Goal: Task Accomplishment & Management: Use online tool/utility

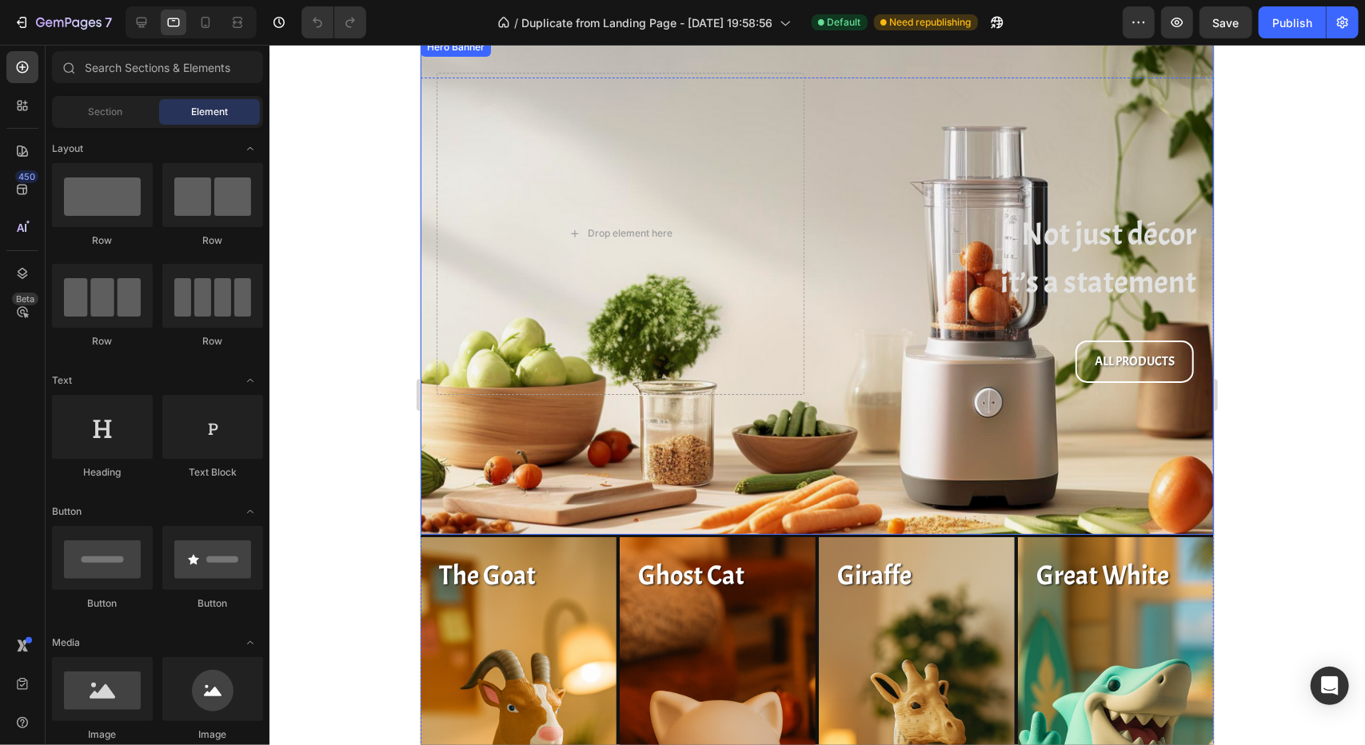
click at [800, 69] on div "Not just décor it’s a statement Heading ALL PRODUCTS Button Drop element here" at bounding box center [816, 215] width 793 height 357
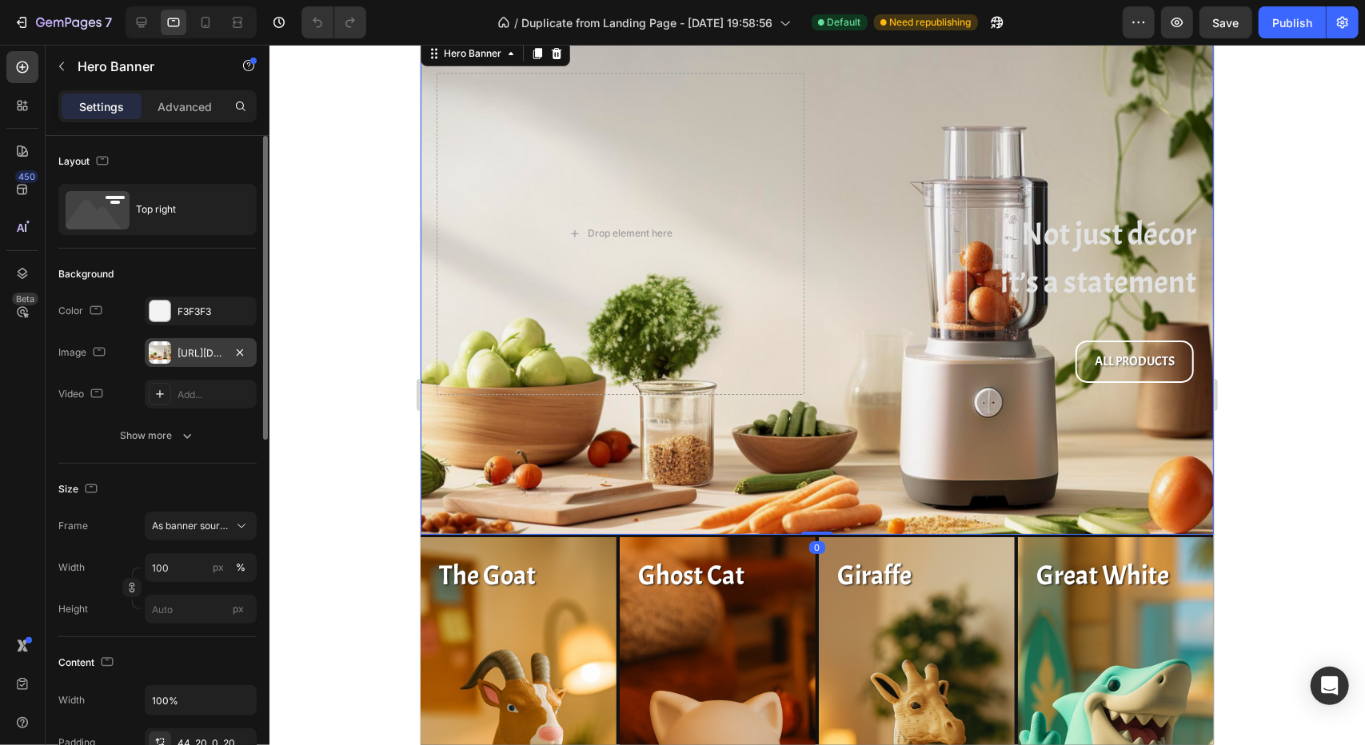
click at [197, 350] on div "https://cdn.shopify.com/s/files/1/0584/5516/2998/files/gempages_520930469076796…" at bounding box center [201, 353] width 46 height 14
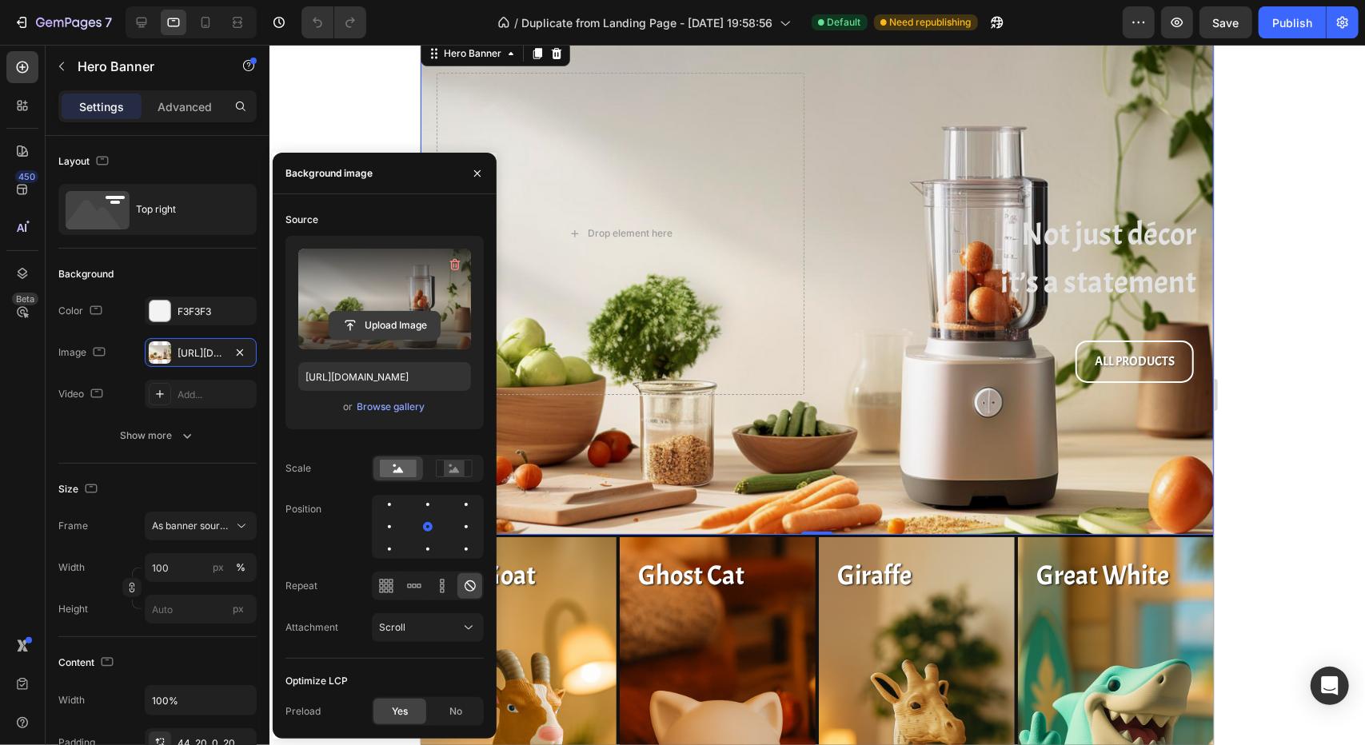
click at [390, 326] on input "file" at bounding box center [384, 325] width 110 height 27
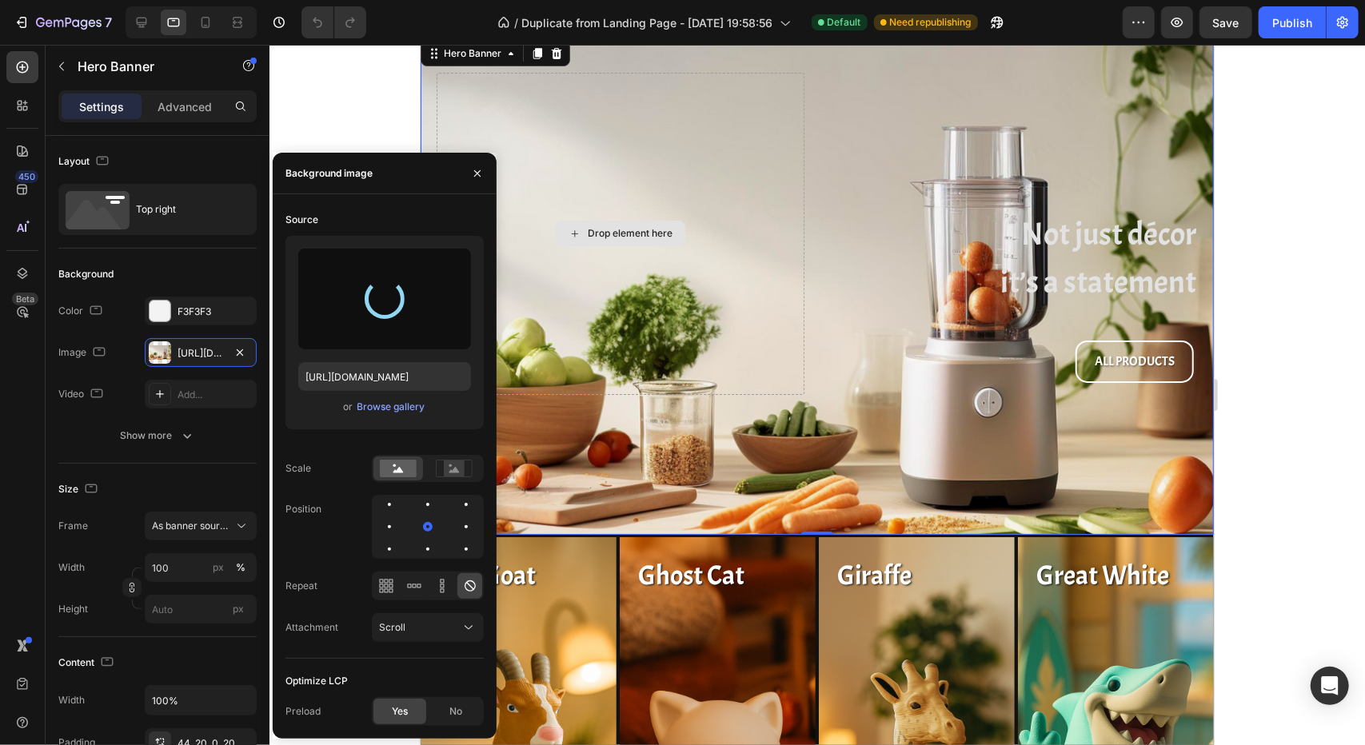
type input "https://cdn.shopify.com/s/files/1/0959/6603/6299/files/gempages_579494084750607…"
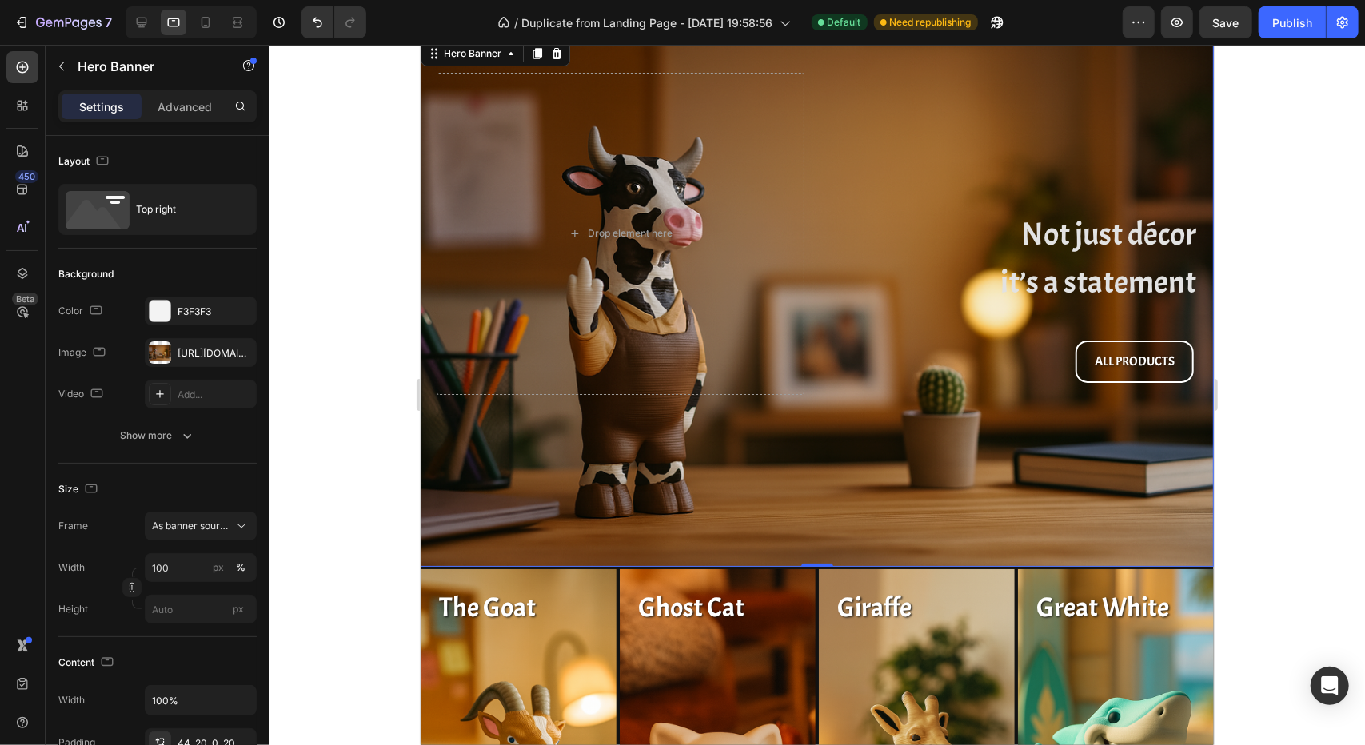
click at [1263, 476] on div at bounding box center [816, 395] width 1095 height 700
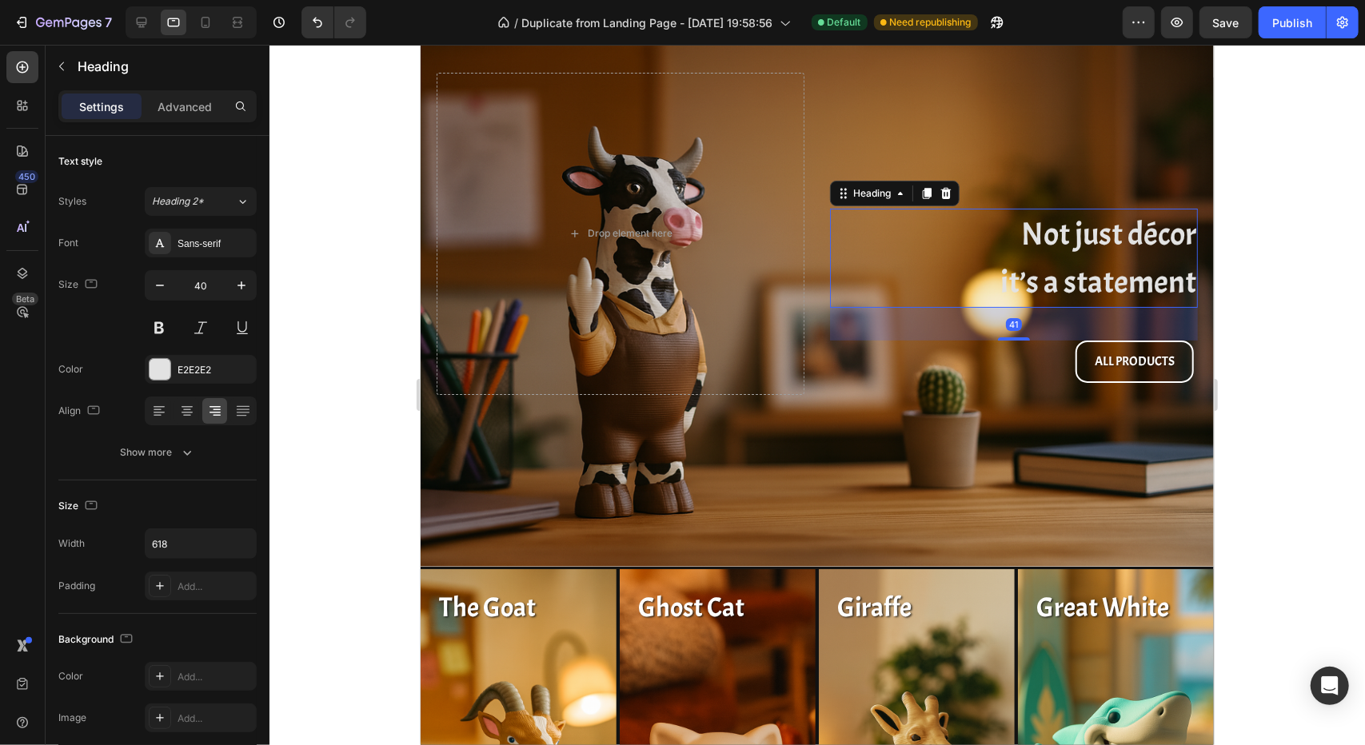
click at [1054, 278] on h2 "Not just décor it’s a statement" at bounding box center [1013, 257] width 368 height 99
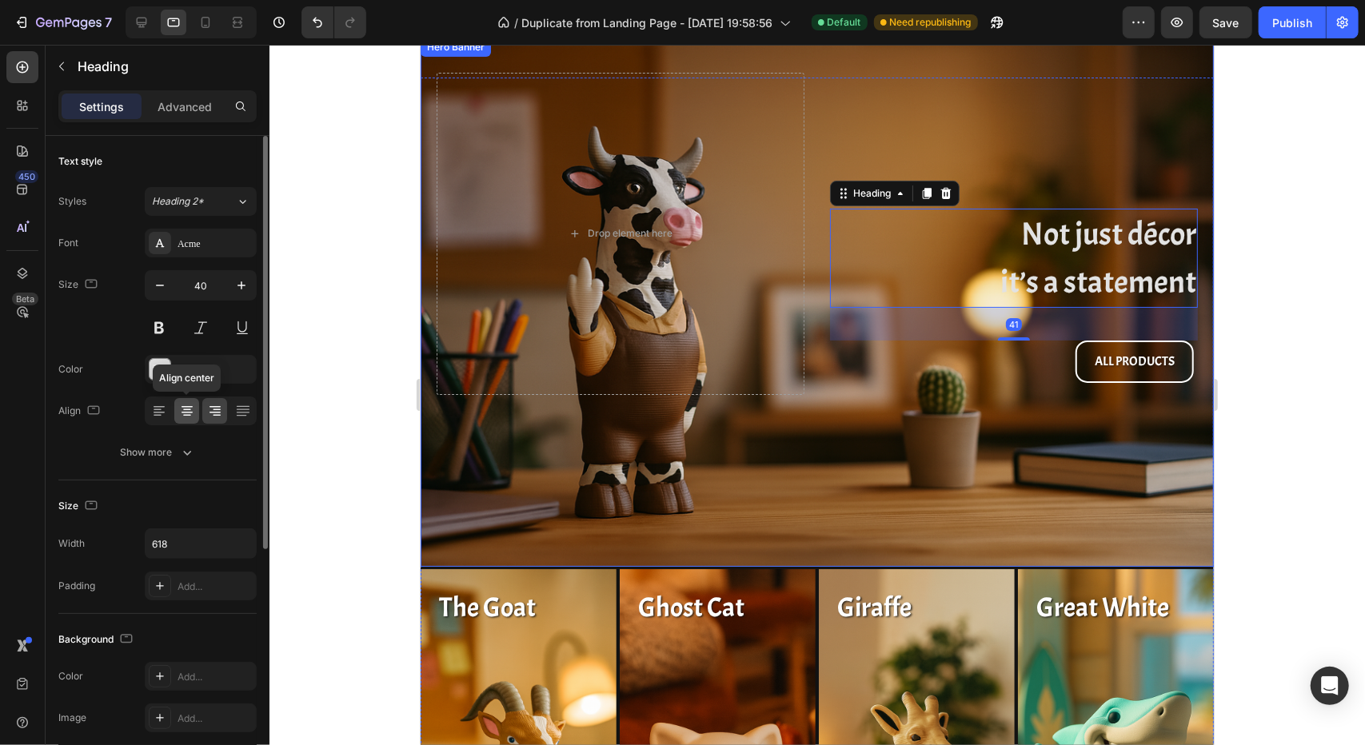
click at [189, 413] on icon at bounding box center [187, 411] width 16 height 16
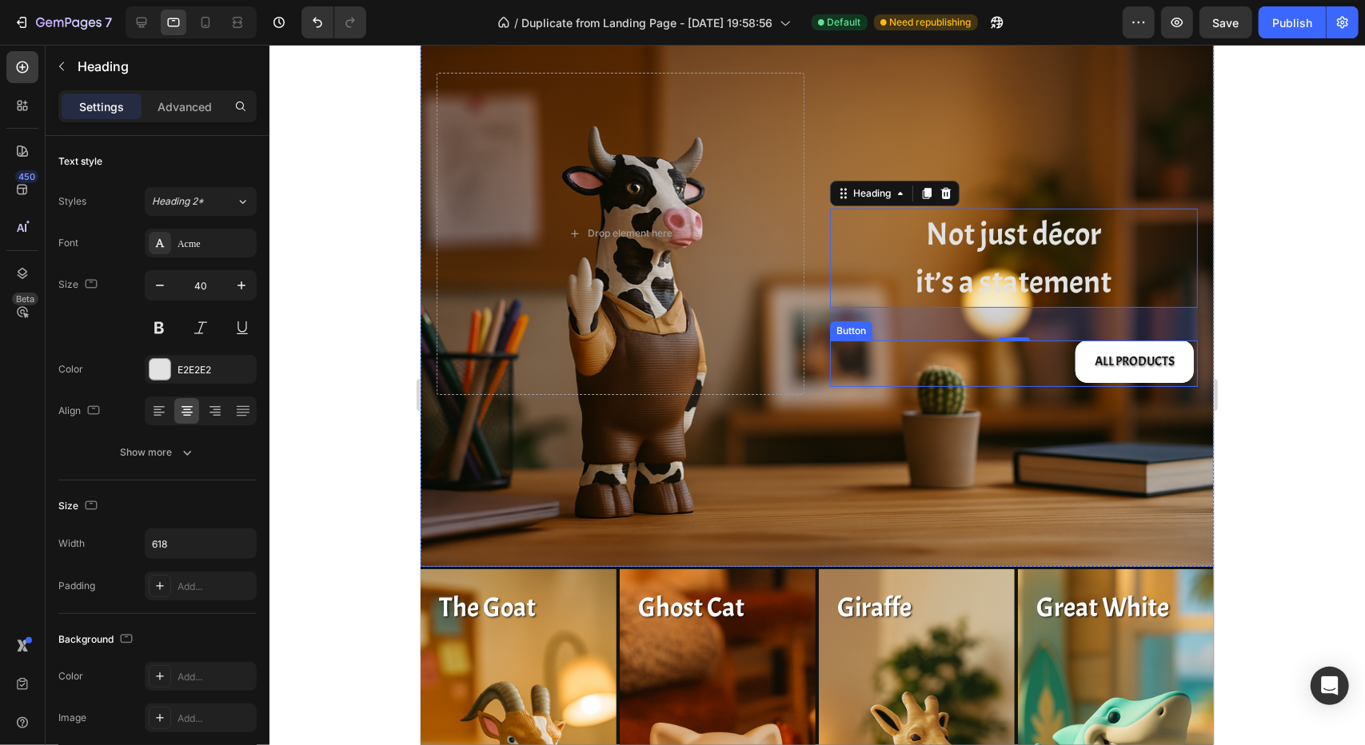
click at [1075, 373] on button "ALL PRODUCTS" at bounding box center [1134, 361] width 118 height 42
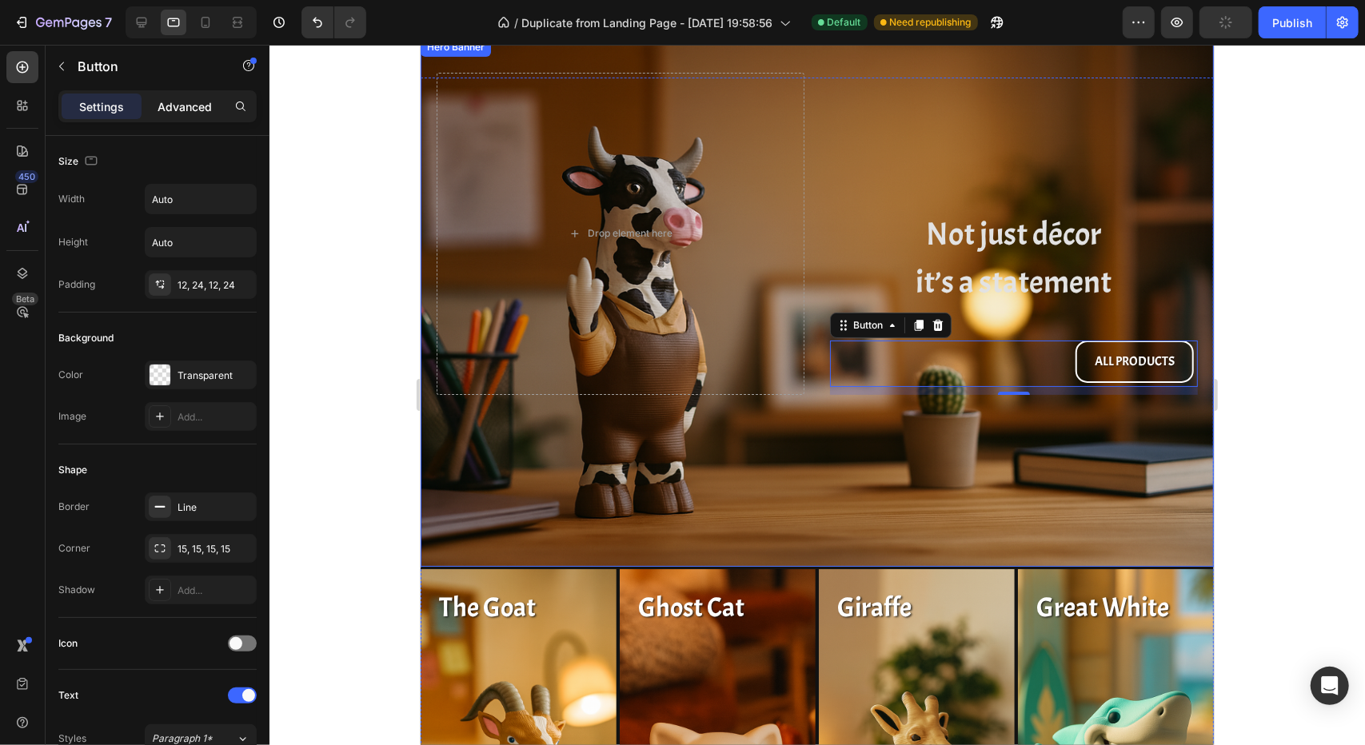
click at [180, 114] on p "Advanced" at bounding box center [185, 106] width 54 height 17
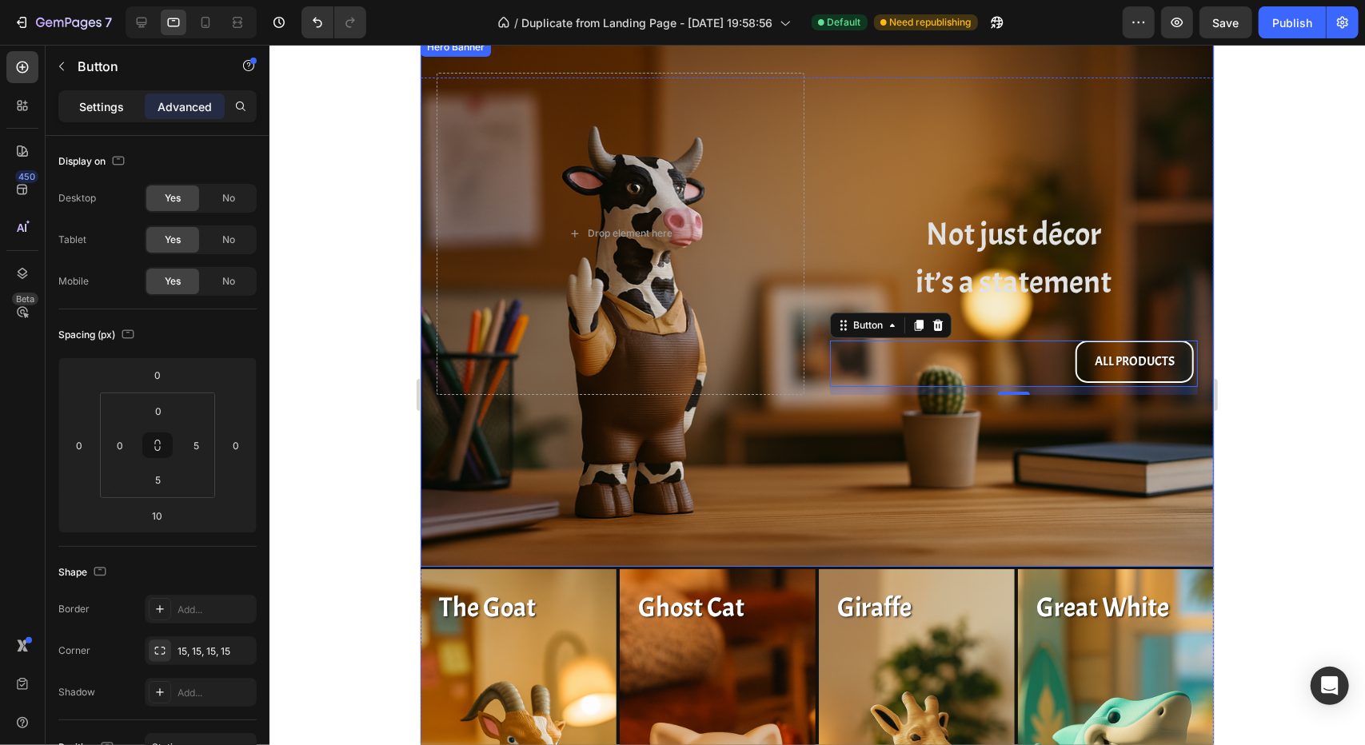
click at [79, 106] on p "Settings" at bounding box center [101, 106] width 45 height 17
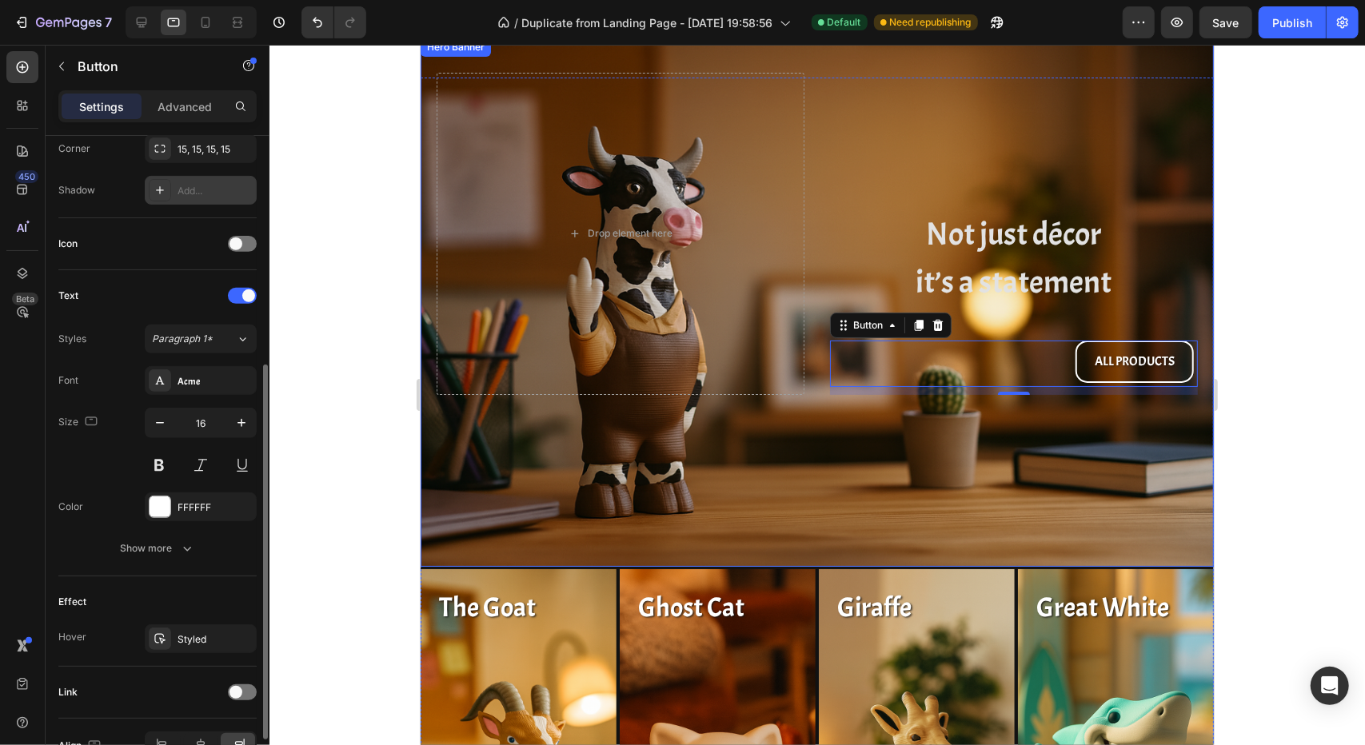
scroll to position [488, 0]
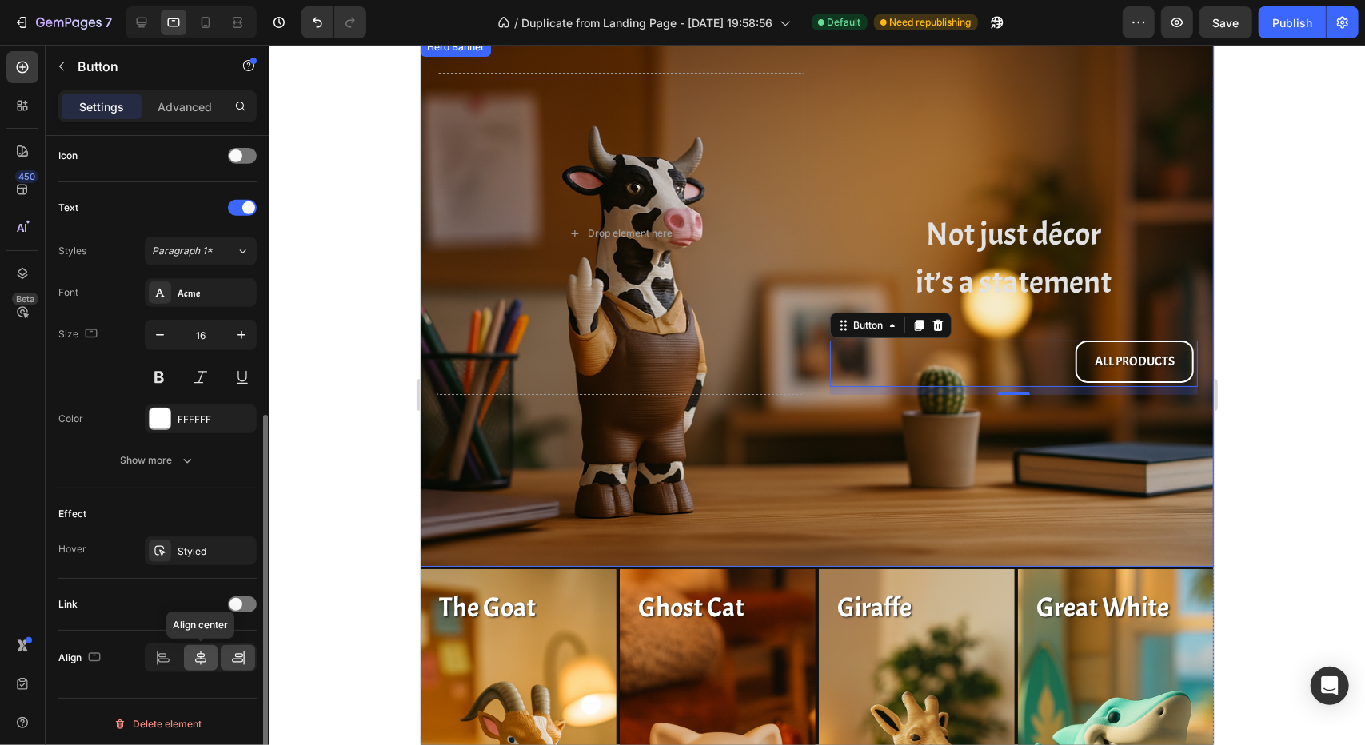
click at [196, 652] on icon at bounding box center [201, 658] width 16 height 16
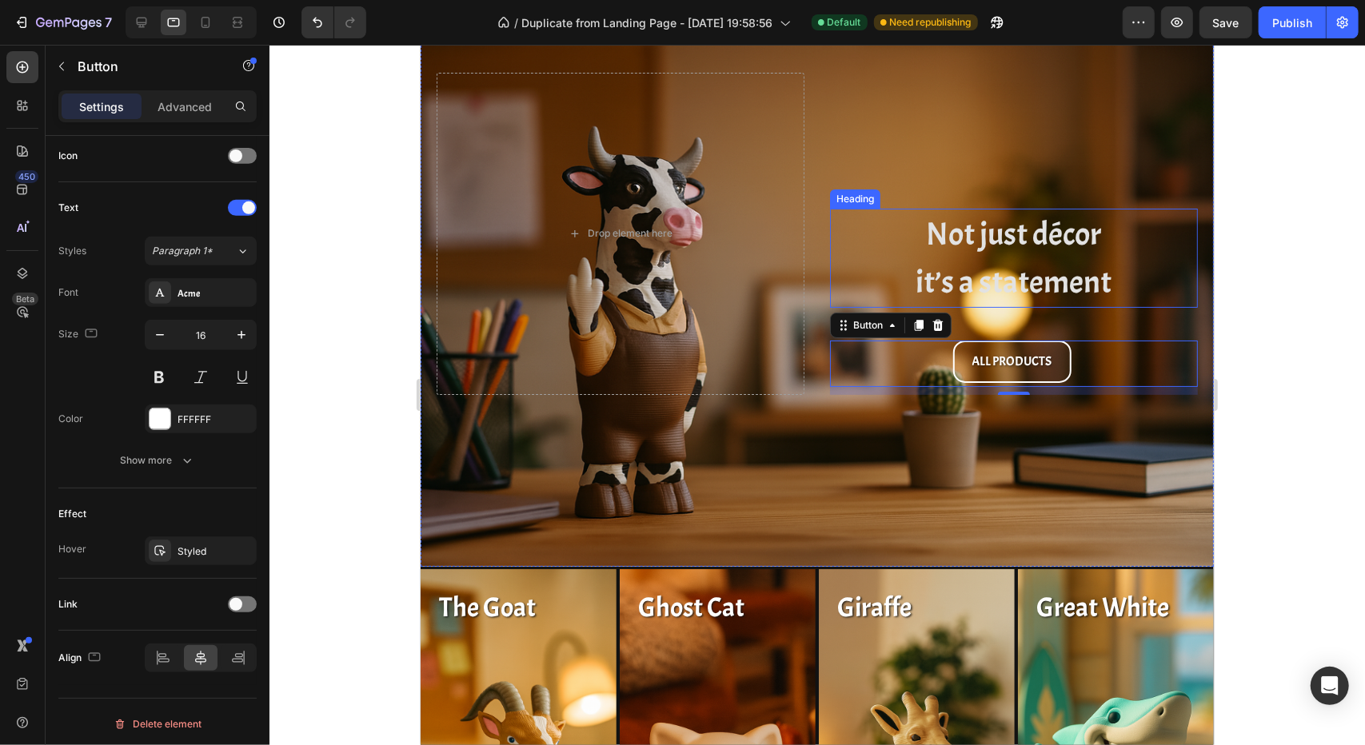
click at [1040, 285] on h2 "Not just décor it’s a statement" at bounding box center [1013, 257] width 368 height 99
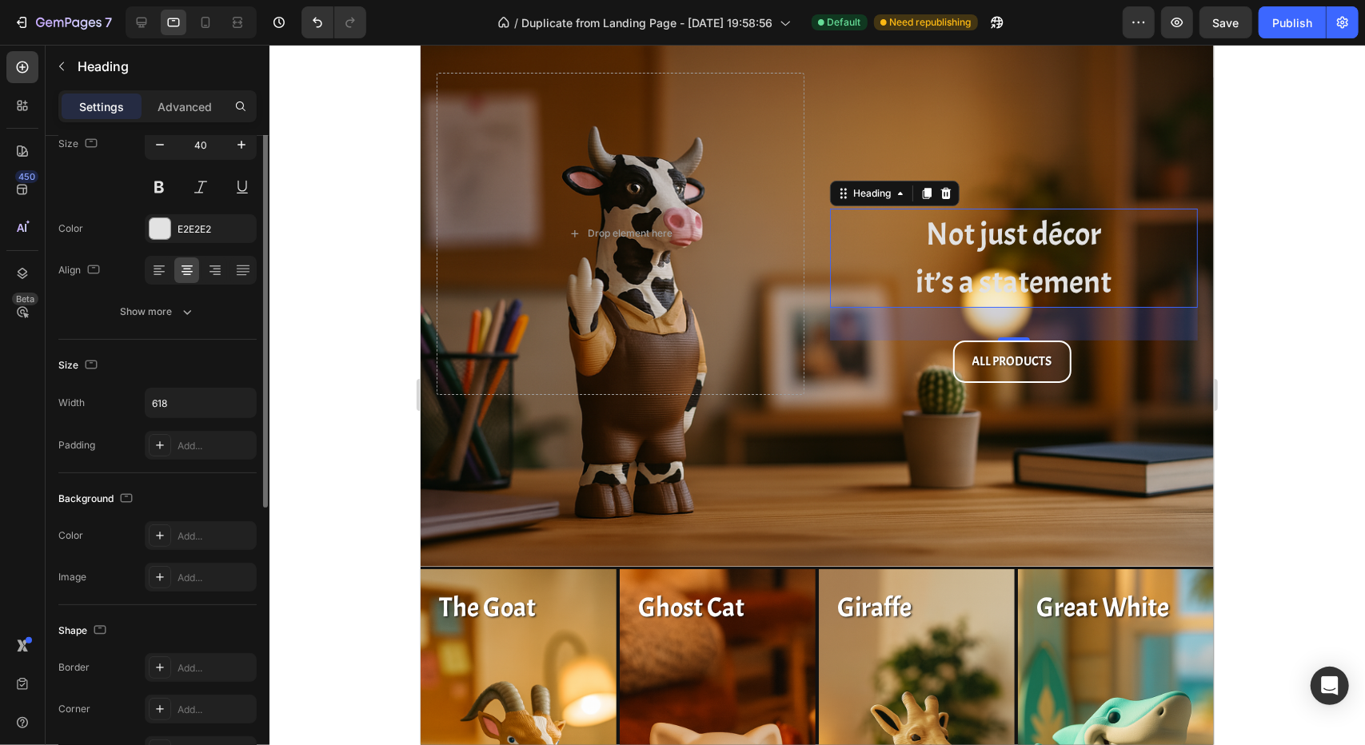
scroll to position [61, 0]
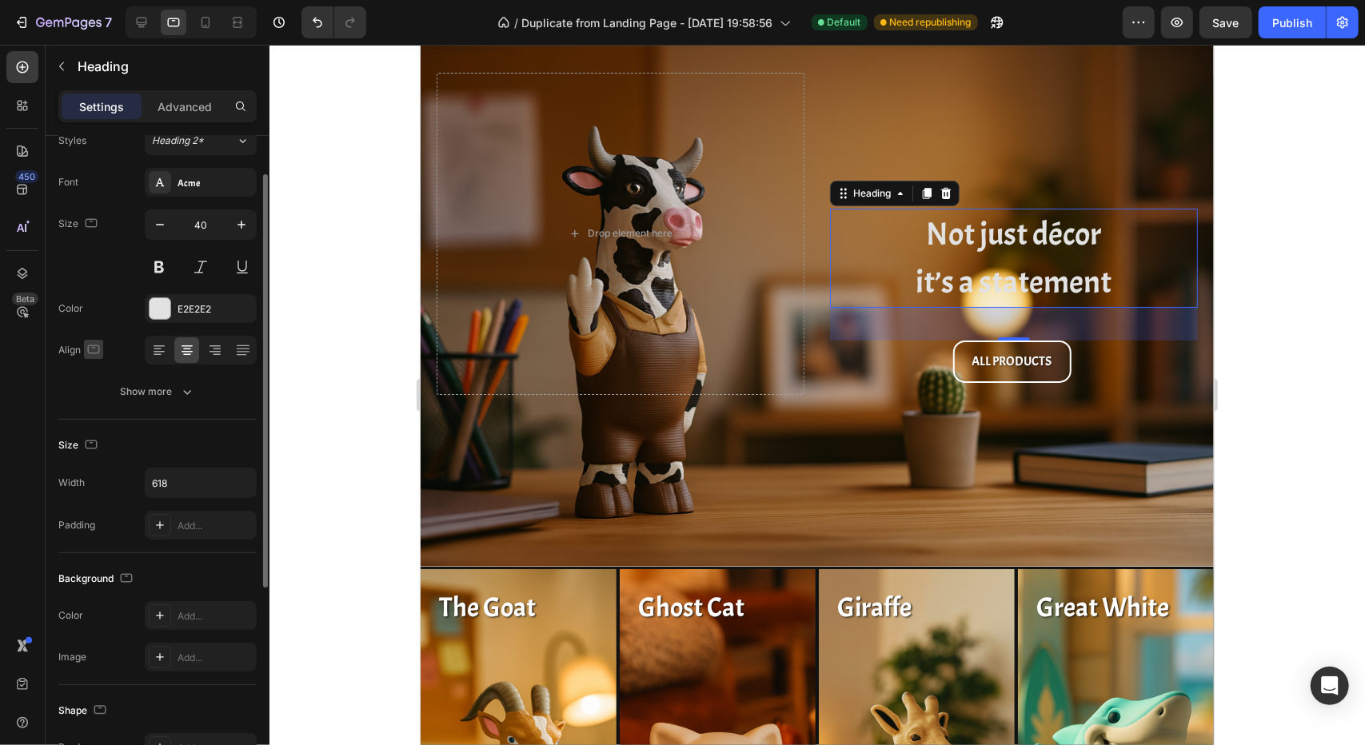
click at [93, 348] on icon "button" at bounding box center [94, 349] width 16 height 16
click at [159, 391] on div "Show more" at bounding box center [158, 392] width 74 height 16
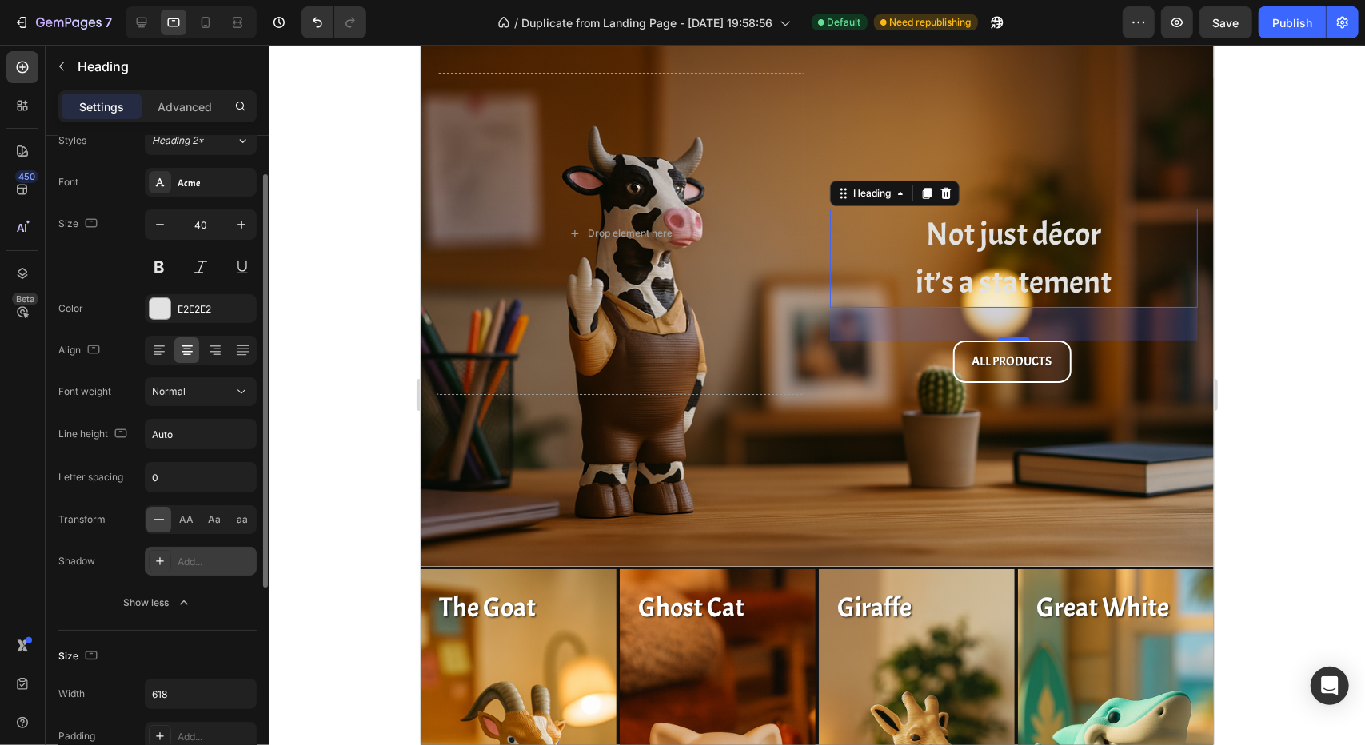
click at [162, 562] on icon at bounding box center [160, 561] width 13 height 13
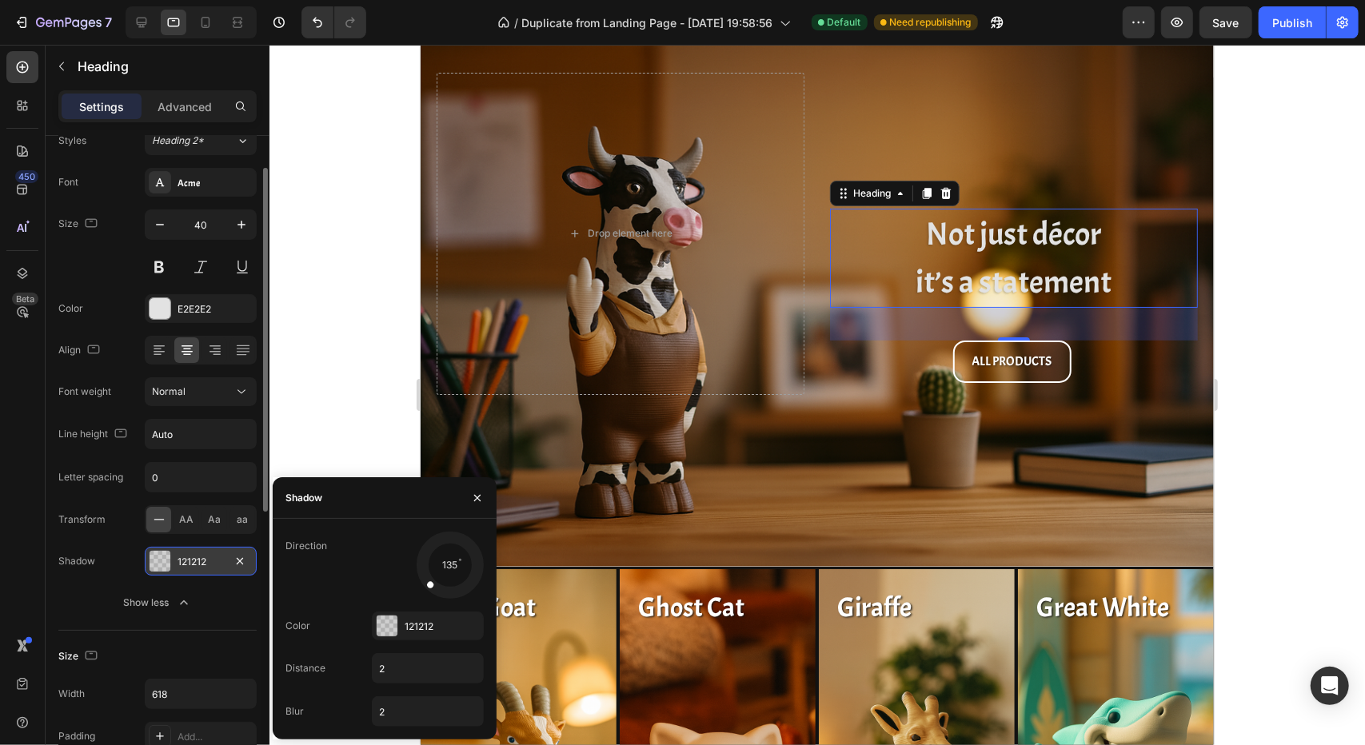
click at [467, 590] on div at bounding box center [449, 564] width 71 height 71
drag, startPoint x: 858, startPoint y: 648, endPoint x: 509, endPoint y: 663, distance: 349.8
click at [477, 626] on div "121212" at bounding box center [428, 626] width 112 height 29
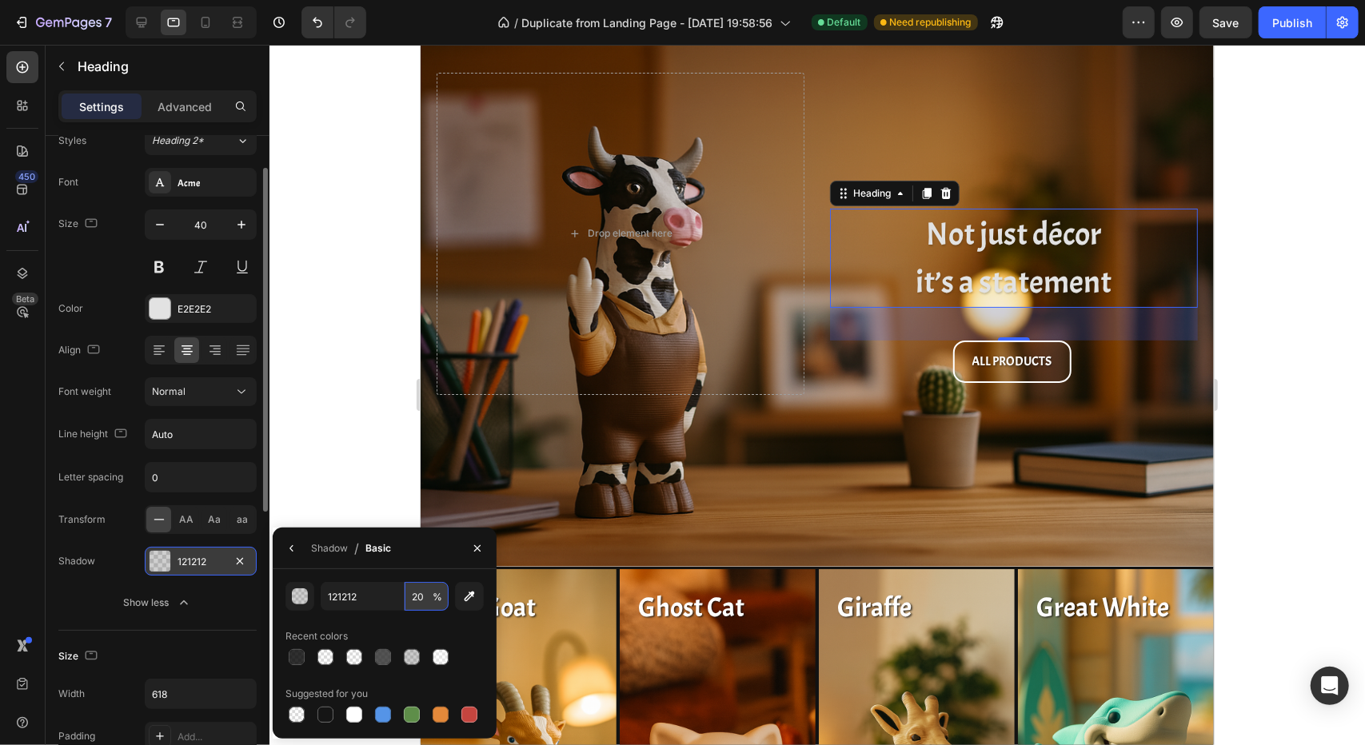
click at [427, 599] on input "20" at bounding box center [427, 596] width 44 height 29
type input "50"
click at [365, 401] on div at bounding box center [816, 395] width 1095 height 700
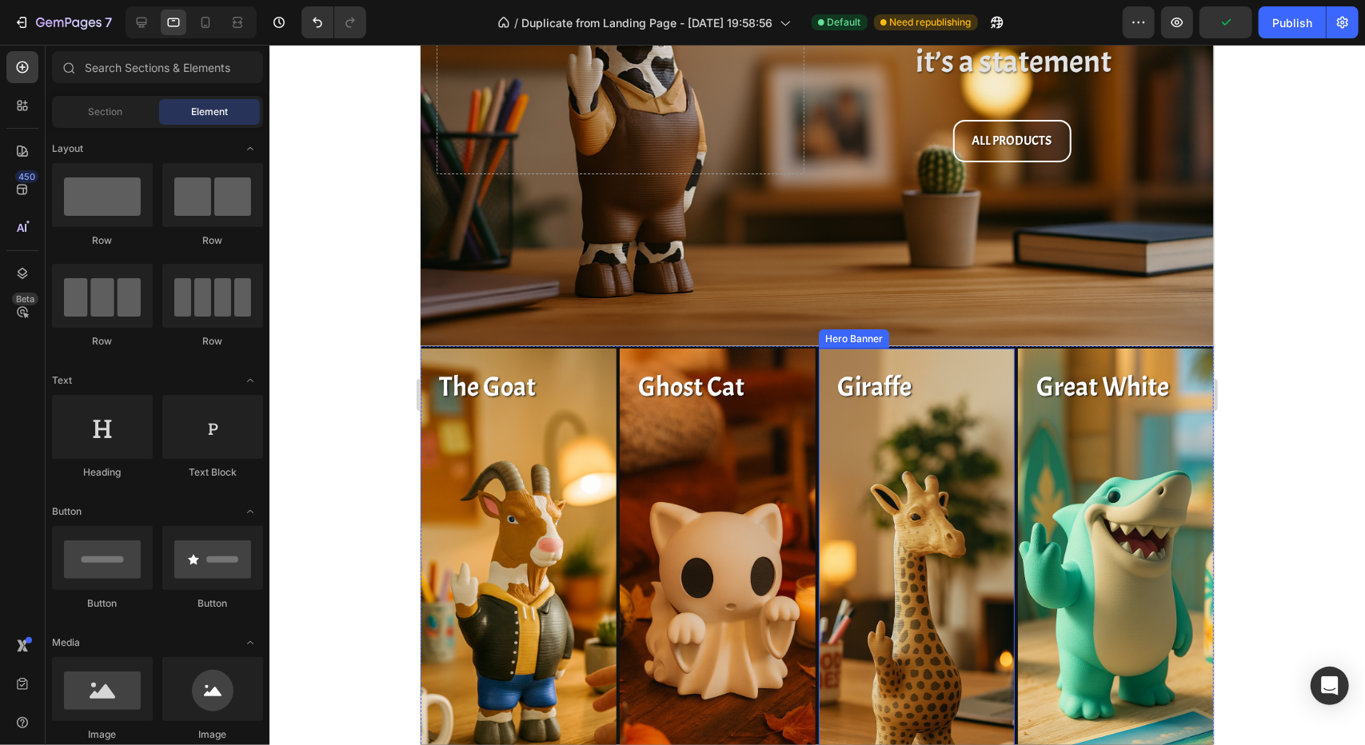
scroll to position [240, 0]
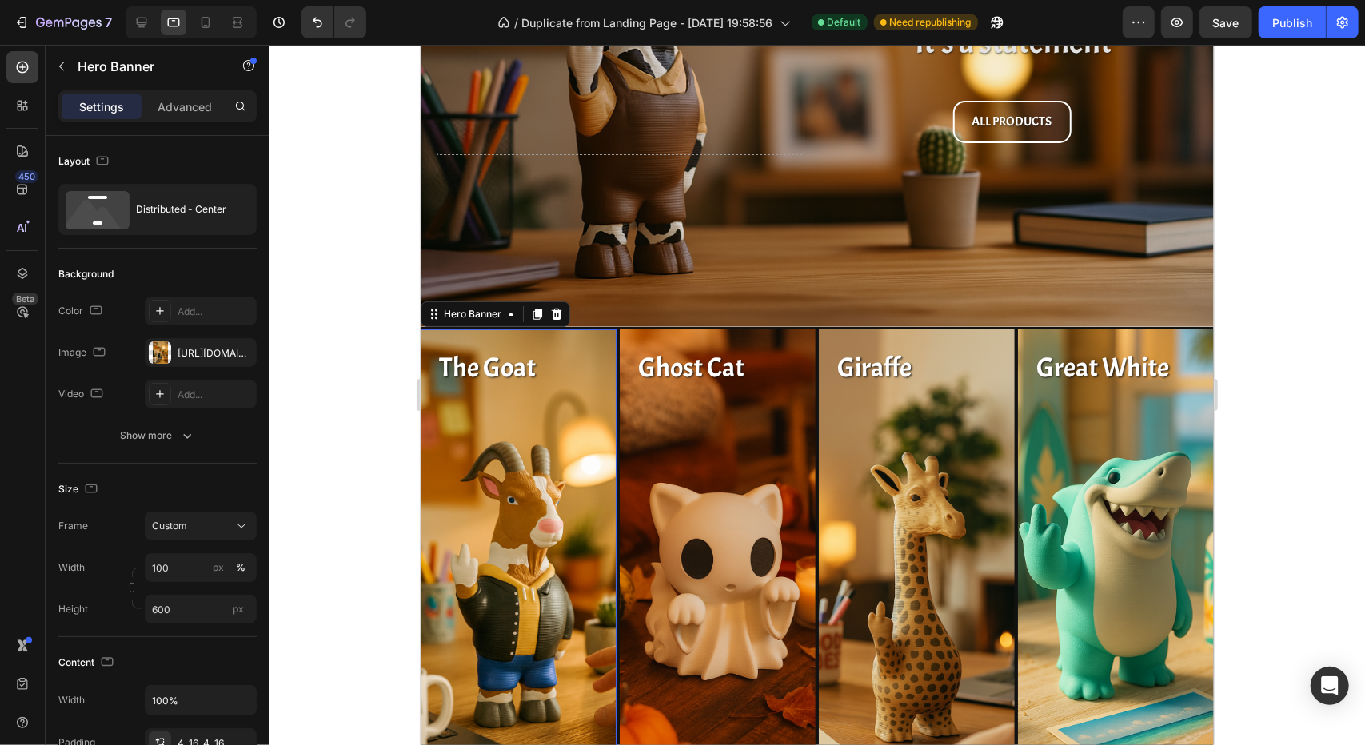
click at [521, 494] on div "The Goat Heading ORDER NOW Button" at bounding box center [518, 568] width 170 height 473
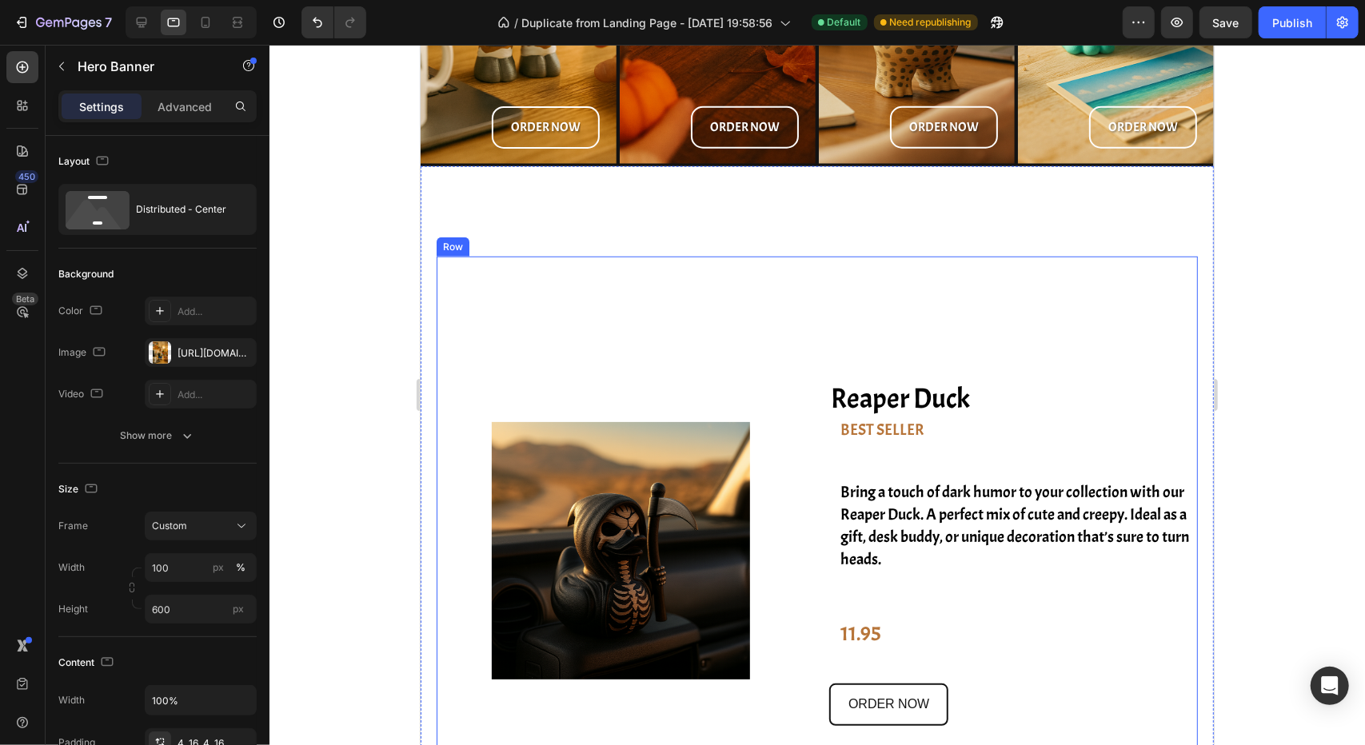
scroll to position [880, 0]
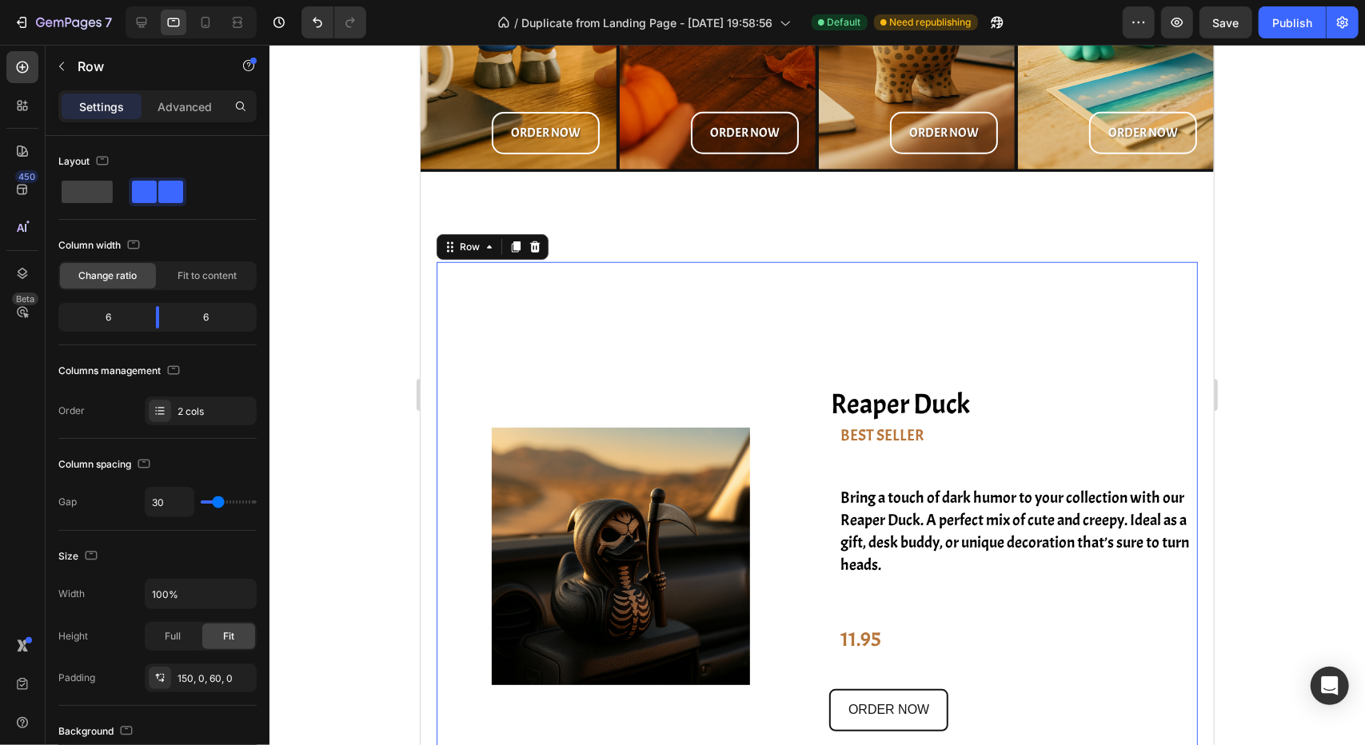
click at [616, 299] on div "Image Reaper Duck Heading BEST SELLER Text Block Bring a touch of dark humor to…" at bounding box center [816, 519] width 761 height 517
click at [174, 116] on div "Advanced" at bounding box center [185, 107] width 80 height 26
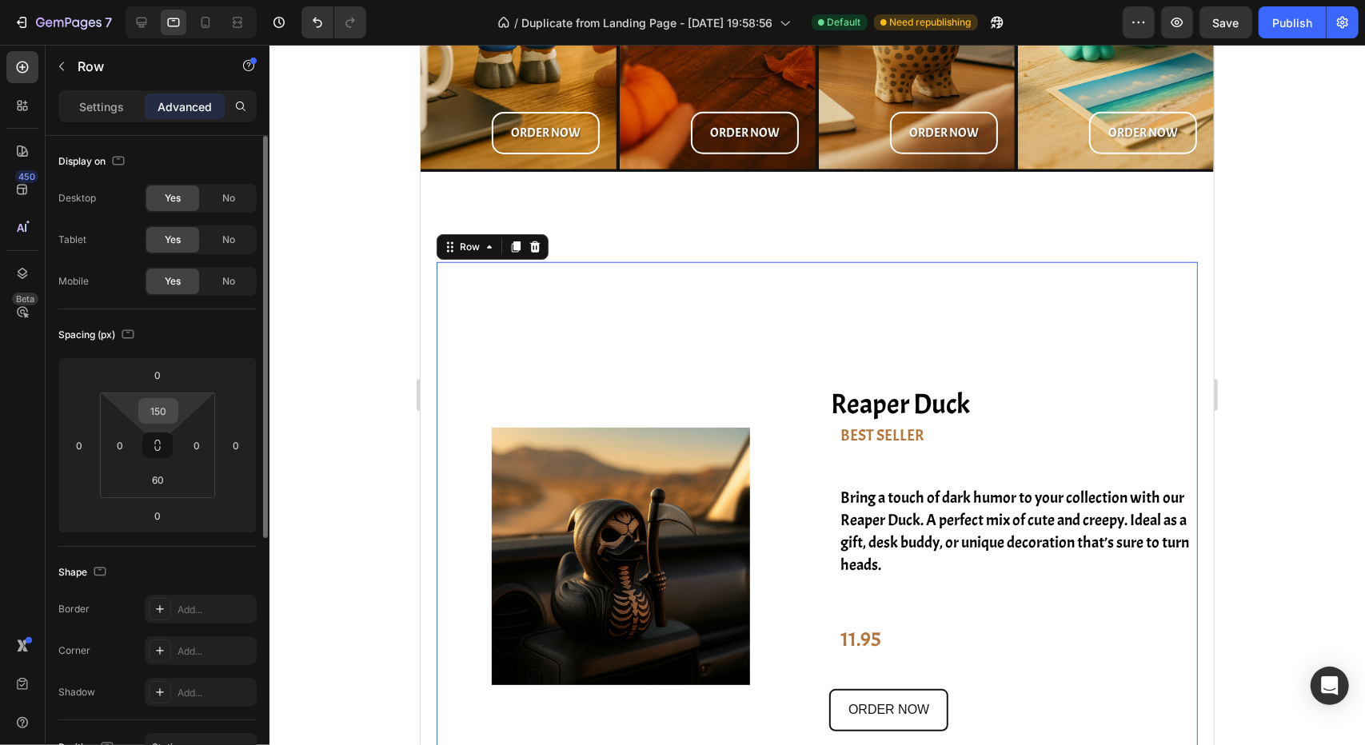
click at [166, 417] on input "150" at bounding box center [158, 411] width 32 height 24
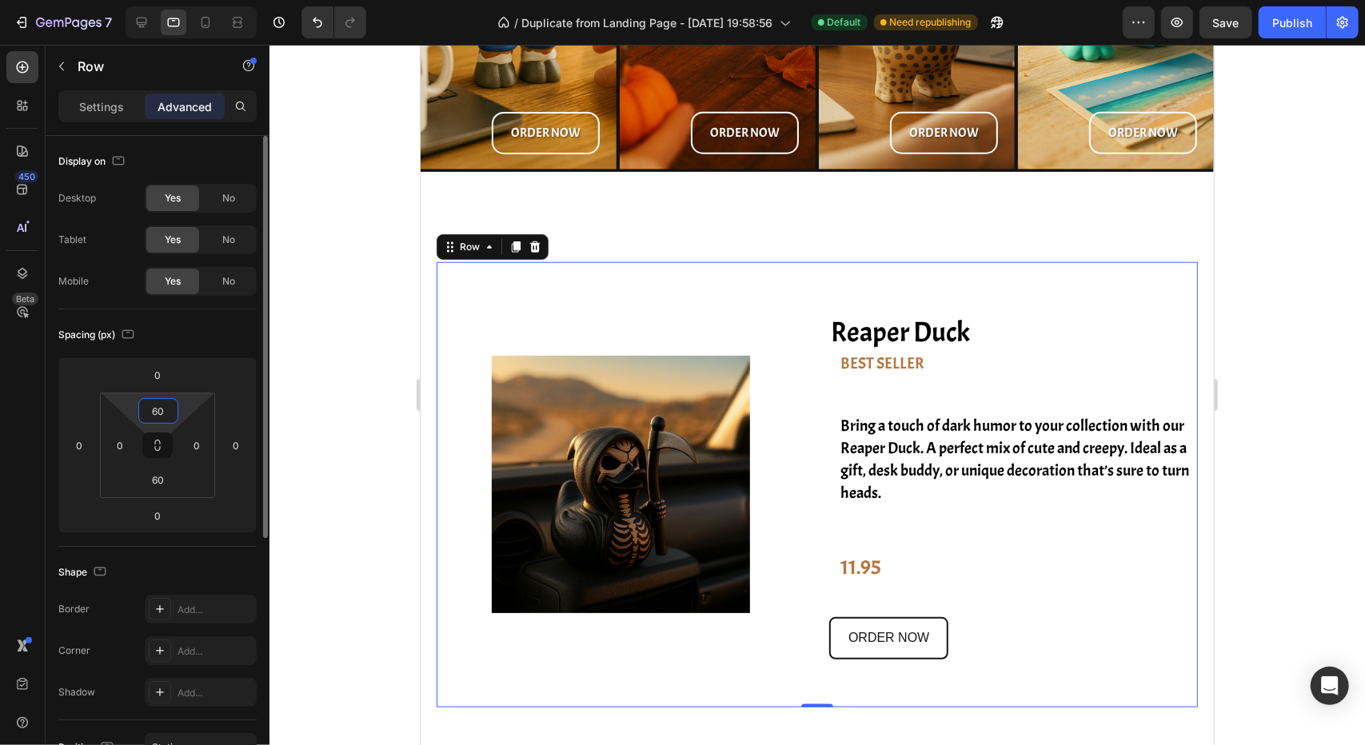
type input "60"
click at [313, 410] on div at bounding box center [816, 395] width 1095 height 700
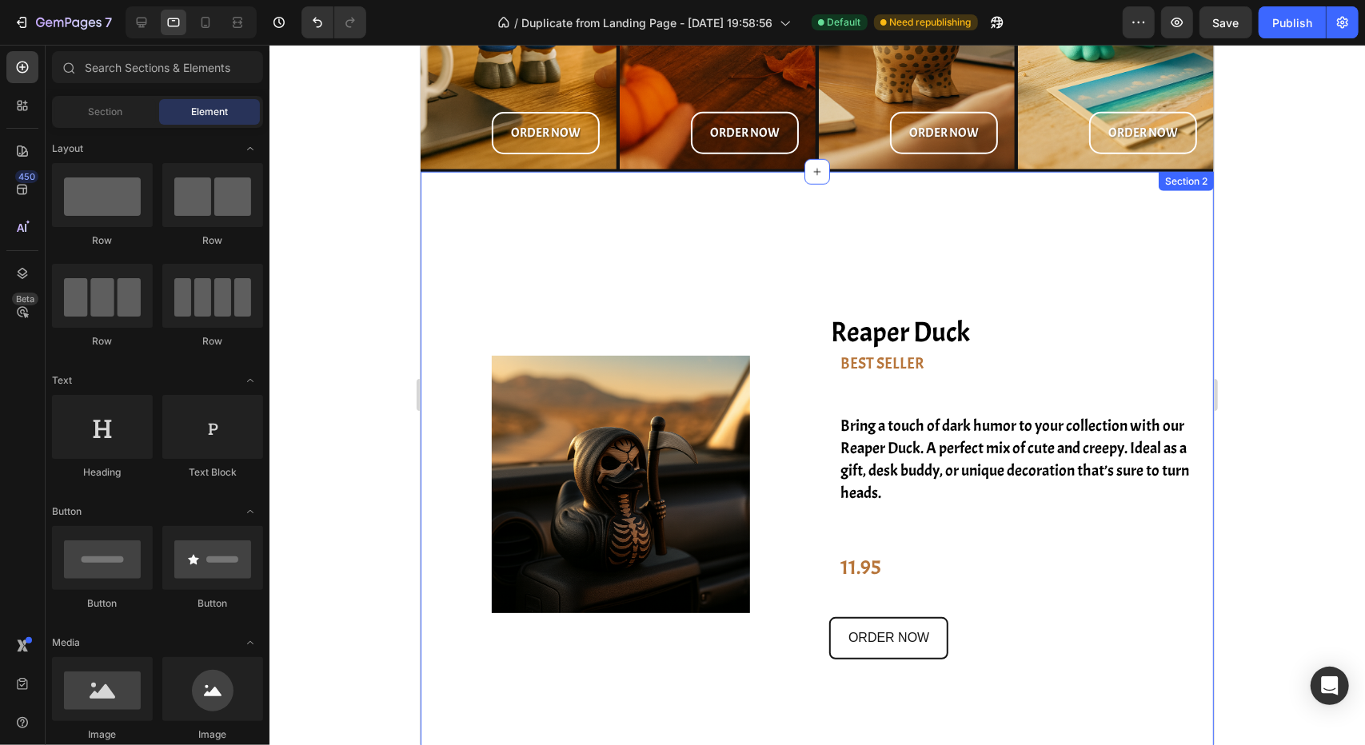
scroll to position [1119, 0]
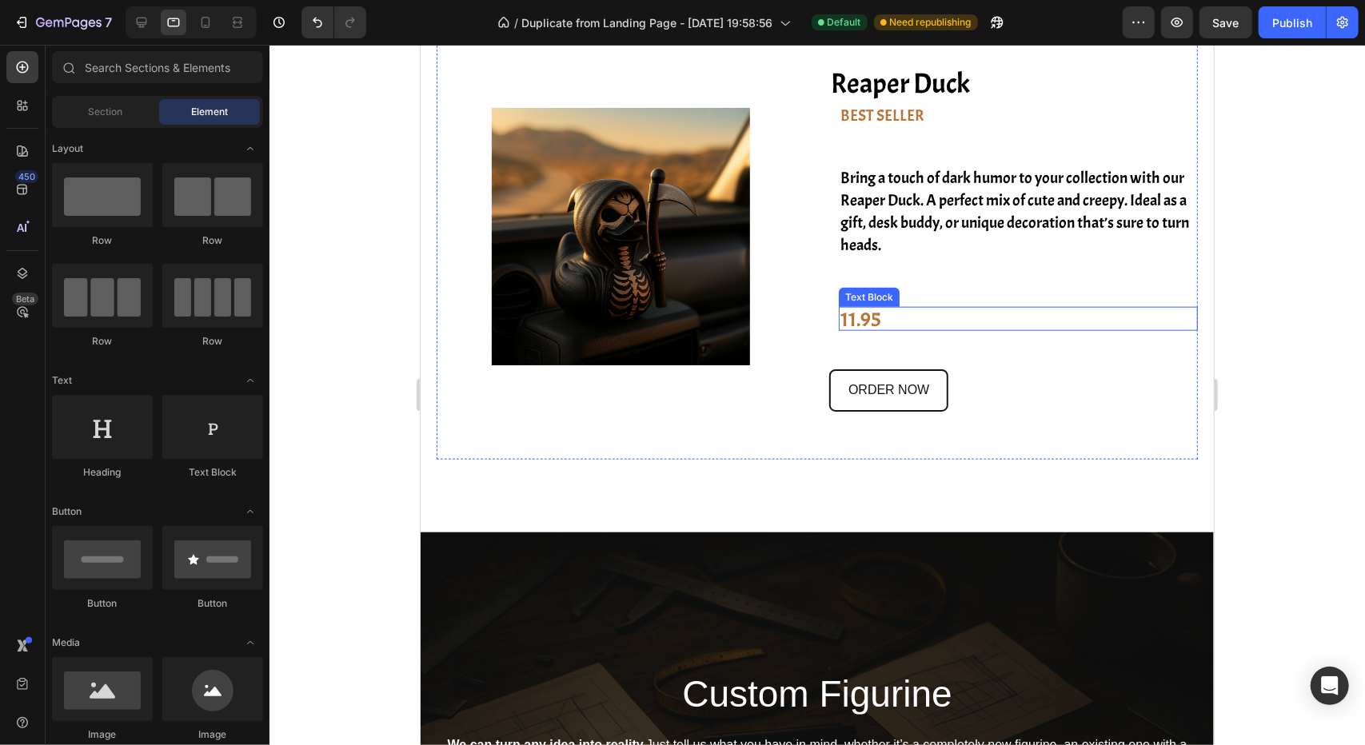
click at [870, 323] on p "11.95" at bounding box center [860, 319] width 41 height 22
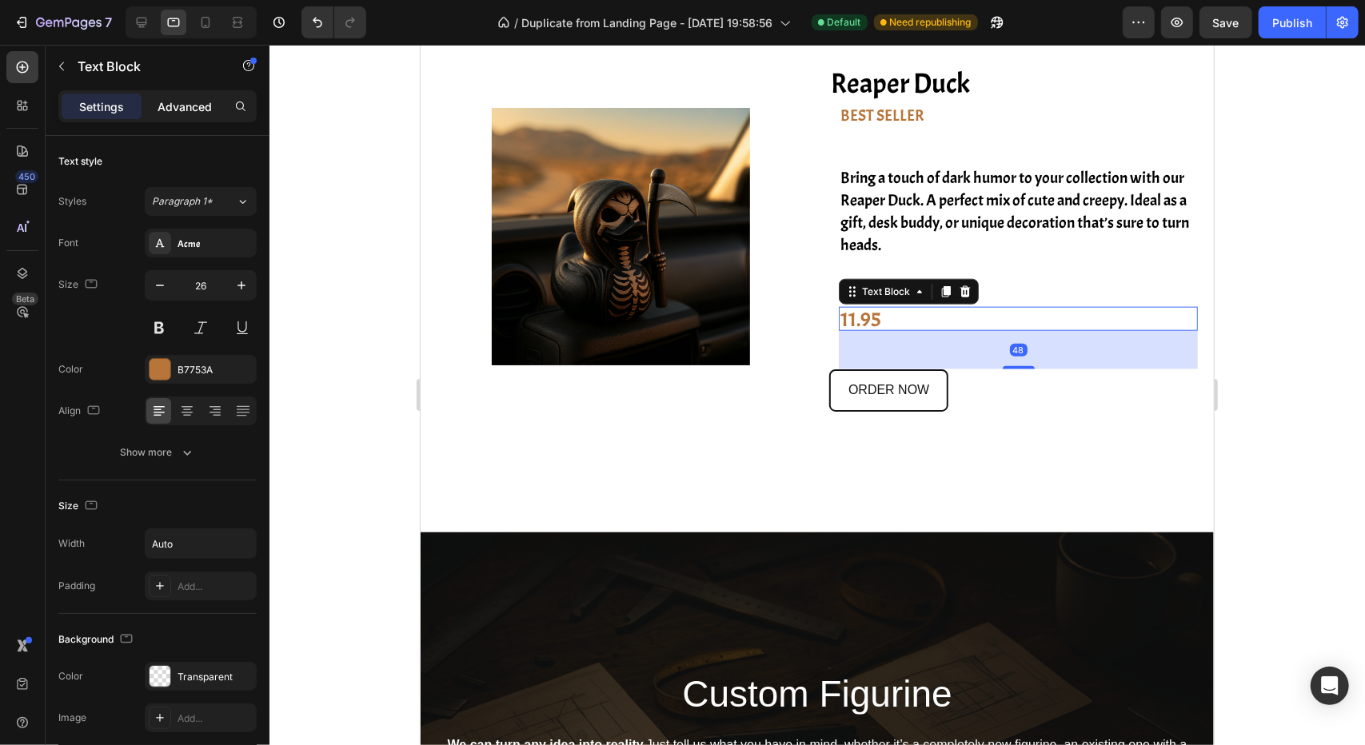
click at [181, 106] on p "Advanced" at bounding box center [185, 106] width 54 height 17
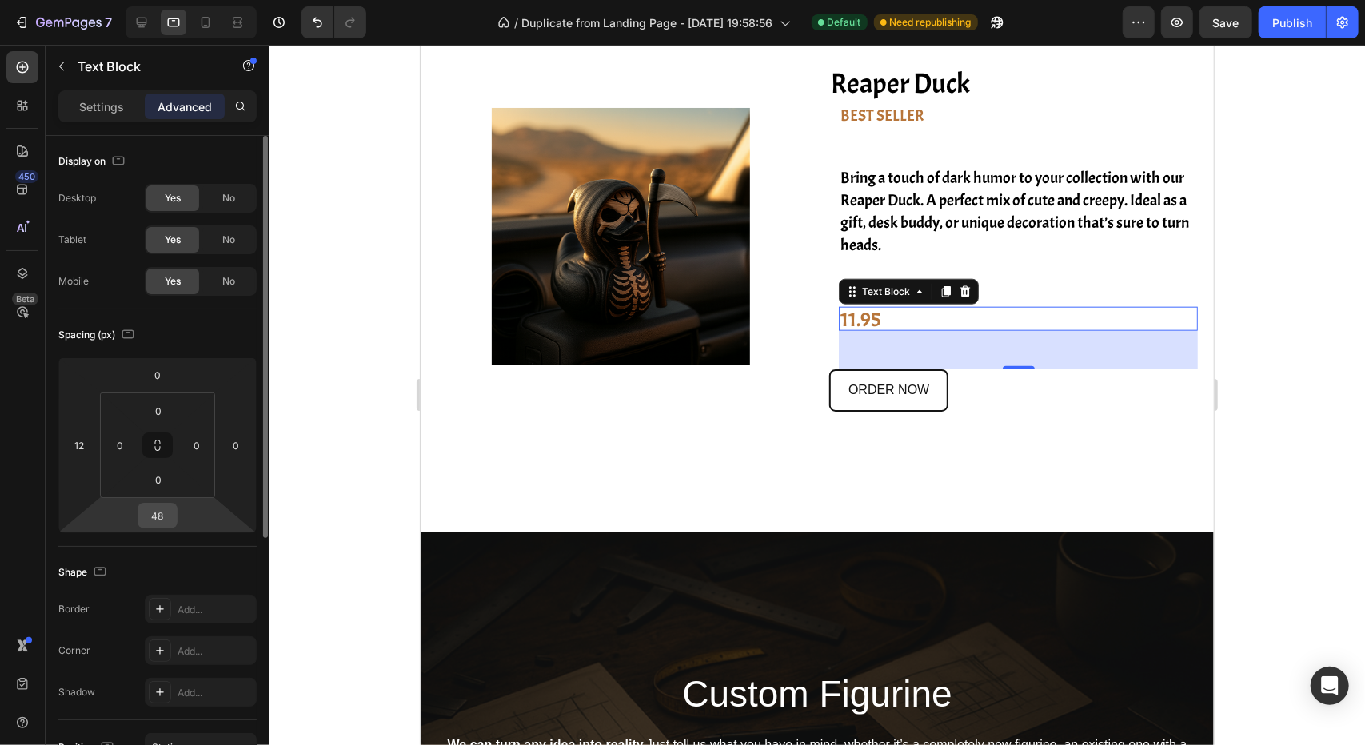
click at [166, 517] on input "48" at bounding box center [158, 516] width 32 height 24
type input "20"
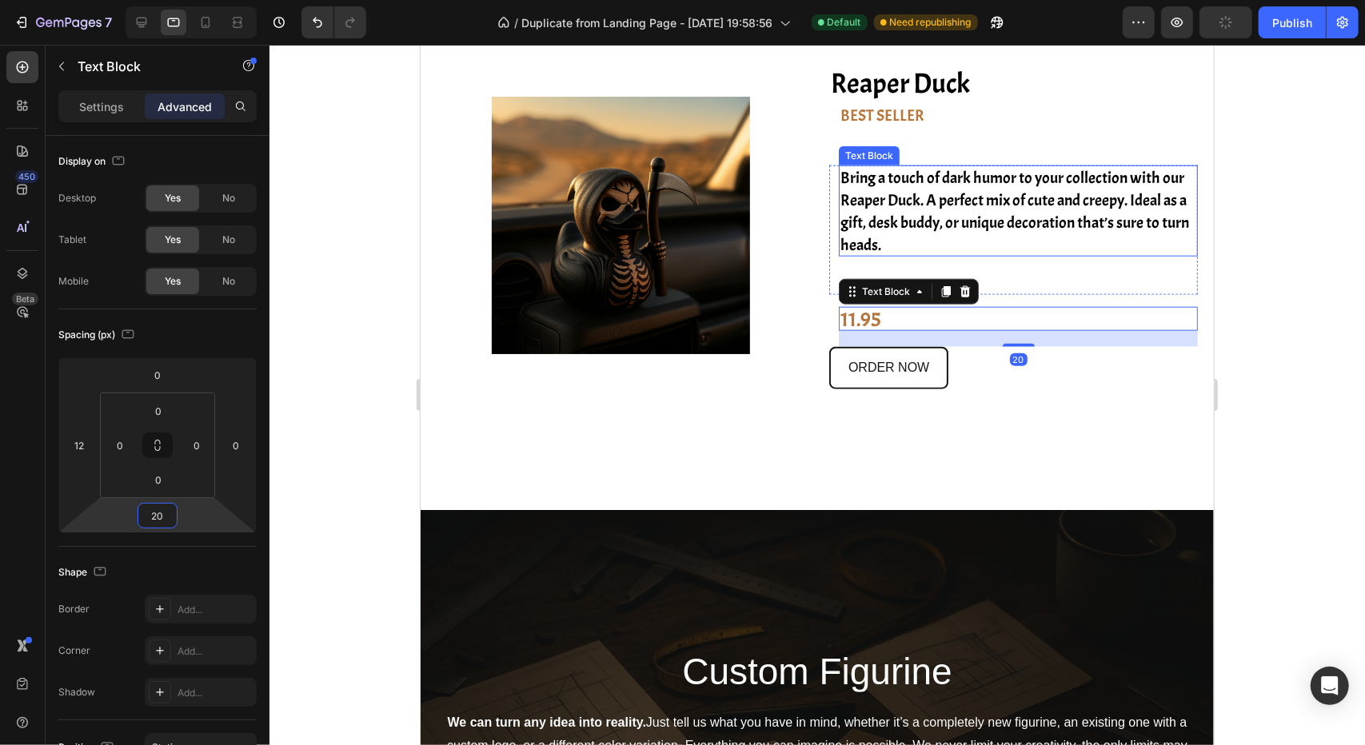
click at [924, 178] on p "Bring a touch of dark humor to your collection with our Reaper Duck. A perfect …" at bounding box center [1018, 211] width 357 height 90
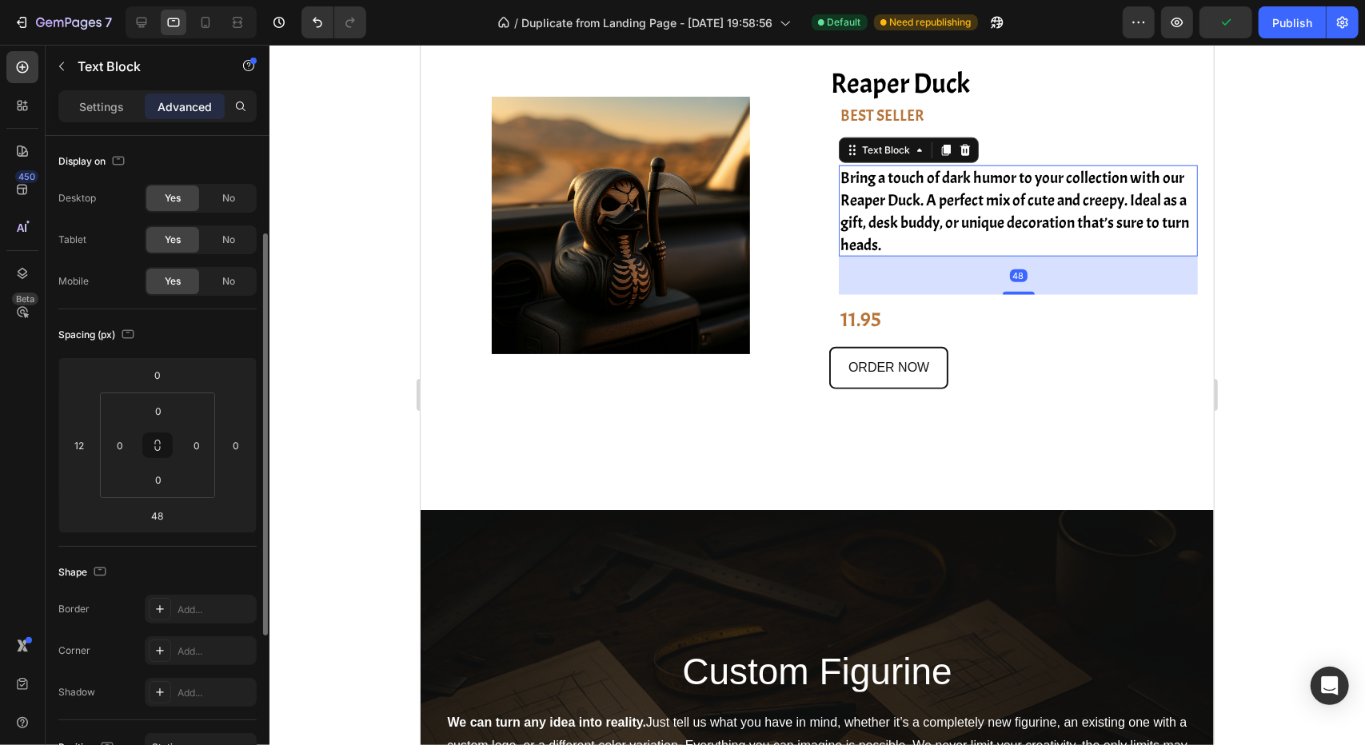
scroll to position [61, 0]
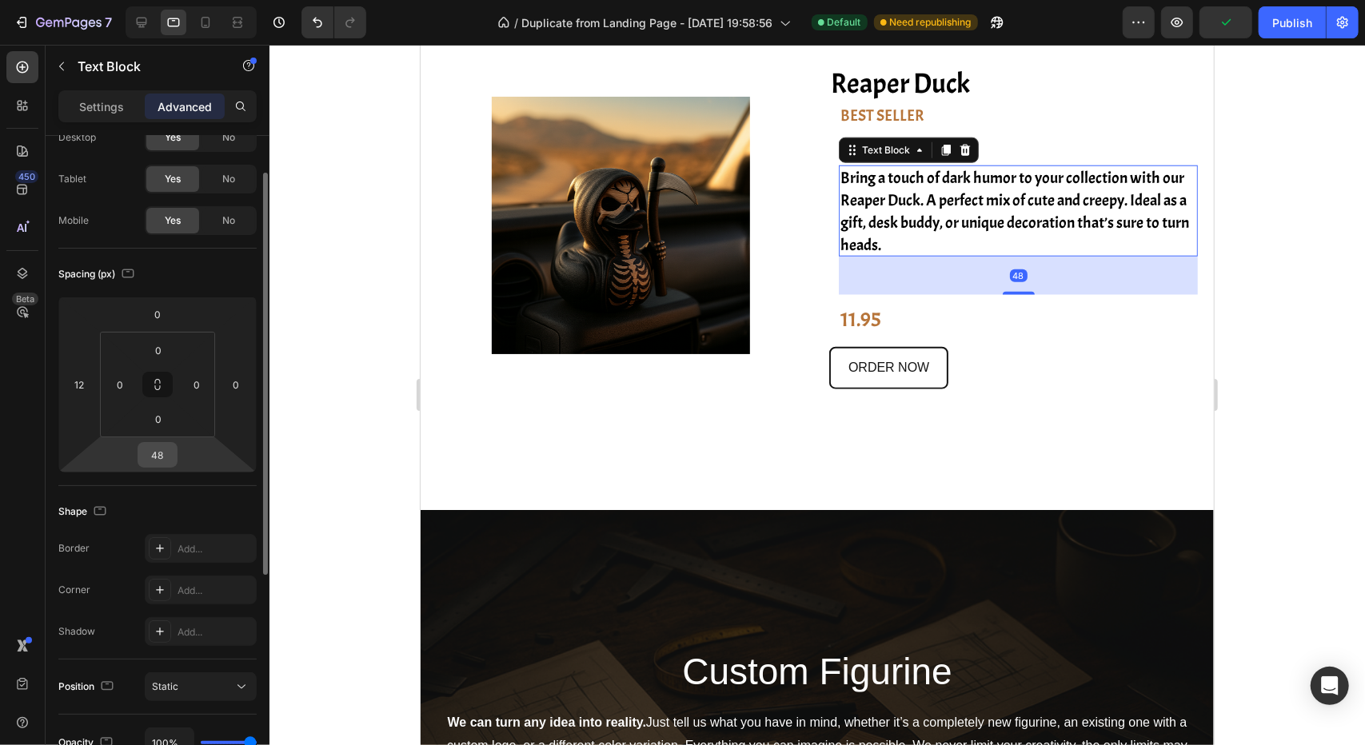
click at [169, 458] on input "48" at bounding box center [158, 455] width 32 height 24
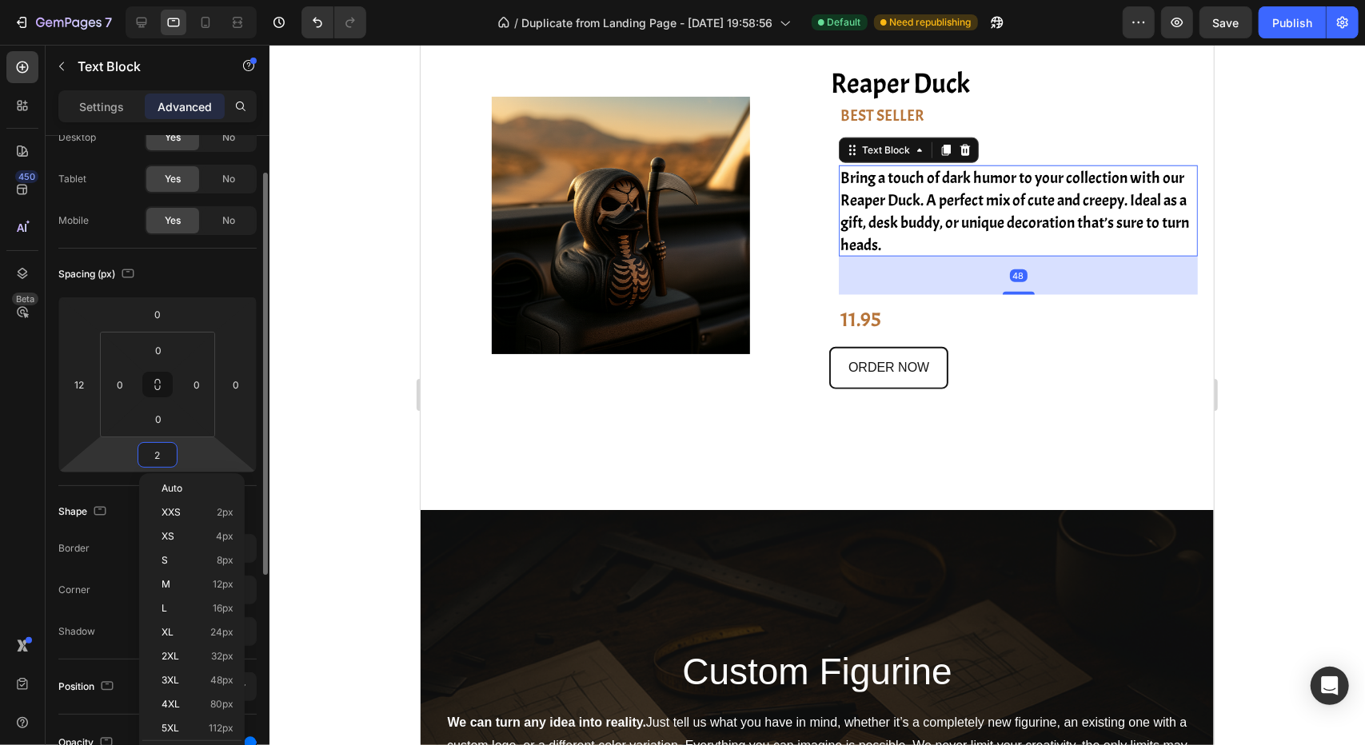
type input "20"
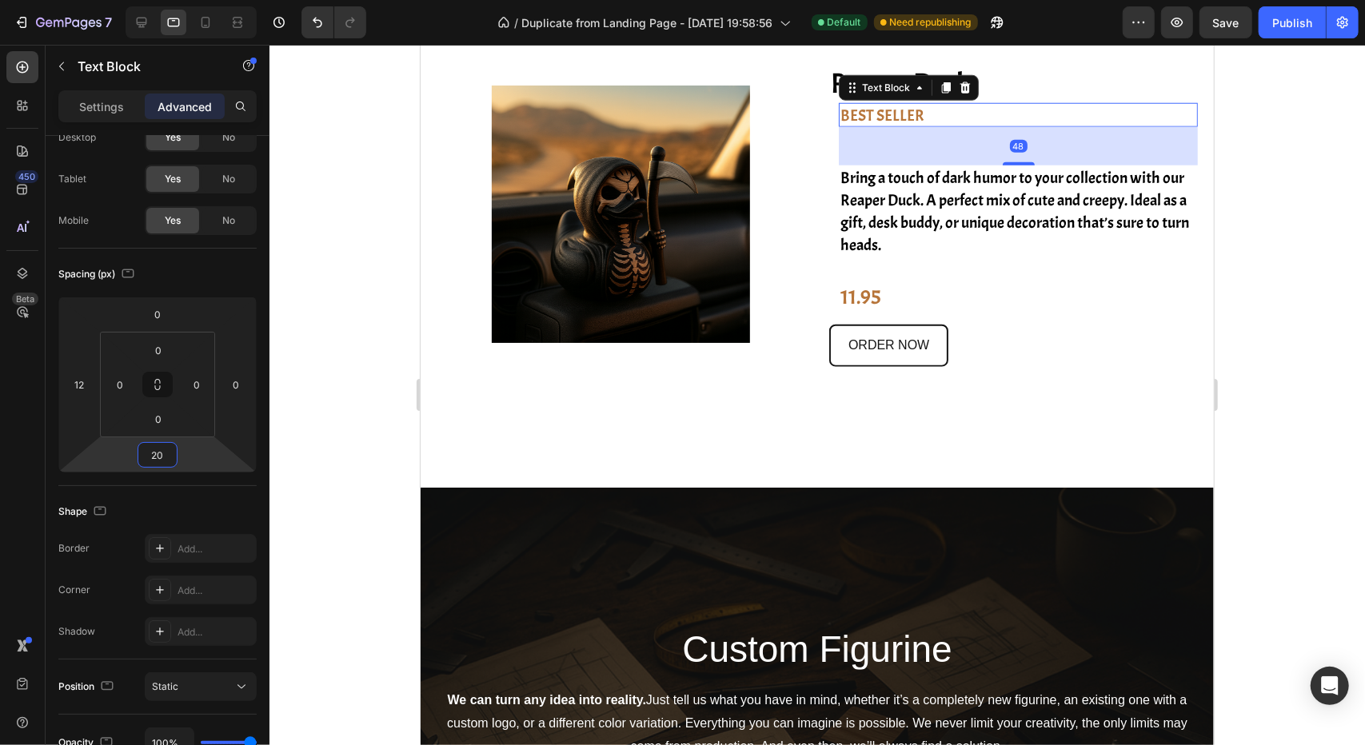
click at [844, 106] on p "BEST SELLER" at bounding box center [882, 115] width 84 height 22
click at [157, 458] on input "48" at bounding box center [158, 455] width 32 height 24
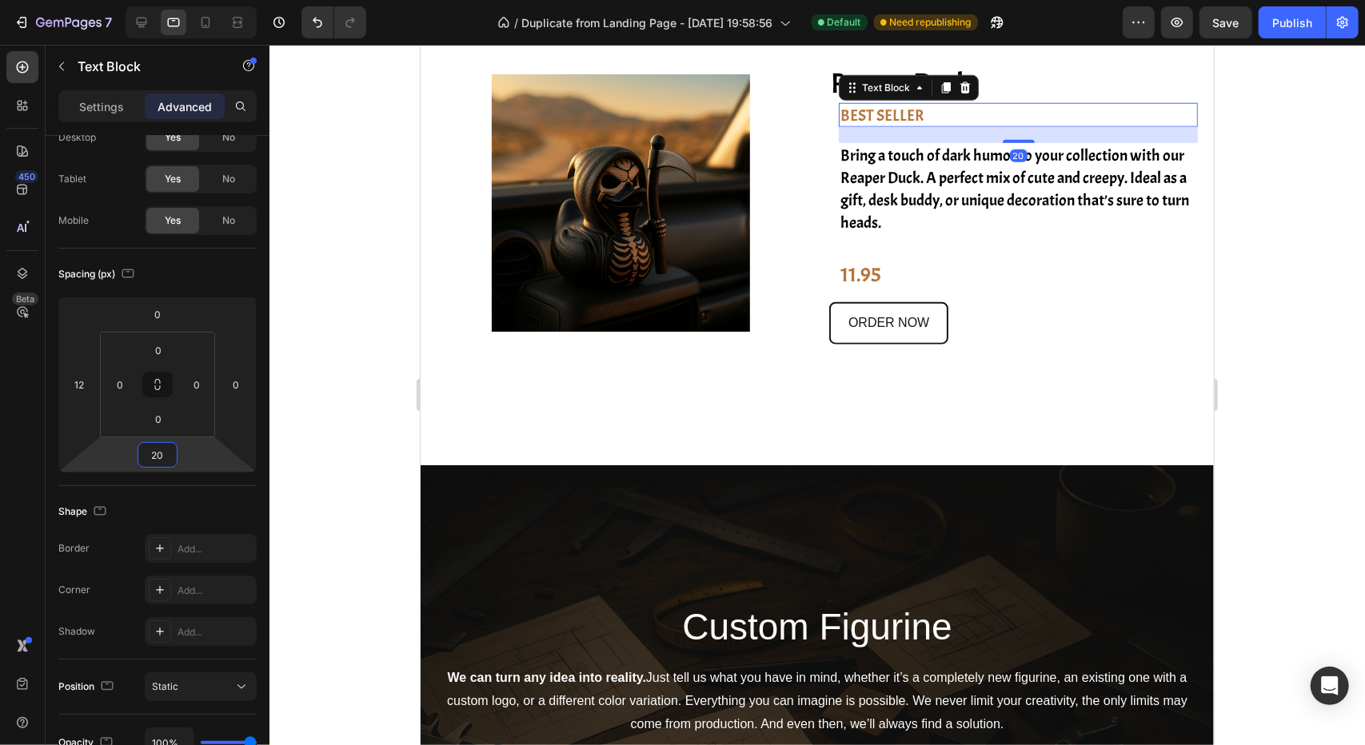
type input "20"
click at [364, 453] on div at bounding box center [816, 395] width 1095 height 700
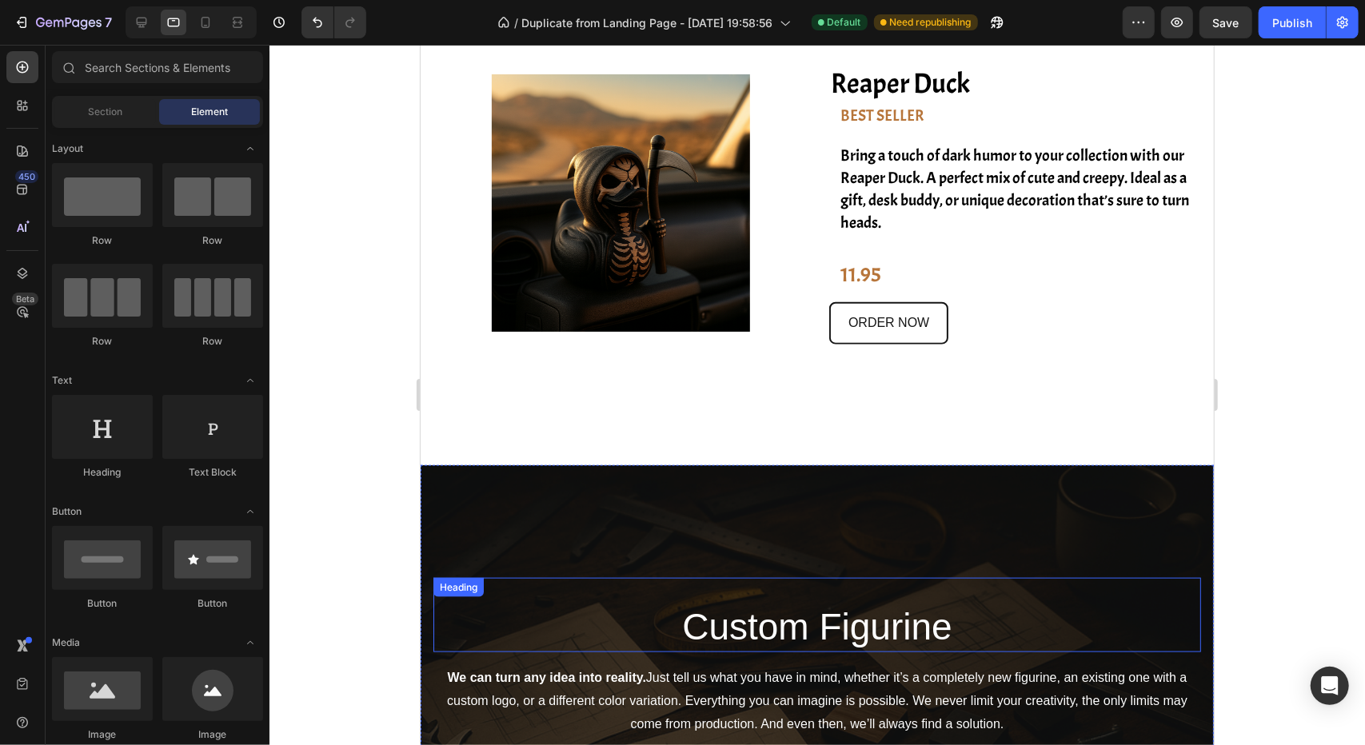
scroll to position [1039, 0]
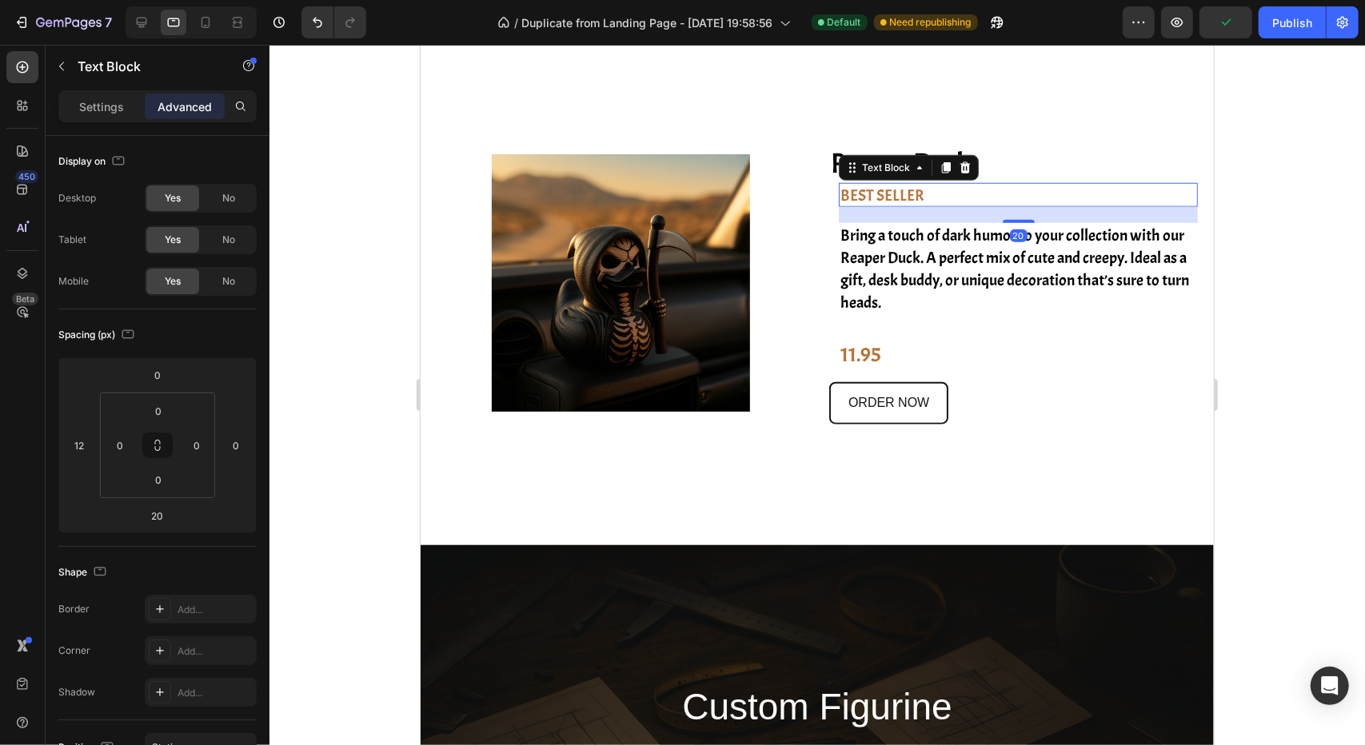
click at [841, 196] on p "BEST SELLER" at bounding box center [882, 195] width 84 height 22
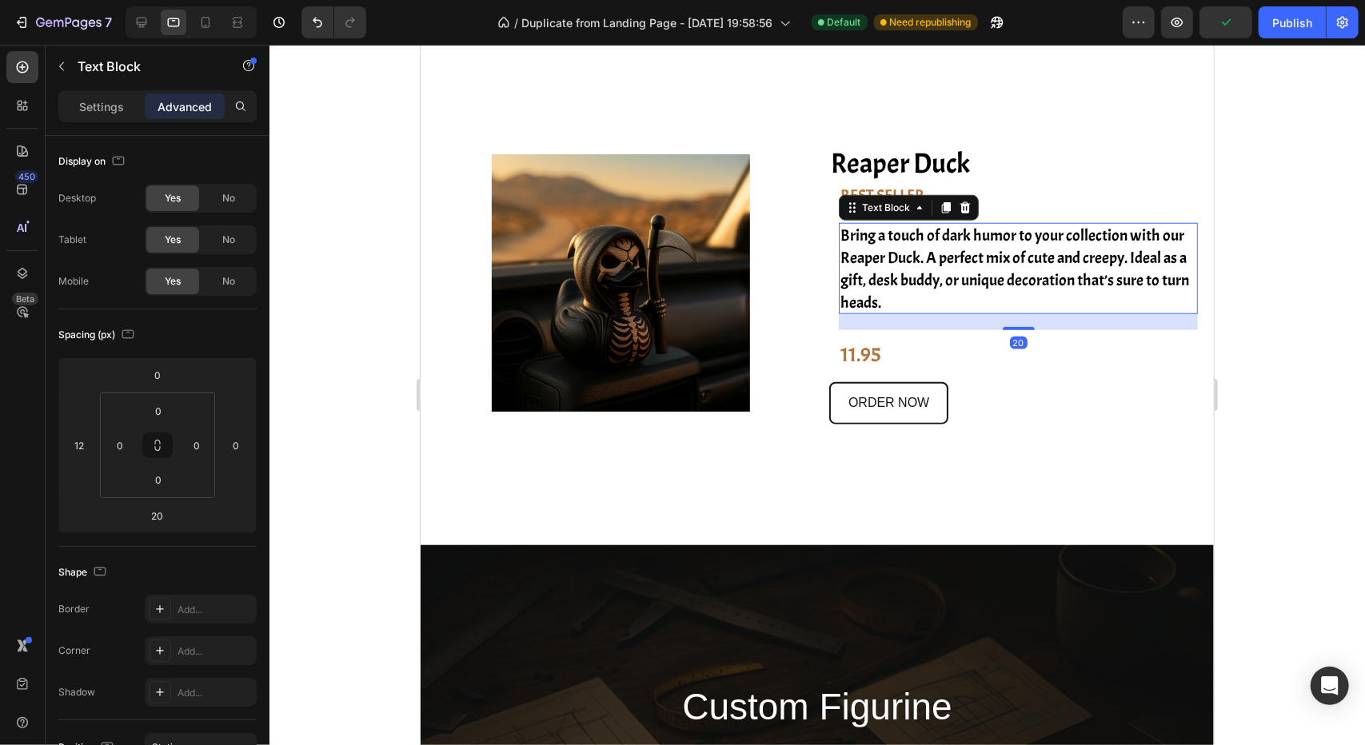
scroll to position [61, 0]
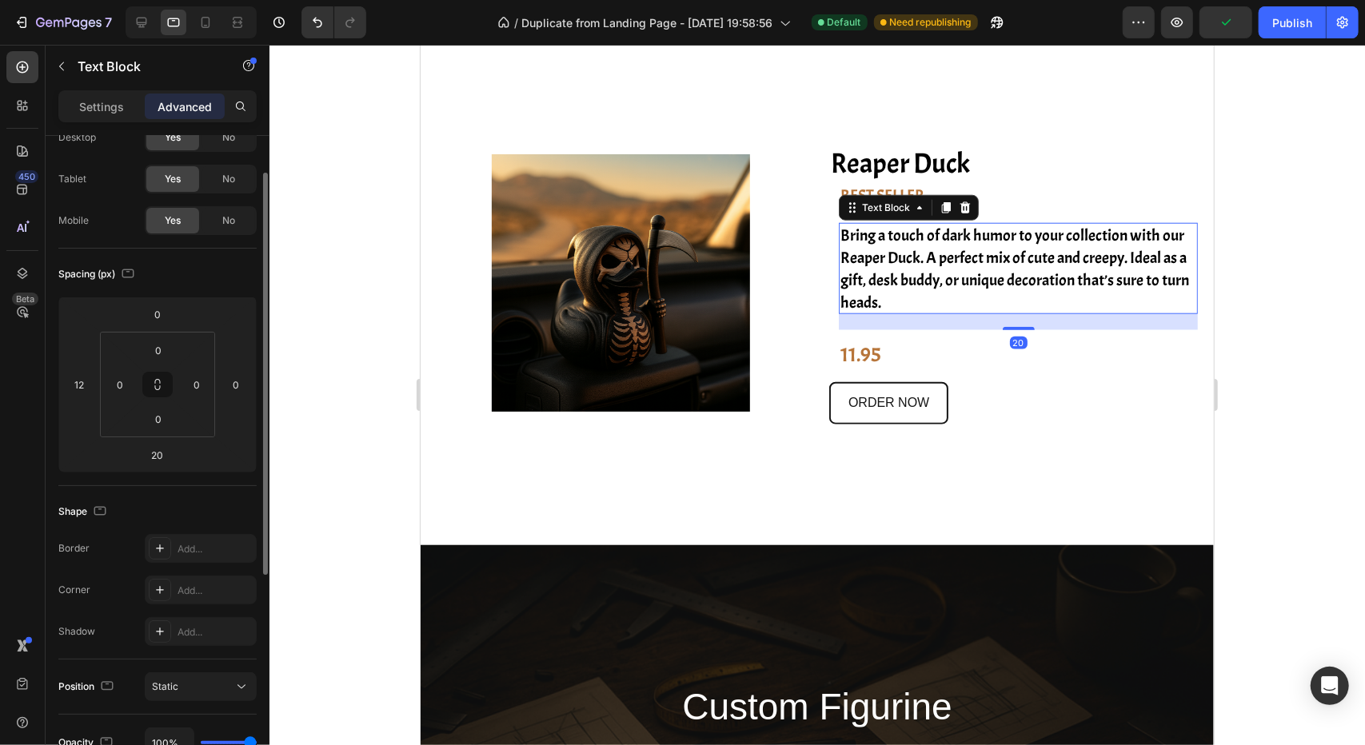
click at [840, 246] on p "Bring a touch of dark humor to your collection with our Reaper Duck. A perfect …" at bounding box center [1018, 269] width 357 height 90
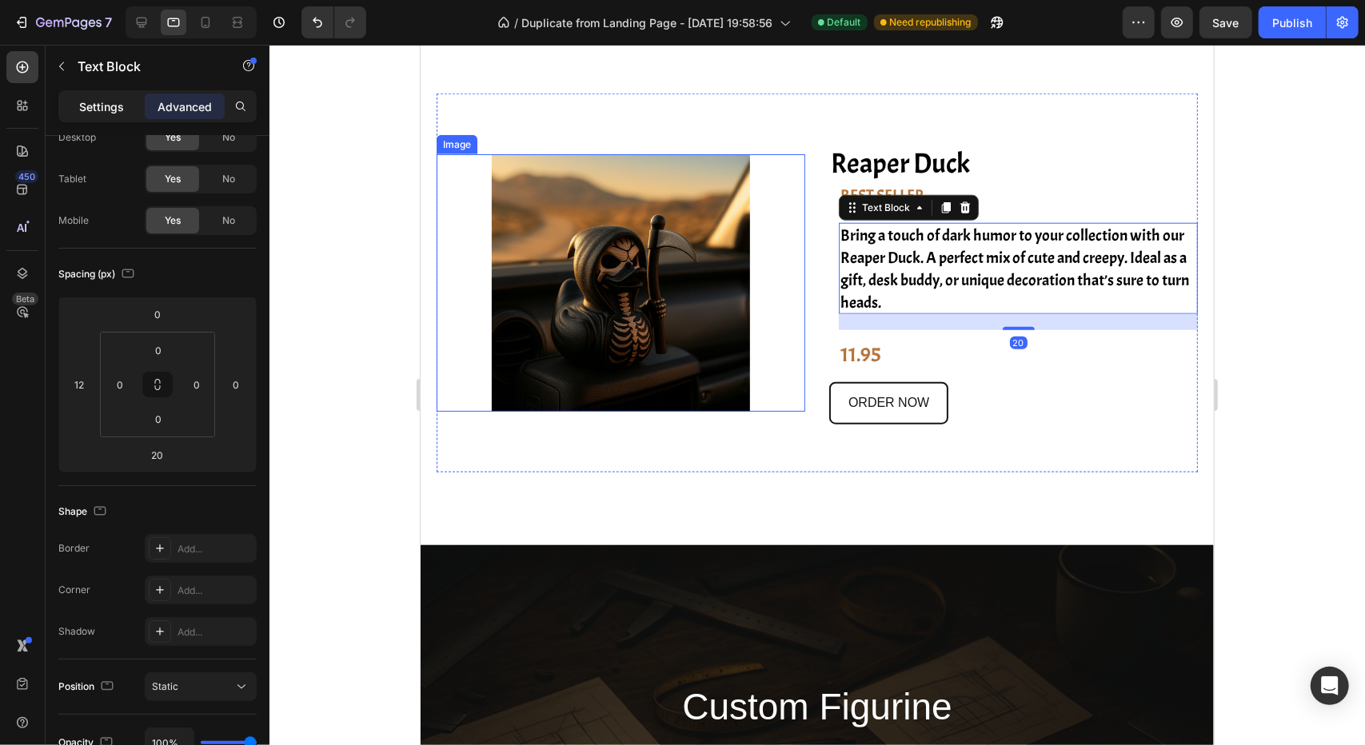
click at [114, 110] on p "Settings" at bounding box center [101, 106] width 45 height 17
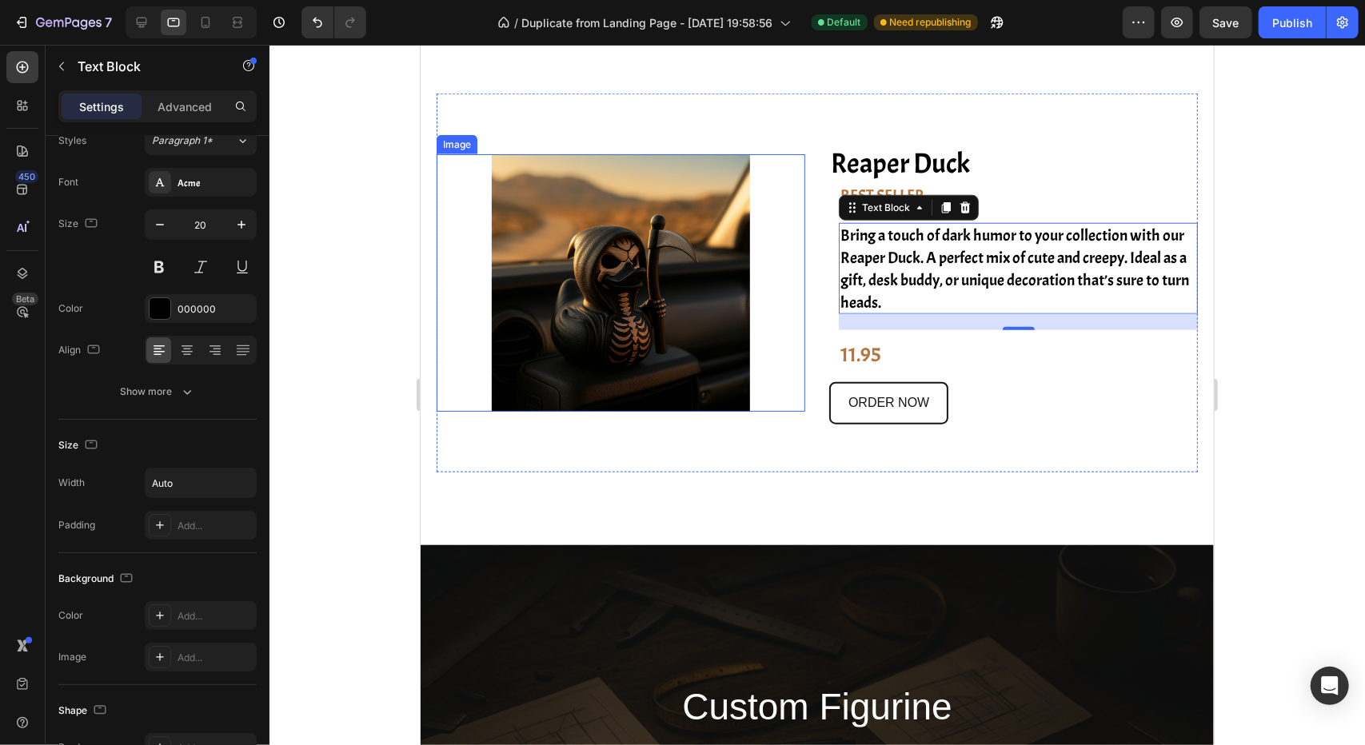
click at [170, 91] on div "Settings Advanced" at bounding box center [157, 106] width 198 height 32
click at [174, 97] on div "Advanced" at bounding box center [185, 107] width 80 height 26
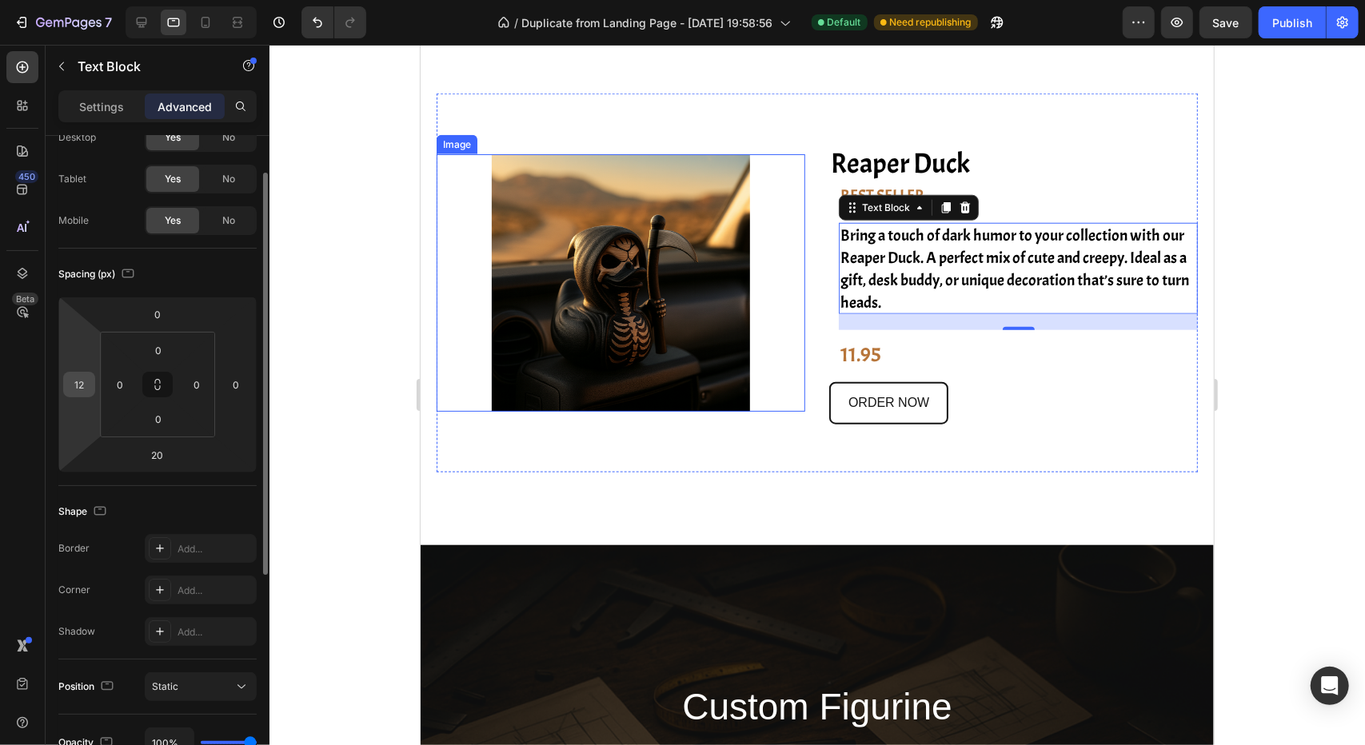
click at [91, 381] on div "12" at bounding box center [79, 385] width 32 height 26
click at [86, 383] on input "12" at bounding box center [79, 385] width 24 height 24
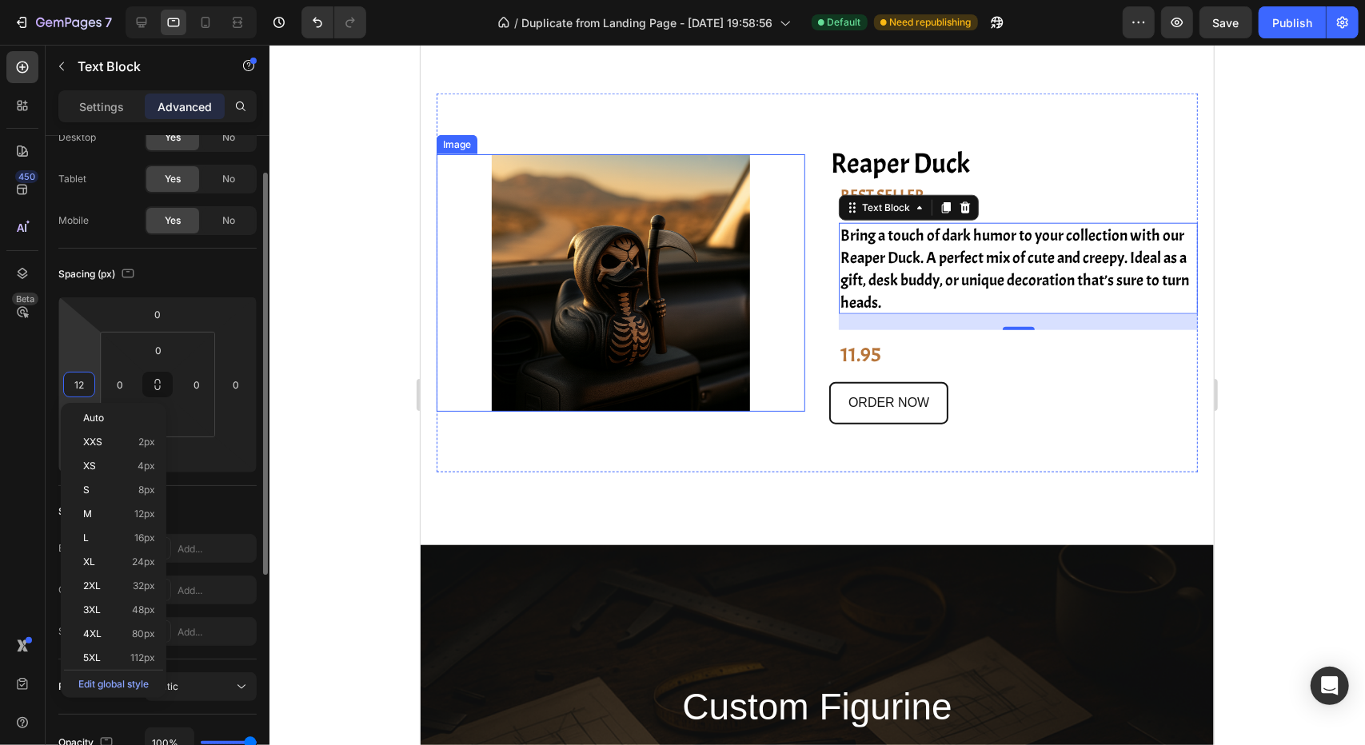
type input "0"
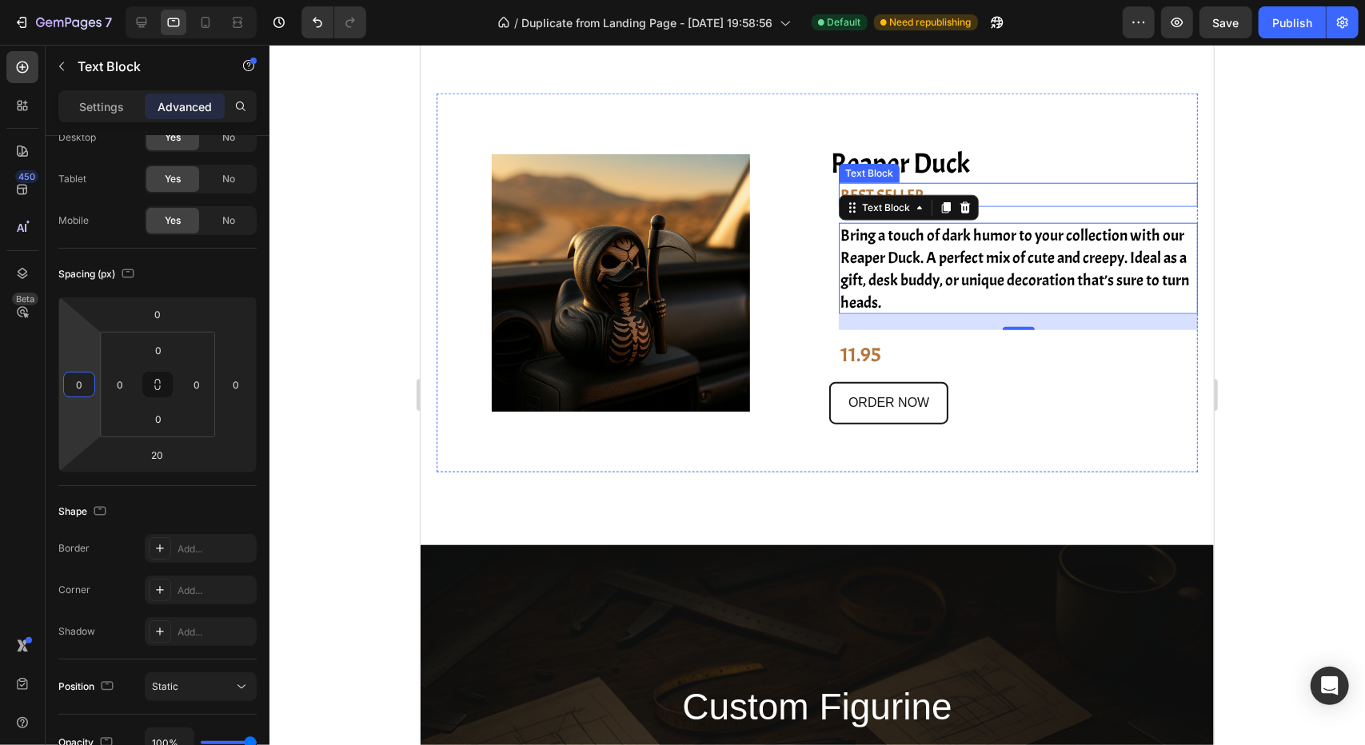
click at [840, 185] on p "BEST SELLER" at bounding box center [882, 195] width 84 height 22
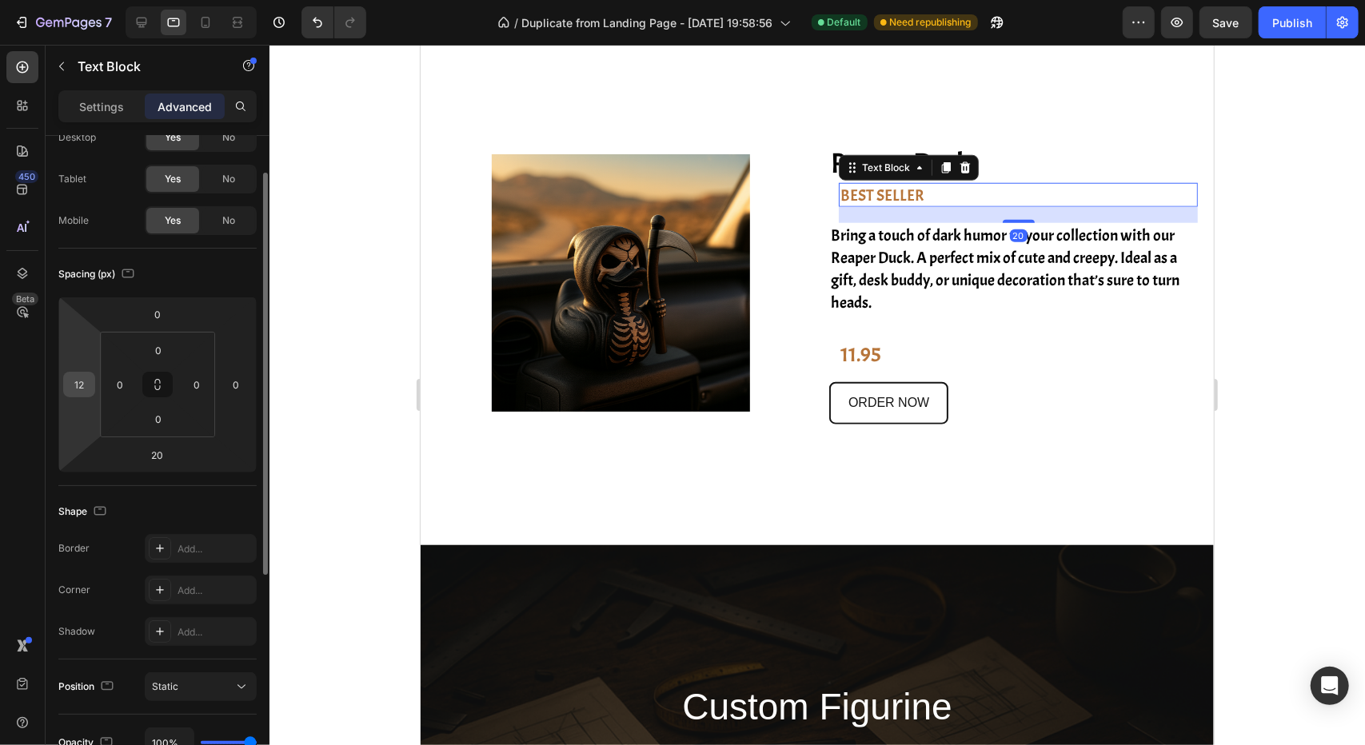
click at [86, 381] on input "12" at bounding box center [79, 385] width 24 height 24
type input "0"
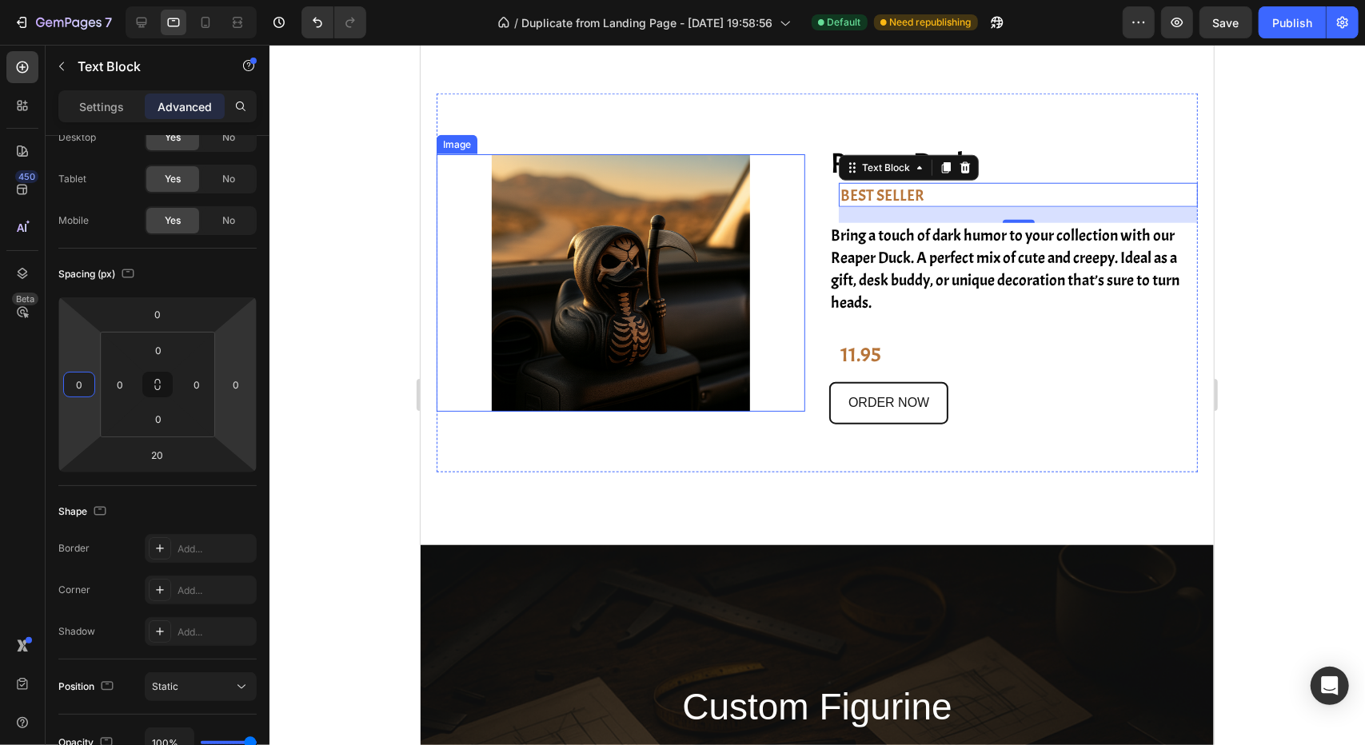
click at [790, 278] on div at bounding box center [620, 282] width 369 height 257
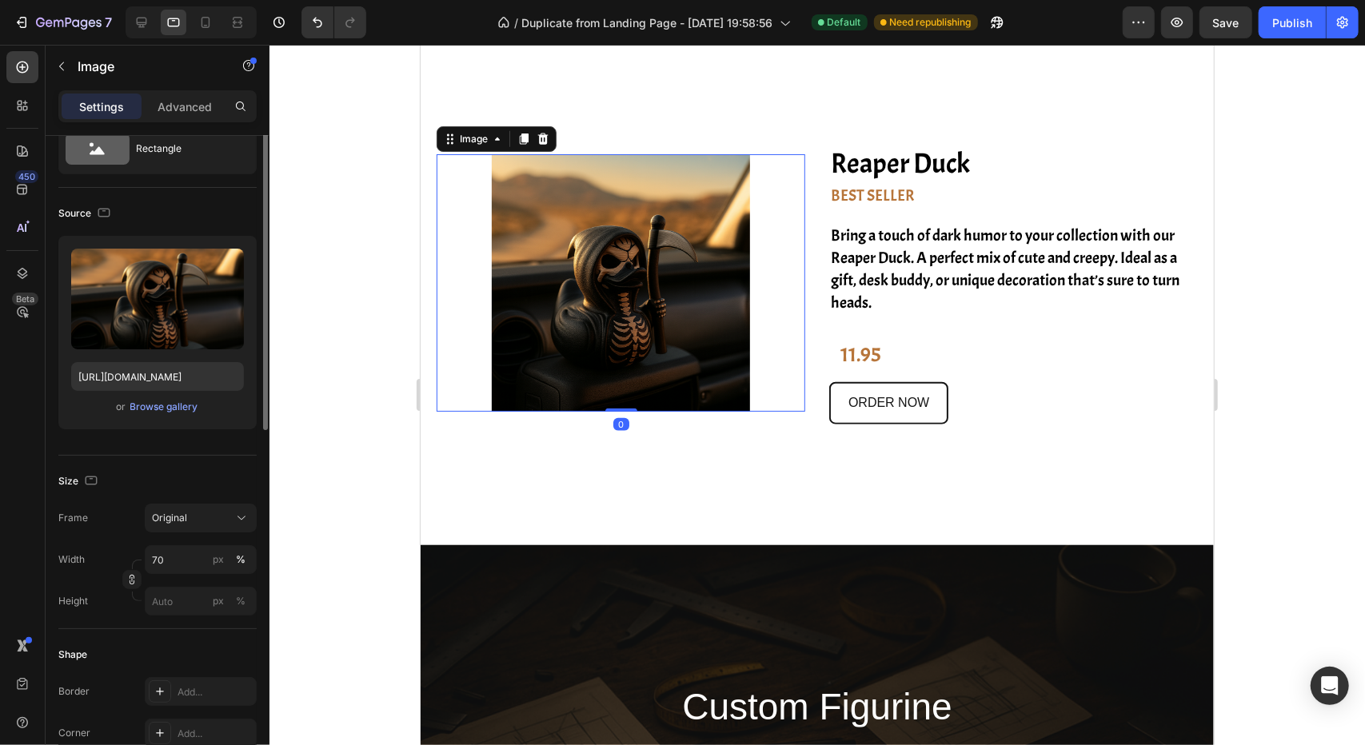
scroll to position [0, 0]
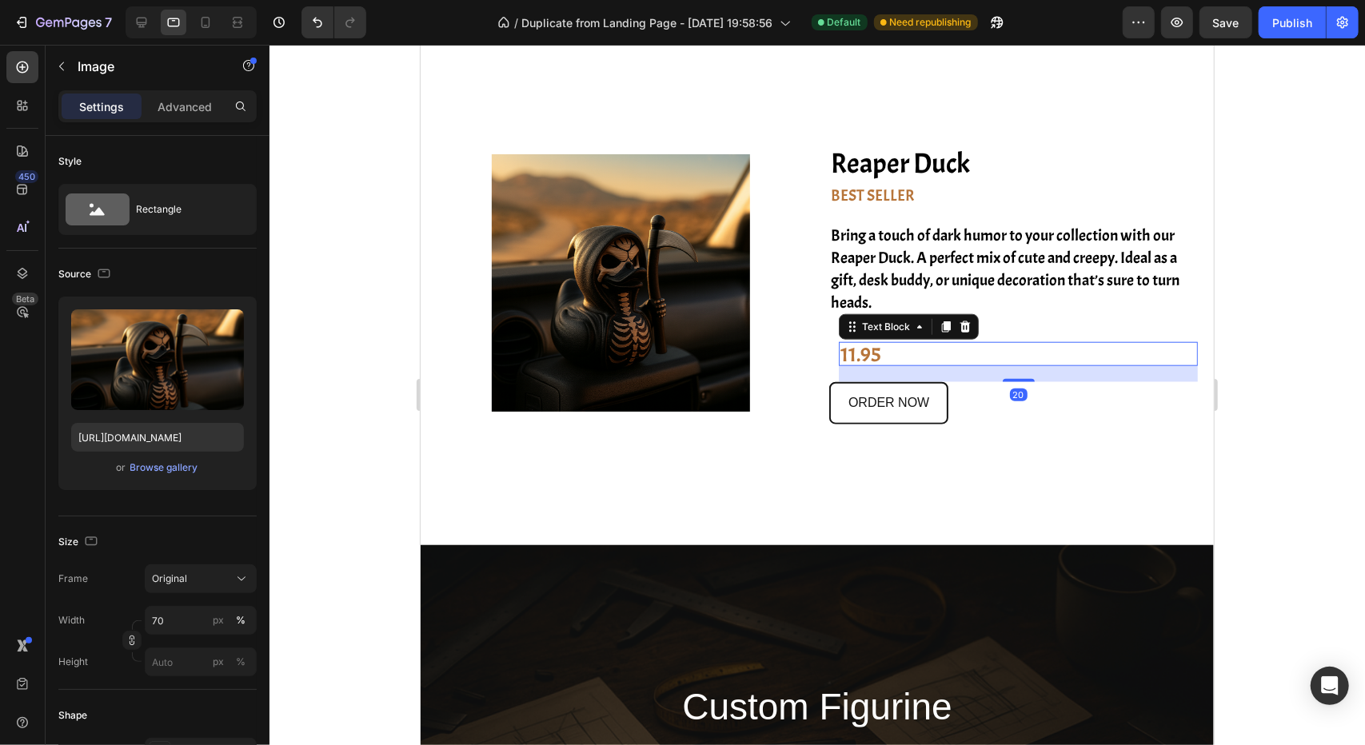
click at [862, 355] on p "11.95" at bounding box center [860, 354] width 41 height 22
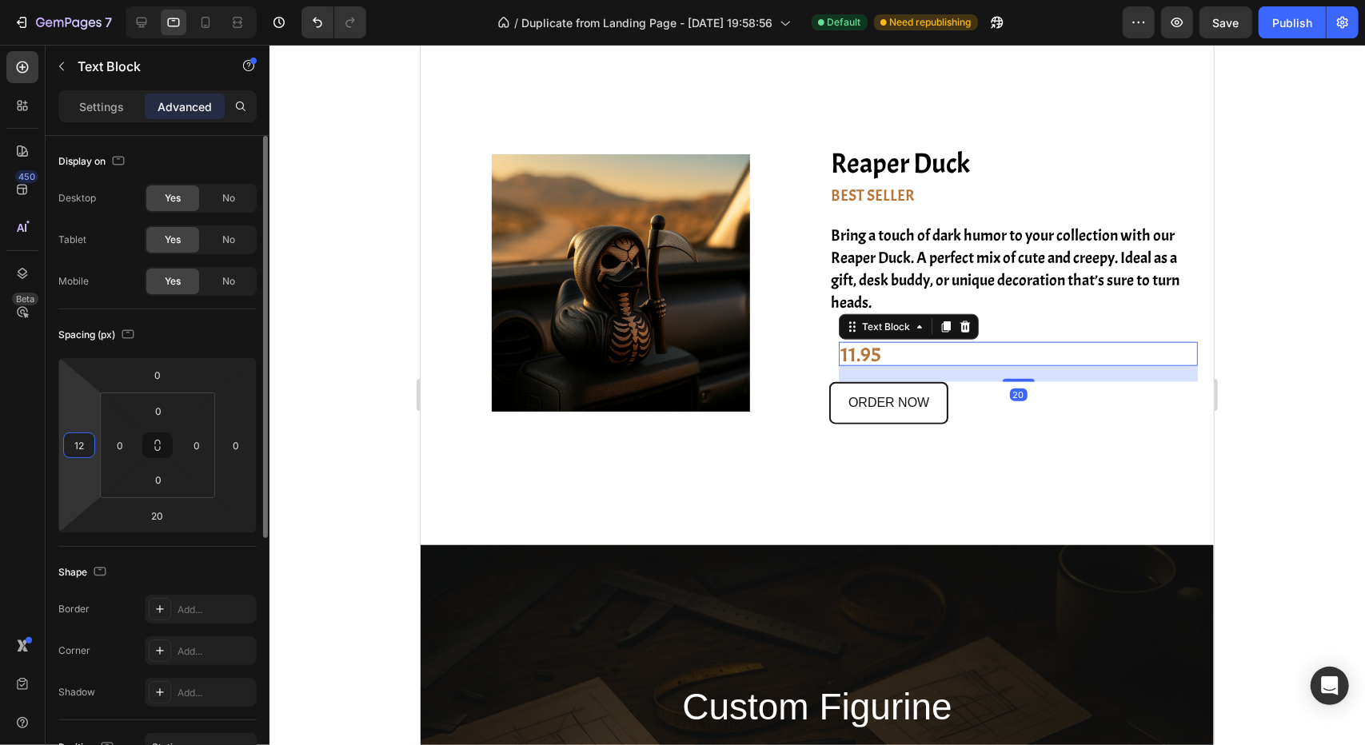
click at [82, 452] on input "12" at bounding box center [79, 445] width 24 height 24
type input "0"
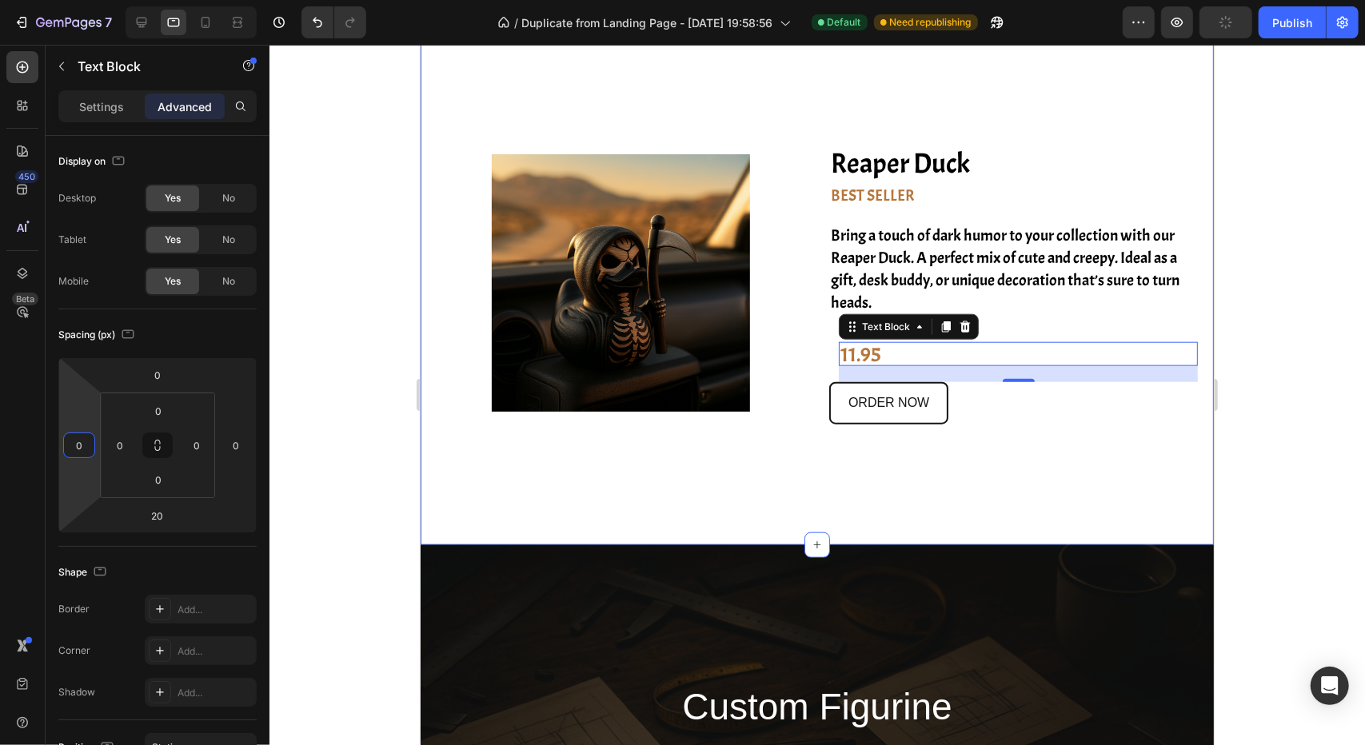
click at [766, 490] on div "Image Reaper Duck Heading BEST SELLER Text Block Bring a touch of dark humor to…" at bounding box center [816, 272] width 793 height 541
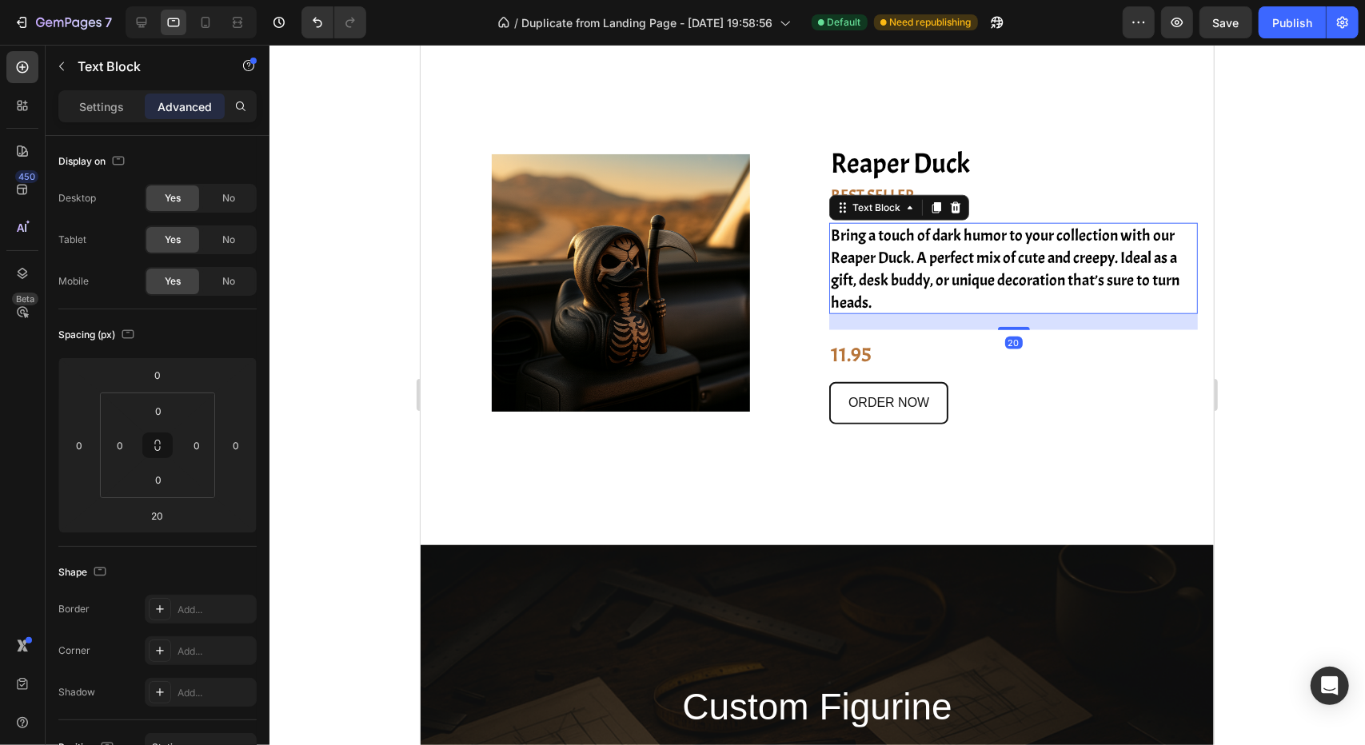
click at [875, 291] on p "Bring a touch of dark humor to your collection with our Reaper Duck. A perfect …" at bounding box center [1013, 269] width 367 height 90
click at [154, 516] on input "20" at bounding box center [158, 516] width 32 height 24
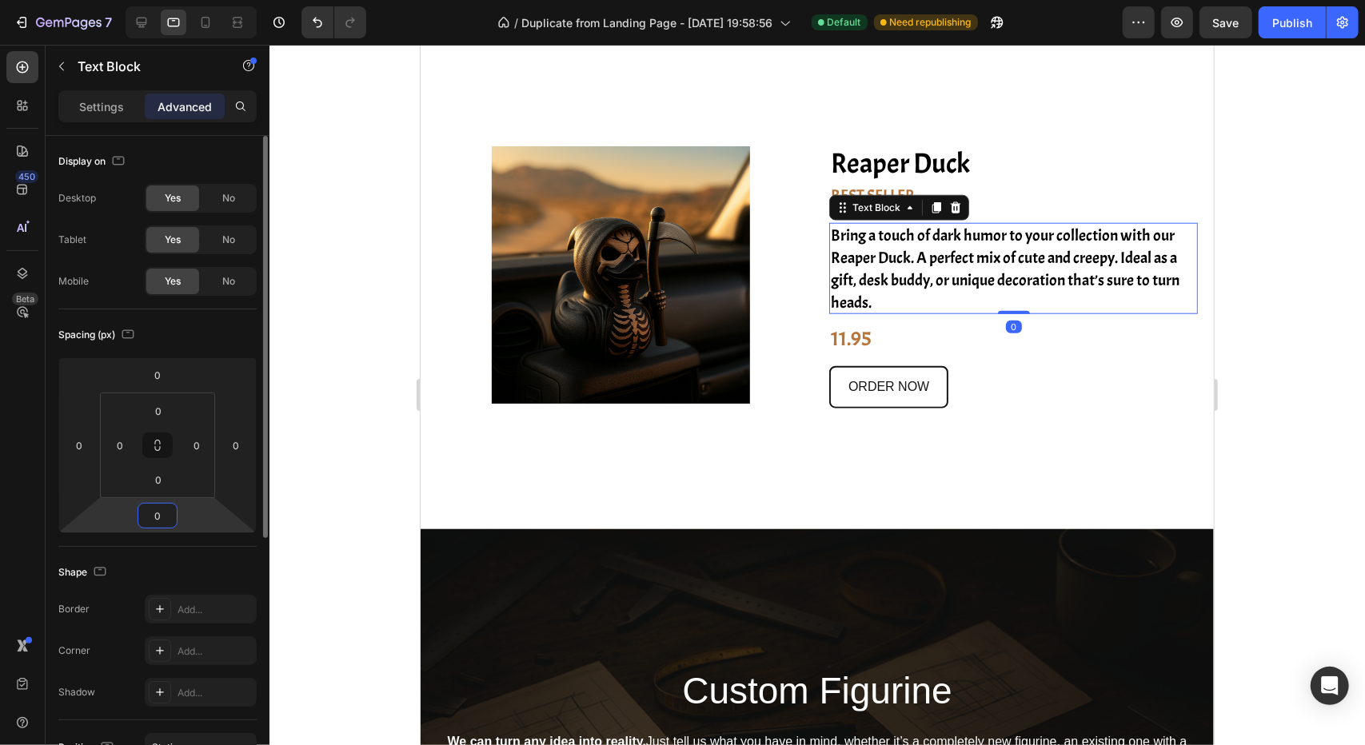
type input "0"
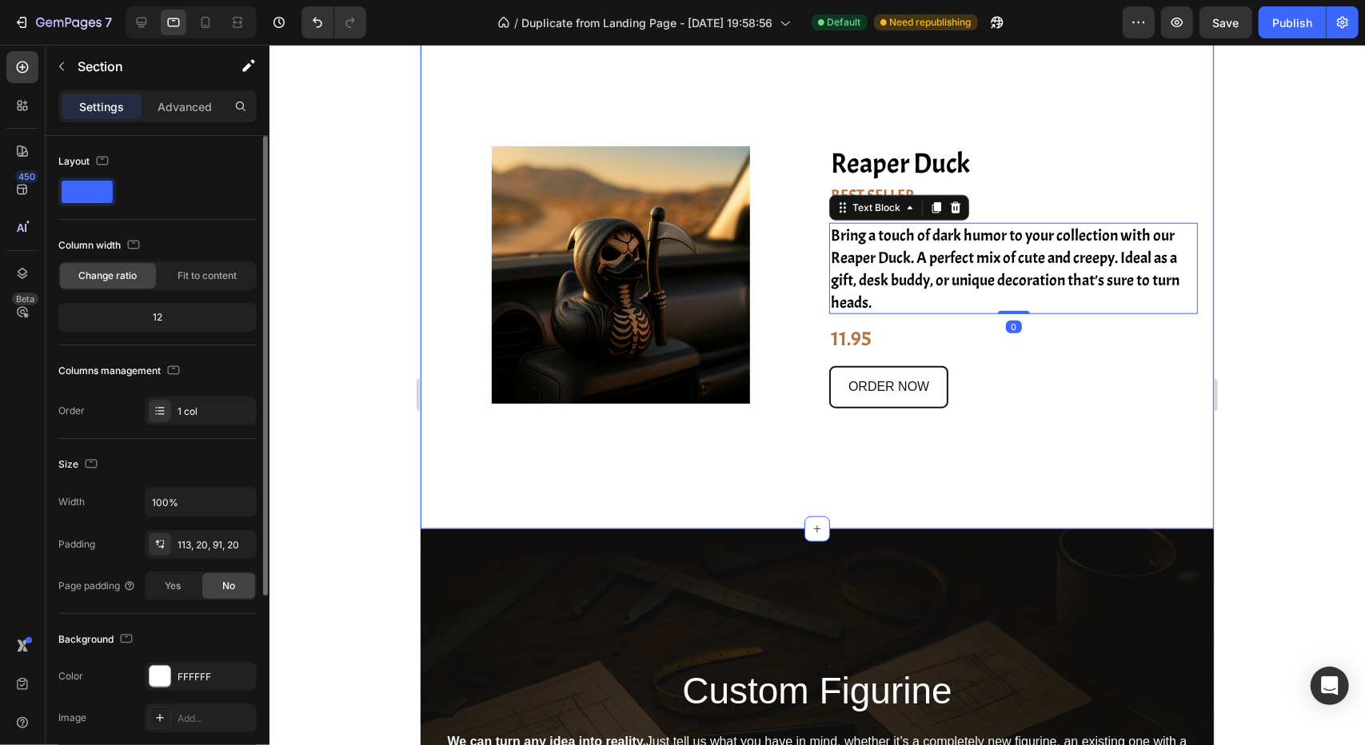
click at [611, 507] on div "Image Reaper Duck Heading BEST SELLER Text Block Bring a touch of dark humor to…" at bounding box center [816, 264] width 793 height 525
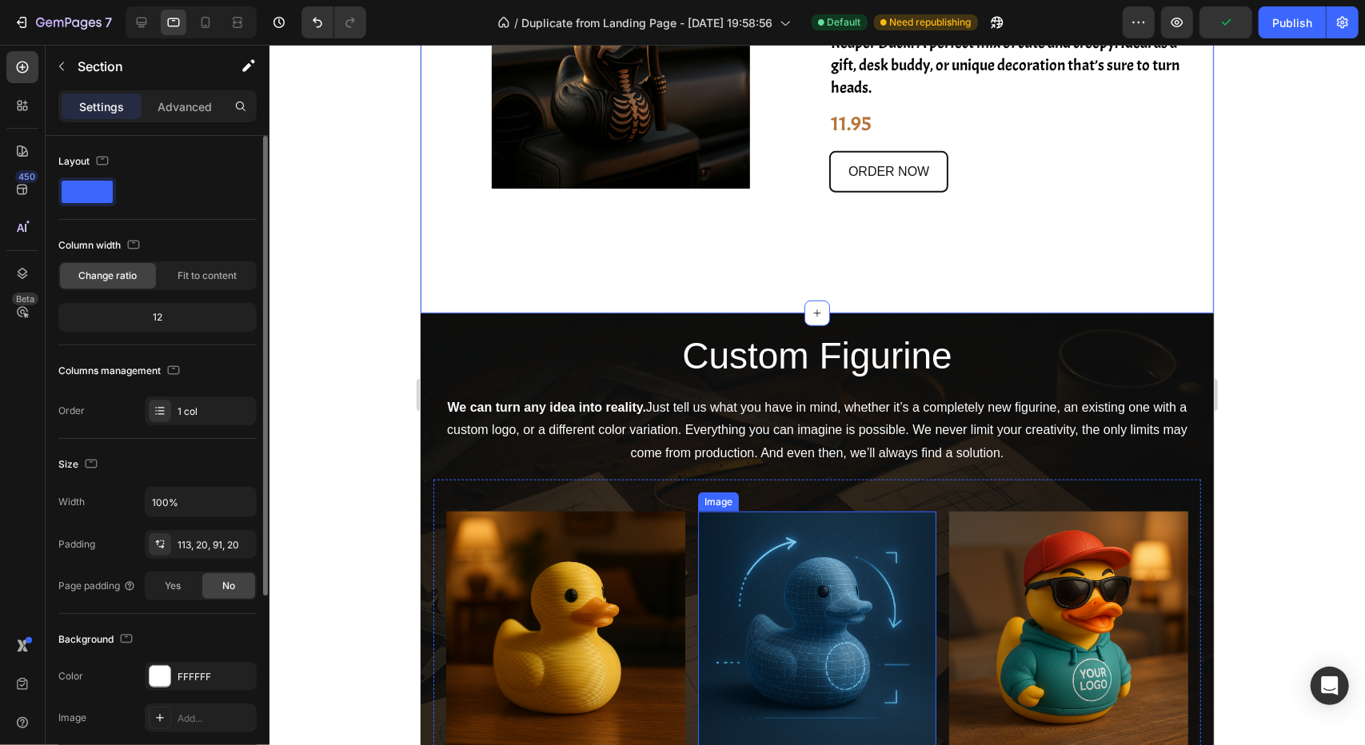
scroll to position [720, 0]
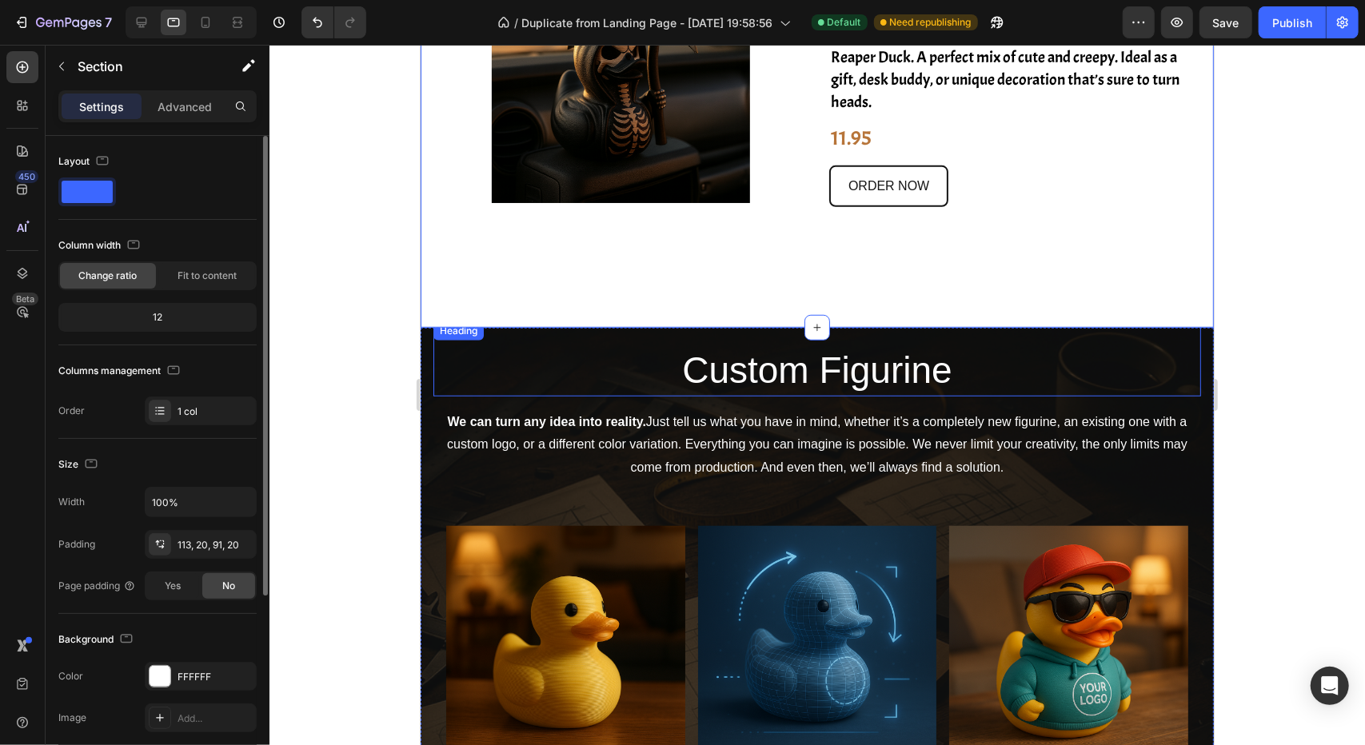
click at [857, 385] on h2 "Custom Figurine" at bounding box center [817, 370] width 768 height 51
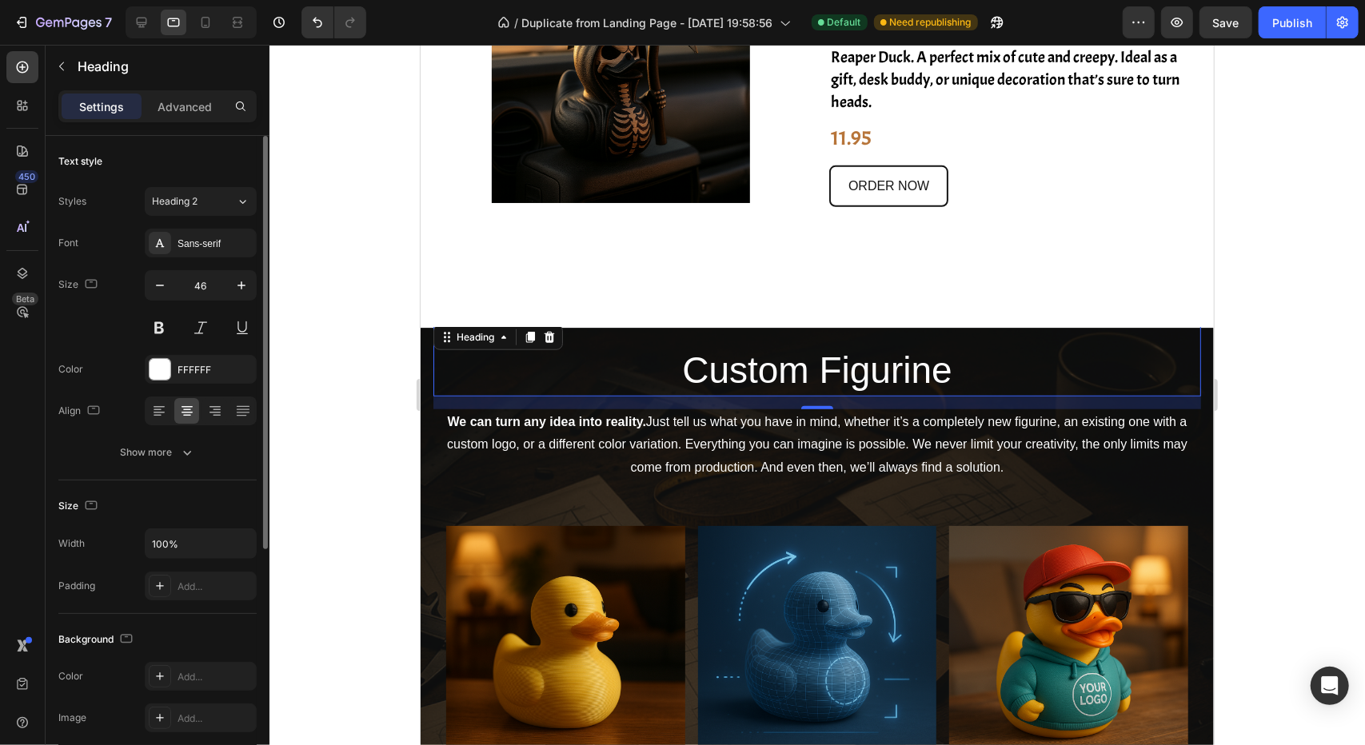
click at [887, 369] on h2 "Custom Figurine" at bounding box center [817, 370] width 768 height 51
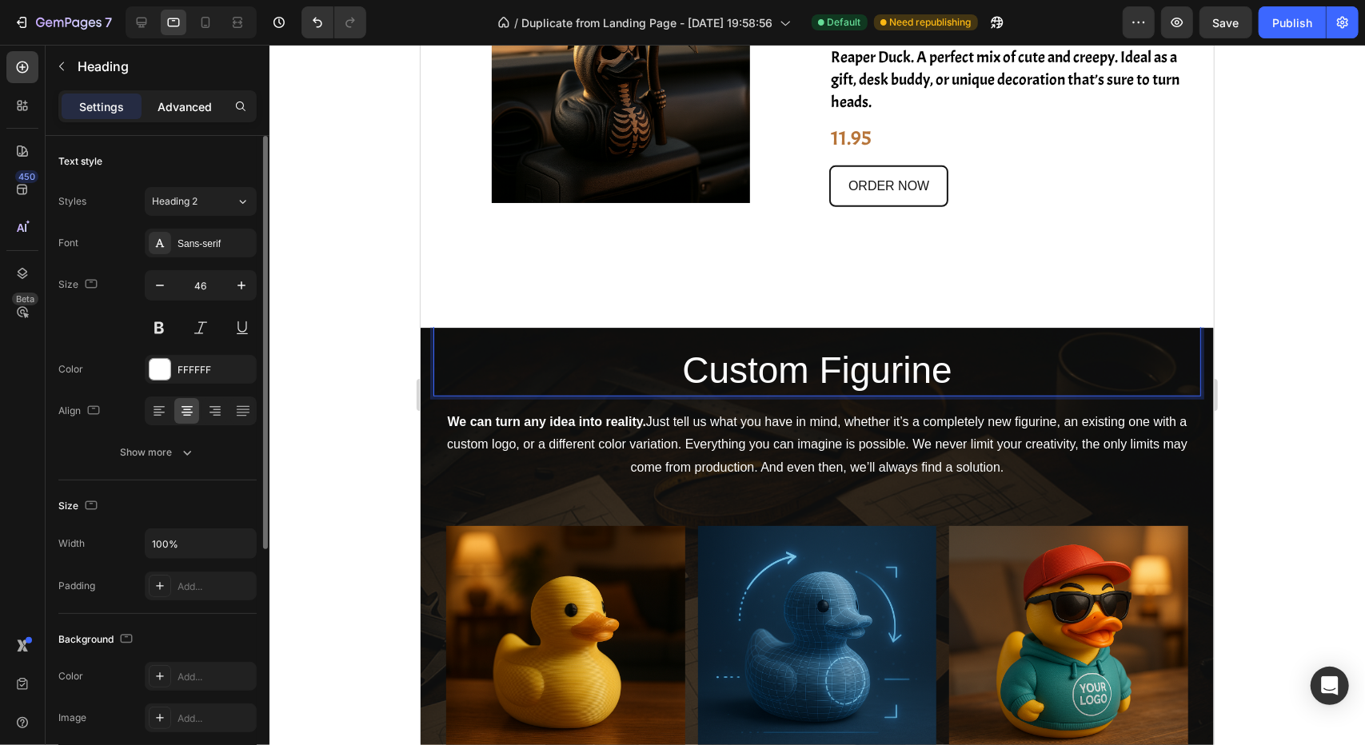
click at [182, 112] on p "Advanced" at bounding box center [185, 106] width 54 height 17
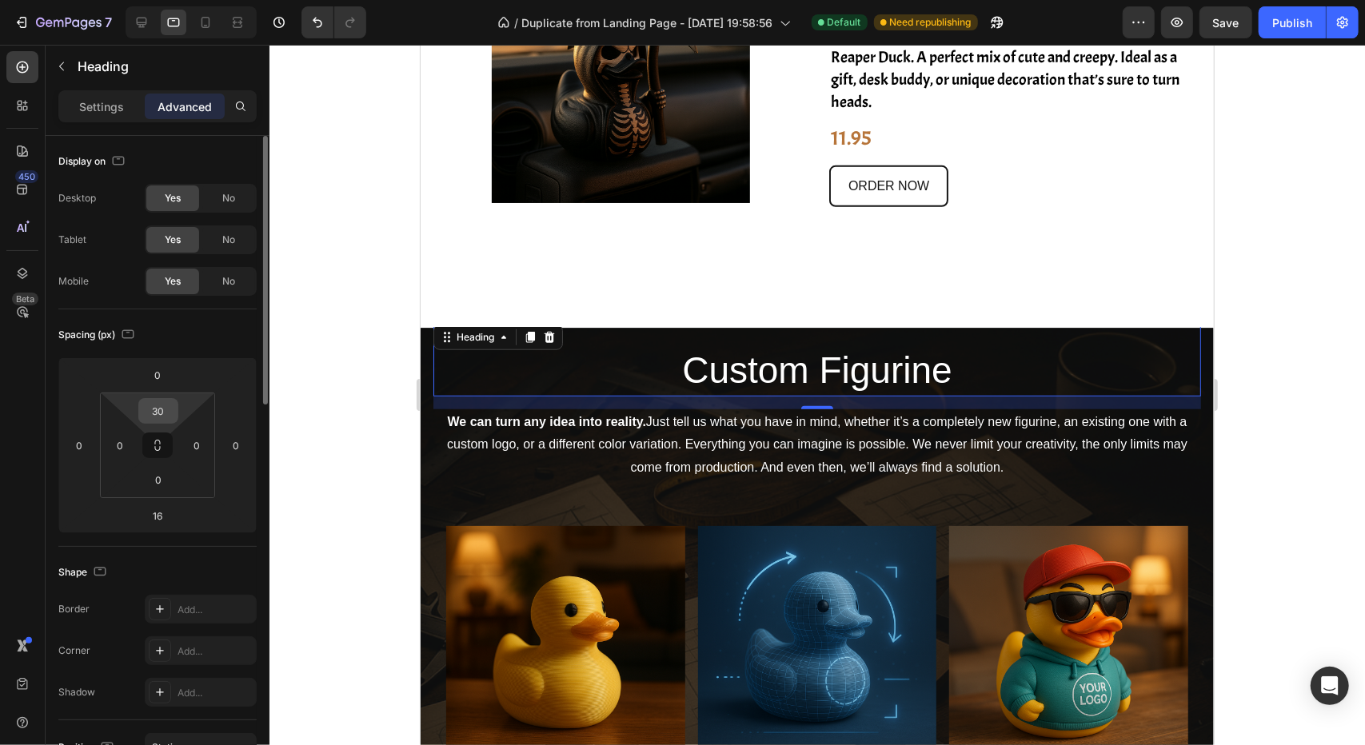
click at [160, 407] on input "30" at bounding box center [158, 411] width 32 height 24
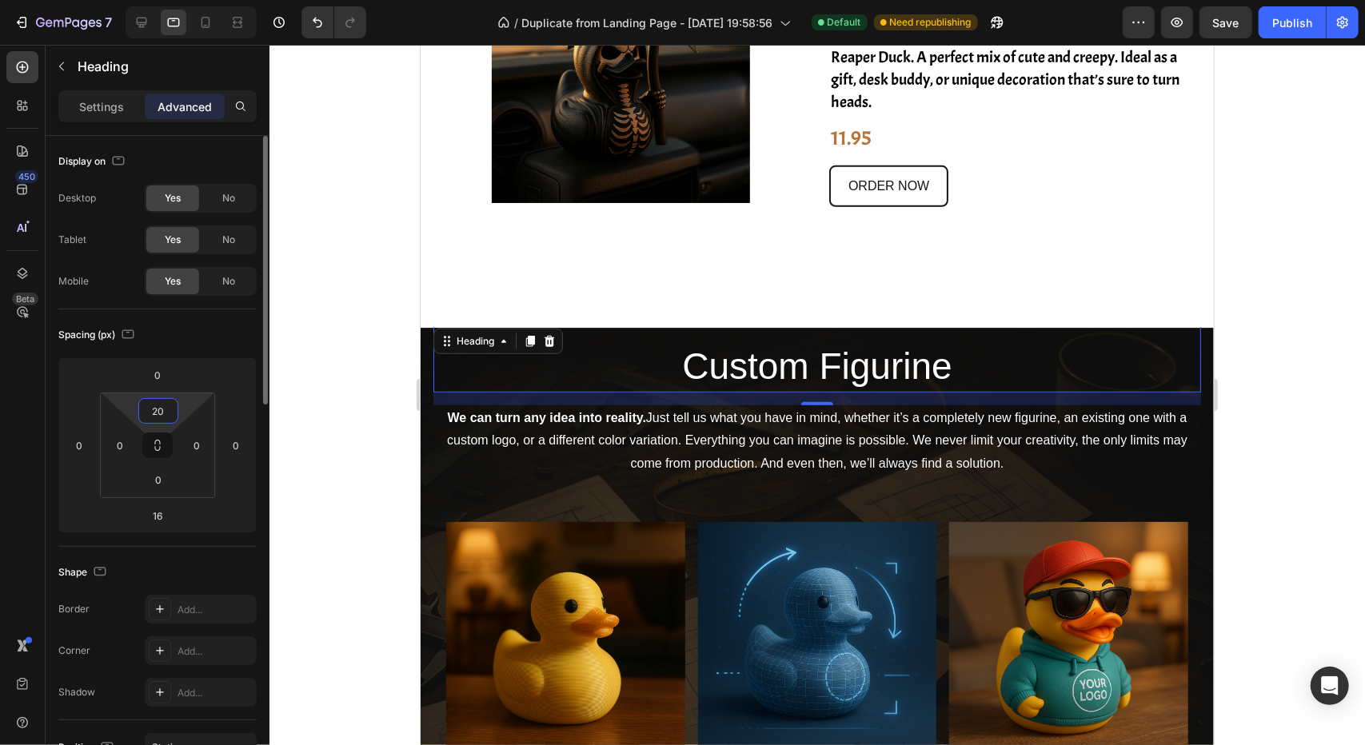
type input "200"
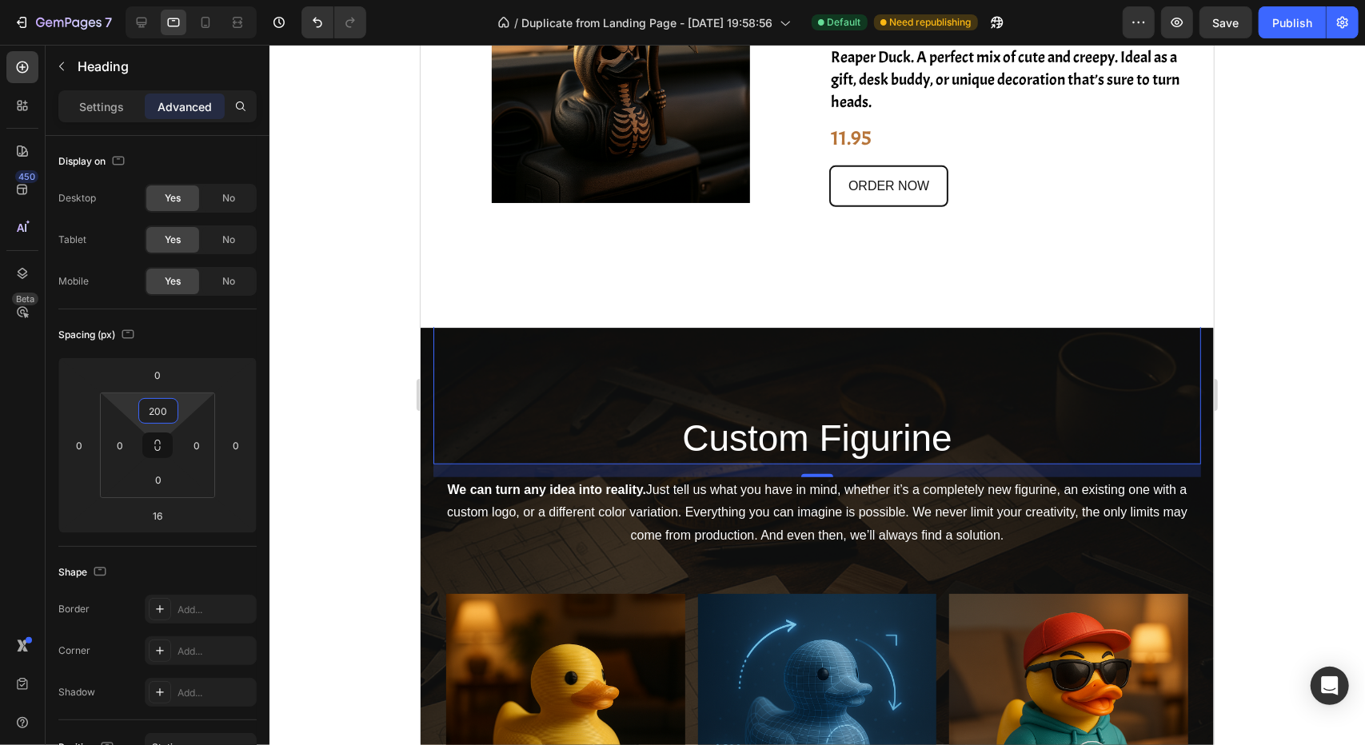
click at [305, 525] on div at bounding box center [816, 395] width 1095 height 700
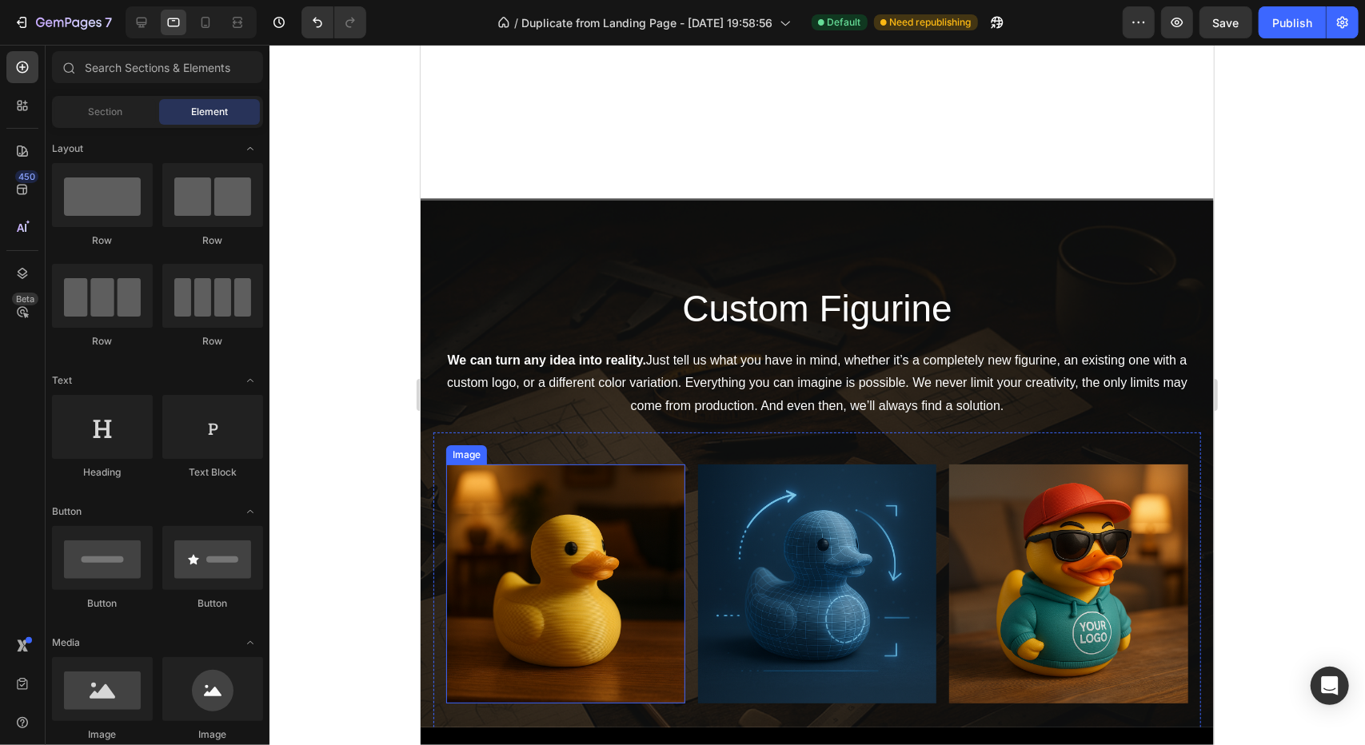
scroll to position [1039, 0]
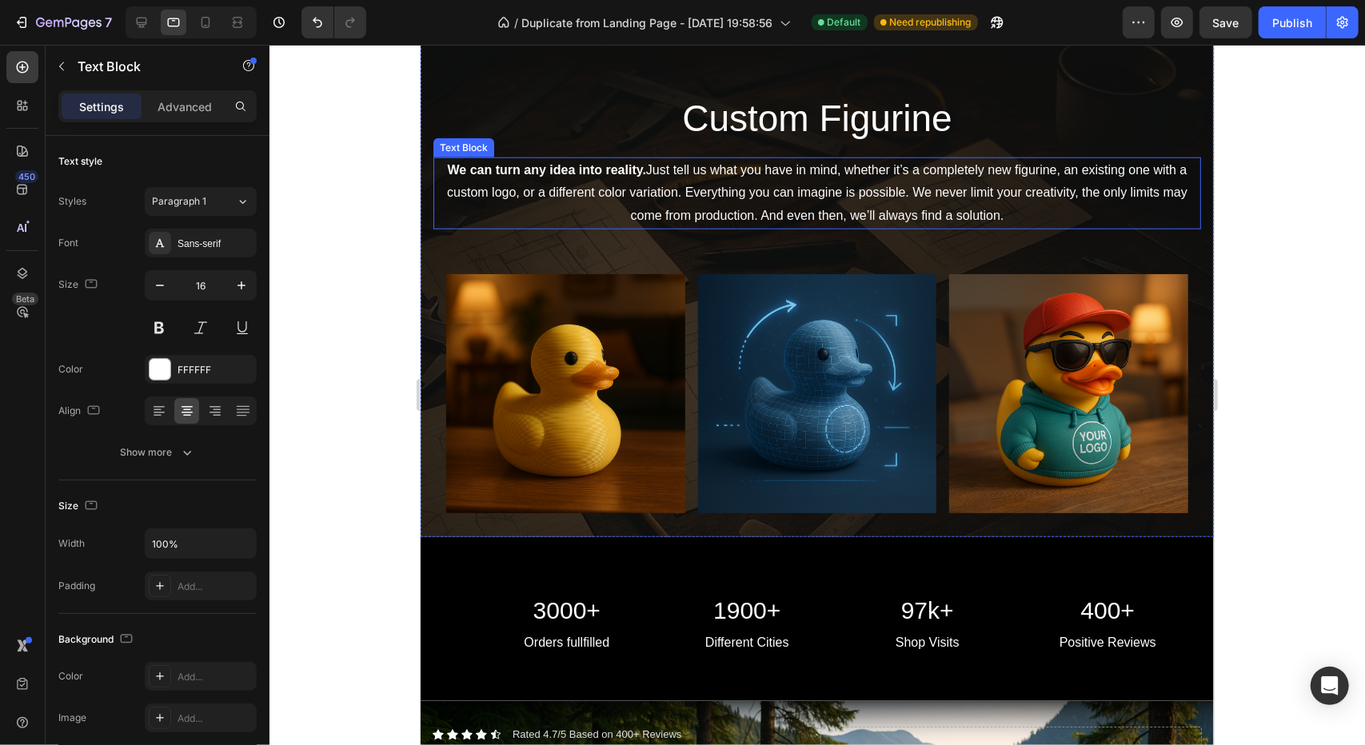
drag, startPoint x: 858, startPoint y: 190, endPoint x: 757, endPoint y: 219, distance: 104.8
click at [858, 190] on p "We can turn any idea into reality. Just tell us what you have in mind, whether …" at bounding box center [816, 192] width 764 height 69
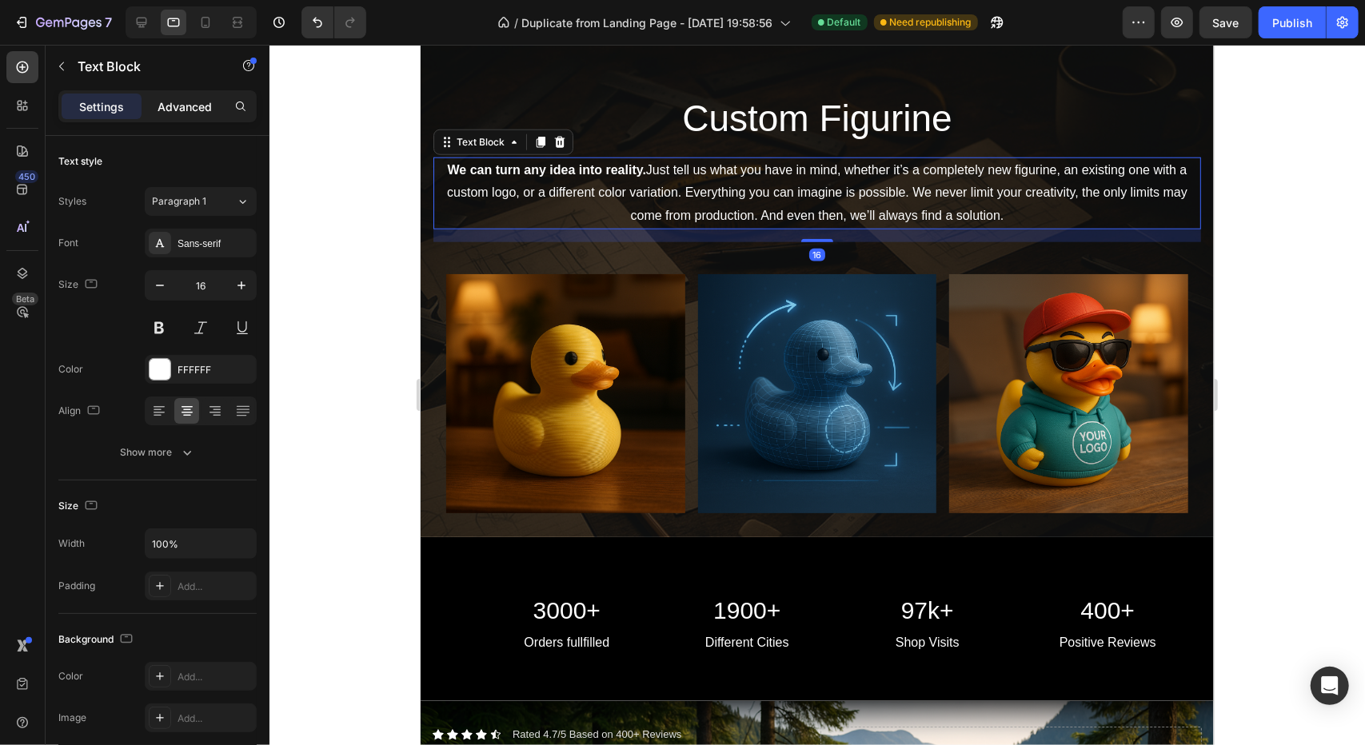
click at [174, 106] on p "Advanced" at bounding box center [185, 106] width 54 height 17
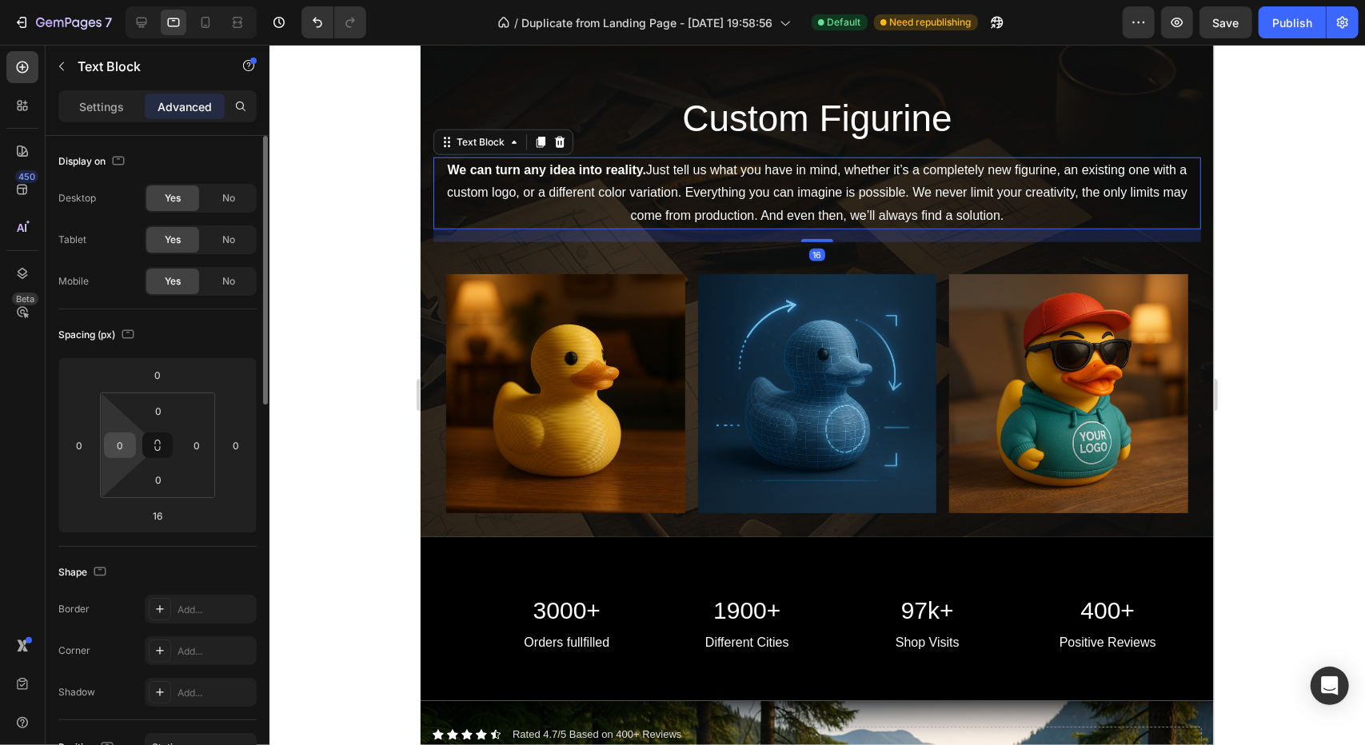
click at [117, 454] on input "0" at bounding box center [120, 445] width 24 height 24
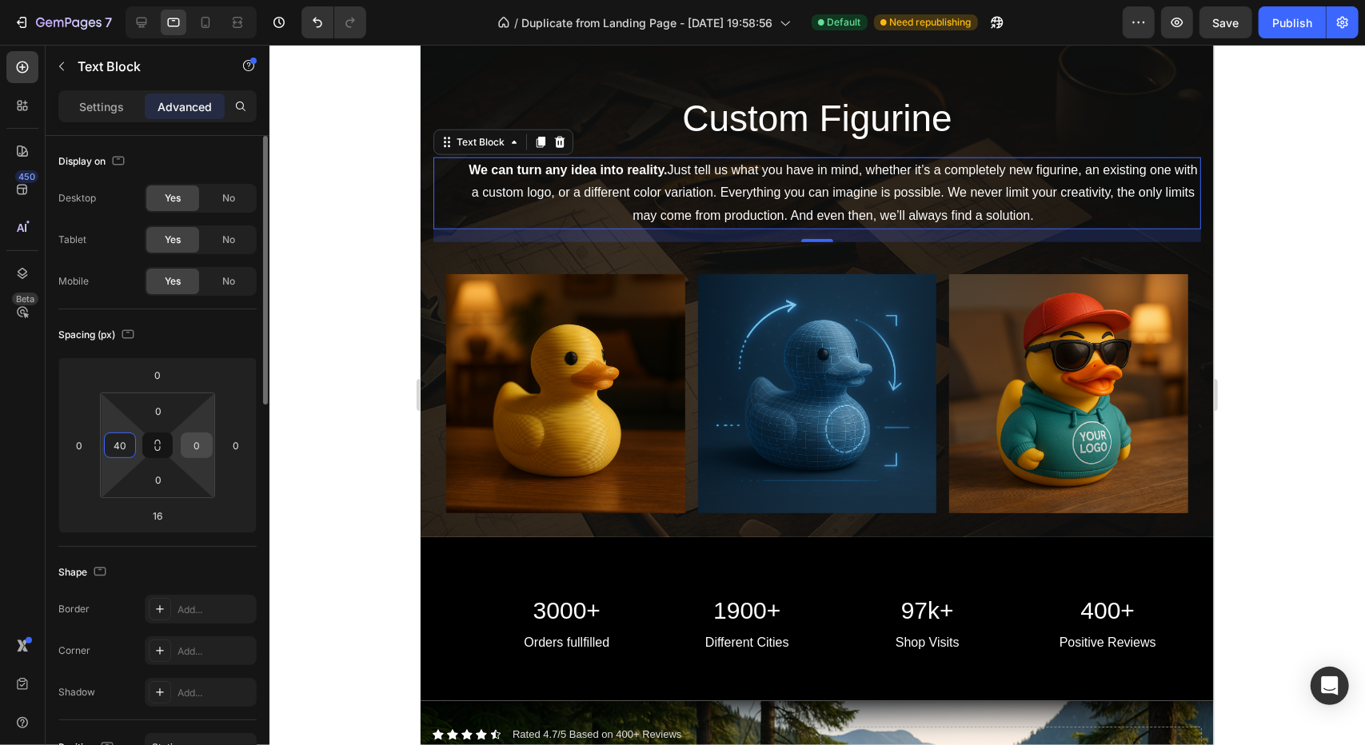
type input "40"
click at [209, 444] on div "0" at bounding box center [197, 446] width 32 height 26
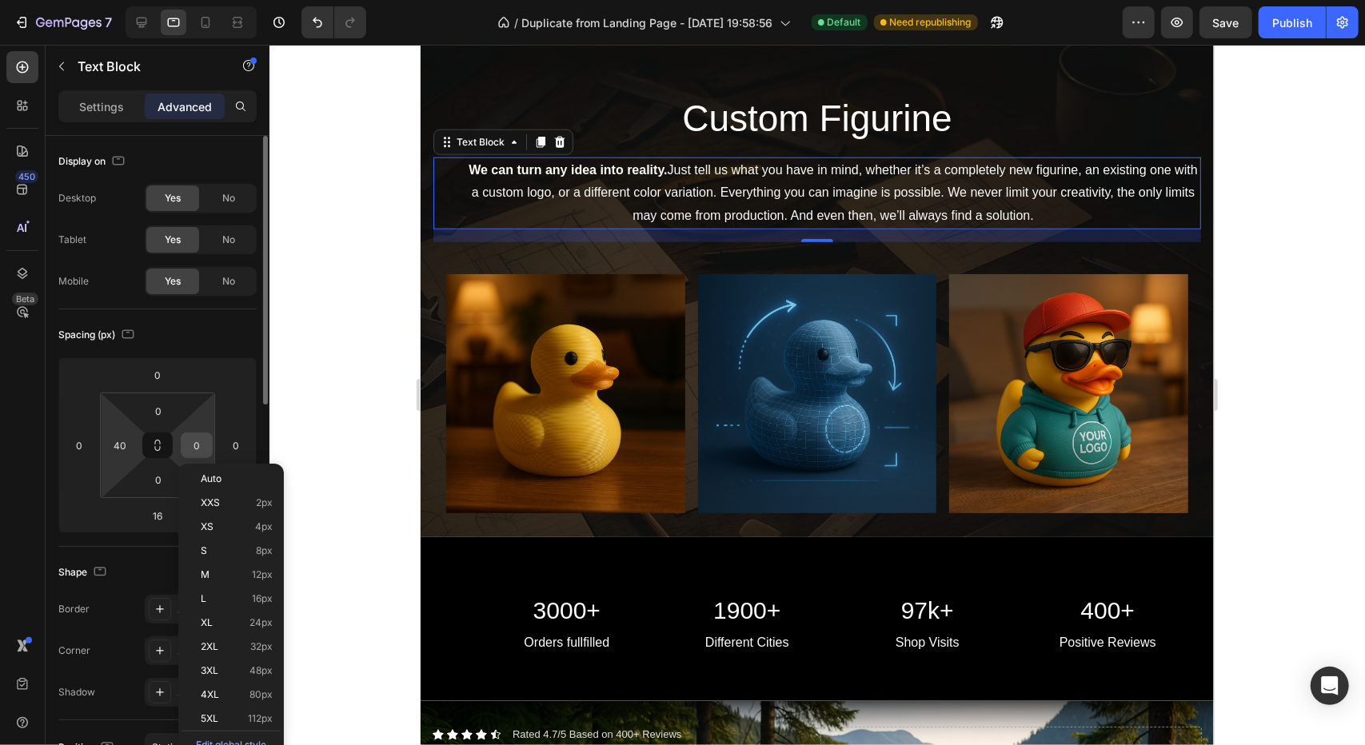
click at [209, 444] on div "0" at bounding box center [197, 446] width 32 height 26
click at [200, 445] on input "0" at bounding box center [197, 445] width 24 height 24
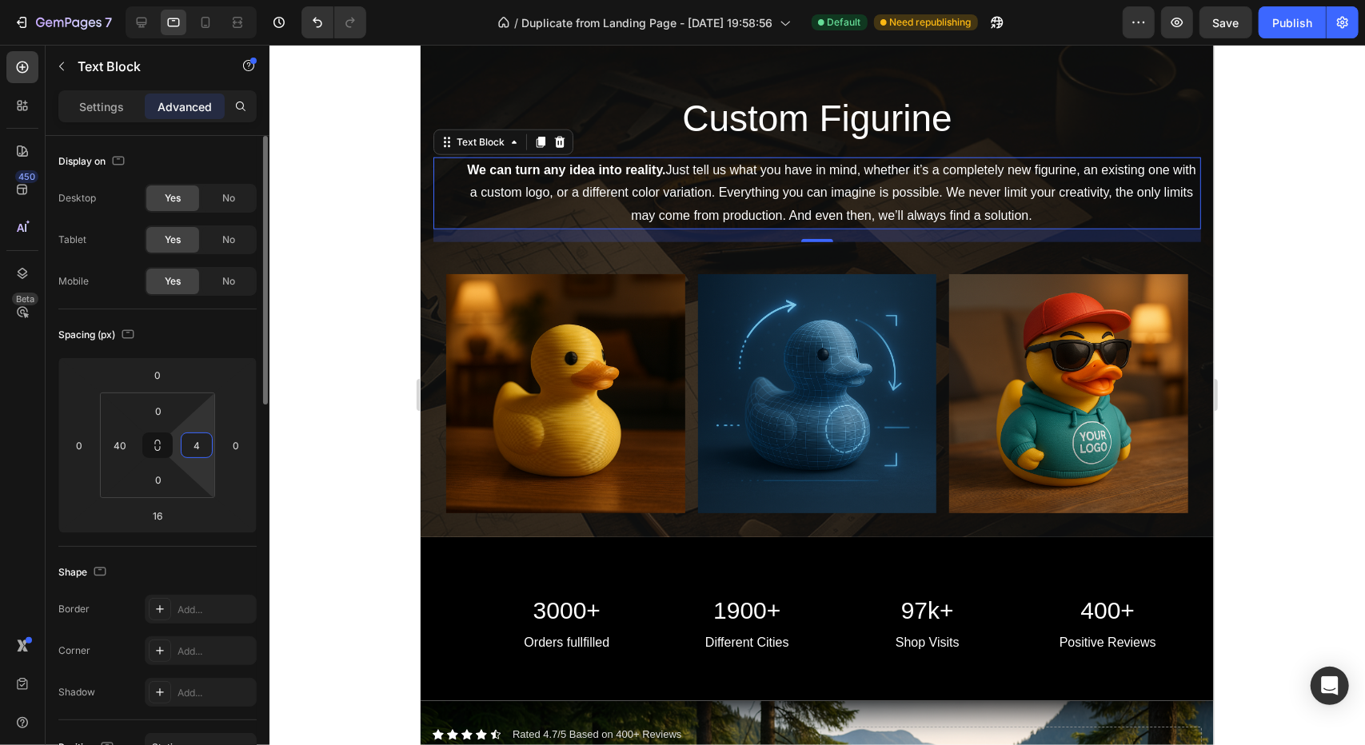
type input "40"
click at [313, 473] on div at bounding box center [816, 395] width 1095 height 700
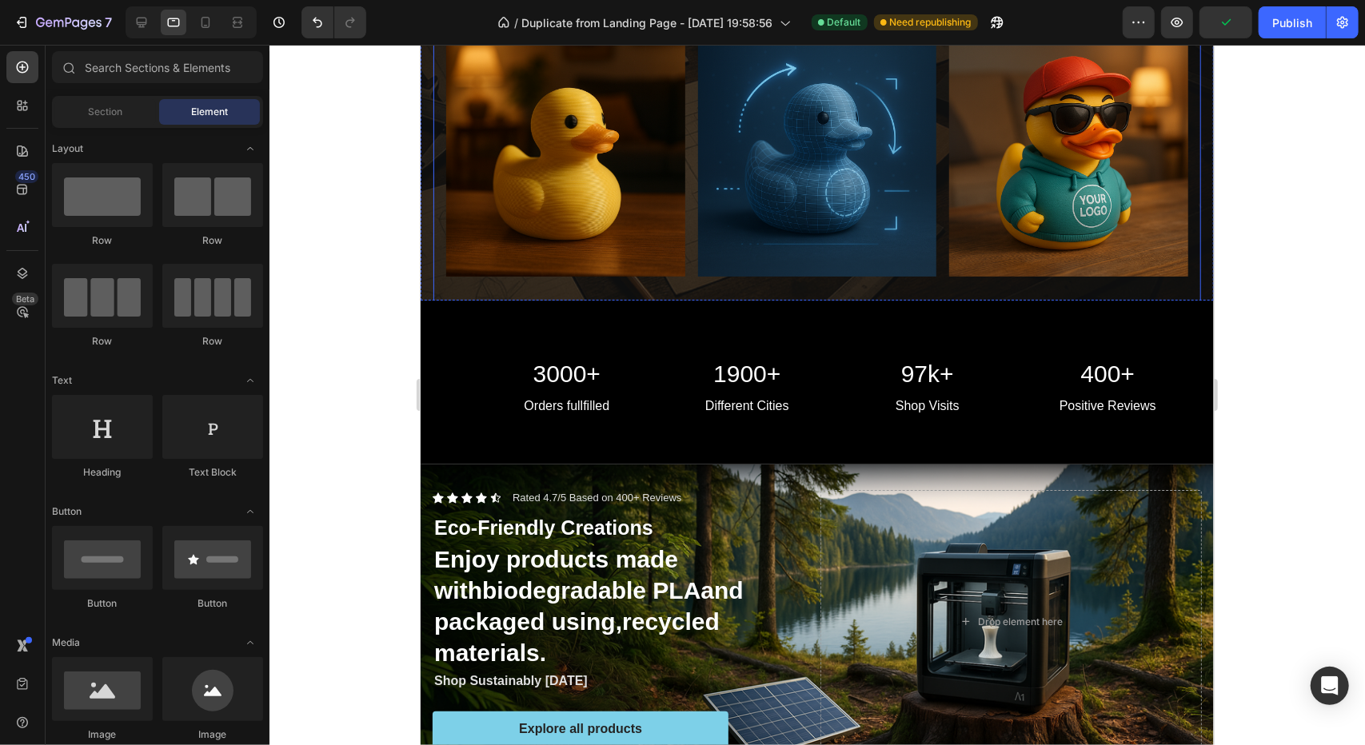
scroll to position [1279, 0]
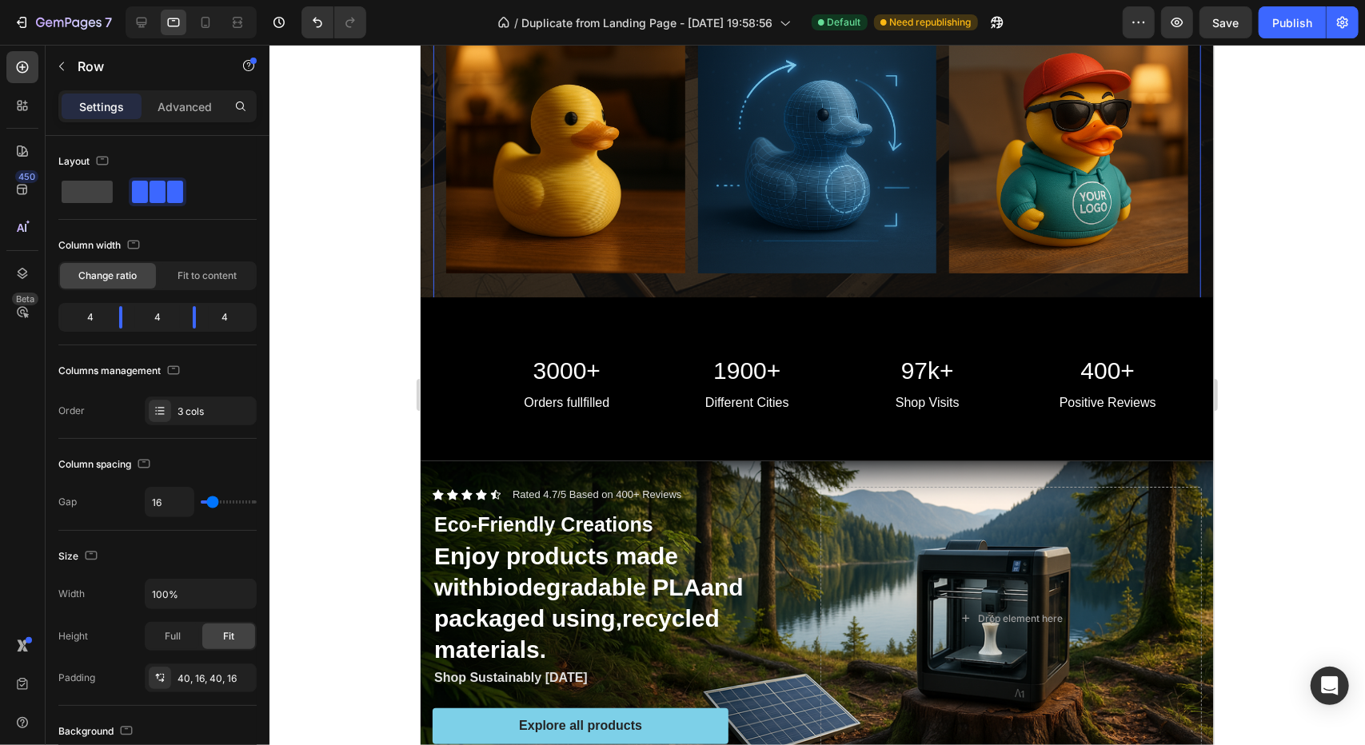
click at [684, 278] on div "Image Image Image Row 16" at bounding box center [817, 153] width 768 height 303
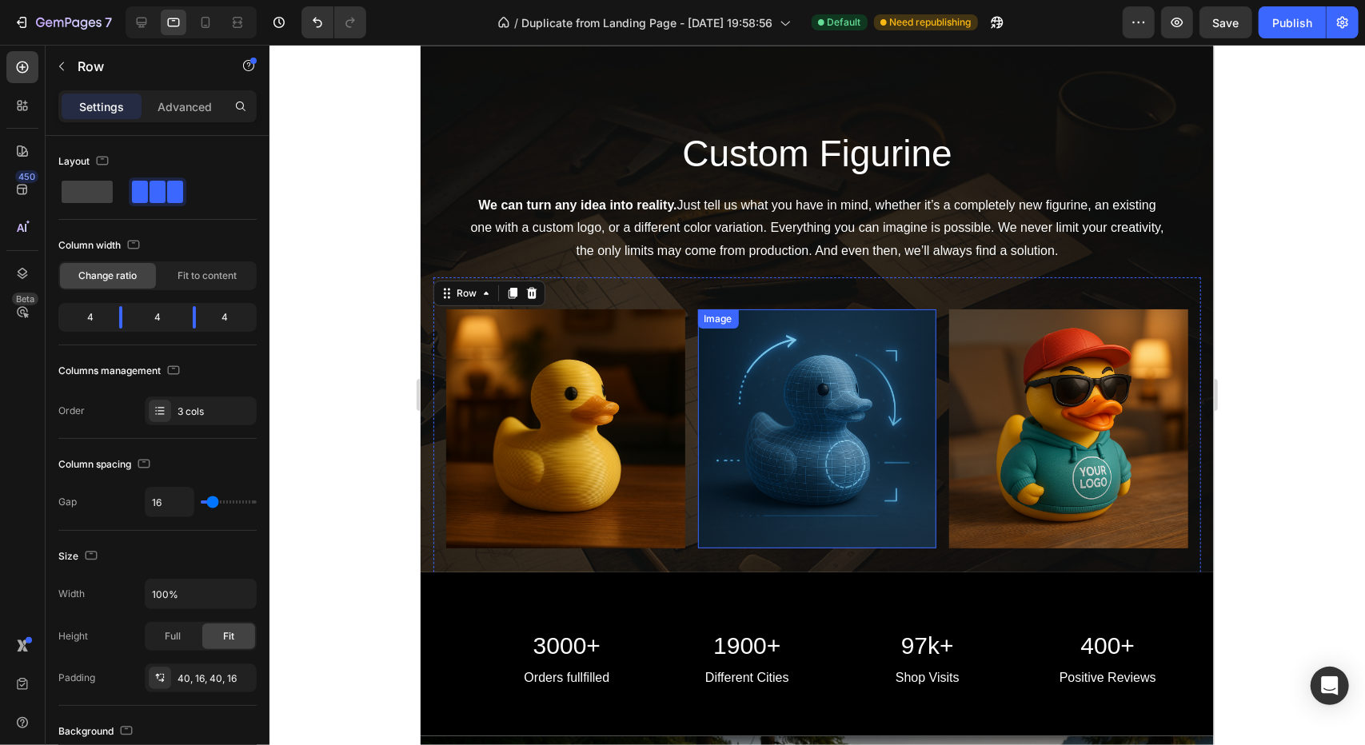
scroll to position [960, 0]
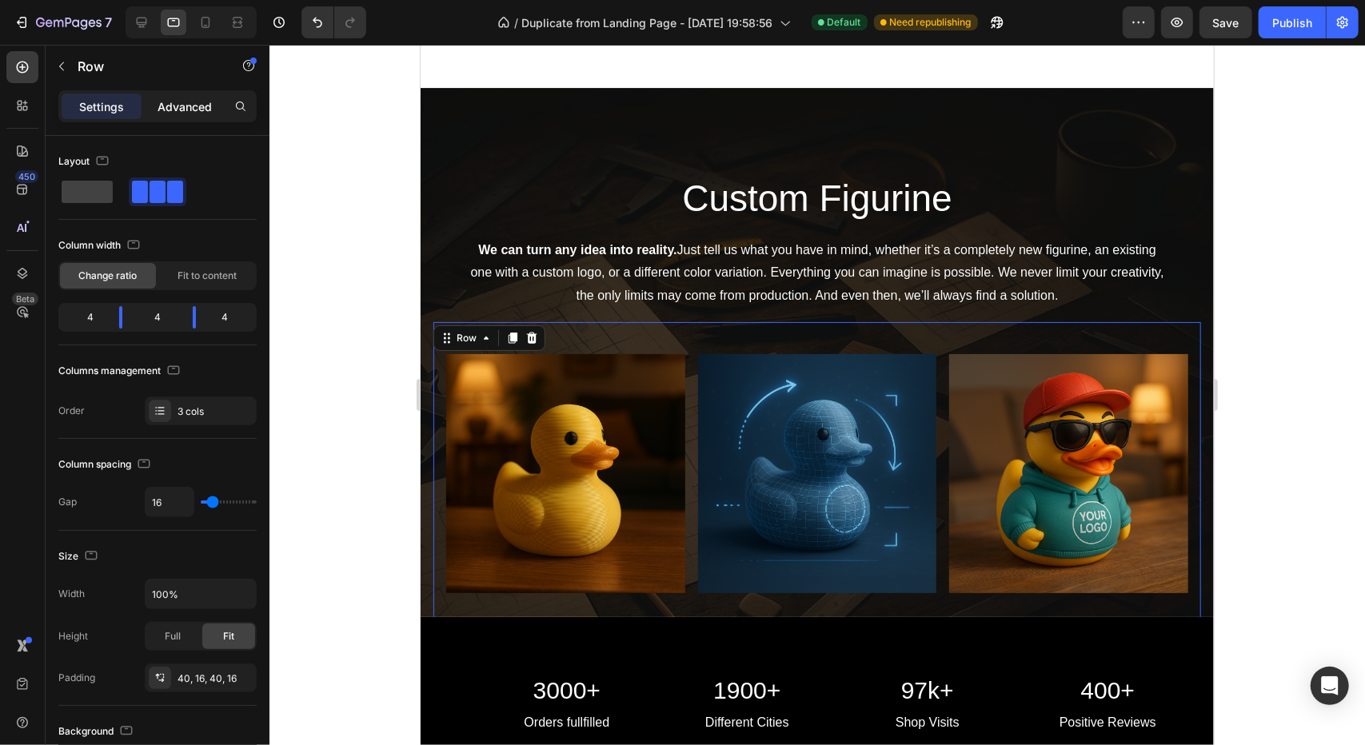
click at [180, 101] on p "Advanced" at bounding box center [185, 106] width 54 height 17
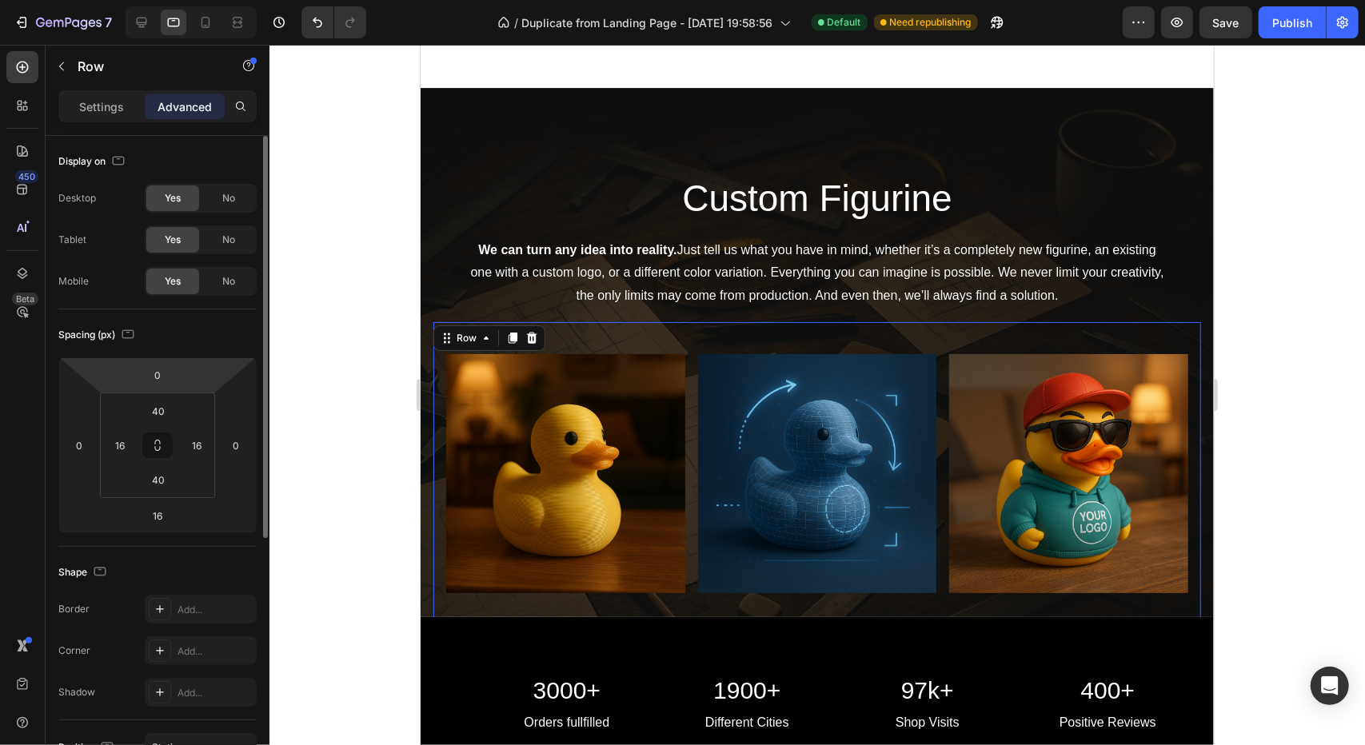
scroll to position [160, 0]
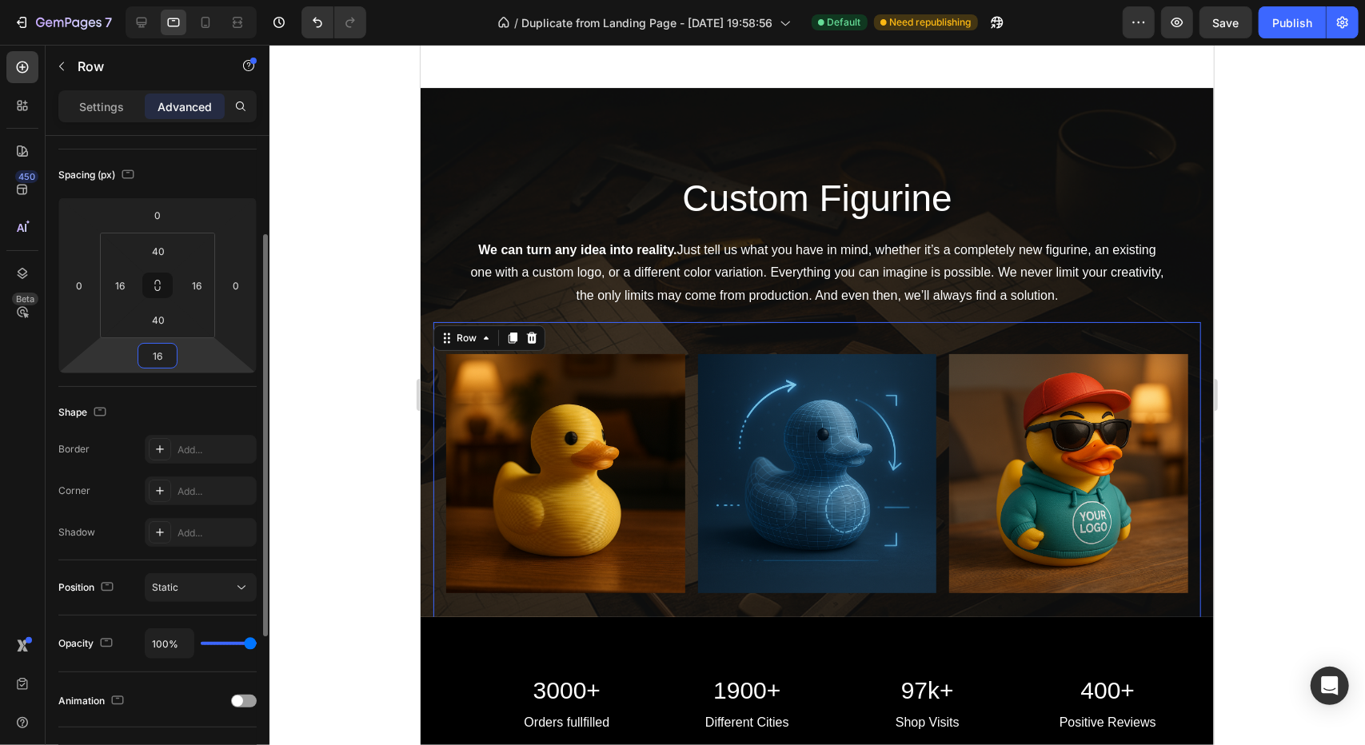
click at [168, 359] on input "16" at bounding box center [158, 356] width 32 height 24
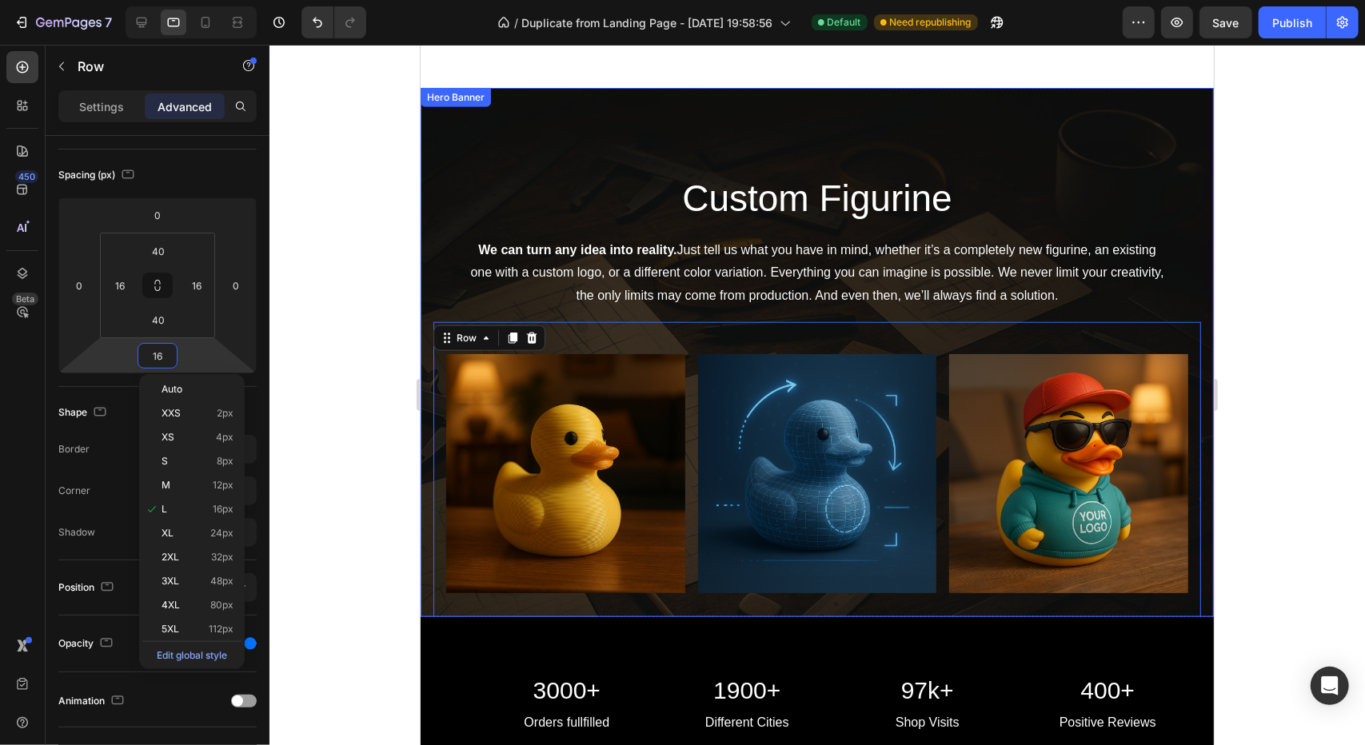
click at [425, 184] on div "Custom Figurine Heading We can turn any idea into reality. Just tell us what yo…" at bounding box center [816, 352] width 793 height 685
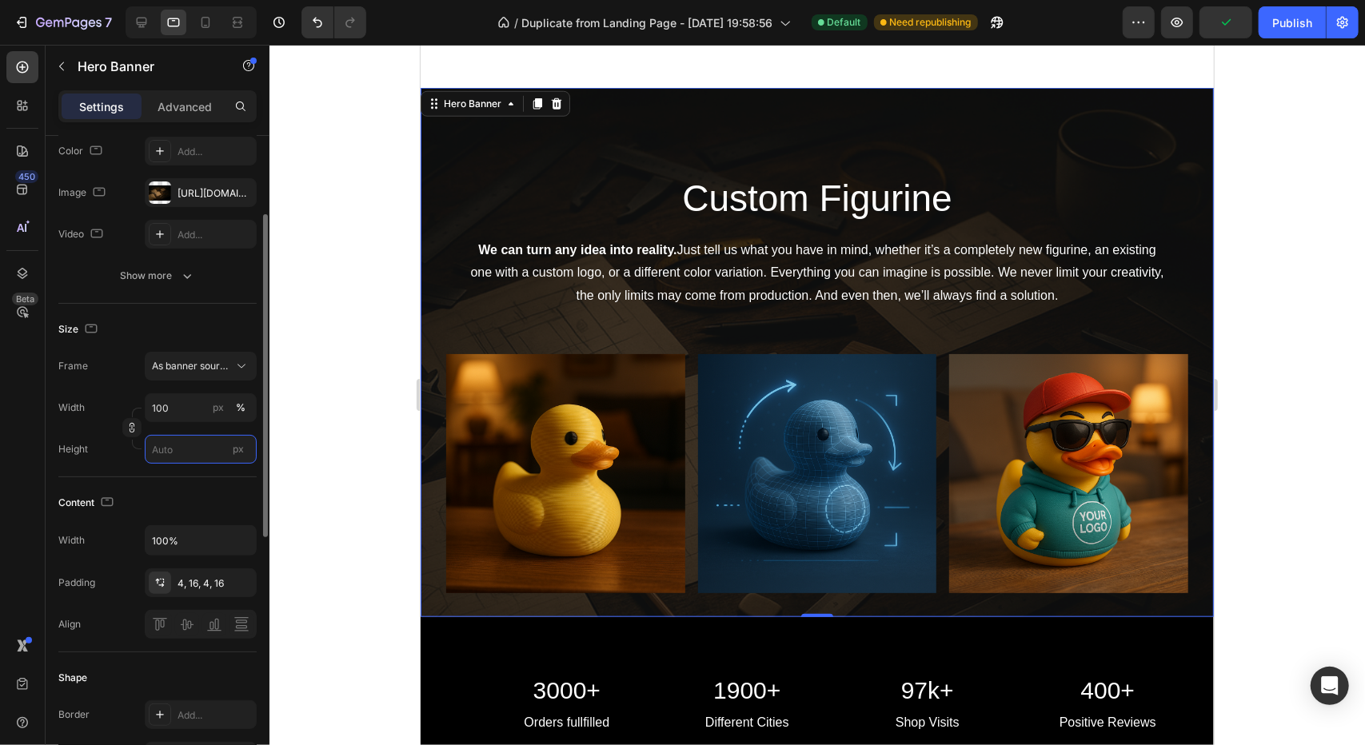
click at [187, 452] on input "px" at bounding box center [201, 449] width 112 height 29
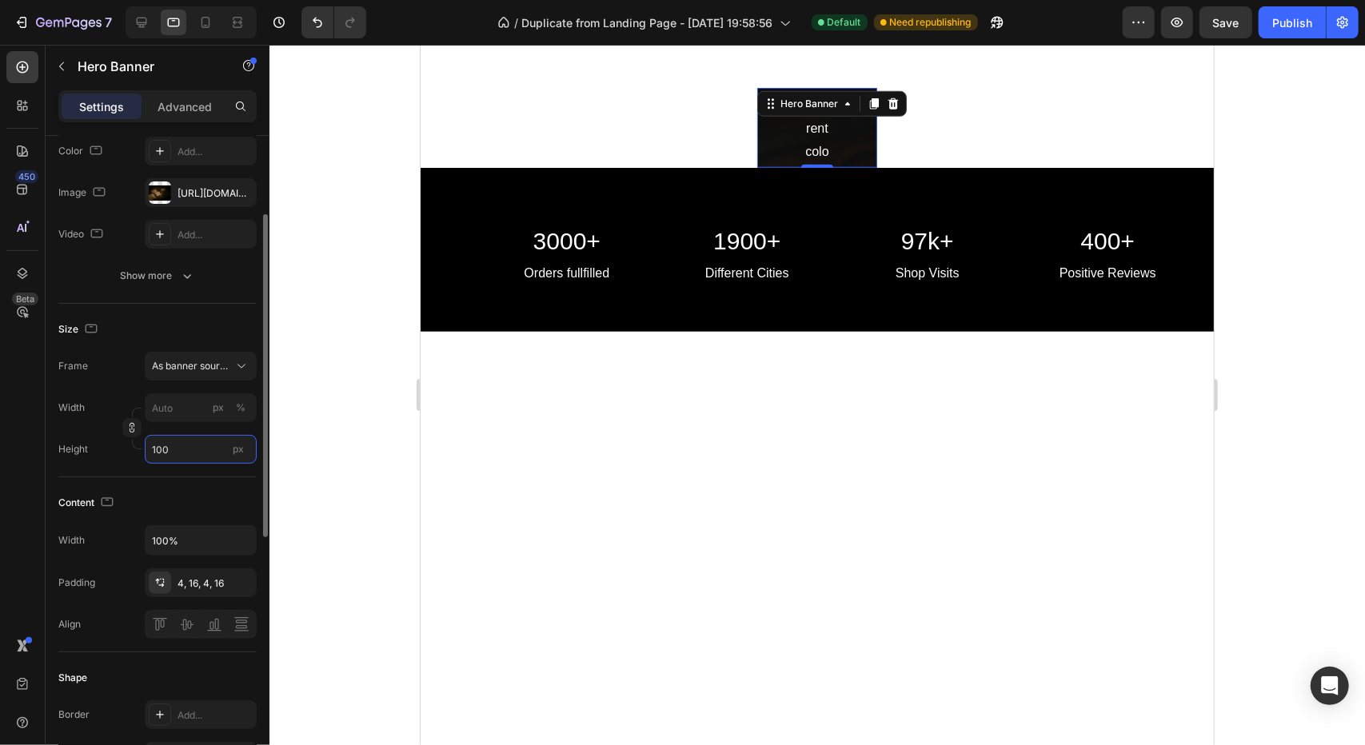
type input "1000"
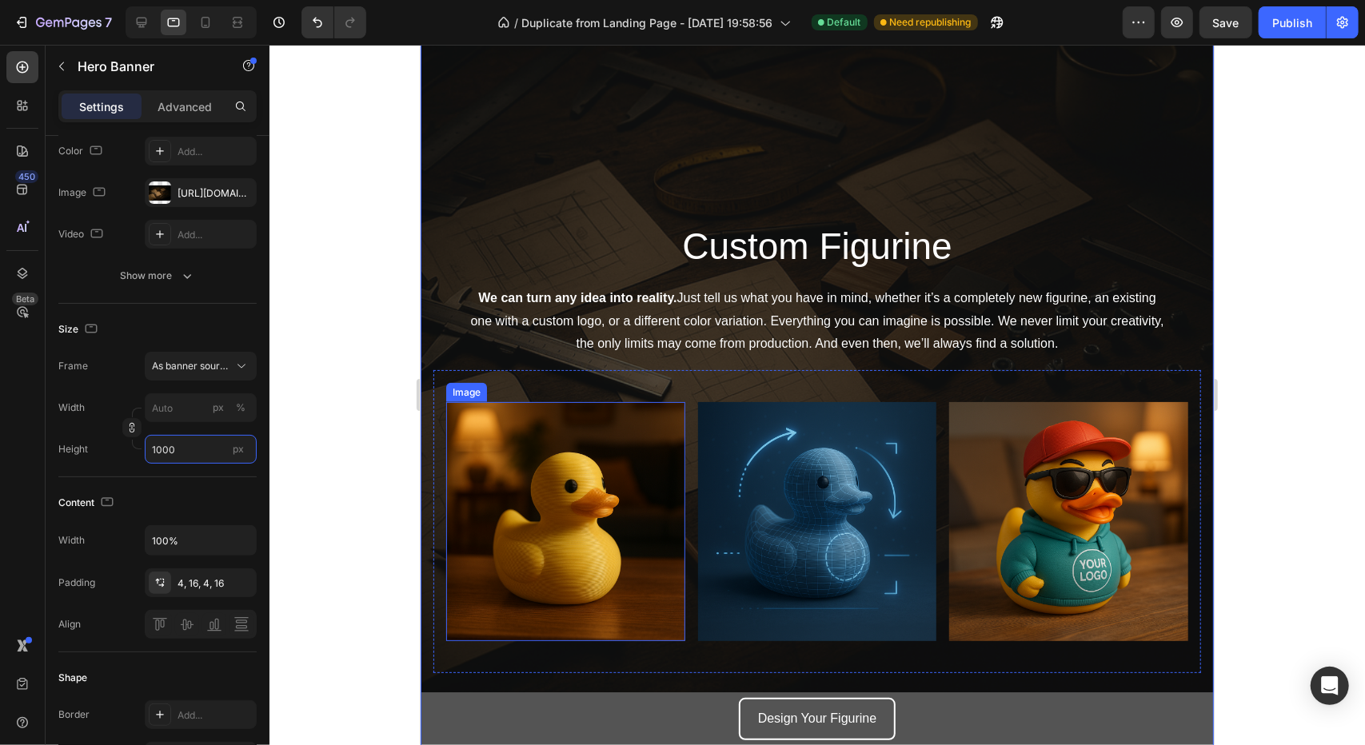
scroll to position [1039, 0]
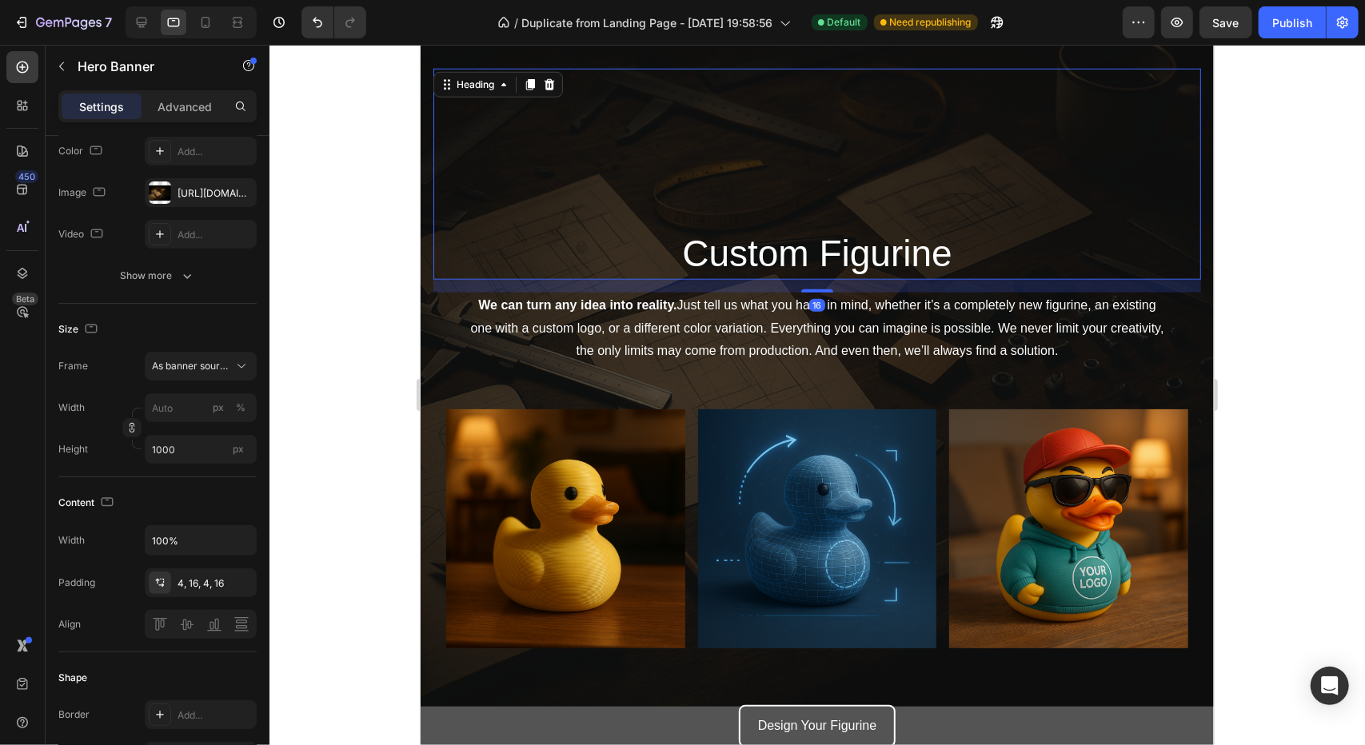
click at [714, 171] on div "Custom Figurine Heading 16" at bounding box center [817, 173] width 768 height 211
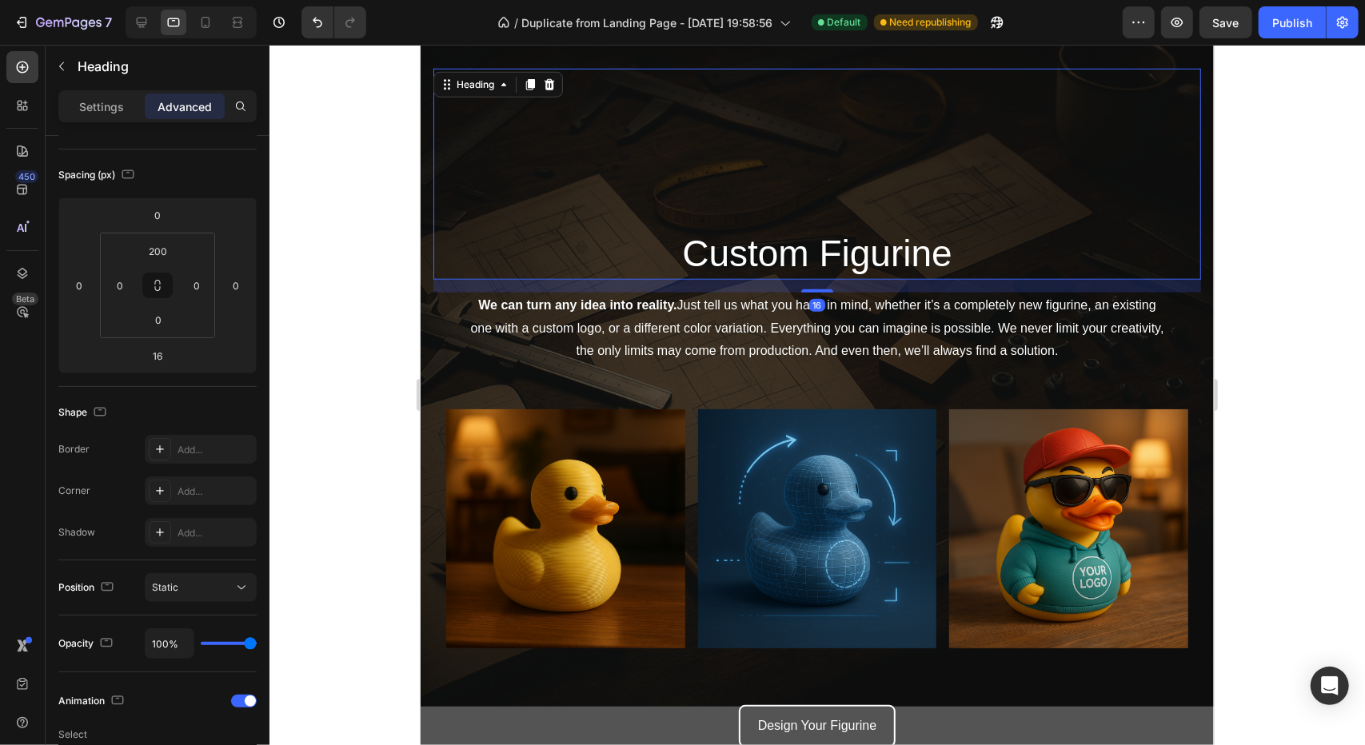
scroll to position [0, 0]
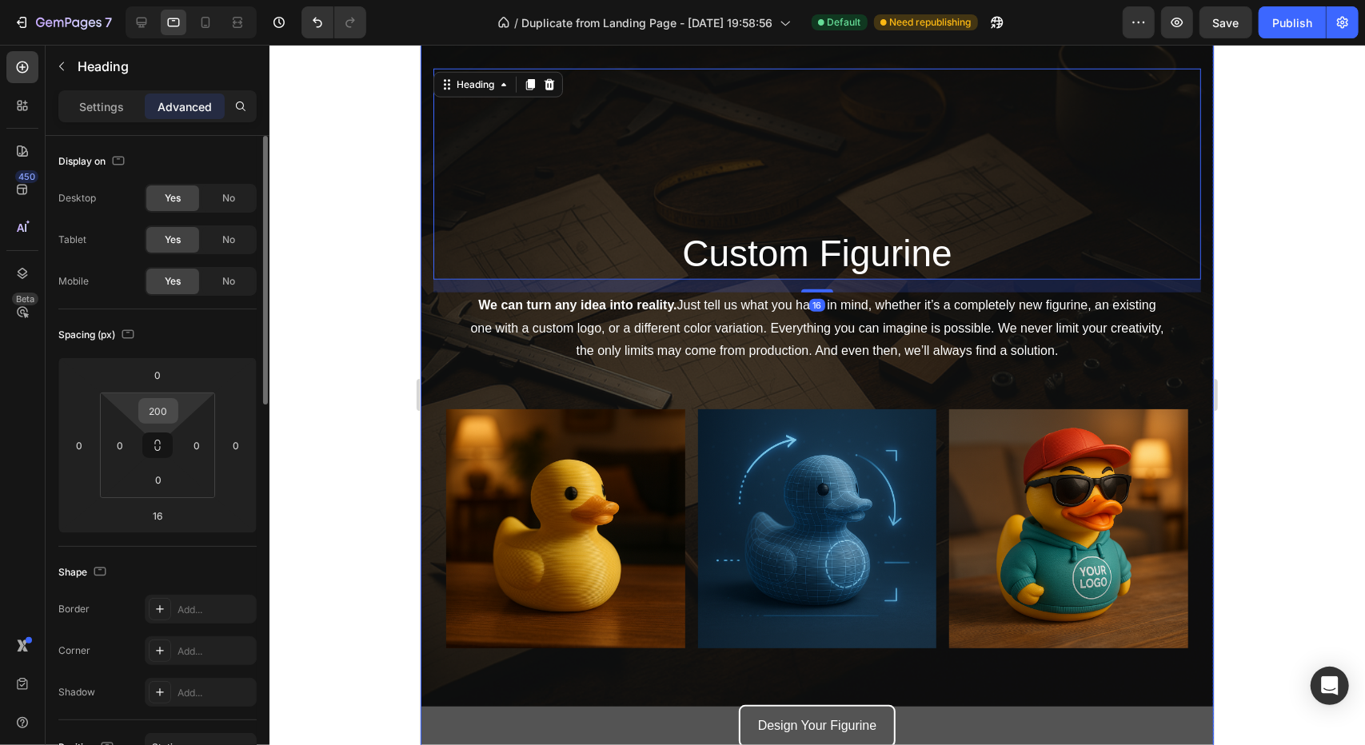
click at [167, 417] on input "200" at bounding box center [158, 411] width 32 height 24
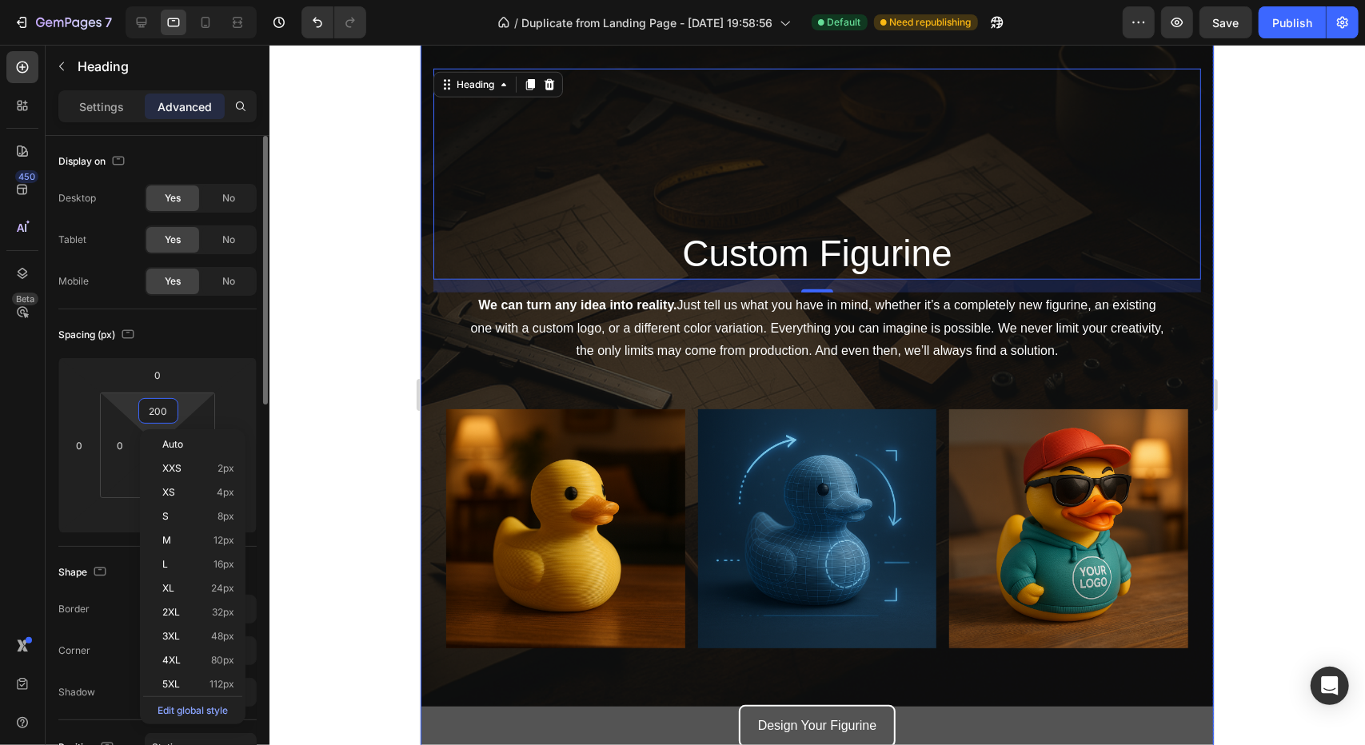
type input "0"
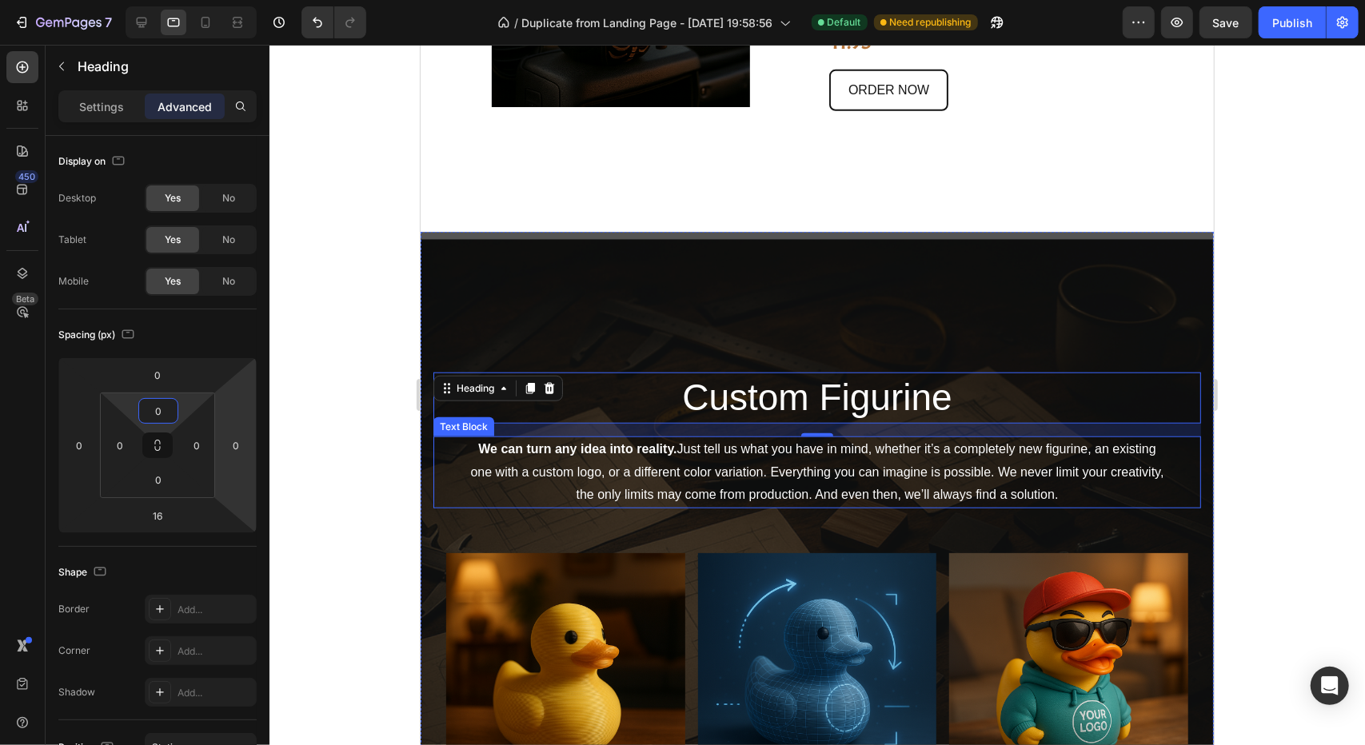
scroll to position [800, 0]
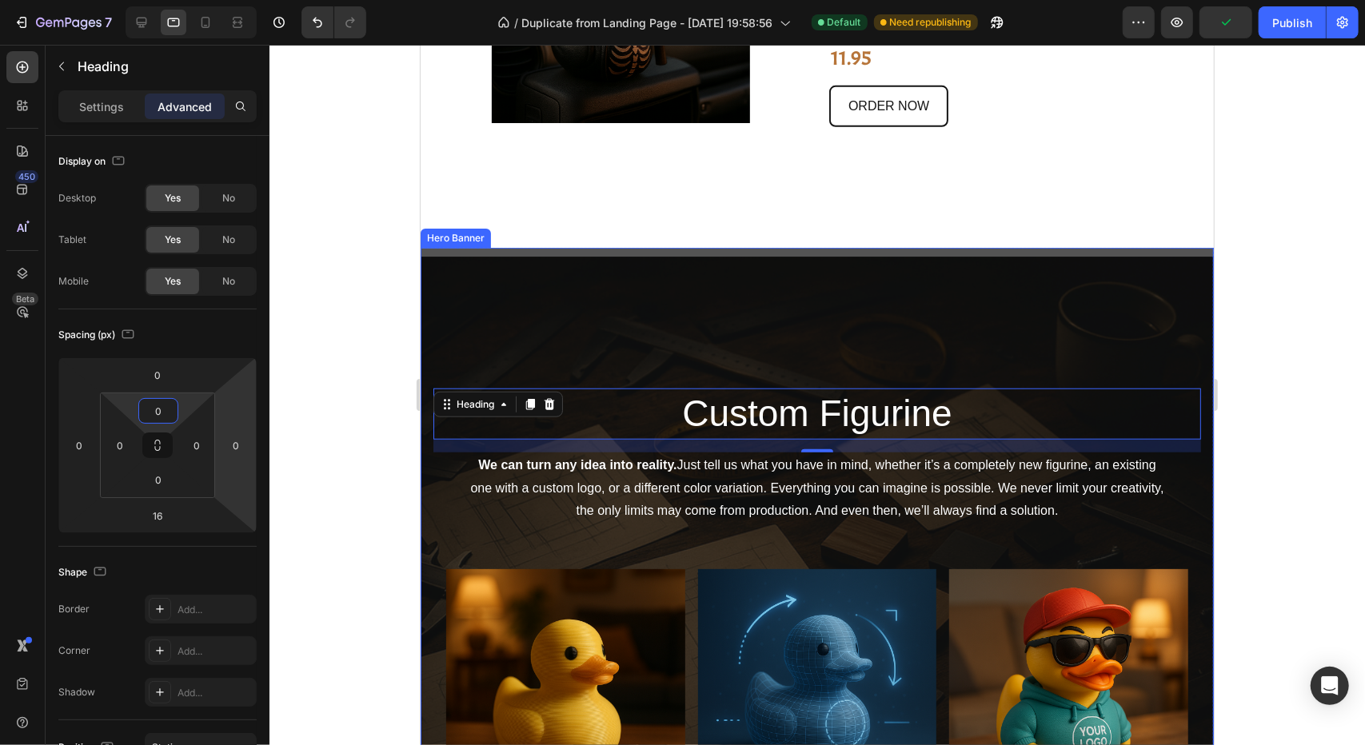
click at [710, 329] on div "Overlay" at bounding box center [816, 647] width 793 height 800
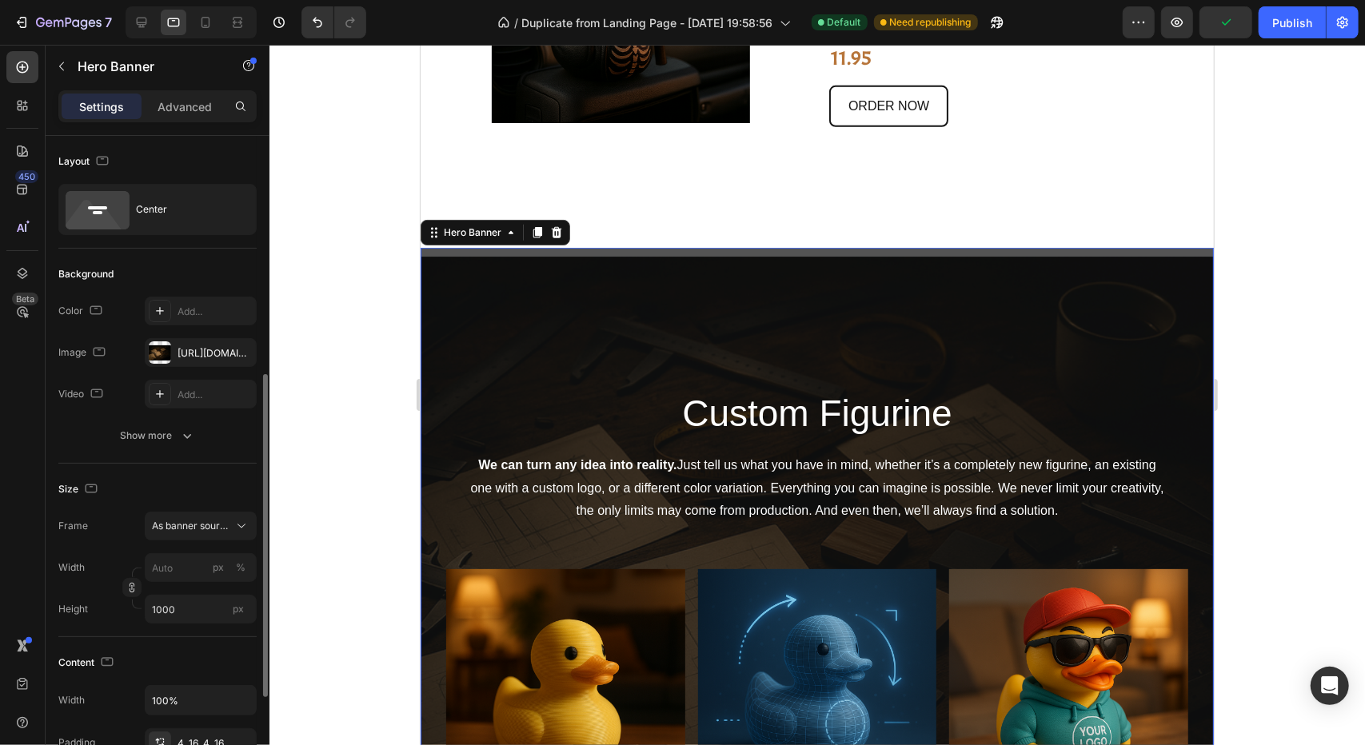
scroll to position [240, 0]
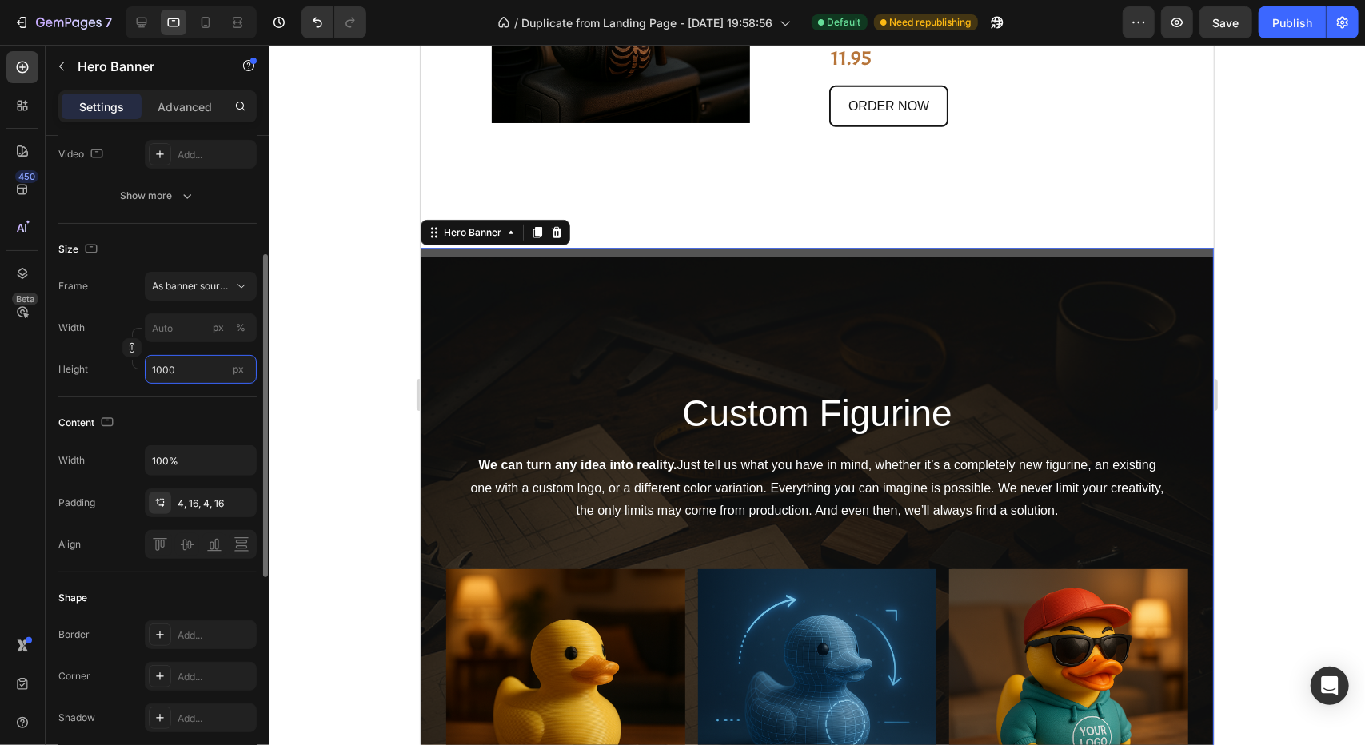
click at [194, 375] on input "1000" at bounding box center [201, 369] width 112 height 29
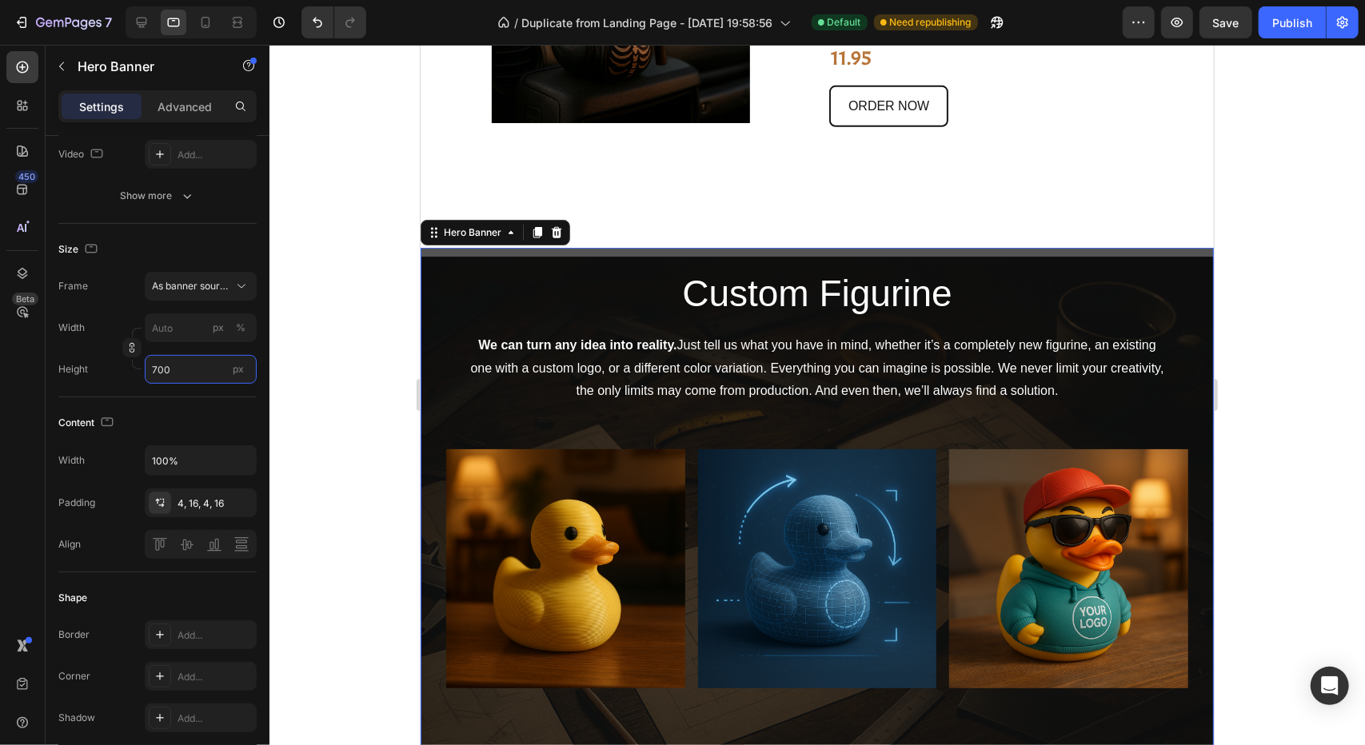
type input "700"
click at [365, 429] on div at bounding box center [816, 395] width 1095 height 700
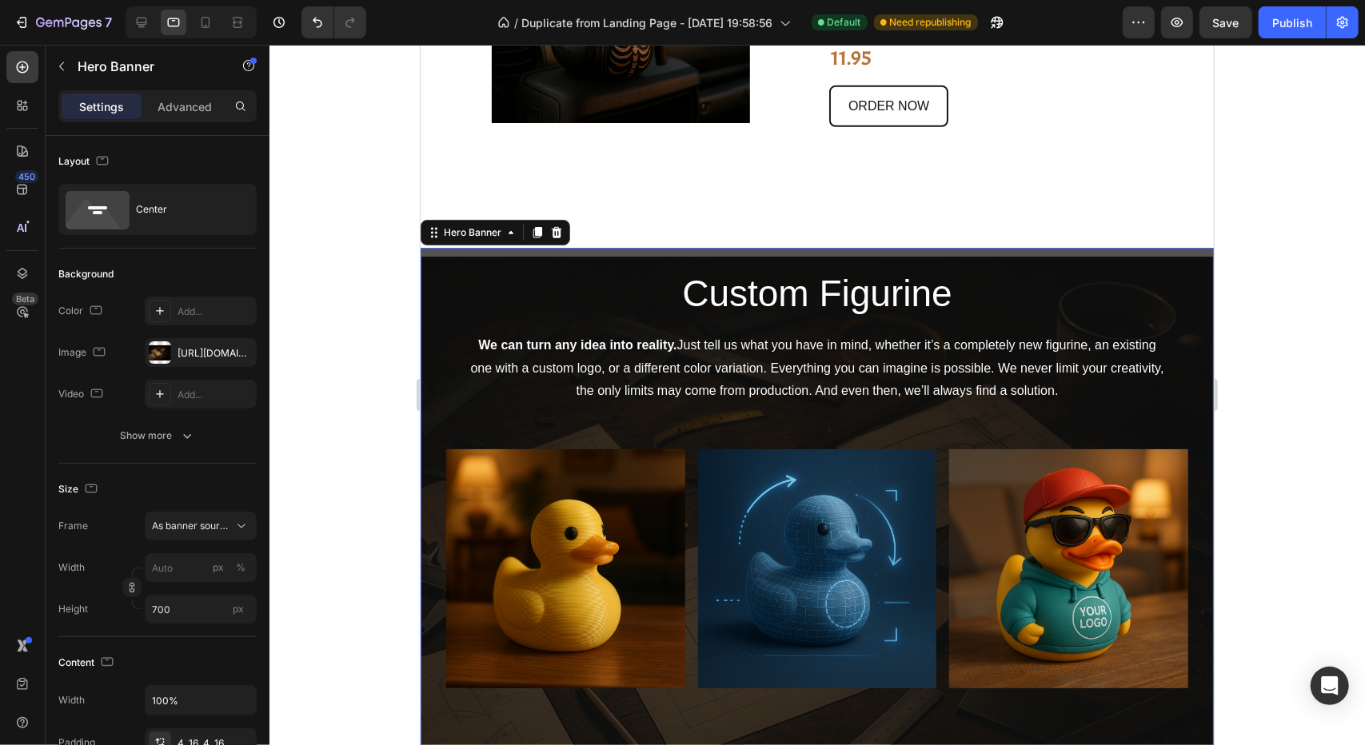
click at [502, 251] on div "Overlay" at bounding box center [816, 527] width 793 height 560
click at [185, 95] on div "Advanced" at bounding box center [185, 107] width 80 height 26
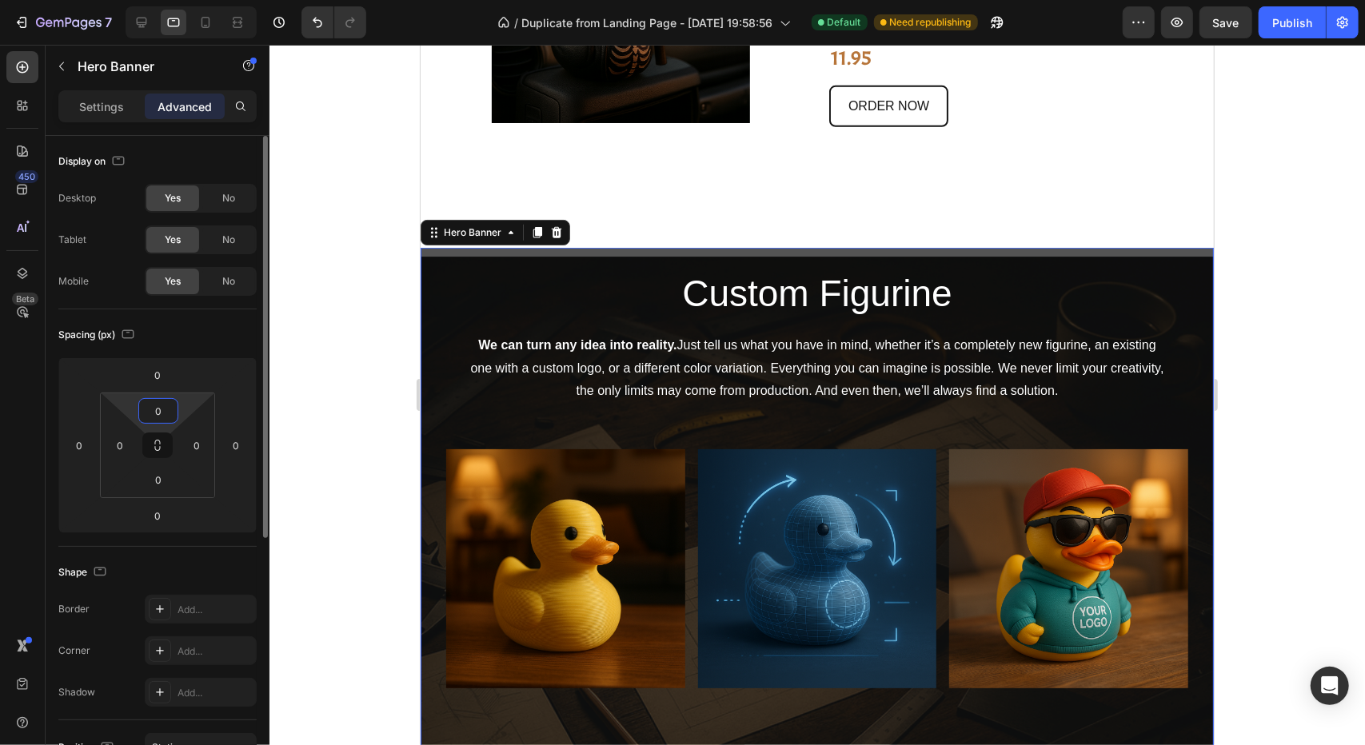
click at [162, 413] on input "0" at bounding box center [158, 411] width 32 height 24
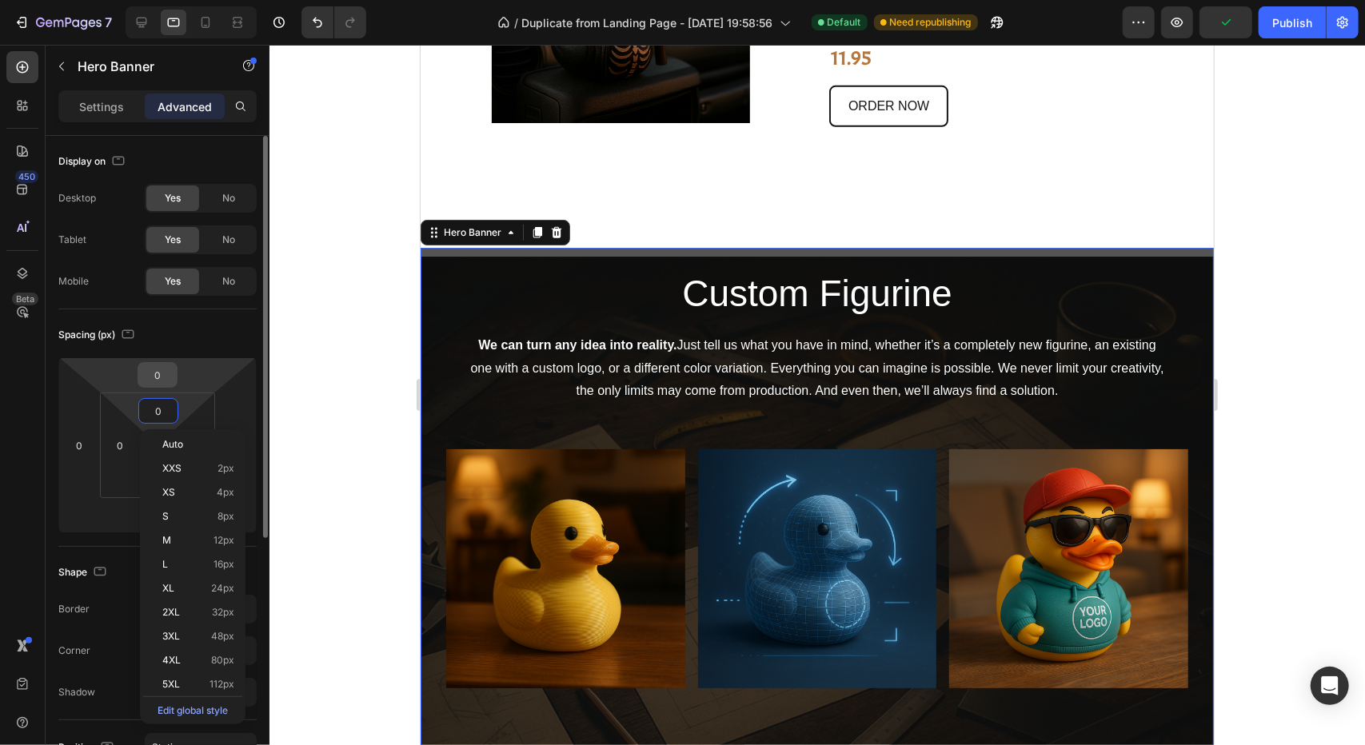
click at [167, 378] on input "0" at bounding box center [158, 375] width 32 height 24
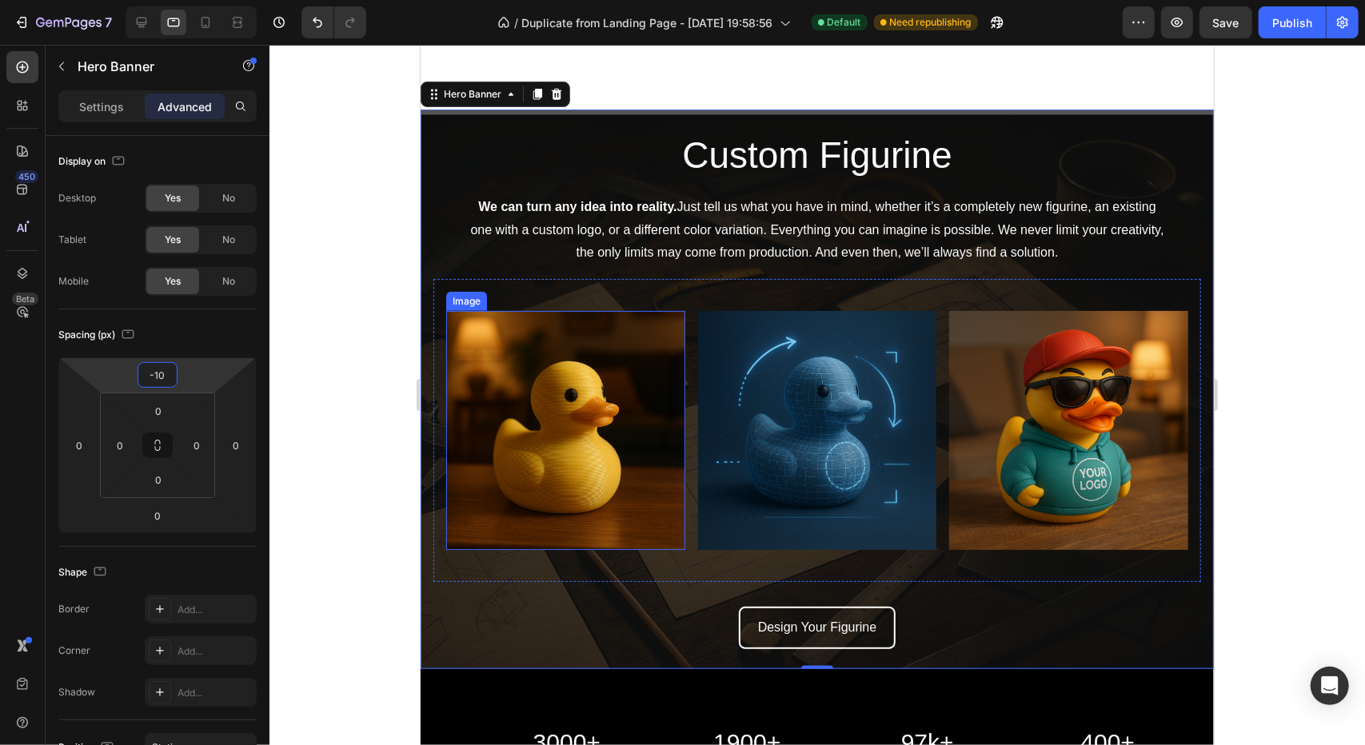
scroll to position [1119, 0]
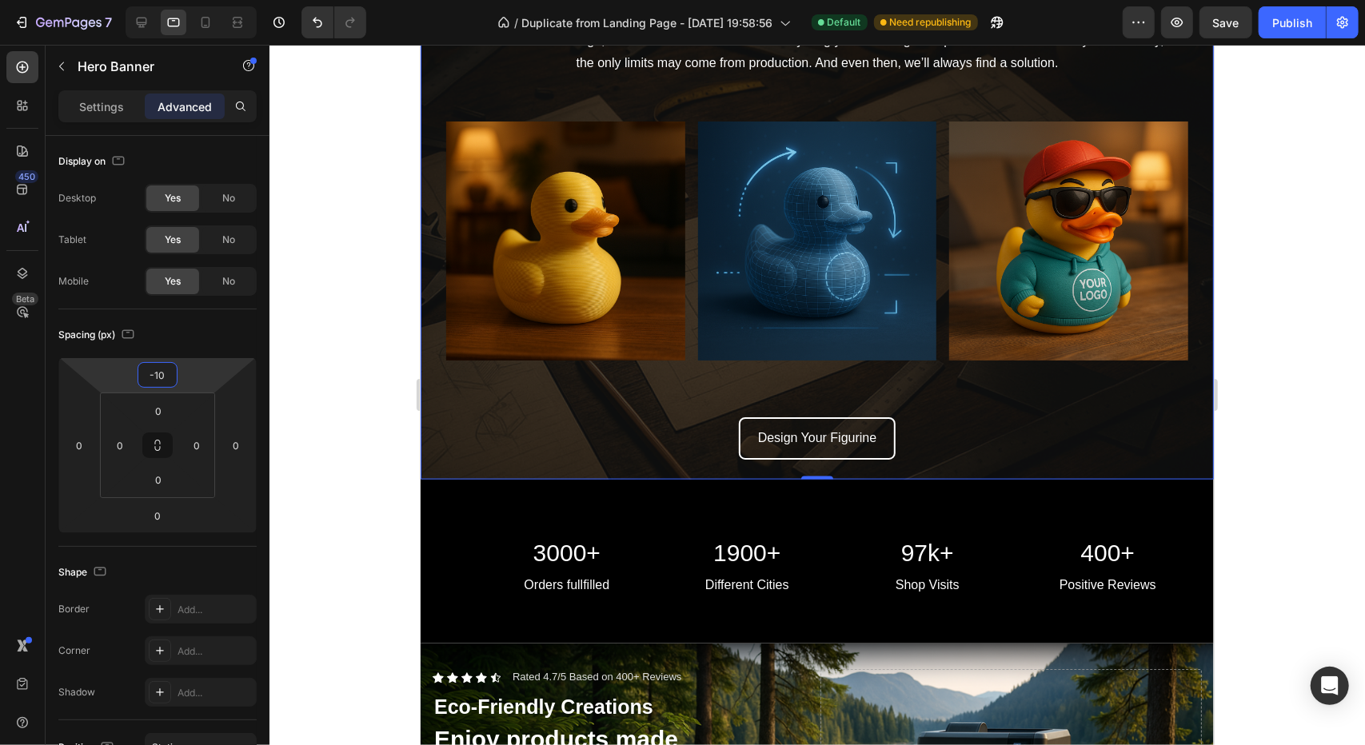
type input "-10"
click at [497, 461] on div "Overlay" at bounding box center [816, 199] width 793 height 560
click at [110, 106] on p "Settings" at bounding box center [101, 106] width 45 height 17
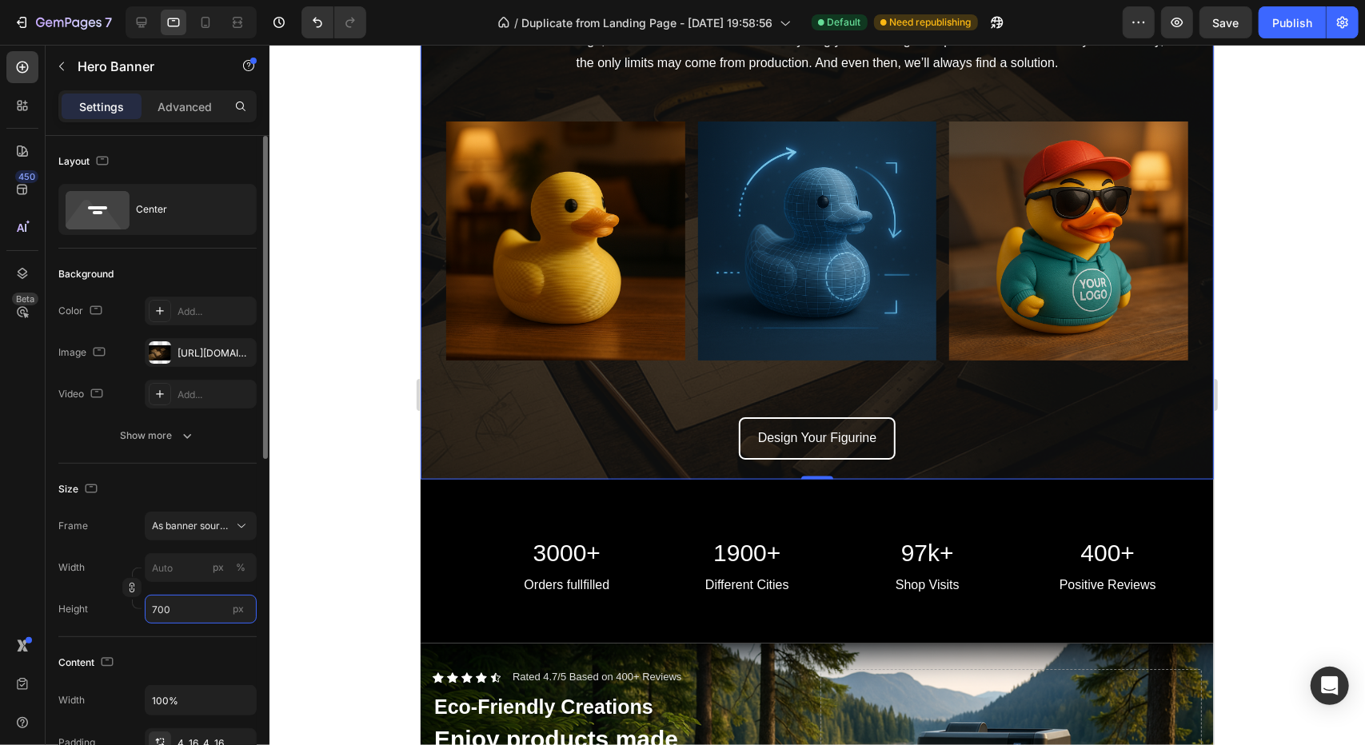
click at [155, 618] on input "700" at bounding box center [201, 609] width 112 height 29
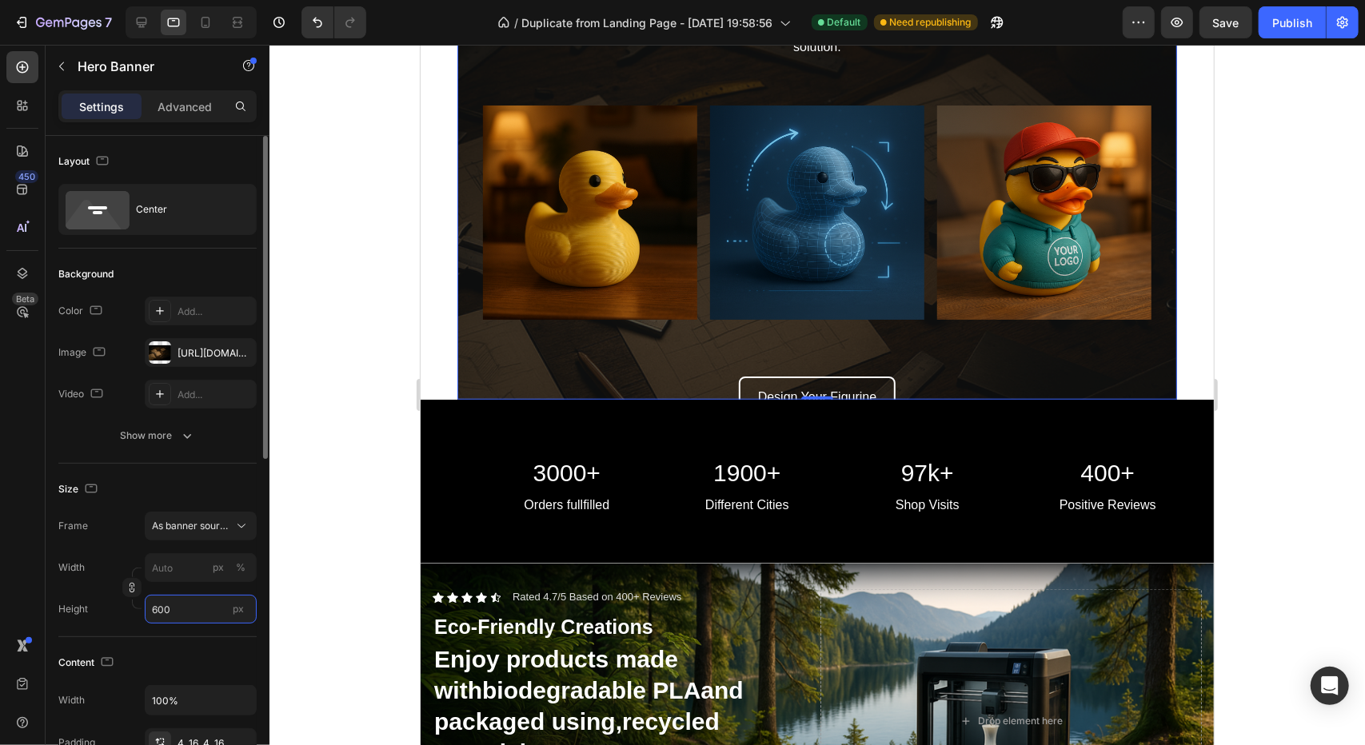
type input "600"
click at [330, 500] on div at bounding box center [816, 395] width 1095 height 700
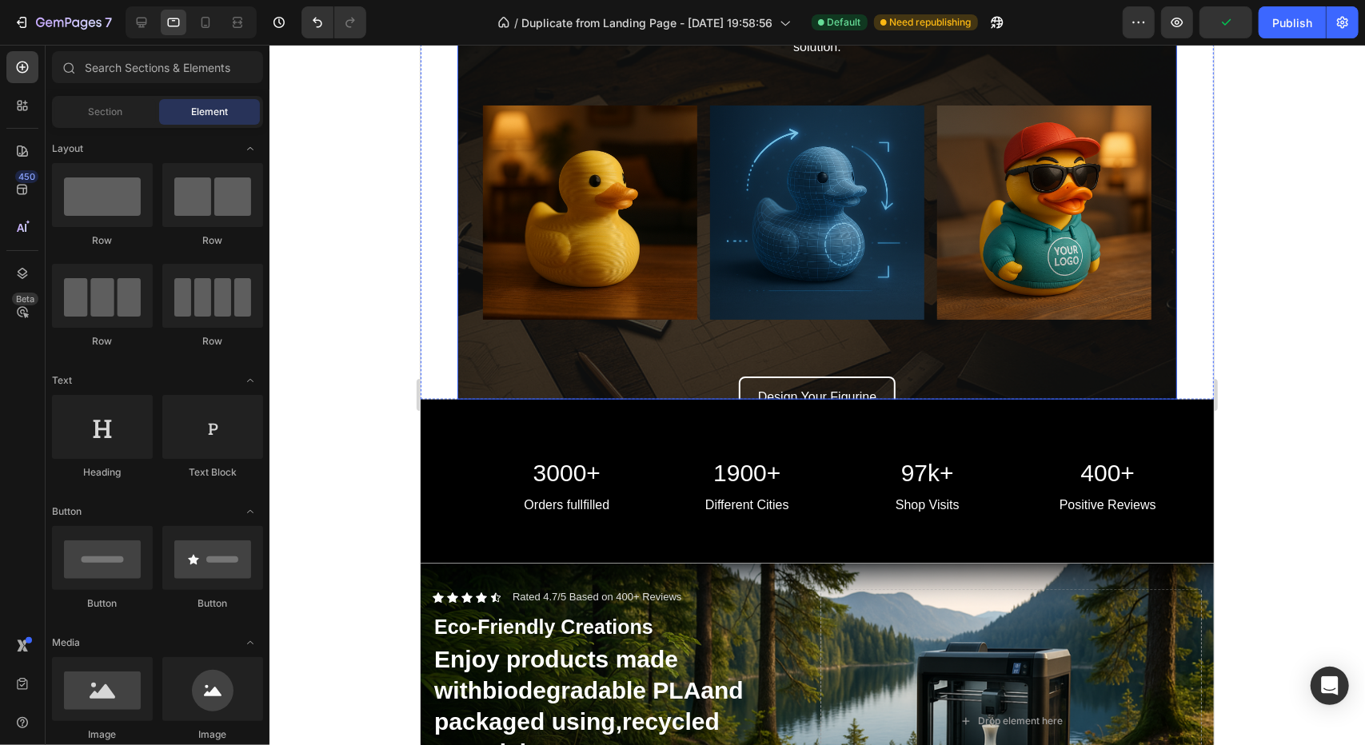
click at [477, 364] on div "Design Your Figurine Button" at bounding box center [816, 391] width 694 height 54
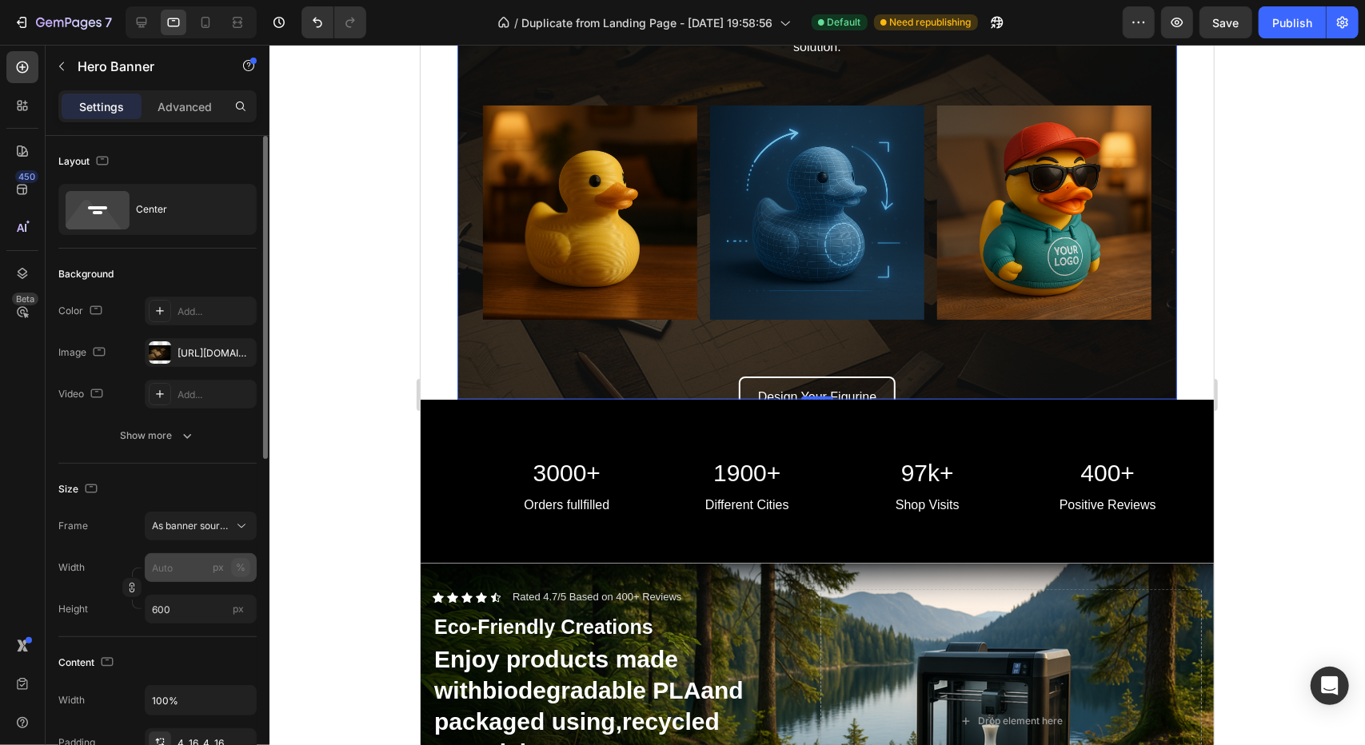
click at [245, 570] on div "%" at bounding box center [241, 568] width 10 height 14
click at [184, 605] on input "600" at bounding box center [201, 609] width 112 height 29
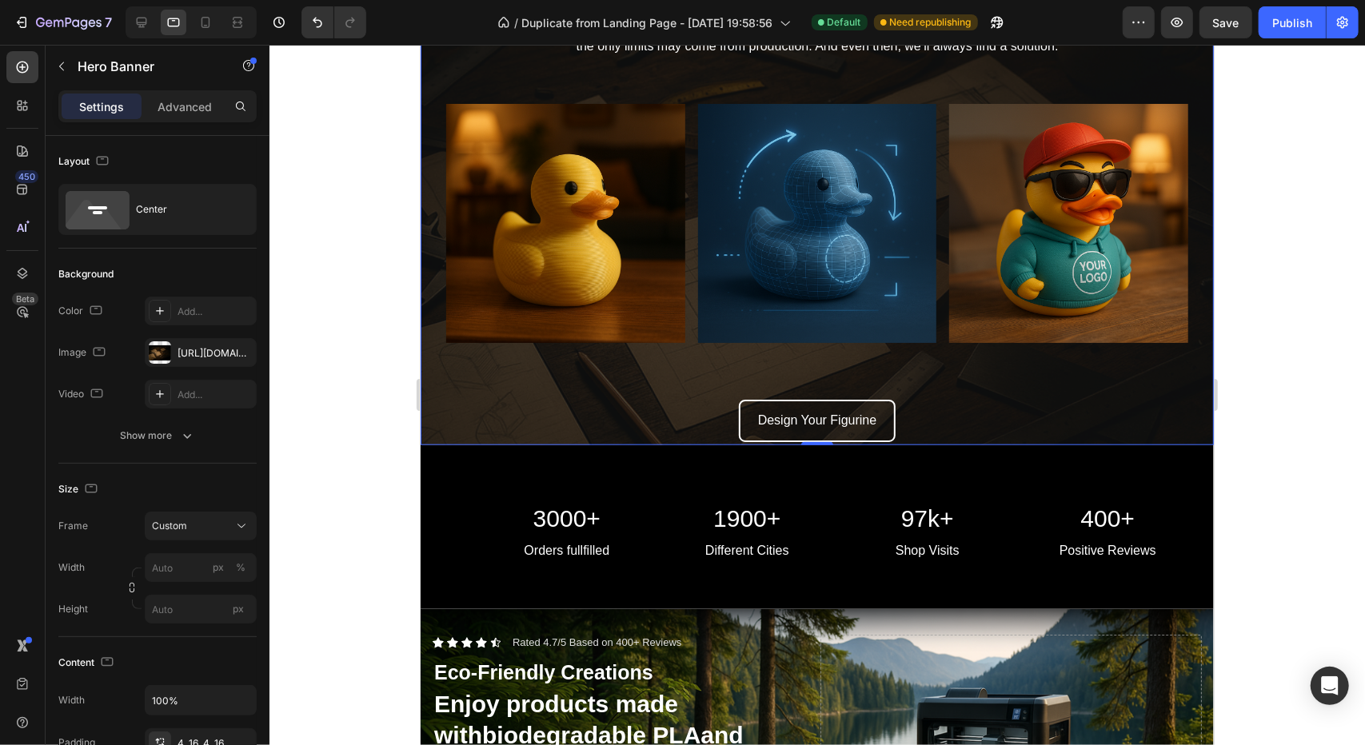
drag, startPoint x: 305, startPoint y: 481, endPoint x: 315, endPoint y: 478, distance: 10.1
click at [305, 481] on div at bounding box center [816, 395] width 1095 height 700
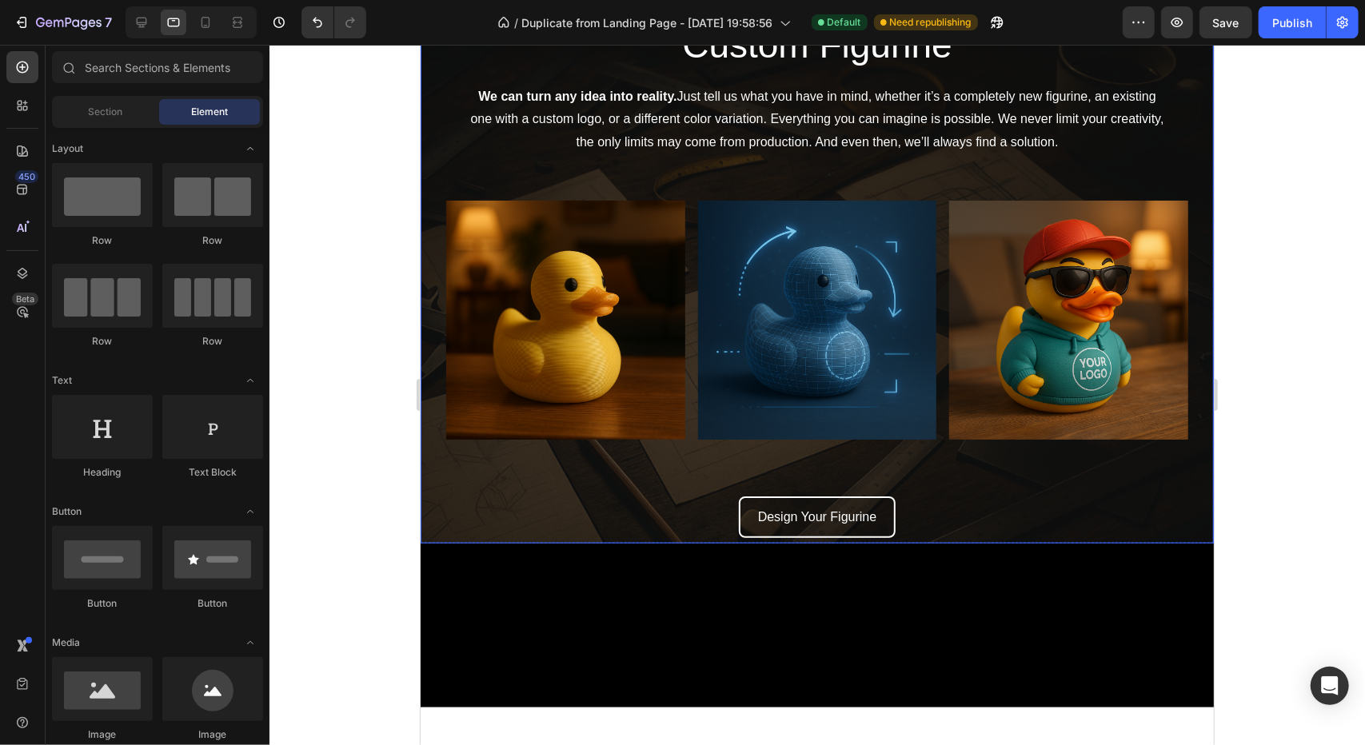
scroll to position [1039, 0]
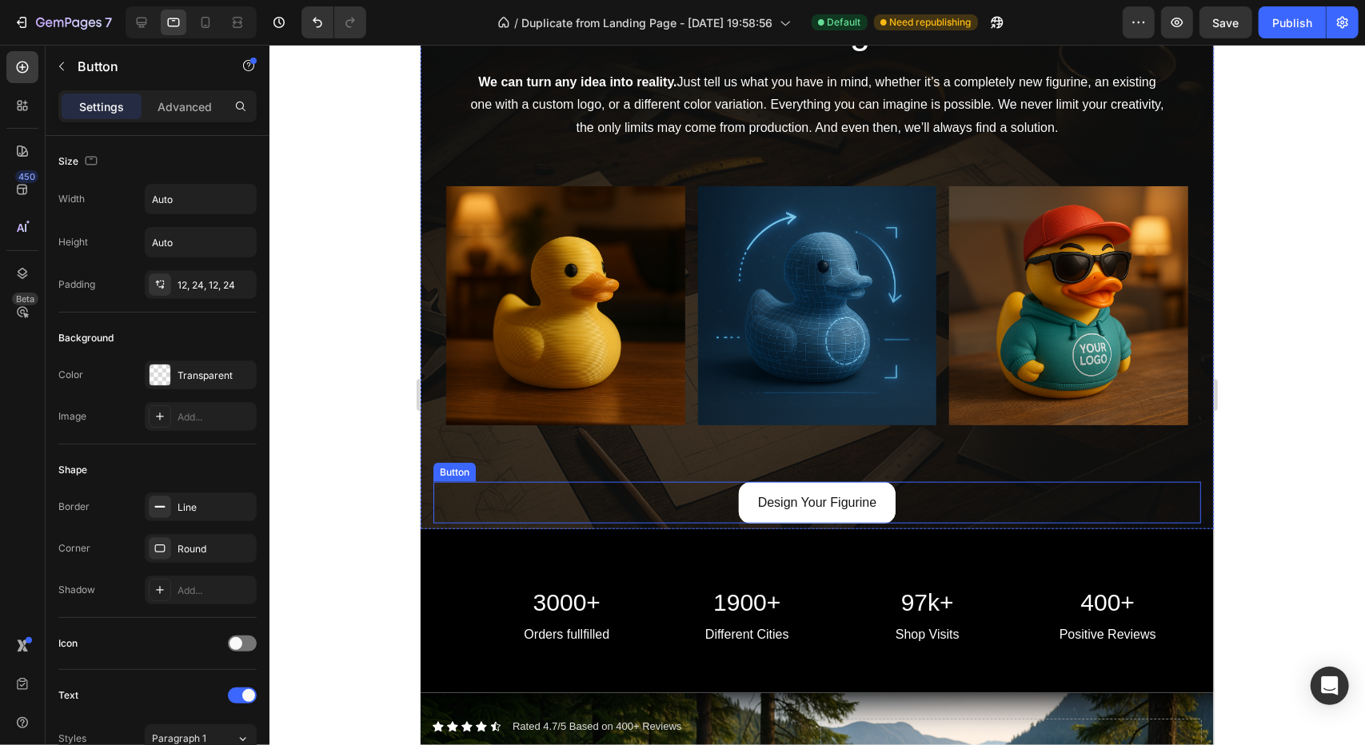
click at [738, 488] on button "Design Your Figurine" at bounding box center [817, 502] width 158 height 42
click at [199, 111] on p "Advanced" at bounding box center [185, 106] width 54 height 17
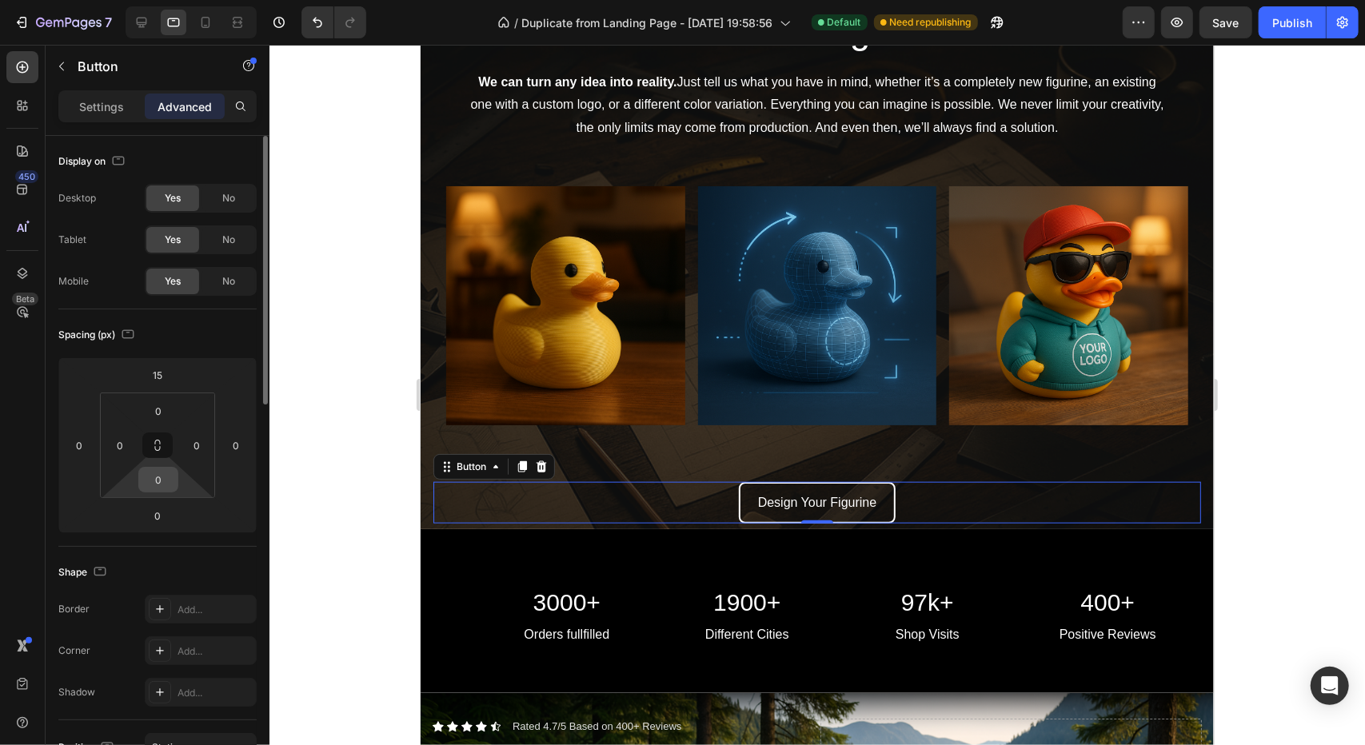
click at [173, 489] on div "0" at bounding box center [158, 480] width 40 height 26
click at [167, 485] on input "0" at bounding box center [158, 480] width 32 height 24
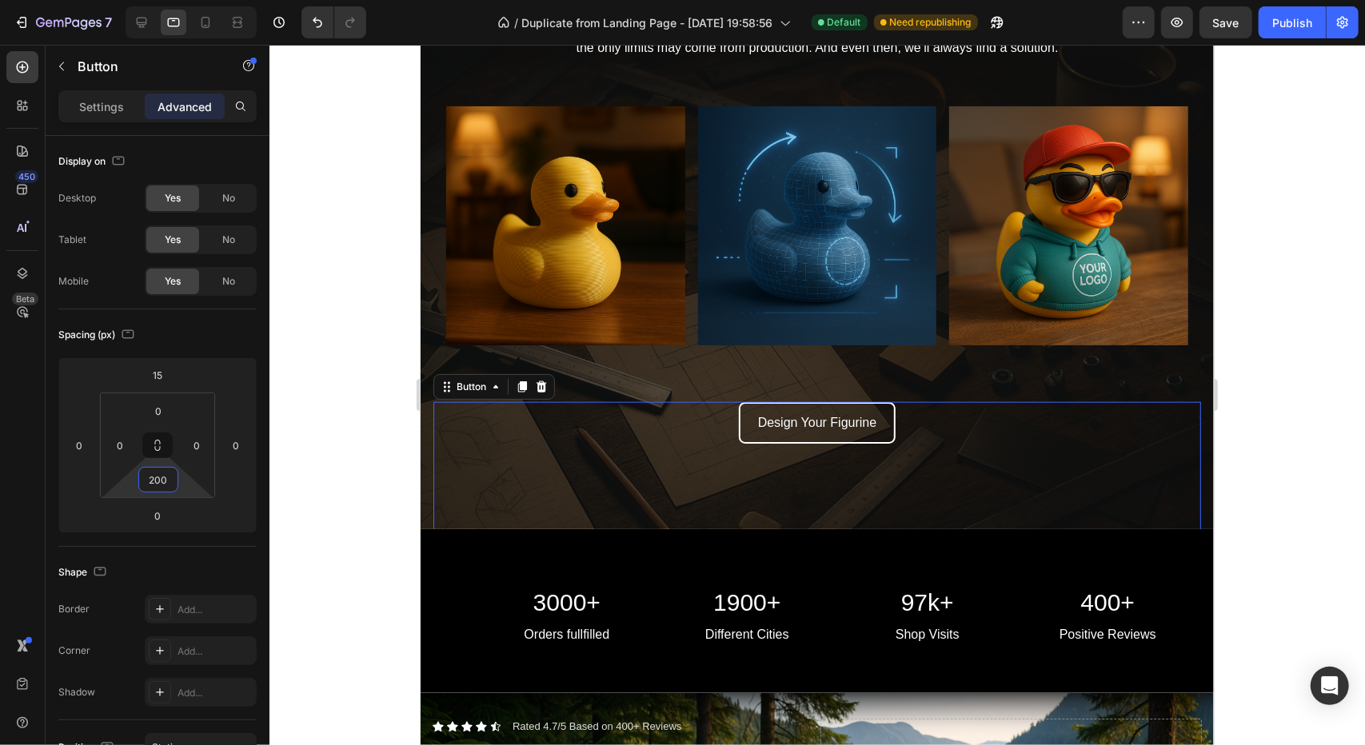
type input "200"
drag, startPoint x: 827, startPoint y: 483, endPoint x: 422, endPoint y: 437, distance: 407.2
click at [448, 424] on div "Design Your Figurine Button 0" at bounding box center [817, 502] width 768 height 202
click at [393, 445] on div at bounding box center [816, 395] width 1095 height 700
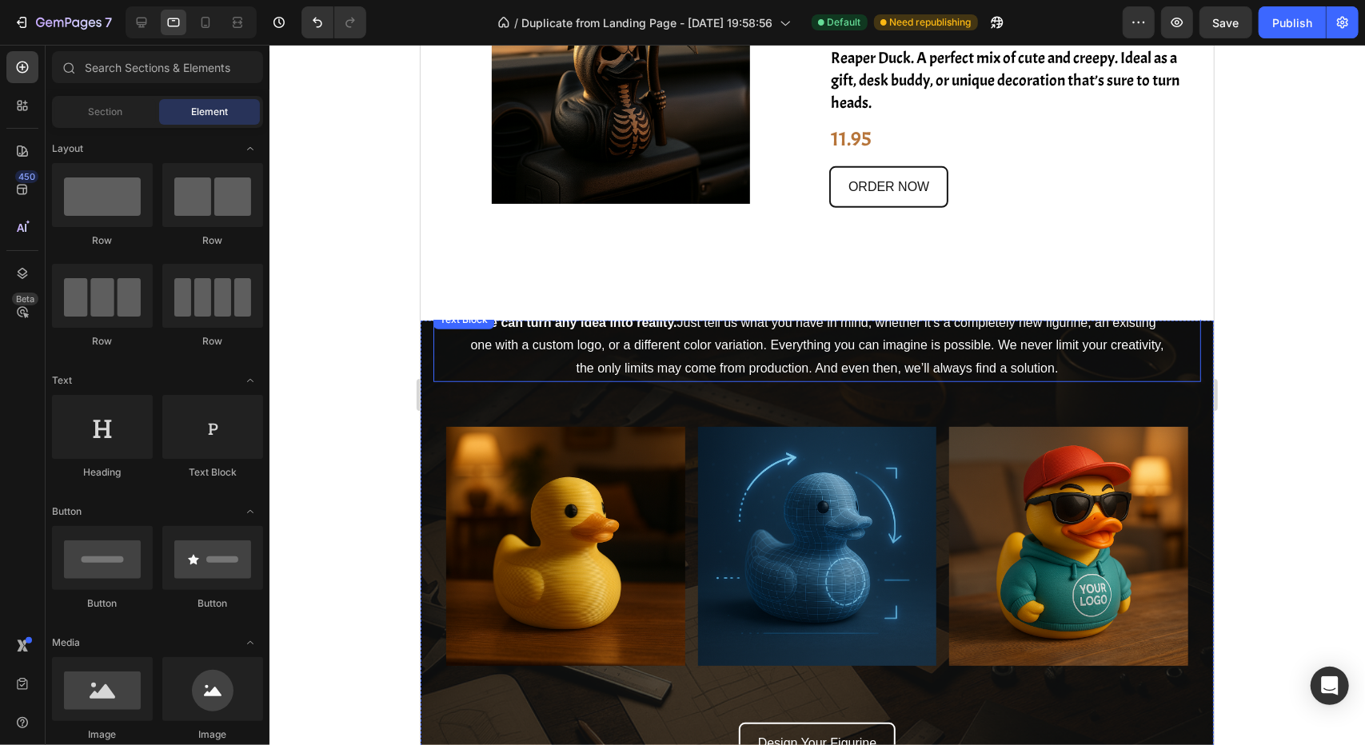
scroll to position [720, 0]
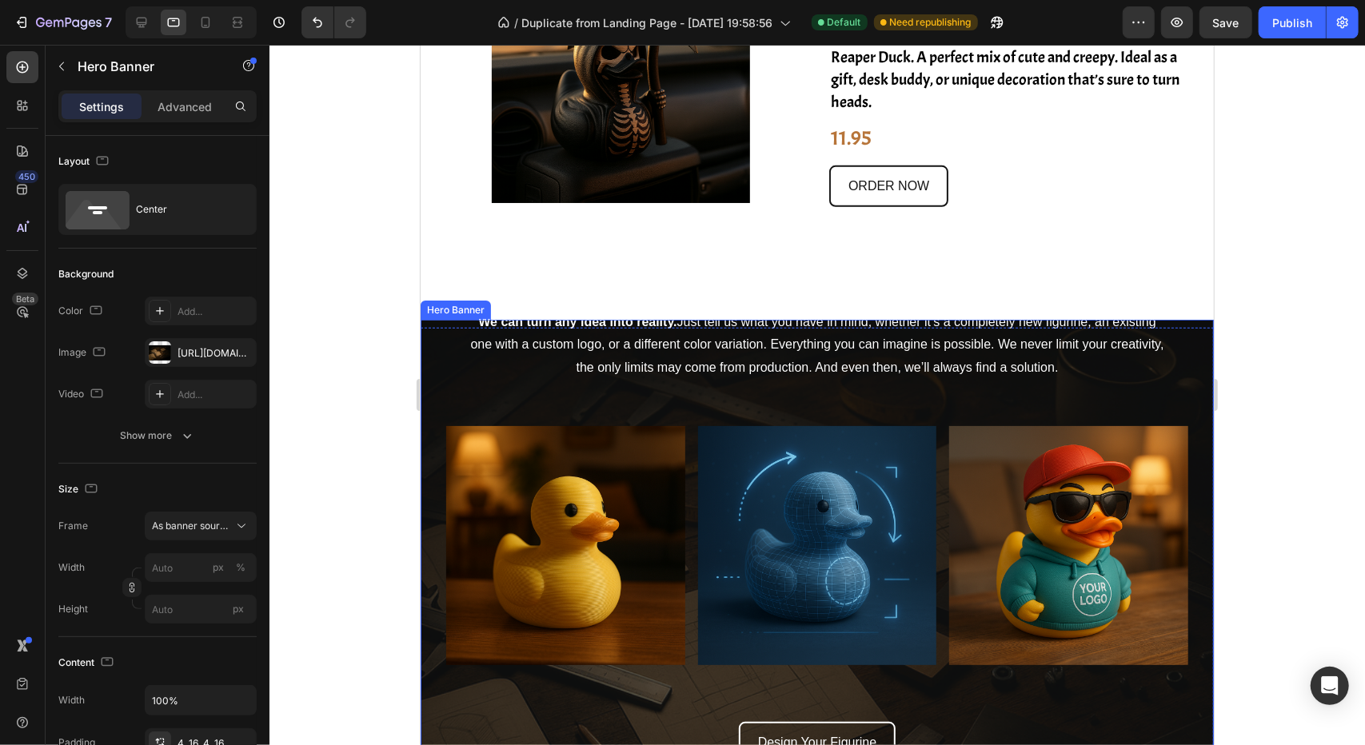
click at [424, 403] on div "Custom Figurine Heading We can turn any idea into reality. Just tell us what yo…" at bounding box center [816, 583] width 793 height 685
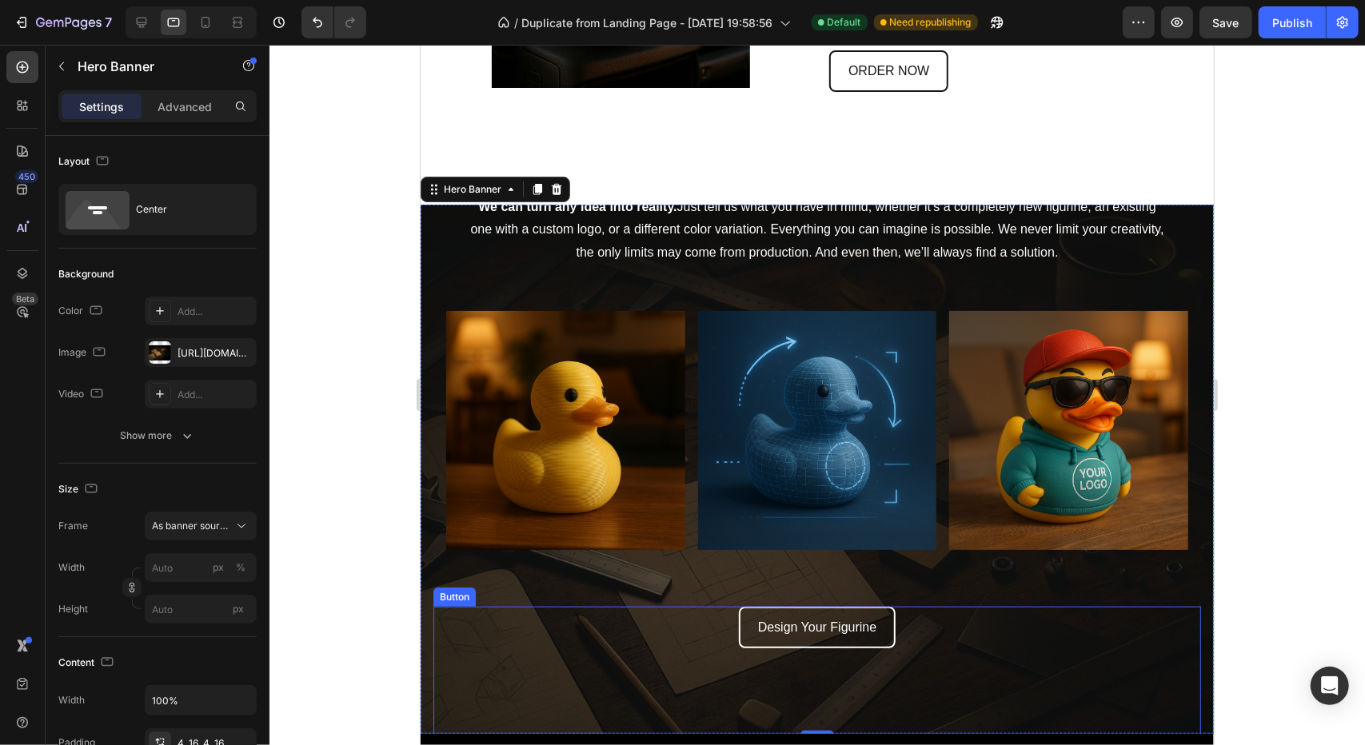
scroll to position [960, 0]
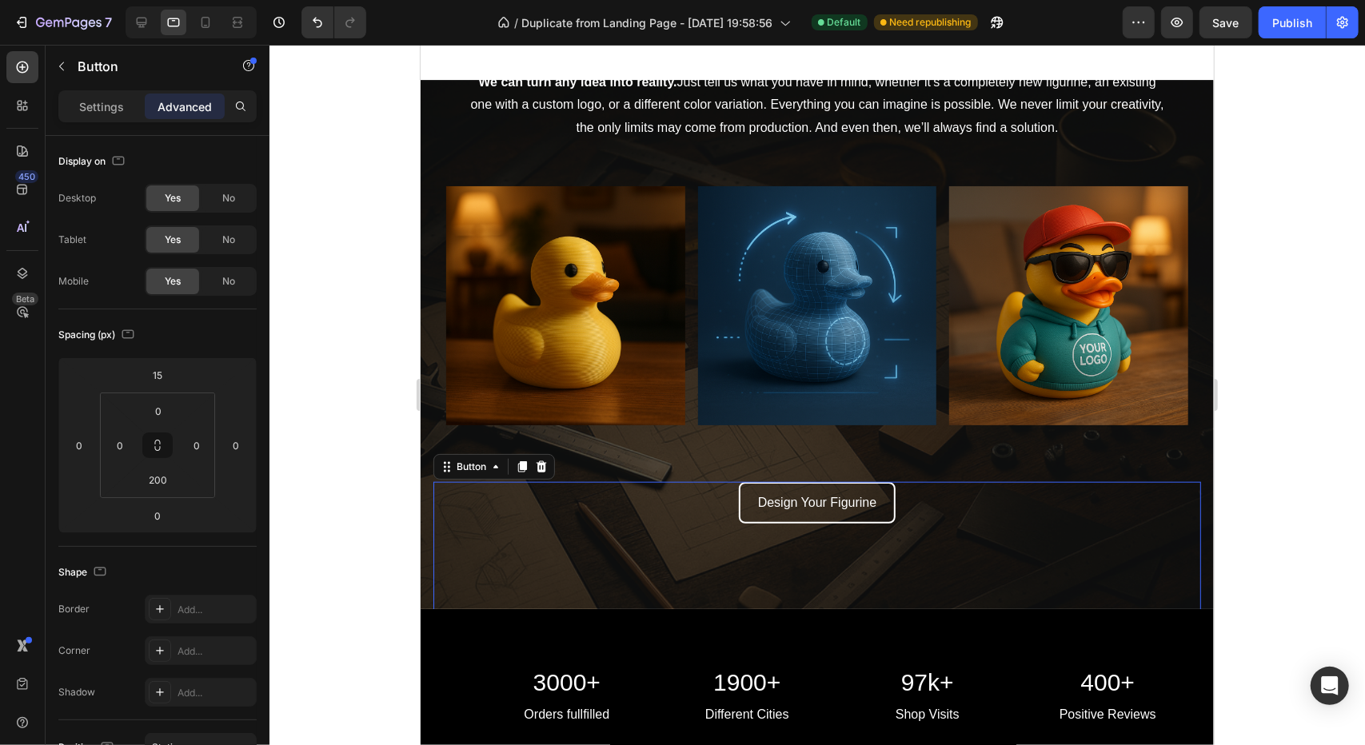
click at [521, 513] on div "Design Your Figurine Button 0" at bounding box center [817, 582] width 768 height 202
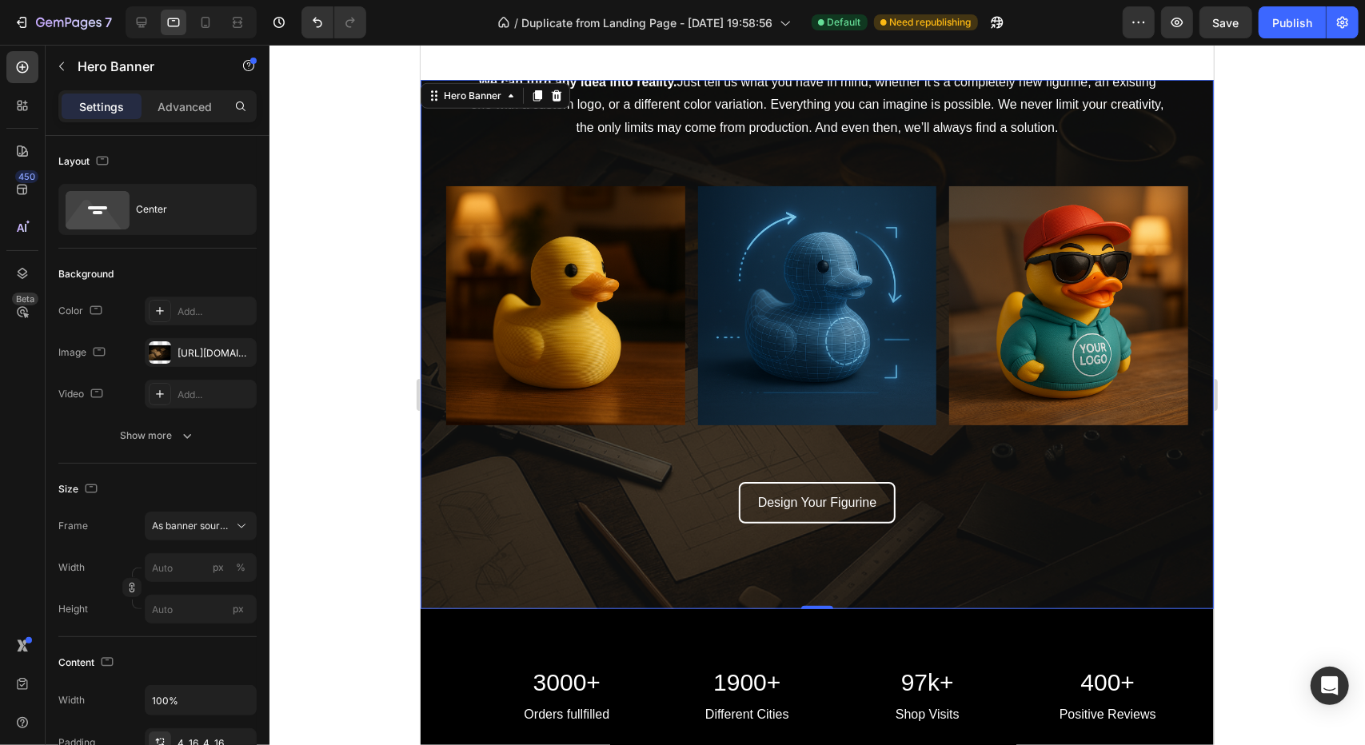
click at [427, 496] on div "Custom Figurine Heading We can turn any idea into reality. Just tell us what yo…" at bounding box center [816, 344] width 793 height 685
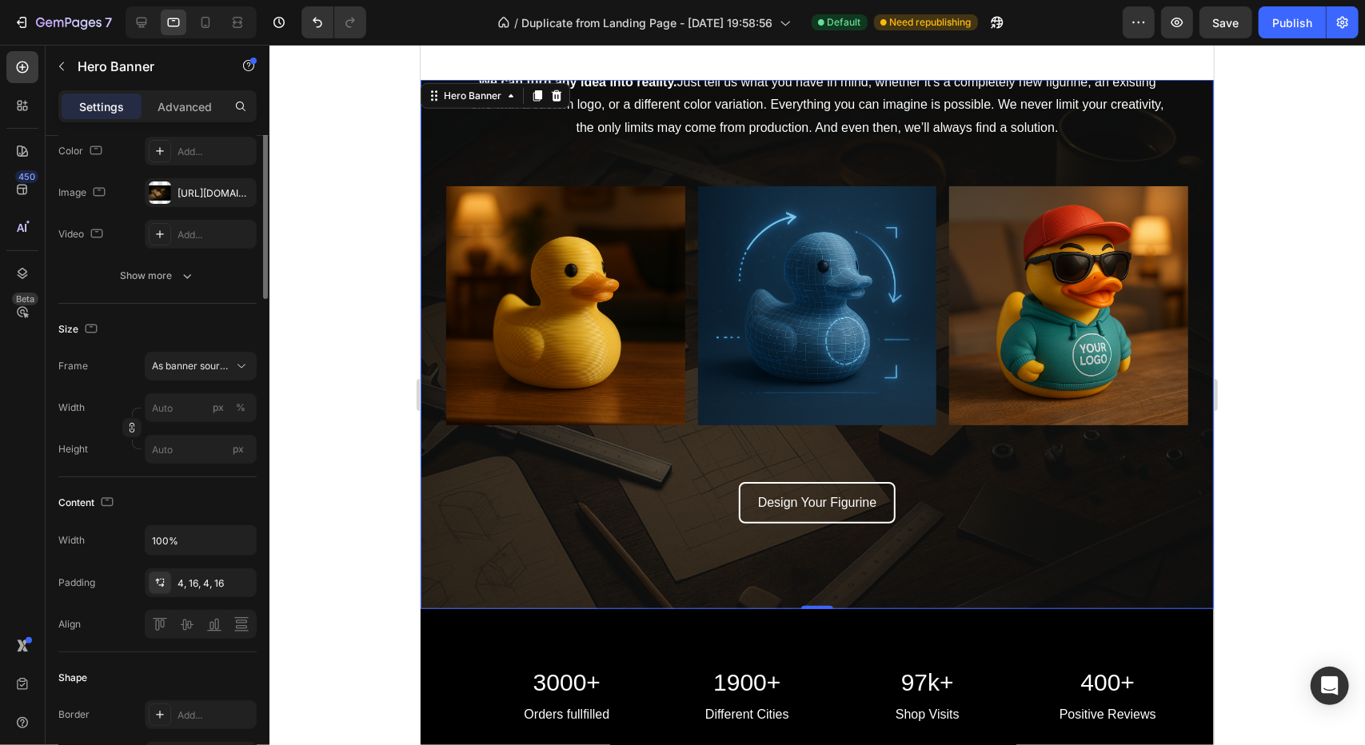
scroll to position [240, 0]
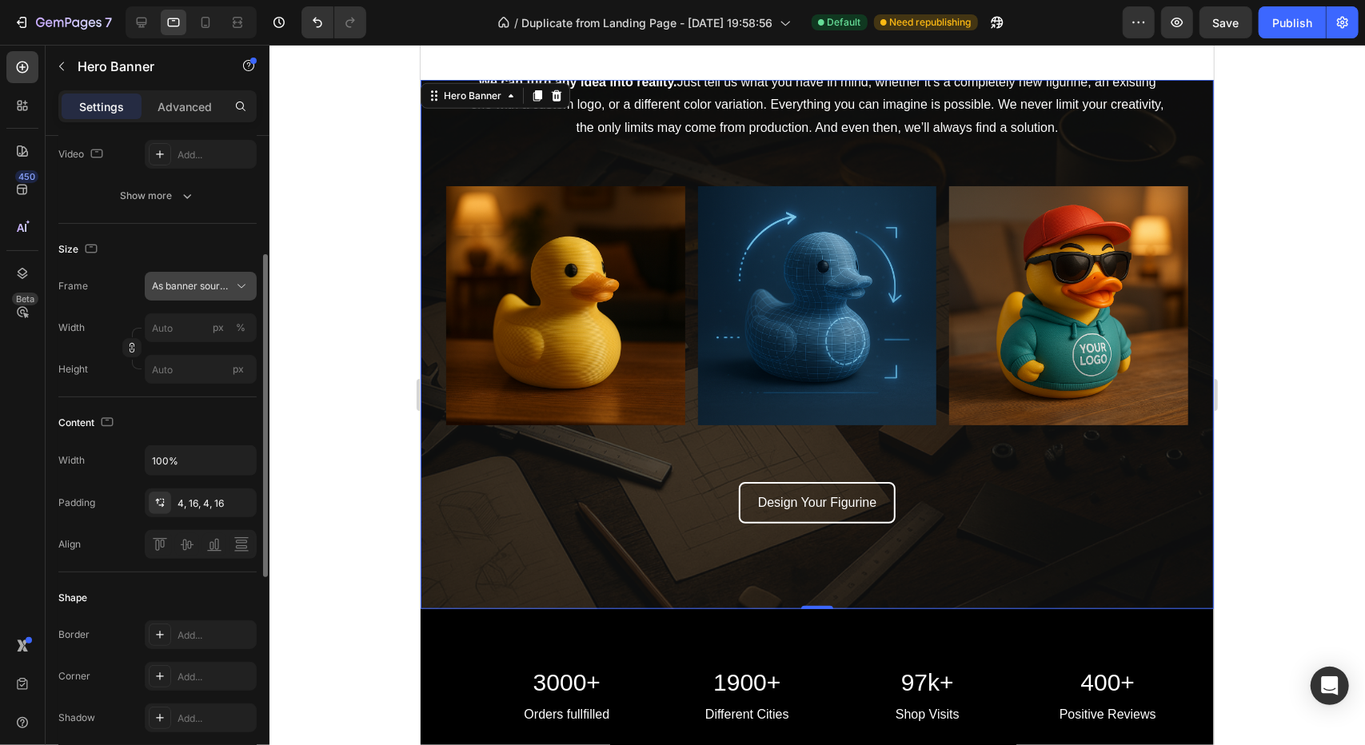
click at [197, 276] on button "As banner source" at bounding box center [201, 286] width 112 height 29
click at [184, 352] on span "Custom" at bounding box center [168, 353] width 35 height 14
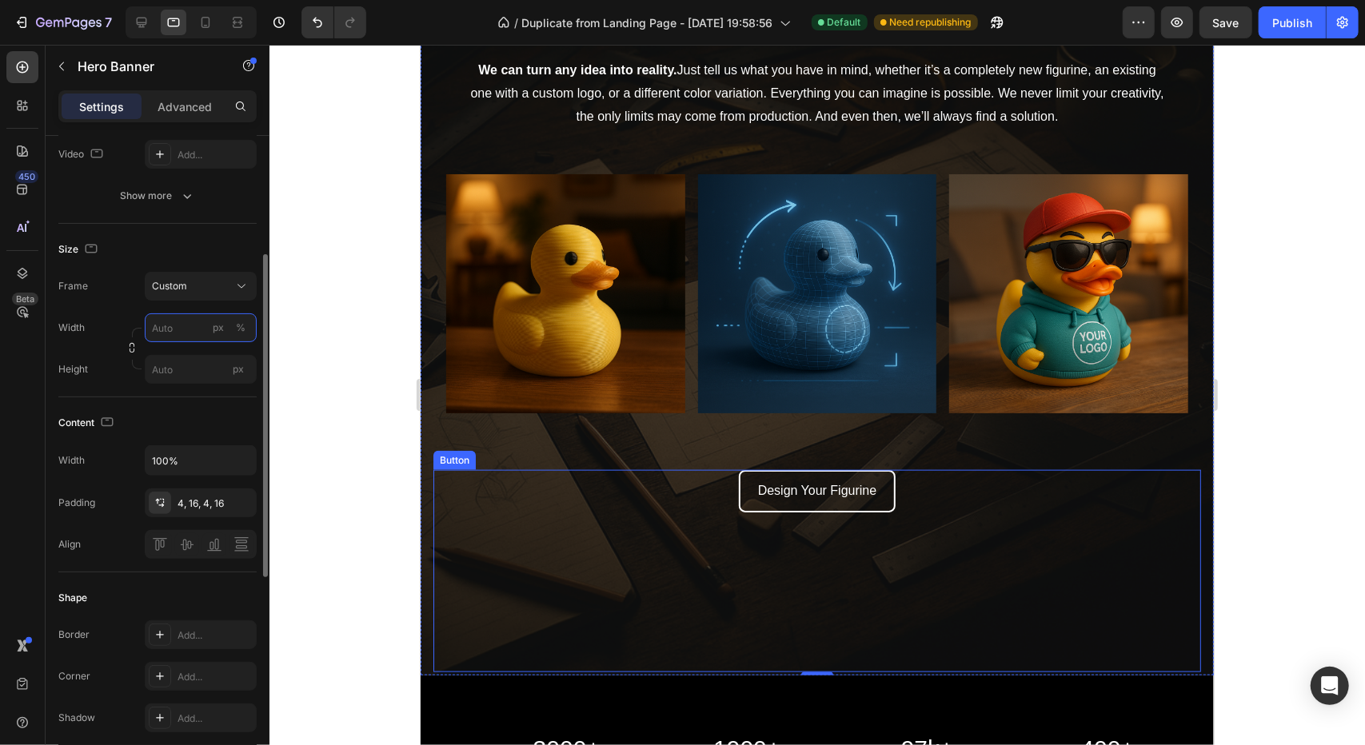
scroll to position [880, 0]
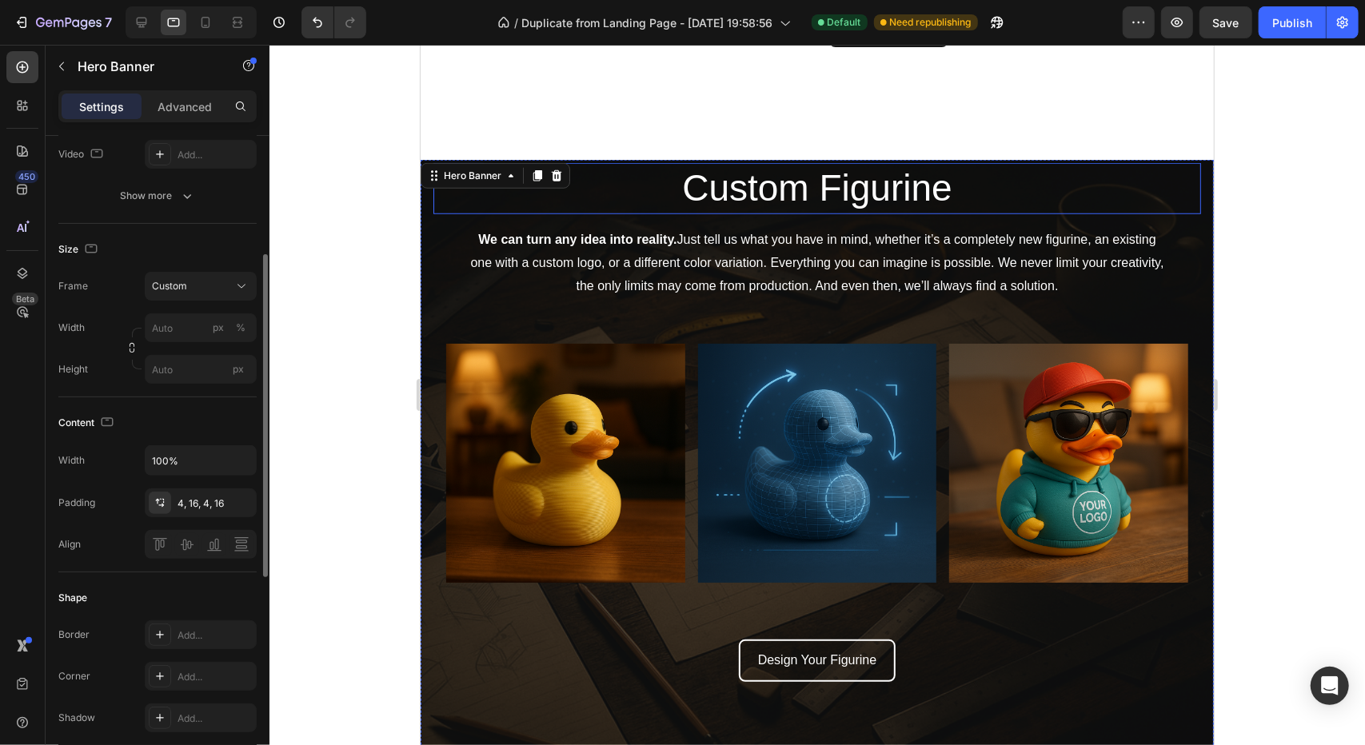
click at [751, 198] on p "Custom Figurine" at bounding box center [816, 188] width 764 height 48
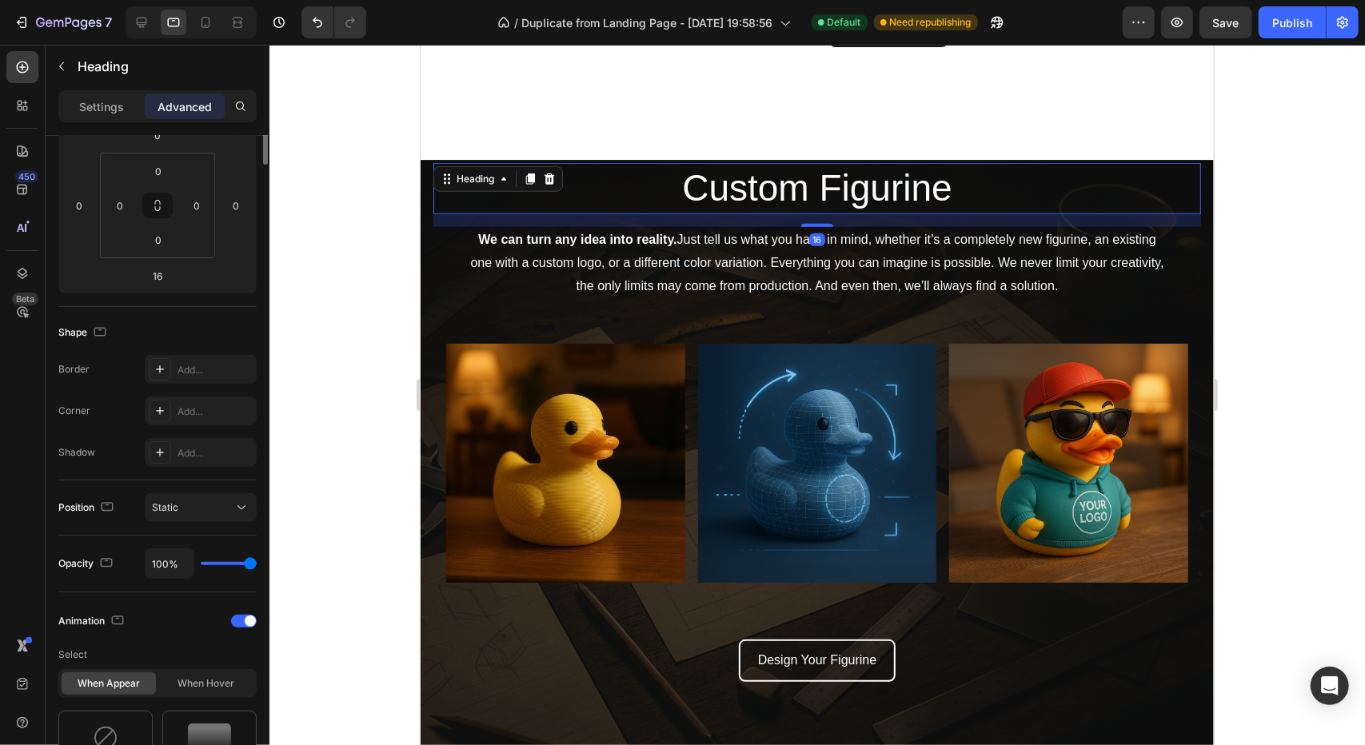
scroll to position [0, 0]
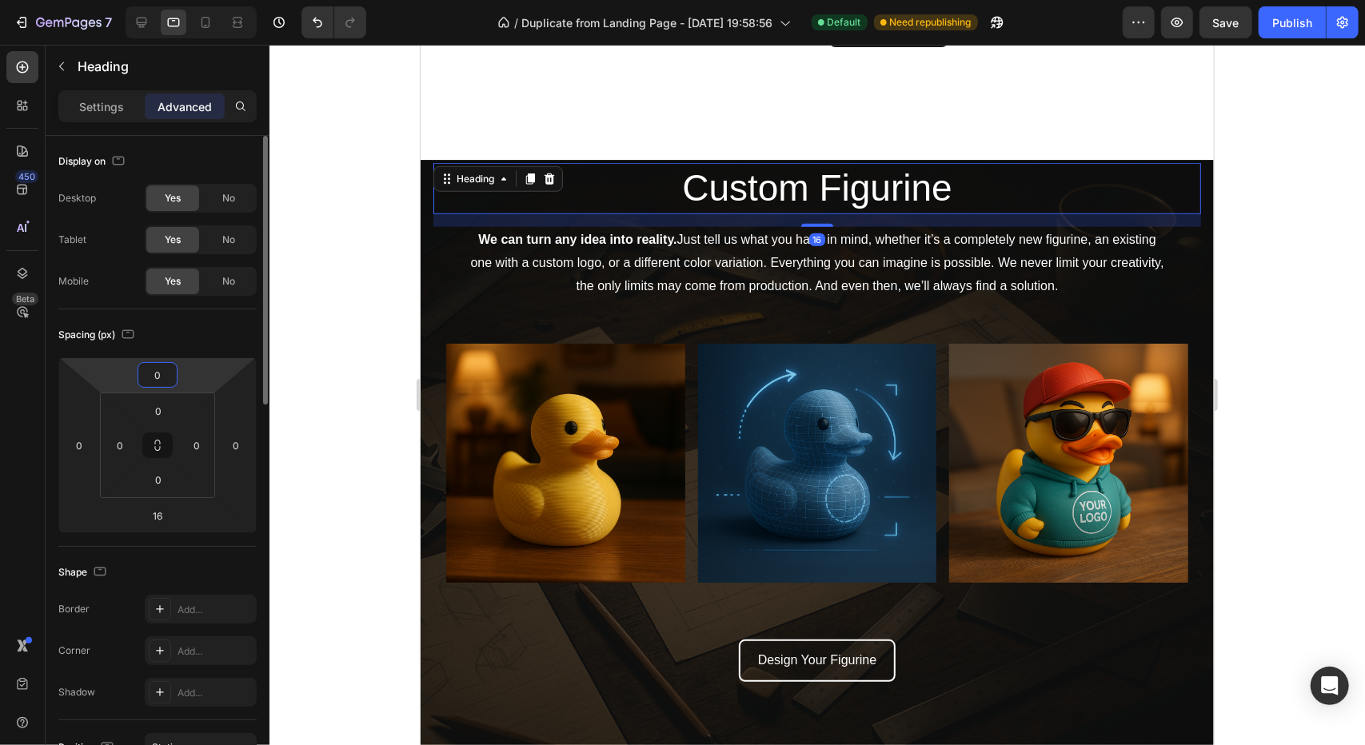
click at [165, 381] on input "0" at bounding box center [158, 375] width 32 height 24
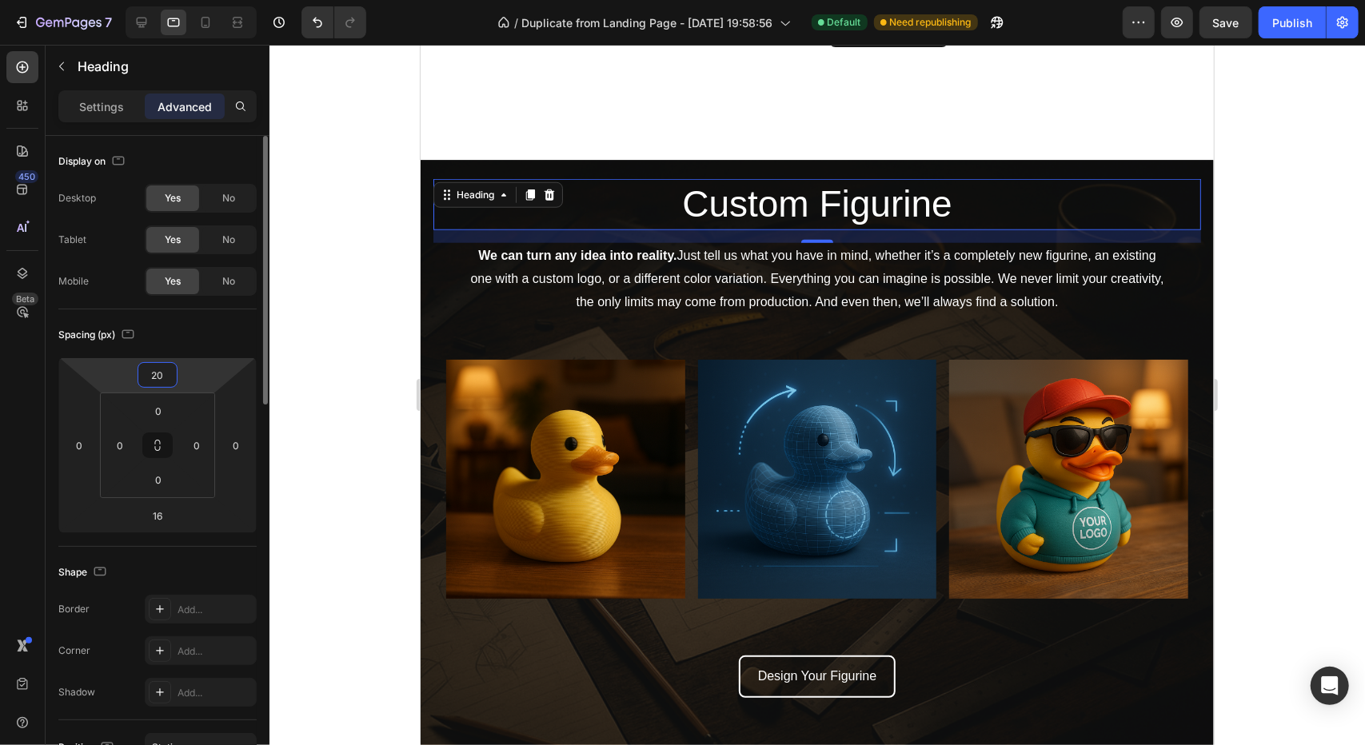
type input "2"
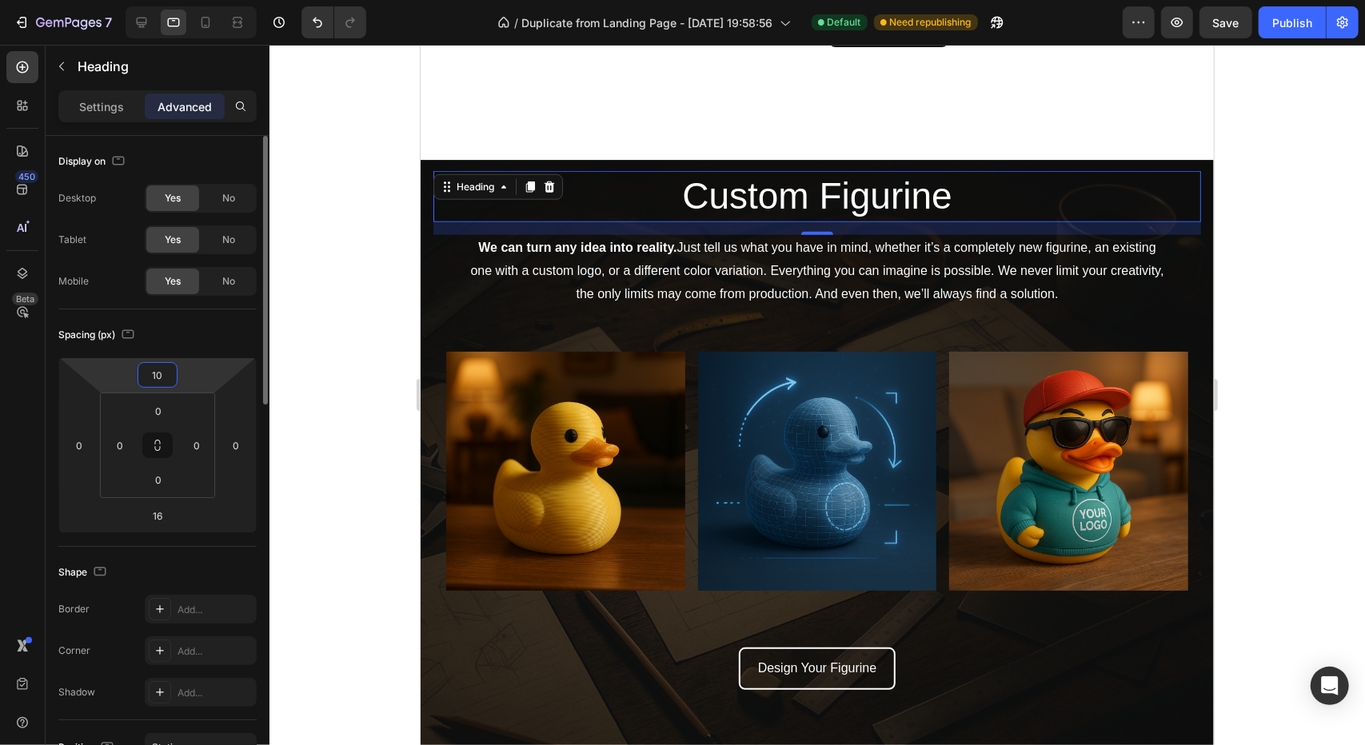
type input "100"
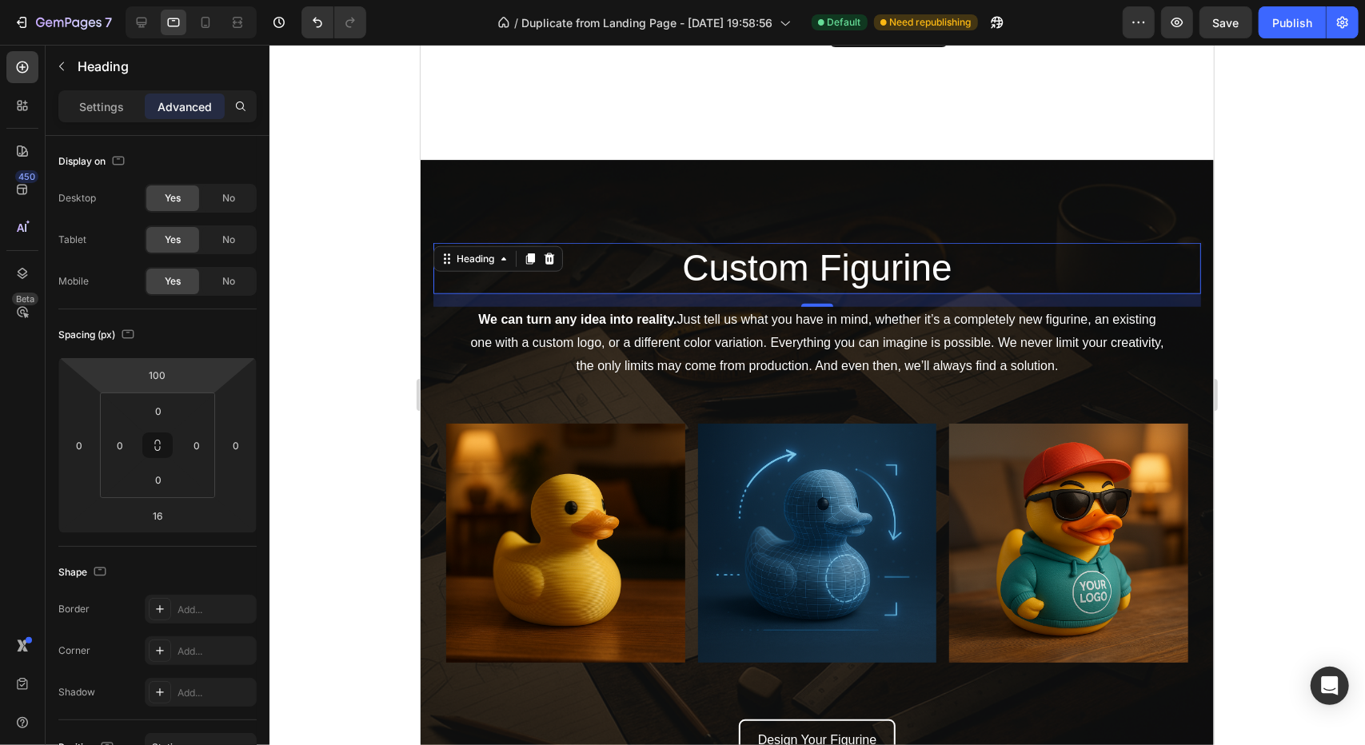
click at [305, 415] on div at bounding box center [816, 395] width 1095 height 700
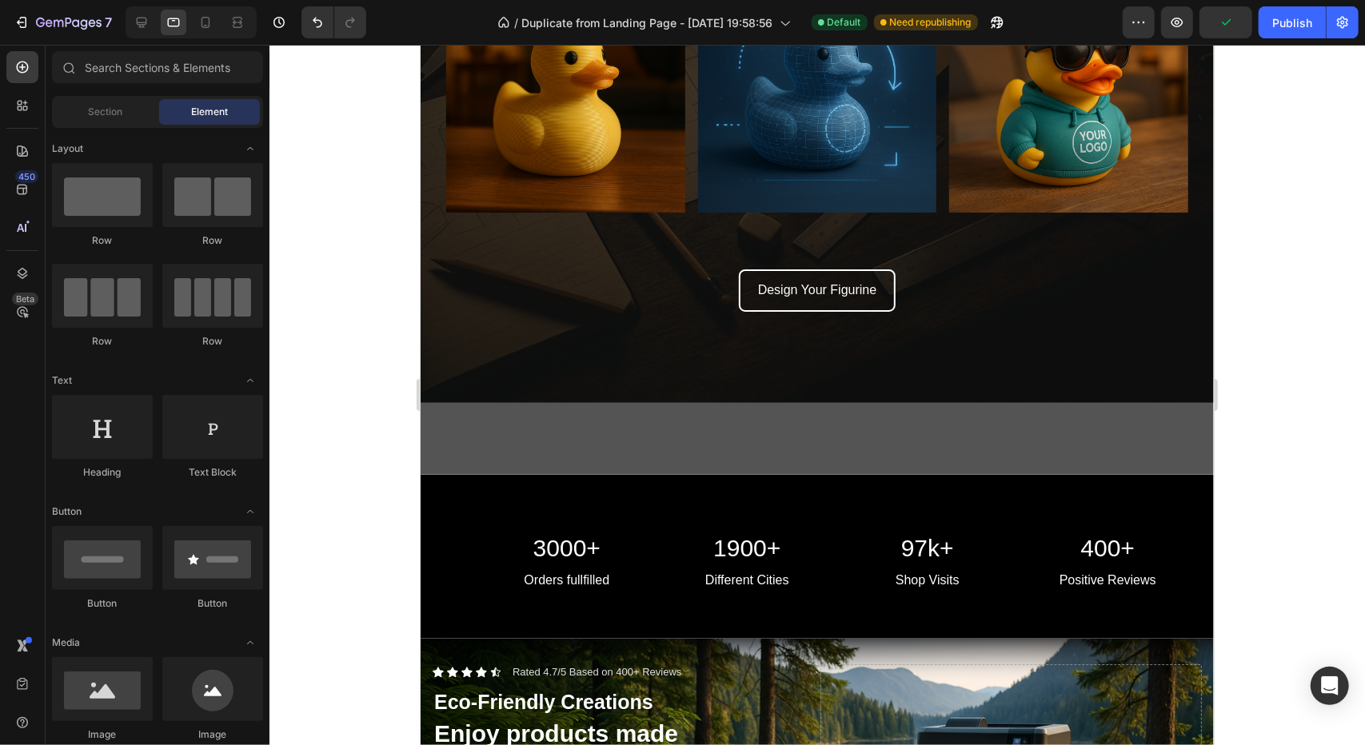
scroll to position [1359, 0]
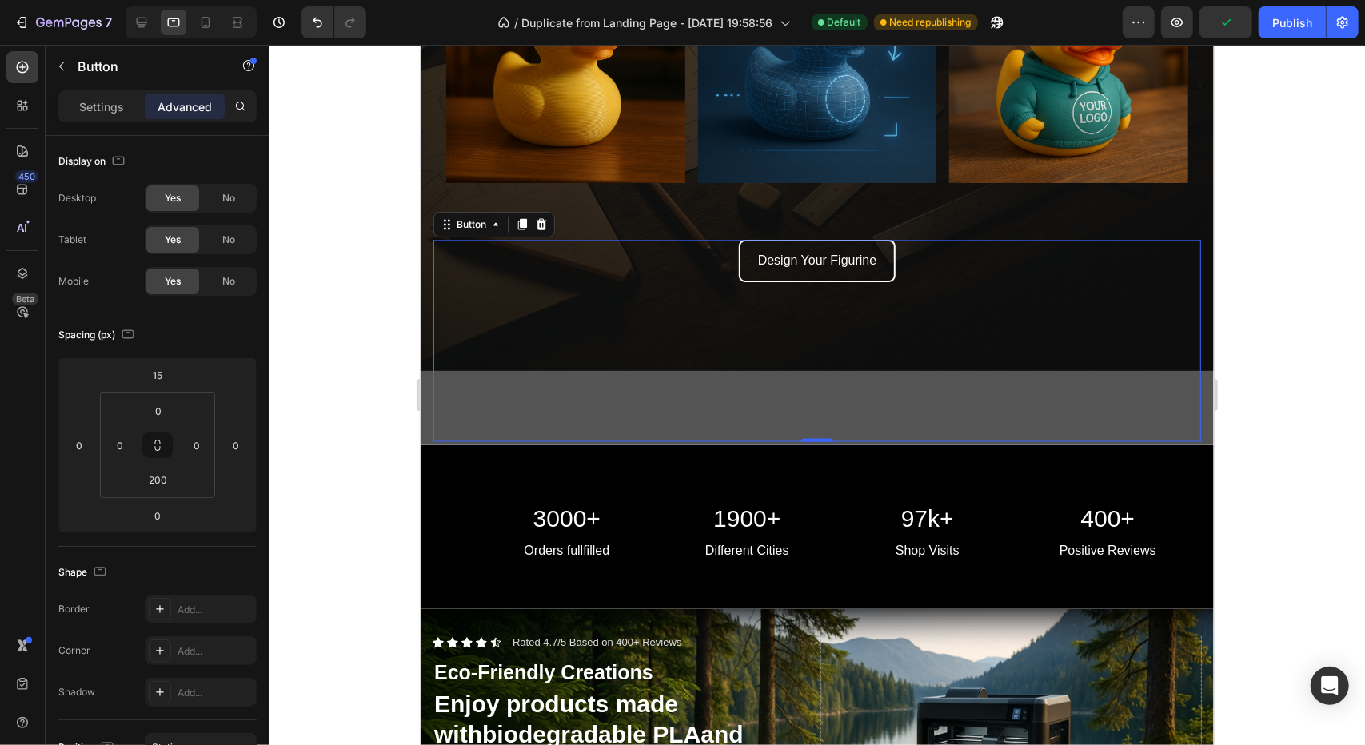
click at [568, 358] on div "Design Your Figurine Button 0" at bounding box center [817, 340] width 768 height 202
click at [173, 477] on input "200" at bounding box center [158, 480] width 32 height 24
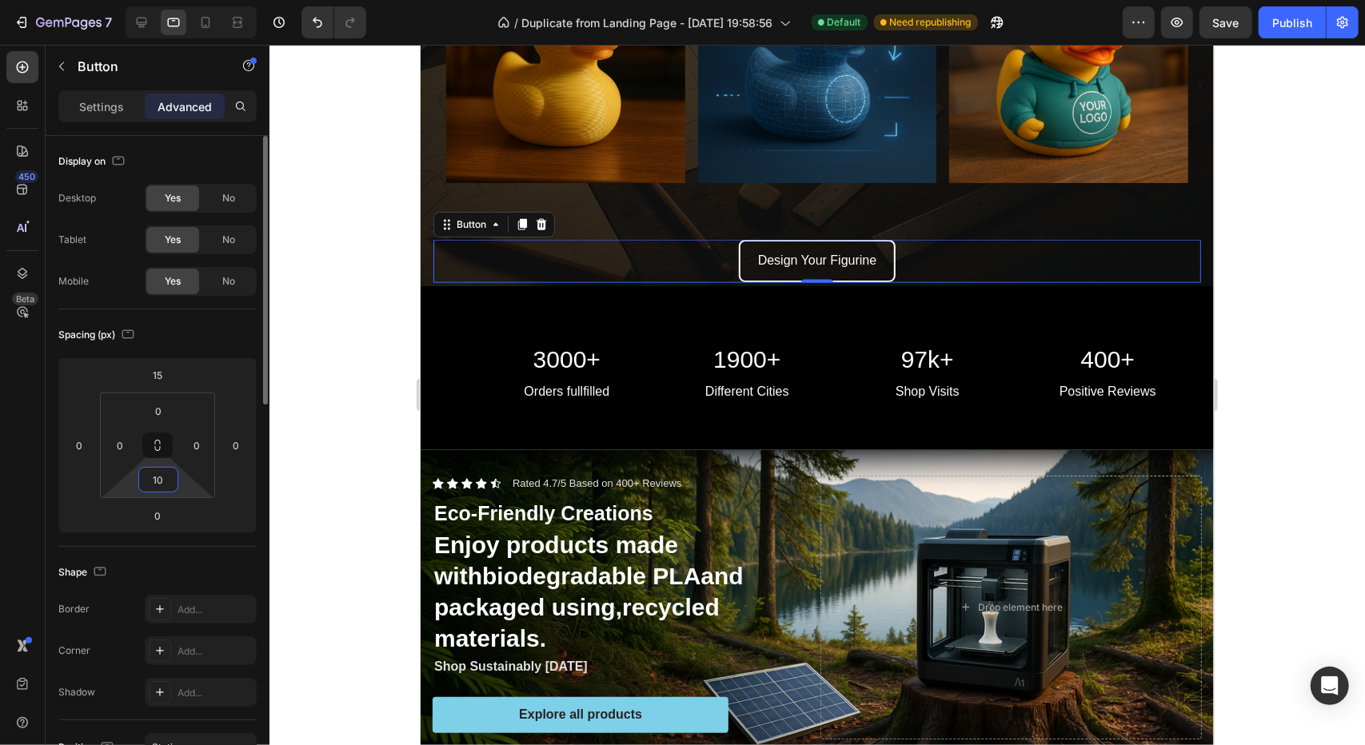
type input "100"
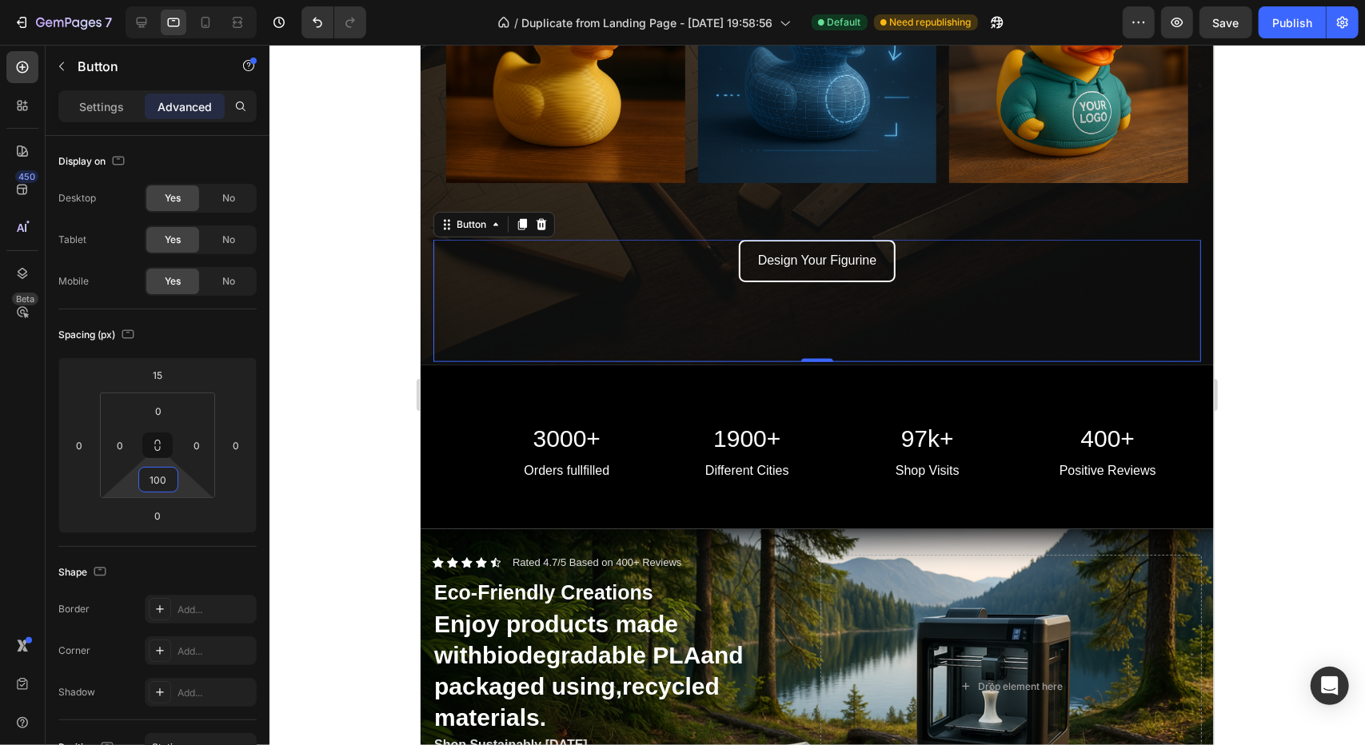
click at [321, 373] on div at bounding box center [816, 395] width 1095 height 700
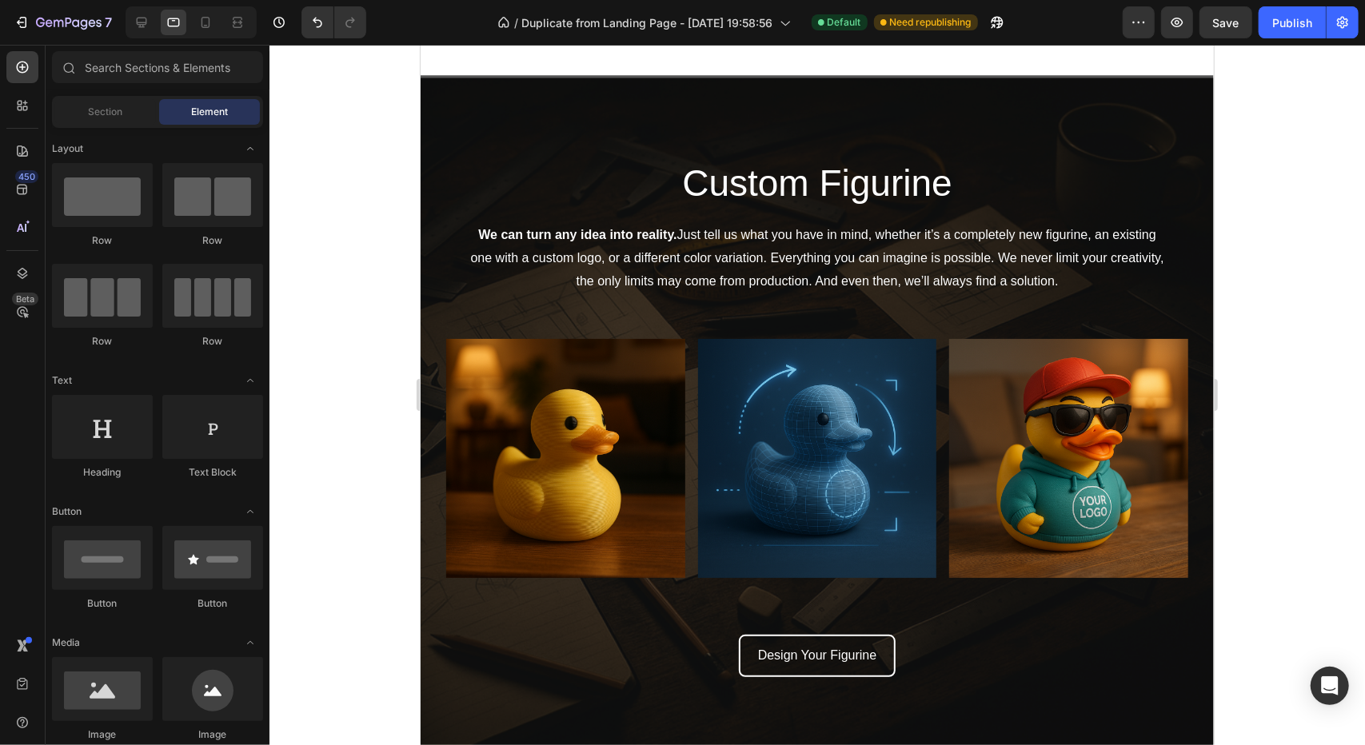
scroll to position [960, 0]
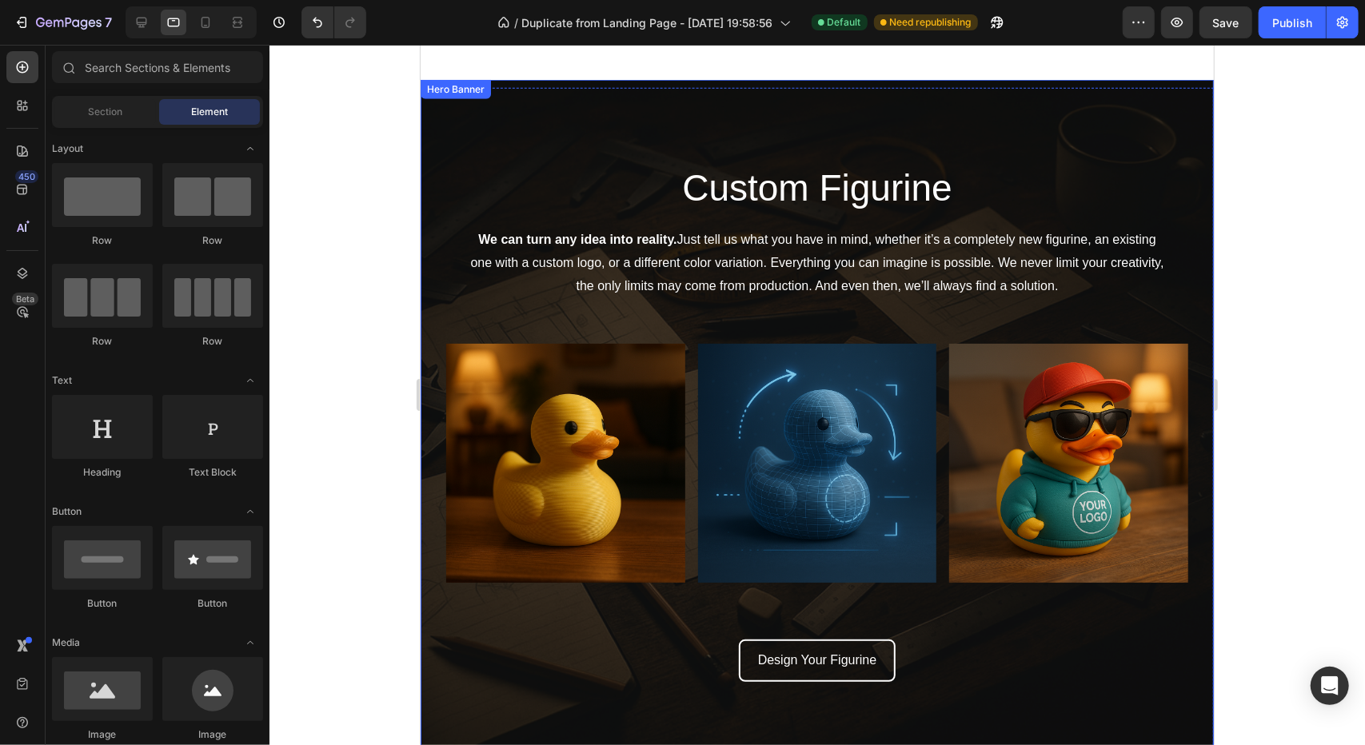
click at [347, 511] on div at bounding box center [816, 395] width 1095 height 700
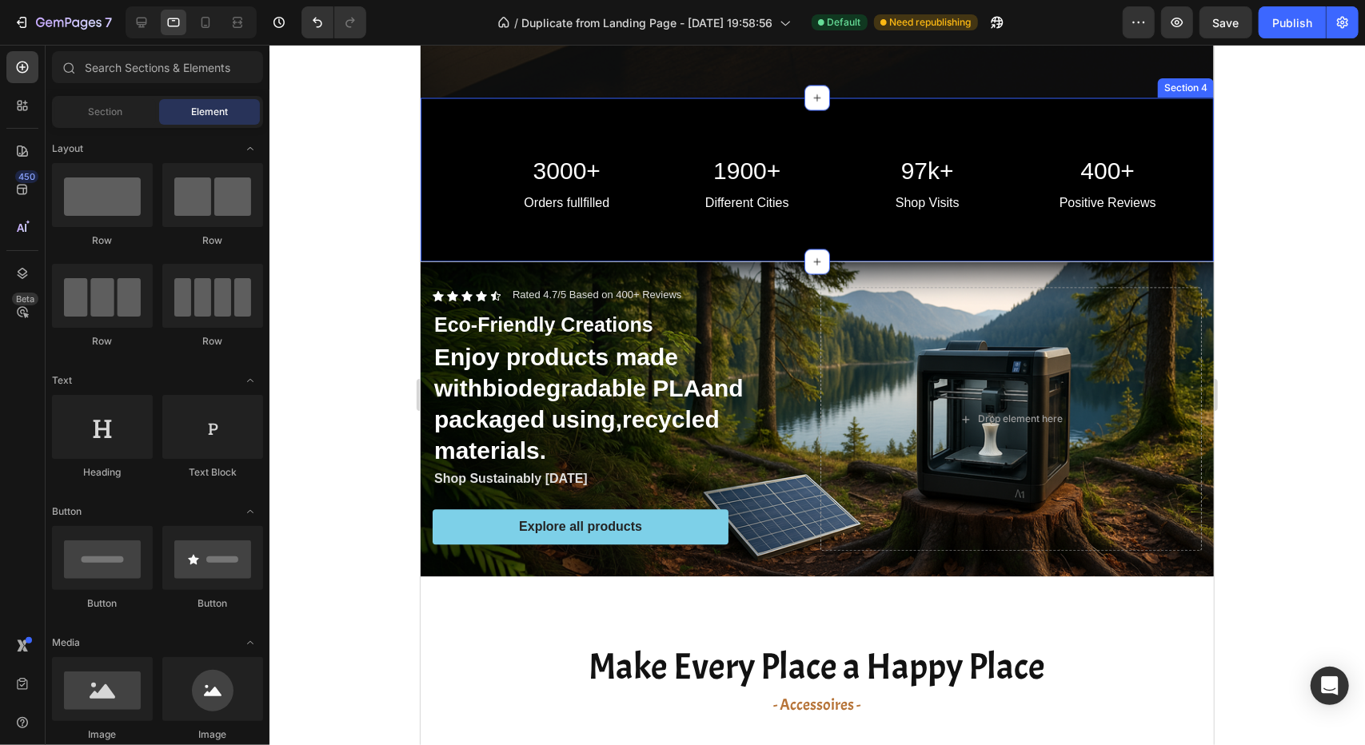
scroll to position [2159, 0]
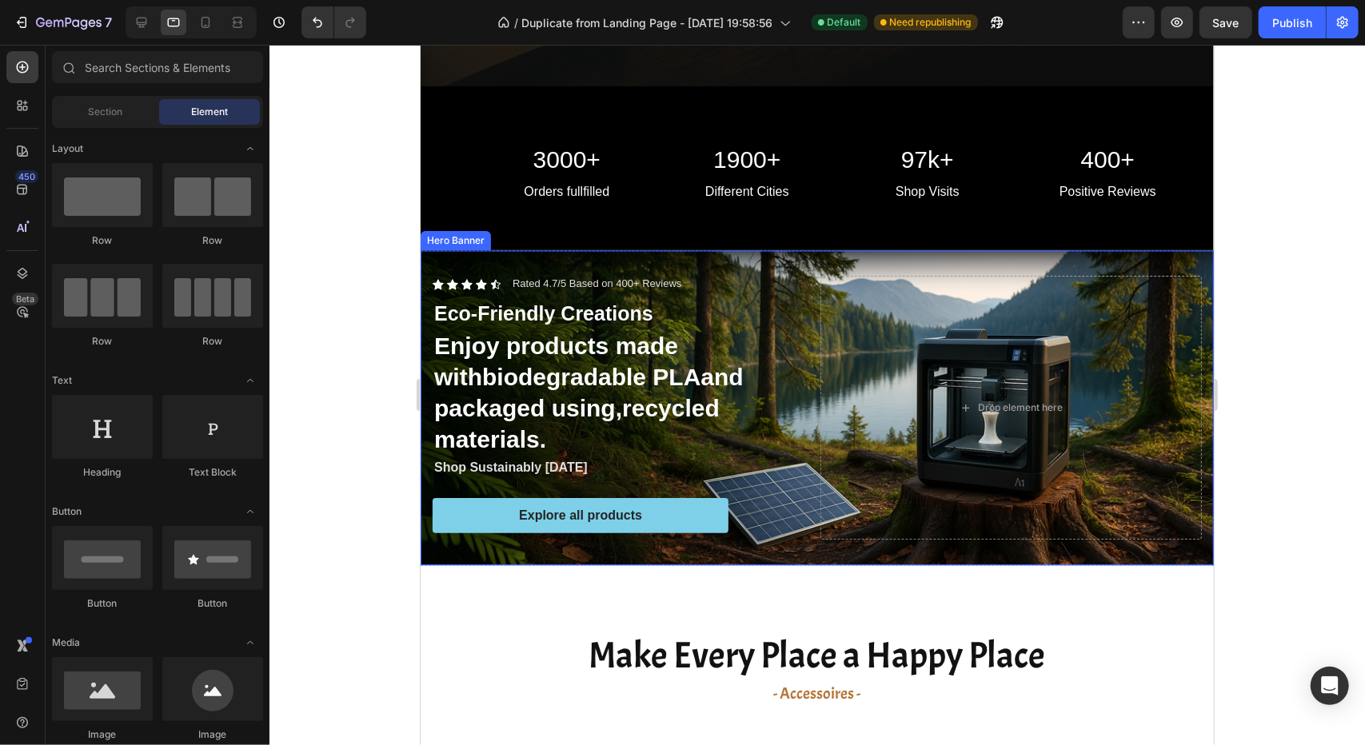
click at [785, 262] on div "Icon Icon Icon Icon Icon Icon List Rated 4.7/5 Based on 400+ Reviews Text Block…" at bounding box center [816, 406] width 793 height 315
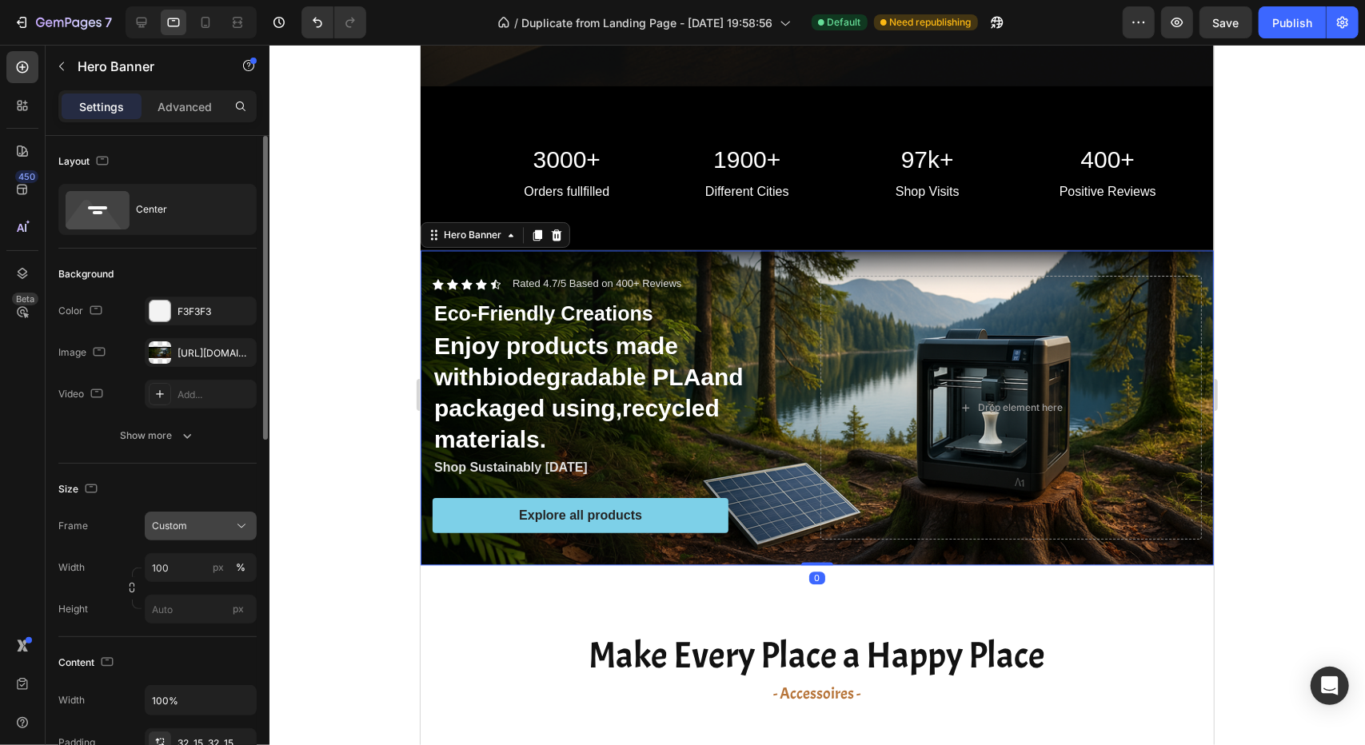
click at [166, 527] on span "Custom" at bounding box center [169, 526] width 35 height 14
click at [195, 570] on span "As banner source" at bounding box center [190, 564] width 79 height 14
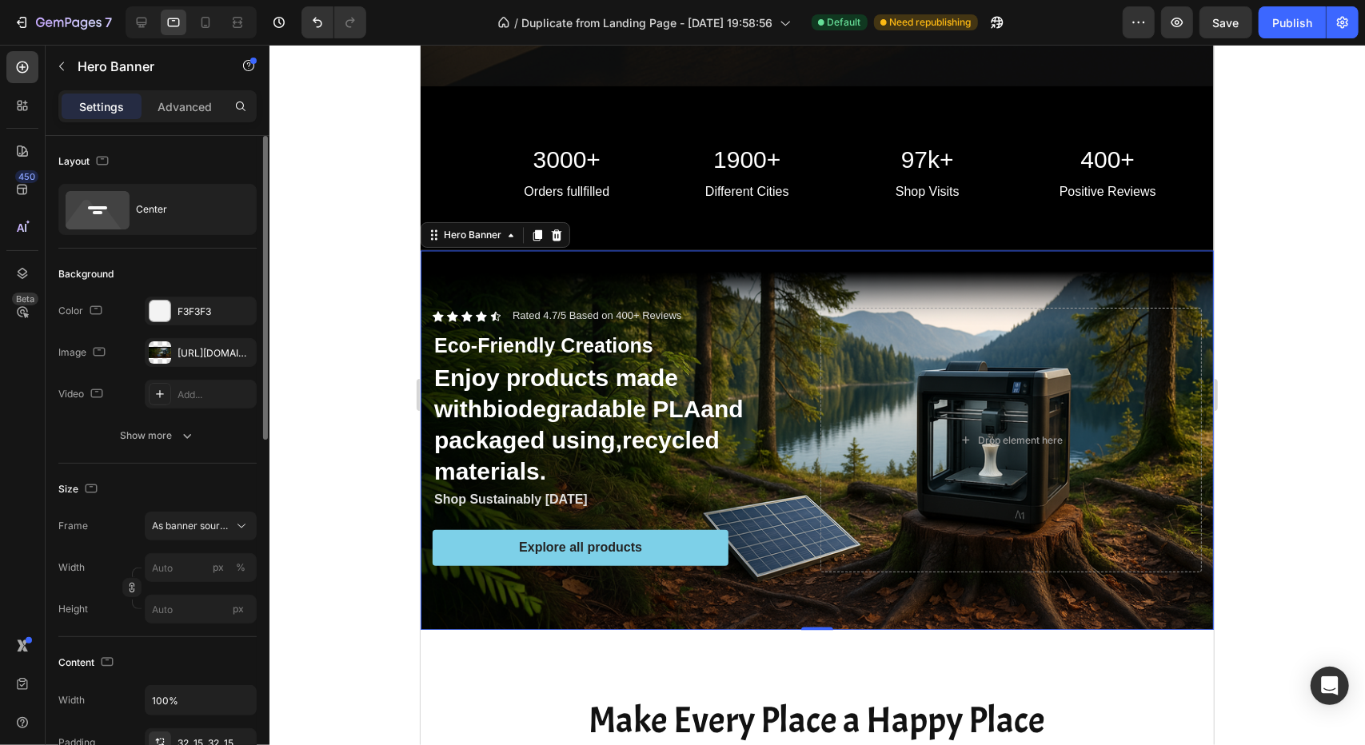
drag, startPoint x: 376, startPoint y: 413, endPoint x: 392, endPoint y: 410, distance: 16.3
click at [374, 415] on div at bounding box center [816, 395] width 1095 height 700
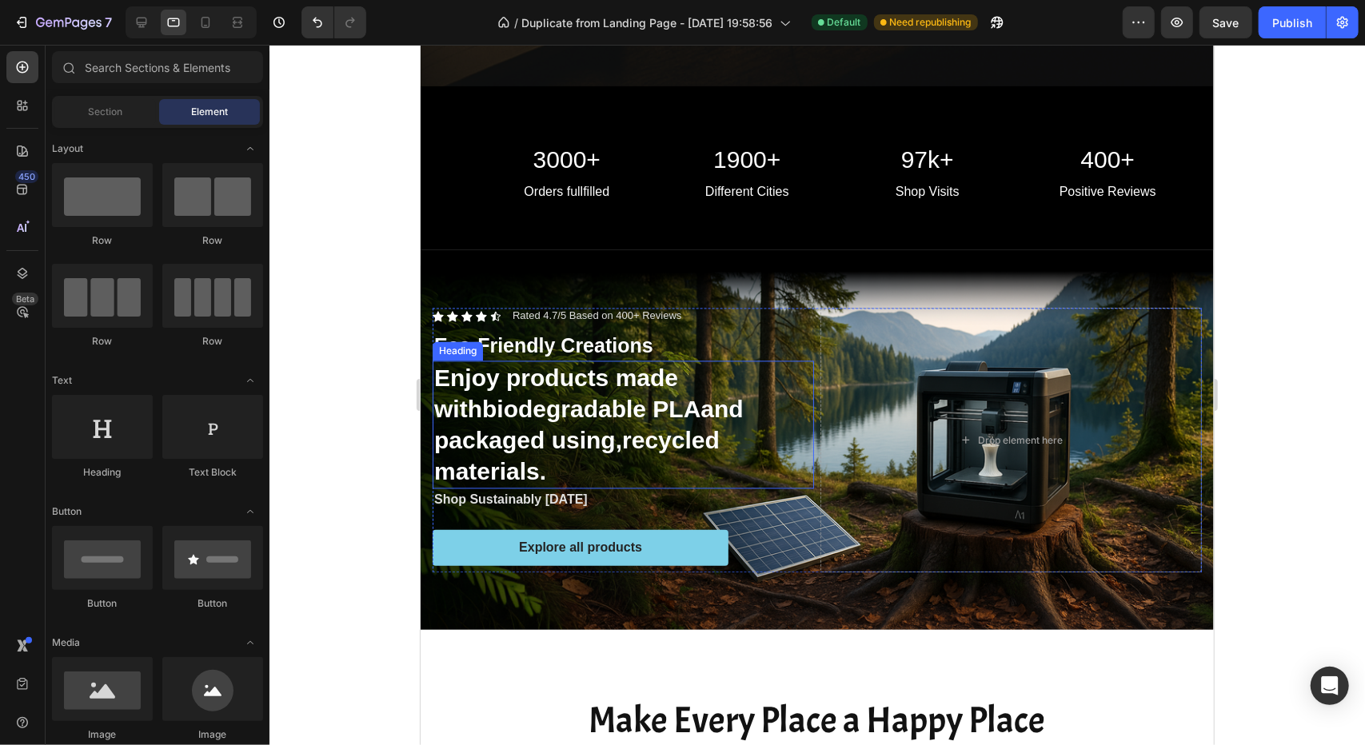
click at [518, 395] on strong "biodegradable PLA" at bounding box center [590, 408] width 218 height 26
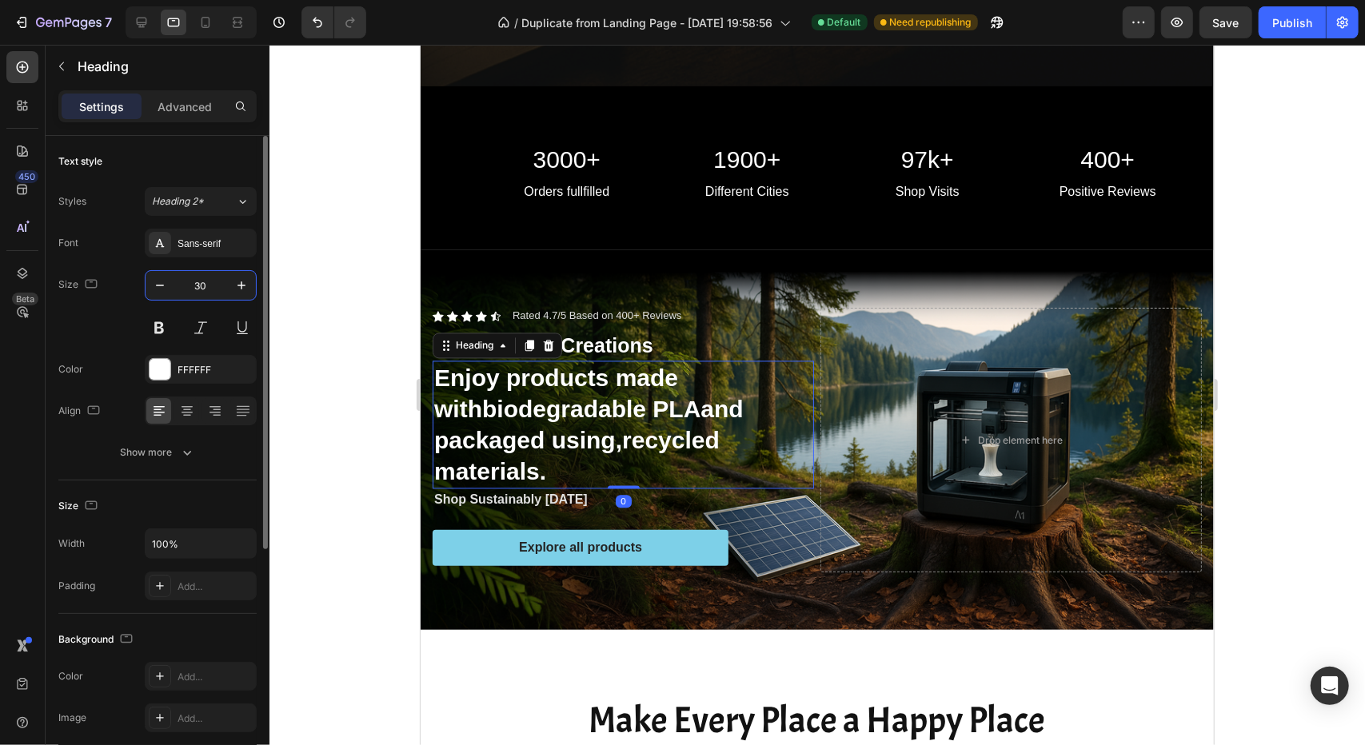
click at [217, 285] on input "30" at bounding box center [200, 285] width 53 height 29
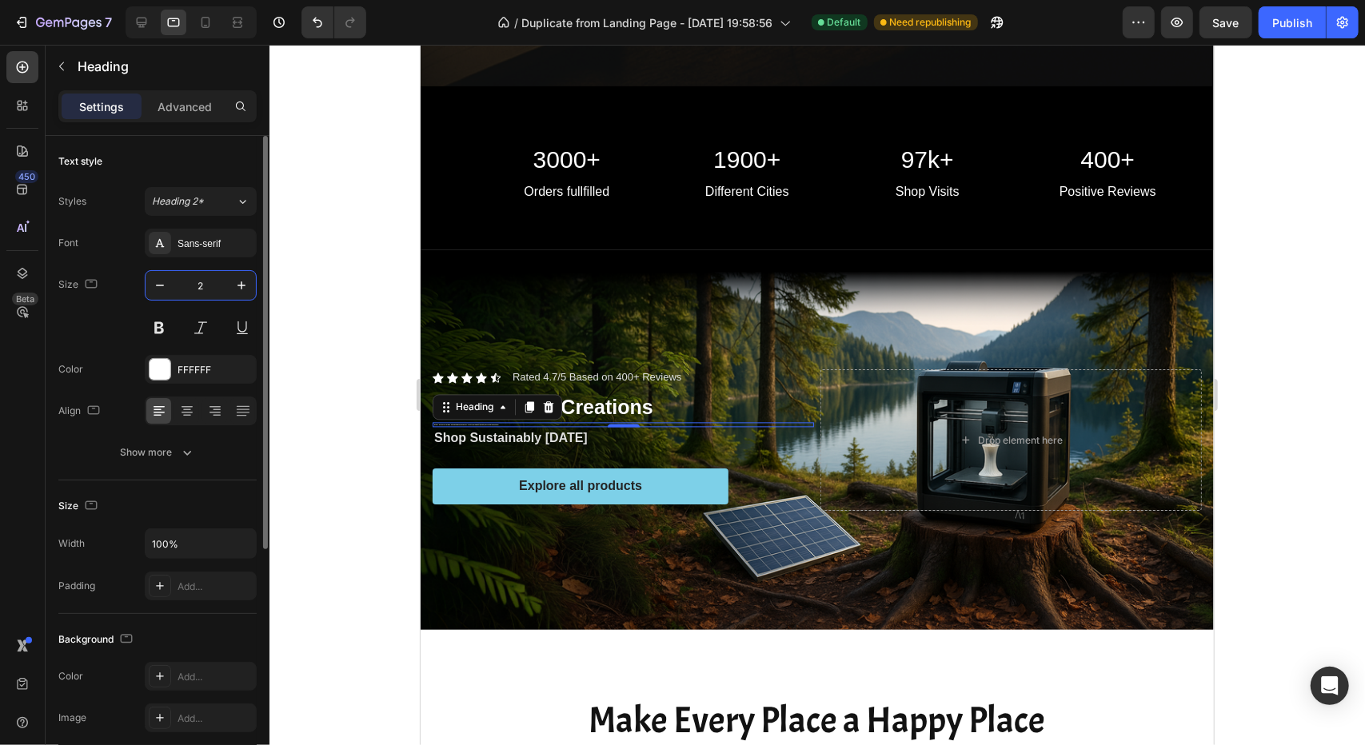
type input "25"
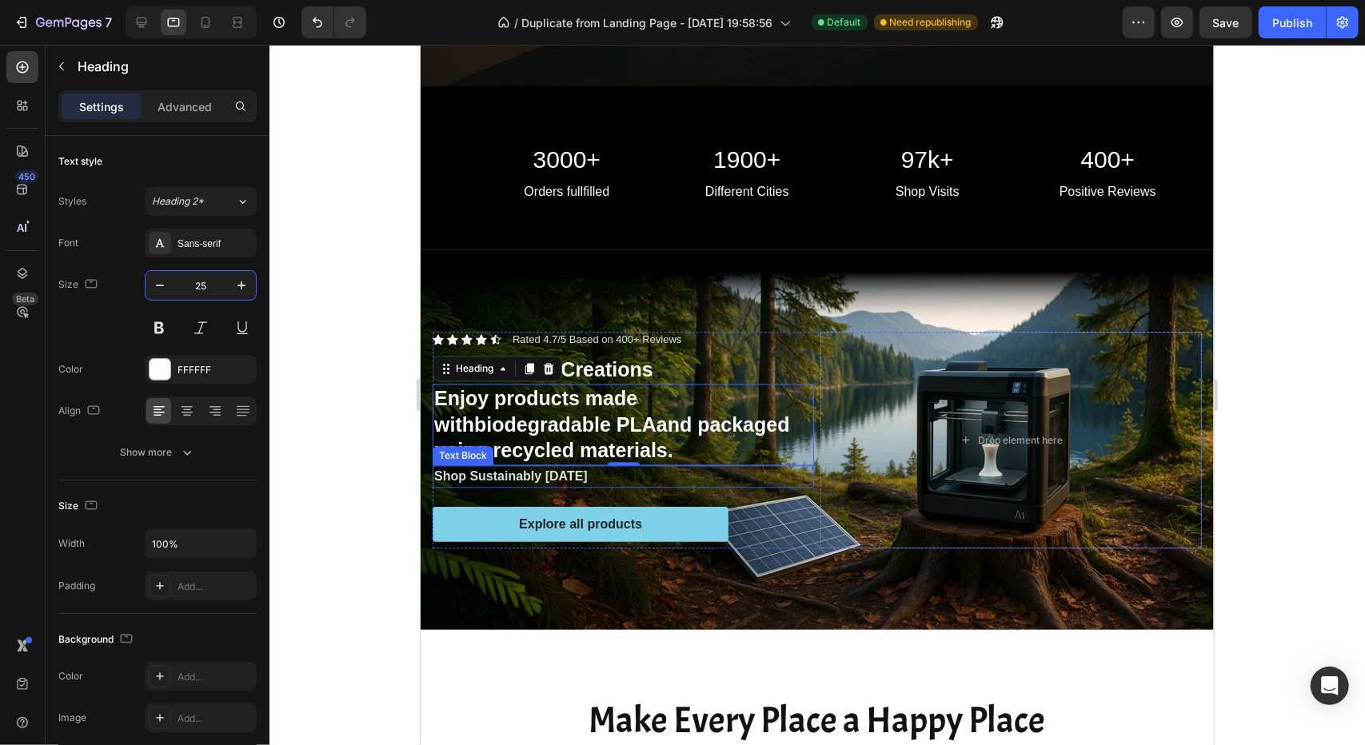
click at [550, 472] on strong "Shop Sustainably Today" at bounding box center [510, 476] width 154 height 14
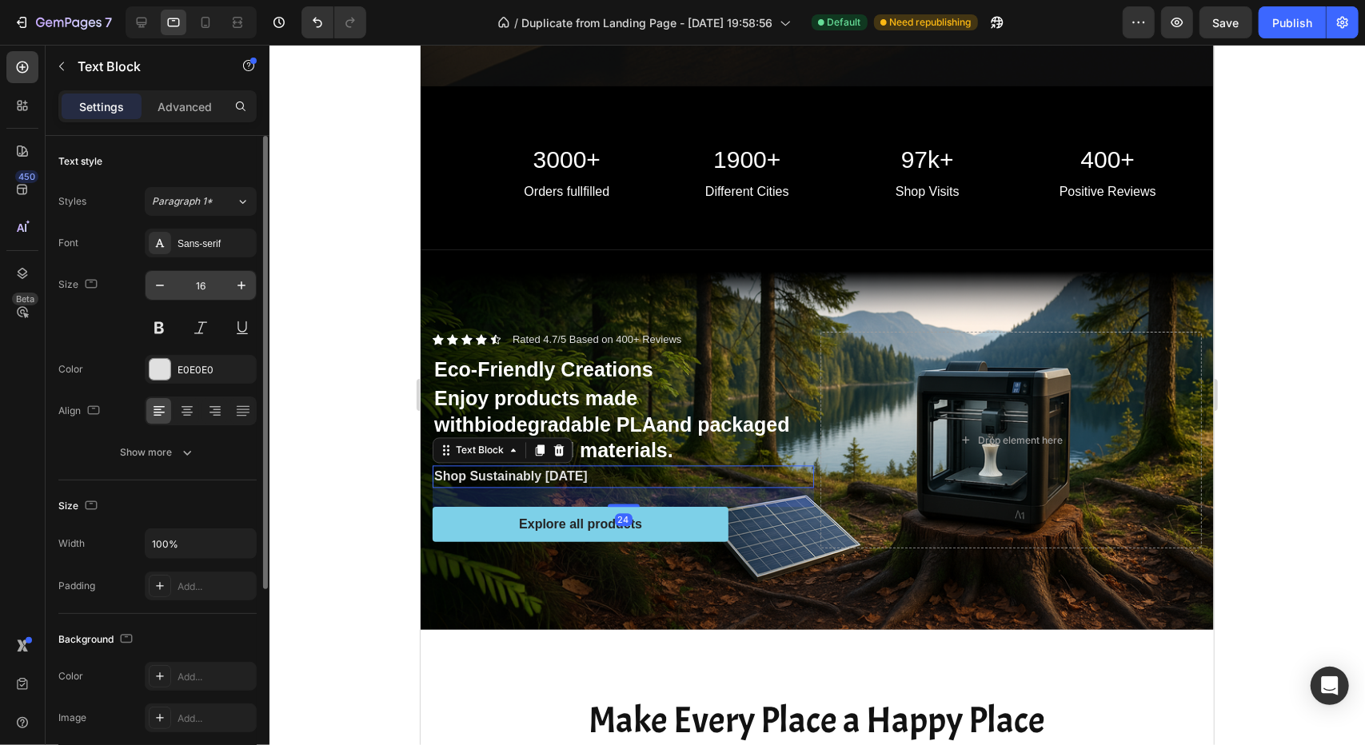
click at [203, 281] on input "16" at bounding box center [200, 285] width 53 height 29
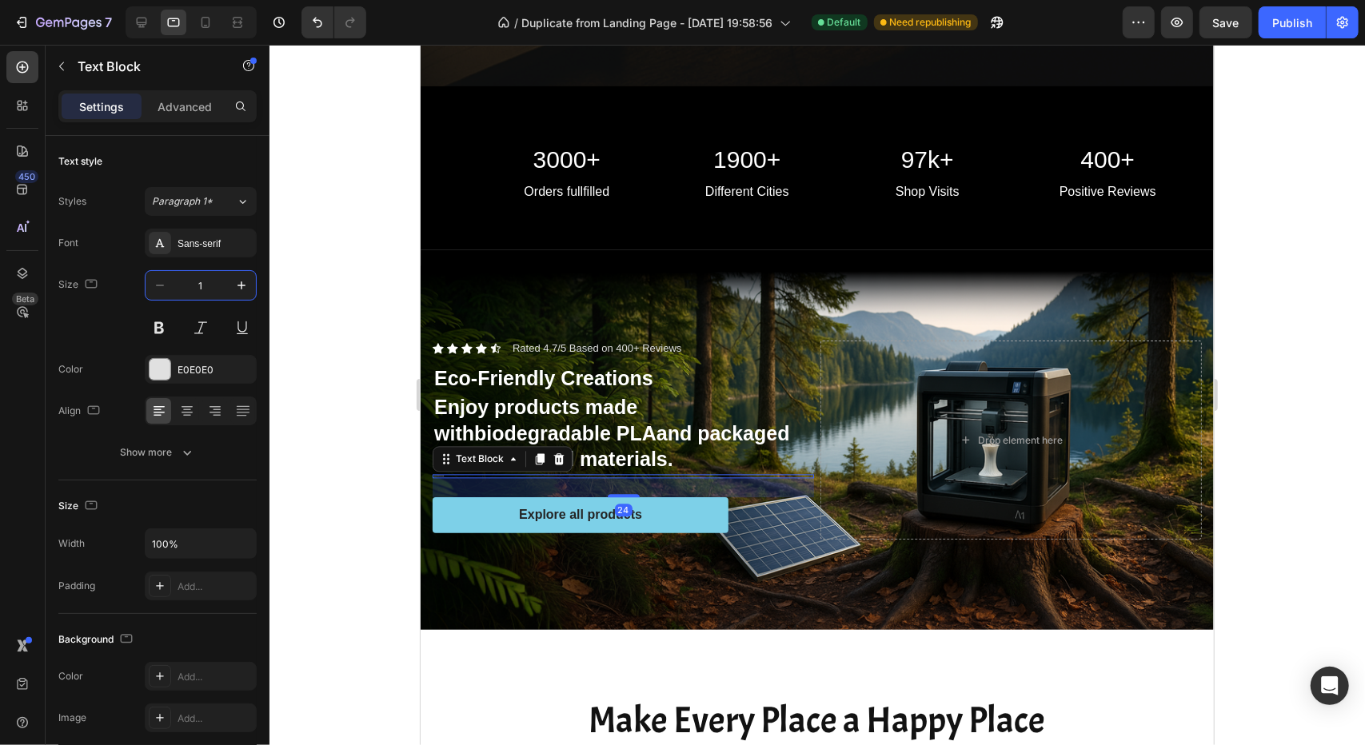
type input "14"
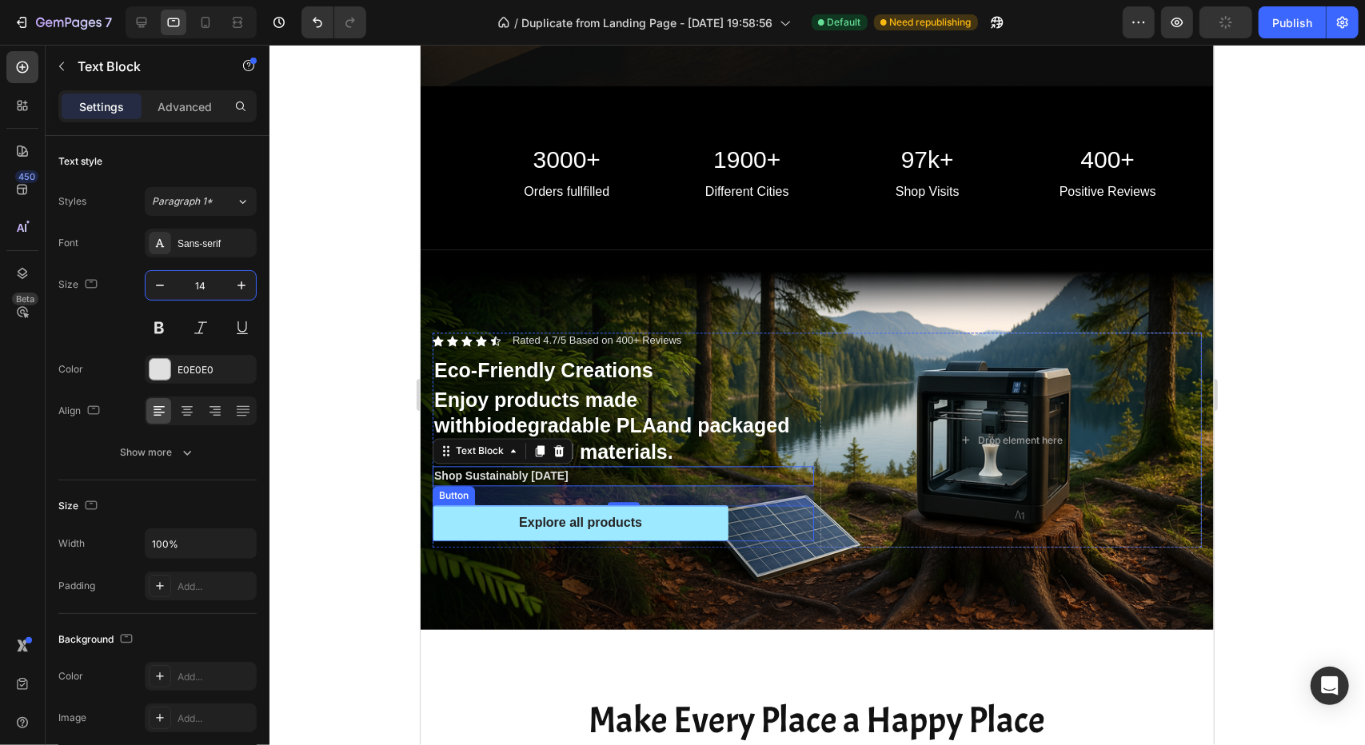
click at [478, 521] on button "Explore all products" at bounding box center [580, 523] width 296 height 36
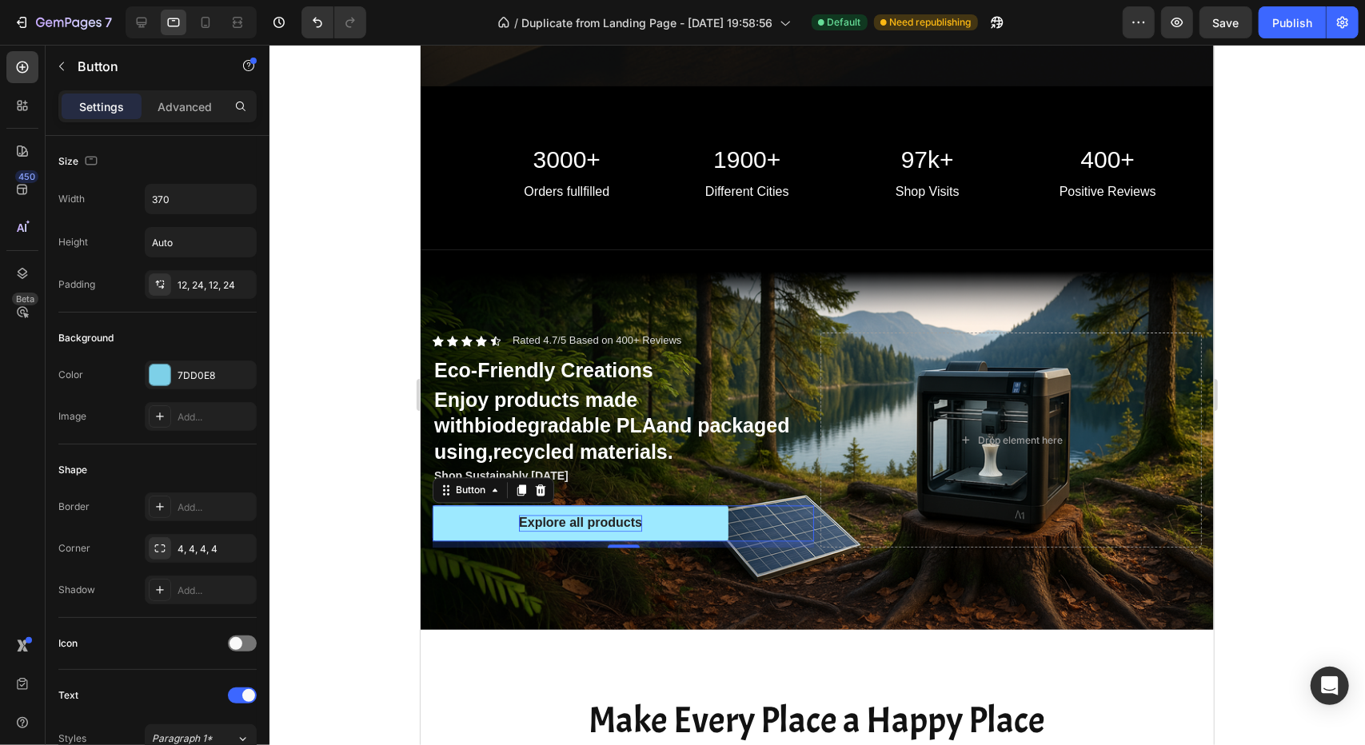
click at [543, 514] on p "Explore all products" at bounding box center [579, 522] width 123 height 17
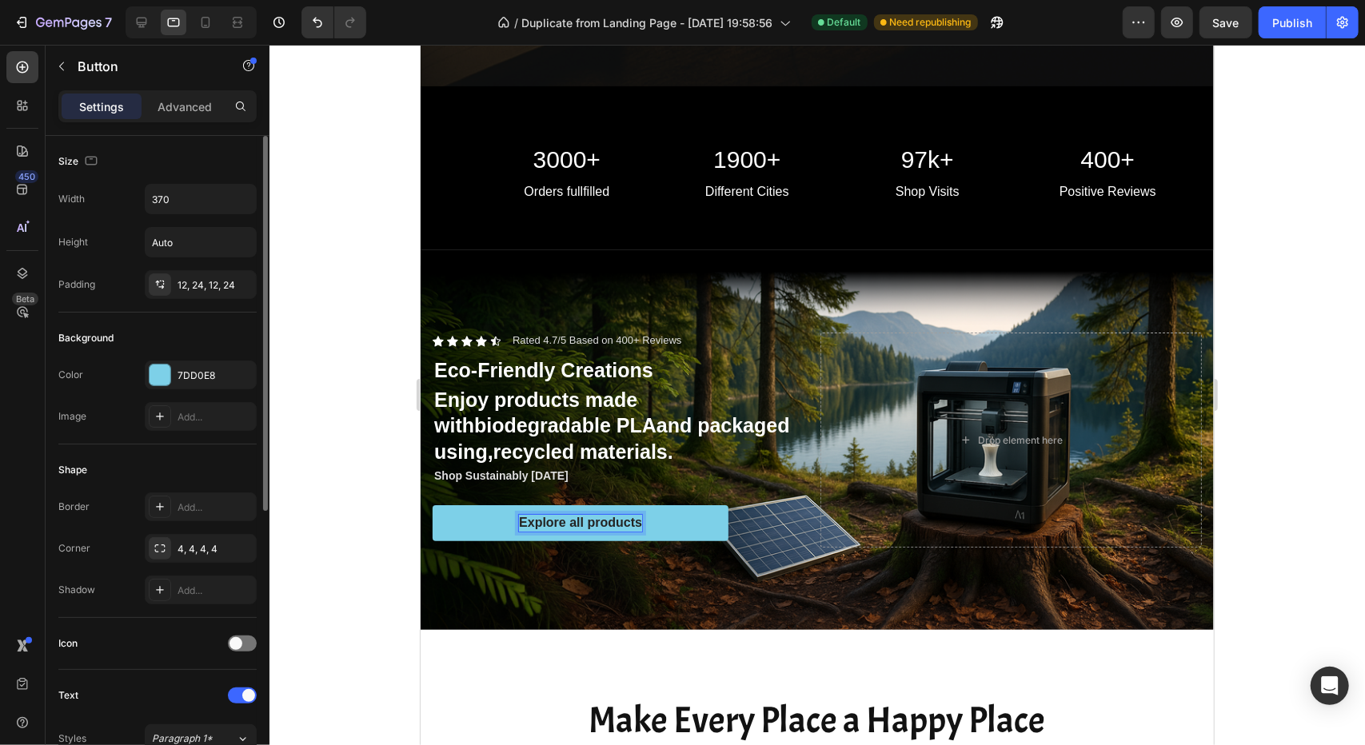
scroll to position [480, 0]
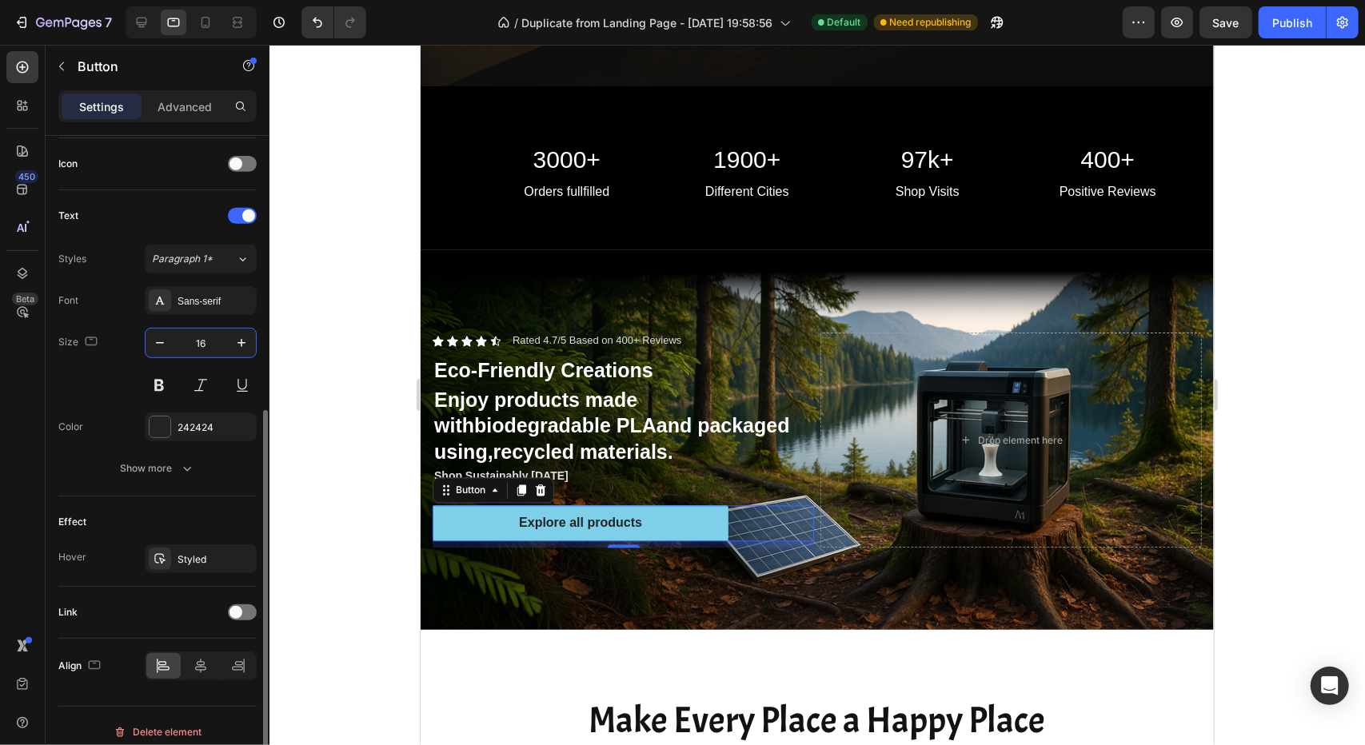
click at [216, 337] on input "16" at bounding box center [200, 343] width 53 height 29
type input "14"
click at [358, 479] on div at bounding box center [816, 395] width 1095 height 700
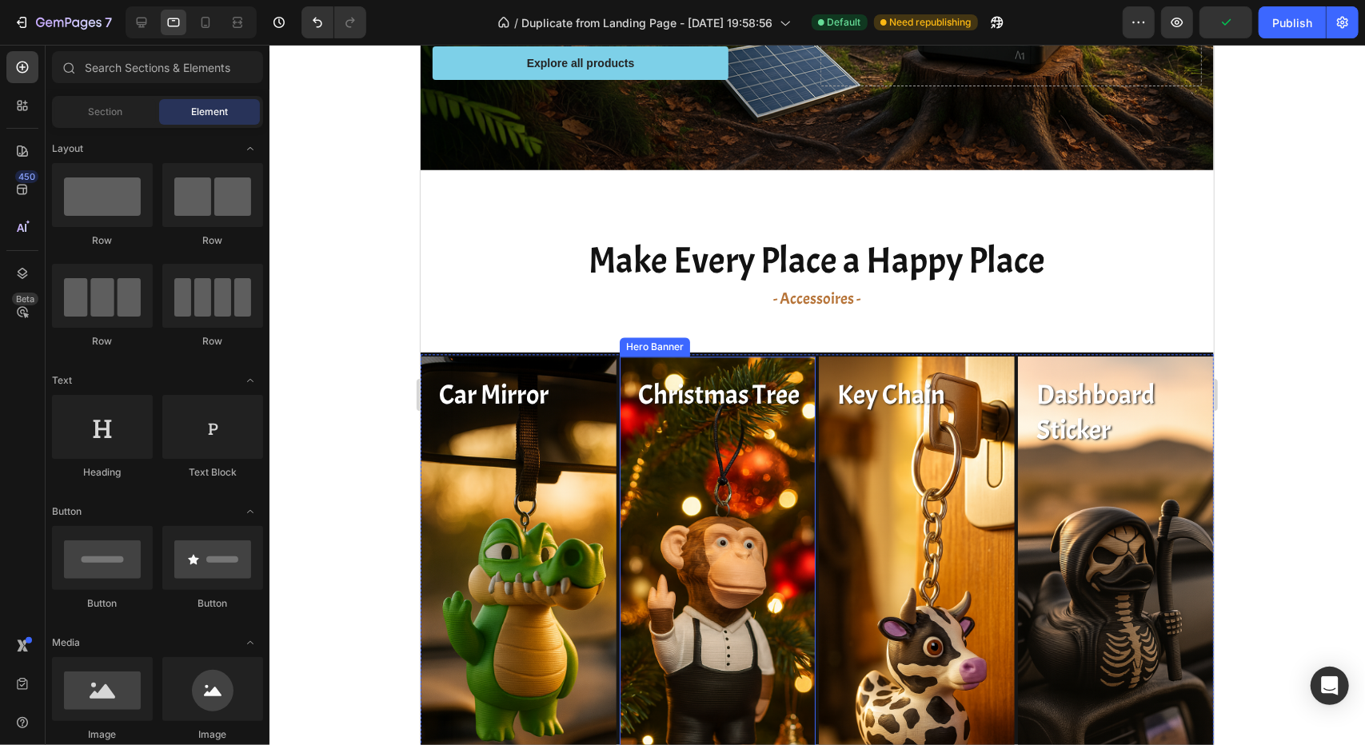
scroll to position [2719, 0]
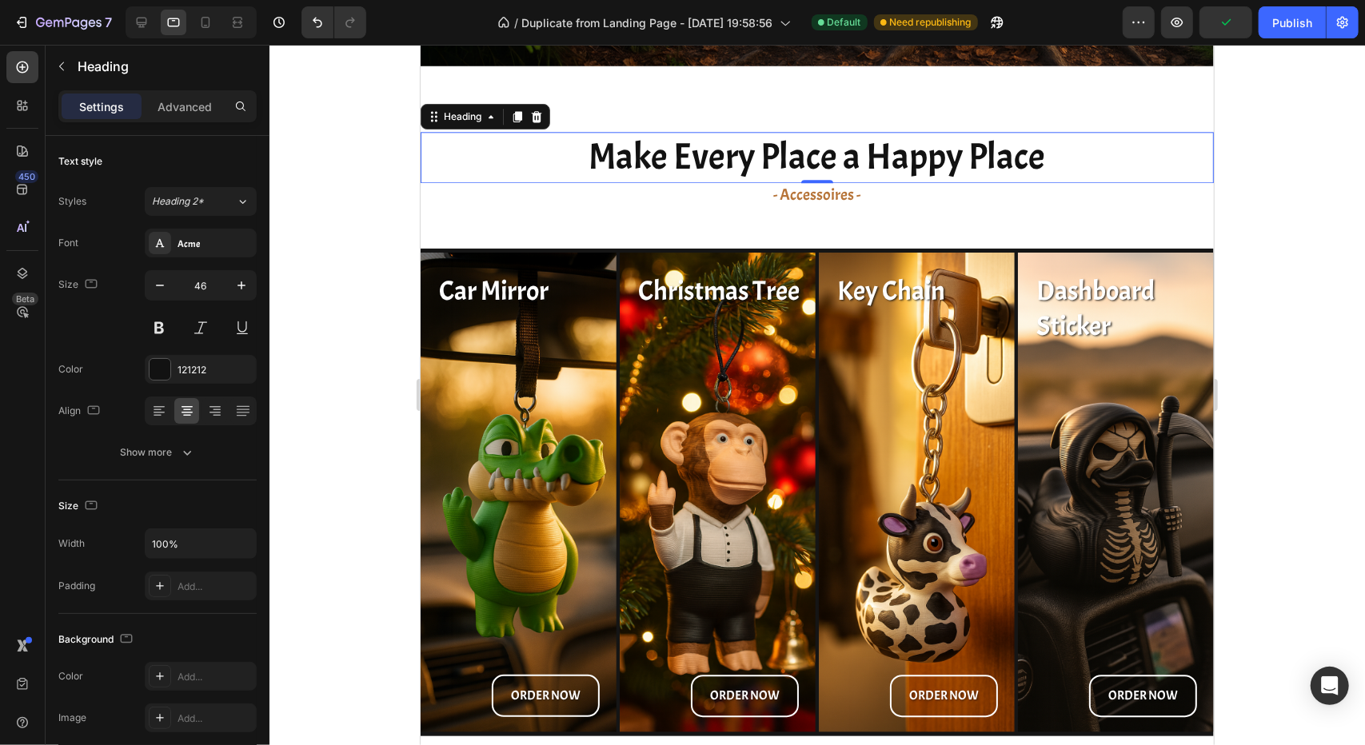
click at [684, 142] on h2 "Make Every Place a Happy Place" at bounding box center [816, 156] width 793 height 51
click at [208, 289] on input "46" at bounding box center [200, 285] width 53 height 29
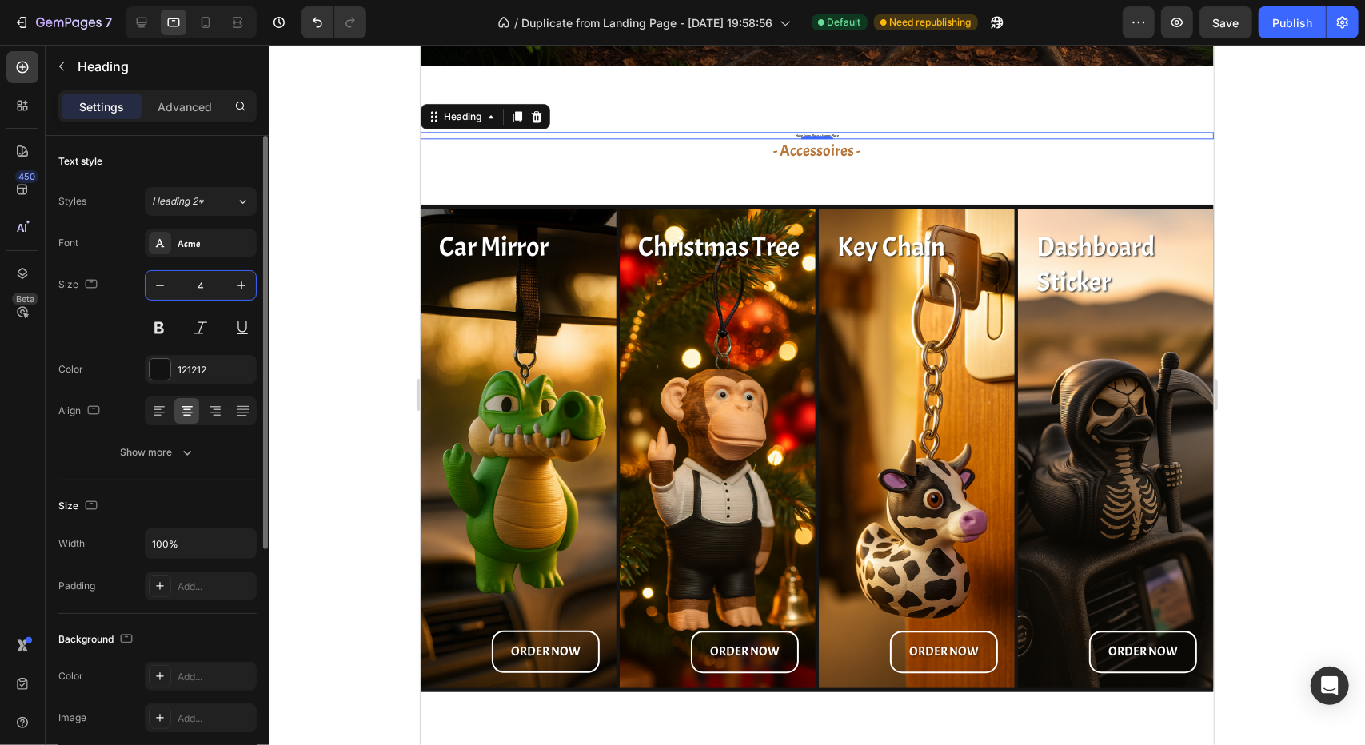
type input "40"
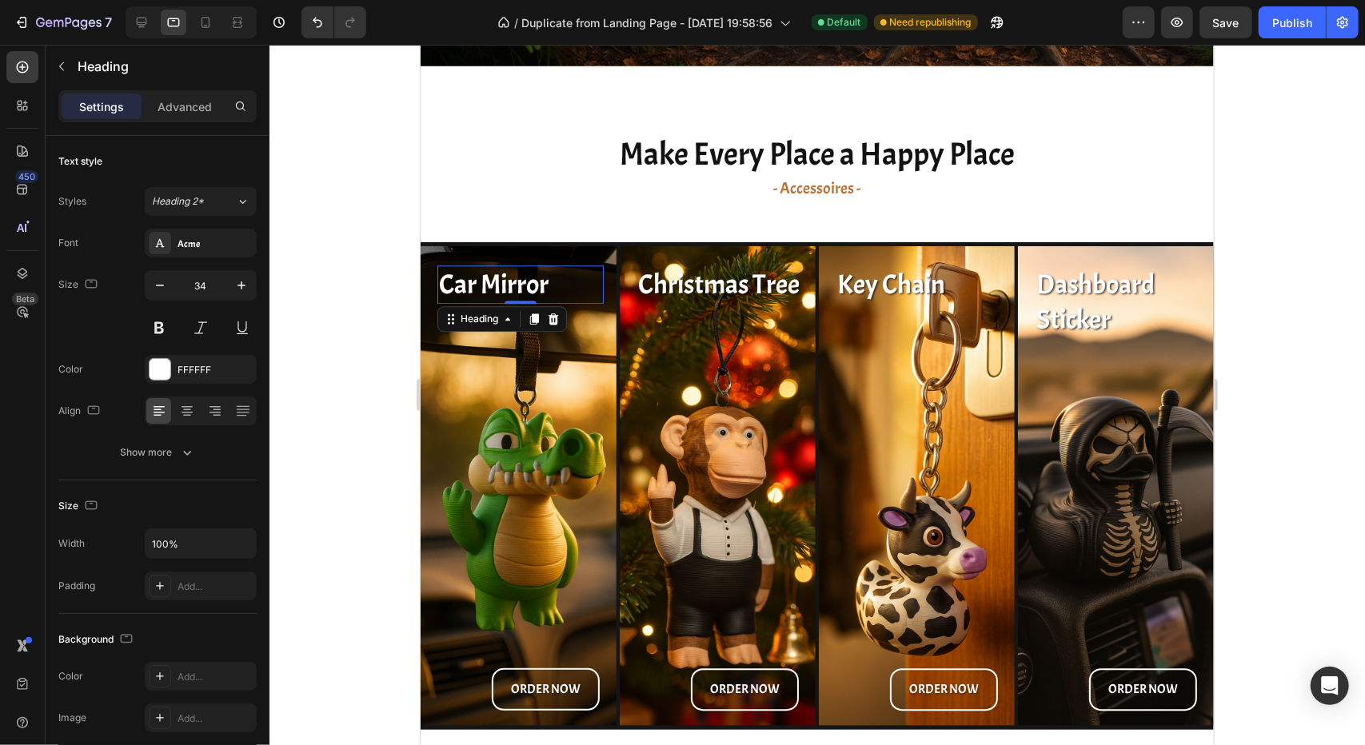
click at [511, 287] on h2 "Car Mirror" at bounding box center [520, 284] width 166 height 38
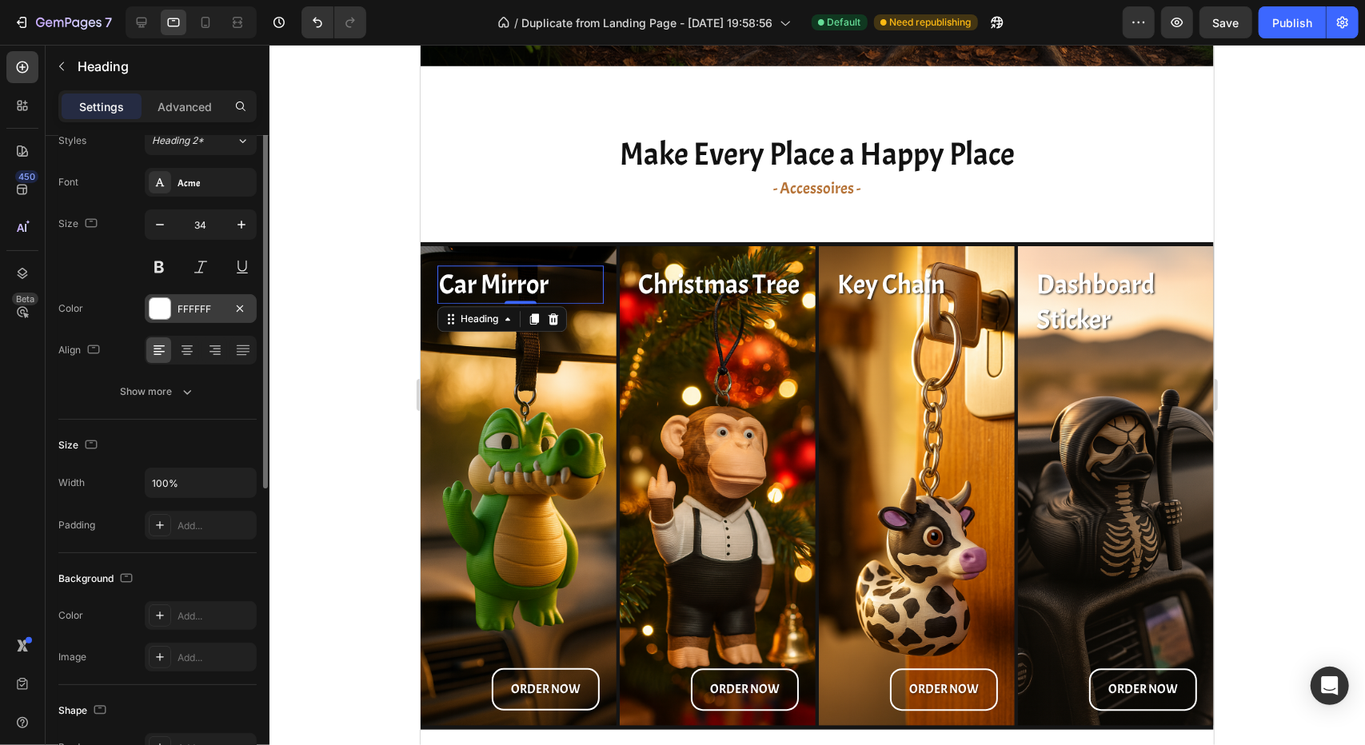
scroll to position [0, 0]
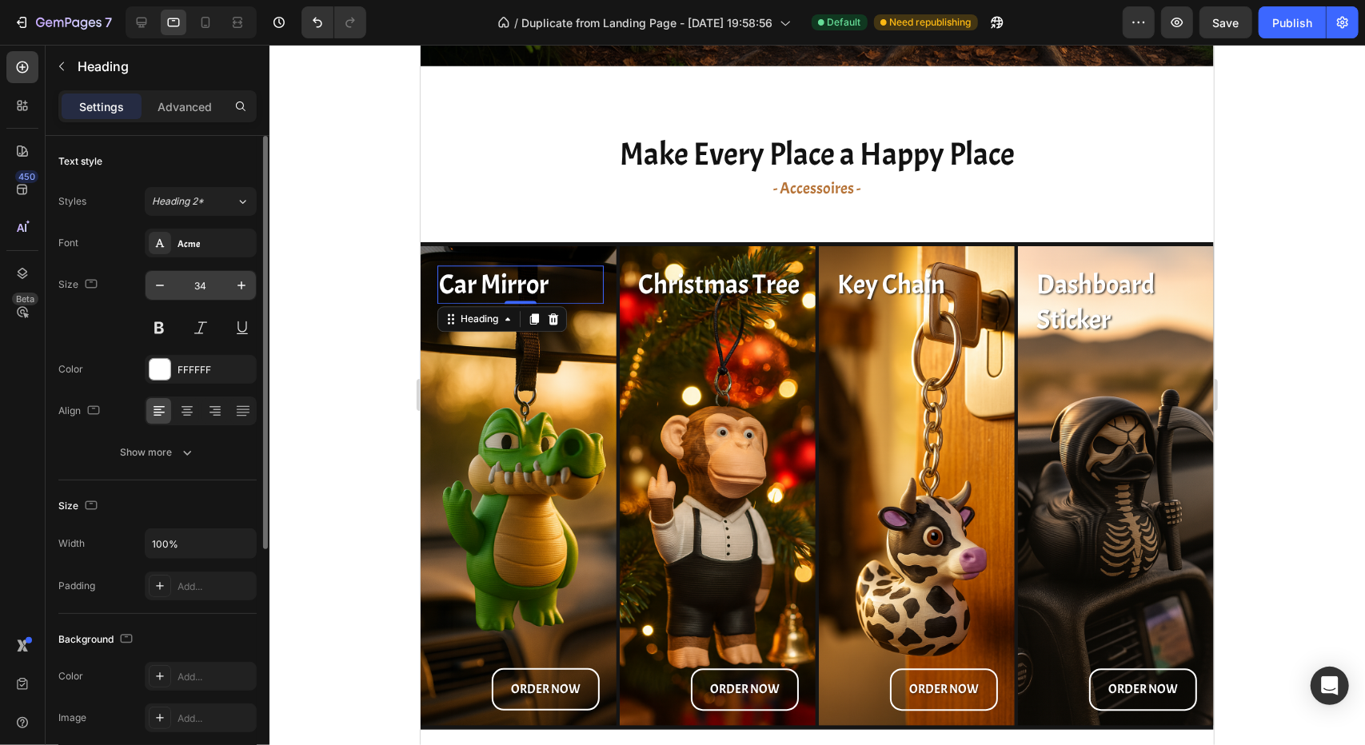
click at [214, 285] on input "34" at bounding box center [200, 285] width 53 height 29
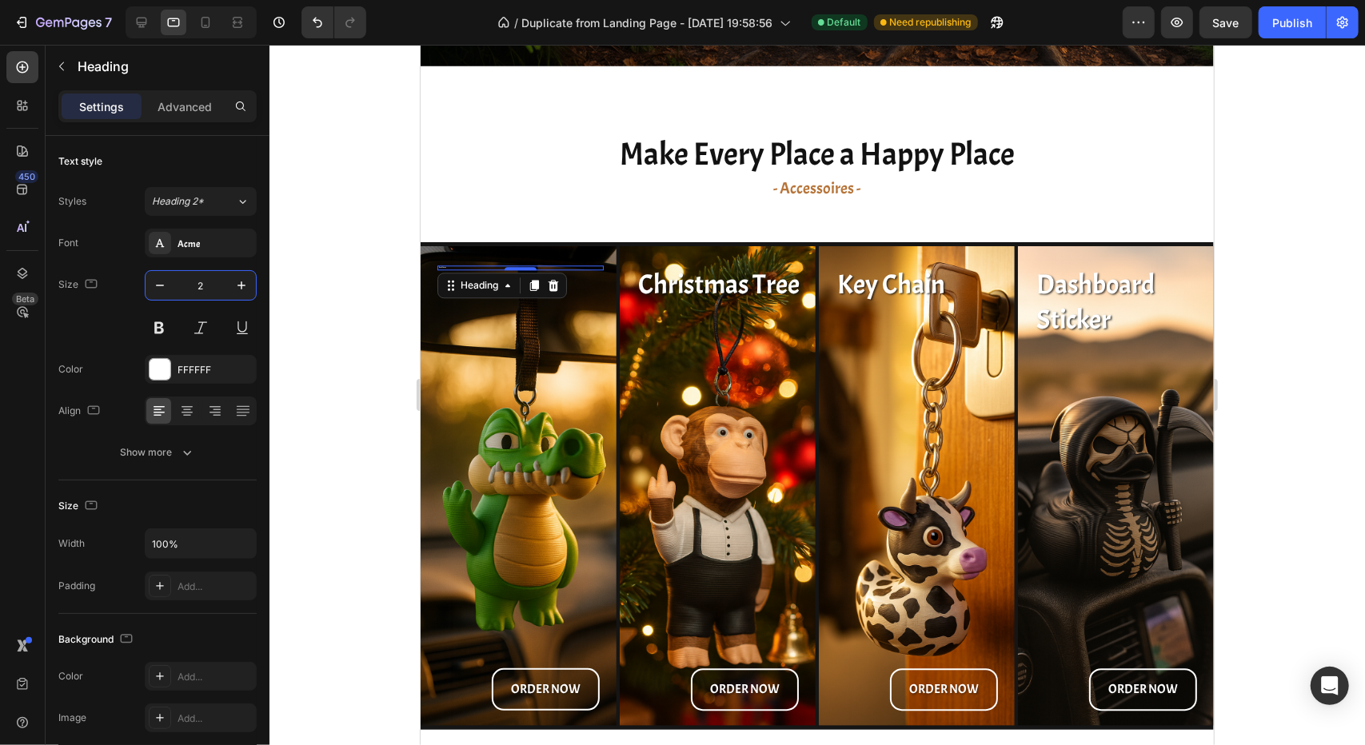
type input "25"
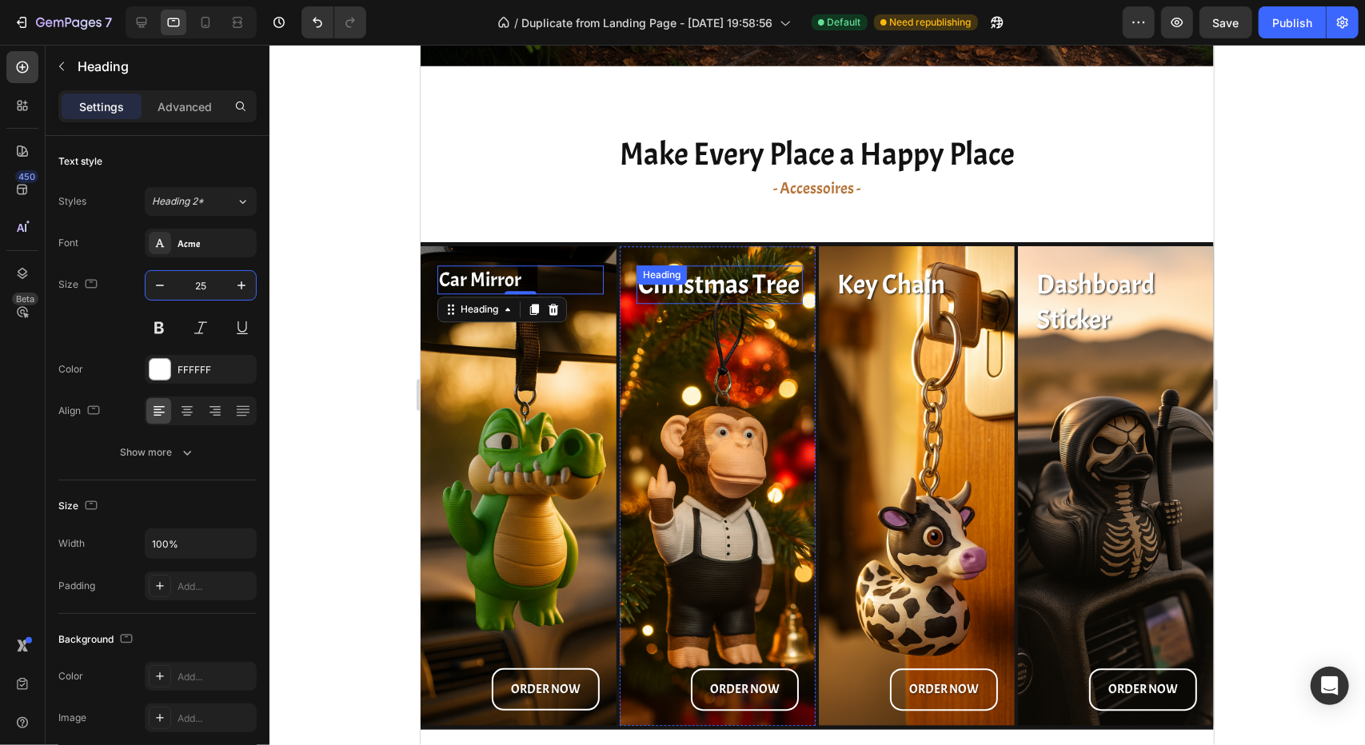
click at [657, 283] on div "Christmas Tree Heading" at bounding box center [719, 284] width 166 height 38
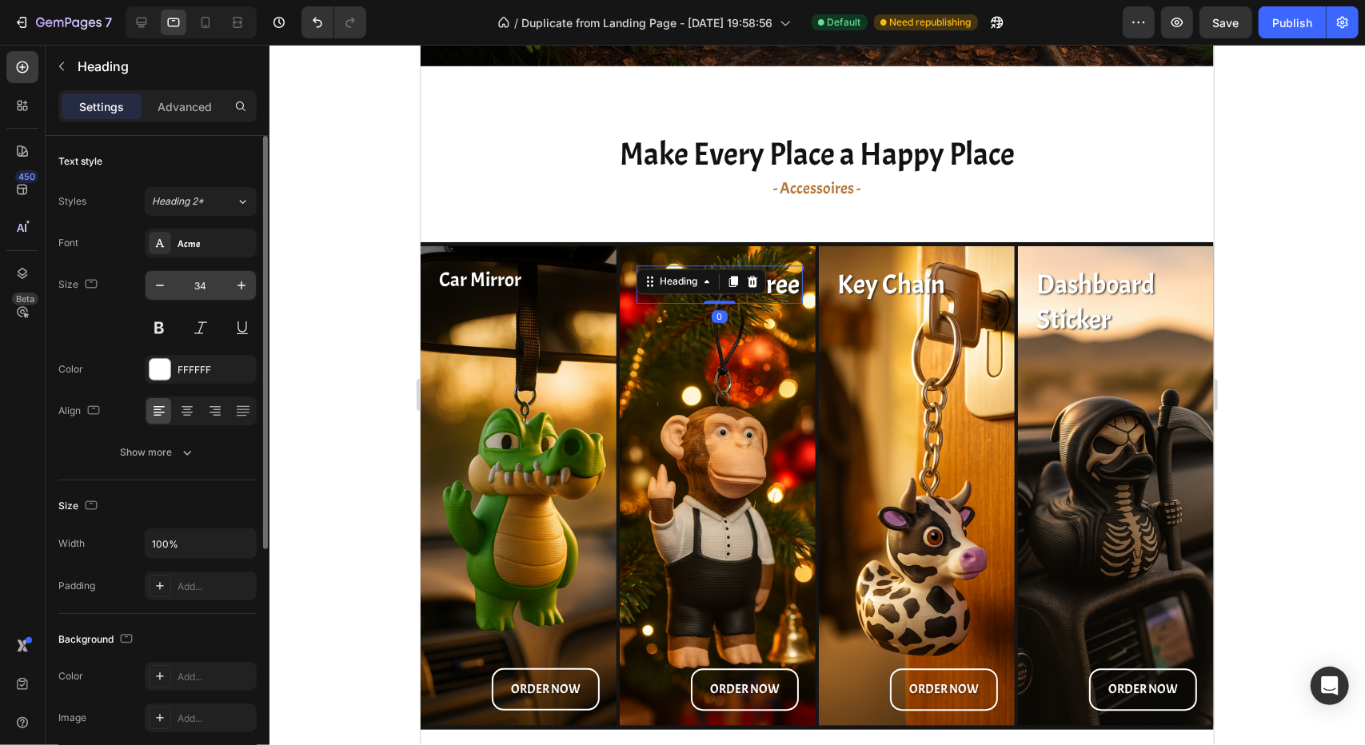
click at [208, 298] on input "34" at bounding box center [200, 285] width 53 height 29
type input "25"
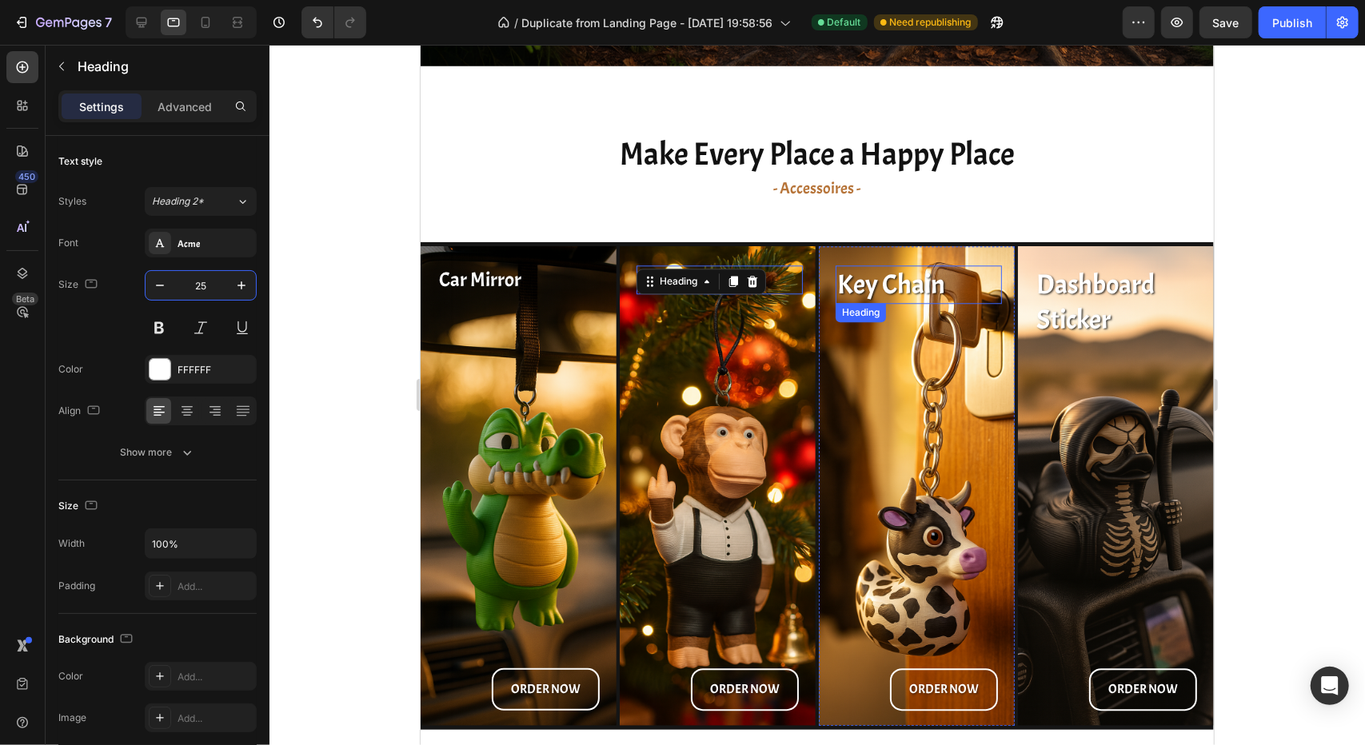
click at [904, 277] on h2 "Key Chain" at bounding box center [918, 284] width 166 height 38
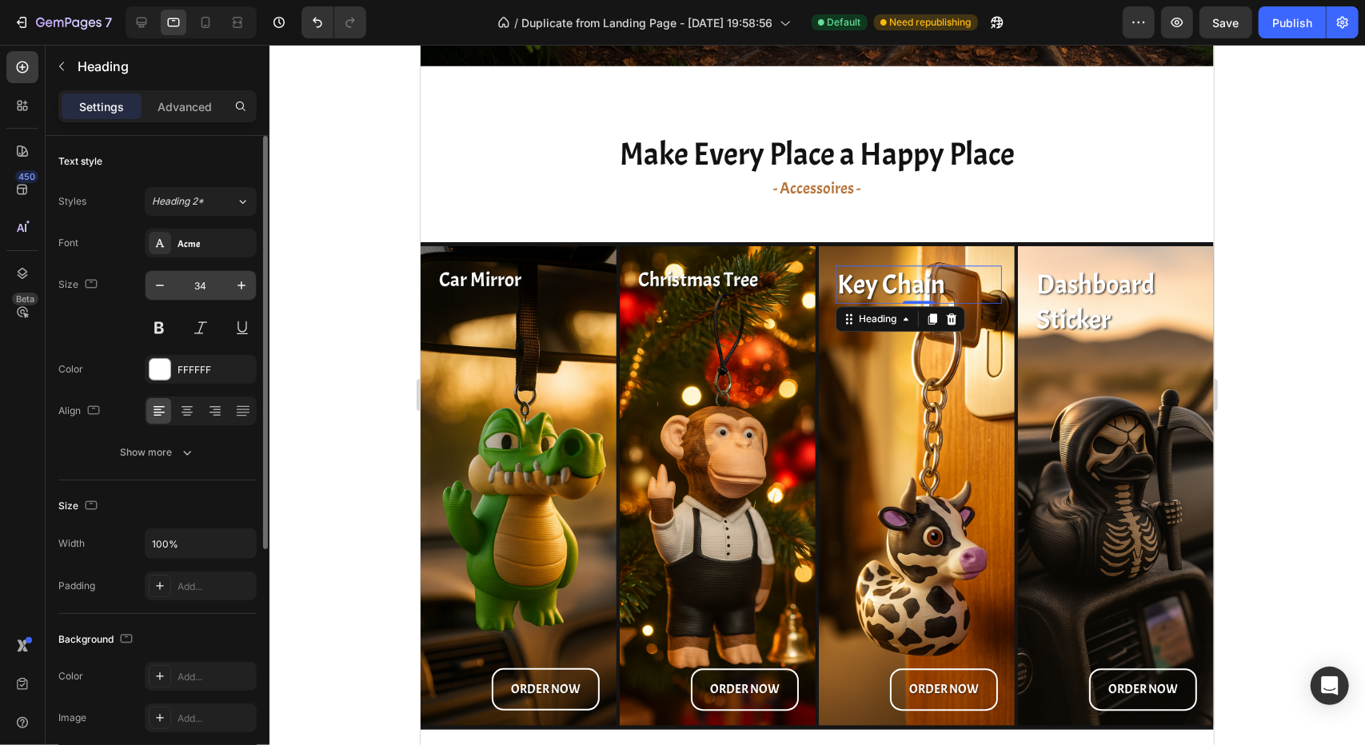
click at [198, 274] on input "34" at bounding box center [200, 285] width 53 height 29
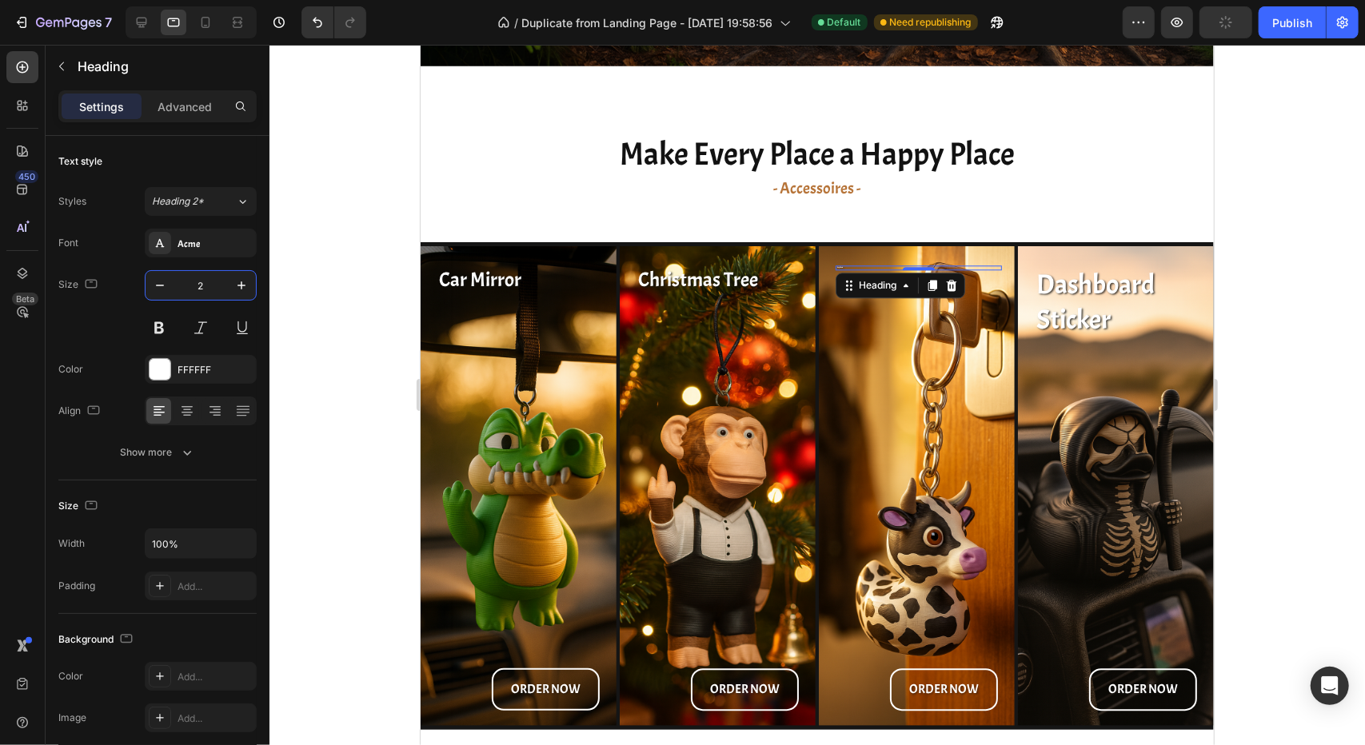
type input "25"
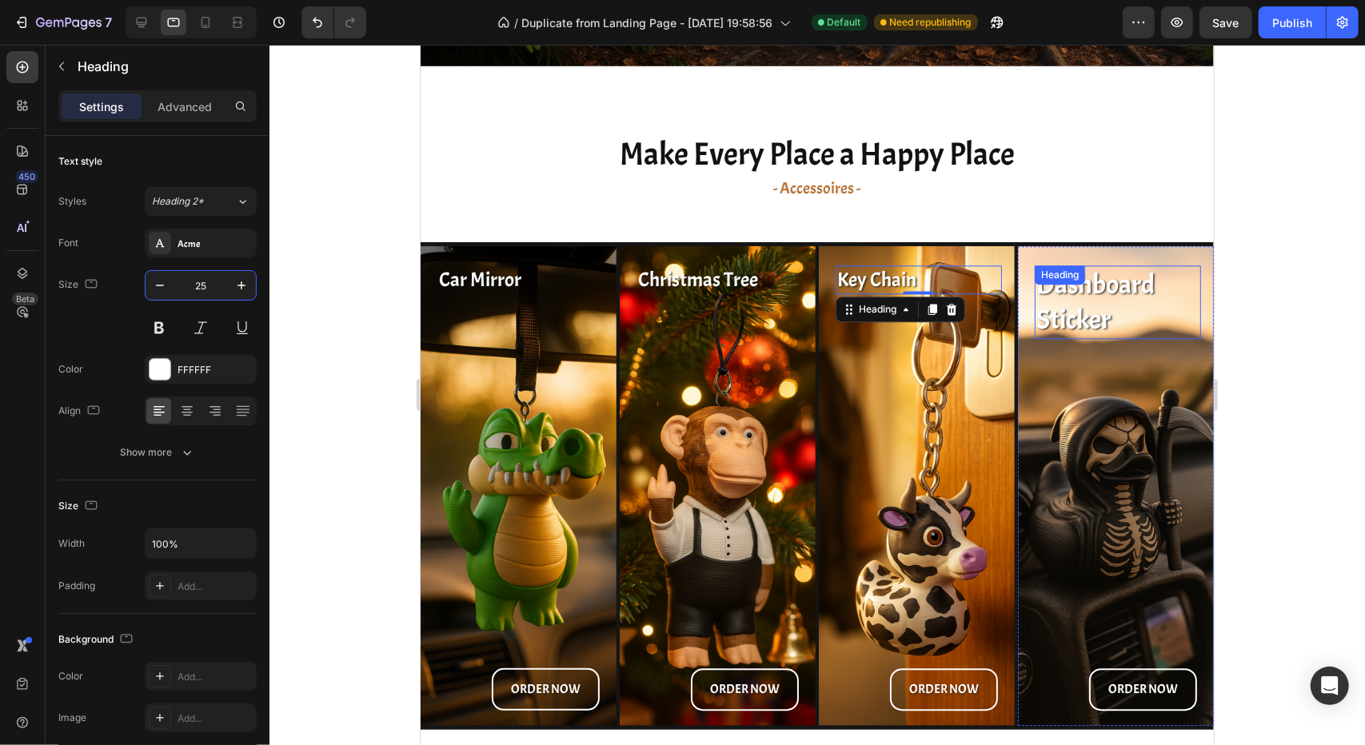
click at [1095, 288] on h2 "Dashboard Sticker" at bounding box center [1117, 302] width 166 height 74
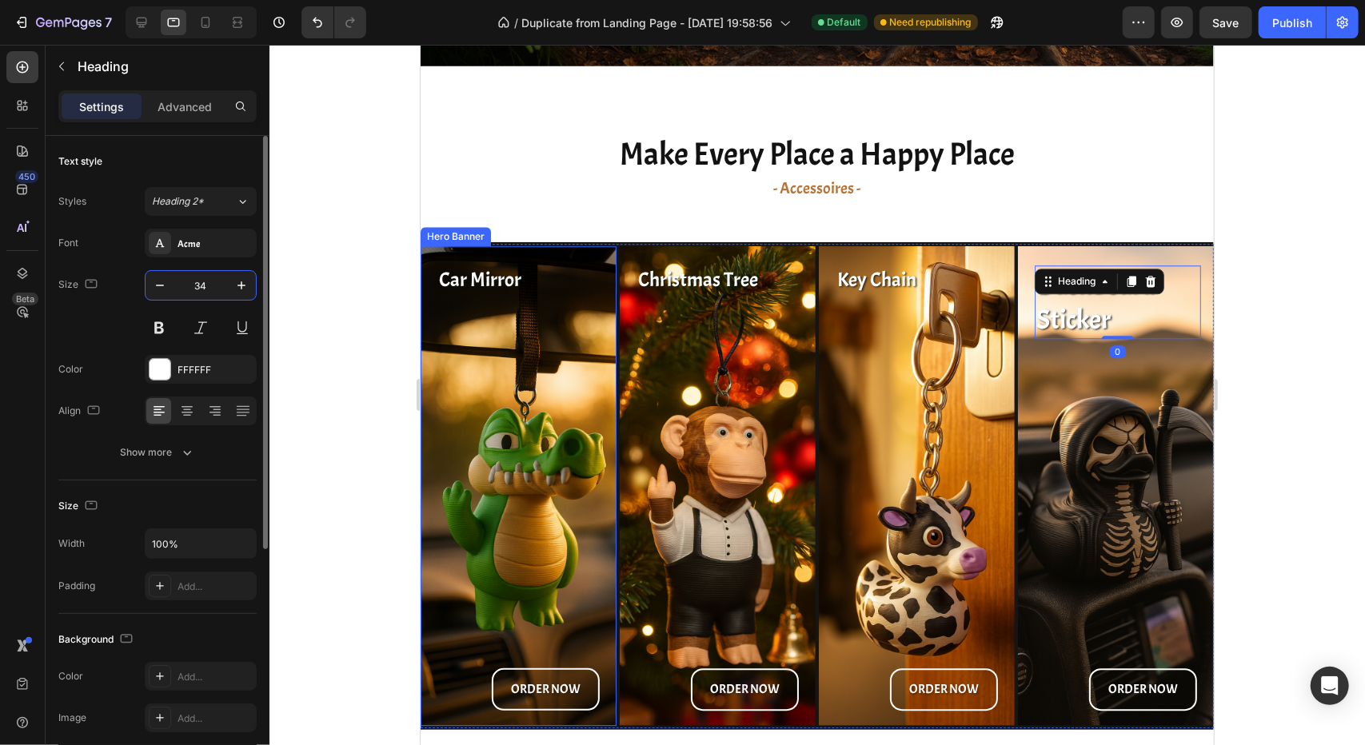
click at [201, 283] on input "34" at bounding box center [200, 285] width 53 height 29
type input "25"
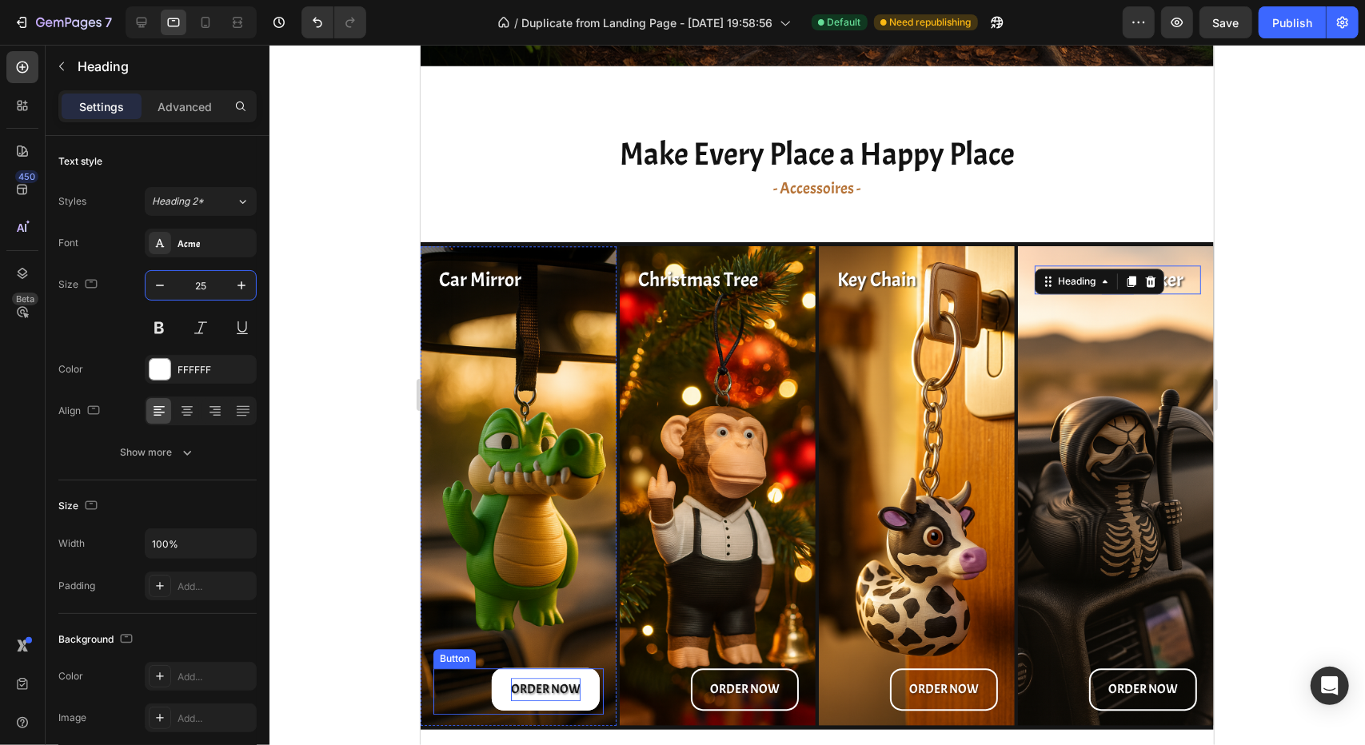
click at [548, 684] on p "ORDER NOW" at bounding box center [545, 688] width 70 height 23
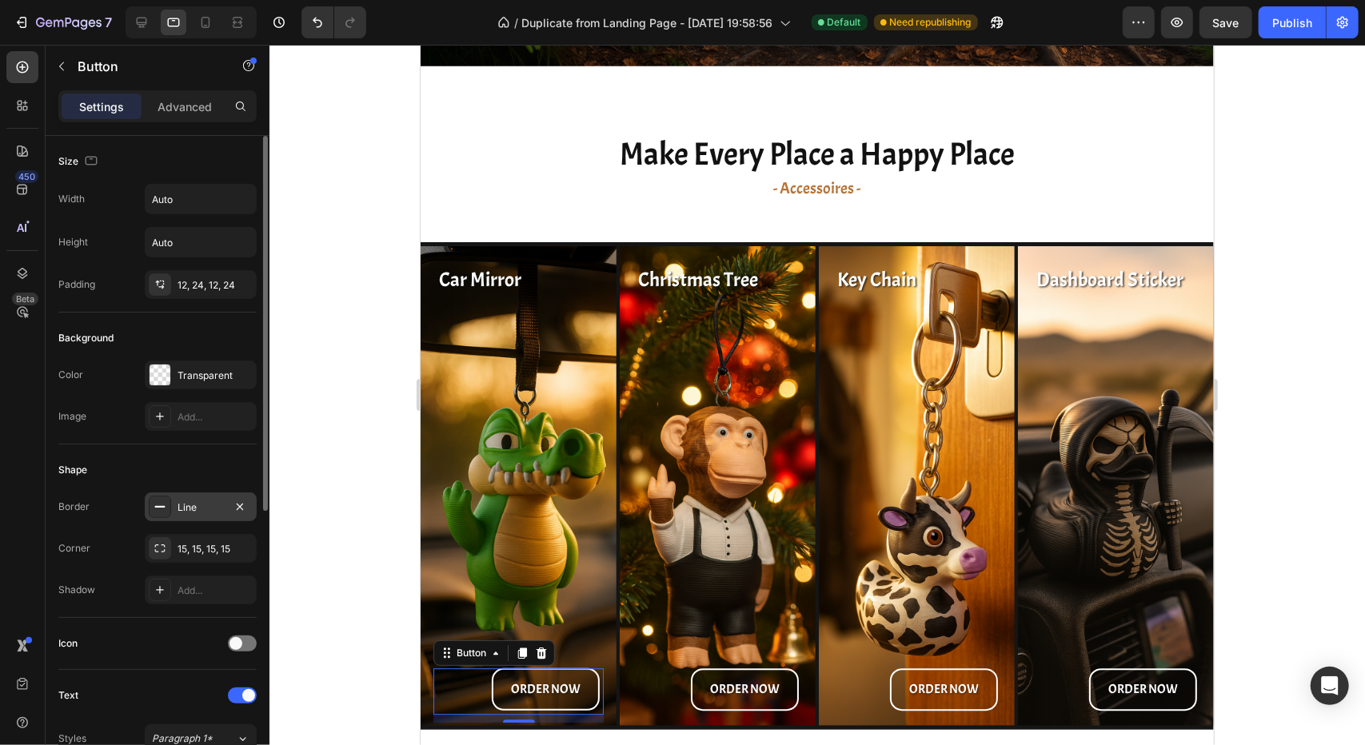
scroll to position [240, 0]
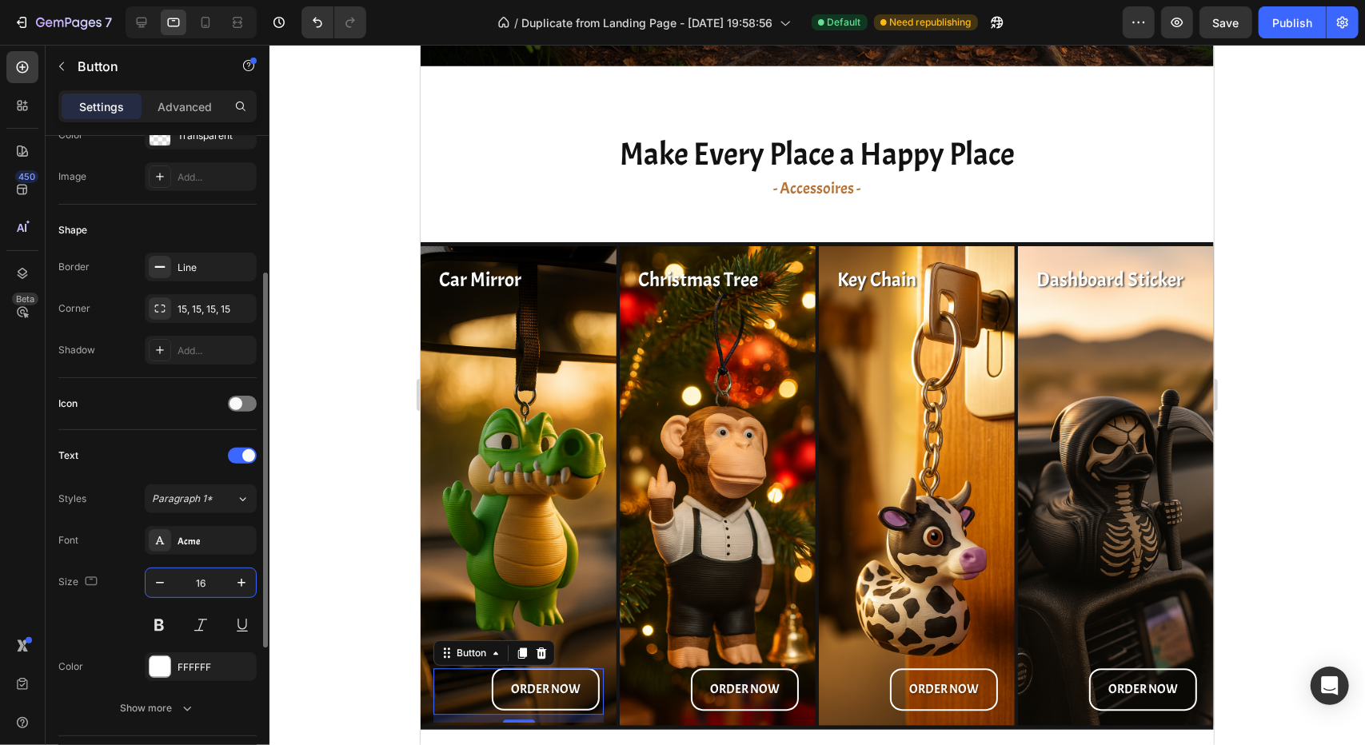
click at [208, 592] on input "16" at bounding box center [200, 583] width 53 height 29
type input "14"
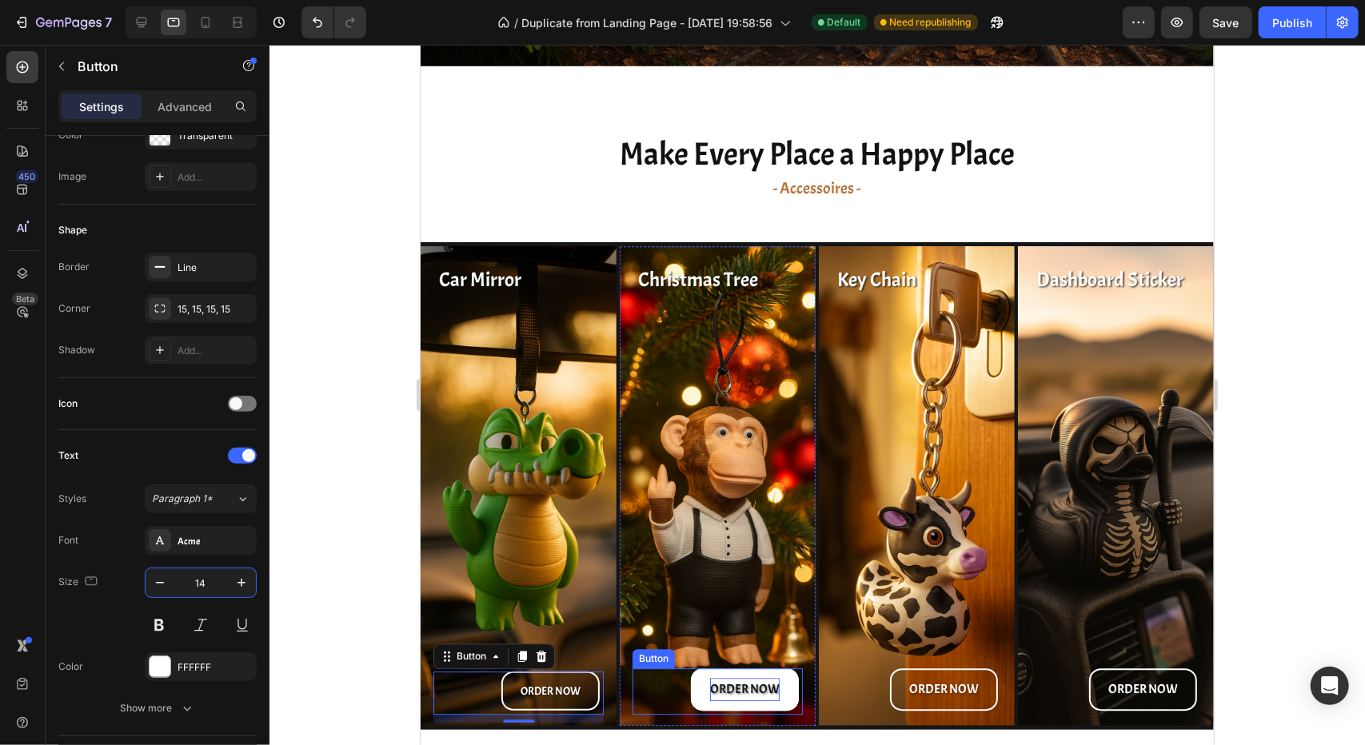
click at [720, 686] on p "ORDER NOW" at bounding box center [744, 688] width 70 height 23
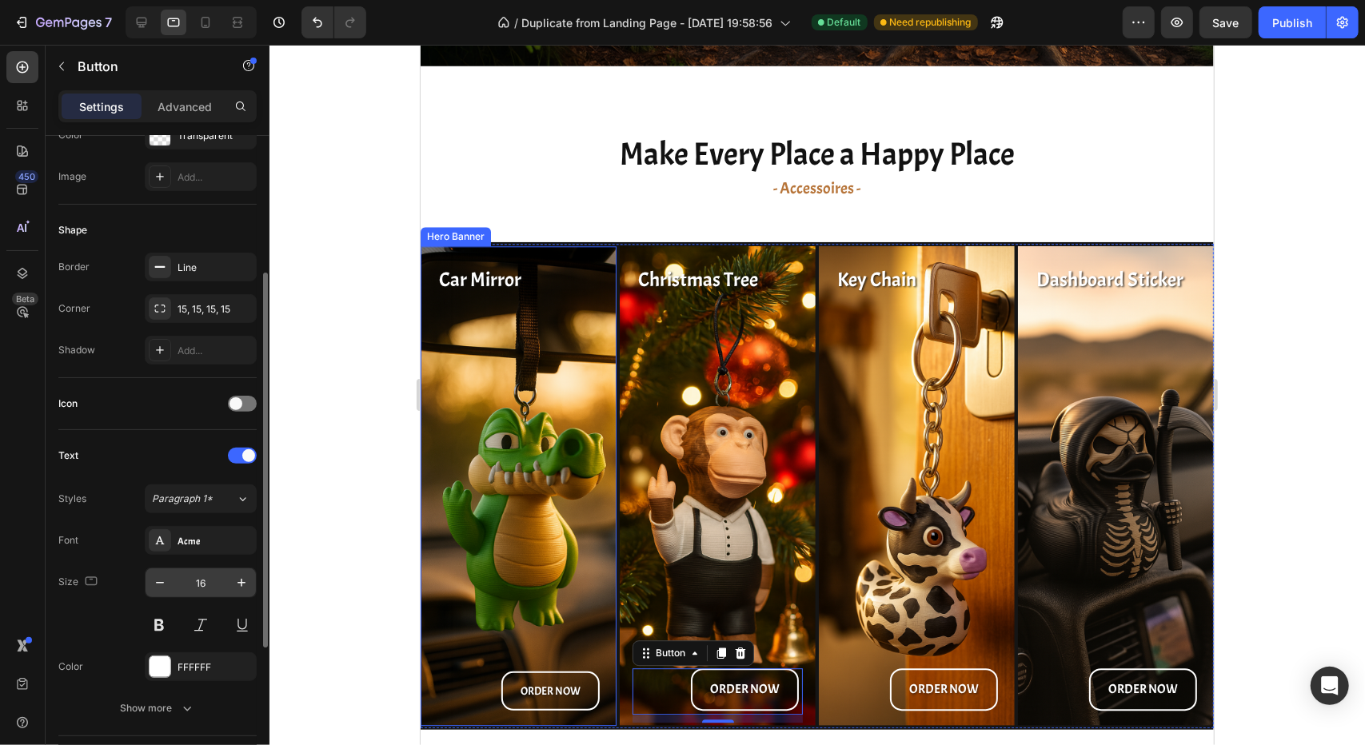
click at [214, 574] on input "16" at bounding box center [200, 583] width 53 height 29
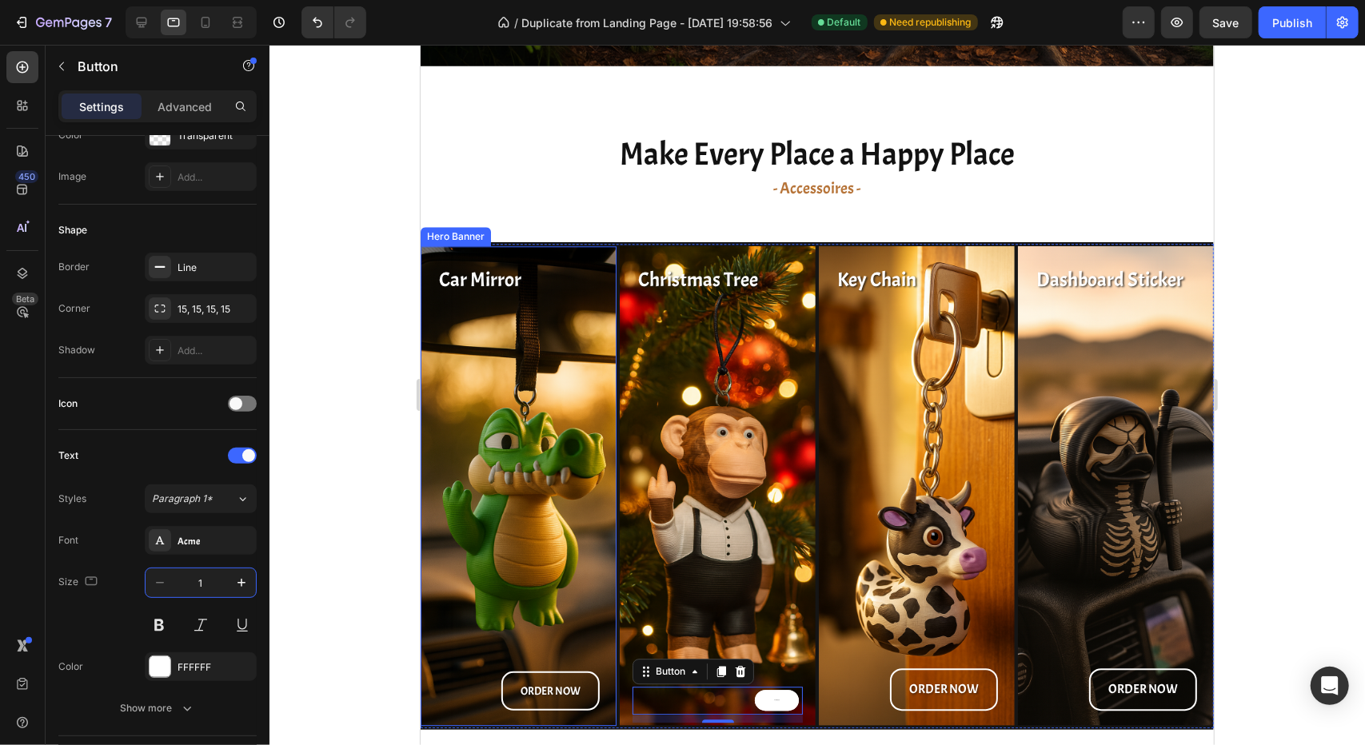
type input "14"
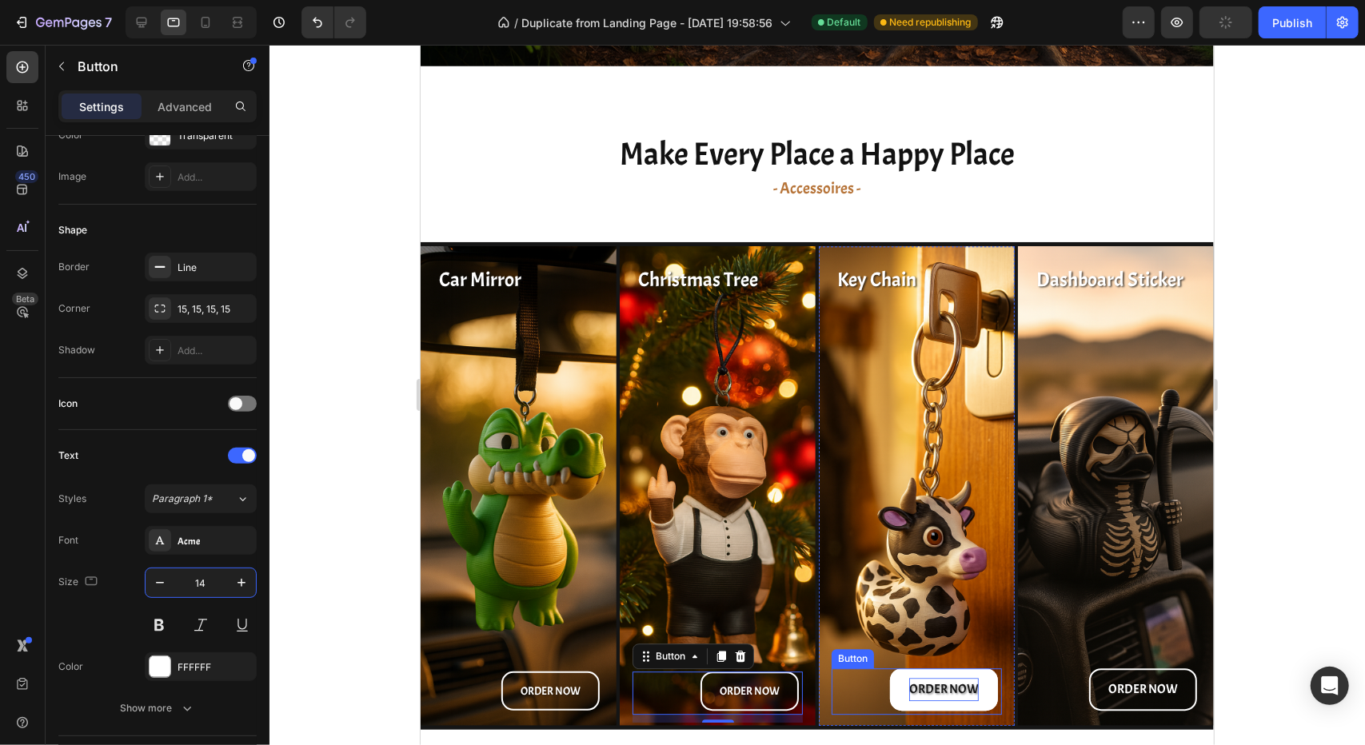
click at [940, 684] on p "ORDER NOW" at bounding box center [943, 688] width 70 height 23
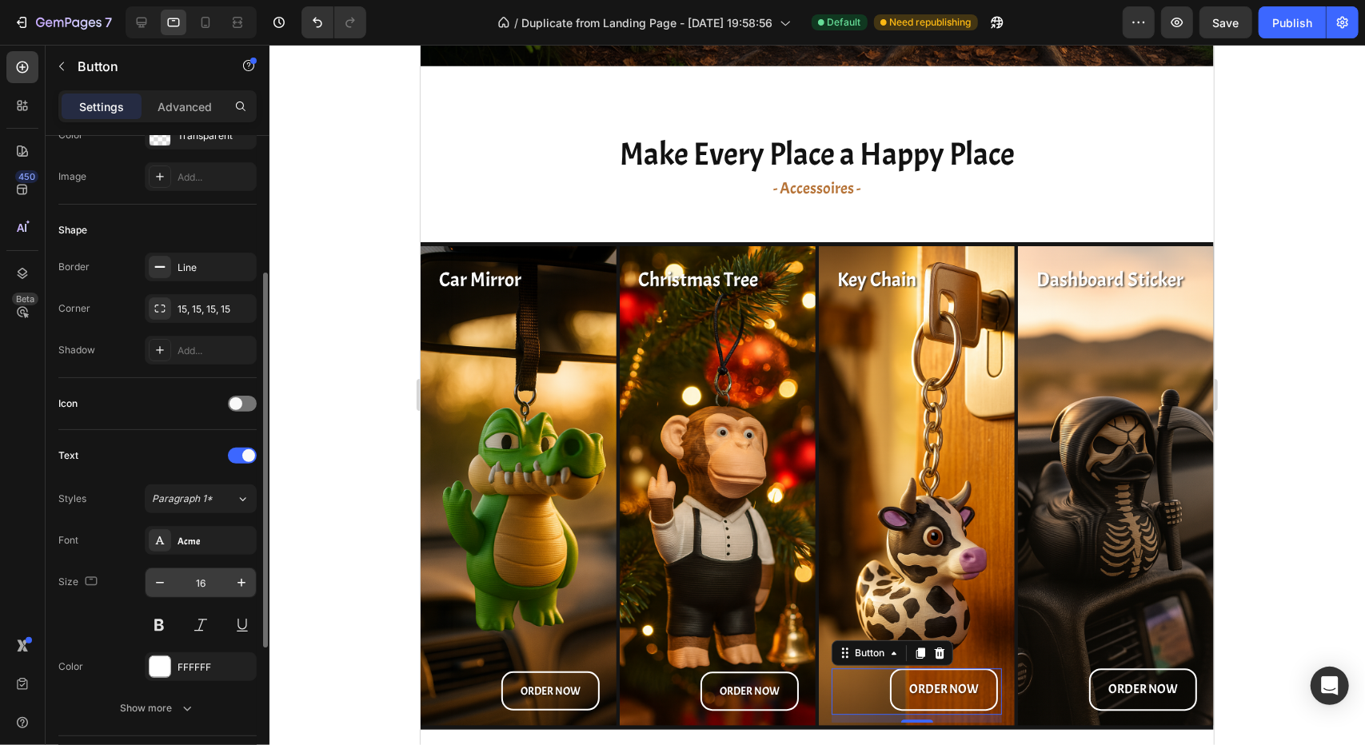
click at [211, 584] on input "16" at bounding box center [200, 583] width 53 height 29
type input "14"
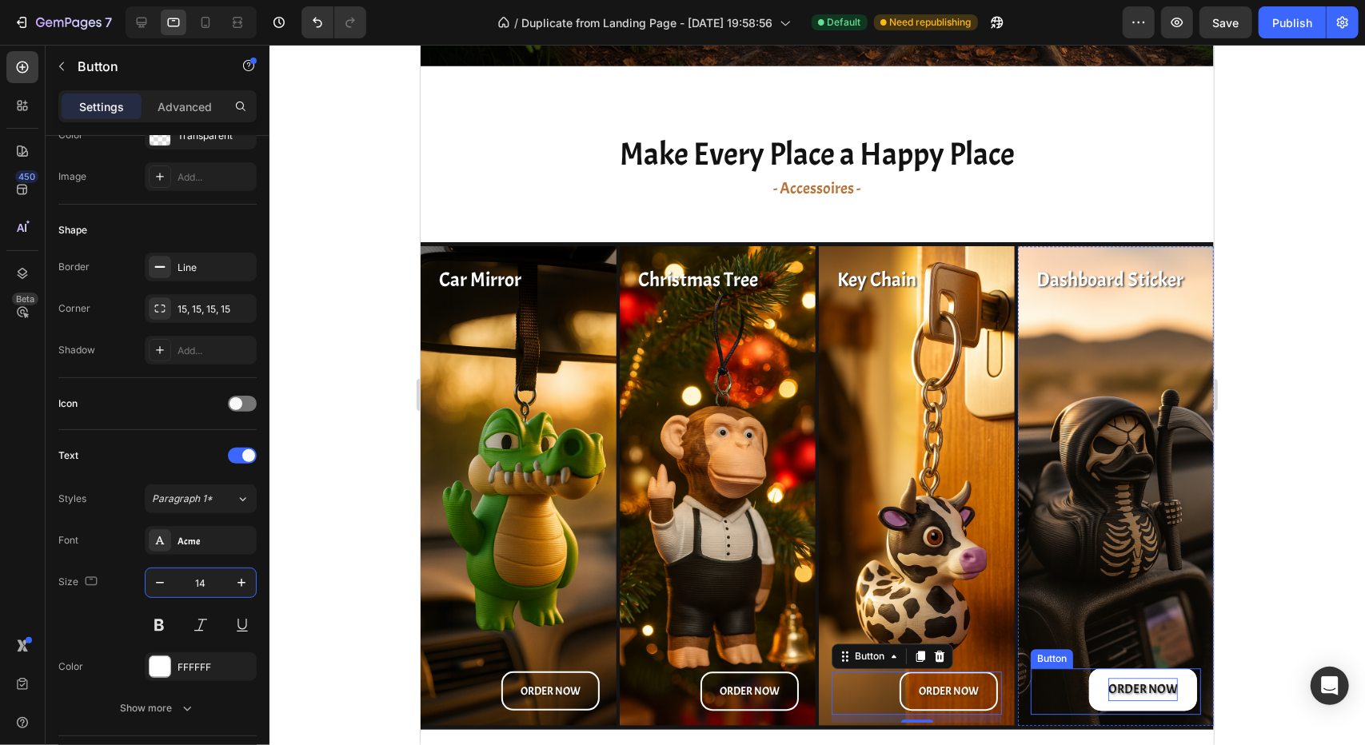
click at [1115, 680] on p "ORDER NOW" at bounding box center [1142, 688] width 70 height 23
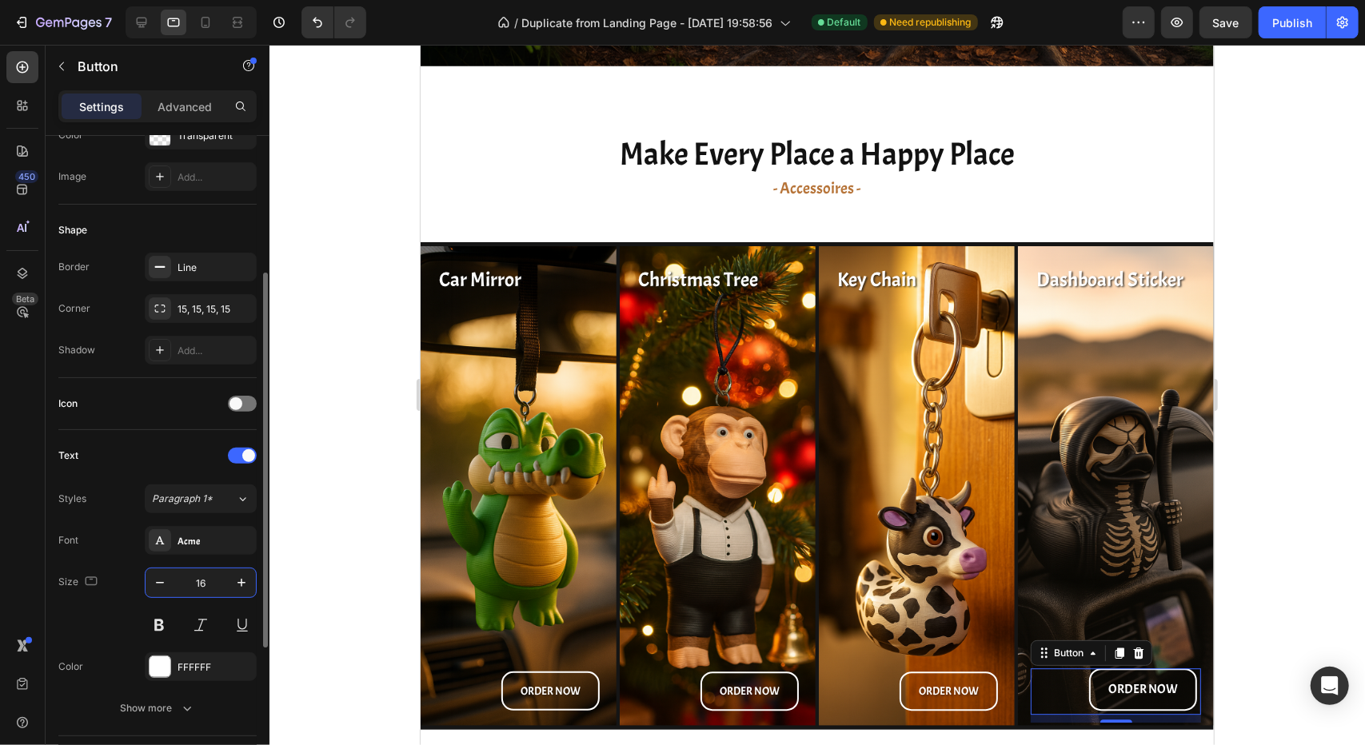
click at [206, 580] on input "16" at bounding box center [200, 583] width 53 height 29
type input "14"
click at [325, 449] on div at bounding box center [816, 395] width 1095 height 700
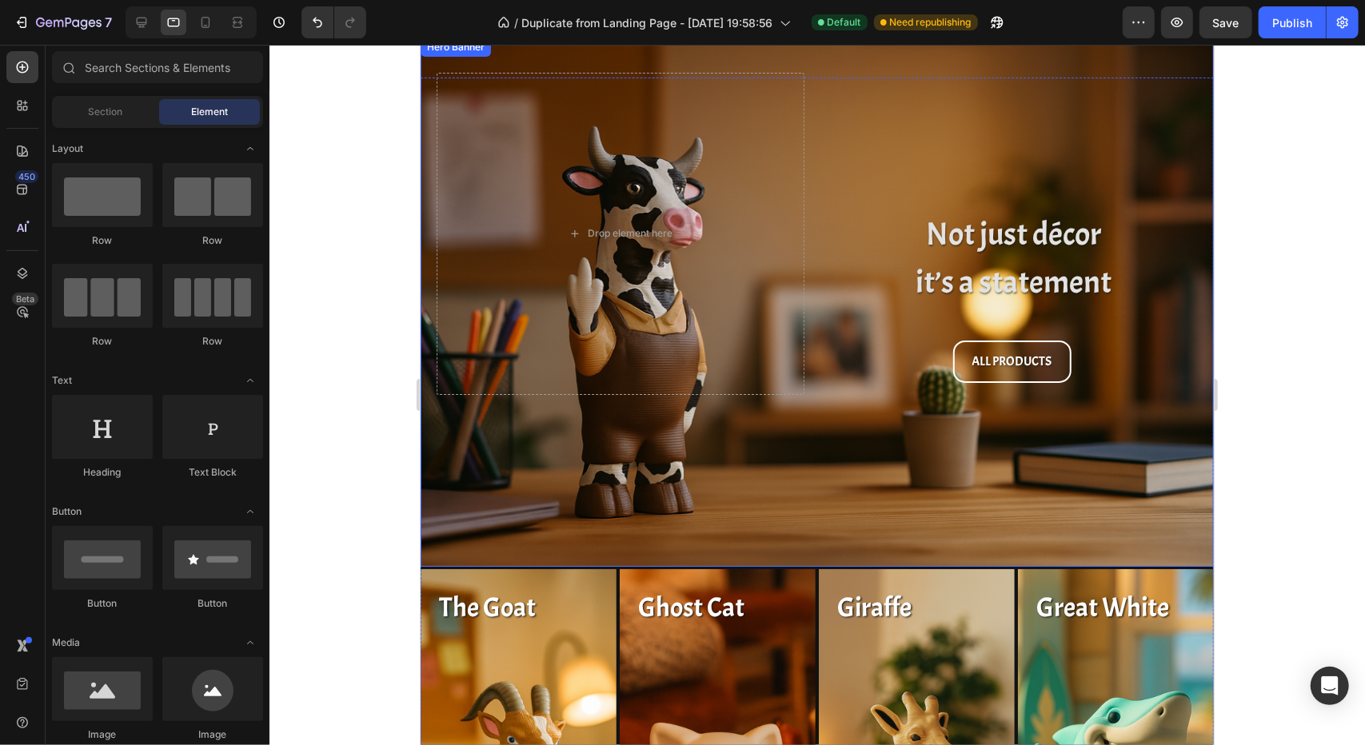
scroll to position [160, 0]
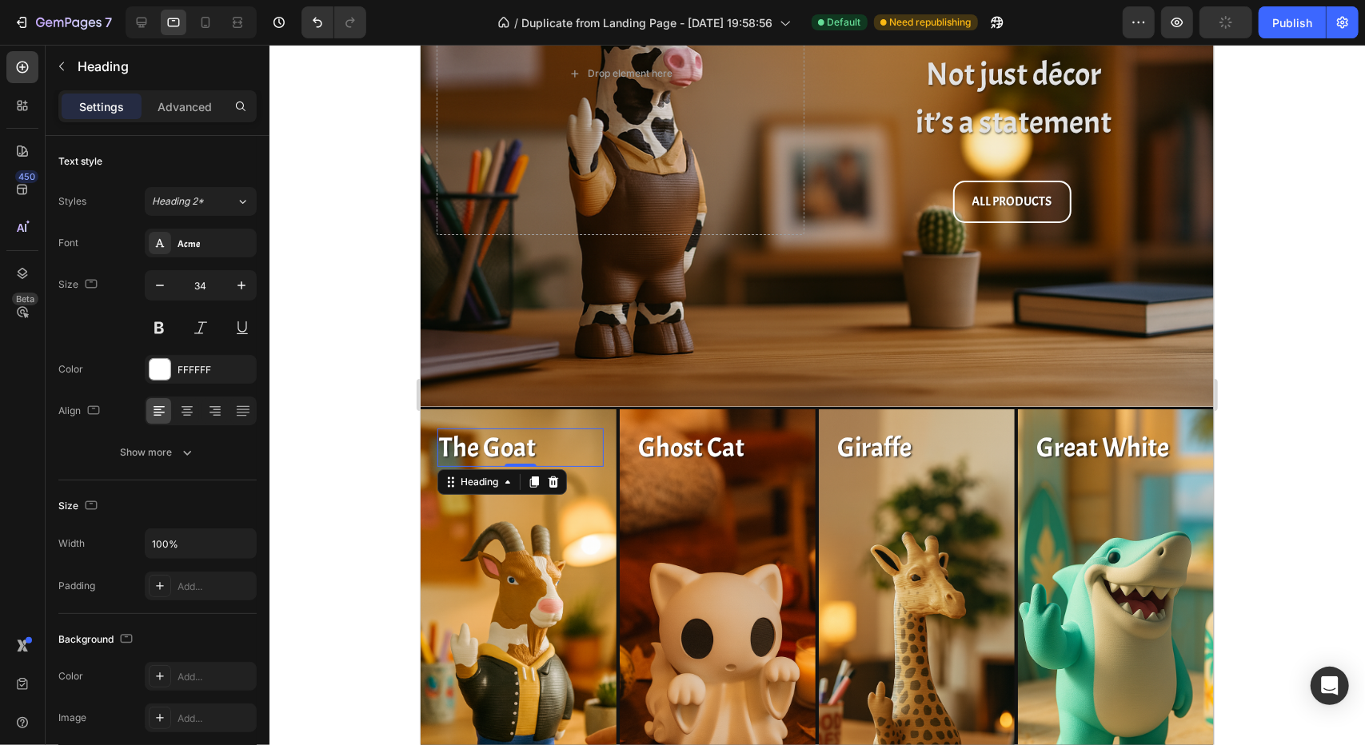
click at [476, 437] on h2 "The Goat" at bounding box center [520, 447] width 166 height 38
click at [211, 289] on input "34" at bounding box center [200, 285] width 53 height 29
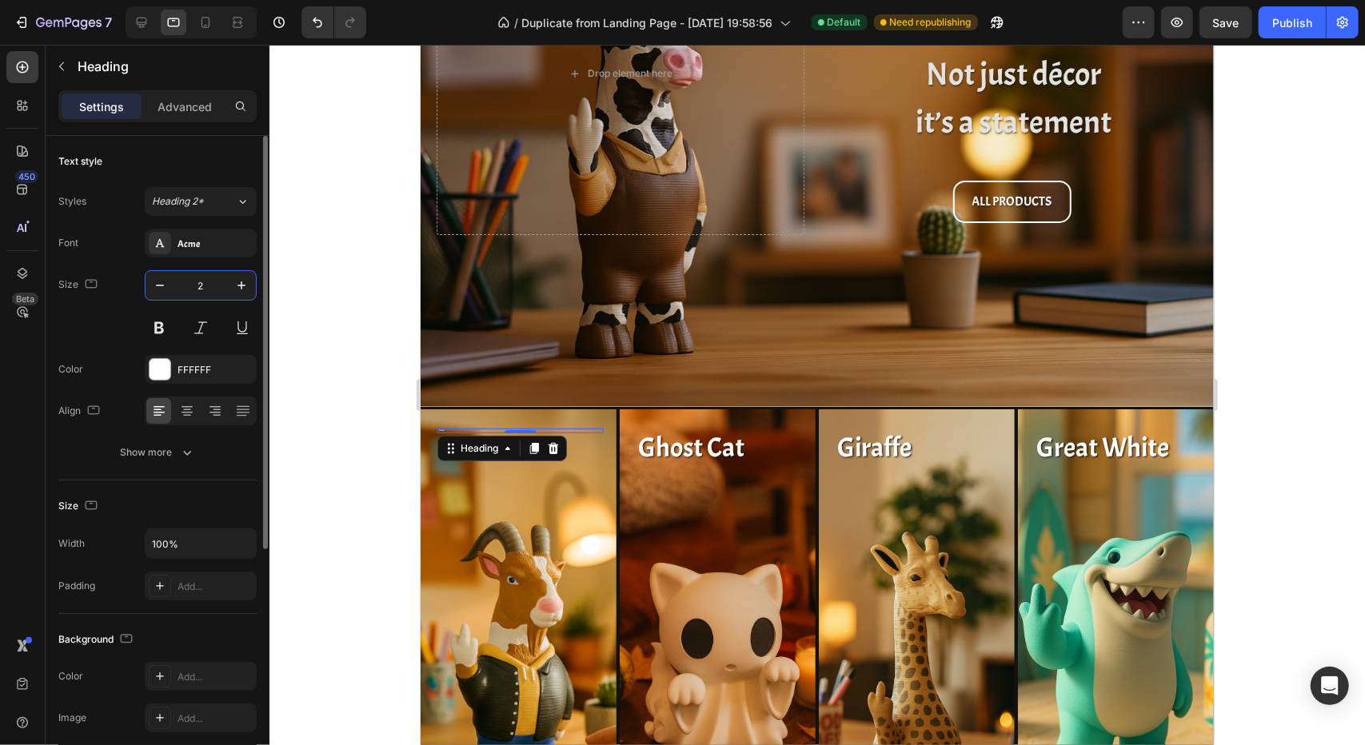
type input "25"
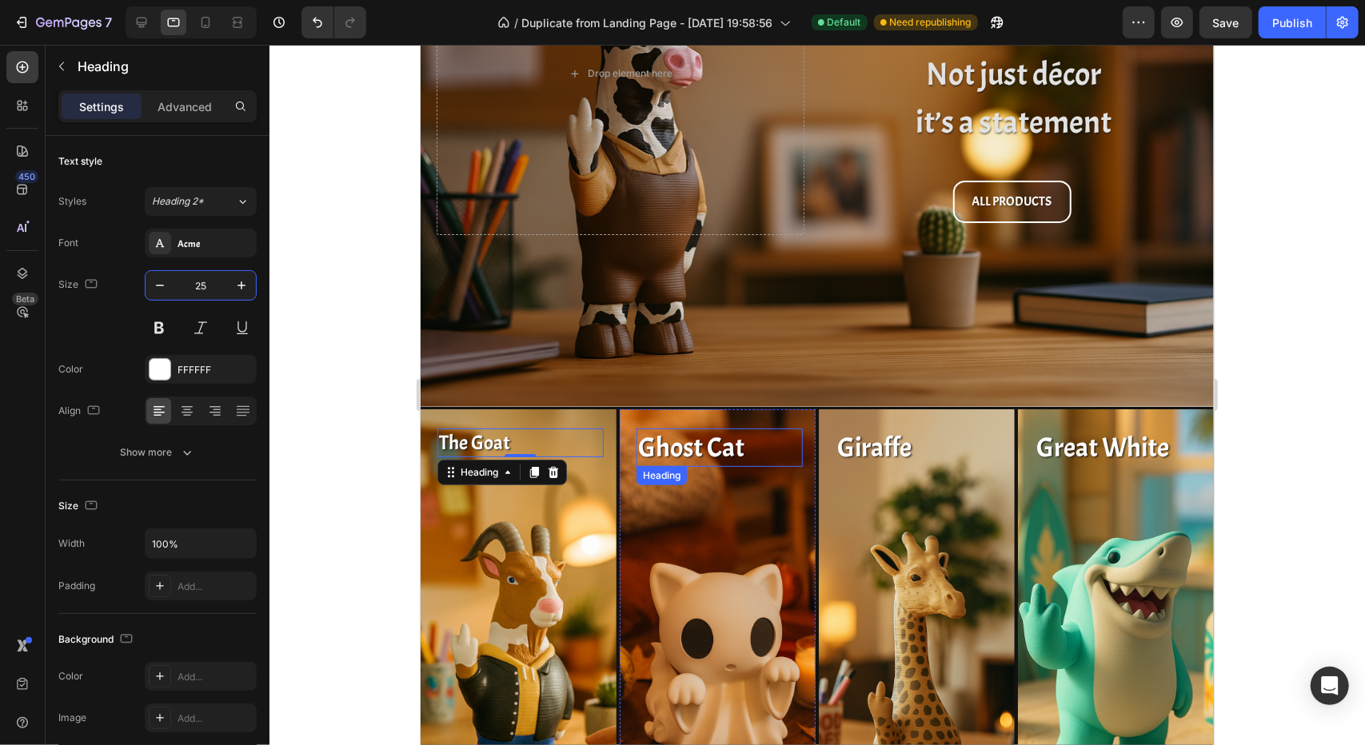
click at [724, 438] on h2 "Ghost Cat" at bounding box center [719, 447] width 166 height 38
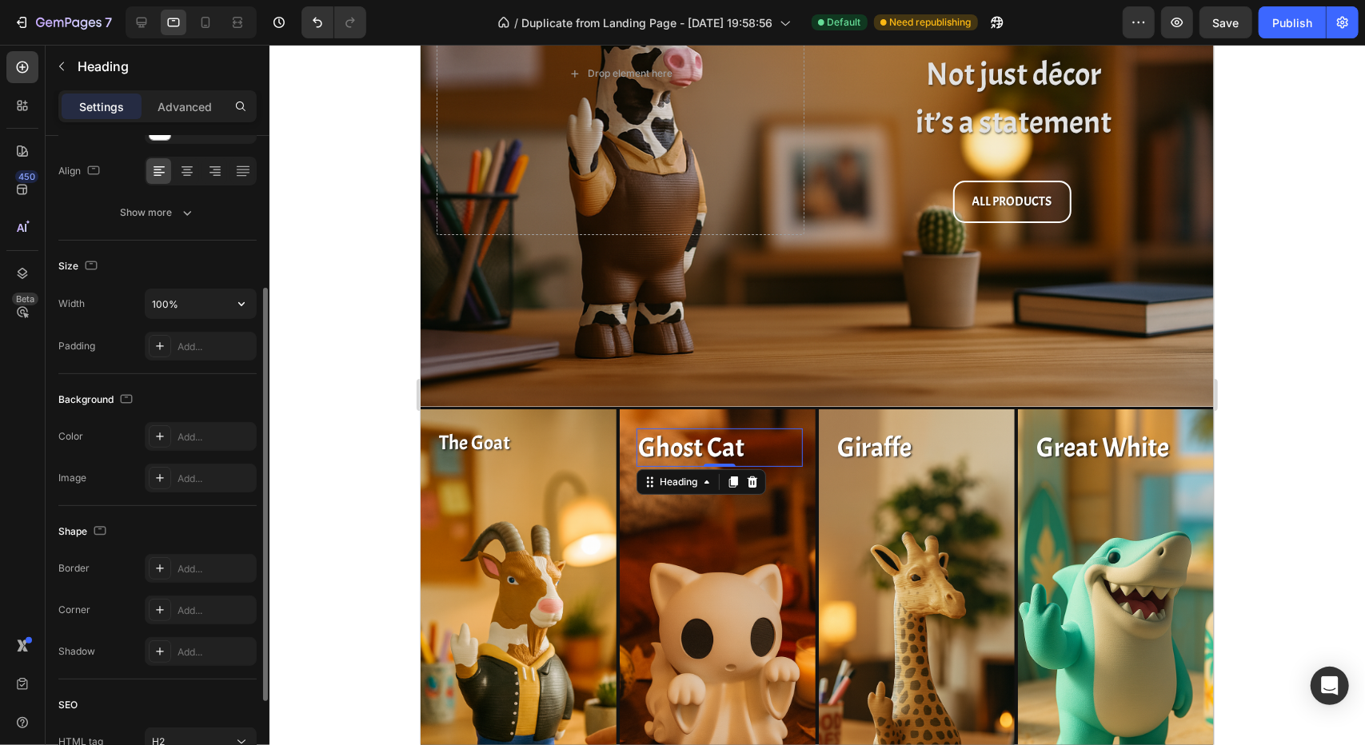
scroll to position [0, 0]
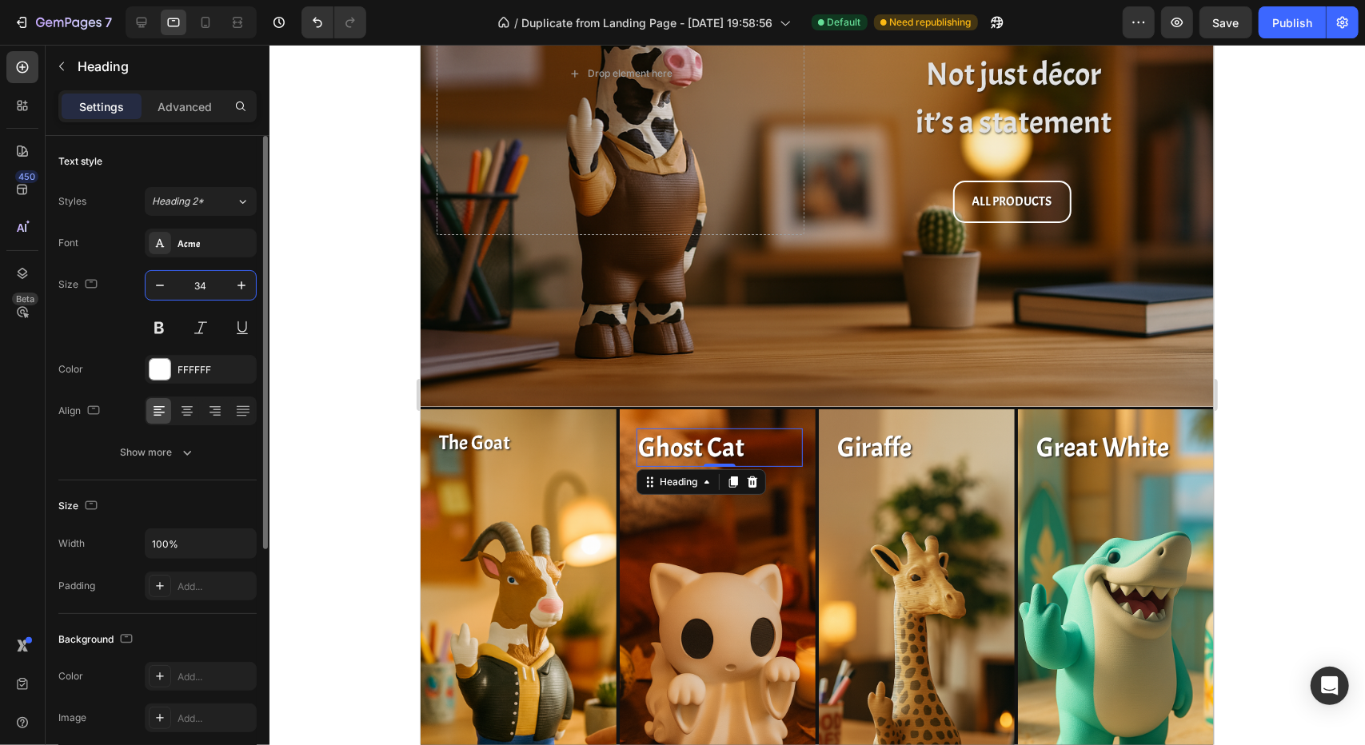
click at [197, 293] on input "34" at bounding box center [200, 285] width 53 height 29
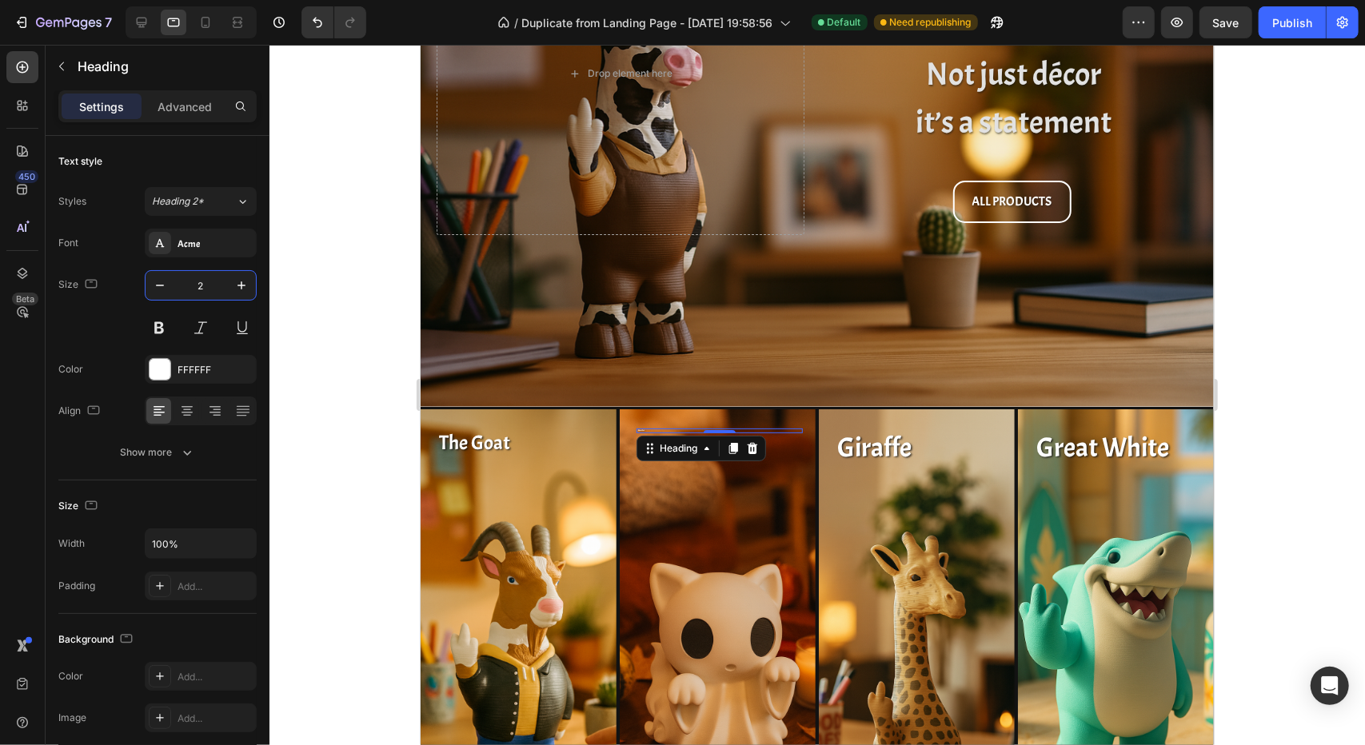
type input "25"
click at [900, 445] on h2 "Giraffe" at bounding box center [918, 447] width 166 height 38
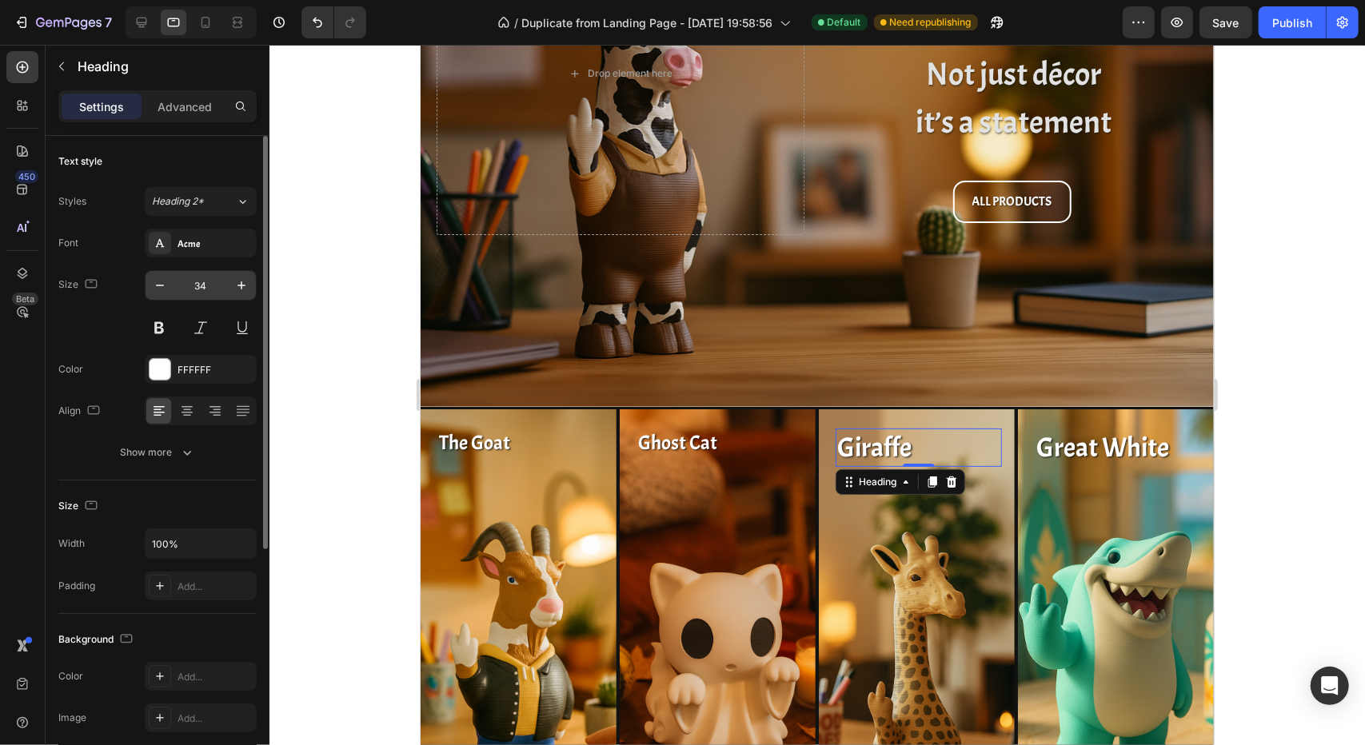
click at [209, 290] on input "34" at bounding box center [200, 285] width 53 height 29
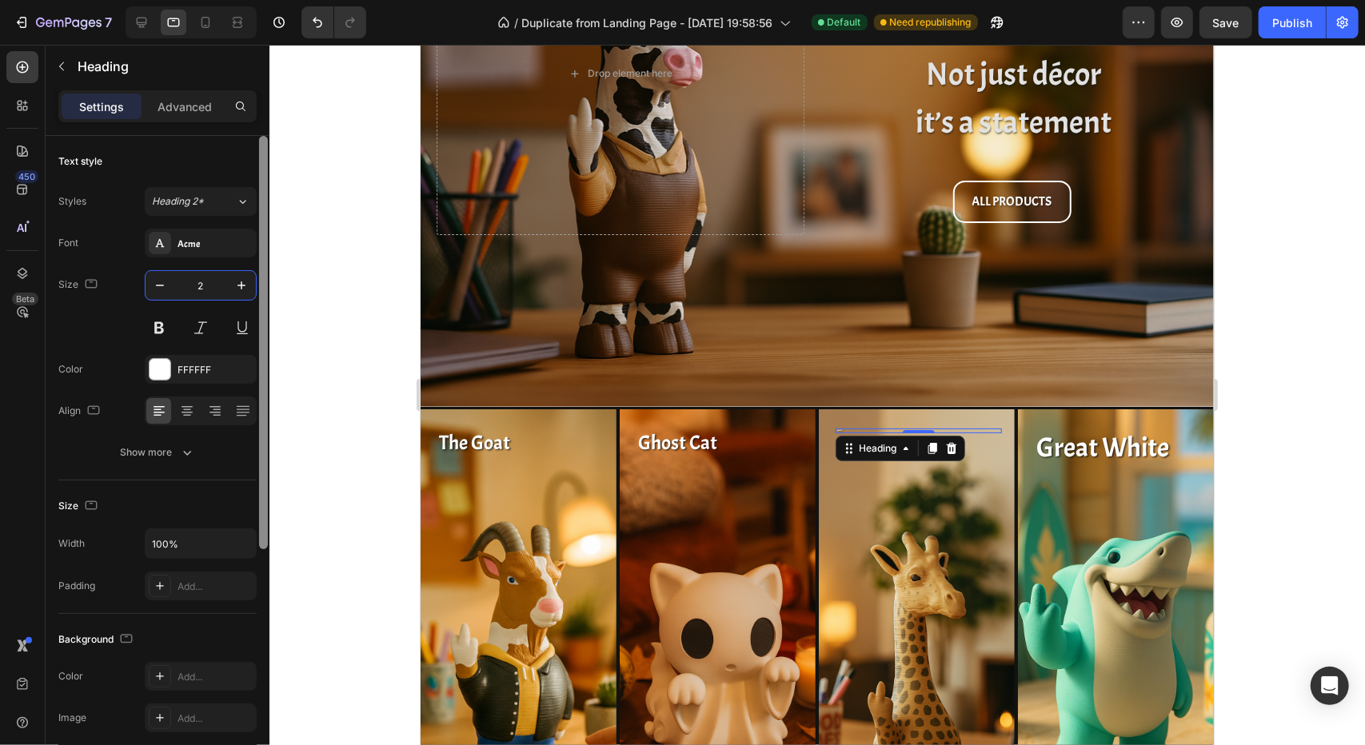
type input "25"
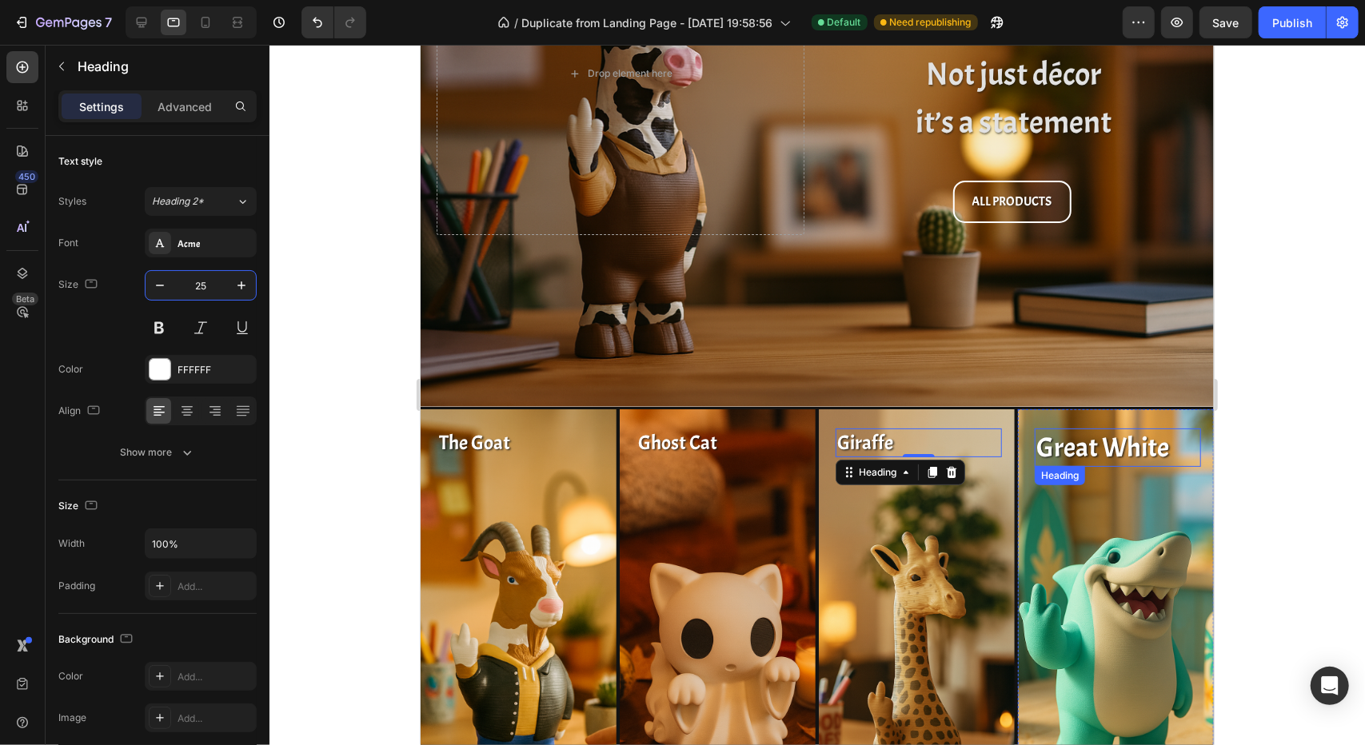
click at [1092, 433] on h2 "Great White" at bounding box center [1117, 447] width 166 height 38
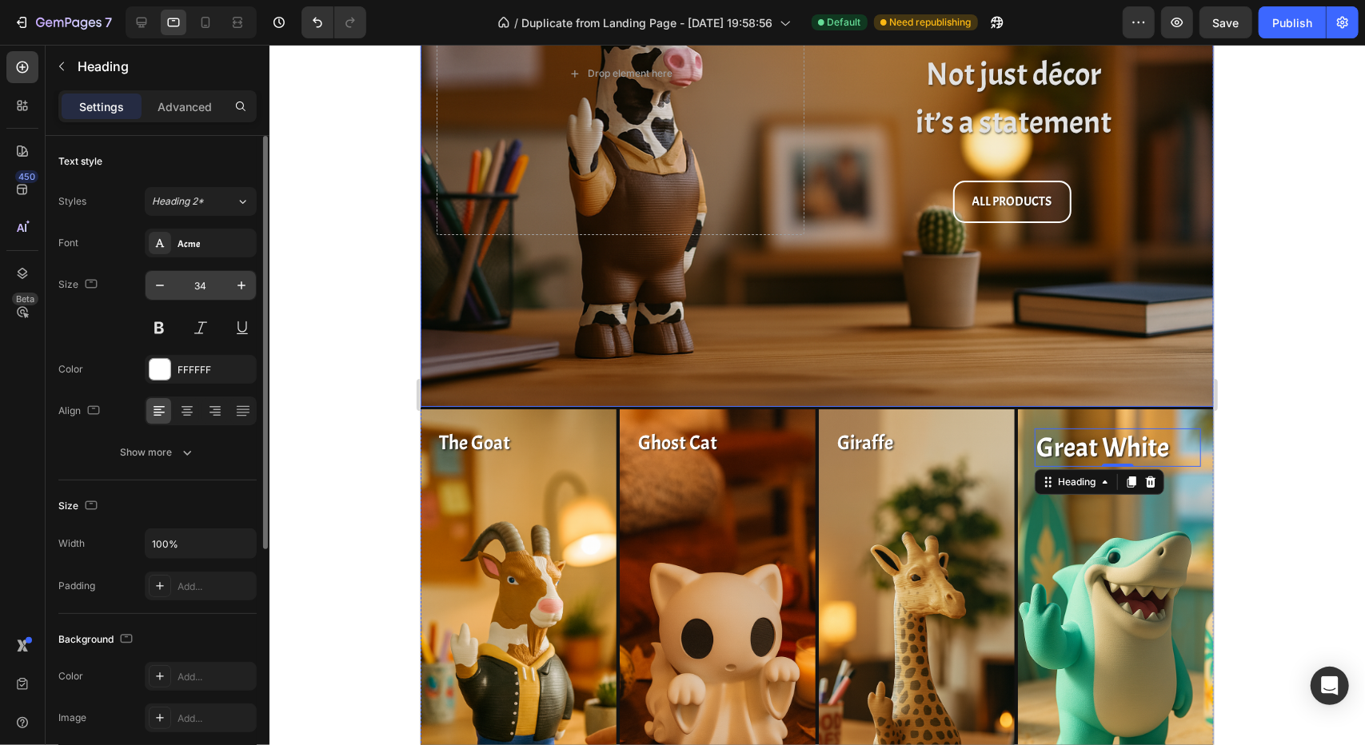
click at [205, 283] on input "34" at bounding box center [200, 285] width 53 height 29
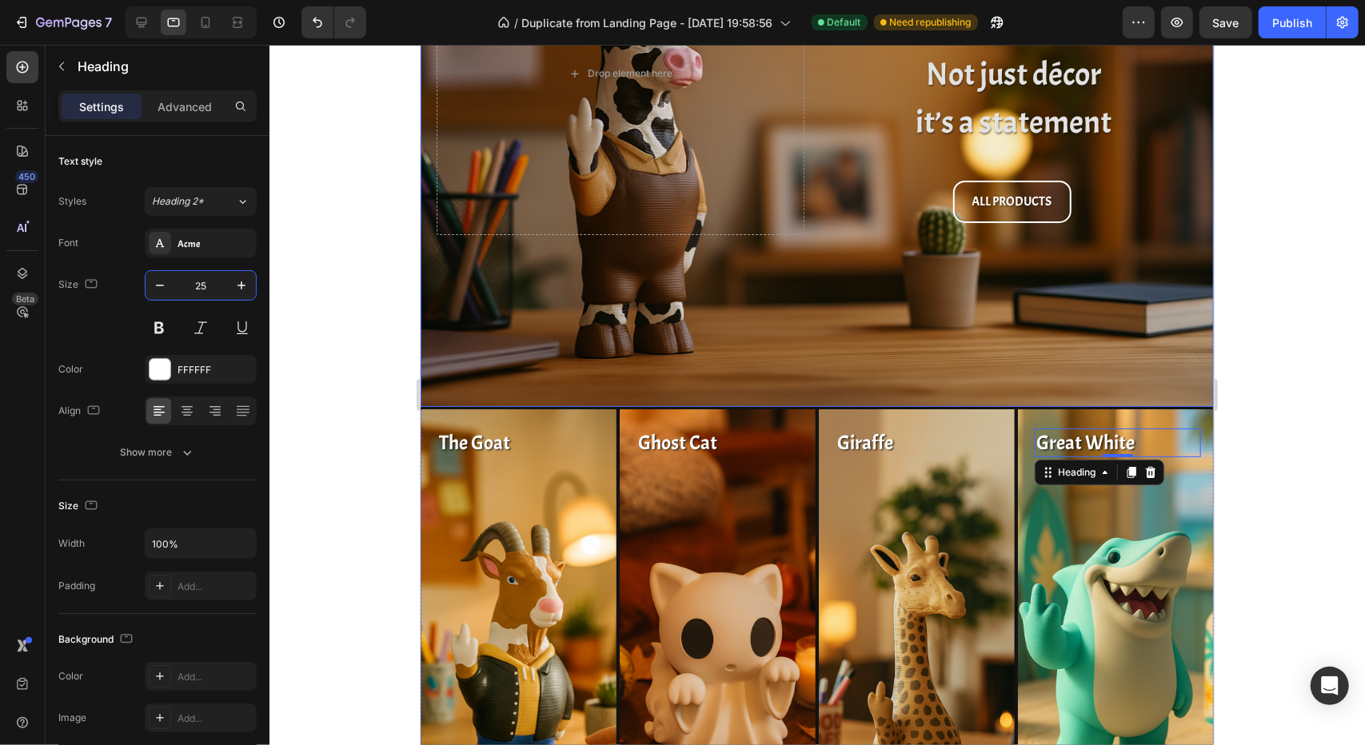
type input "25"
click at [342, 362] on div at bounding box center [816, 395] width 1095 height 700
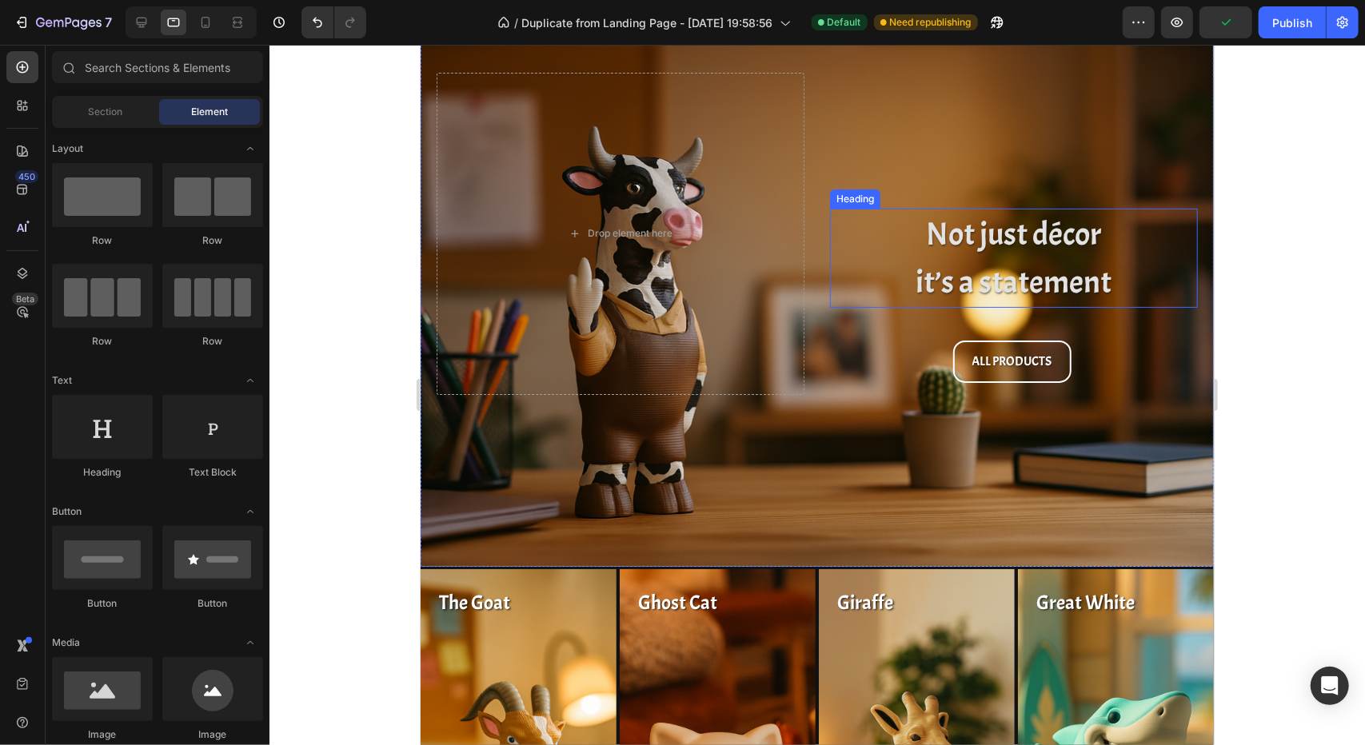
click at [1023, 281] on h2 "Not just décor it’s a statement" at bounding box center [1013, 257] width 368 height 99
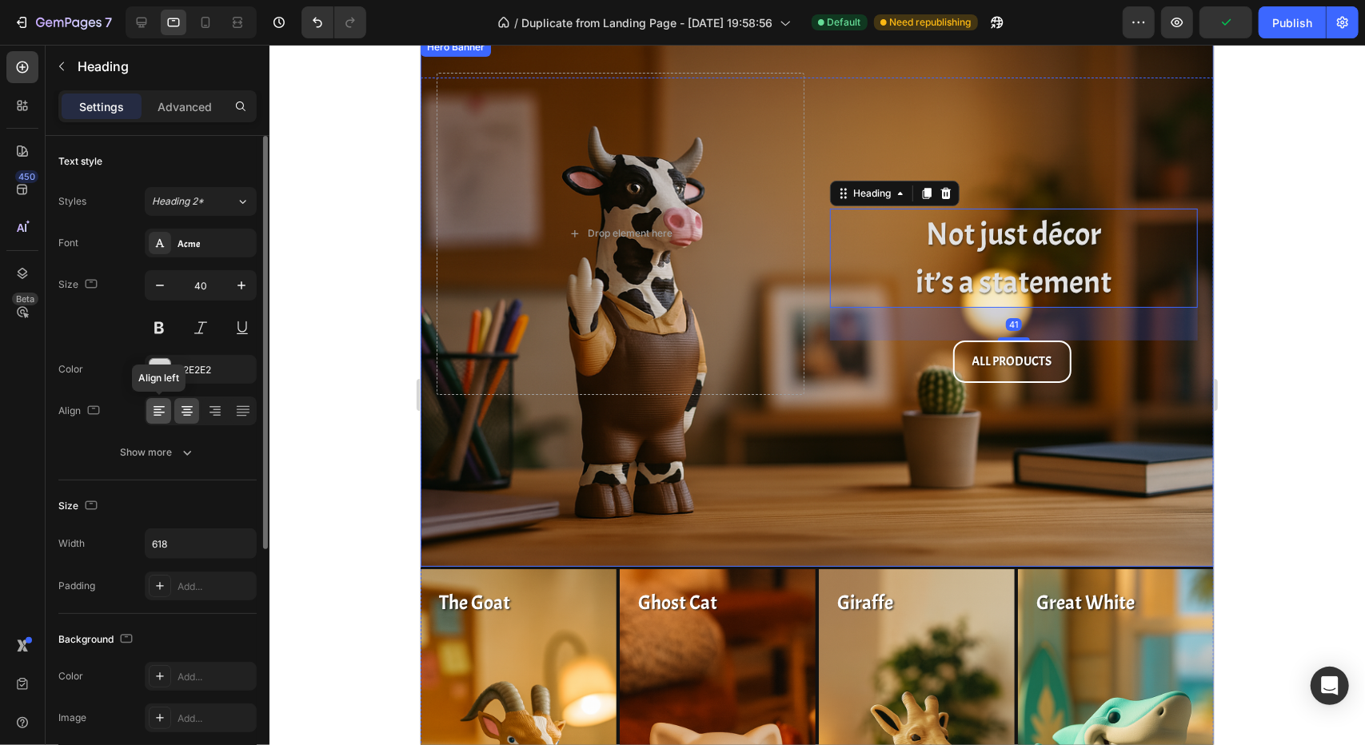
click at [154, 406] on icon at bounding box center [159, 411] width 16 height 16
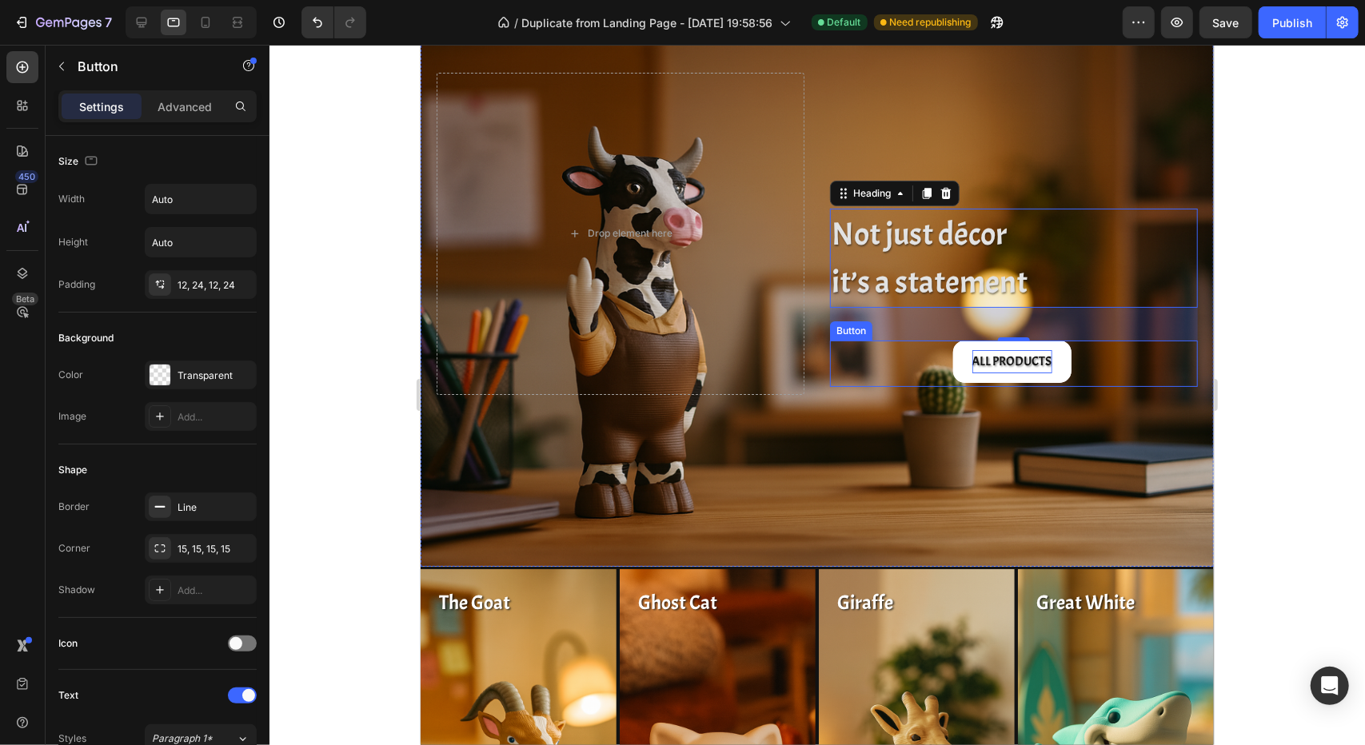
click at [993, 370] on p "ALL PRODUCTS" at bounding box center [1012, 360] width 80 height 23
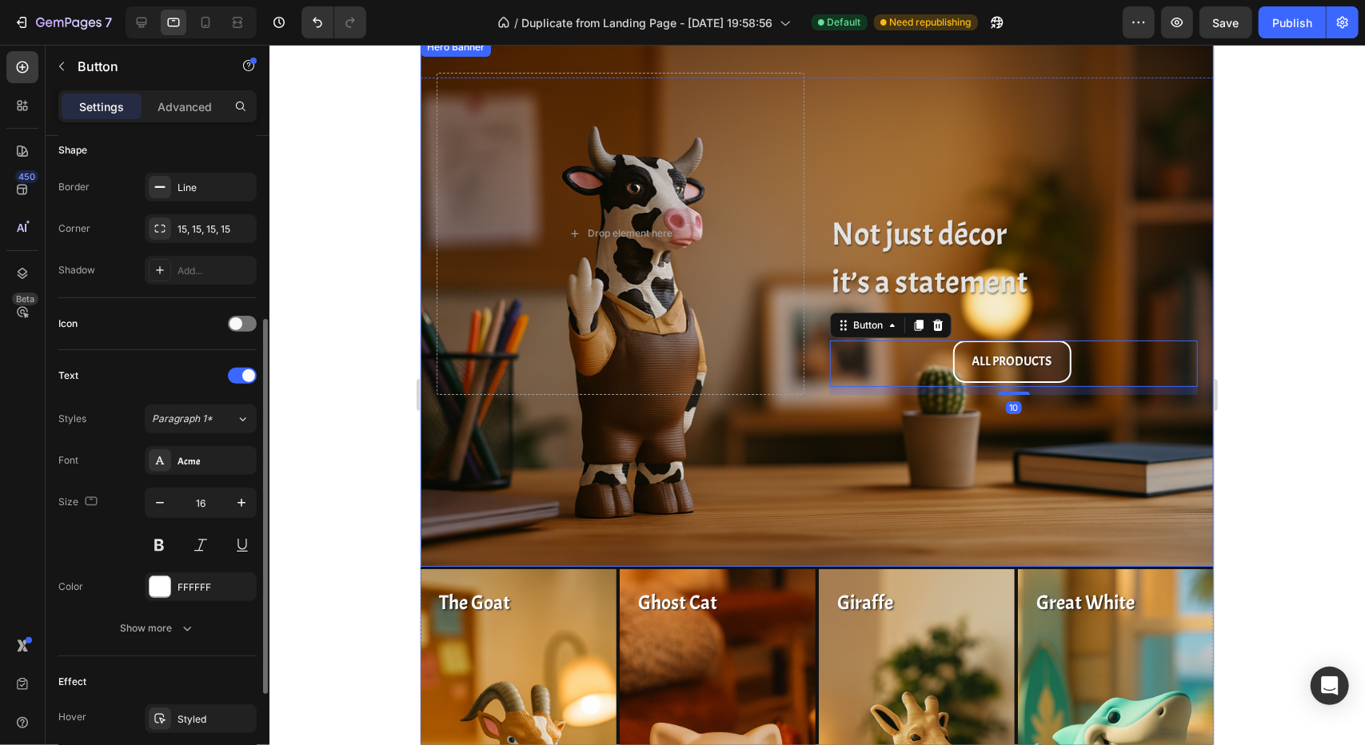
scroll to position [488, 0]
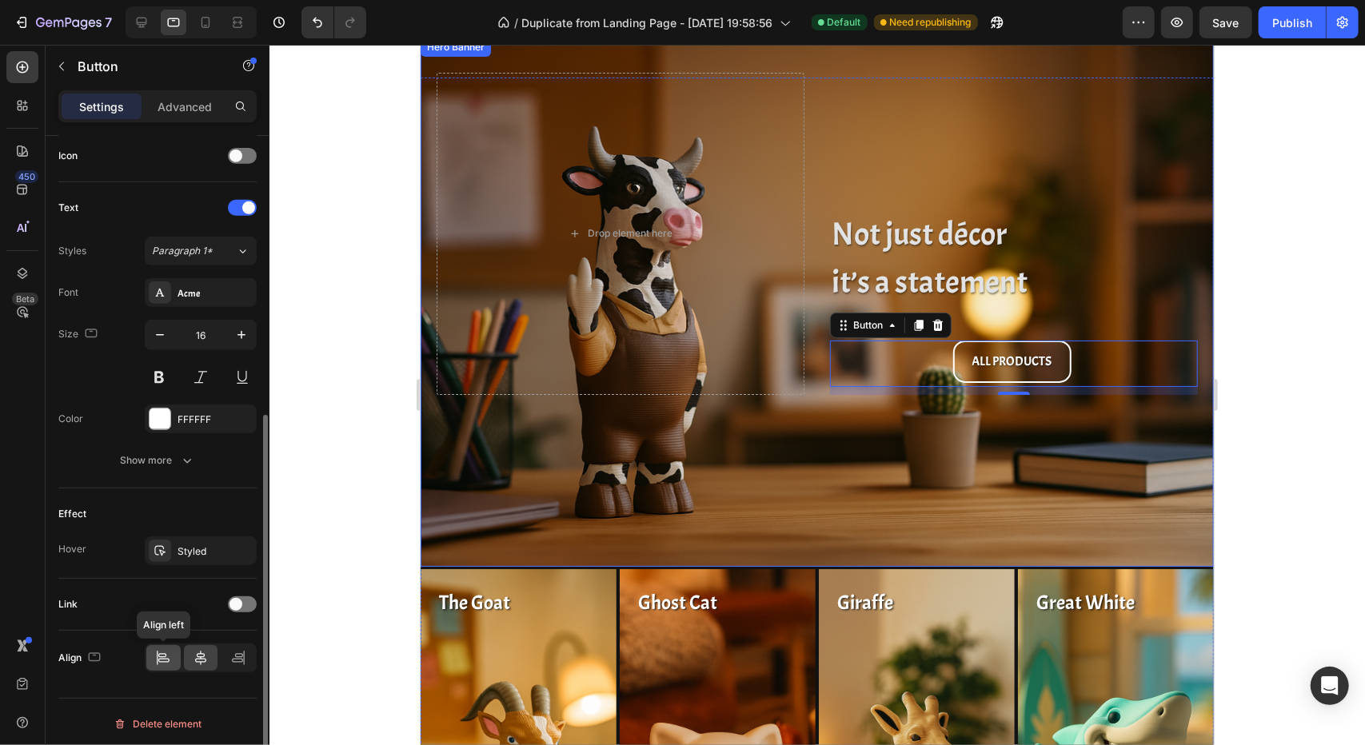
click at [166, 656] on icon at bounding box center [163, 658] width 16 height 16
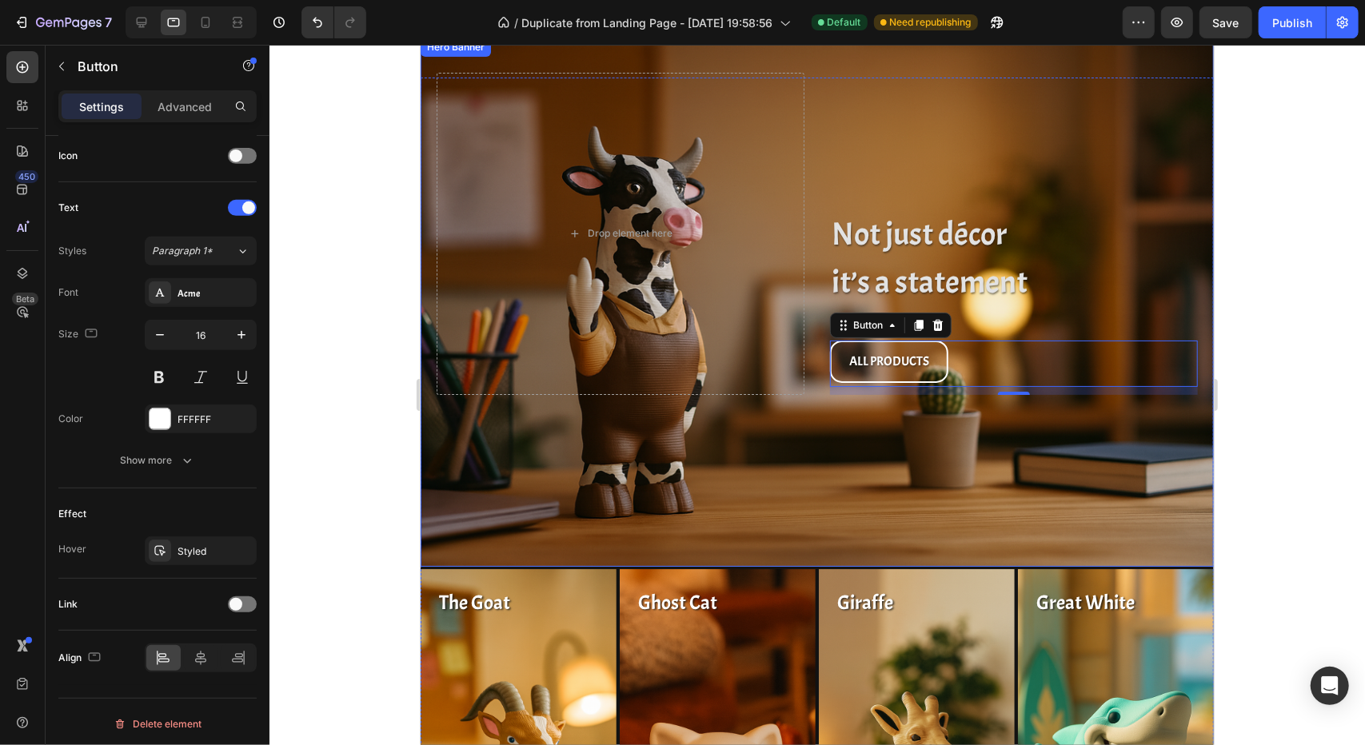
click at [345, 587] on div at bounding box center [816, 395] width 1095 height 700
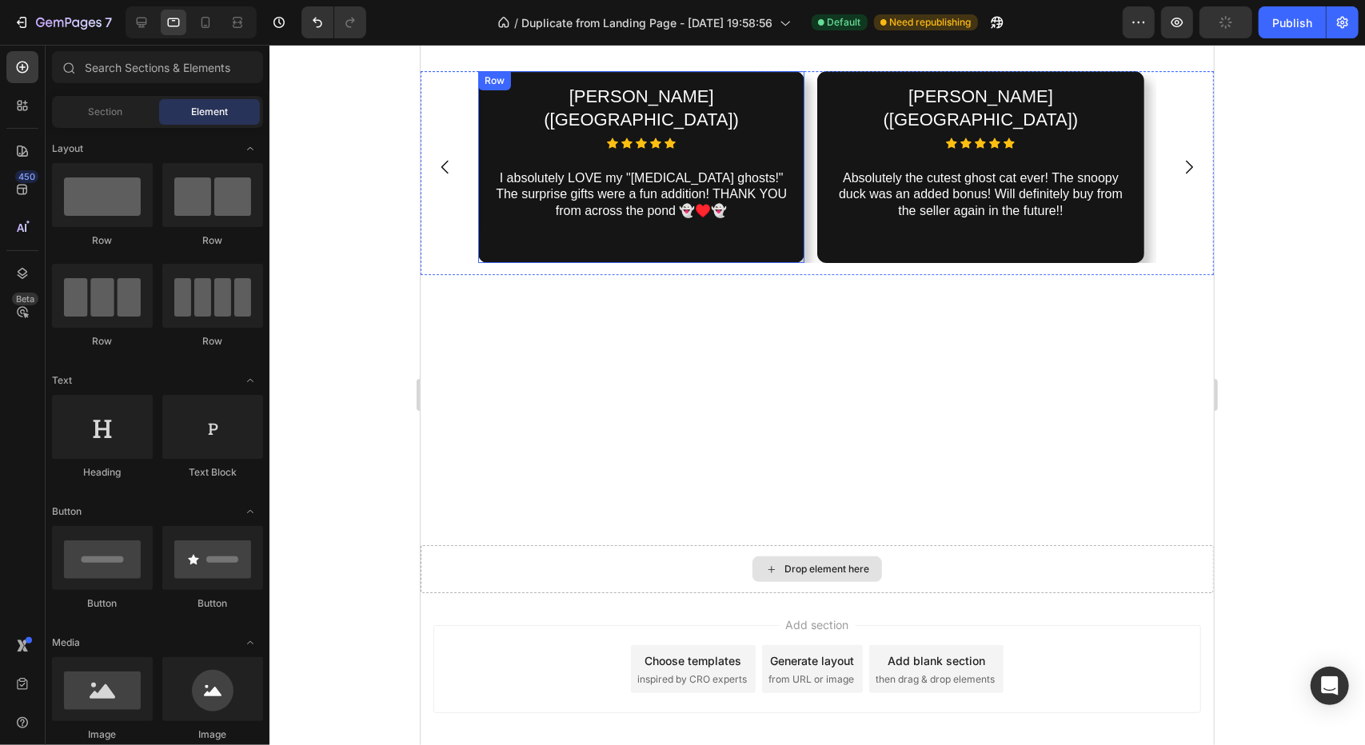
scroll to position [3653, 0]
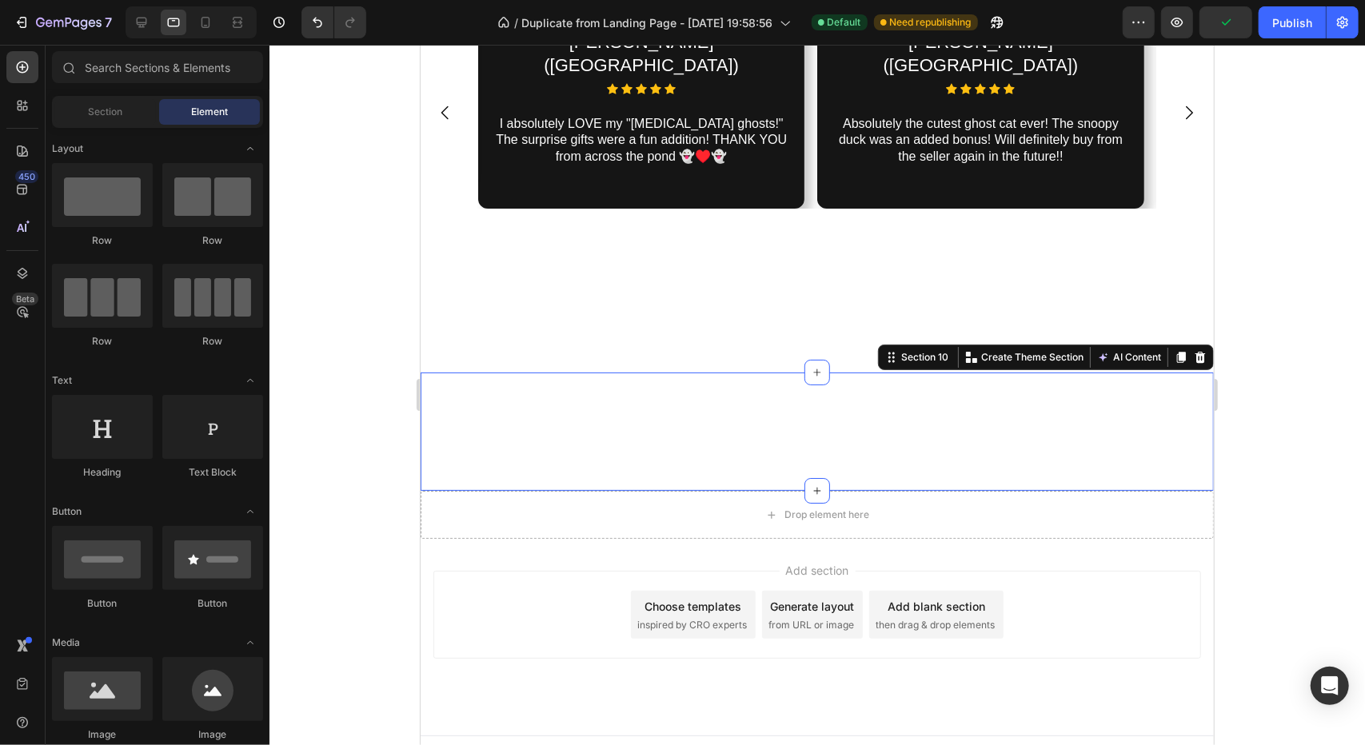
click at [674, 398] on div "Image Concept Heading Most of our creations are inspired by our customers’ idea…" at bounding box center [816, 431] width 793 height 118
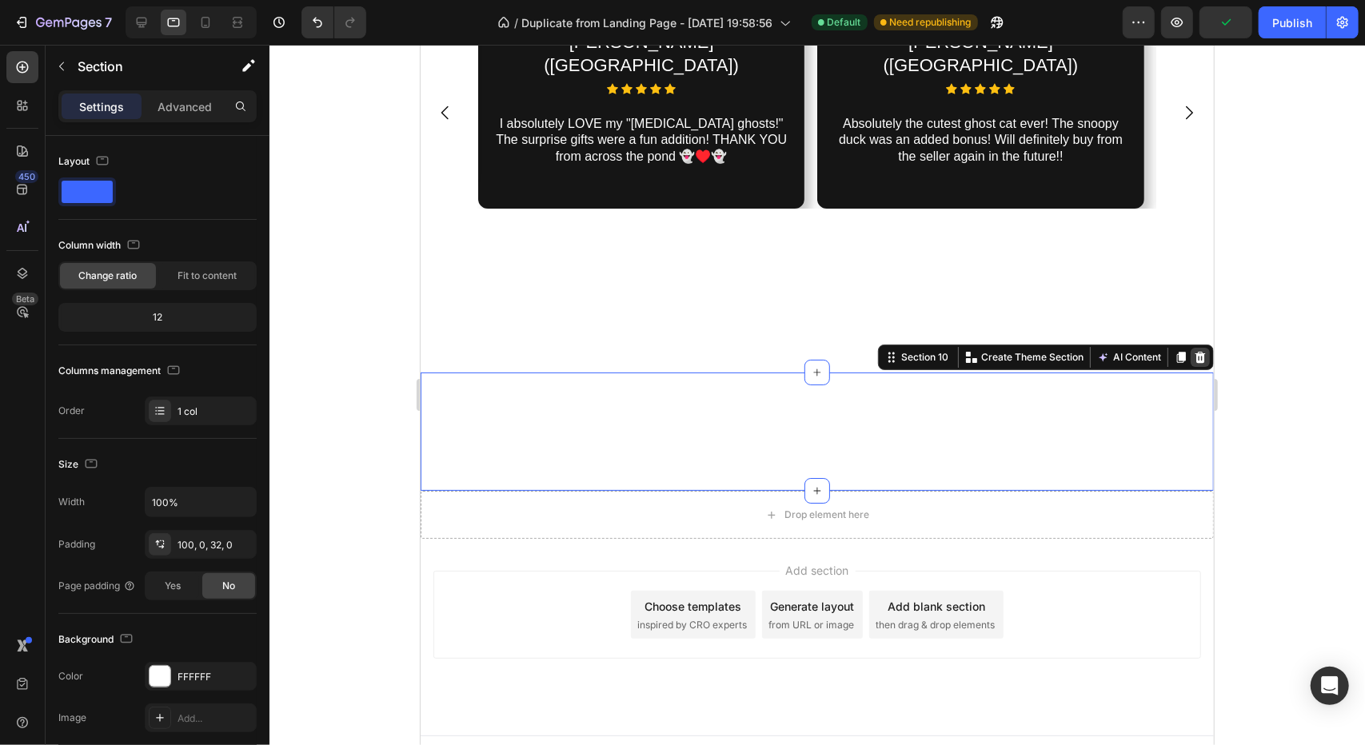
click at [1195, 351] on icon at bounding box center [1200, 356] width 10 height 11
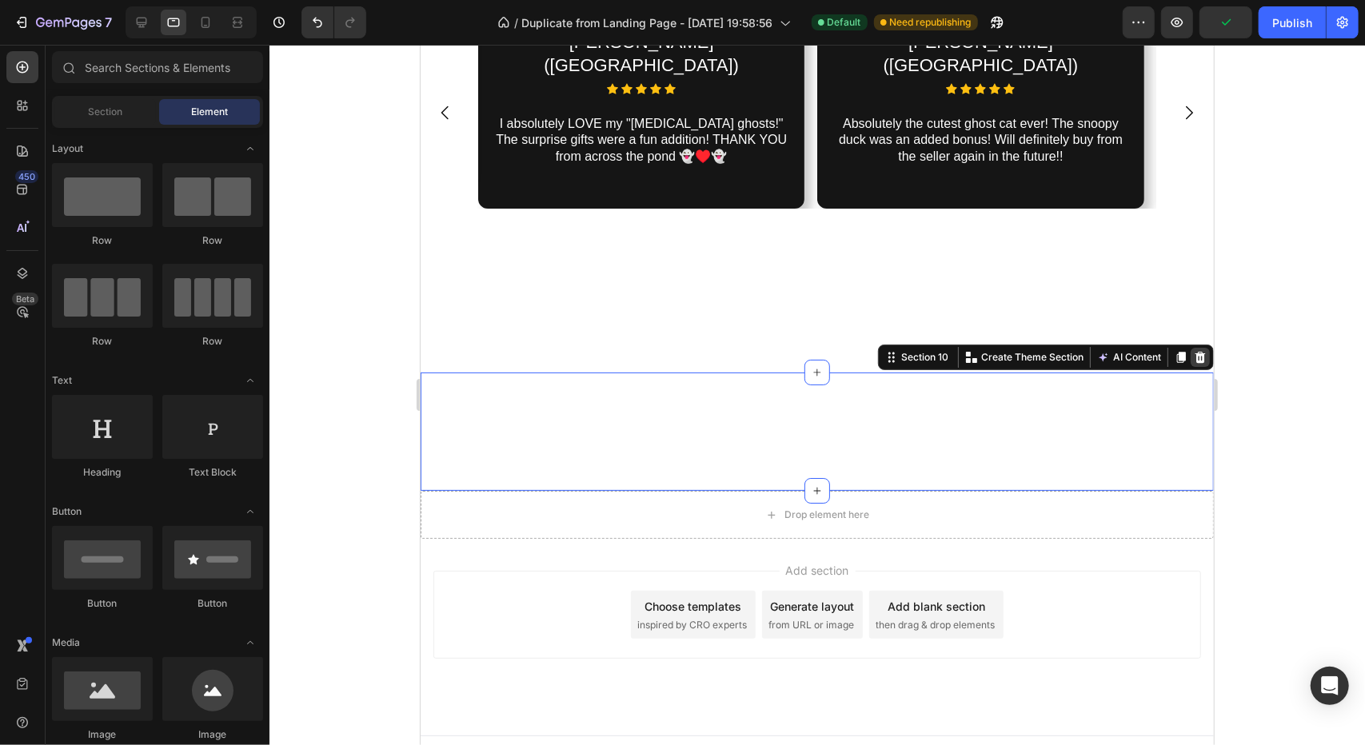
scroll to position [3534, 0]
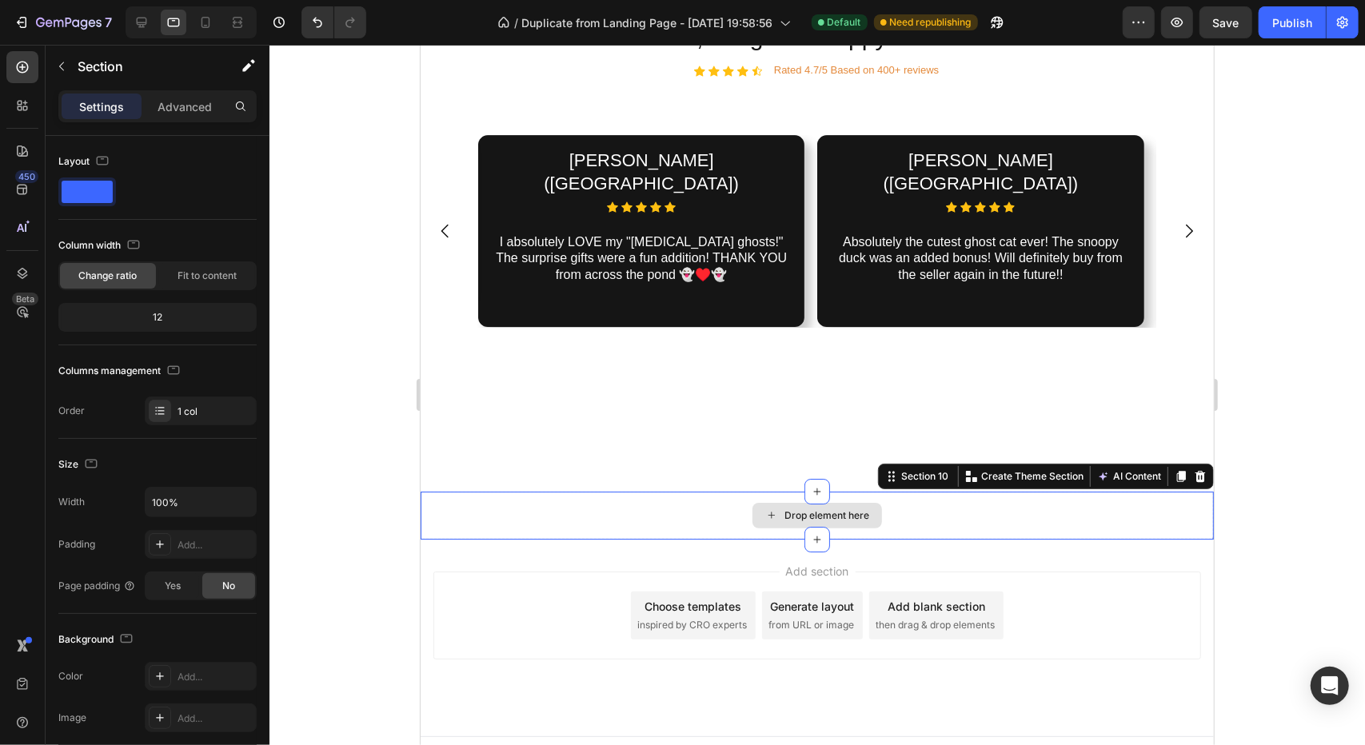
click at [900, 491] on div "Drop element here" at bounding box center [816, 515] width 793 height 48
click at [1194, 466] on div at bounding box center [1199, 475] width 19 height 19
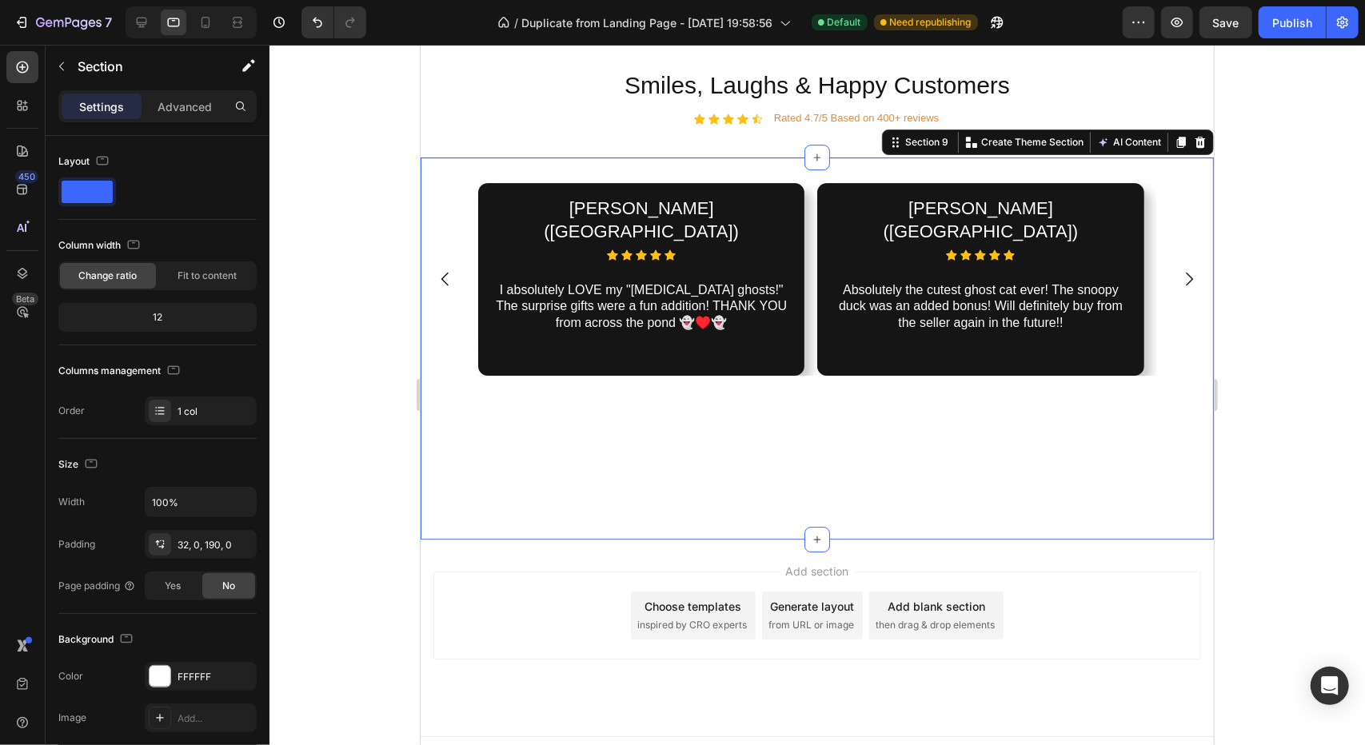
click at [1016, 473] on div "Olivia M. (USA) Heading Icon Icon Icon Icon Icon Icon List I absolutely LOVE my…" at bounding box center [816, 347] width 793 height 381
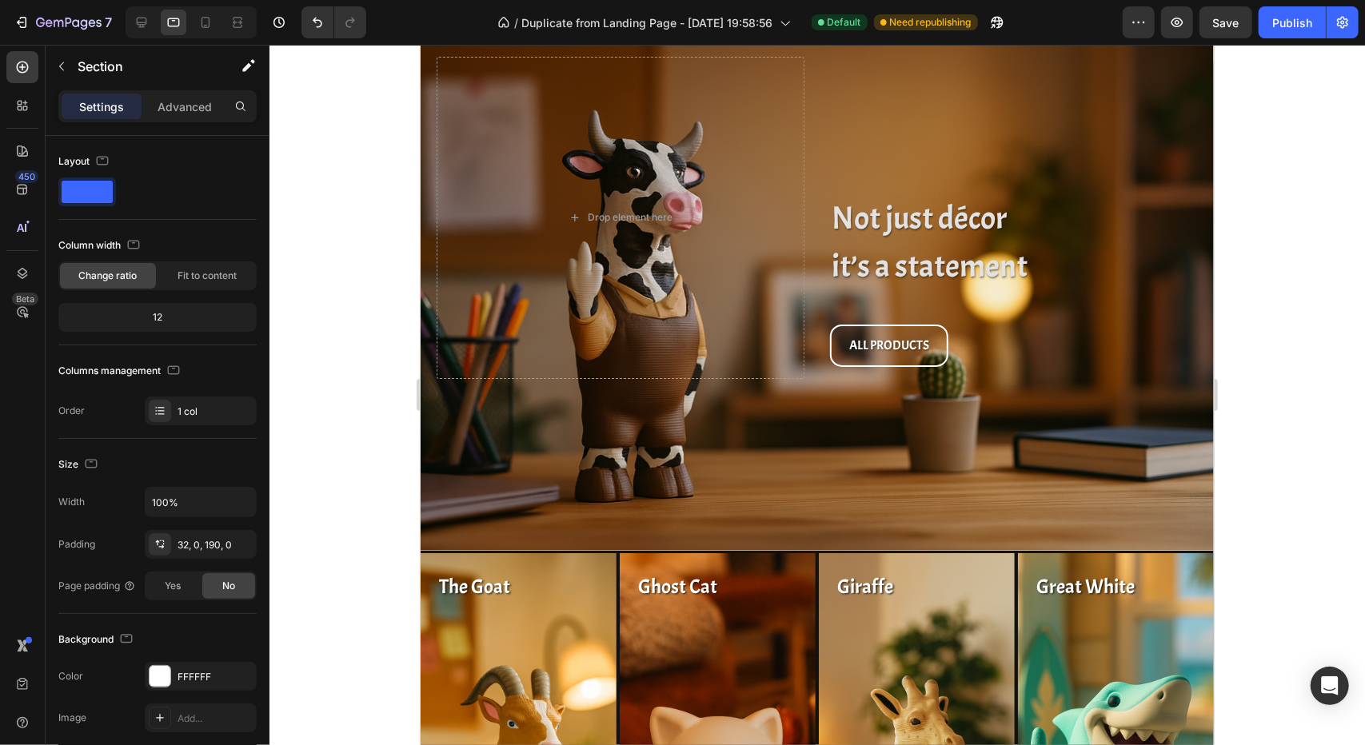
scroll to position [0, 0]
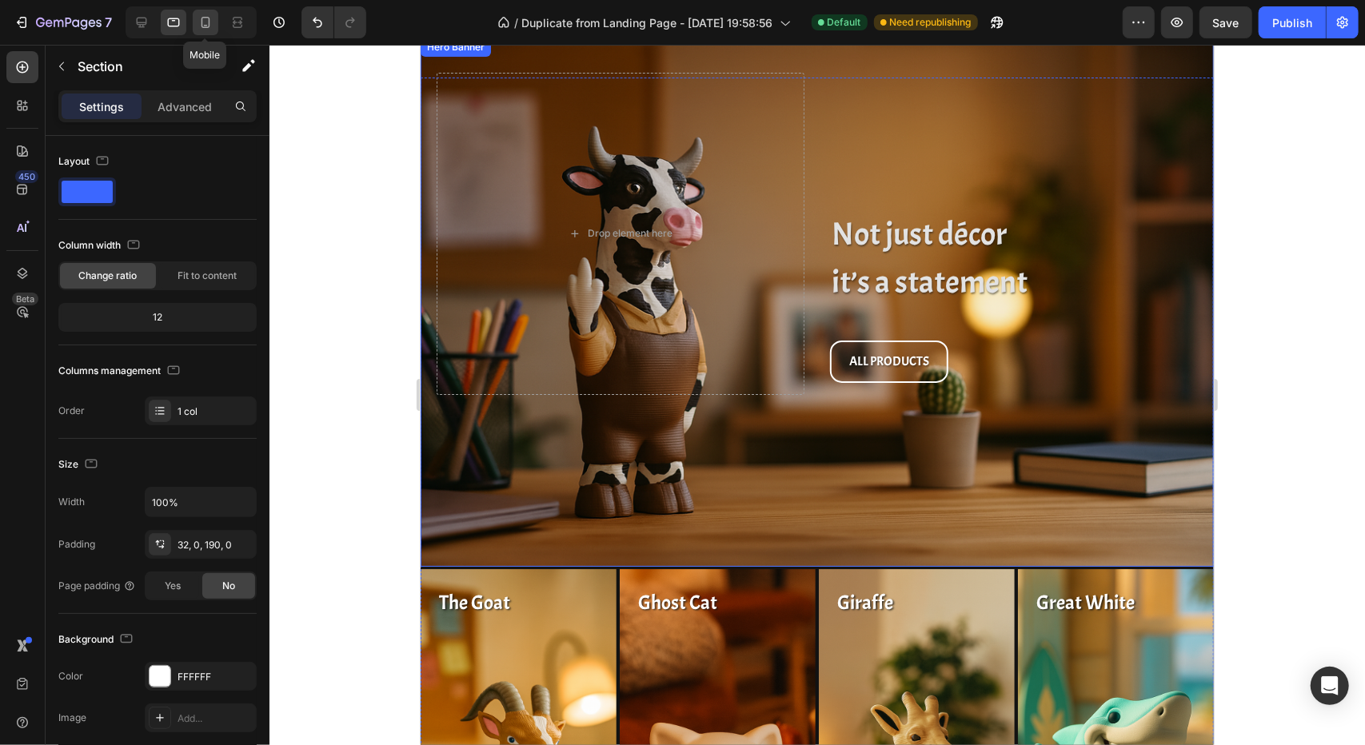
click at [204, 28] on icon at bounding box center [205, 22] width 16 height 16
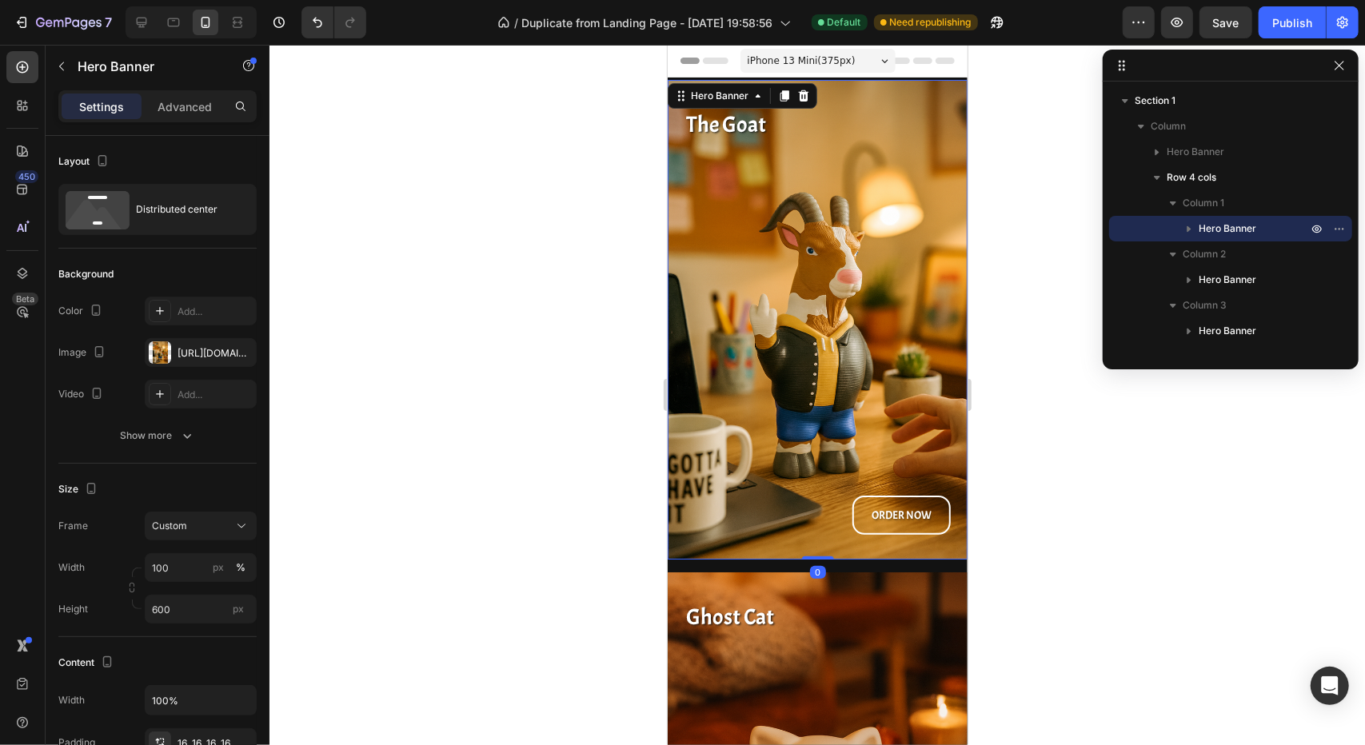
click at [739, 381] on div "The Goat Heading ORDER NOW Button" at bounding box center [817, 319] width 274 height 454
click at [174, 104] on p "Advanced" at bounding box center [185, 106] width 54 height 17
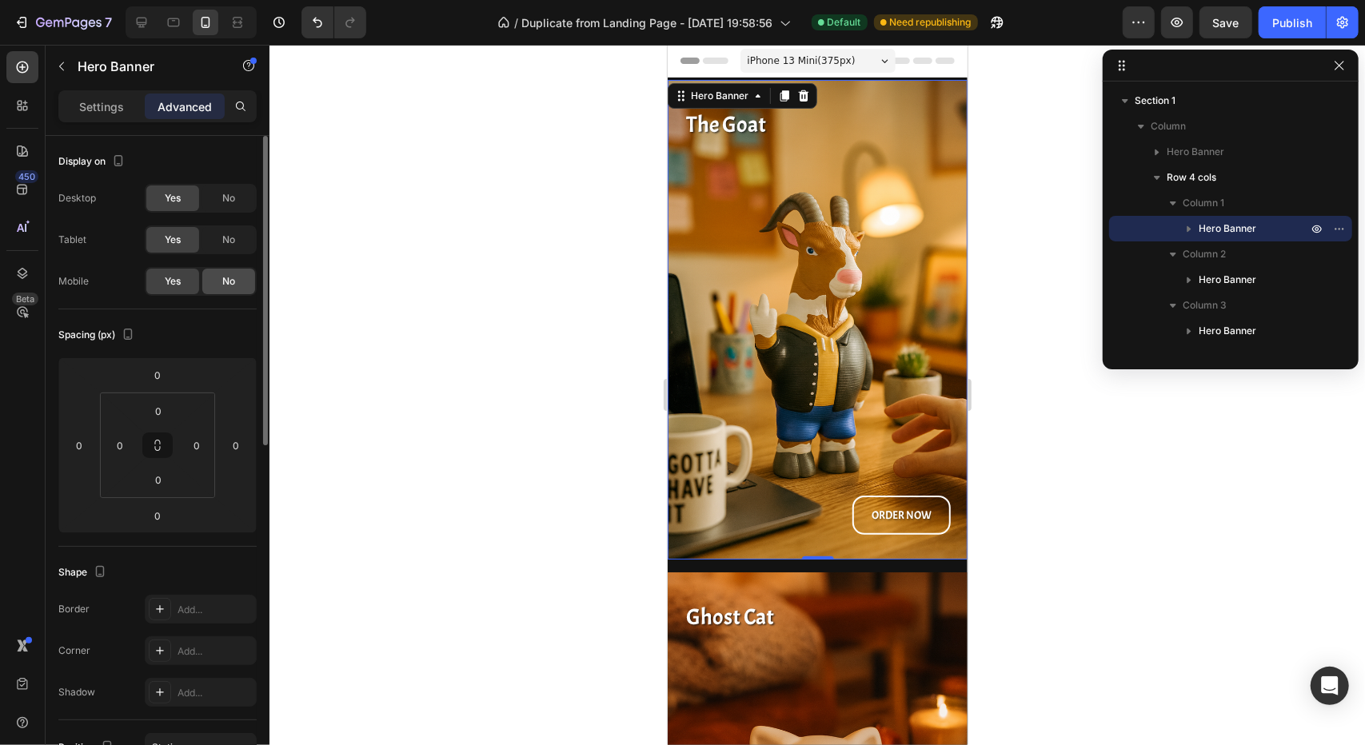
click at [221, 283] on div "No" at bounding box center [228, 282] width 53 height 26
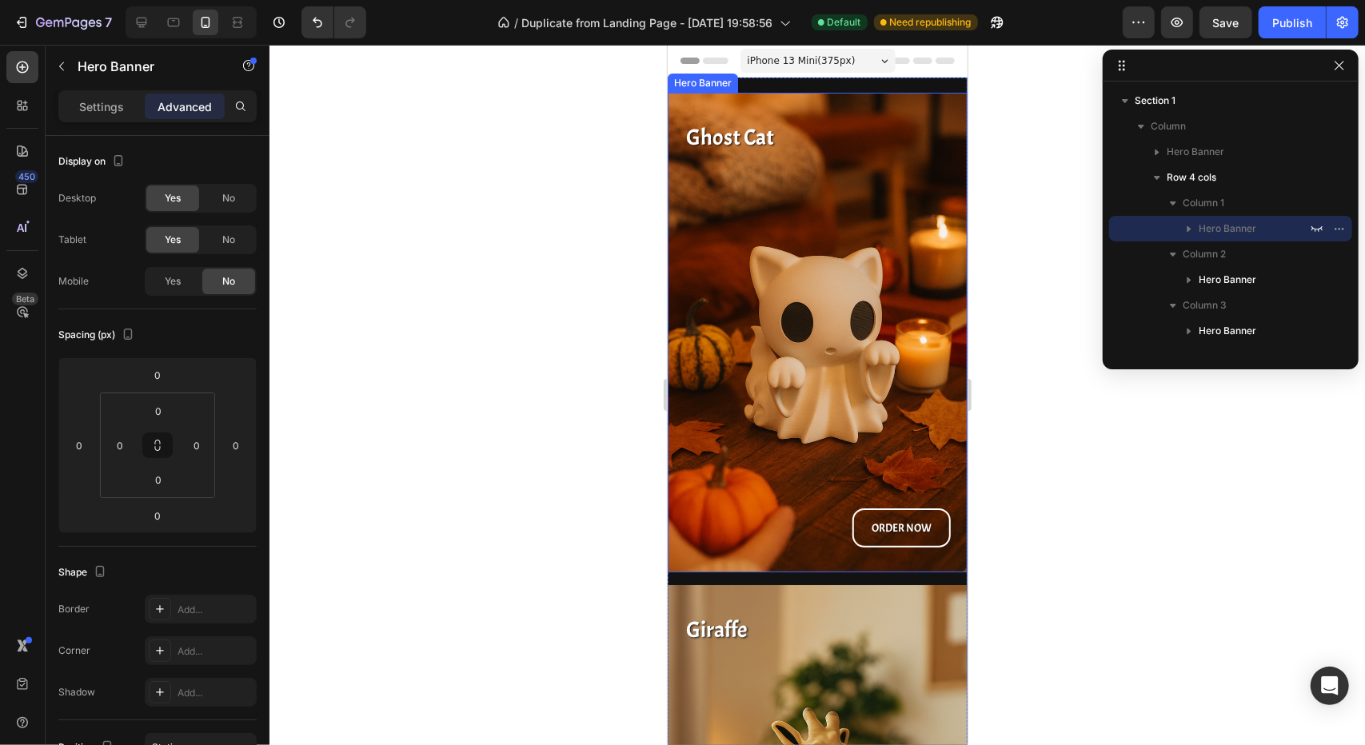
click at [798, 320] on div "Ghost Cat Heading ORDER NOW Button" at bounding box center [817, 332] width 274 height 454
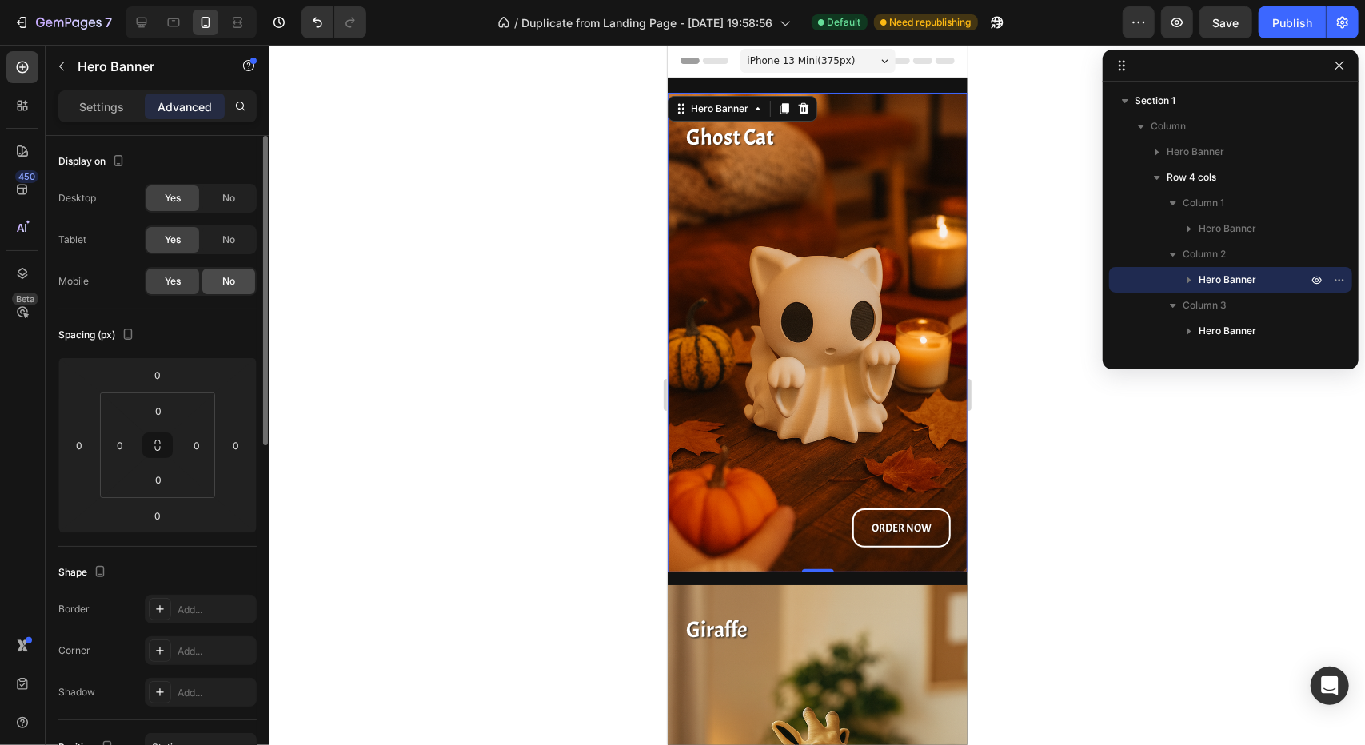
click at [248, 286] on div "No" at bounding box center [228, 282] width 53 height 26
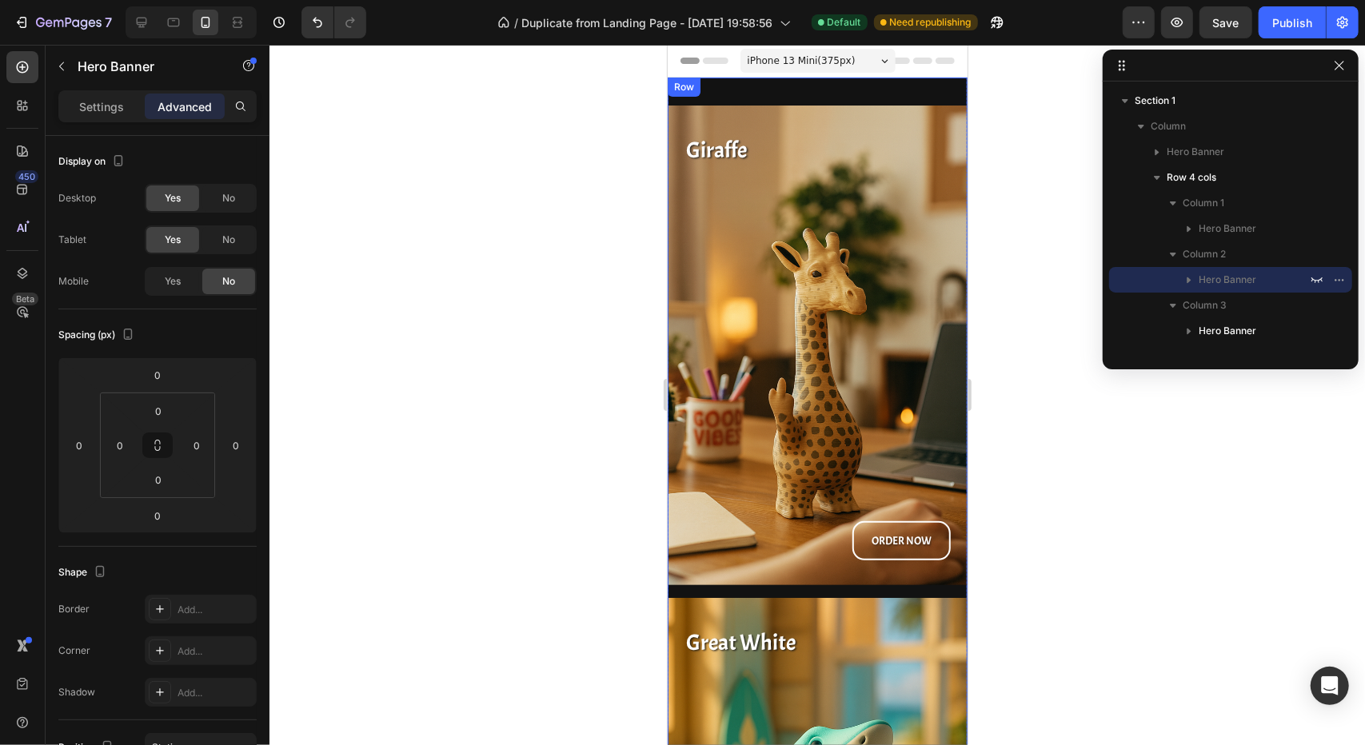
click at [798, 91] on div "The Goat Heading ORDER NOW Button Hero Banner Ghost Cat Heading ORDER NOW Butto…" at bounding box center [817, 577] width 300 height 1000
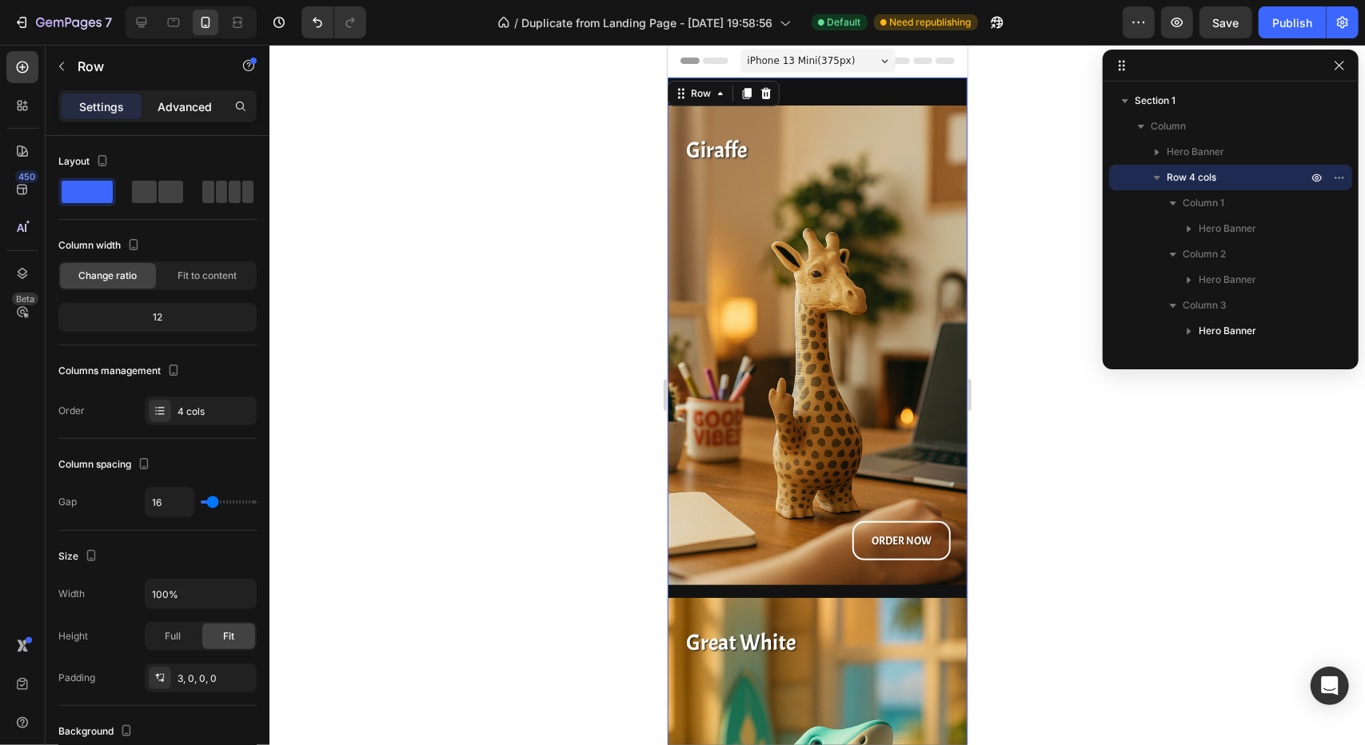
click at [171, 106] on p "Advanced" at bounding box center [185, 106] width 54 height 17
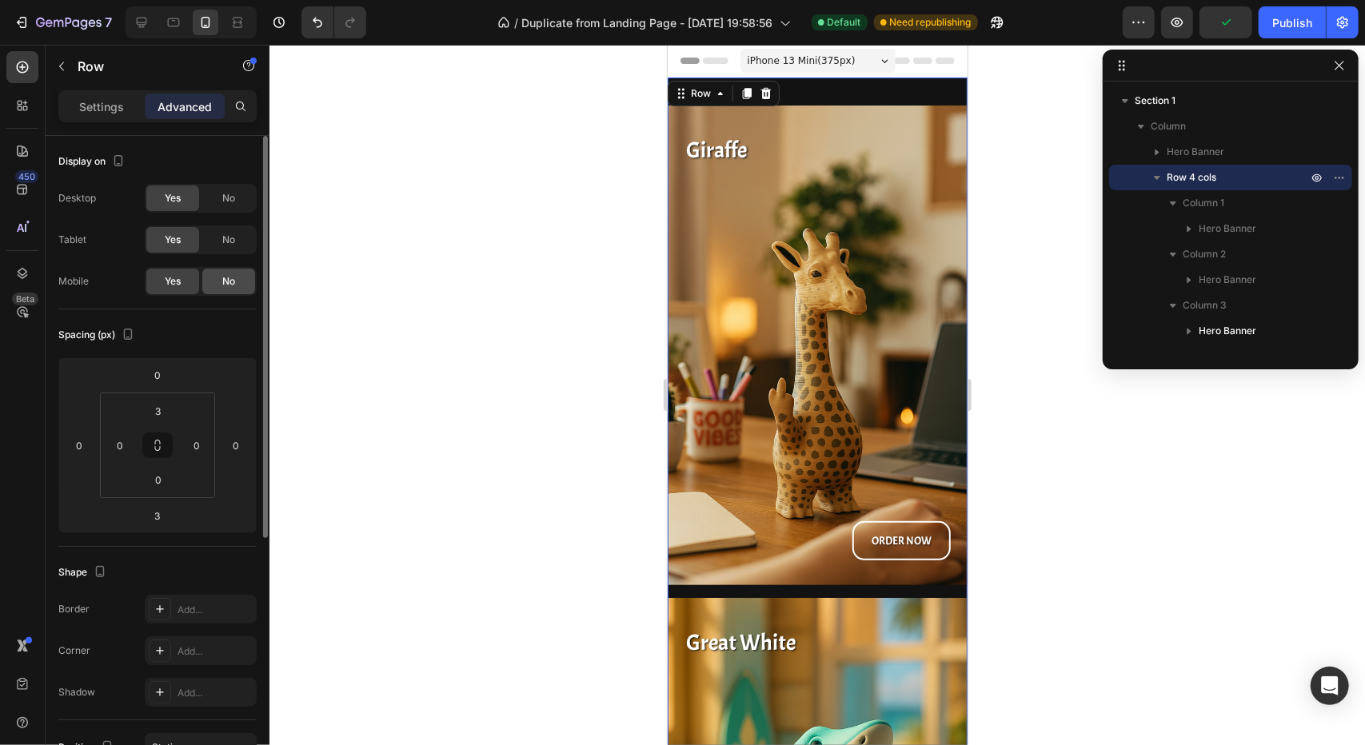
click at [237, 281] on div "No" at bounding box center [228, 282] width 53 height 26
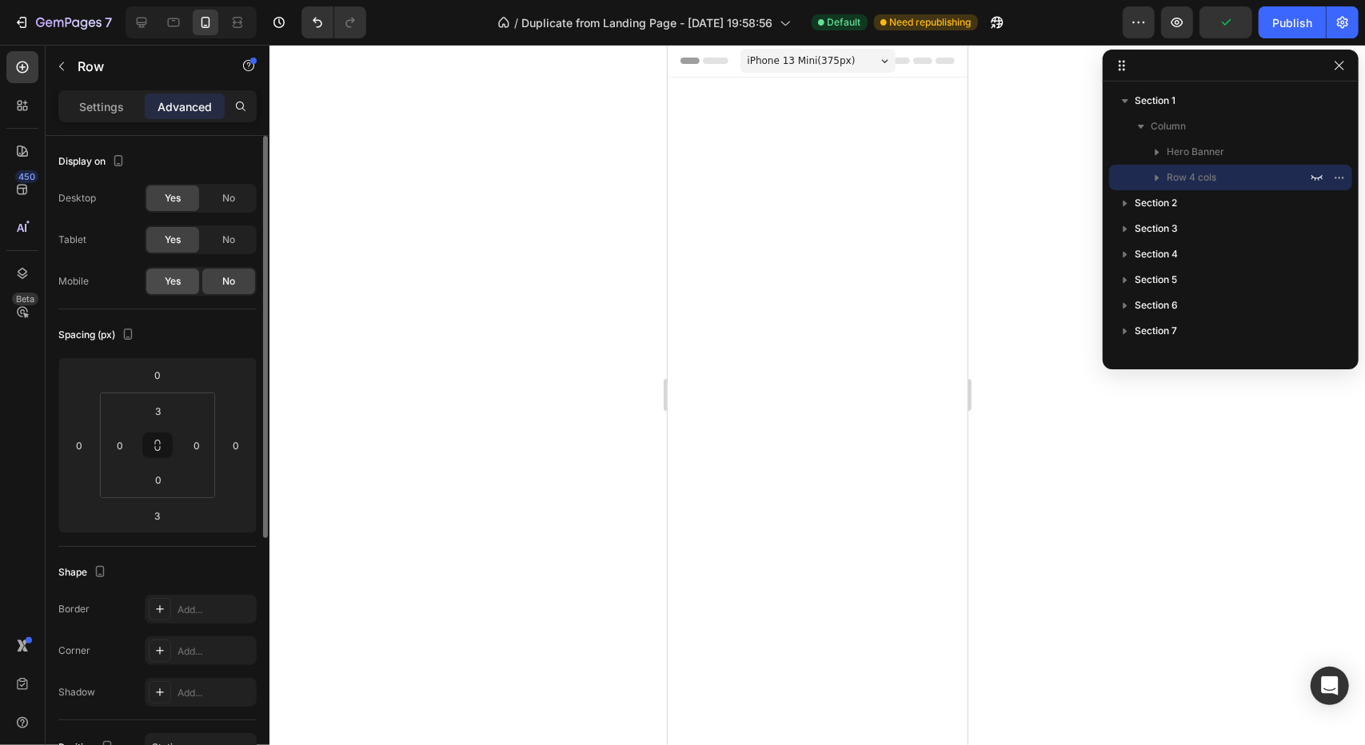
click at [187, 287] on div "Yes" at bounding box center [172, 282] width 53 height 26
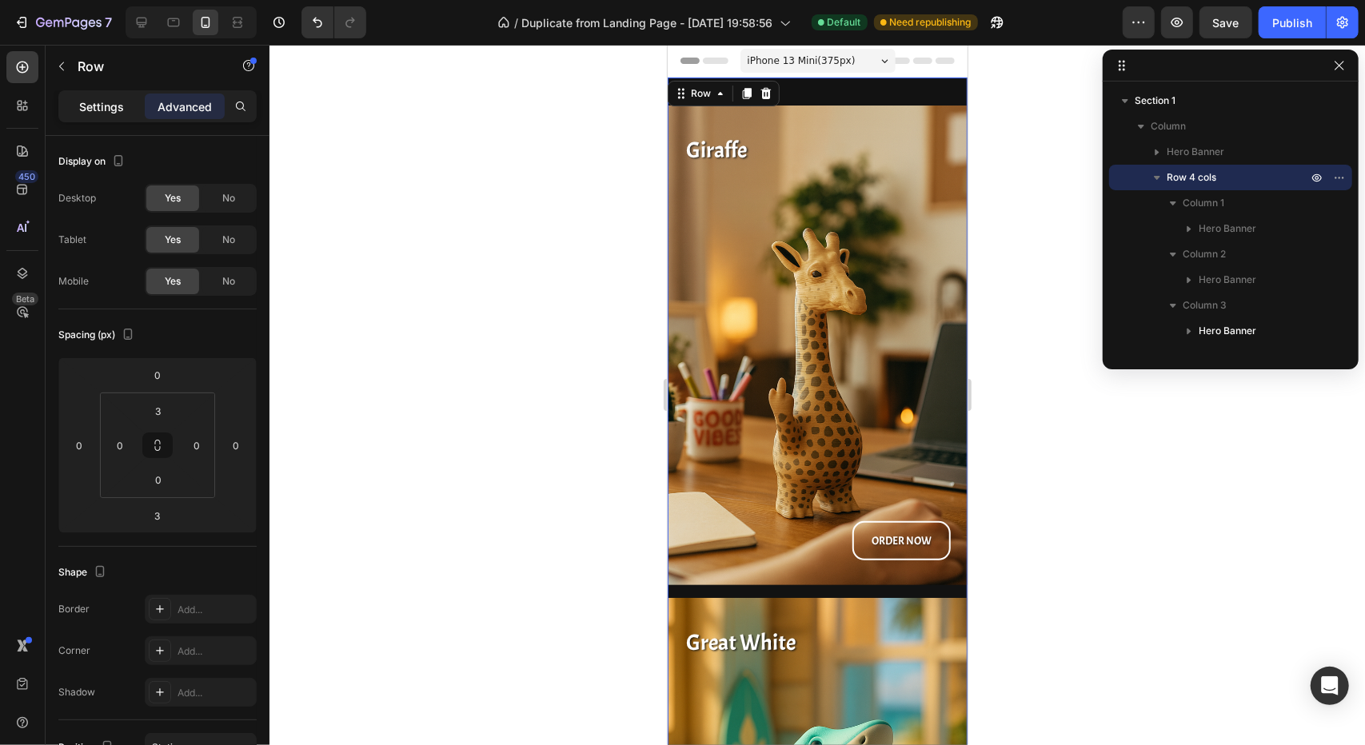
click at [86, 114] on p "Settings" at bounding box center [101, 106] width 45 height 17
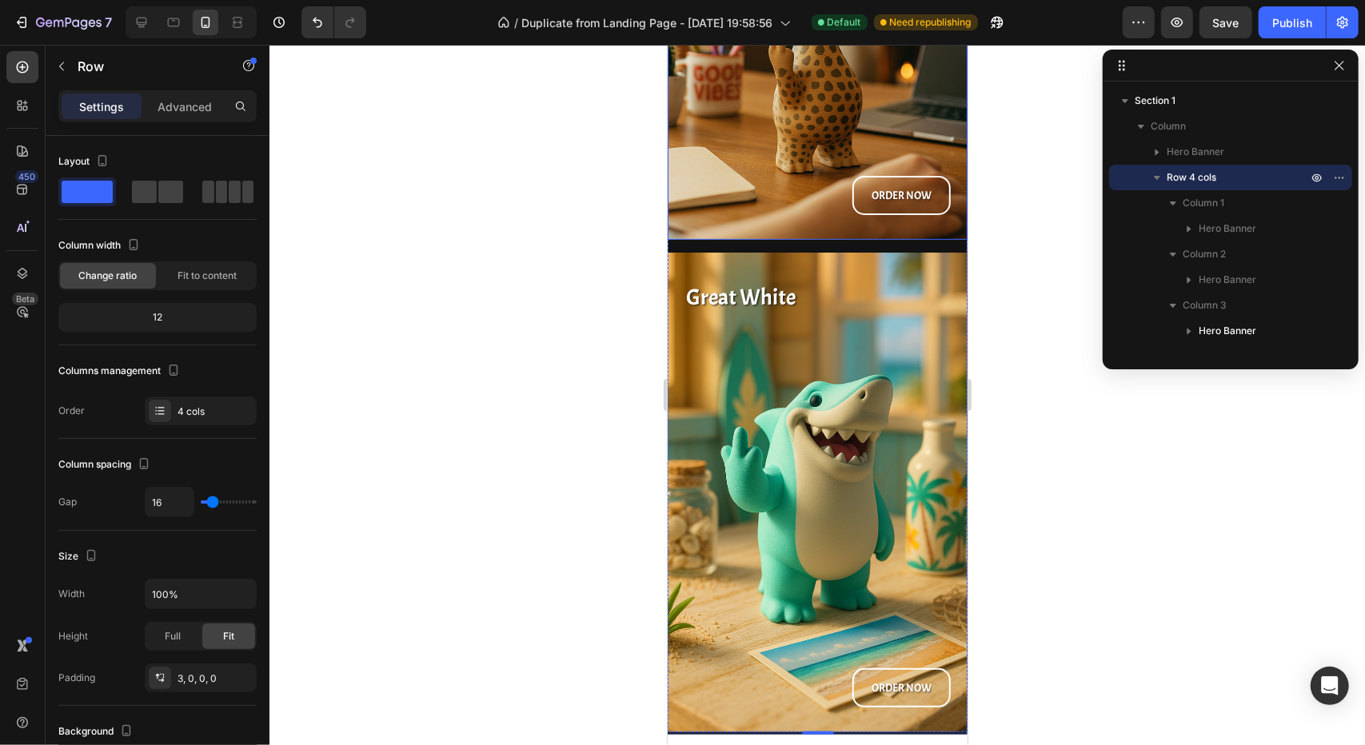
scroll to position [560, 0]
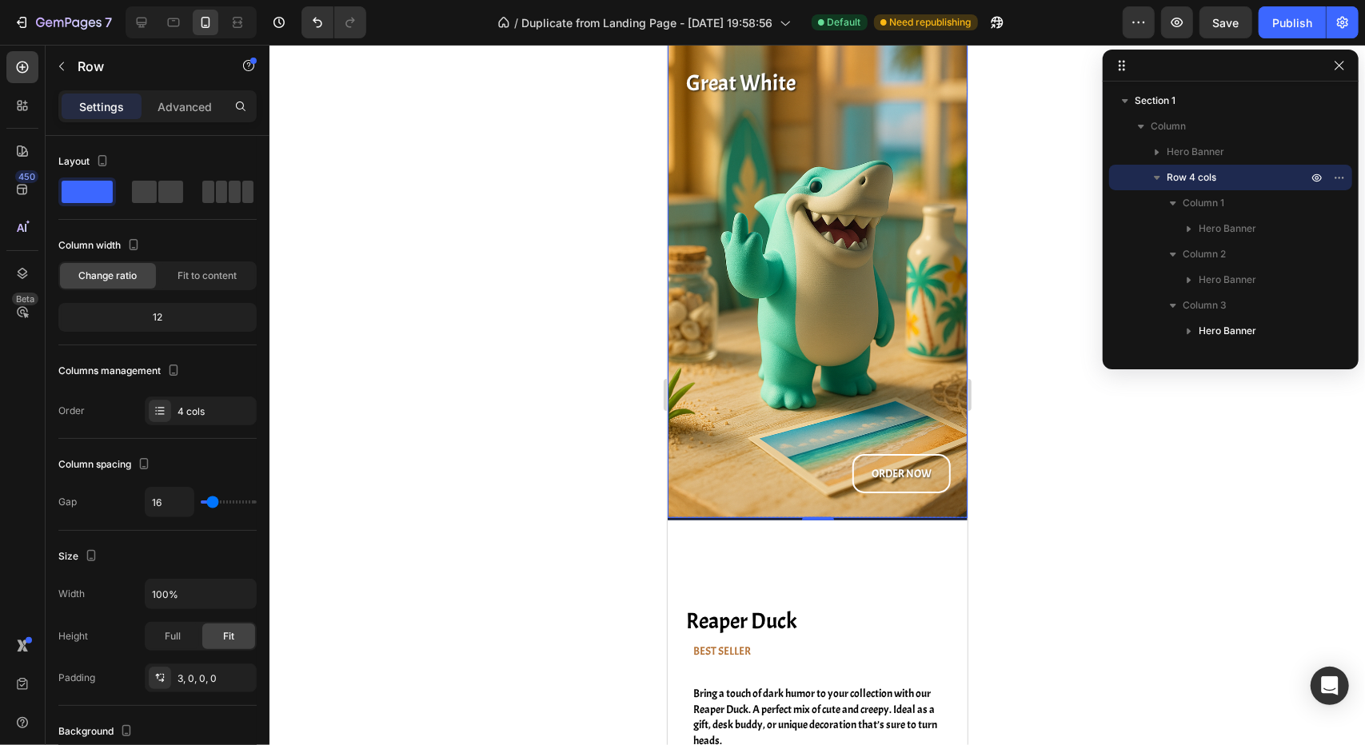
click at [824, 292] on div "Great White Heading ORDER NOW Button" at bounding box center [817, 277] width 274 height 454
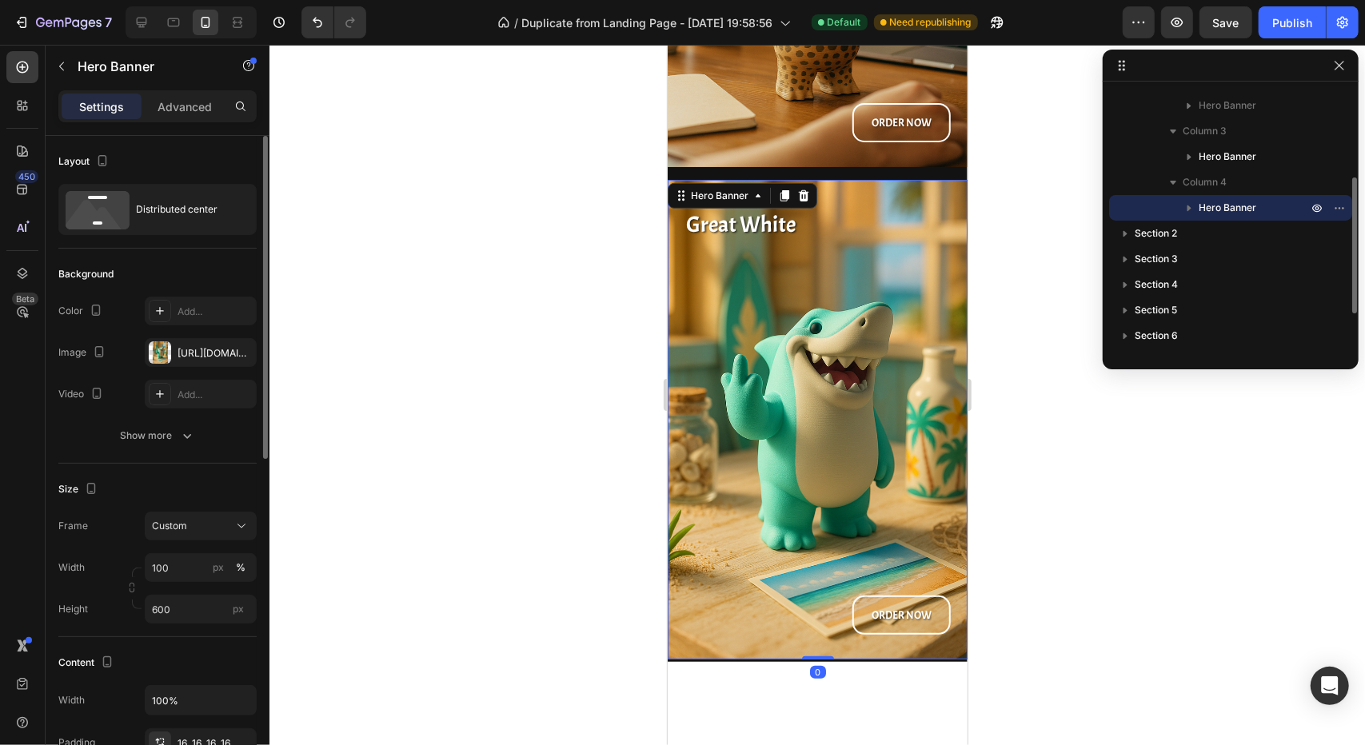
scroll to position [400, 0]
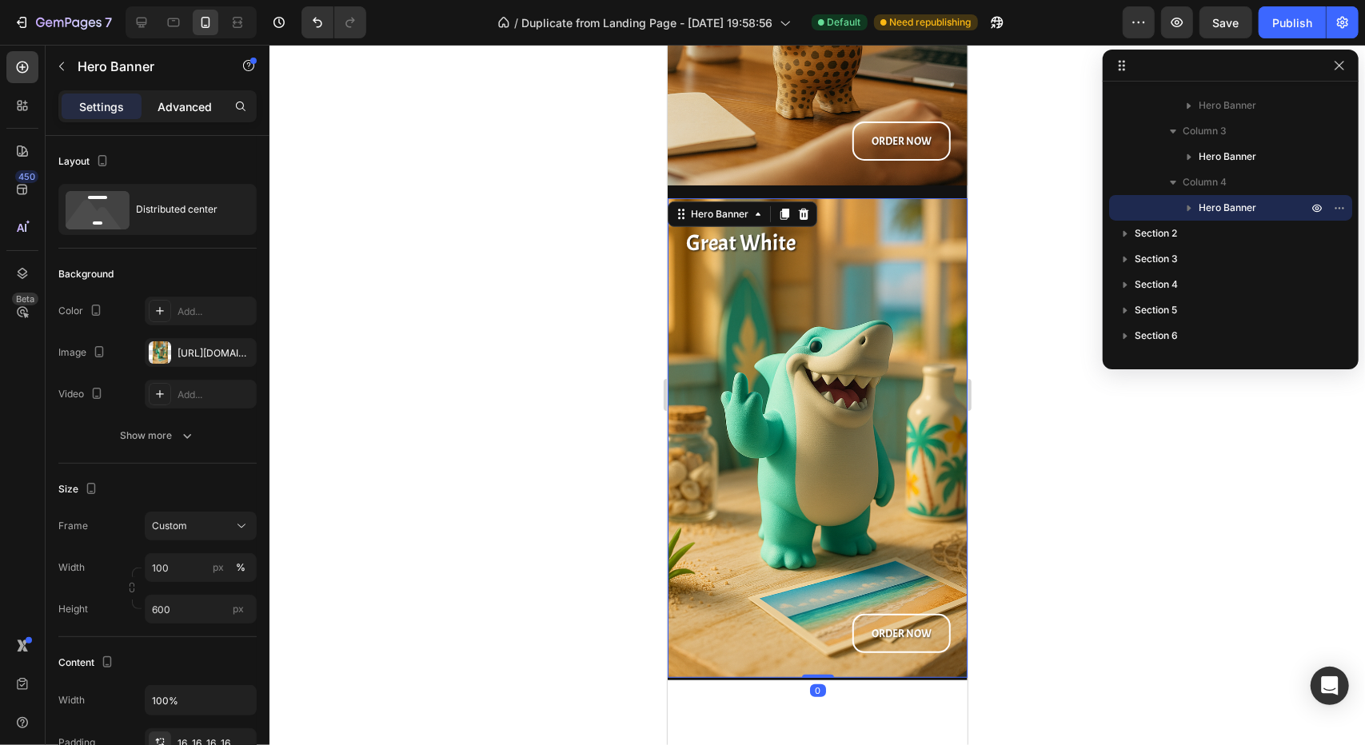
click at [179, 103] on p "Advanced" at bounding box center [185, 106] width 54 height 17
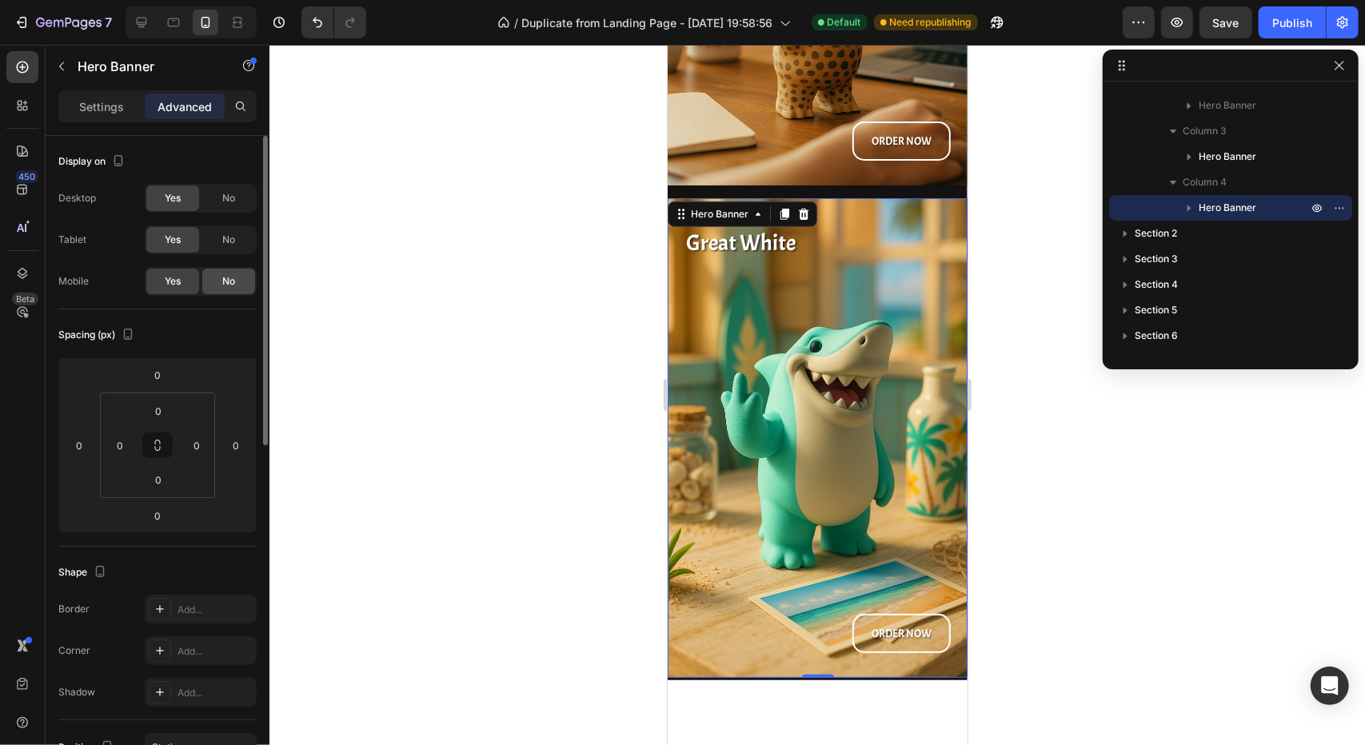
click at [225, 281] on span "No" at bounding box center [228, 281] width 13 height 14
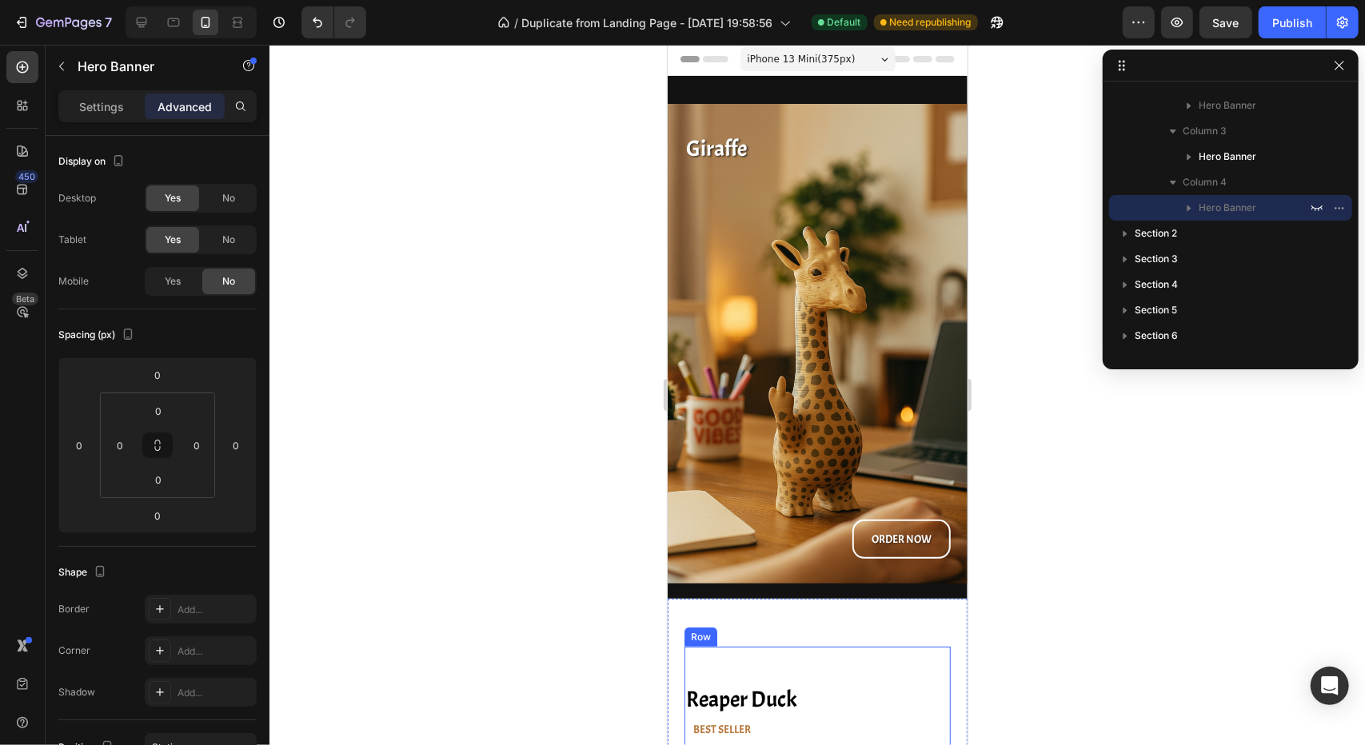
scroll to position [0, 0]
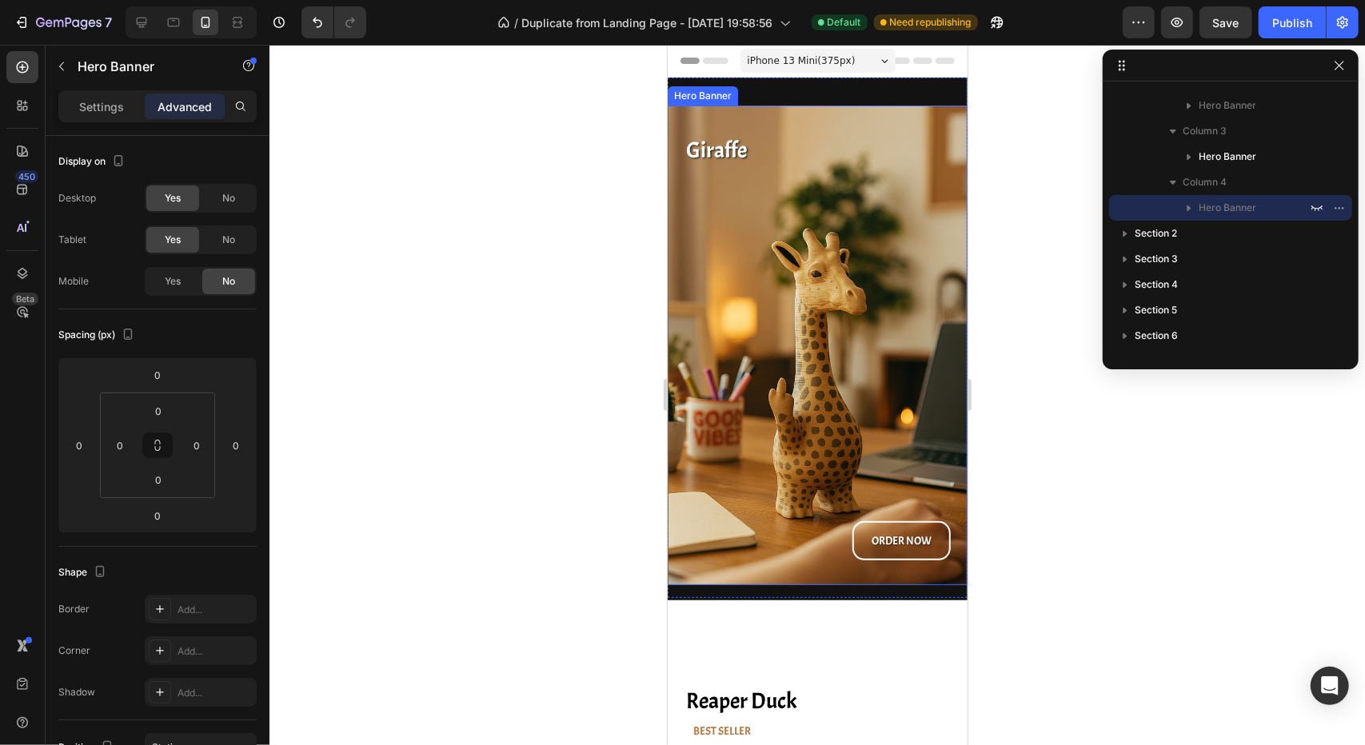
click at [793, 327] on div "Giraffe Heading ORDER NOW Button" at bounding box center [817, 345] width 274 height 454
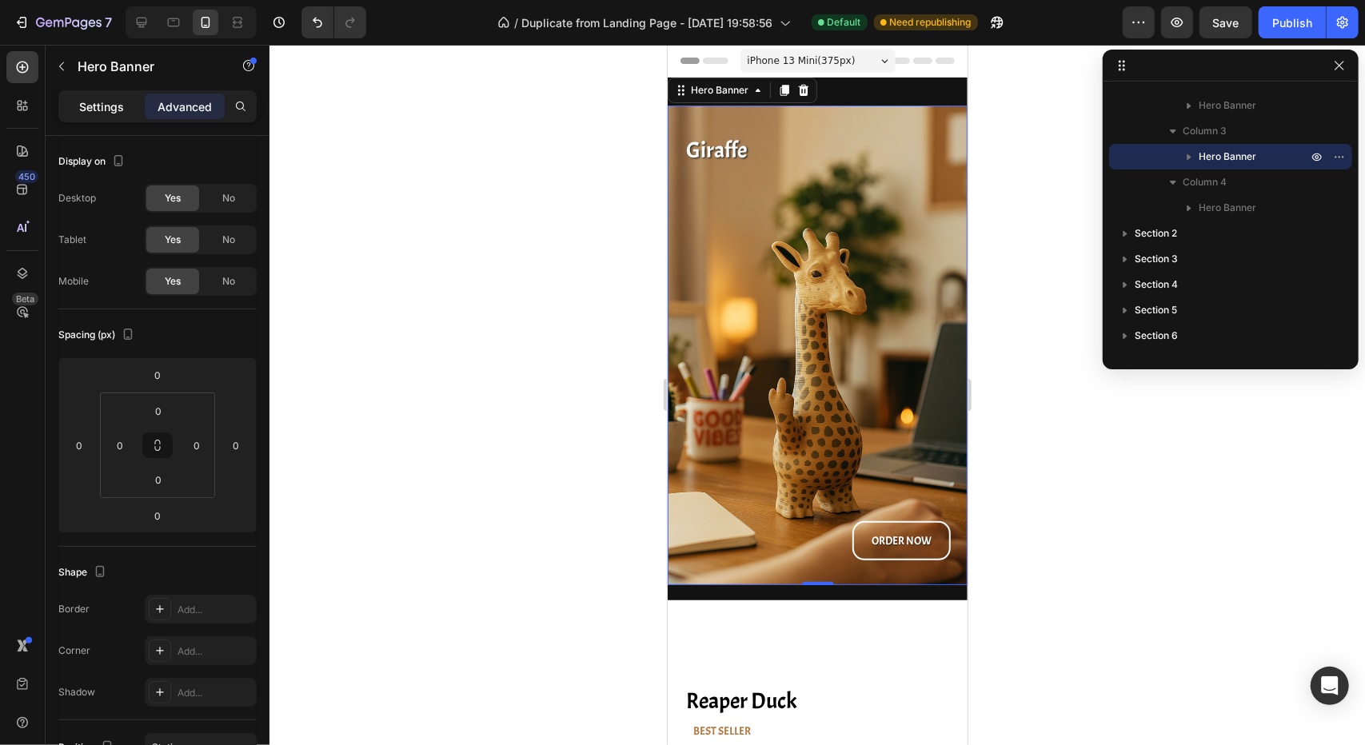
click at [113, 108] on p "Settings" at bounding box center [101, 106] width 45 height 17
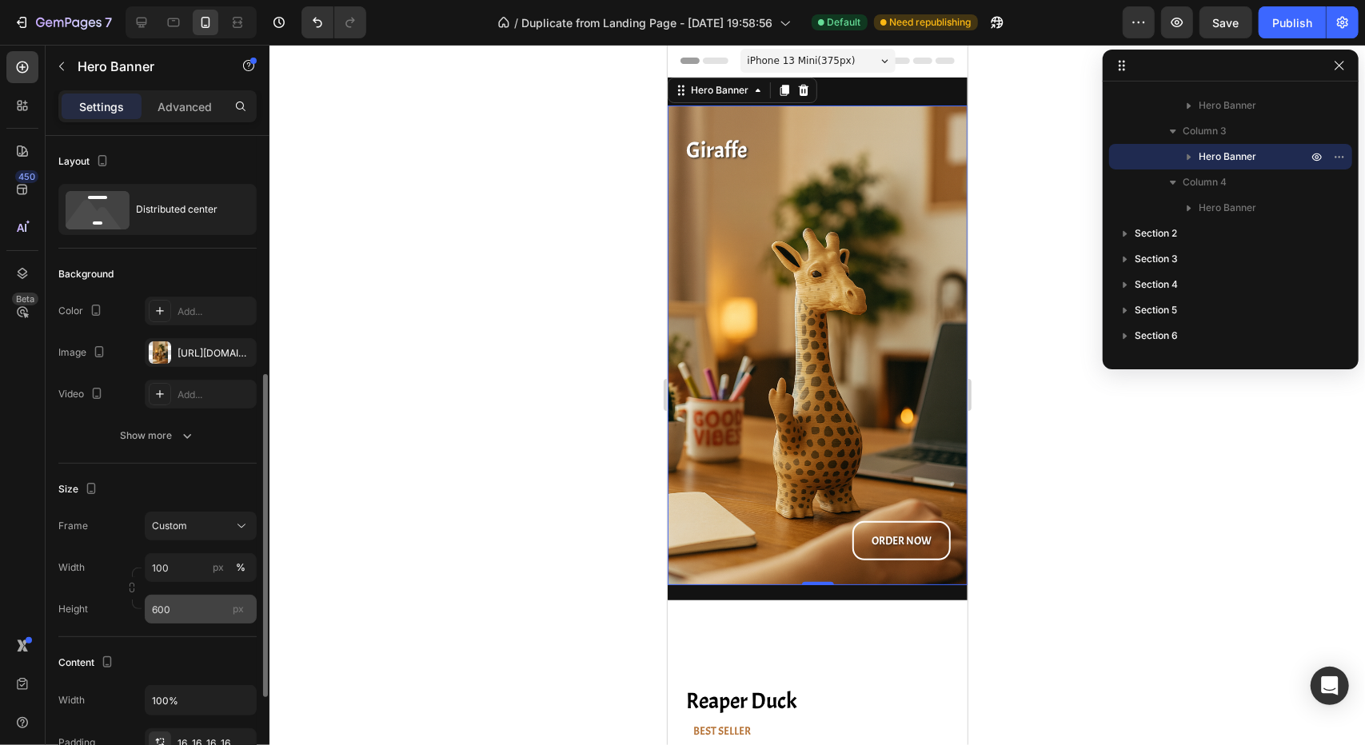
scroll to position [160, 0]
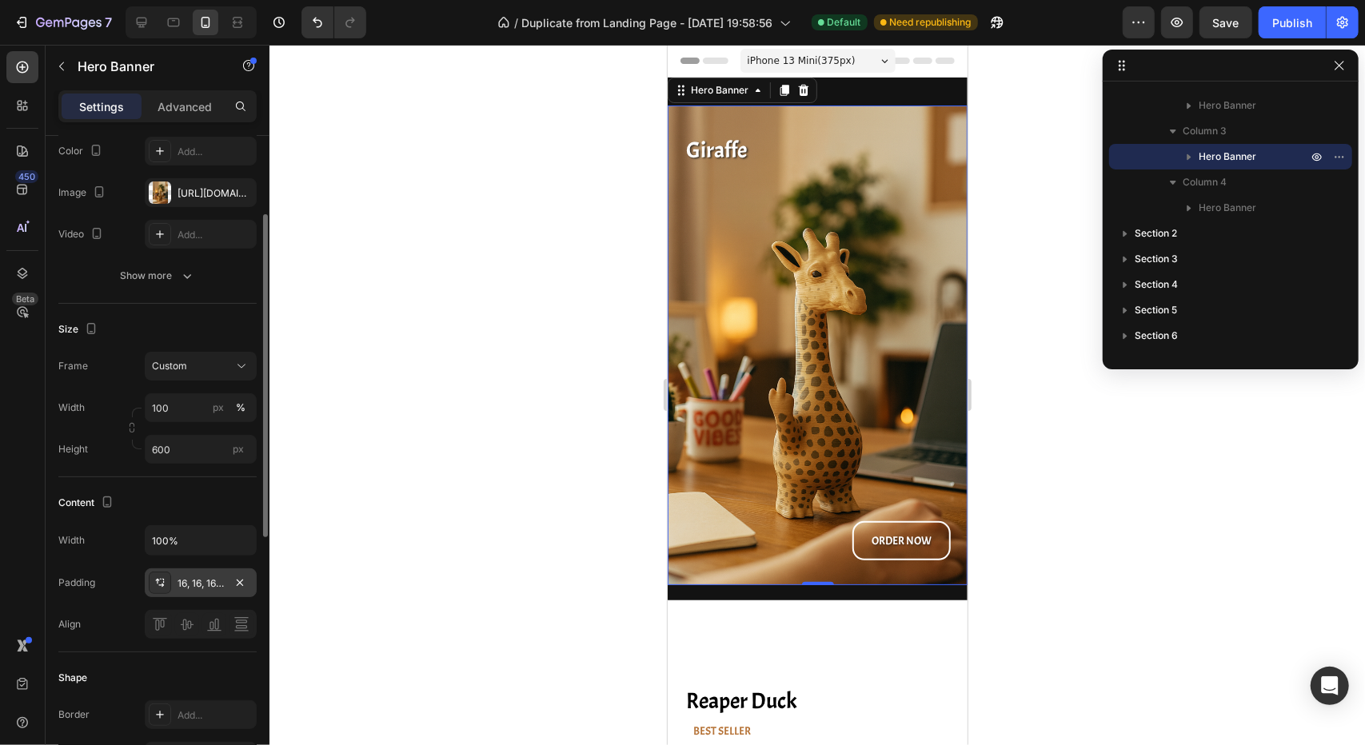
click at [213, 581] on div "16, 16, 16, 16" at bounding box center [201, 584] width 46 height 14
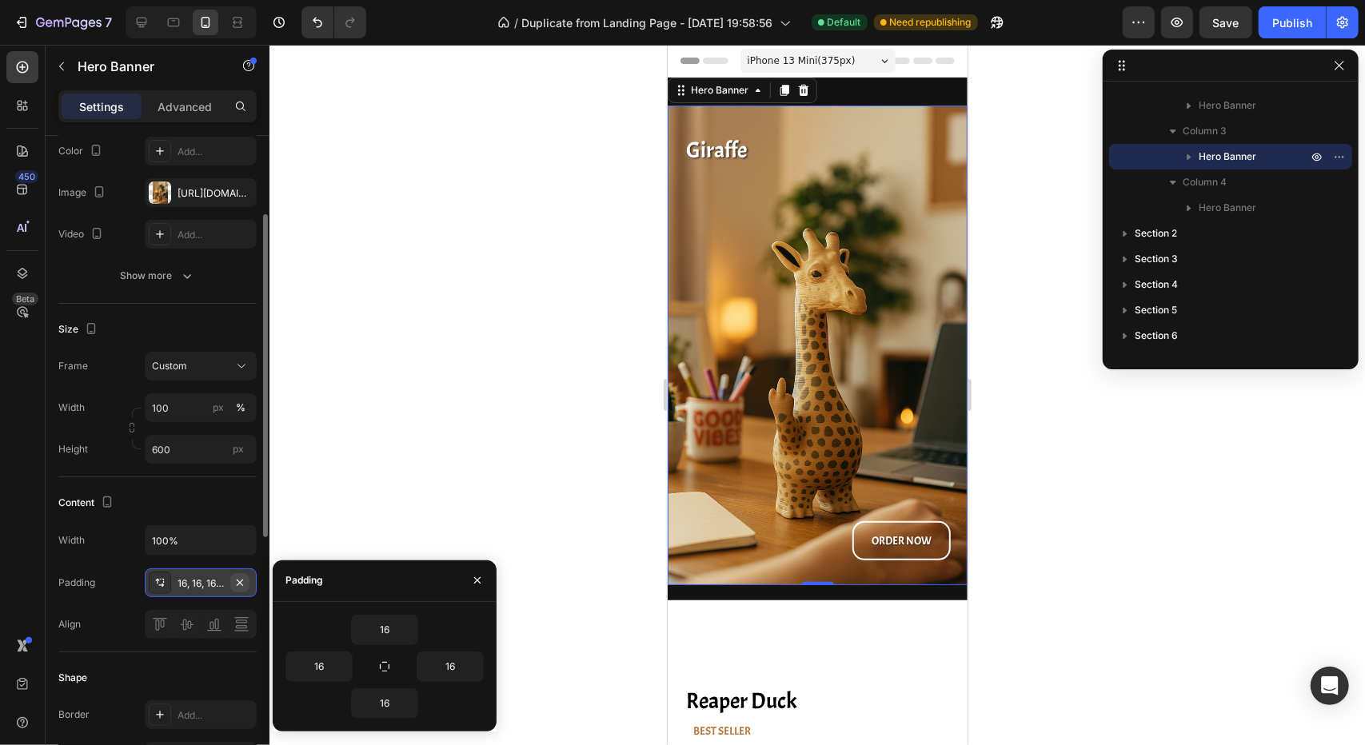
click at [239, 577] on icon "button" at bounding box center [239, 583] width 13 height 13
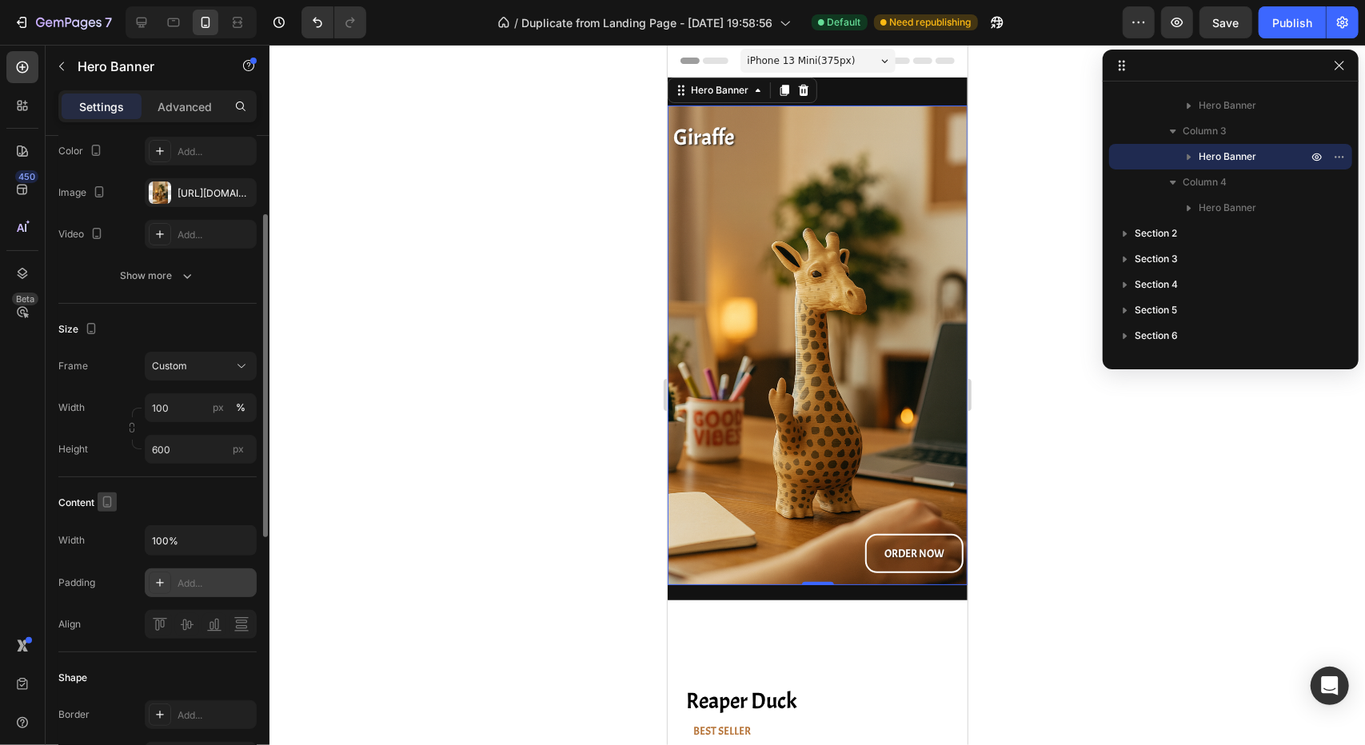
click at [107, 506] on icon "button" at bounding box center [107, 502] width 9 height 11
click at [105, 561] on icon "button" at bounding box center [110, 557] width 16 height 16
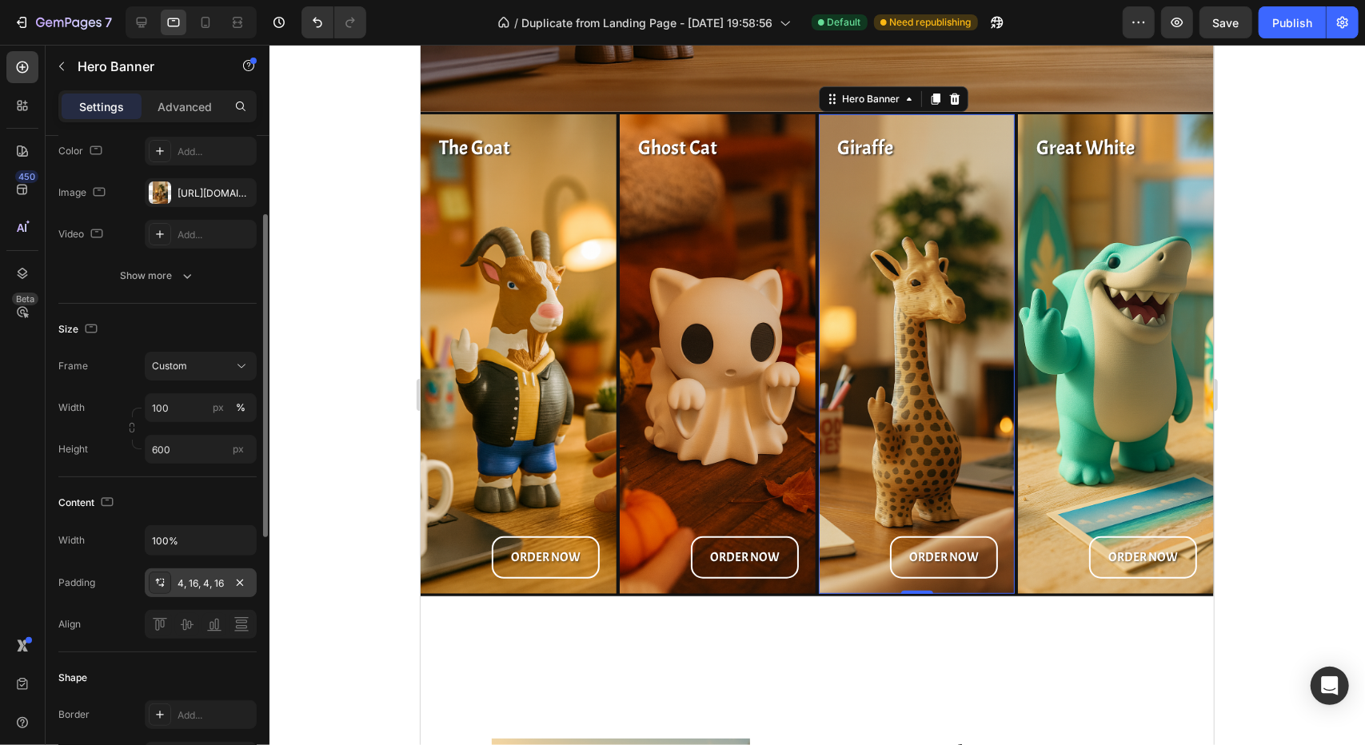
scroll to position [460, 0]
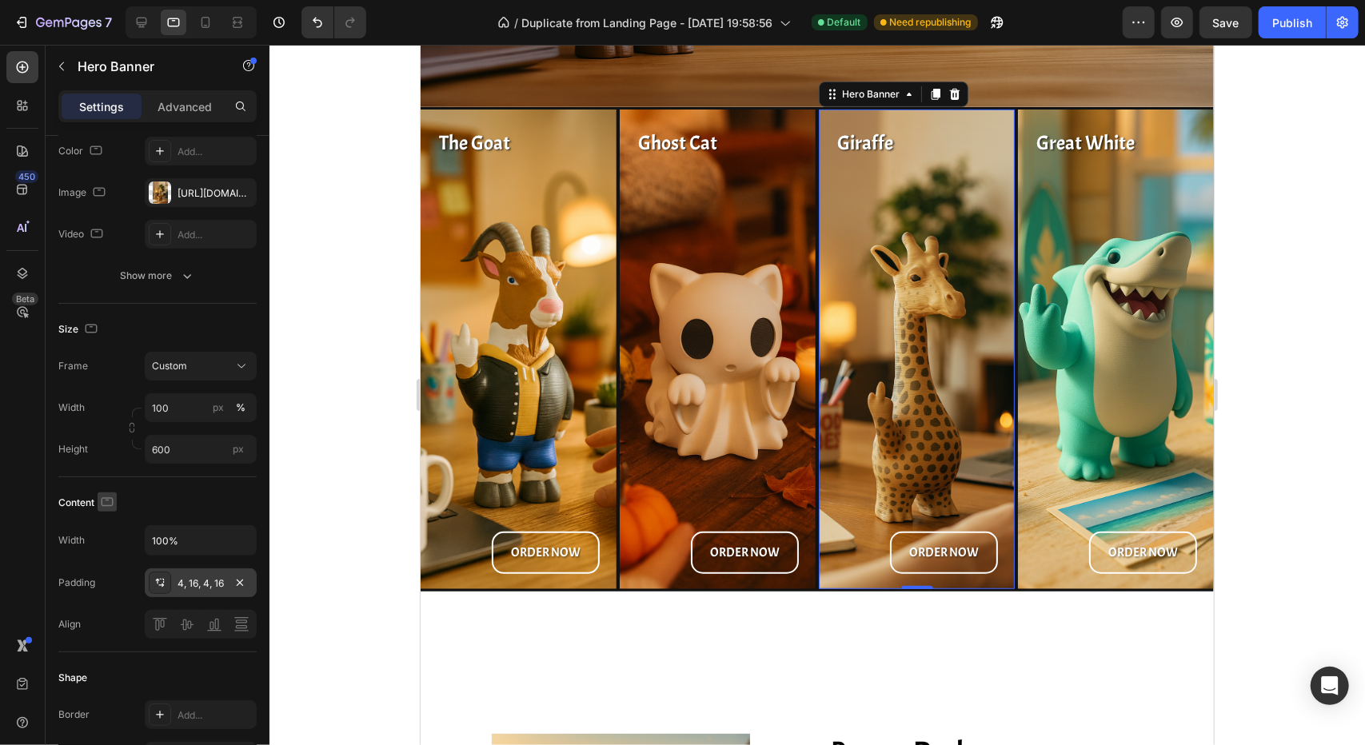
click at [112, 501] on icon "button" at bounding box center [107, 502] width 16 height 16
click at [111, 582] on icon "button" at bounding box center [110, 585] width 16 height 16
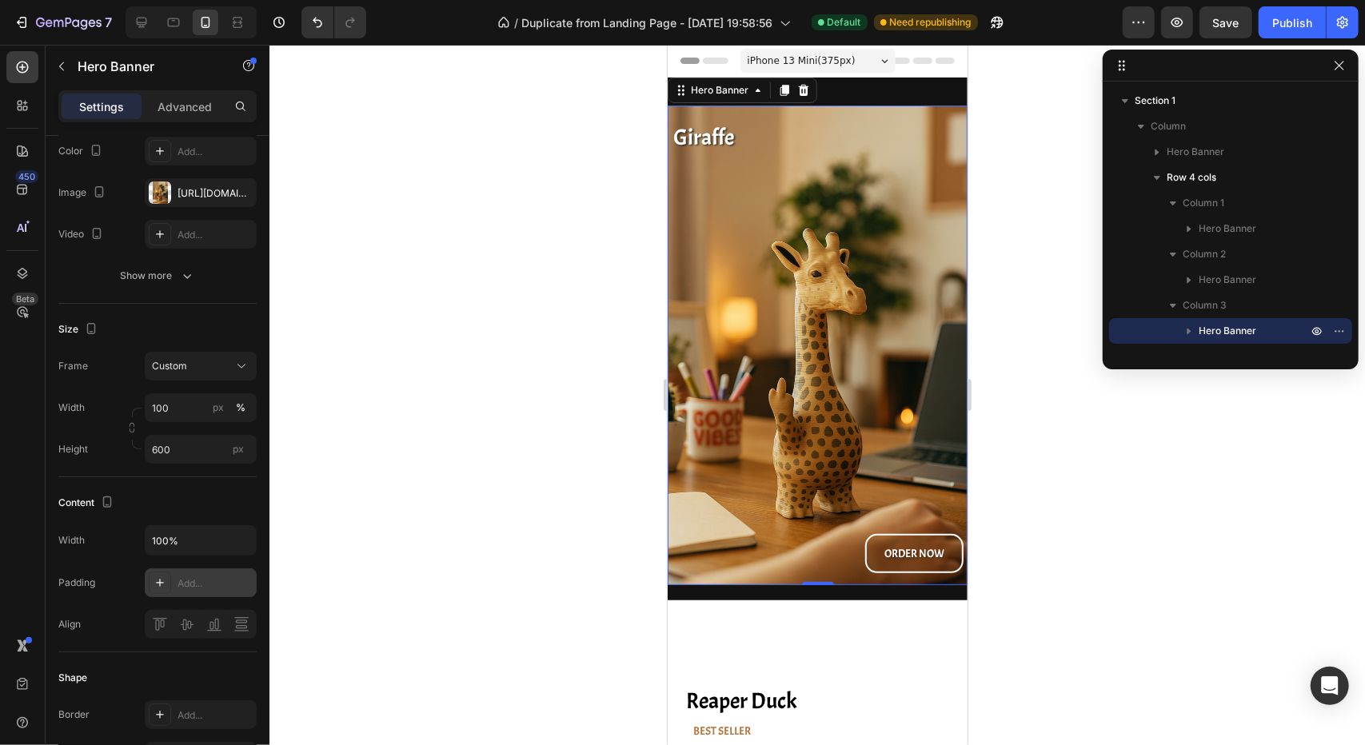
scroll to position [5, 0]
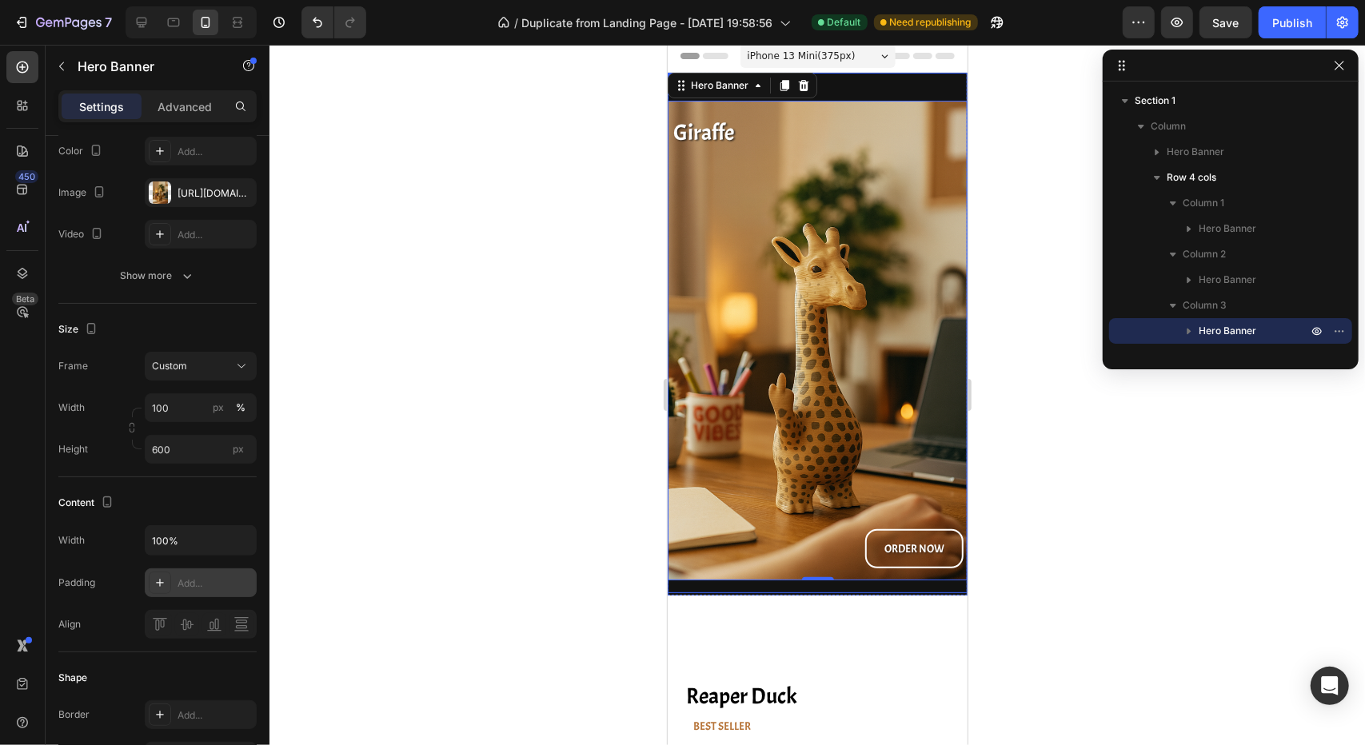
click at [712, 586] on div "The Goat Heading ORDER NOW Button Hero Banner Ghost Cat Heading ORDER NOW Butto…" at bounding box center [817, 332] width 300 height 521
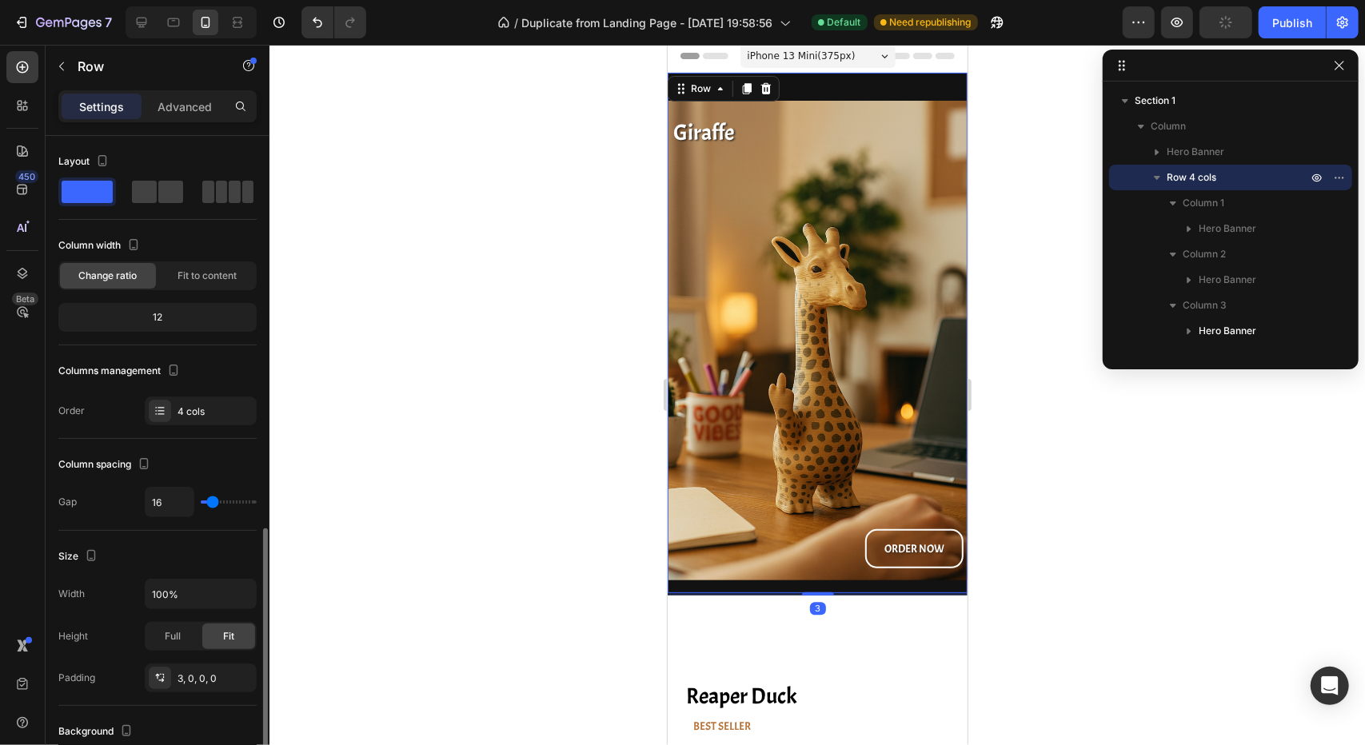
scroll to position [240, 0]
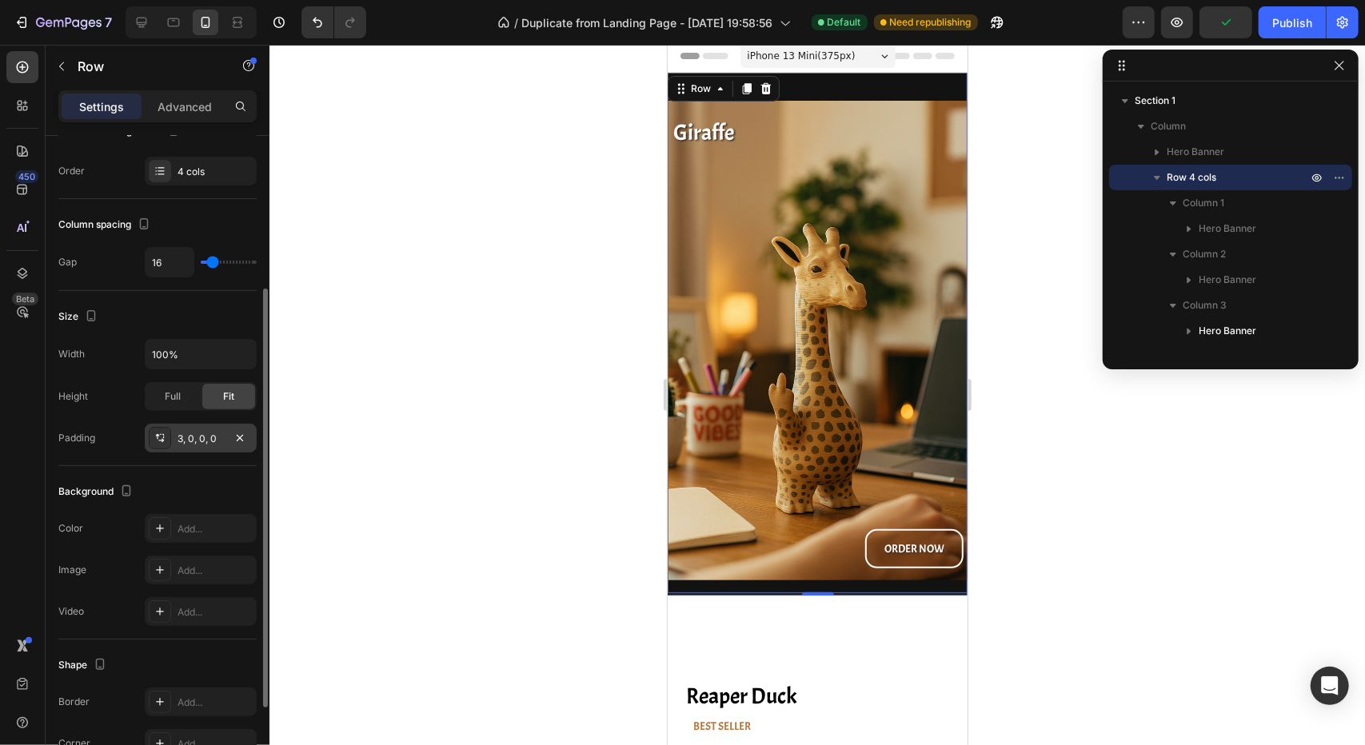
click at [160, 441] on icon at bounding box center [160, 438] width 13 height 13
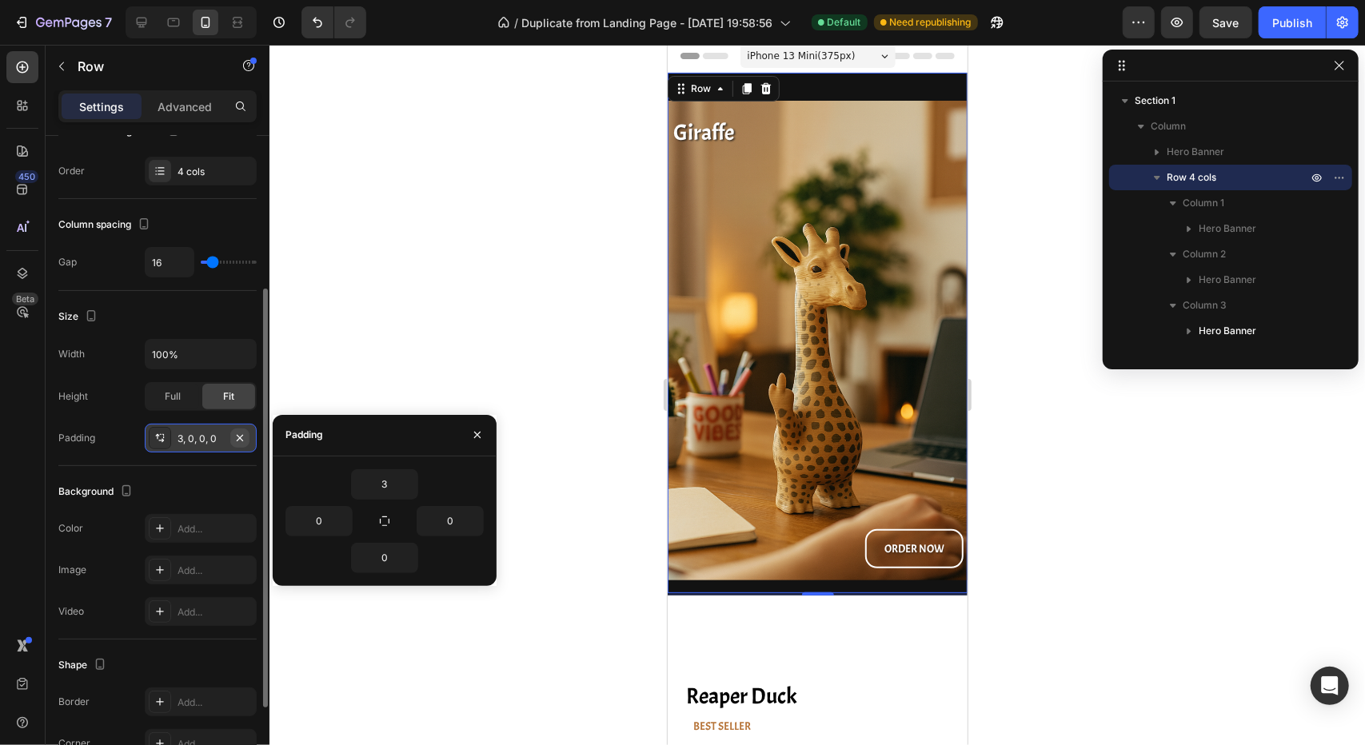
click at [244, 438] on icon "button" at bounding box center [239, 438] width 13 height 13
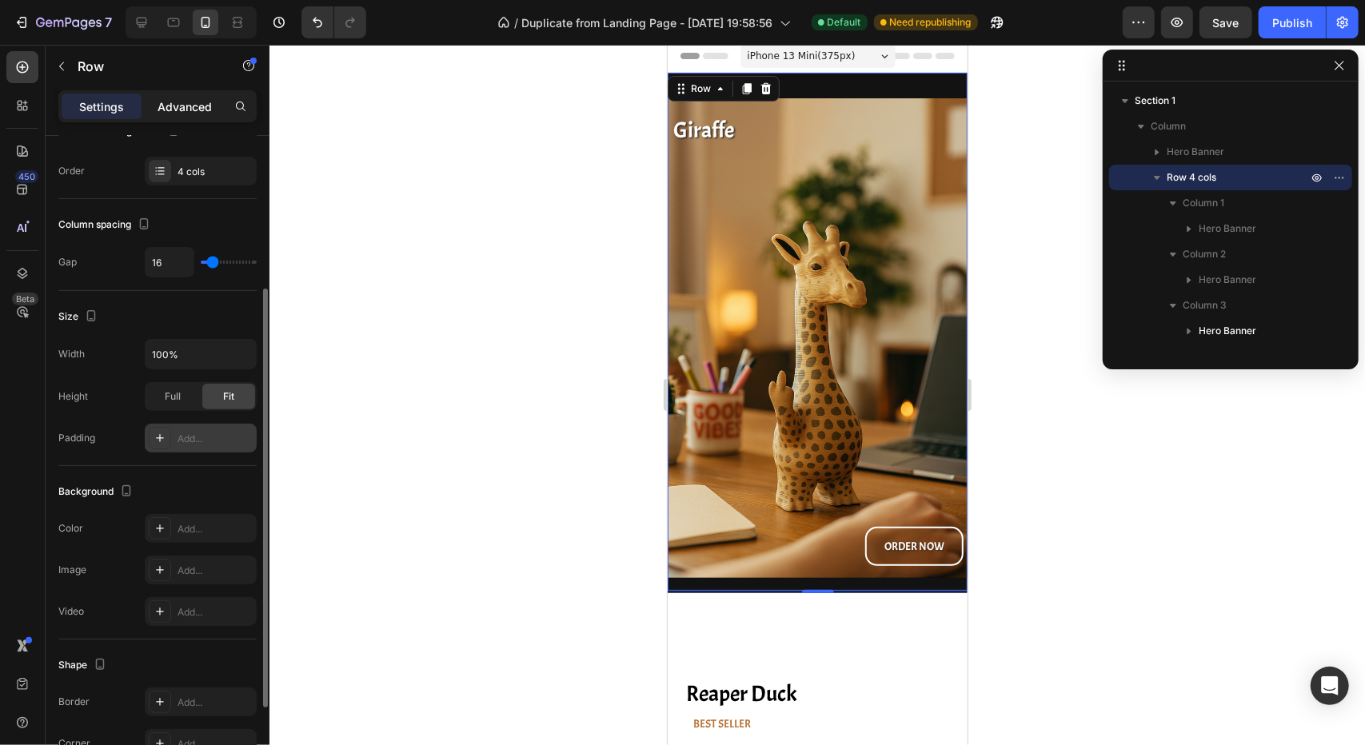
click at [190, 114] on p "Advanced" at bounding box center [185, 106] width 54 height 17
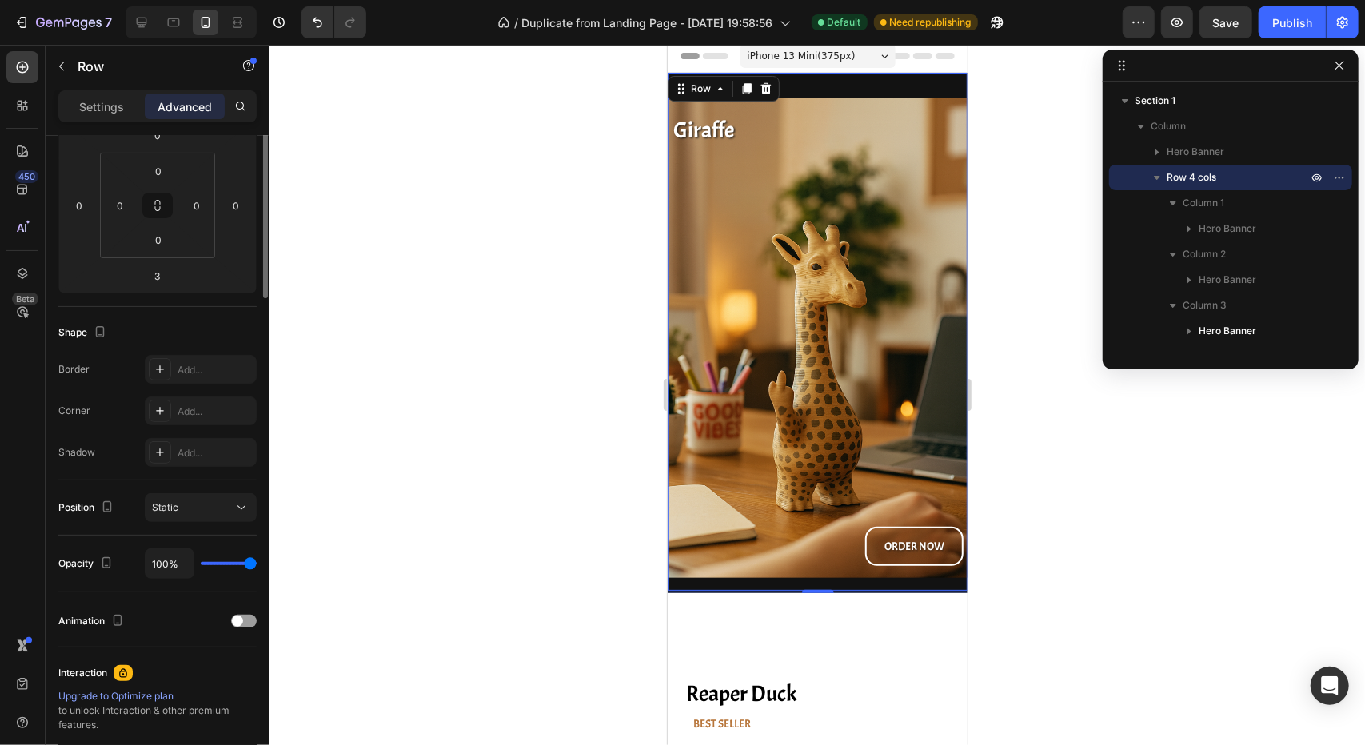
scroll to position [0, 0]
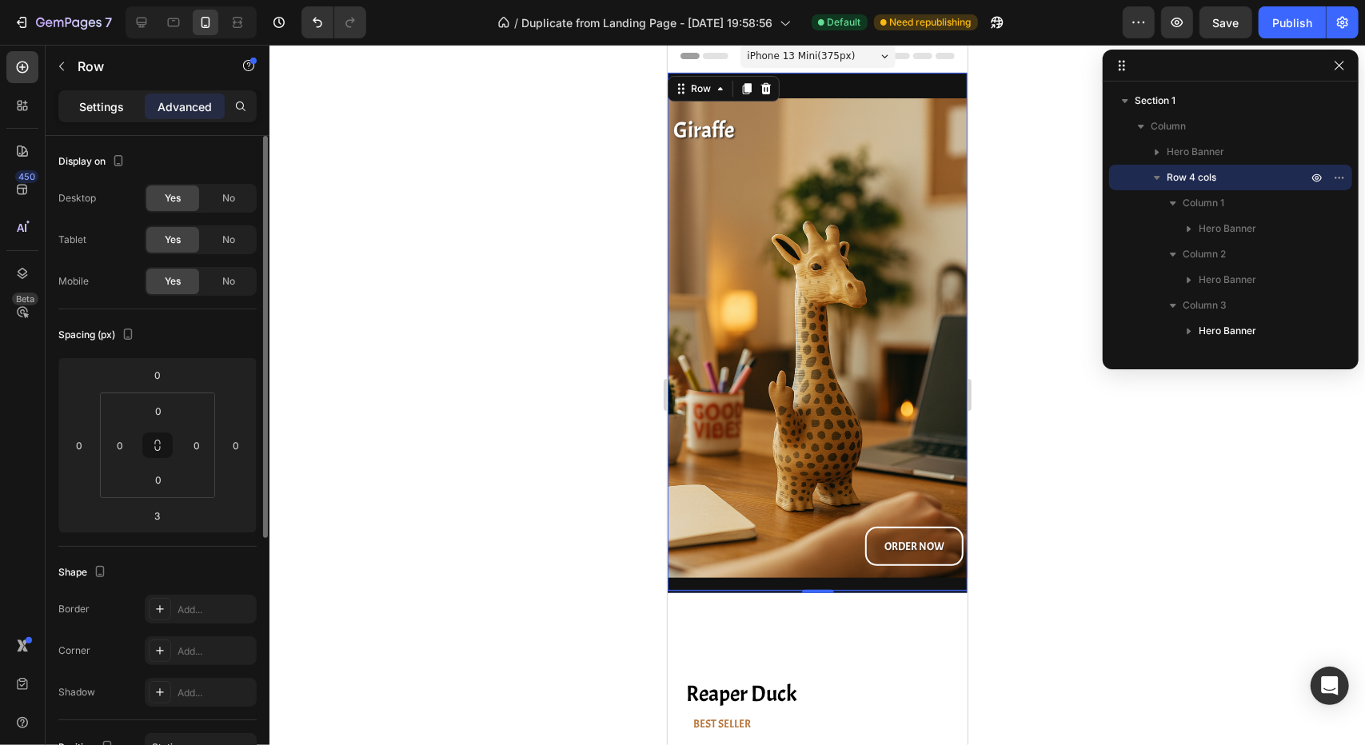
click at [112, 100] on p "Settings" at bounding box center [101, 106] width 45 height 17
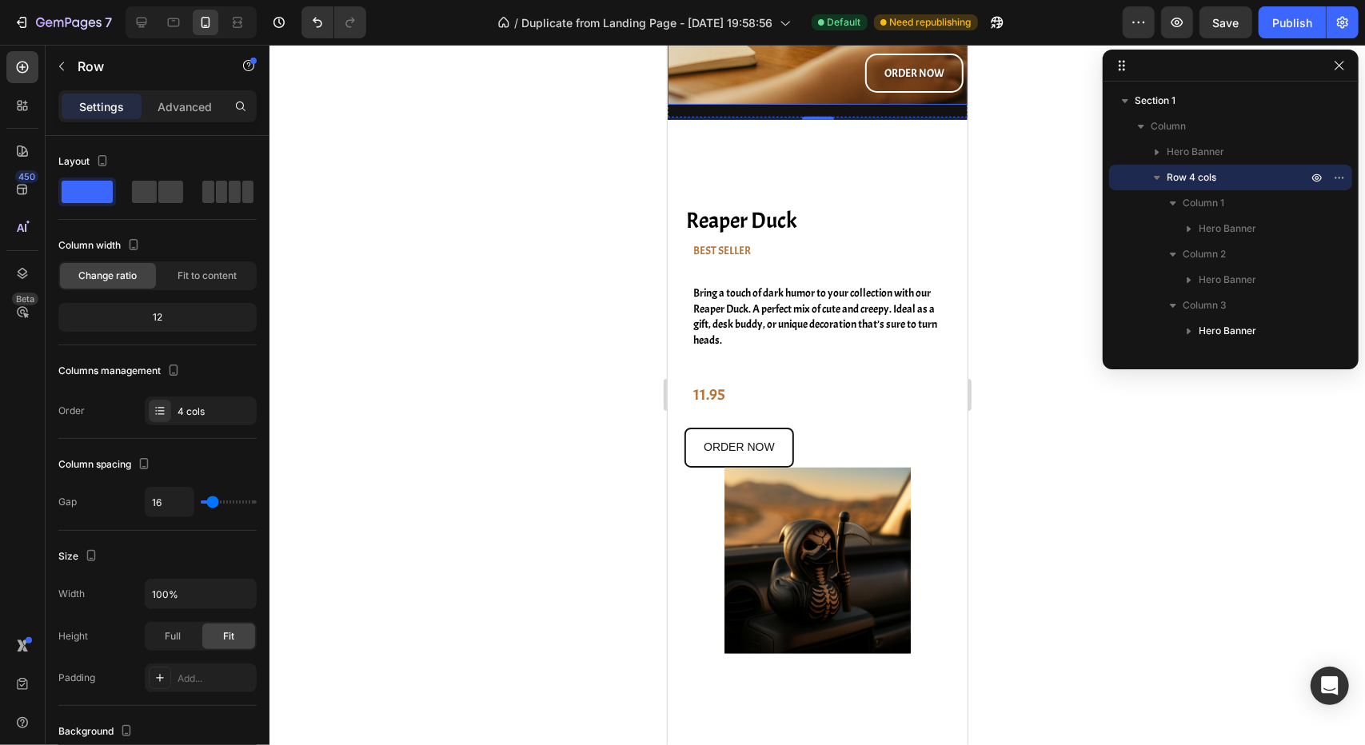
scroll to position [485, 0]
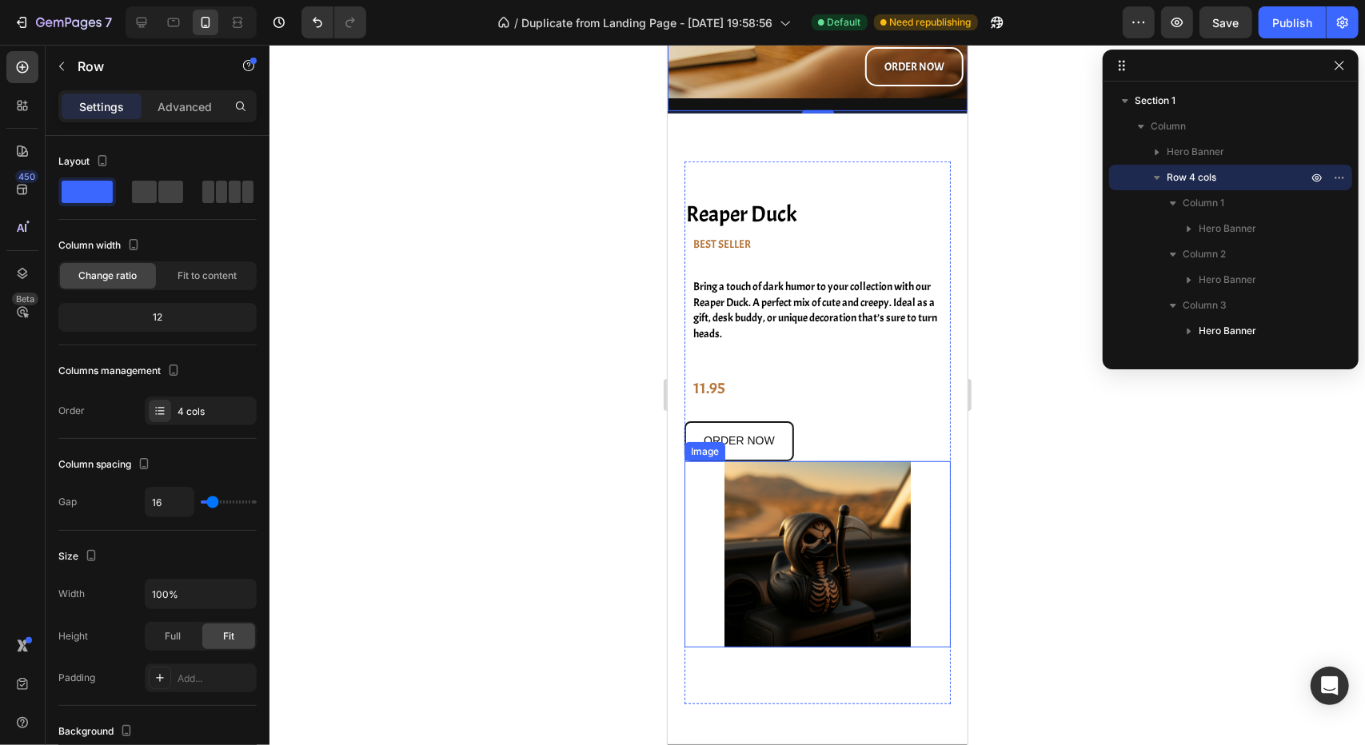
click at [908, 486] on div at bounding box center [817, 554] width 266 height 186
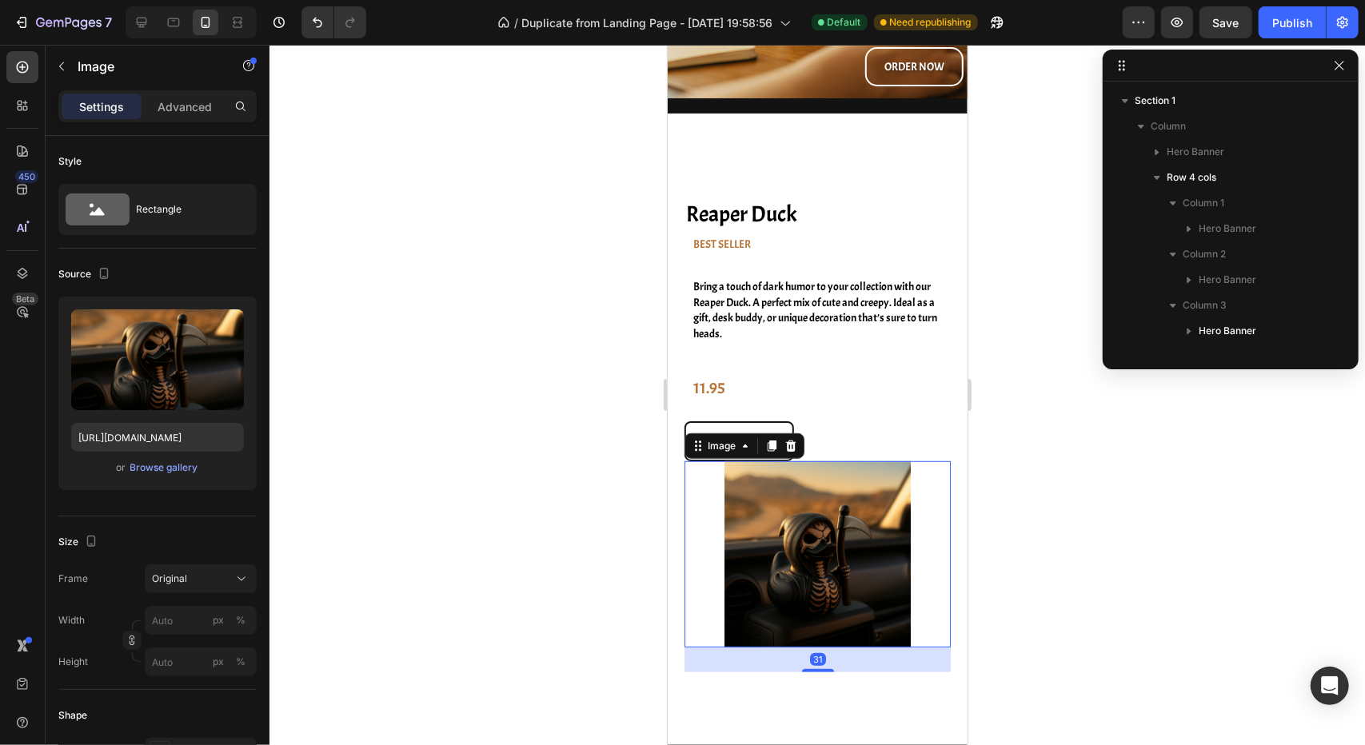
scroll to position [302, 0]
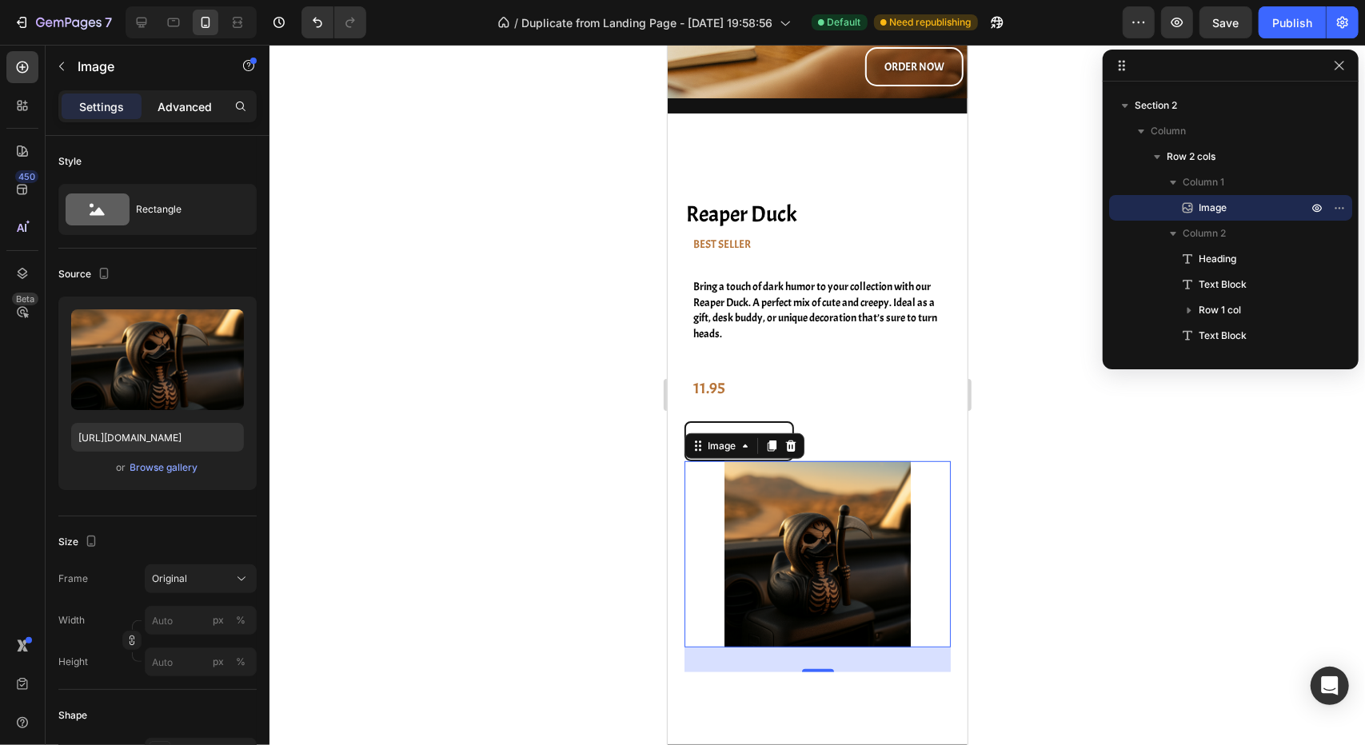
click at [179, 112] on p "Advanced" at bounding box center [185, 106] width 54 height 17
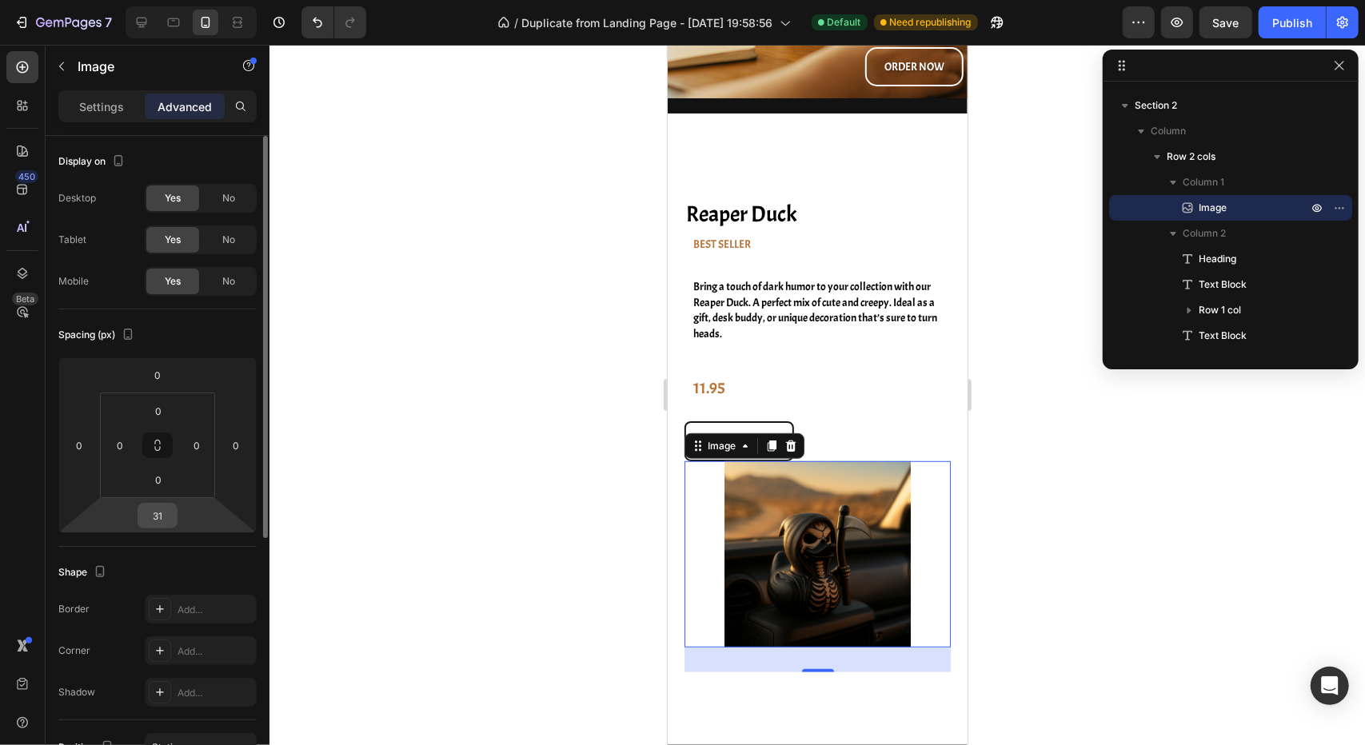
click at [169, 519] on input "31" at bounding box center [158, 516] width 32 height 24
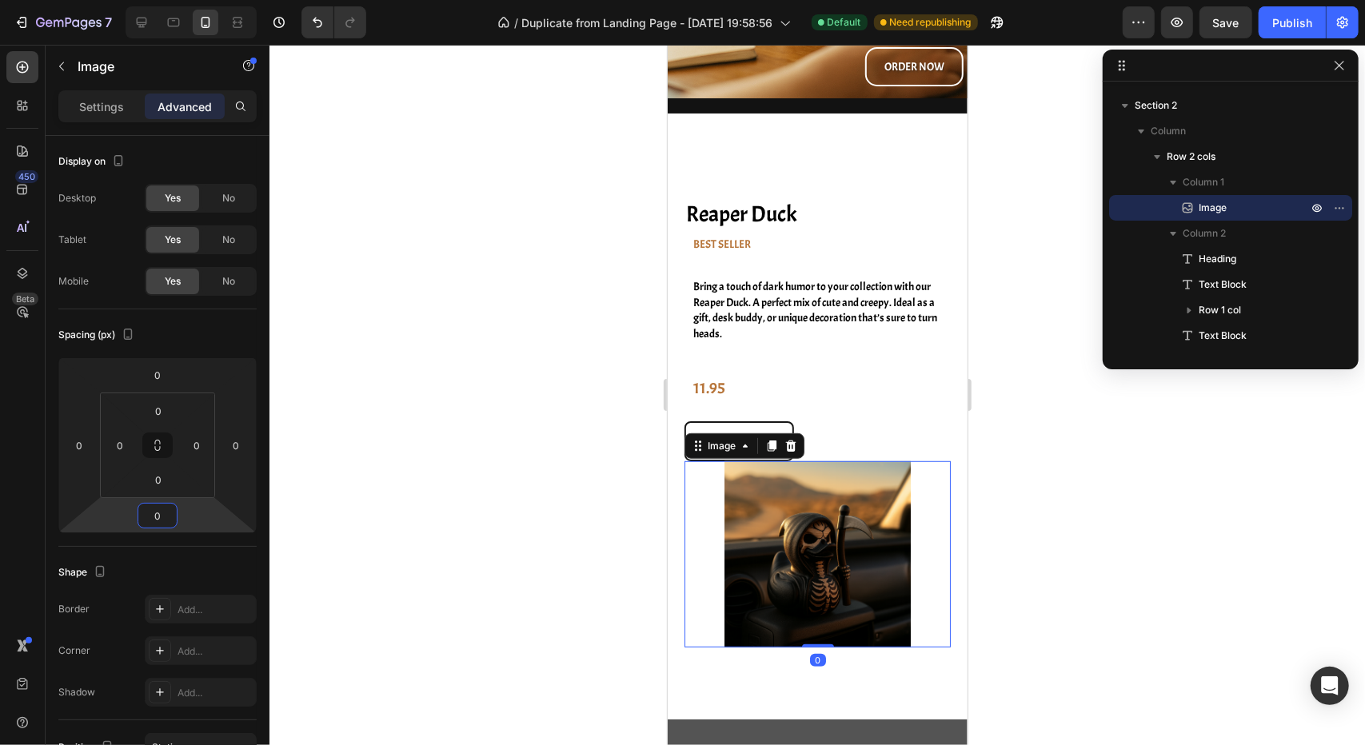
type input "0"
click at [803, 588] on img at bounding box center [817, 554] width 186 height 186
click at [97, 98] on p "Settings" at bounding box center [101, 106] width 45 height 17
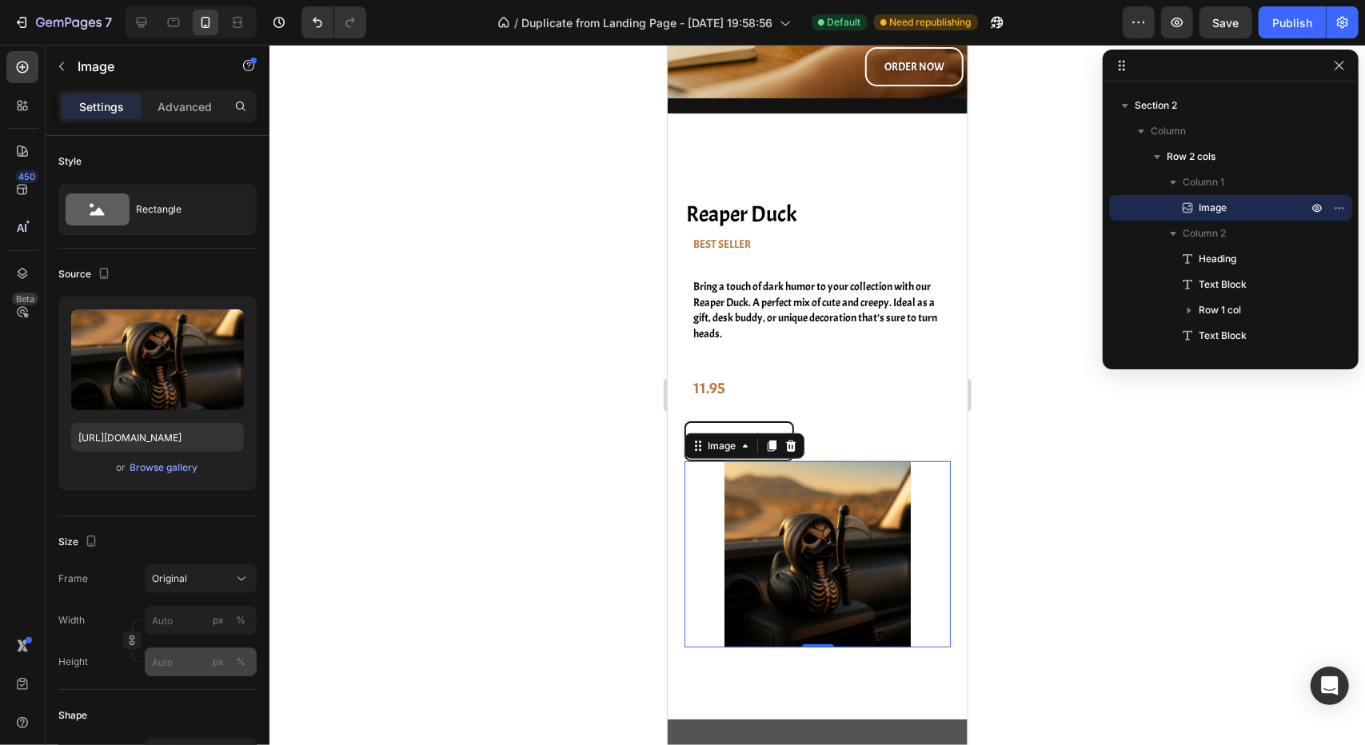
scroll to position [160, 0]
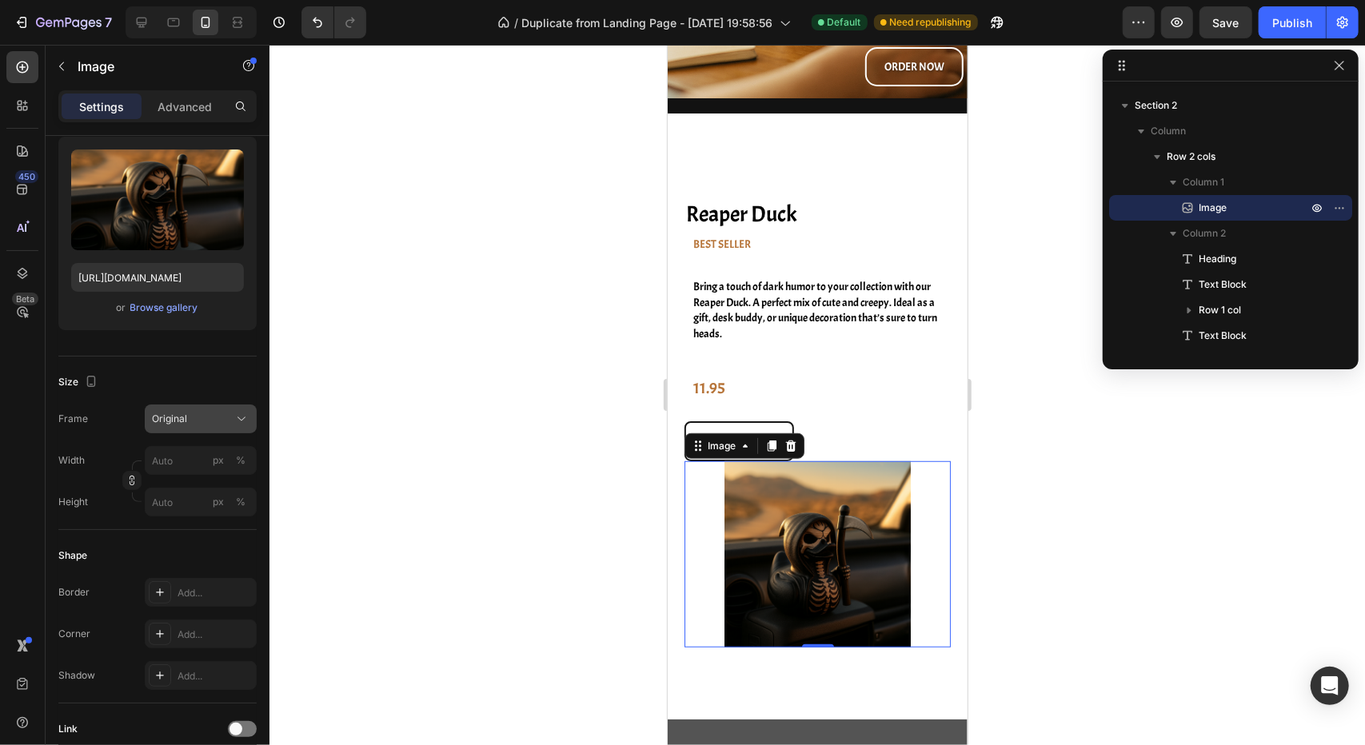
click at [226, 413] on div "Original" at bounding box center [191, 419] width 78 height 14
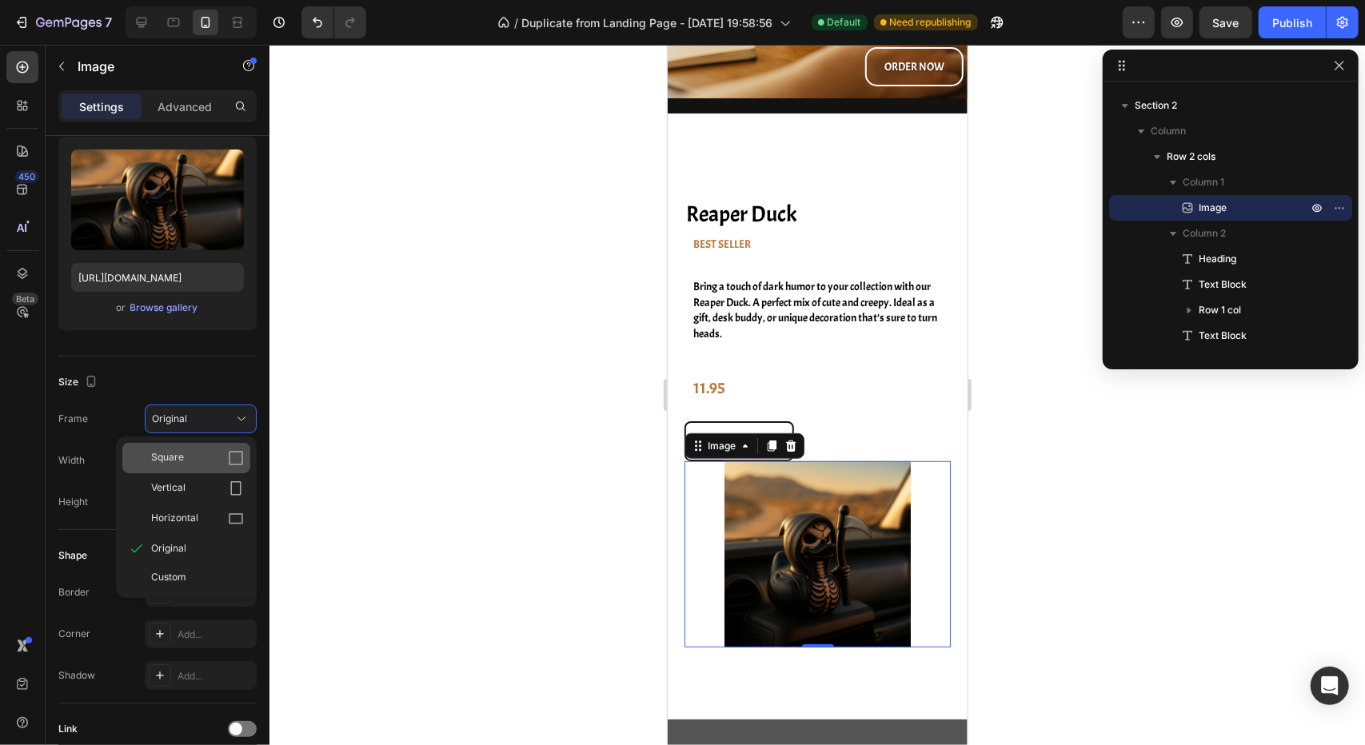
click at [194, 454] on div "Square" at bounding box center [197, 458] width 93 height 16
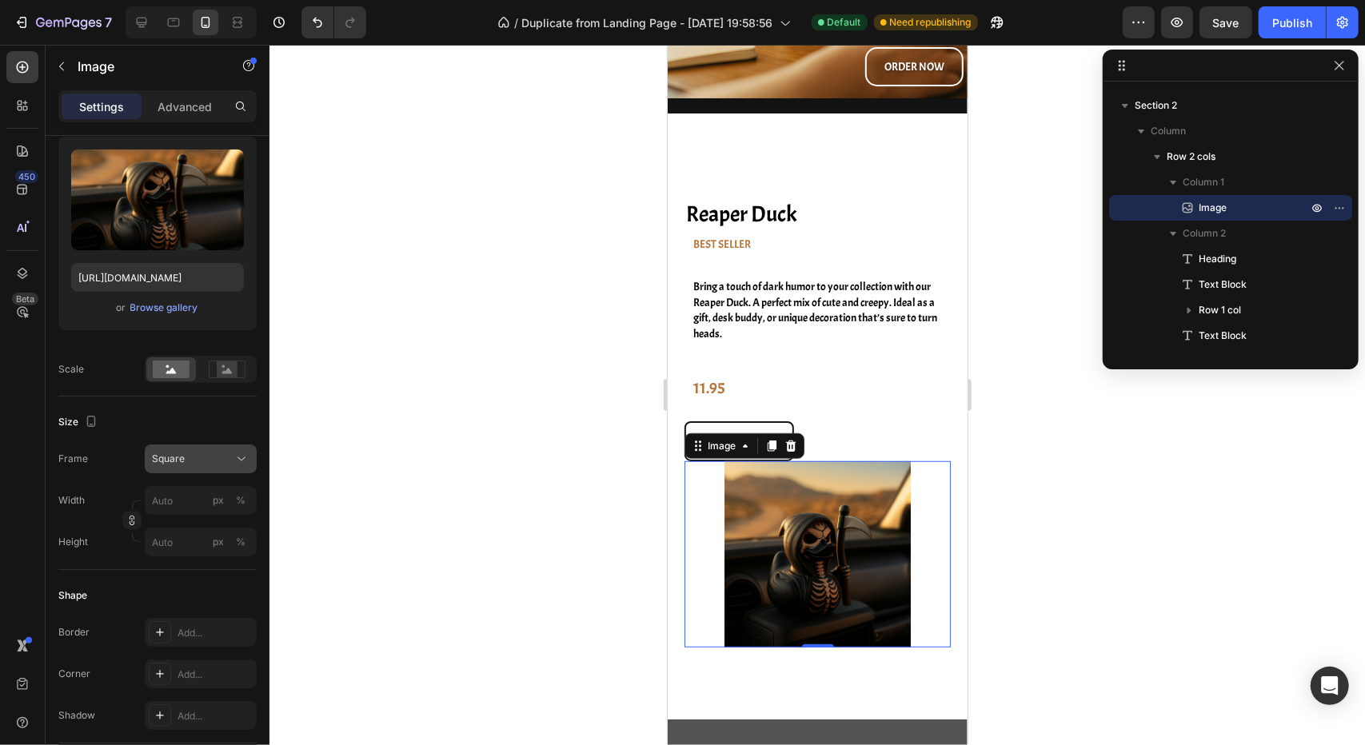
click at [191, 453] on div "Square" at bounding box center [191, 459] width 78 height 14
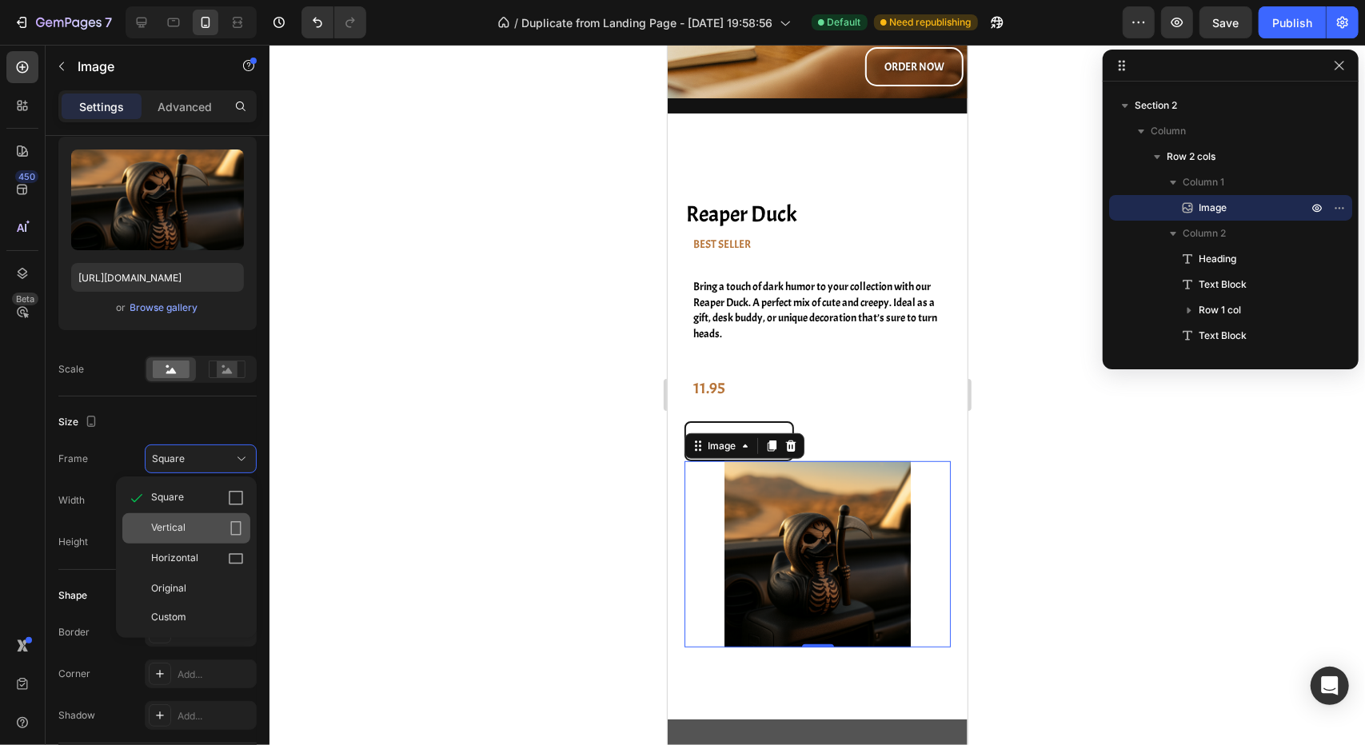
click at [184, 524] on span "Vertical" at bounding box center [168, 529] width 34 height 16
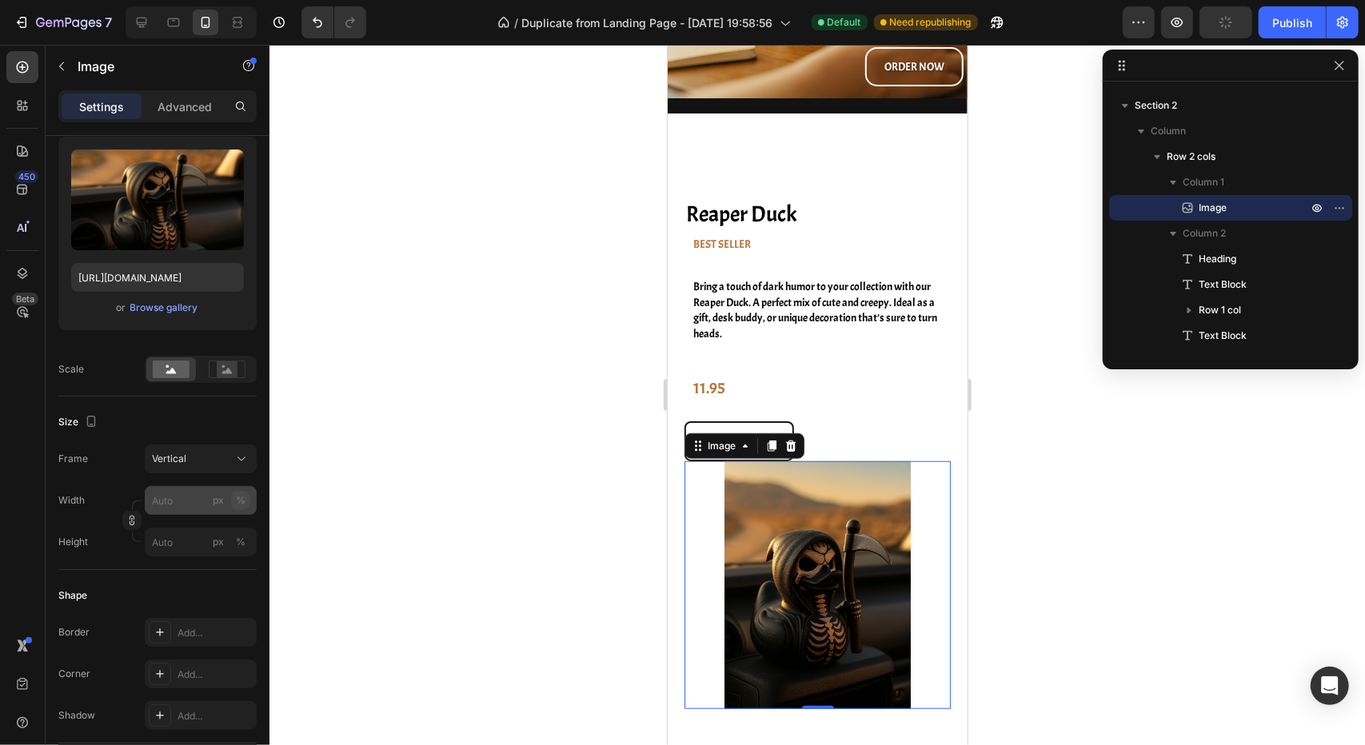
click at [237, 501] on div "%" at bounding box center [241, 500] width 10 height 14
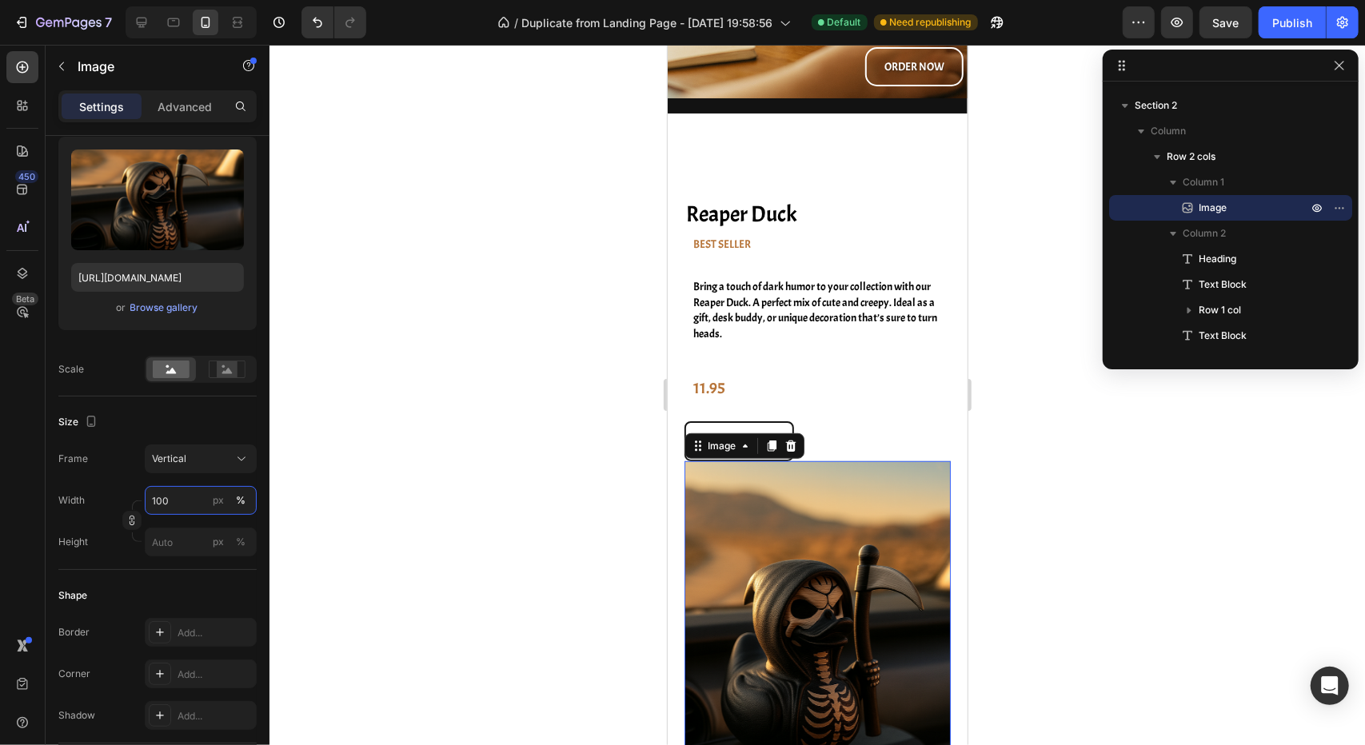
type input "100"
click at [467, 487] on div at bounding box center [816, 395] width 1095 height 700
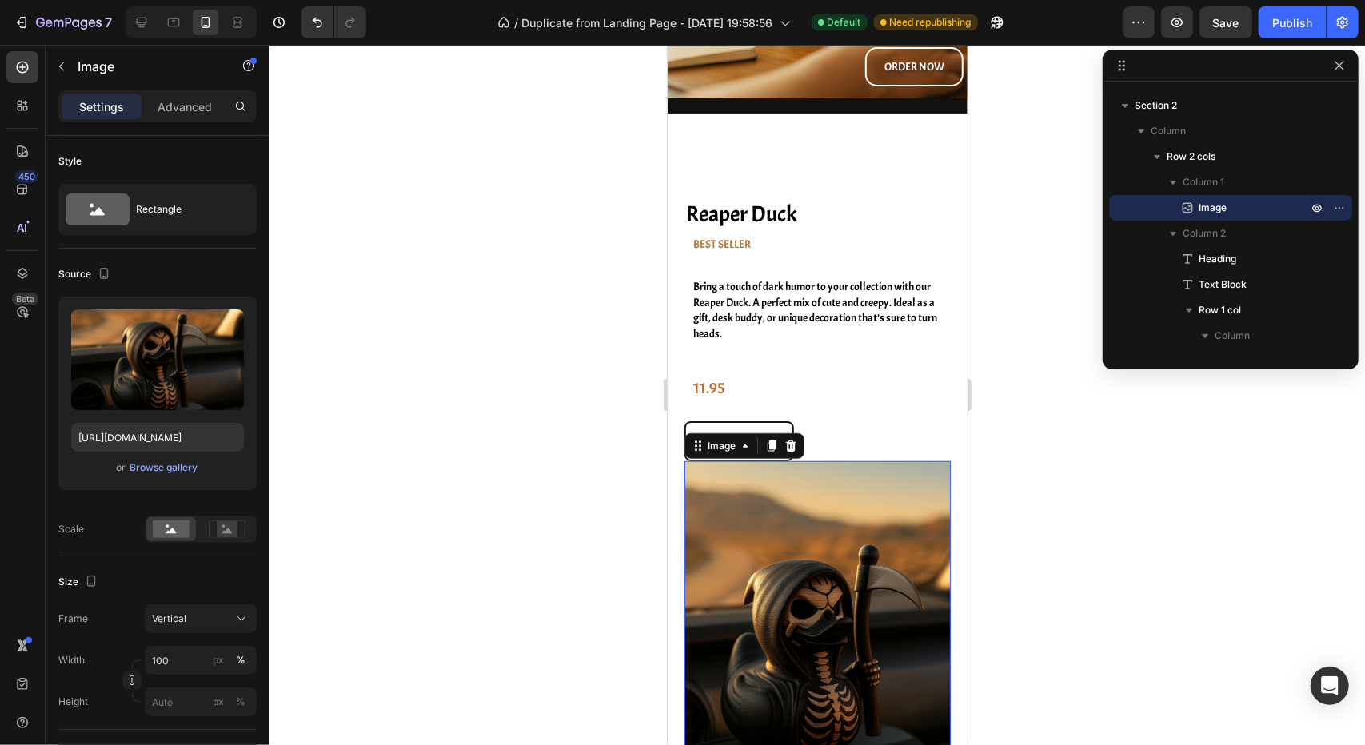
click at [812, 550] on img at bounding box center [817, 638] width 266 height 355
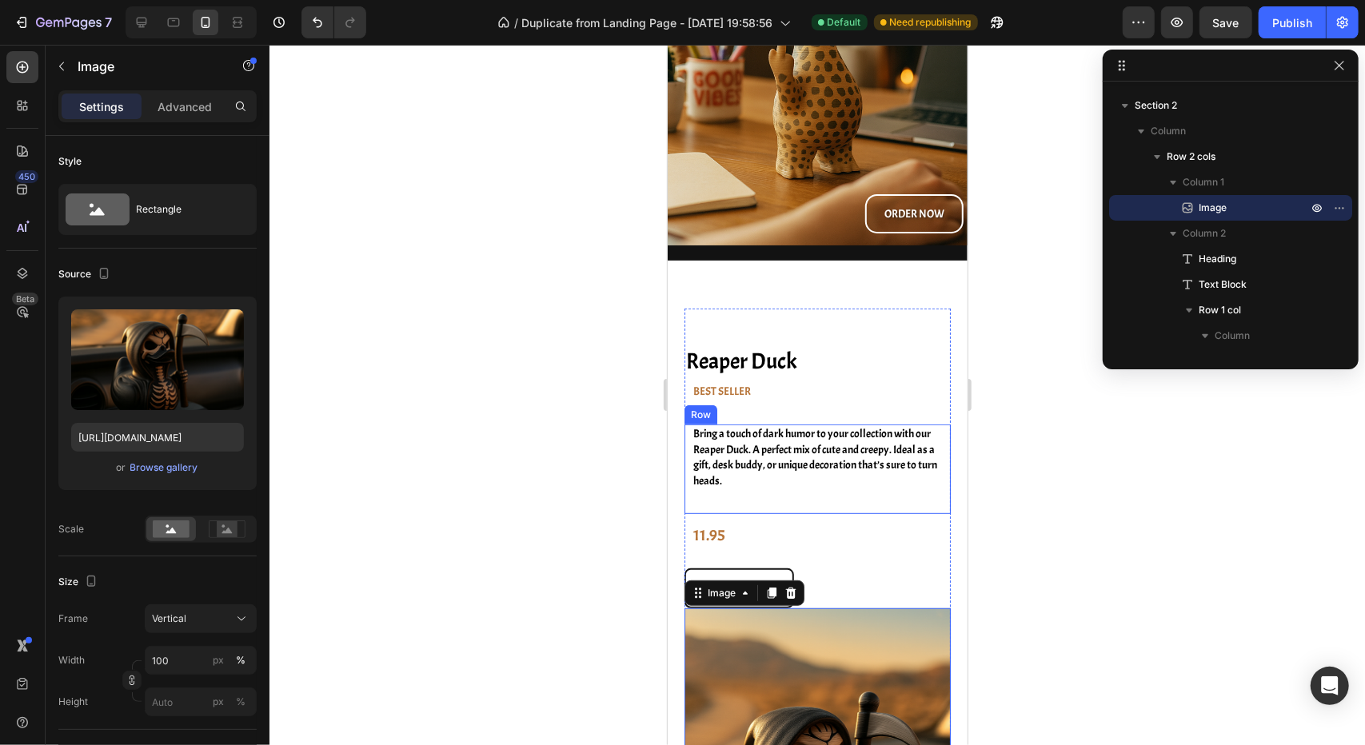
scroll to position [325, 0]
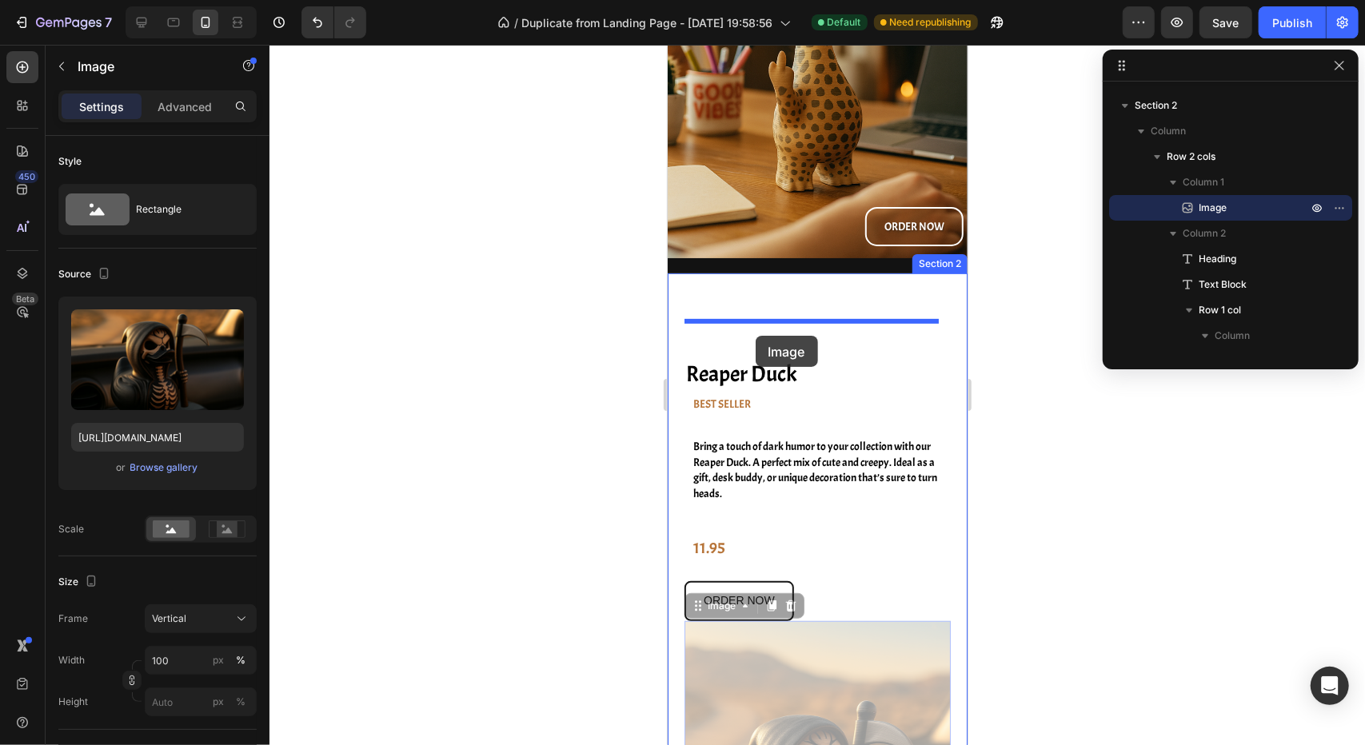
drag, startPoint x: 723, startPoint y: 608, endPoint x: 755, endPoint y: 335, distance: 274.5
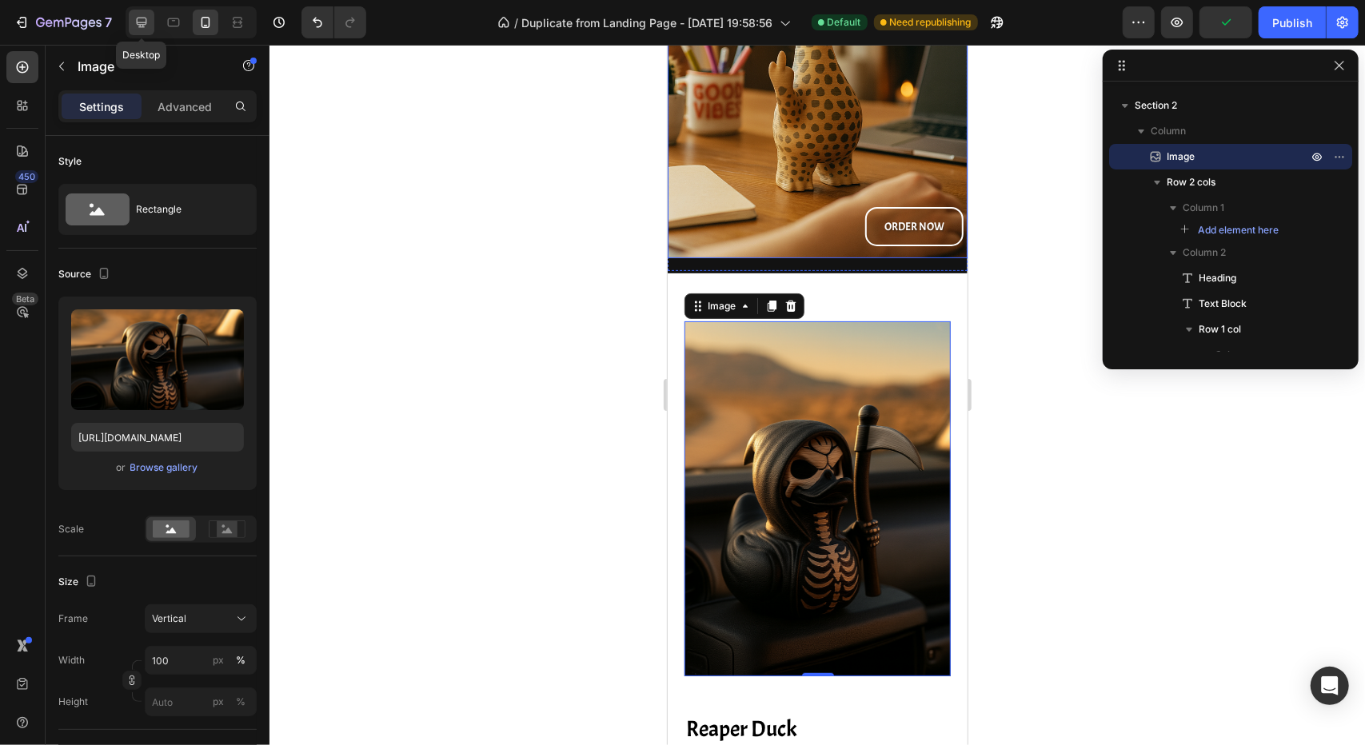
click at [138, 24] on icon at bounding box center [142, 23] width 10 height 10
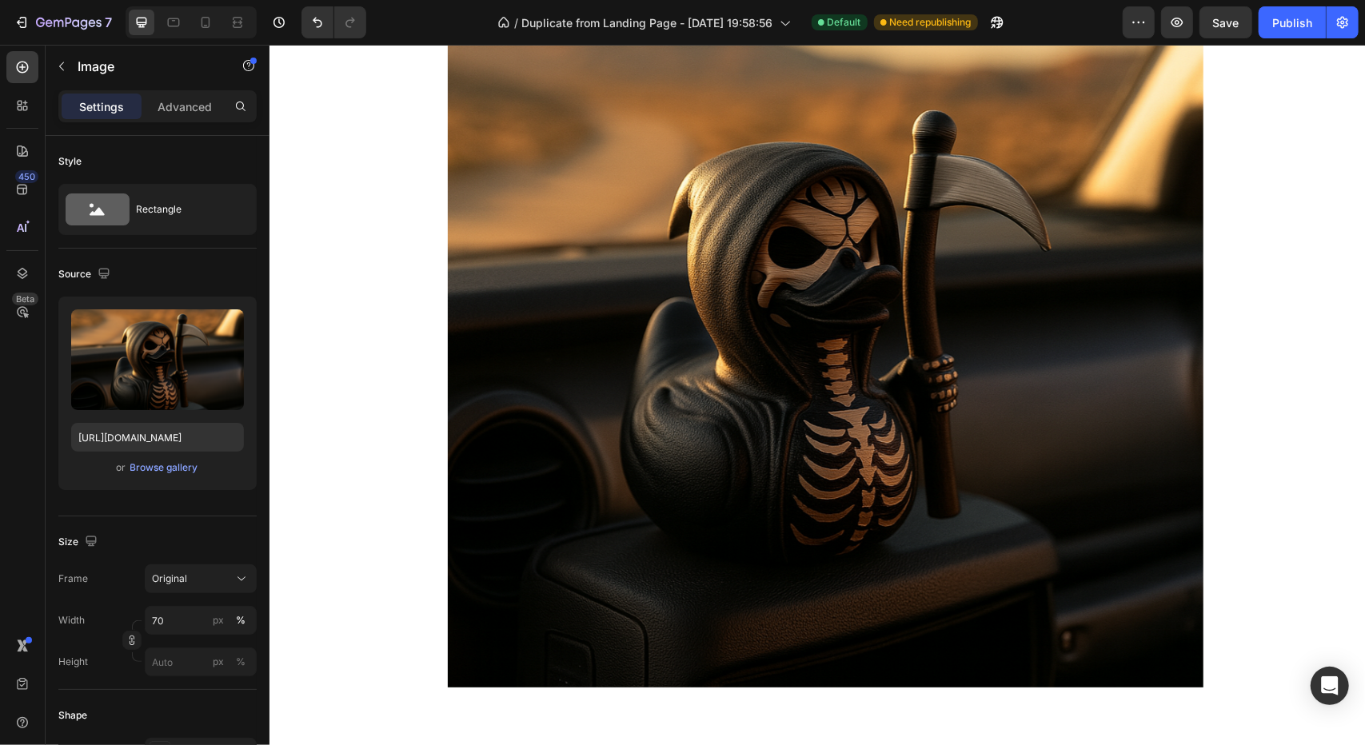
scroll to position [1317, 0]
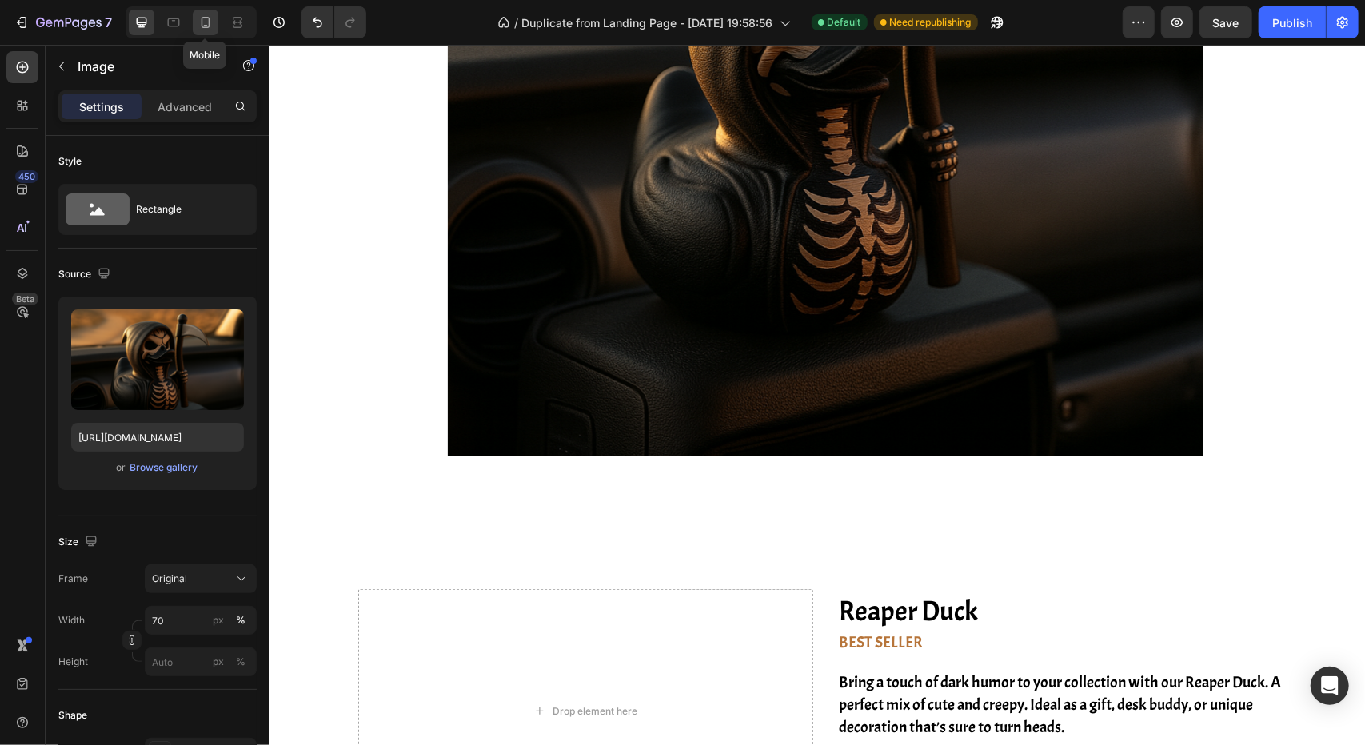
click at [208, 23] on icon at bounding box center [205, 22] width 16 height 16
type input "100"
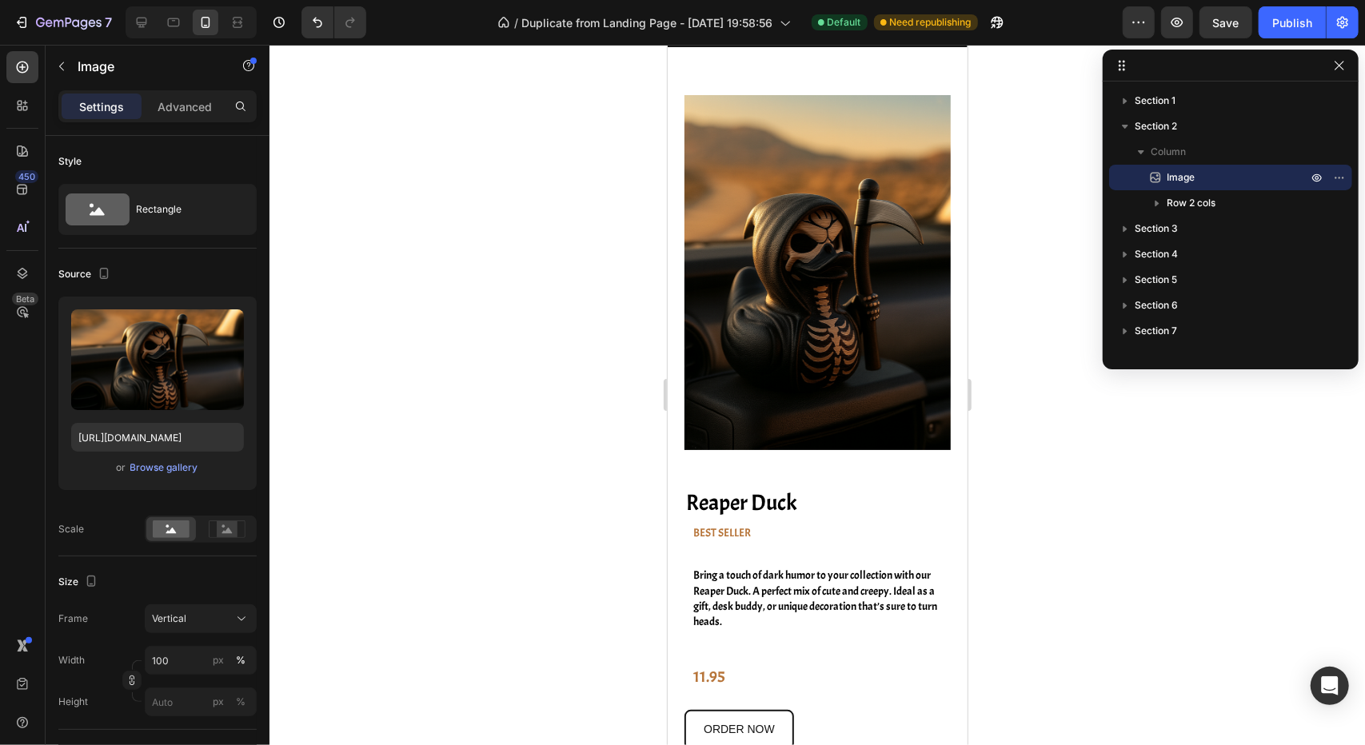
scroll to position [965, 0]
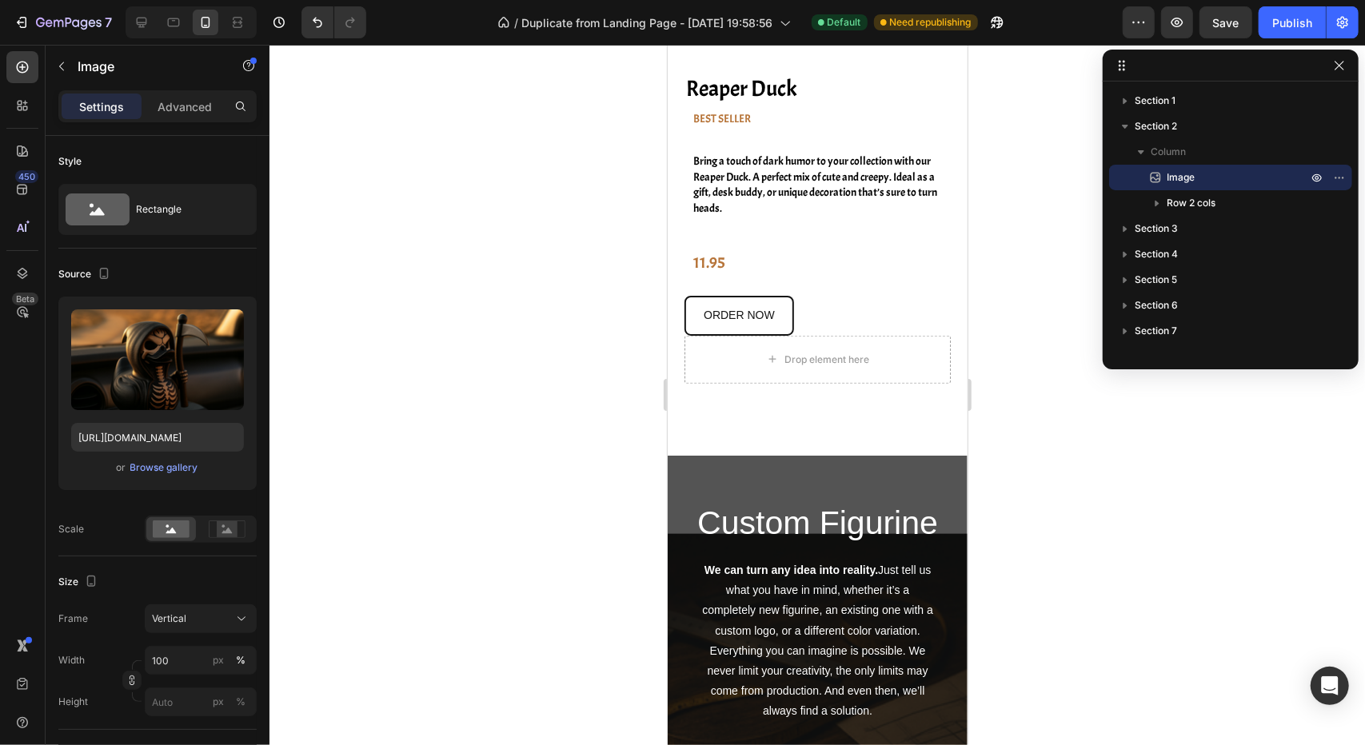
click at [1036, 434] on div at bounding box center [816, 395] width 1095 height 700
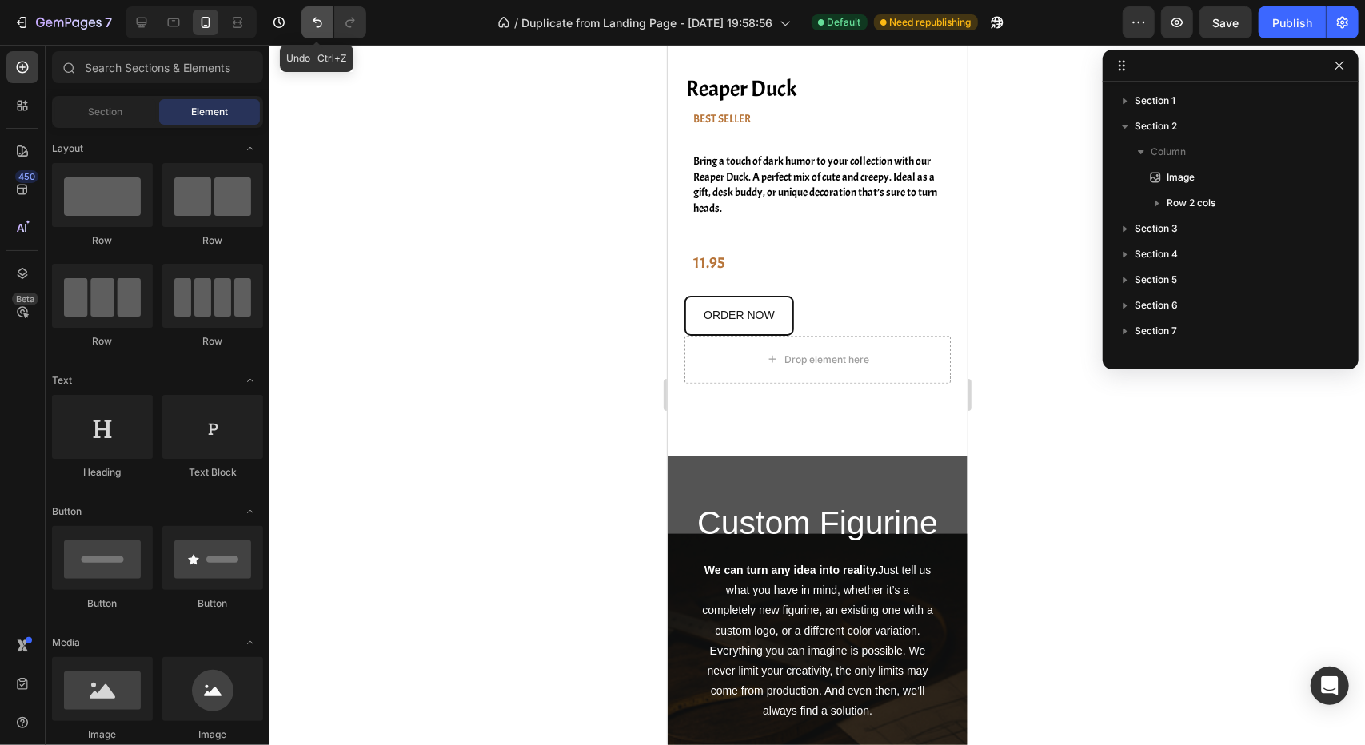
click at [320, 9] on button "Undo/Redo" at bounding box center [317, 22] width 32 height 32
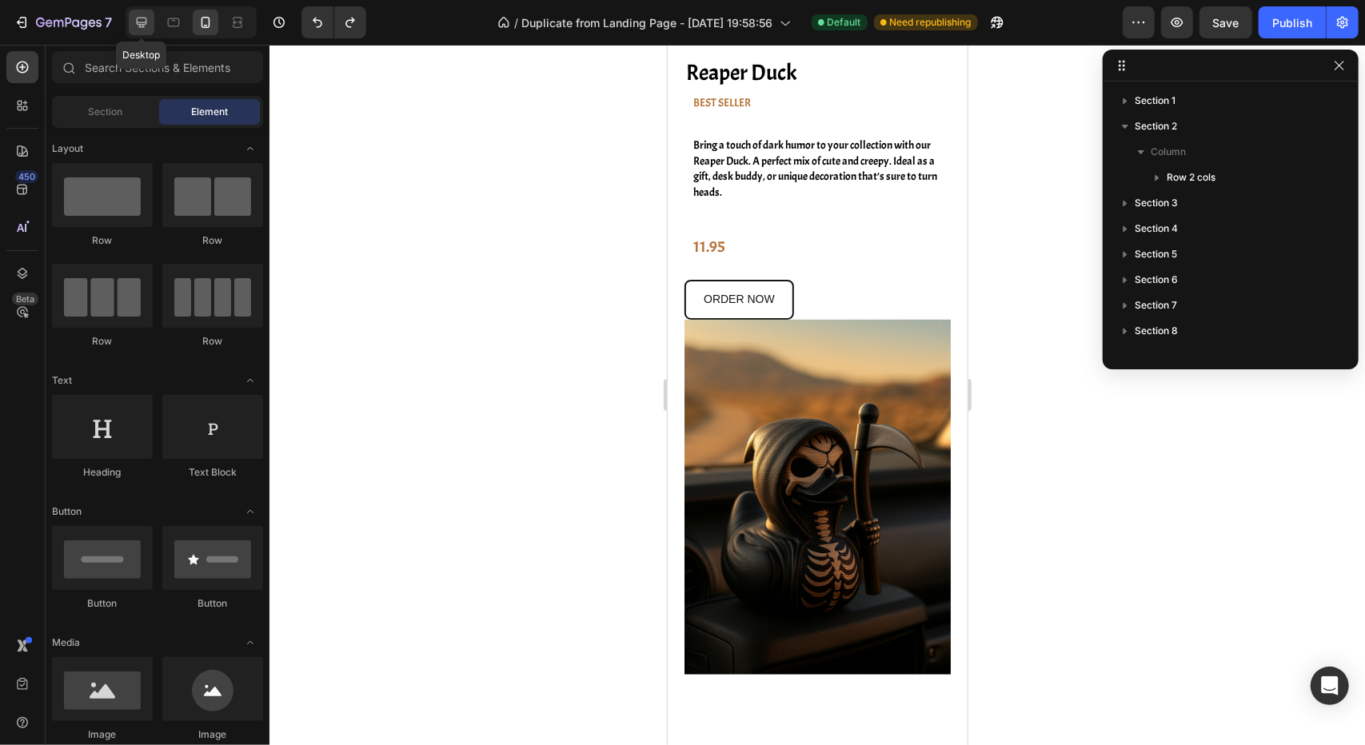
click at [145, 28] on icon at bounding box center [142, 22] width 16 height 16
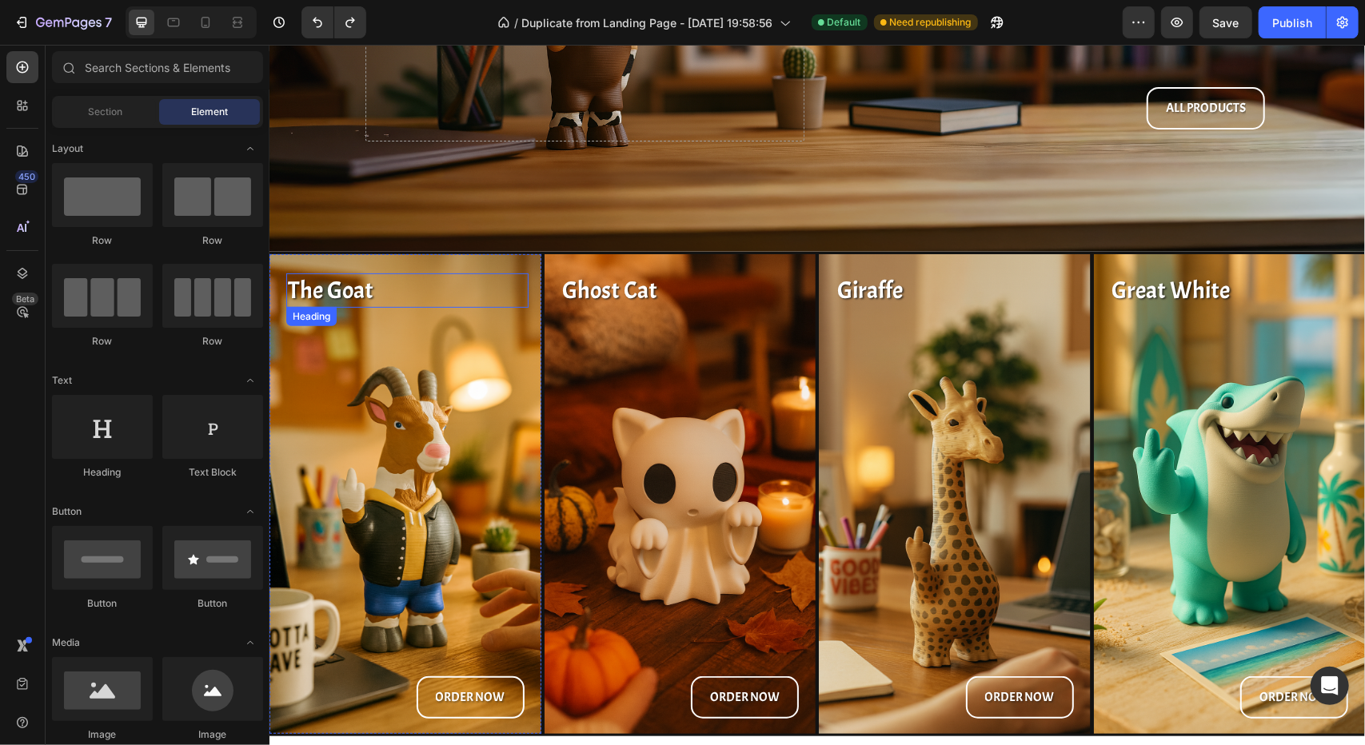
scroll to position [320, 0]
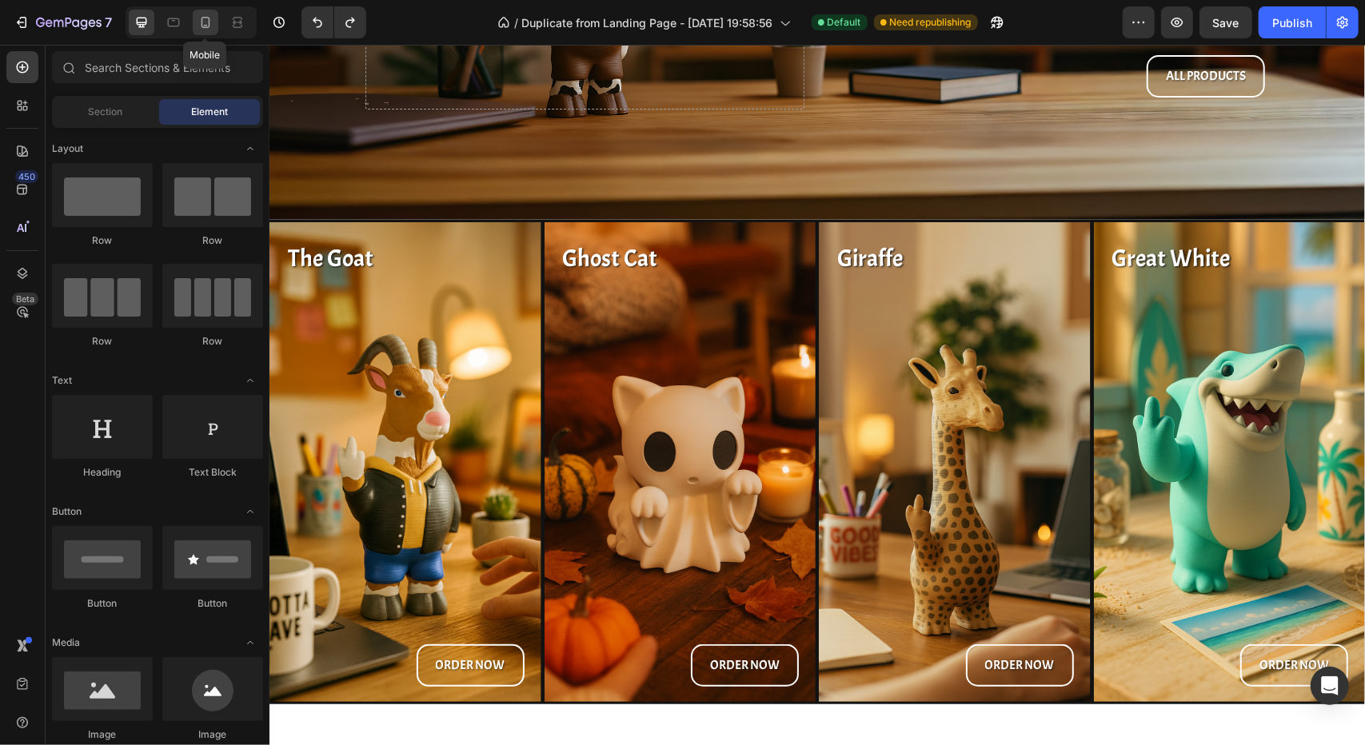
click at [197, 18] on icon at bounding box center [205, 22] width 16 height 16
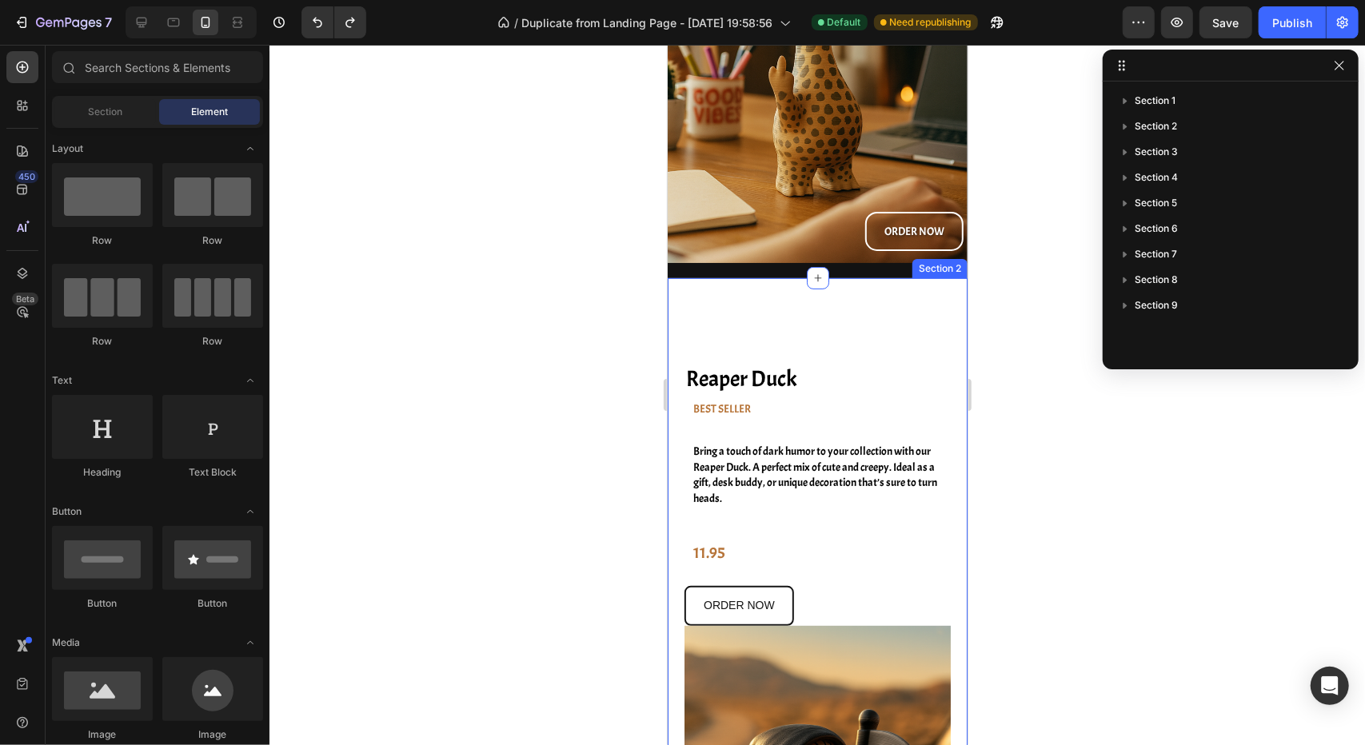
click at [844, 313] on div "Image Reaper Duck Heading BEST SELLER Text Block Bring a touch of dark humor to…" at bounding box center [817, 668] width 300 height 783
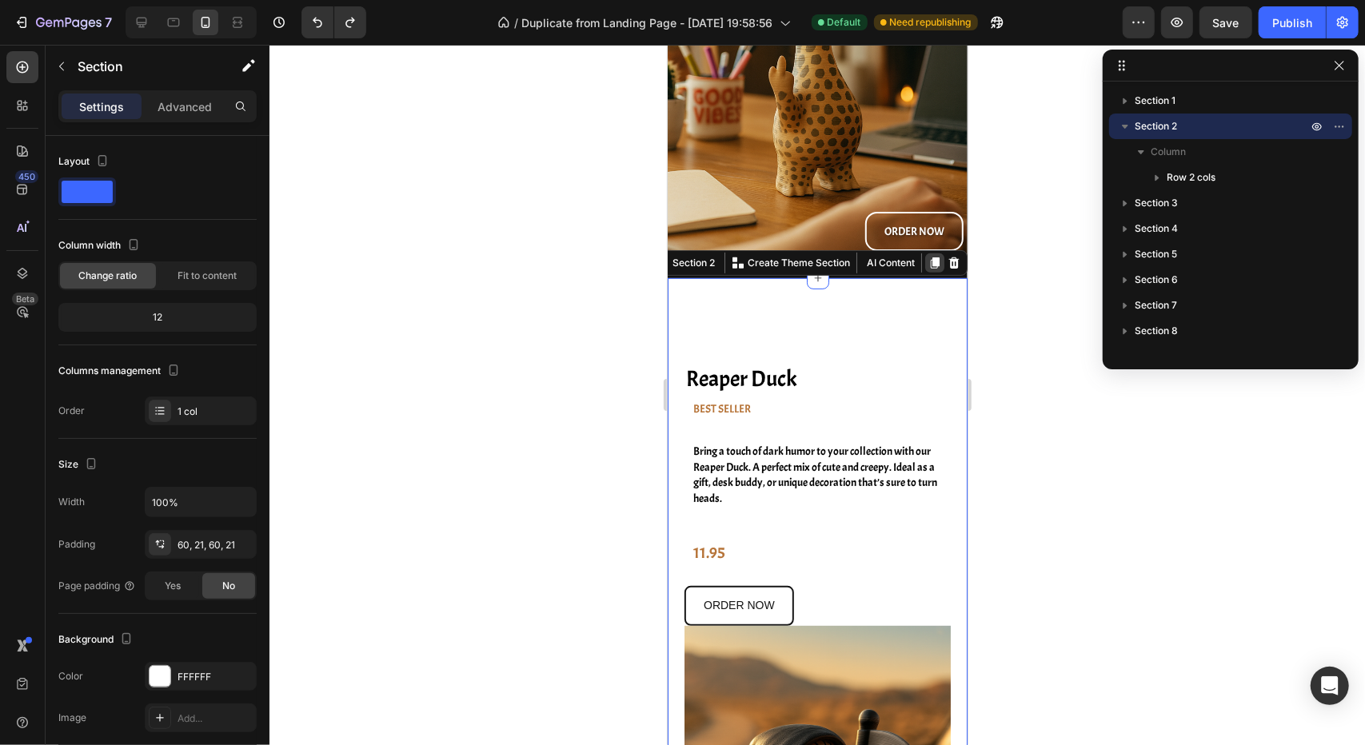
click at [928, 260] on icon at bounding box center [934, 262] width 13 height 13
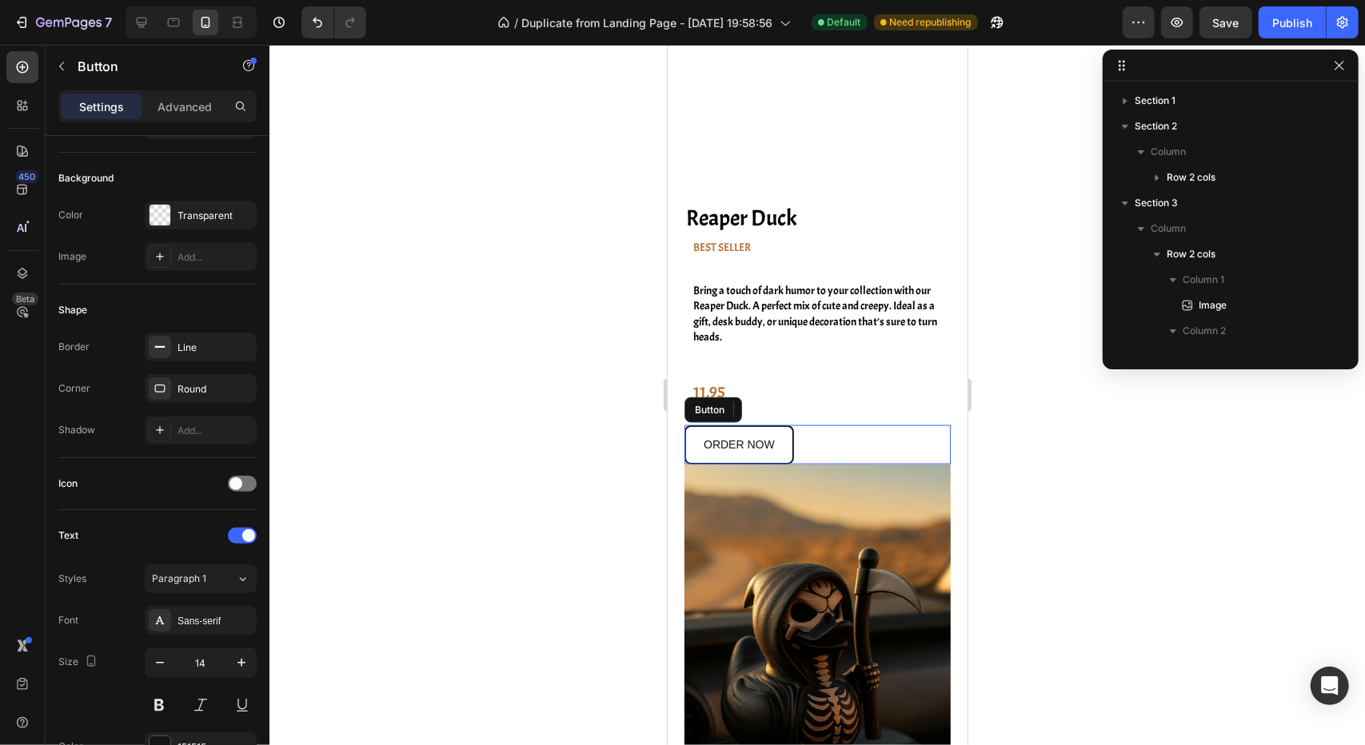
scroll to position [251, 0]
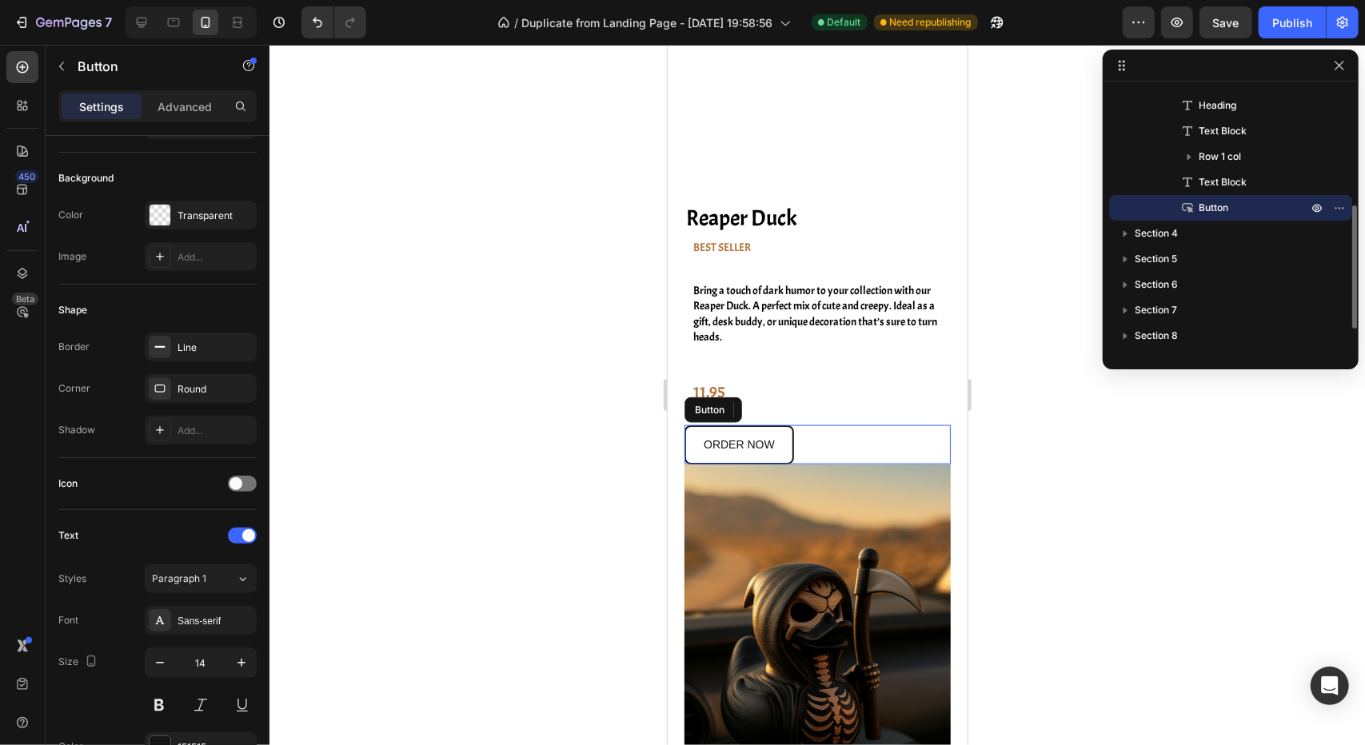
click at [920, 425] on div "ORDER NOW Button" at bounding box center [817, 444] width 266 height 39
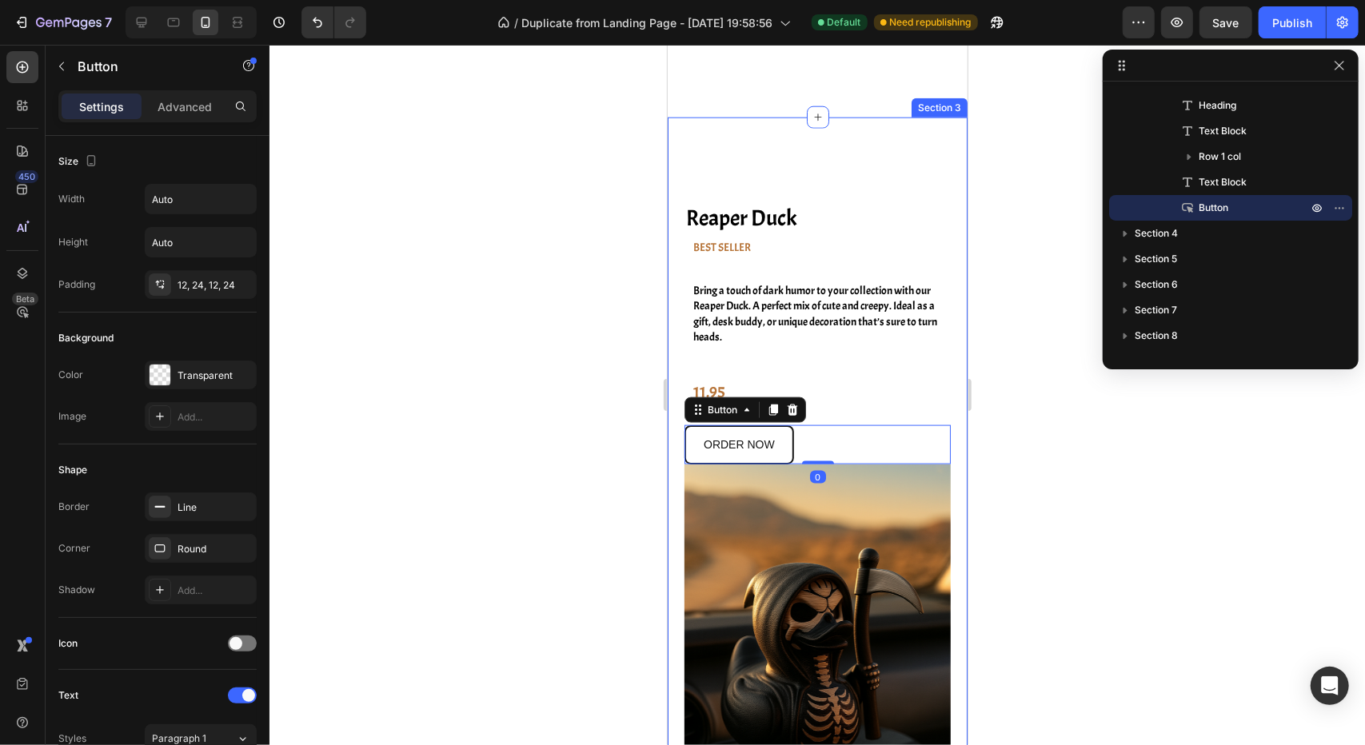
click at [950, 417] on div "Image Reaper Duck Heading BEST SELLER Text Block Bring a touch of dark humor to…" at bounding box center [817, 508] width 300 height 783
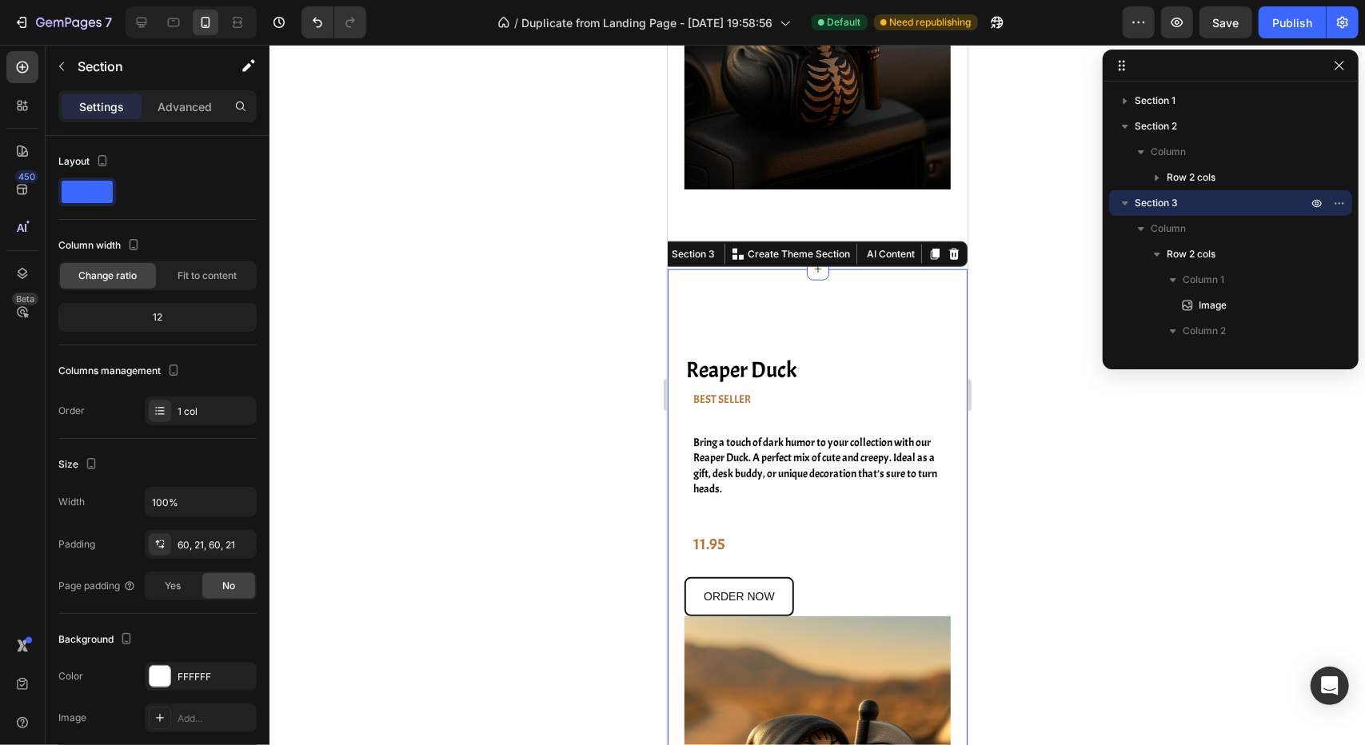
scroll to position [1103, 0]
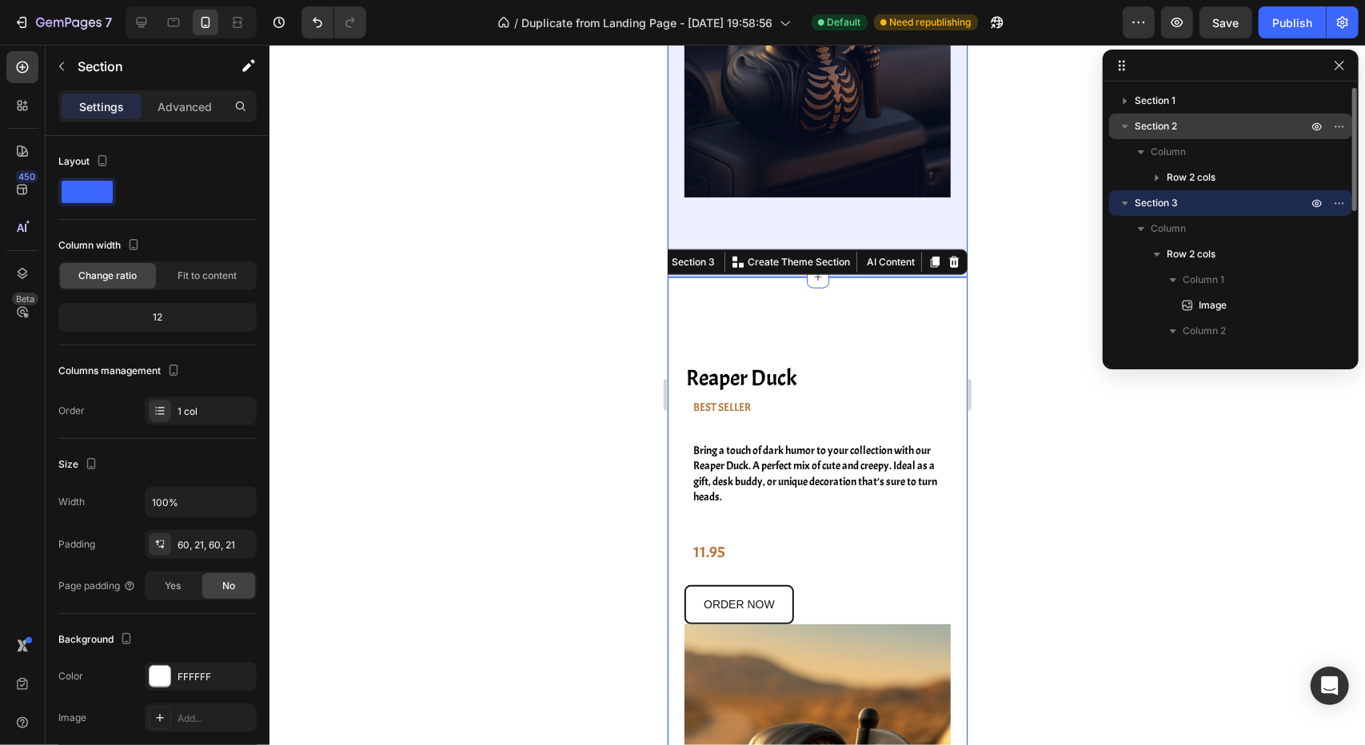
click at [1151, 118] on span "Section 2" at bounding box center [1156, 126] width 42 height 16
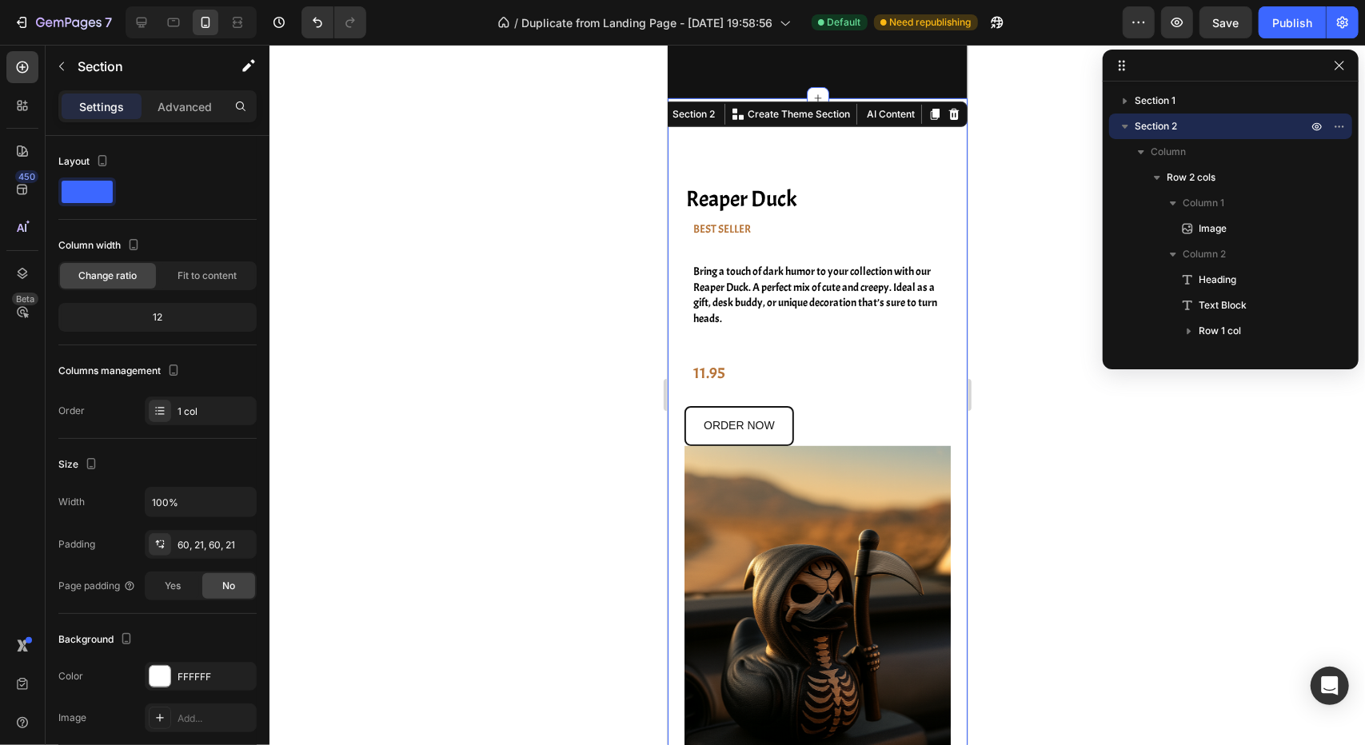
scroll to position [497, 0]
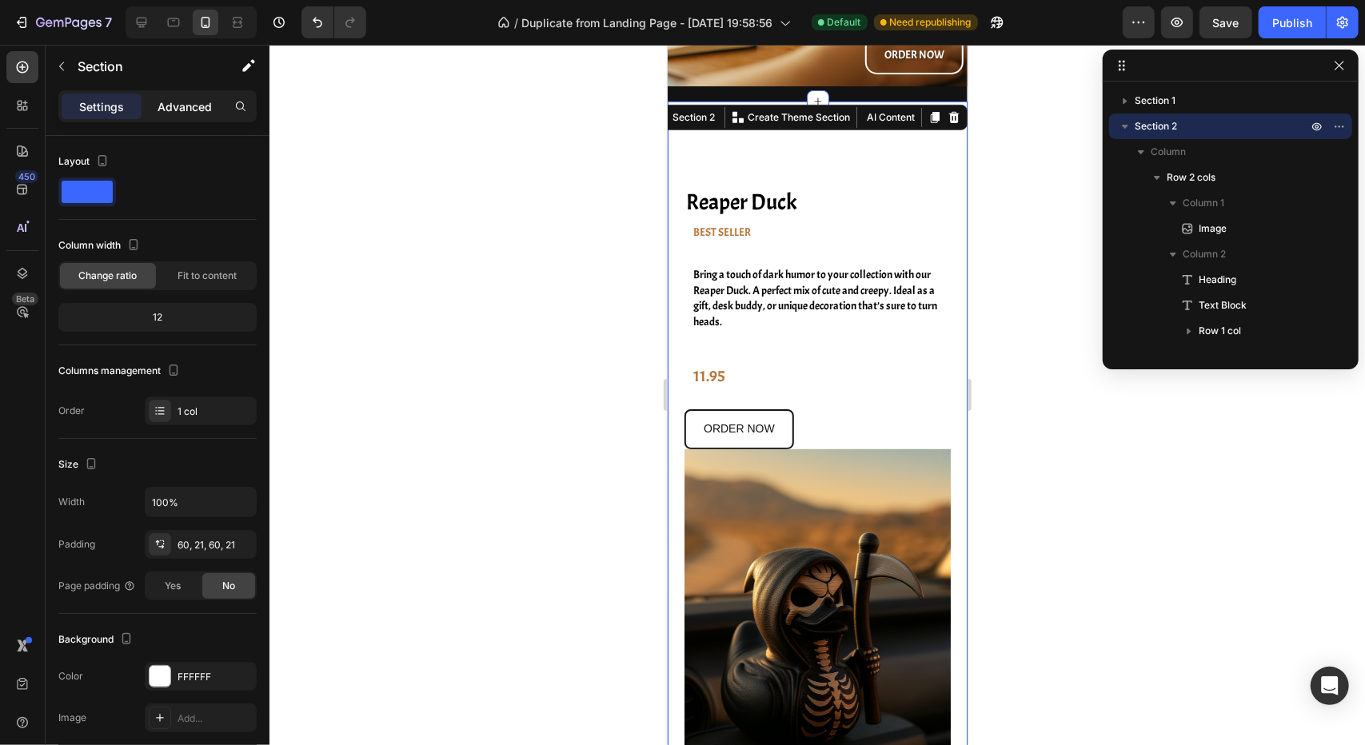
click at [174, 114] on div "Advanced" at bounding box center [185, 107] width 80 height 26
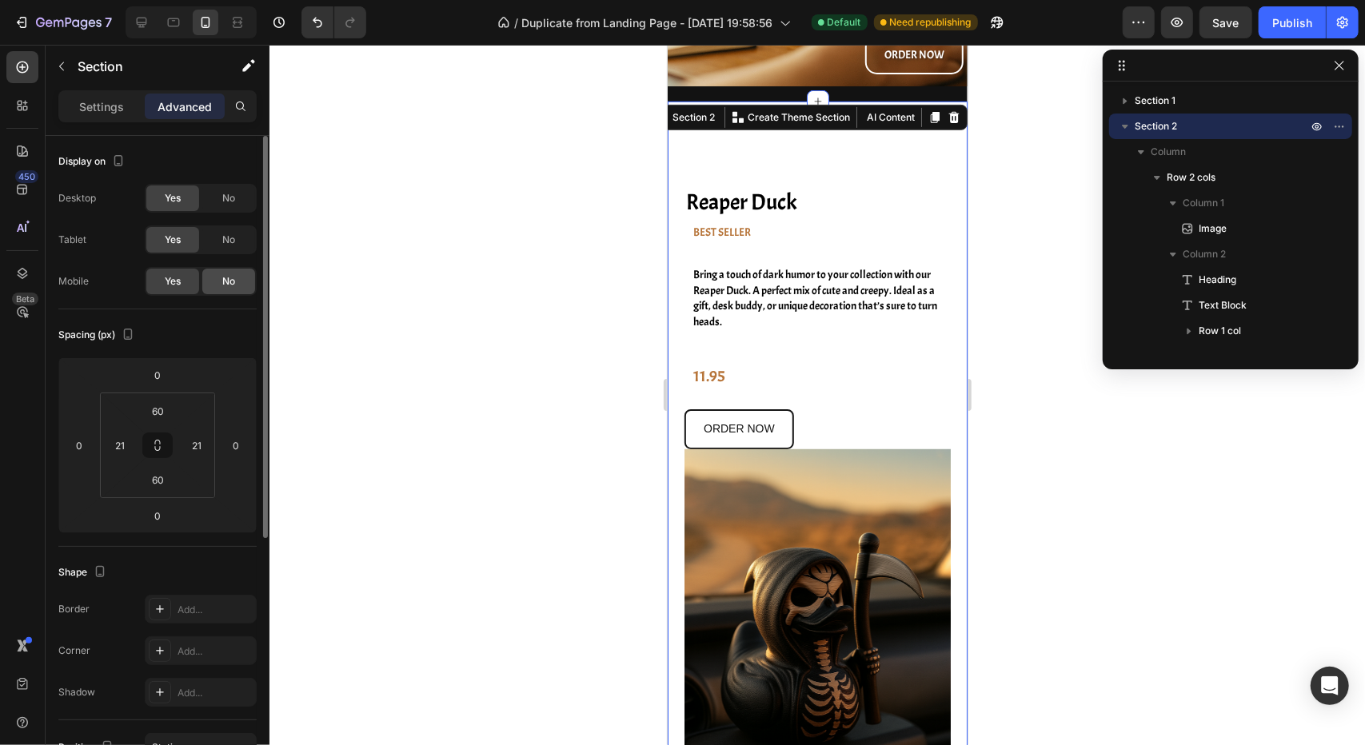
click at [217, 283] on div "No" at bounding box center [228, 282] width 53 height 26
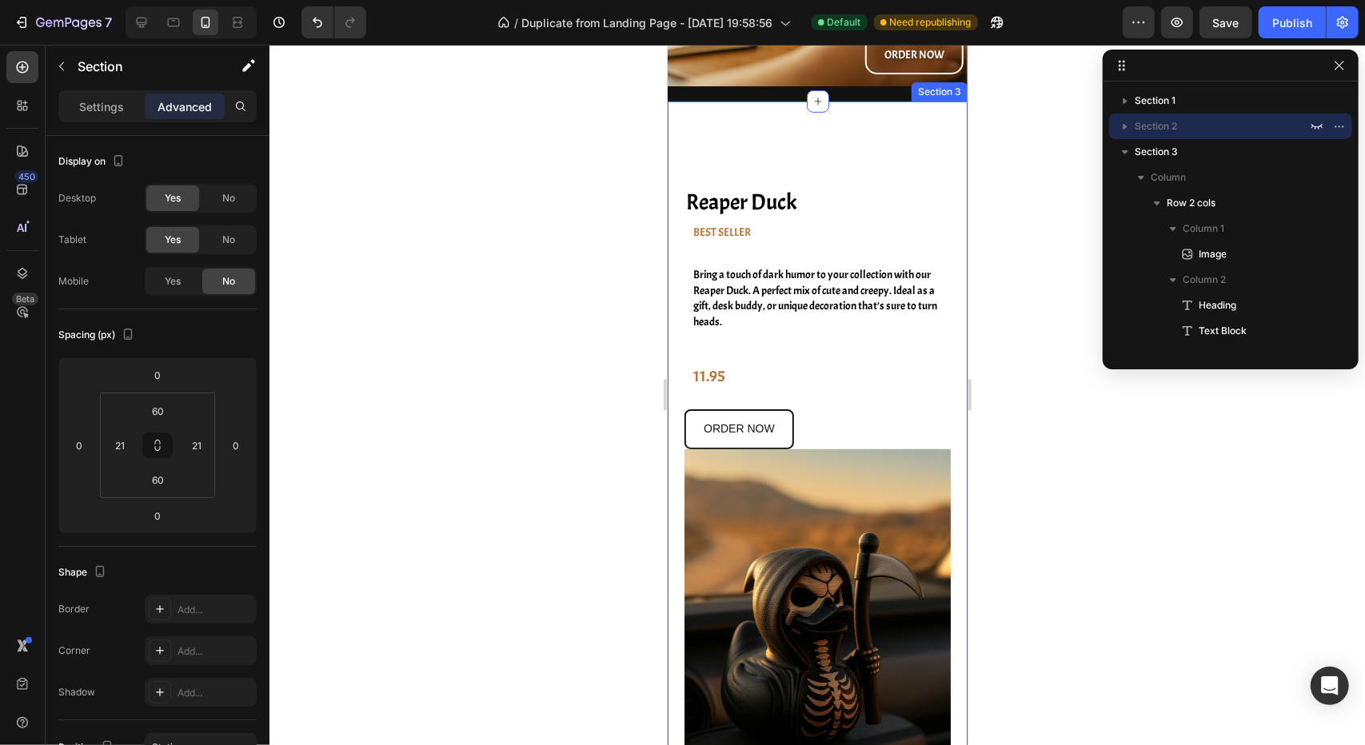
click at [937, 131] on div "Image Reaper Duck Heading BEST SELLER Text Block Bring a touch of dark humor to…" at bounding box center [817, 492] width 300 height 783
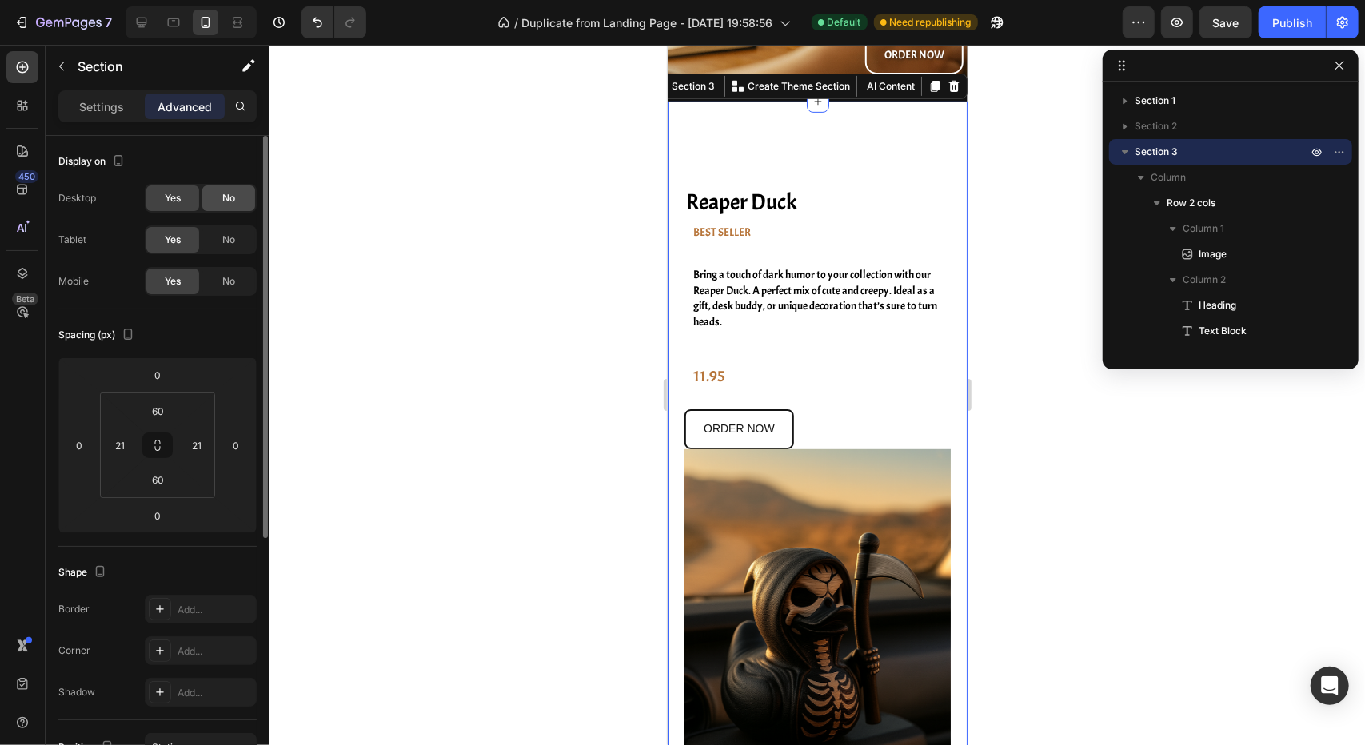
click at [246, 197] on div "No" at bounding box center [228, 199] width 53 height 26
click at [225, 244] on span "No" at bounding box center [228, 240] width 13 height 14
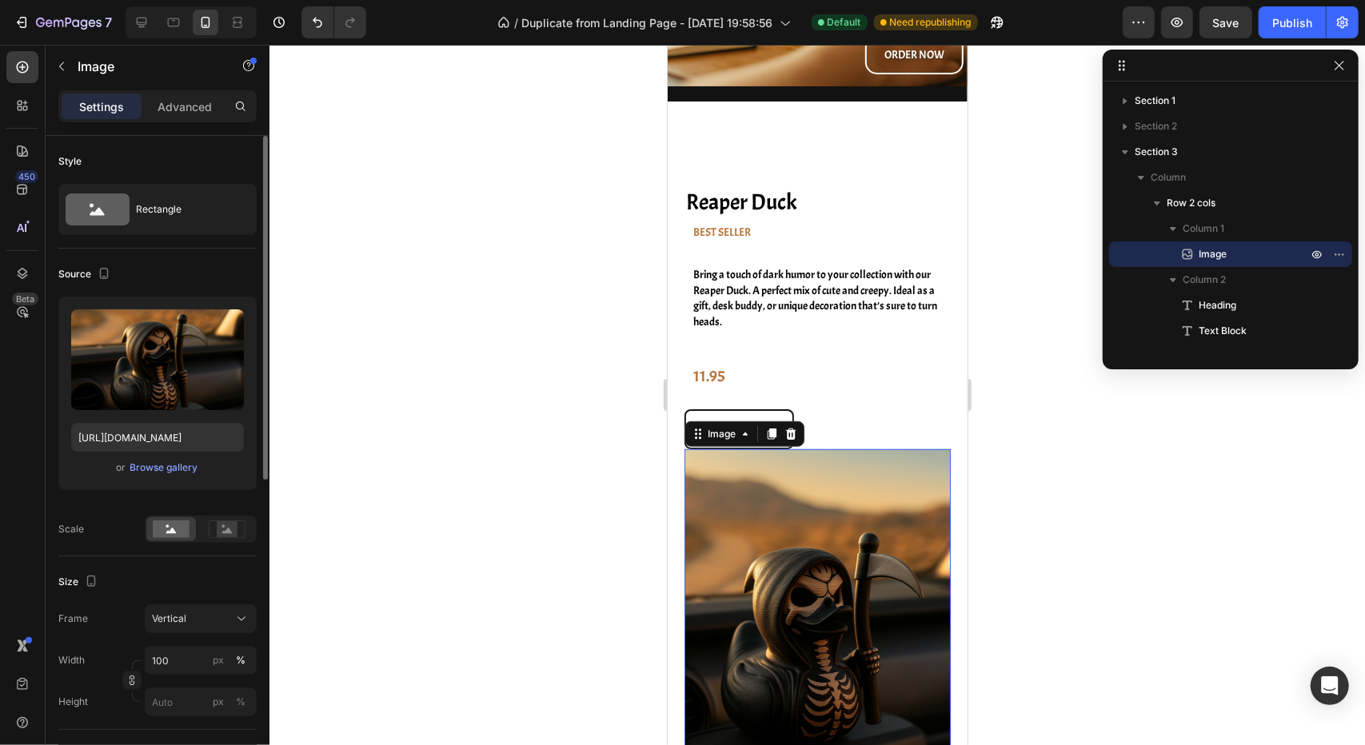
click at [824, 523] on img at bounding box center [817, 626] width 266 height 355
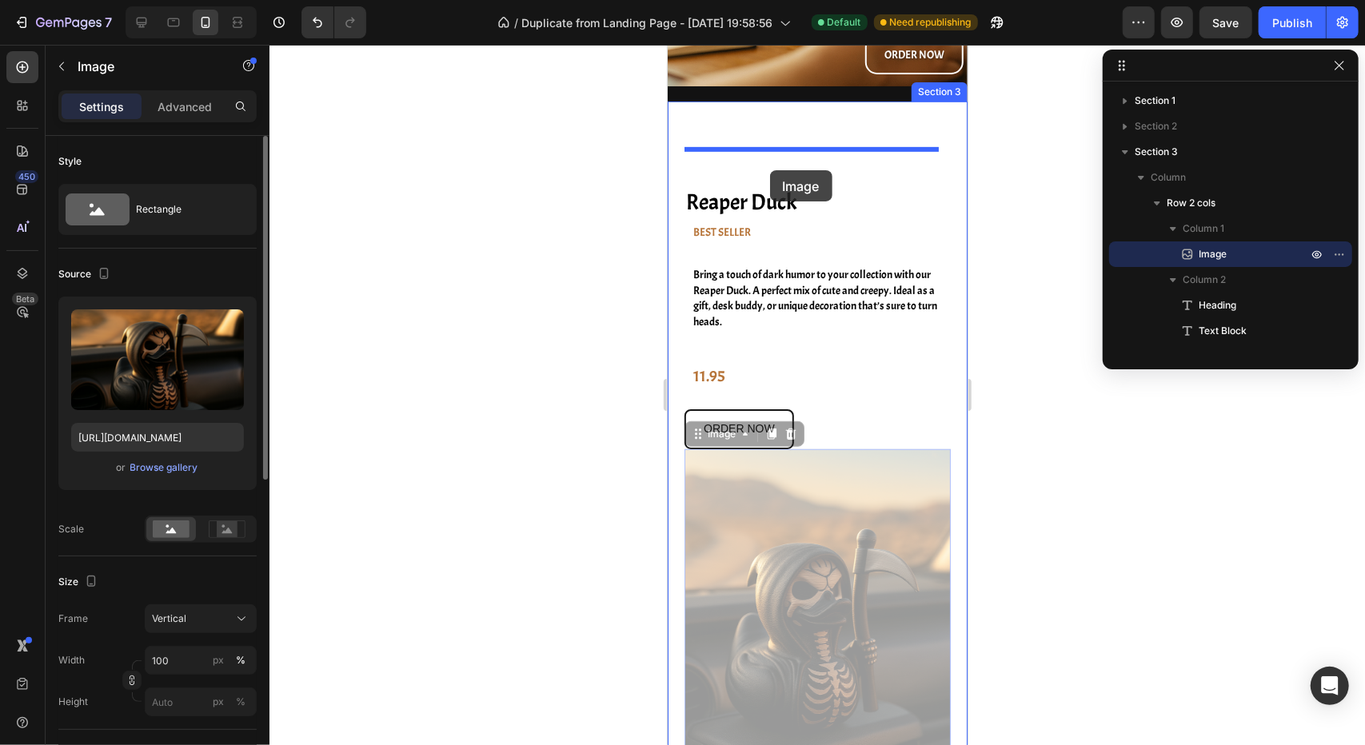
drag, startPoint x: 777, startPoint y: 558, endPoint x: 769, endPoint y: 170, distance: 388.7
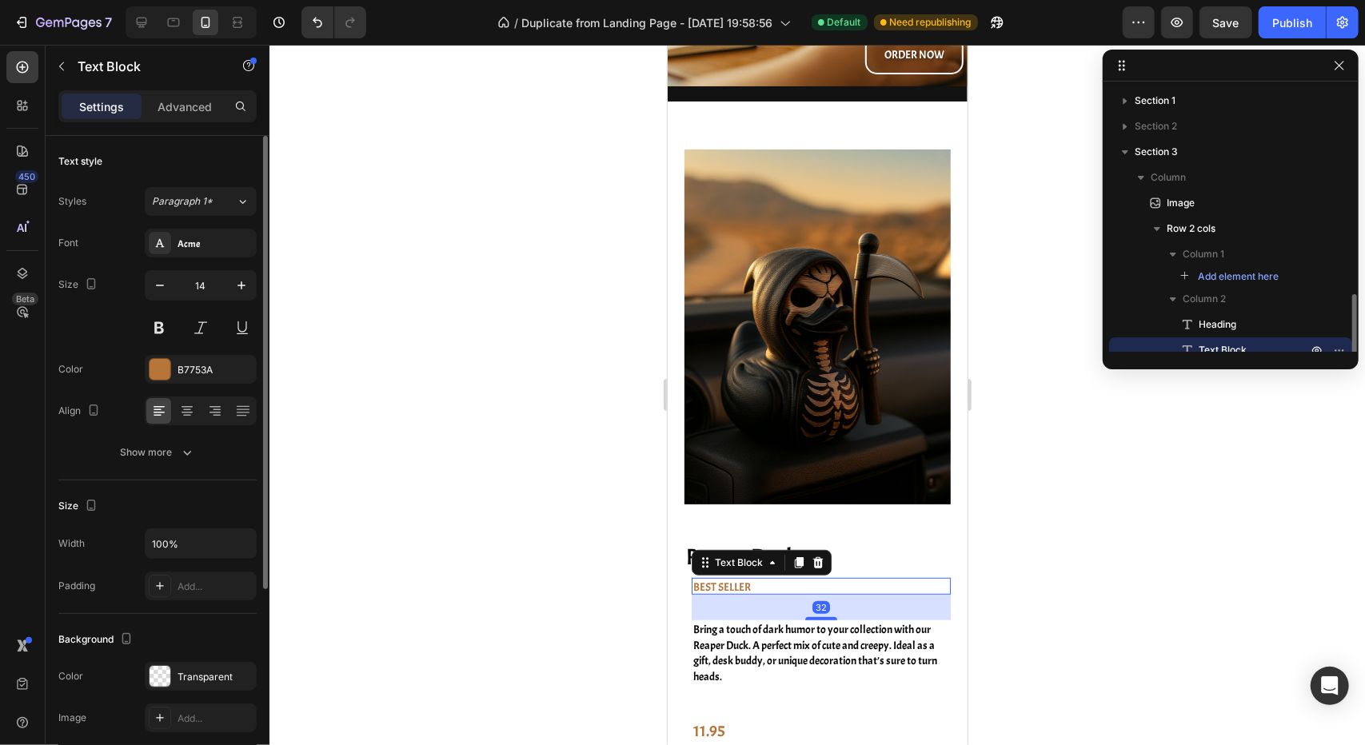
click at [836, 577] on div "BEST SELLER Text Block 32" at bounding box center [820, 585] width 259 height 17
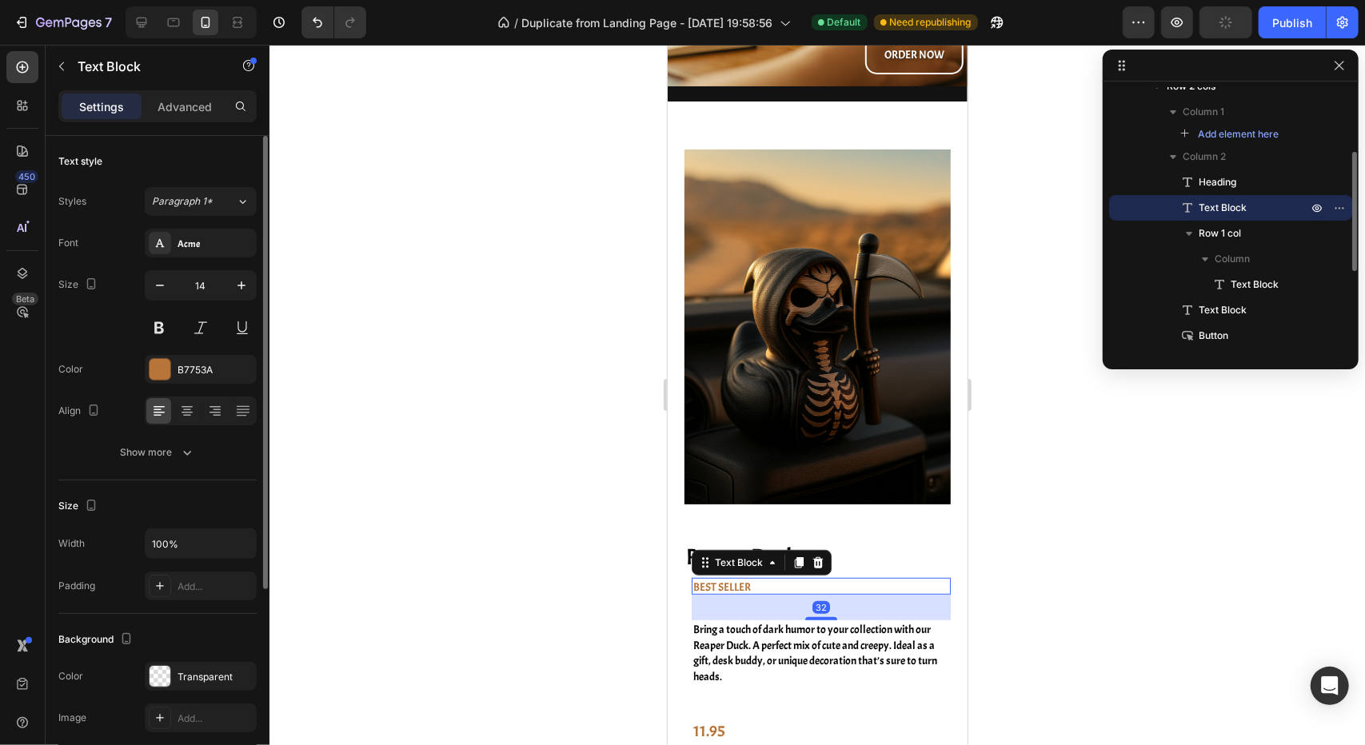
click at [991, 612] on div at bounding box center [816, 395] width 1095 height 700
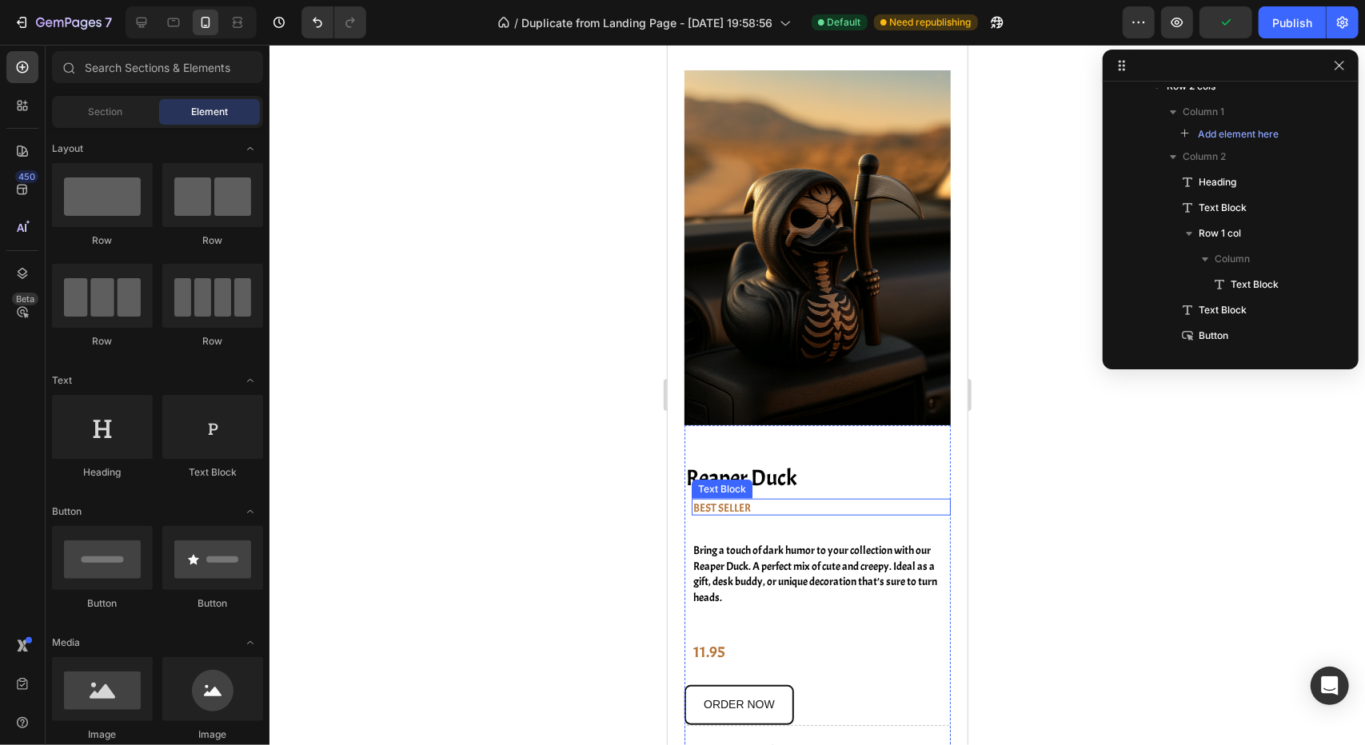
scroll to position [577, 0]
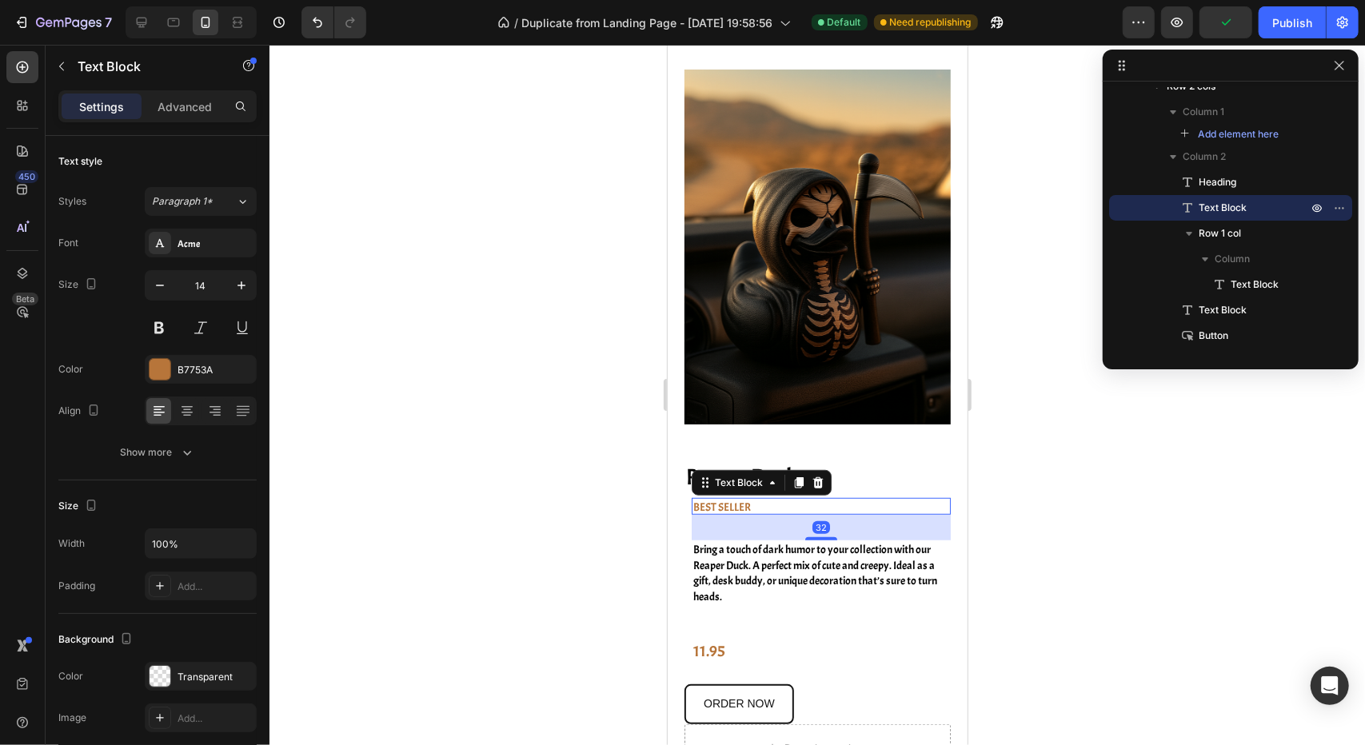
click at [724, 499] on p "BEST SELLER" at bounding box center [820, 506] width 257 height 15
click at [193, 100] on p "Advanced" at bounding box center [185, 106] width 54 height 17
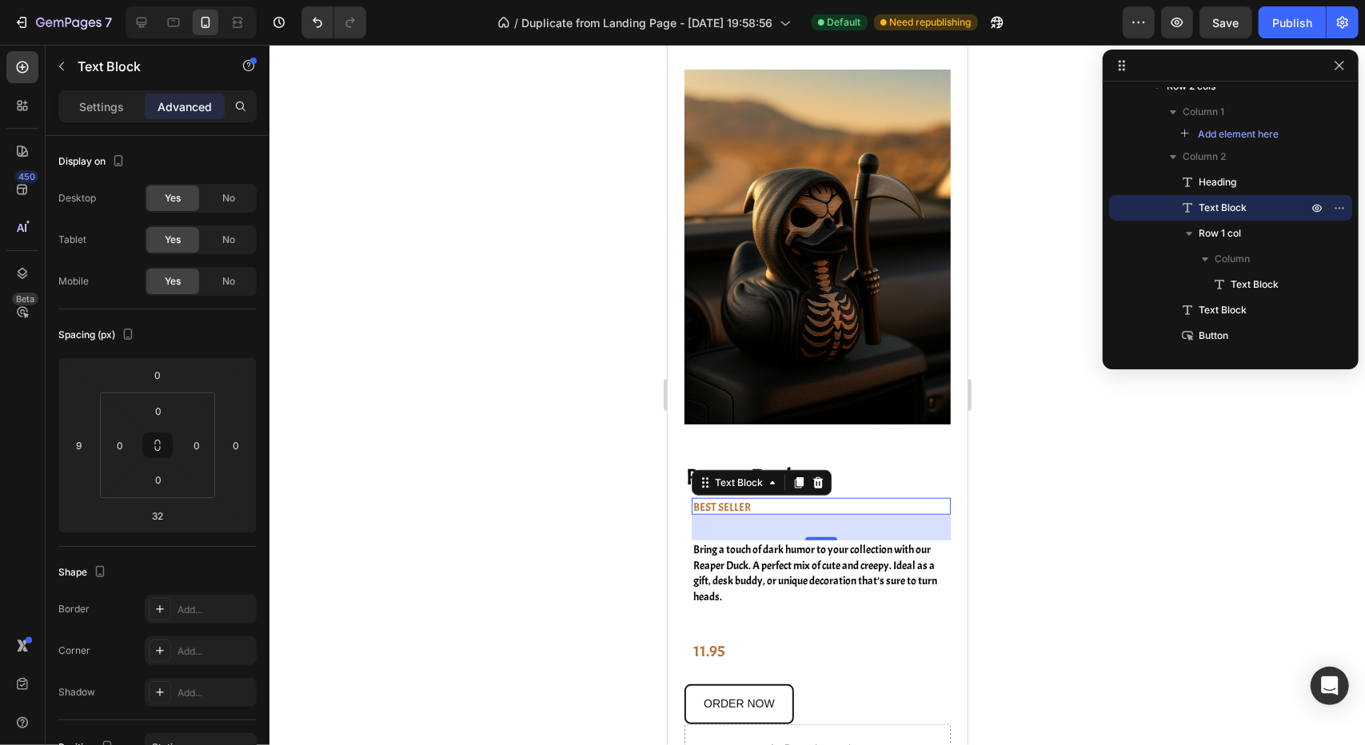
click at [695, 499] on p "BEST SELLER" at bounding box center [820, 506] width 257 height 15
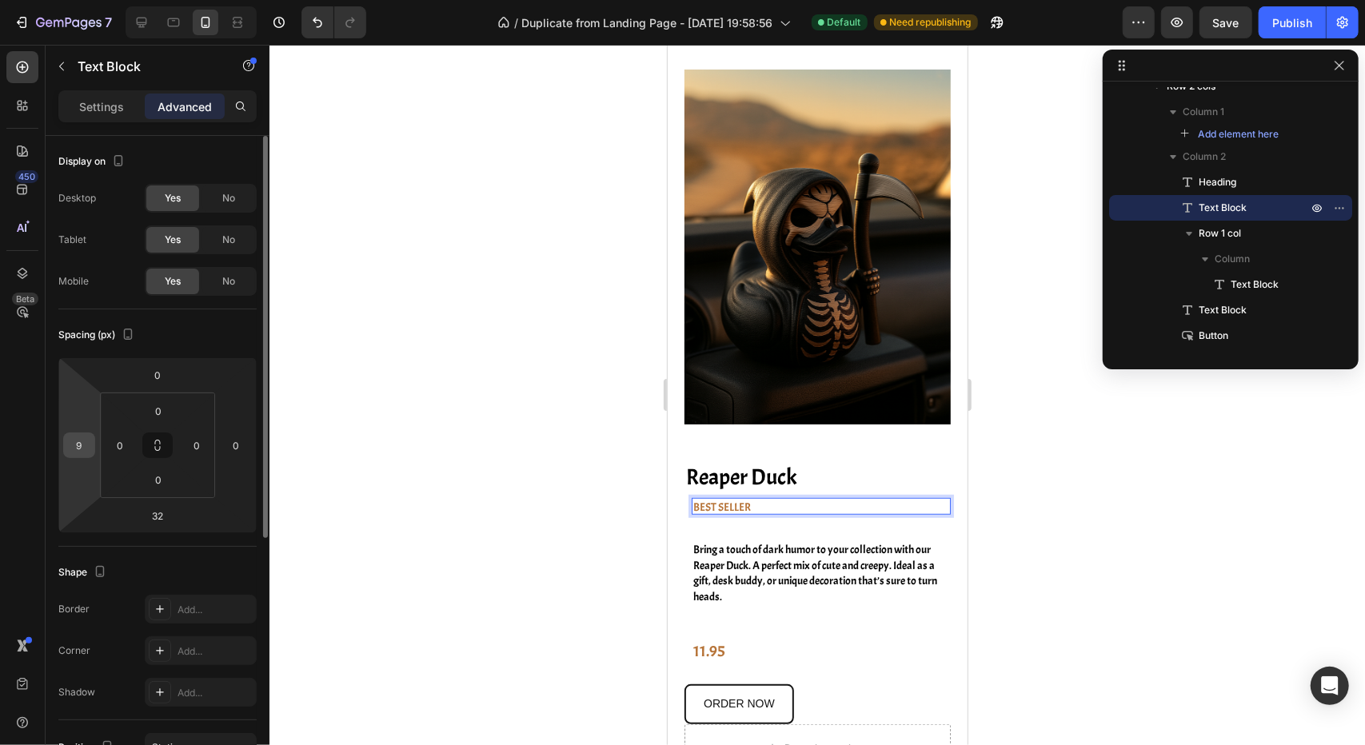
click at [78, 446] on input "9" at bounding box center [79, 445] width 24 height 24
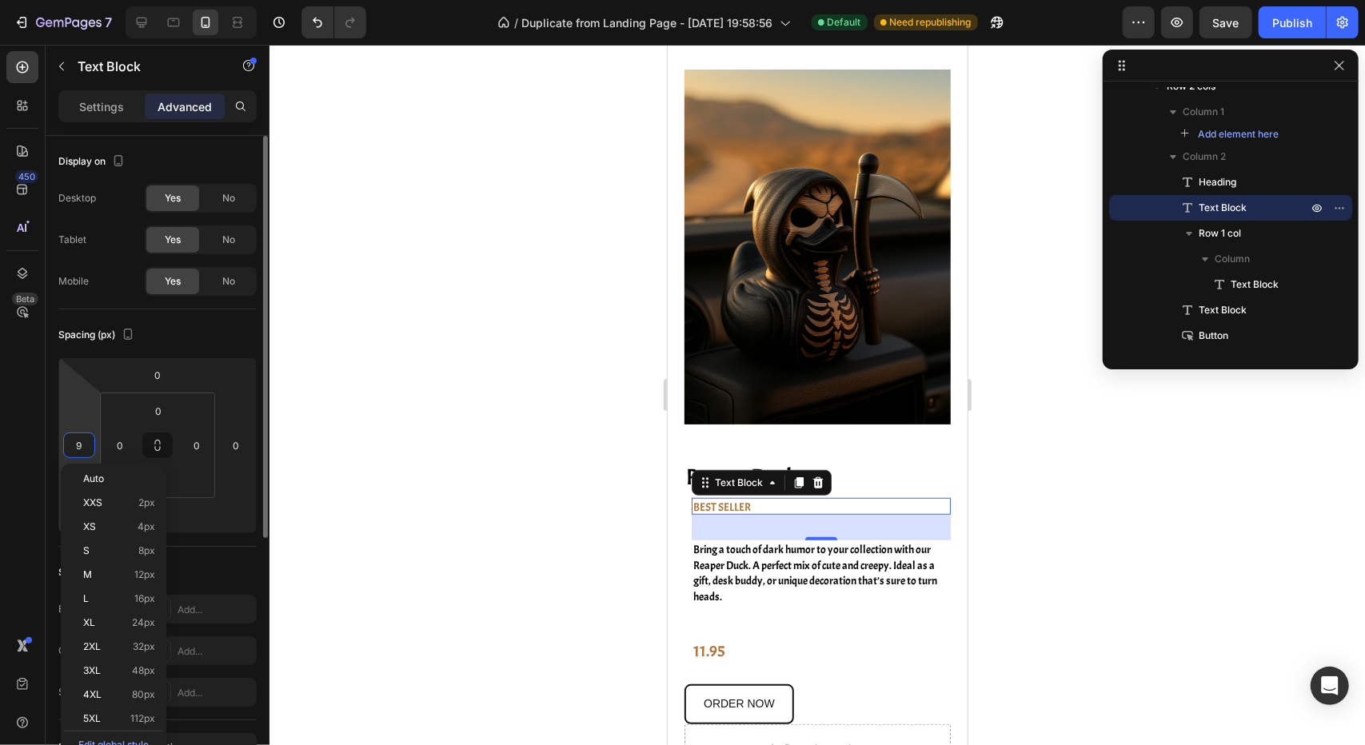
type input "09"
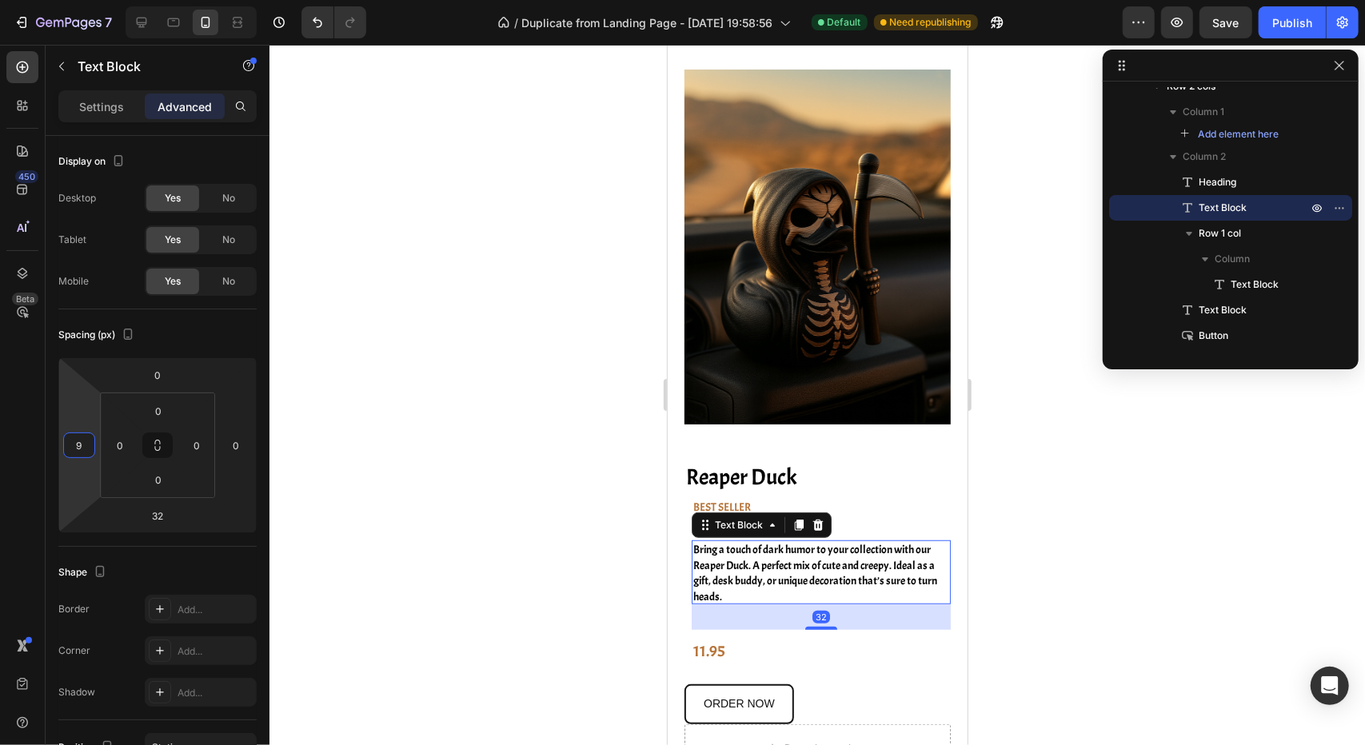
click at [760, 563] on p "Bring a touch of dark humor to your collection with our Reaper Duck. A perfect …" at bounding box center [820, 572] width 257 height 62
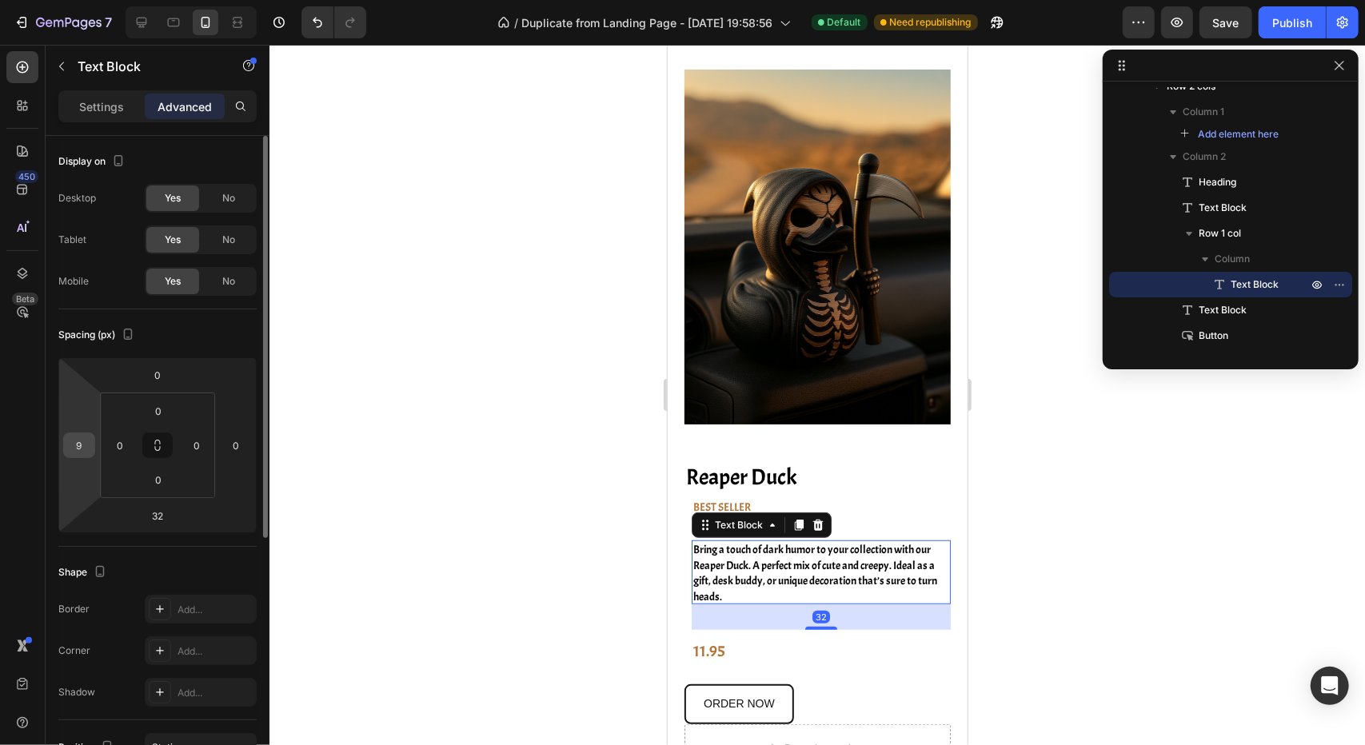
click at [85, 441] on input "9" at bounding box center [79, 445] width 24 height 24
type input "0"
drag, startPoint x: 475, startPoint y: 513, endPoint x: 485, endPoint y: 513, distance: 9.6
click at [475, 512] on div at bounding box center [816, 395] width 1095 height 700
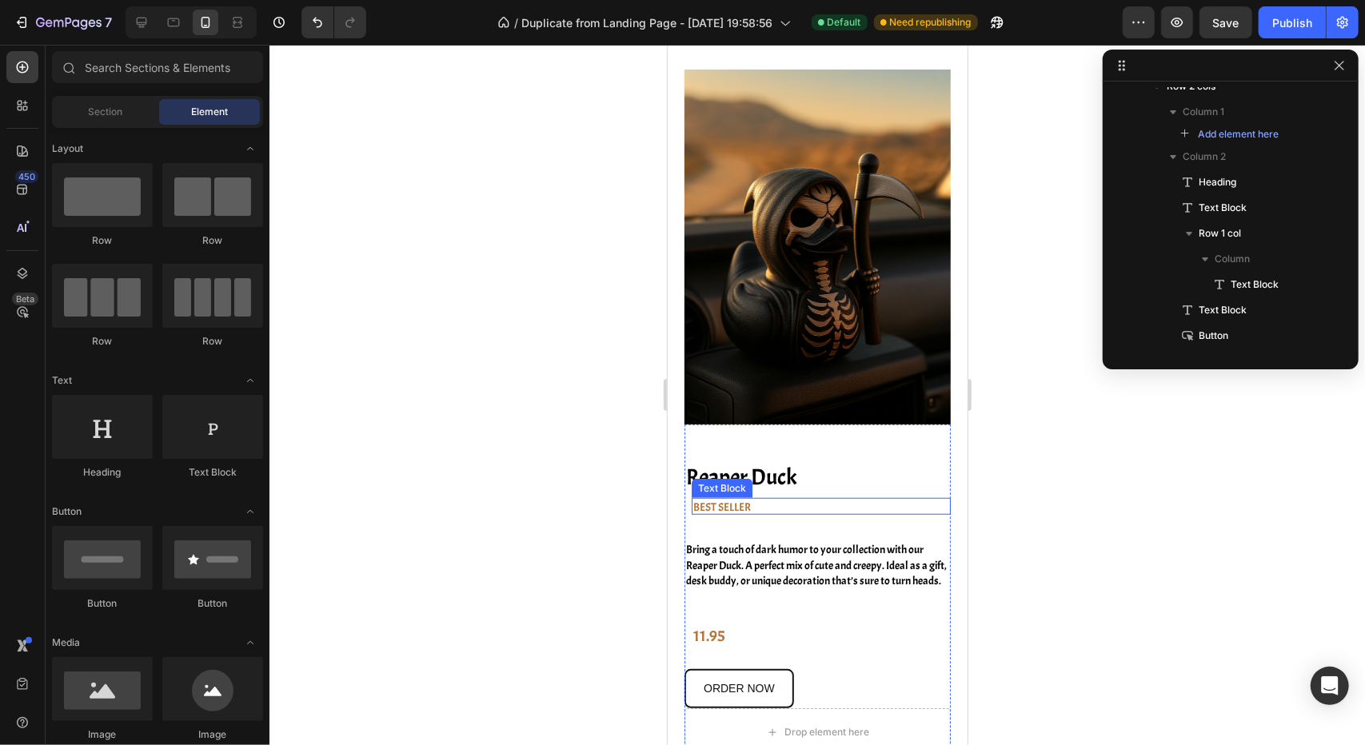
click at [720, 499] on p "BEST SELLER" at bounding box center [820, 506] width 257 height 15
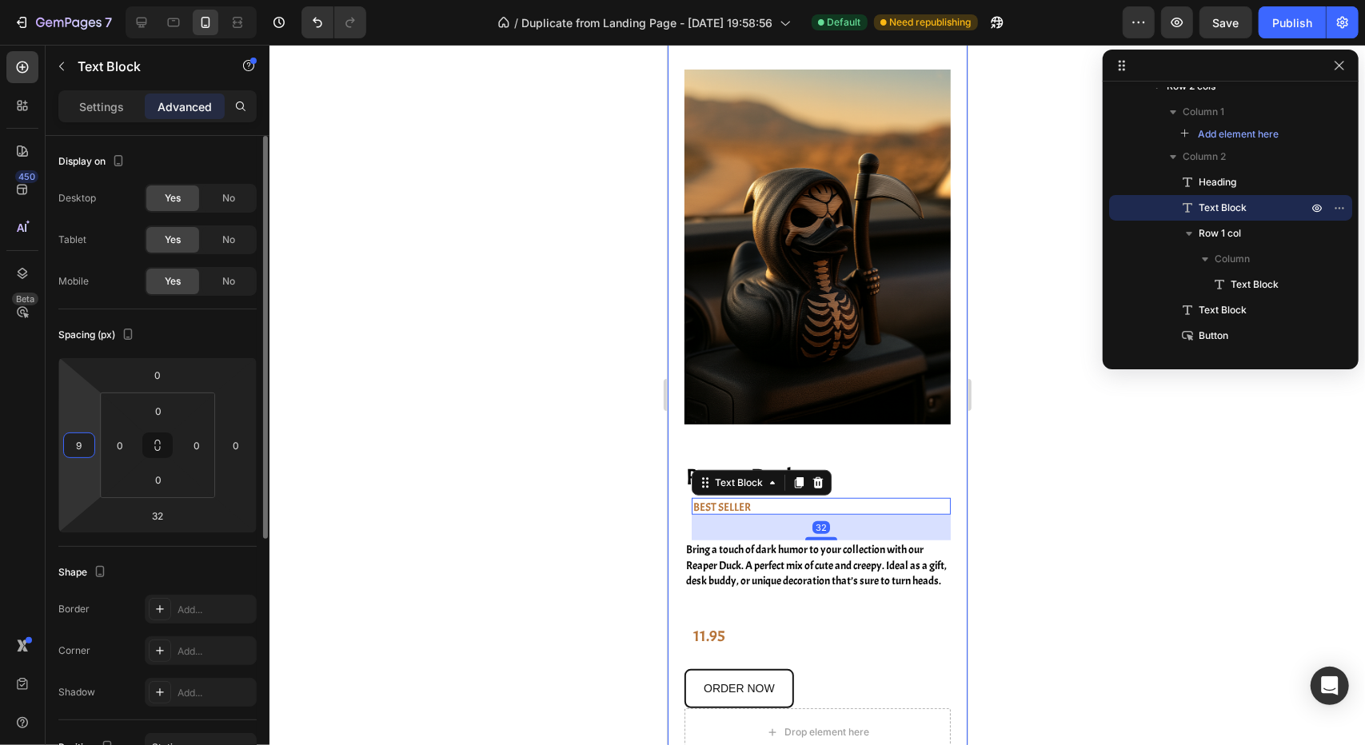
click at [81, 444] on input "9" at bounding box center [79, 445] width 24 height 24
type input "0"
click at [559, 495] on div at bounding box center [816, 395] width 1095 height 700
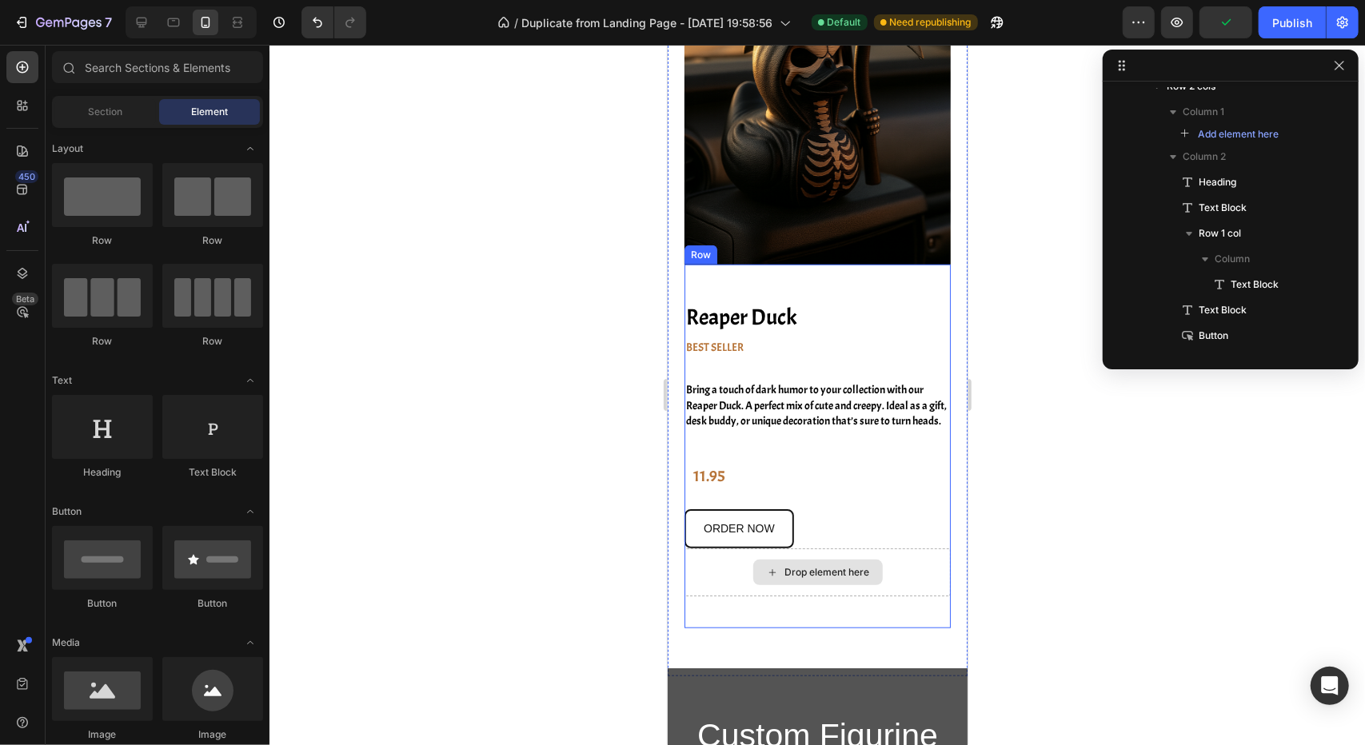
scroll to position [21, 0]
click at [902, 582] on div "Drop element here" at bounding box center [817, 572] width 266 height 48
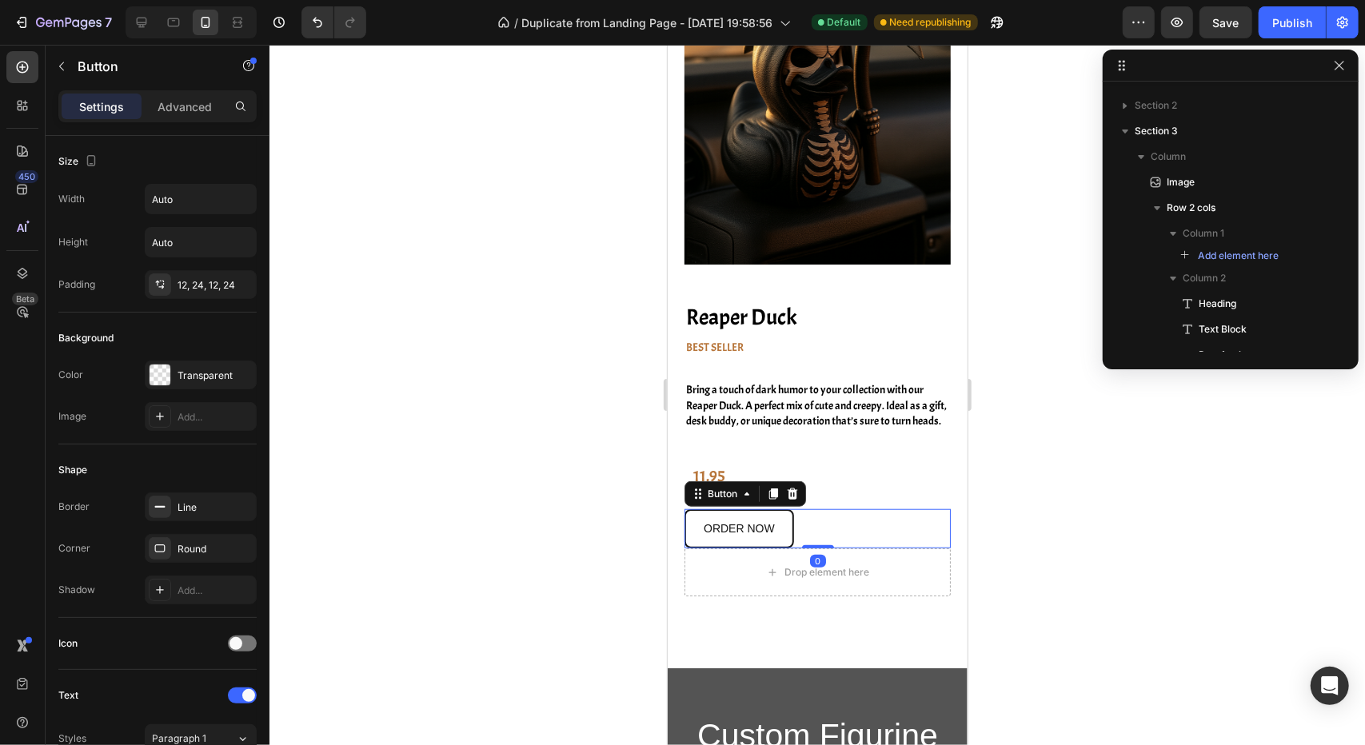
scroll to position [270, 0]
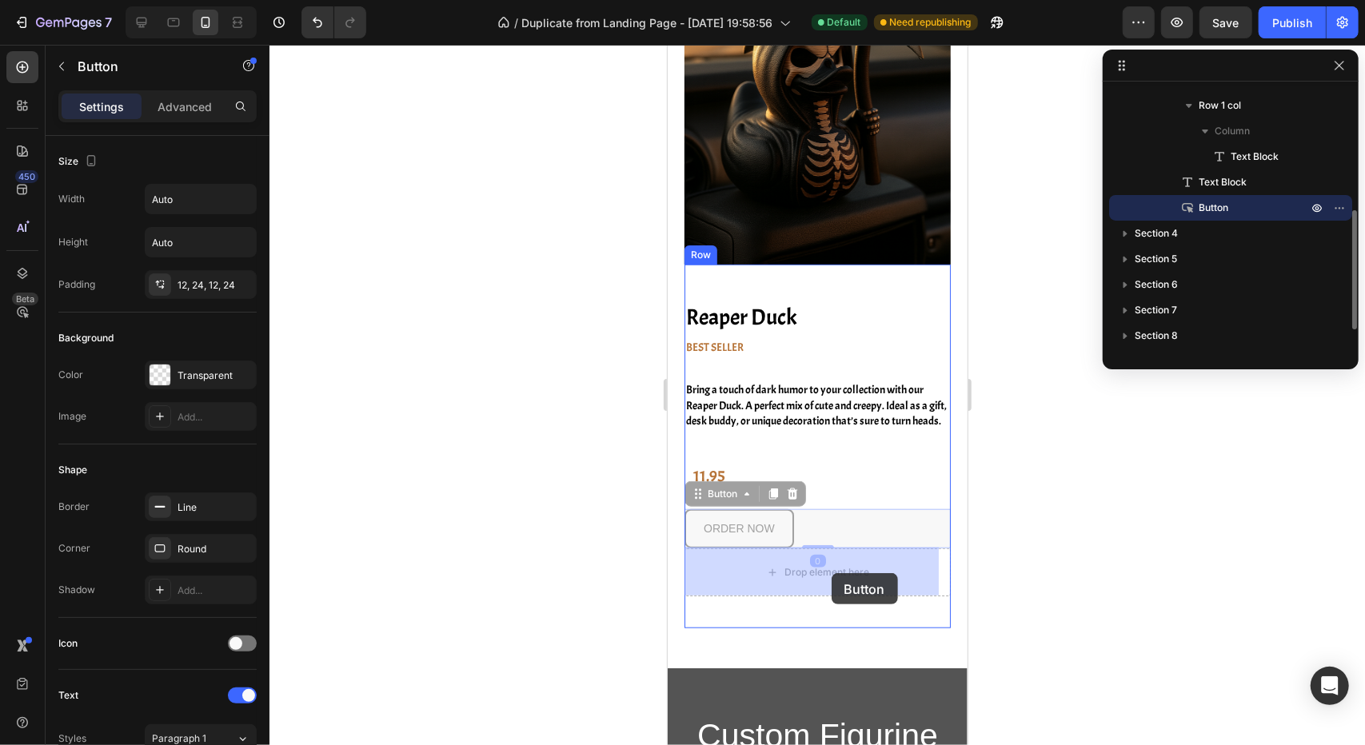
drag, startPoint x: 812, startPoint y: 525, endPoint x: 831, endPoint y: 573, distance: 51.4
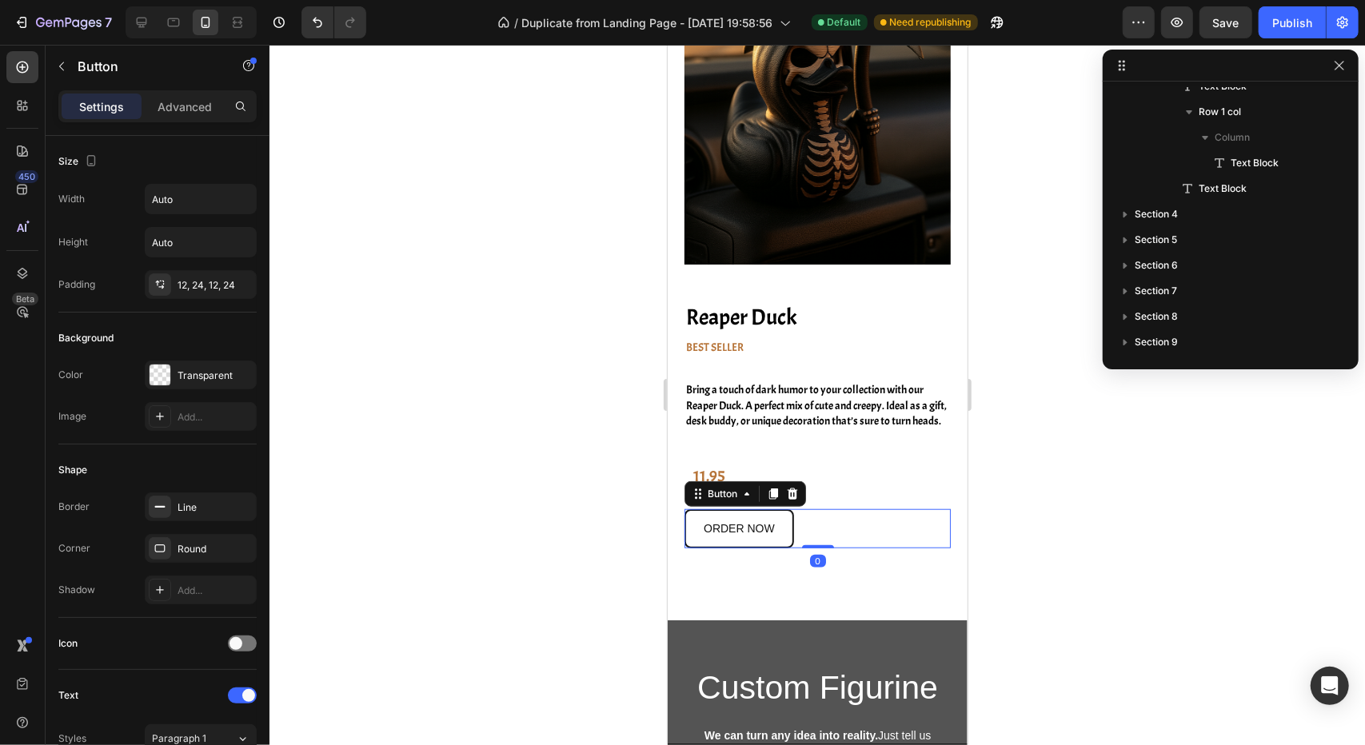
click at [1010, 585] on div at bounding box center [816, 395] width 1095 height 700
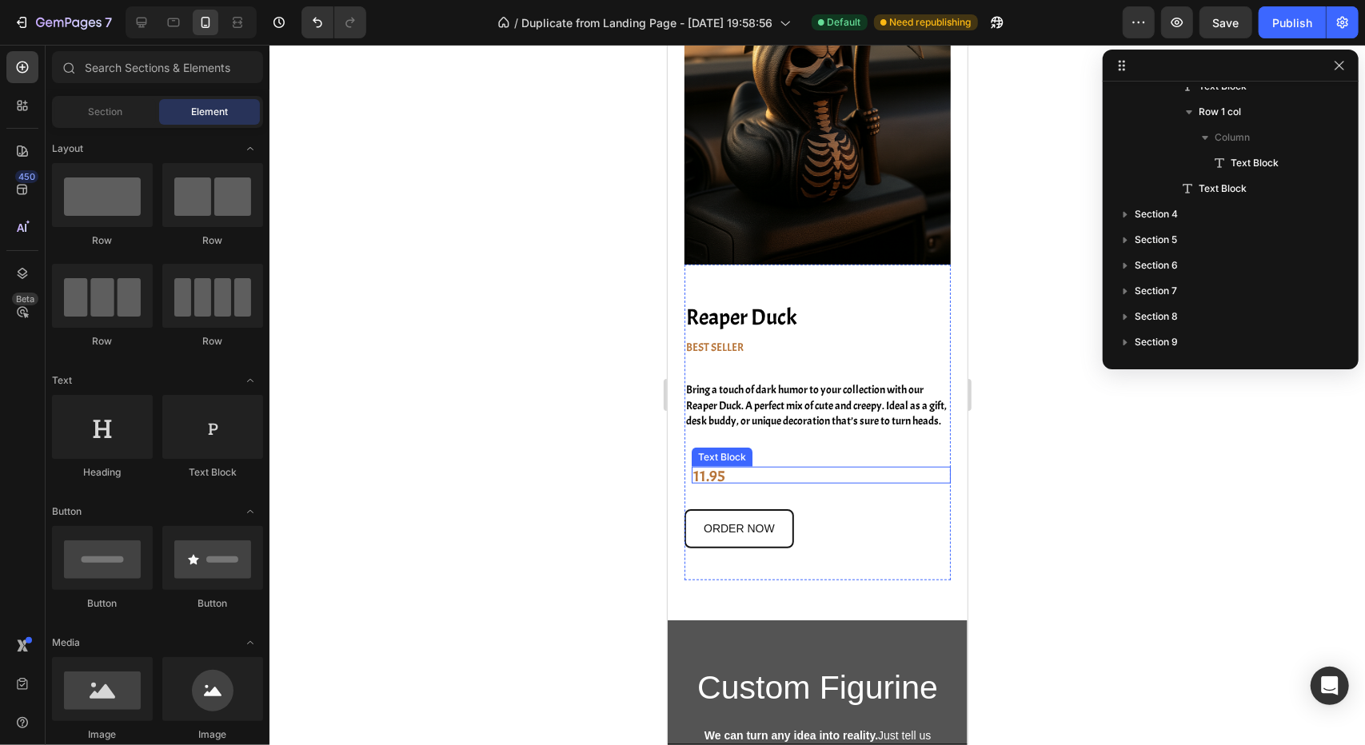
click at [751, 470] on p "11.95" at bounding box center [820, 475] width 257 height 15
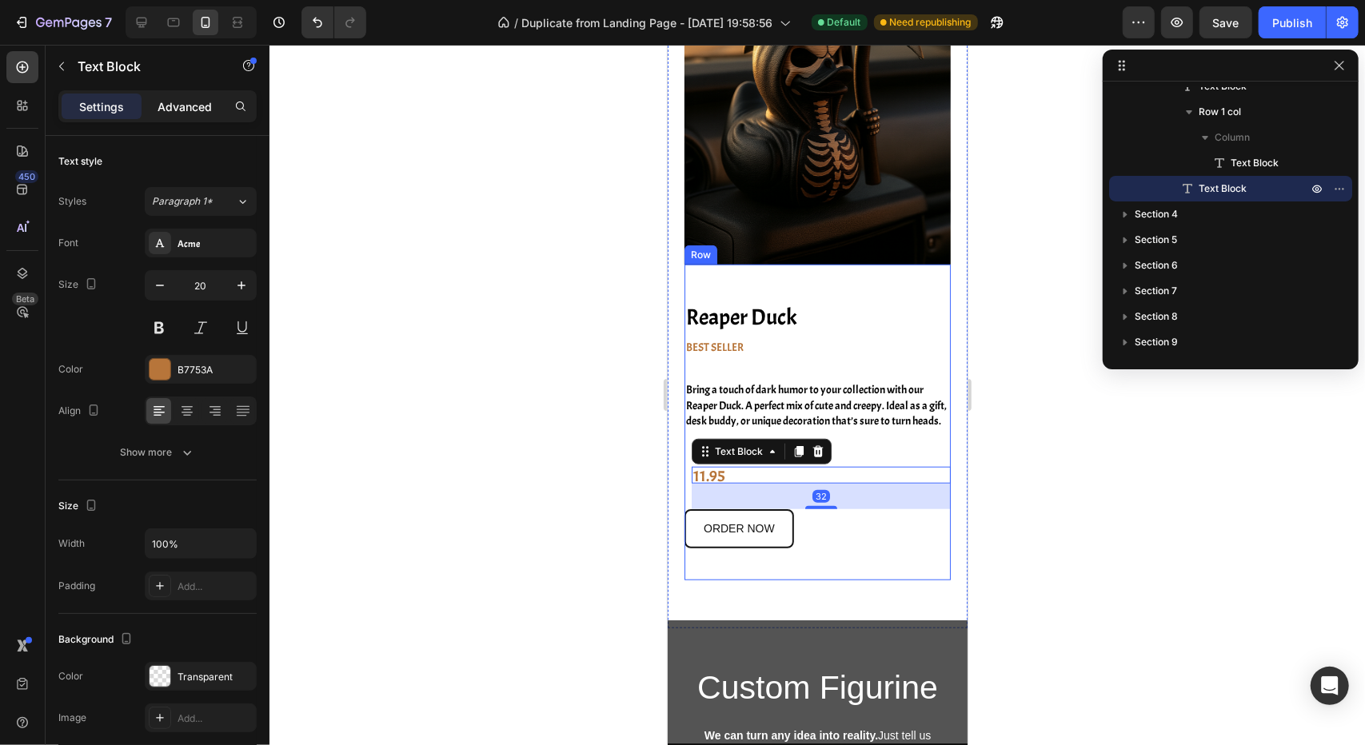
click at [174, 111] on p "Advanced" at bounding box center [185, 106] width 54 height 17
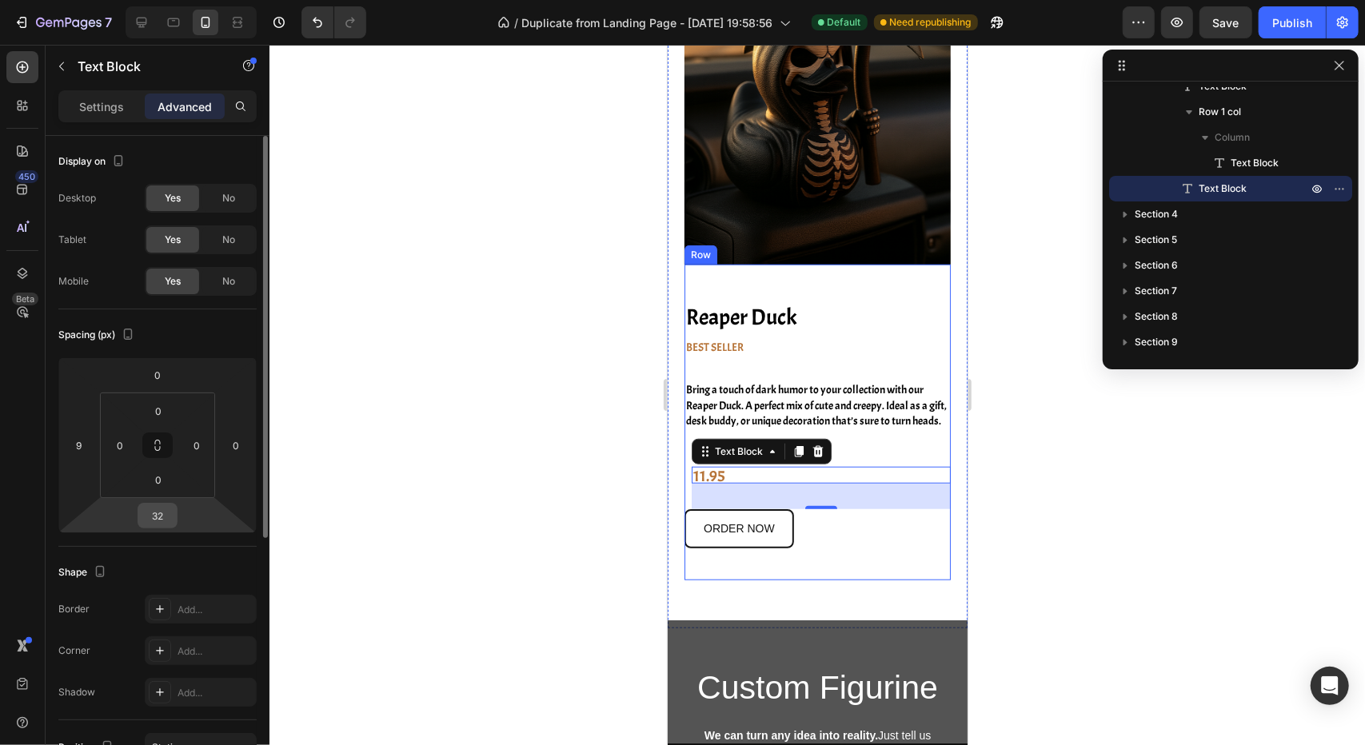
drag, startPoint x: 166, startPoint y: 519, endPoint x: 152, endPoint y: 523, distance: 14.9
click at [154, 523] on input "32" at bounding box center [158, 516] width 32 height 24
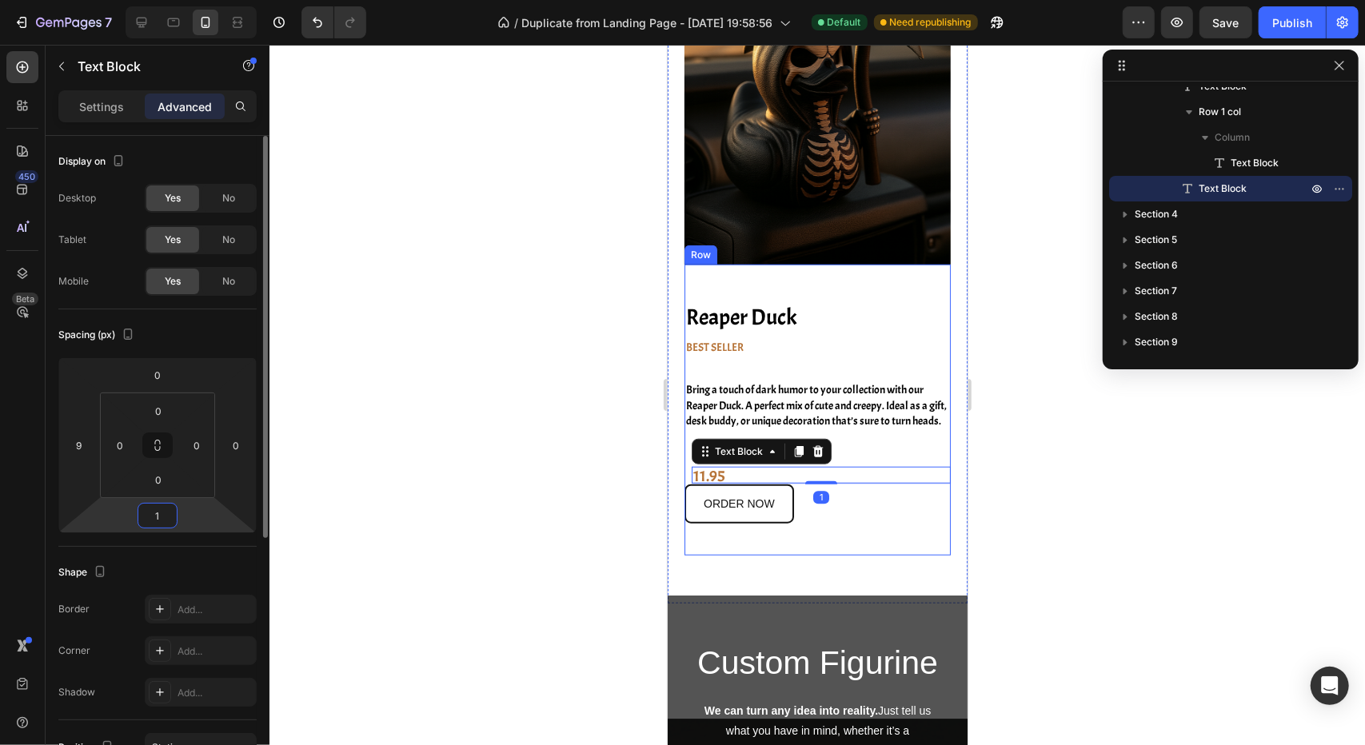
type input "15"
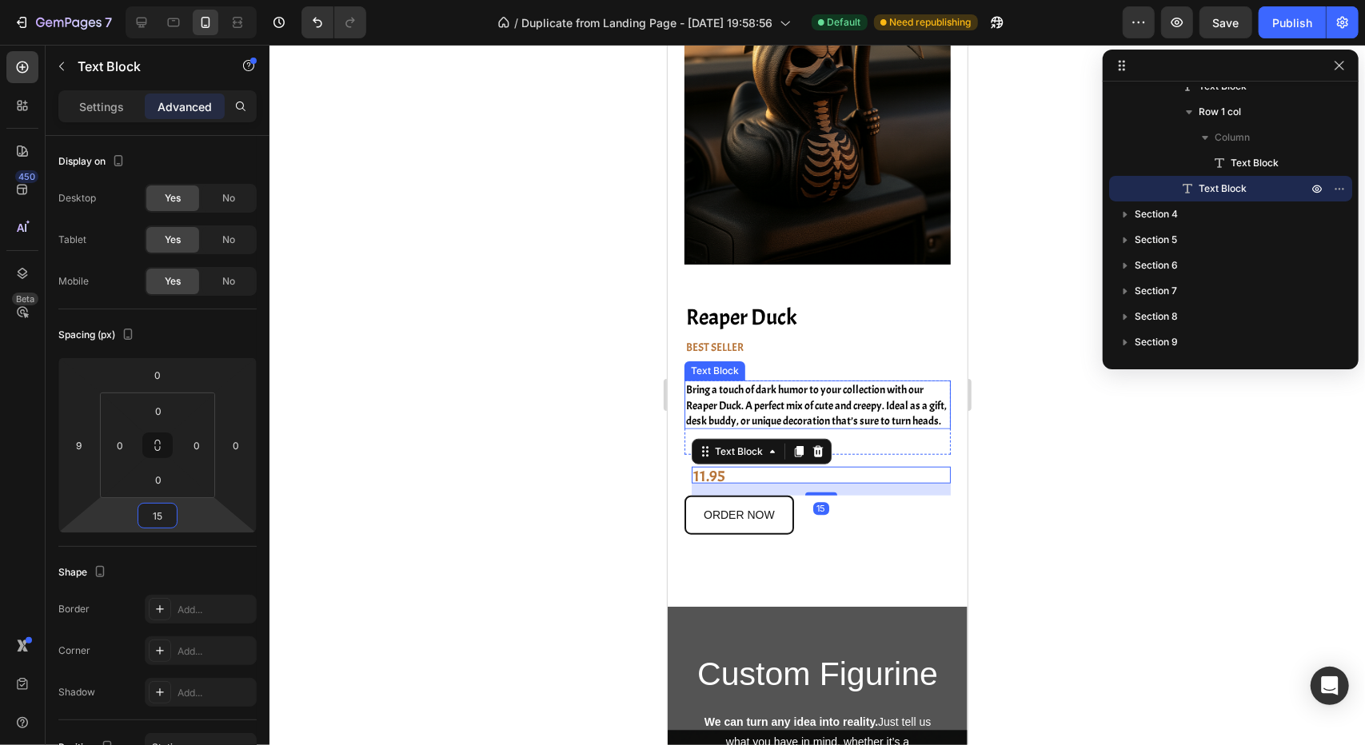
click at [769, 389] on p "Bring a touch of dark humor to your collection with our Reaper Duck. A perfect …" at bounding box center [817, 404] width 265 height 46
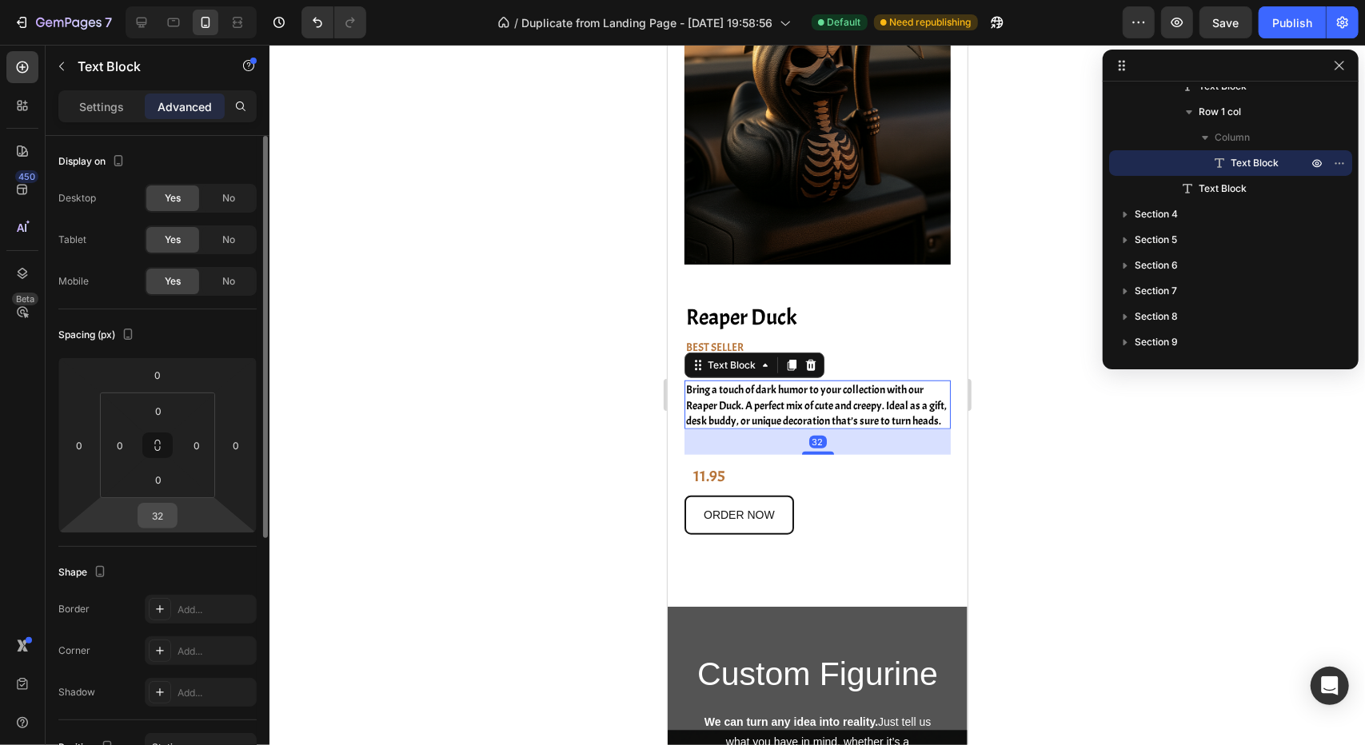
click at [165, 513] on input "32" at bounding box center [158, 516] width 32 height 24
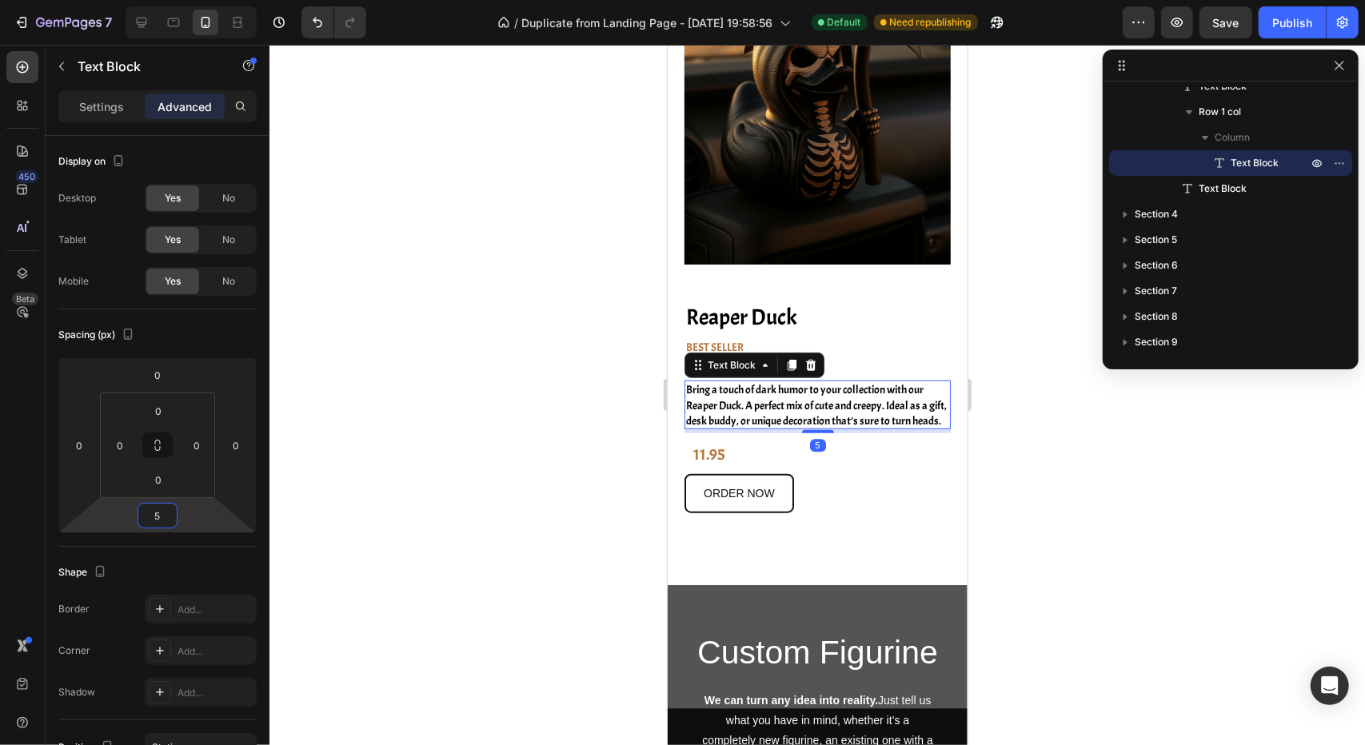
type input "5"
click at [530, 503] on div at bounding box center [816, 395] width 1095 height 700
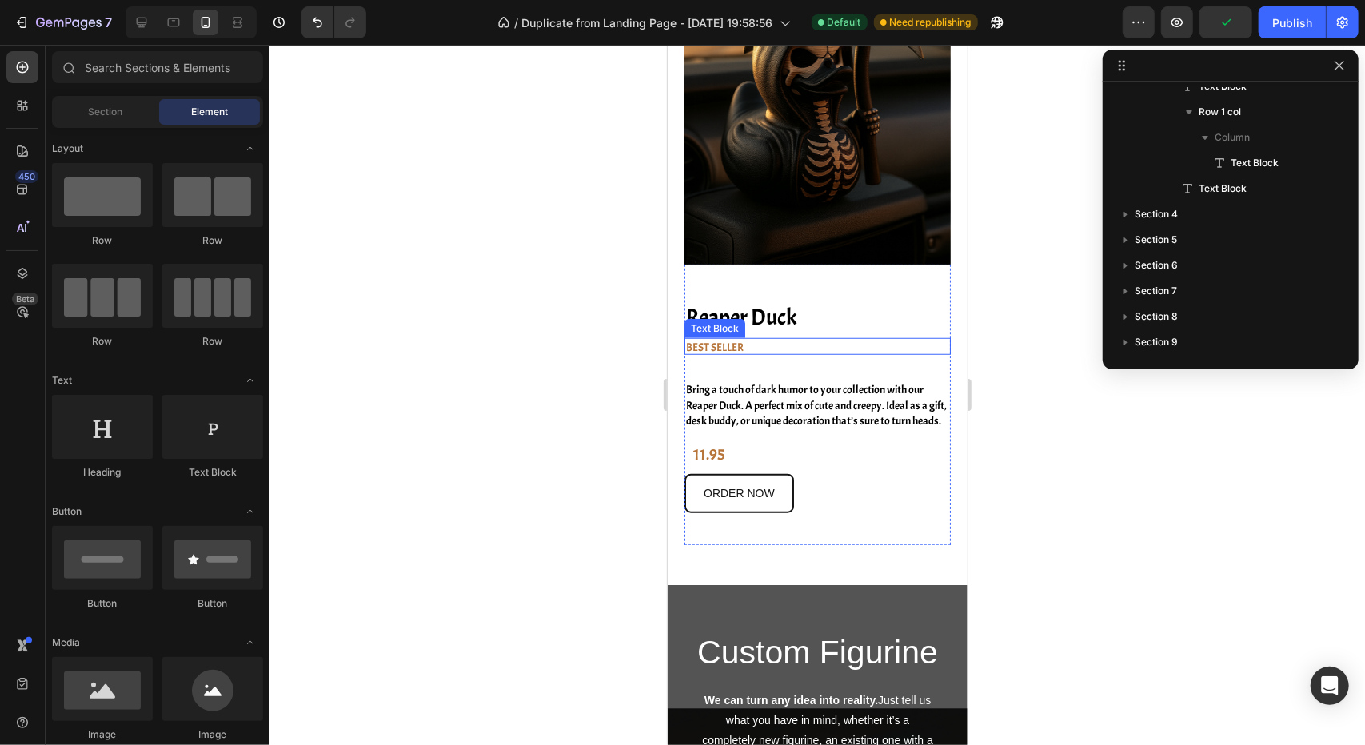
click at [760, 339] on p "BEST SELLER" at bounding box center [817, 346] width 265 height 15
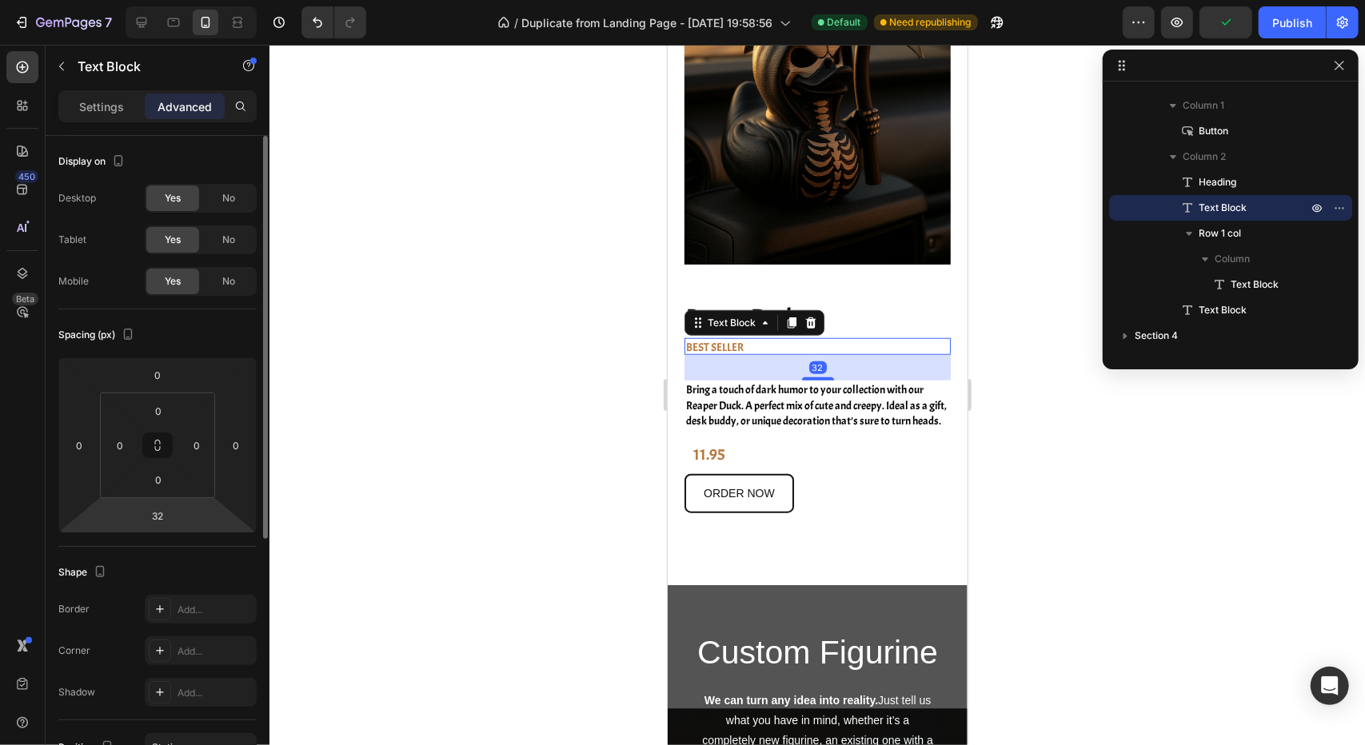
drag, startPoint x: 162, startPoint y: 525, endPoint x: 173, endPoint y: 533, distance: 14.2
click at [0, 0] on div "Spacing (px) 0 0 32 0 0 0 0 0" at bounding box center [0, 0] width 0 height 0
type input "5"
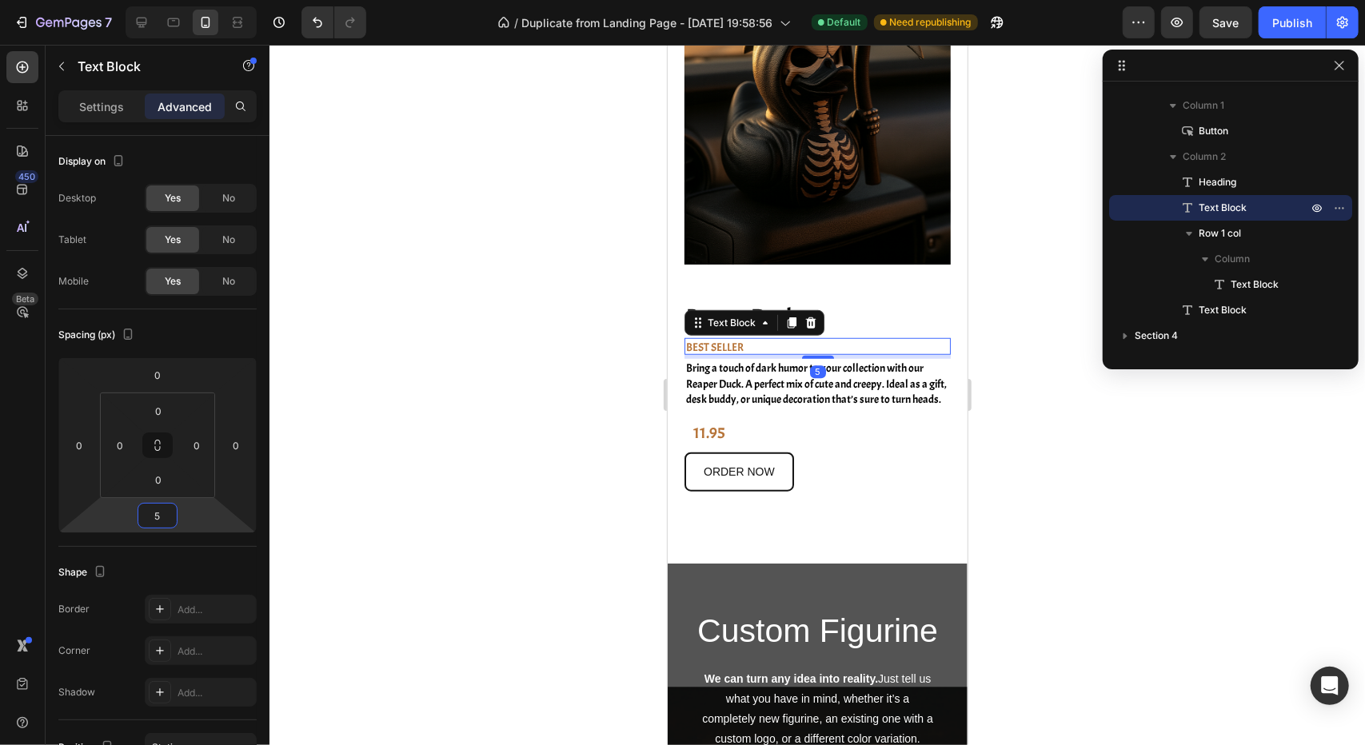
click at [471, 580] on div at bounding box center [816, 395] width 1095 height 700
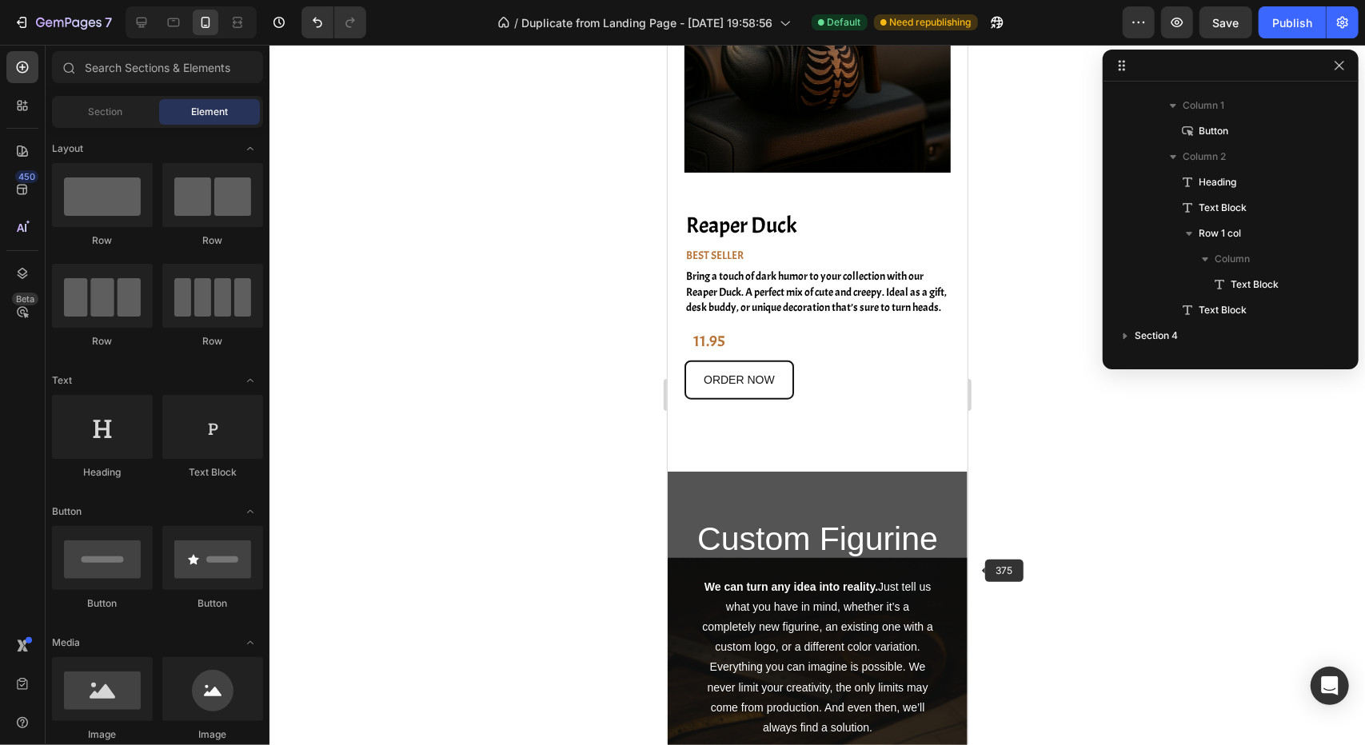
scroll to position [1056, 0]
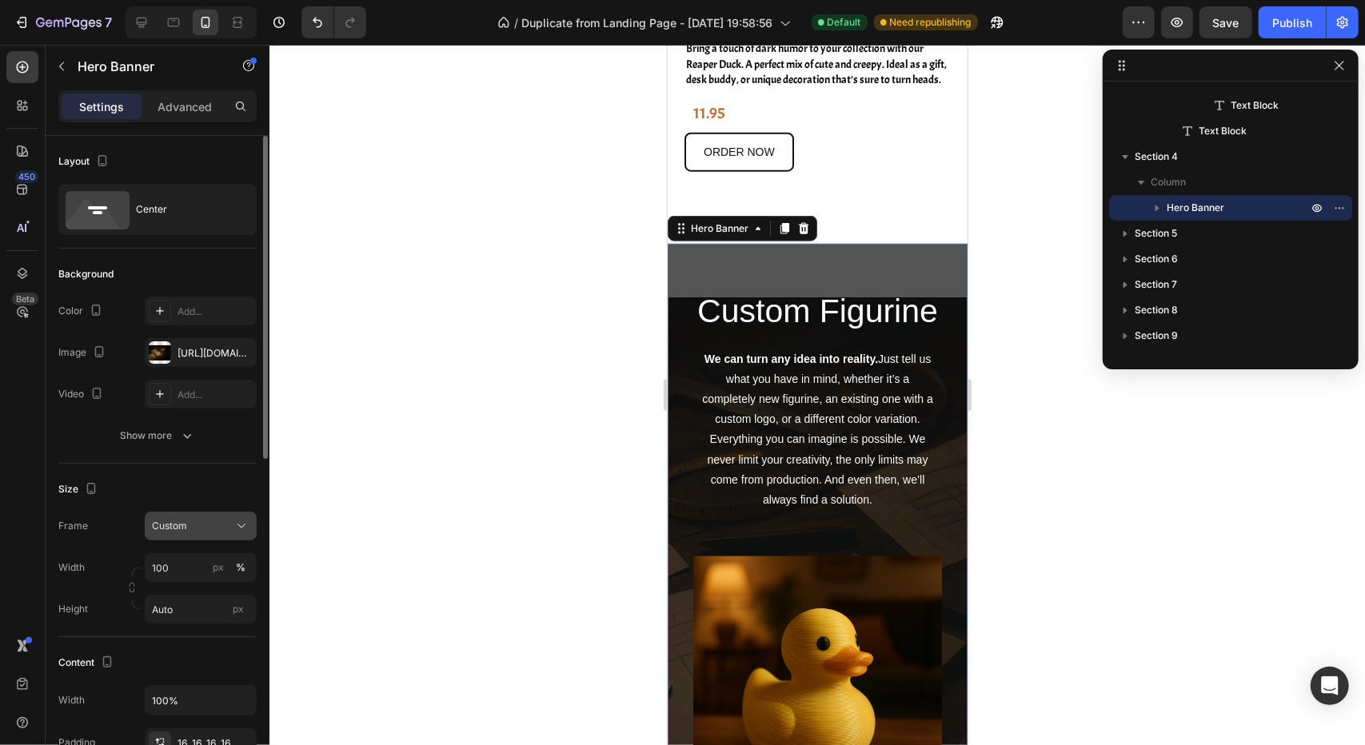
click at [208, 521] on div "Custom" at bounding box center [191, 526] width 78 height 14
click at [197, 559] on span "As banner source" at bounding box center [190, 564] width 79 height 14
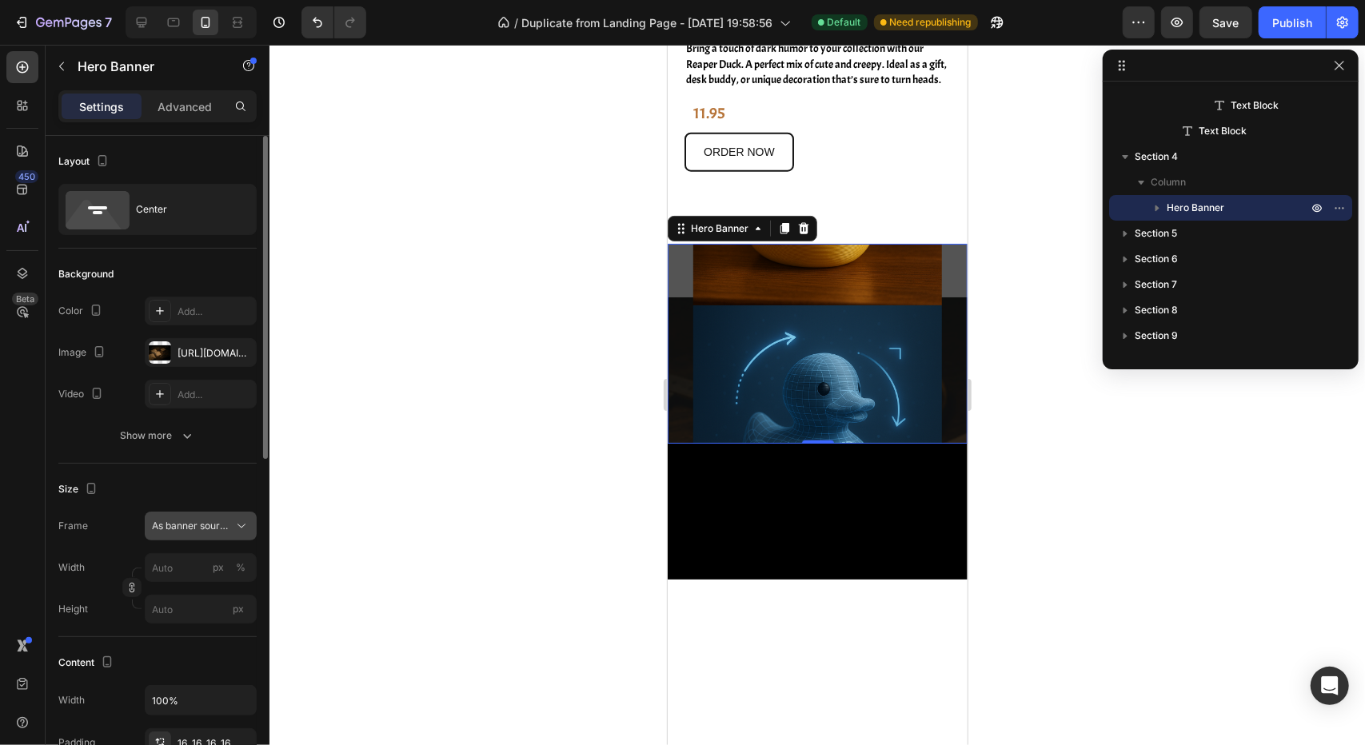
click at [211, 520] on span "As banner source" at bounding box center [191, 526] width 78 height 14
click at [187, 586] on div "Custom" at bounding box center [197, 593] width 93 height 14
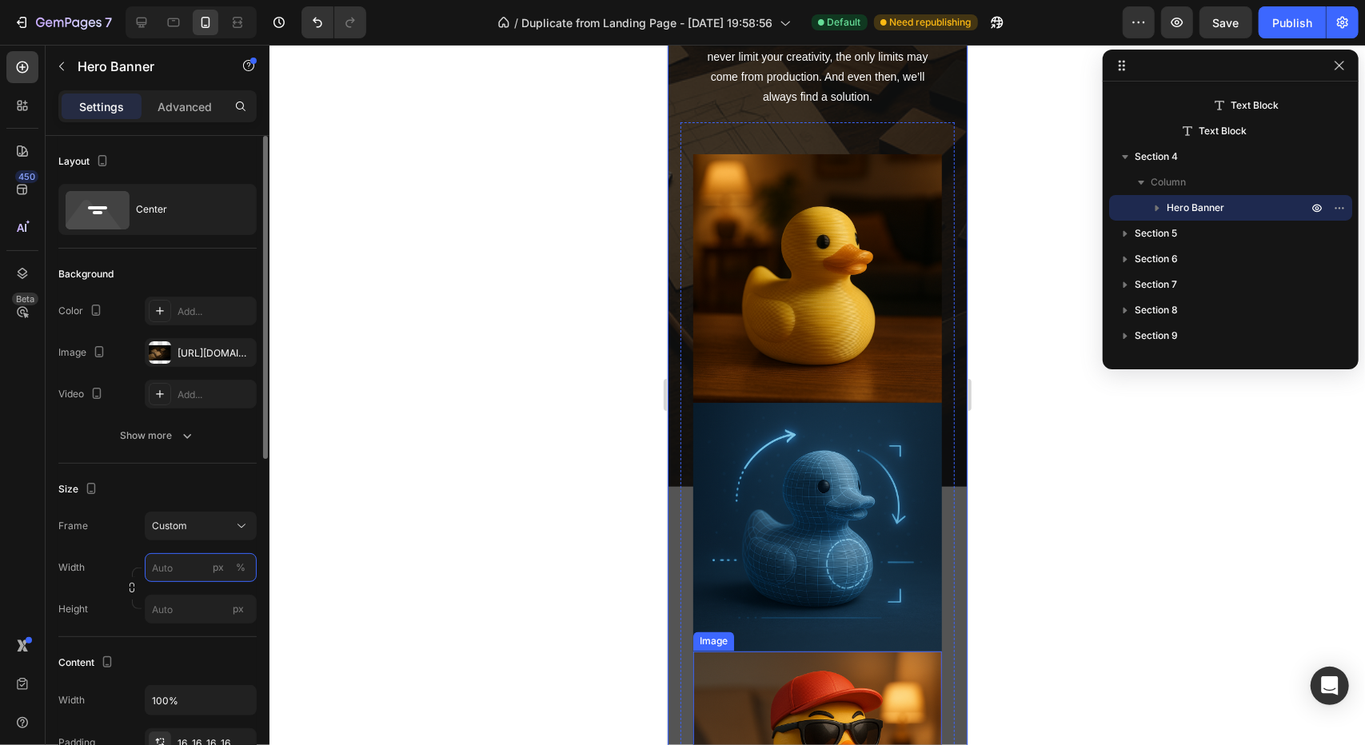
scroll to position [1456, 0]
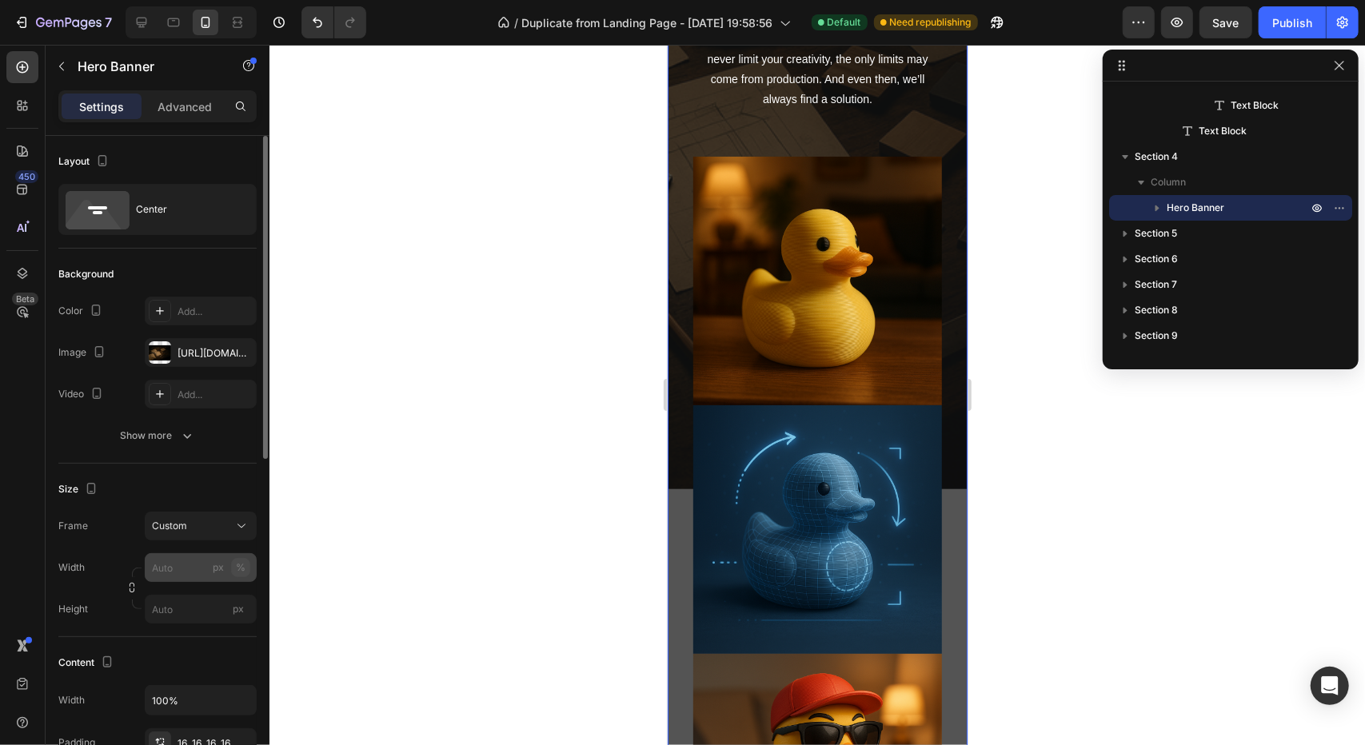
click at [243, 568] on div "%" at bounding box center [241, 568] width 10 height 14
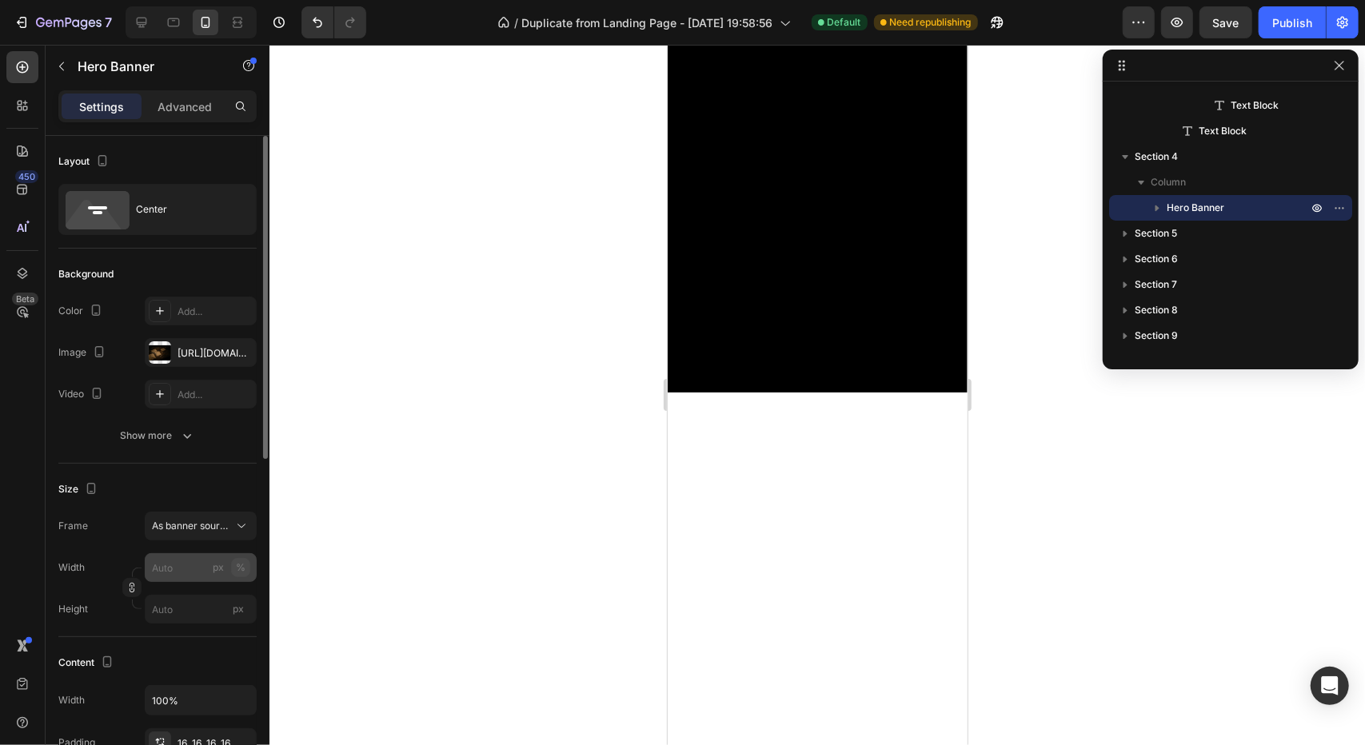
click at [241, 570] on div "%" at bounding box center [241, 568] width 10 height 14
click at [205, 616] on input "px" at bounding box center [201, 609] width 112 height 29
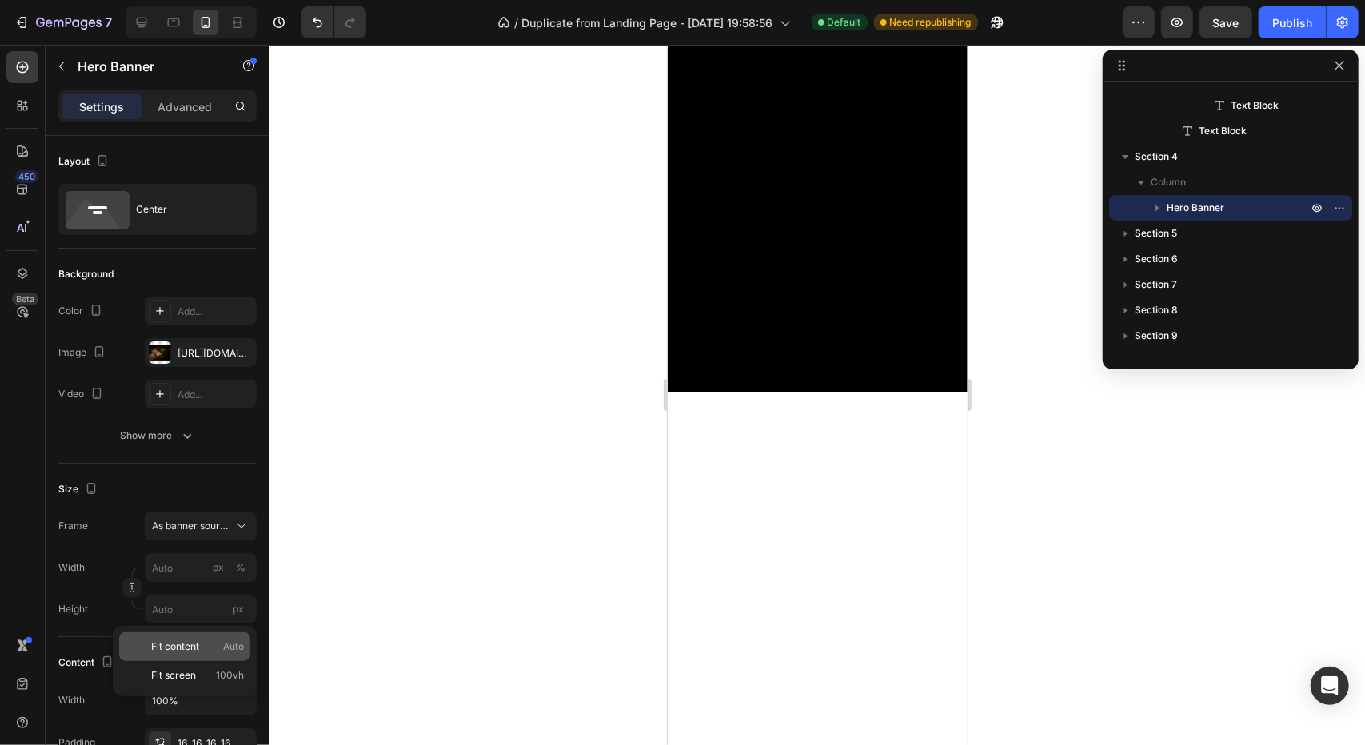
click at [185, 644] on span "Fit content" at bounding box center [175, 647] width 48 height 14
type input "100"
type input "Auto"
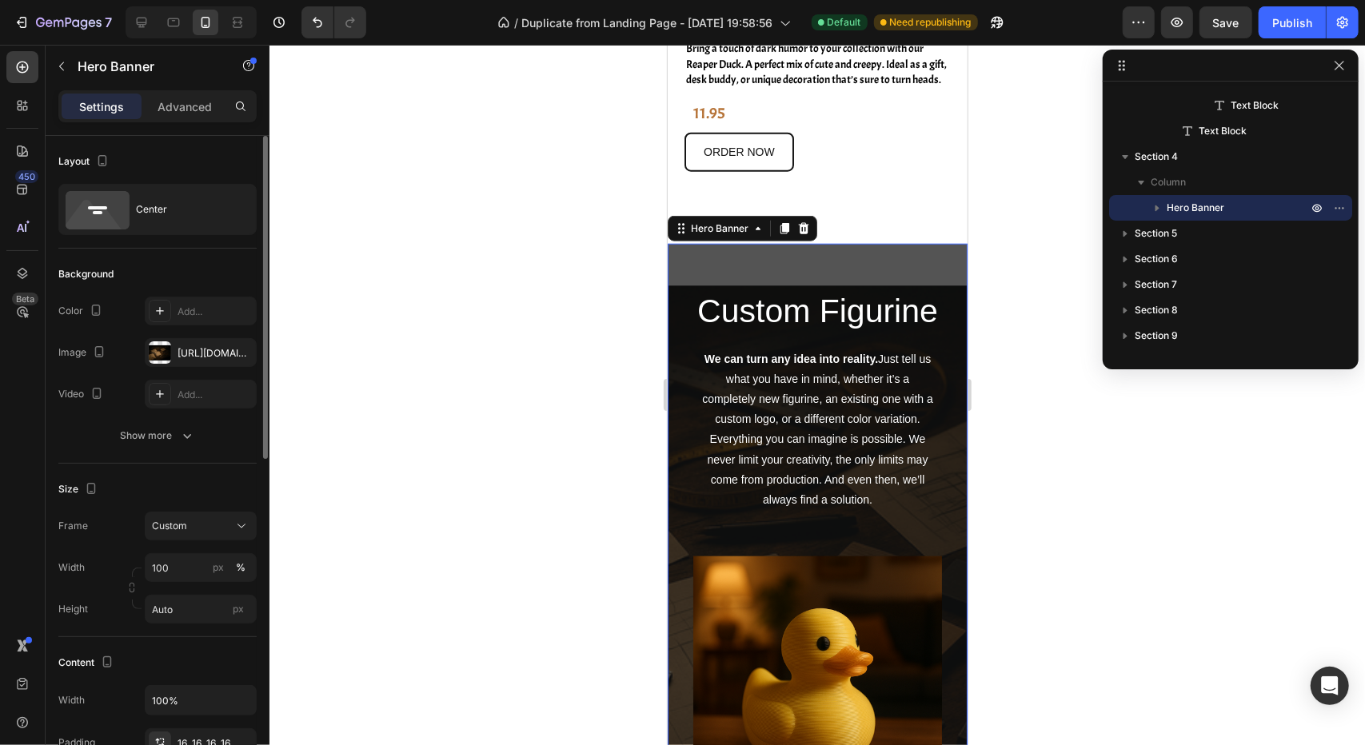
scroll to position [80, 0]
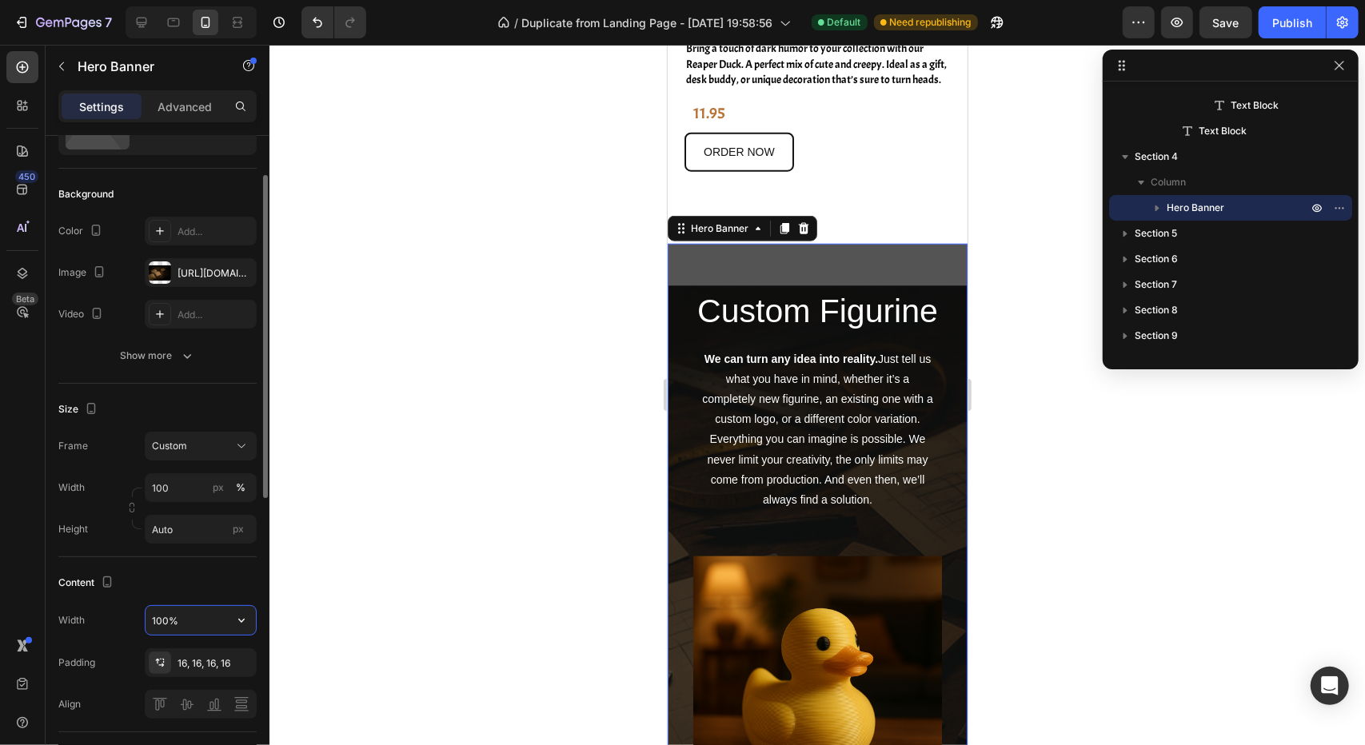
click at [217, 617] on input "100%" at bounding box center [201, 620] width 110 height 29
click at [243, 624] on icon "button" at bounding box center [241, 620] width 16 height 16
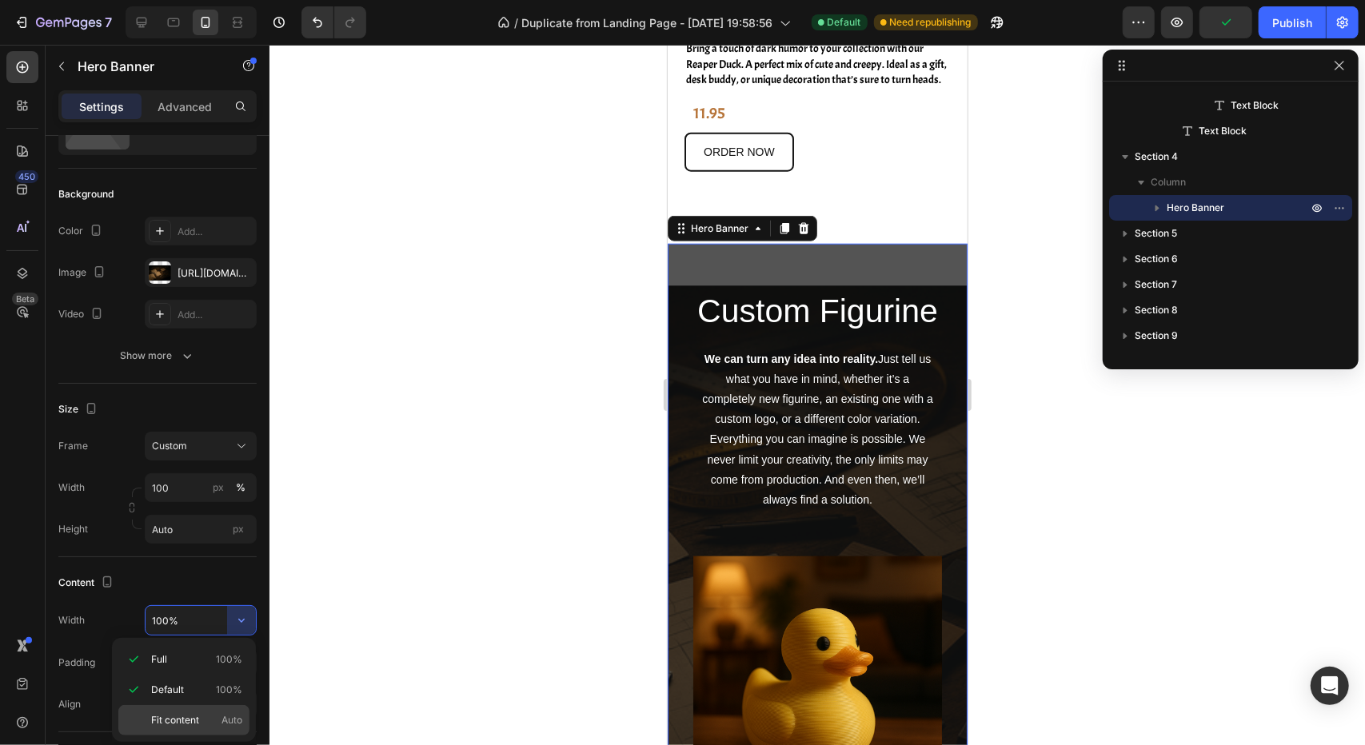
click at [197, 713] on span "Fit content" at bounding box center [175, 720] width 48 height 14
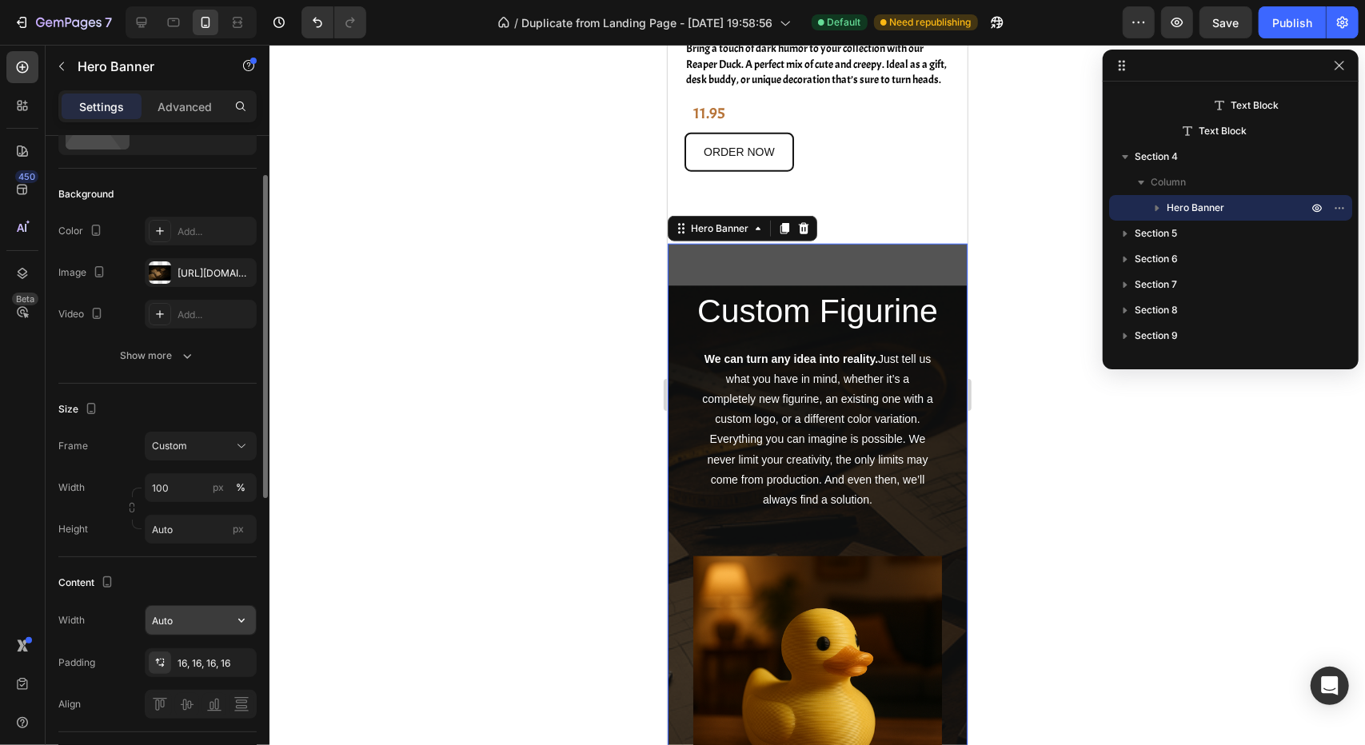
click at [241, 624] on icon "button" at bounding box center [241, 620] width 16 height 16
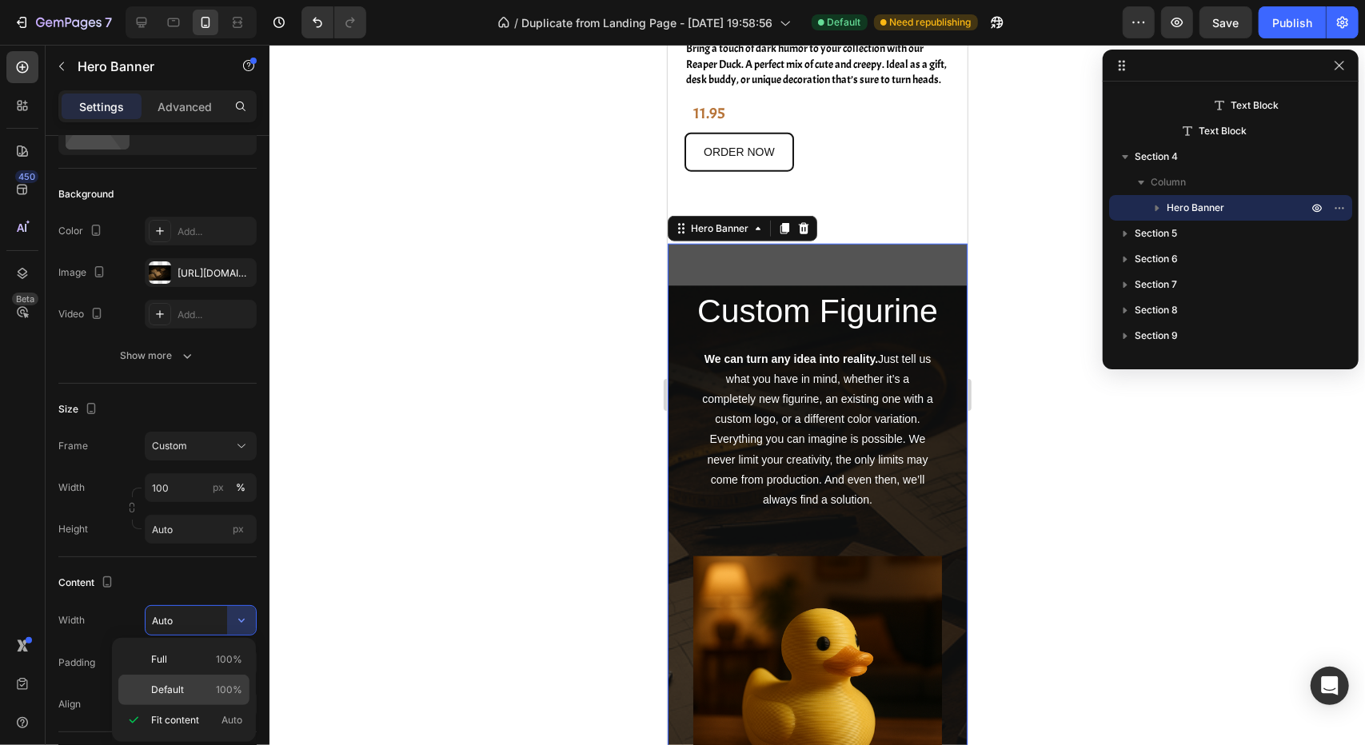
click at [198, 683] on p "Default 100%" at bounding box center [196, 690] width 91 height 14
type input "100%"
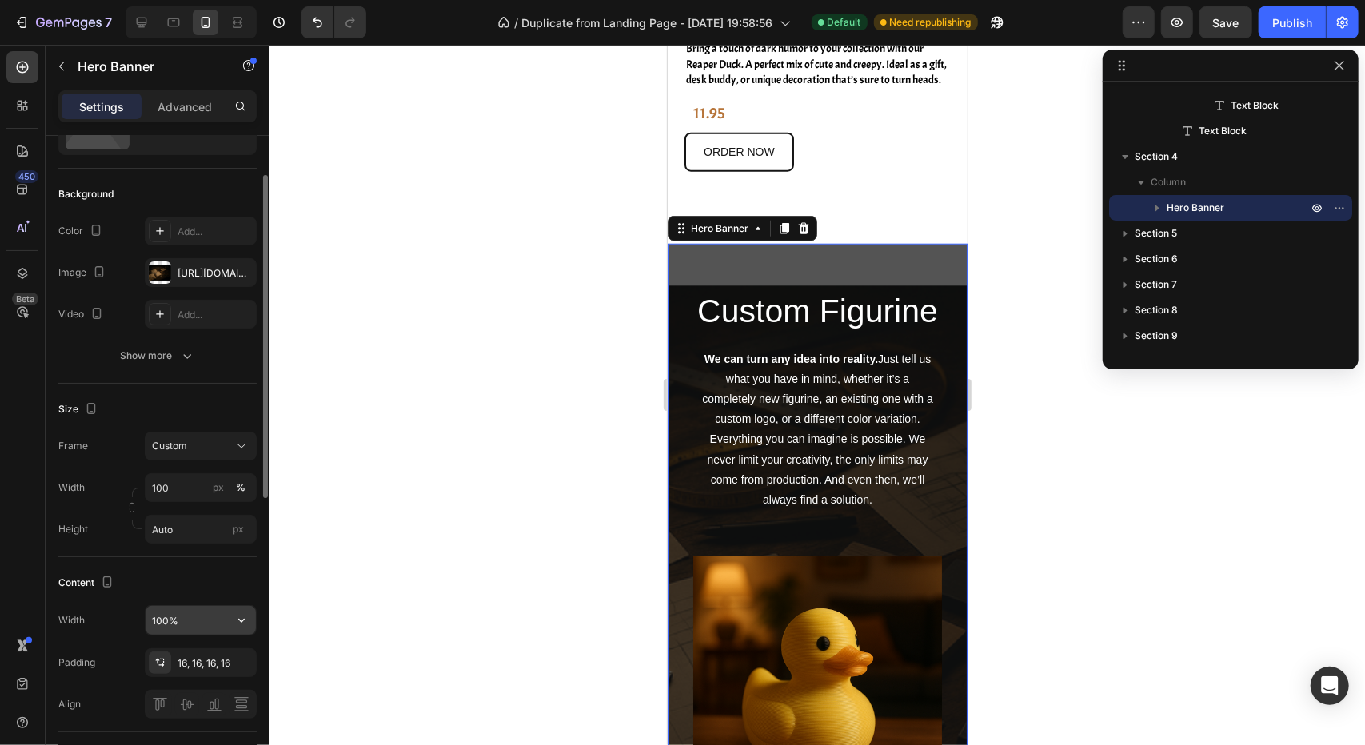
click at [248, 620] on icon "button" at bounding box center [241, 620] width 16 height 16
click at [480, 604] on div at bounding box center [816, 395] width 1095 height 700
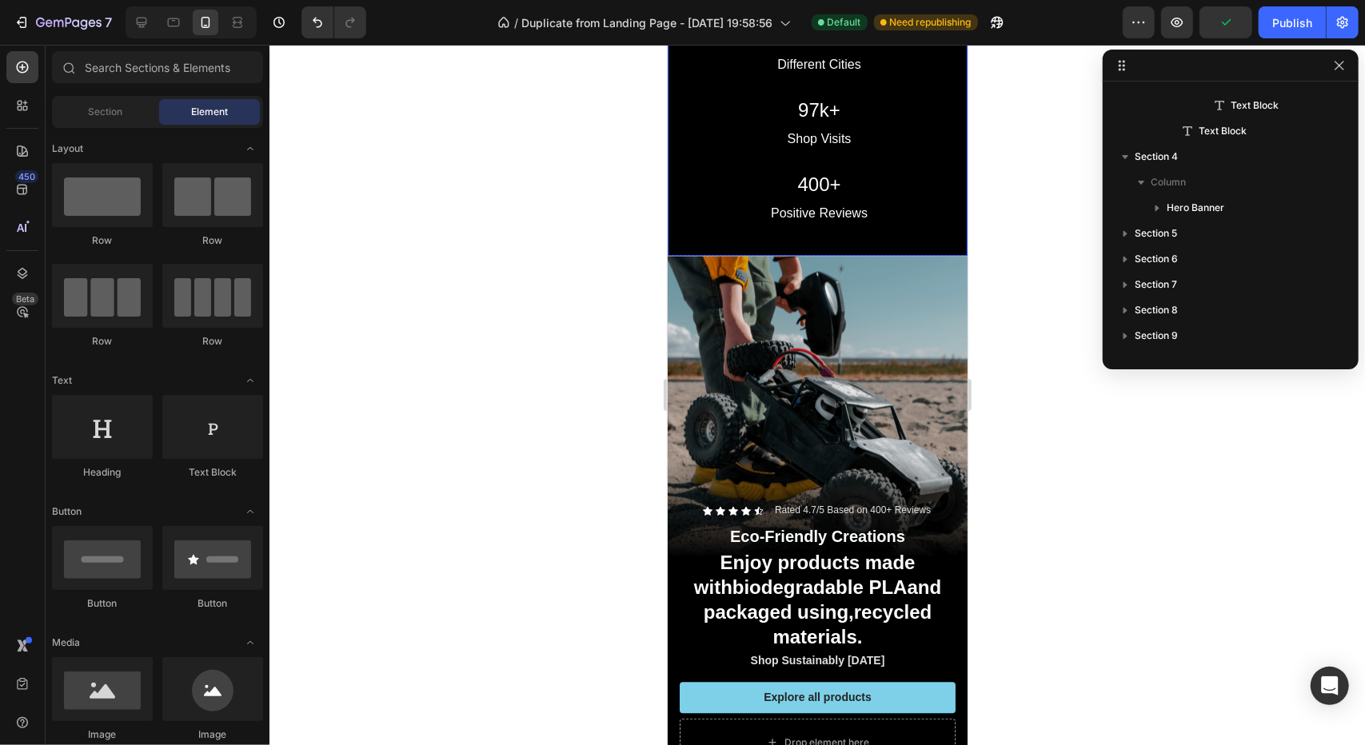
scroll to position [2575, 0]
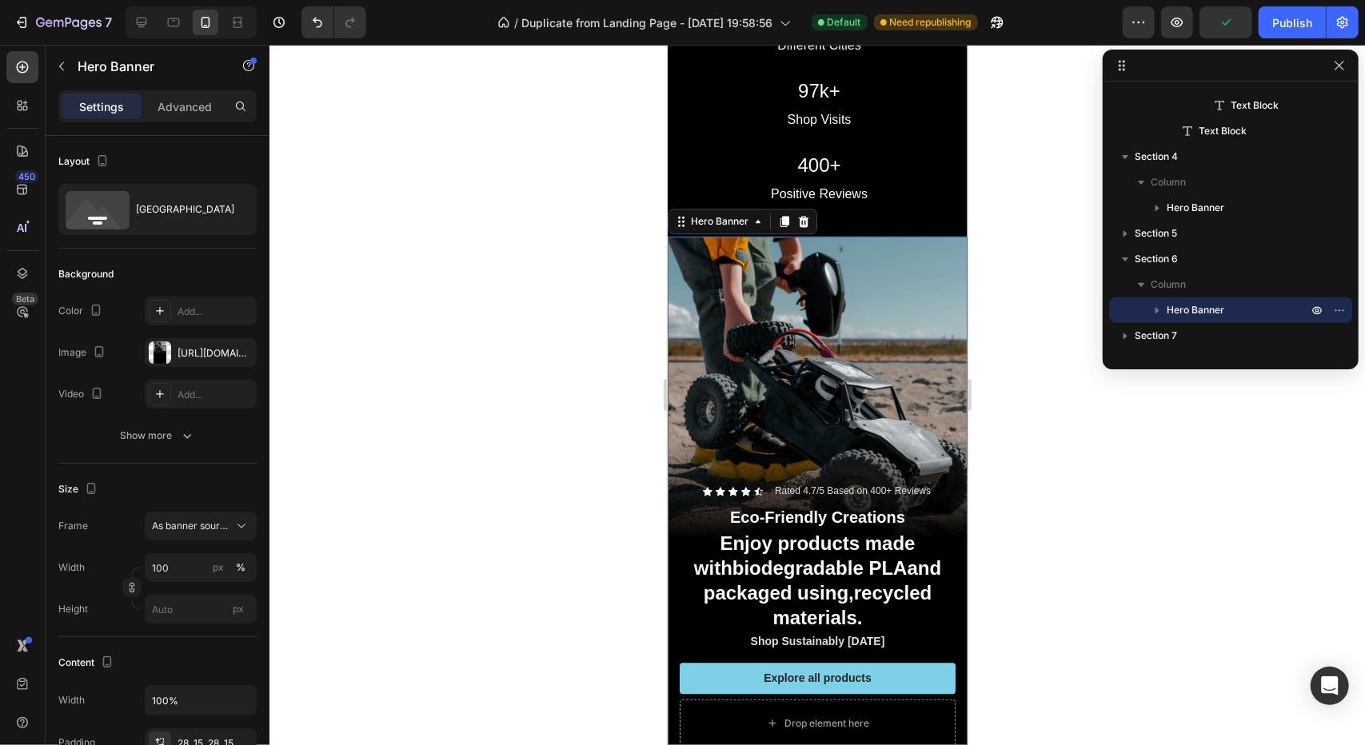
click at [718, 343] on div "Background Image" at bounding box center [817, 502] width 300 height 533
click at [198, 346] on div "https://cdn.shopify.com/s/files/1/0959/6603/6299/files/gempages_579494084750607…" at bounding box center [201, 353] width 46 height 14
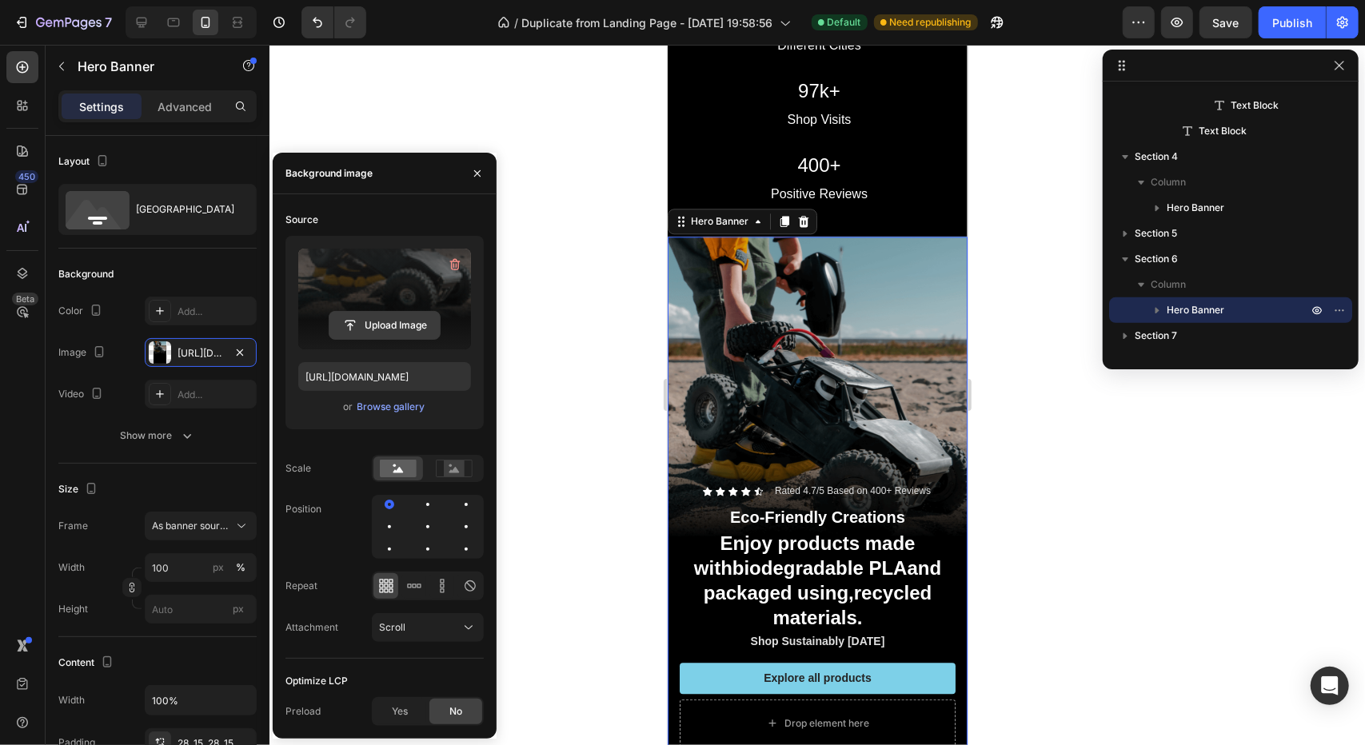
click at [370, 316] on input "file" at bounding box center [384, 325] width 110 height 27
type input "https://cdn.shopify.com/s/files/1/0959/6603/6299/files/gempages_579494084750607…"
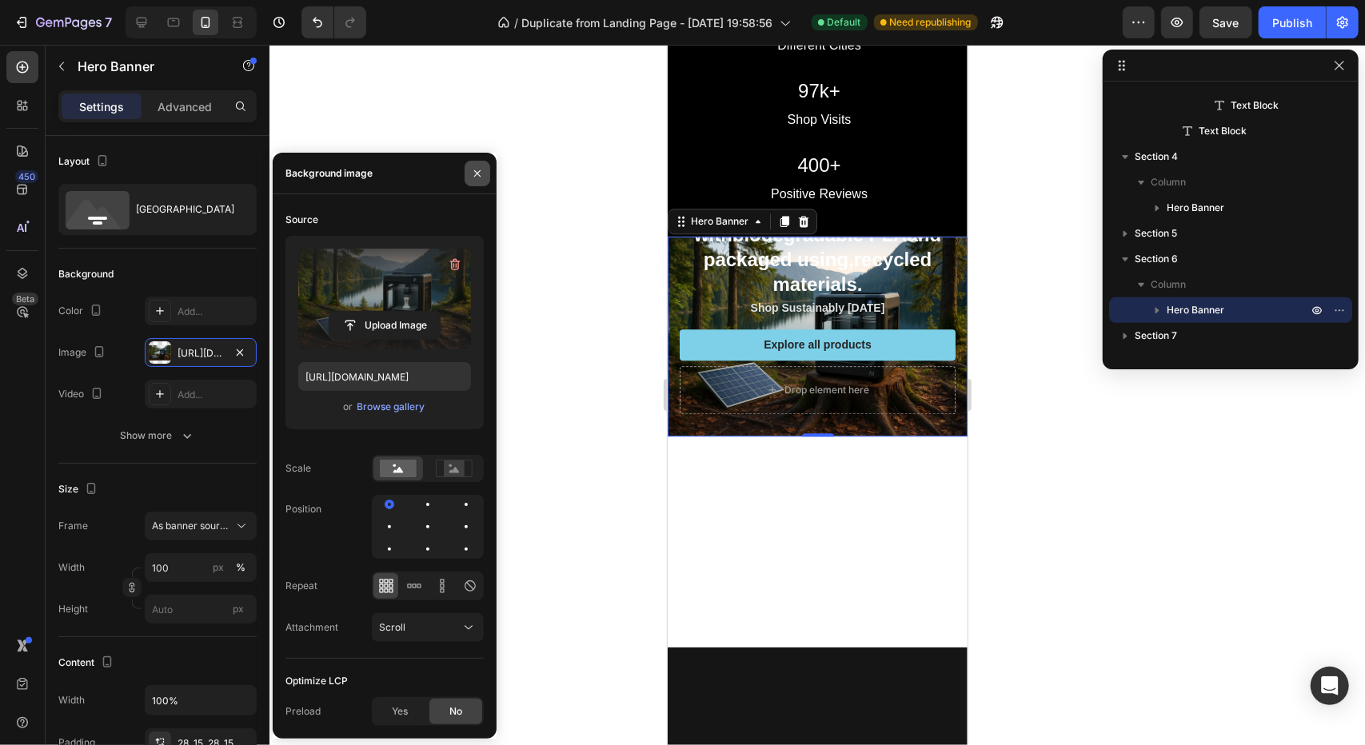
click at [470, 171] on button "button" at bounding box center [478, 174] width 26 height 26
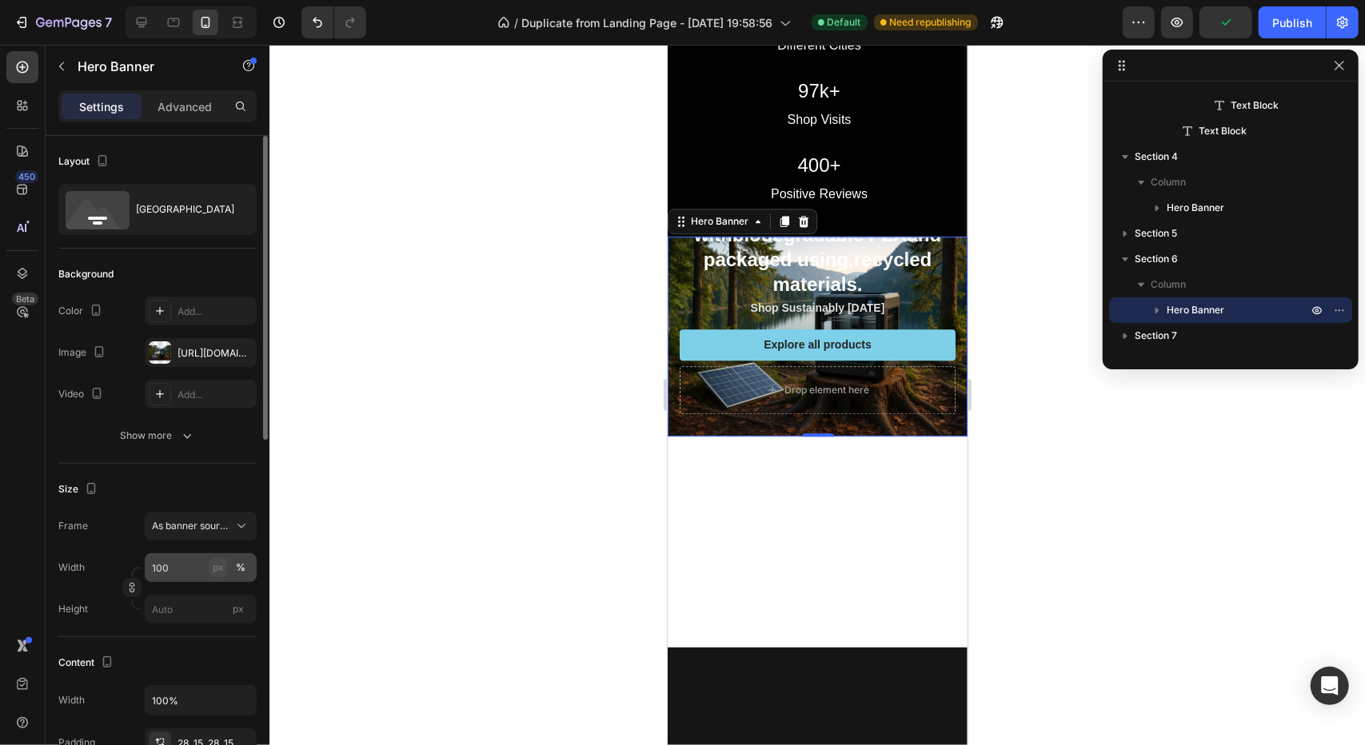
click at [221, 570] on div "px" at bounding box center [218, 568] width 11 height 14
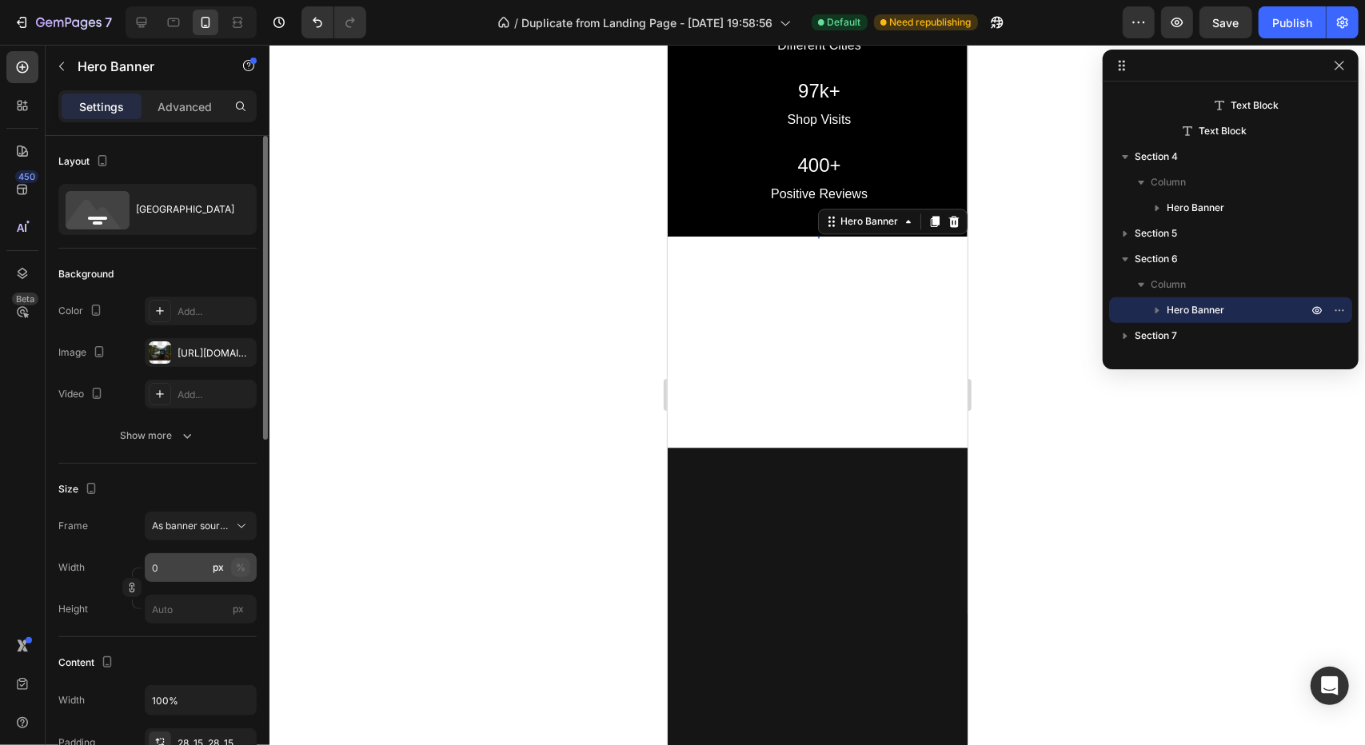
click at [245, 567] on div "%" at bounding box center [241, 568] width 10 height 14
click at [197, 571] on input "0" at bounding box center [201, 567] width 112 height 29
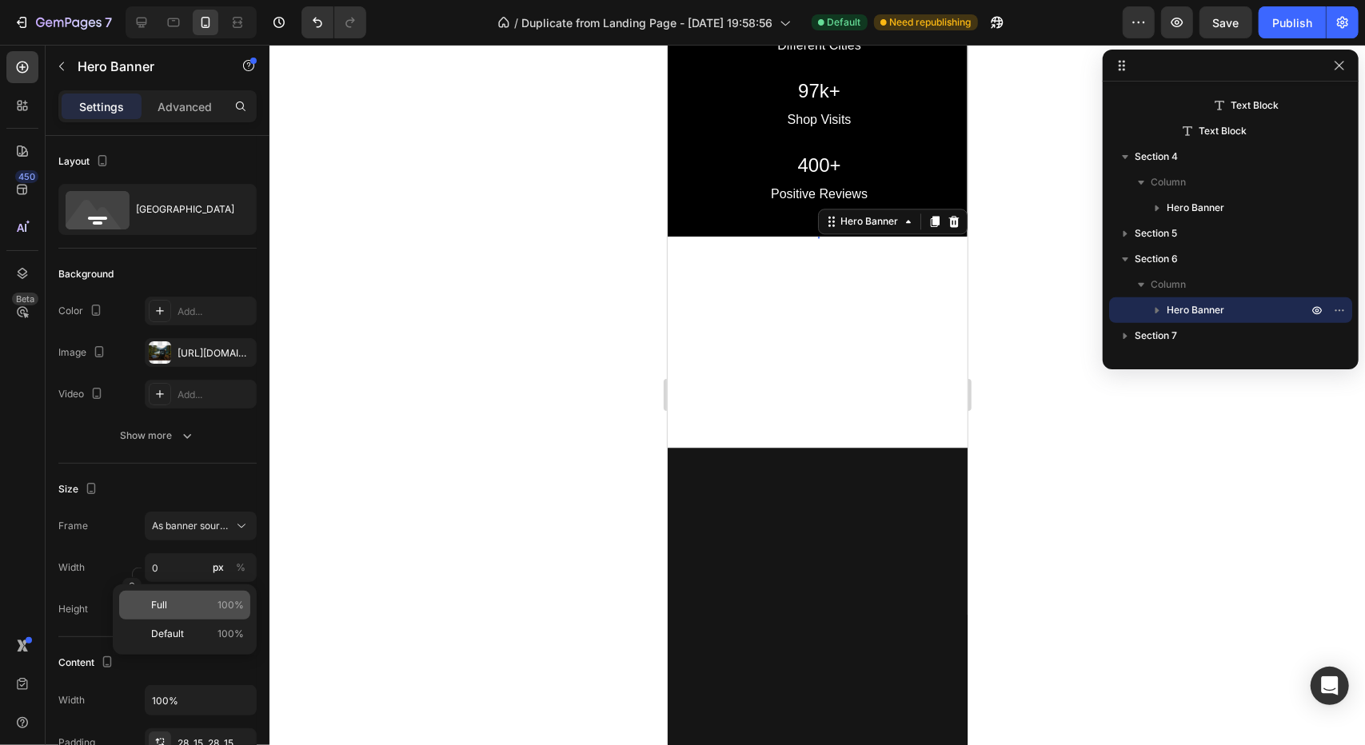
click at [217, 598] on span "100%" at bounding box center [230, 605] width 26 height 14
type input "100"
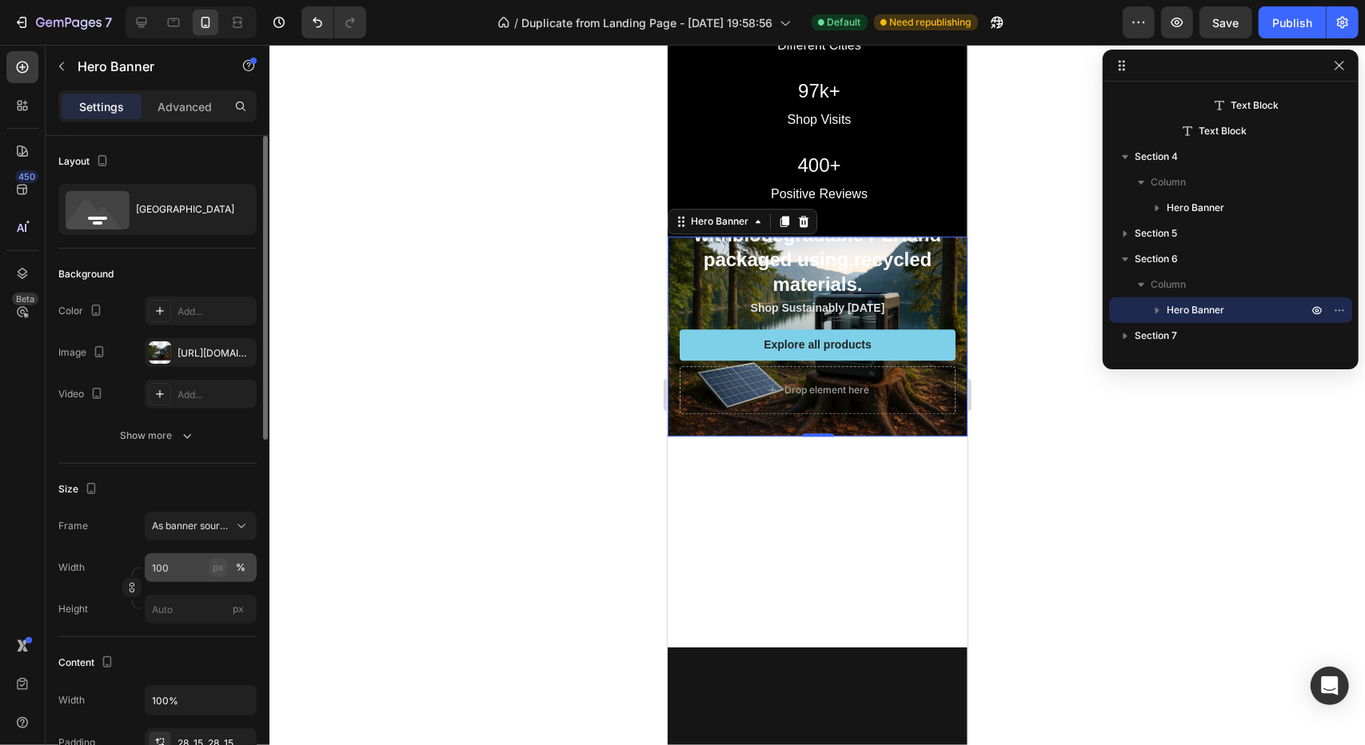
click at [211, 567] on button "px" at bounding box center [218, 567] width 19 height 19
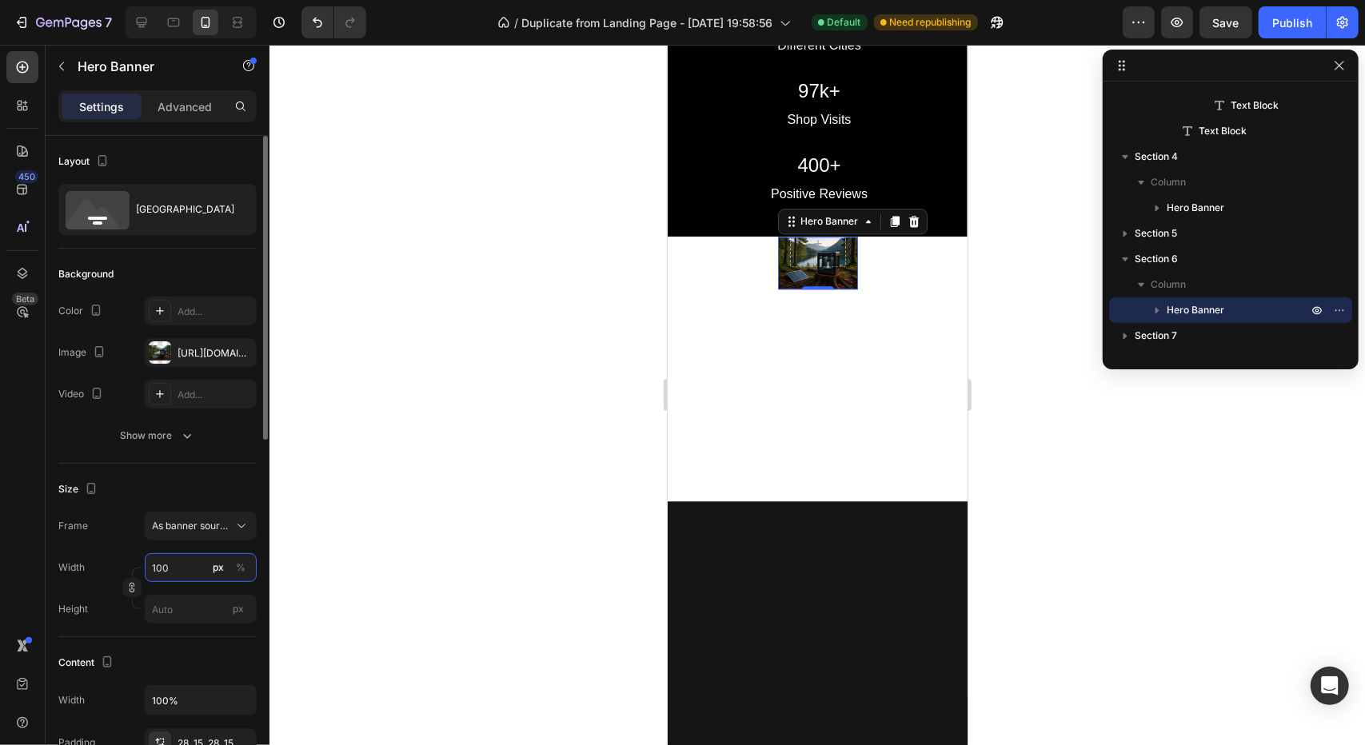
click at [167, 573] on input "100" at bounding box center [201, 567] width 112 height 29
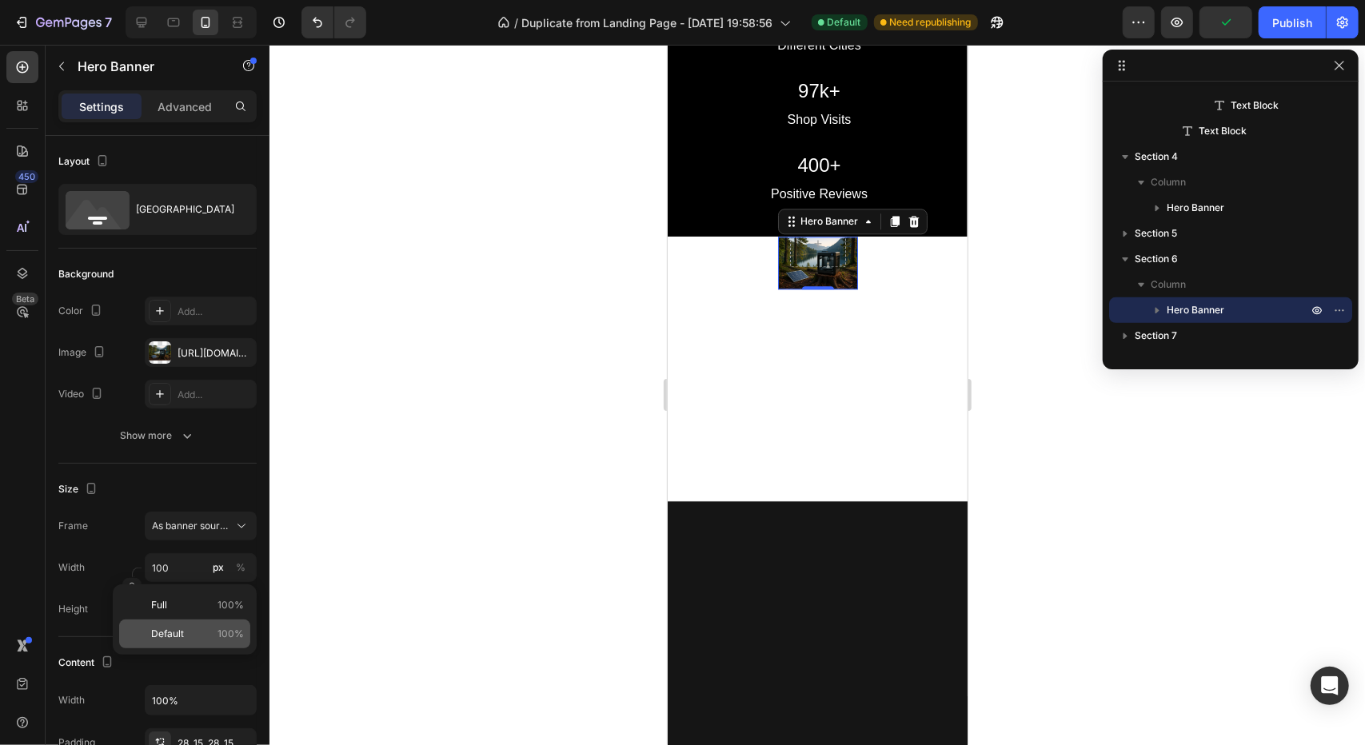
click at [204, 623] on div "Default 100%" at bounding box center [184, 634] width 131 height 29
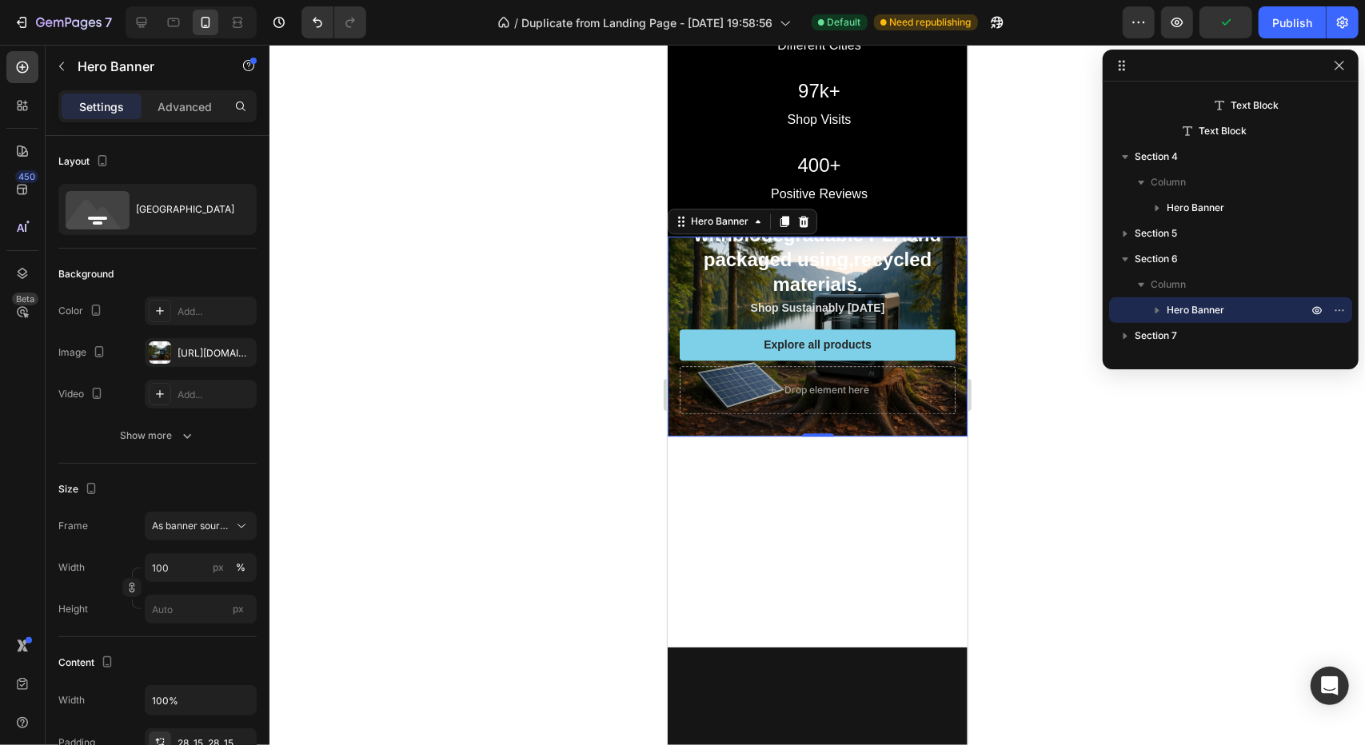
click at [285, 596] on div at bounding box center [816, 395] width 1095 height 700
click at [670, 413] on div "Icon Icon Icon Icon Icon Icon List Rated 4.7/5 Based on 400+ Reviews Text Block…" at bounding box center [817, 281] width 300 height 309
click at [189, 604] on input "px" at bounding box center [201, 609] width 112 height 29
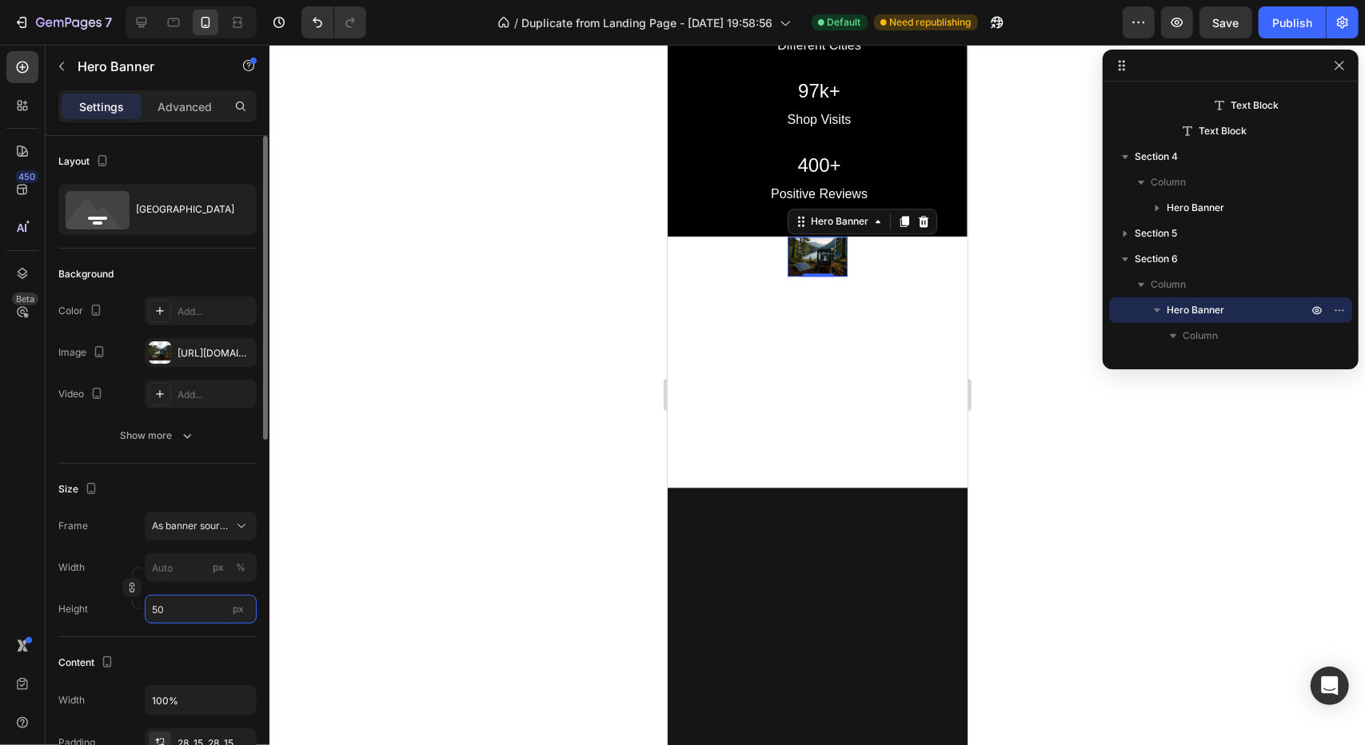
type input "500"
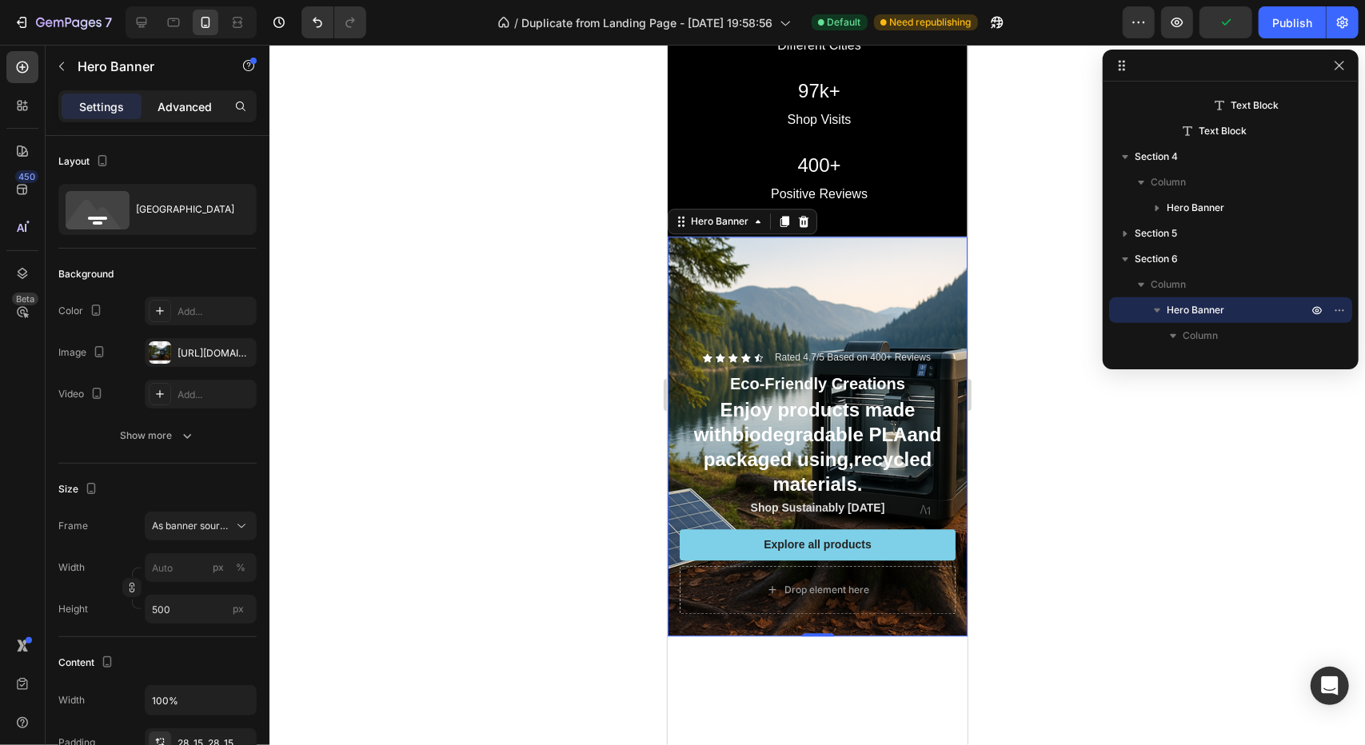
click at [201, 94] on div "Advanced" at bounding box center [185, 107] width 80 height 26
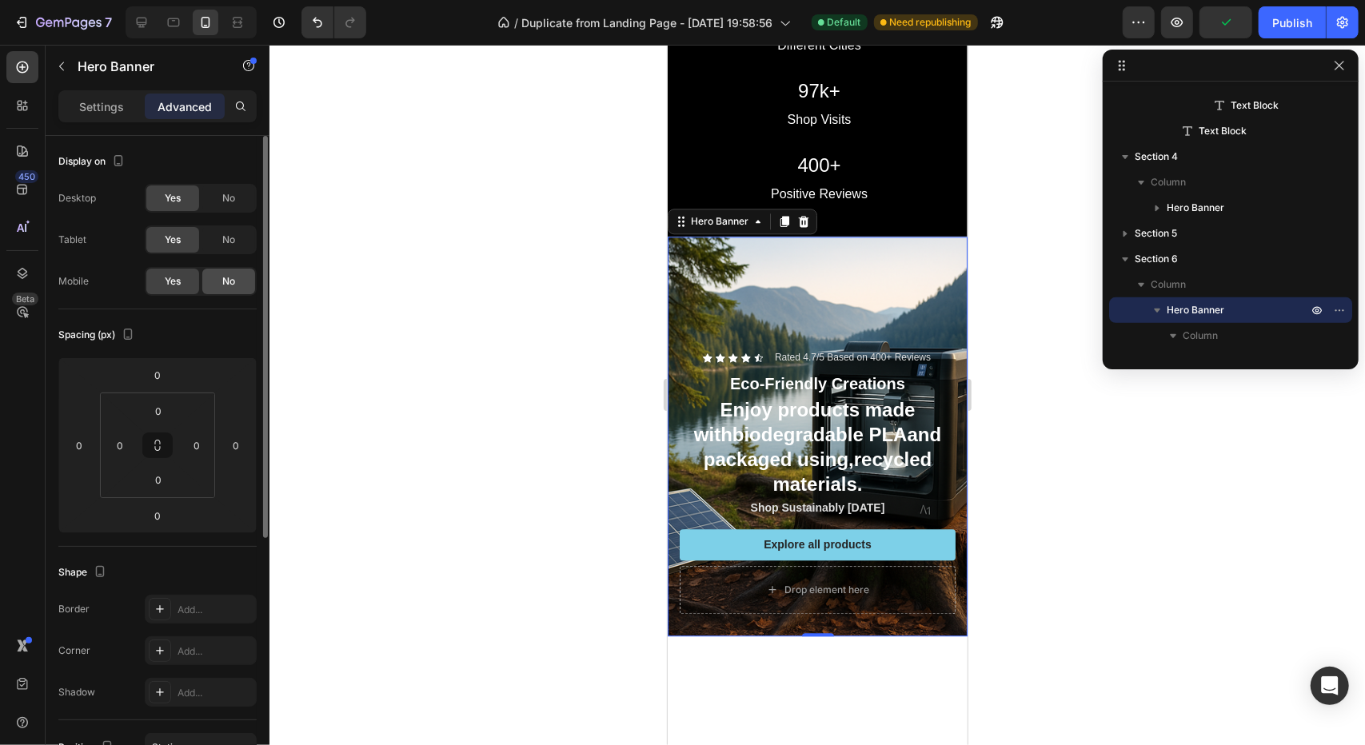
click at [229, 271] on div "No" at bounding box center [228, 282] width 53 height 26
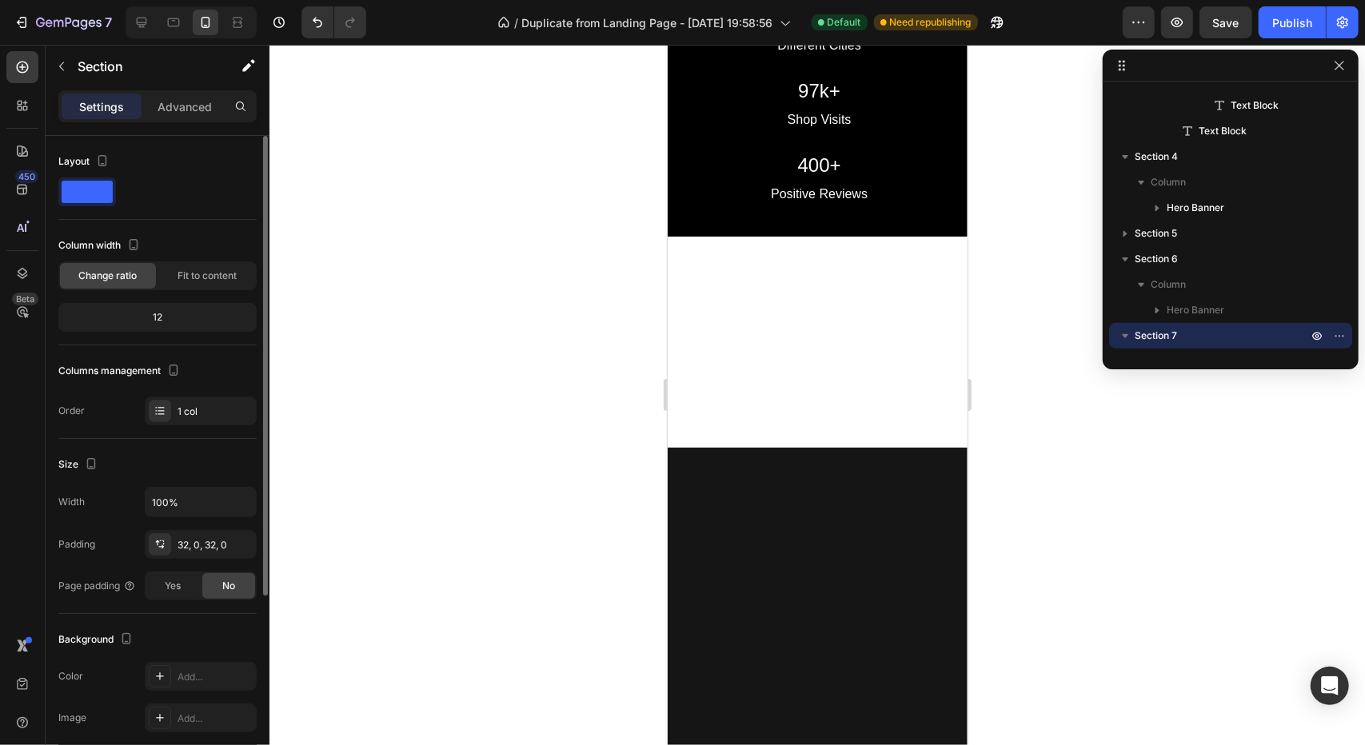
click at [769, 309] on div at bounding box center [817, 341] width 300 height 161
drag, startPoint x: 766, startPoint y: 285, endPoint x: 749, endPoint y: 306, distance: 27.4
click at [764, 284] on div at bounding box center [817, 341] width 300 height 161
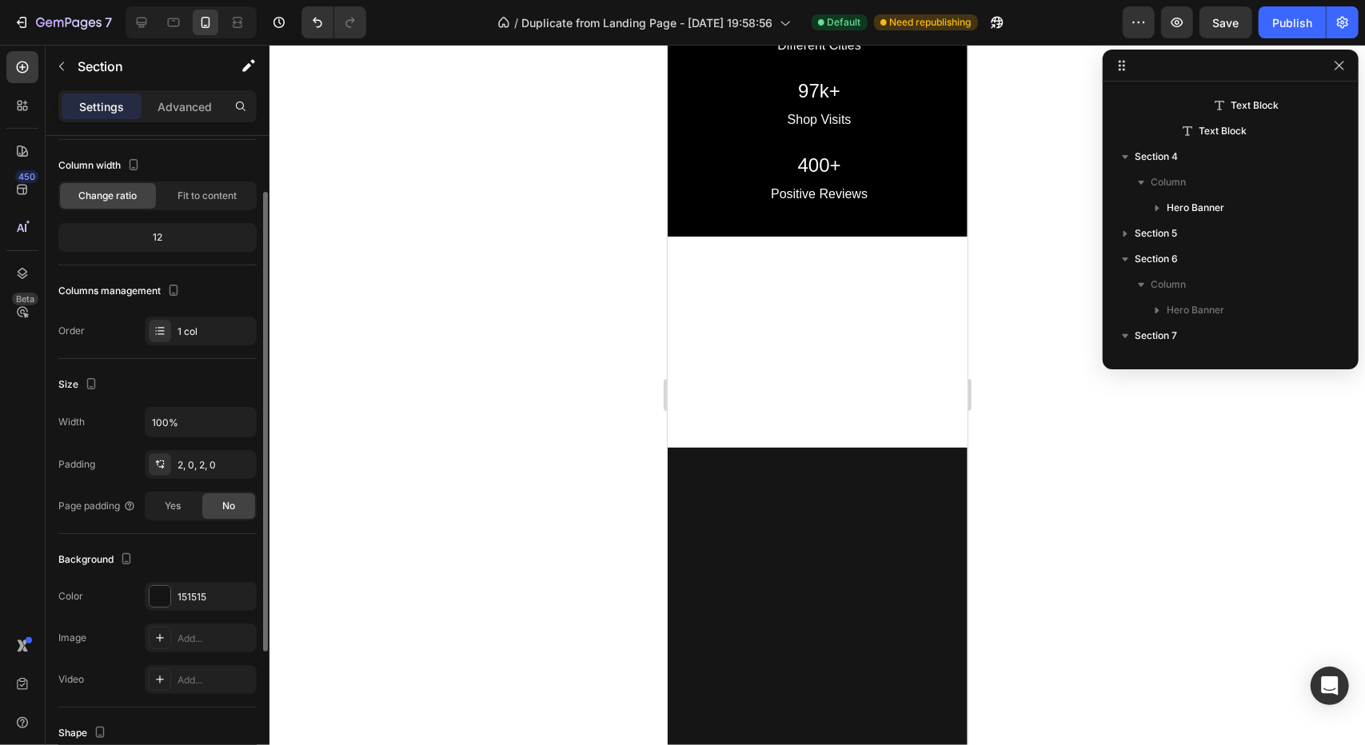
scroll to position [529, 0]
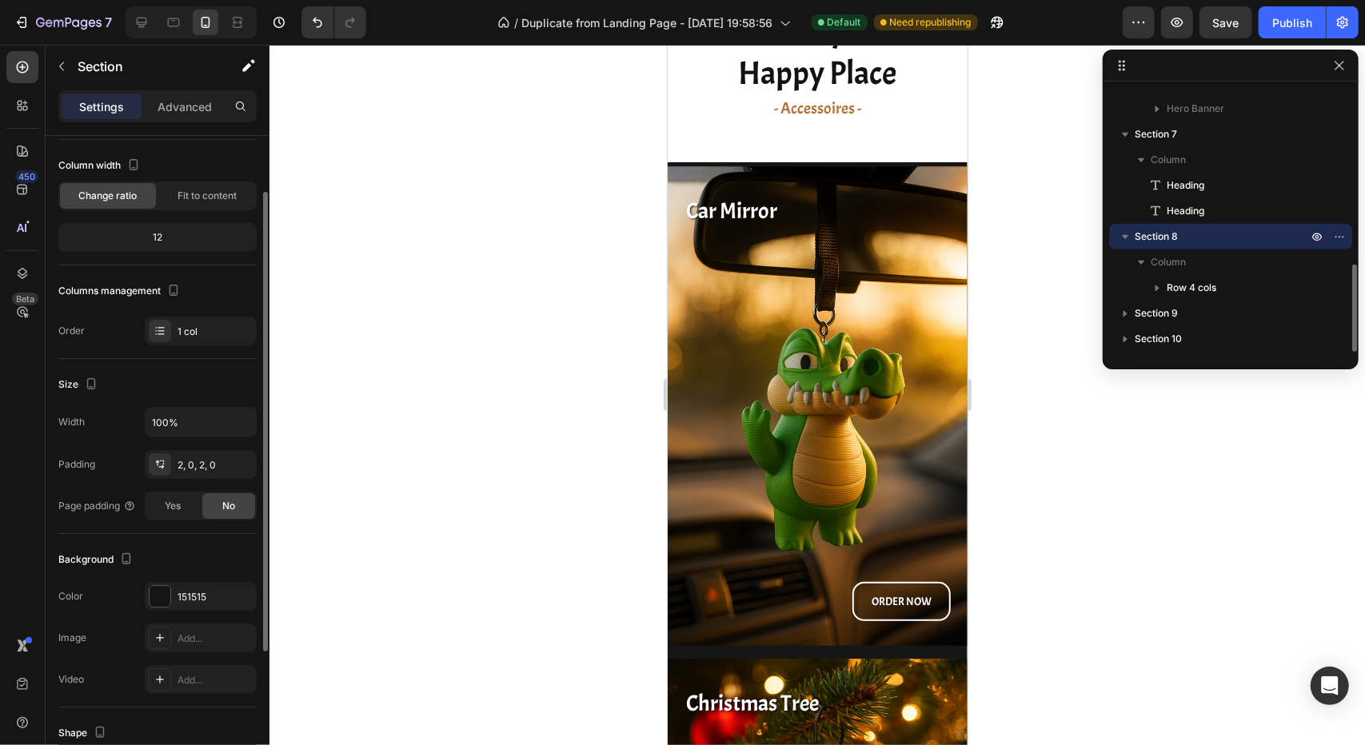
scroll to position [2895, 0]
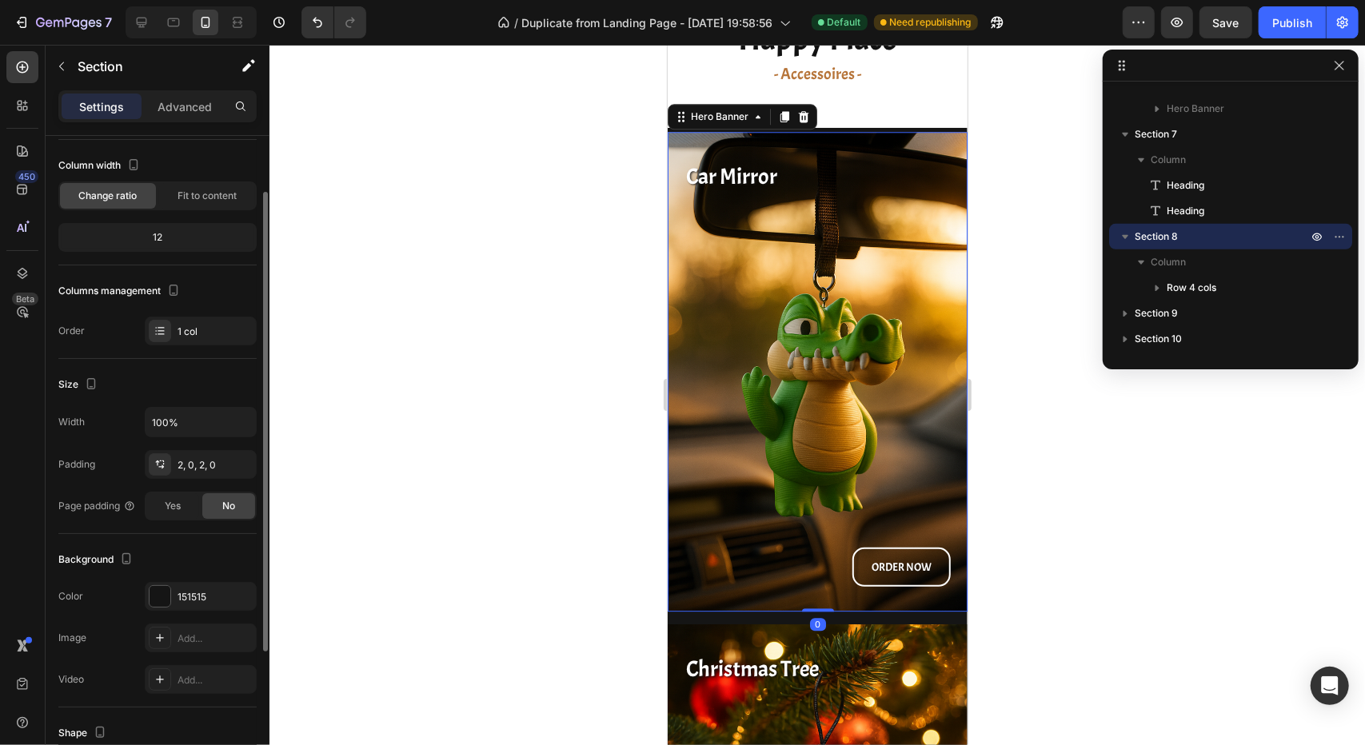
click at [794, 390] on div "Car Mirror Heading ORDER NOW Button" at bounding box center [817, 371] width 274 height 454
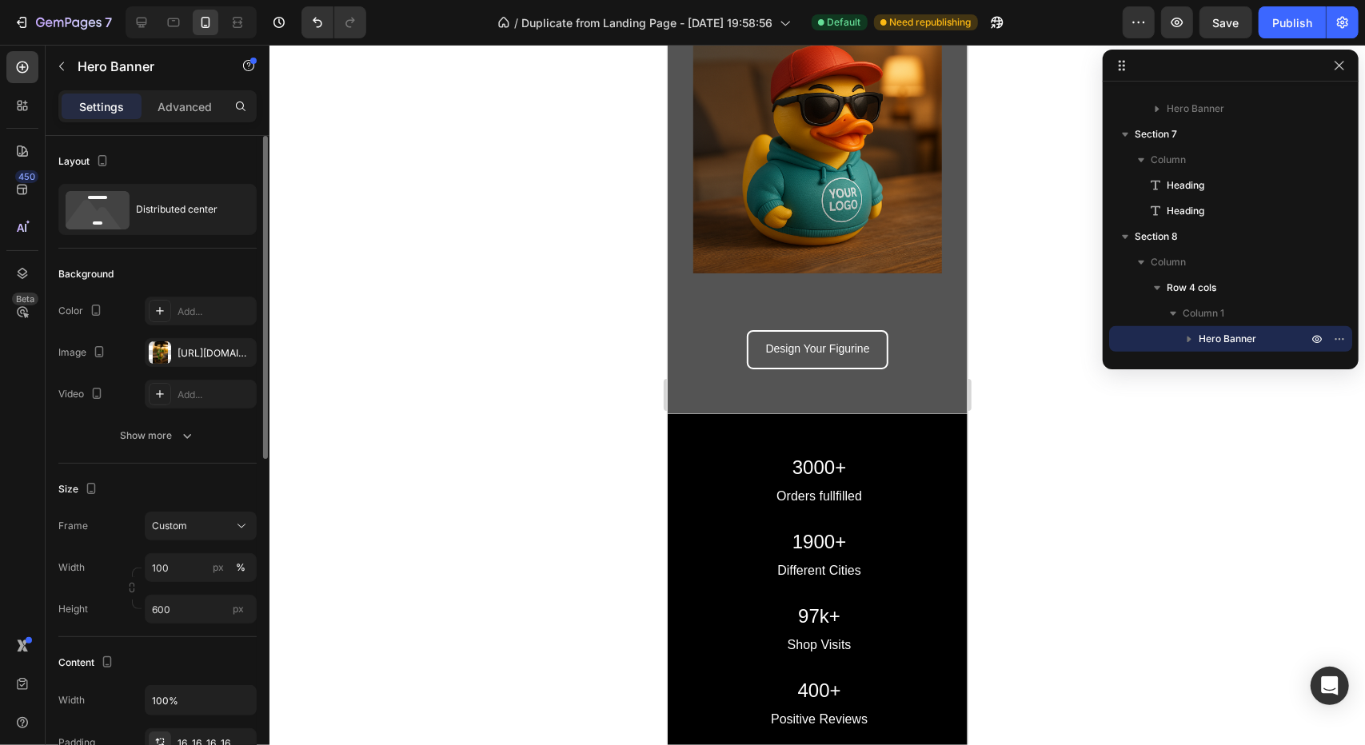
scroll to position [2079, 0]
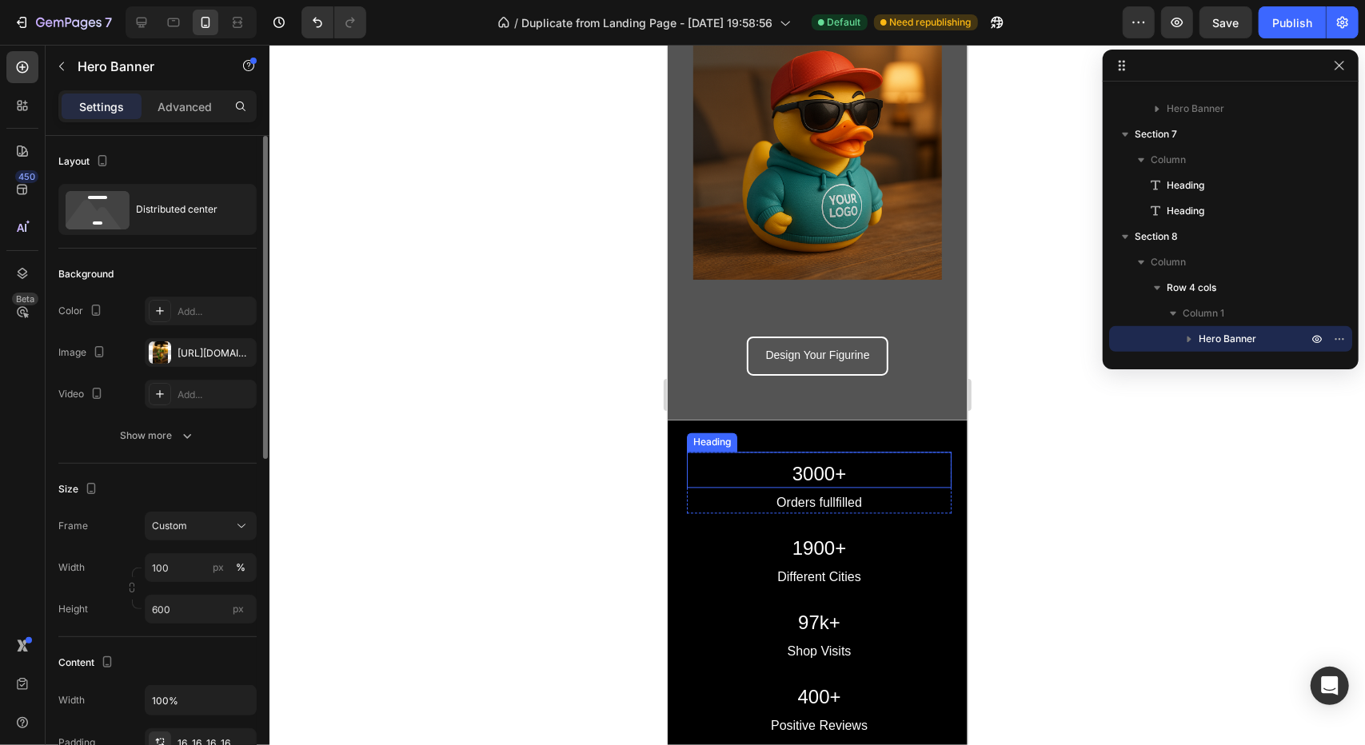
click at [760, 460] on h2 "3000+" at bounding box center [818, 474] width 265 height 28
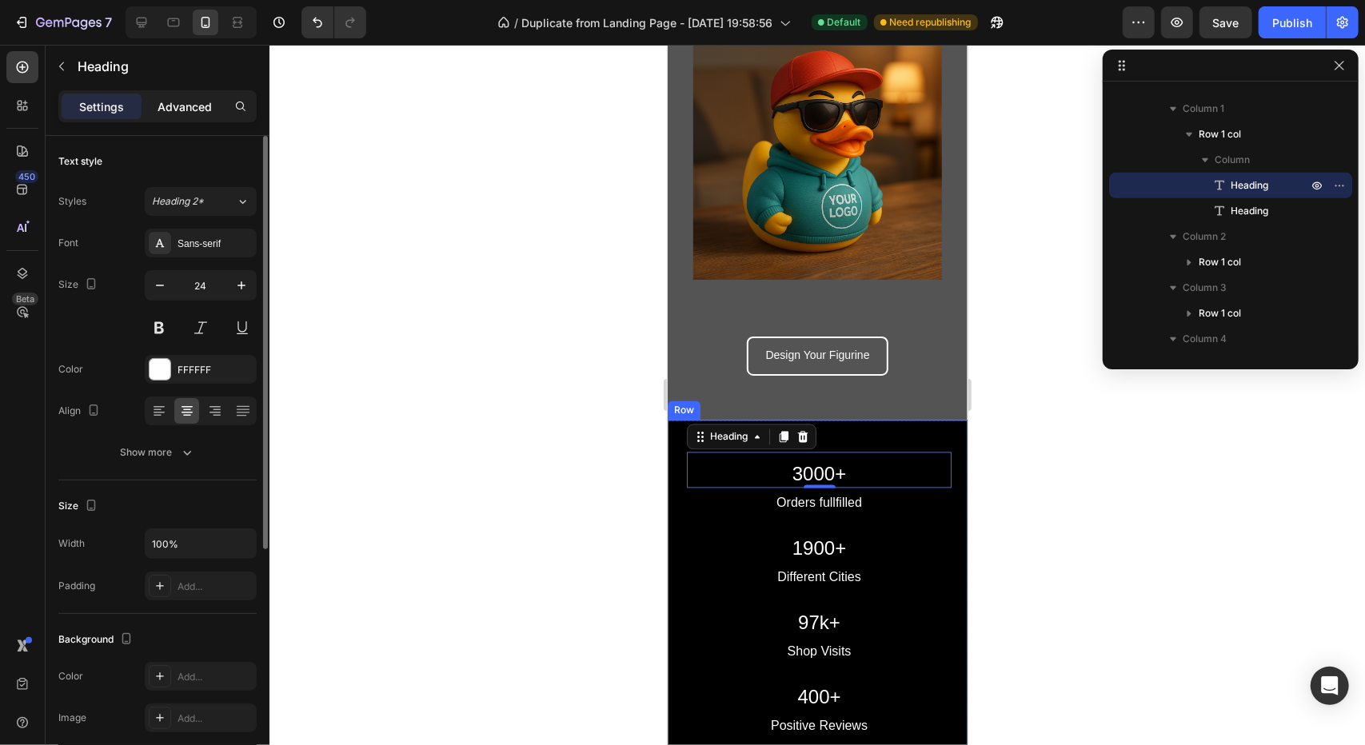
click at [179, 111] on p "Advanced" at bounding box center [185, 106] width 54 height 17
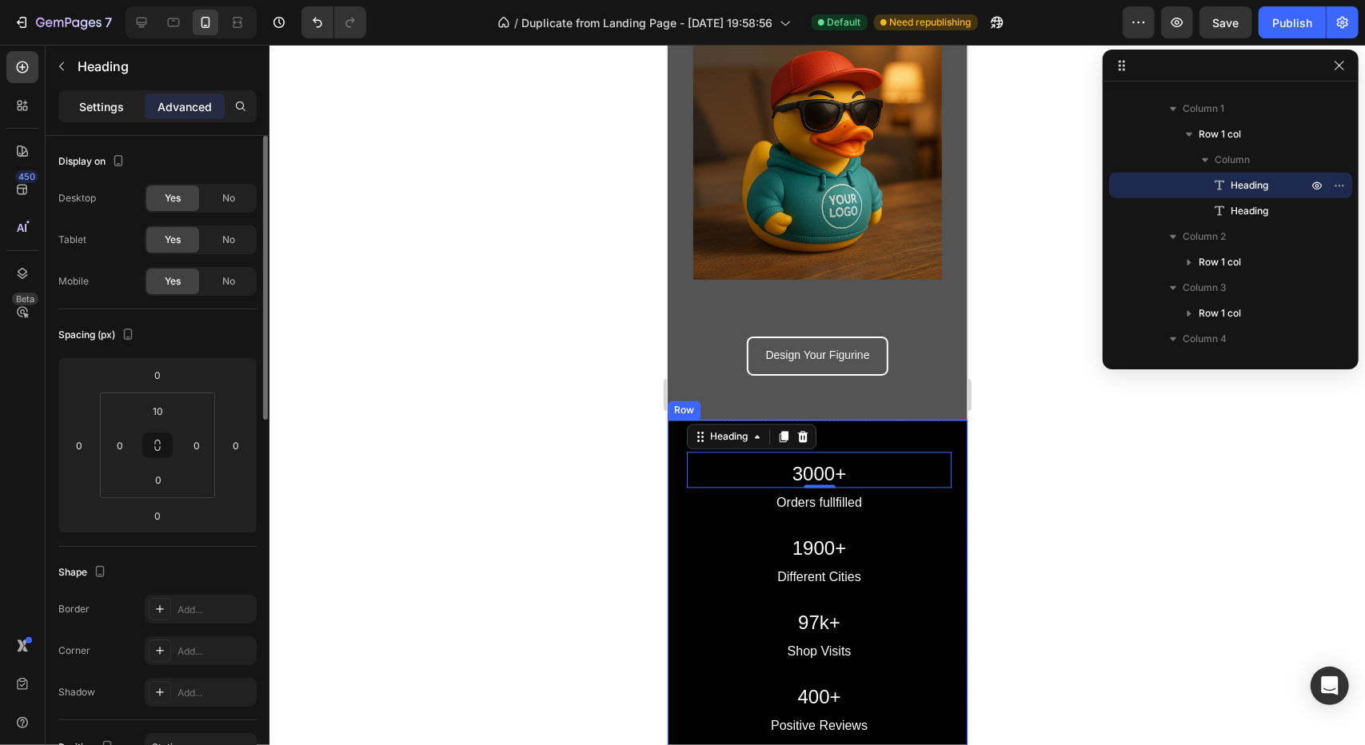
click at [114, 114] on p "Settings" at bounding box center [101, 106] width 45 height 17
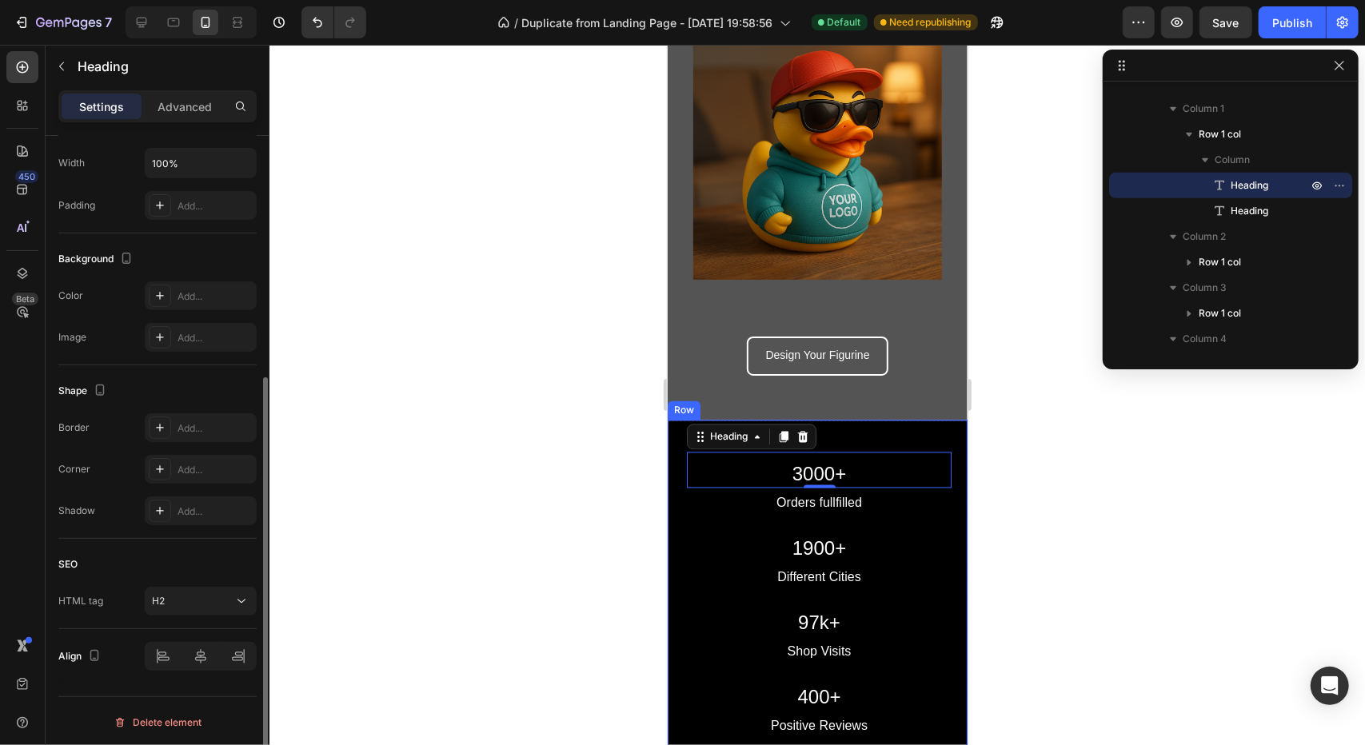
scroll to position [0, 0]
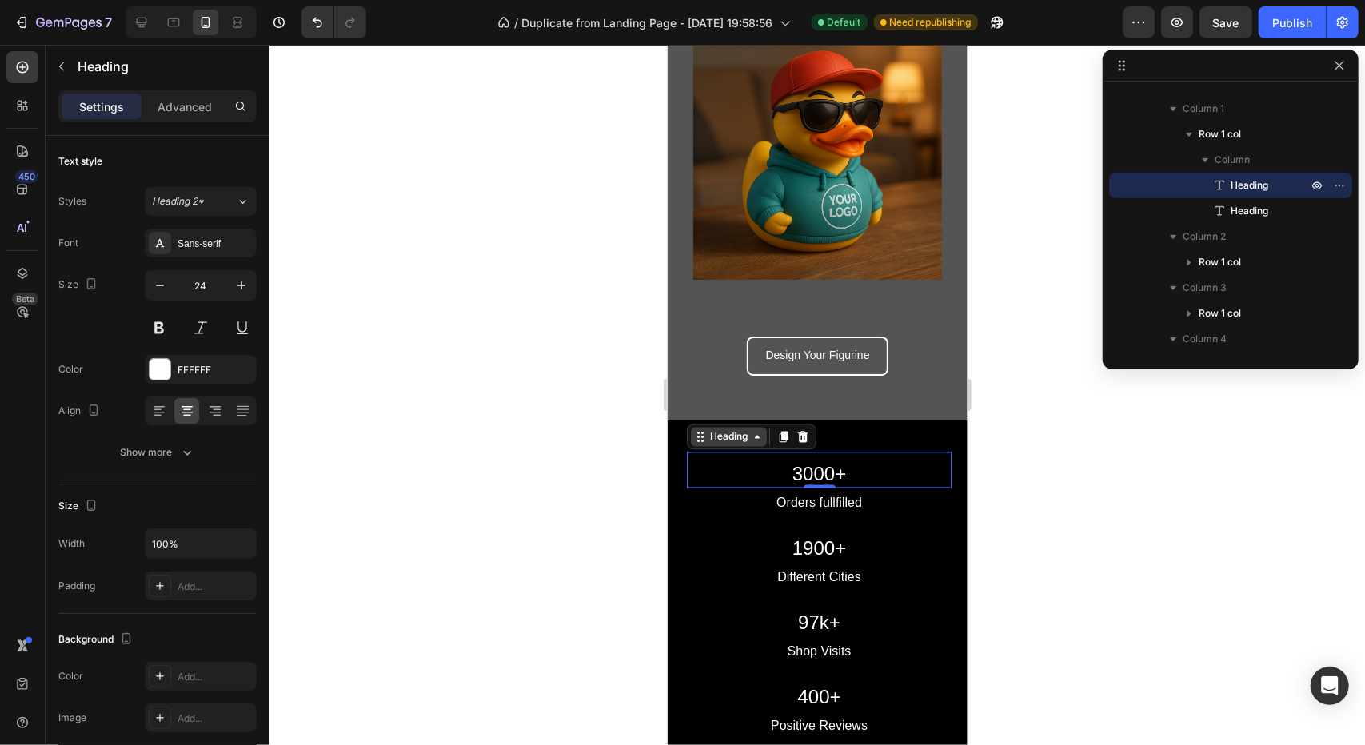
click at [724, 429] on div "Heading" at bounding box center [728, 436] width 44 height 14
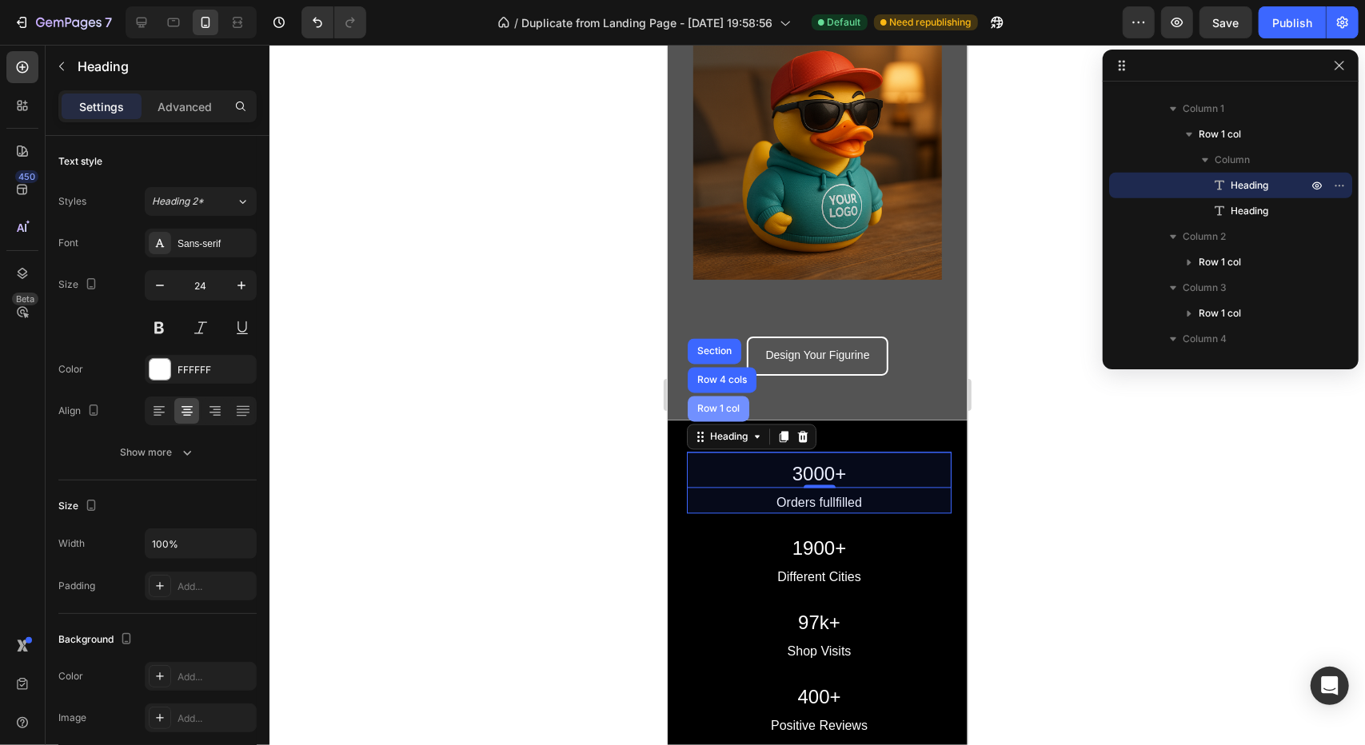
click at [726, 404] on div "Row 1 col" at bounding box center [717, 409] width 49 height 10
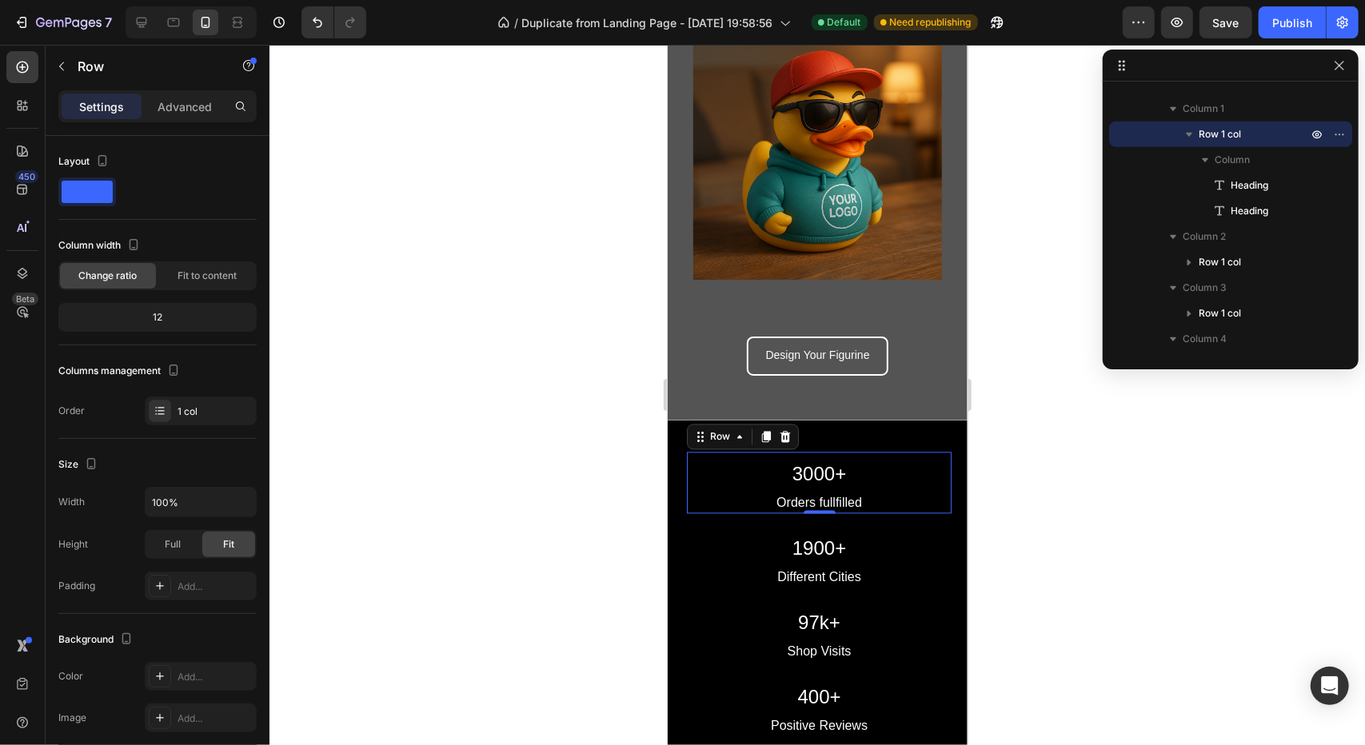
click at [563, 509] on div at bounding box center [816, 395] width 1095 height 700
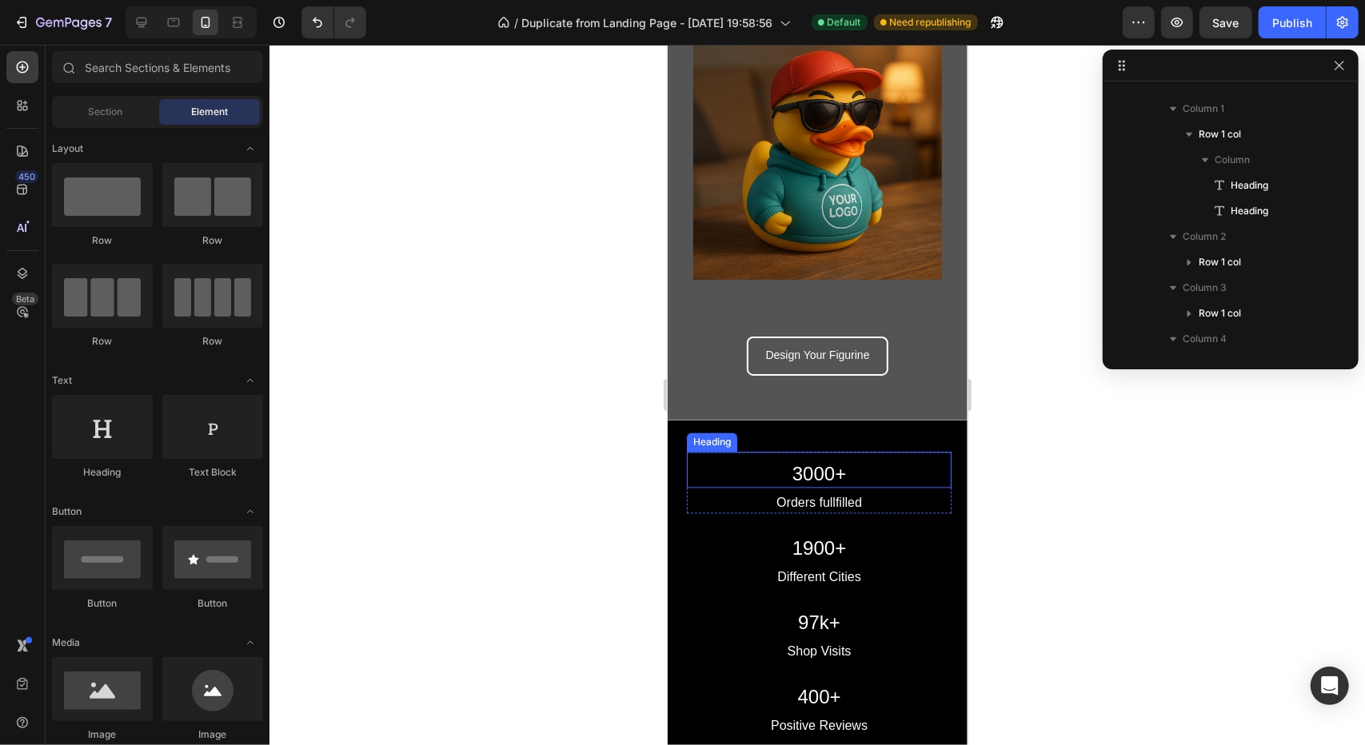
click at [1092, 432] on div at bounding box center [816, 395] width 1095 height 700
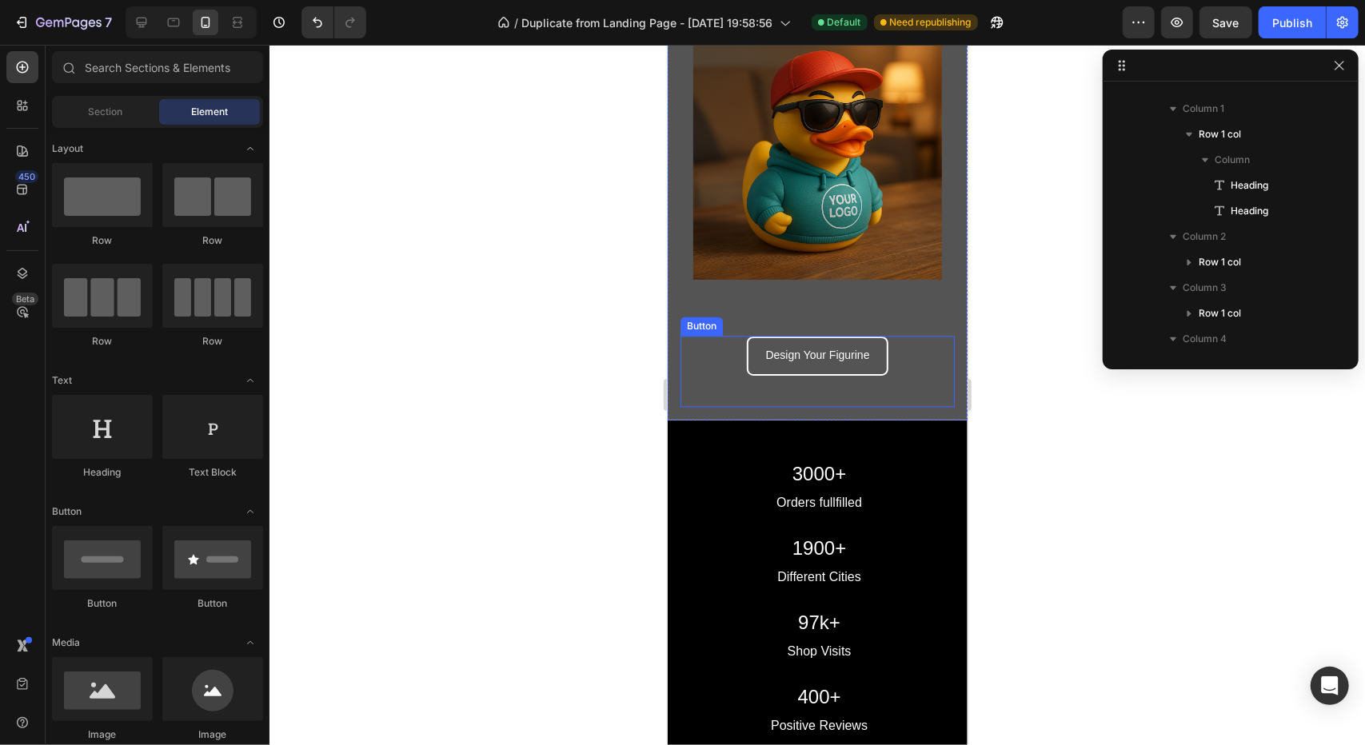
click at [684, 355] on div "Design Your Figurine Button" at bounding box center [817, 371] width 274 height 71
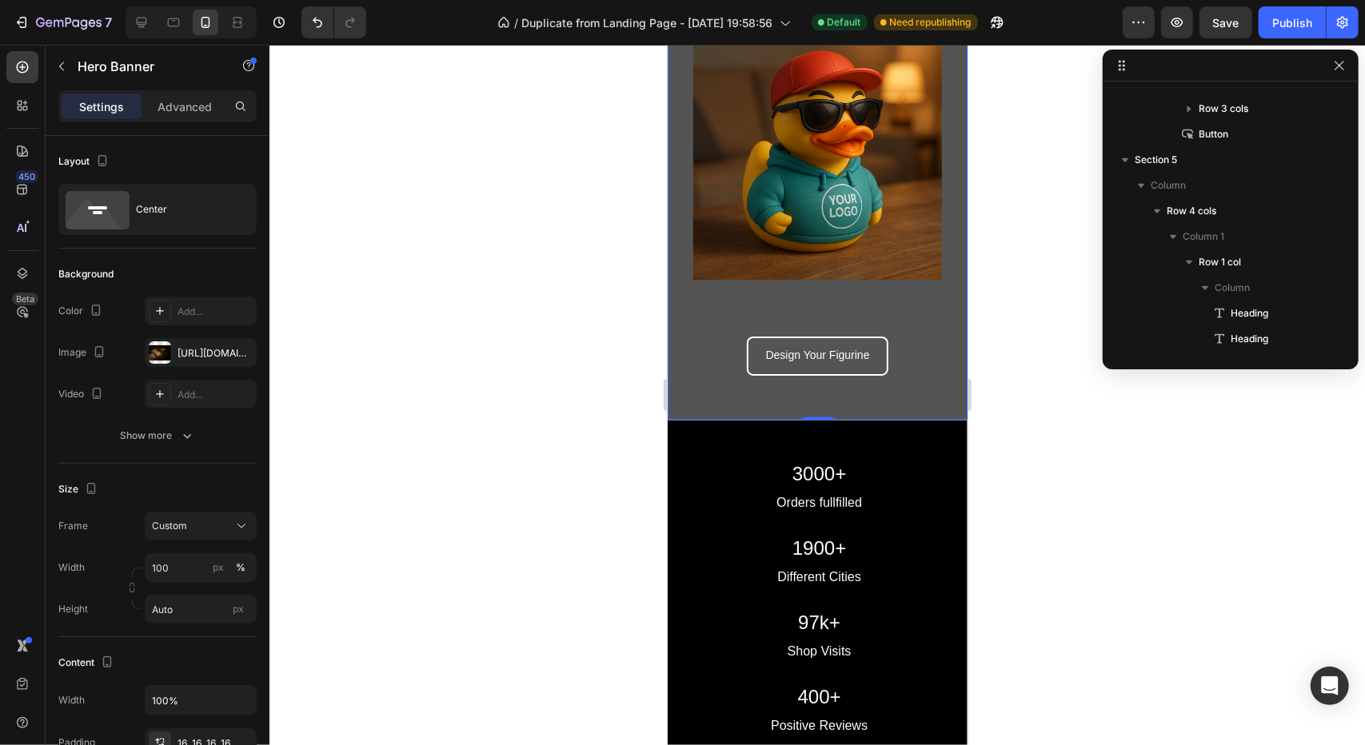
scroll to position [328, 0]
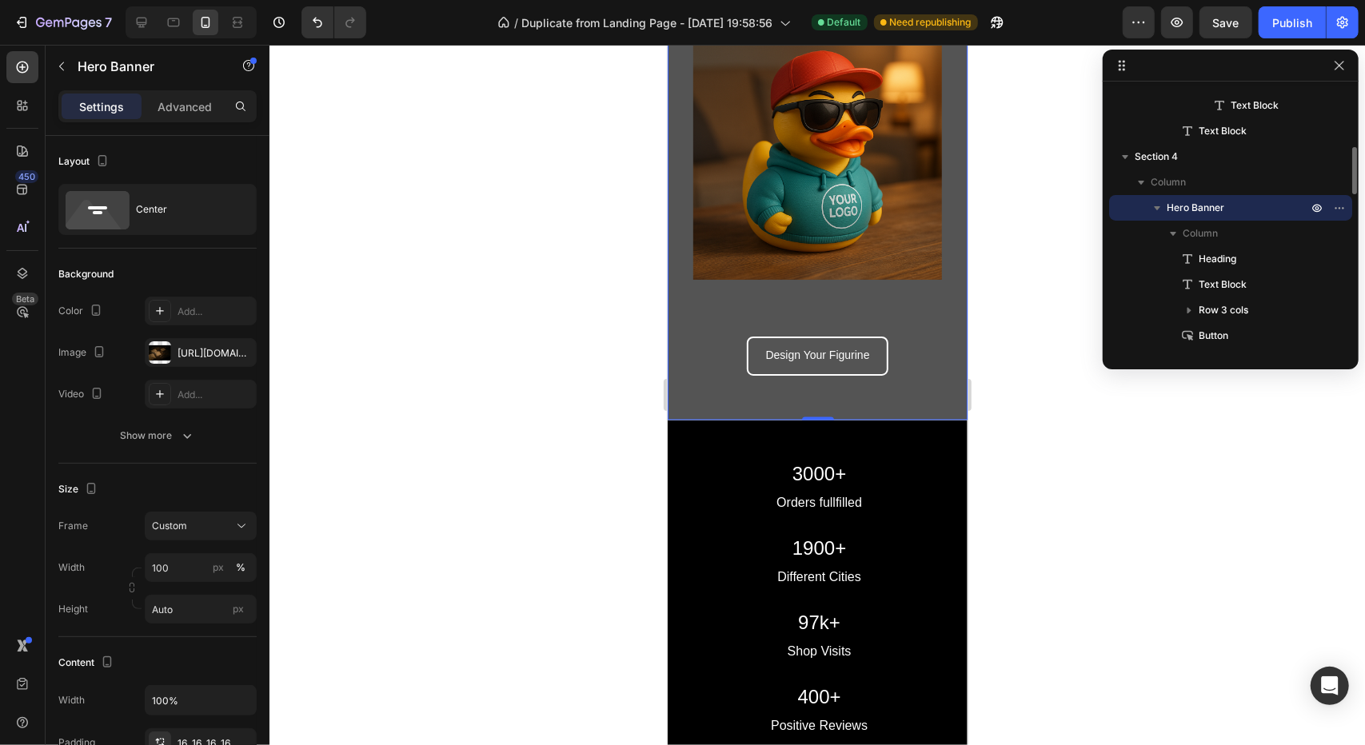
click at [237, 347] on icon "button" at bounding box center [239, 352] width 13 height 13
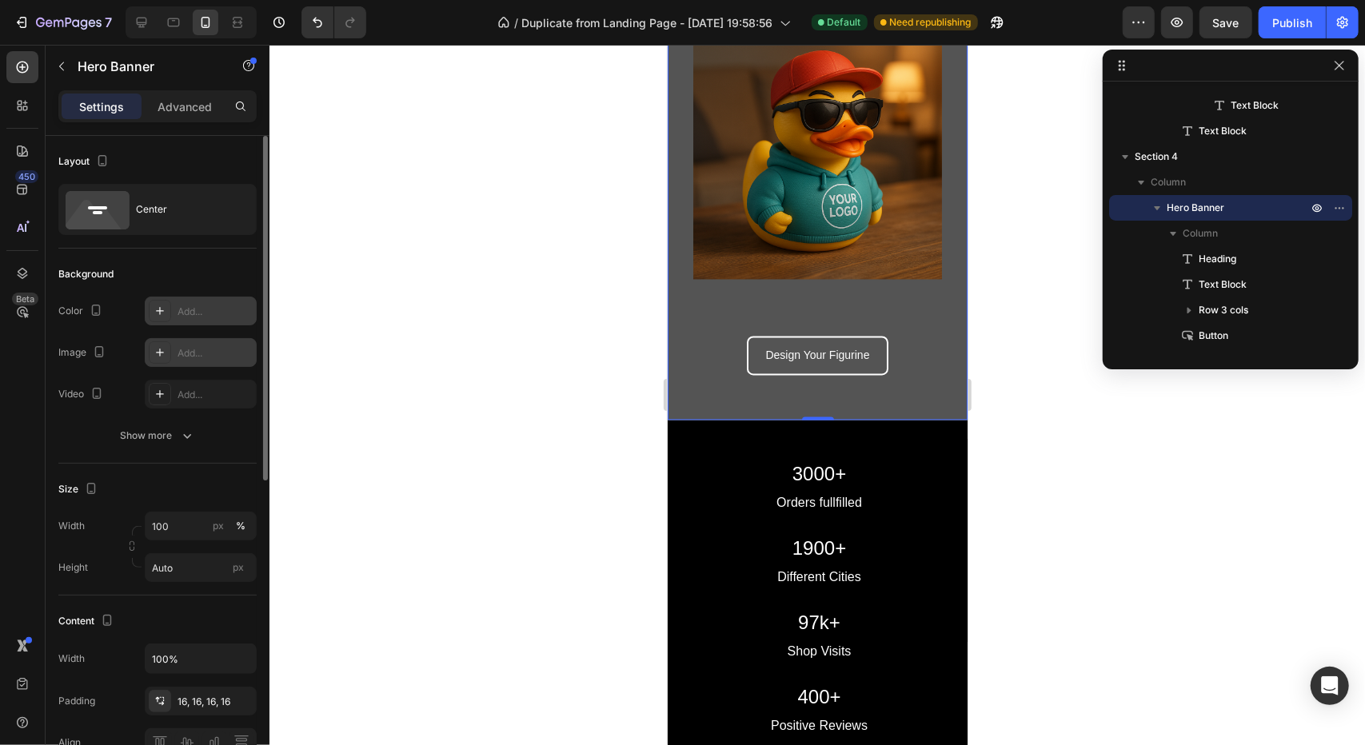
click at [197, 311] on div "Add..." at bounding box center [215, 312] width 75 height 14
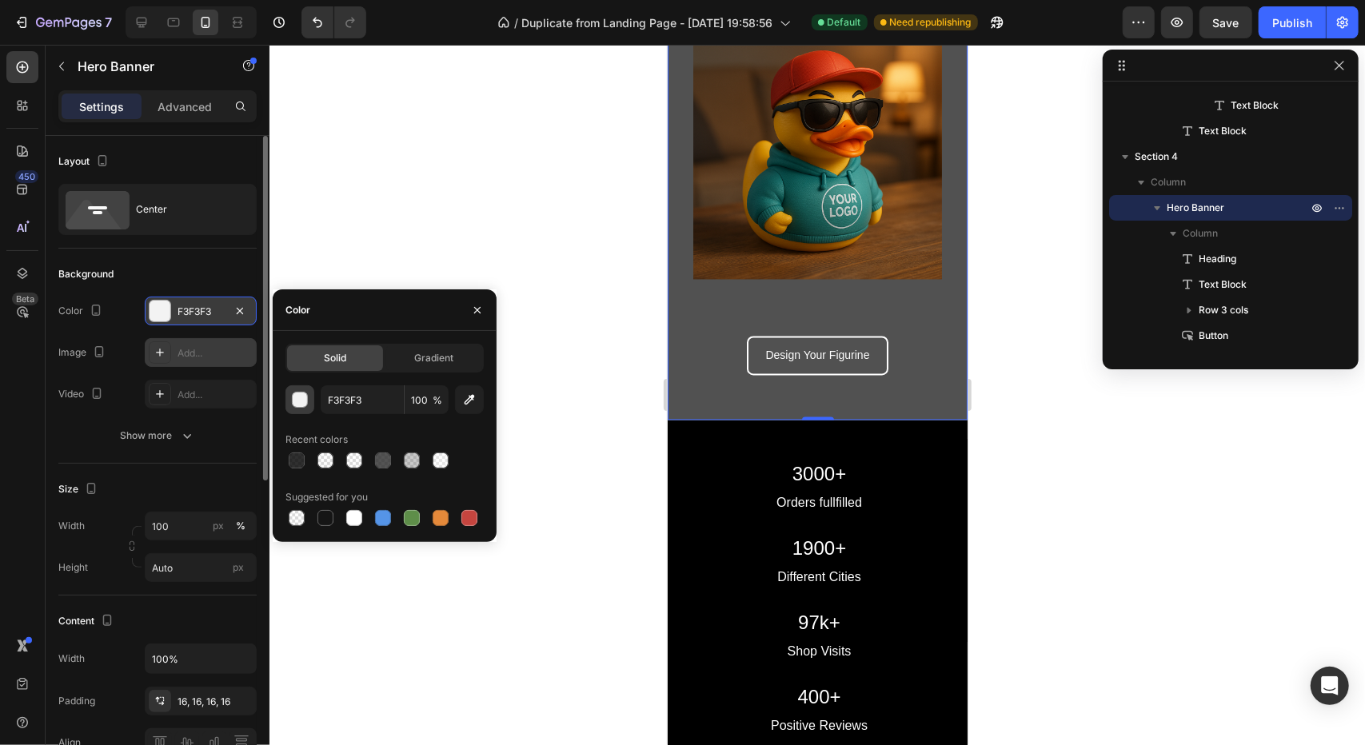
click at [301, 397] on div "button" at bounding box center [301, 401] width 16 height 16
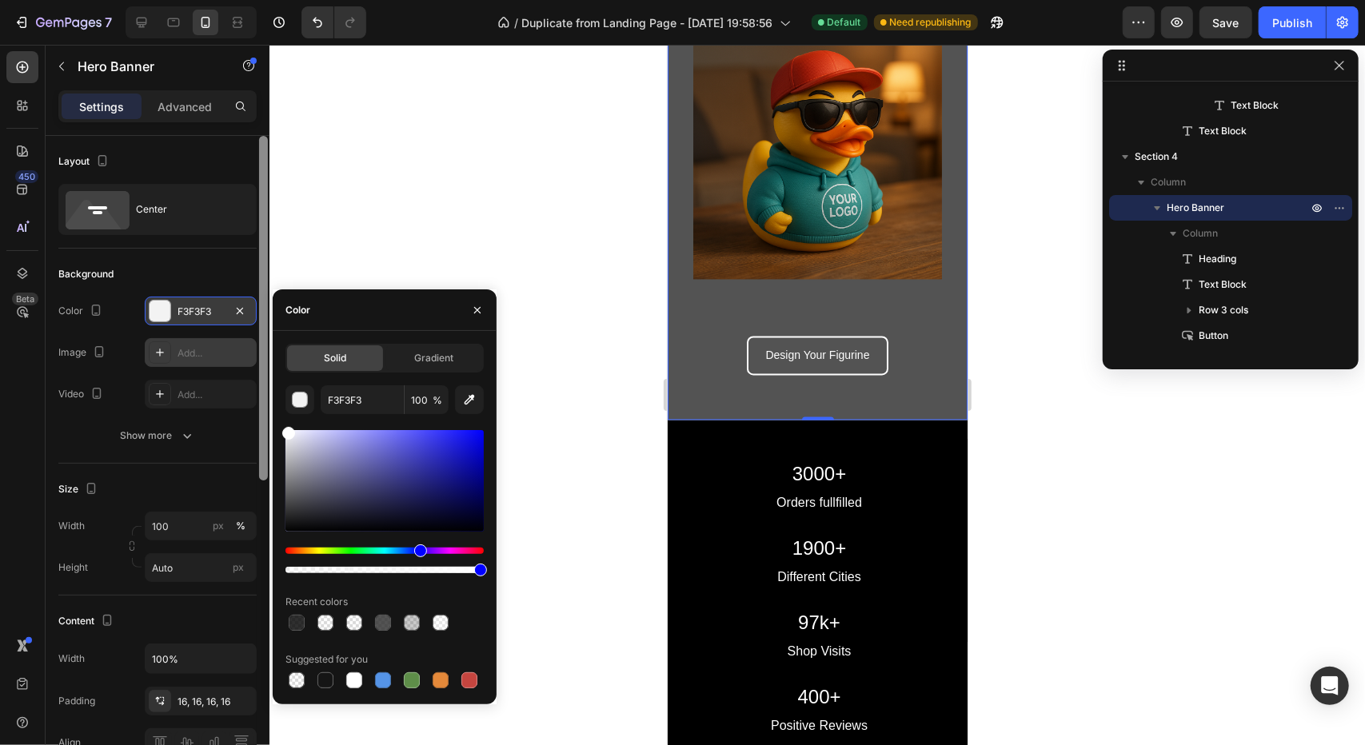
drag, startPoint x: 301, startPoint y: 449, endPoint x: 265, endPoint y: 410, distance: 52.1
click at [267, 414] on div "450 Beta Sections(18) Elements(83) Section Element Hero Section Product Detail …" at bounding box center [134, 395] width 269 height 700
type input "FFFFFF"
click at [360, 684] on div at bounding box center [354, 680] width 16 height 16
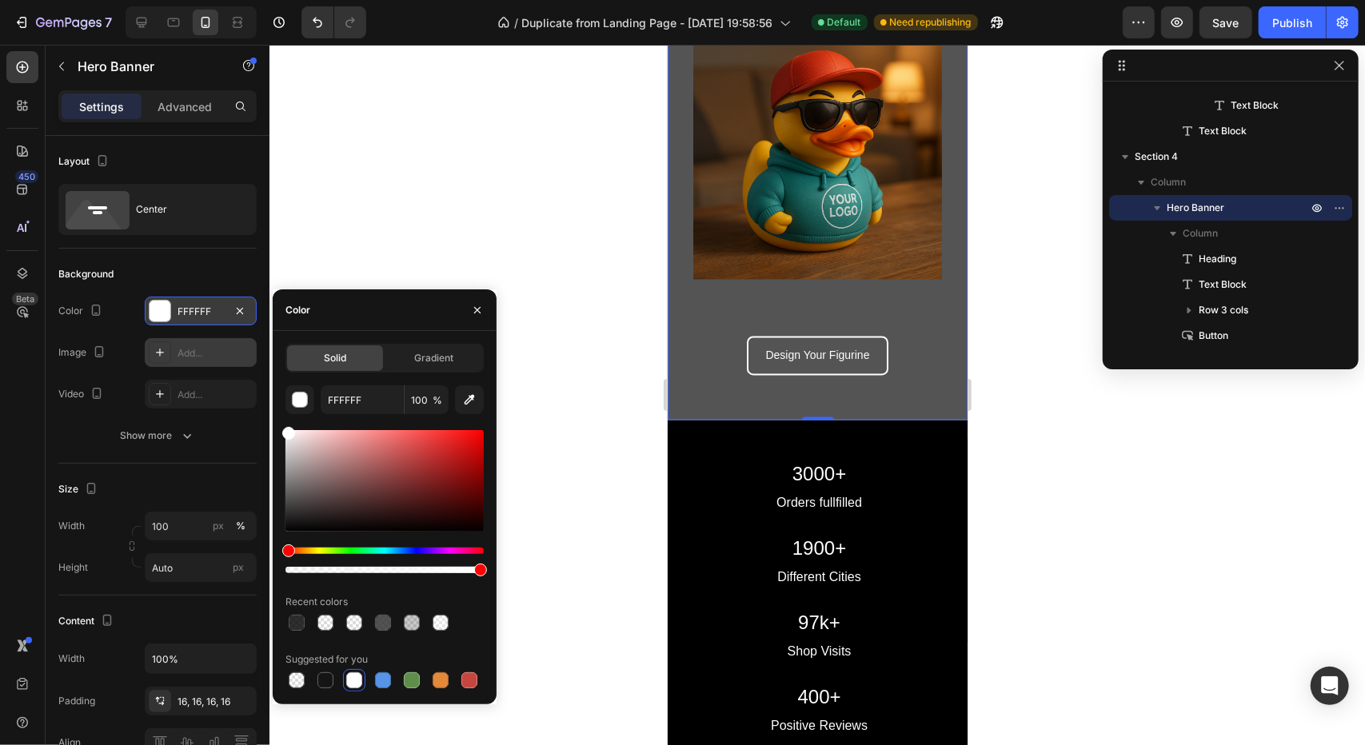
click at [286, 423] on div "FFFFFF 100 % Recent colors Suggested for you" at bounding box center [384, 538] width 198 height 306
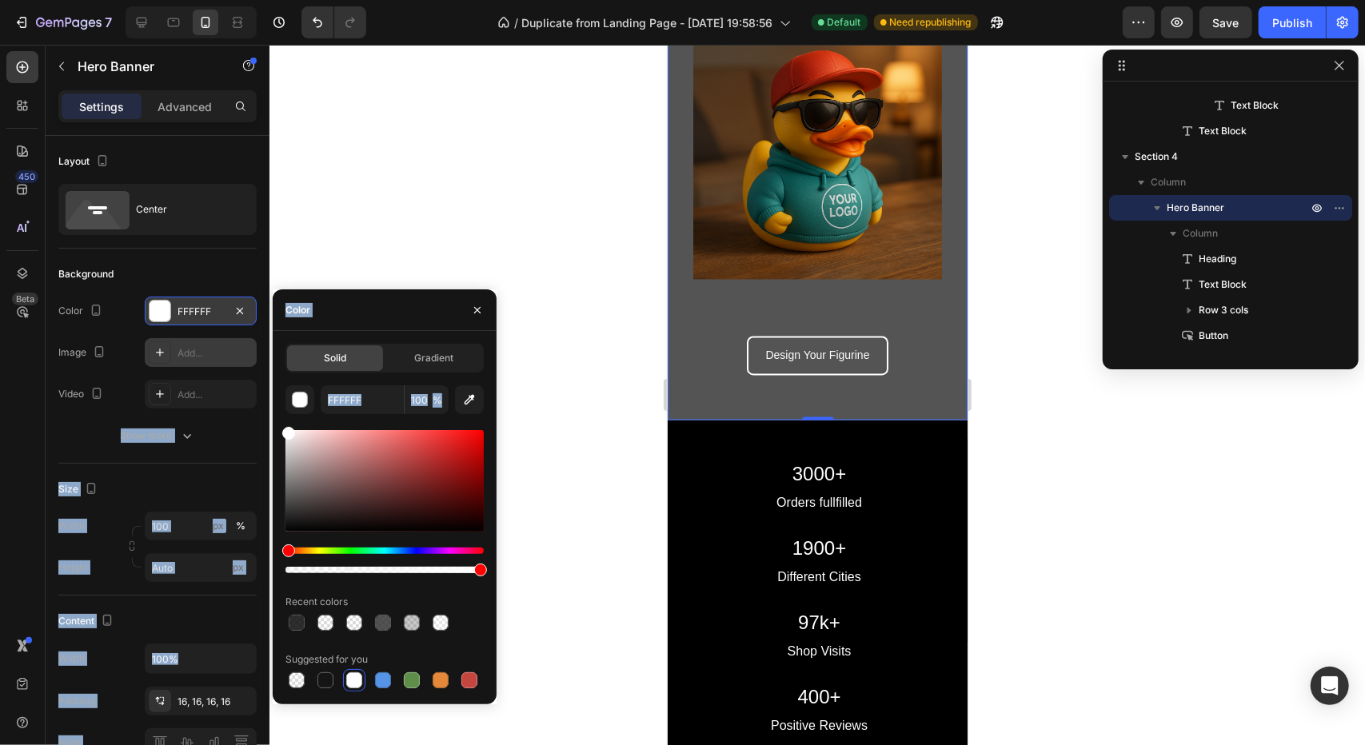
drag, startPoint x: 289, startPoint y: 423, endPoint x: 230, endPoint y: 357, distance: 88.3
click at [230, 381] on div "450 Beta Sections(18) Elements(83) Section Element Hero Section Product Detail …" at bounding box center [134, 395] width 269 height 700
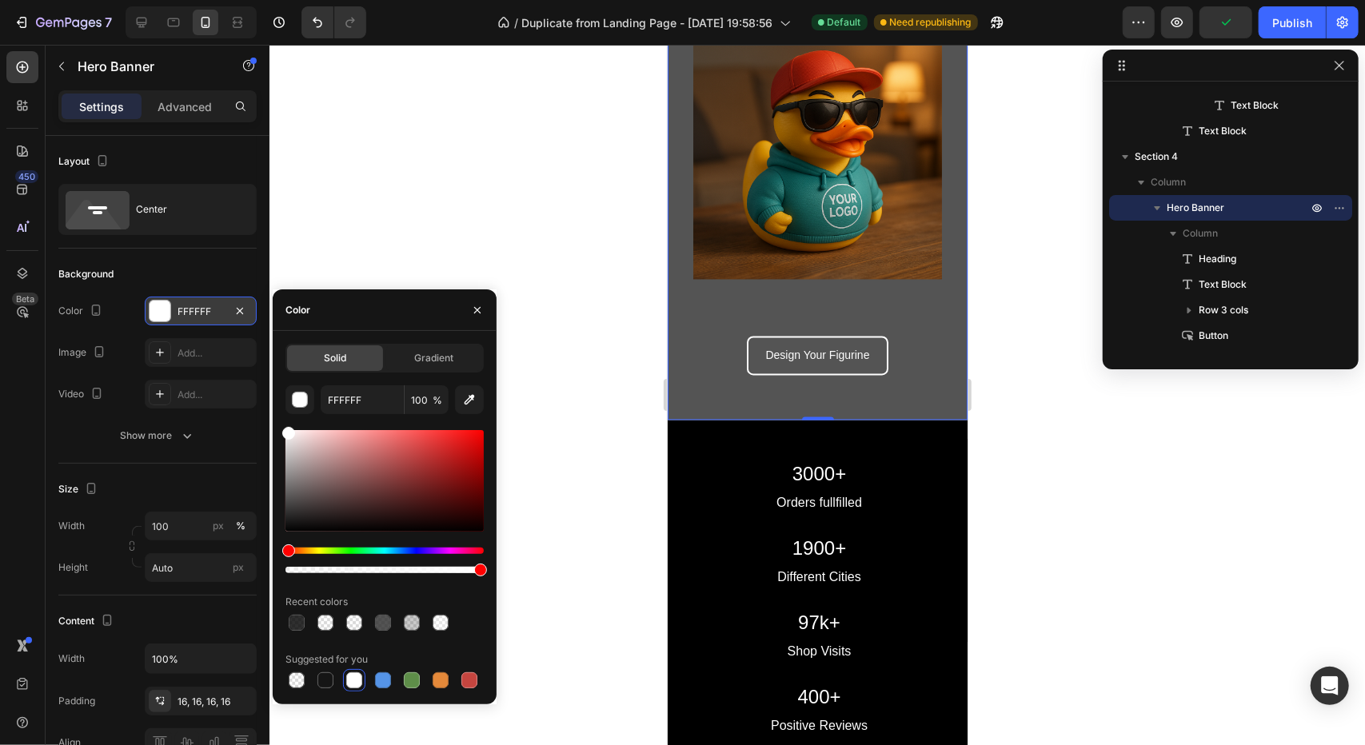
click at [398, 199] on div at bounding box center [816, 395] width 1095 height 700
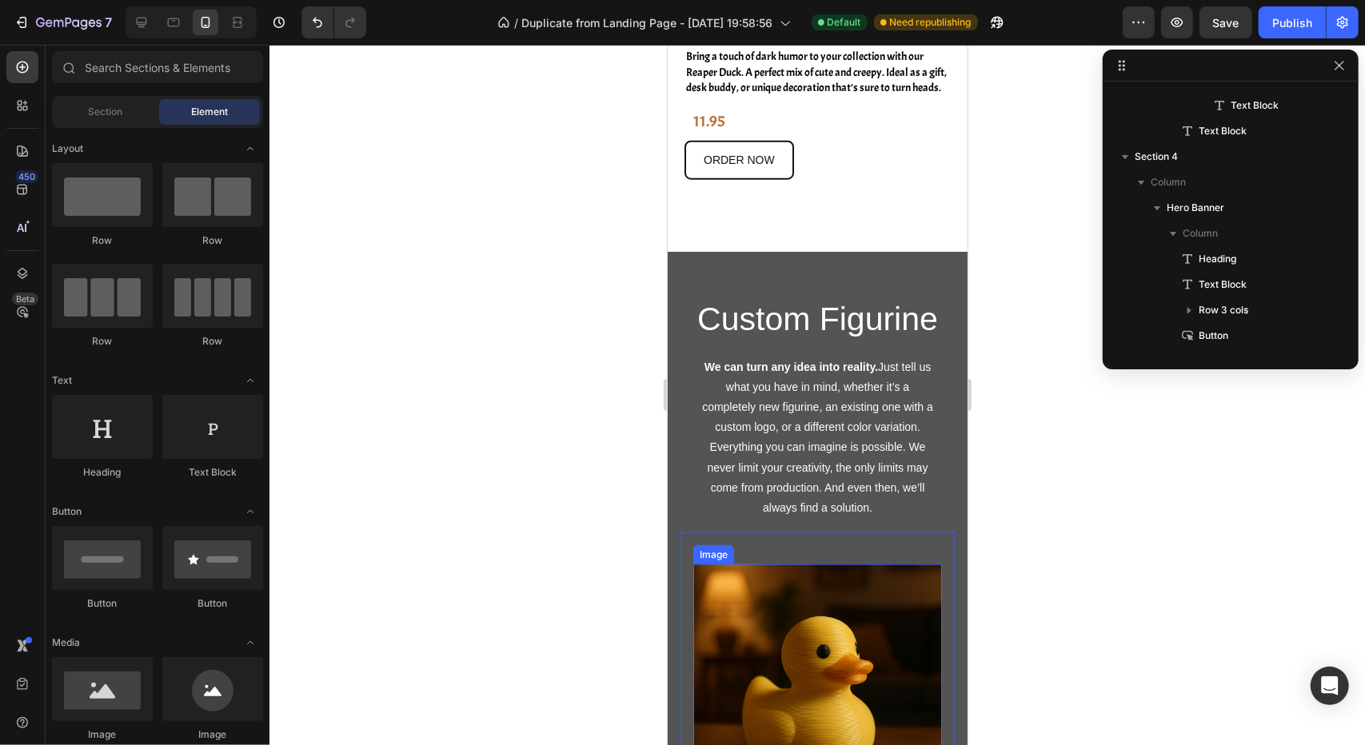
scroll to position [1039, 0]
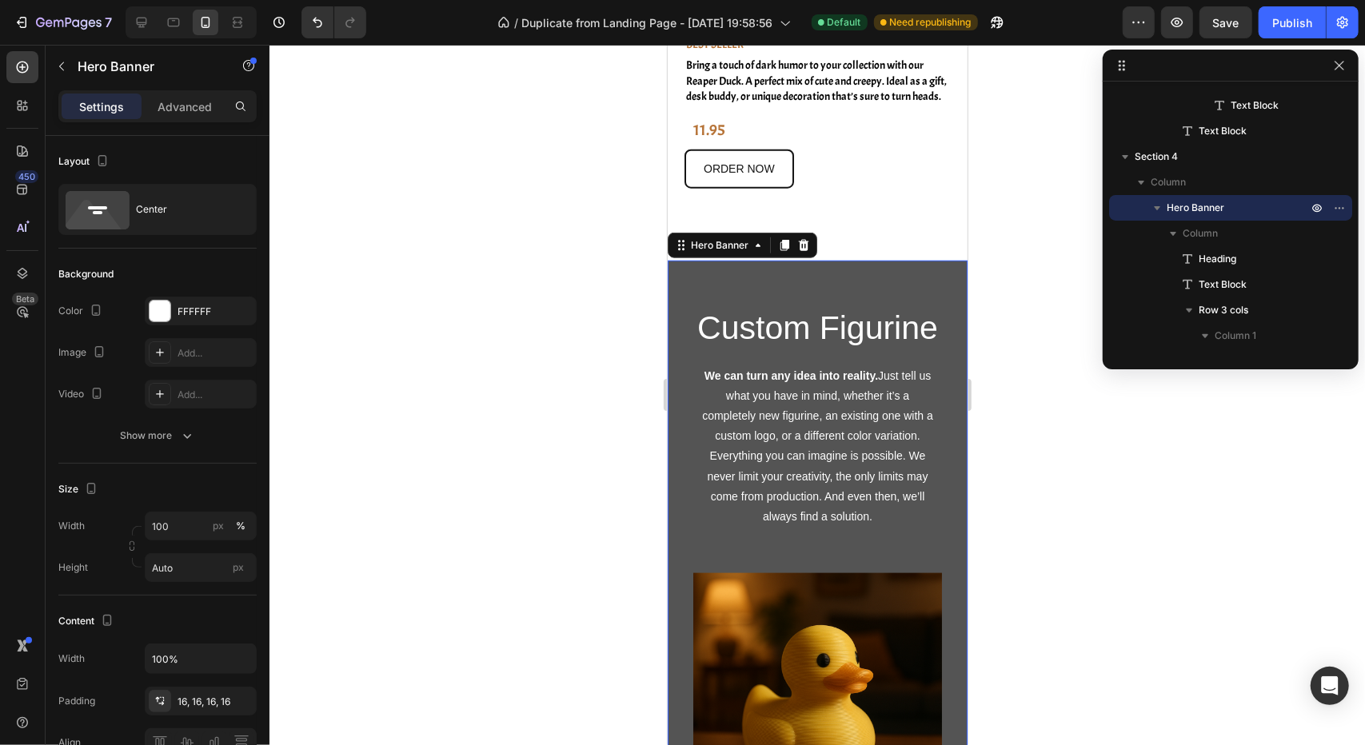
click at [207, 313] on div "FFFFFF" at bounding box center [201, 312] width 46 height 14
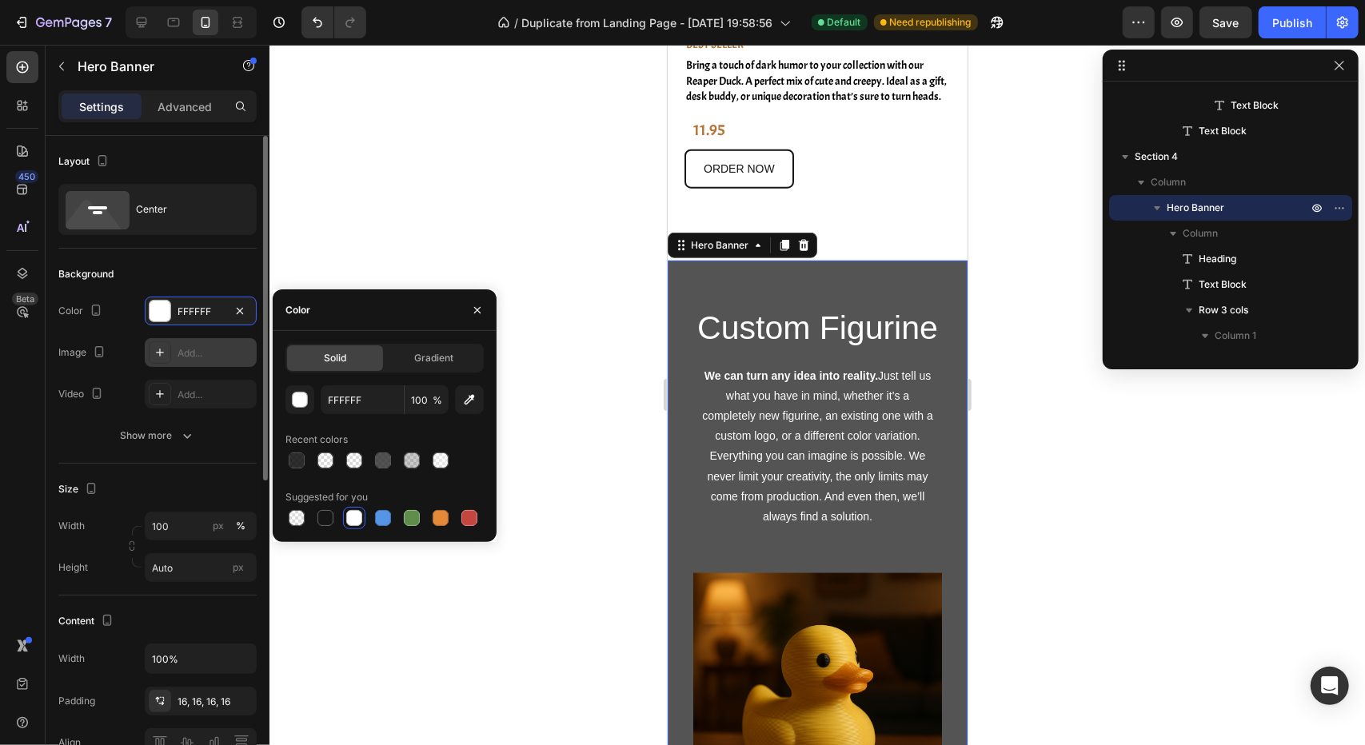
click at [185, 351] on div "Add..." at bounding box center [215, 353] width 75 height 14
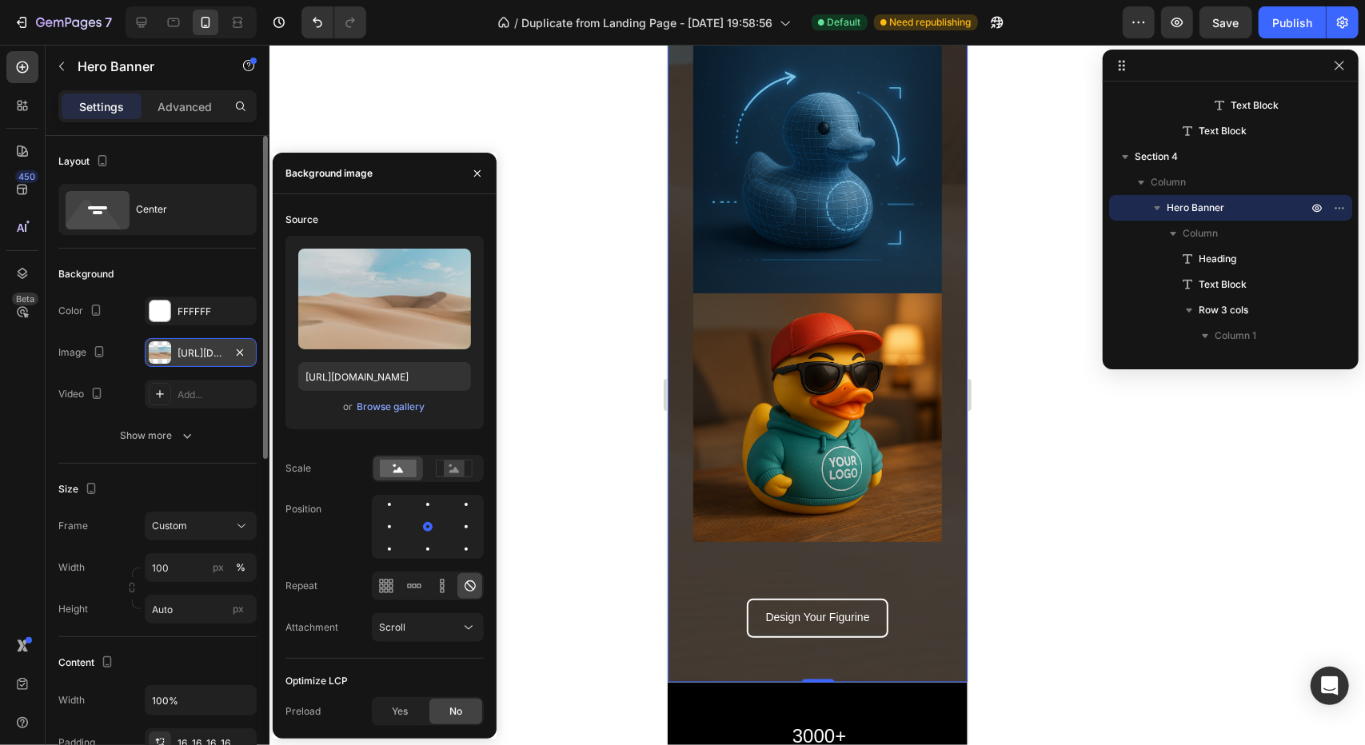
scroll to position [1839, 0]
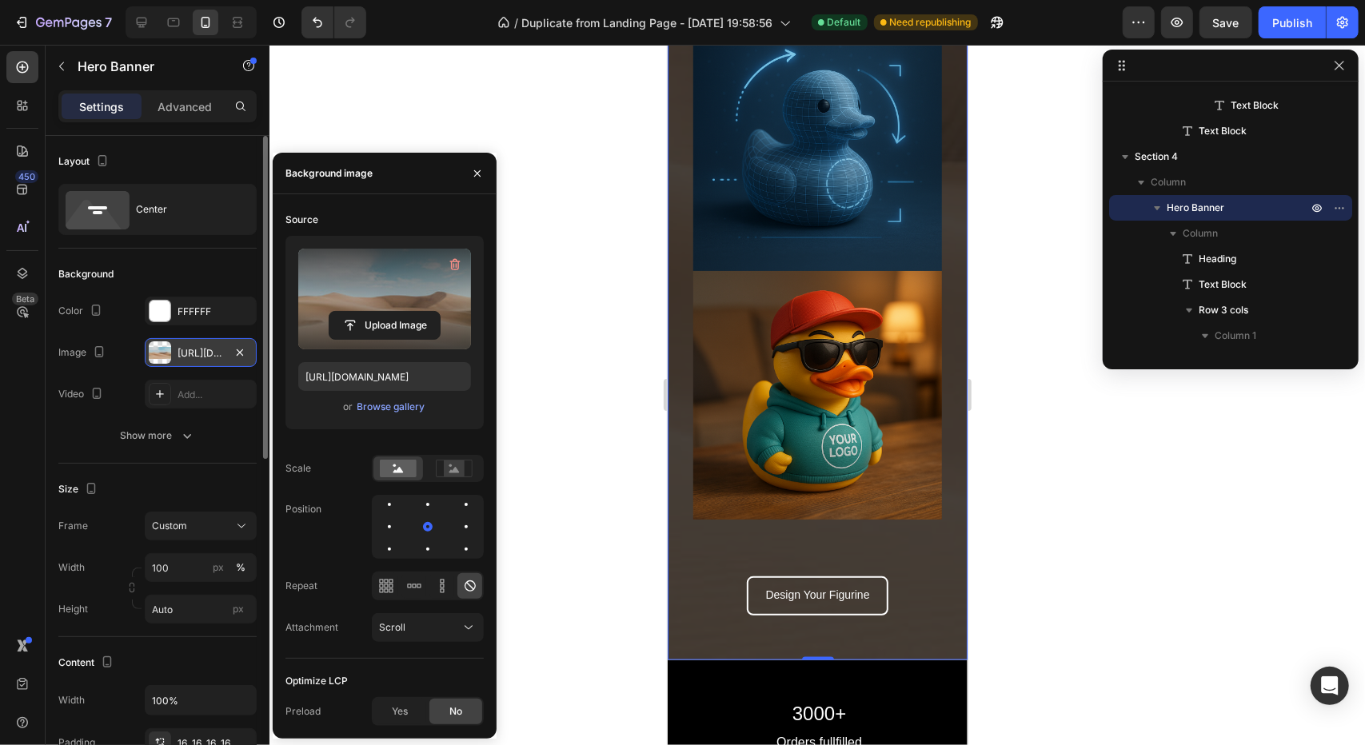
click at [407, 293] on label at bounding box center [384, 299] width 173 height 101
click at [407, 312] on input "file" at bounding box center [384, 325] width 110 height 27
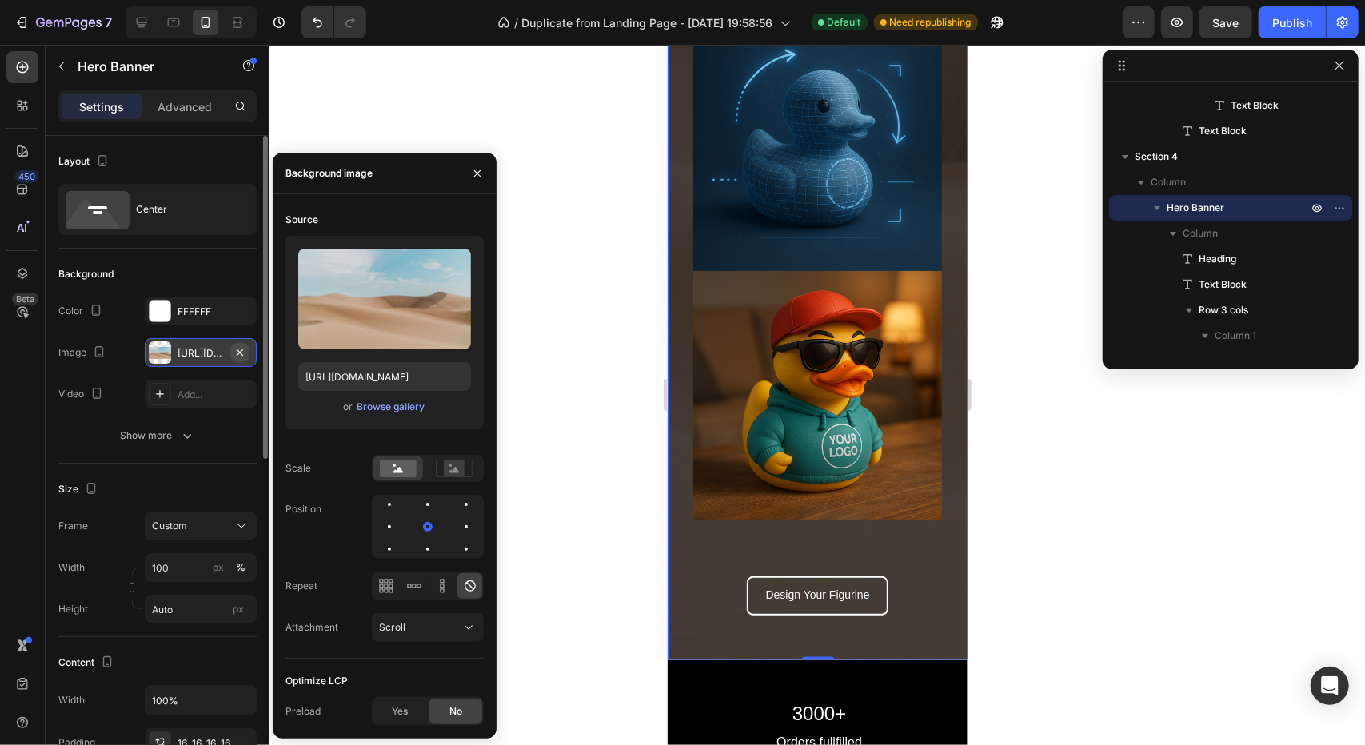
click at [248, 346] on button "button" at bounding box center [239, 352] width 19 height 19
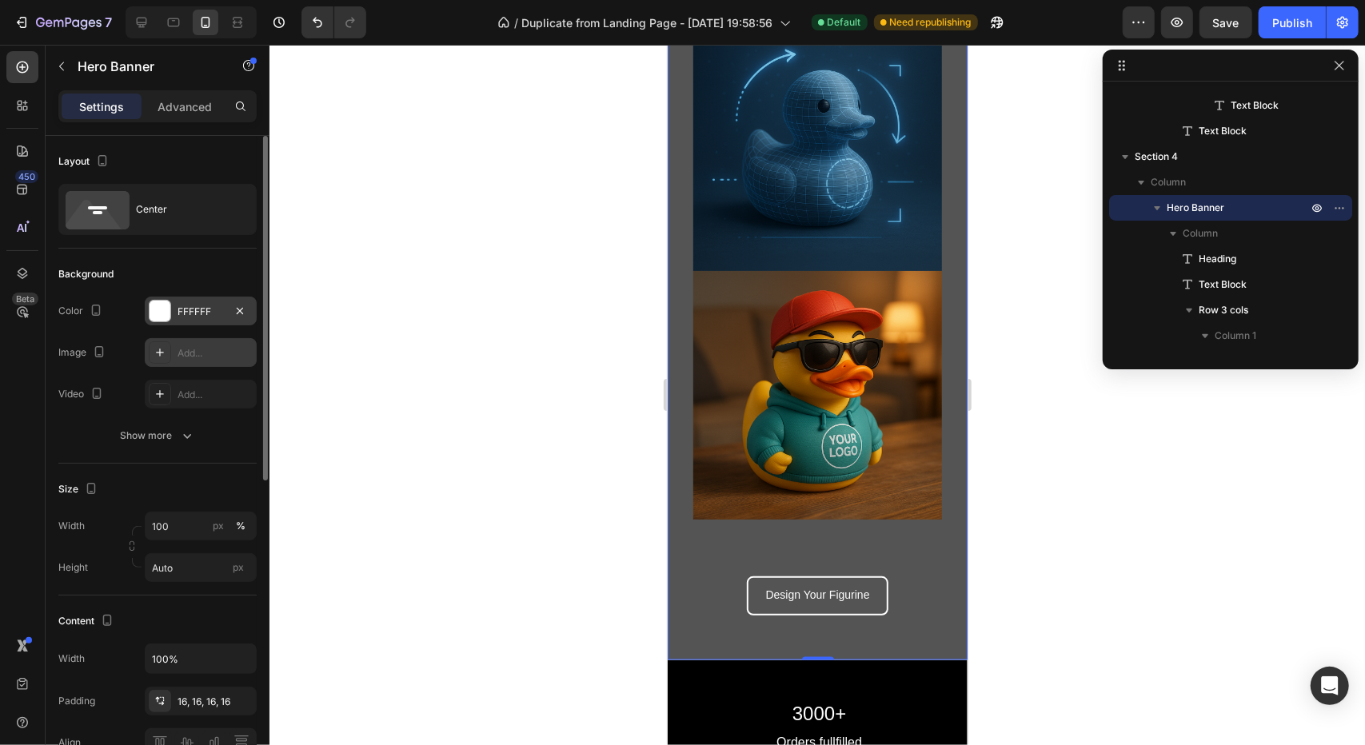
click at [198, 311] on div "FFFFFF" at bounding box center [201, 312] width 46 height 14
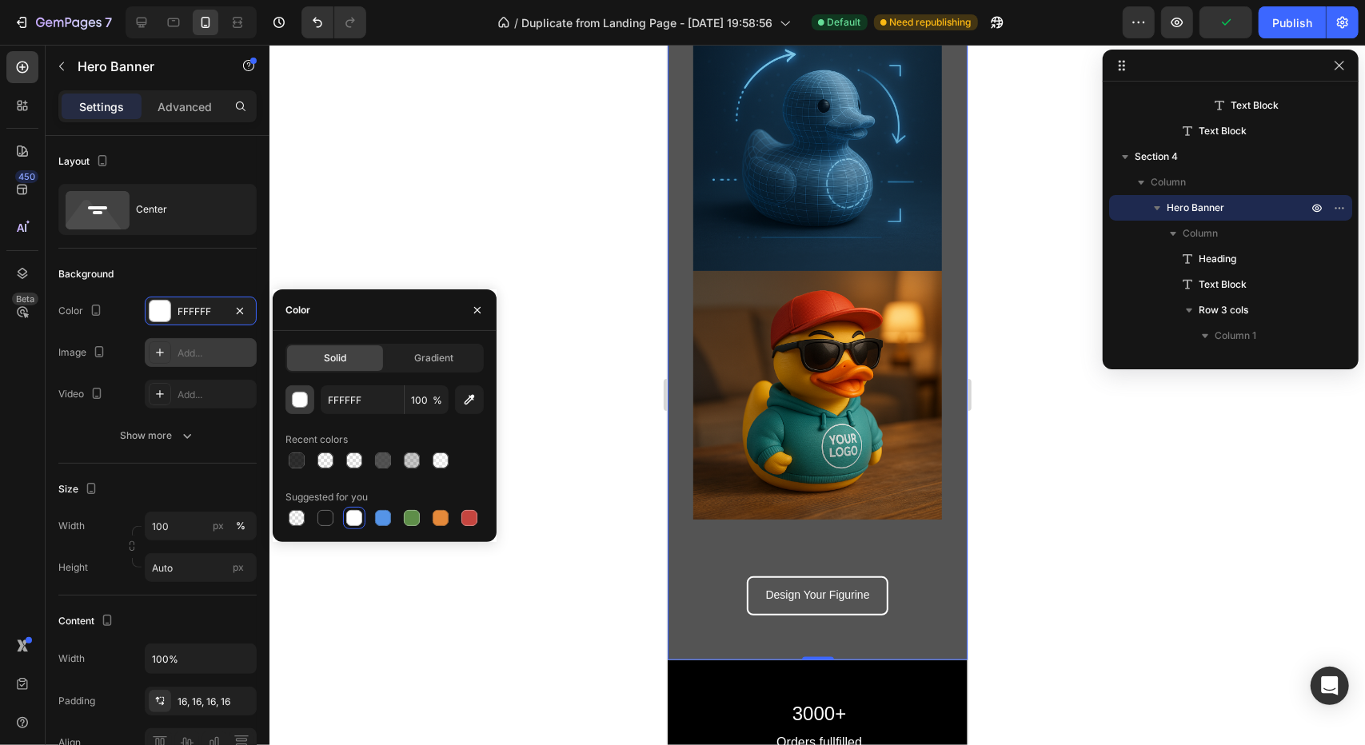
click at [304, 403] on div "button" at bounding box center [301, 401] width 16 height 16
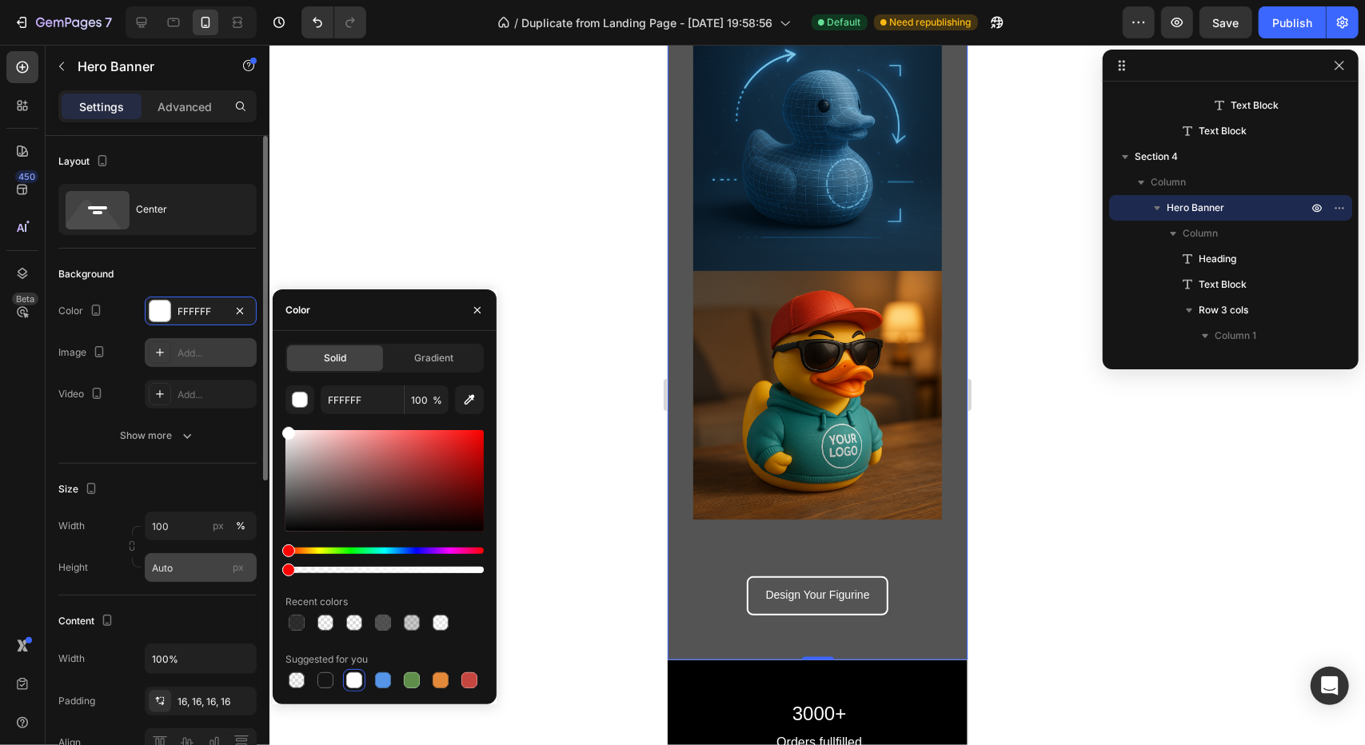
drag, startPoint x: 390, startPoint y: 569, endPoint x: 188, endPoint y: 557, distance: 202.7
click at [188, 557] on div "450 Beta Sections(18) Elements(83) Section Element Hero Section Product Detail …" at bounding box center [134, 395] width 269 height 700
type input "0"
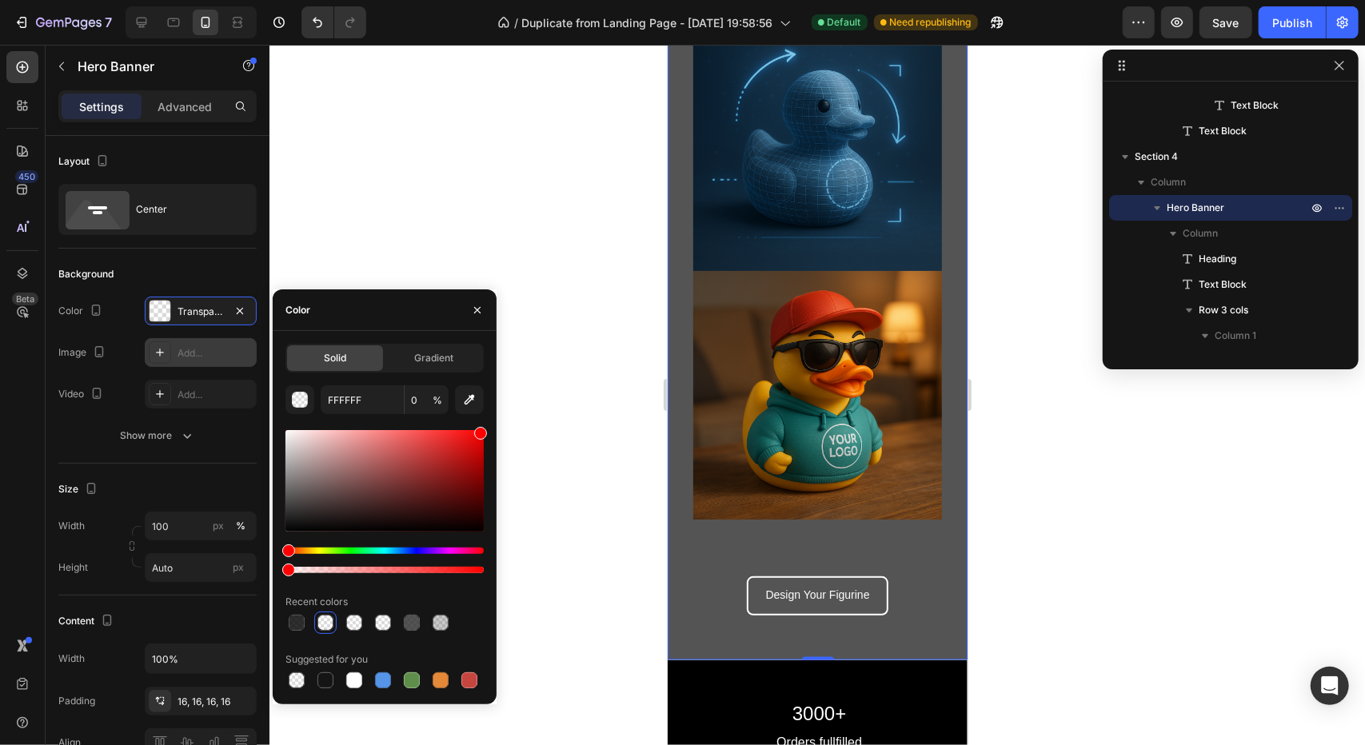
drag, startPoint x: 533, startPoint y: 421, endPoint x: 565, endPoint y: 398, distance: 38.4
click at [564, 0] on div "7 Version history / Duplicate from Landing Page - Aug 11, 19:58:56 Default Need…" at bounding box center [682, 0] width 1365 height 0
type input "FF0000"
drag, startPoint x: 435, startPoint y: 573, endPoint x: 483, endPoint y: 570, distance: 48.1
click at [483, 570] on div at bounding box center [384, 502] width 198 height 150
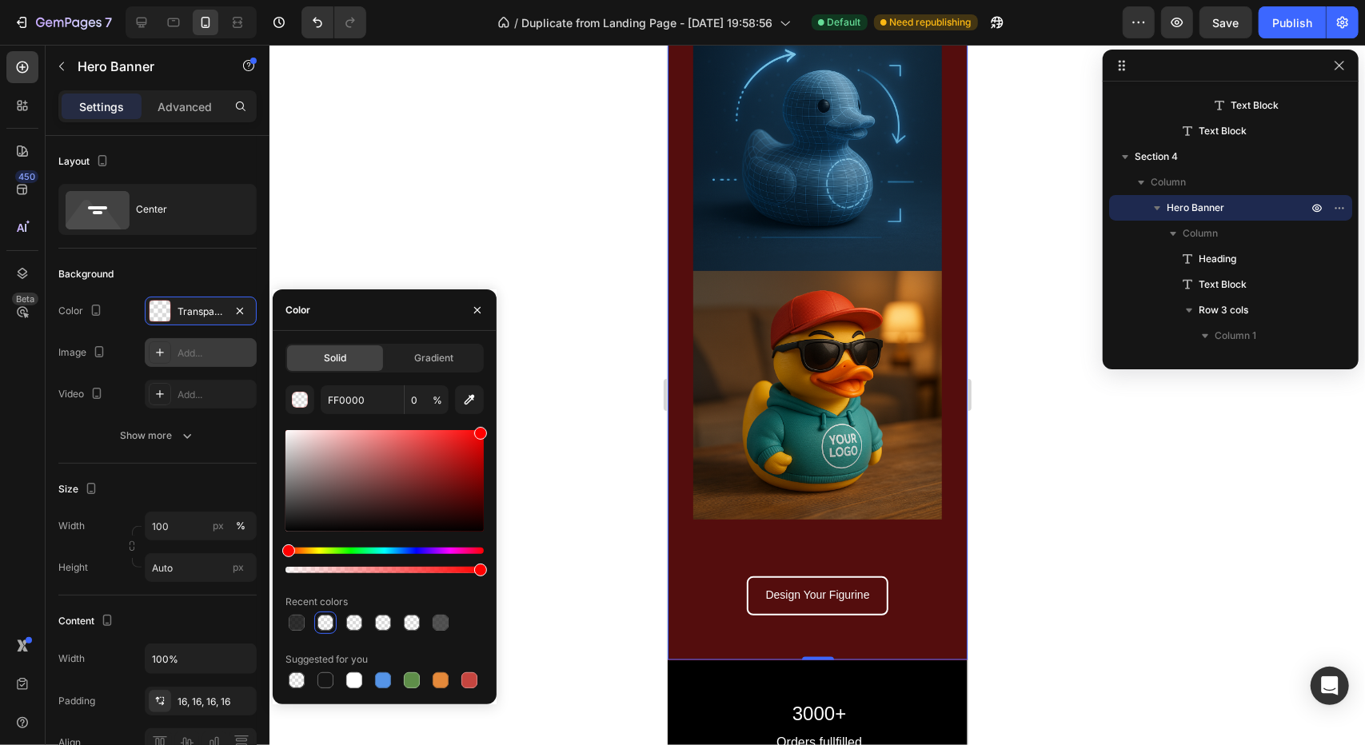
drag, startPoint x: 478, startPoint y: 569, endPoint x: 523, endPoint y: 564, distance: 45.0
click at [523, 0] on div "7 Version history / Duplicate from Landing Page - Aug 11, 19:58:56 Default Need…" at bounding box center [682, 0] width 1365 height 0
type input "100"
click at [361, 677] on div at bounding box center [354, 680] width 16 height 16
type input "FFFFFF"
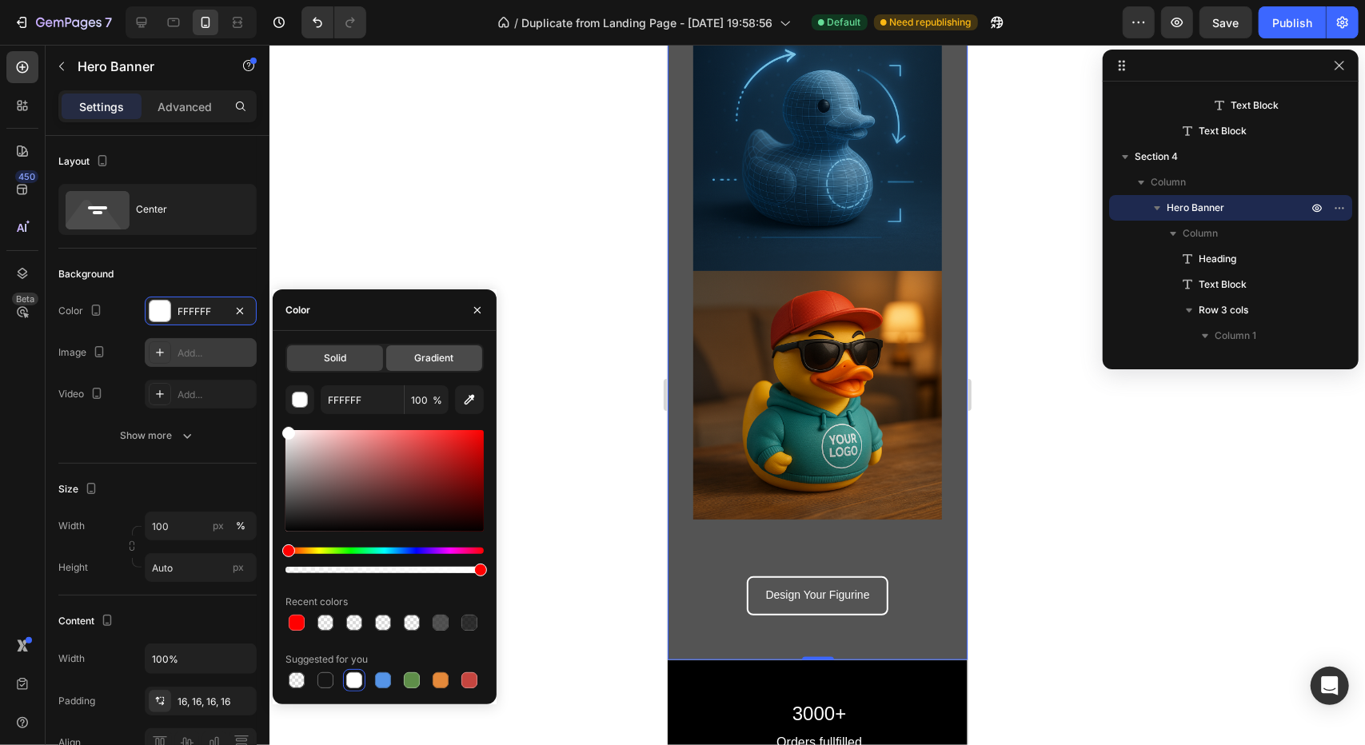
click at [456, 355] on div "Gradient" at bounding box center [434, 358] width 96 height 26
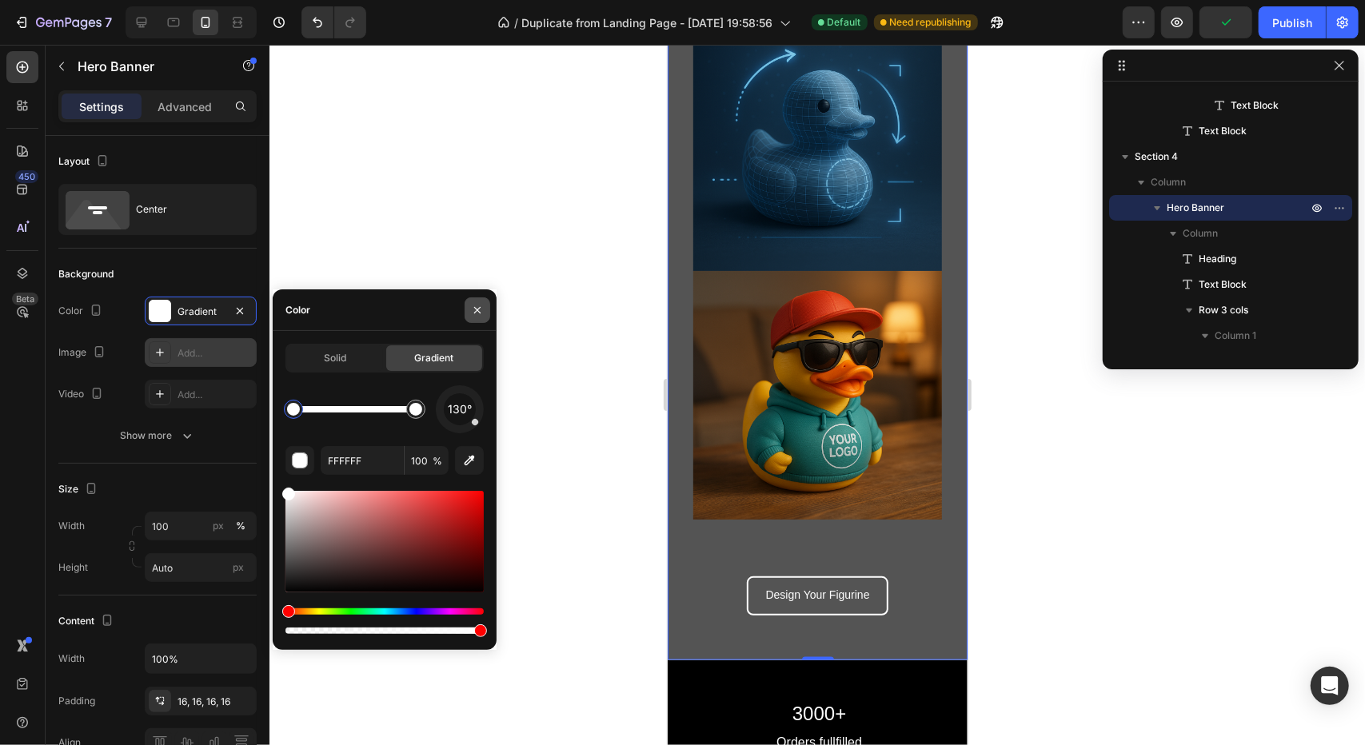
click at [478, 301] on button "button" at bounding box center [478, 310] width 26 height 26
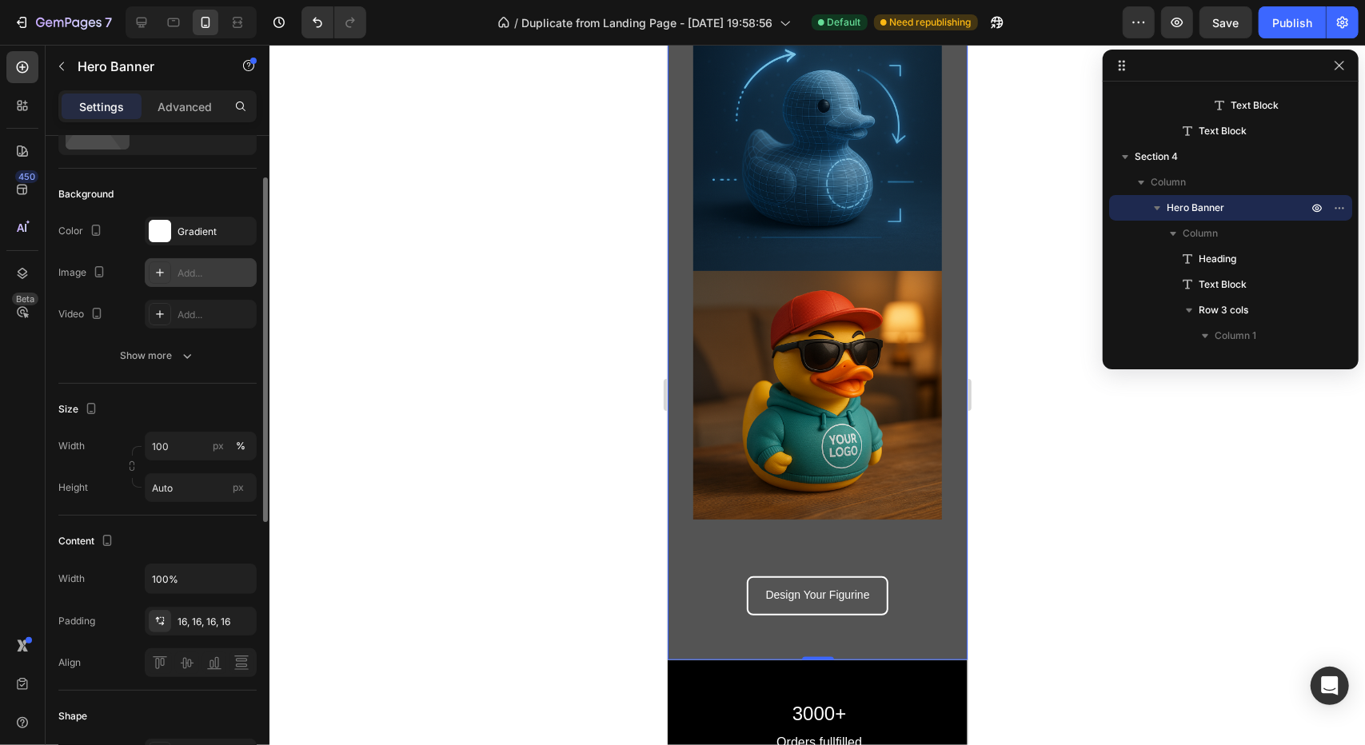
scroll to position [0, 0]
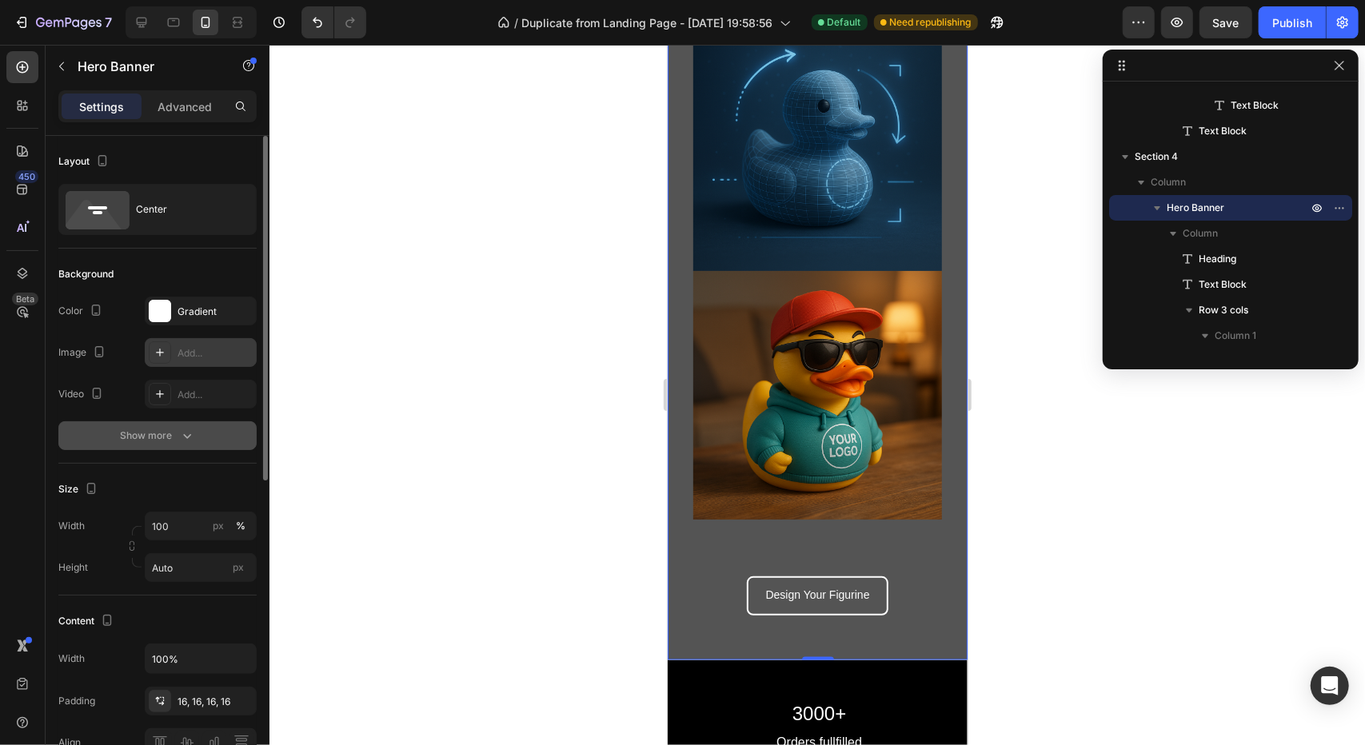
click at [186, 441] on icon "button" at bounding box center [187, 436] width 16 height 16
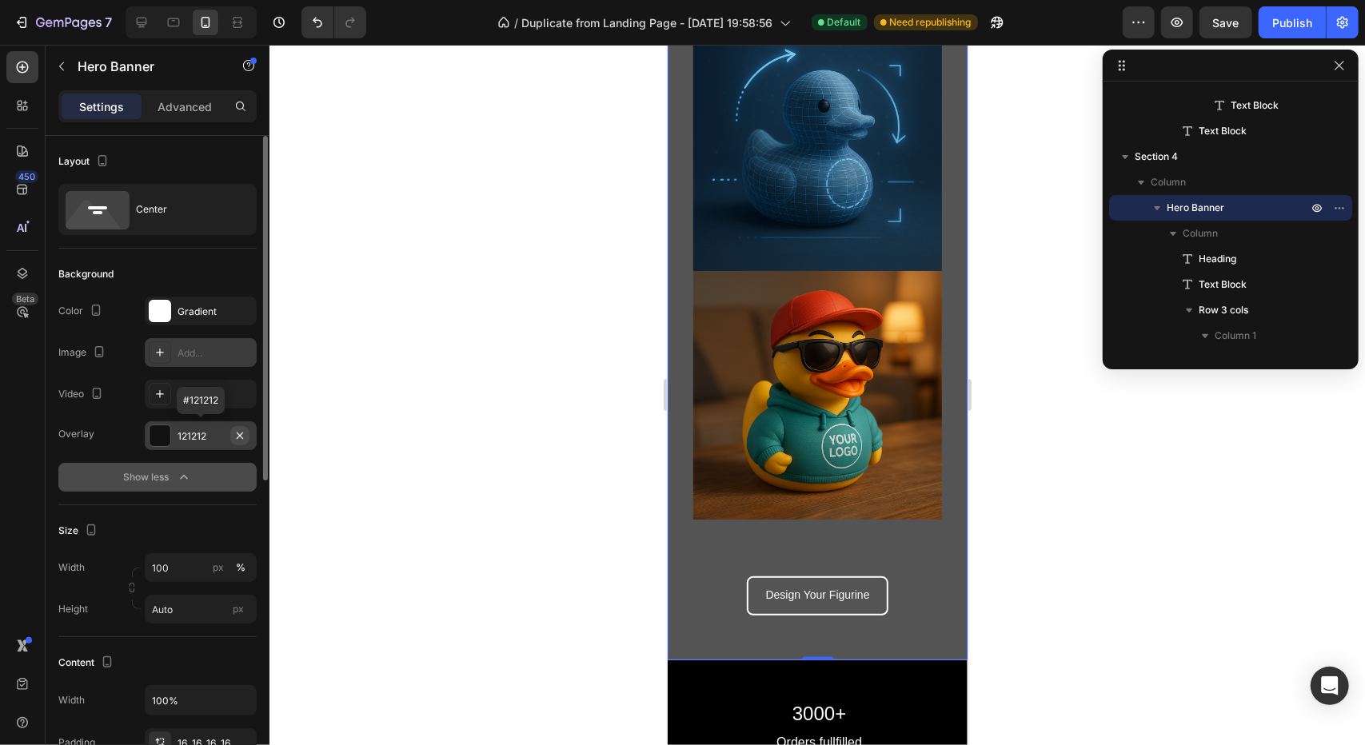
click at [242, 434] on icon "button" at bounding box center [239, 435] width 13 height 13
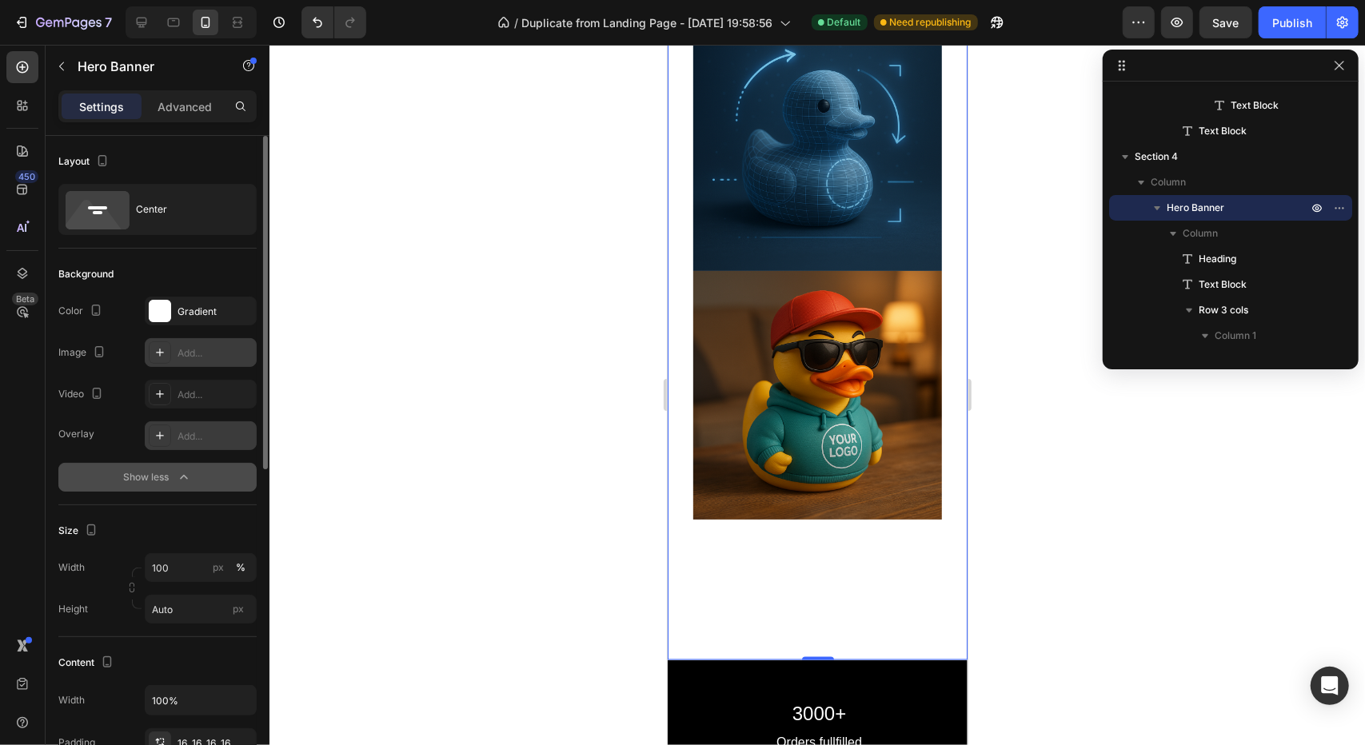
click at [421, 470] on div at bounding box center [816, 395] width 1095 height 700
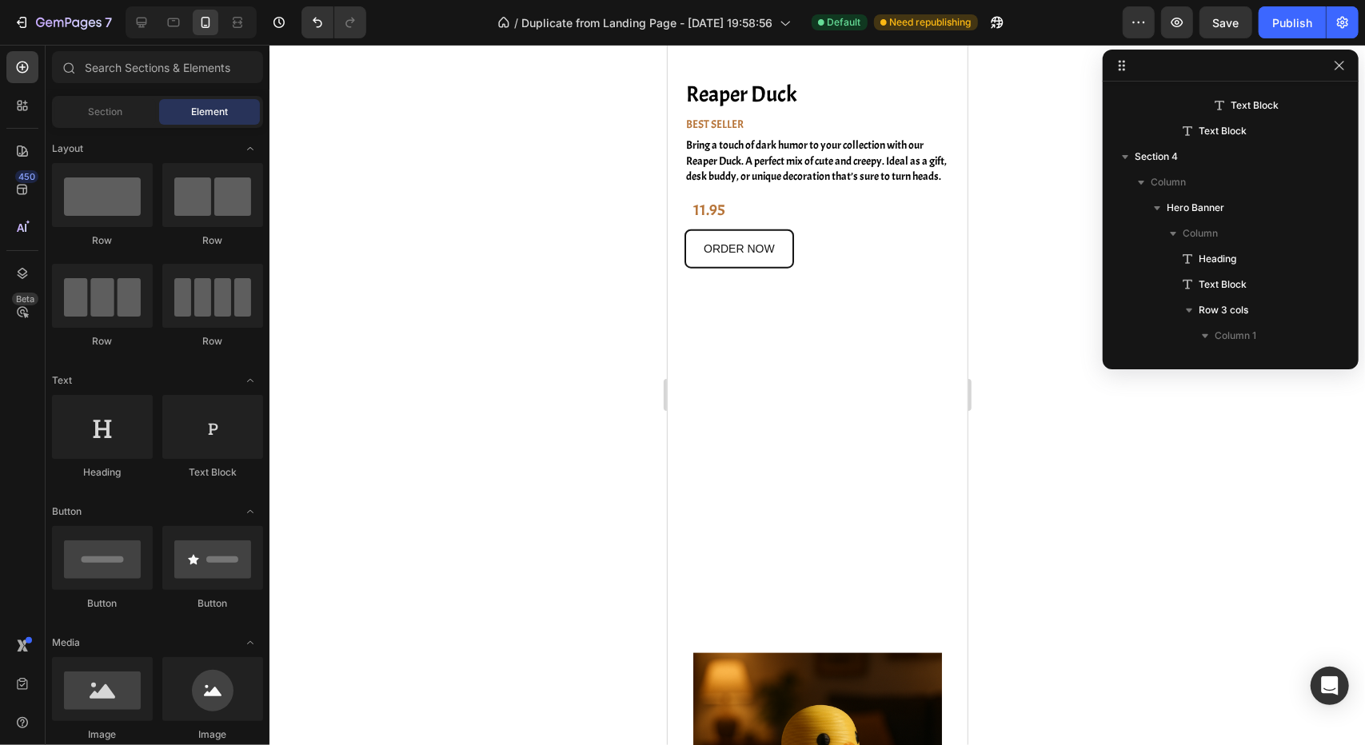
scroll to position [80, 0]
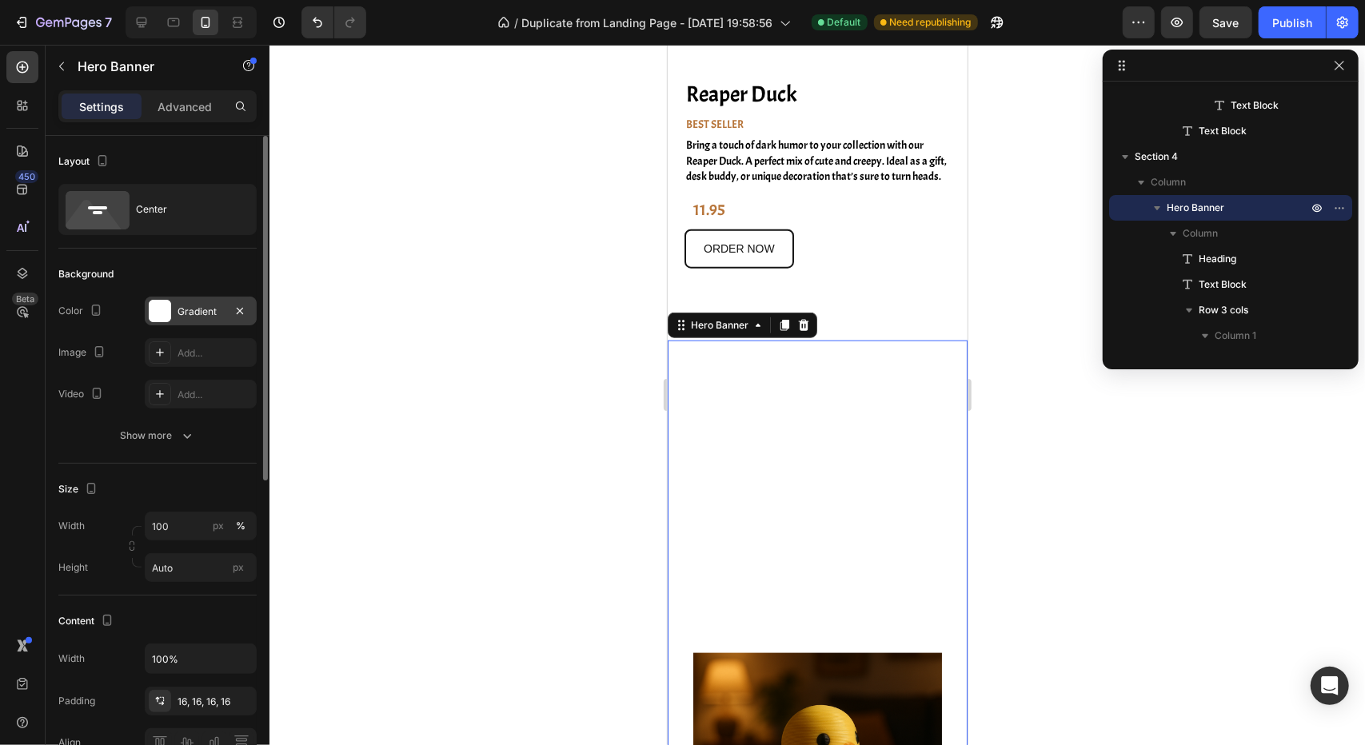
click at [190, 313] on div "Gradient" at bounding box center [201, 312] width 46 height 14
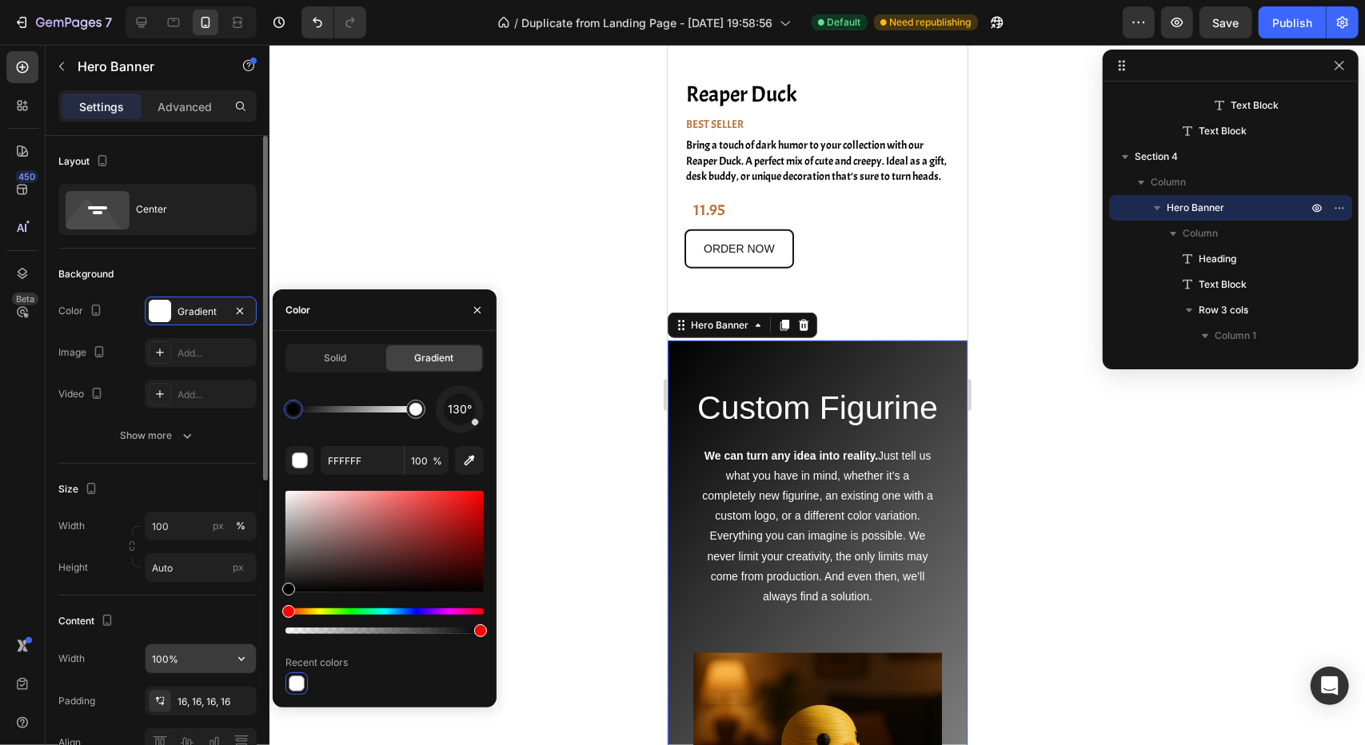
drag, startPoint x: 329, startPoint y: 543, endPoint x: 194, endPoint y: 652, distance: 173.5
click at [201, 656] on div "450 Beta Sections(18) Elements(83) Section Element Hero Section Product Detail …" at bounding box center [134, 395] width 269 height 700
type input "000000"
click at [540, 524] on div at bounding box center [816, 395] width 1095 height 700
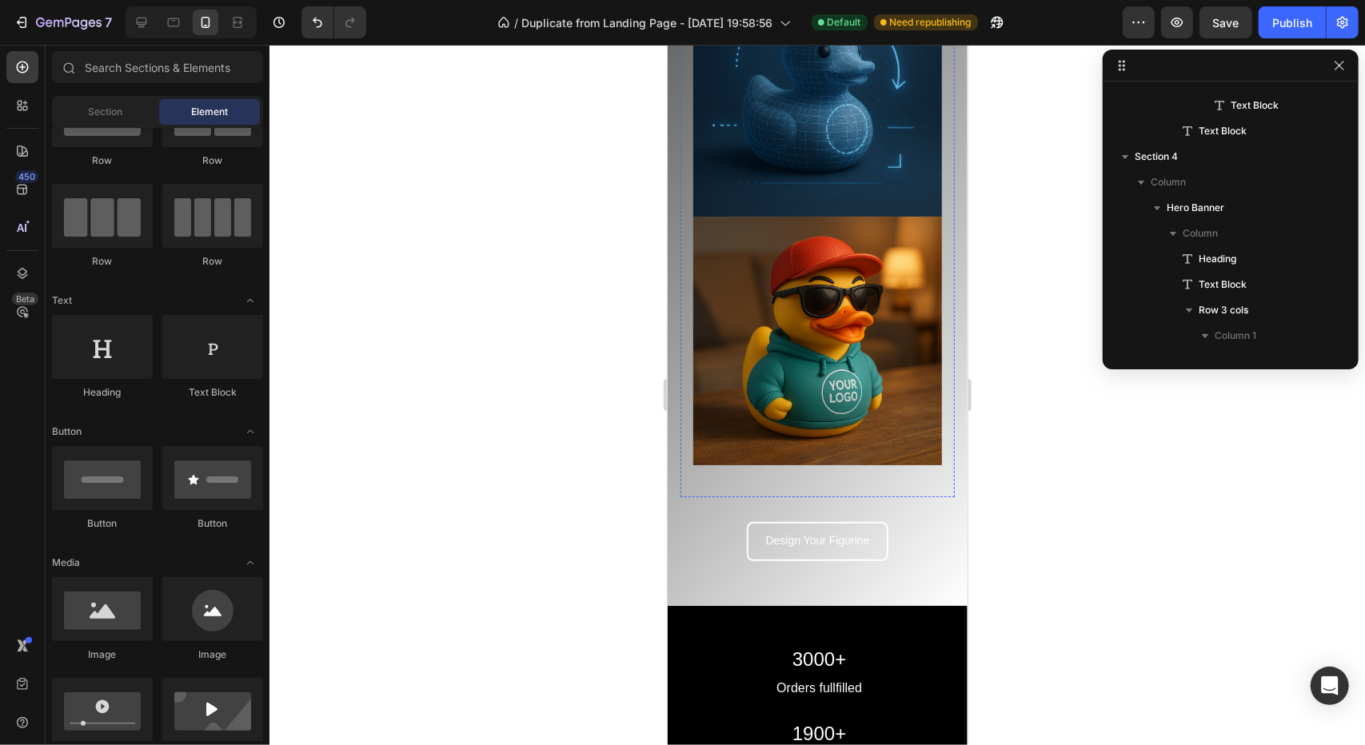
scroll to position [1919, 0]
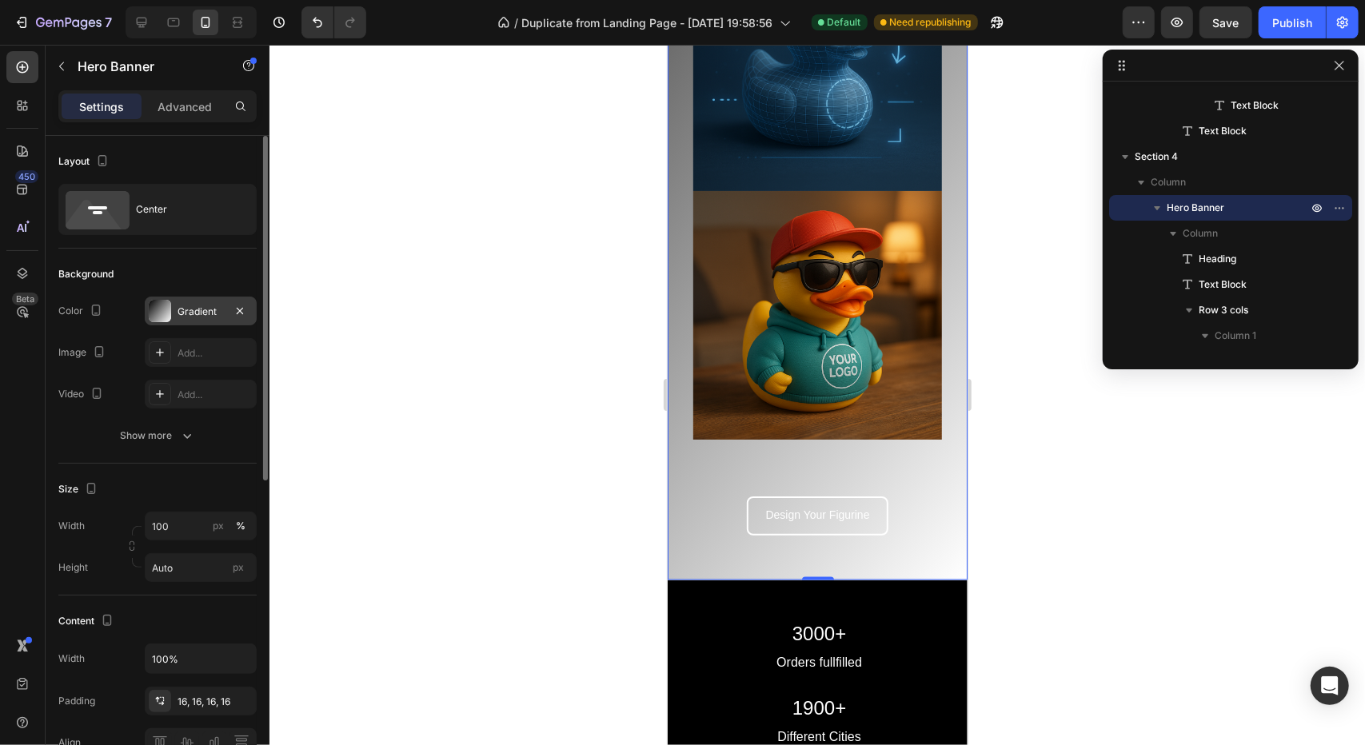
click at [210, 317] on div "Gradient" at bounding box center [201, 312] width 46 height 14
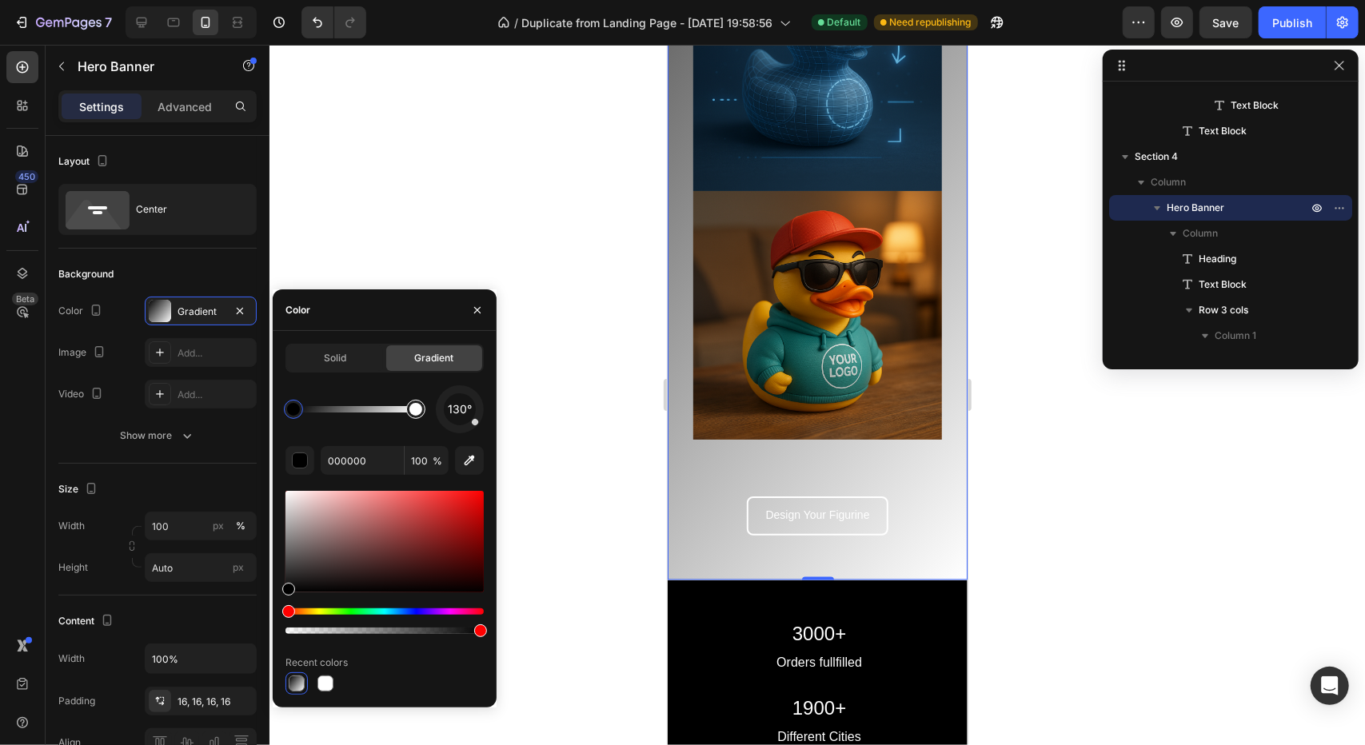
type input "FFFFFF"
drag, startPoint x: 417, startPoint y: 409, endPoint x: 425, endPoint y: 404, distance: 9.8
click at [422, 405] on div at bounding box center [415, 409] width 13 height 13
click at [337, 357] on span "Solid" at bounding box center [335, 358] width 22 height 14
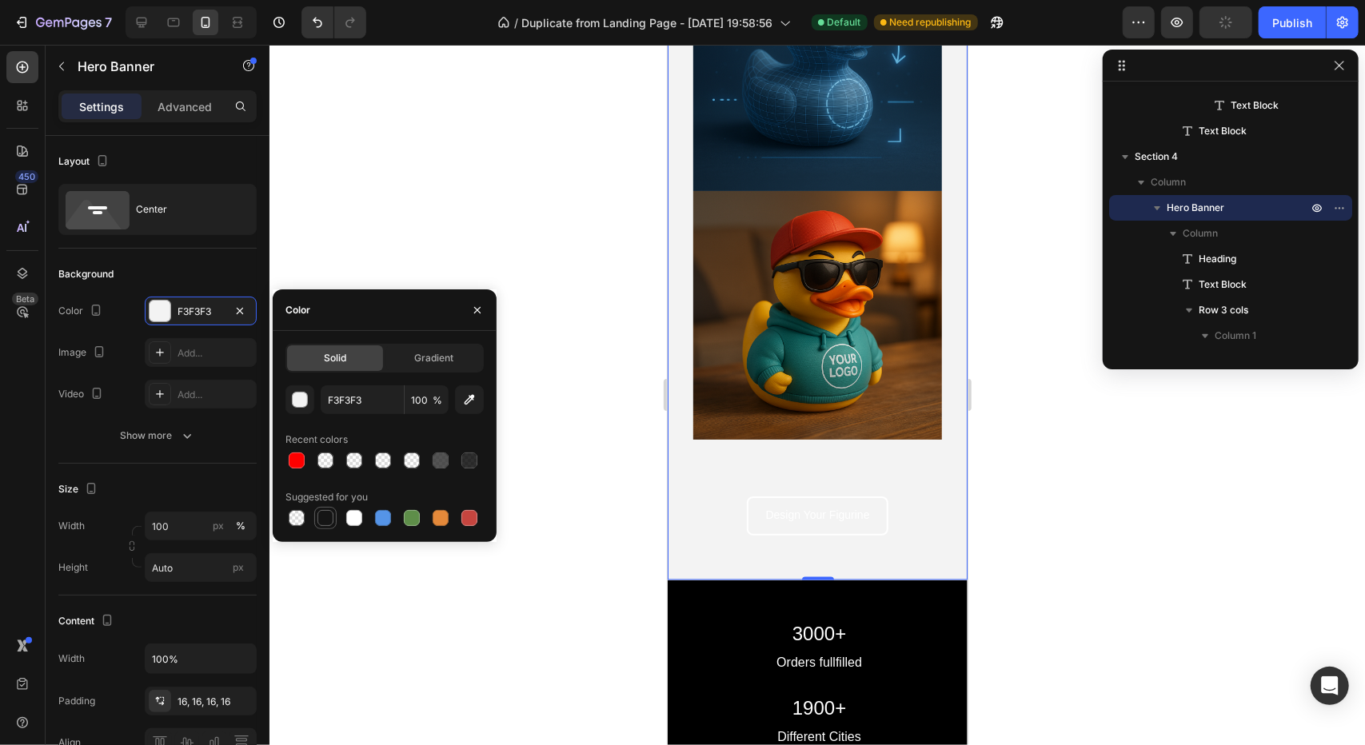
click at [329, 522] on div at bounding box center [325, 518] width 16 height 16
type input "151515"
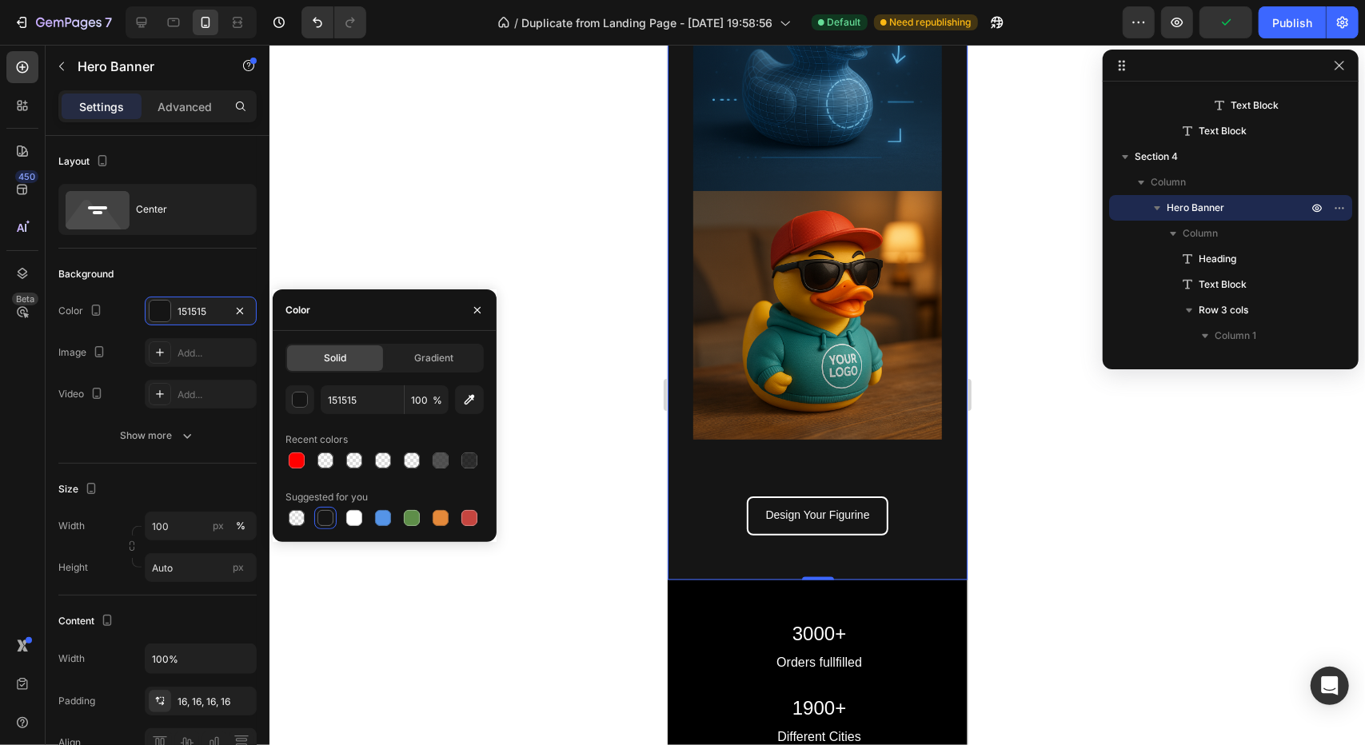
click at [576, 448] on div at bounding box center [816, 395] width 1095 height 700
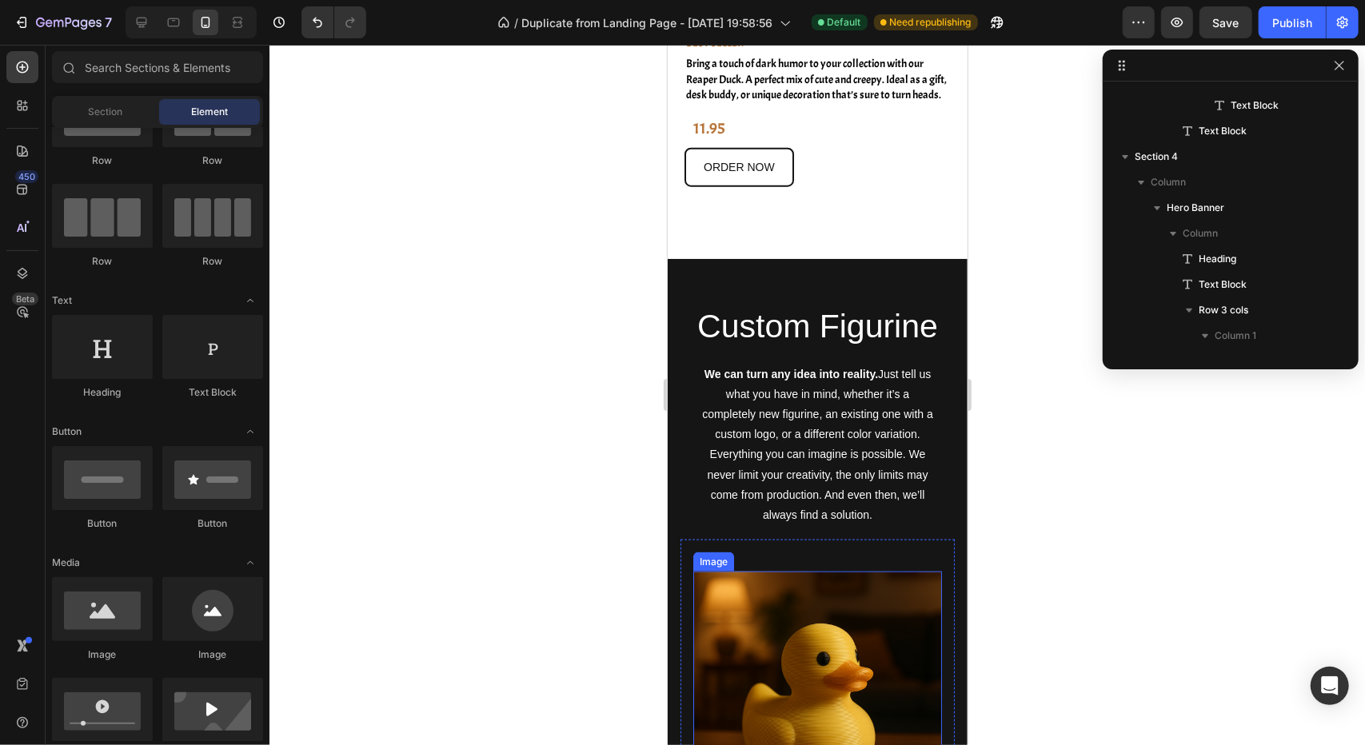
scroll to position [1039, 0]
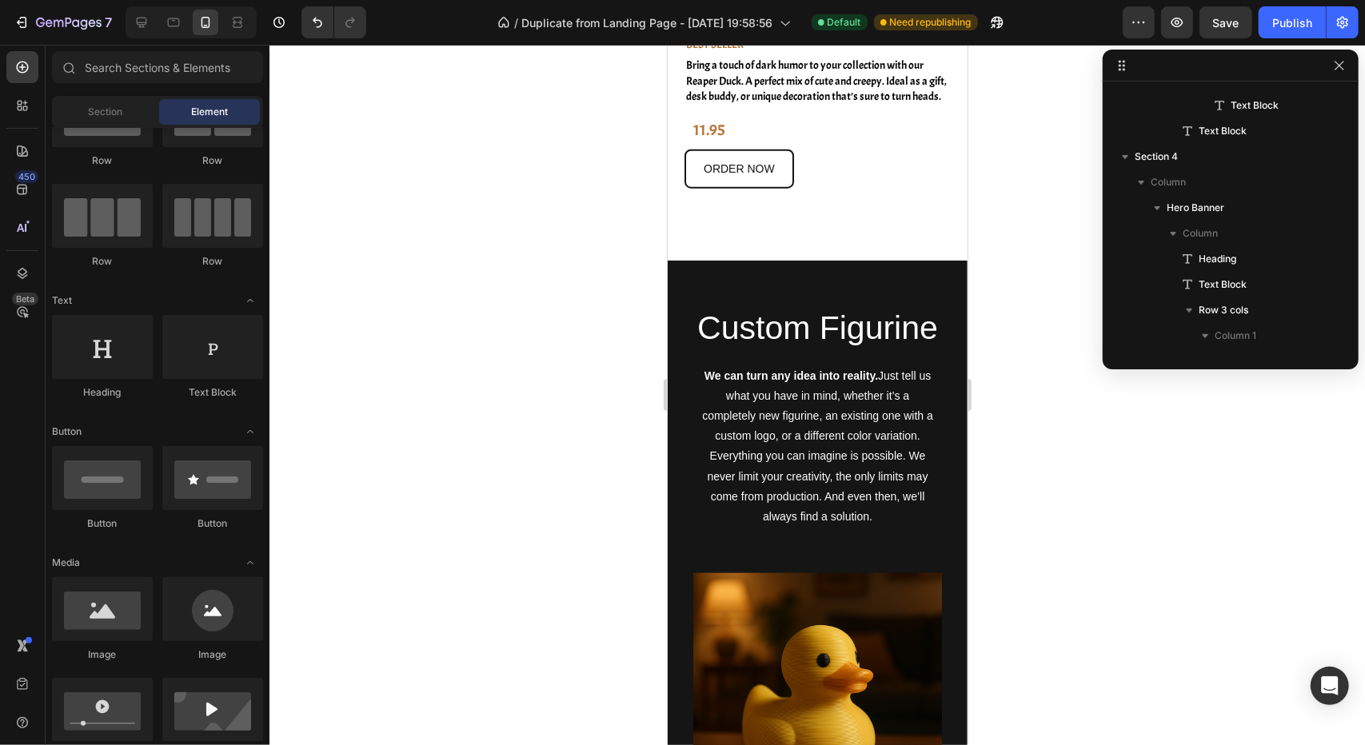
click at [1036, 509] on div at bounding box center [816, 395] width 1095 height 700
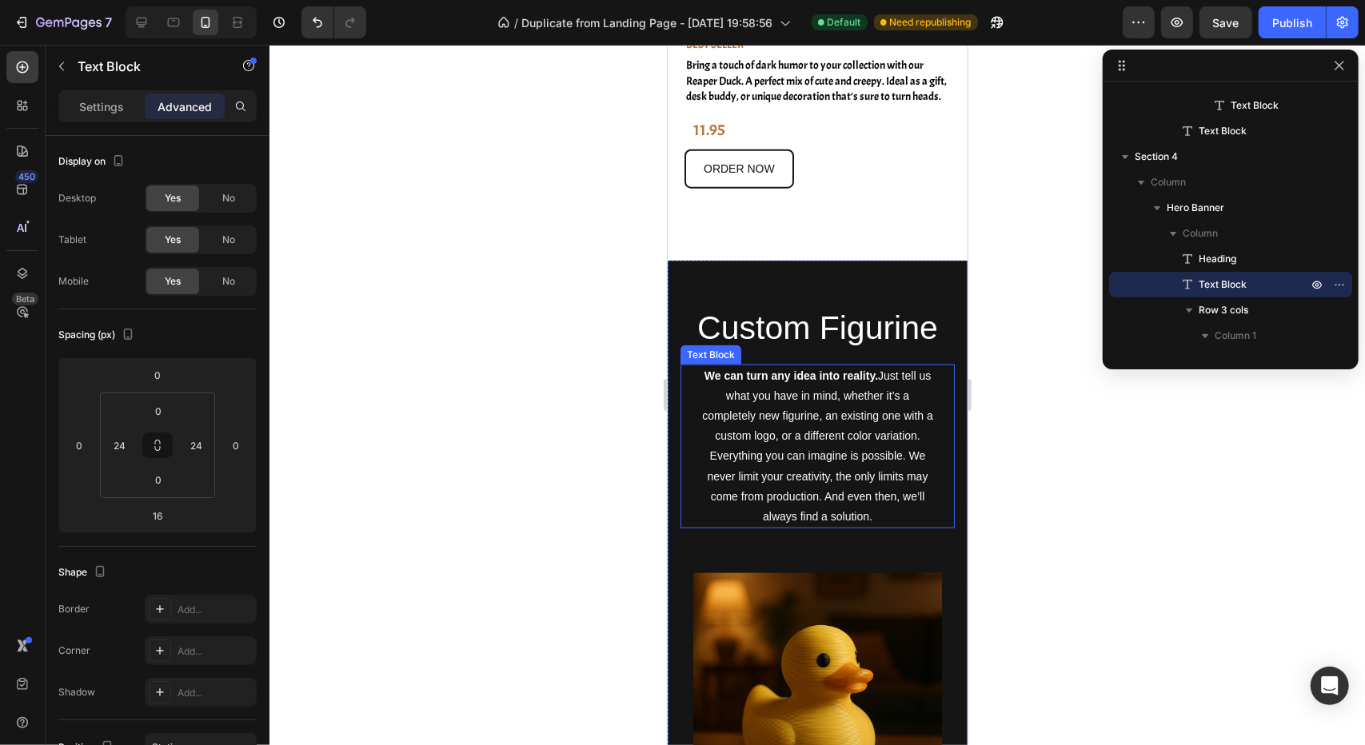
click at [819, 457] on p "We can turn any idea into reality. Just tell us what you have in mind, whether …" at bounding box center [816, 446] width 233 height 162
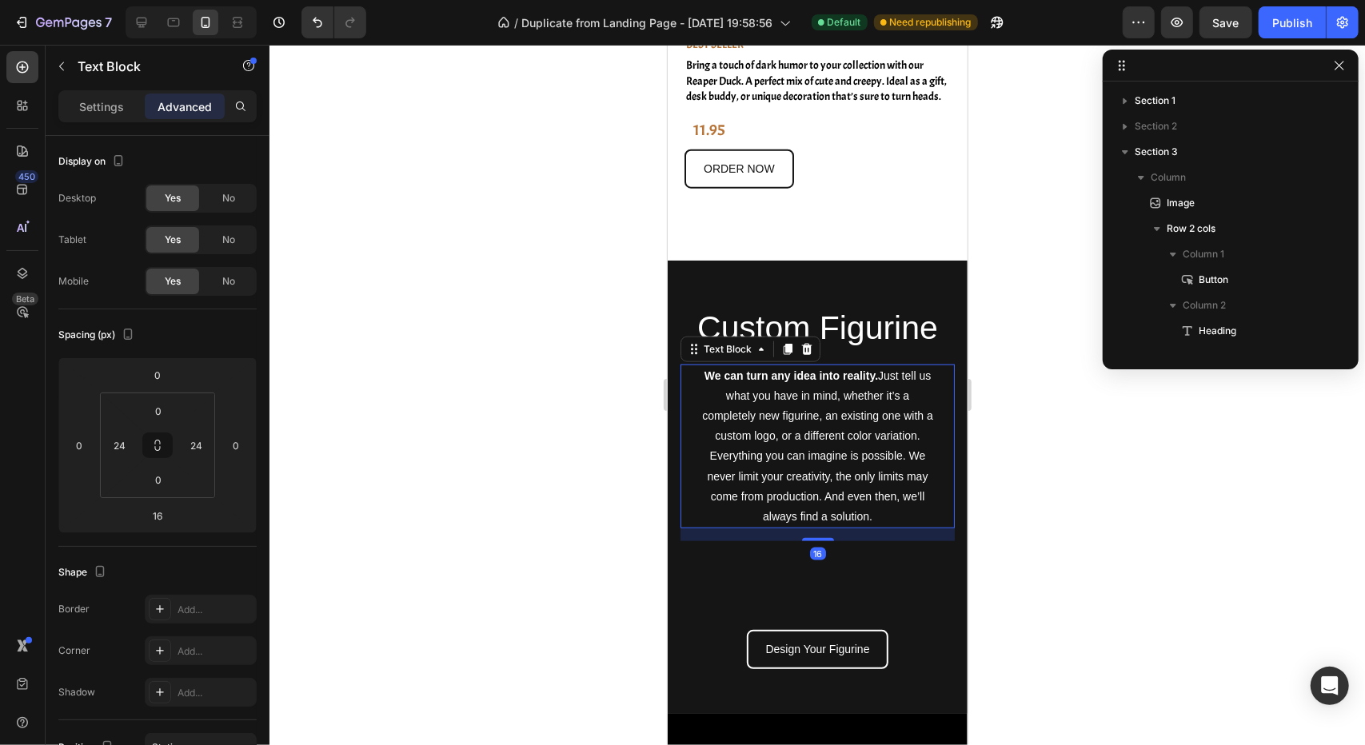
scroll to position [328, 0]
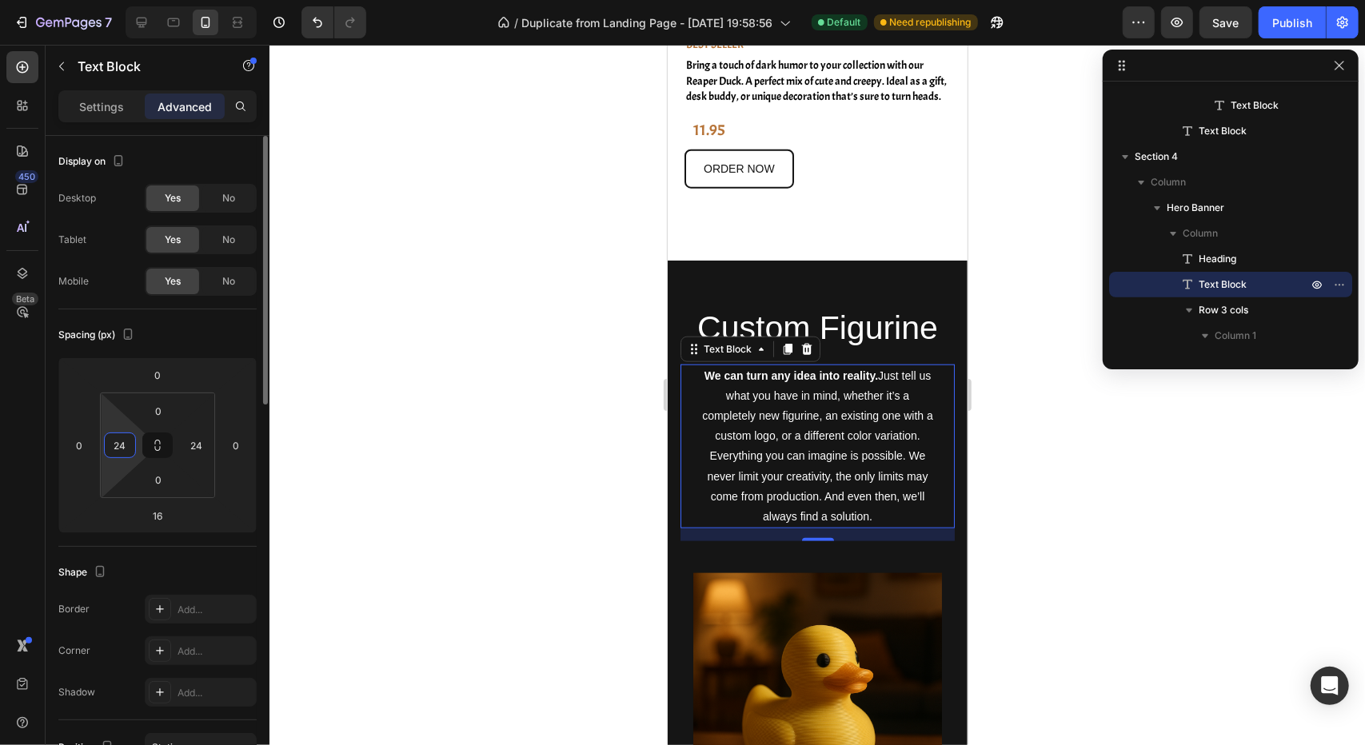
click at [126, 449] on input "24" at bounding box center [120, 445] width 24 height 24
type input "15"
click at [197, 443] on input "24" at bounding box center [197, 445] width 24 height 24
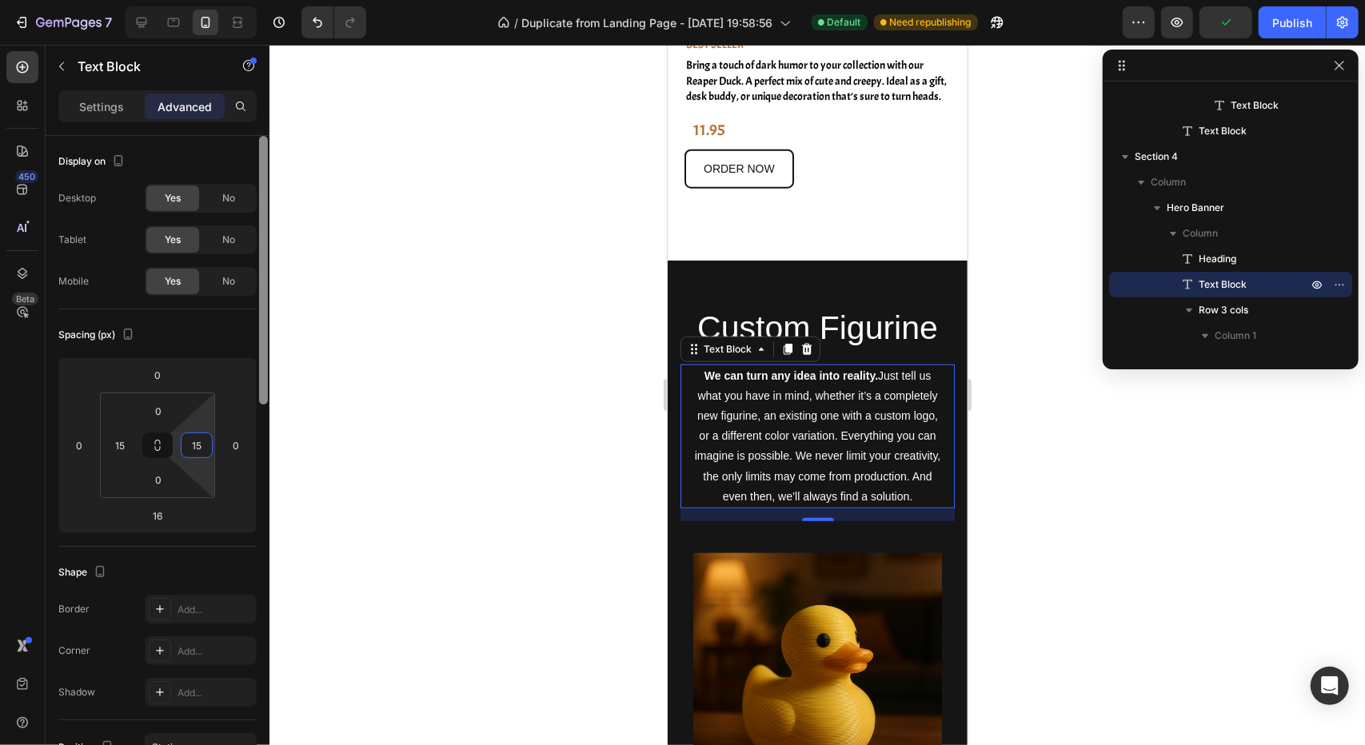
type input "15"
click at [1014, 536] on div at bounding box center [816, 395] width 1095 height 700
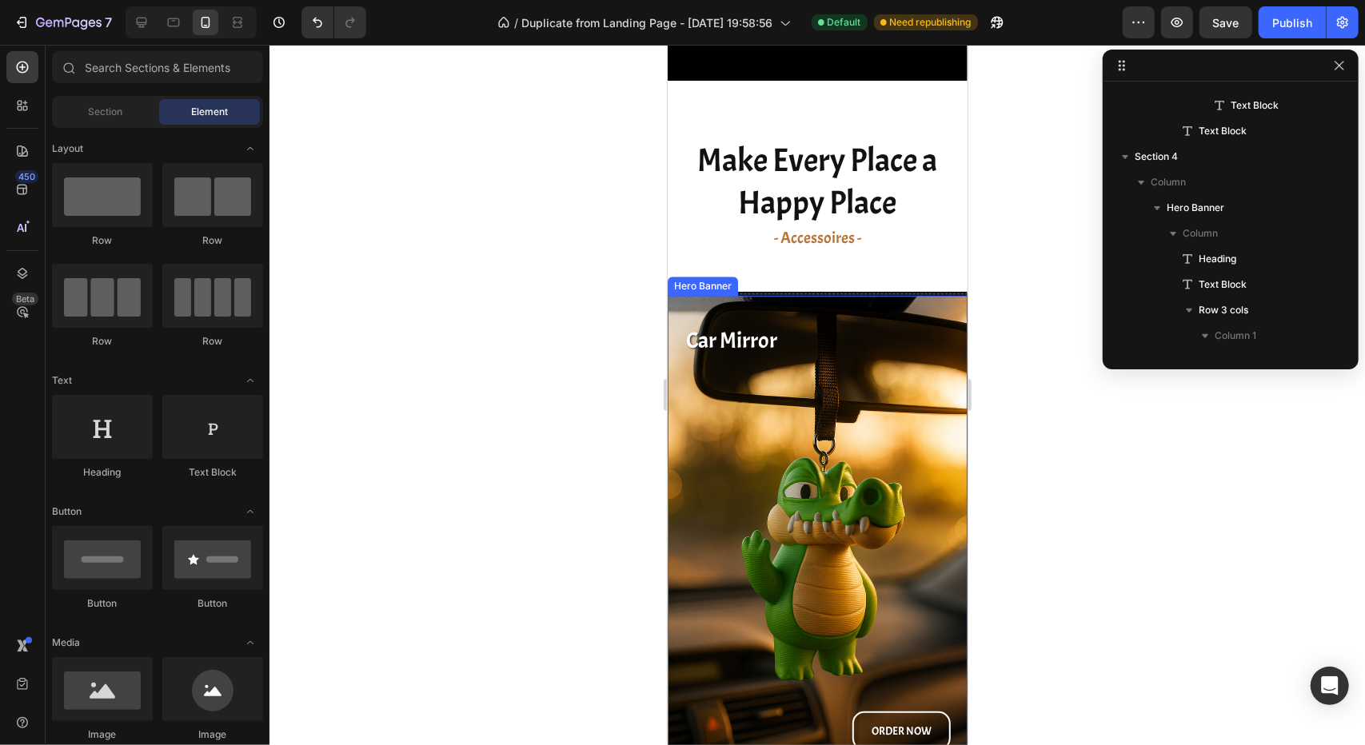
scroll to position [2479, 0]
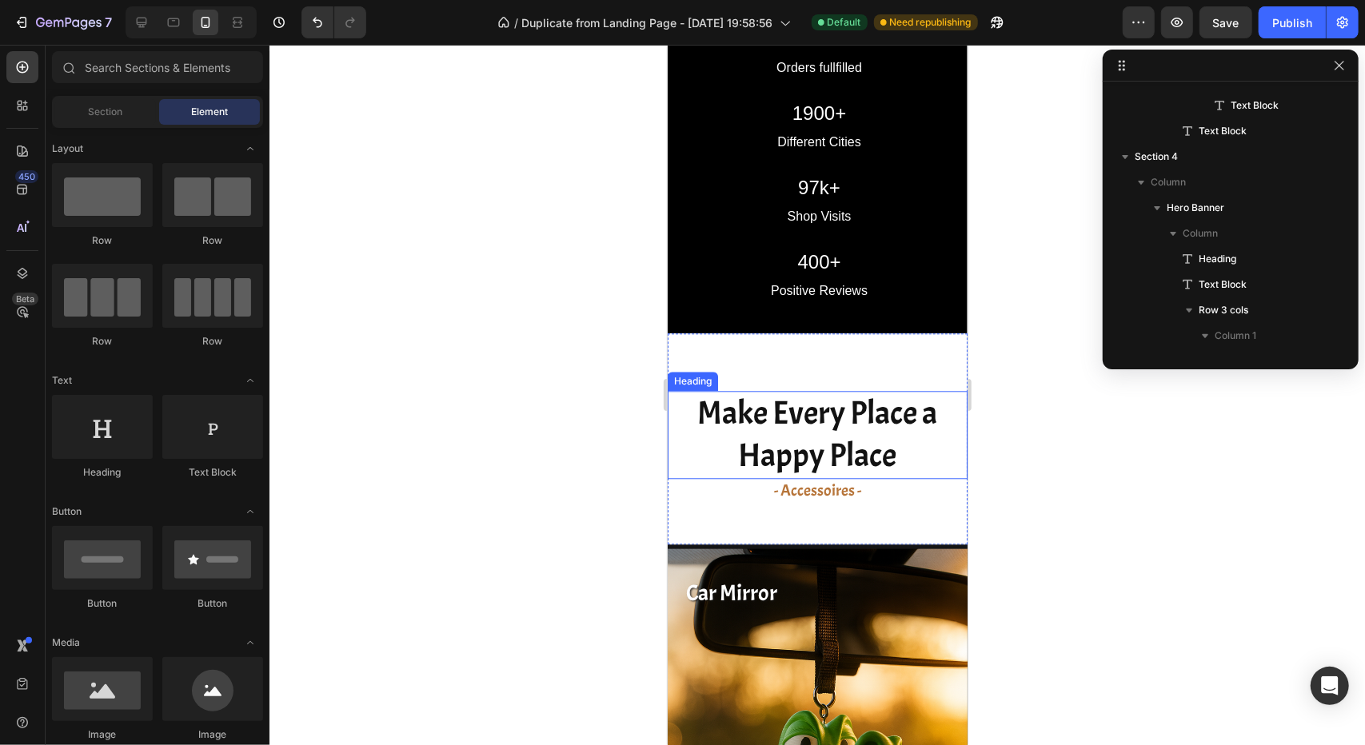
click at [798, 449] on h2 "Make Every Place a Happy Place" at bounding box center [817, 434] width 300 height 89
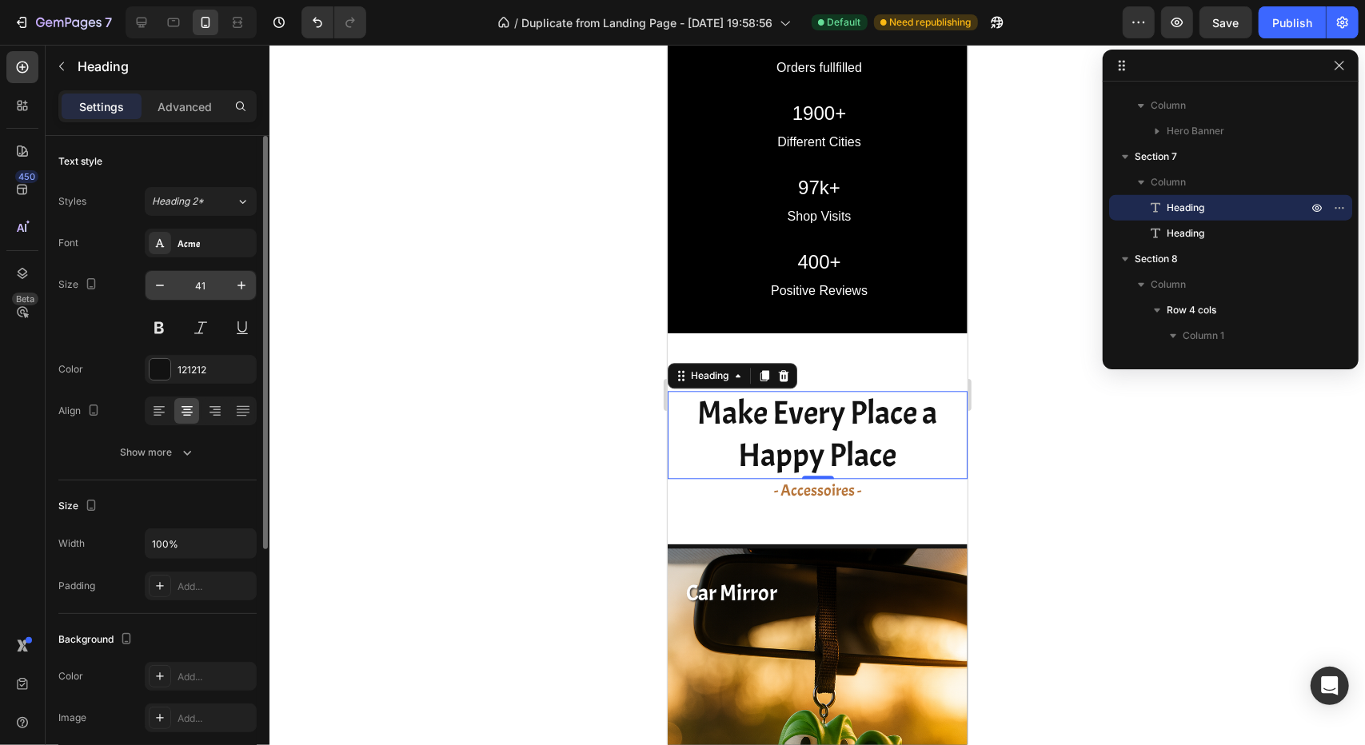
click at [203, 277] on input "41" at bounding box center [200, 285] width 53 height 29
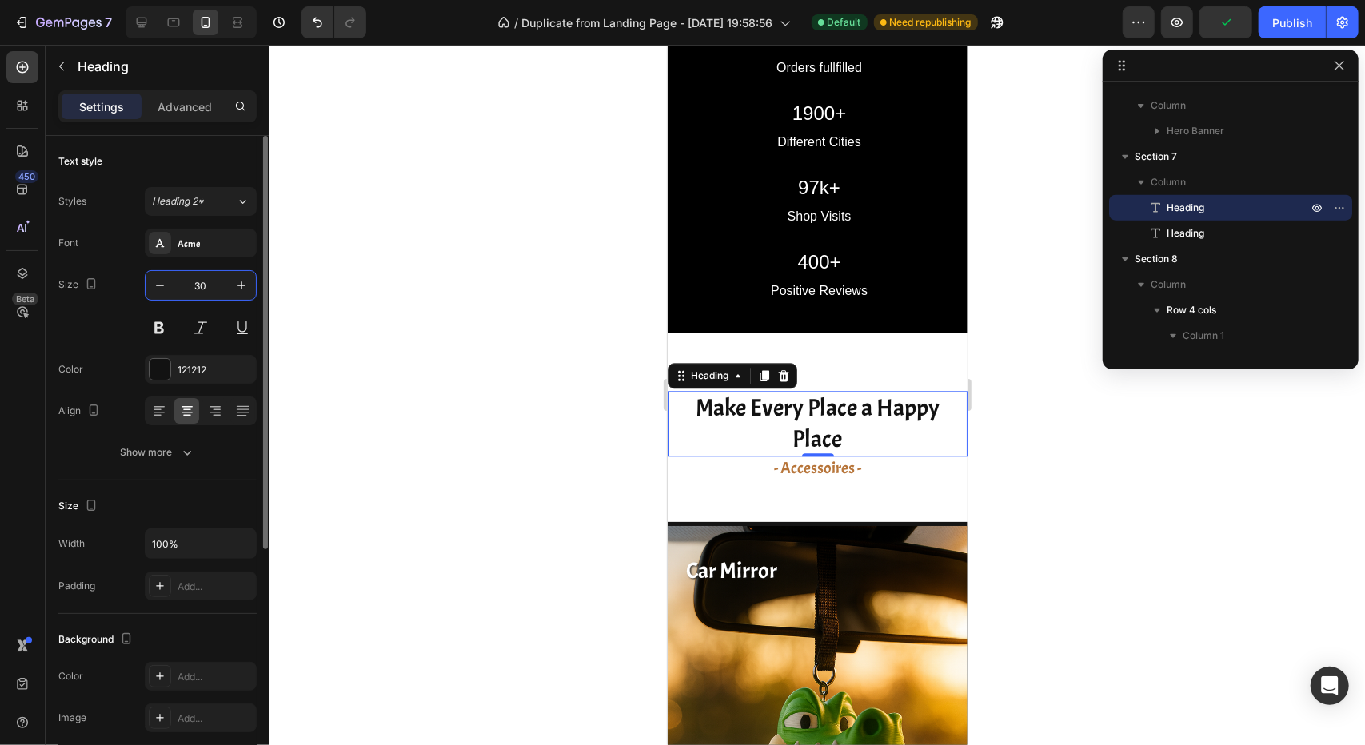
click at [205, 279] on input "30" at bounding box center [200, 285] width 53 height 29
drag, startPoint x: 205, startPoint y: 279, endPoint x: 170, endPoint y: 284, distance: 35.5
click at [172, 284] on div "30" at bounding box center [201, 285] width 110 height 29
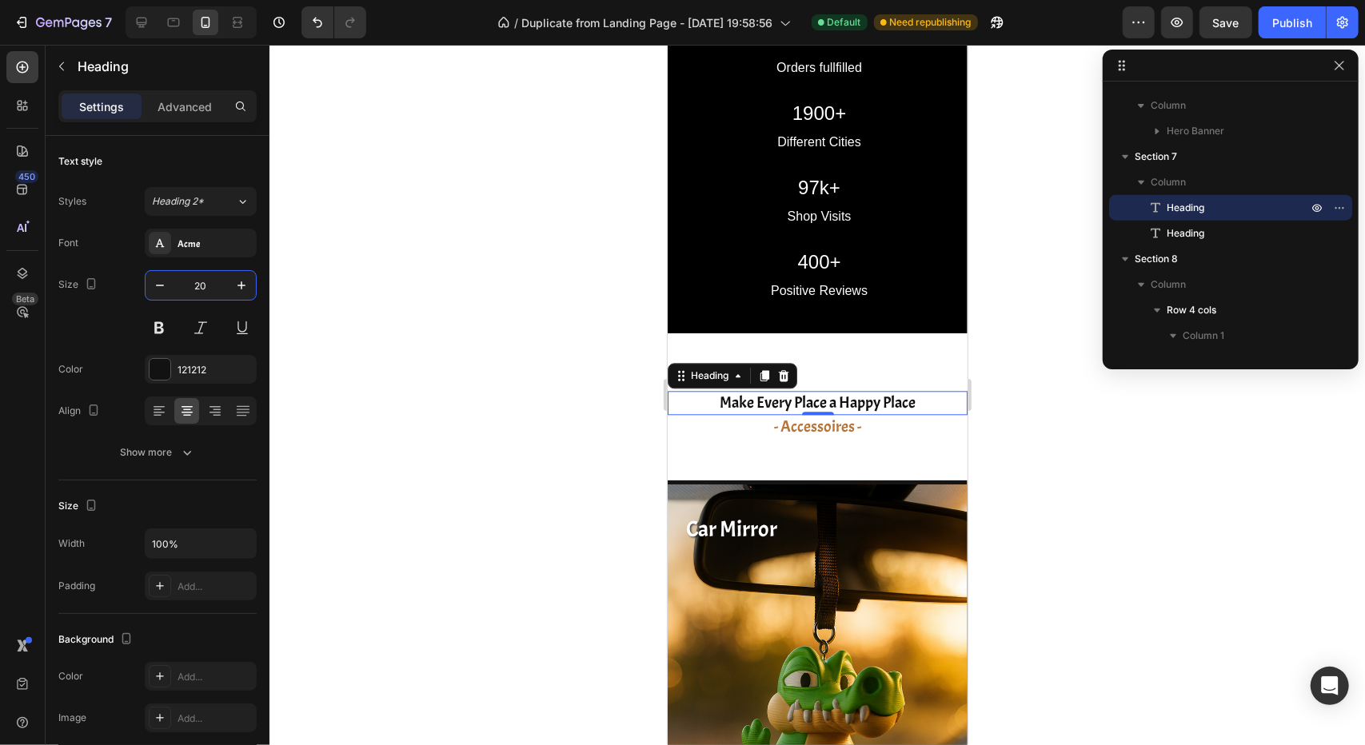
type input "20"
click at [400, 377] on div at bounding box center [816, 395] width 1095 height 700
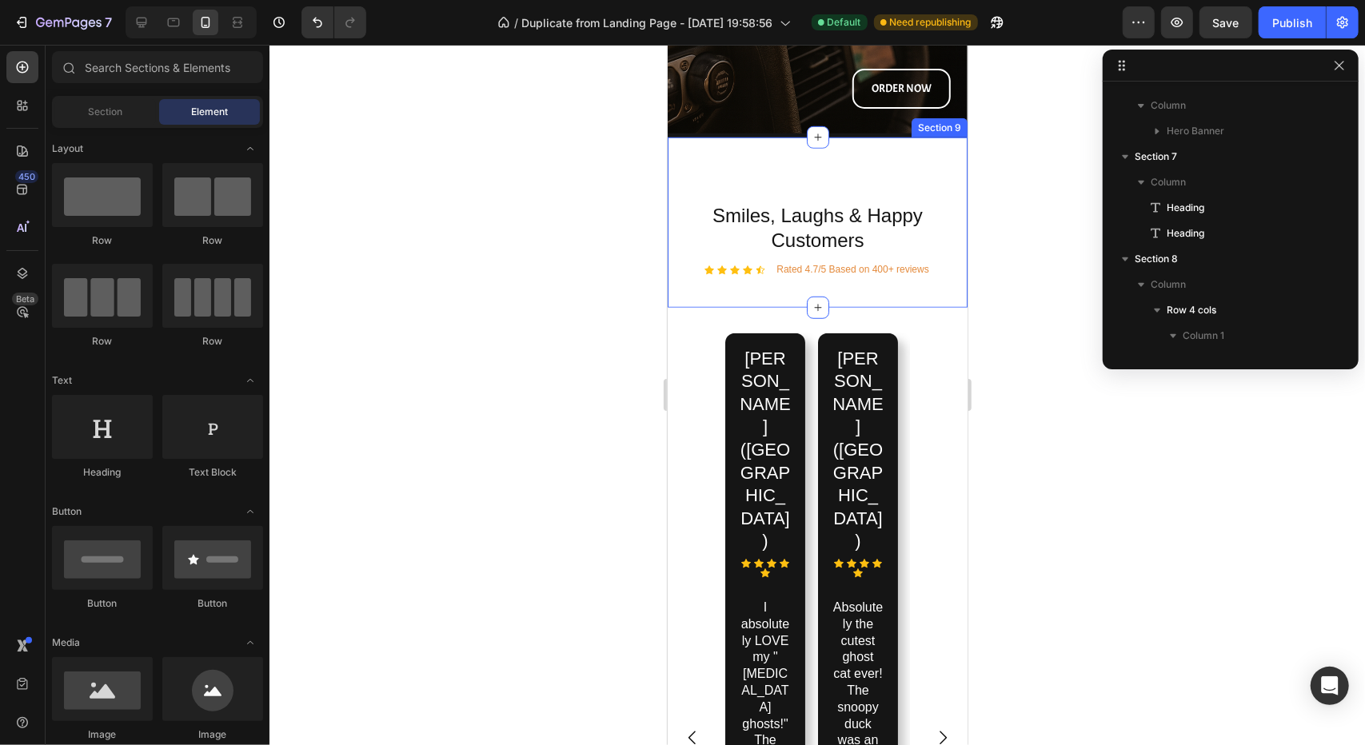
scroll to position [4798, 0]
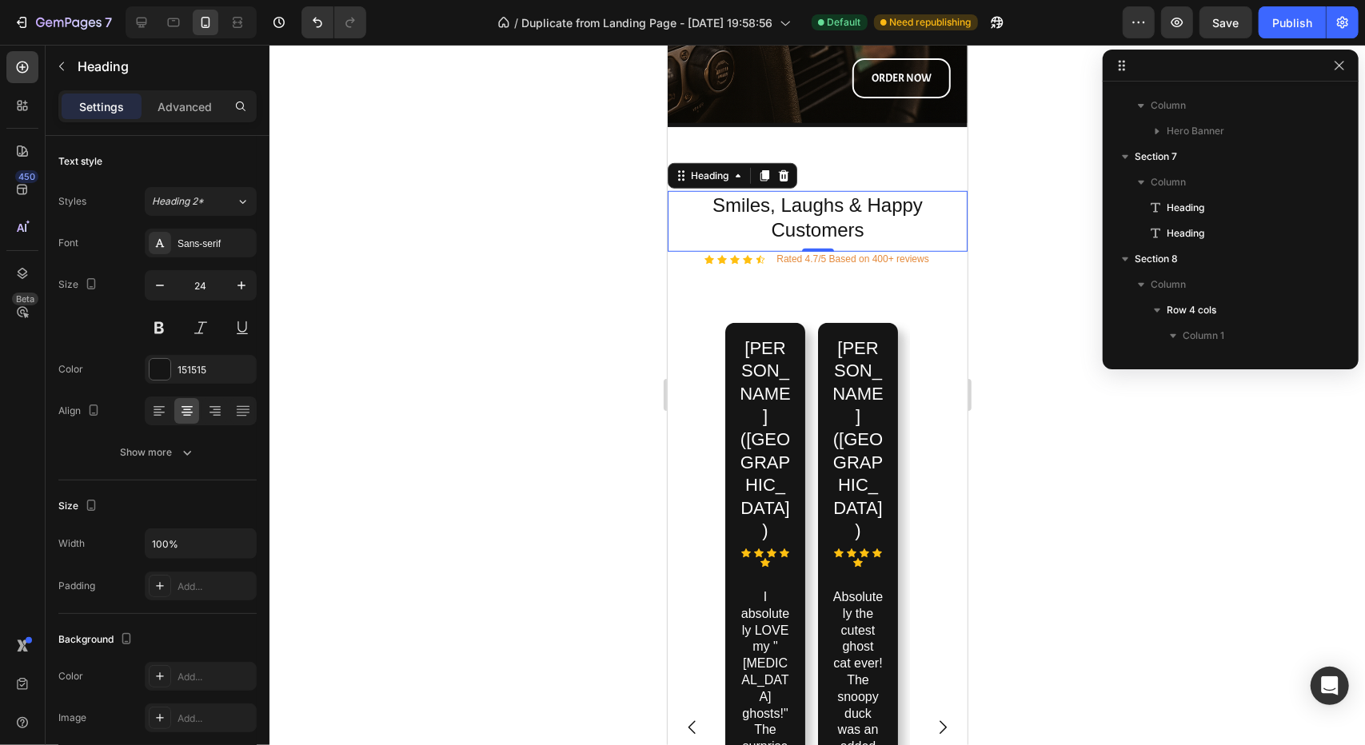
click at [807, 223] on h2 "Smiles, Laughs & Happy Customers" at bounding box center [817, 216] width 300 height 53
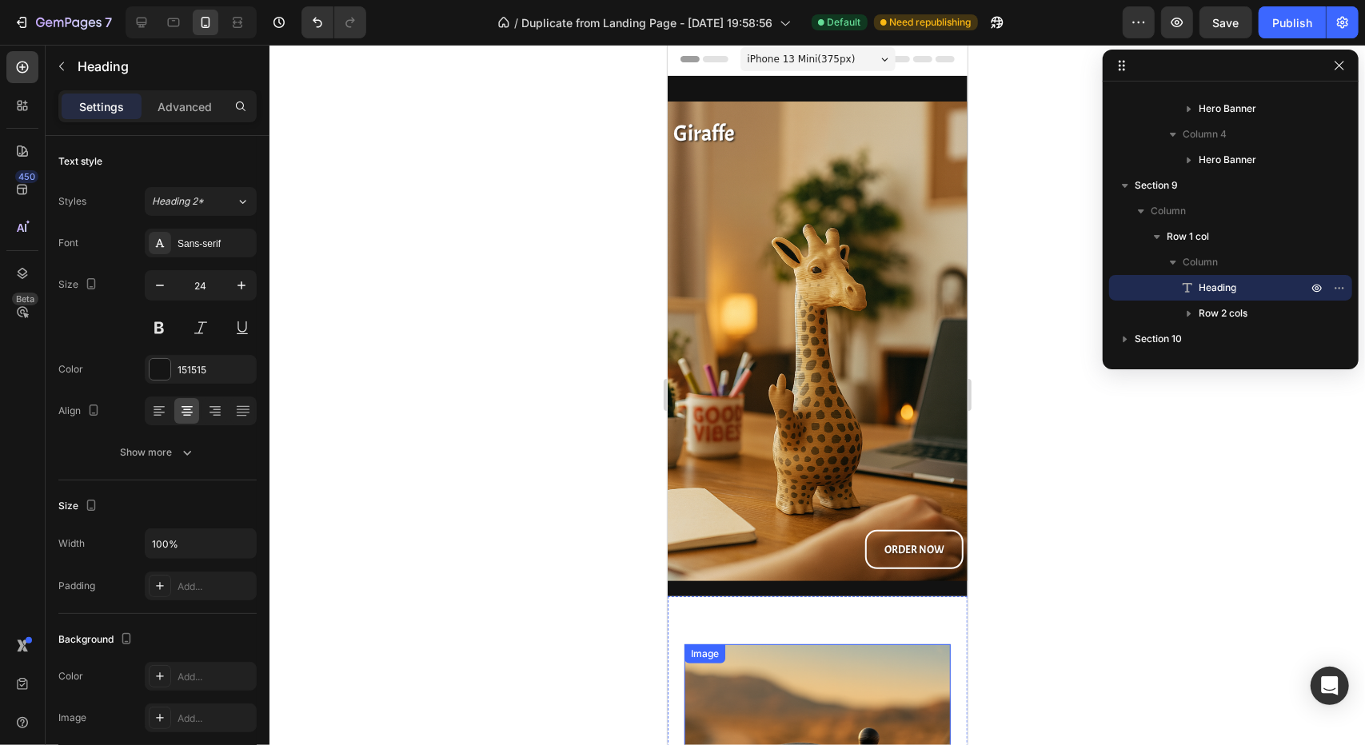
scroll to position [0, 0]
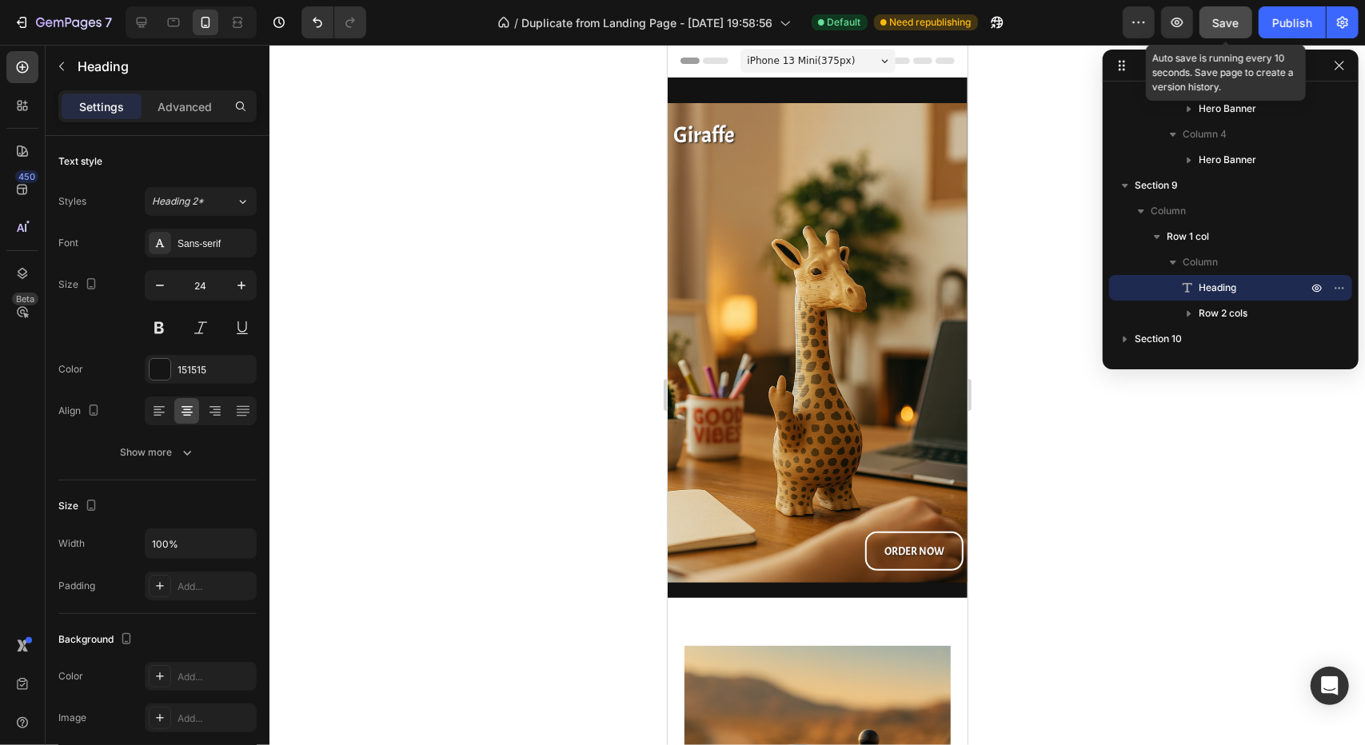
click at [1231, 22] on span "Save" at bounding box center [1226, 23] width 26 height 14
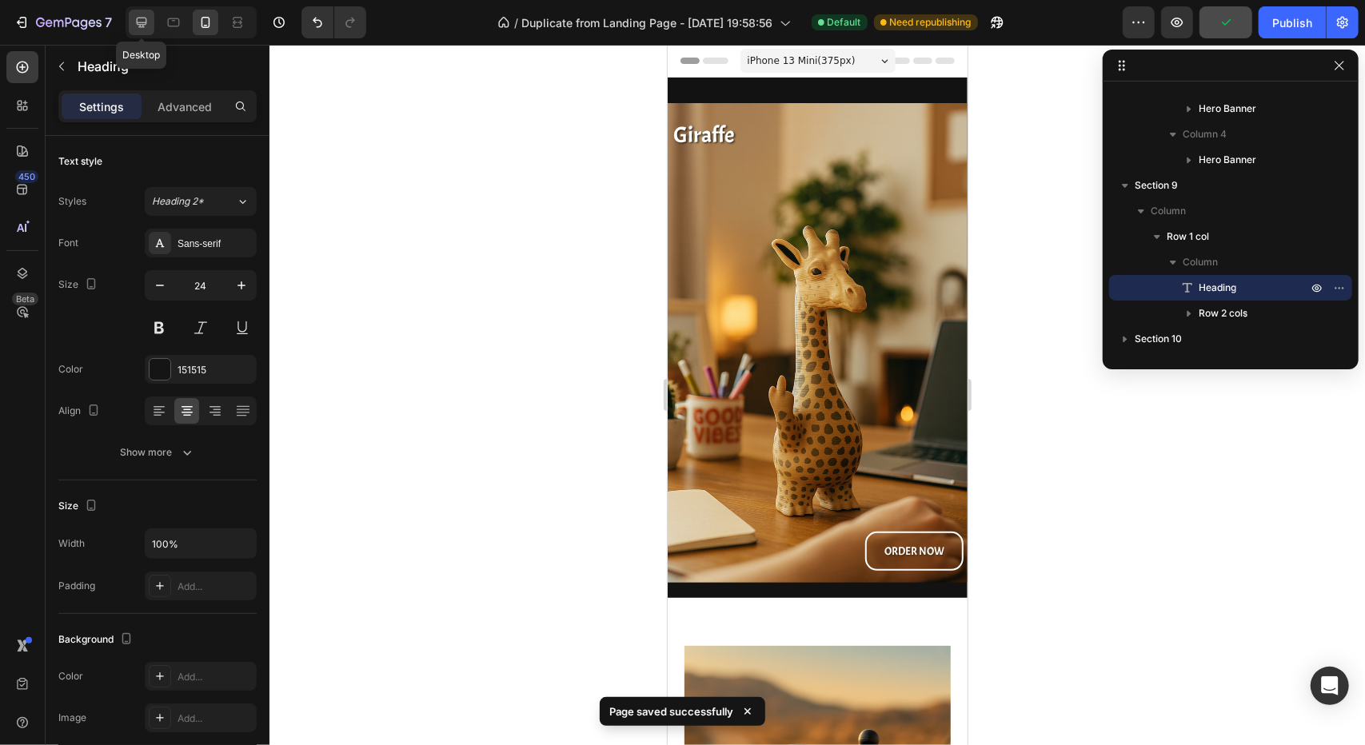
click at [144, 18] on icon at bounding box center [142, 22] width 16 height 16
type input "30"
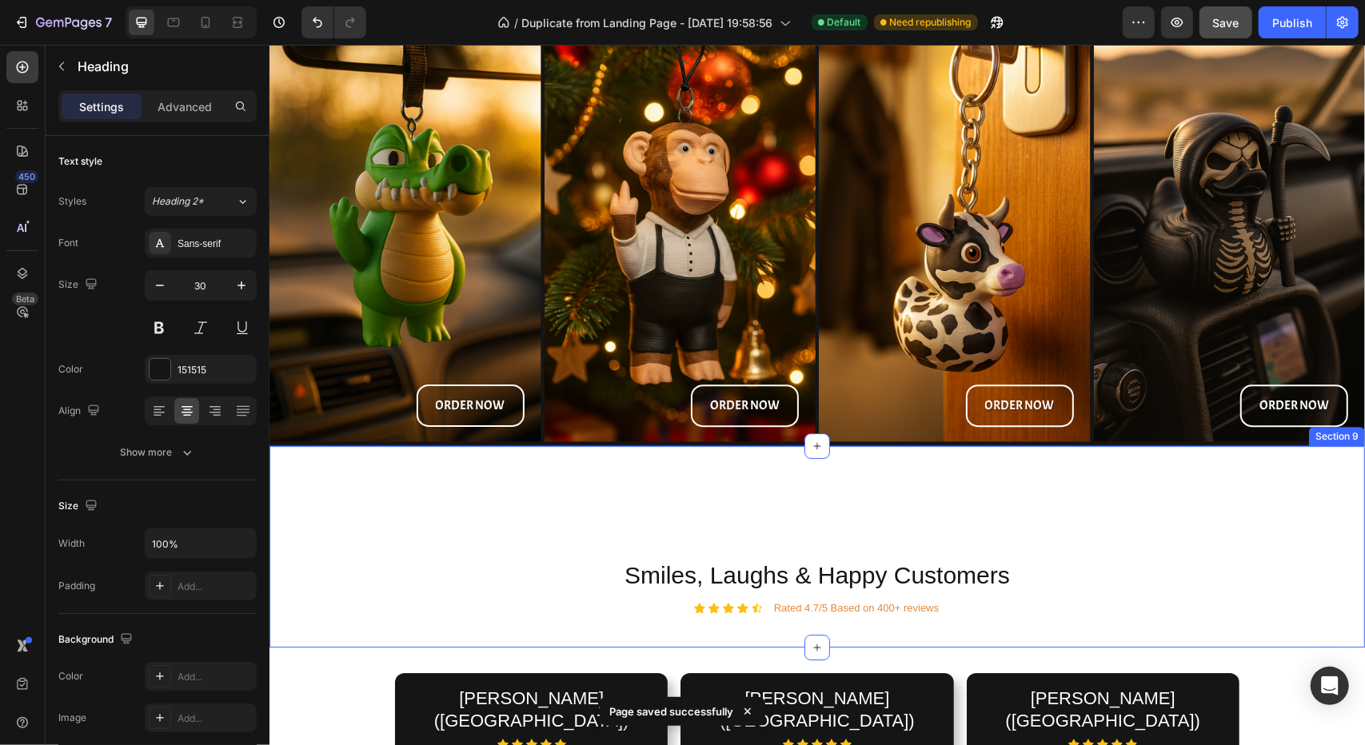
scroll to position [3705, 0]
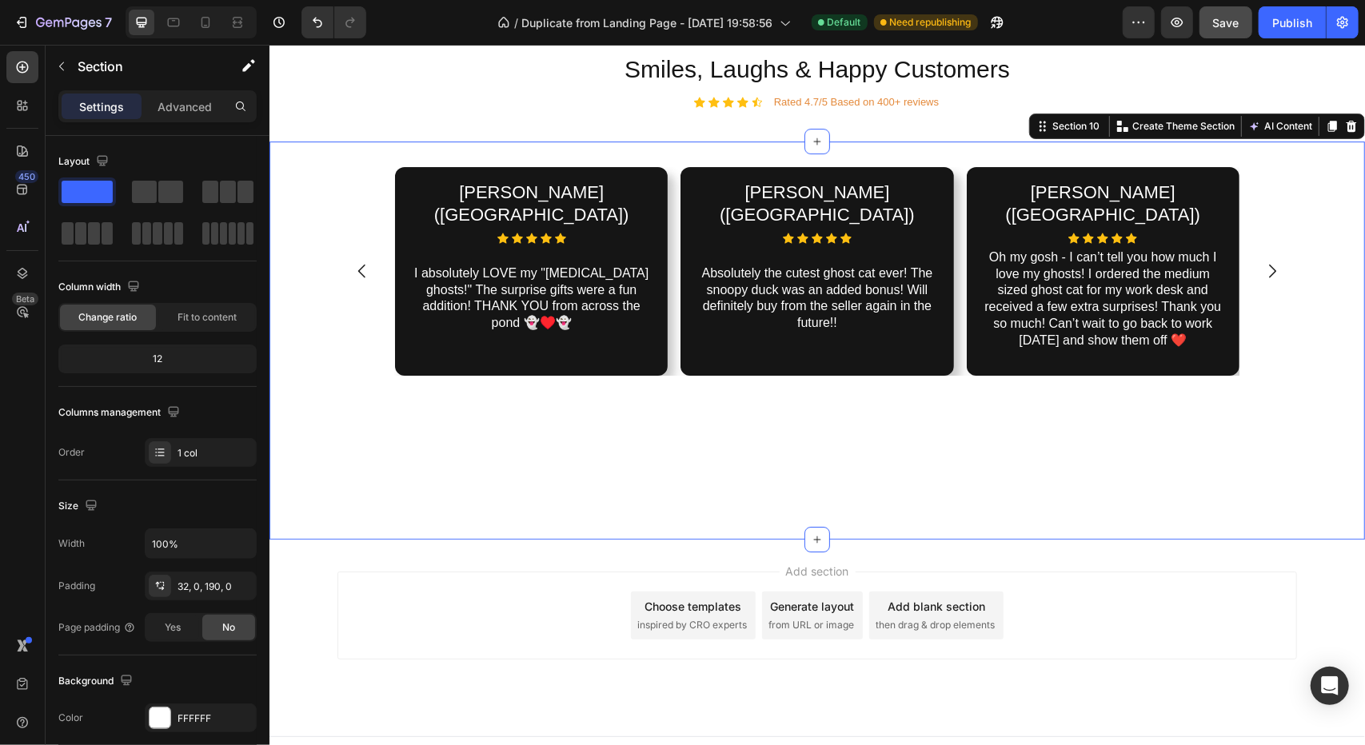
click at [443, 401] on div "Olivia M. (USA) Heading Icon Icon Icon Icon Icon Icon List I absolutely LOVE my…" at bounding box center [816, 340] width 1095 height 398
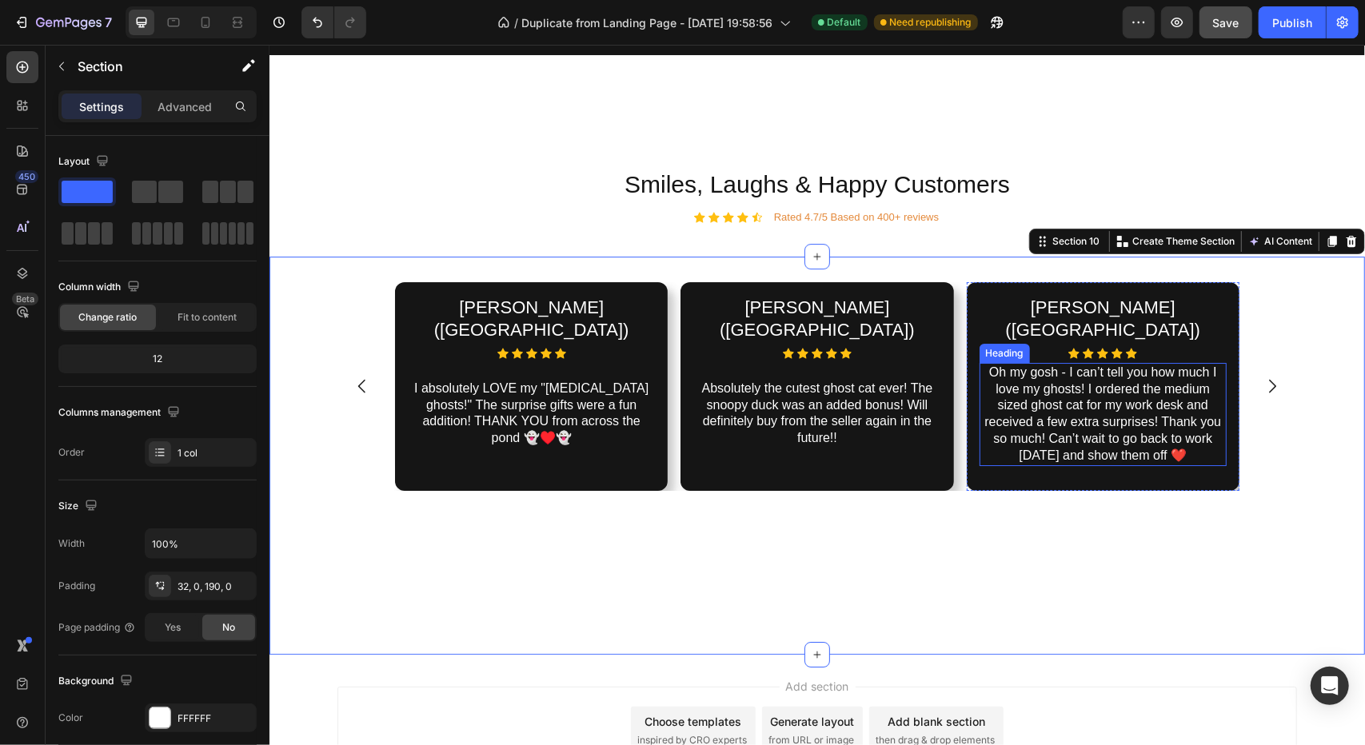
scroll to position [3465, 0]
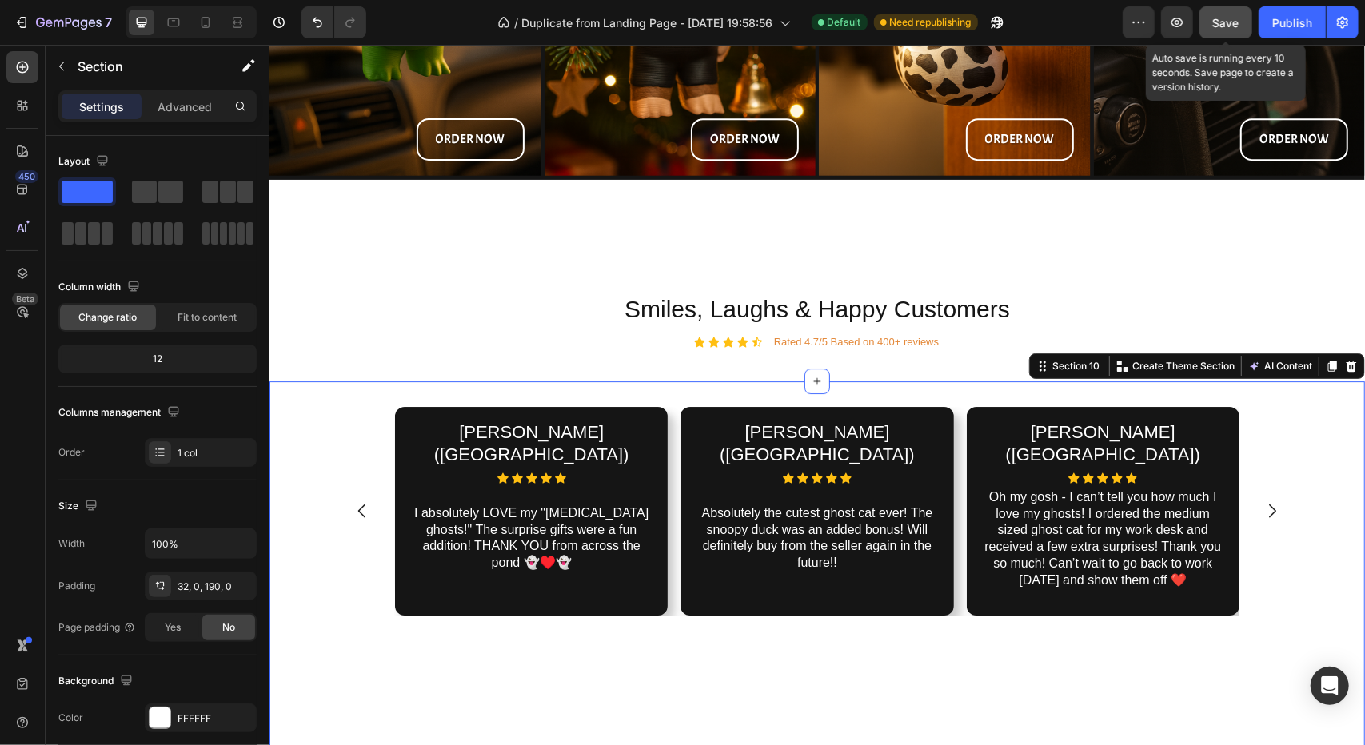
click at [1226, 29] on div "Save" at bounding box center [1226, 22] width 26 height 17
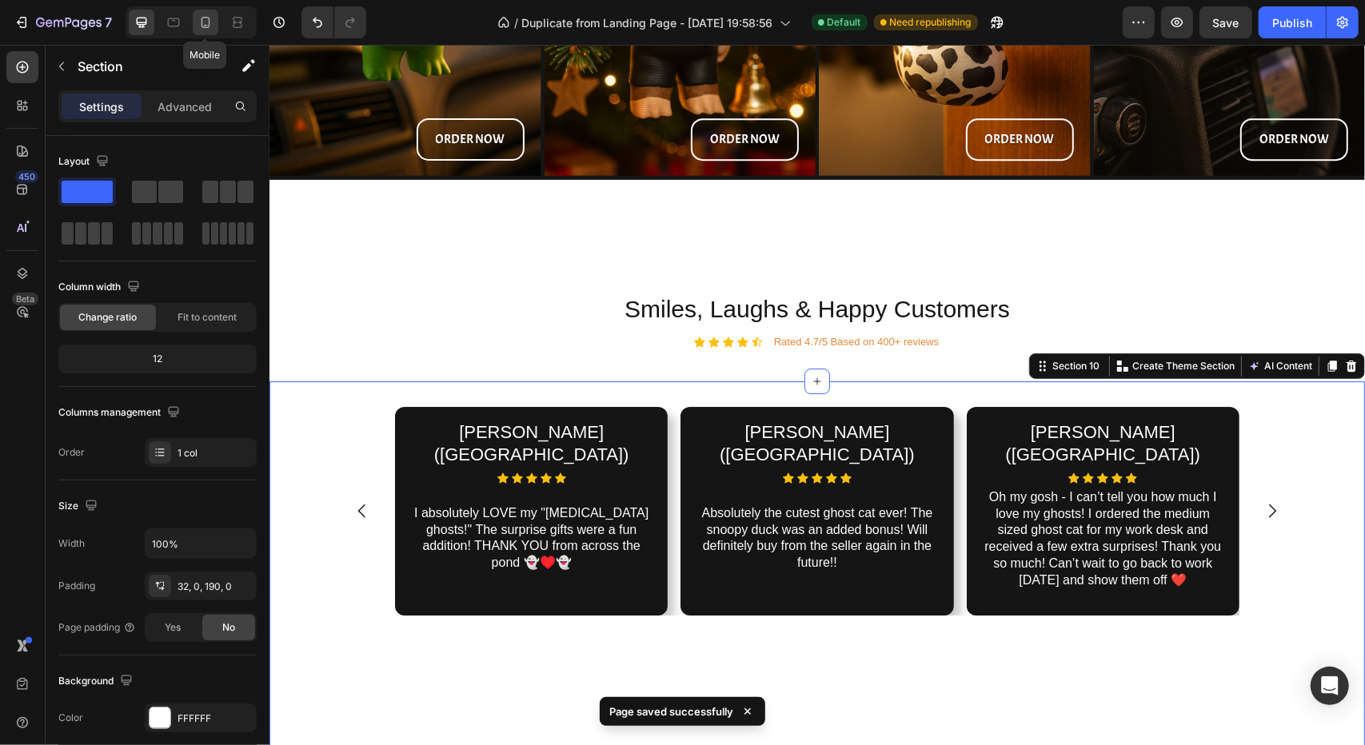
click at [203, 26] on icon at bounding box center [205, 22] width 9 height 11
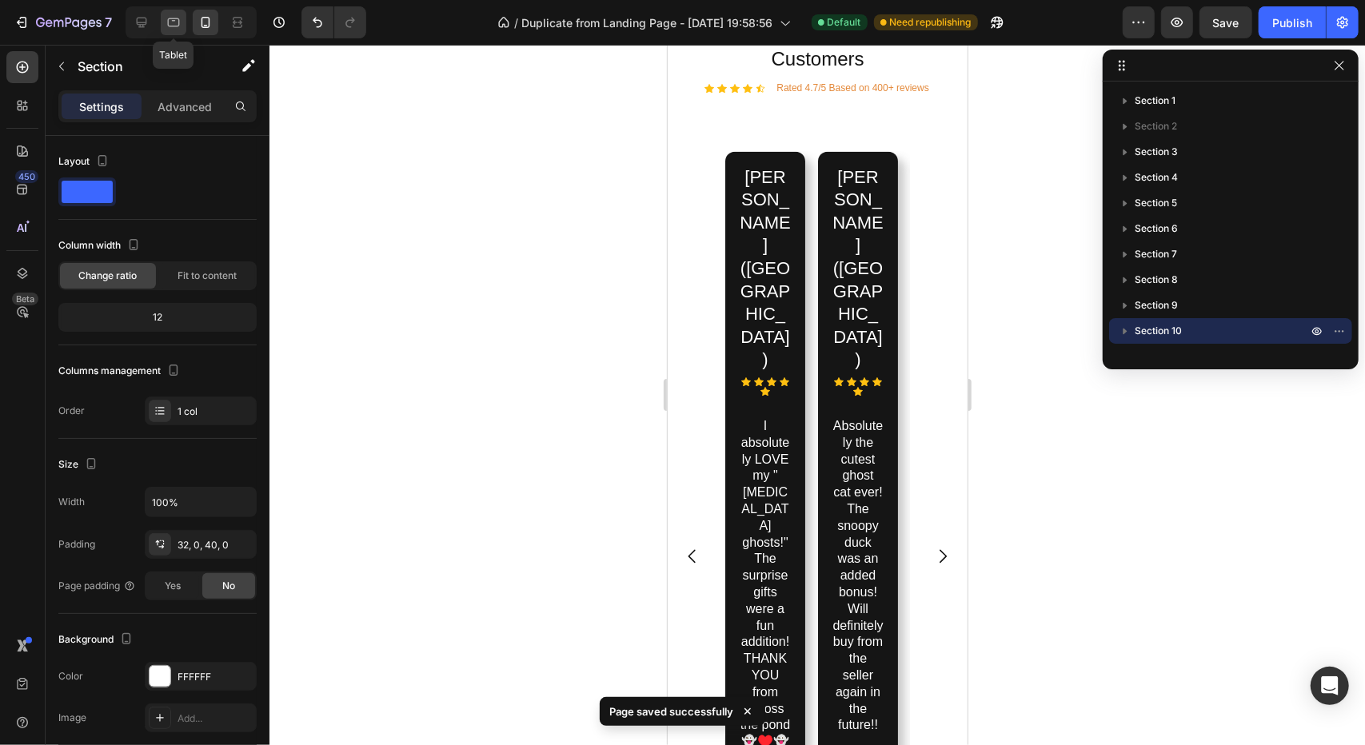
click at [181, 26] on icon at bounding box center [174, 22] width 16 height 16
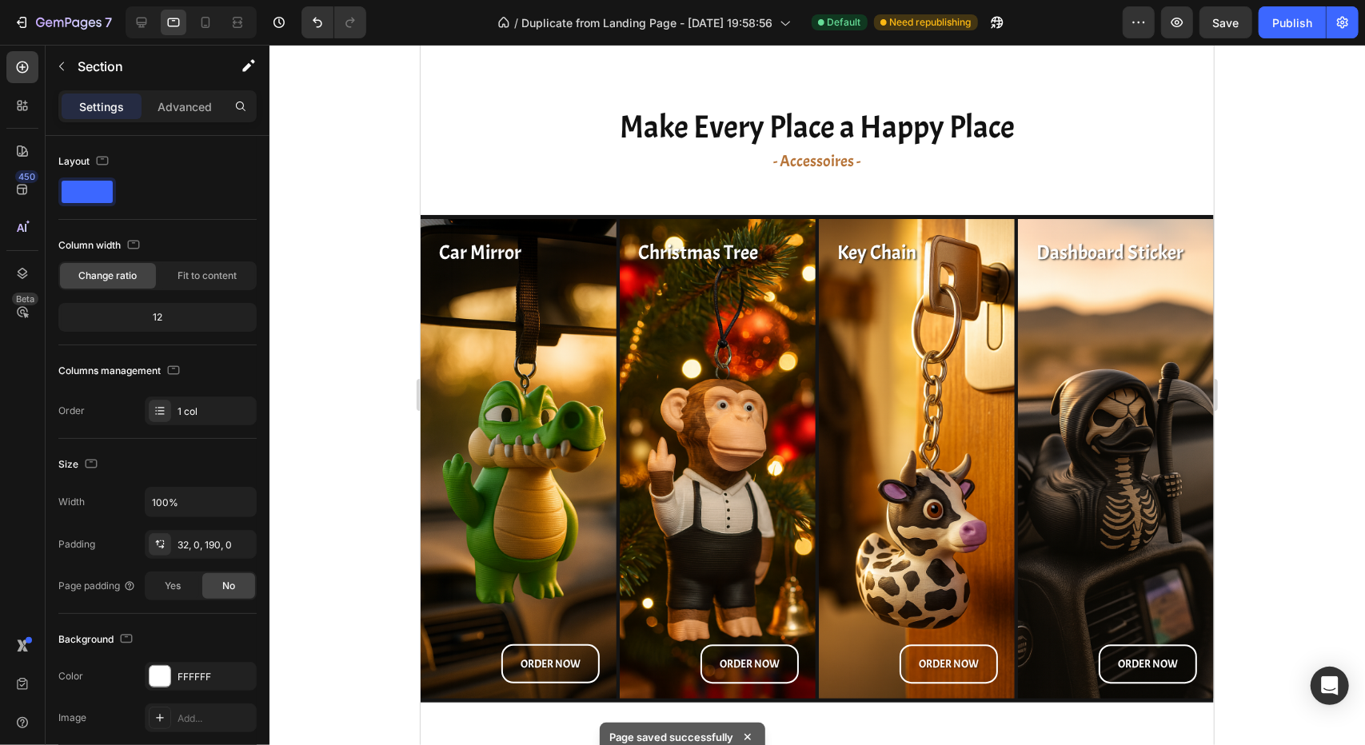
scroll to position [2295, 0]
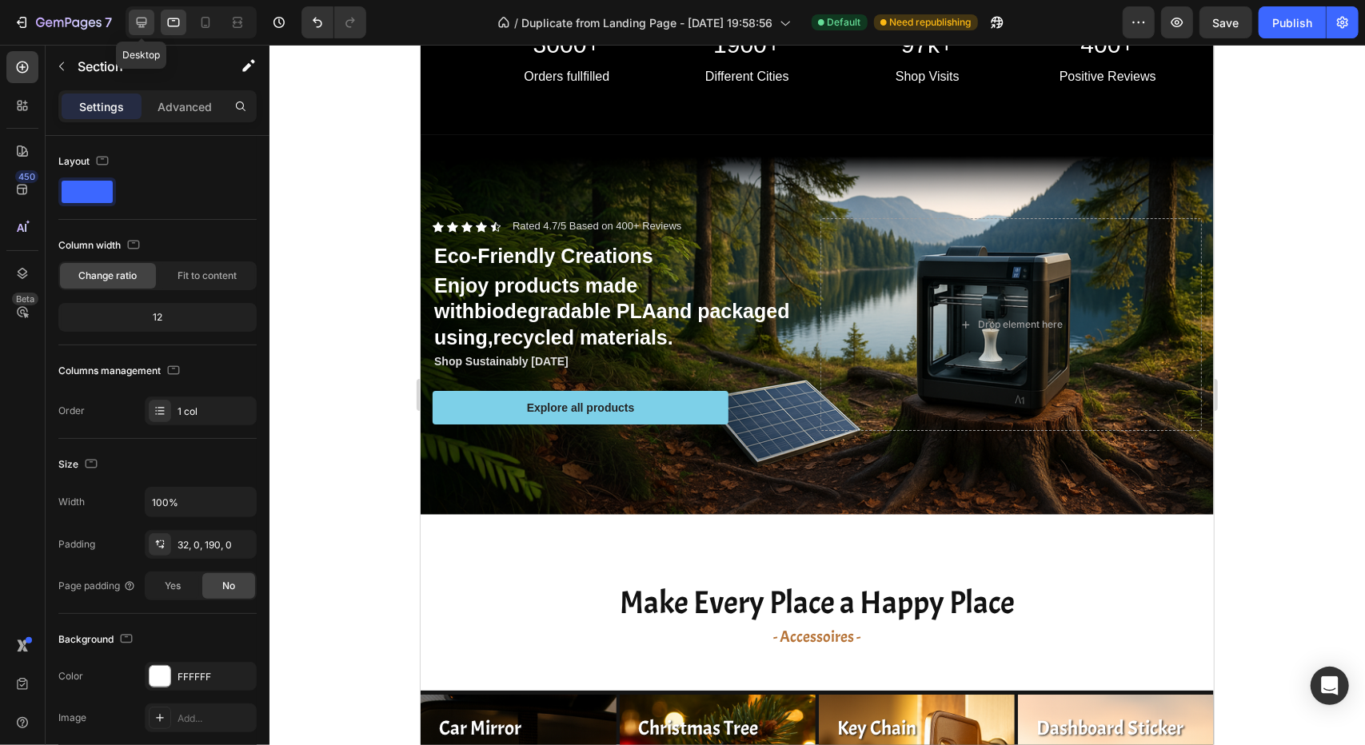
click at [134, 33] on div at bounding box center [142, 23] width 26 height 26
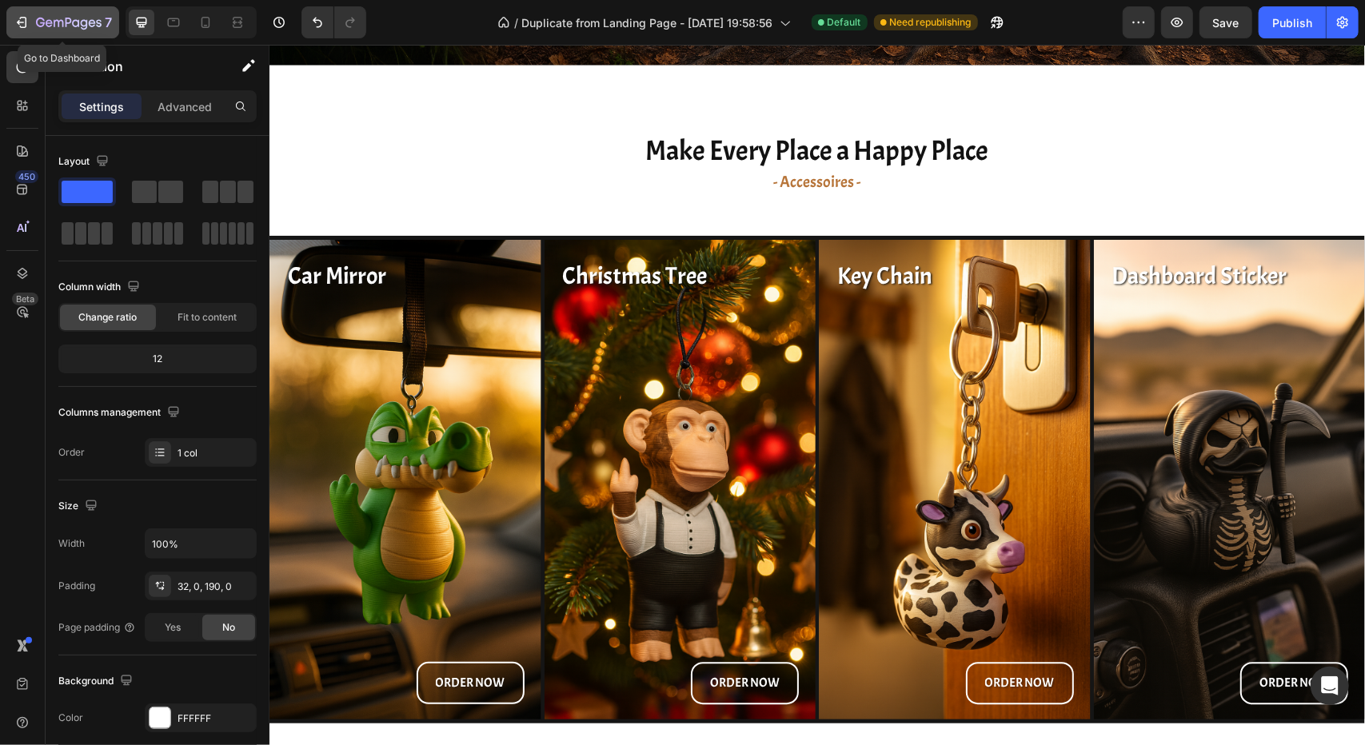
click at [36, 22] on icon "button" at bounding box center [40, 23] width 9 height 10
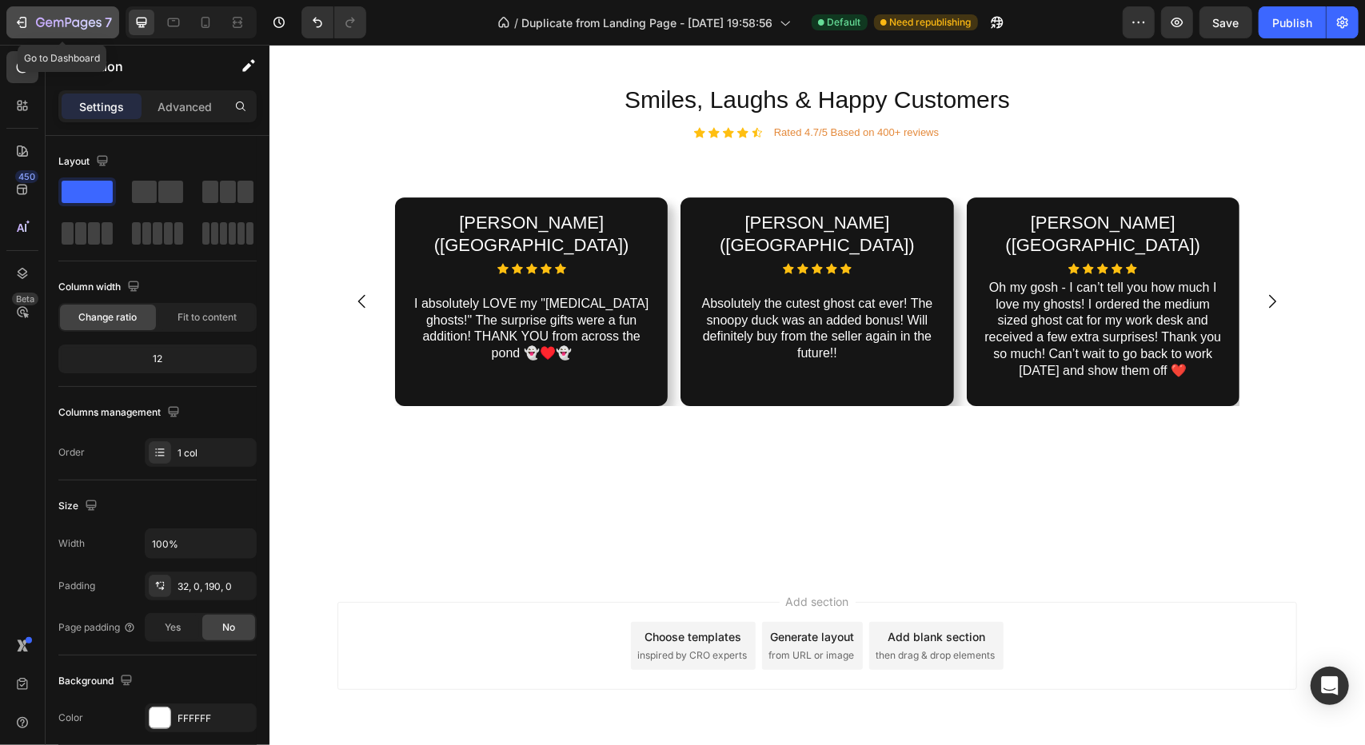
scroll to position [3563, 0]
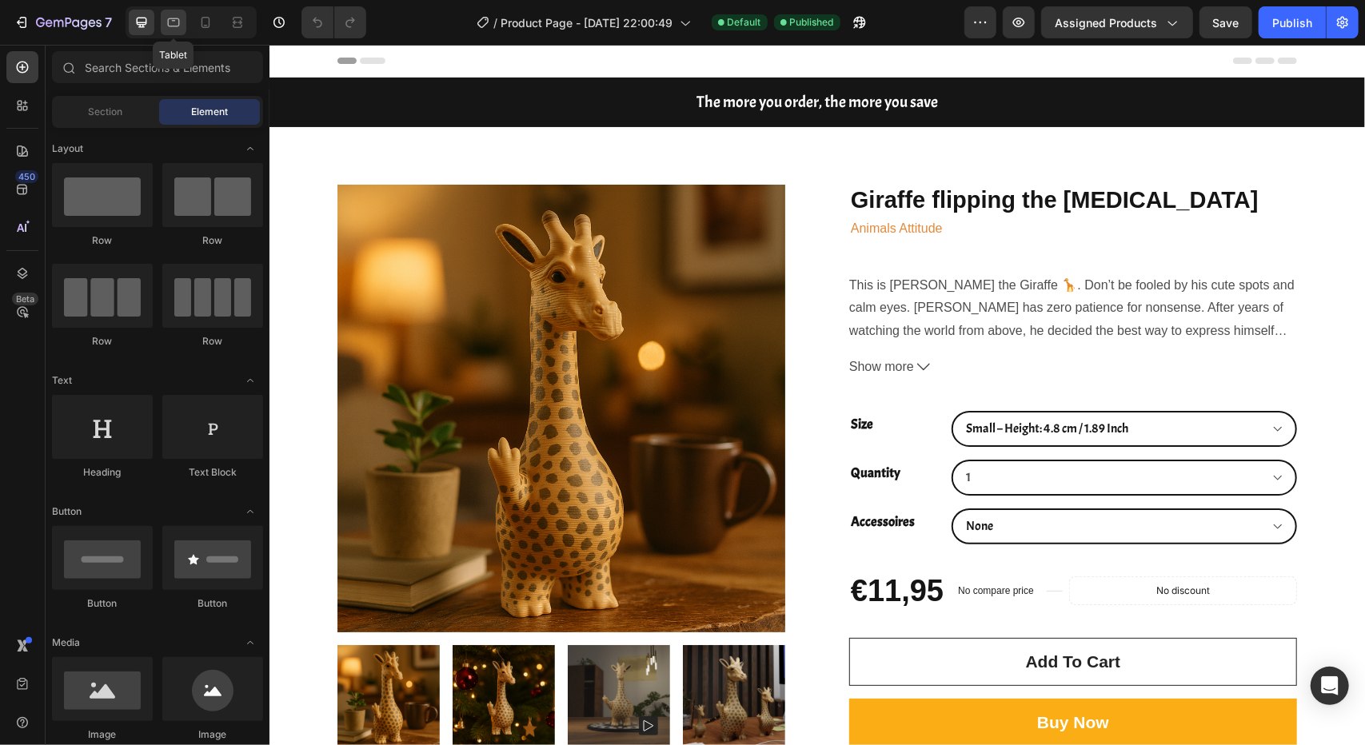
click at [178, 17] on icon at bounding box center [174, 22] width 16 height 16
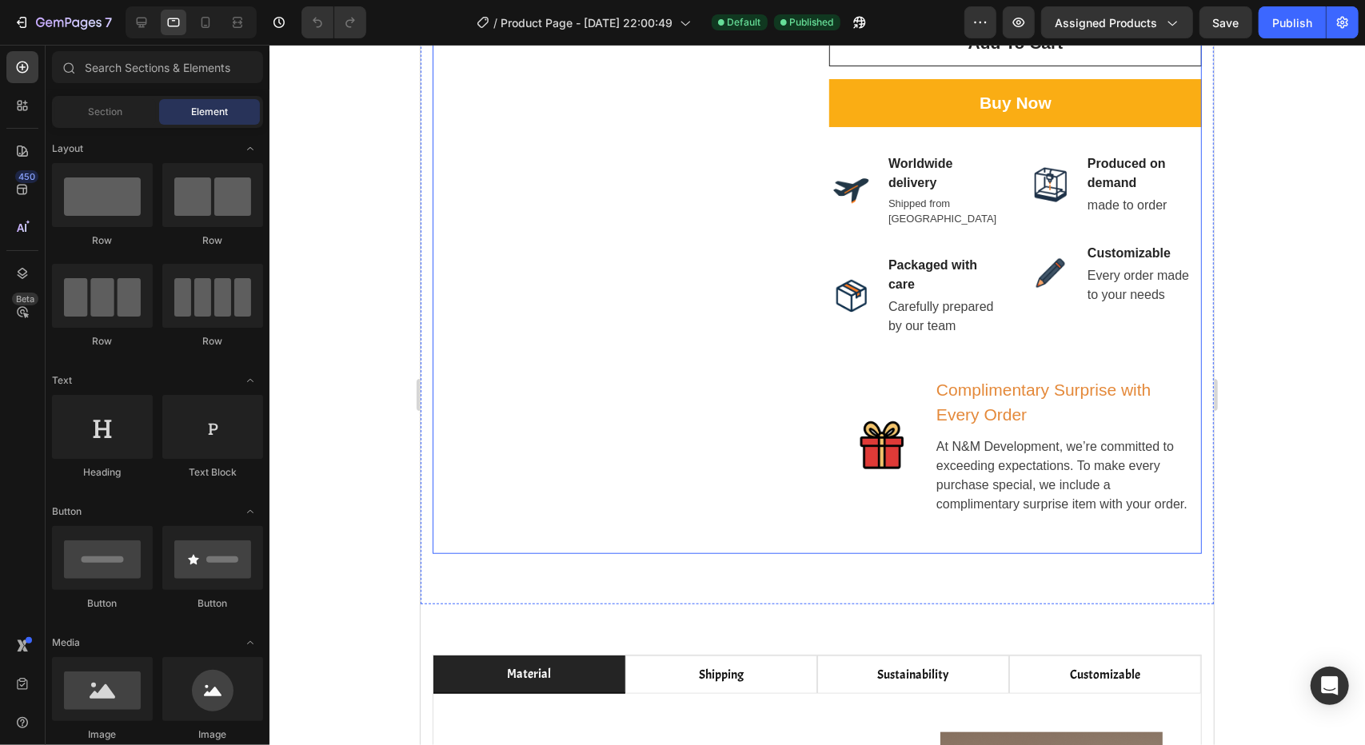
scroll to position [560, 0]
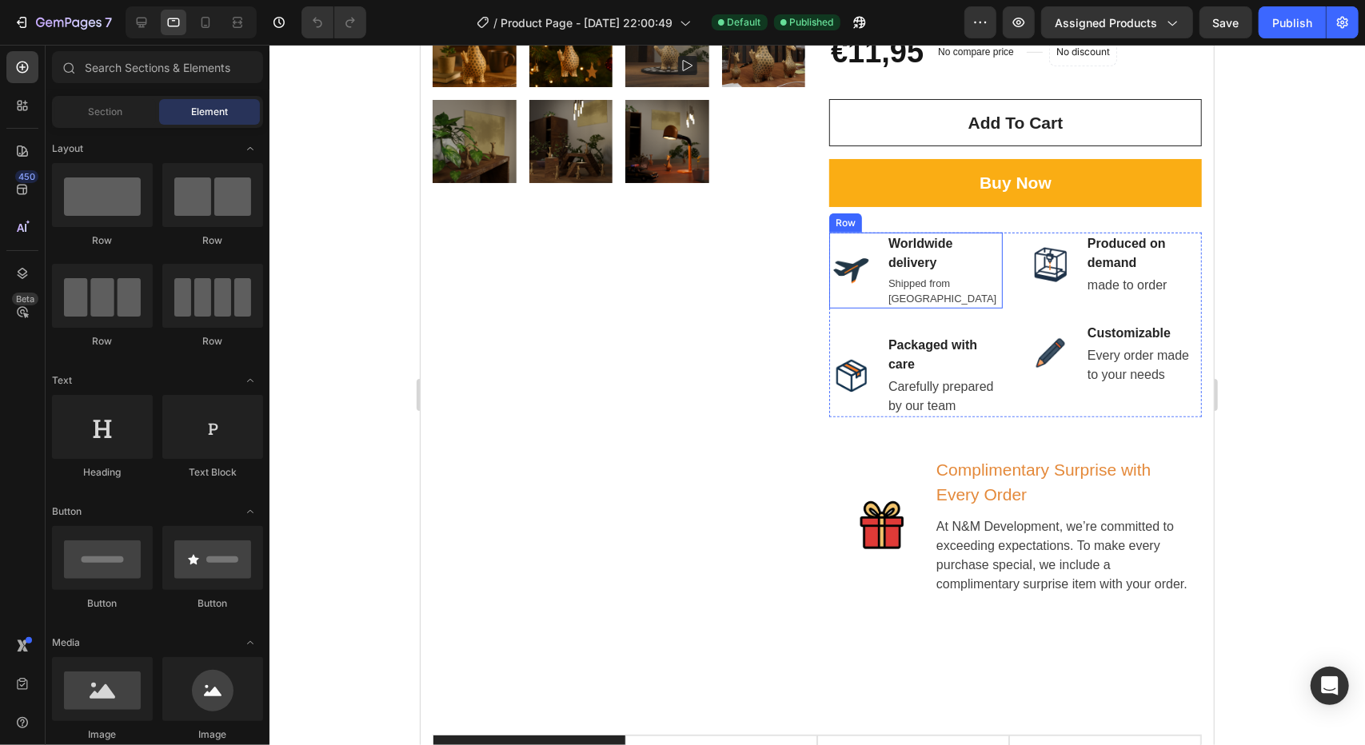
click at [869, 232] on div "Image Worldwide delivery Text block Shipped from the [GEOGRAPHIC_DATA] Text blo…" at bounding box center [915, 270] width 174 height 76
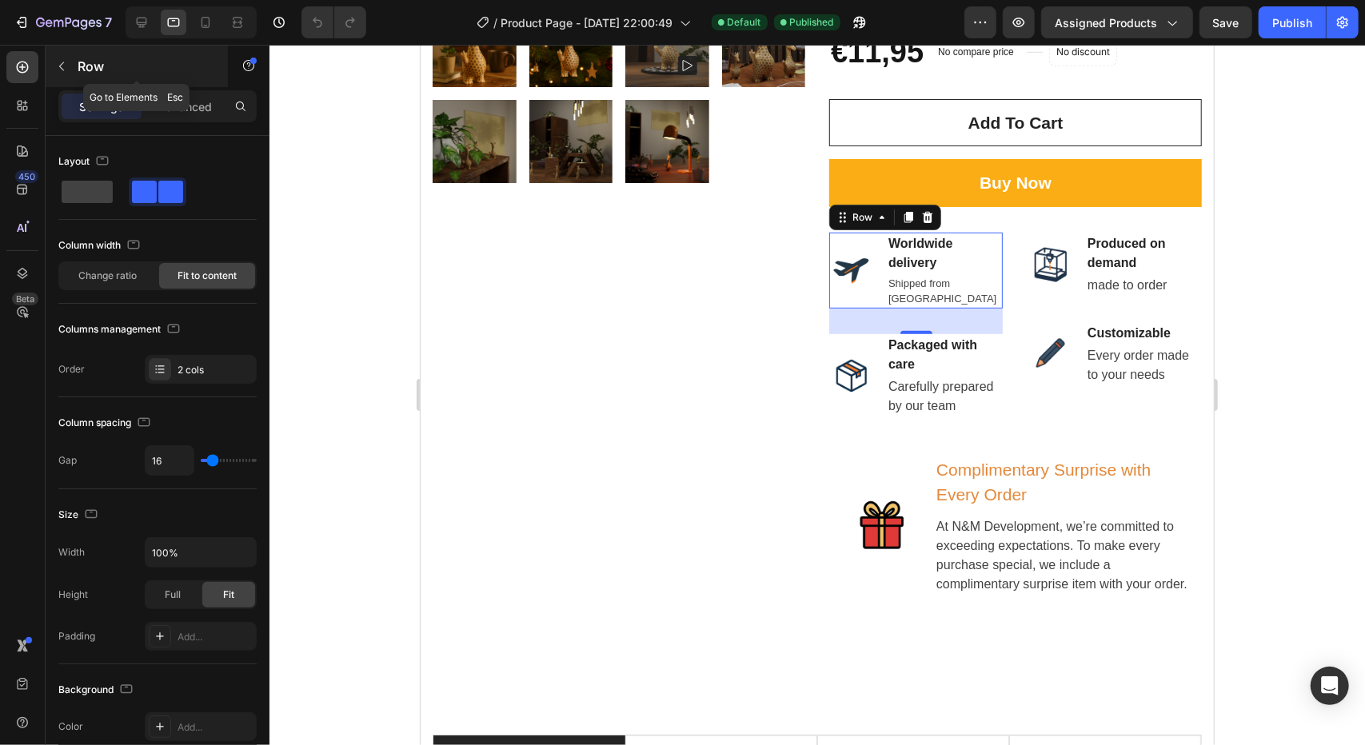
click at [66, 78] on button "button" at bounding box center [62, 67] width 26 height 26
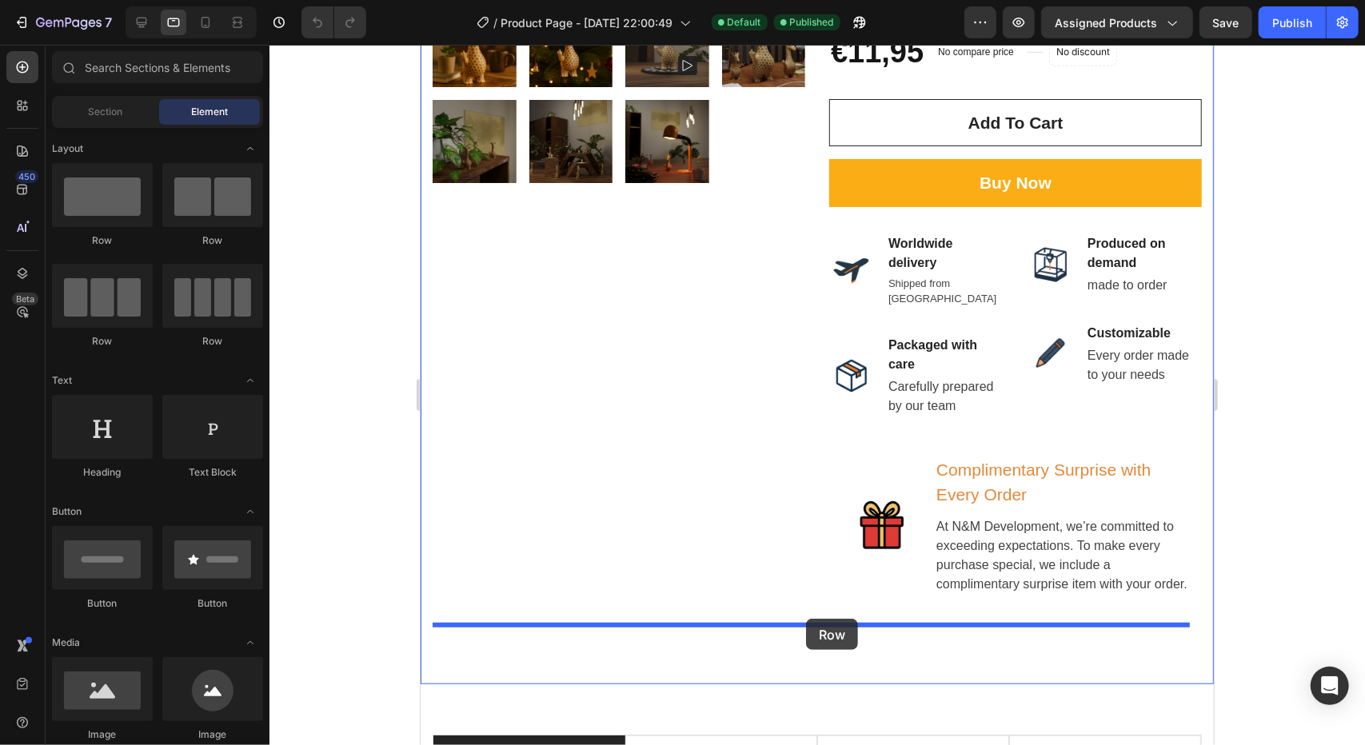
drag, startPoint x: 556, startPoint y: 242, endPoint x: 805, endPoint y: 618, distance: 451.1
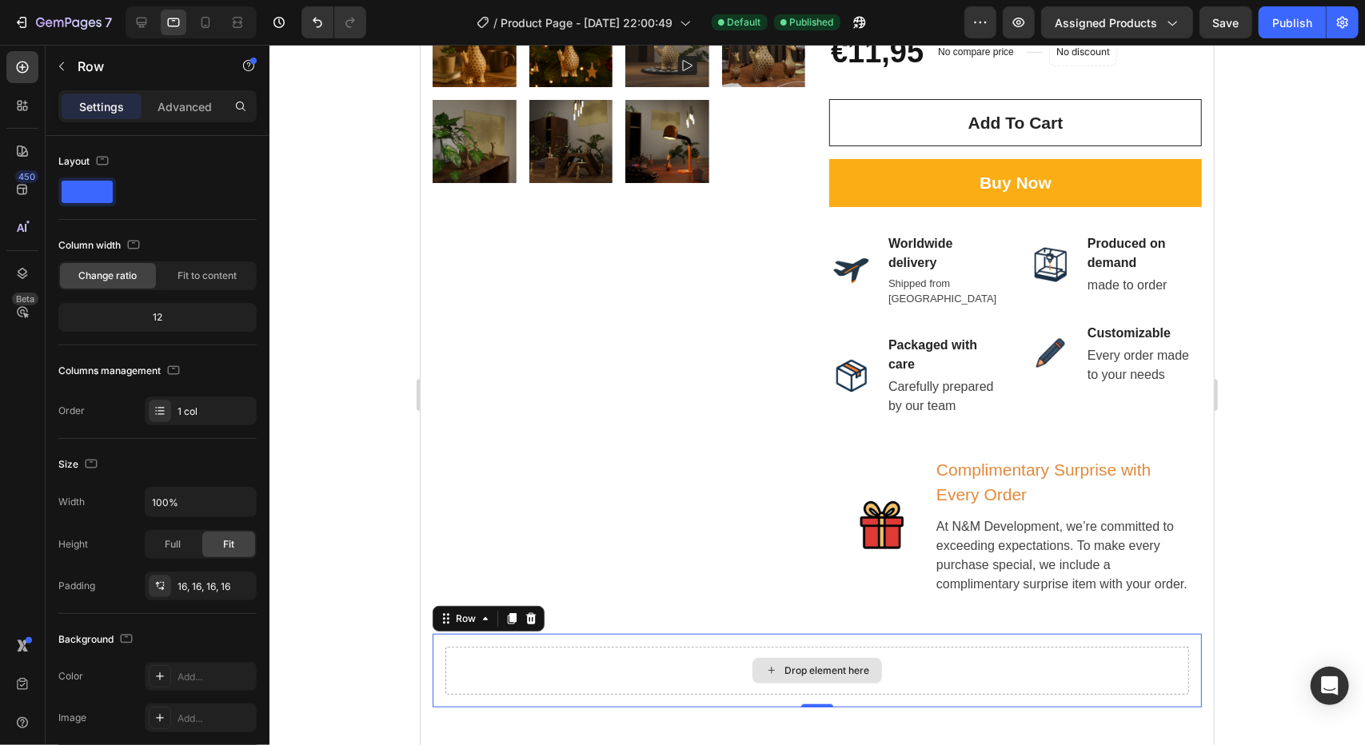
click at [590, 656] on div "Drop element here" at bounding box center [817, 670] width 744 height 48
click at [182, 102] on p "Advanced" at bounding box center [185, 106] width 54 height 17
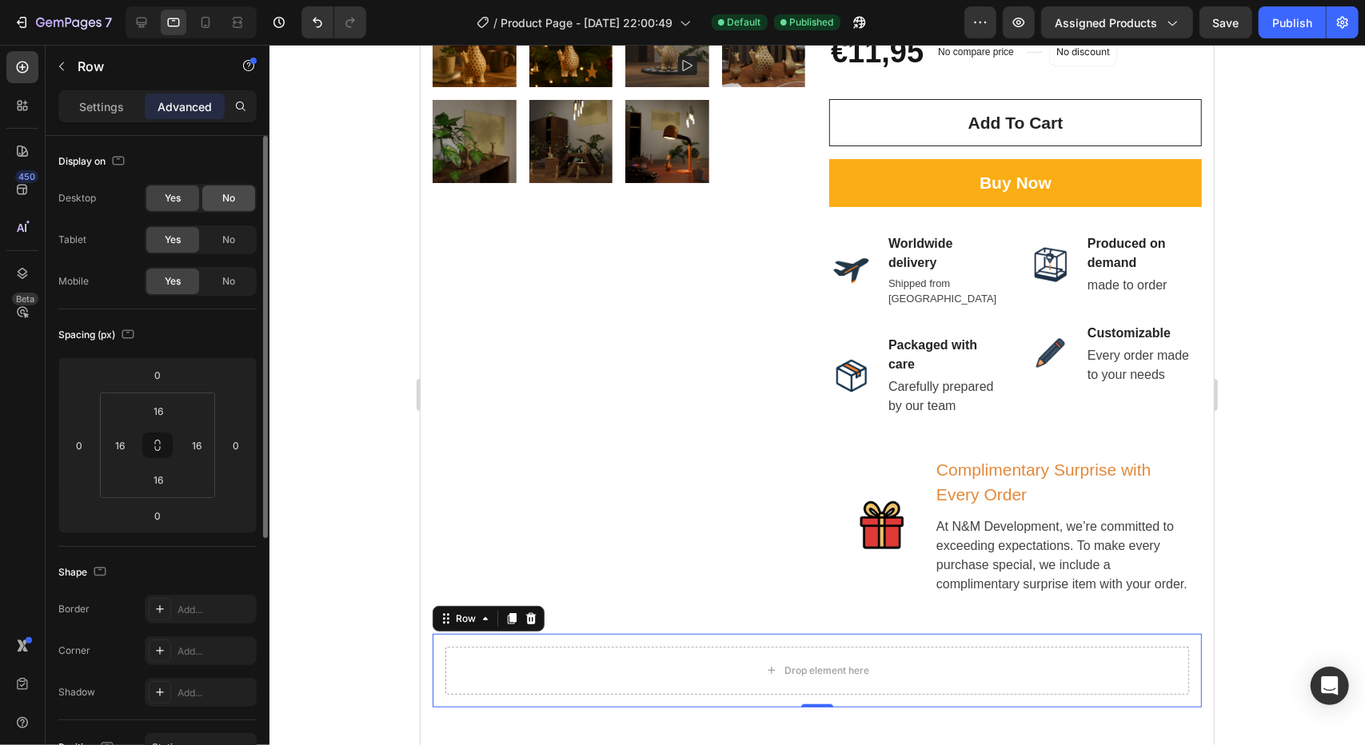
click at [217, 204] on div "No" at bounding box center [228, 199] width 53 height 26
click at [105, 100] on p "Settings" at bounding box center [101, 106] width 45 height 17
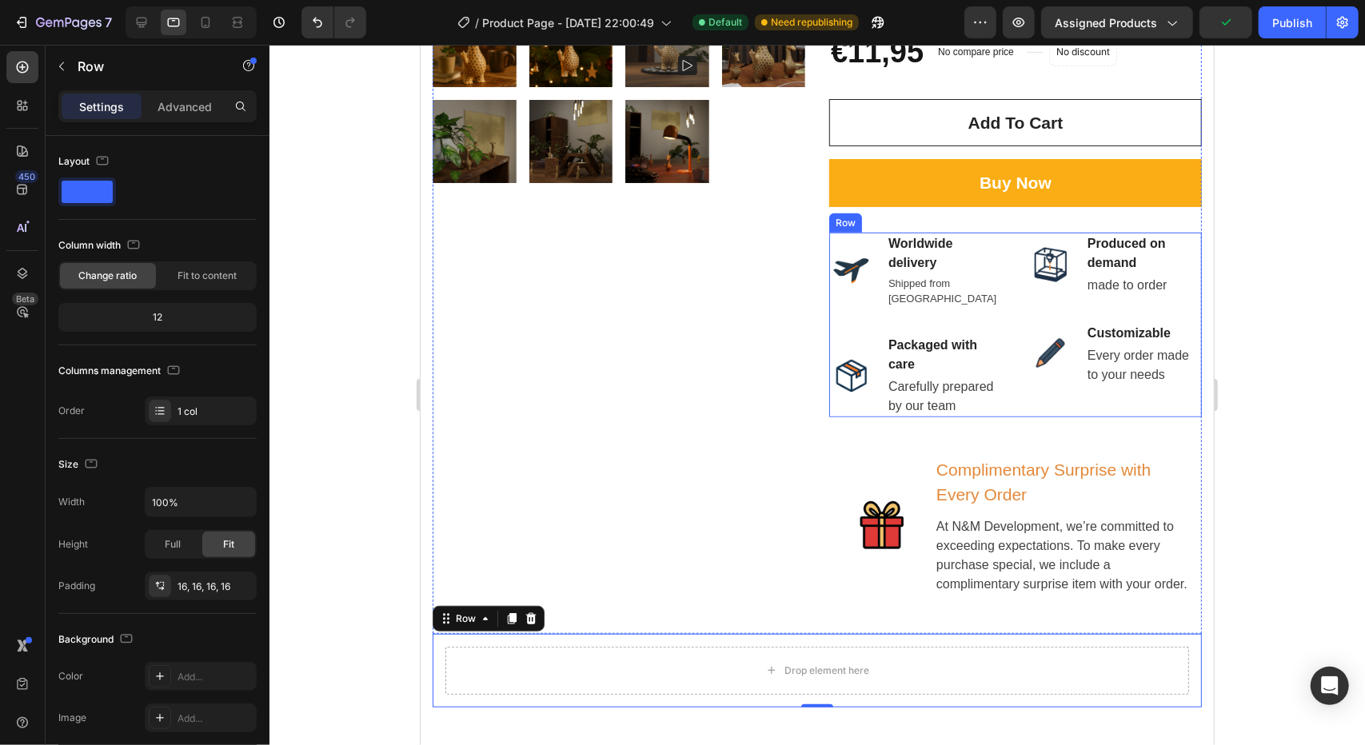
click at [1004, 232] on div "Image Worldwide delivery Text block Shipped from the Netherlands Text block Row…" at bounding box center [1014, 324] width 373 height 185
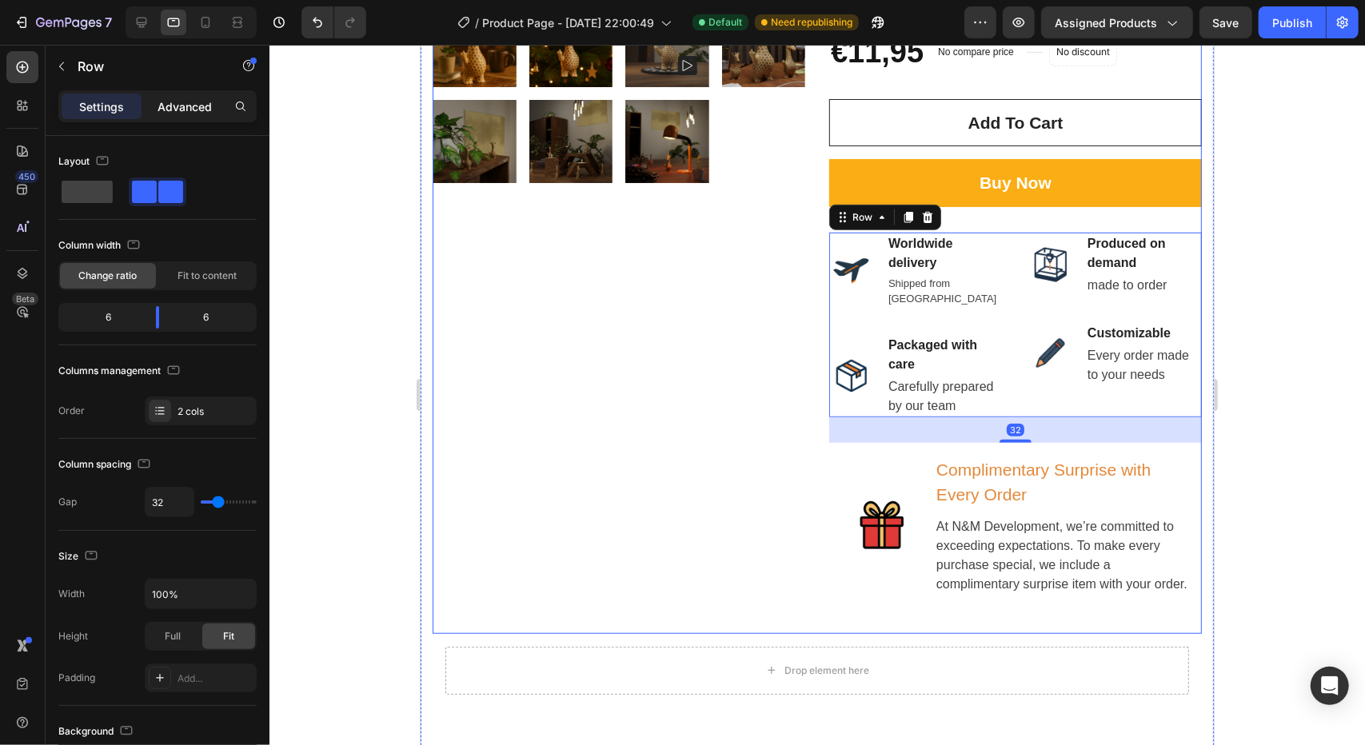
click at [188, 110] on p "Advanced" at bounding box center [185, 106] width 54 height 17
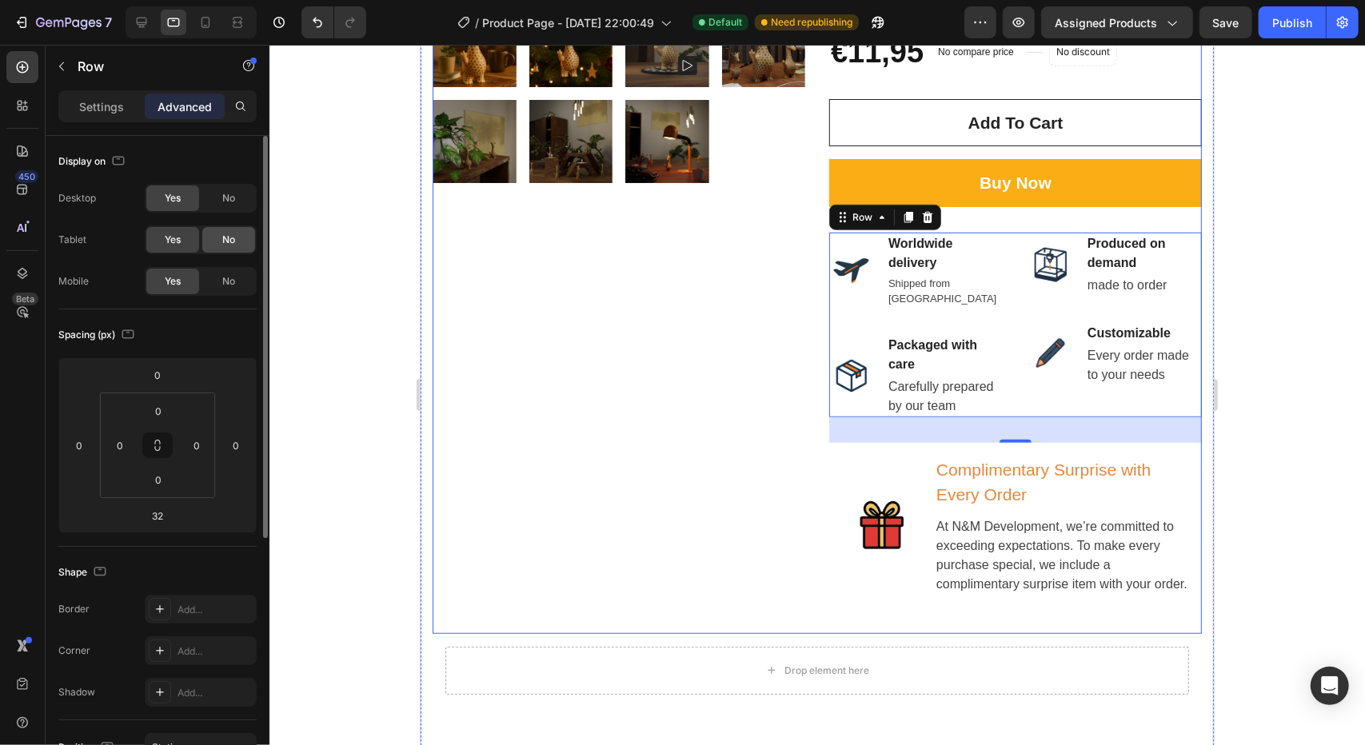
drag, startPoint x: 233, startPoint y: 242, endPoint x: 231, endPoint y: 267, distance: 24.8
click at [233, 241] on span "No" at bounding box center [228, 240] width 13 height 14
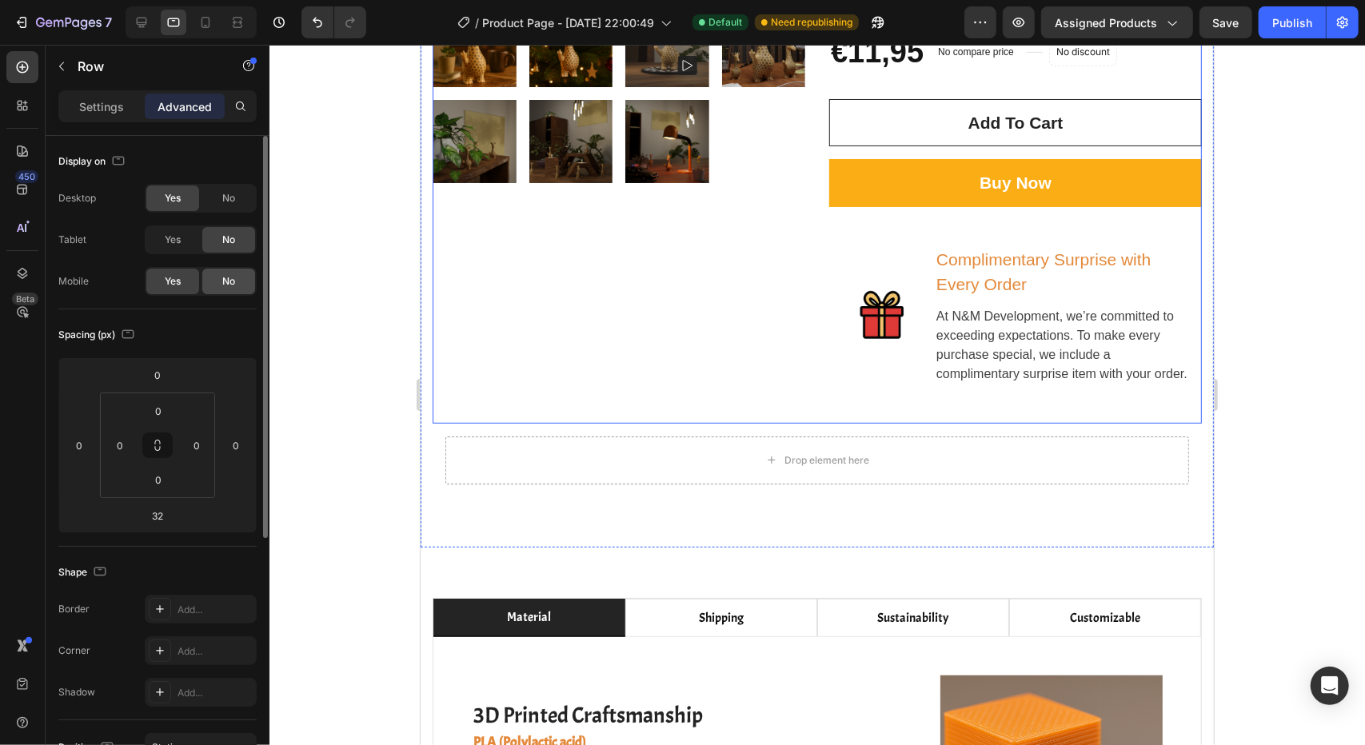
click at [231, 275] on span "No" at bounding box center [228, 281] width 13 height 14
click at [178, 233] on span "Yes" at bounding box center [173, 240] width 16 height 14
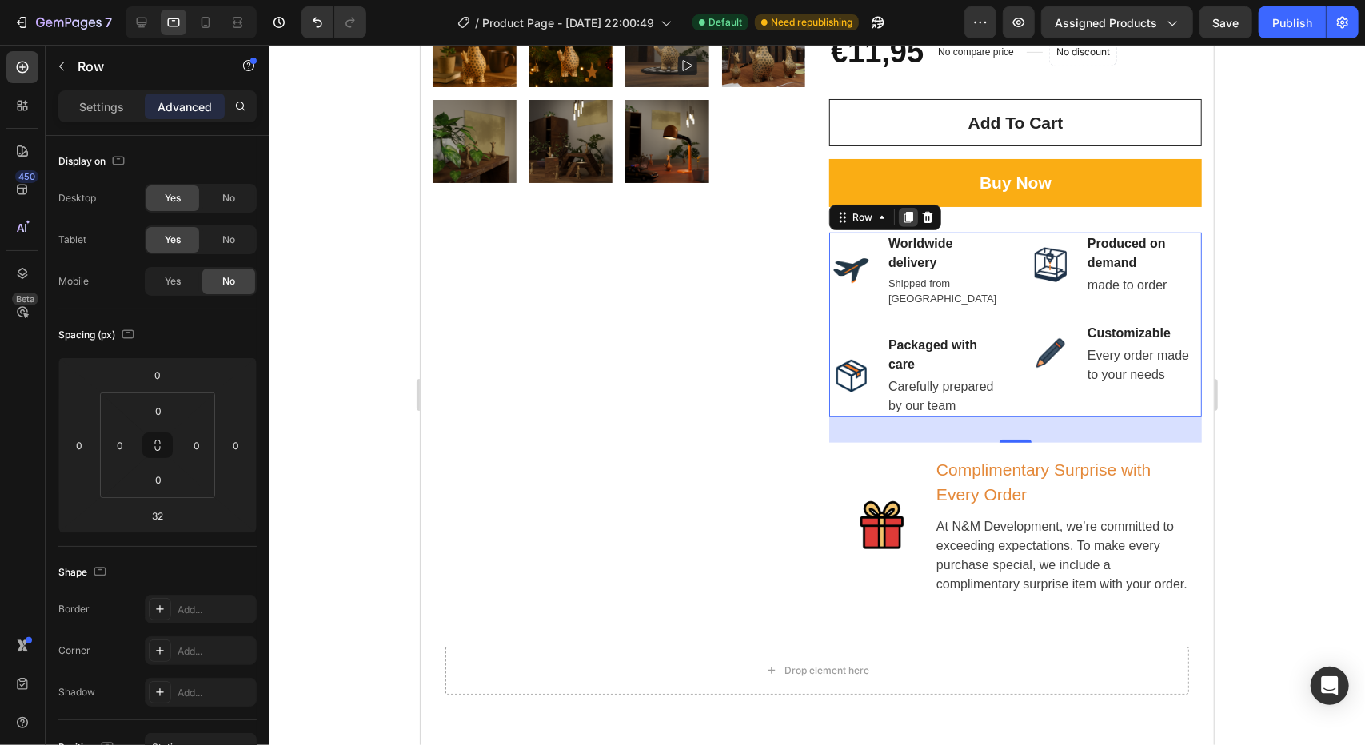
click at [904, 211] on icon at bounding box center [908, 216] width 9 height 11
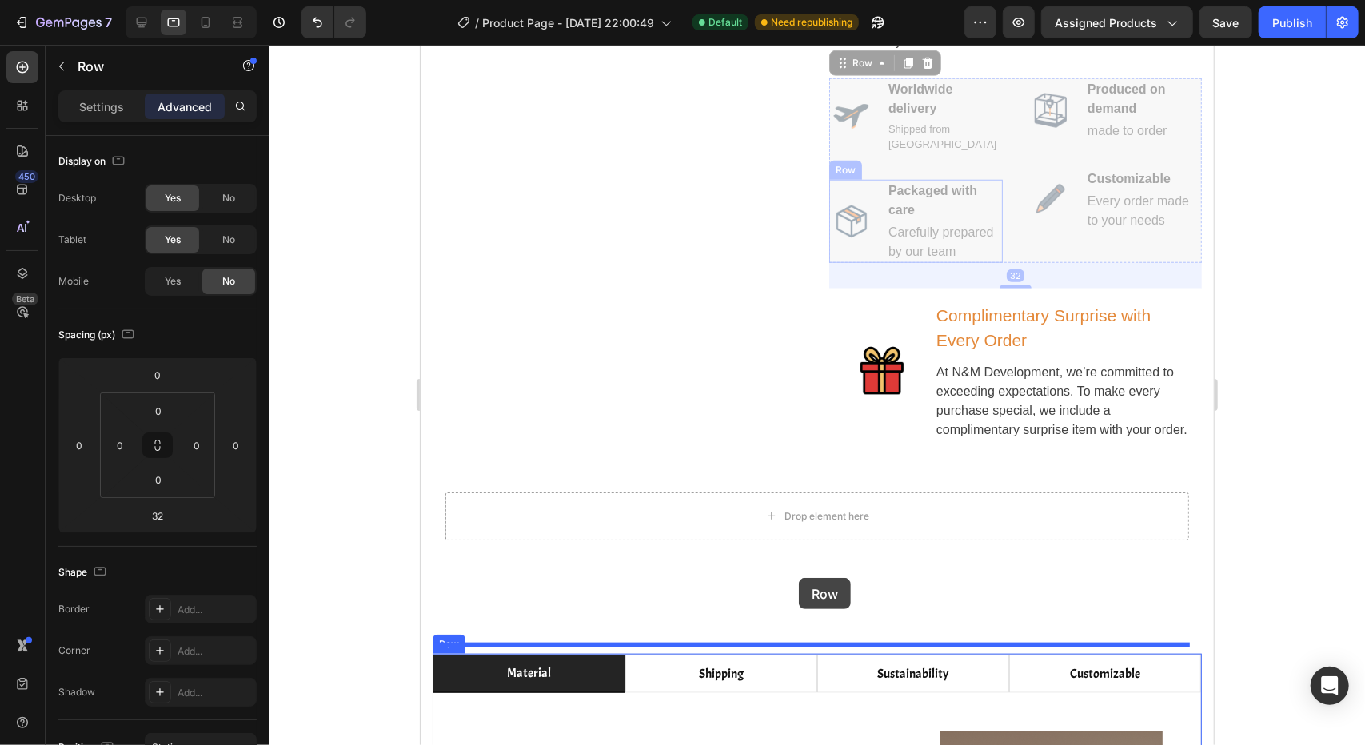
scroll to position [956, 0]
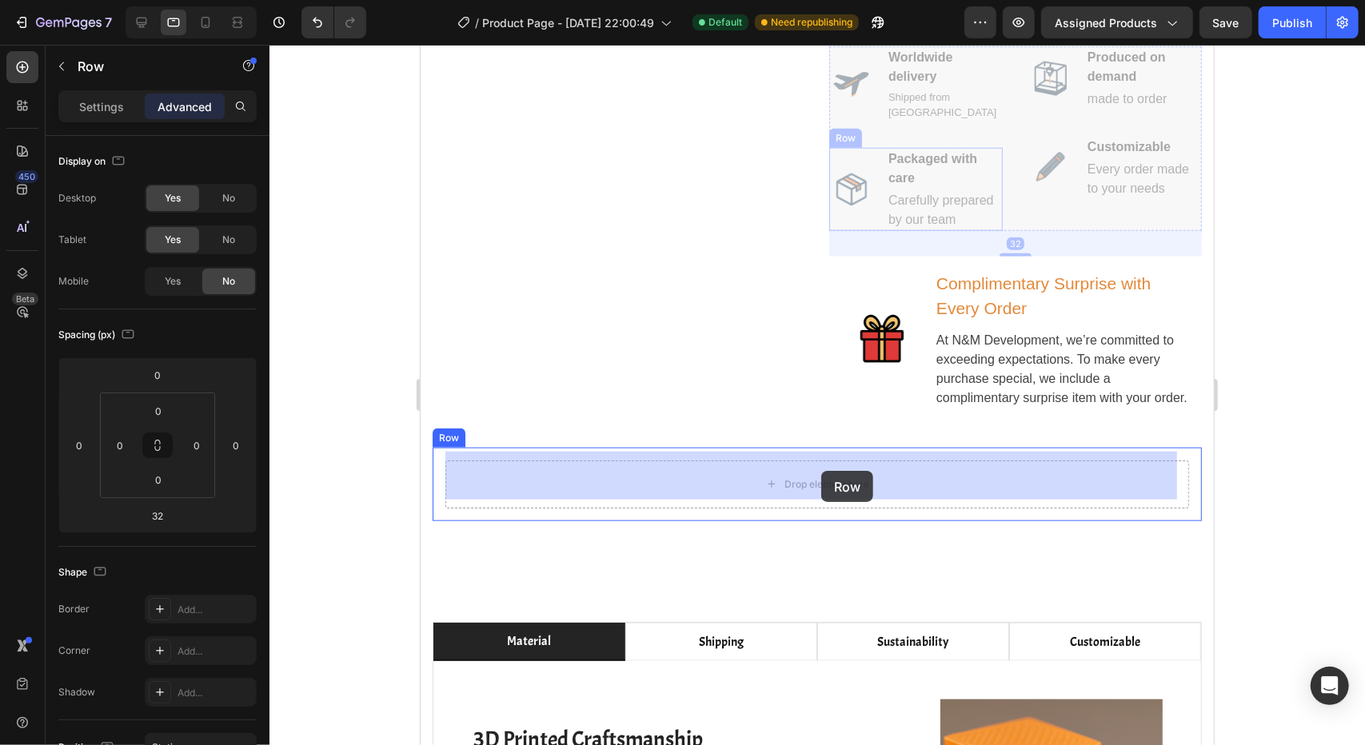
drag, startPoint x: 865, startPoint y: 243, endPoint x: 820, endPoint y: 470, distance: 231.5
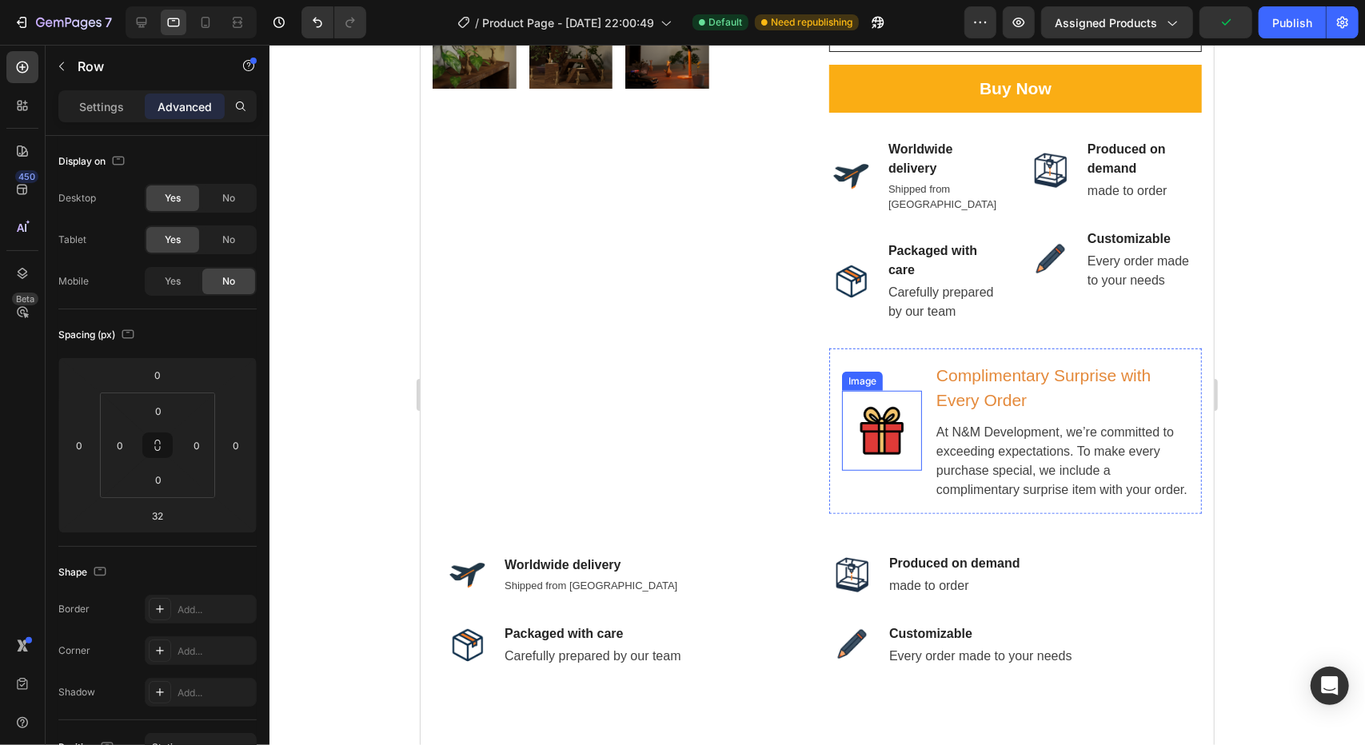
scroll to position [557, 0]
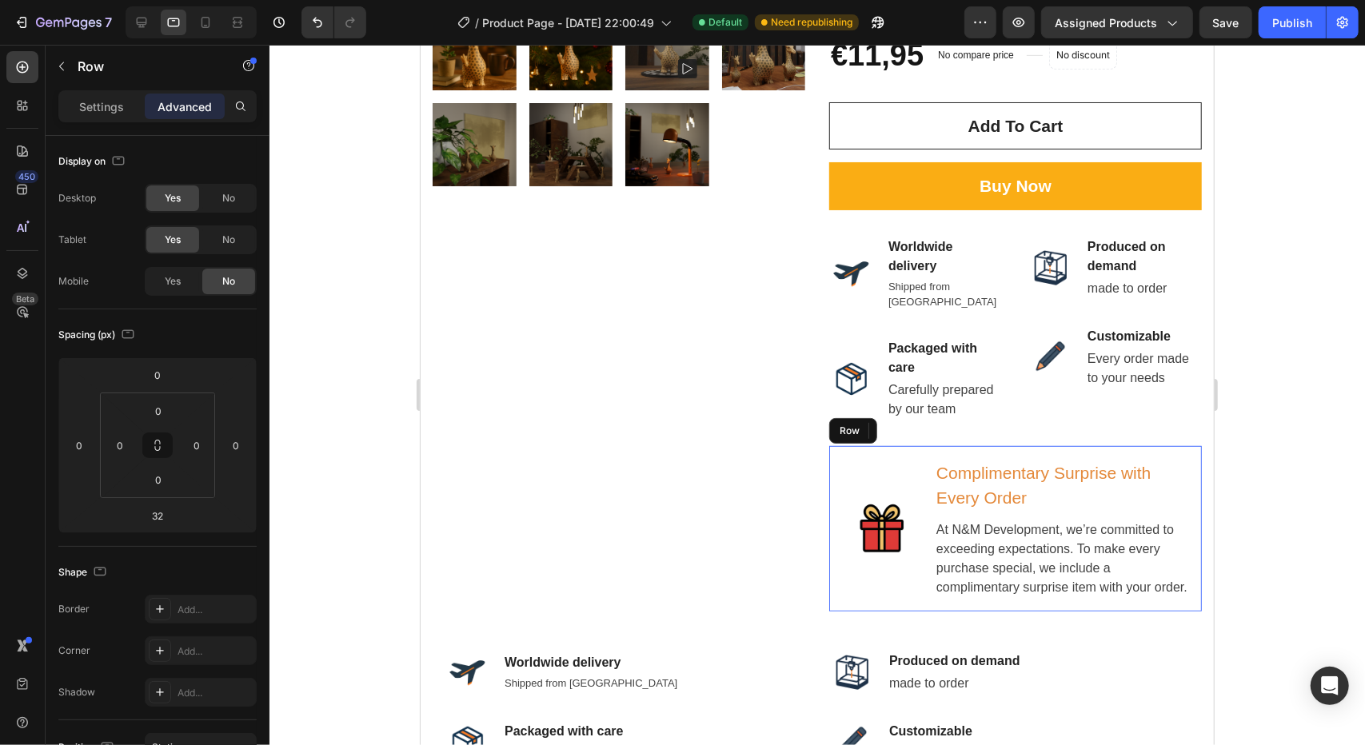
click at [896, 458] on div "Image" at bounding box center [881, 528] width 80 height 140
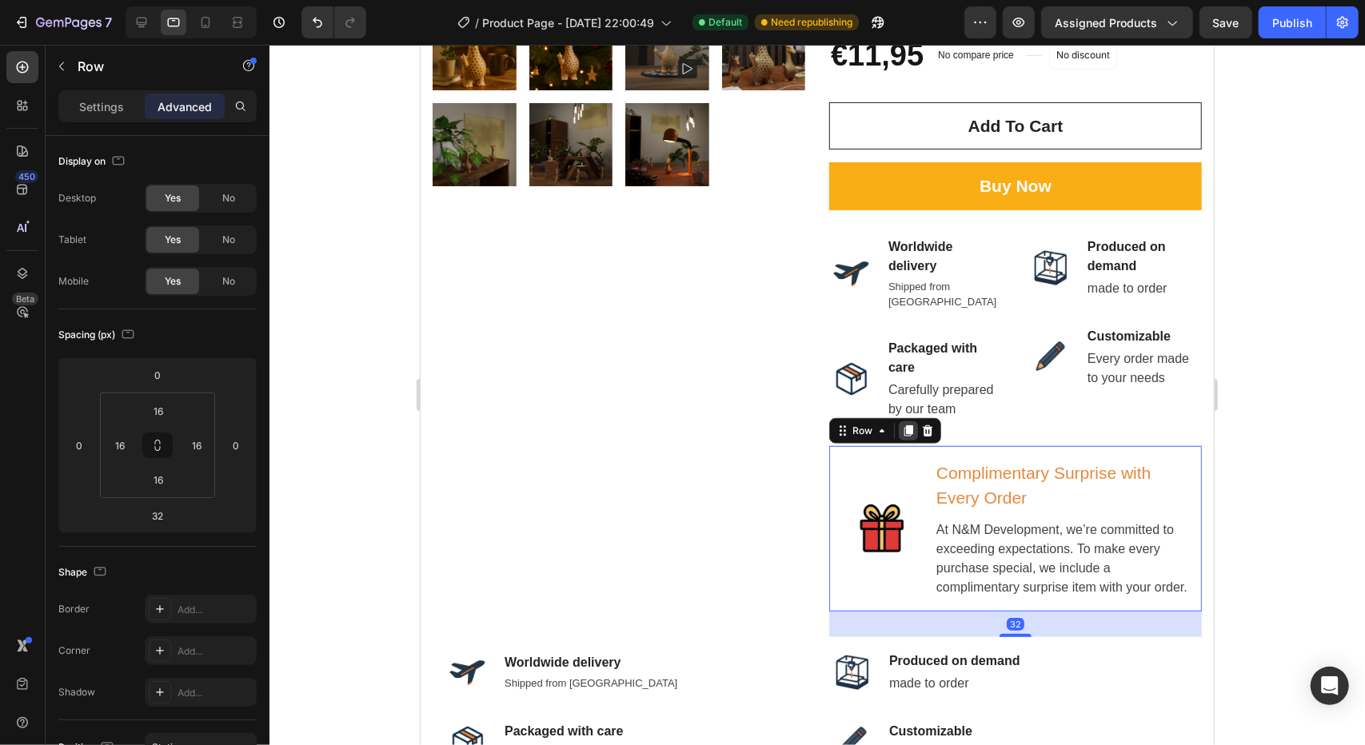
click at [904, 425] on icon at bounding box center [908, 430] width 9 height 11
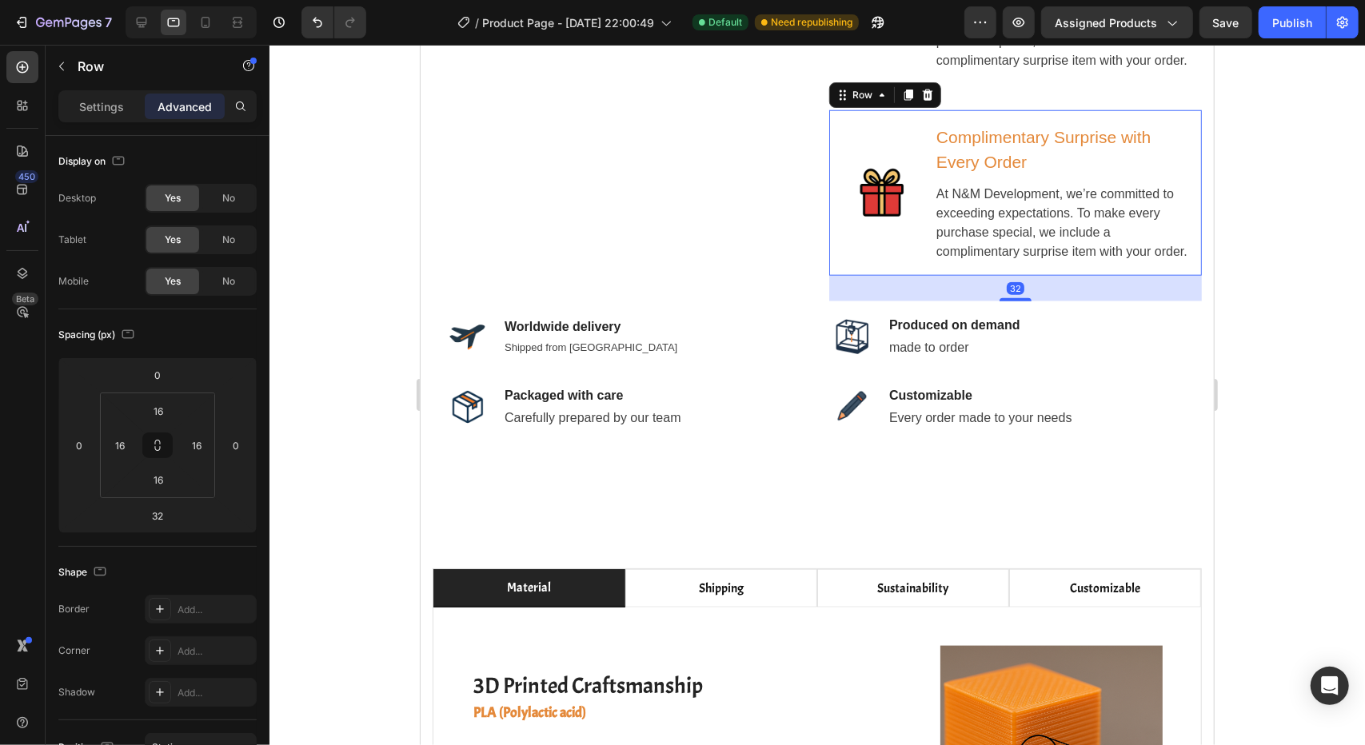
scroll to position [1084, 0]
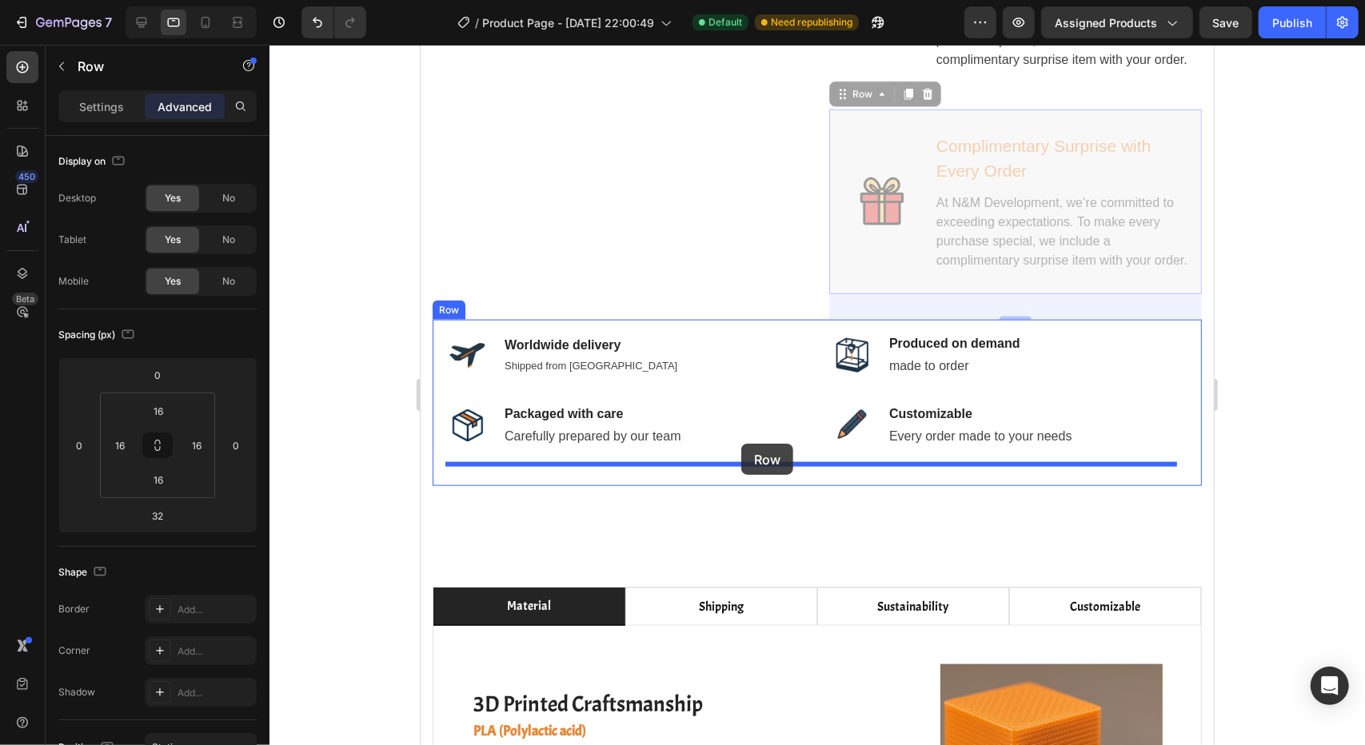
drag, startPoint x: 859, startPoint y: 82, endPoint x: 740, endPoint y: 443, distance: 380.3
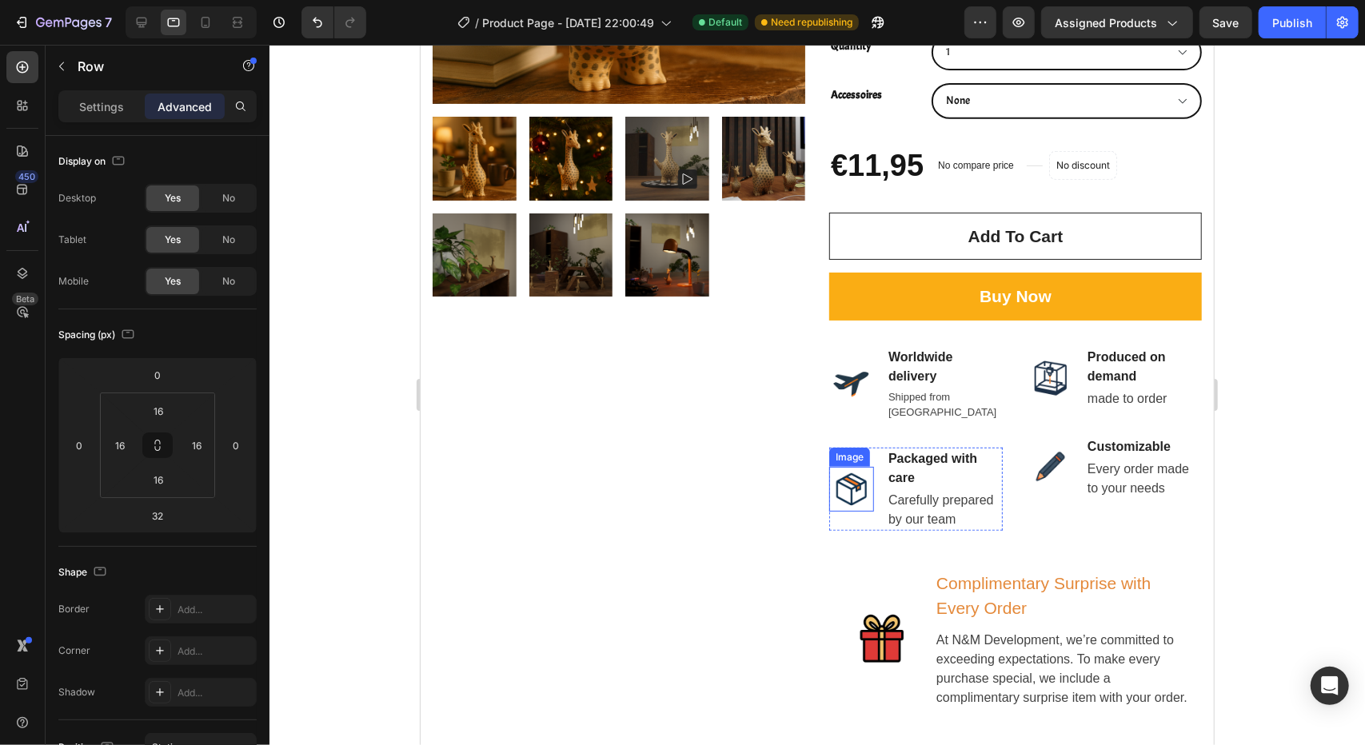
scroll to position [445, 0]
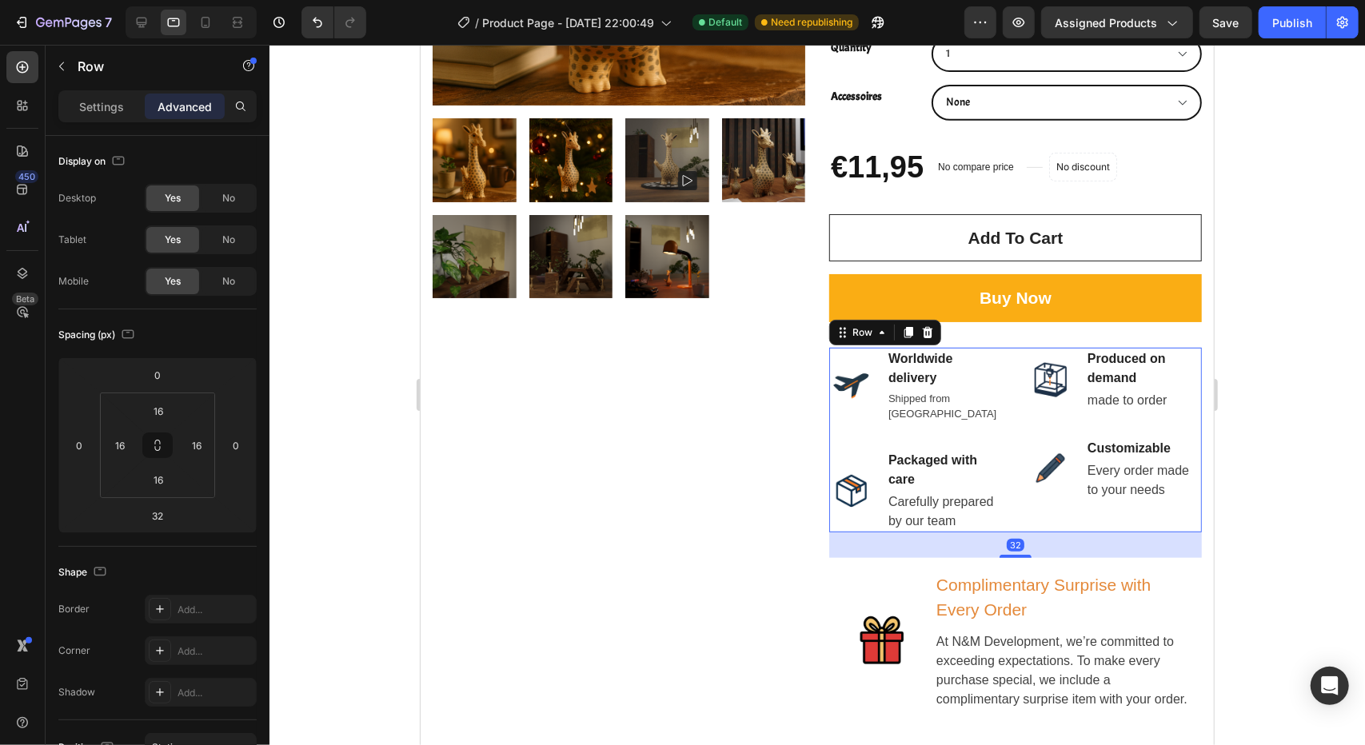
click at [1006, 347] on div "Image Worldwide delivery Text block Shipped from the Netherlands Text block Row…" at bounding box center [1014, 439] width 373 height 185
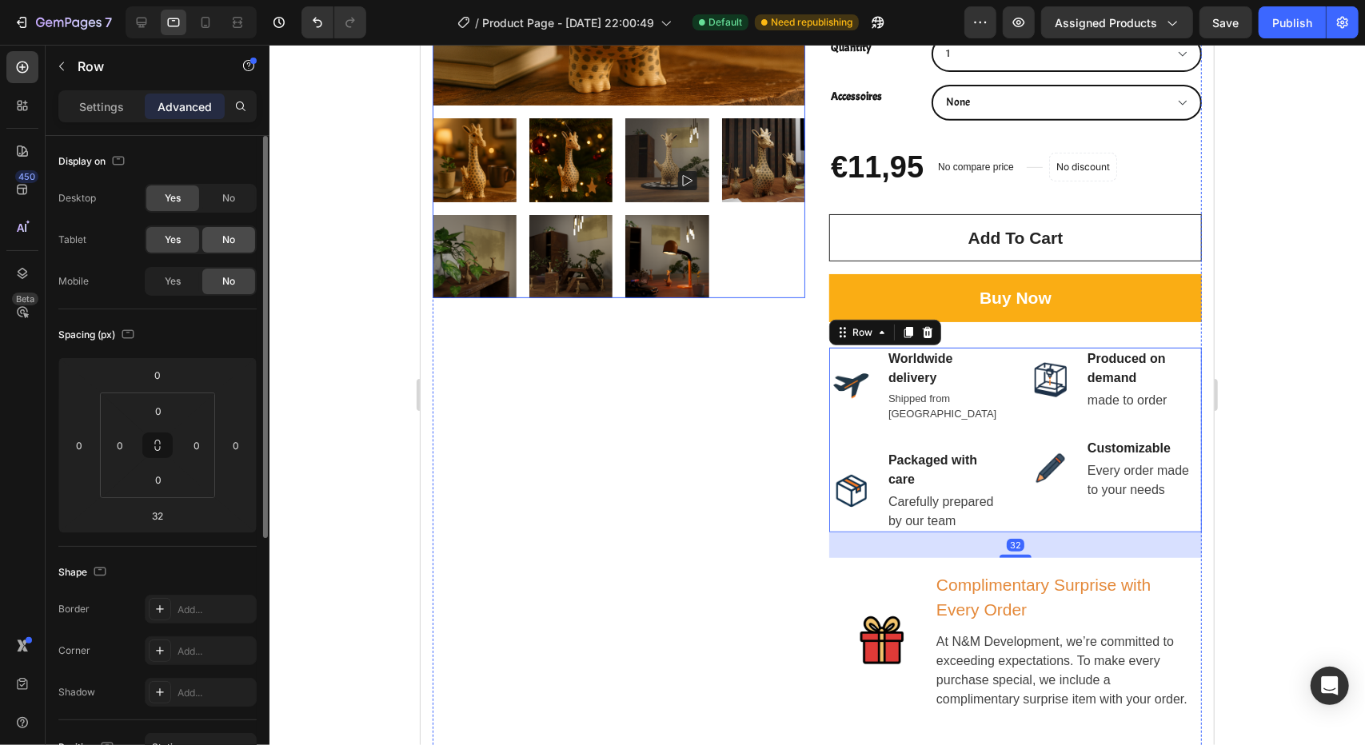
click at [230, 243] on span "No" at bounding box center [228, 240] width 13 height 14
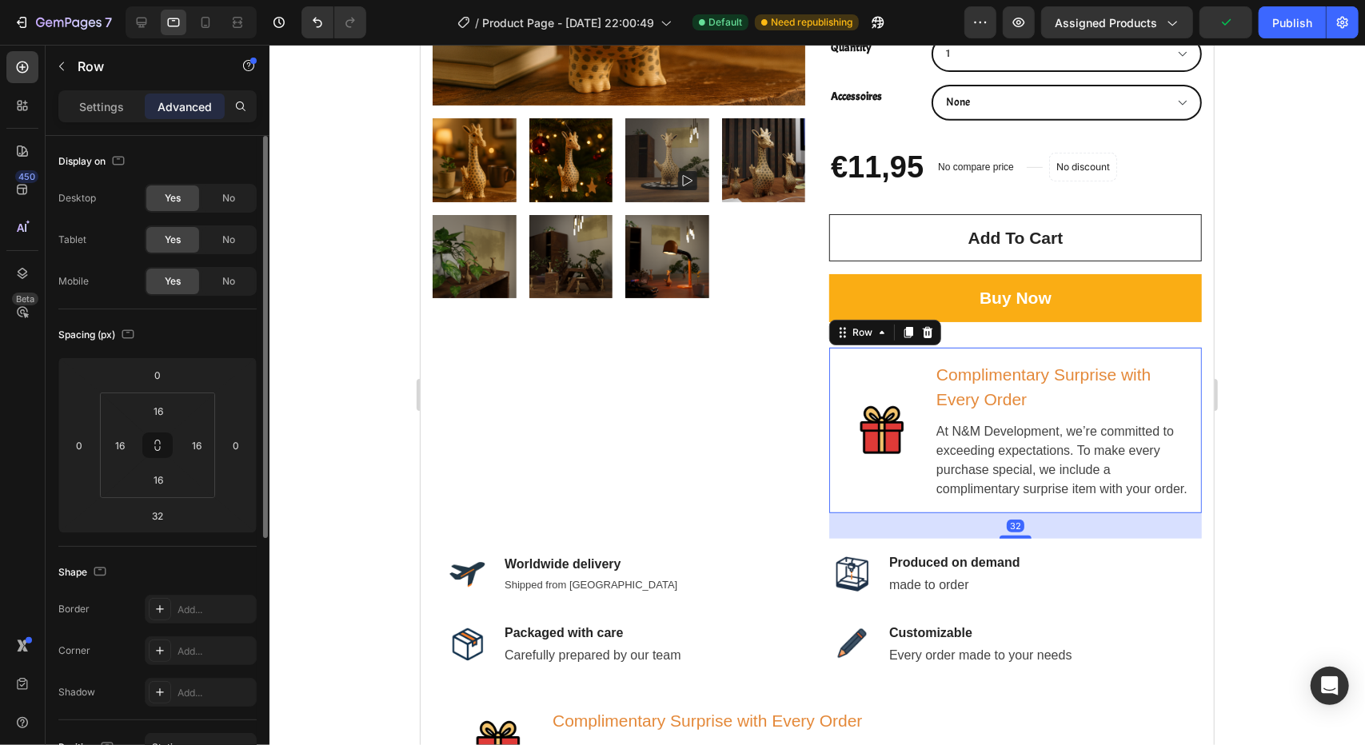
click at [913, 360] on div "Image" at bounding box center [881, 430] width 80 height 140
drag, startPoint x: 234, startPoint y: 241, endPoint x: 235, endPoint y: 258, distance: 16.8
click at [233, 242] on span "No" at bounding box center [228, 240] width 13 height 14
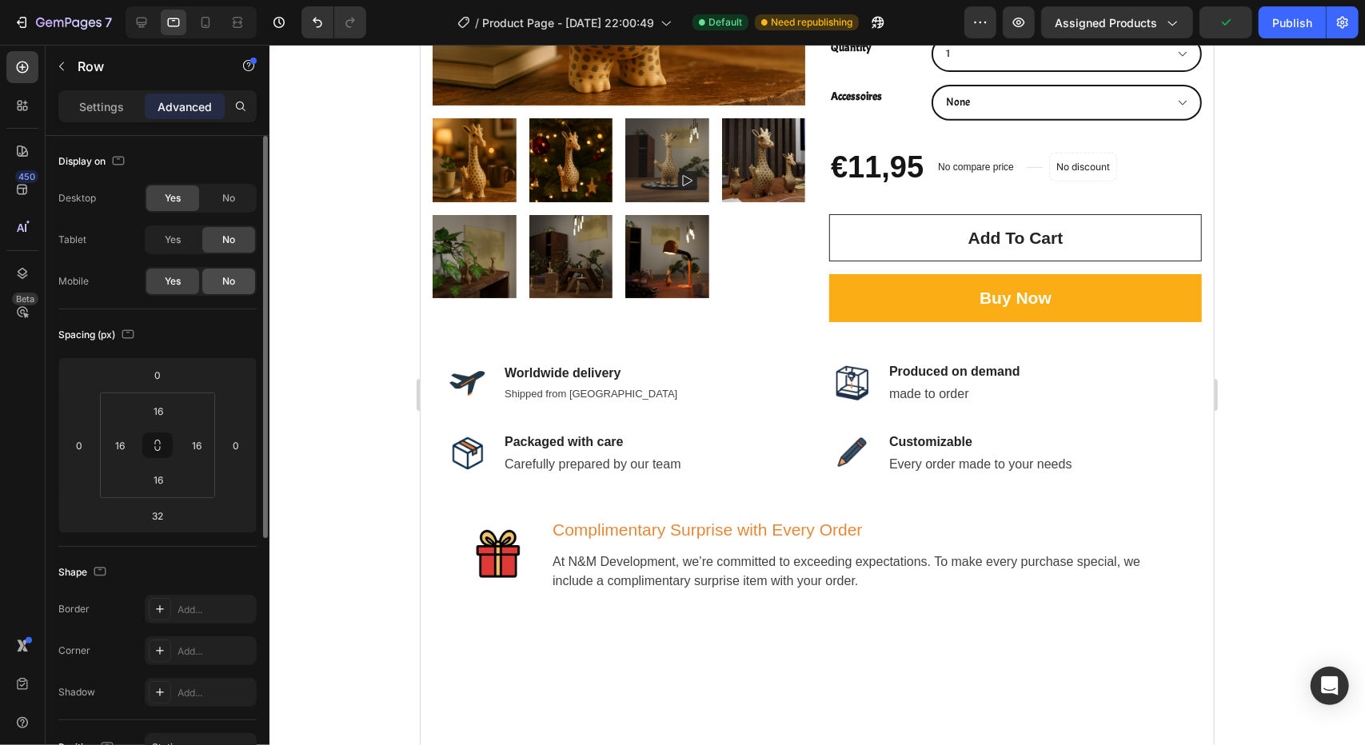
click at [229, 277] on span "No" at bounding box center [228, 281] width 13 height 14
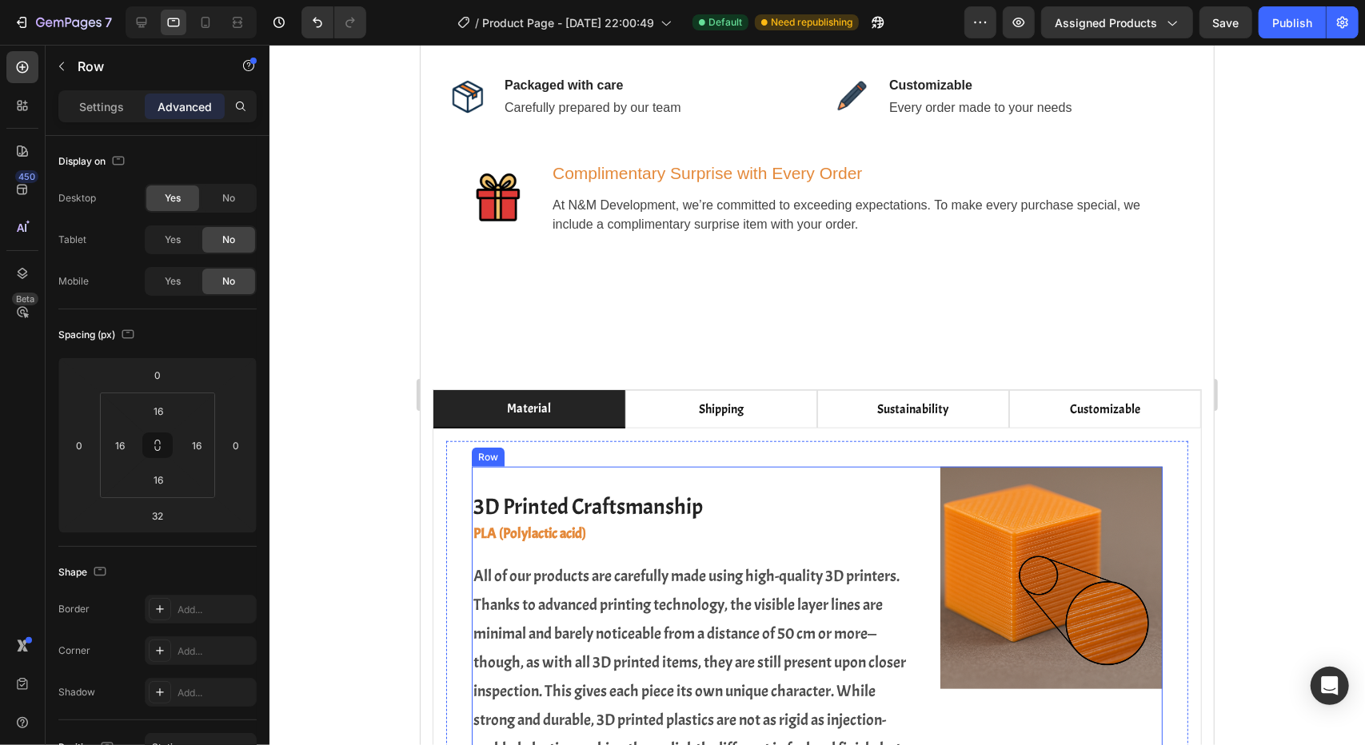
scroll to position [800, 0]
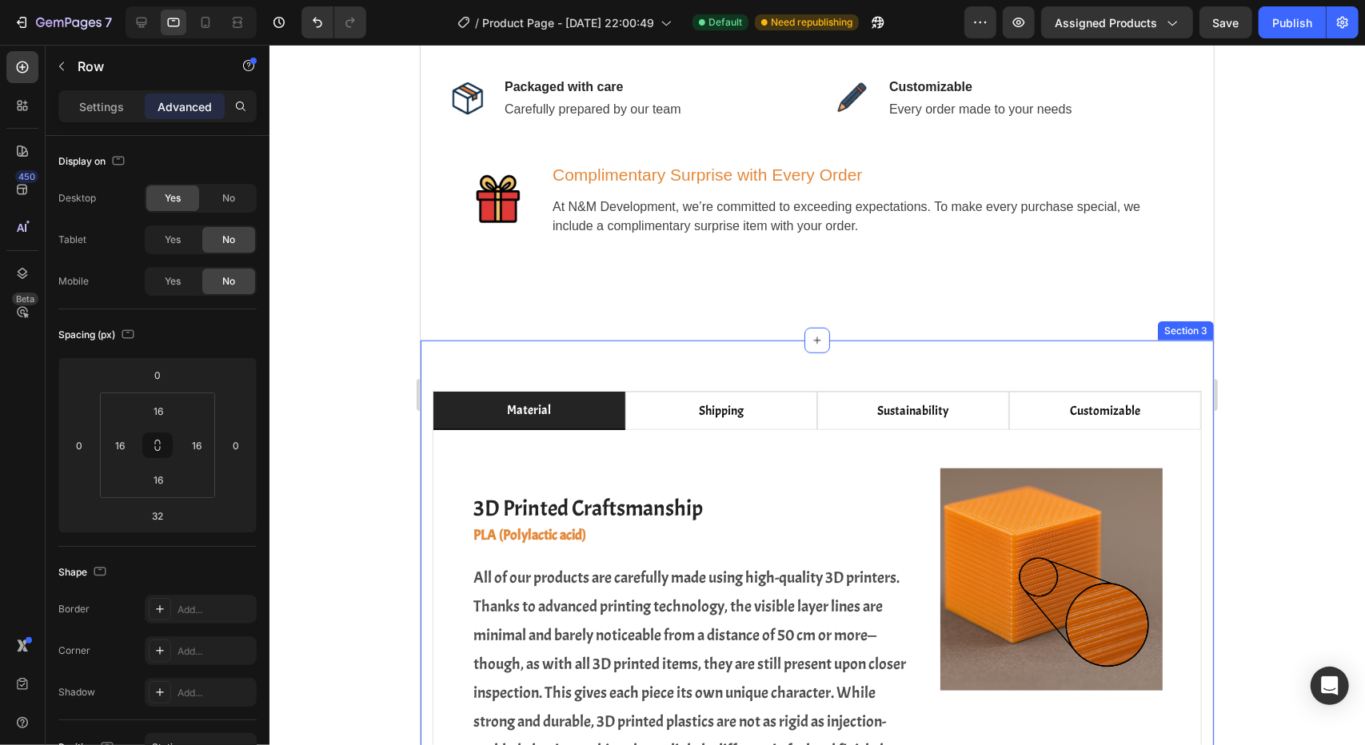
click at [776, 340] on div "material shipping sustainability customizable 3D Printed Craftsmanship Heading …" at bounding box center [816, 612] width 793 height 545
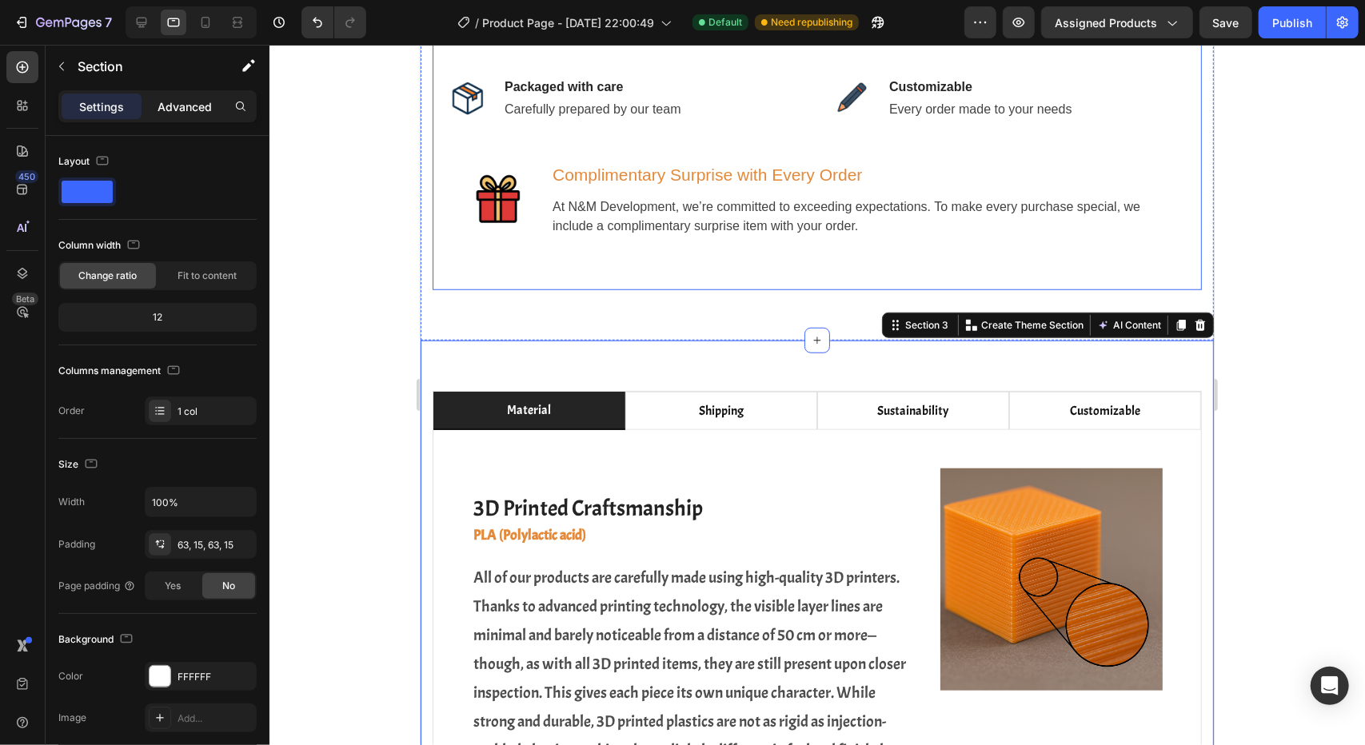
click at [170, 102] on p "Advanced" at bounding box center [185, 106] width 54 height 17
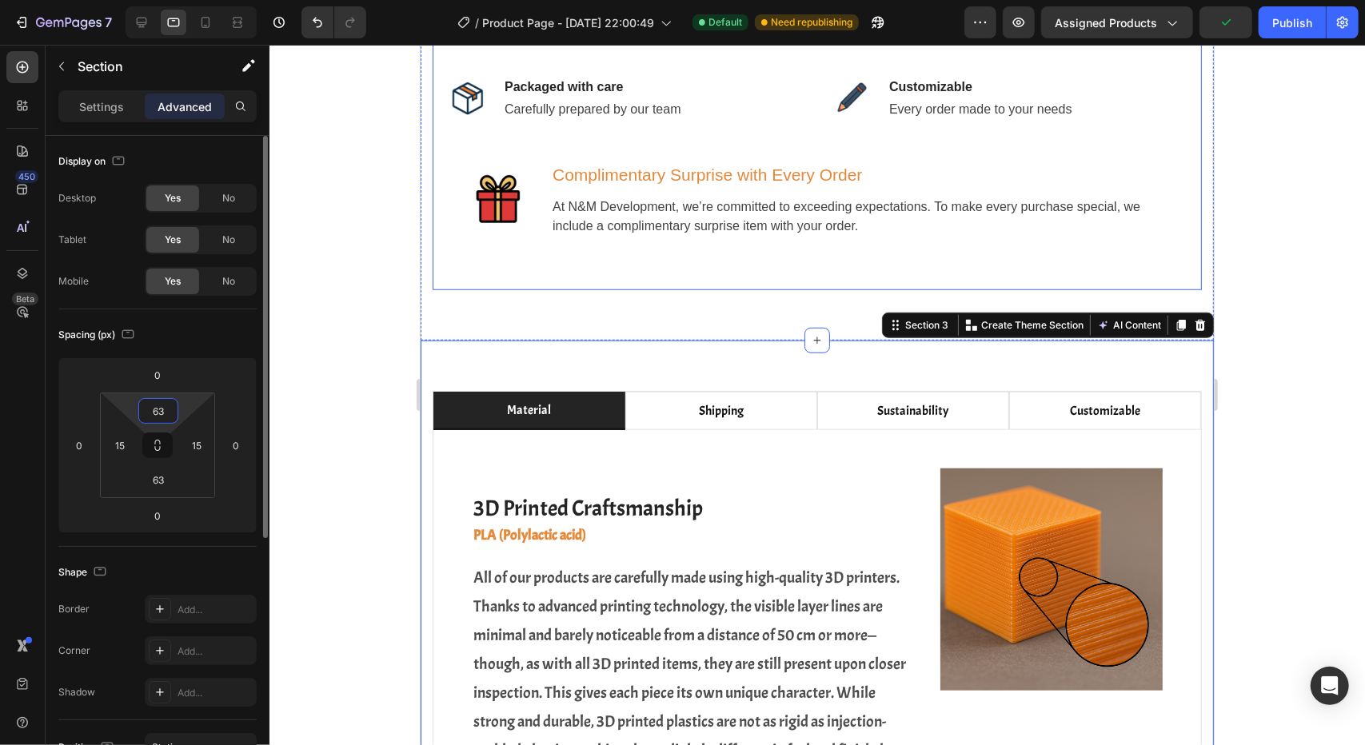
click at [167, 405] on input "63" at bounding box center [158, 411] width 32 height 24
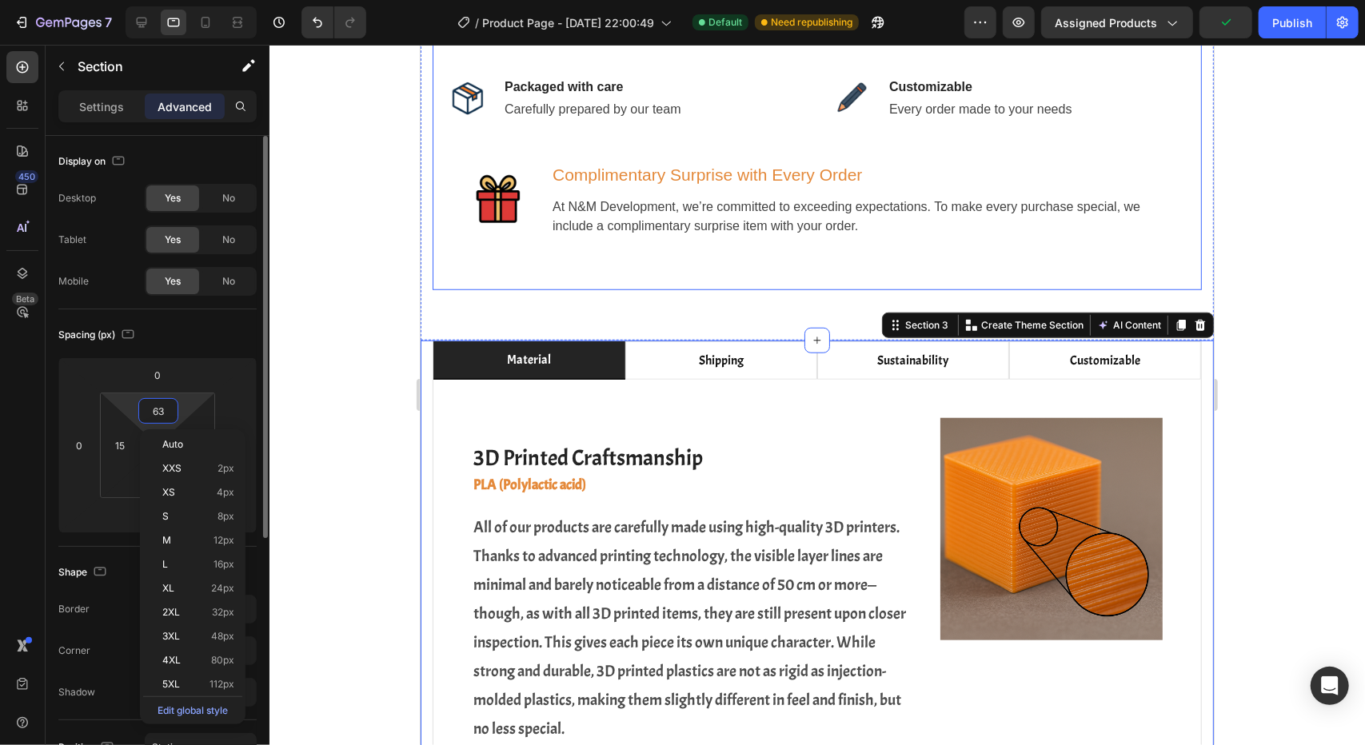
type input "0"
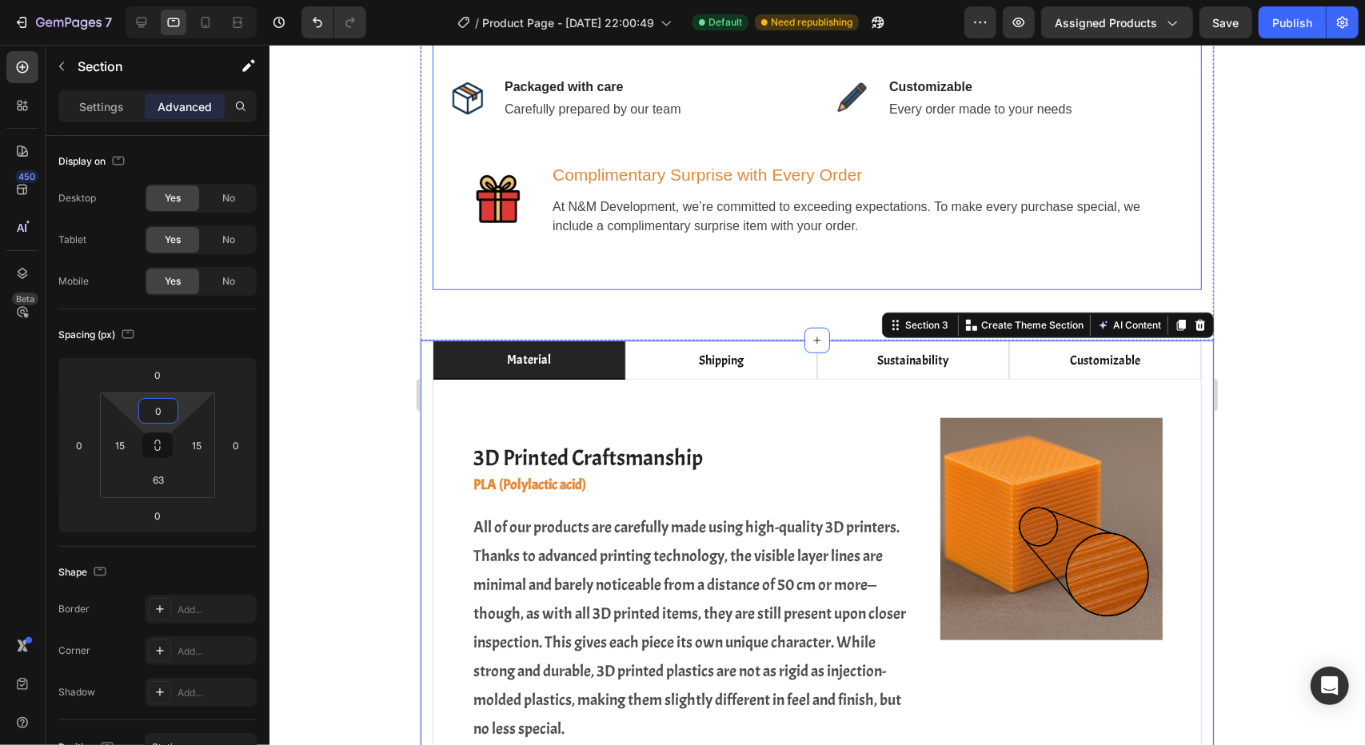
click at [377, 328] on div at bounding box center [816, 395] width 1095 height 700
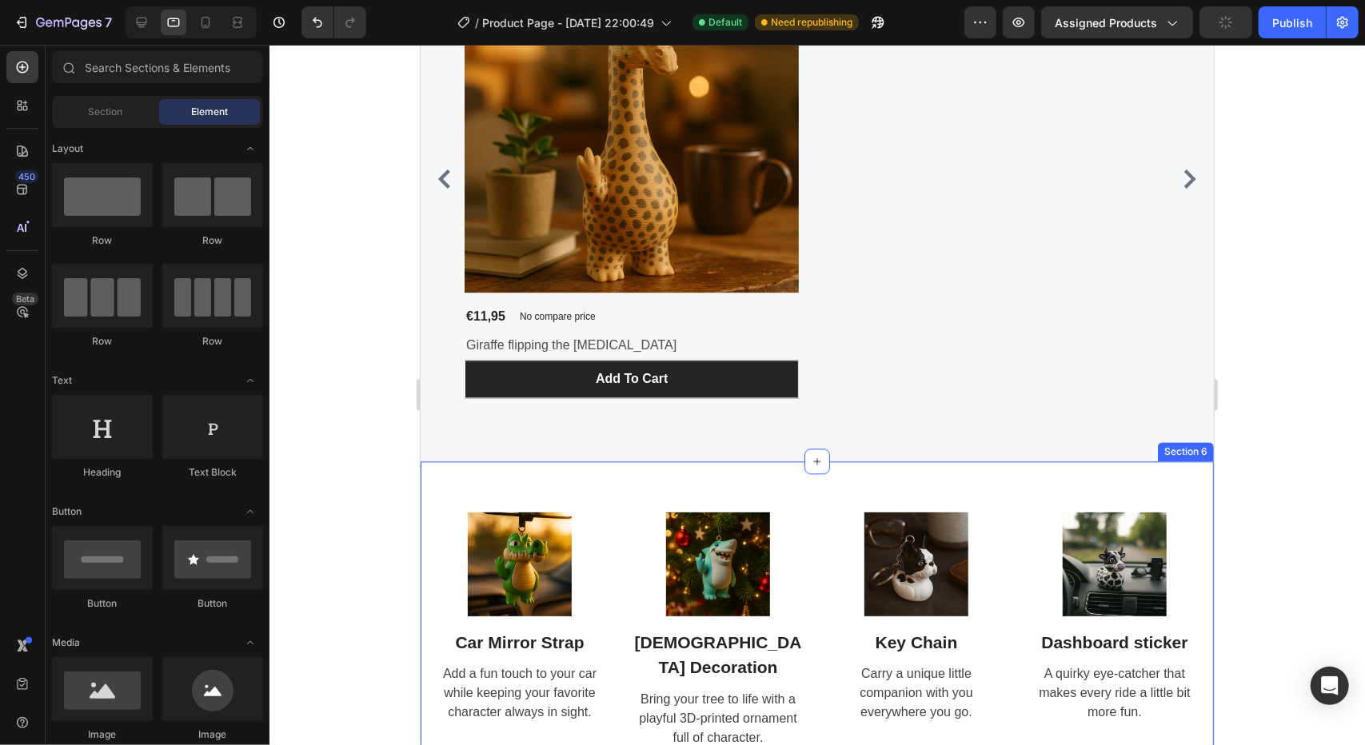
scroll to position [2319, 0]
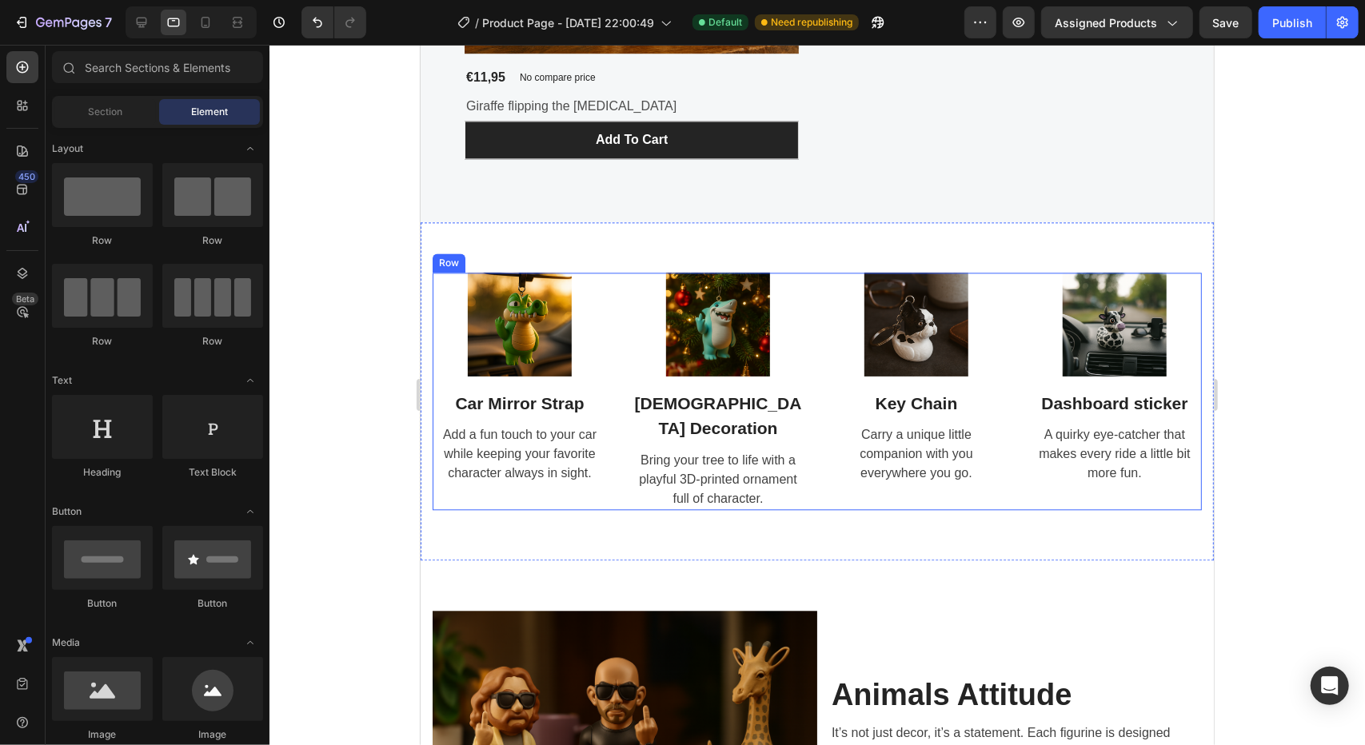
click at [613, 334] on div "Image Car Mirror Strap Heading Add a fun touch to your car while keeping your f…" at bounding box center [816, 390] width 769 height 237
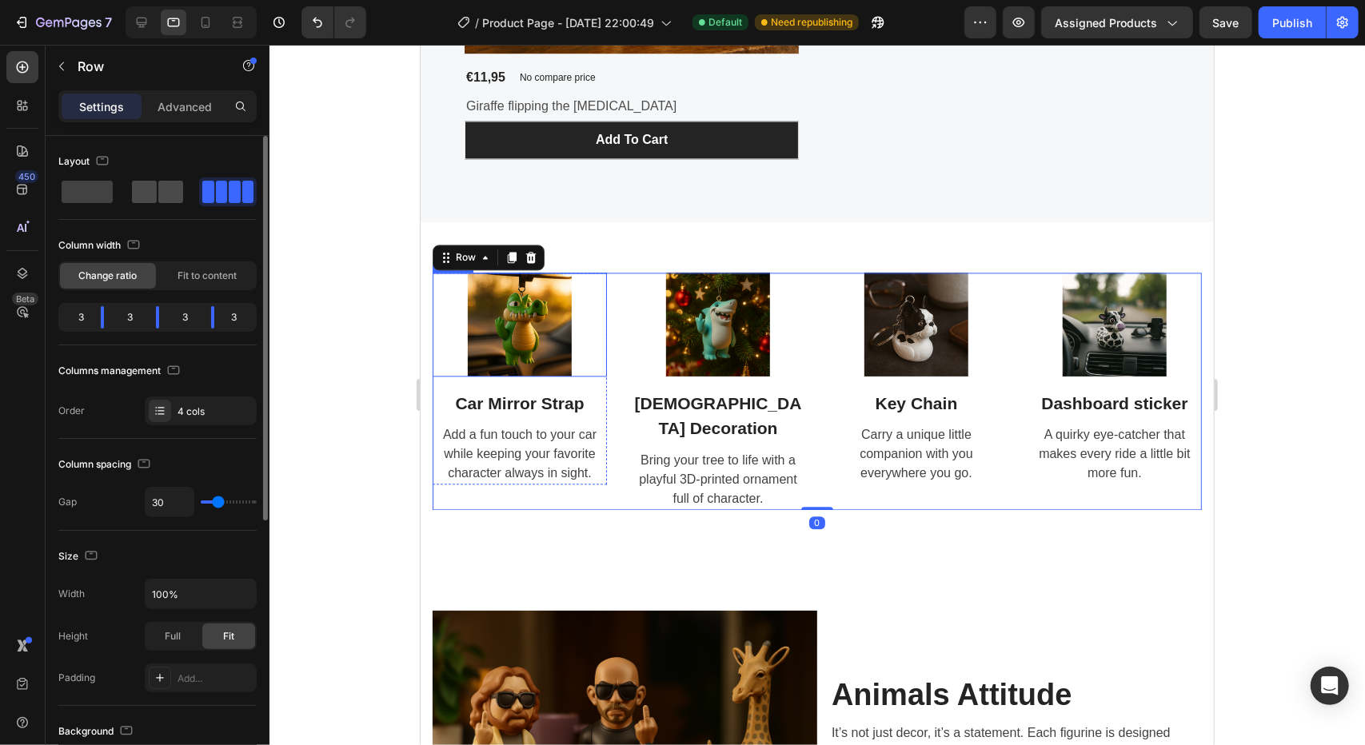
click at [168, 197] on span at bounding box center [170, 192] width 25 height 22
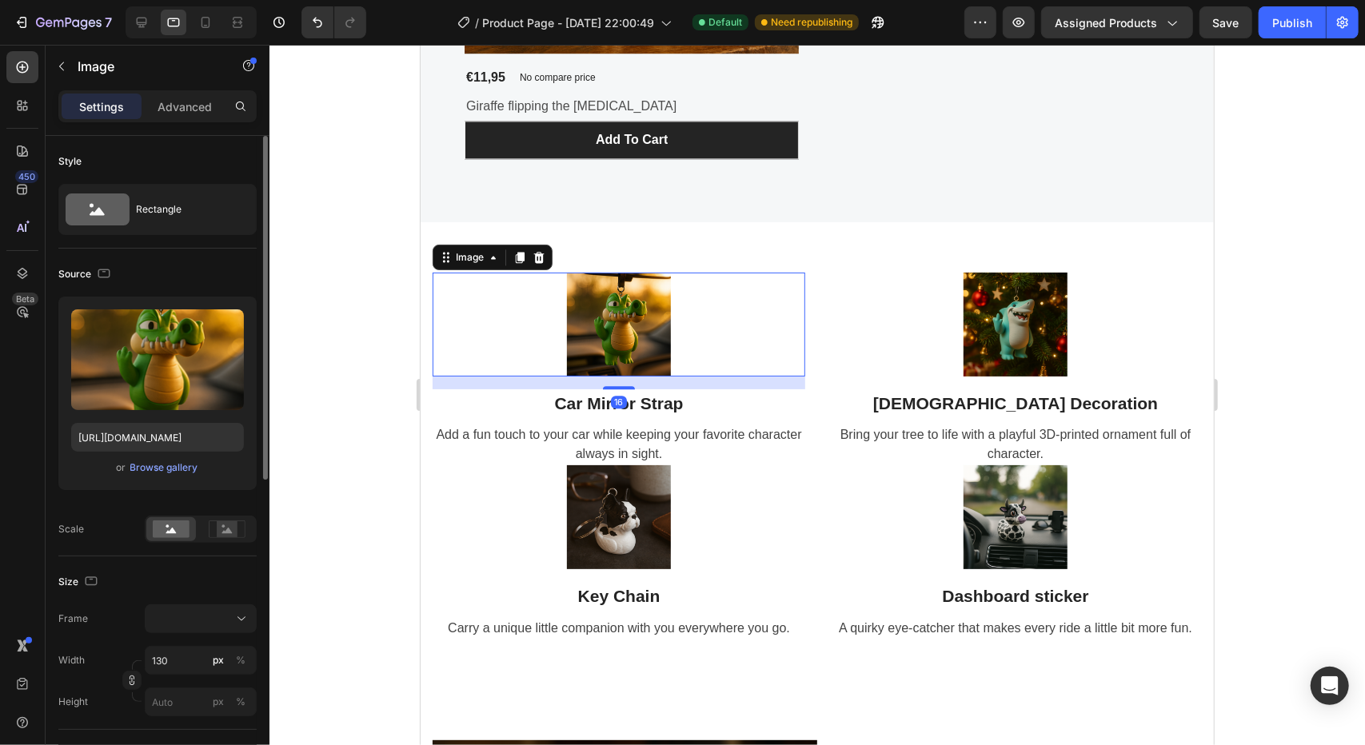
click at [627, 326] on img at bounding box center [618, 324] width 104 height 104
click at [190, 652] on input "130" at bounding box center [201, 660] width 112 height 29
type input "2"
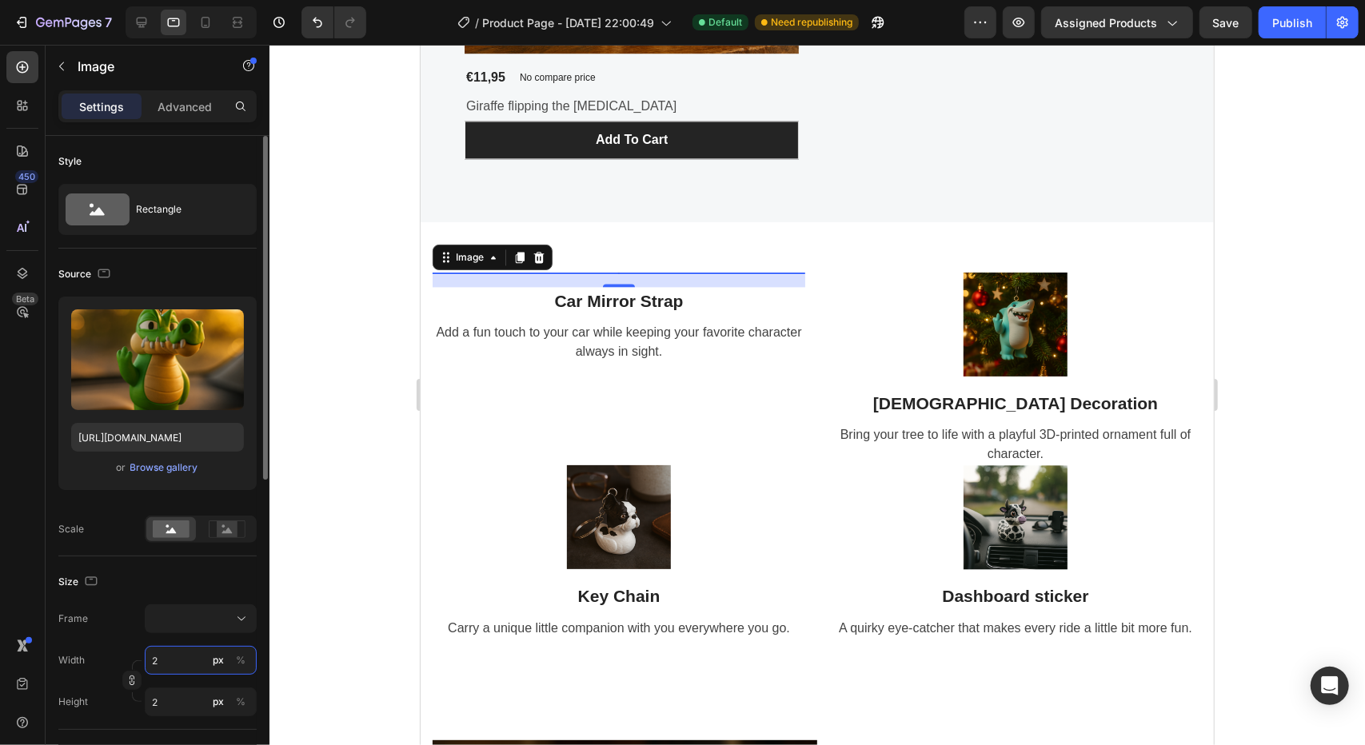
type input "20"
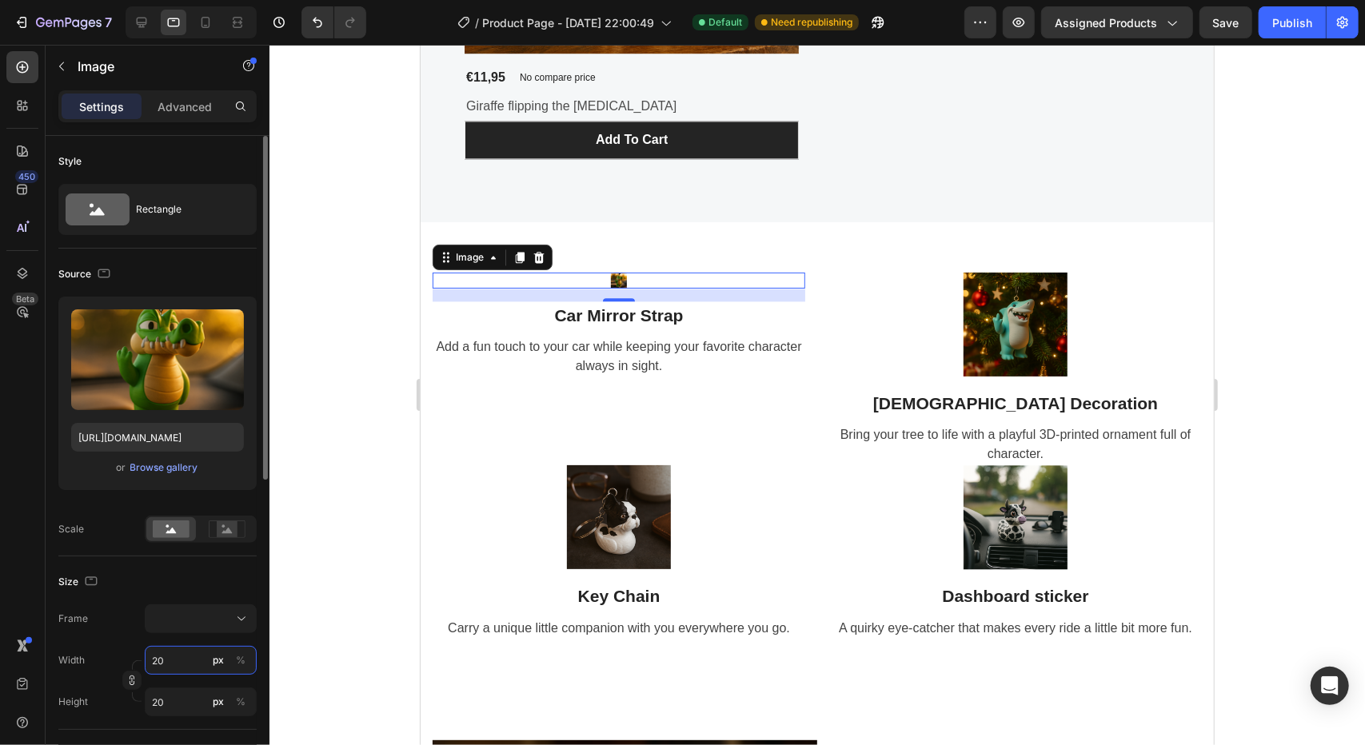
type input "200"
type input "20"
type input "2"
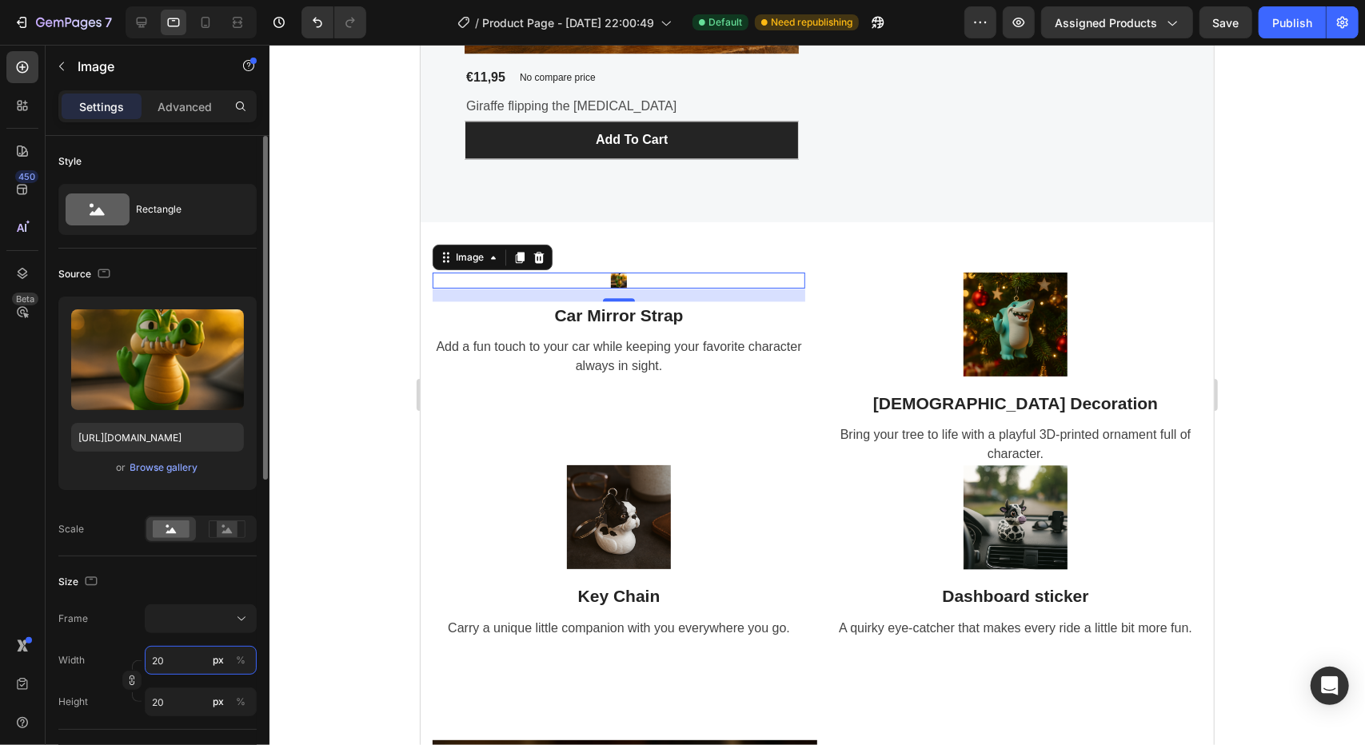
type input "2"
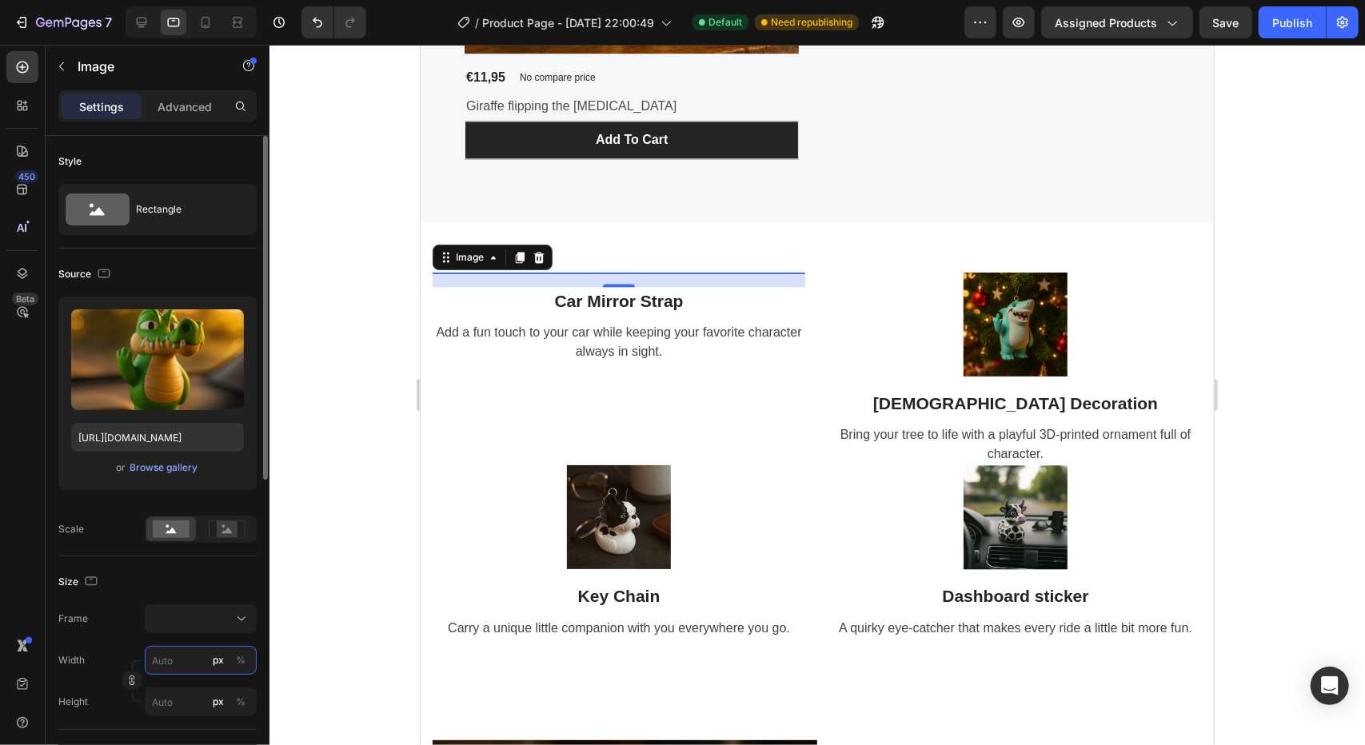
type input "3"
type input "30"
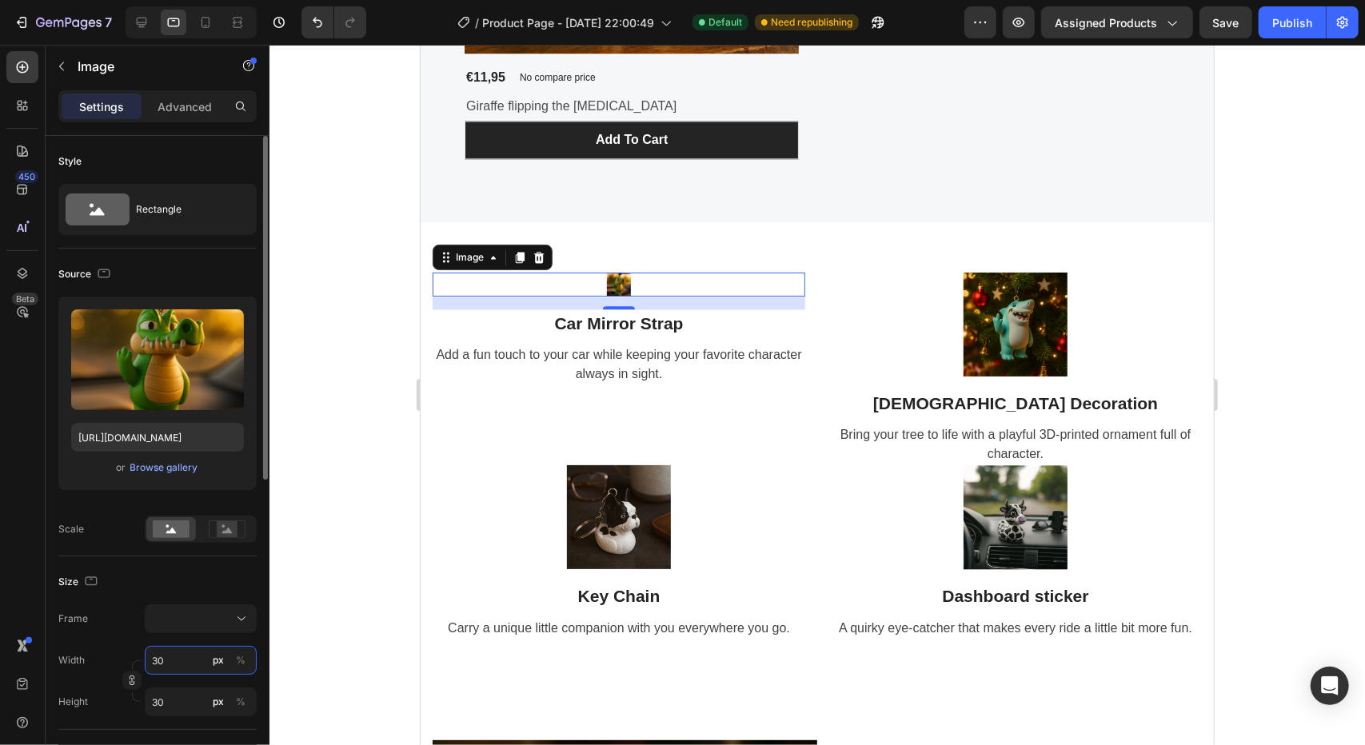
type input "300"
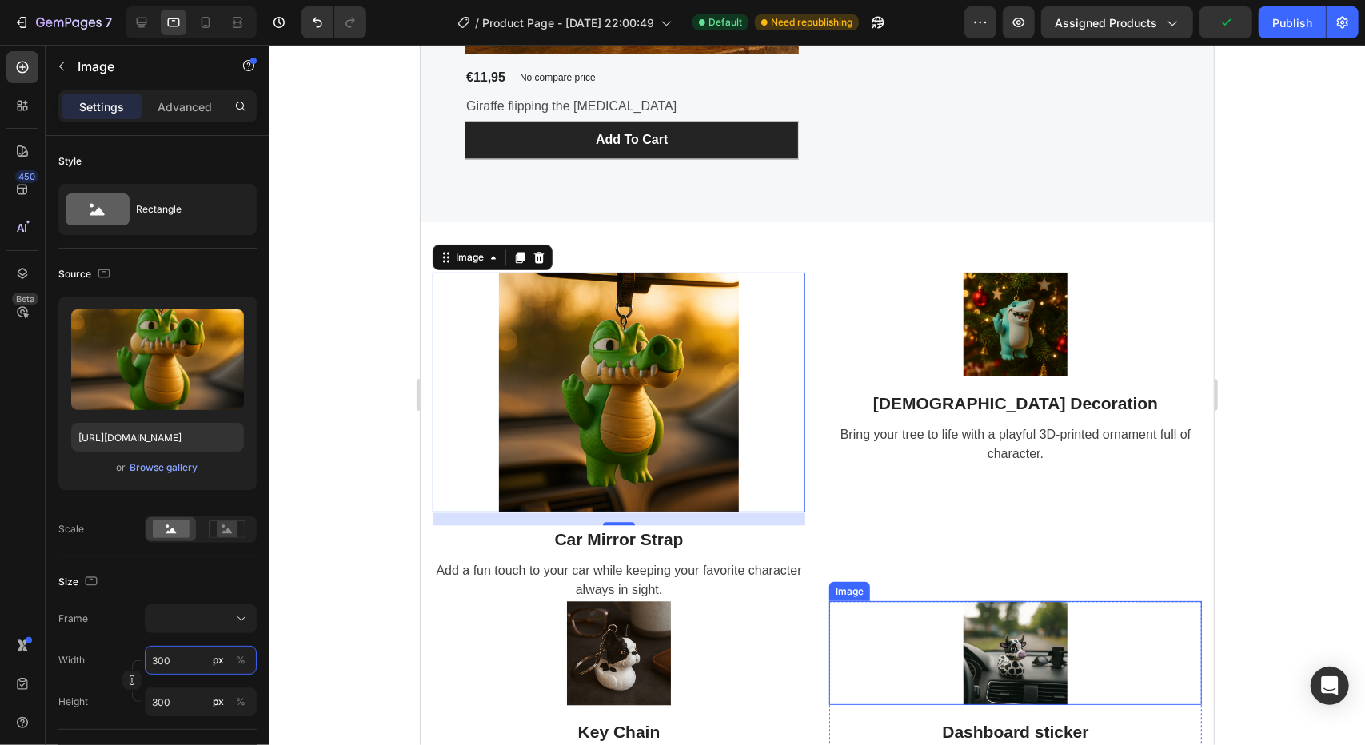
scroll to position [2399, 0]
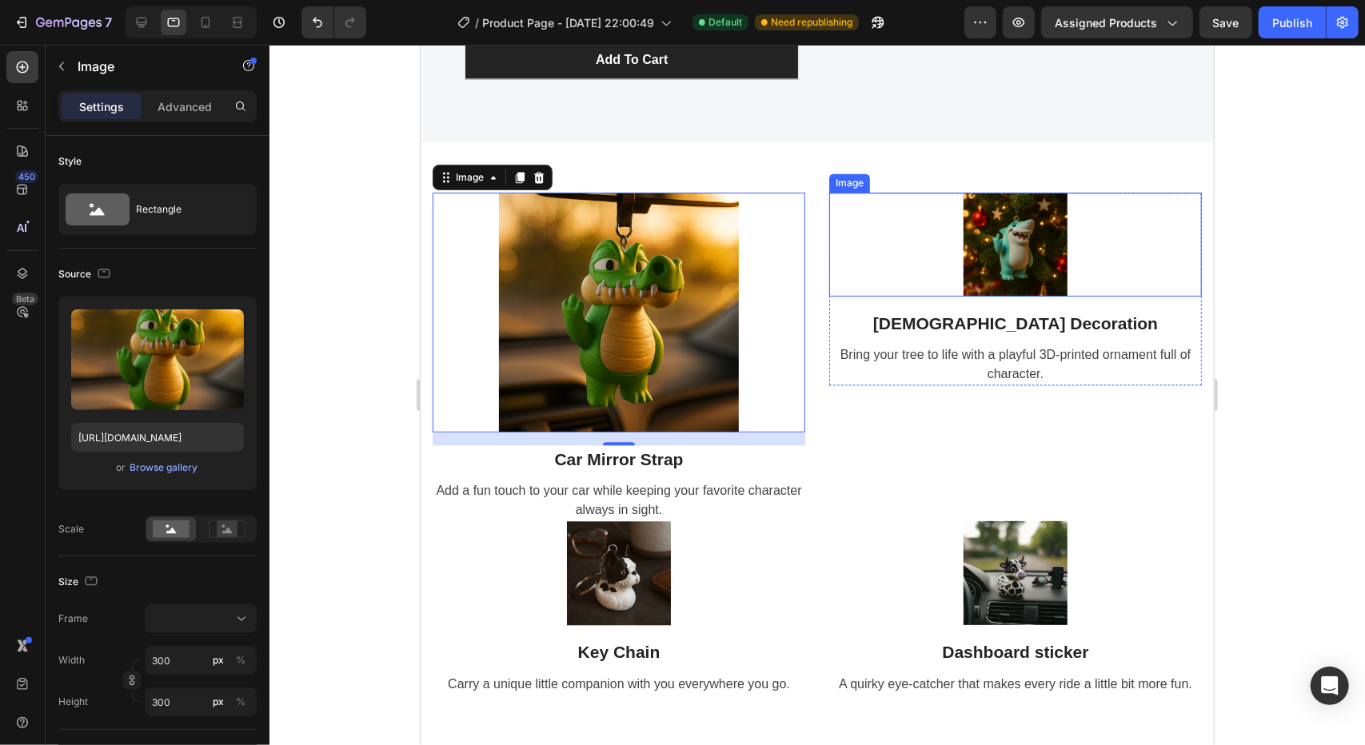
click at [983, 238] on img at bounding box center [1015, 244] width 104 height 104
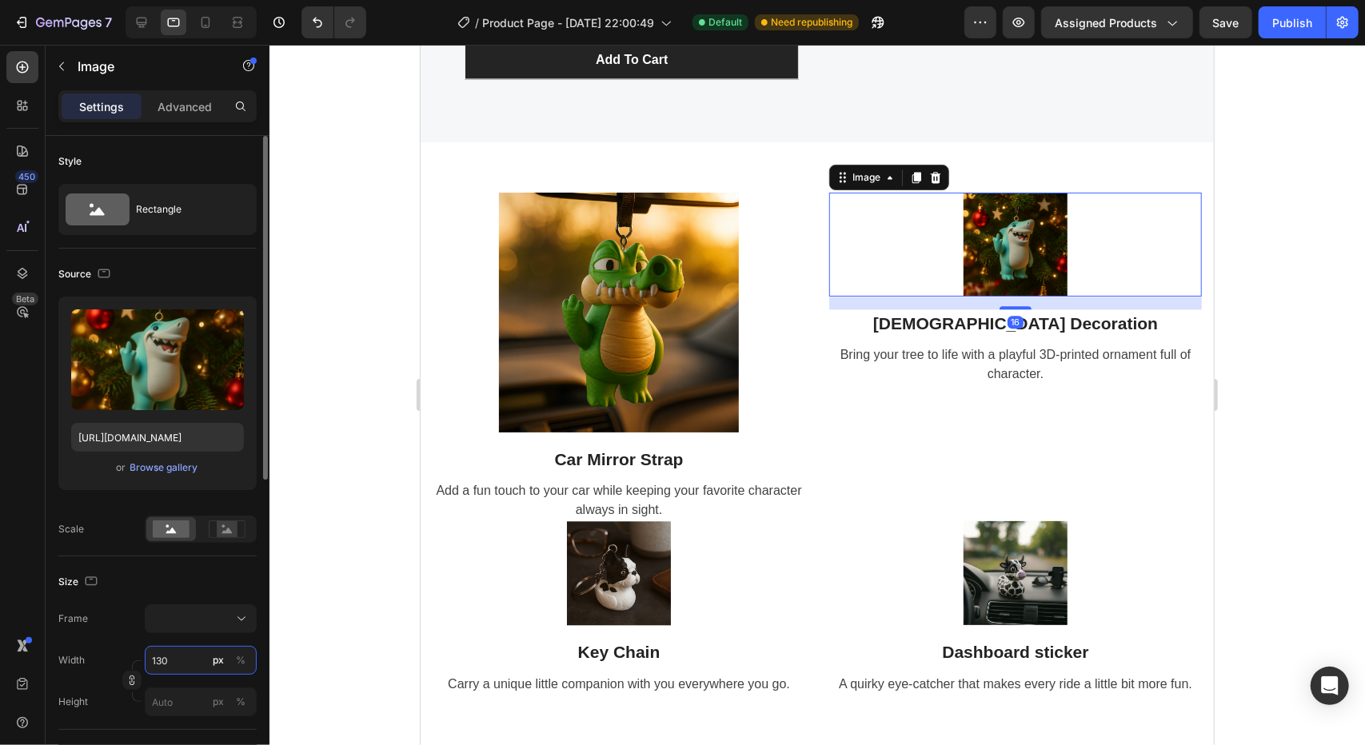
click at [174, 656] on input "130" at bounding box center [201, 660] width 112 height 29
type input "3"
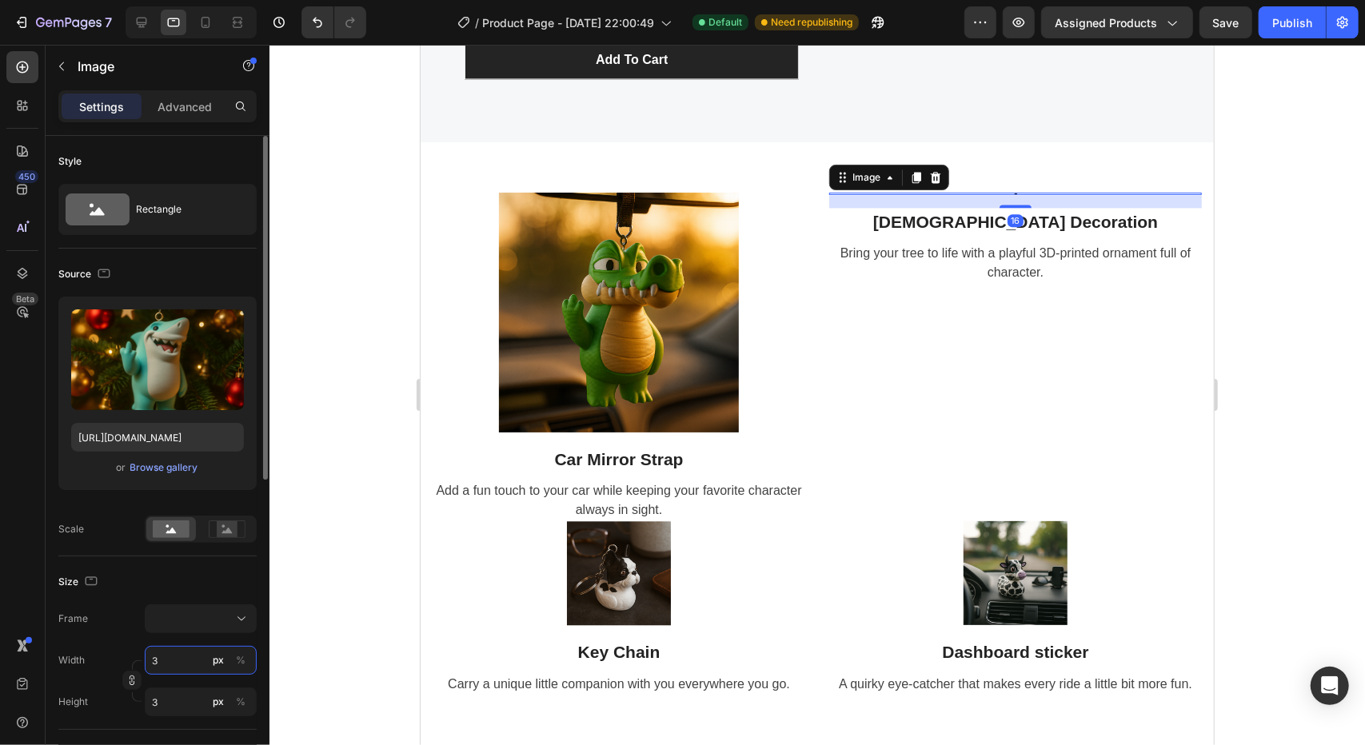
type input "30"
type input "300"
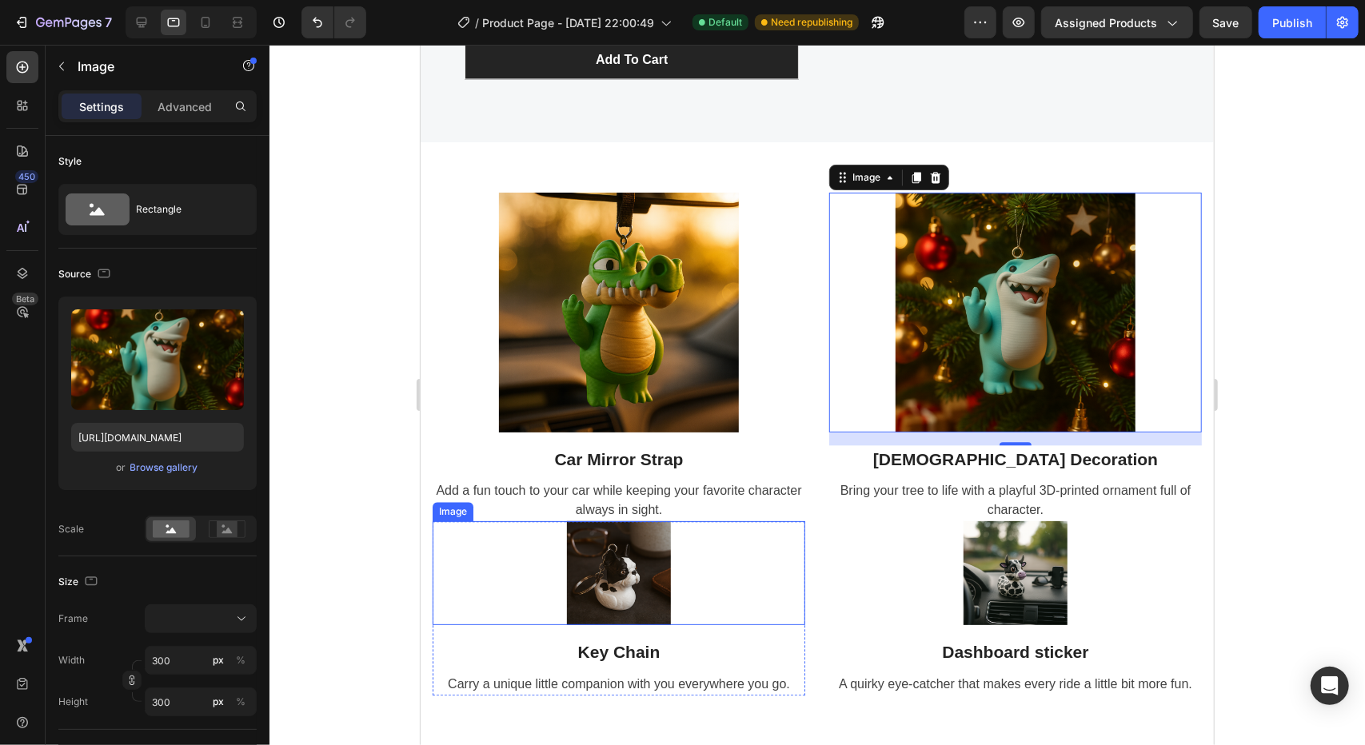
click at [627, 592] on img at bounding box center [618, 573] width 104 height 104
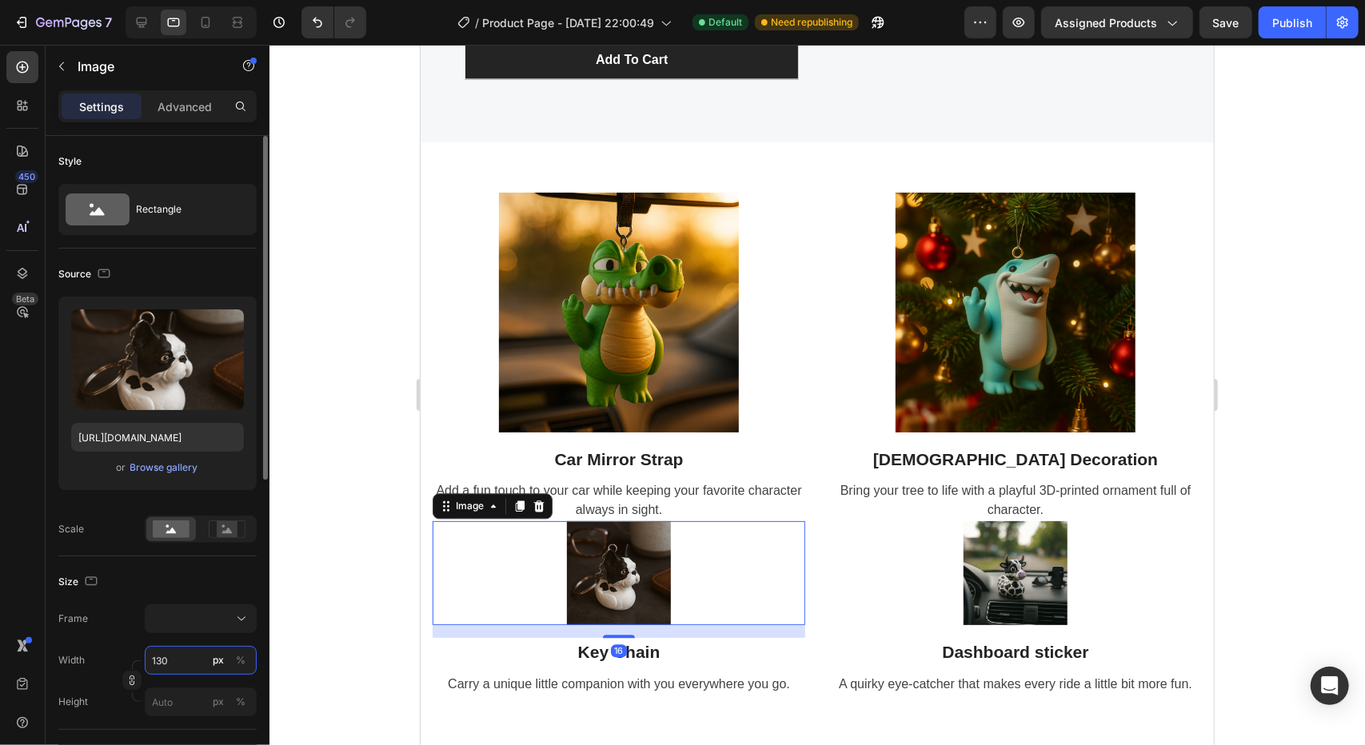
click at [183, 653] on input "130" at bounding box center [201, 660] width 112 height 29
type input "3"
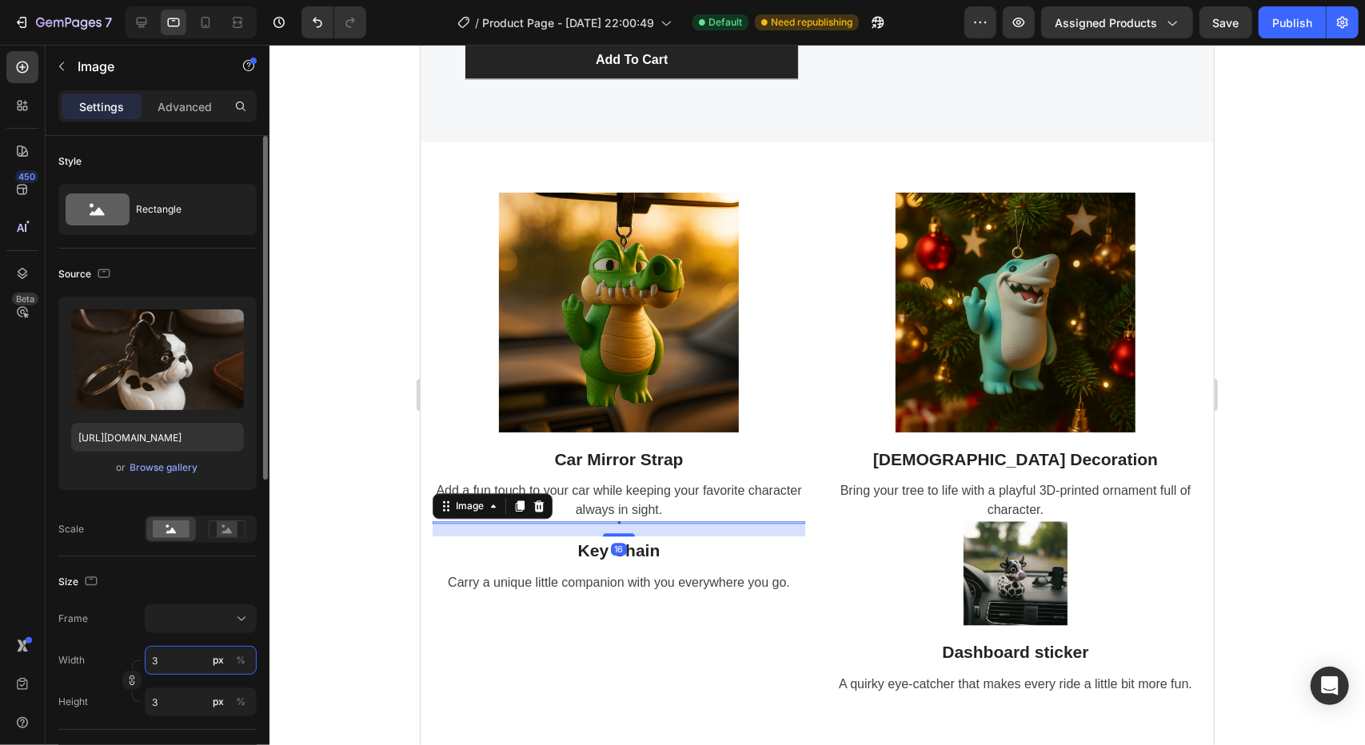
type input "30"
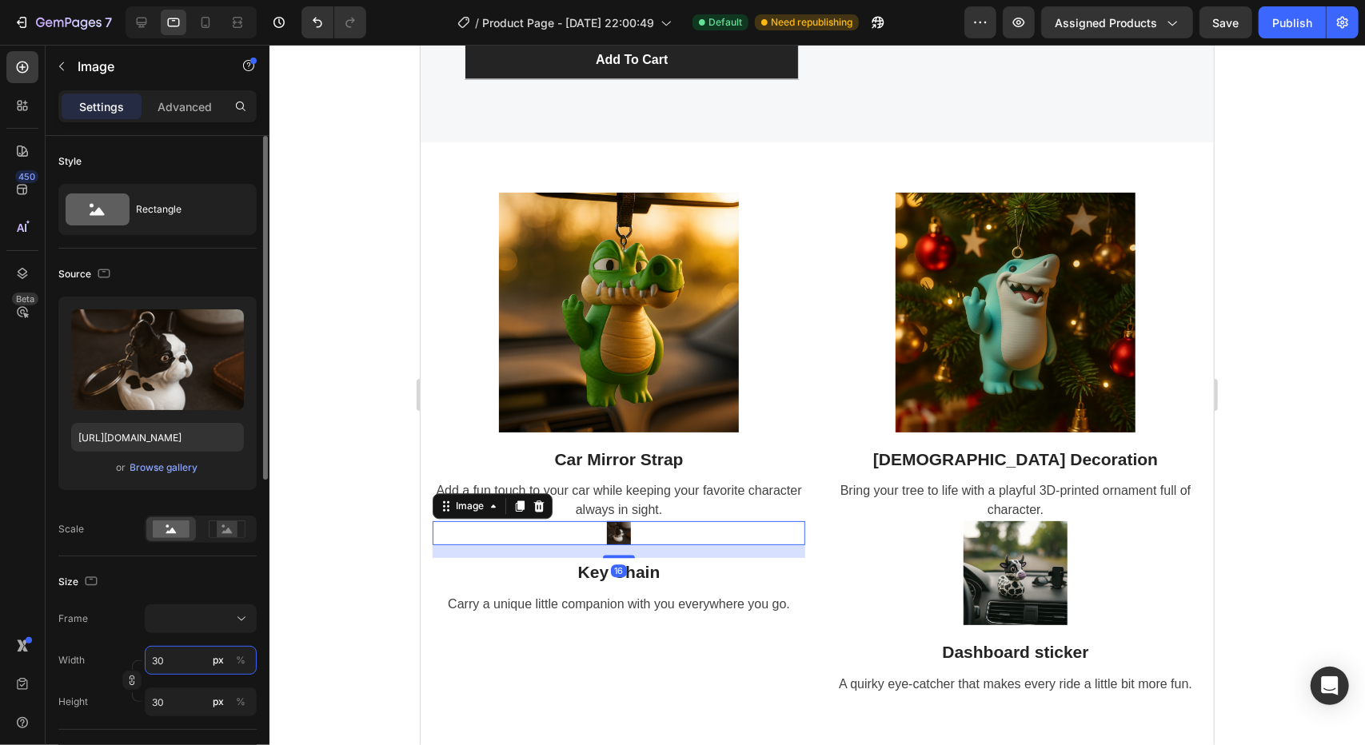
type input "300"
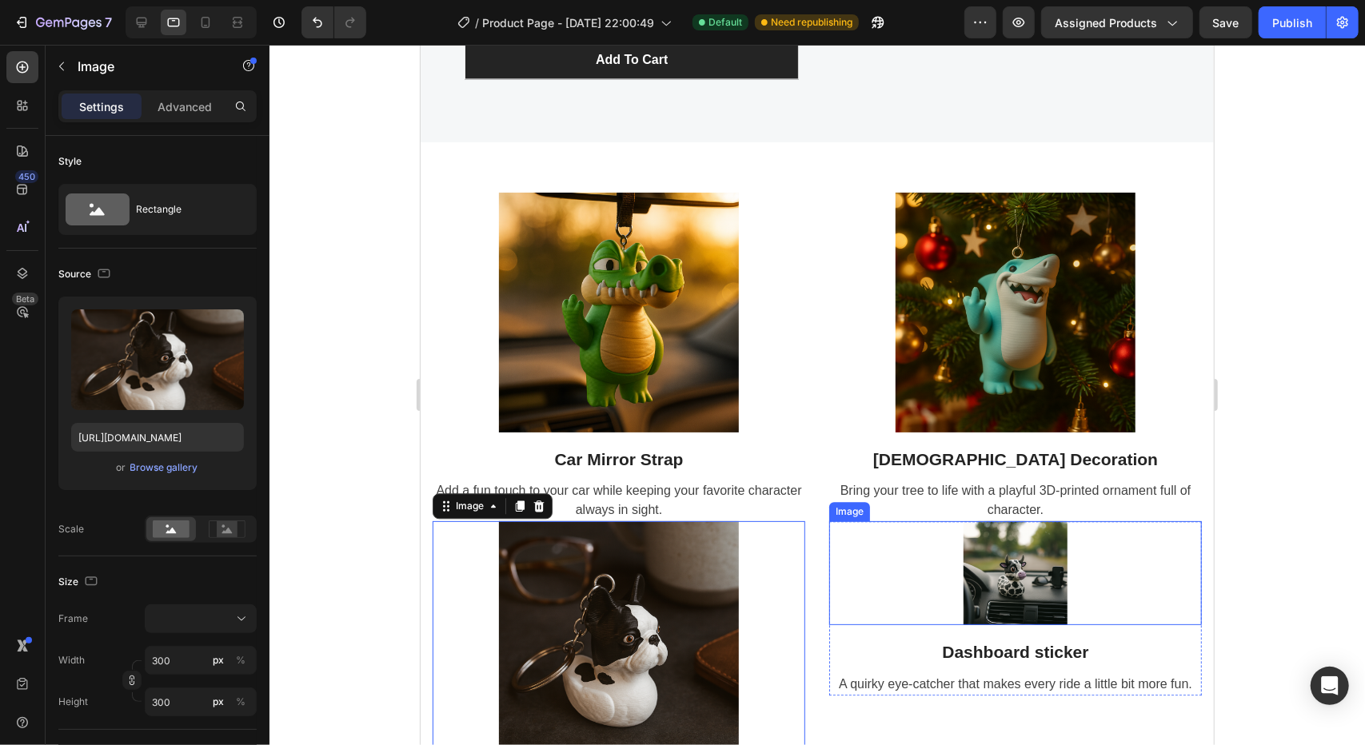
click at [999, 608] on img at bounding box center [1015, 573] width 104 height 104
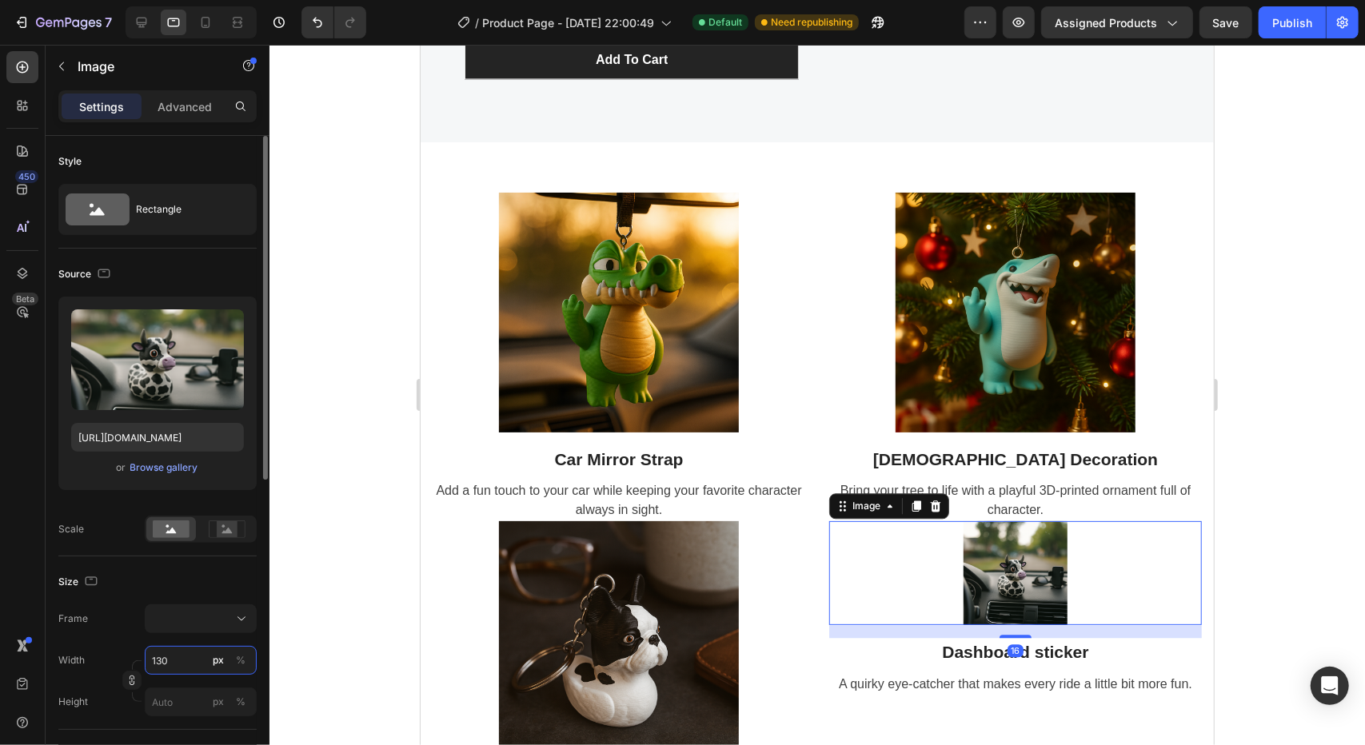
click at [171, 650] on input "130" at bounding box center [201, 660] width 112 height 29
type input "3"
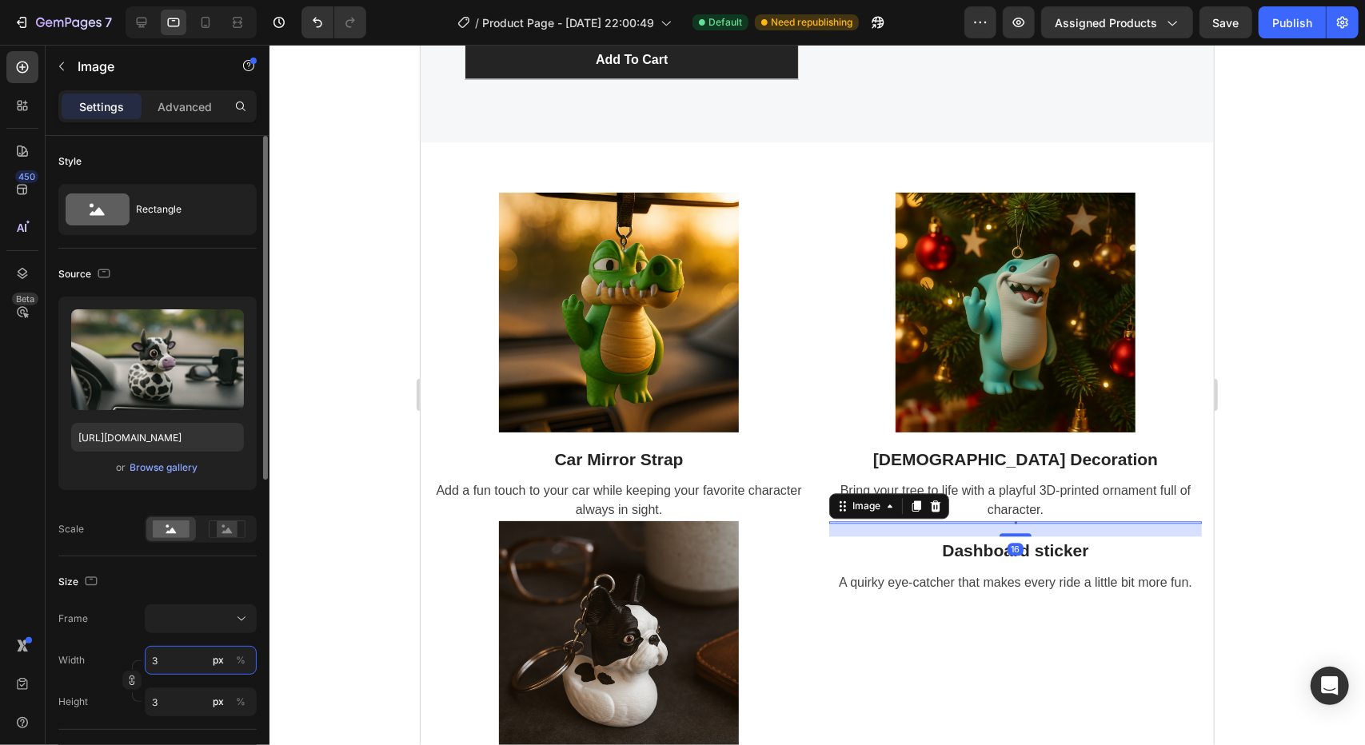
type input "30"
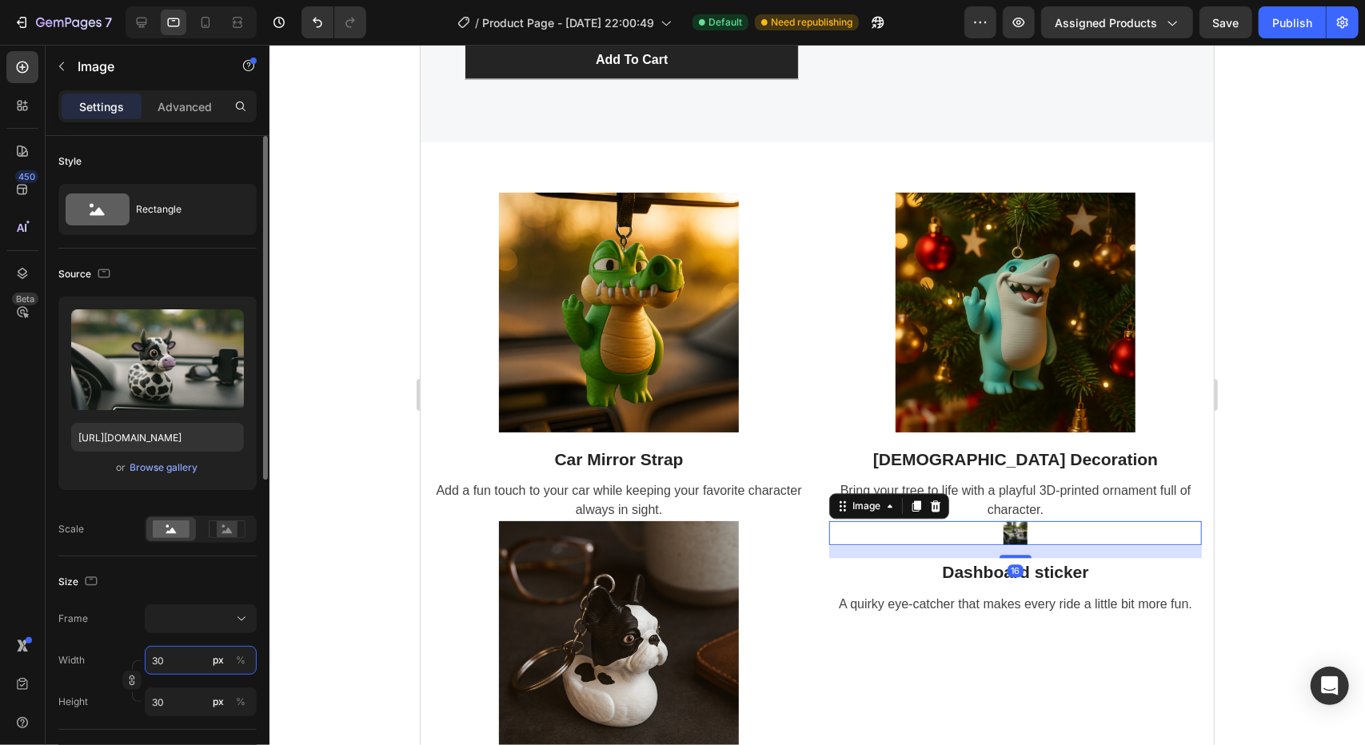
type input "300"
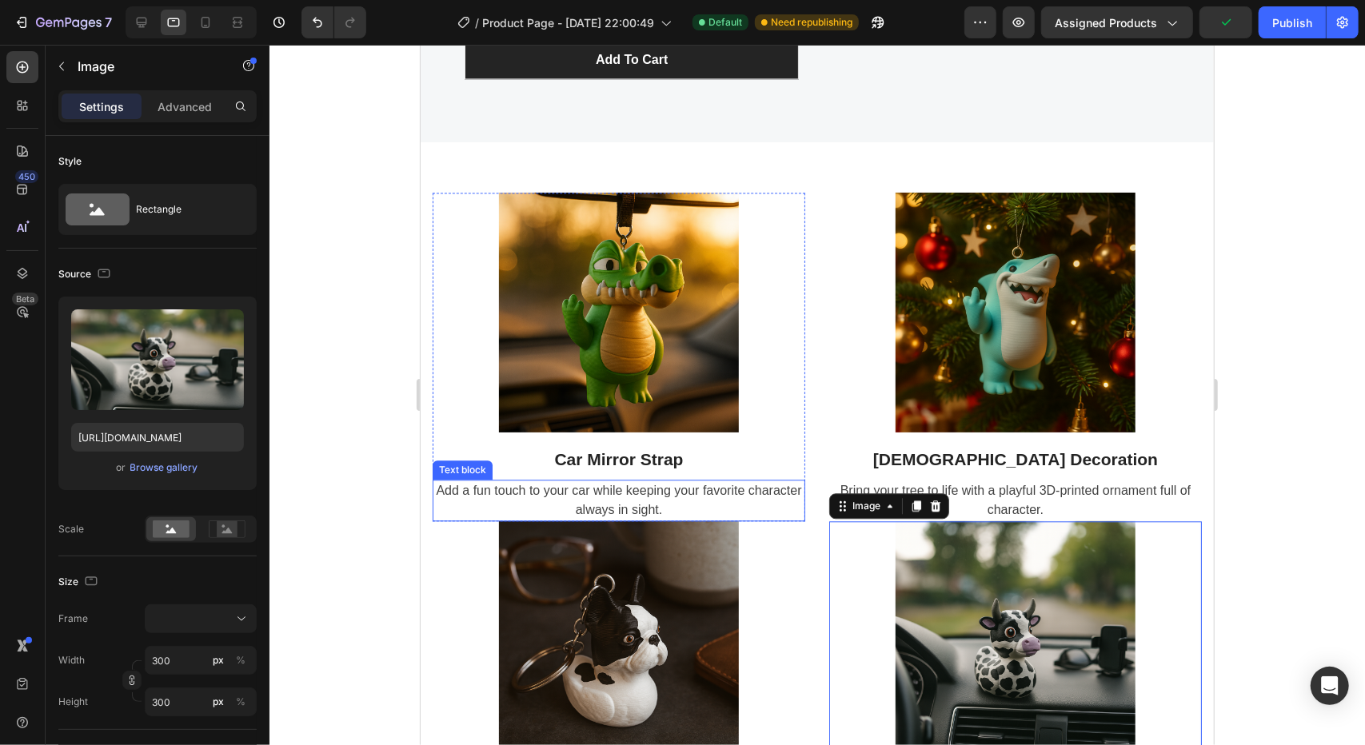
click at [756, 513] on p "Add a fun touch to your car while keeping your favorite character always in sig…" at bounding box center [617, 500] width 369 height 38
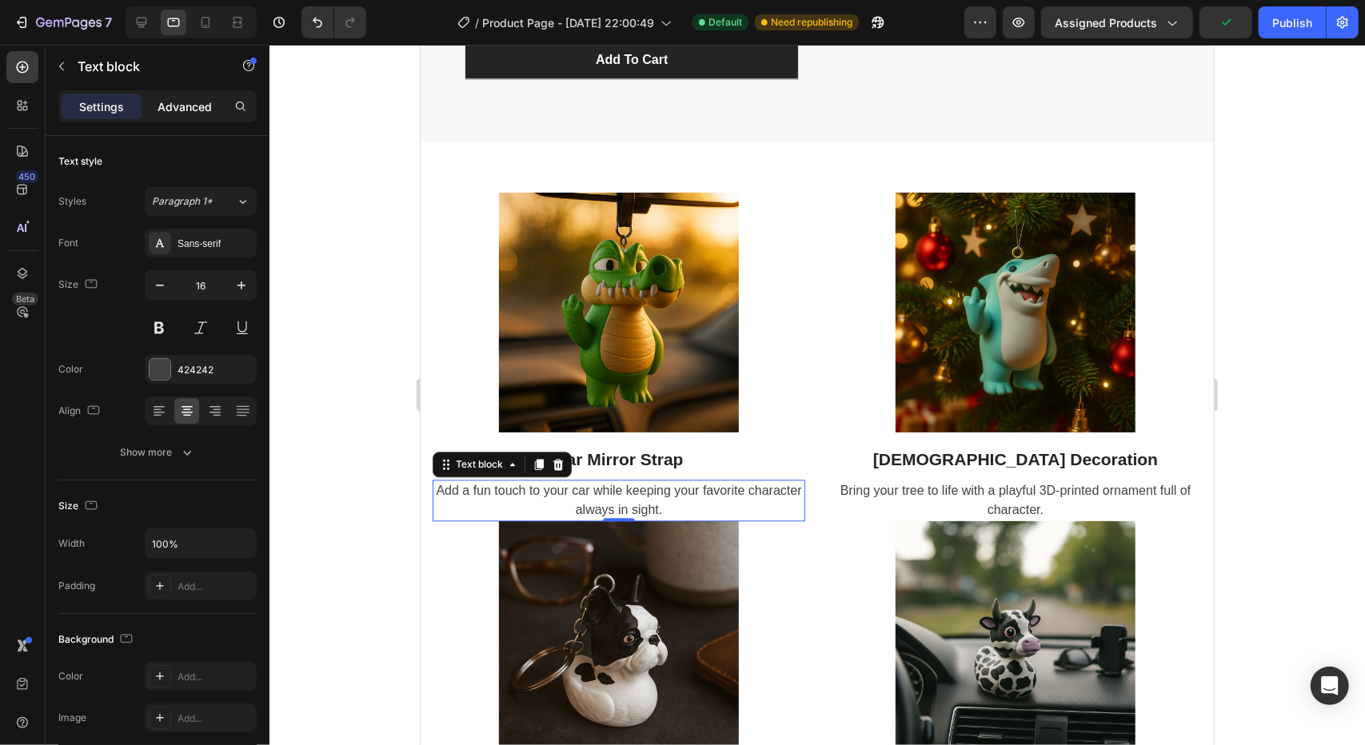
click at [174, 99] on p "Advanced" at bounding box center [185, 106] width 54 height 17
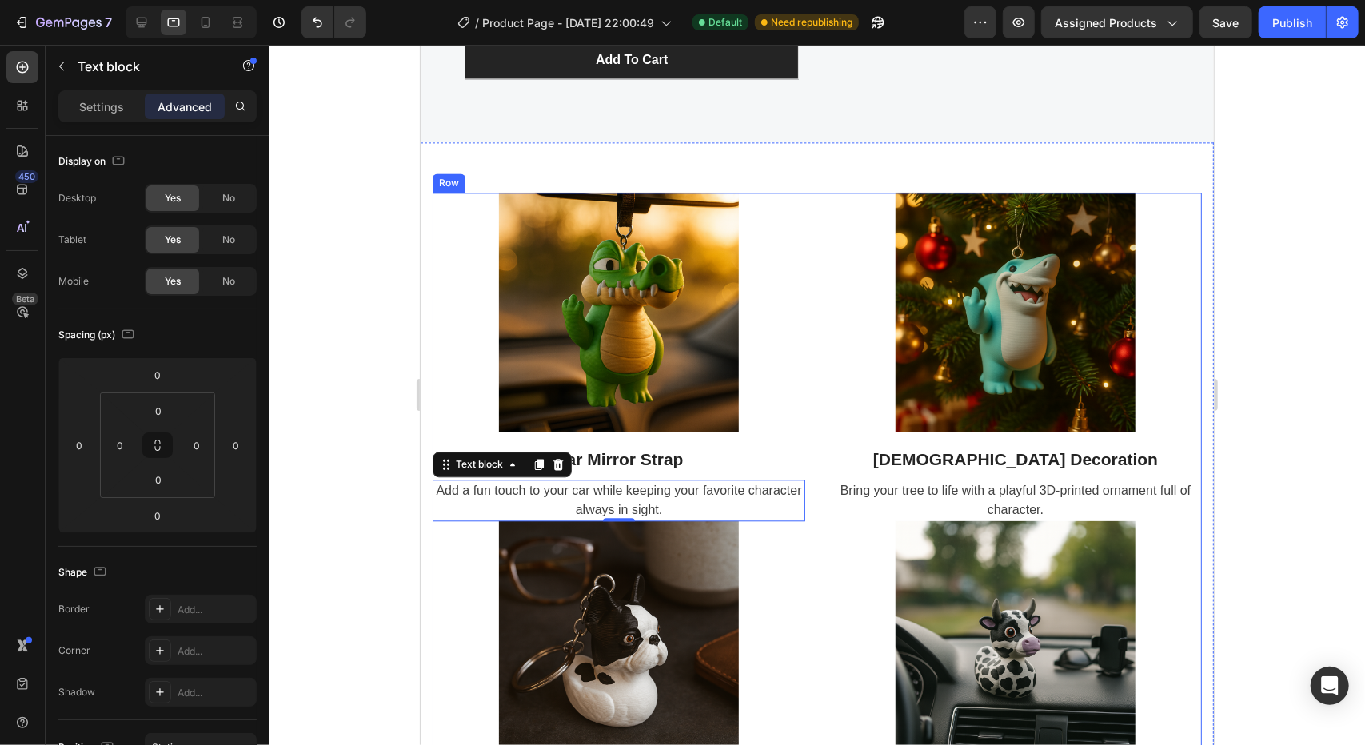
click at [815, 505] on div "Image Car Mirror Strap Heading Add a fun touch to your car while keeping your f…" at bounding box center [816, 511] width 769 height 639
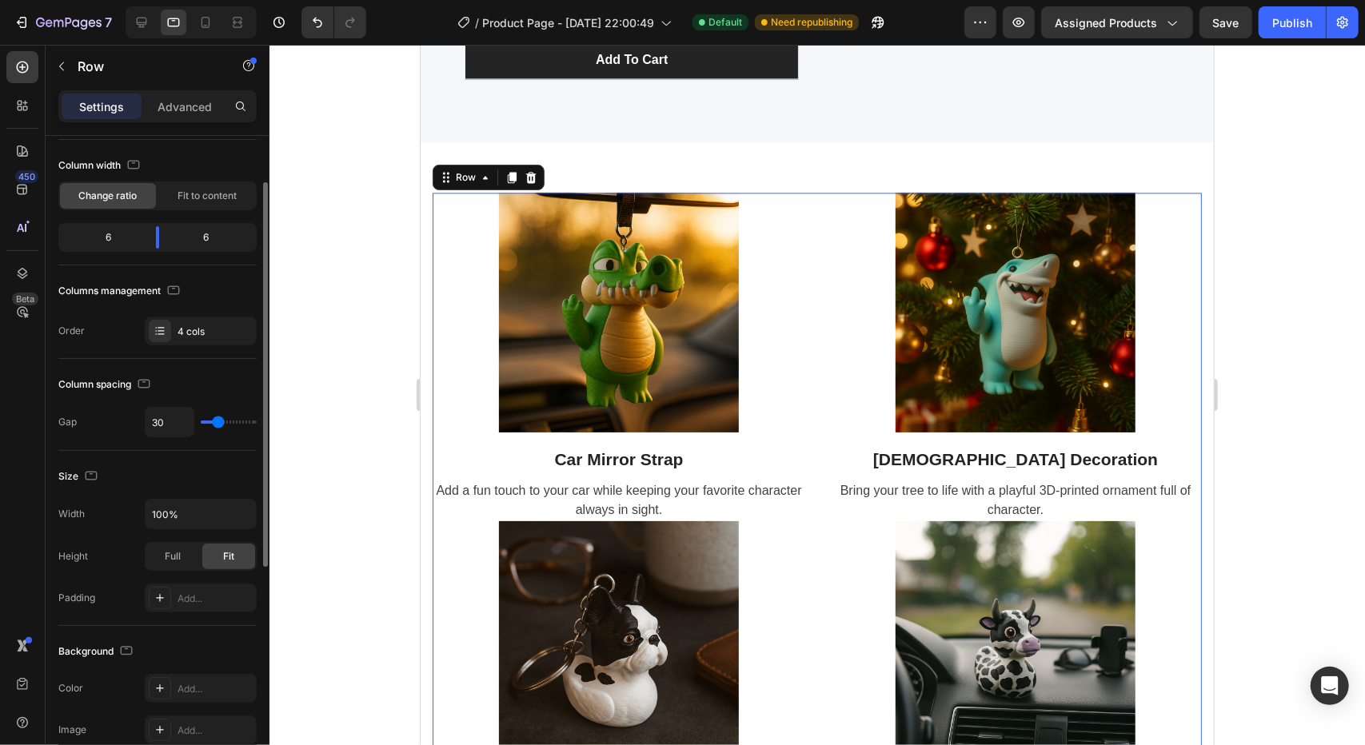
scroll to position [0, 0]
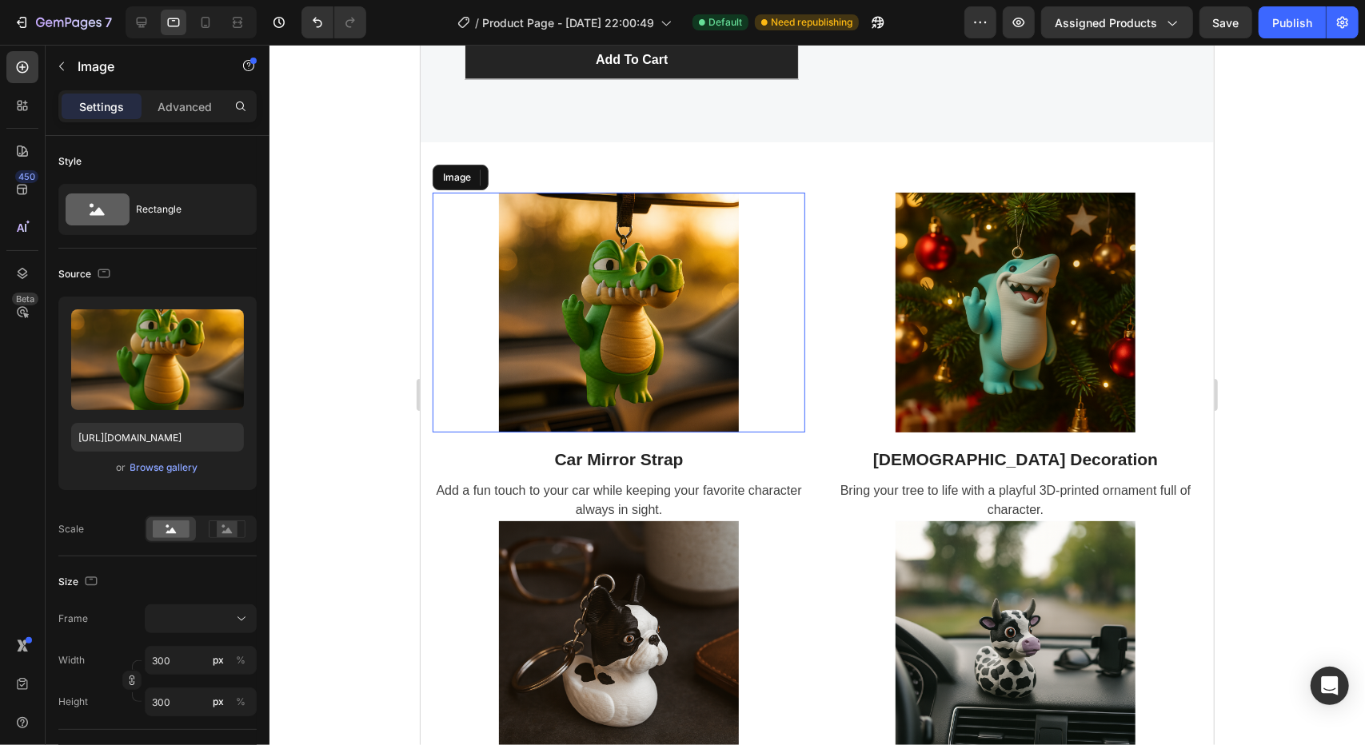
click at [463, 266] on div at bounding box center [618, 312] width 373 height 240
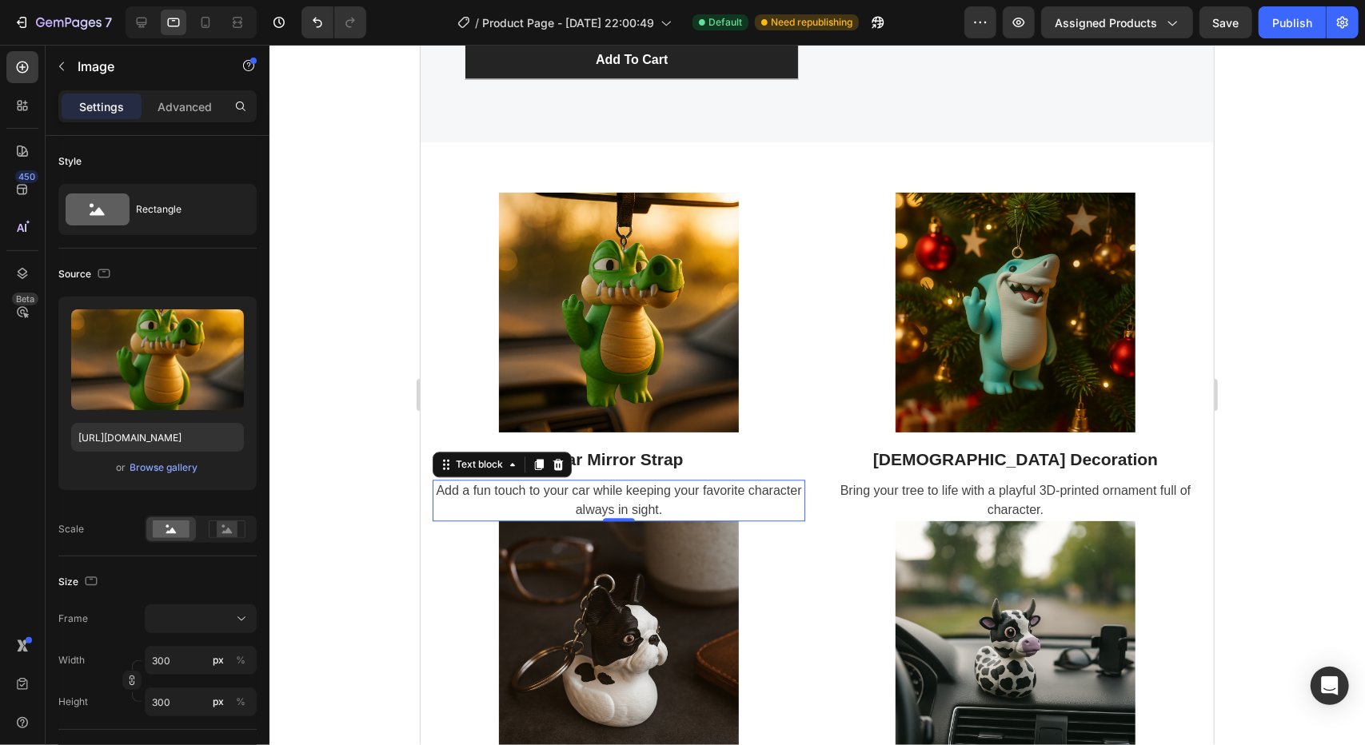
click at [436, 513] on p "Add a fun touch to your car while keeping your favorite character always in sig…" at bounding box center [617, 500] width 369 height 38
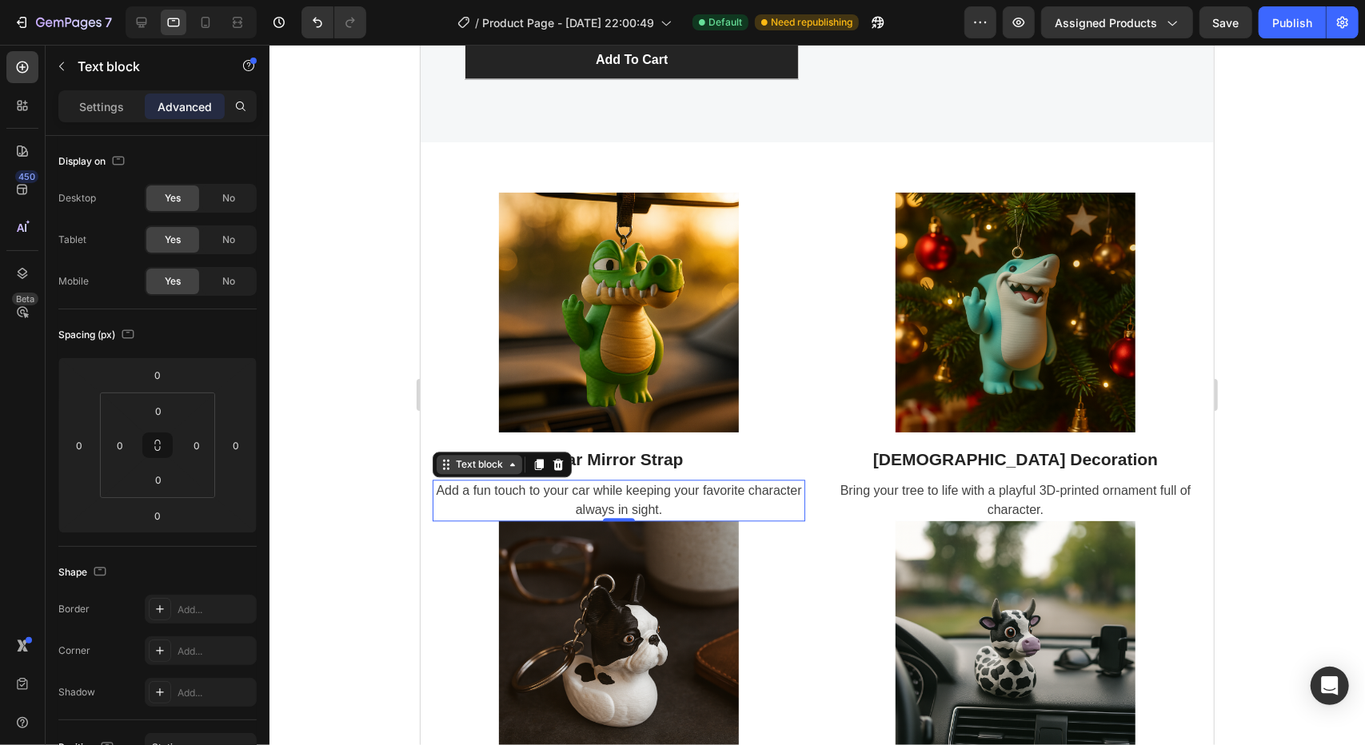
click at [476, 462] on div "Text block" at bounding box center [479, 464] width 54 height 14
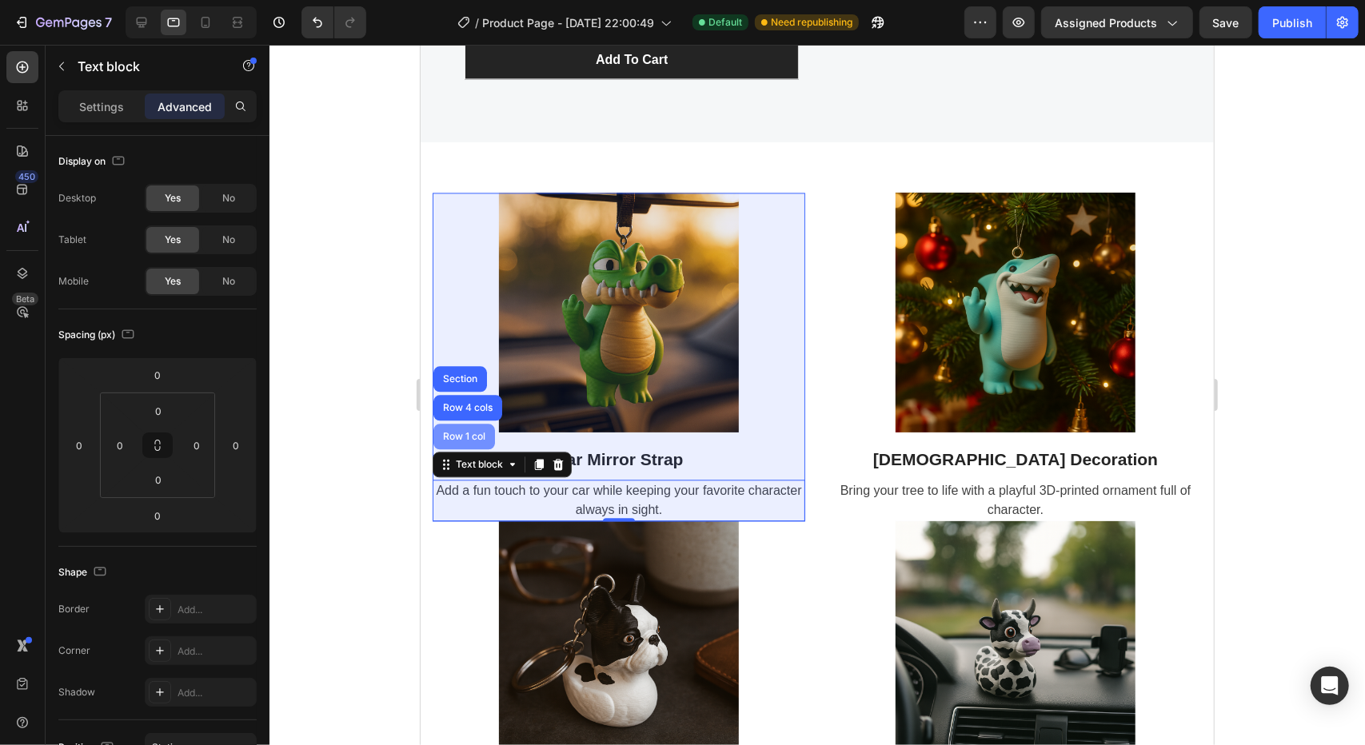
click at [473, 435] on div "Row 1 col" at bounding box center [463, 436] width 49 height 10
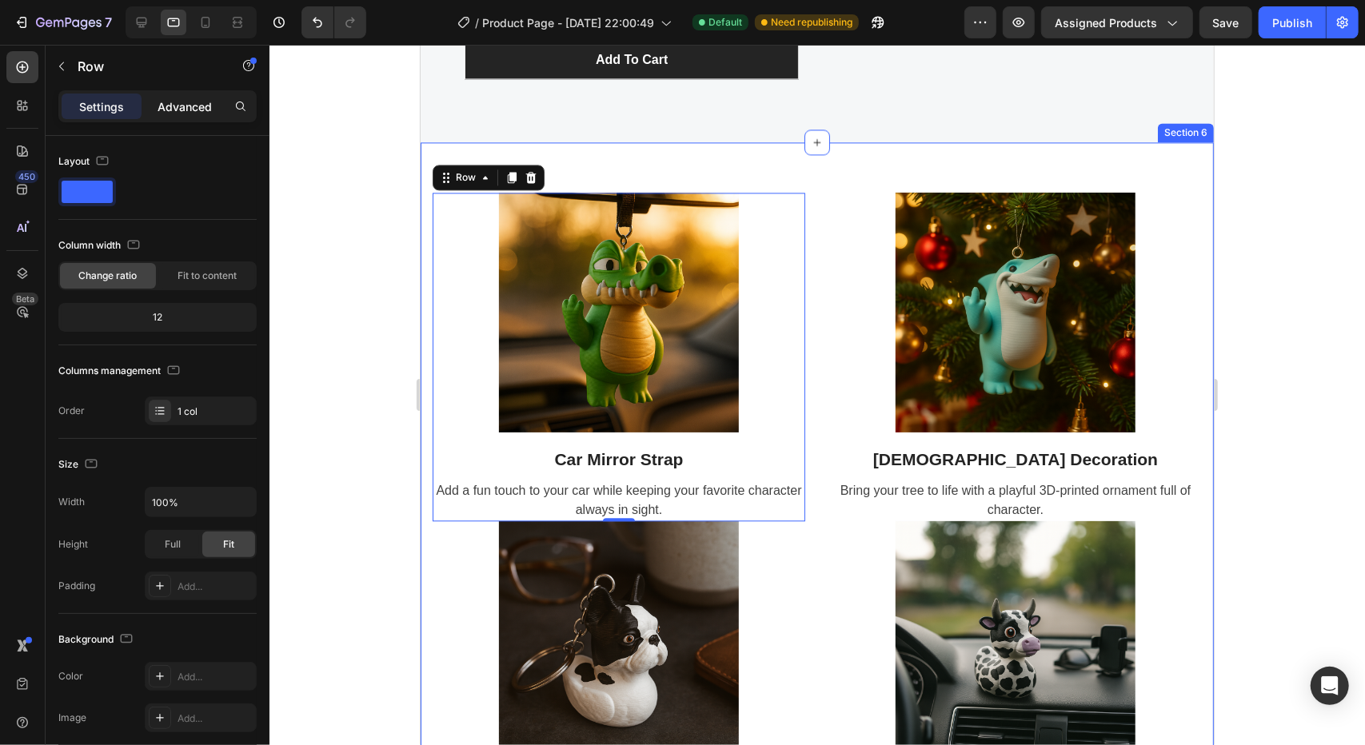
click at [173, 105] on p "Advanced" at bounding box center [185, 106] width 54 height 17
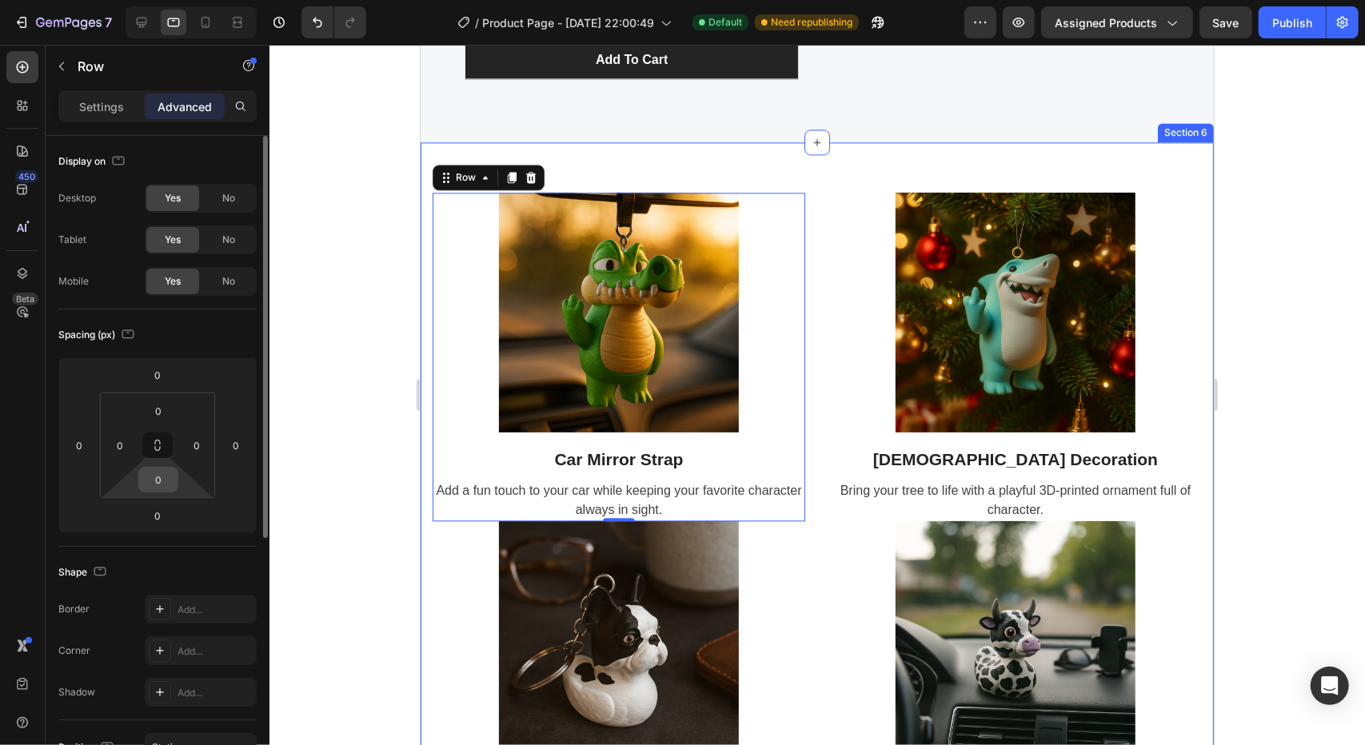
click at [168, 481] on input "0" at bounding box center [158, 480] width 32 height 24
type input "40"
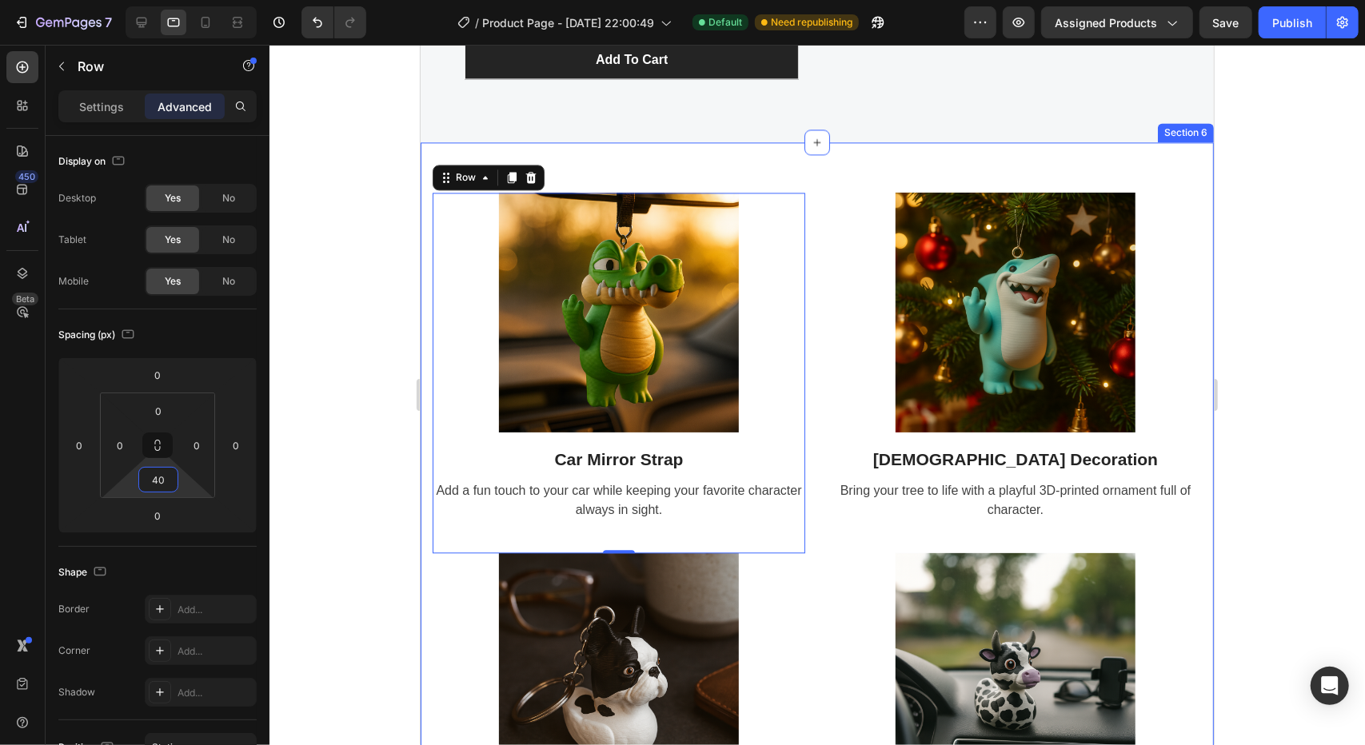
click at [384, 615] on div at bounding box center [816, 395] width 1095 height 700
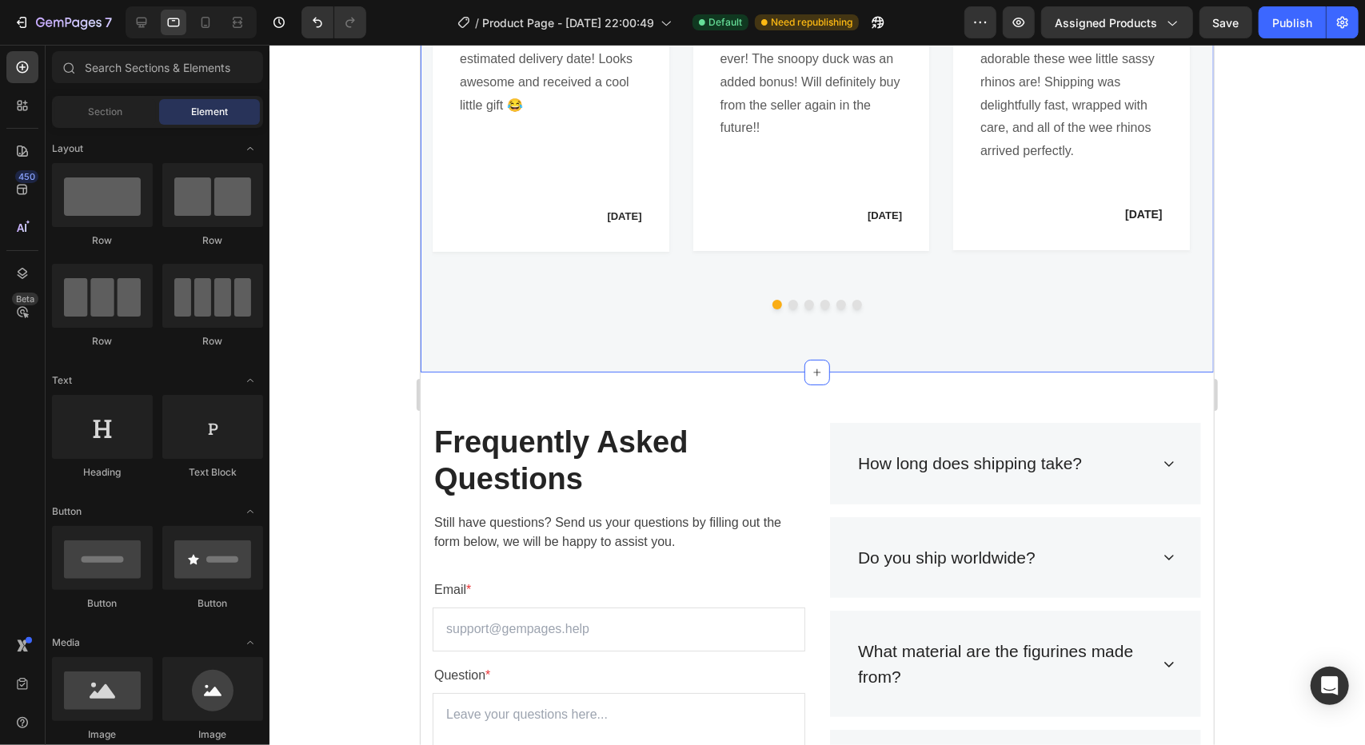
scroll to position [4114, 0]
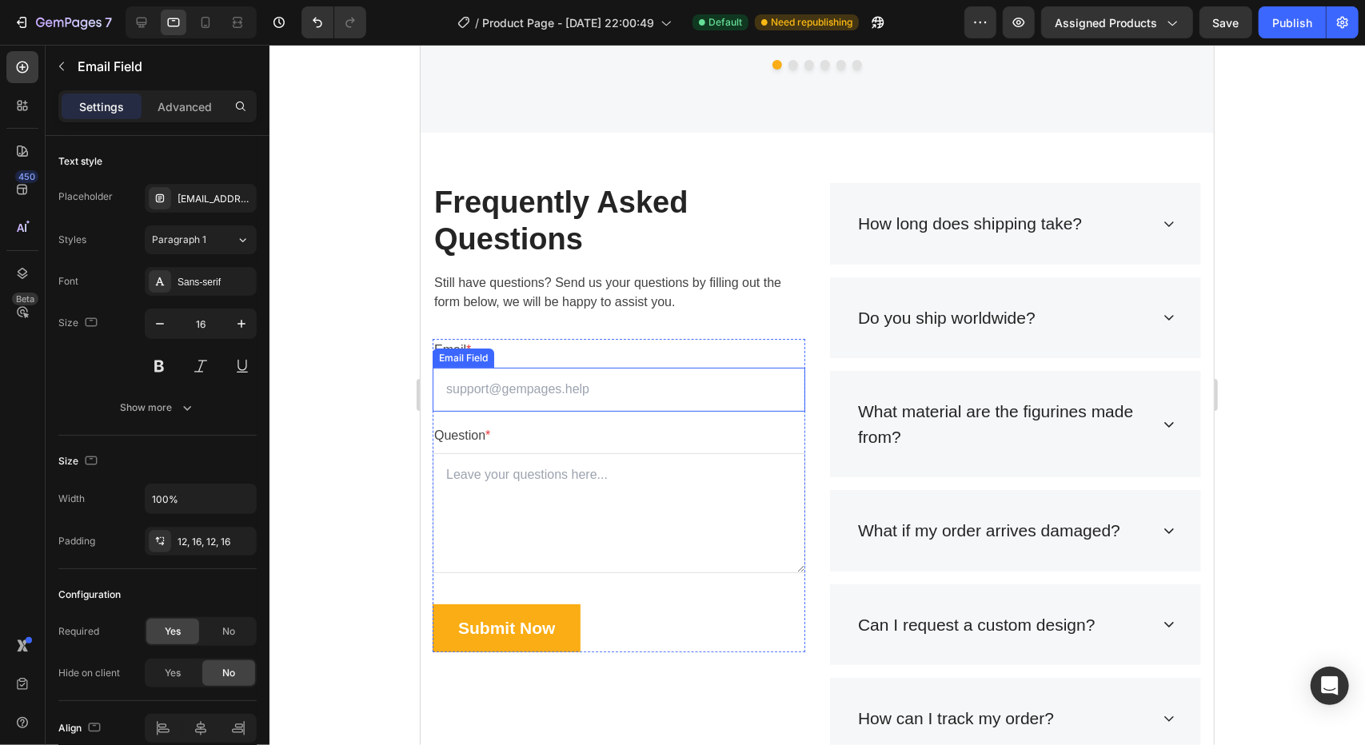
click at [513, 411] on input "email" at bounding box center [618, 389] width 373 height 44
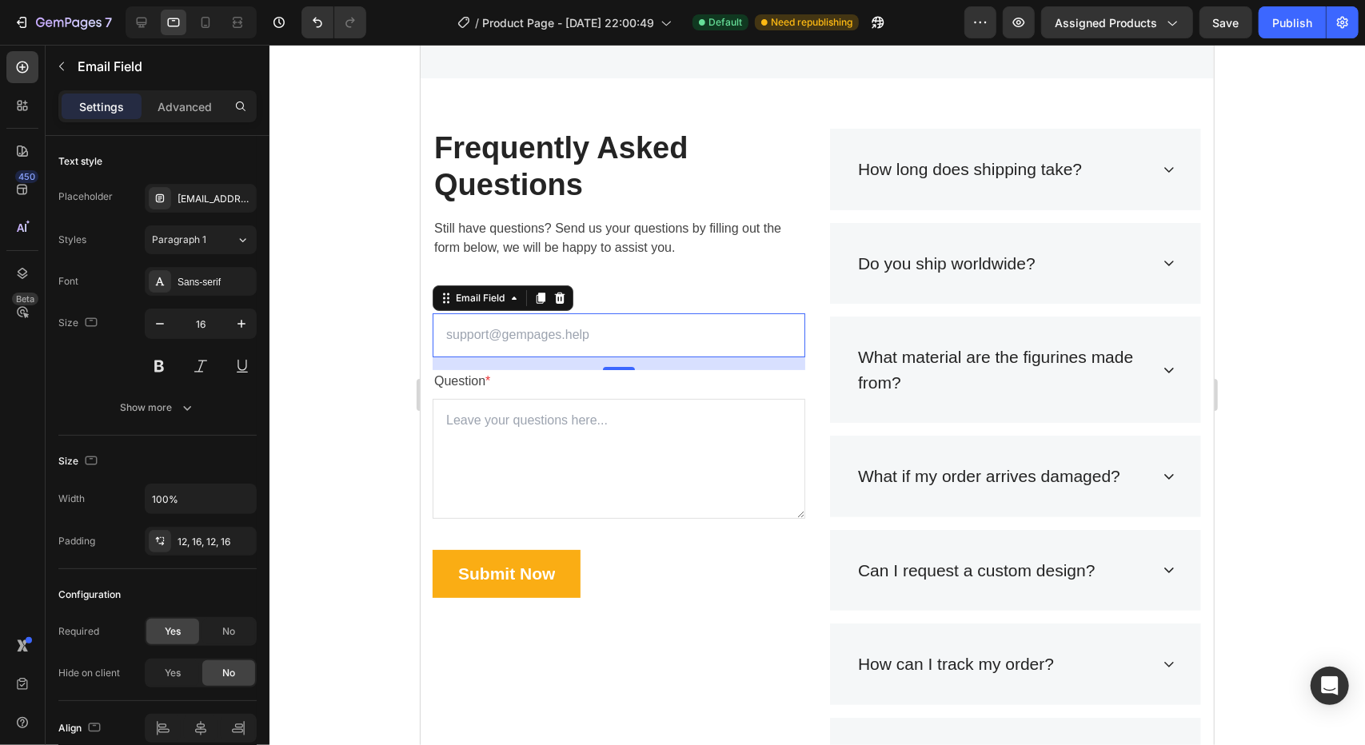
scroll to position [4194, 0]
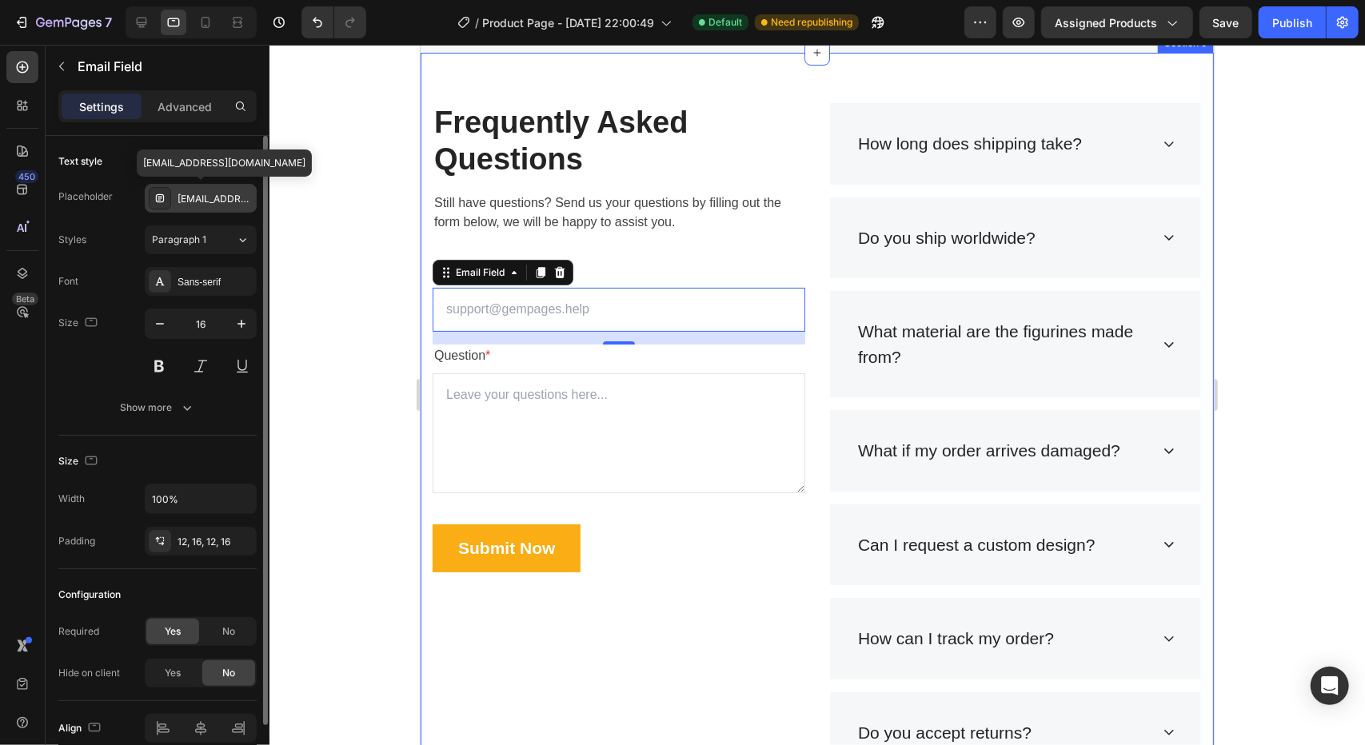
click at [224, 197] on div "Support@gempages.Help" at bounding box center [215, 199] width 75 height 14
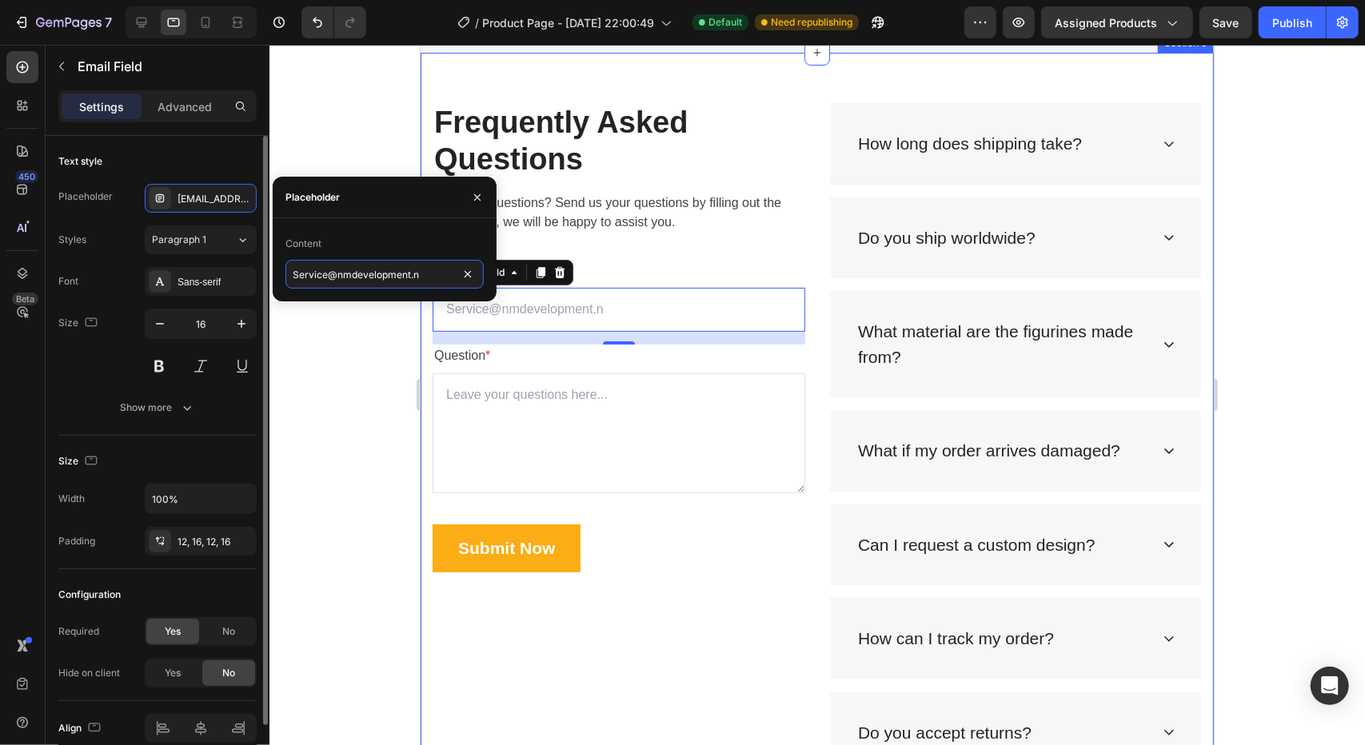
type input "Service@nmdevelopment.nl"
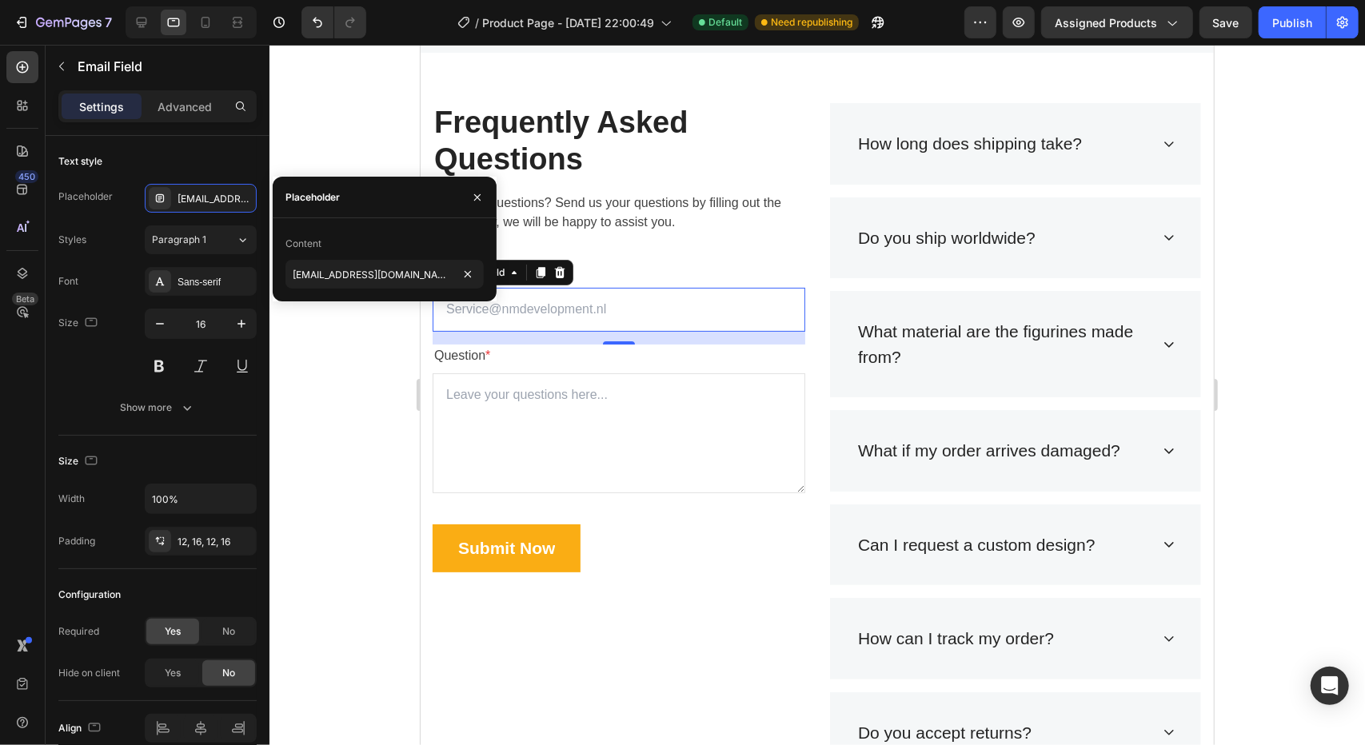
click at [361, 553] on div at bounding box center [816, 395] width 1095 height 700
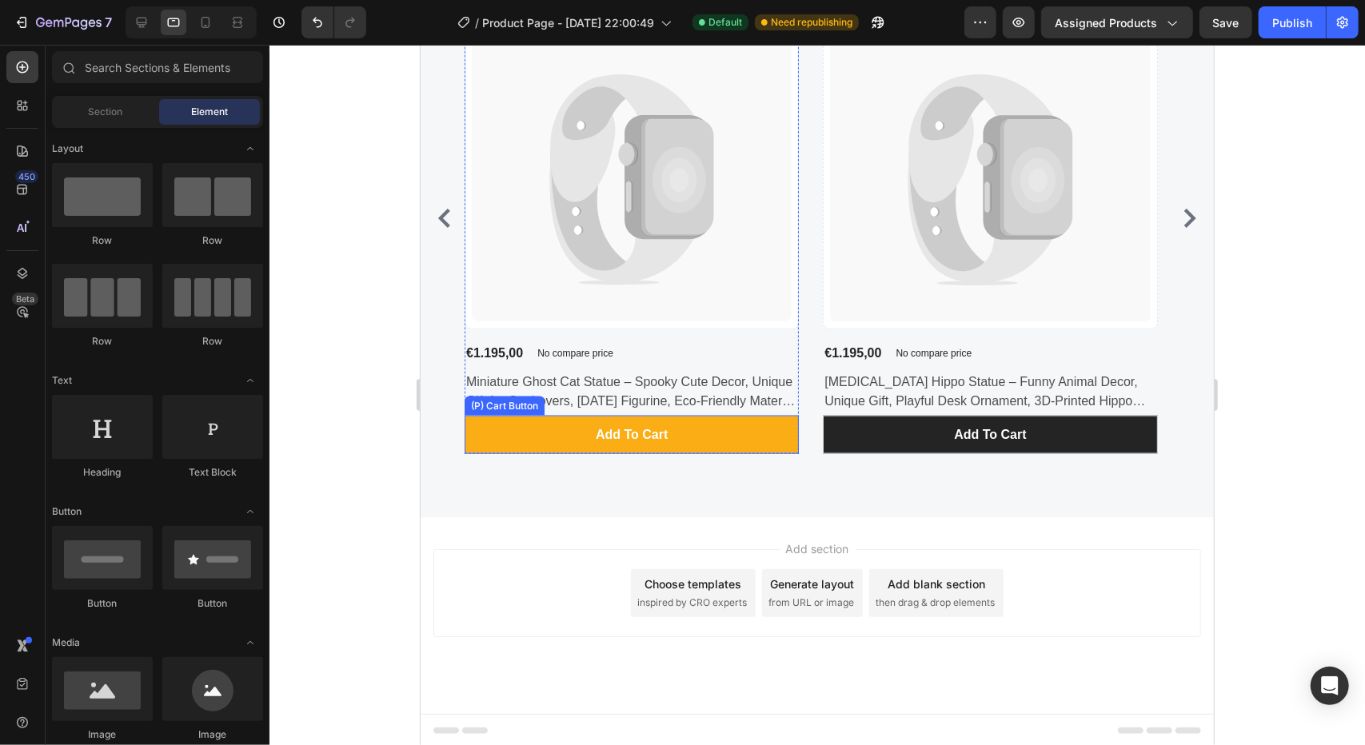
scroll to position [4980, 0]
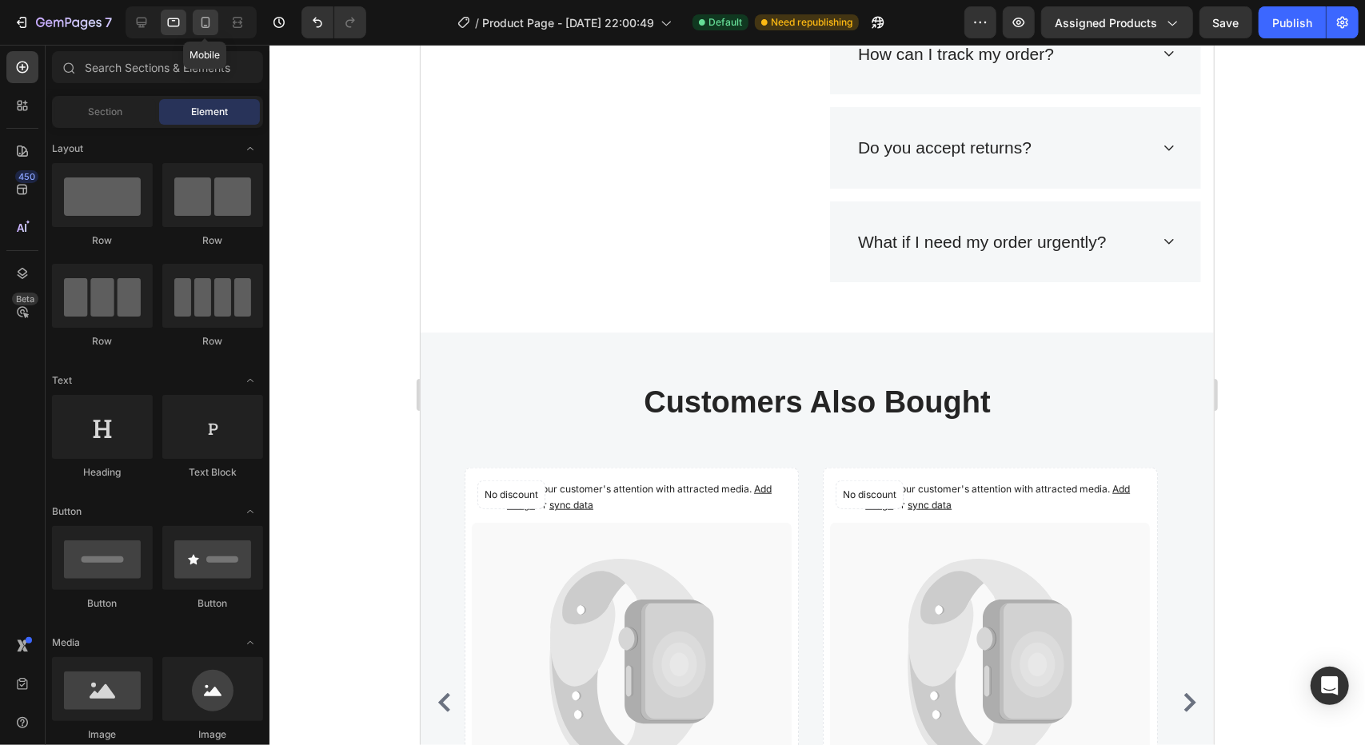
click at [204, 18] on icon at bounding box center [205, 22] width 9 height 11
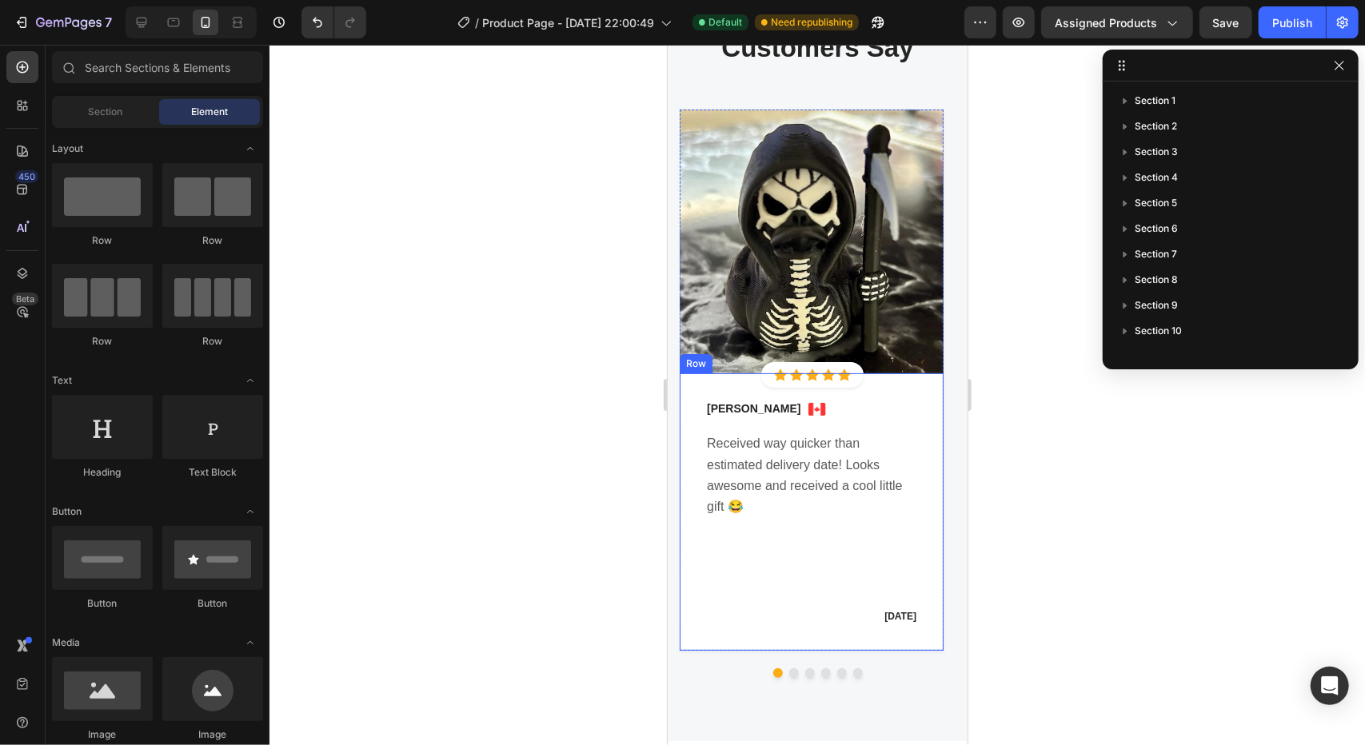
scroll to position [4293, 0]
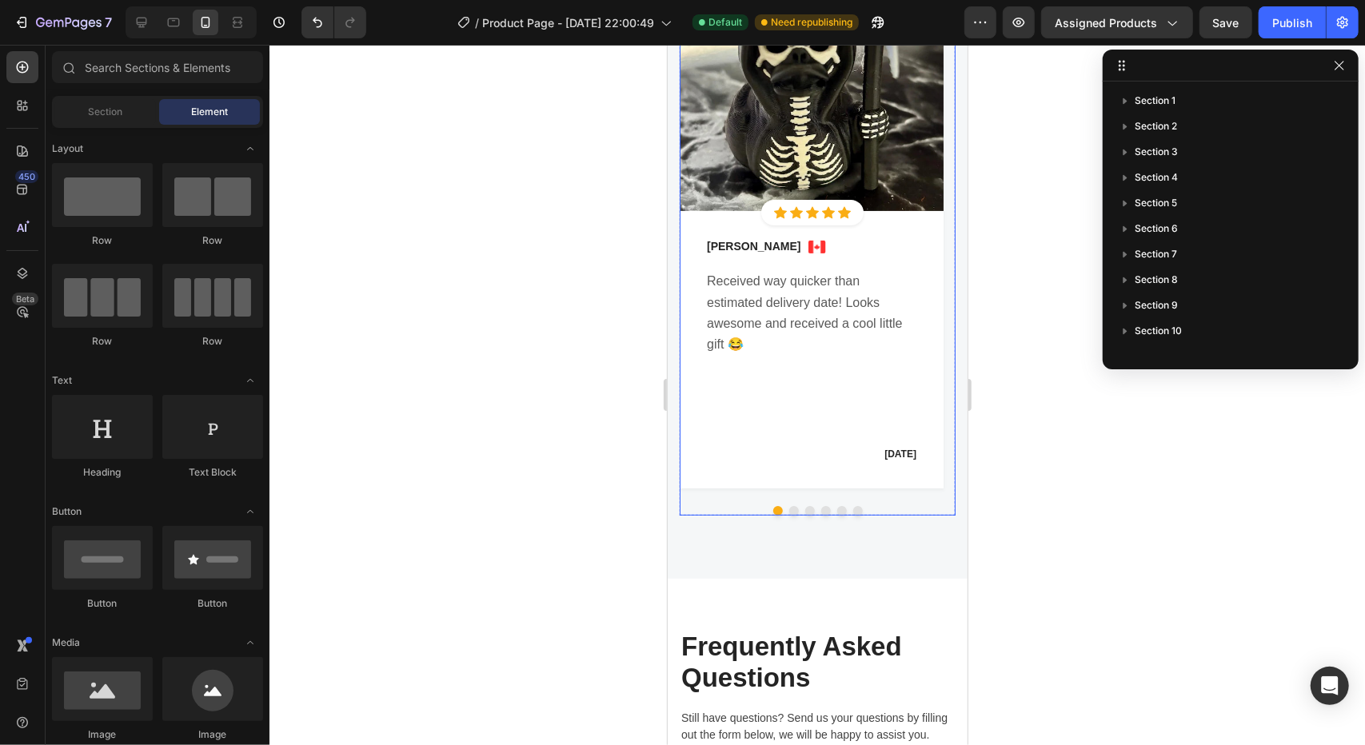
click at [788, 506] on button "Dot" at bounding box center [793, 510] width 10 height 10
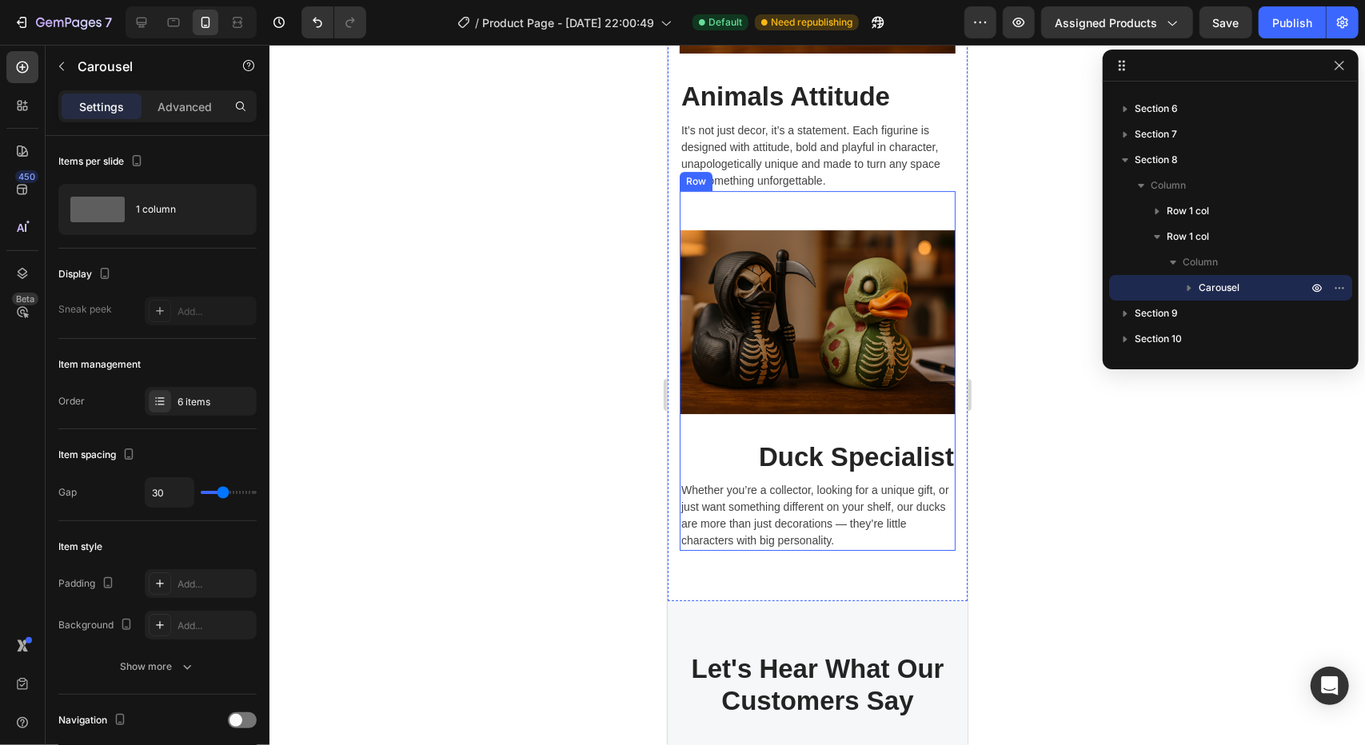
scroll to position [3413, 0]
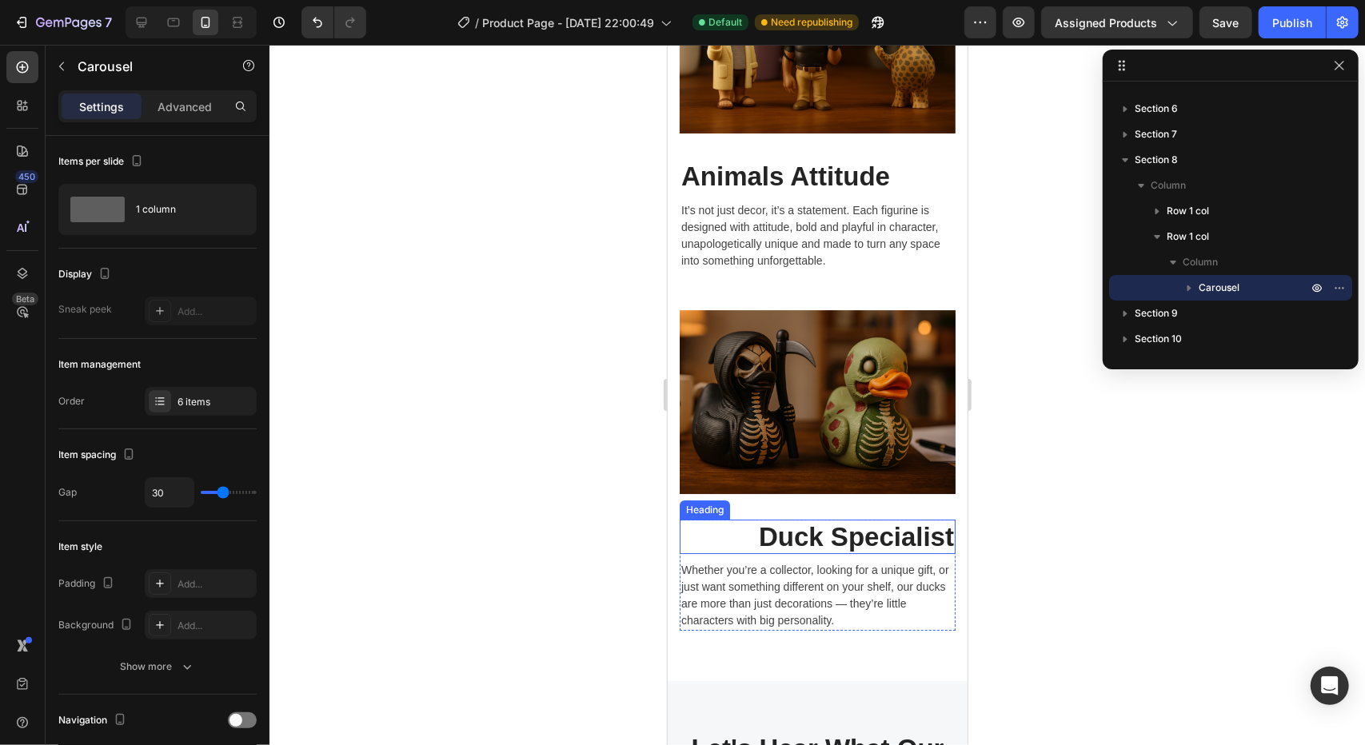
click at [801, 521] on h2 "Duck Specialist" at bounding box center [817, 536] width 276 height 35
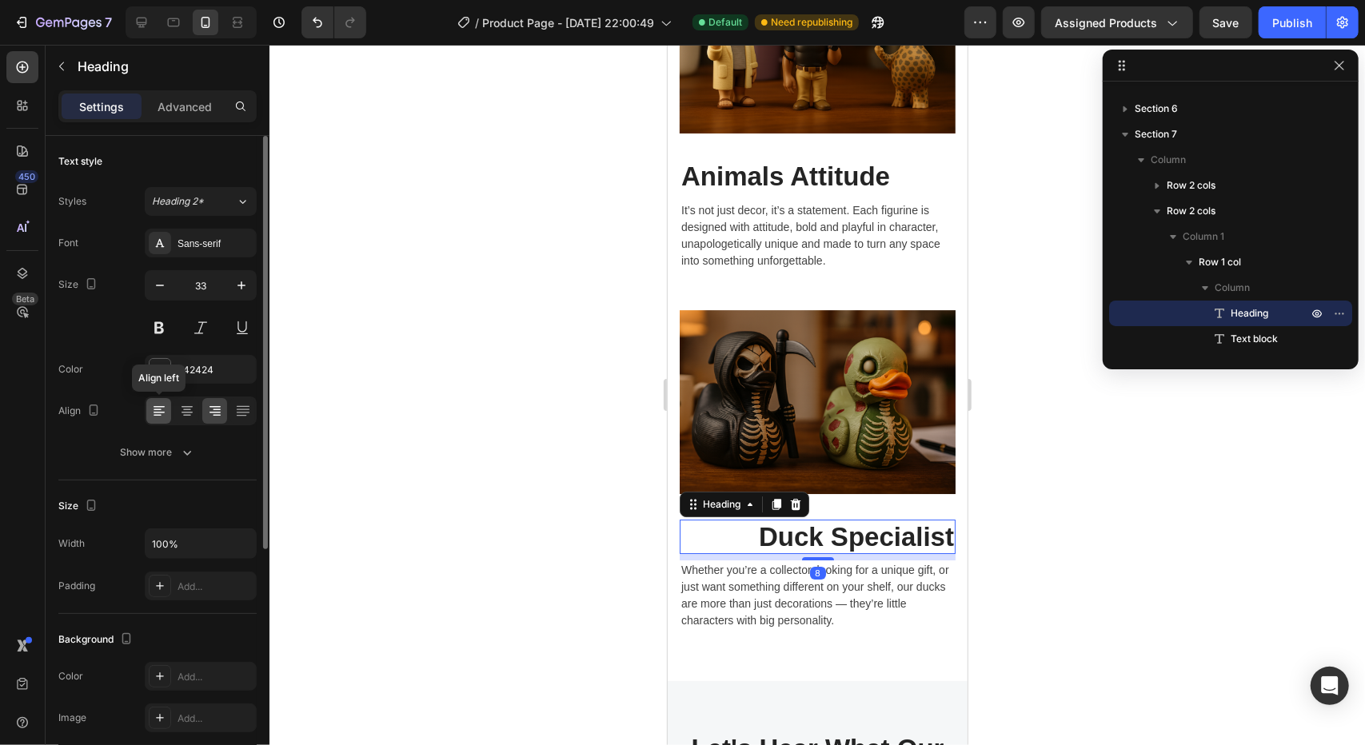
click at [166, 409] on icon at bounding box center [159, 411] width 16 height 16
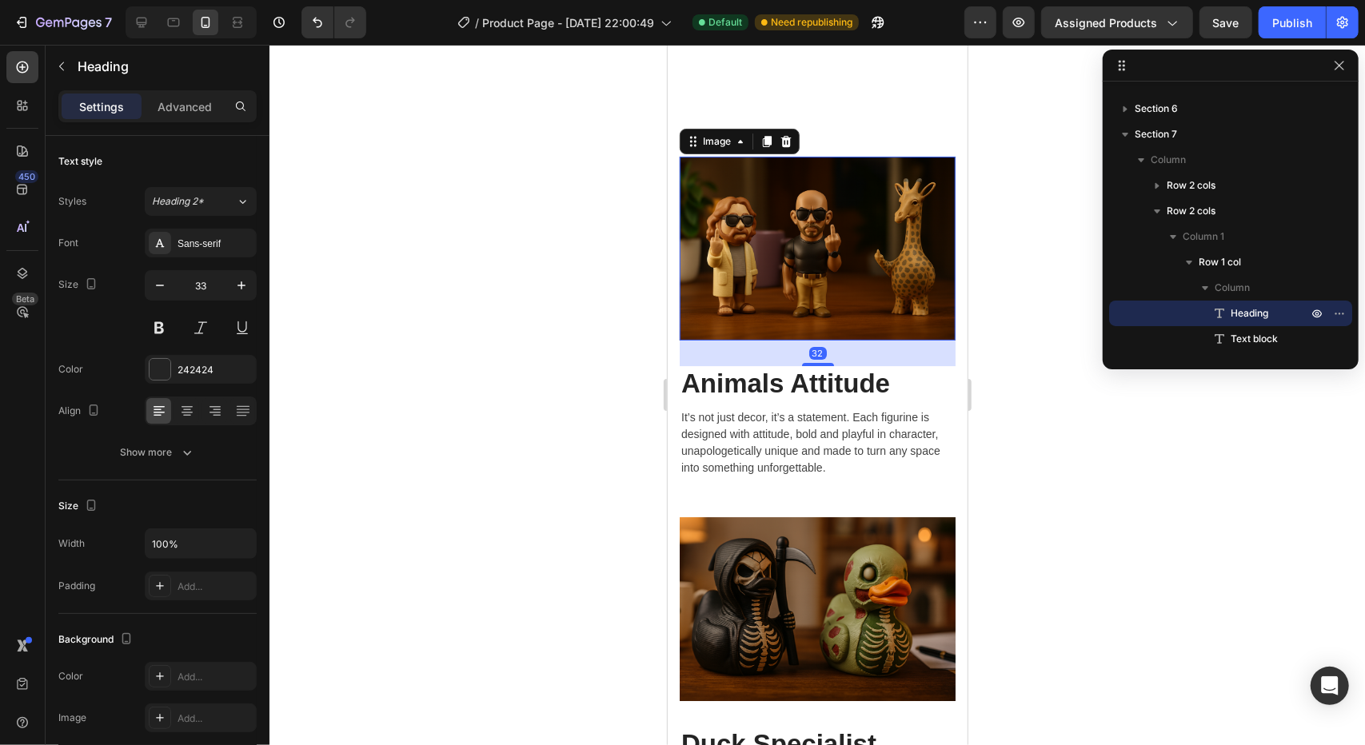
click at [790, 275] on img at bounding box center [817, 248] width 276 height 184
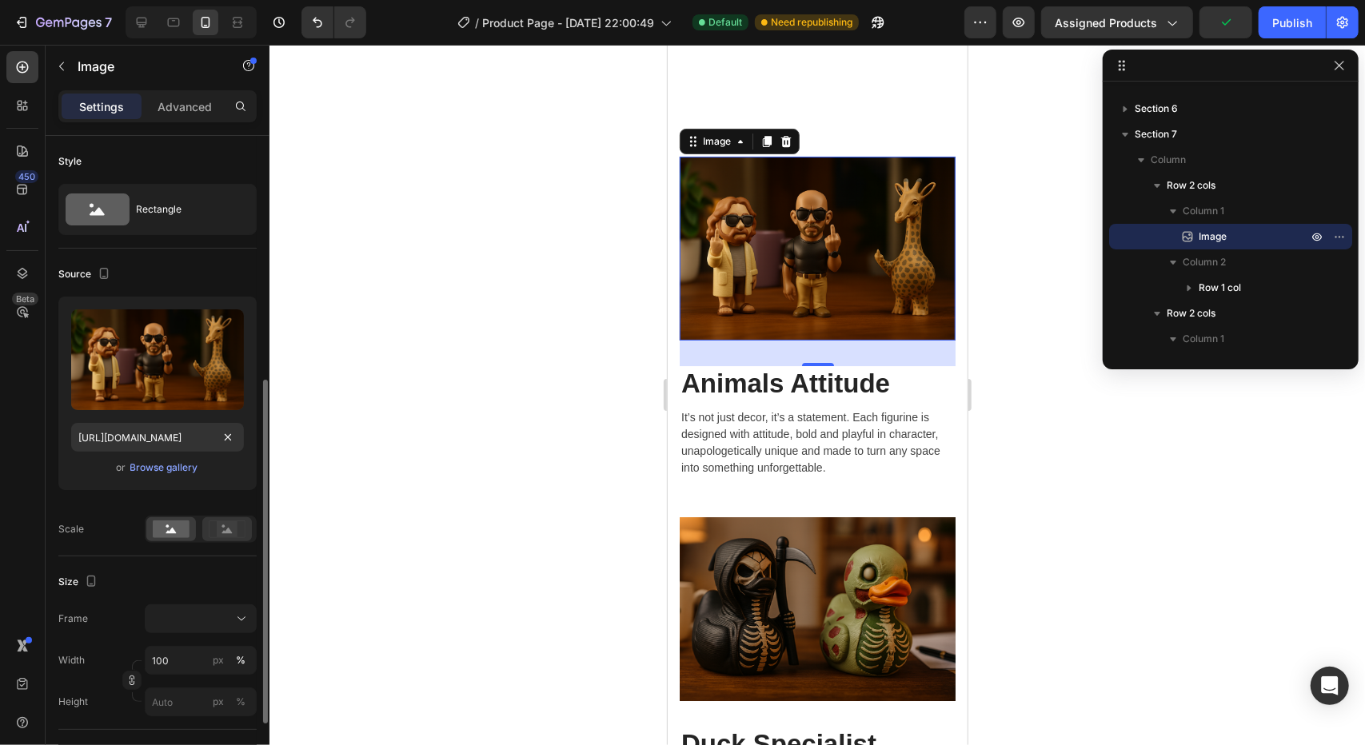
scroll to position [240, 0]
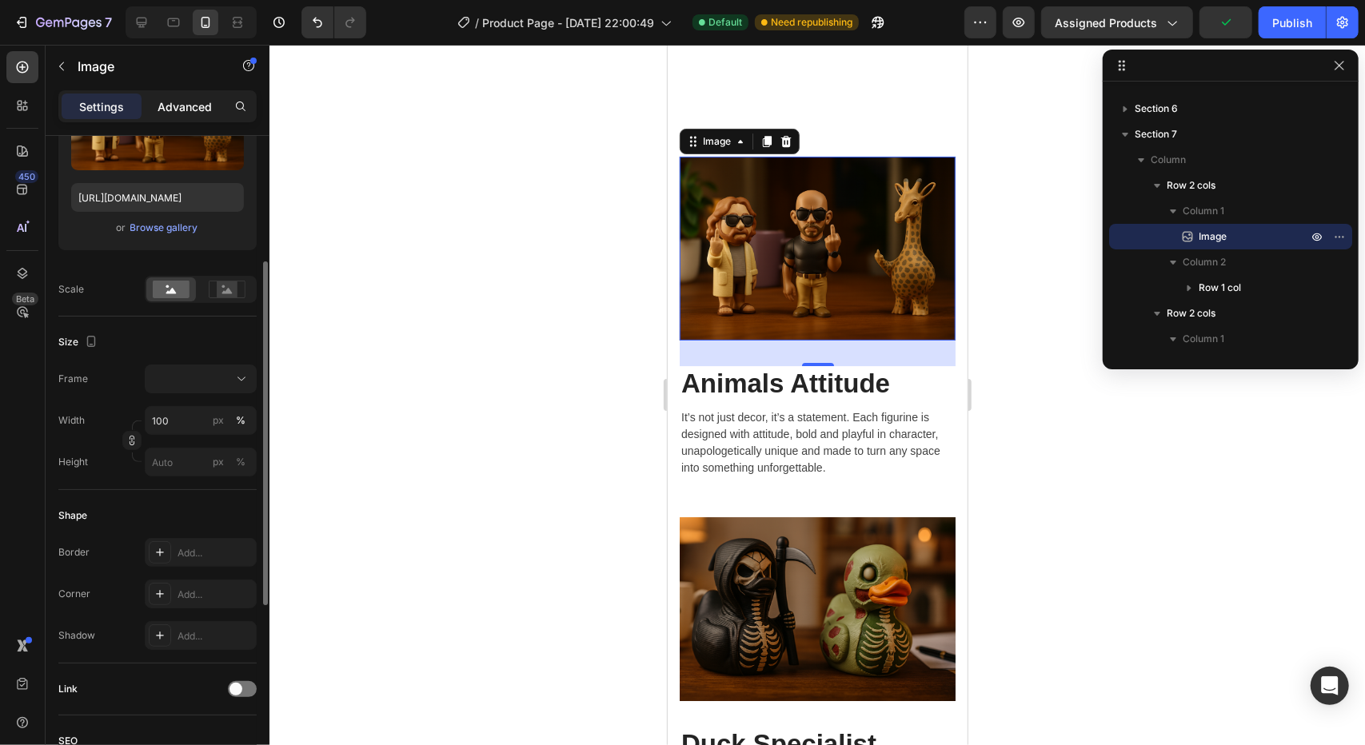
click at [188, 108] on p "Advanced" at bounding box center [185, 106] width 54 height 17
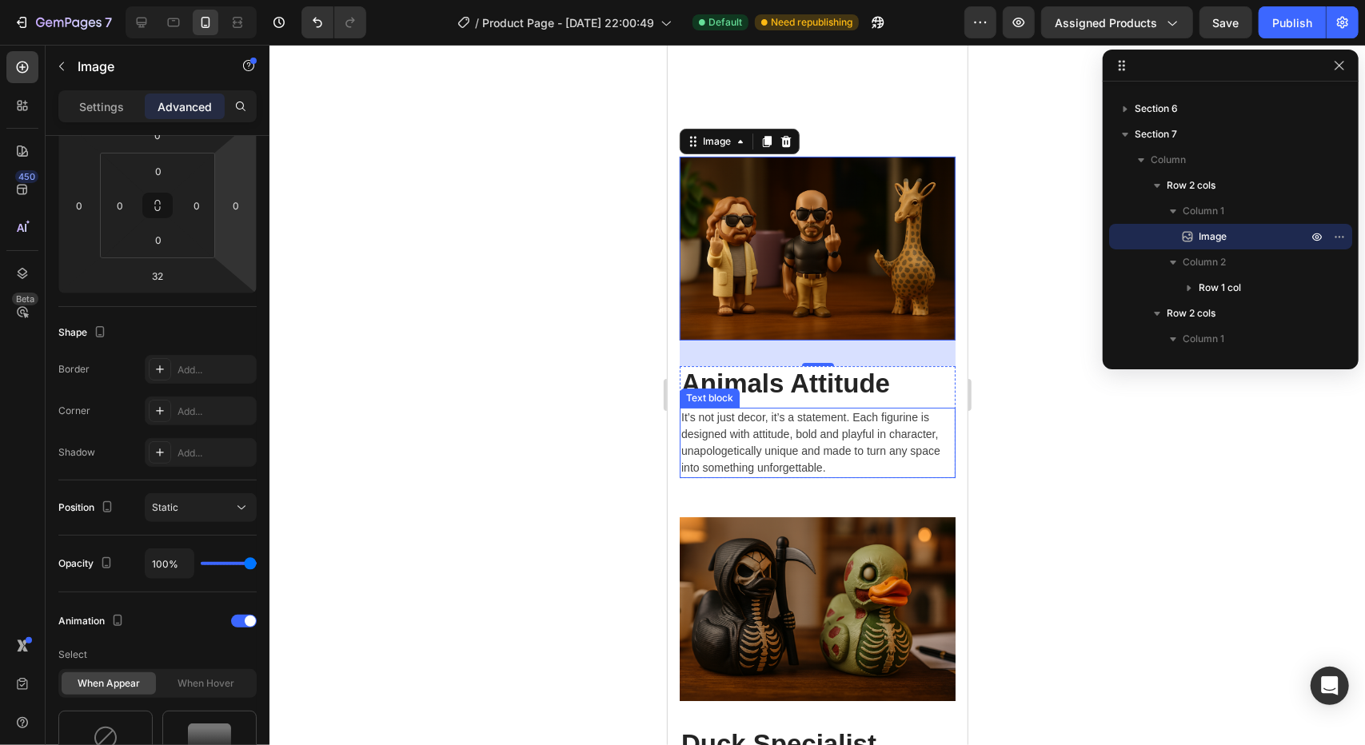
scroll to position [3333, 0]
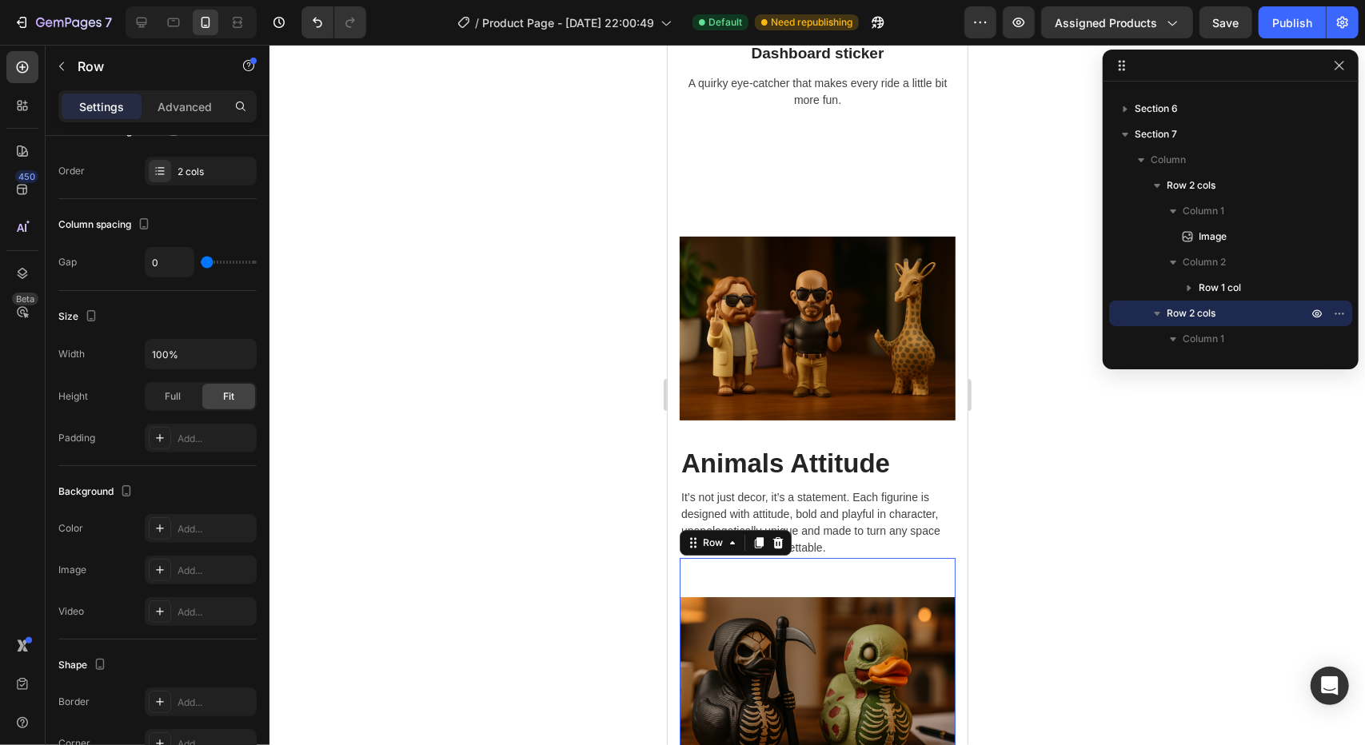
click at [707, 564] on div "Image" at bounding box center [817, 681] width 276 height 249
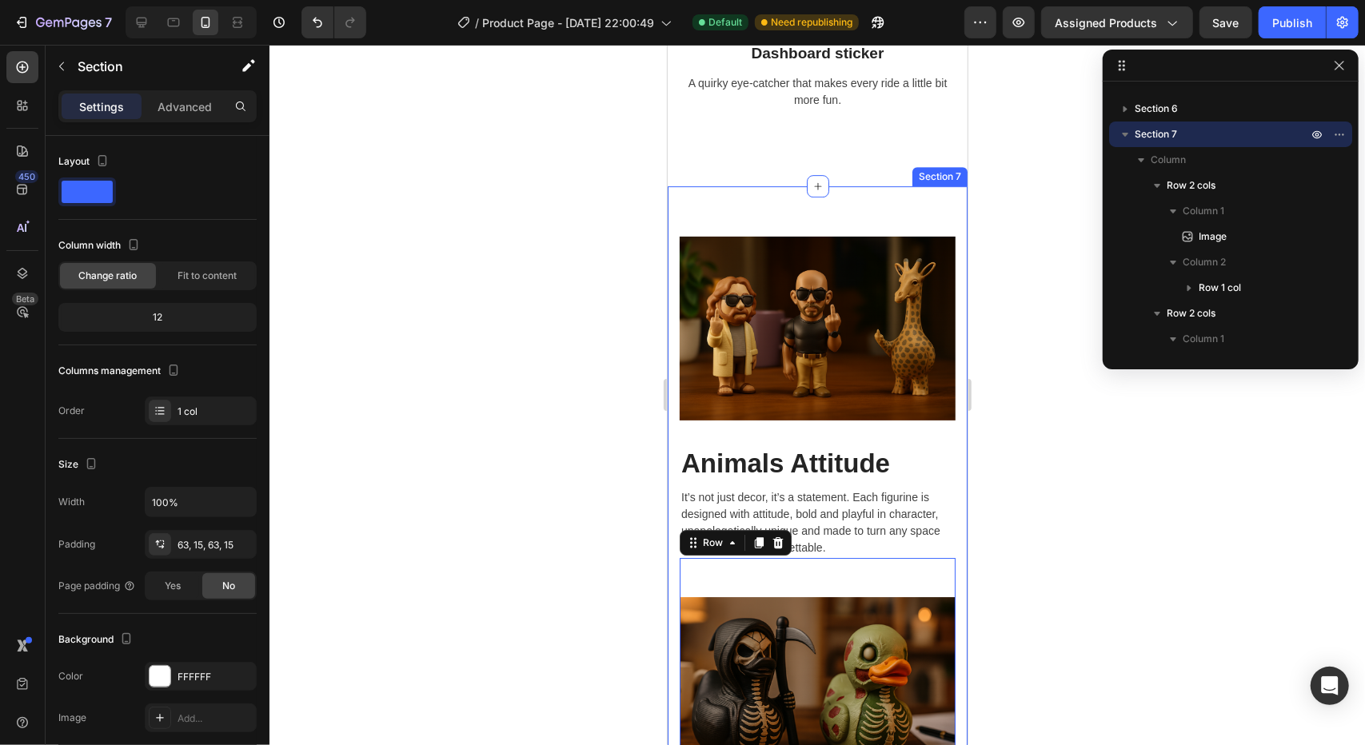
click at [682, 213] on div "Image Animals Attitude Heading It’s not just decor, it’s a statement. Each figu…" at bounding box center [817, 577] width 300 height 782
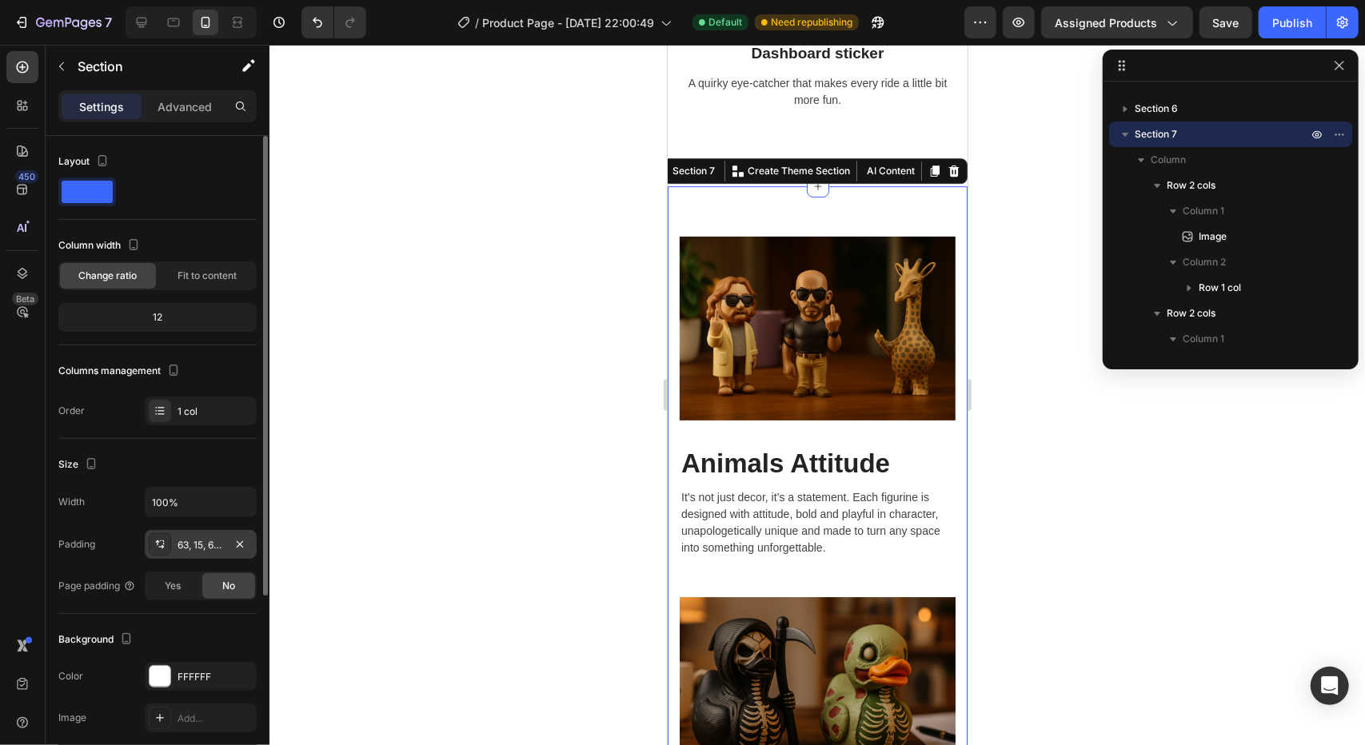
click at [214, 546] on div "63, 15, 63, 15" at bounding box center [201, 545] width 46 height 14
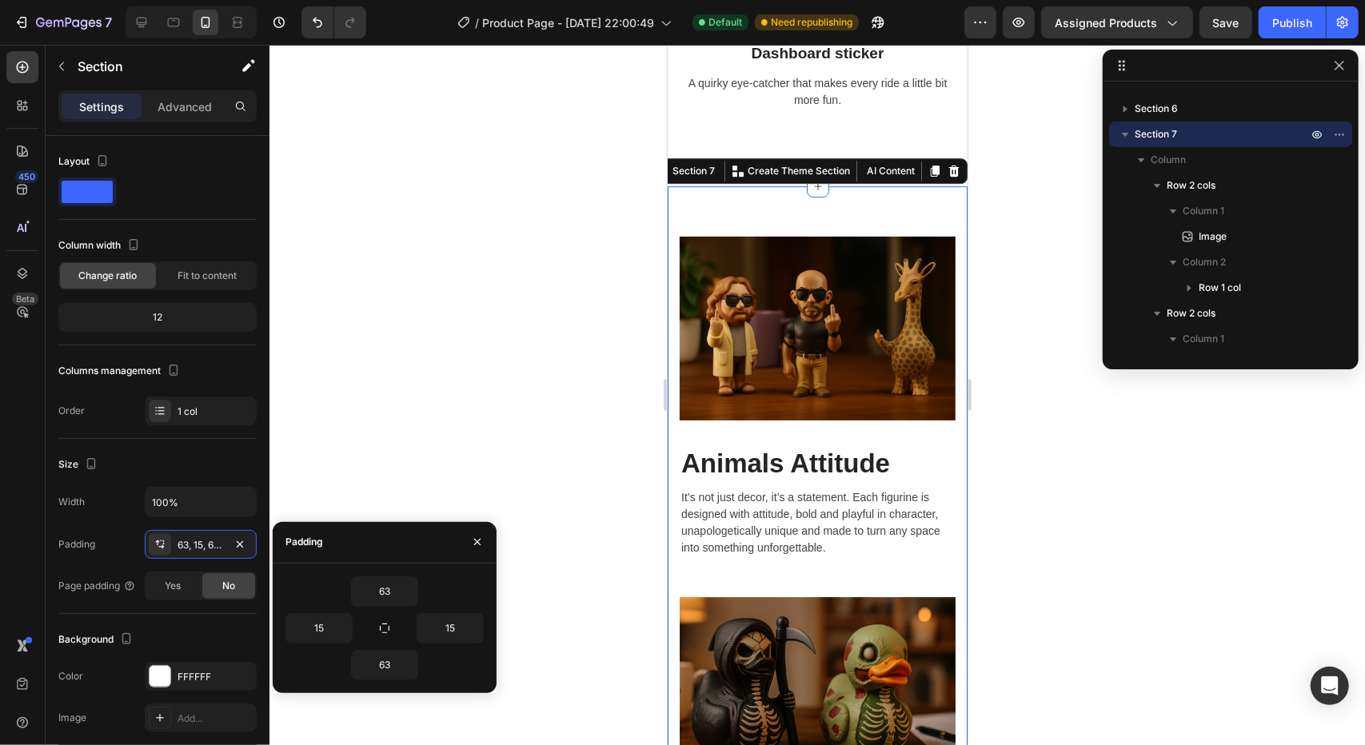
click at [559, 305] on div at bounding box center [816, 395] width 1095 height 700
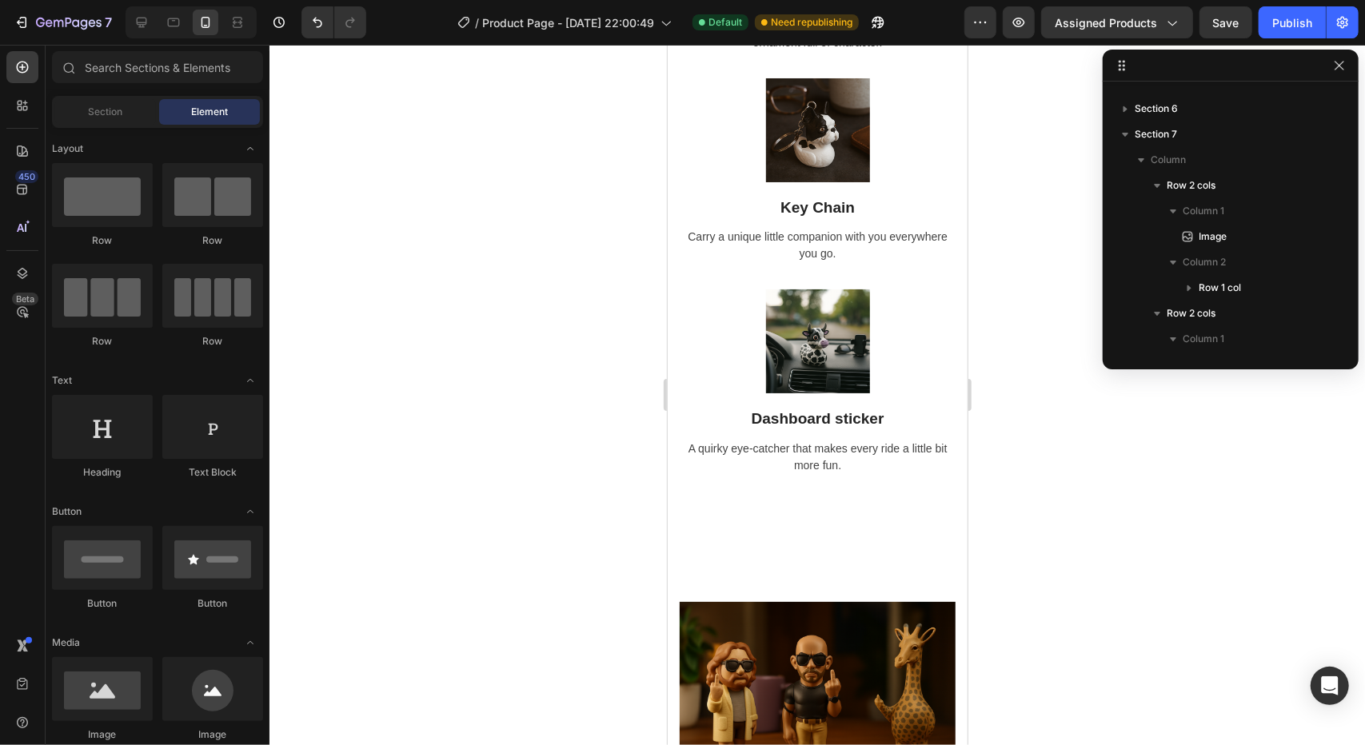
scroll to position [2934, 0]
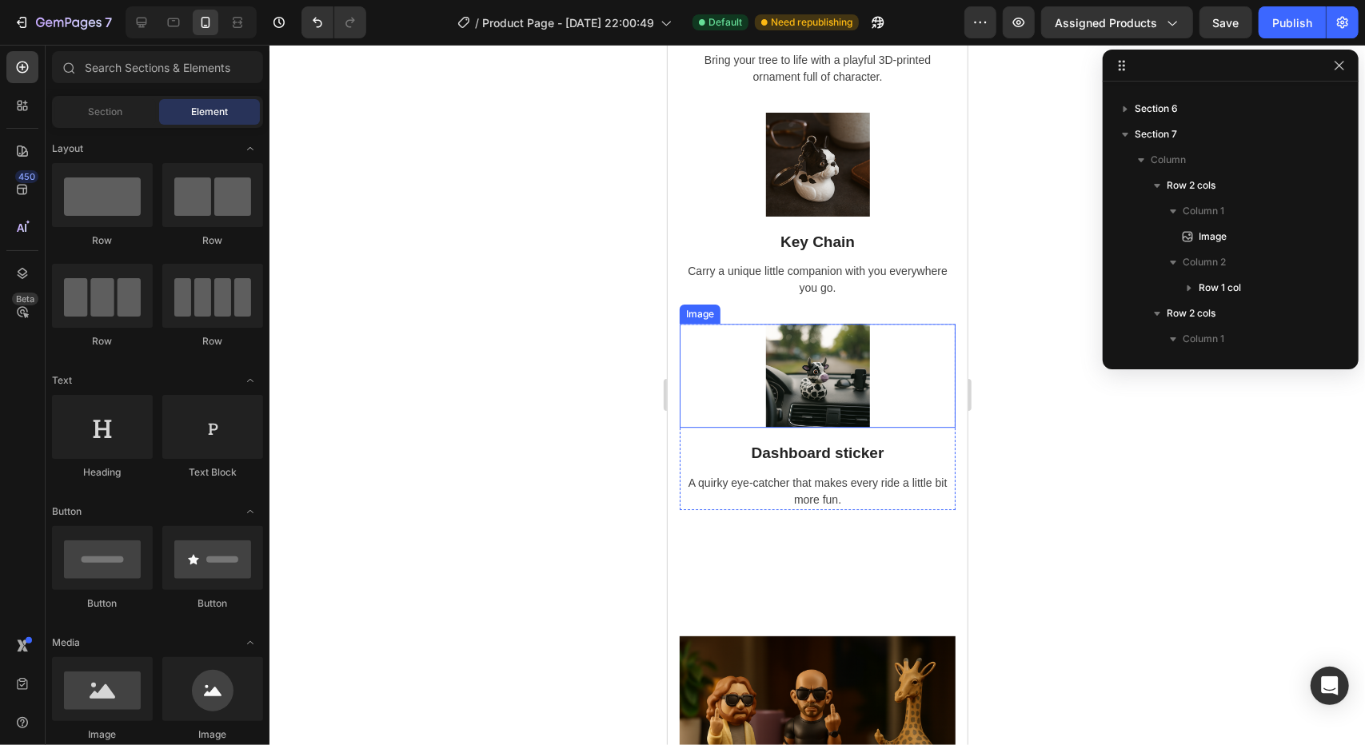
click at [820, 381] on img at bounding box center [817, 375] width 104 height 104
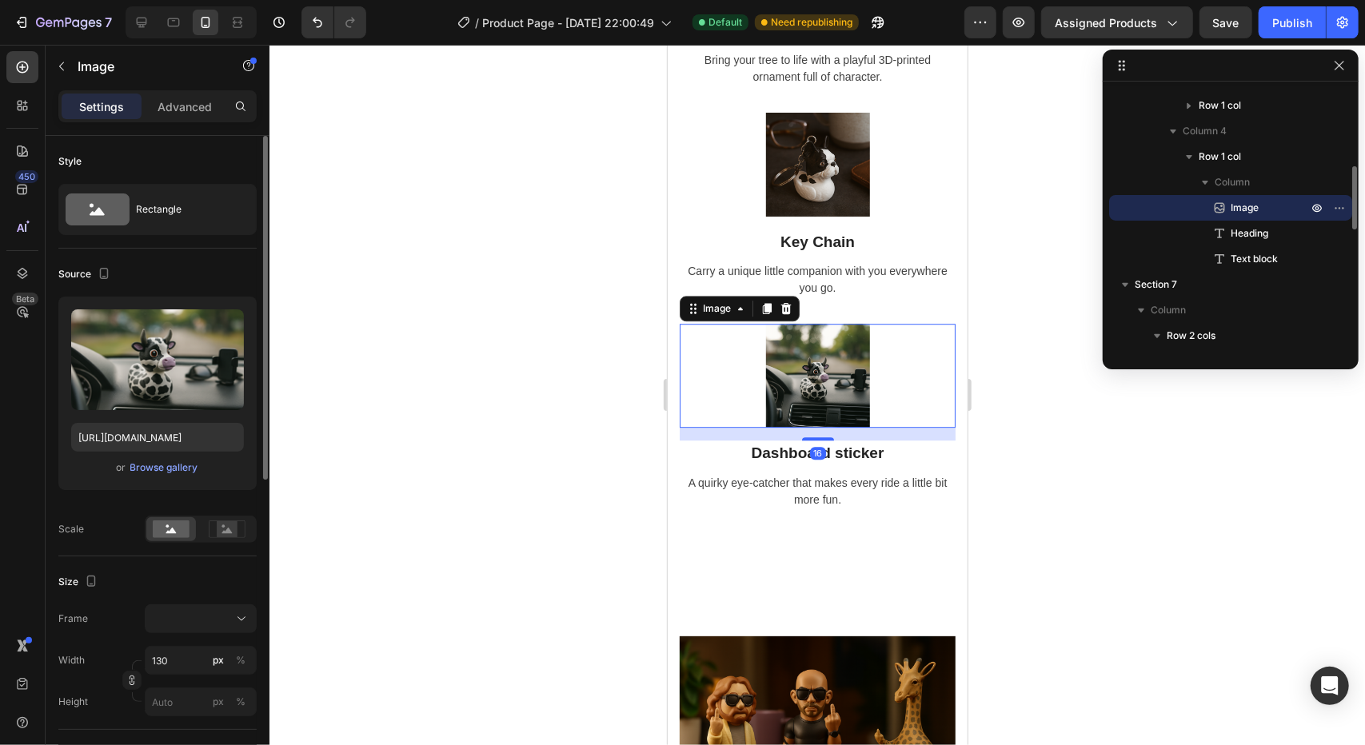
scroll to position [160, 0]
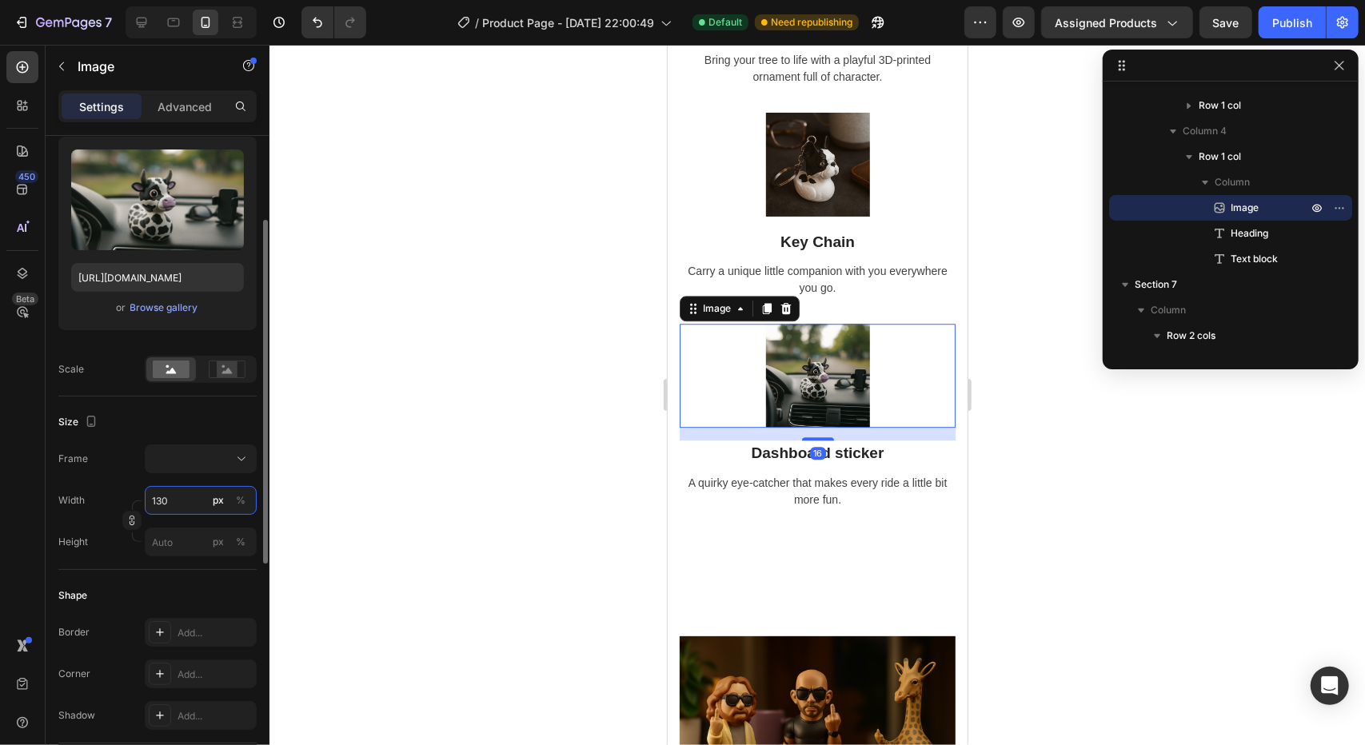
click at [190, 503] on input "130" at bounding box center [201, 500] width 112 height 29
type input "3"
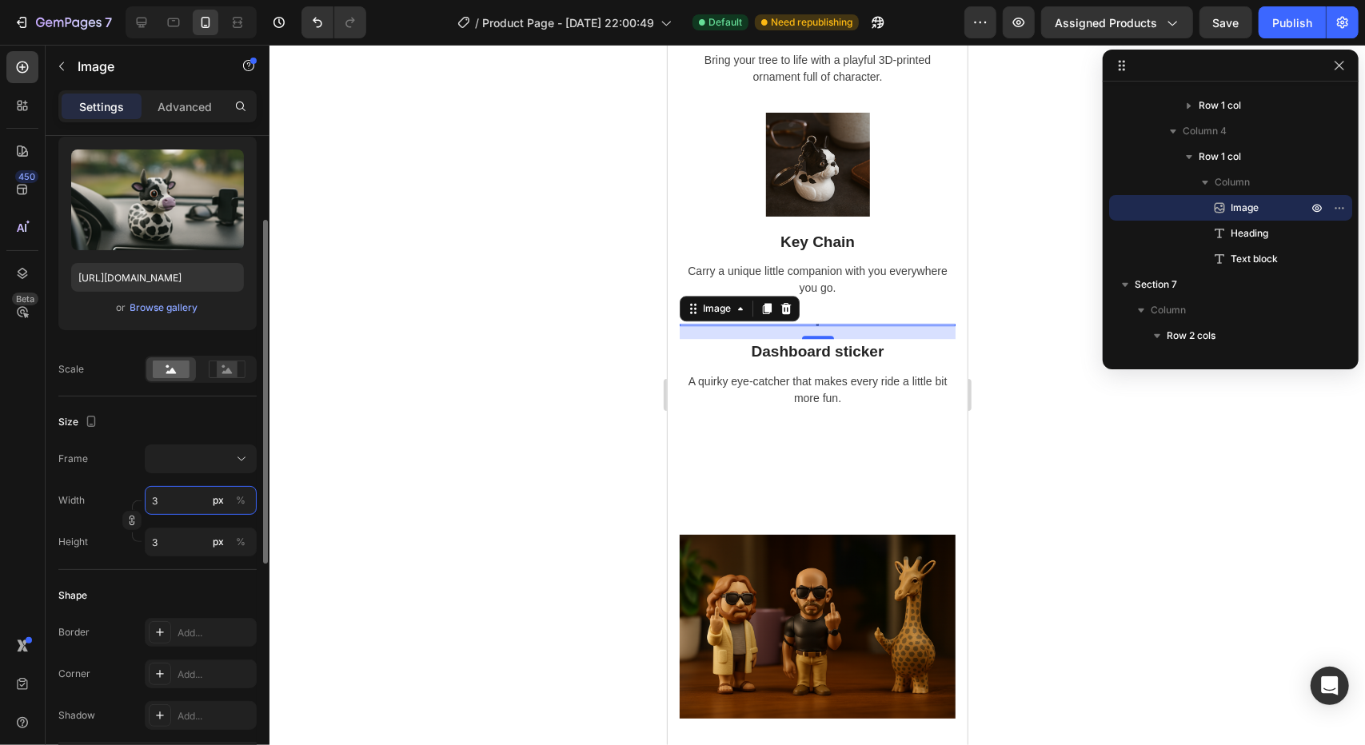
type input "30"
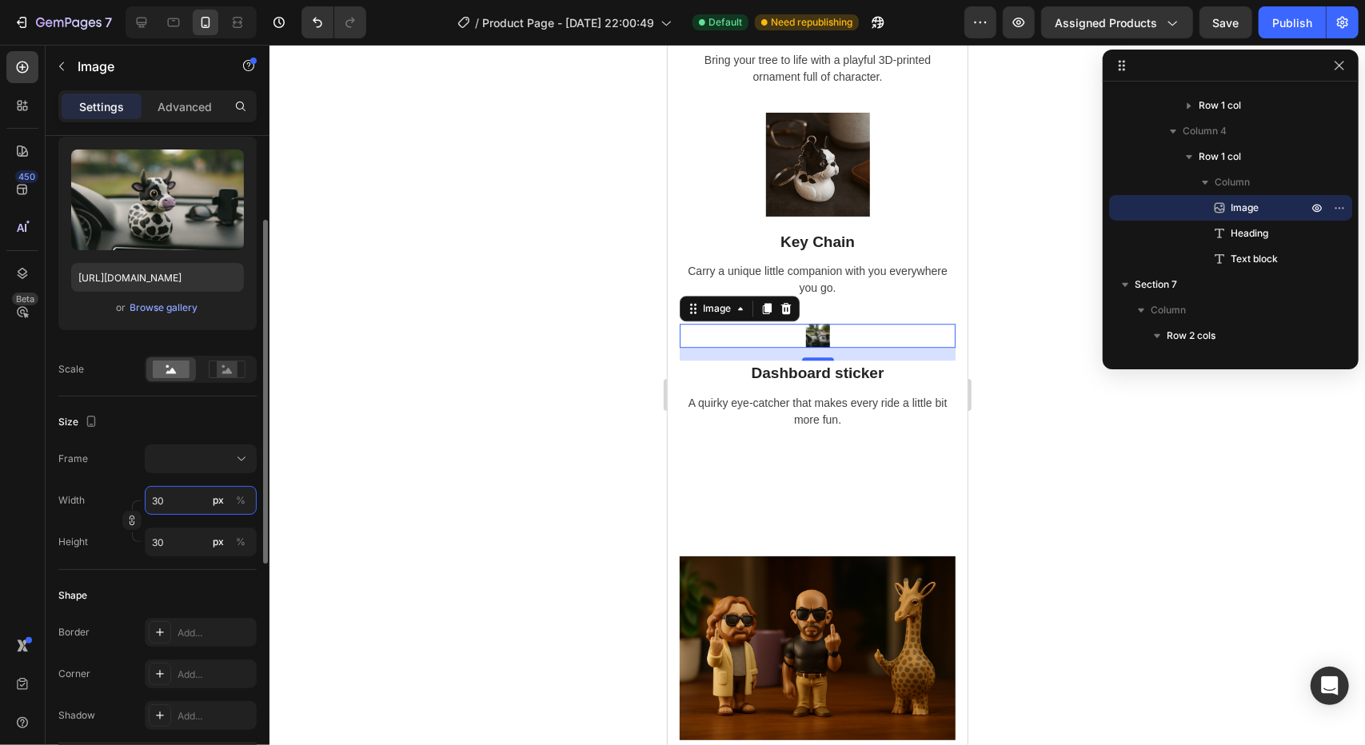
type input "300"
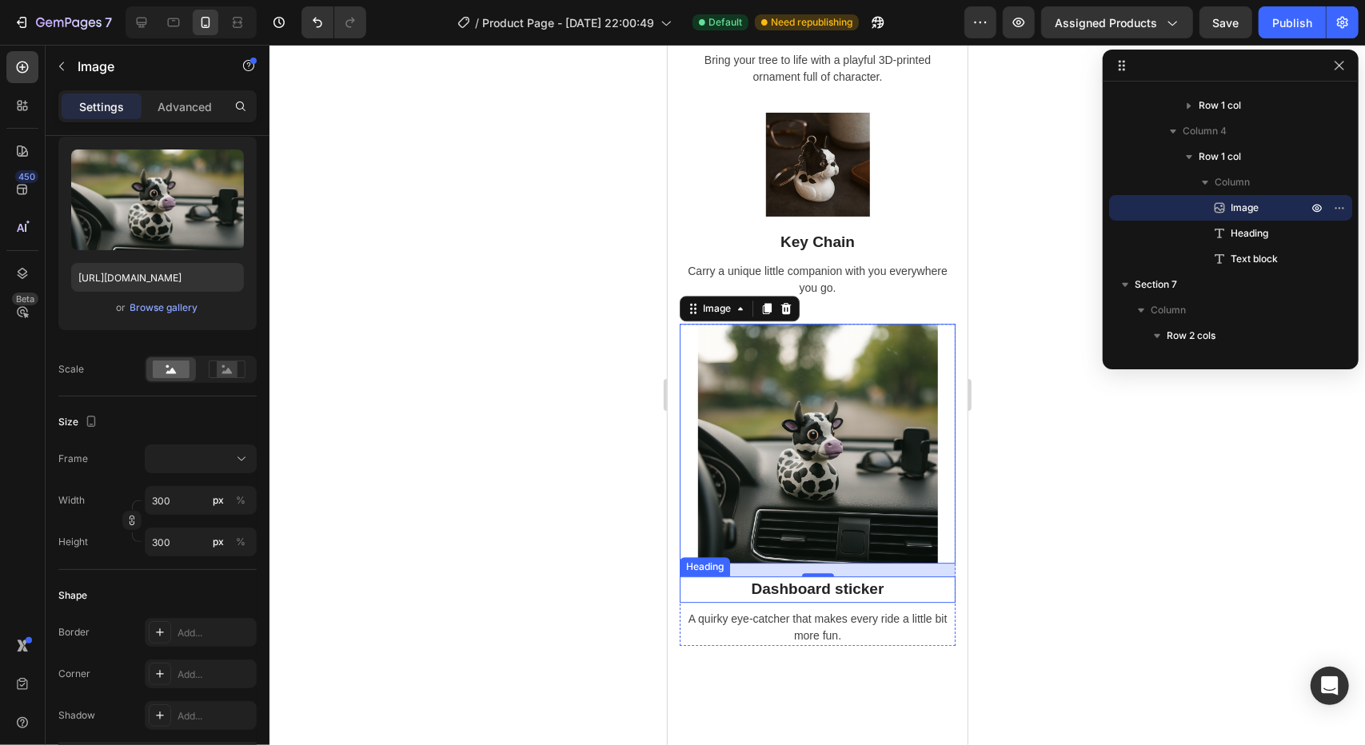
click at [802, 593] on h2 "Dashboard sticker" at bounding box center [817, 589] width 276 height 26
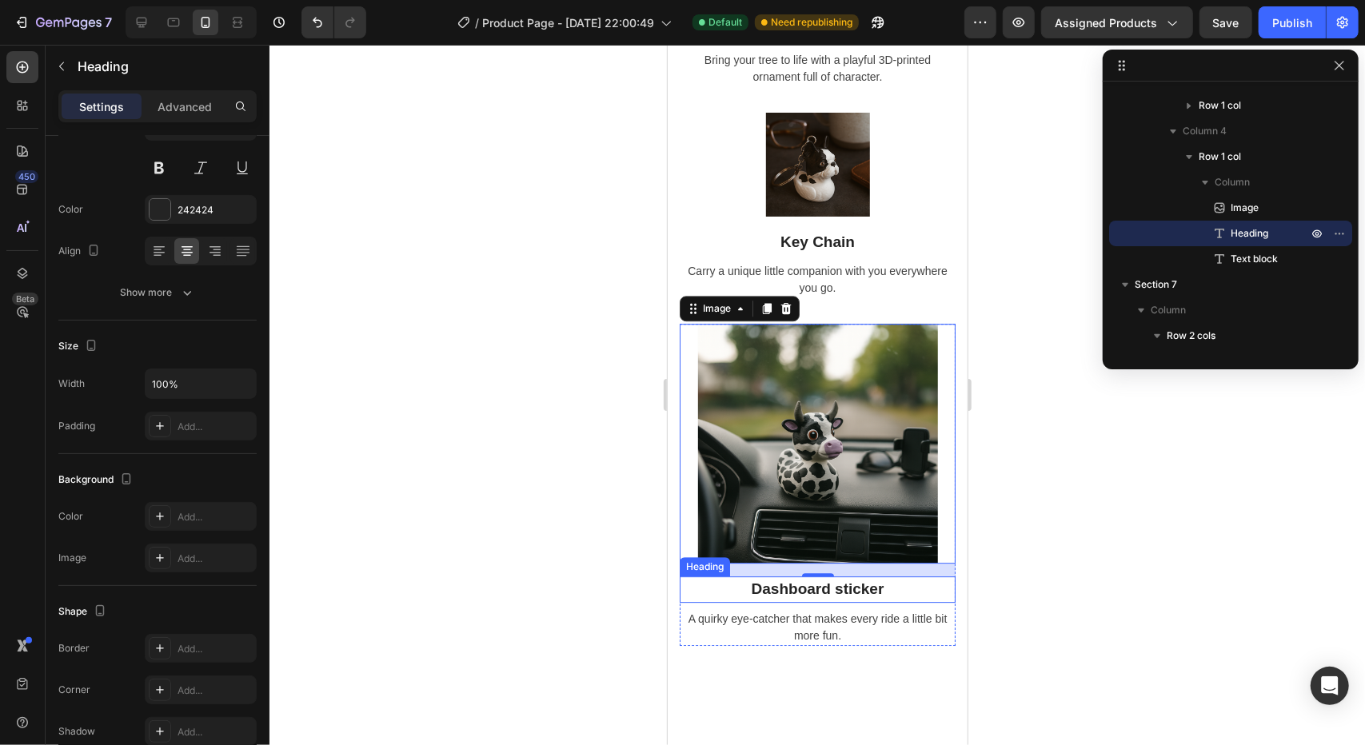
scroll to position [0, 0]
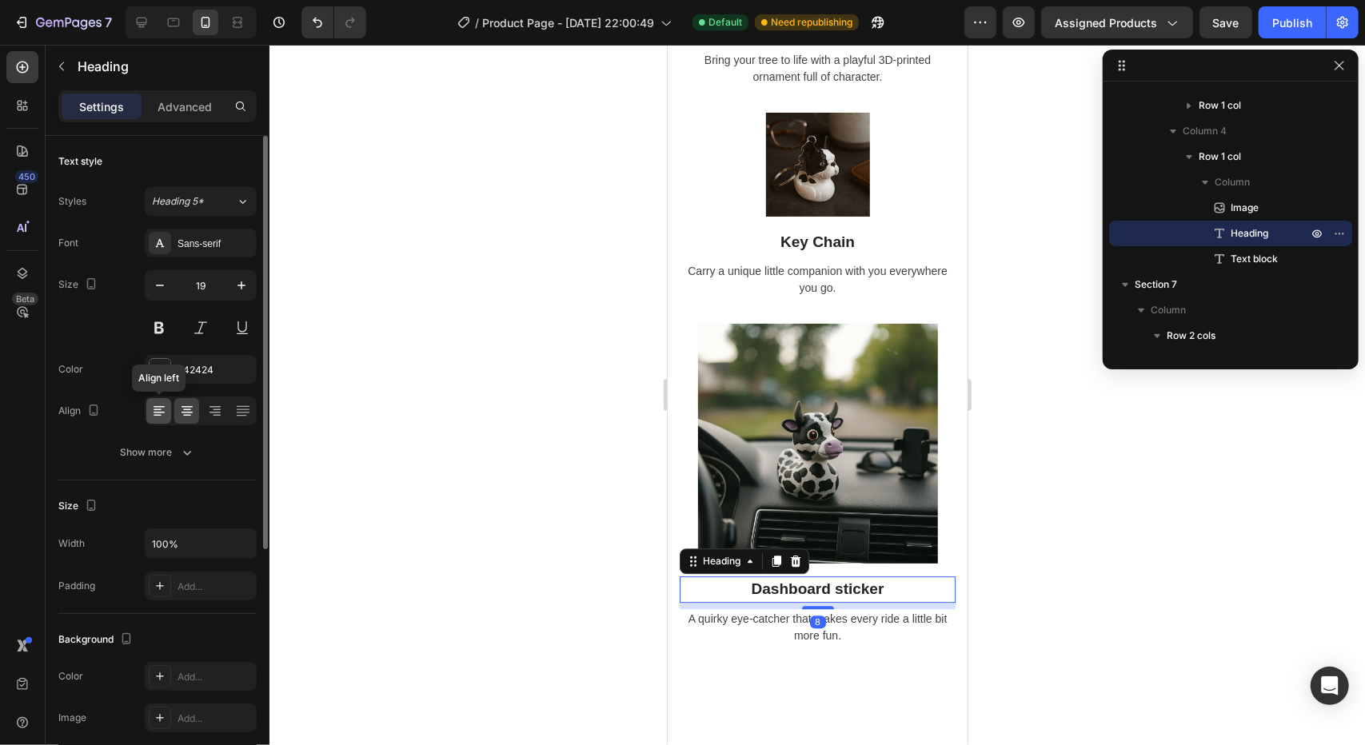
click at [154, 405] on icon at bounding box center [159, 411] width 16 height 16
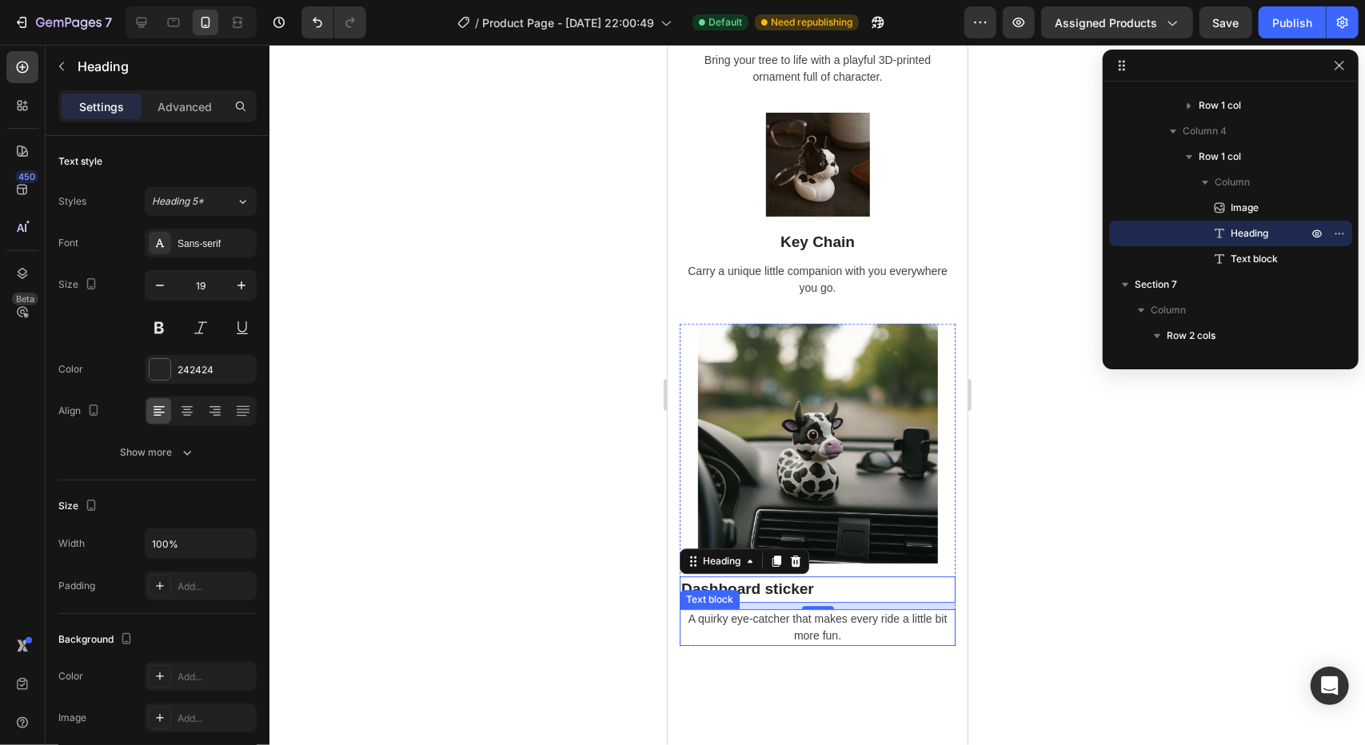
click at [879, 622] on p "A quirky eye-catcher that makes every ride a little bit more fun." at bounding box center [816, 627] width 273 height 34
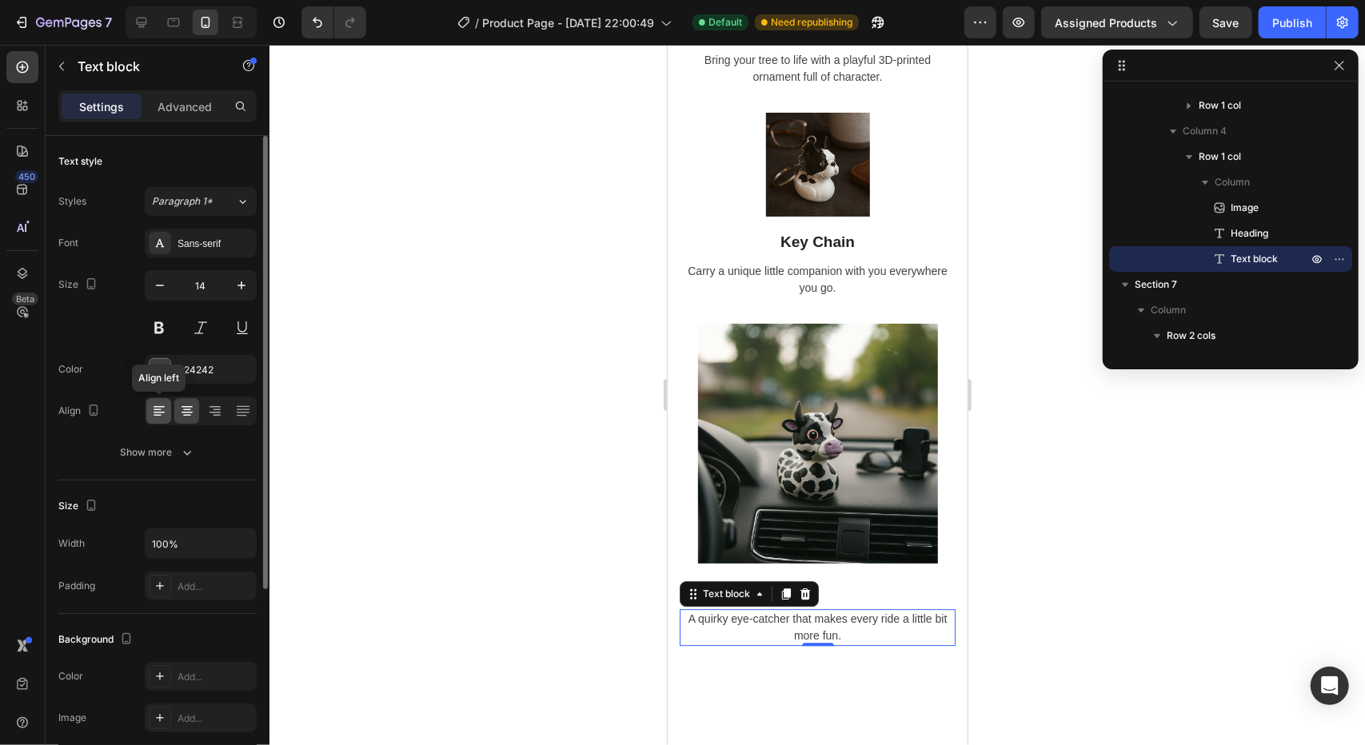
click at [165, 405] on icon at bounding box center [159, 411] width 16 height 16
click at [561, 551] on div at bounding box center [816, 395] width 1095 height 700
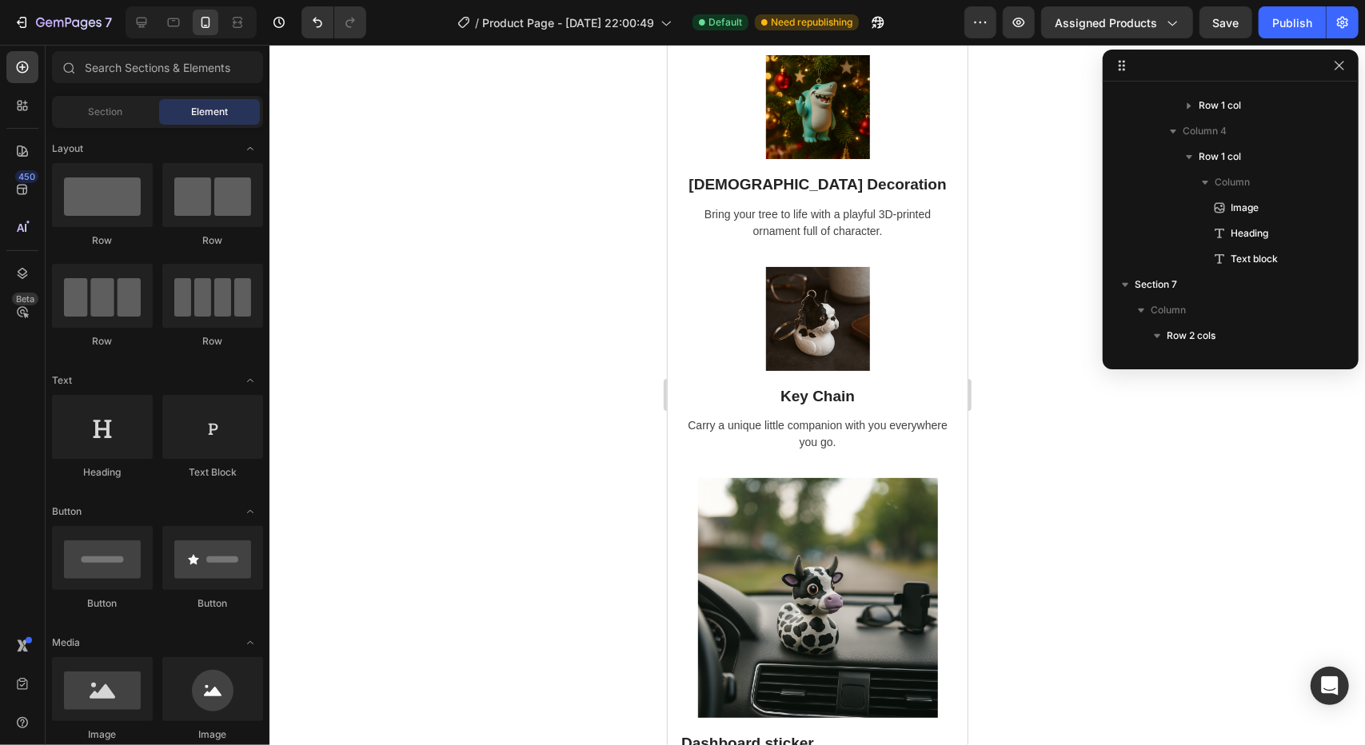
scroll to position [2774, 0]
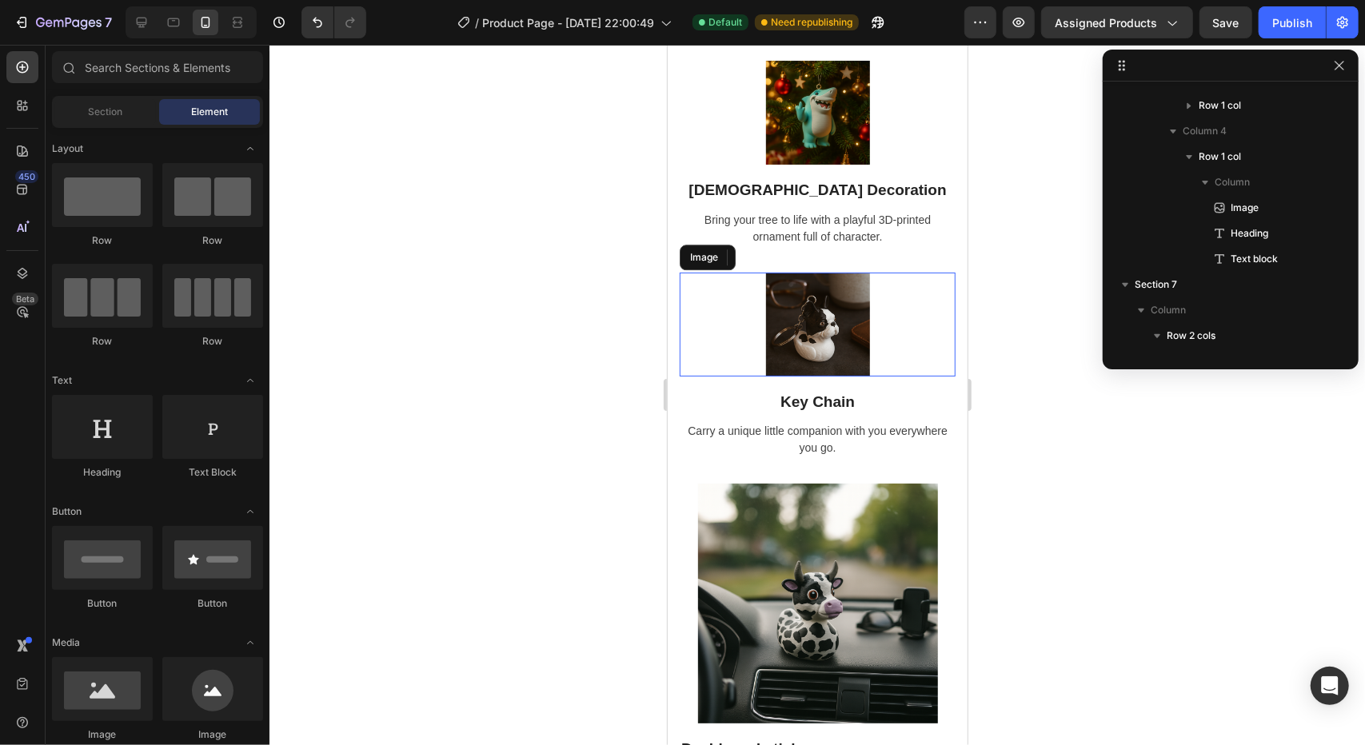
click at [806, 331] on img at bounding box center [817, 324] width 104 height 104
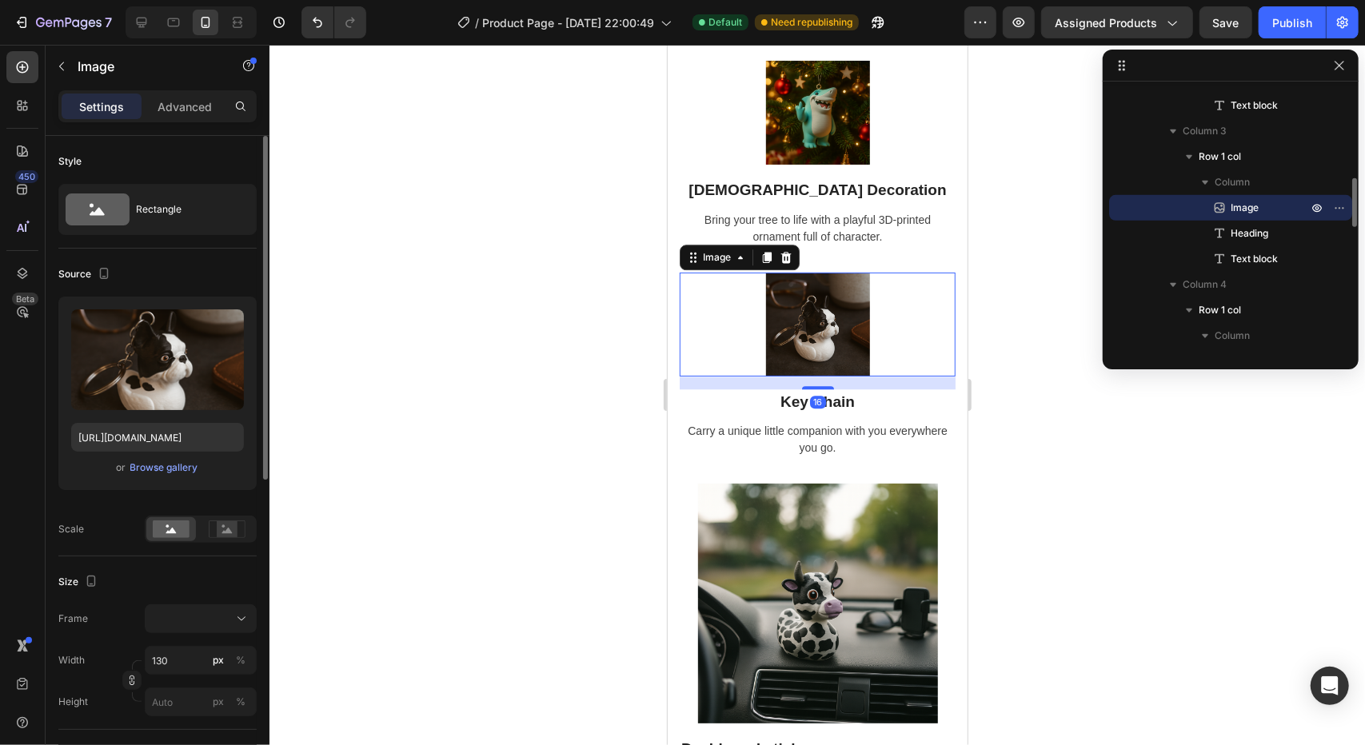
scroll to position [240, 0]
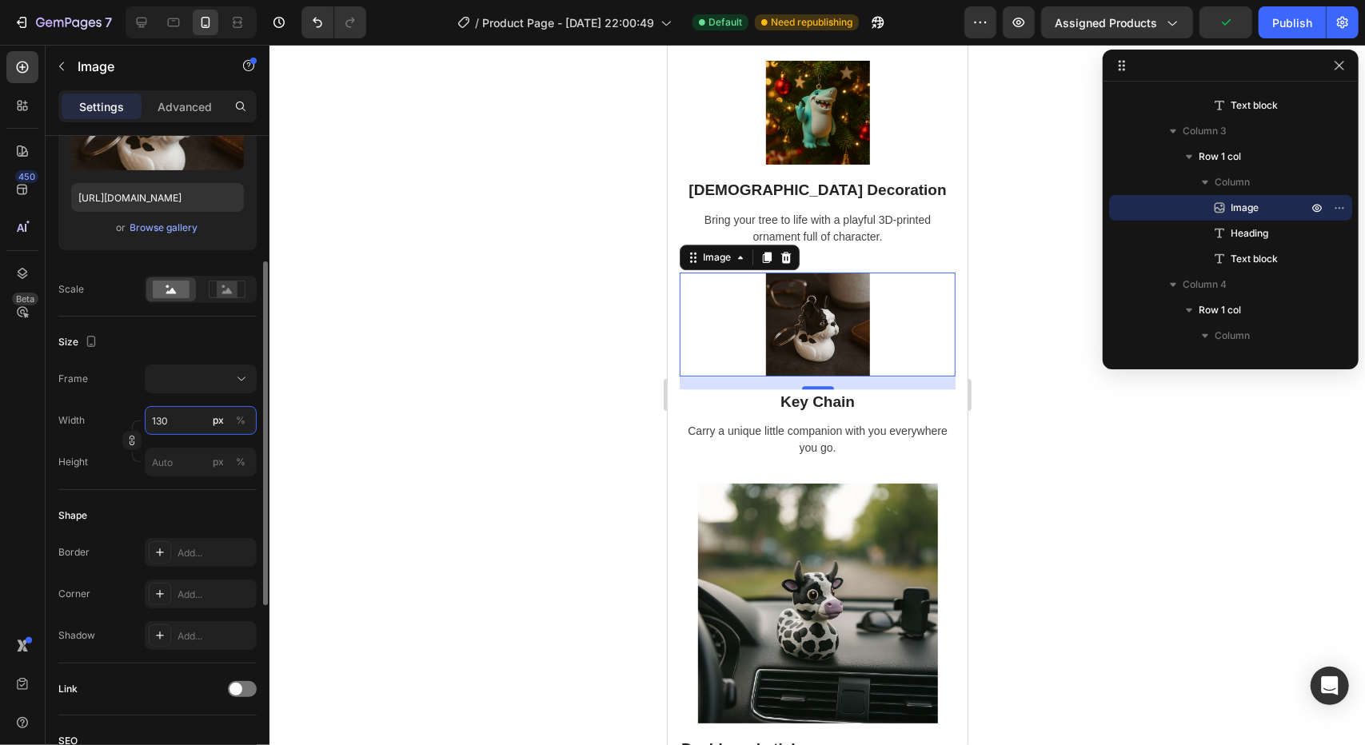
click at [184, 418] on input "130" at bounding box center [201, 420] width 112 height 29
type input "3"
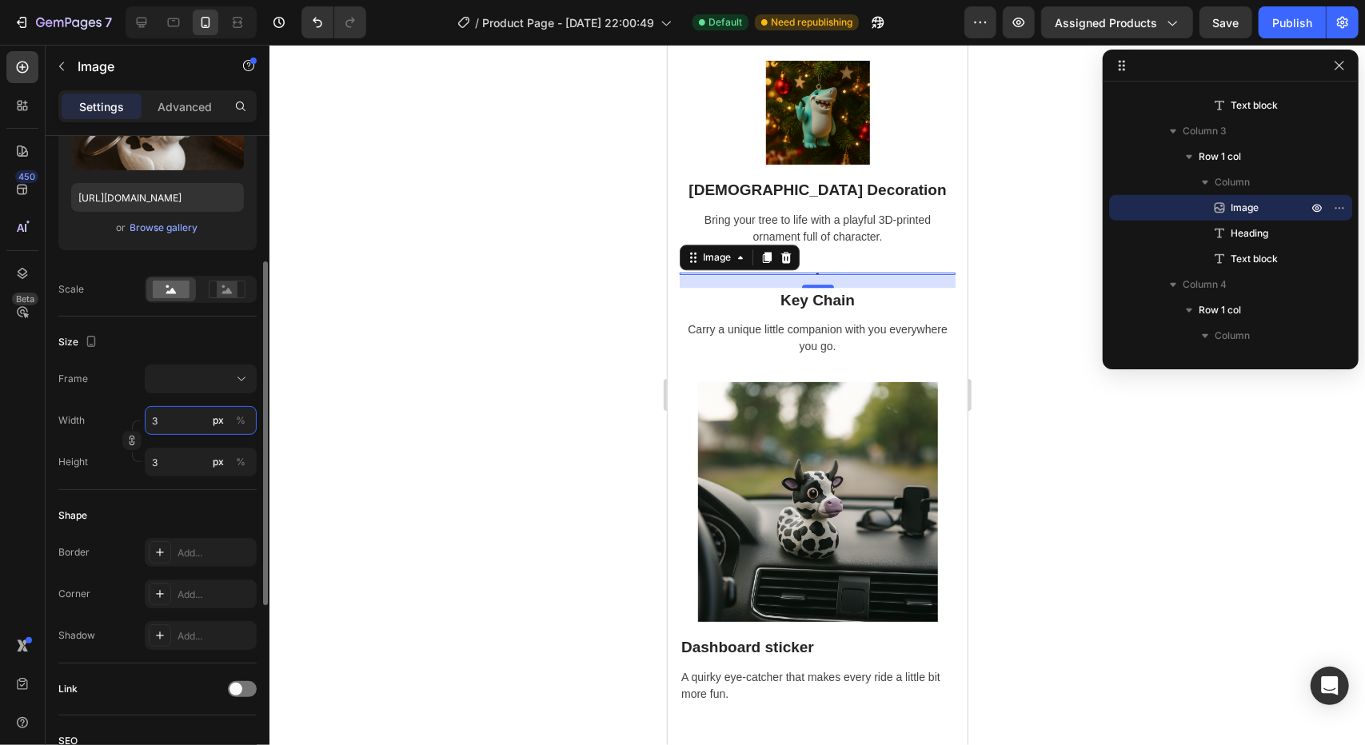
type input "30"
type input "300"
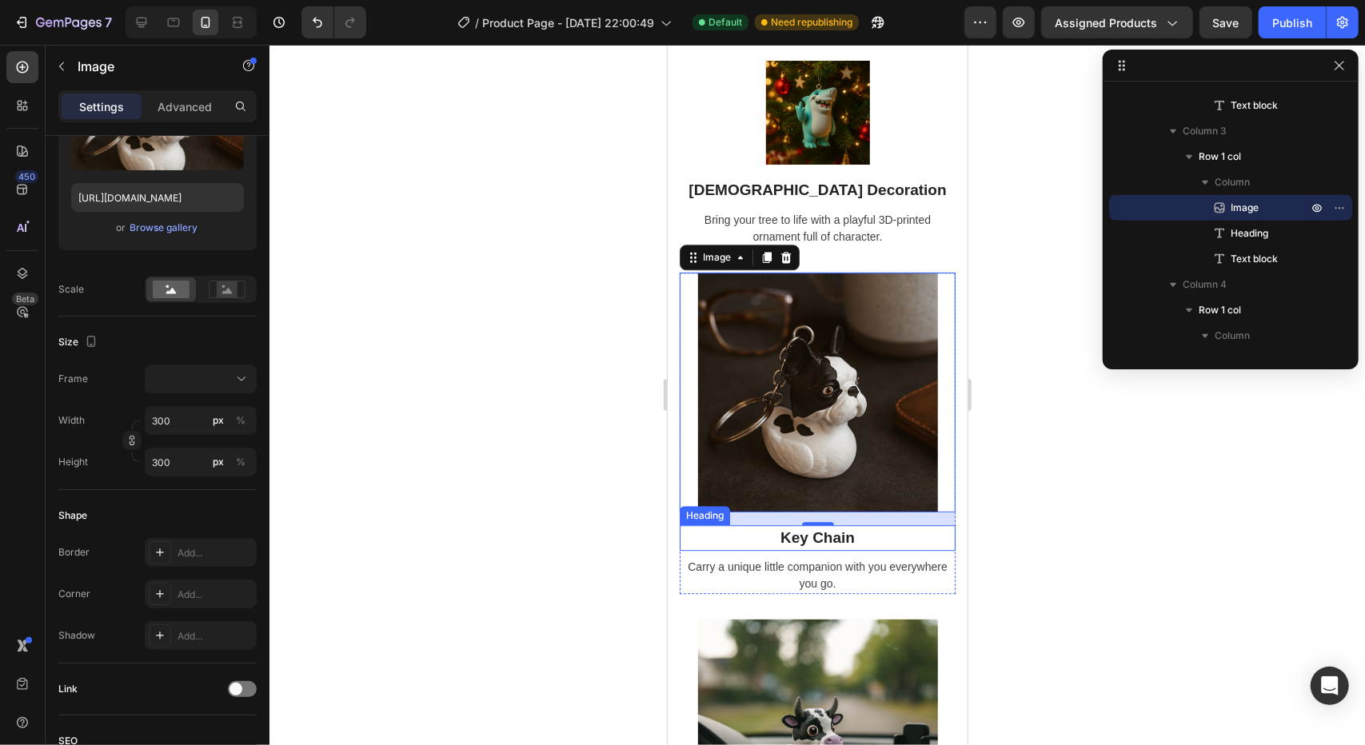
click at [798, 538] on h2 "Key Chain" at bounding box center [817, 538] width 276 height 26
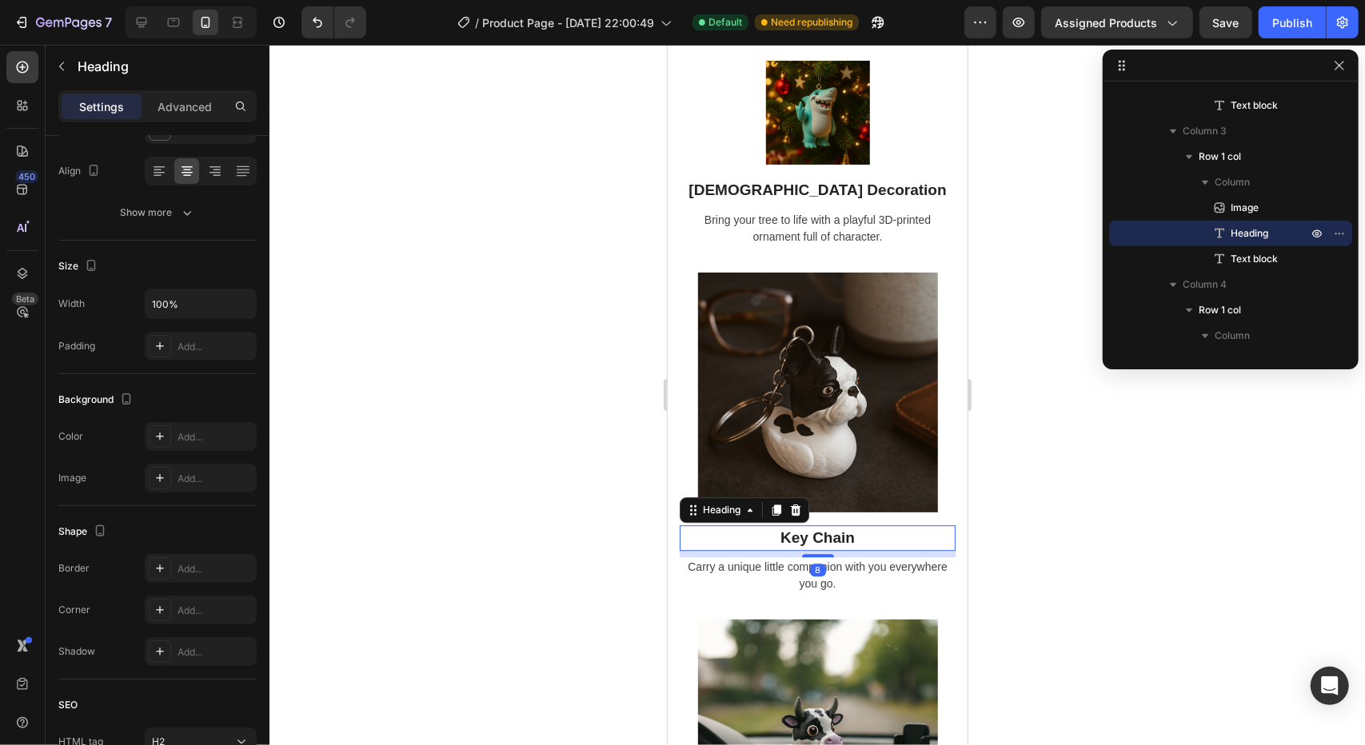
scroll to position [0, 0]
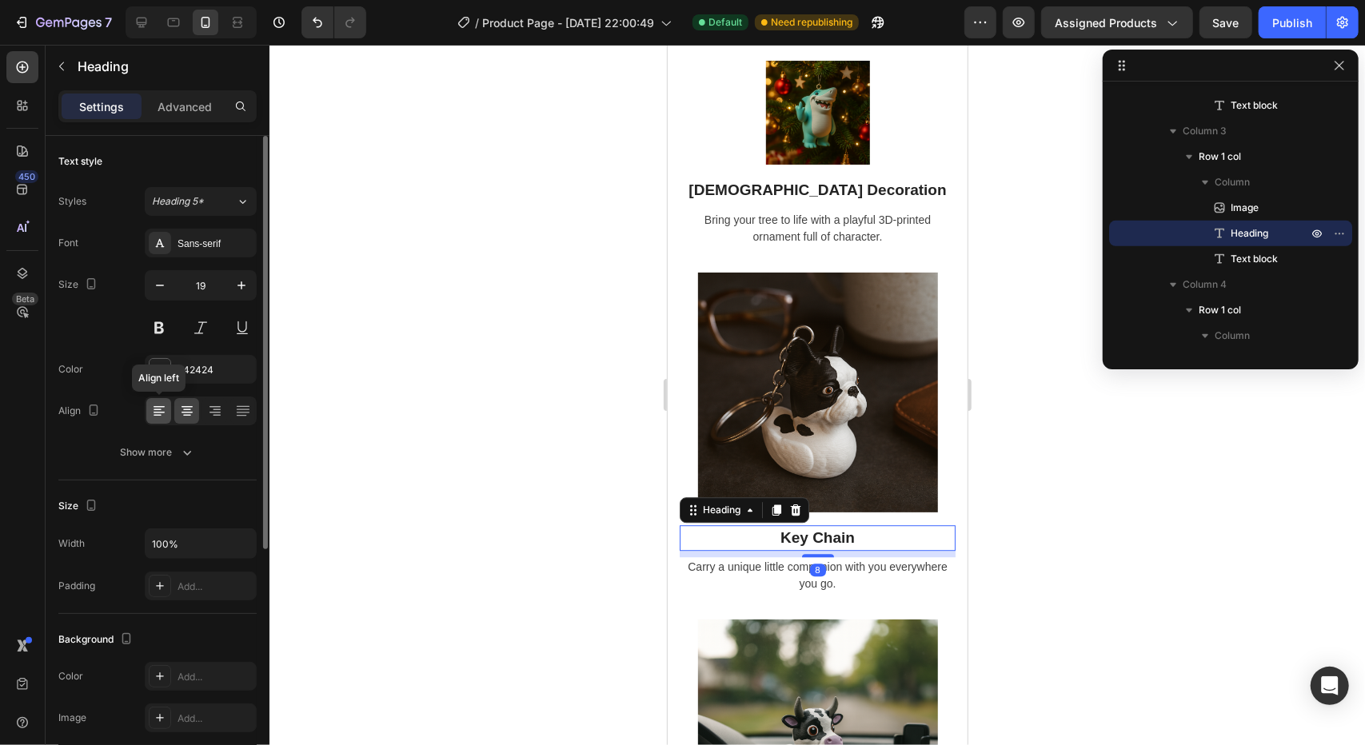
click at [169, 409] on div at bounding box center [158, 411] width 25 height 26
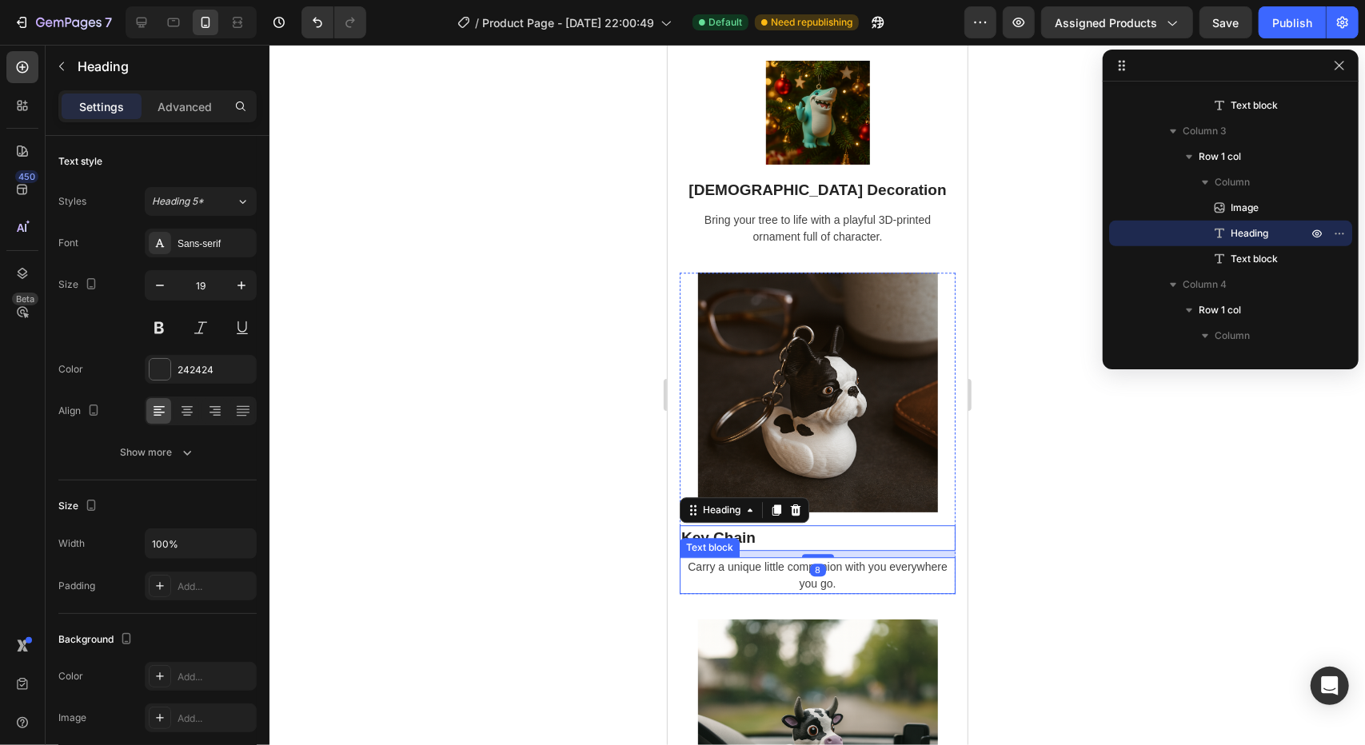
click at [759, 569] on p "Carry a unique little companion with you everywhere you go." at bounding box center [816, 575] width 273 height 34
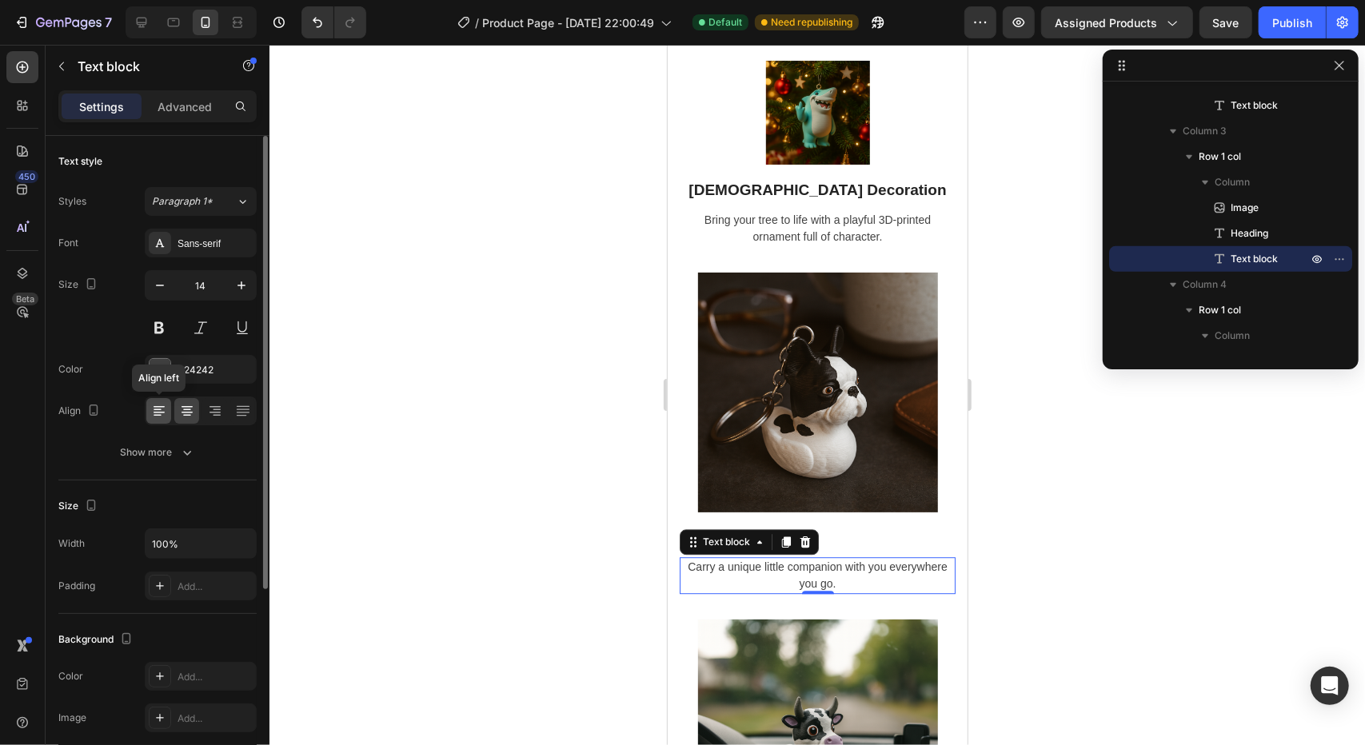
click at [154, 410] on icon at bounding box center [159, 411] width 16 height 16
click at [558, 521] on div at bounding box center [816, 395] width 1095 height 700
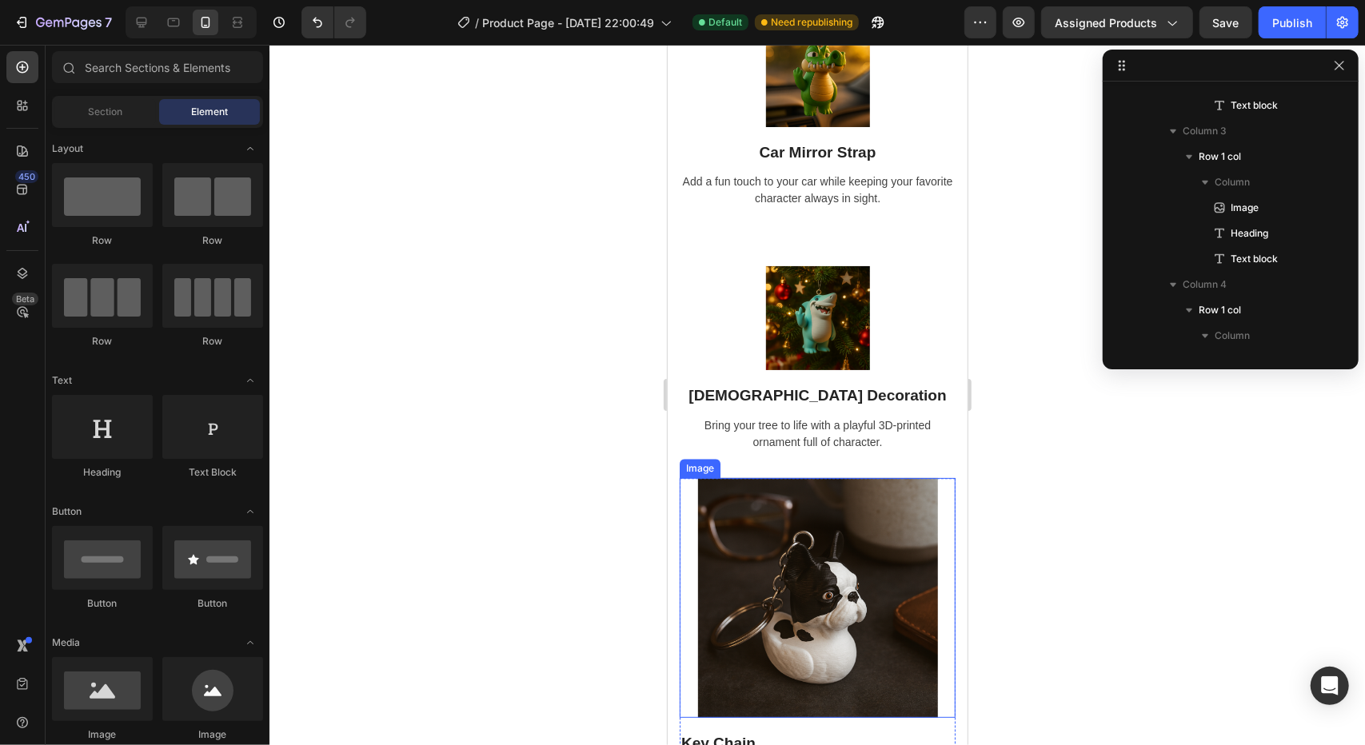
scroll to position [2153, 0]
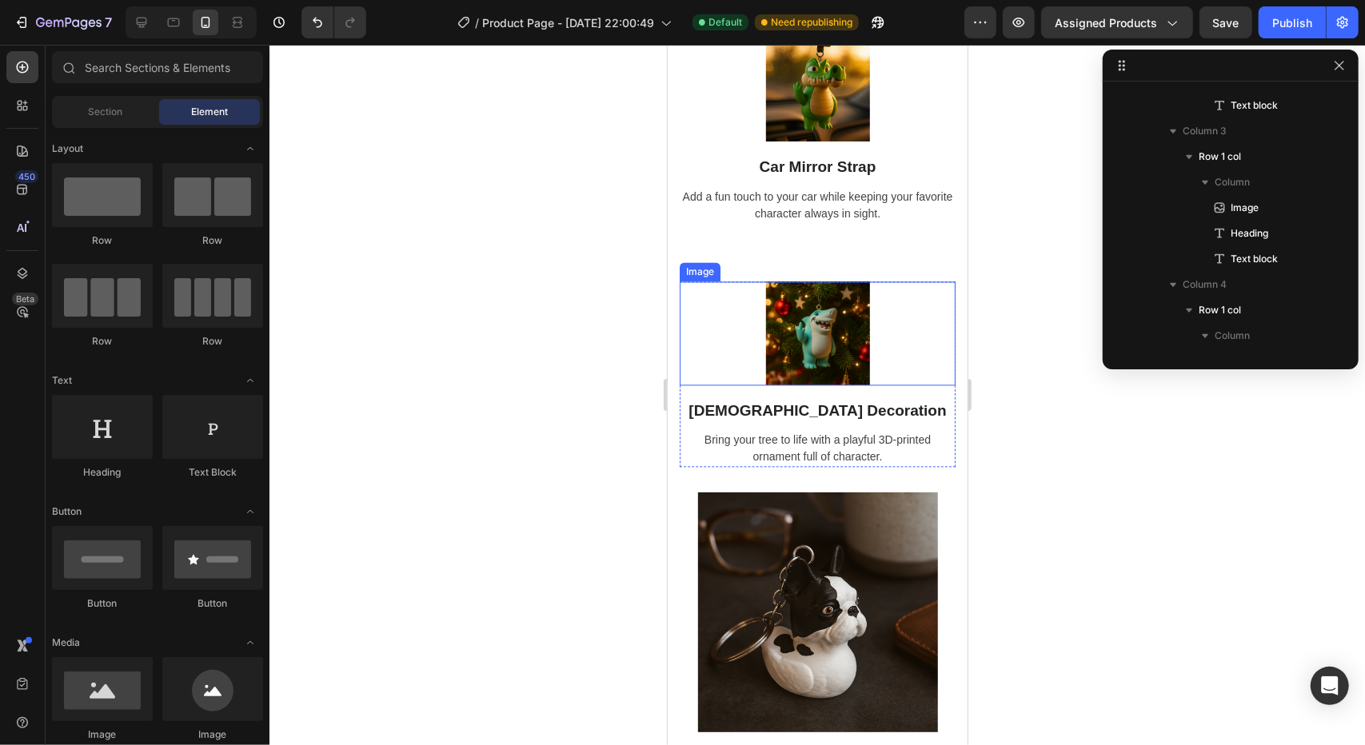
click at [800, 315] on img at bounding box center [817, 333] width 104 height 104
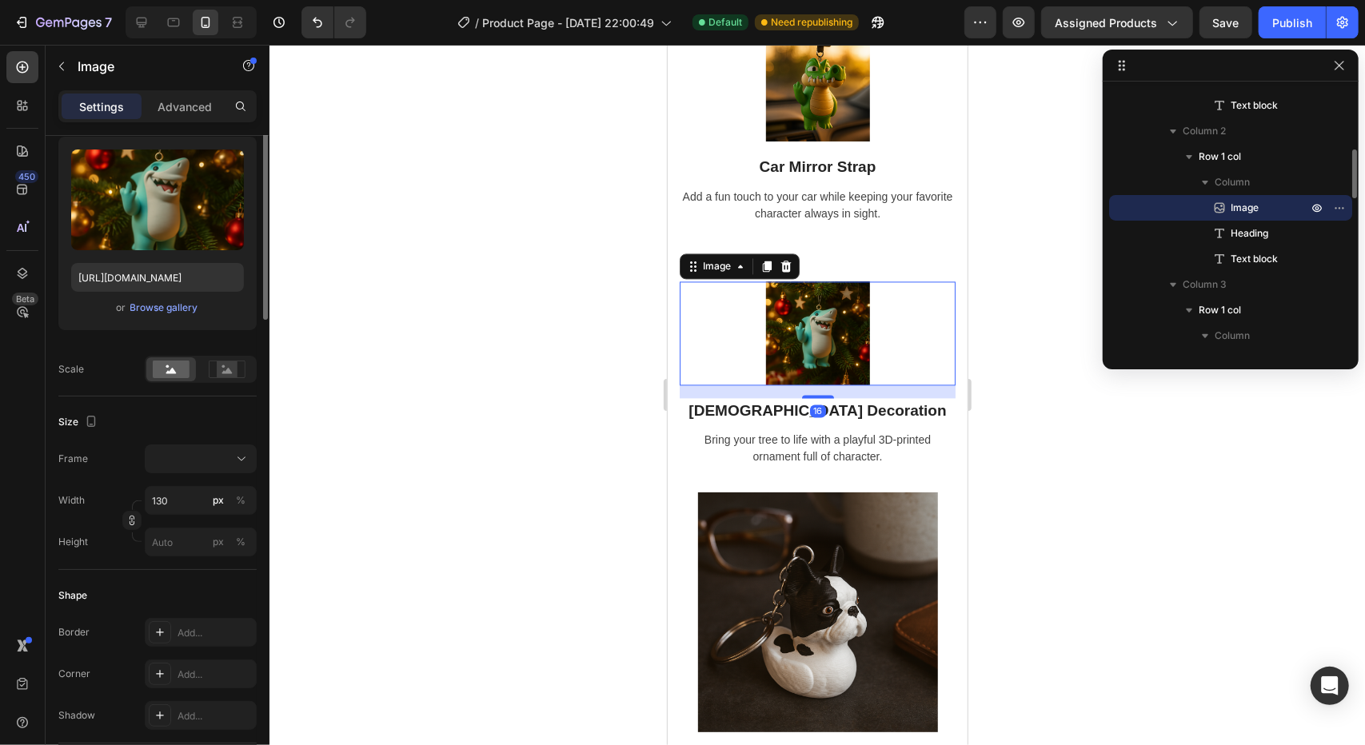
scroll to position [240, 0]
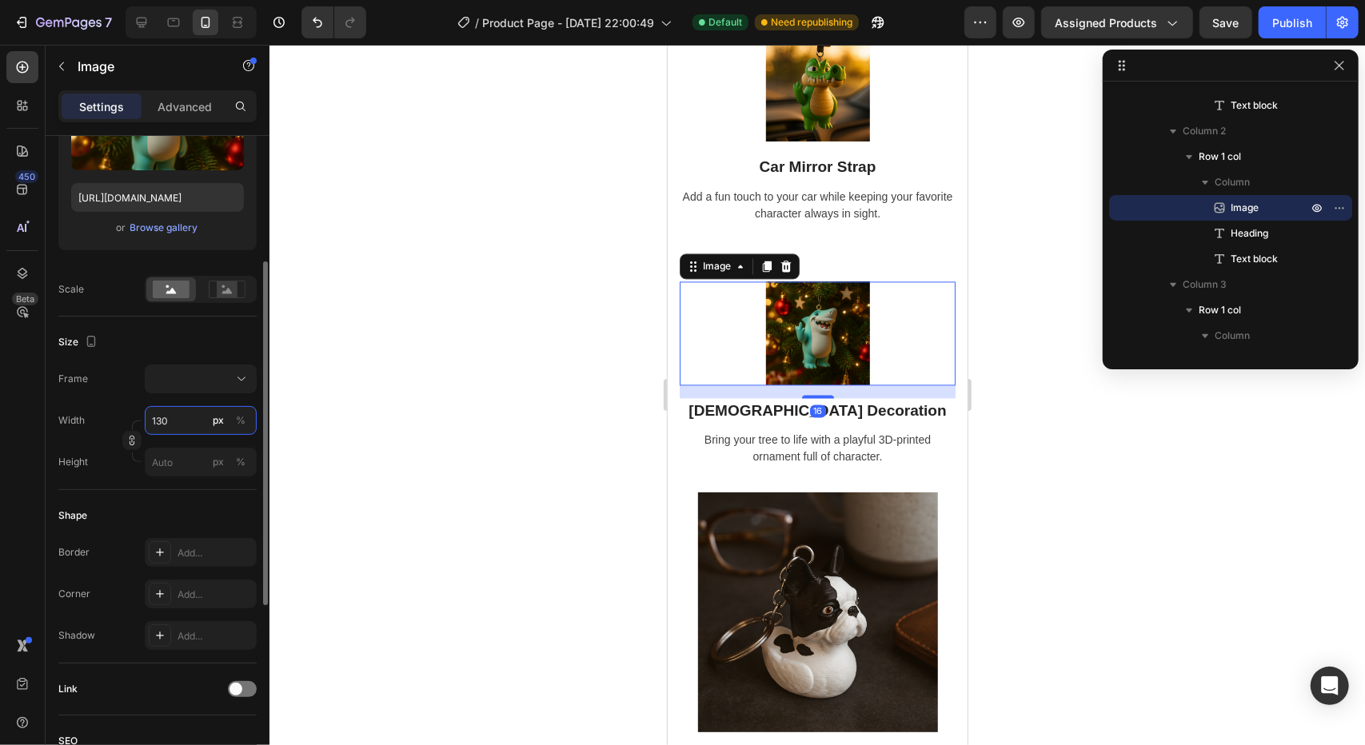
click at [184, 430] on input "130" at bounding box center [201, 420] width 112 height 29
type input "3"
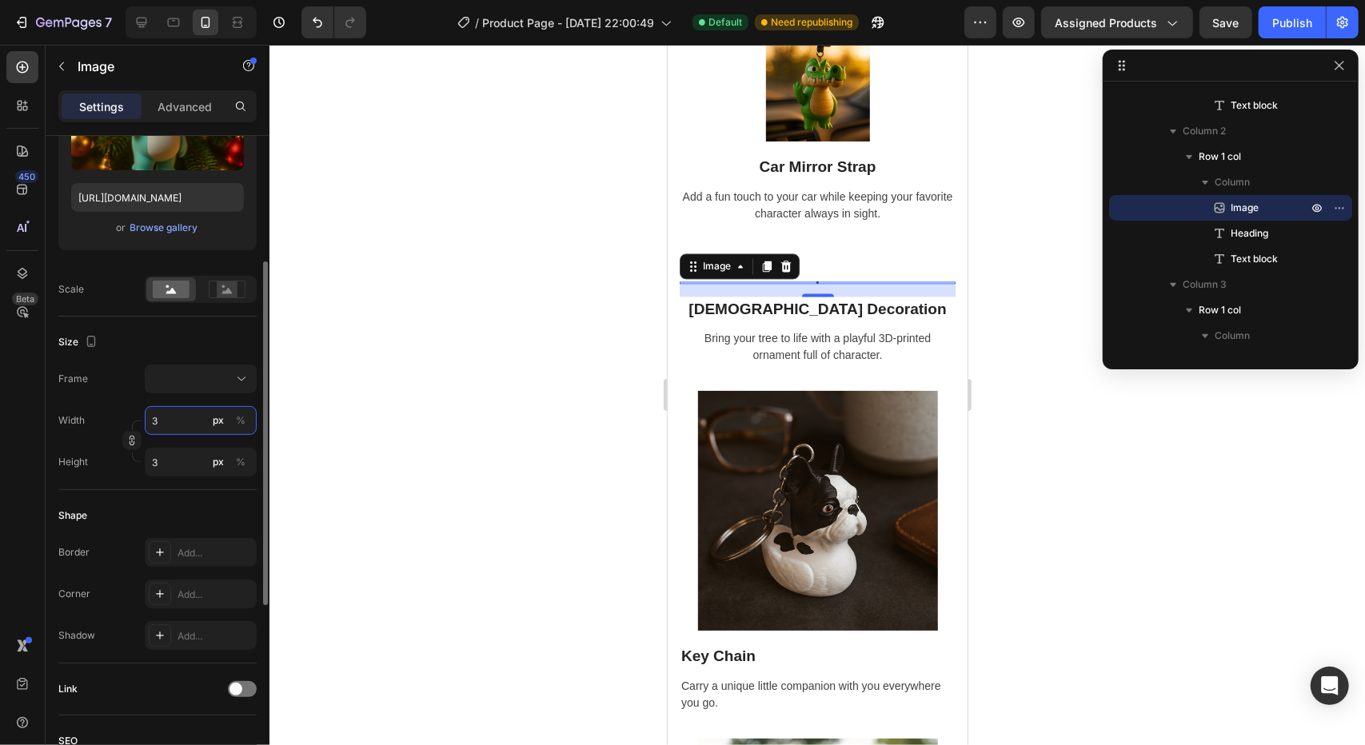
type input "30"
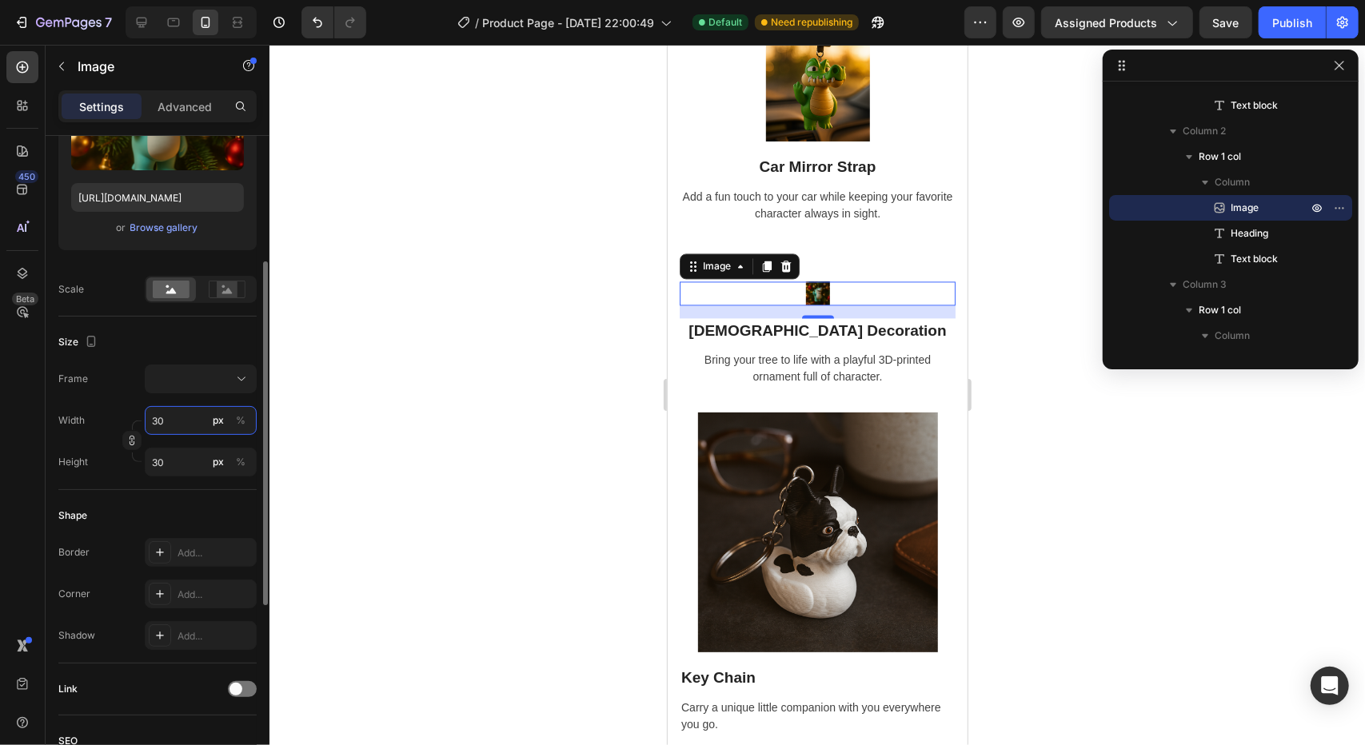
type input "300"
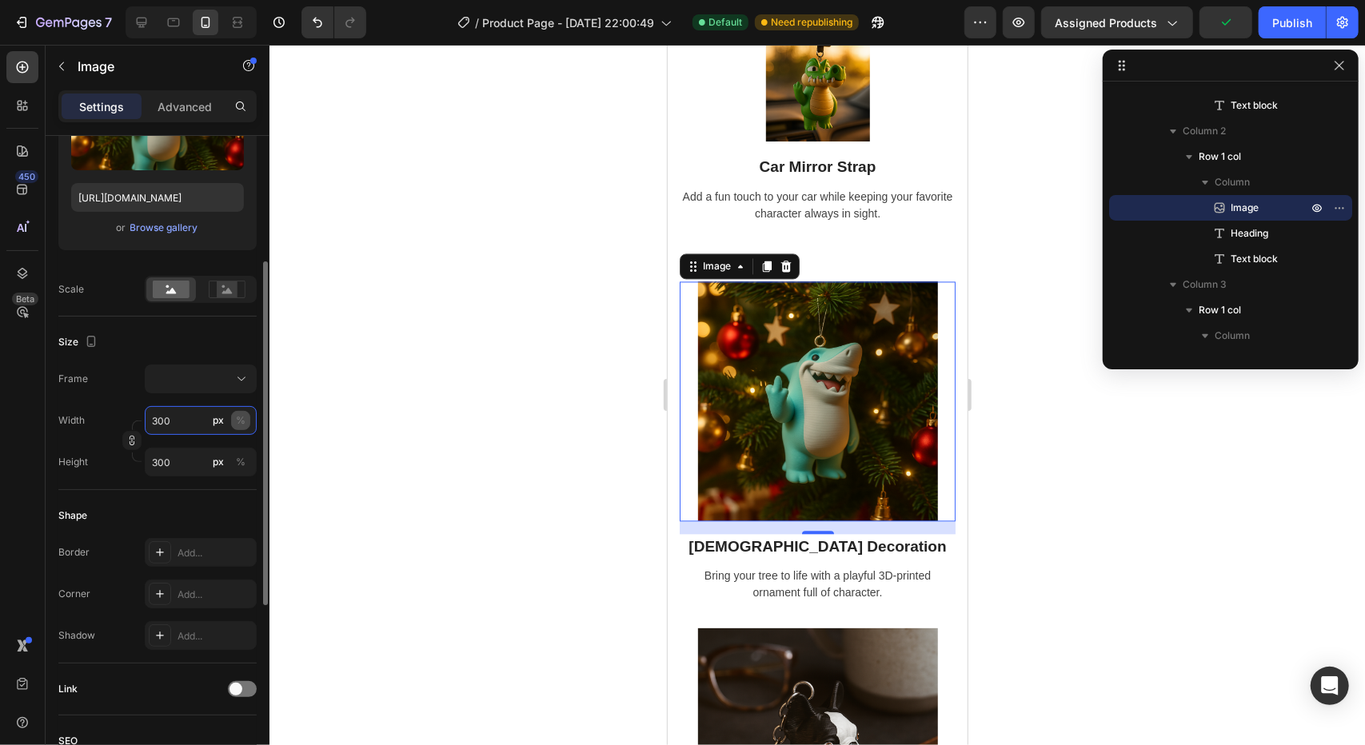
type input "300"
click at [237, 423] on div "%" at bounding box center [241, 420] width 10 height 14
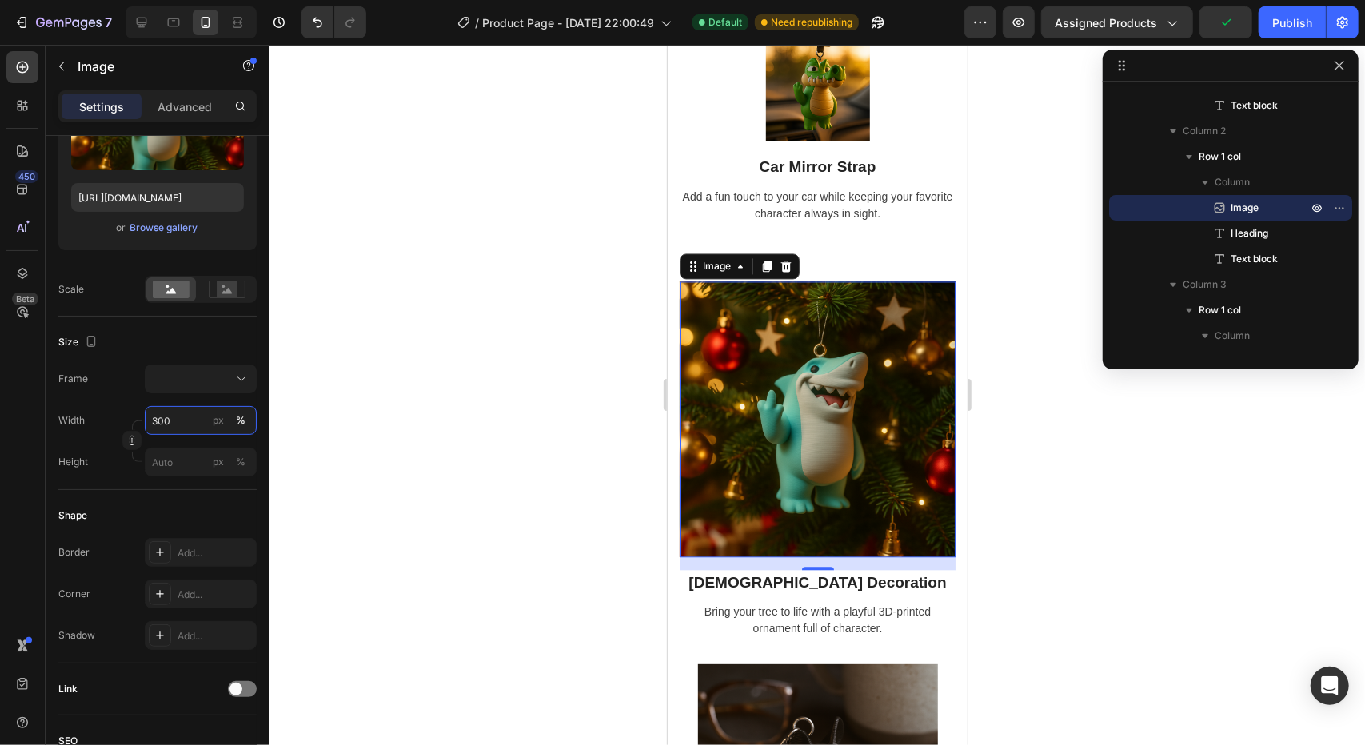
scroll to position [2313, 0]
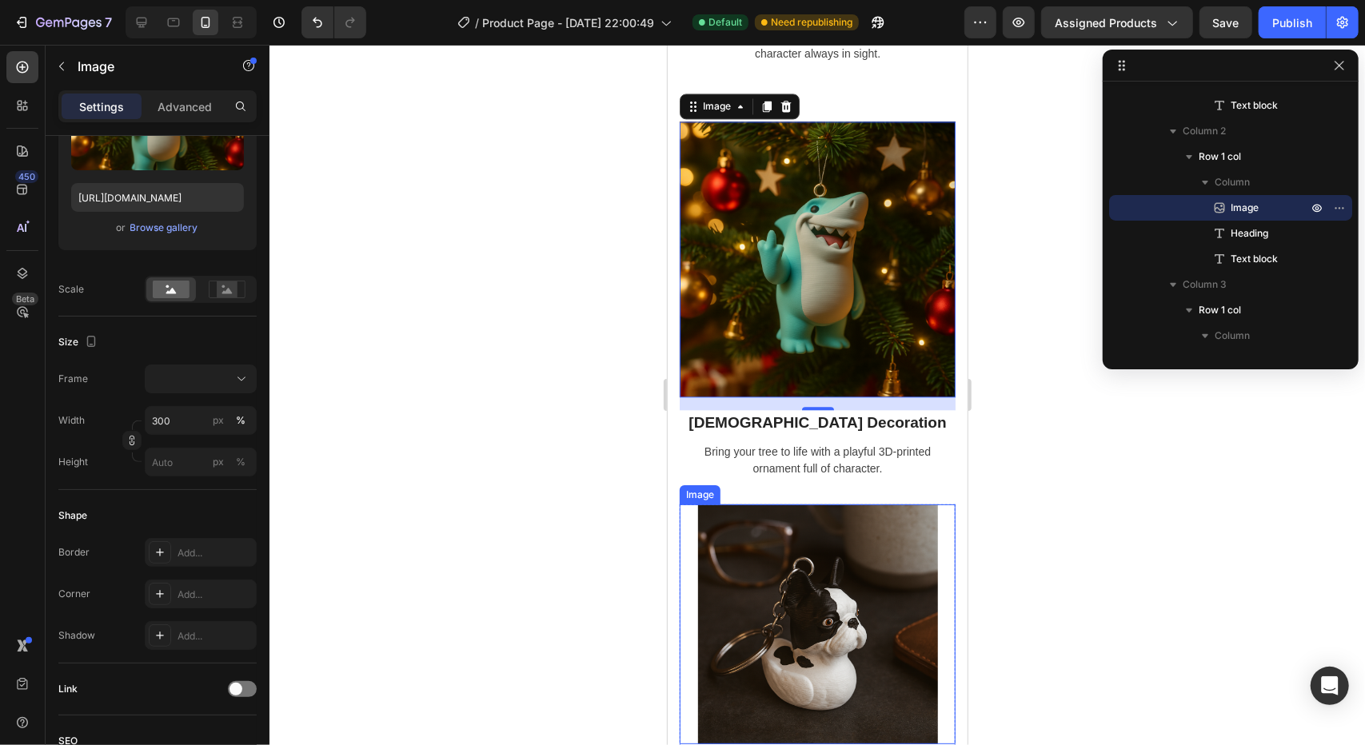
click at [784, 577] on img at bounding box center [817, 624] width 240 height 240
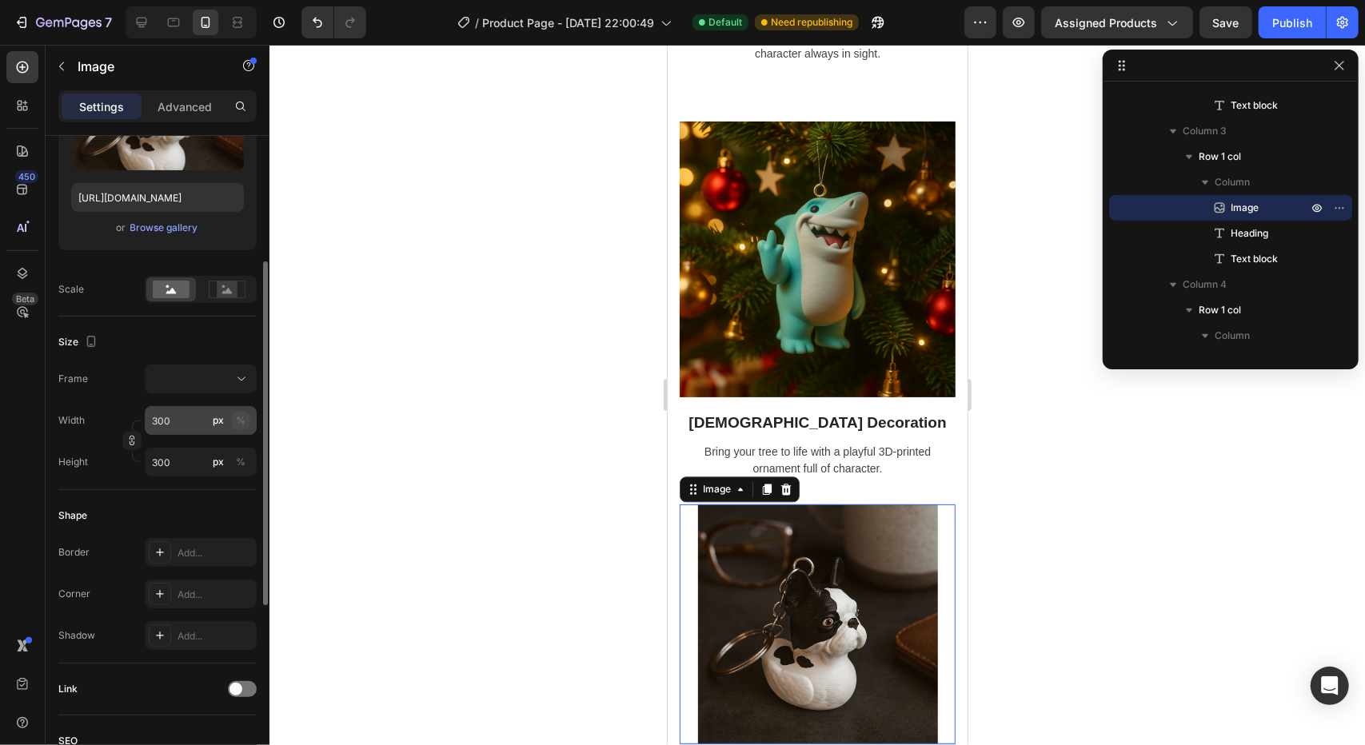
click at [242, 428] on button "%" at bounding box center [240, 420] width 19 height 19
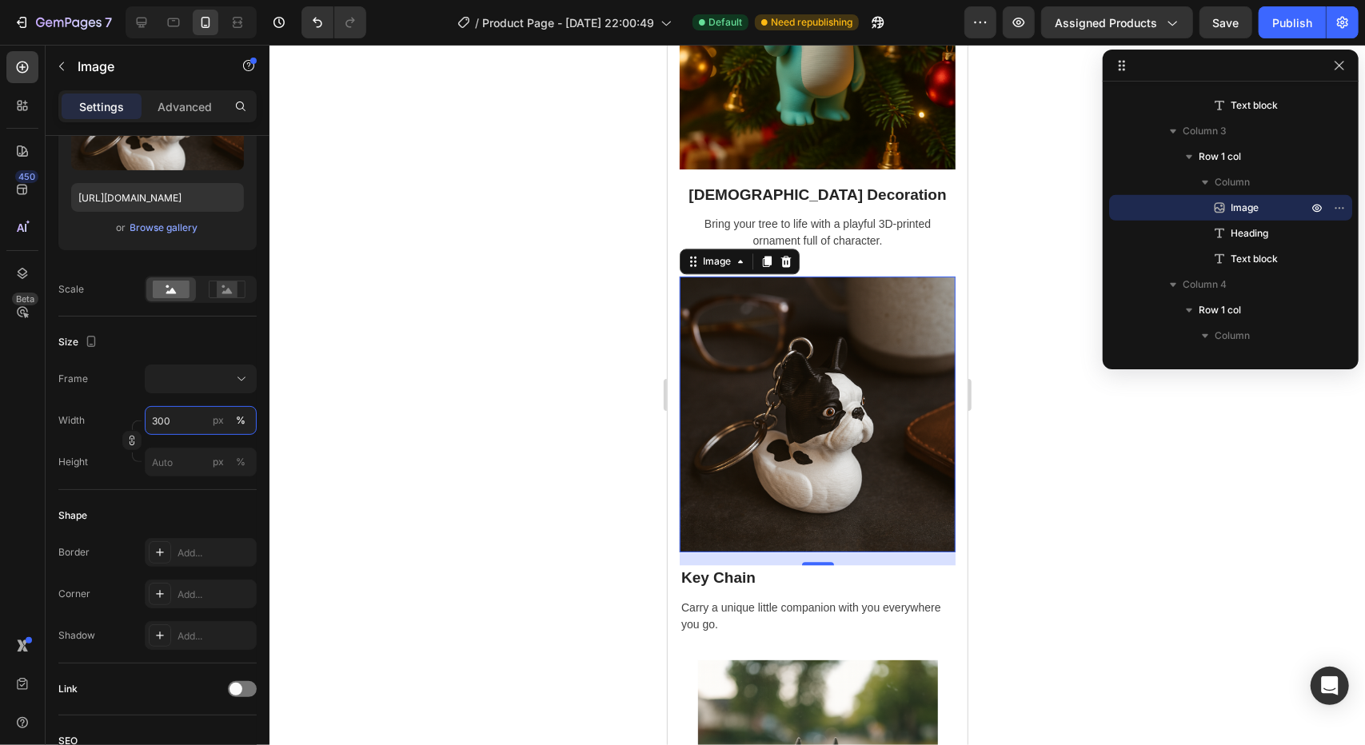
scroll to position [2633, 0]
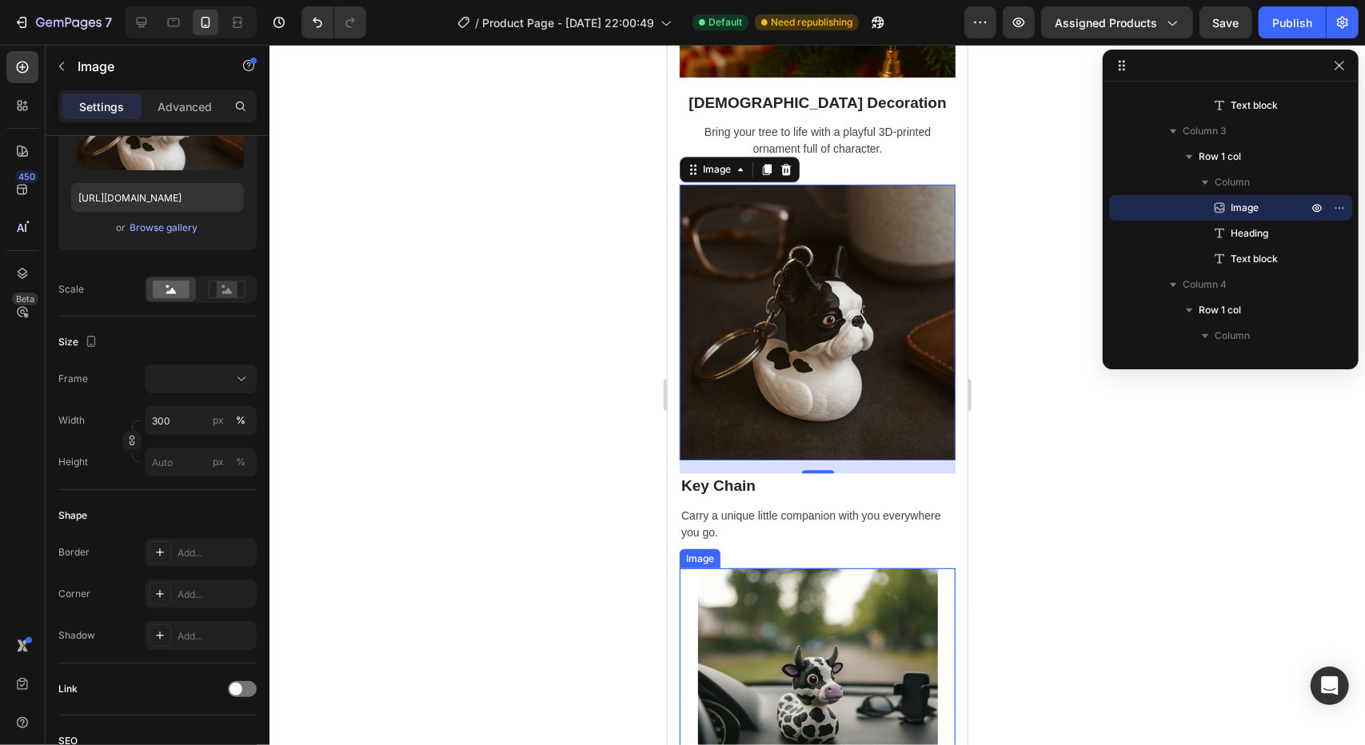
click at [740, 590] on img at bounding box center [817, 688] width 240 height 240
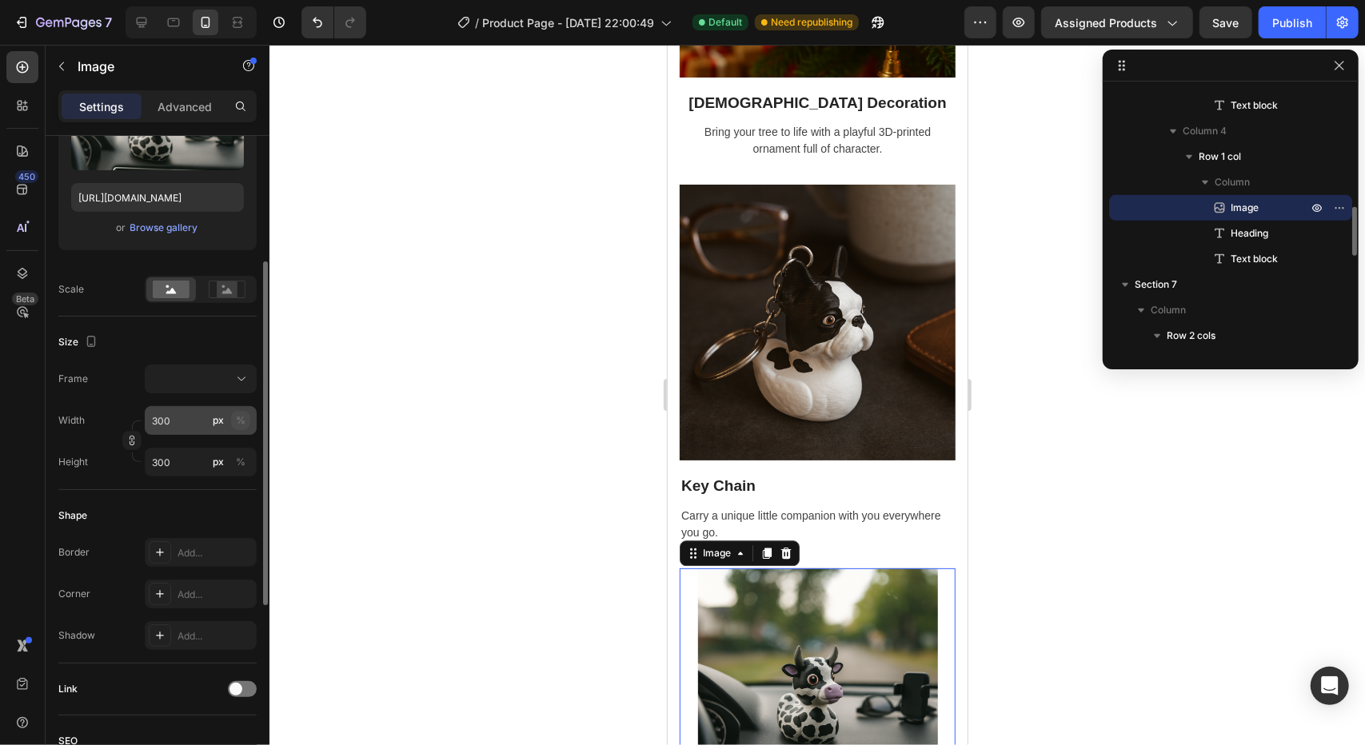
click at [244, 419] on div "%" at bounding box center [241, 420] width 10 height 14
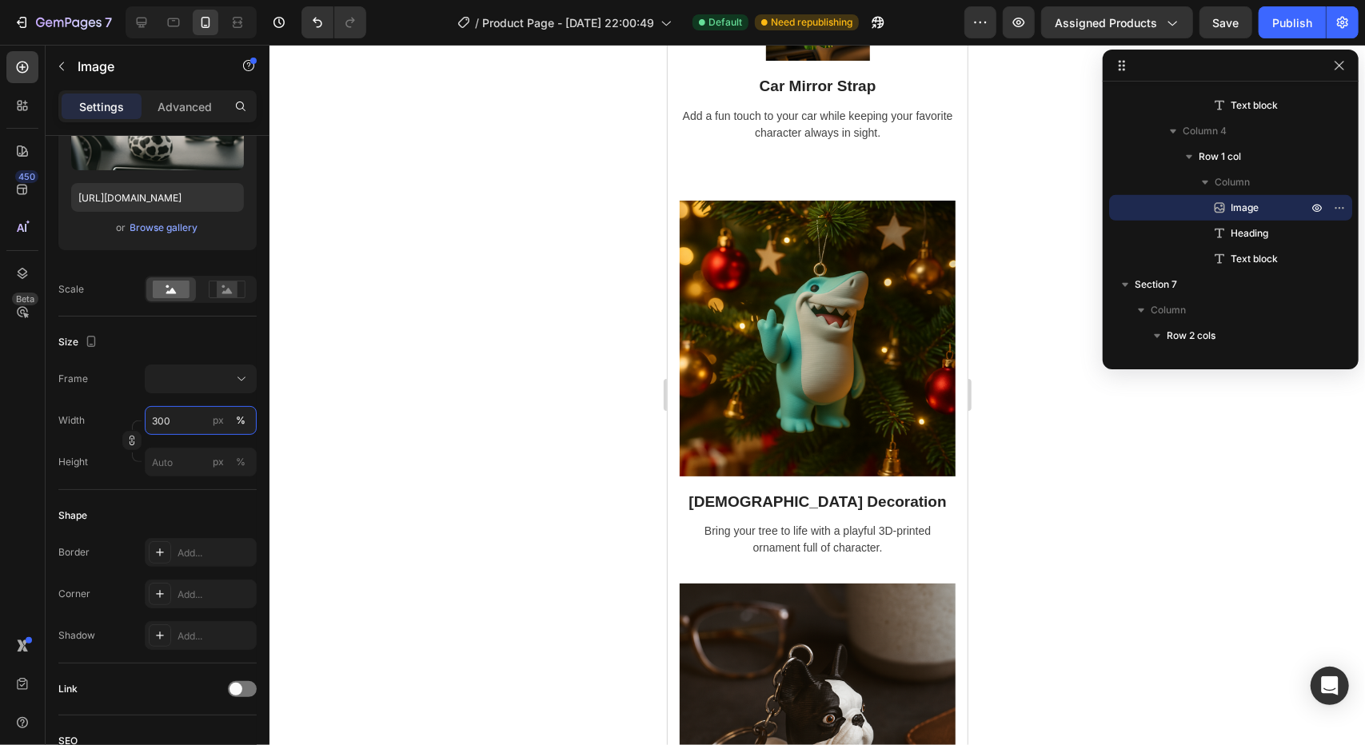
scroll to position [2233, 0]
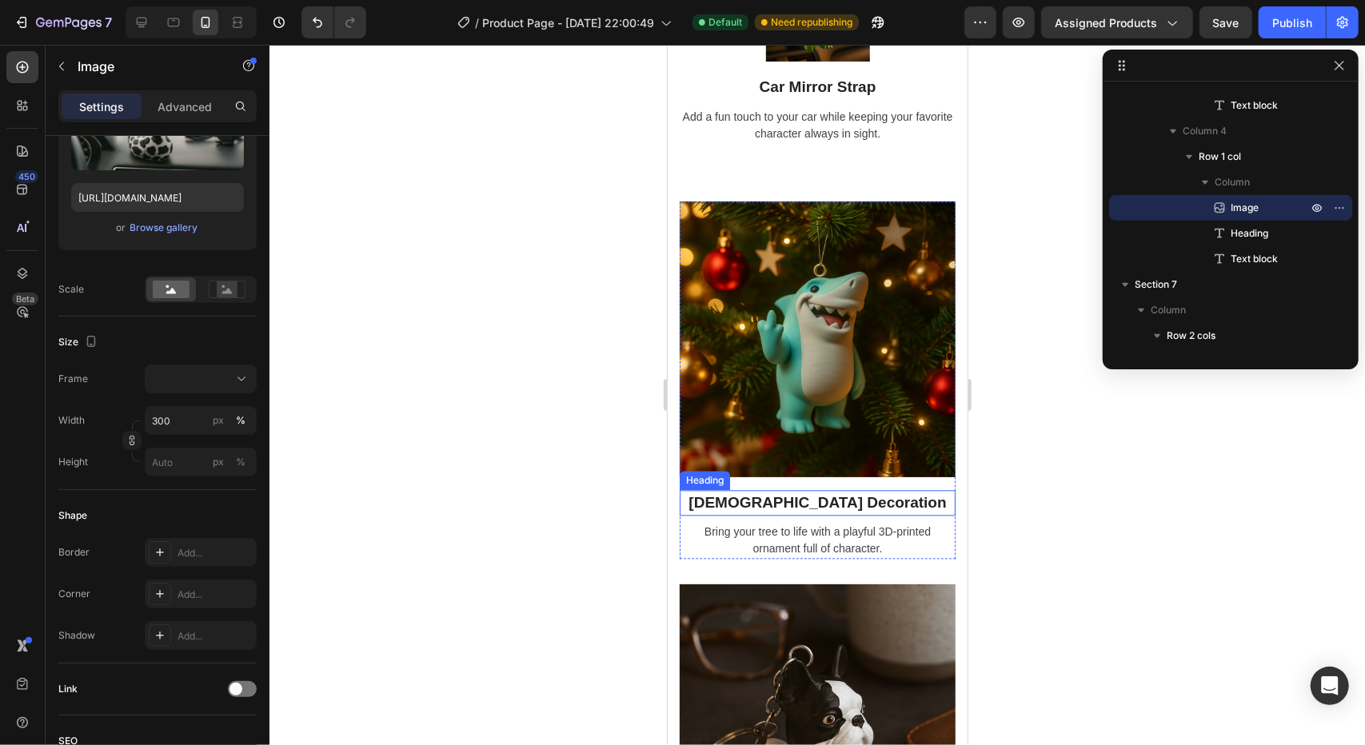
click at [784, 489] on h2 "Christmans Decoration" at bounding box center [817, 502] width 276 height 26
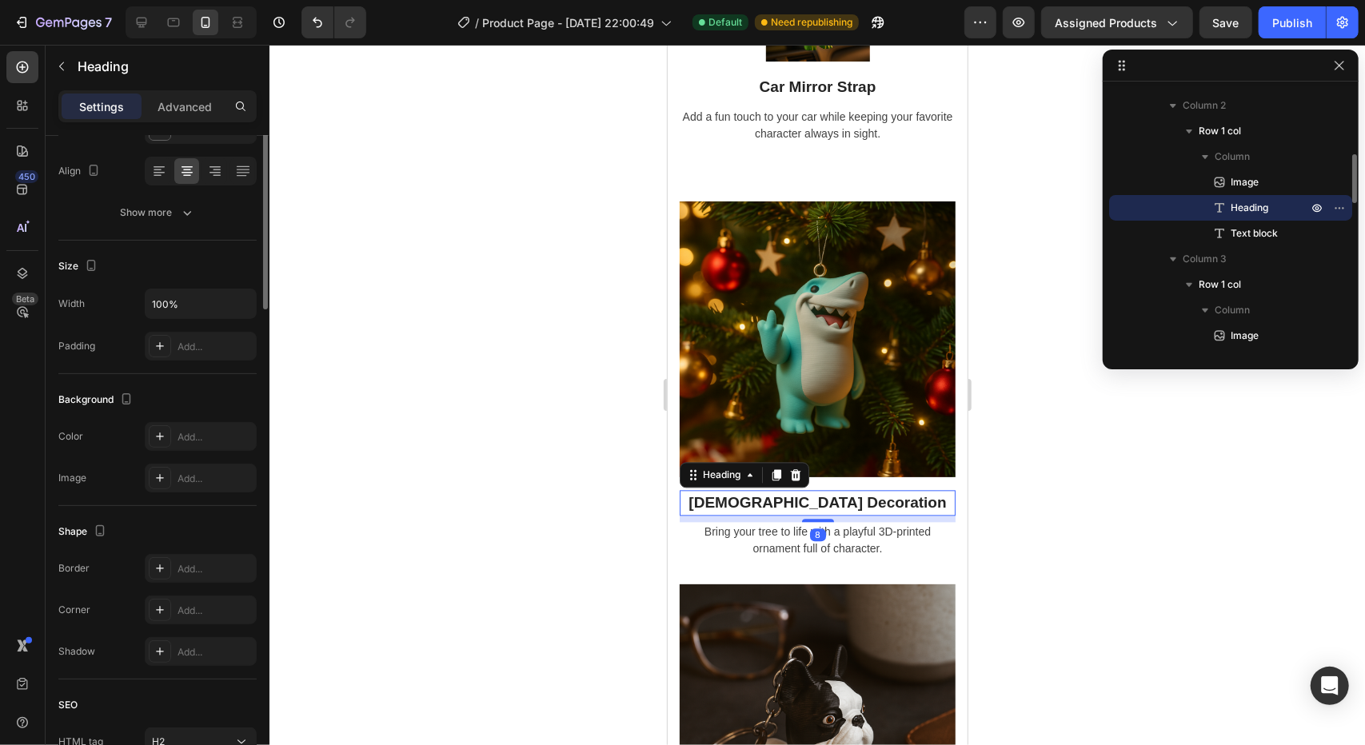
scroll to position [0, 0]
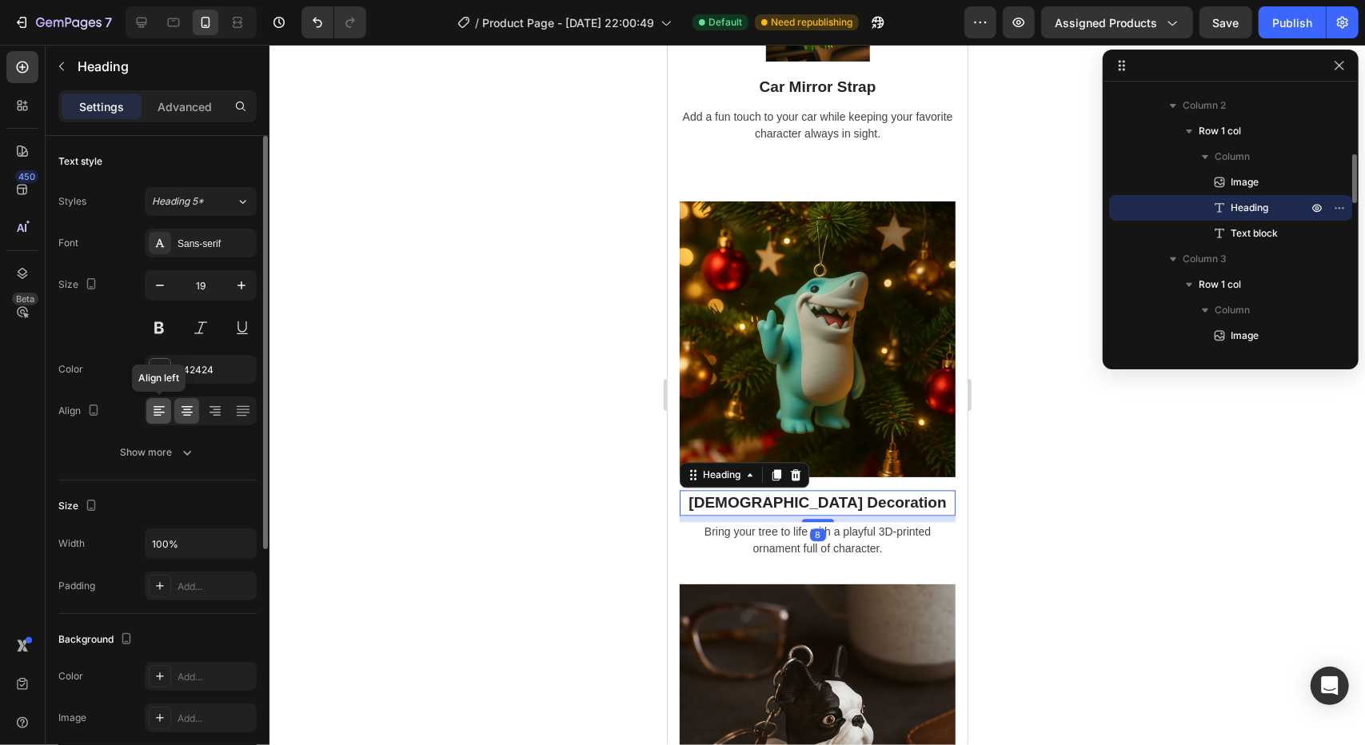
click at [158, 413] on icon at bounding box center [159, 411] width 16 height 16
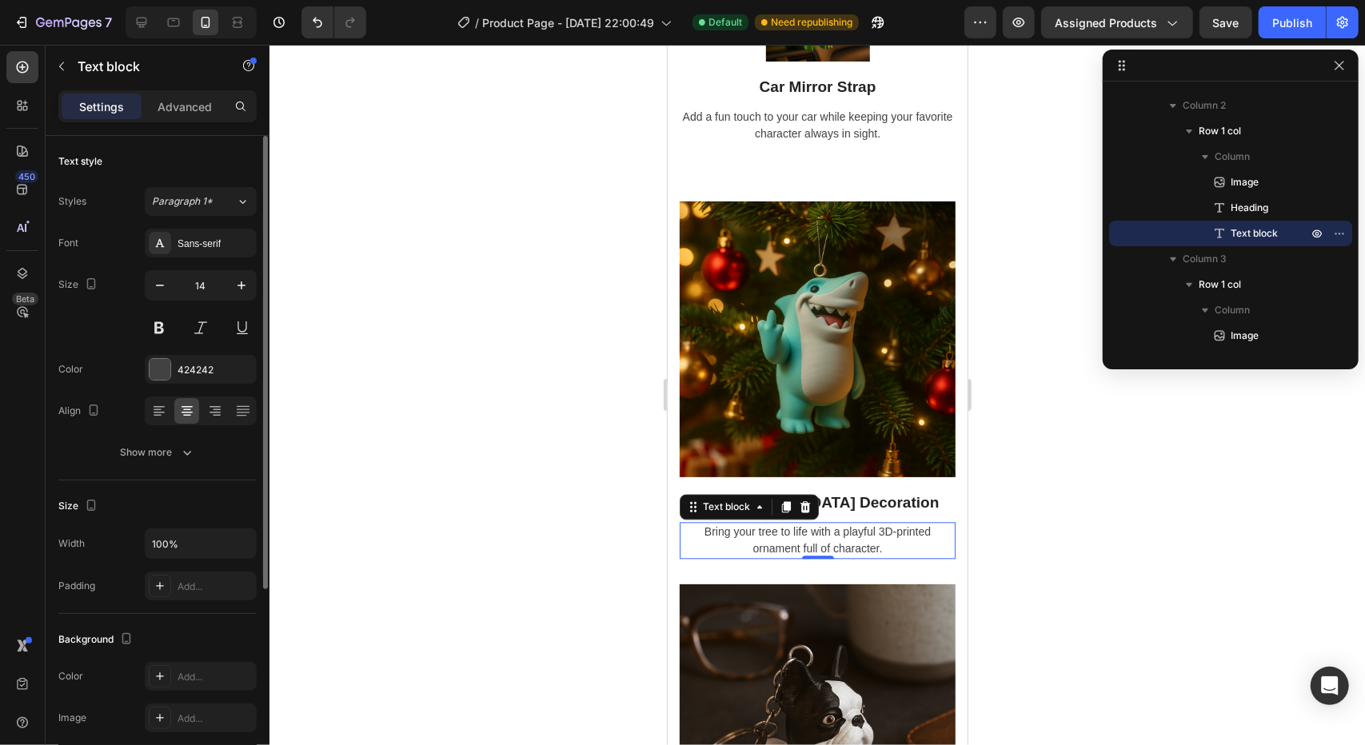
click at [761, 531] on p "Bring your tree to life with a playful 3D-printed ornament full of character." at bounding box center [816, 540] width 273 height 34
drag, startPoint x: 161, startPoint y: 407, endPoint x: 324, endPoint y: 441, distance: 166.7
click at [160, 408] on icon at bounding box center [159, 411] width 16 height 16
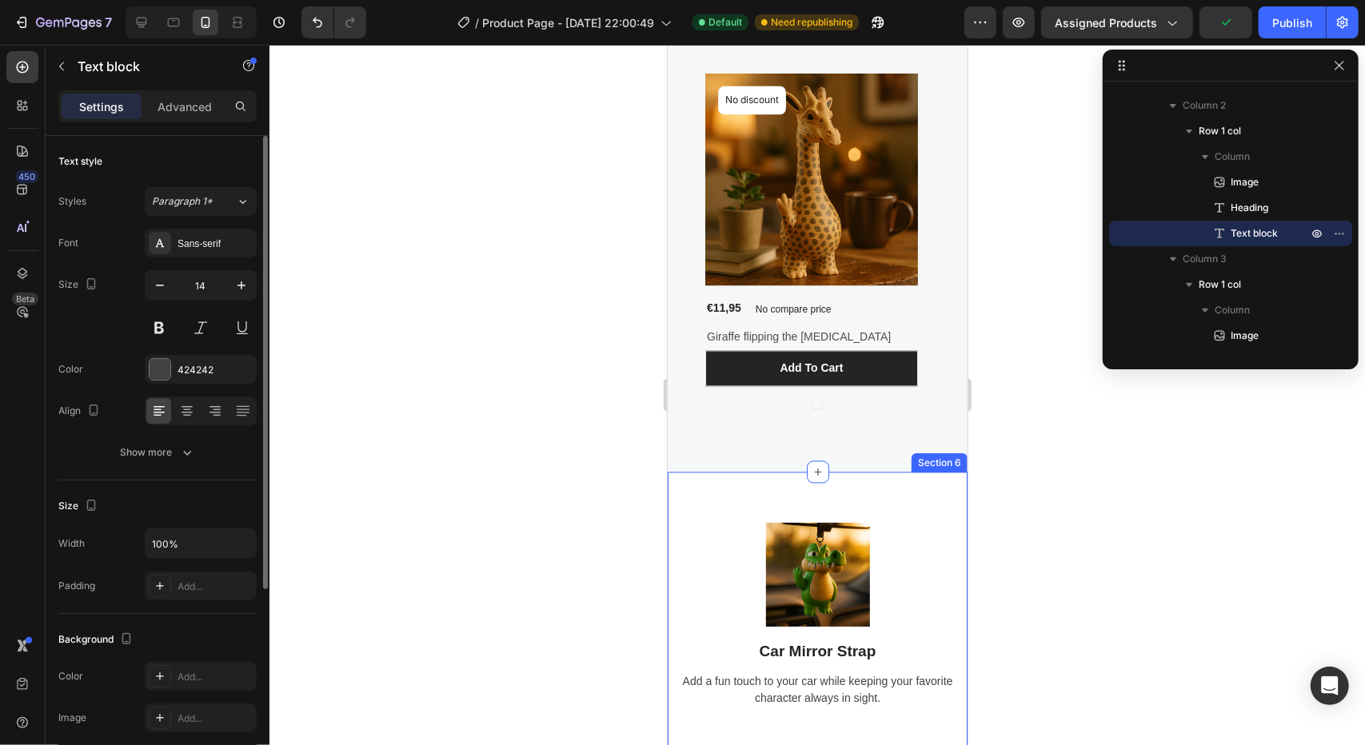
scroll to position [2073, 0]
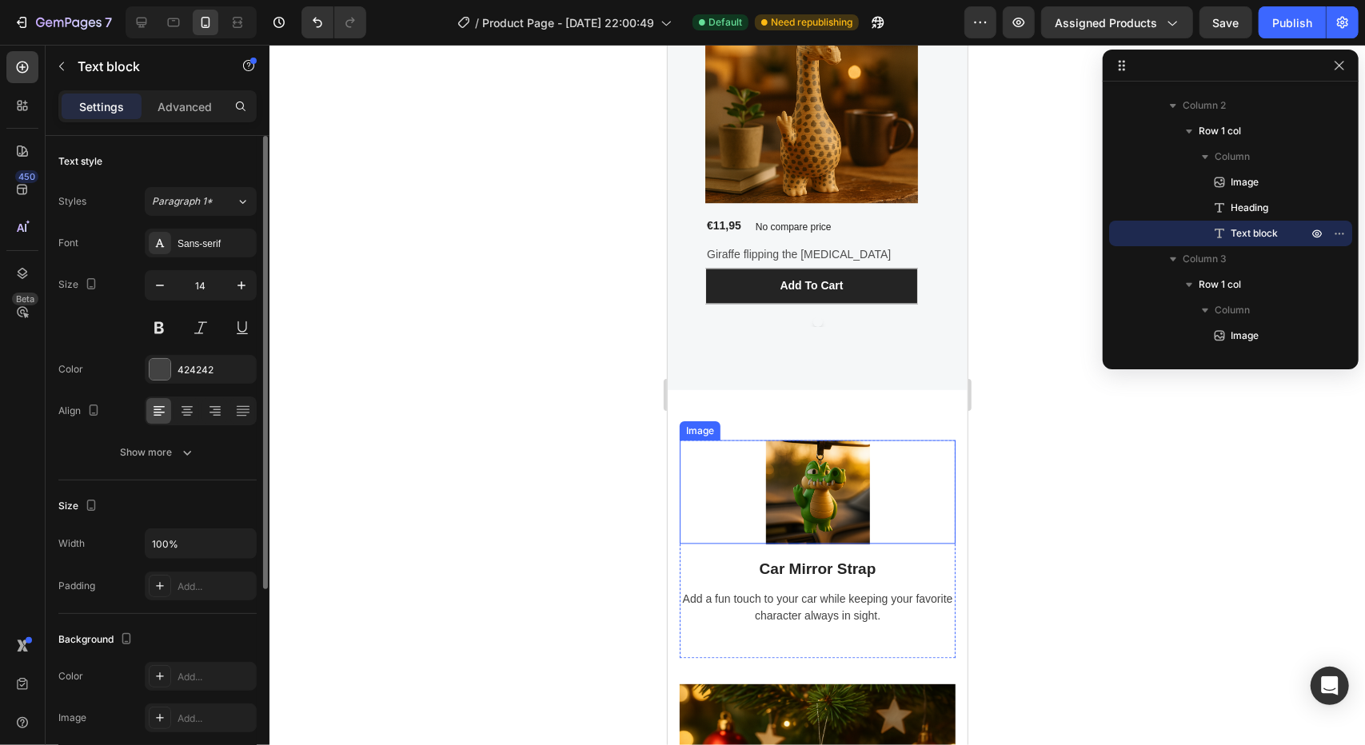
click at [806, 507] on img at bounding box center [817, 492] width 104 height 104
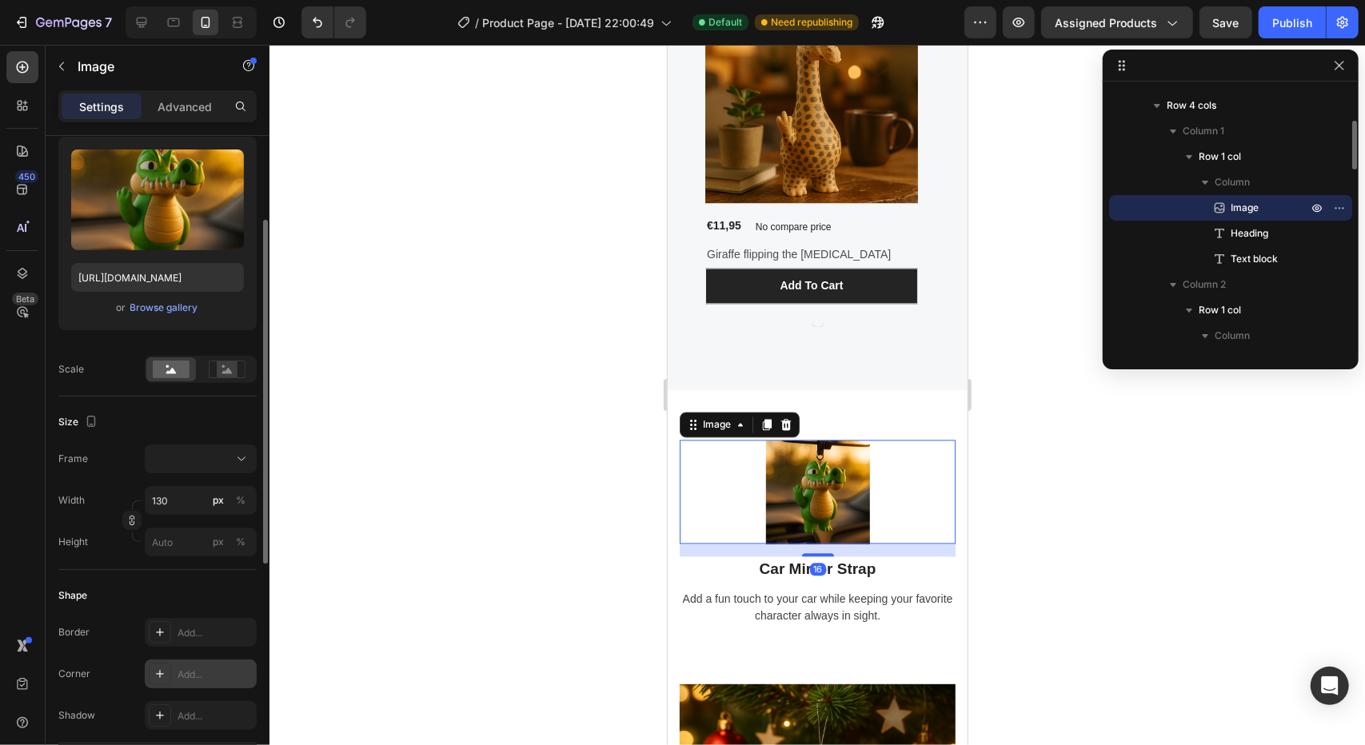
scroll to position [320, 0]
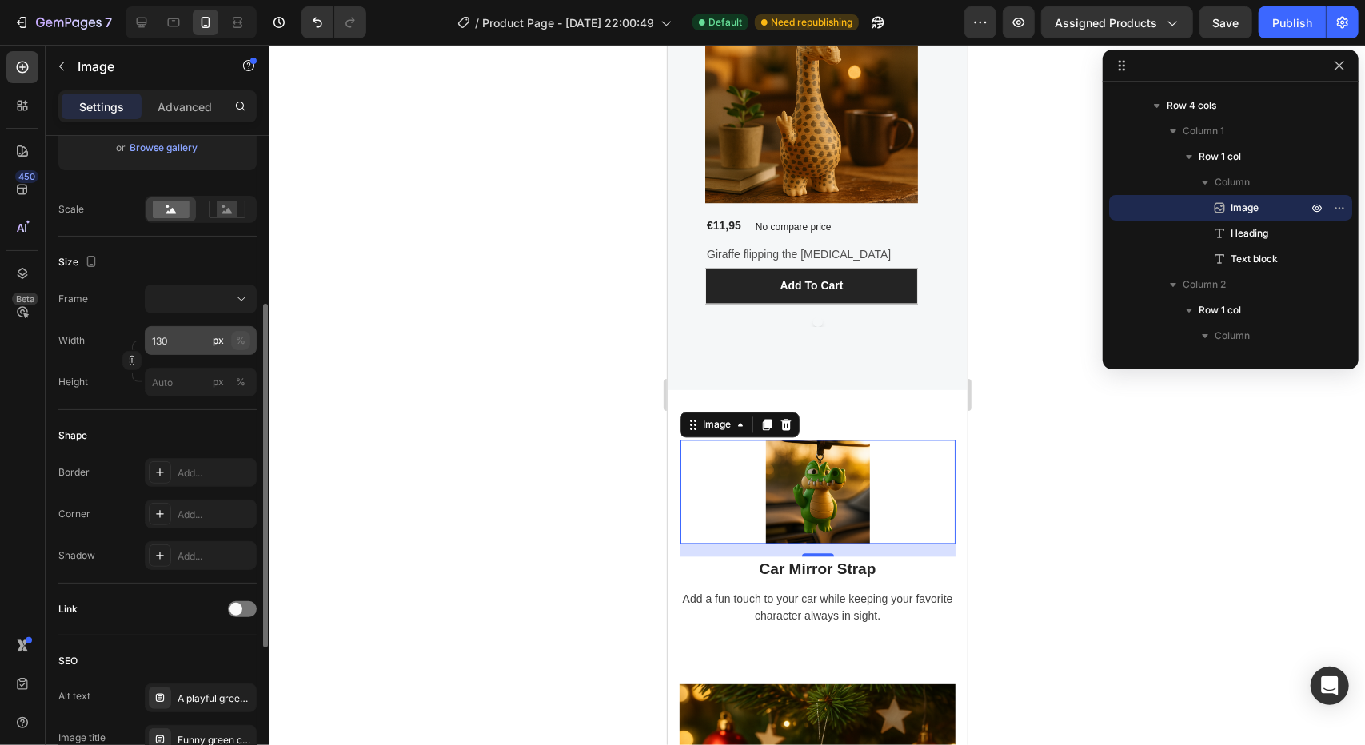
click at [245, 348] on button "%" at bounding box center [240, 340] width 19 height 19
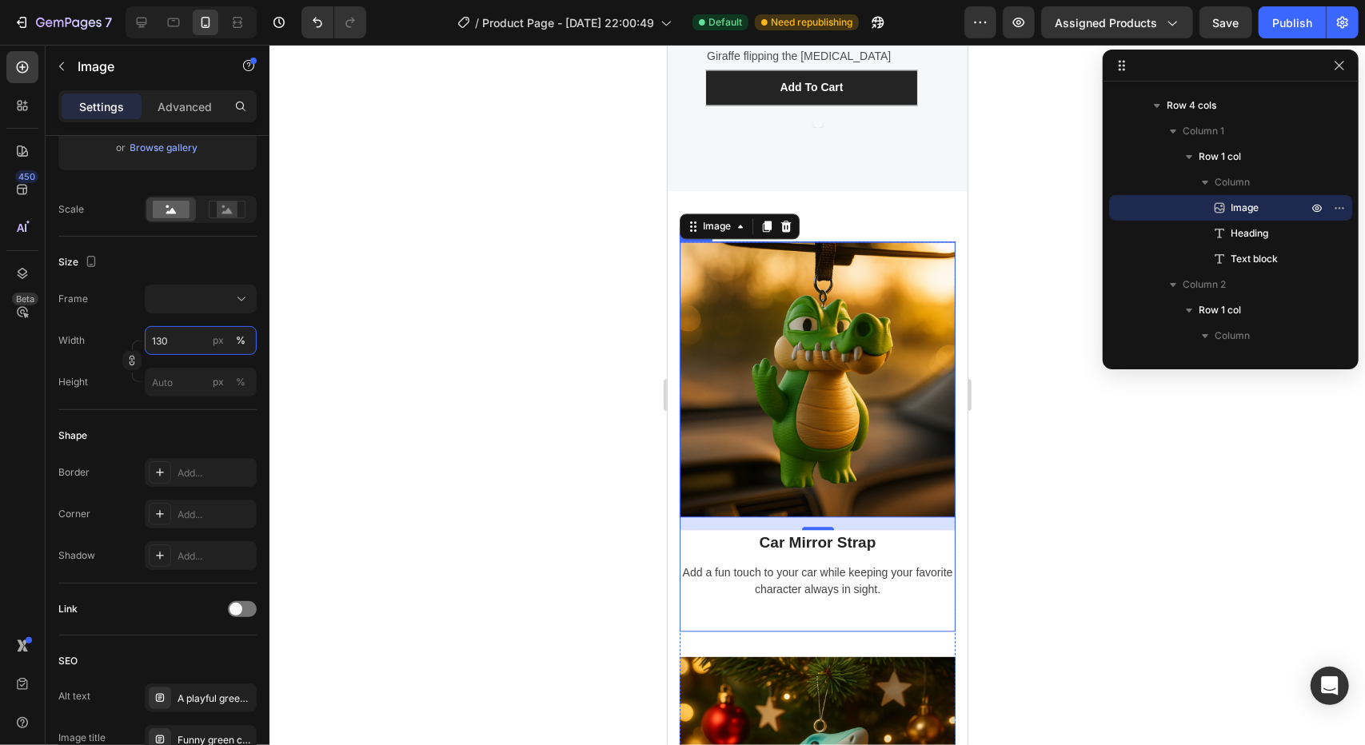
scroll to position [2313, 0]
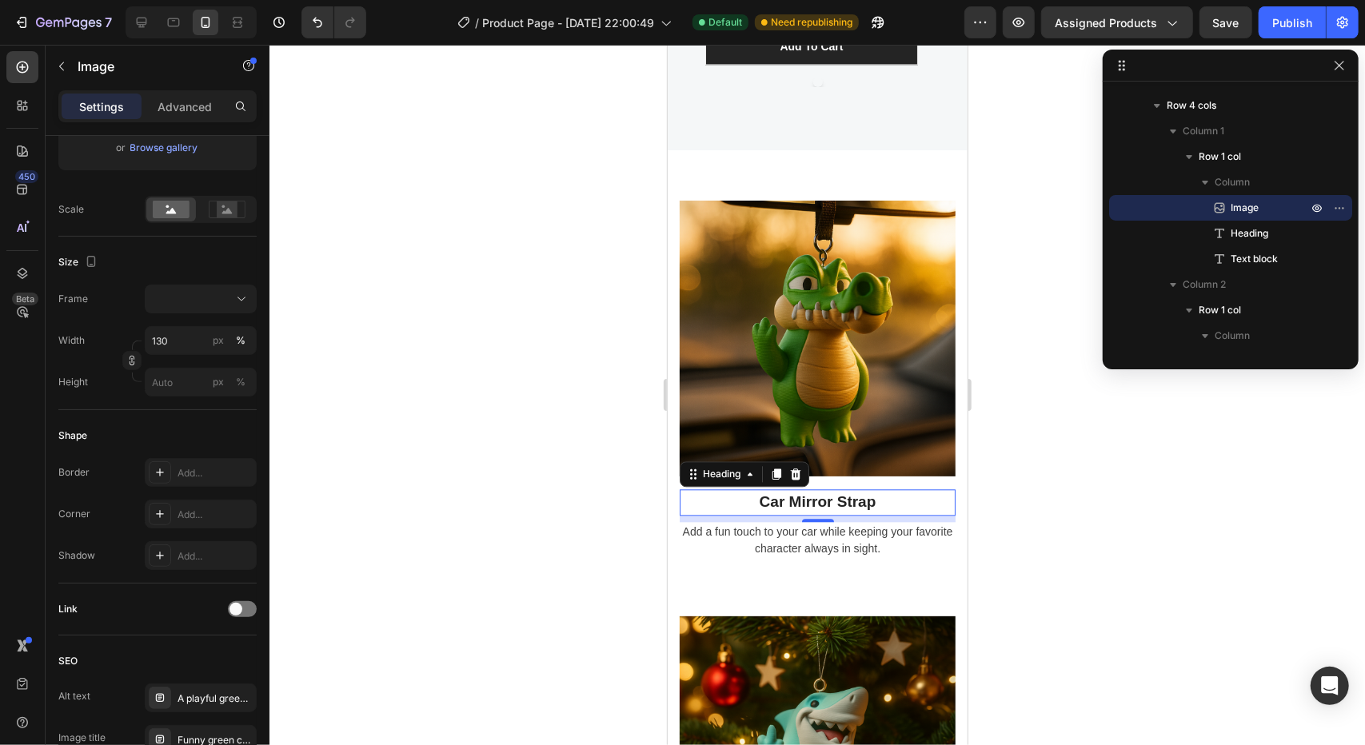
click at [780, 497] on h2 "Car Mirror Strap" at bounding box center [817, 502] width 276 height 26
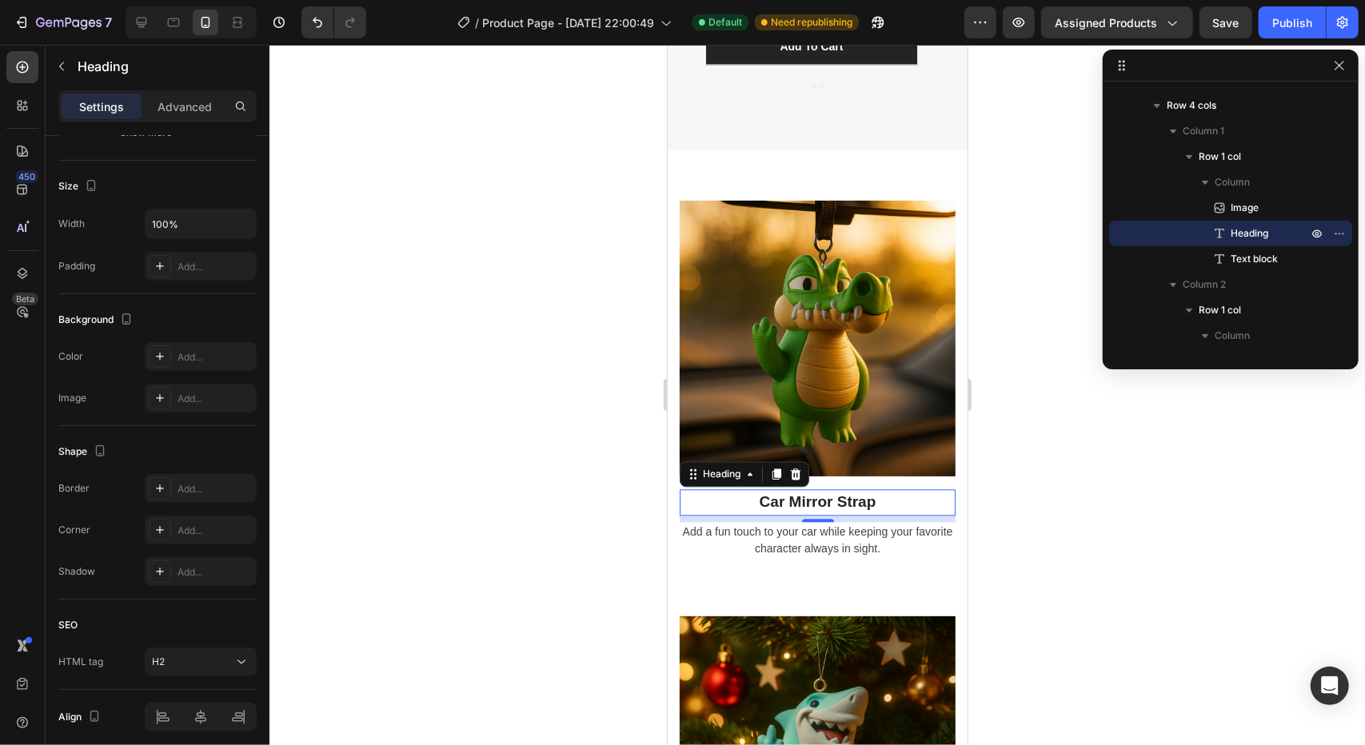
scroll to position [0, 0]
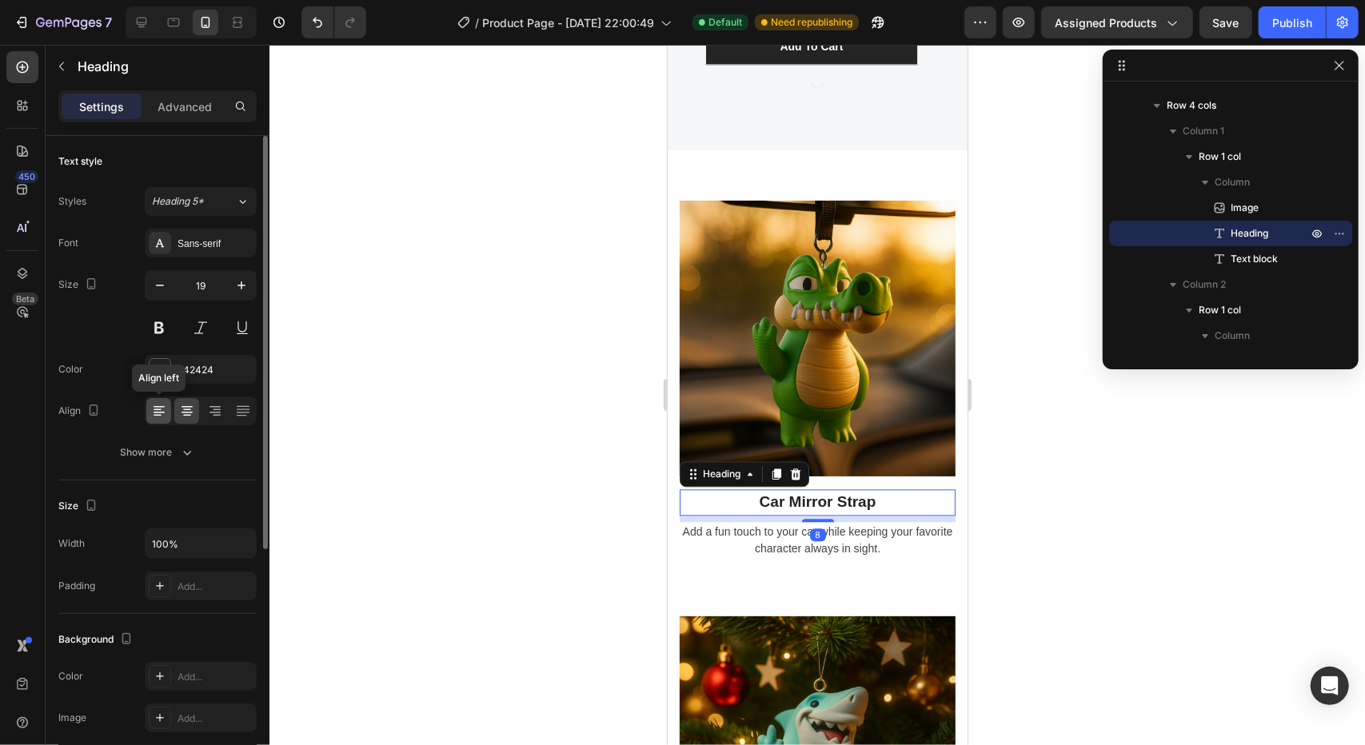
click at [158, 407] on icon at bounding box center [159, 411] width 16 height 16
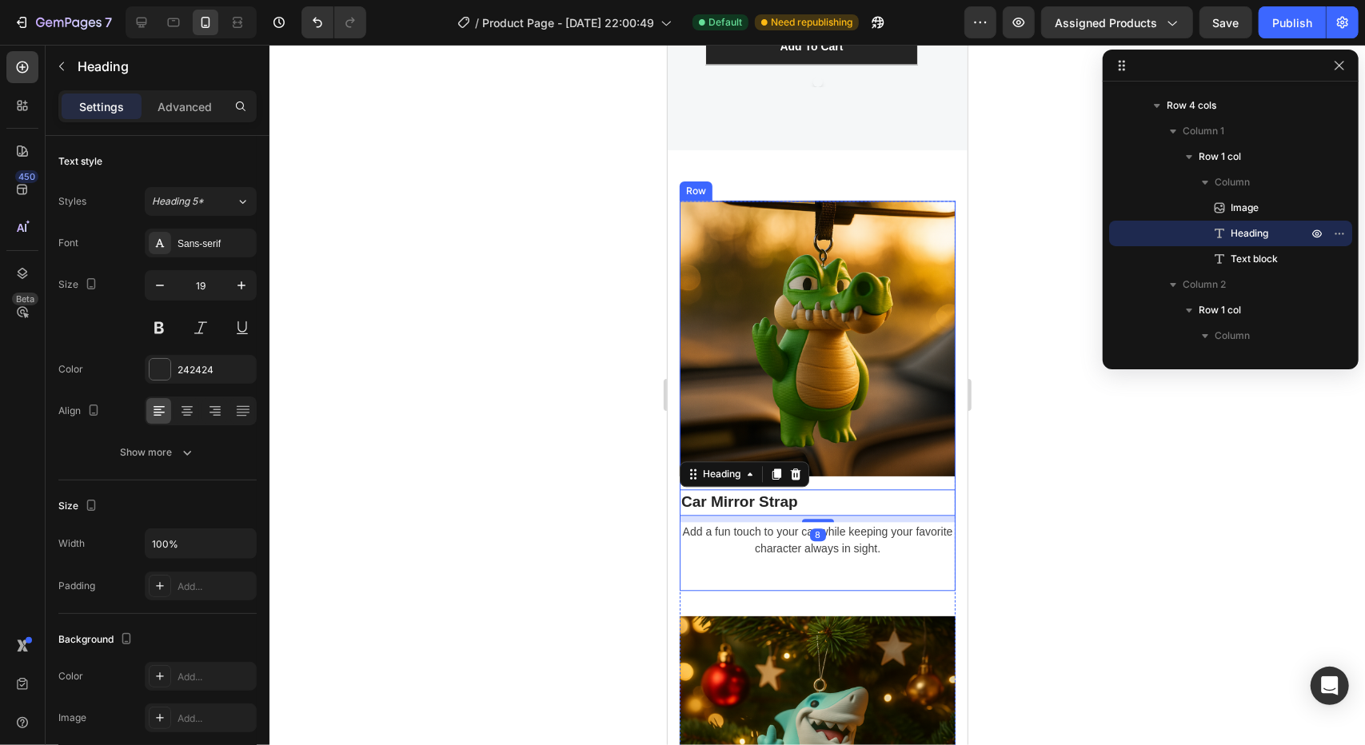
click at [756, 531] on p "Add a fun touch to your car while keeping your favorite character always in sig…" at bounding box center [816, 540] width 273 height 34
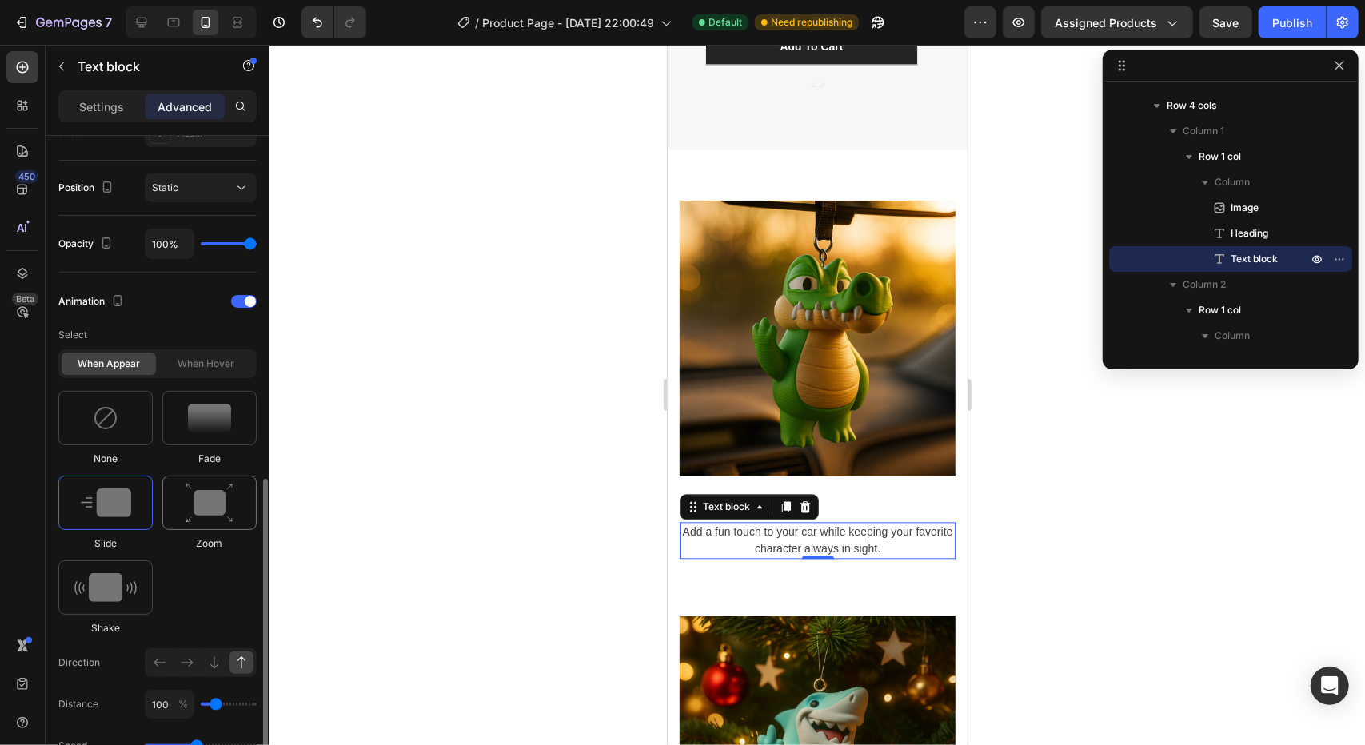
scroll to position [880, 0]
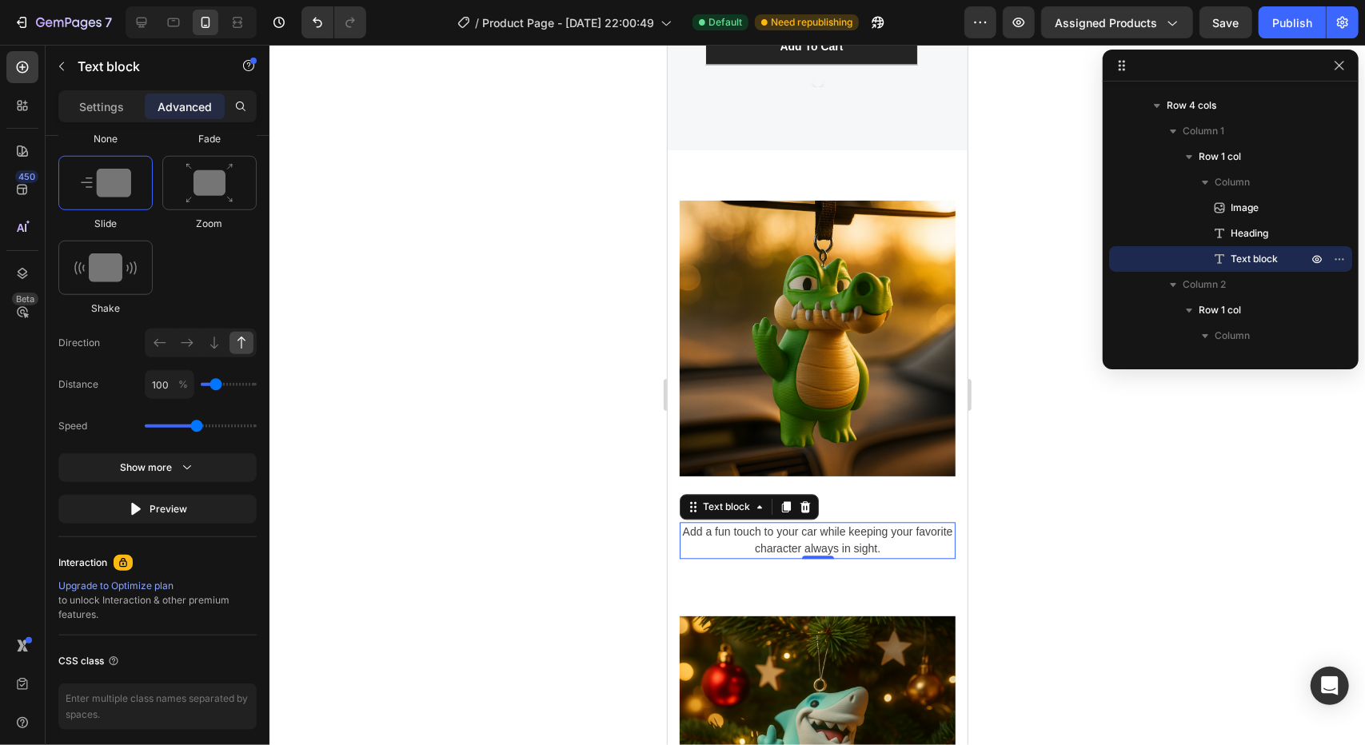
click at [766, 536] on p "Add a fun touch to your car while keeping your favorite character always in sig…" at bounding box center [816, 540] width 273 height 34
click at [96, 108] on p "Settings" at bounding box center [101, 106] width 45 height 17
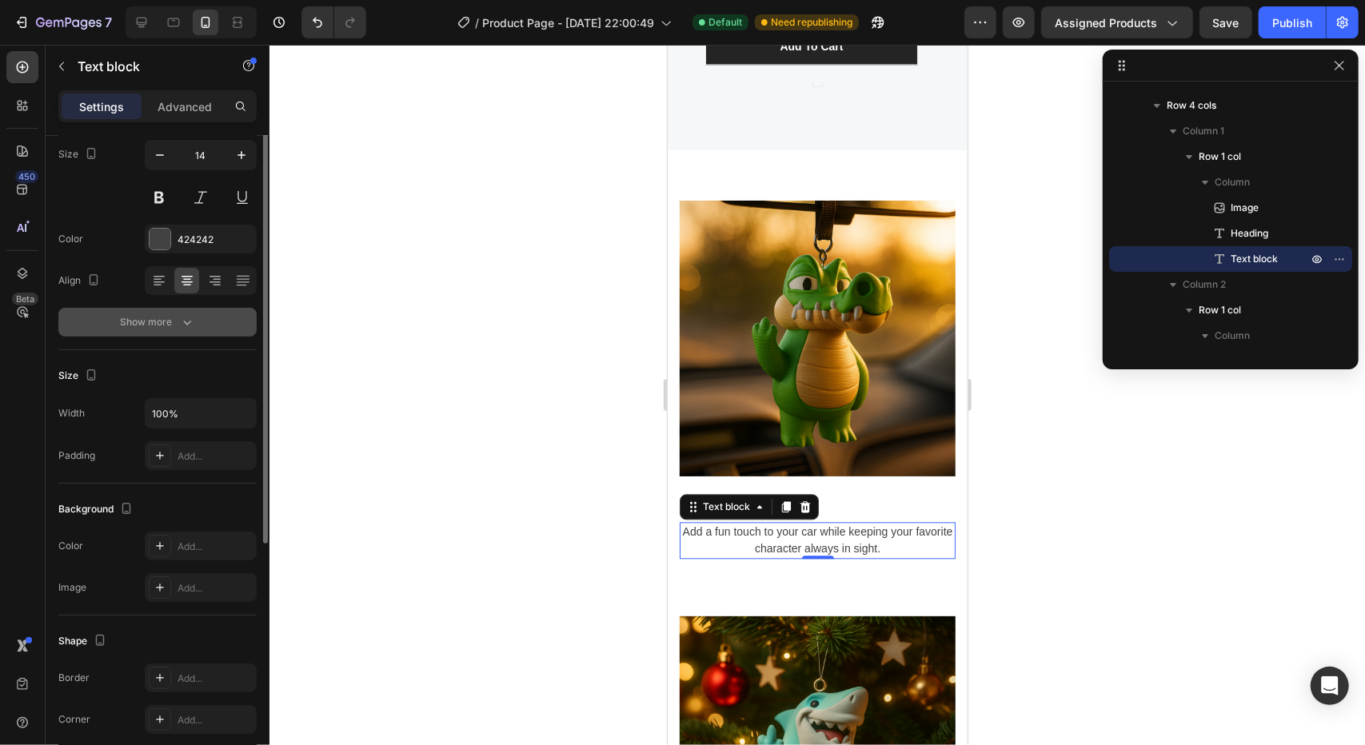
scroll to position [50, 0]
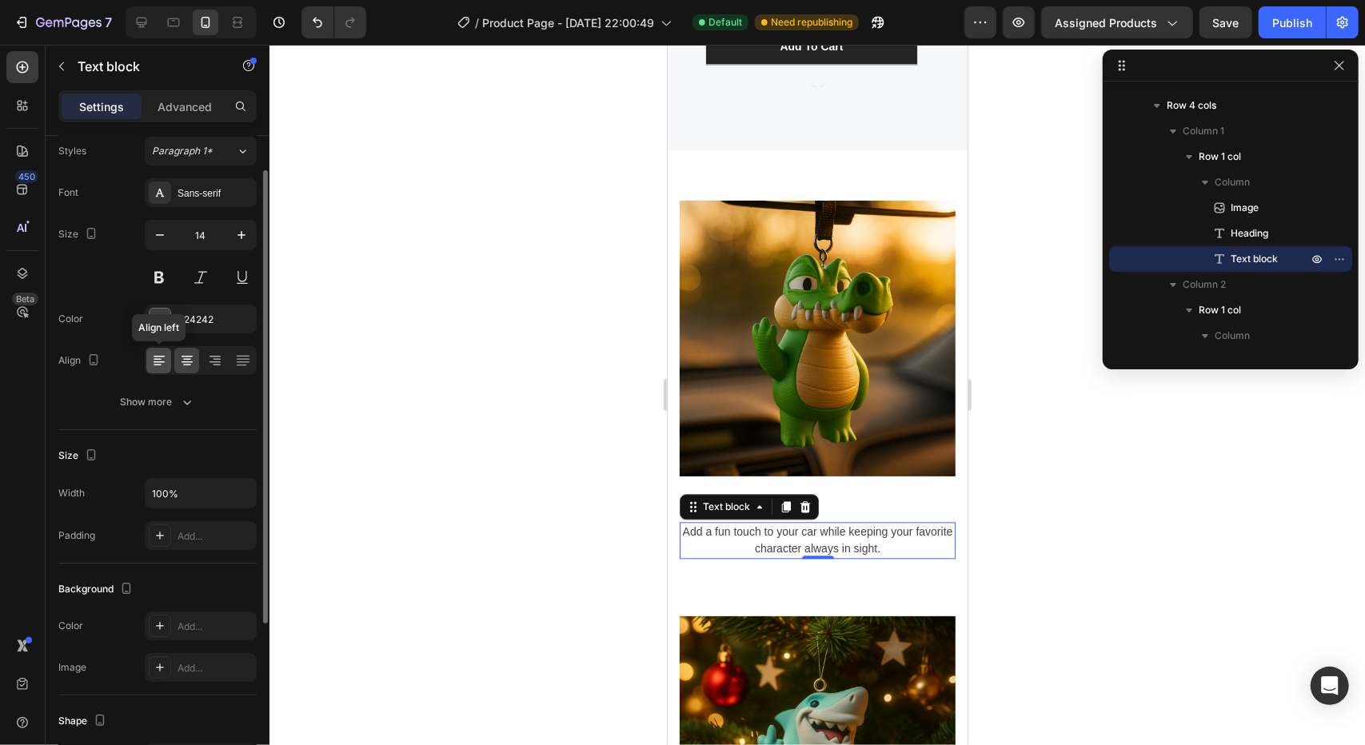
click at [157, 359] on icon at bounding box center [158, 360] width 8 height 2
click at [573, 487] on div at bounding box center [816, 395] width 1095 height 700
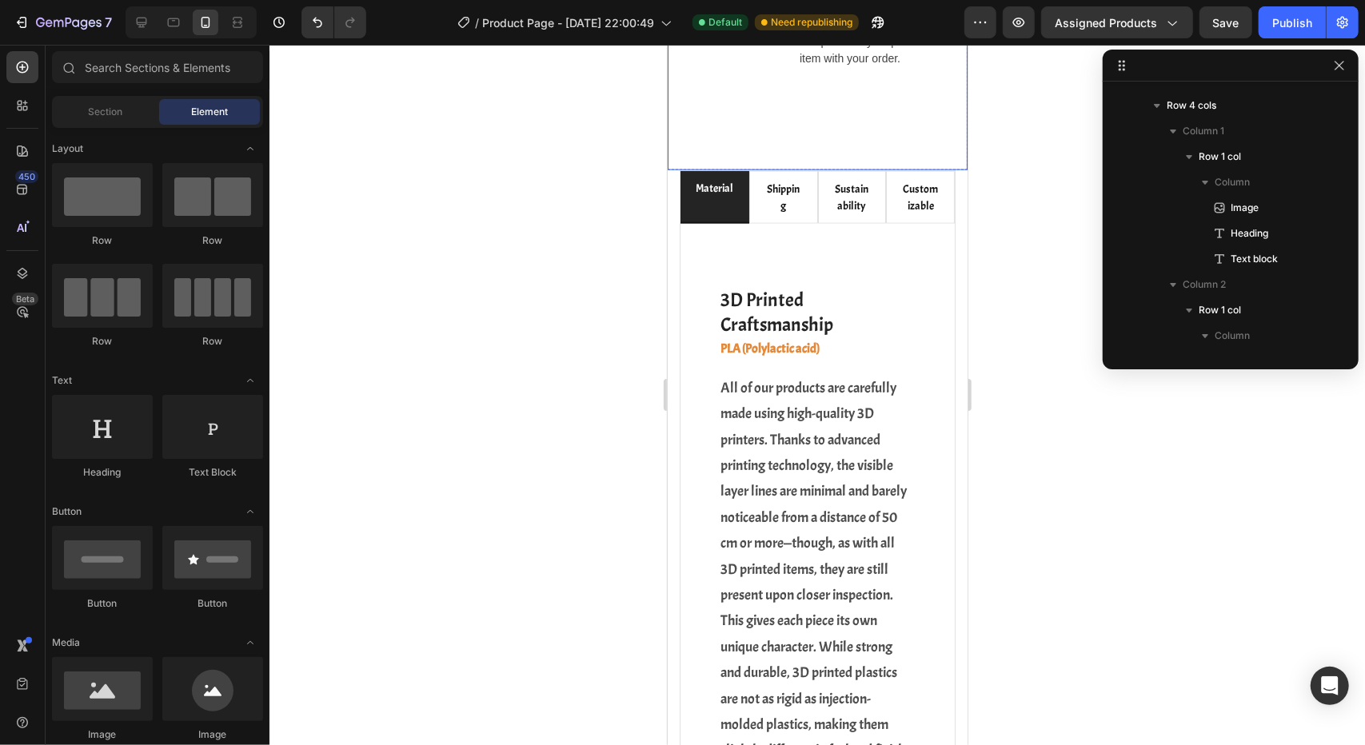
scroll to position [1386, 0]
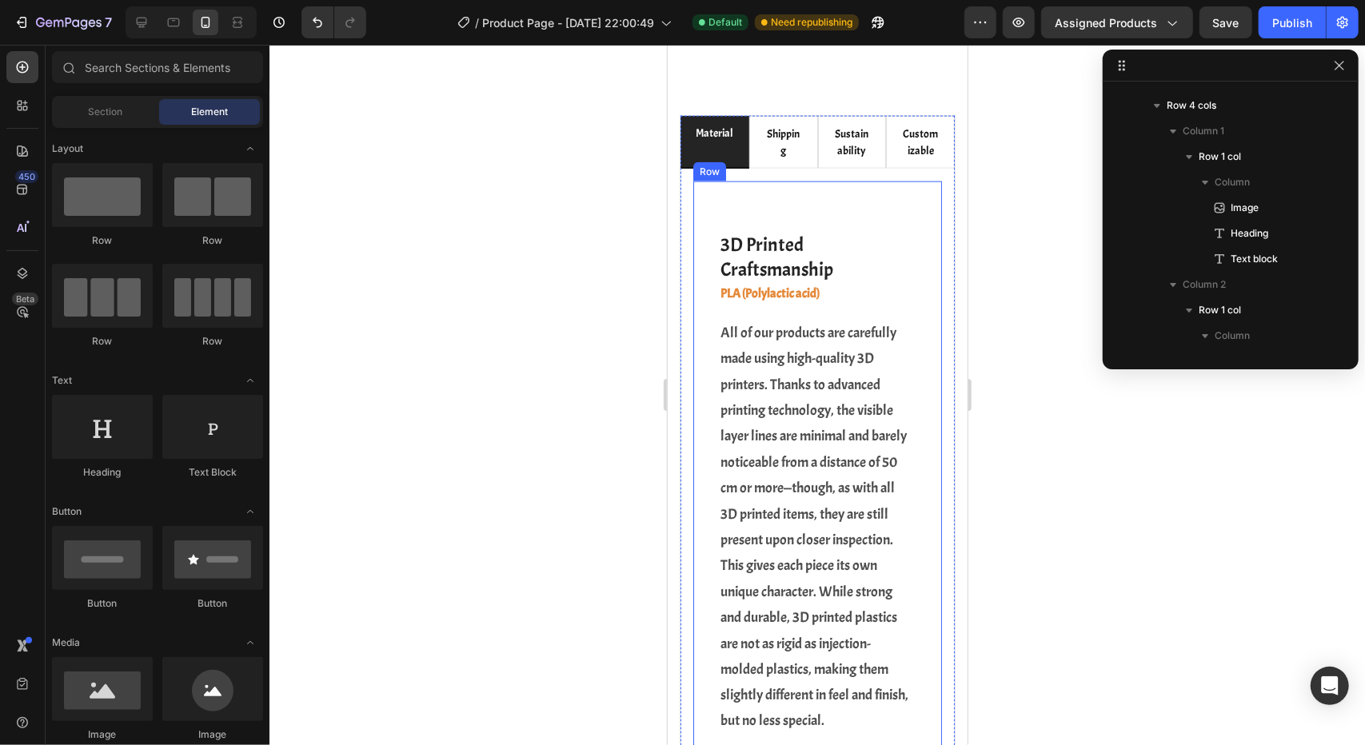
click at [707, 335] on div "3D Printed Craftsmanship Heading PLA (Polylactic acid) Heading All of our produ…" at bounding box center [816, 583] width 249 height 804
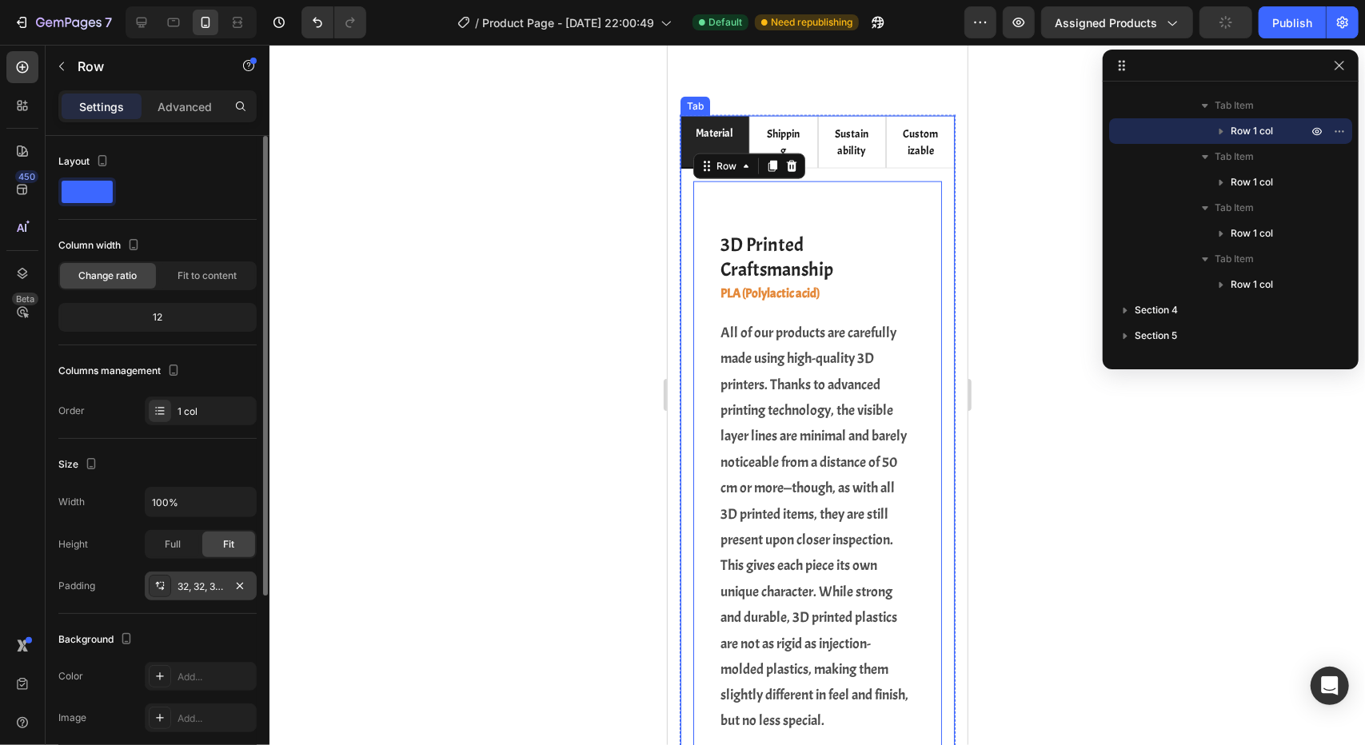
click at [213, 585] on div "32, 32, 32, 32" at bounding box center [201, 587] width 46 height 14
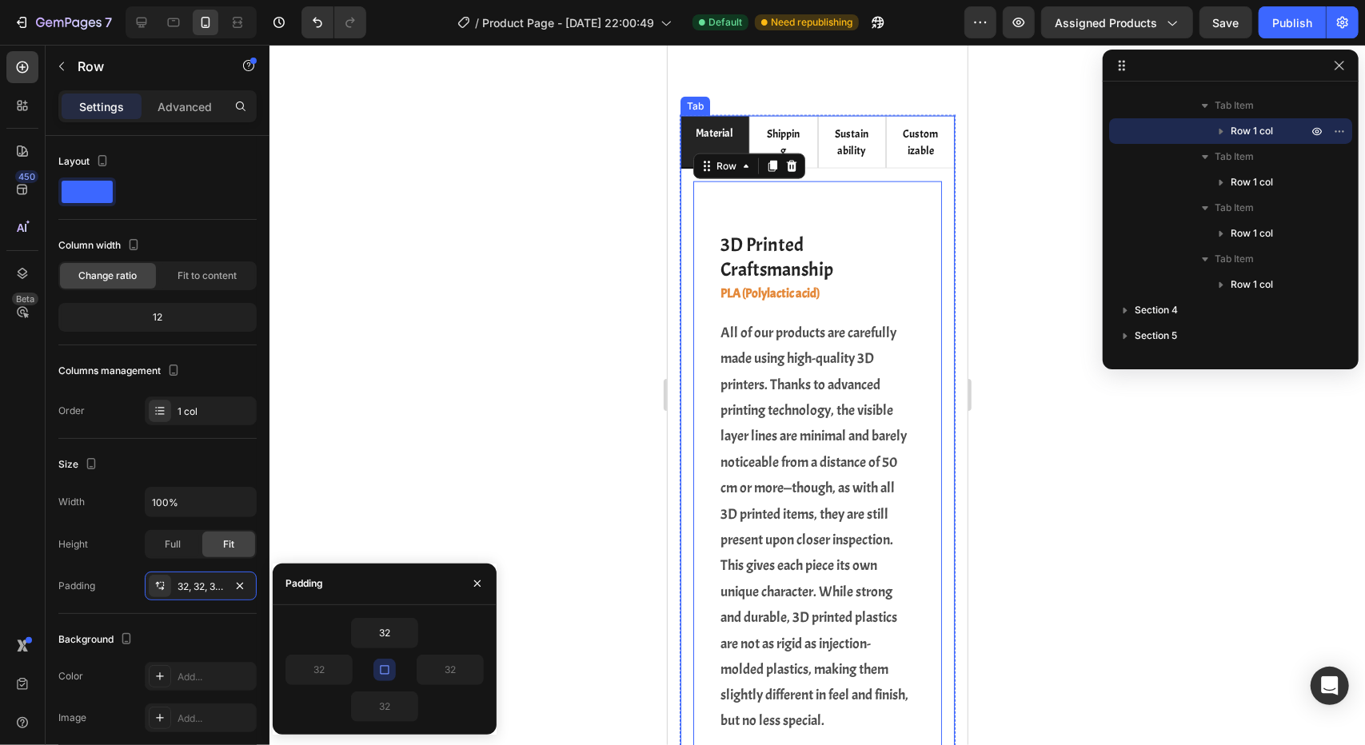
click at [384, 668] on icon "button" at bounding box center [384, 670] width 13 height 13
click at [389, 640] on input "32" at bounding box center [385, 633] width 66 height 29
click at [381, 664] on icon "button" at bounding box center [384, 670] width 13 height 13
click at [391, 638] on input "32" at bounding box center [385, 633] width 66 height 29
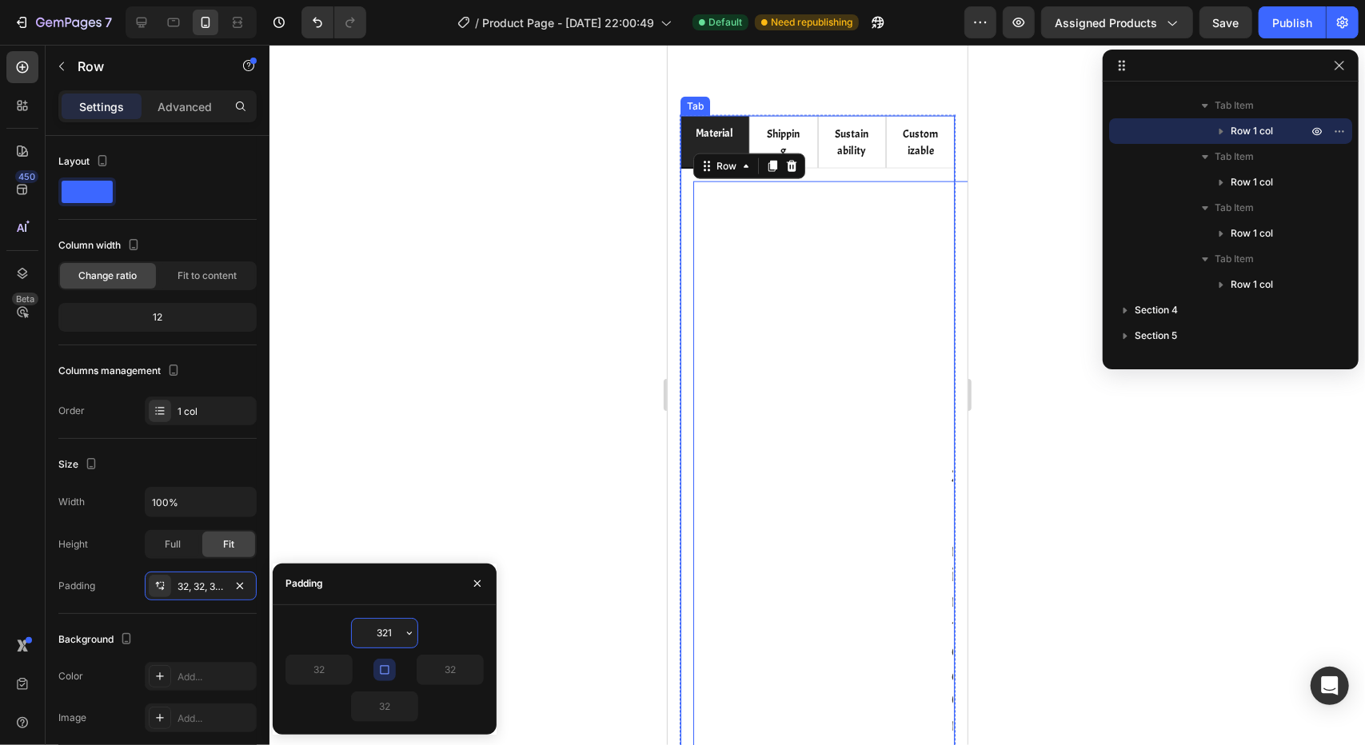
drag, startPoint x: 393, startPoint y: 636, endPoint x: 343, endPoint y: 632, distance: 50.5
click at [343, 632] on div "321" at bounding box center [384, 633] width 198 height 30
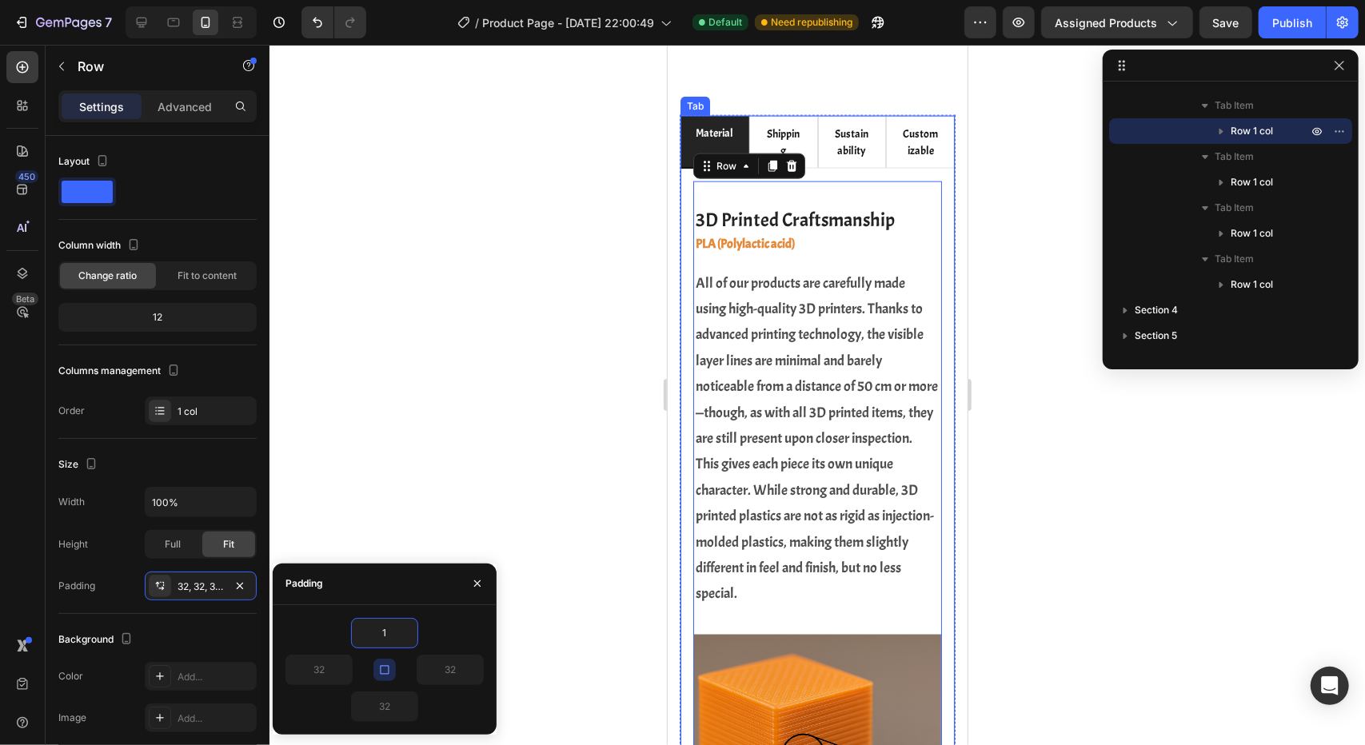
type input "15"
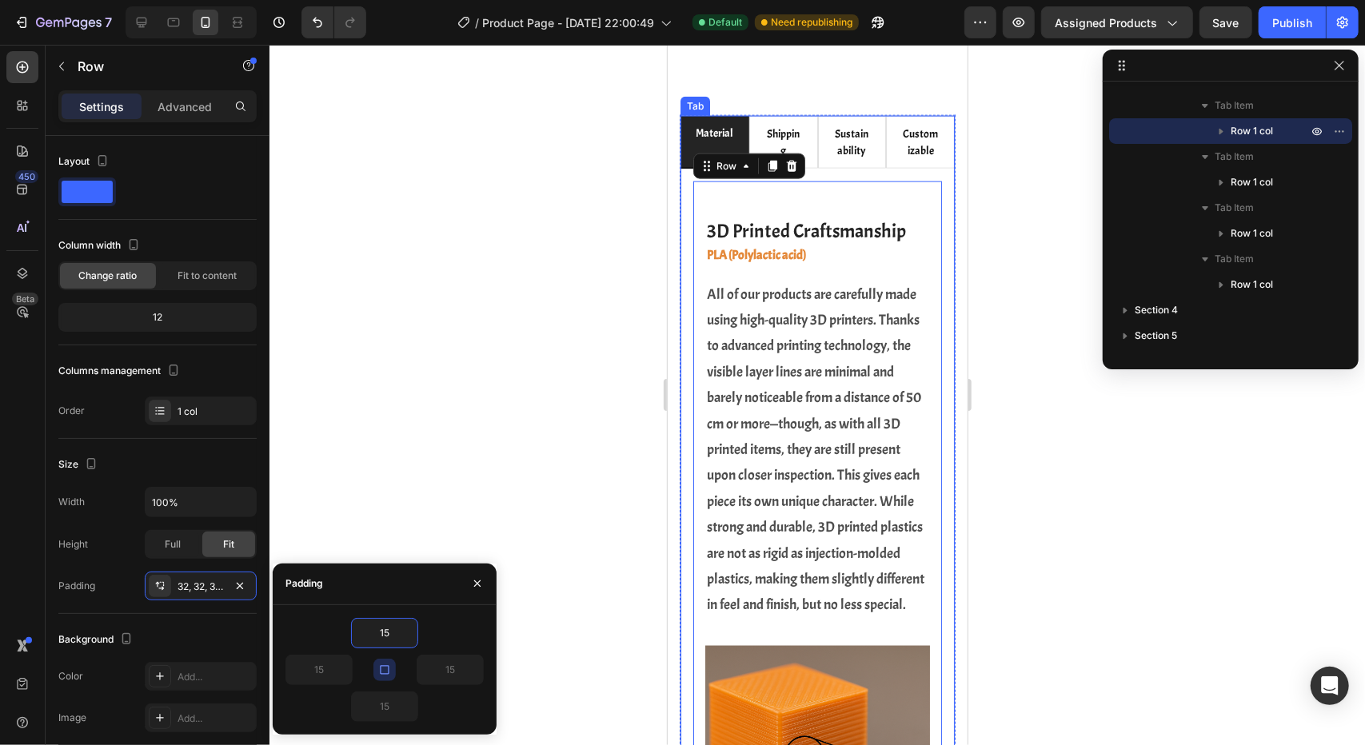
click at [542, 479] on div at bounding box center [816, 395] width 1095 height 700
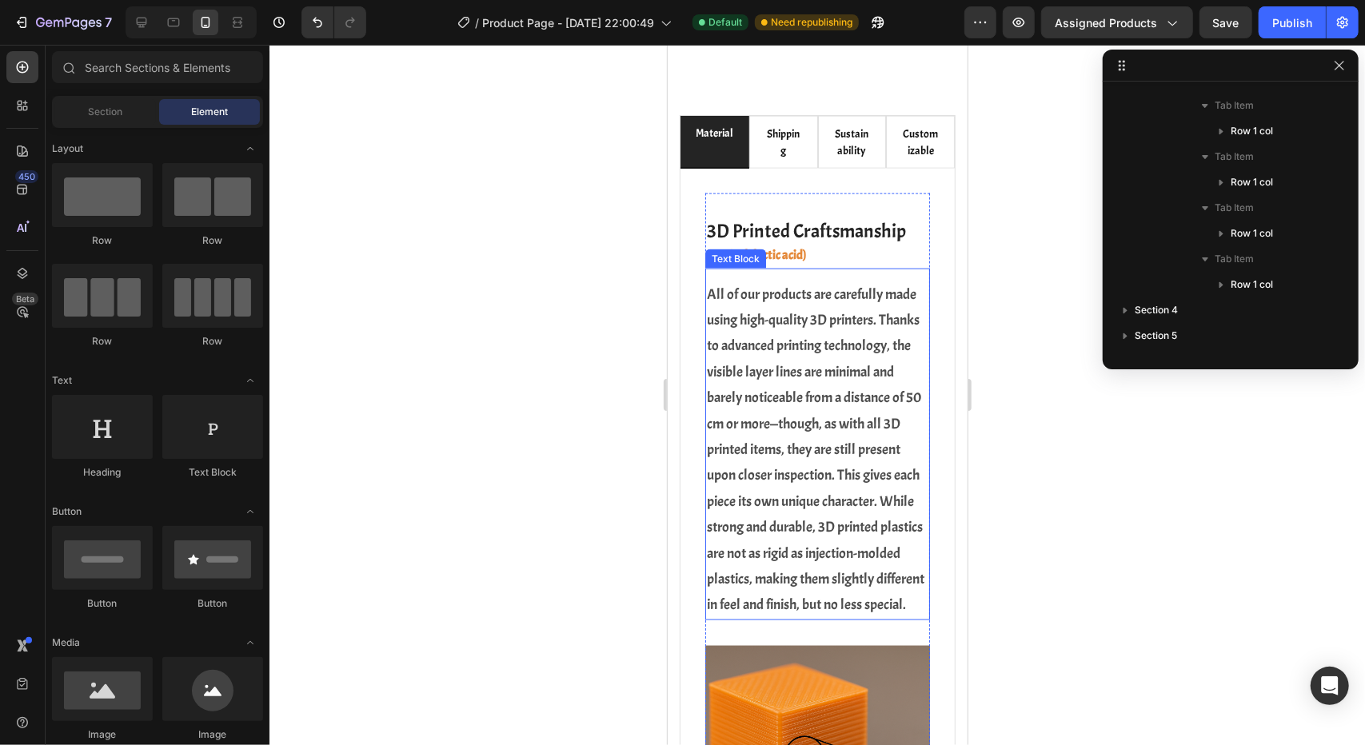
scroll to position [1307, 0]
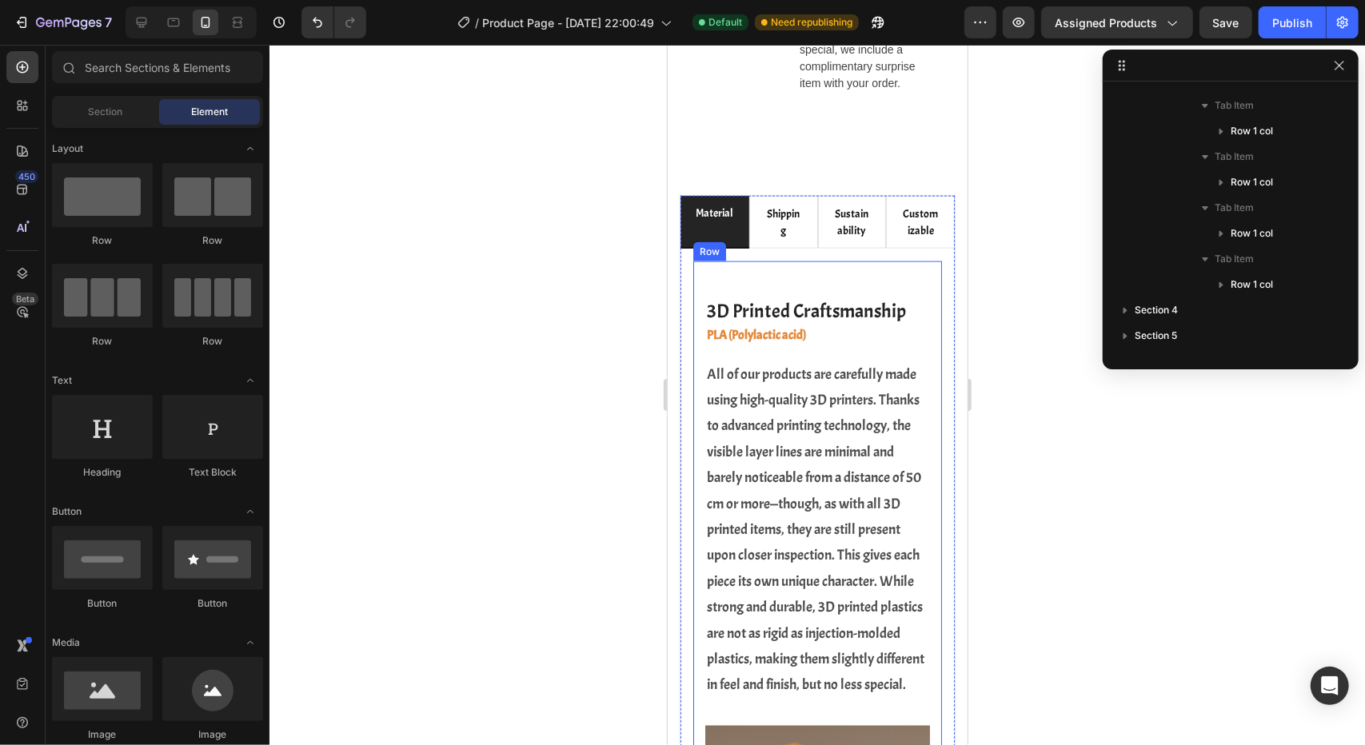
click at [699, 506] on div "3D Printed Craftsmanship Heading PLA (Polylactic acid) Heading All of our produ…" at bounding box center [816, 611] width 249 height 701
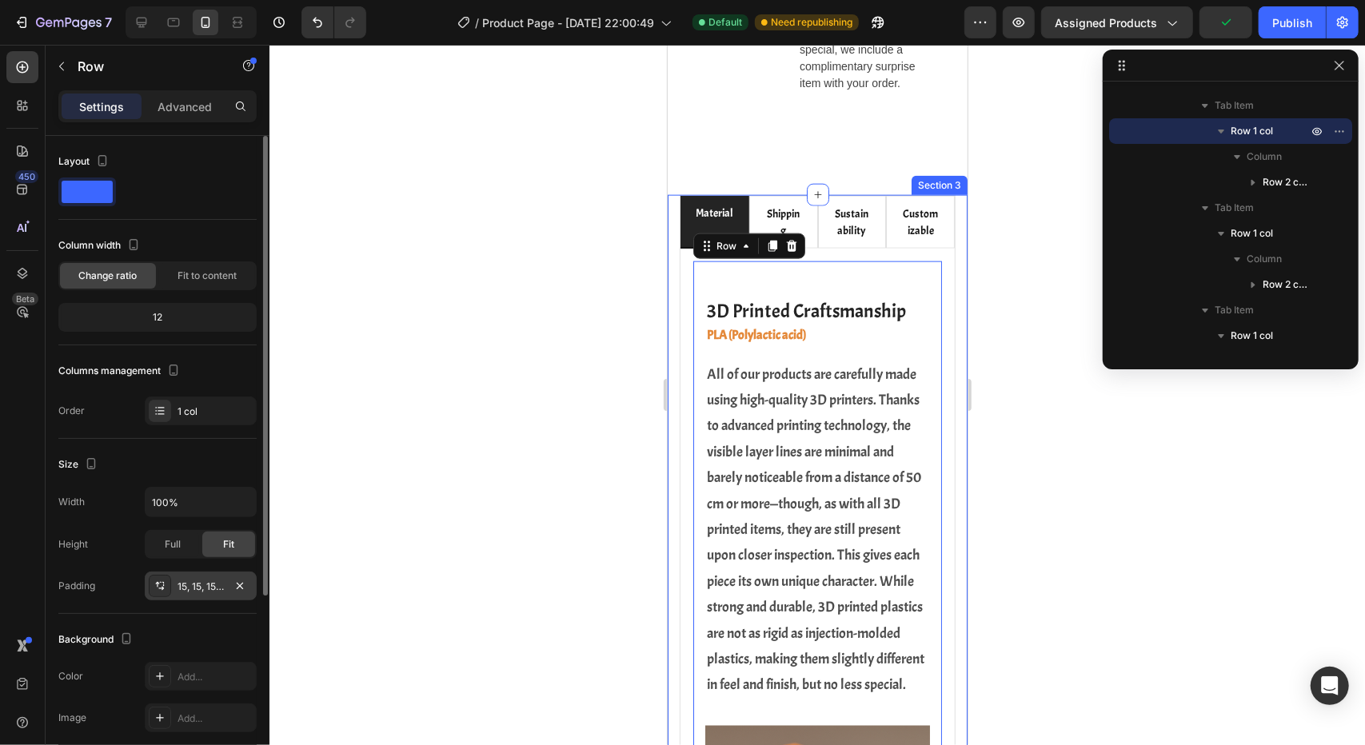
click at [198, 590] on div "15, 15, 15, 15" at bounding box center [201, 587] width 46 height 14
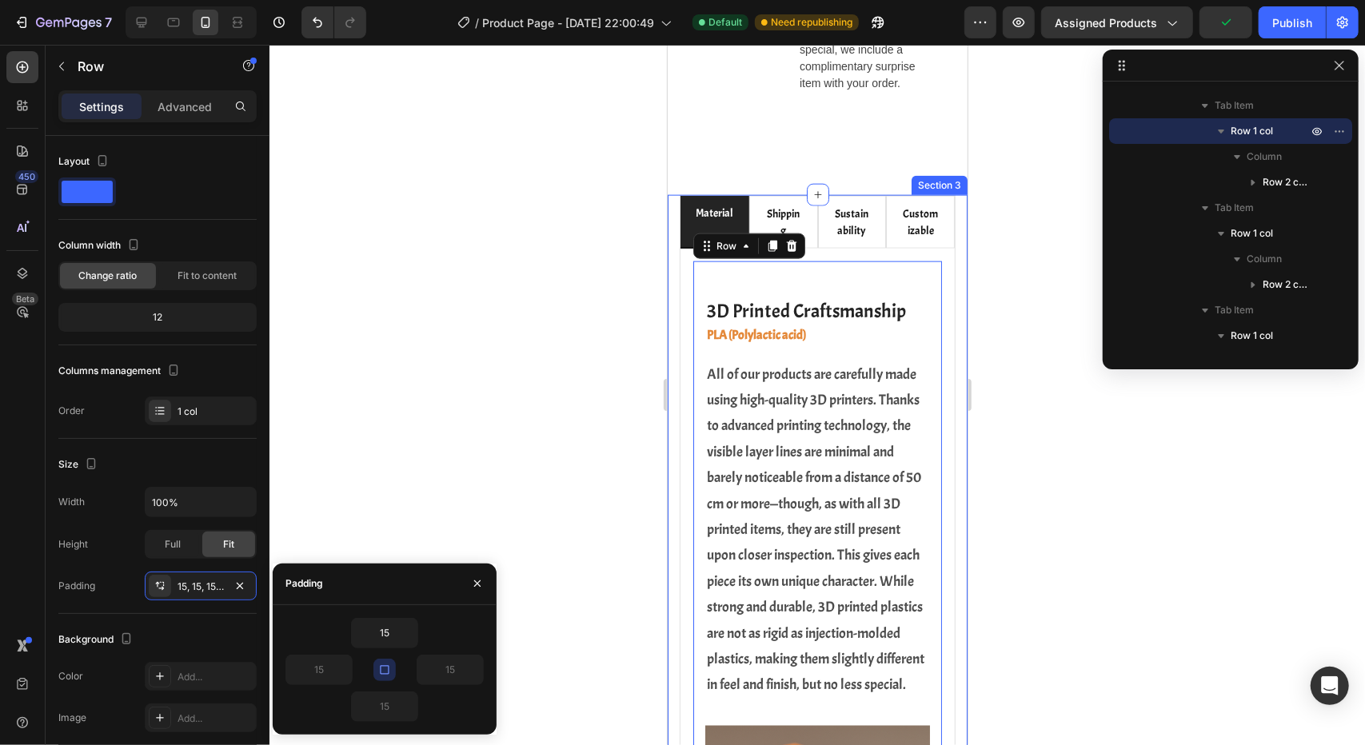
click at [389, 671] on icon "button" at bounding box center [384, 670] width 13 height 13
click at [334, 668] on input "15" at bounding box center [319, 670] width 66 height 29
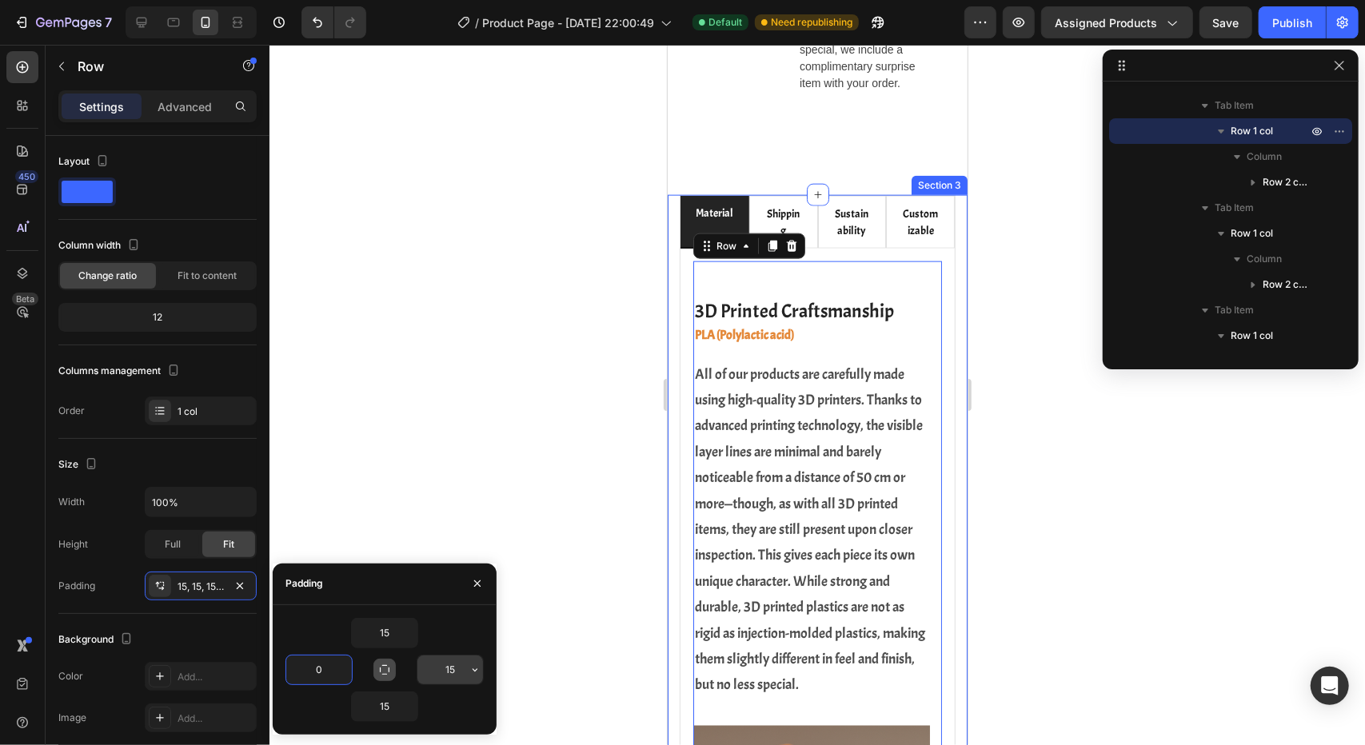
type input "0"
click at [462, 663] on input "15" at bounding box center [450, 670] width 66 height 29
type input "0"
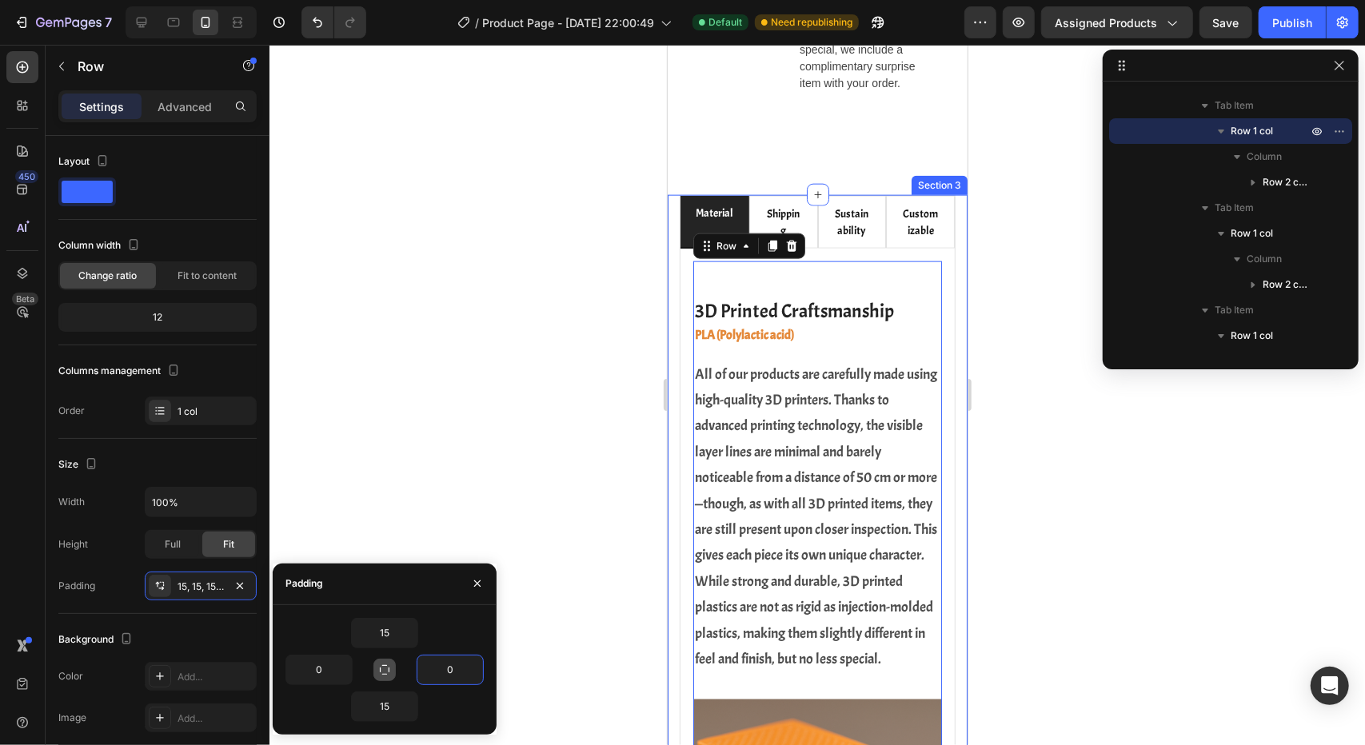
click at [560, 449] on div at bounding box center [816, 395] width 1095 height 700
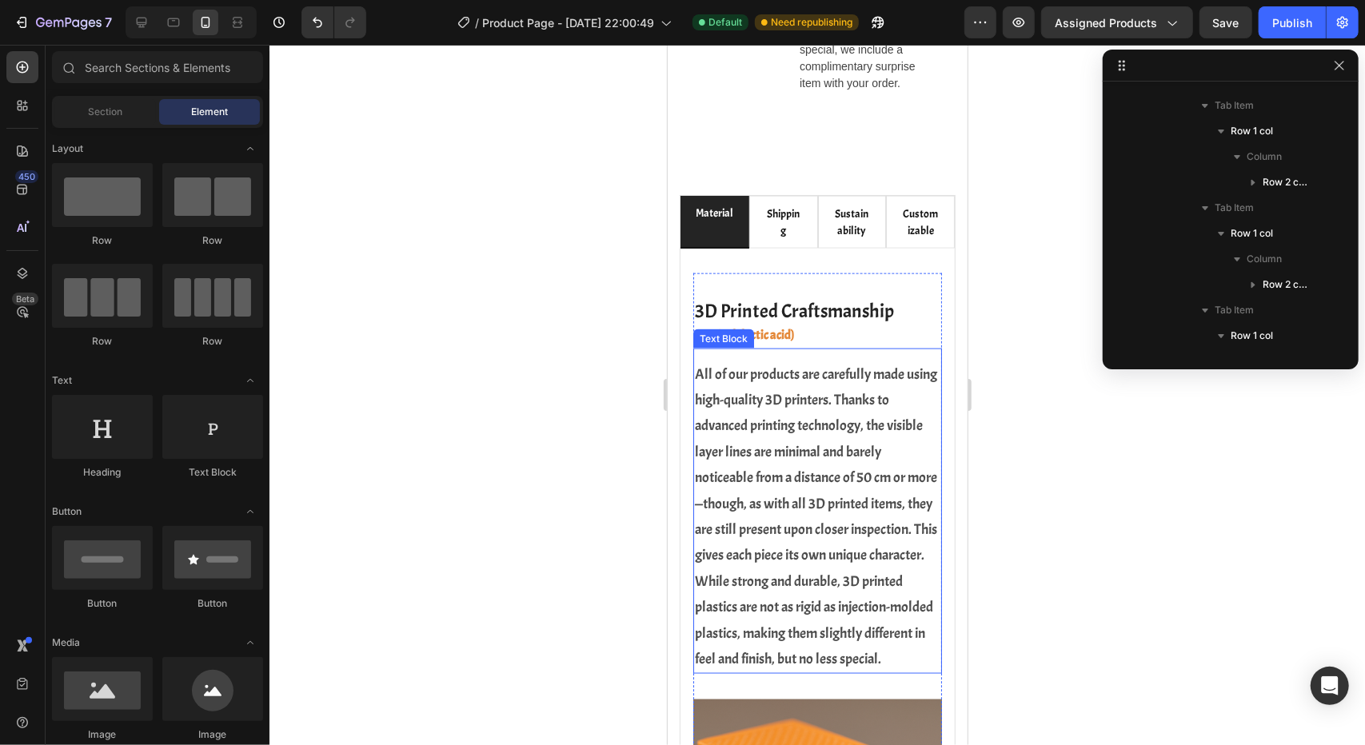
click at [811, 480] on p "All of our products are carefully made using high-quality 3D printers. Thanks t…" at bounding box center [816, 516] width 245 height 311
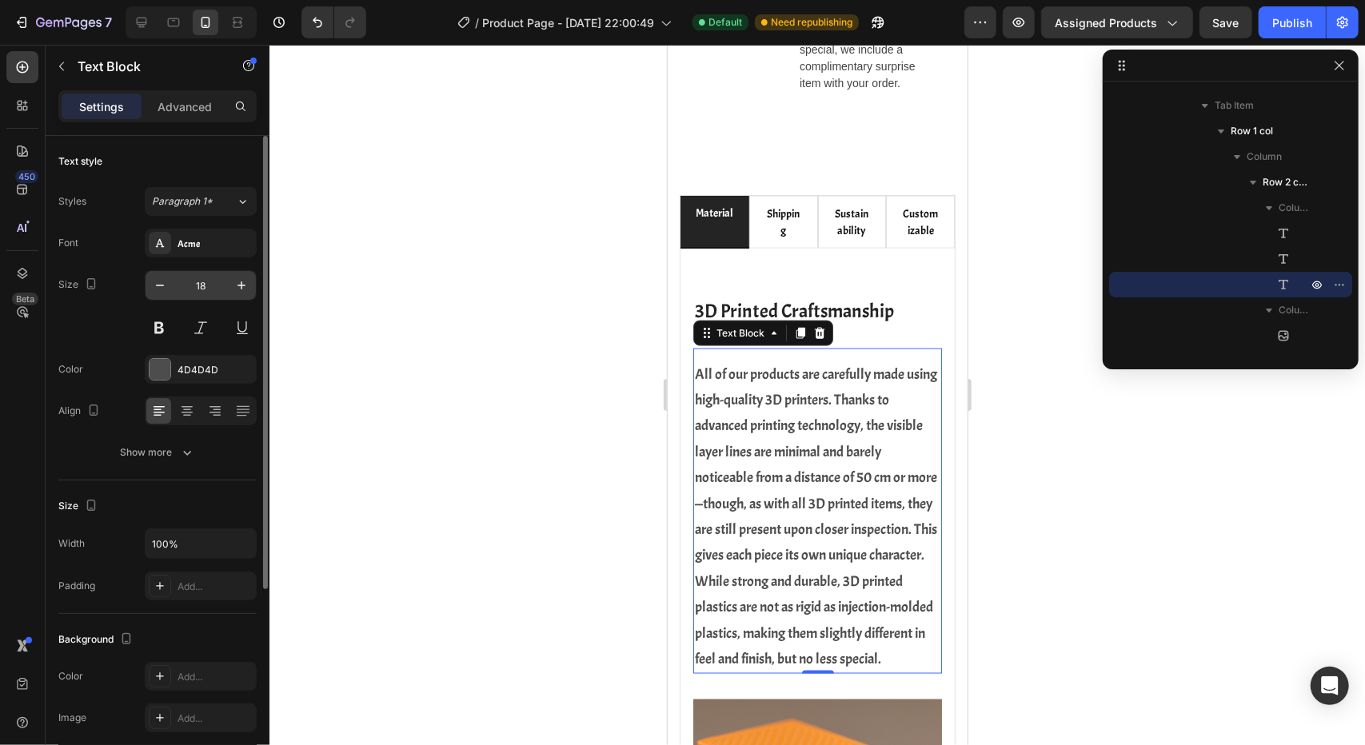
click at [213, 286] on input "18" at bounding box center [200, 285] width 53 height 29
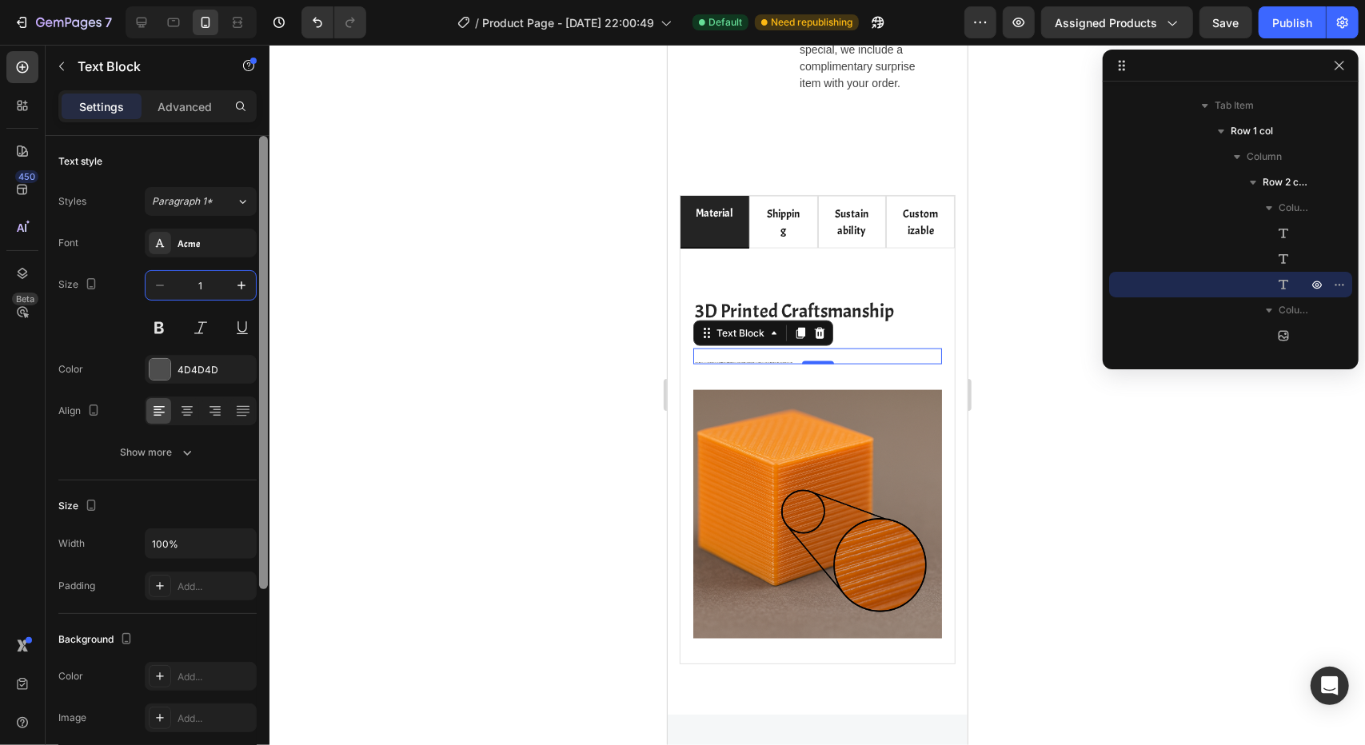
type input "16"
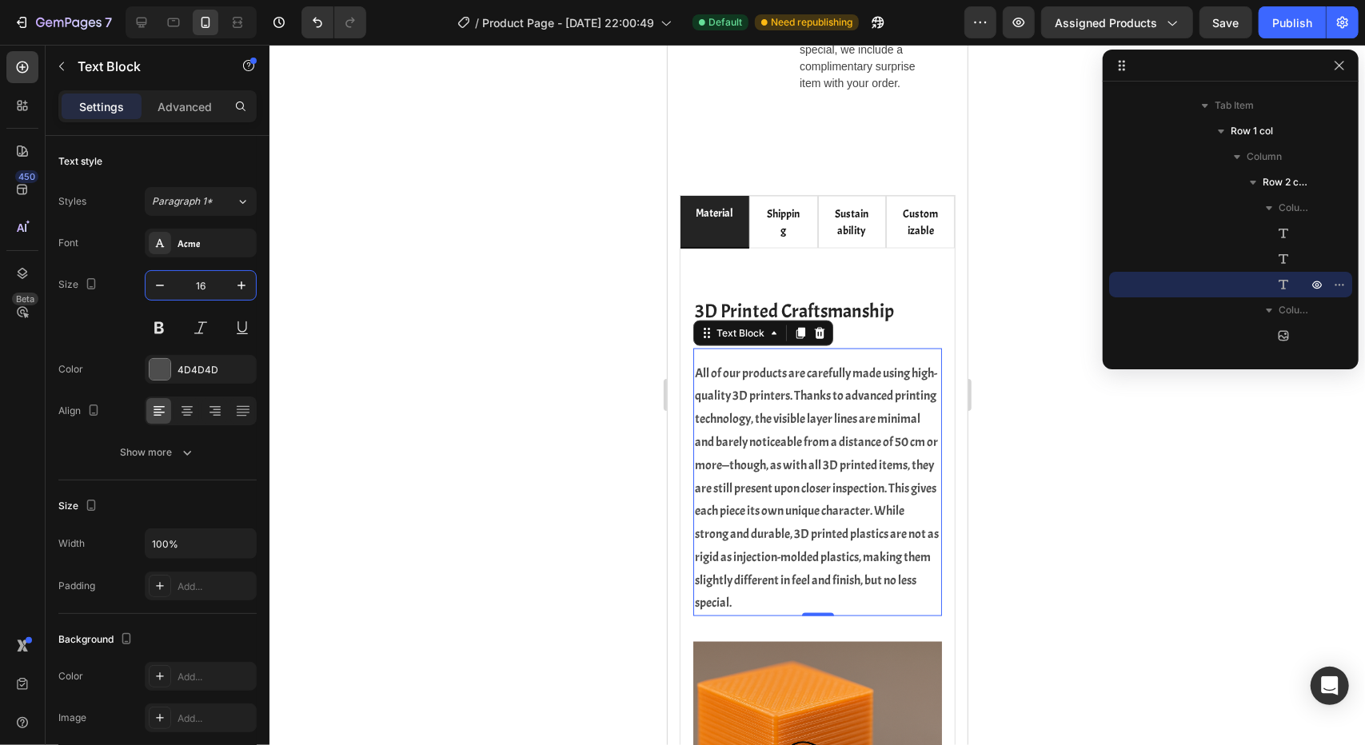
click at [536, 382] on div at bounding box center [816, 395] width 1095 height 700
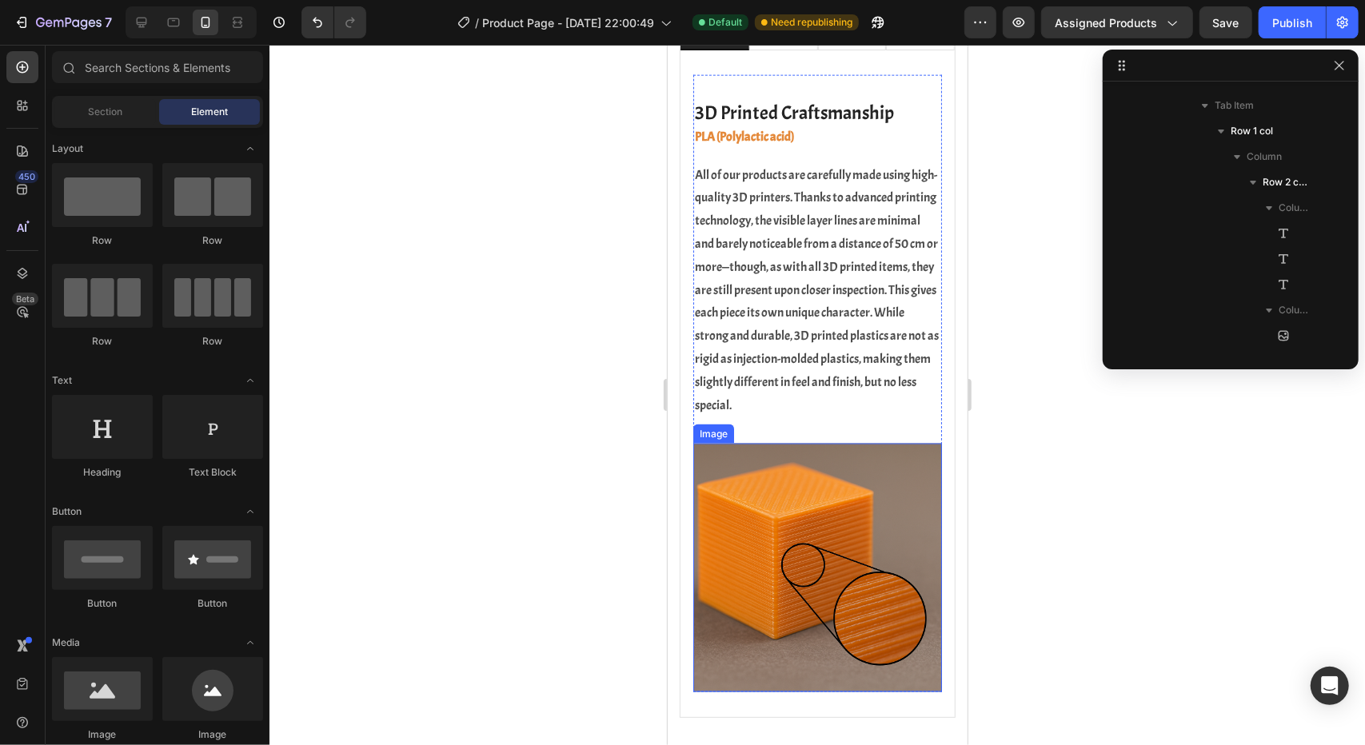
scroll to position [1466, 0]
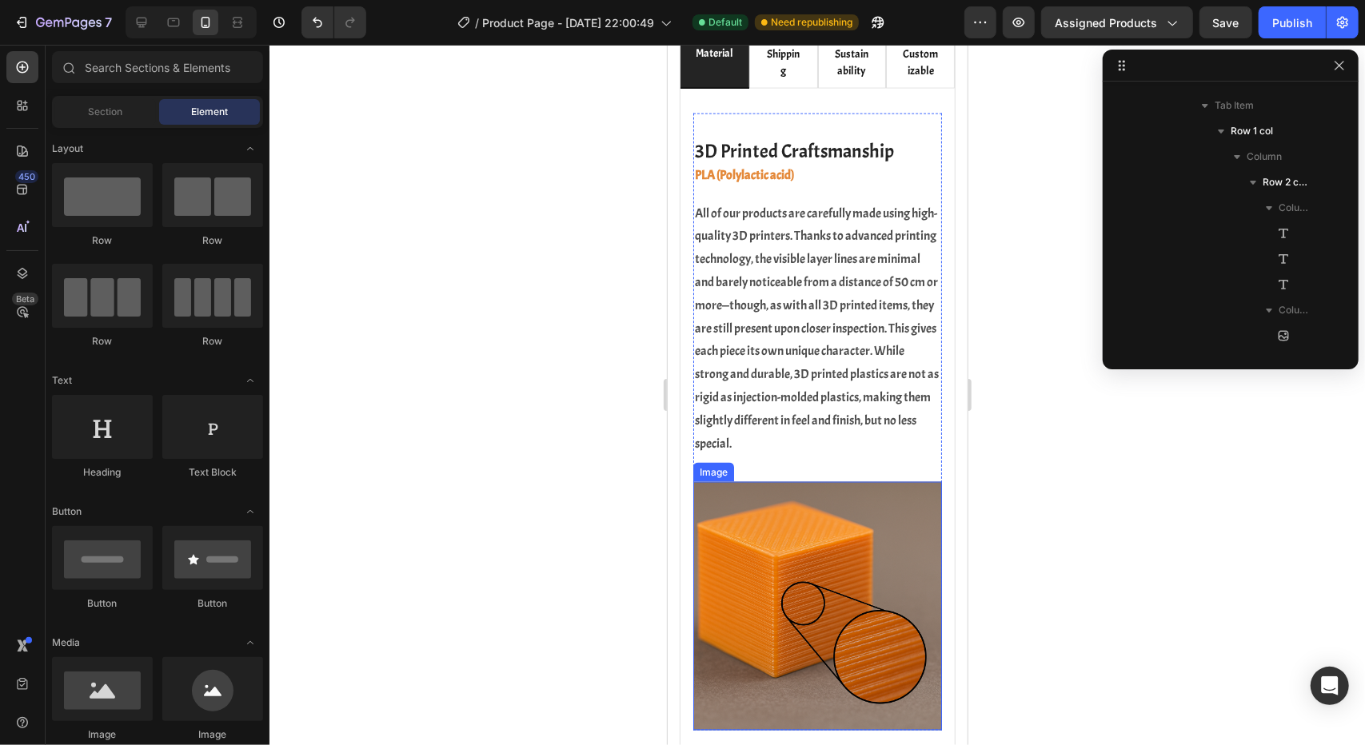
click at [808, 592] on img at bounding box center [816, 605] width 249 height 249
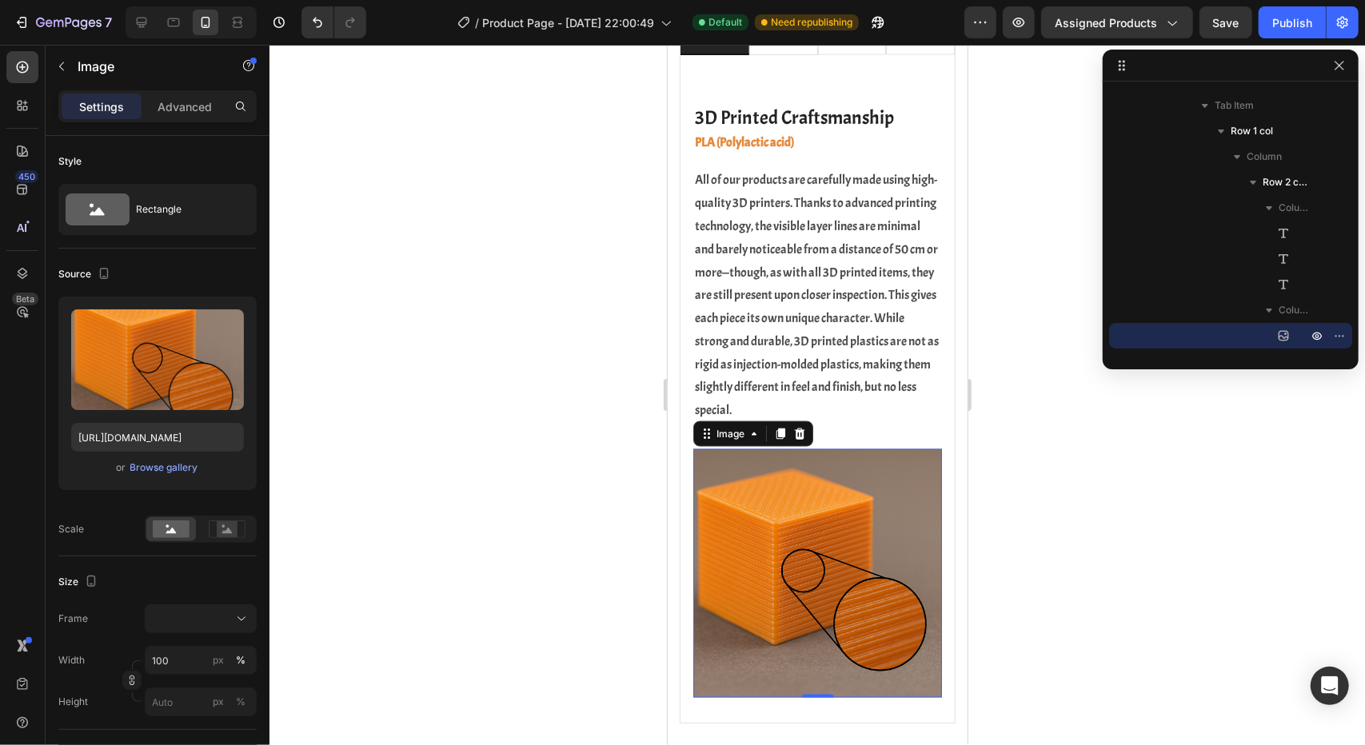
scroll to position [1340, 0]
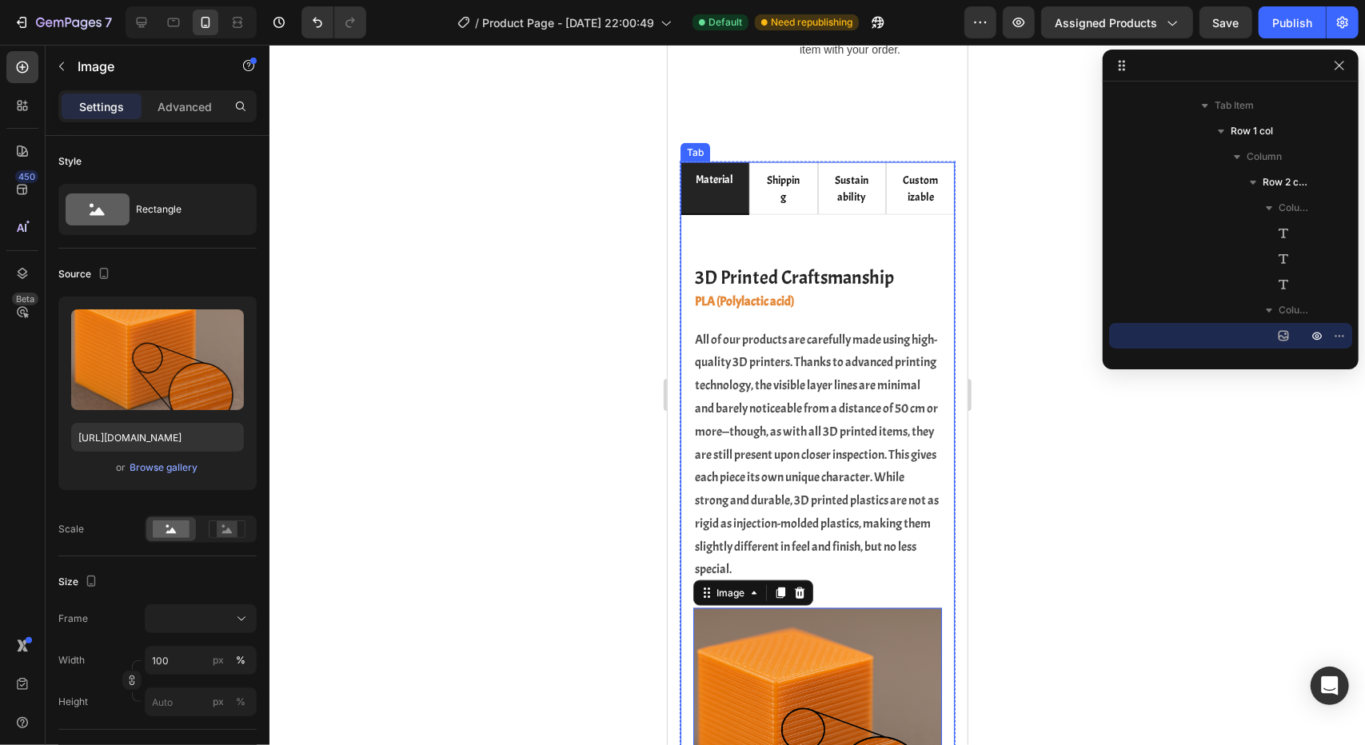
click at [684, 275] on div "3D Printed Craftsmanship Heading PLA (Polylactic acid) Heading All of our produ…" at bounding box center [817, 548] width 274 height 668
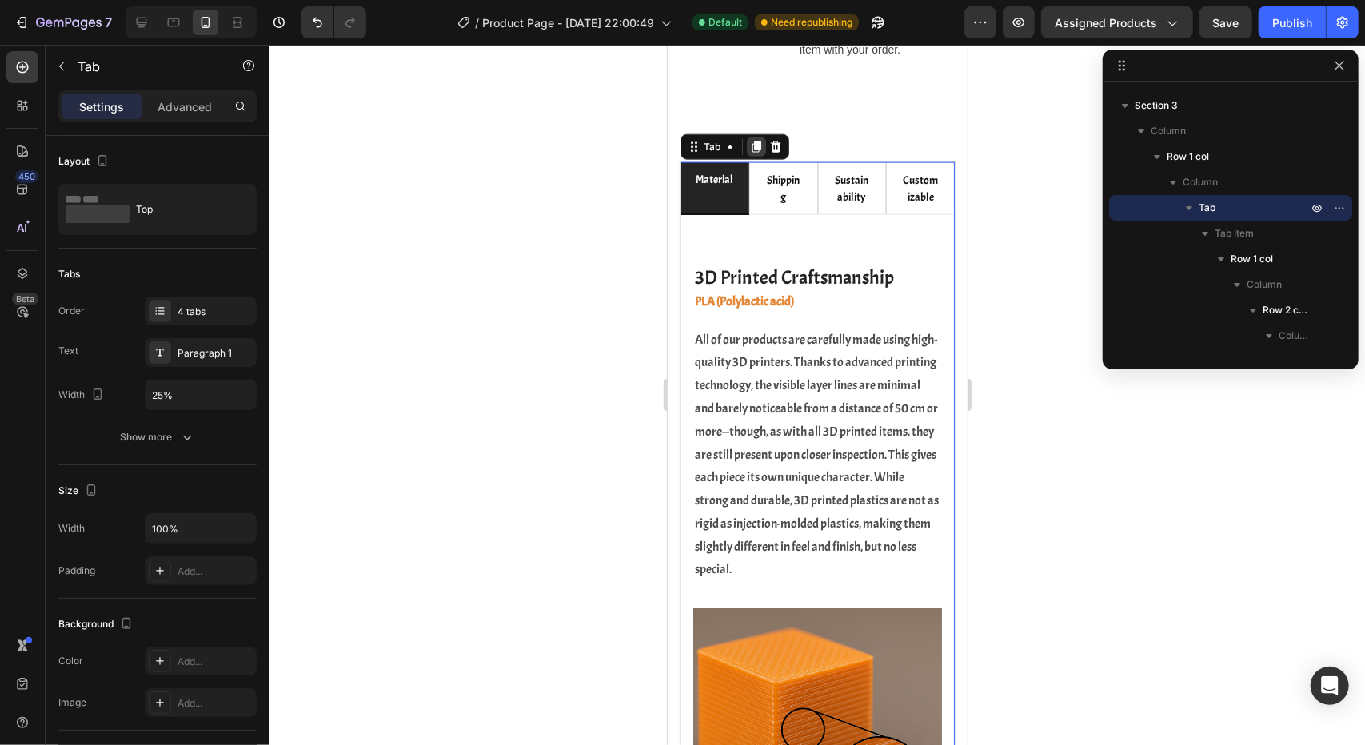
click at [752, 153] on icon at bounding box center [755, 146] width 13 height 13
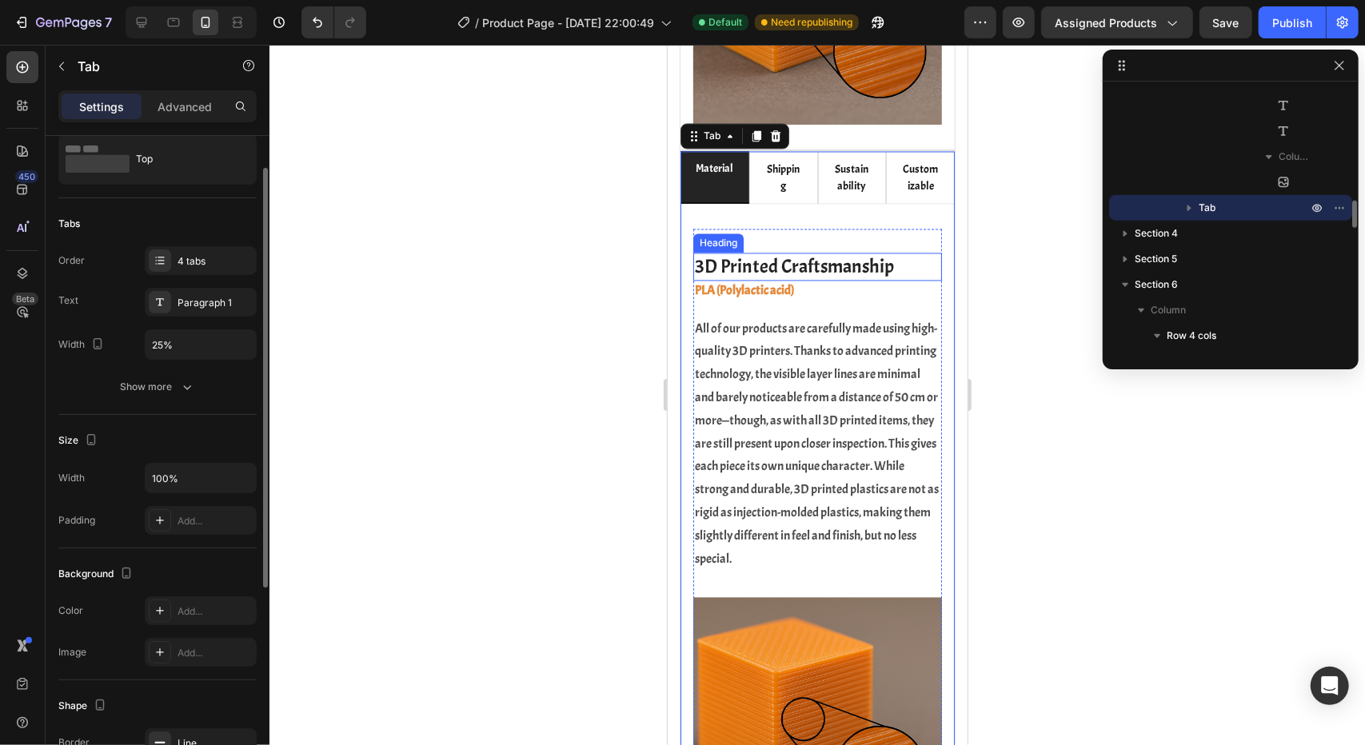
scroll to position [1823, 0]
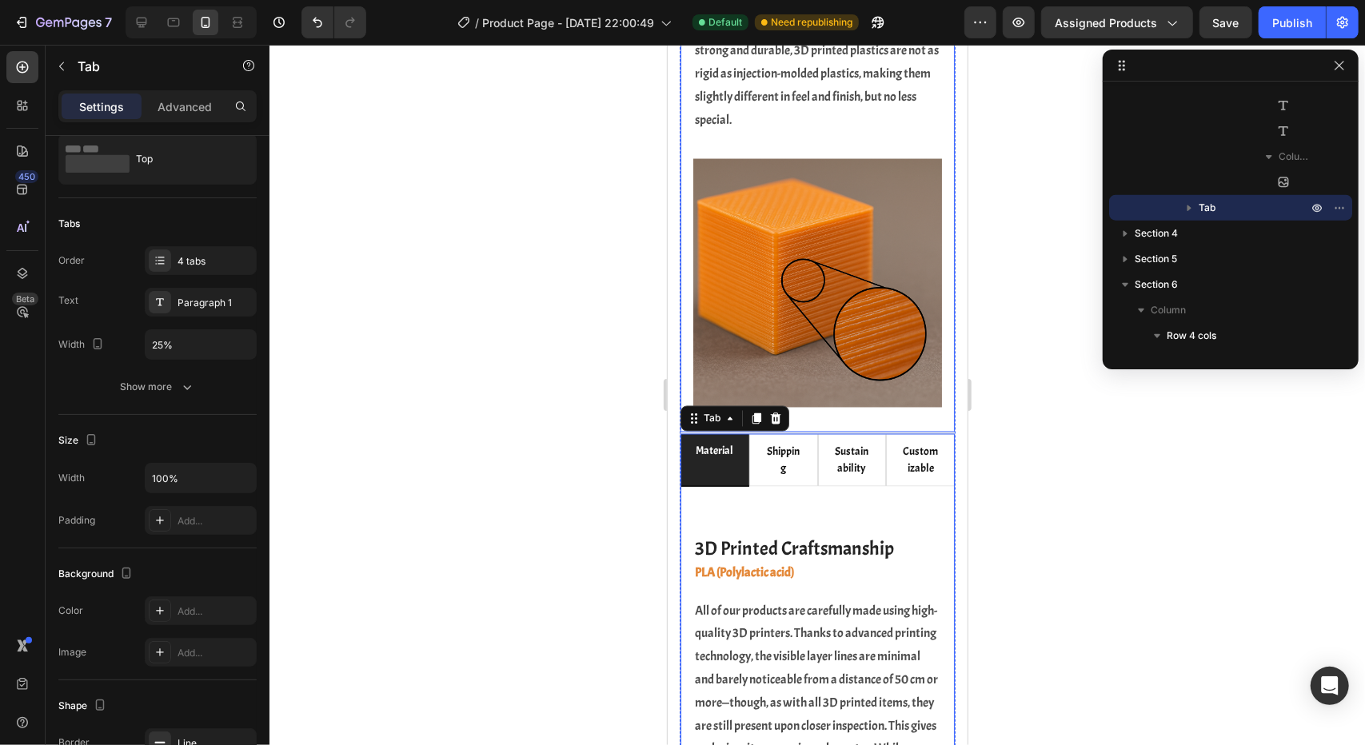
click at [684, 264] on div "3D Printed Craftsmanship Heading PLA (Polylactic acid) Heading All of our produ…" at bounding box center [817, 98] width 274 height 668
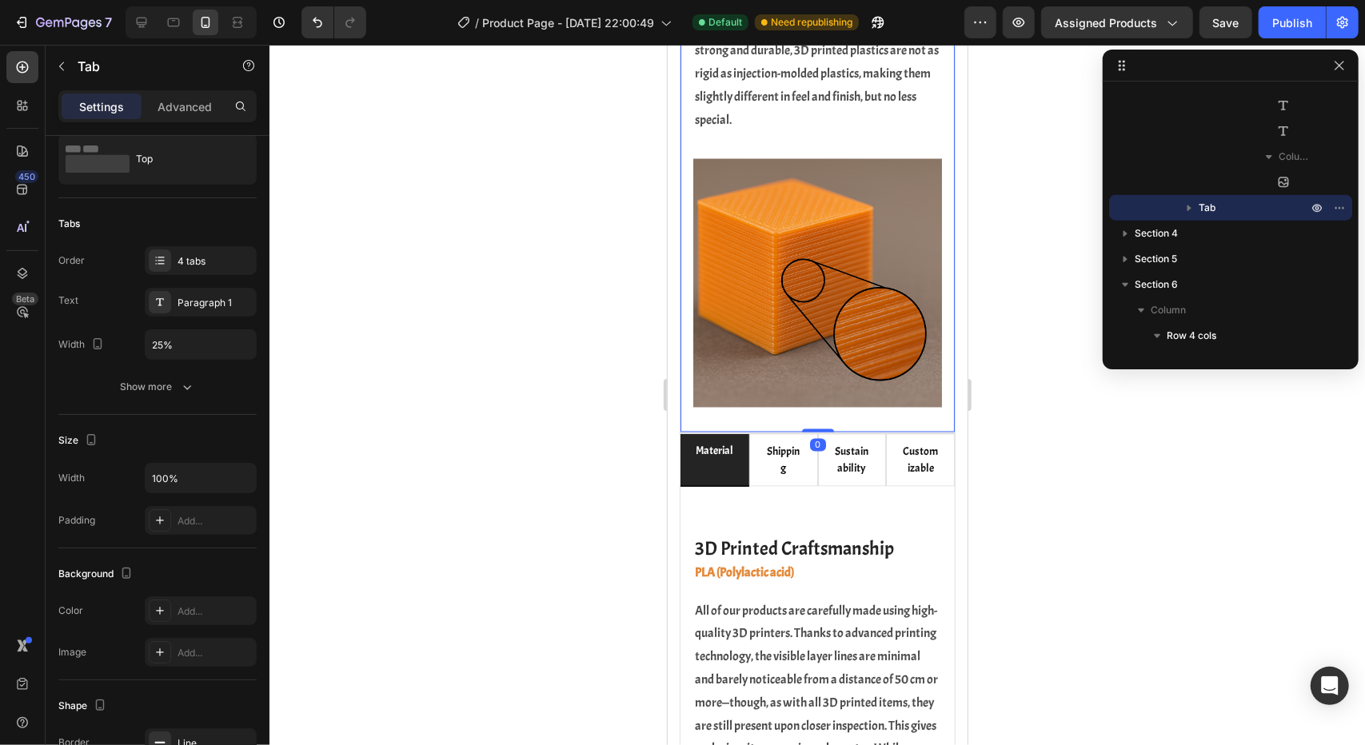
scroll to position [46, 0]
click at [179, 106] on p "Advanced" at bounding box center [185, 106] width 54 height 17
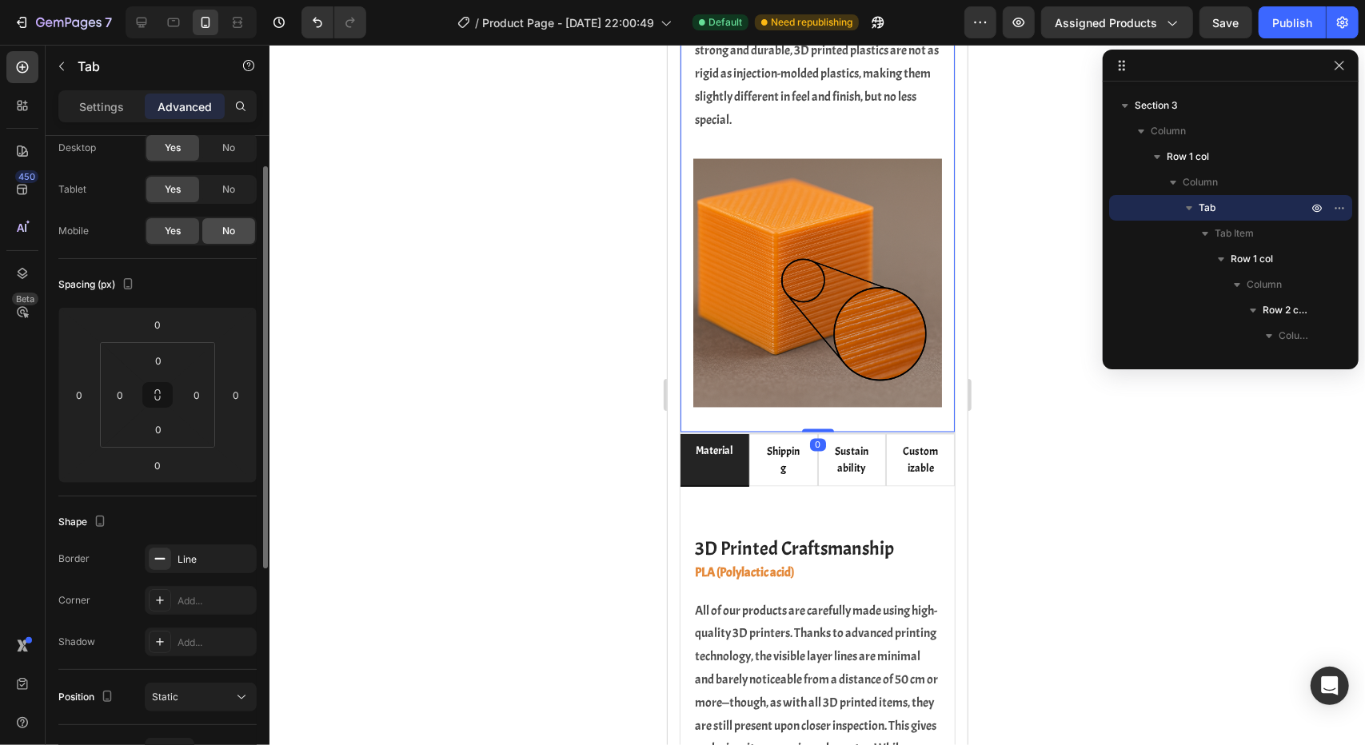
click at [224, 236] on span "No" at bounding box center [228, 231] width 13 height 14
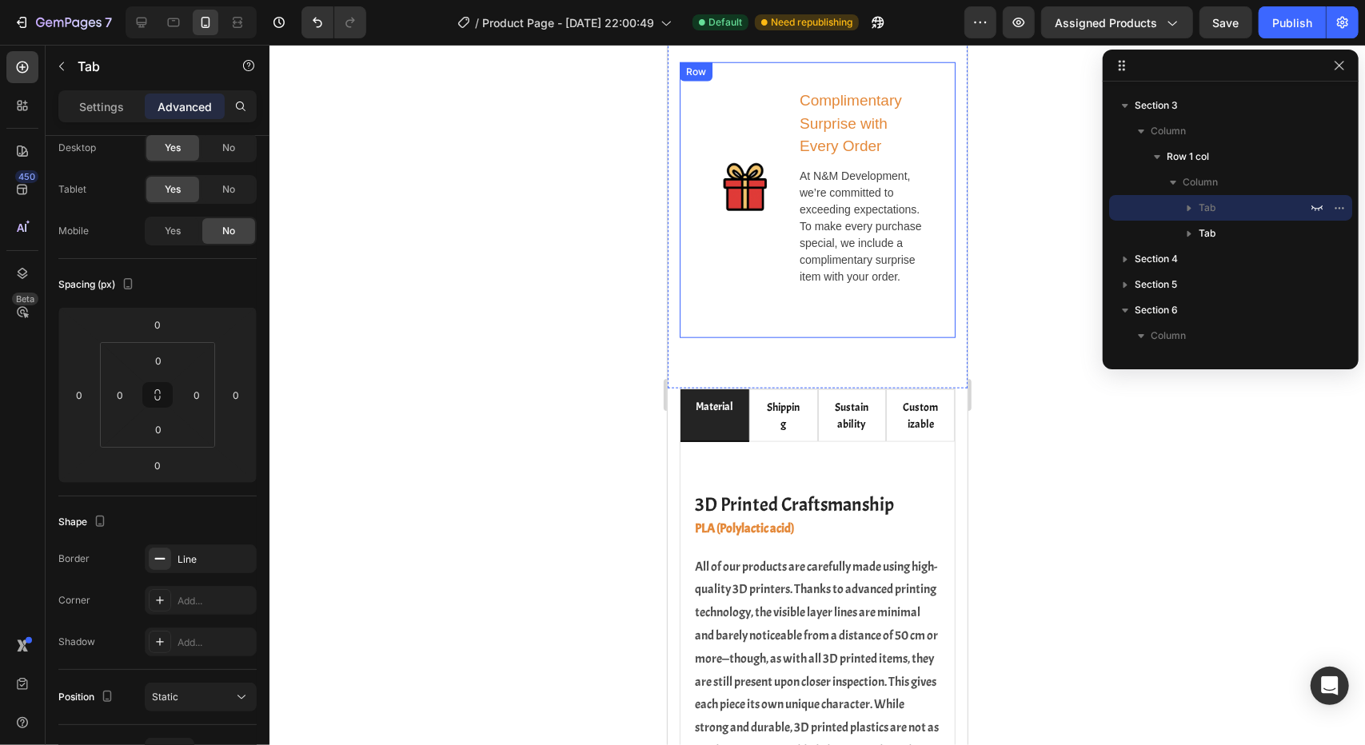
scroll to position [1273, 0]
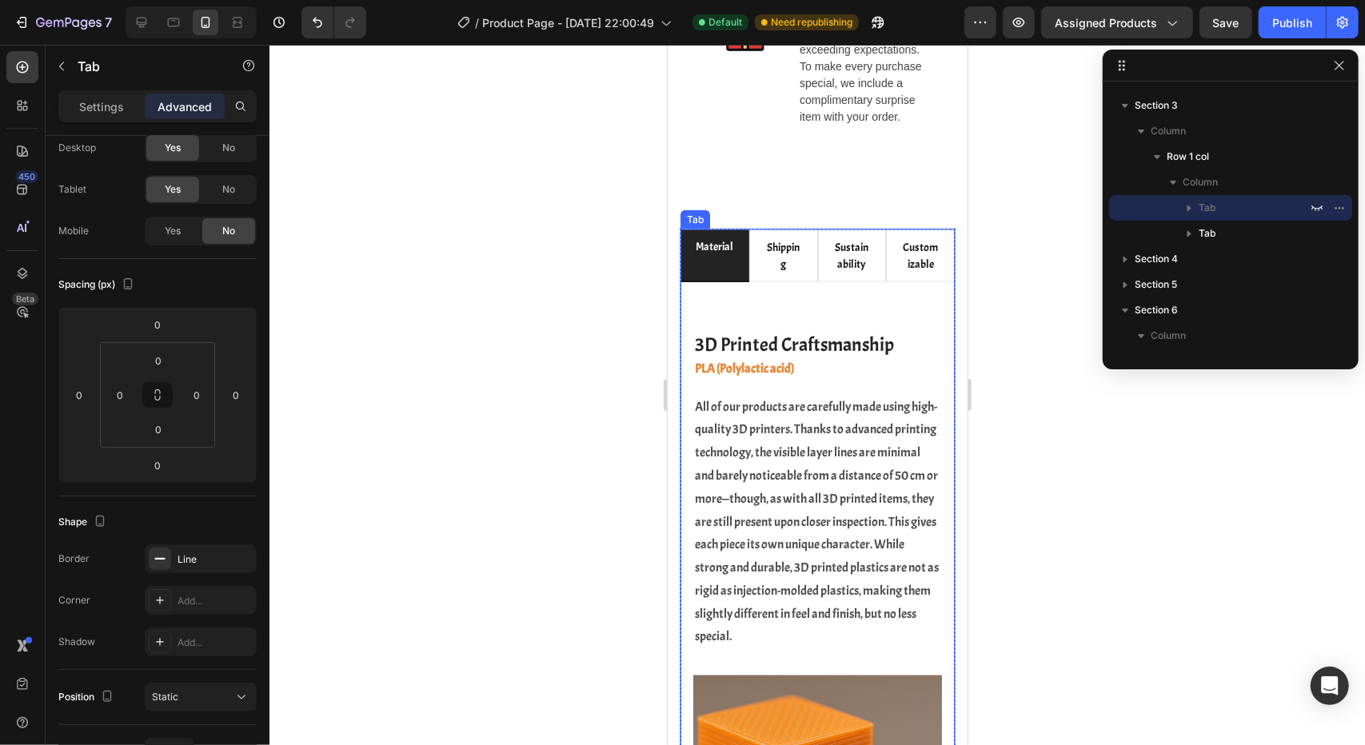
click at [684, 353] on div "3D Printed Craftsmanship Heading PLA (Polylactic acid) Heading All of our produ…" at bounding box center [817, 615] width 274 height 668
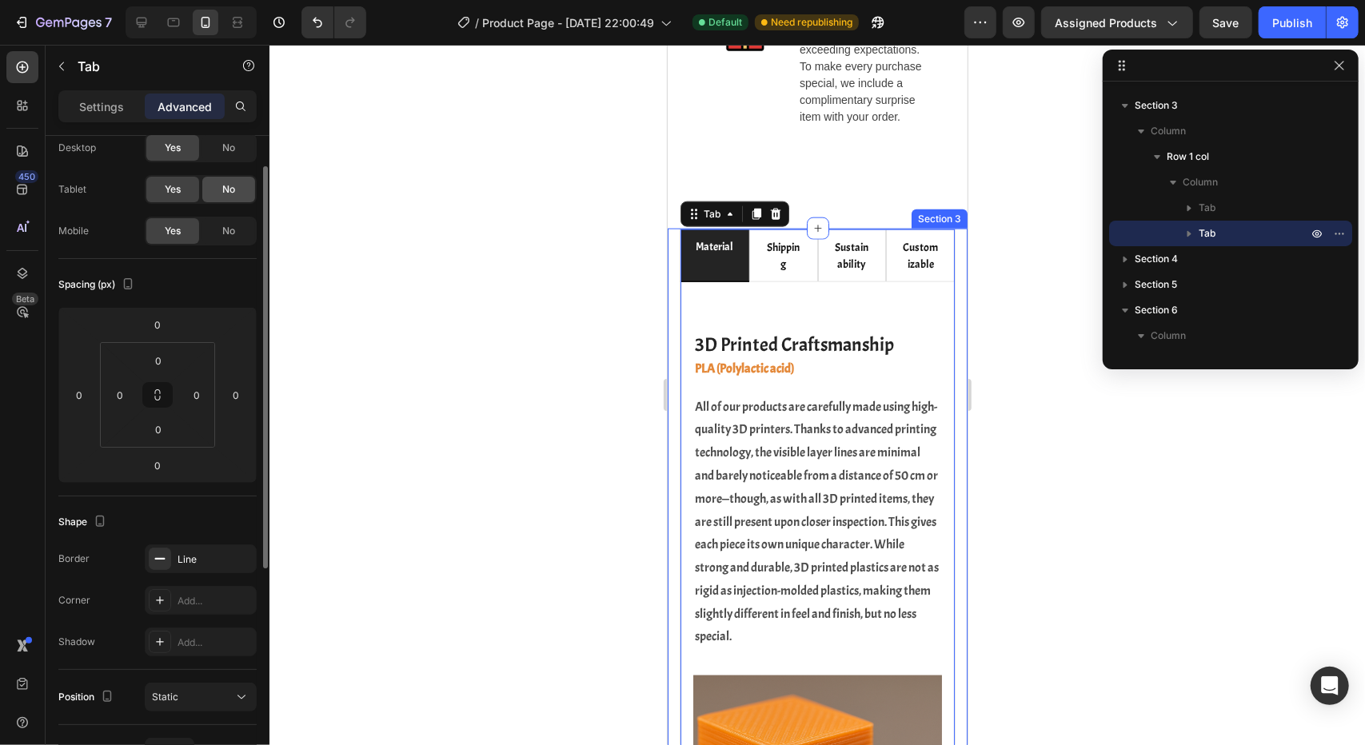
click at [212, 148] on div "No" at bounding box center [228, 148] width 53 height 26
click at [231, 186] on span "No" at bounding box center [228, 189] width 13 height 14
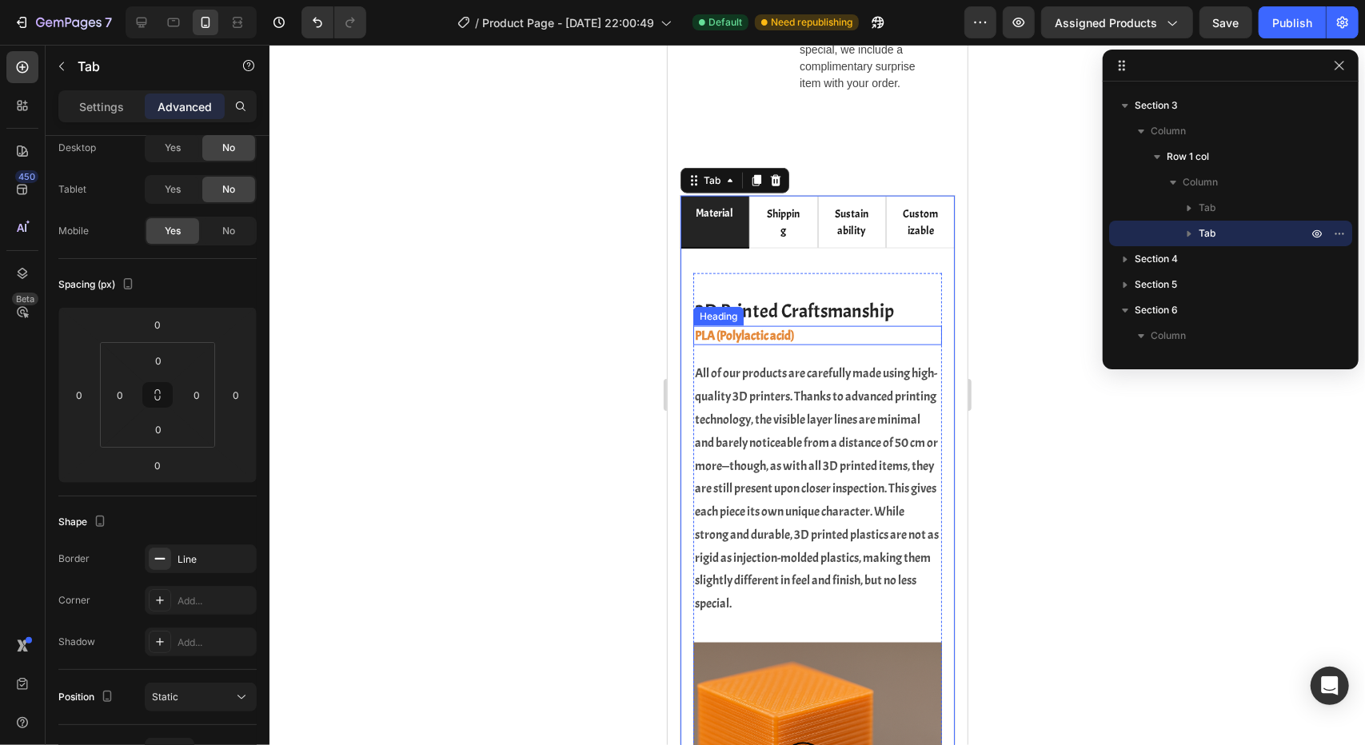
scroll to position [1307, 0]
click at [683, 286] on div "3D Printed Craftsmanship Heading PLA (Polylactic acid) Heading All of our produ…" at bounding box center [817, 582] width 274 height 668
click at [718, 187] on div "Tab" at bounding box center [711, 180] width 23 height 14
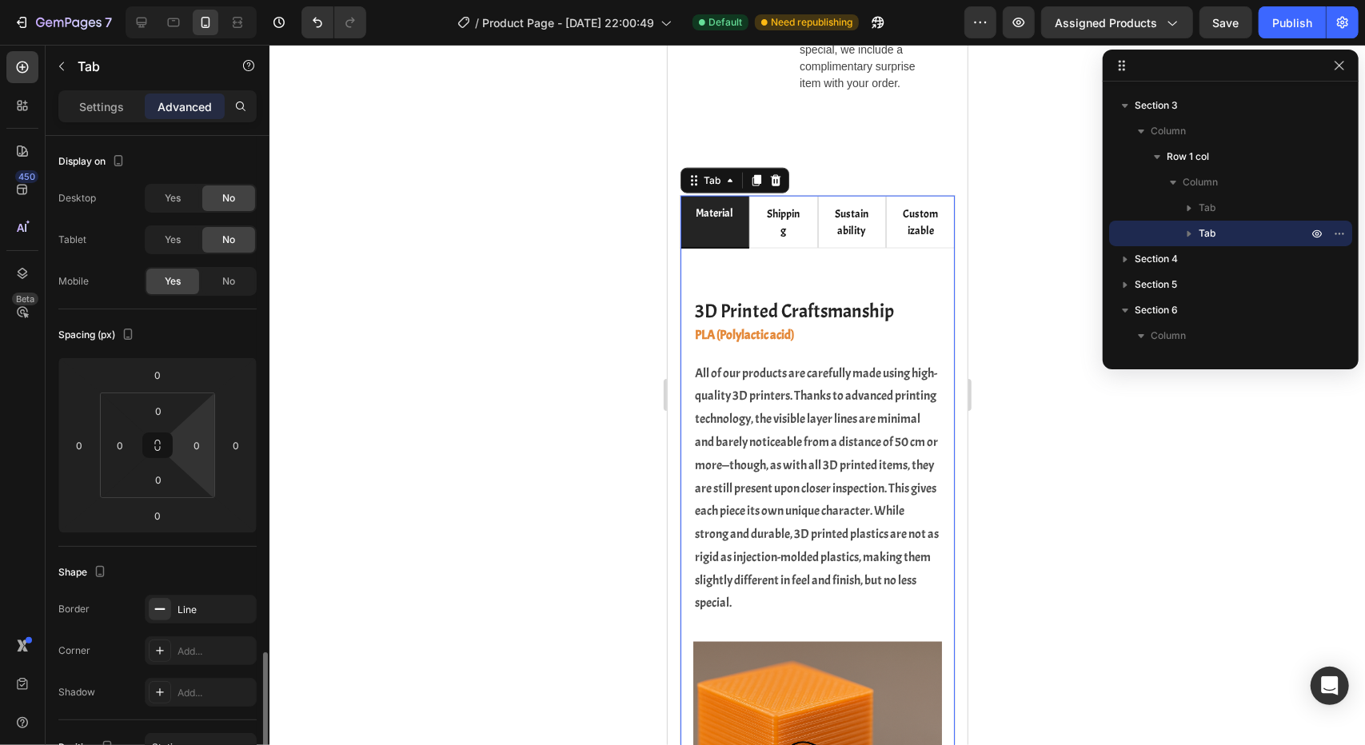
scroll to position [320, 0]
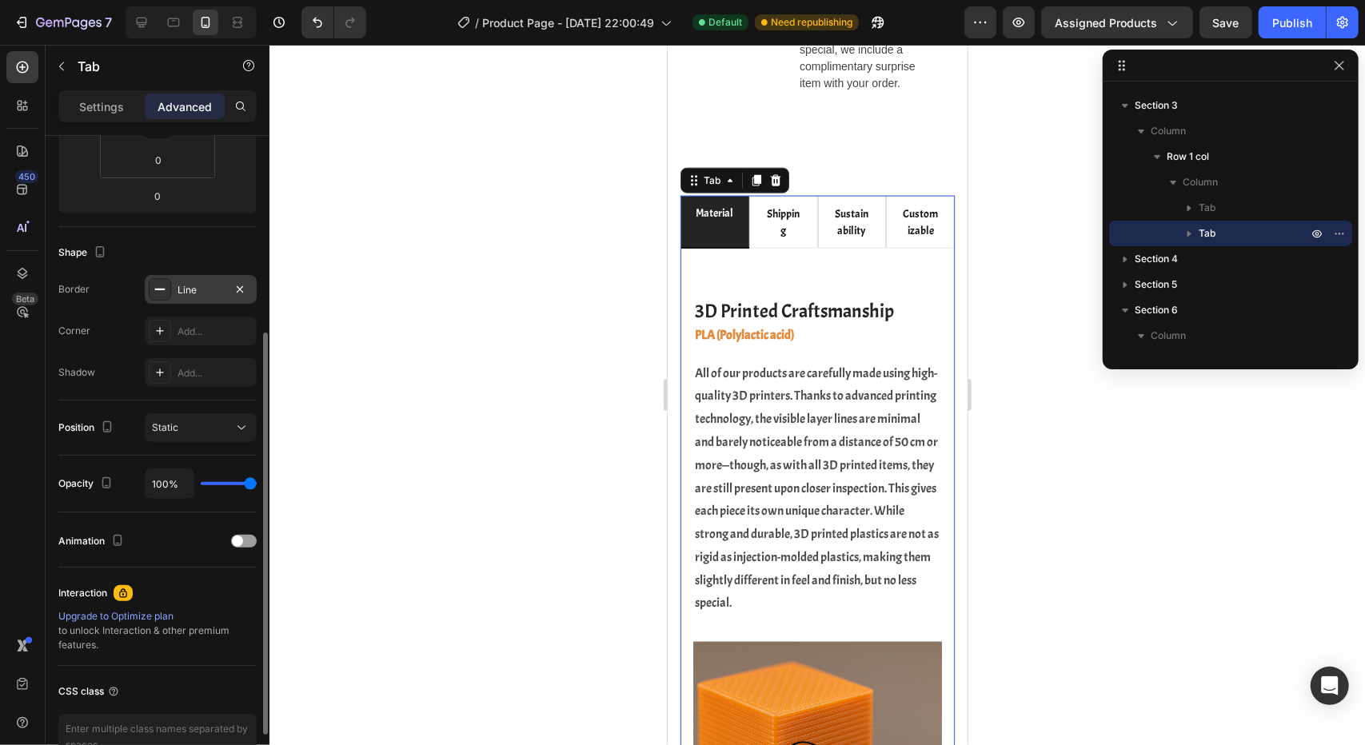
click at [194, 291] on div "Line" at bounding box center [201, 290] width 46 height 14
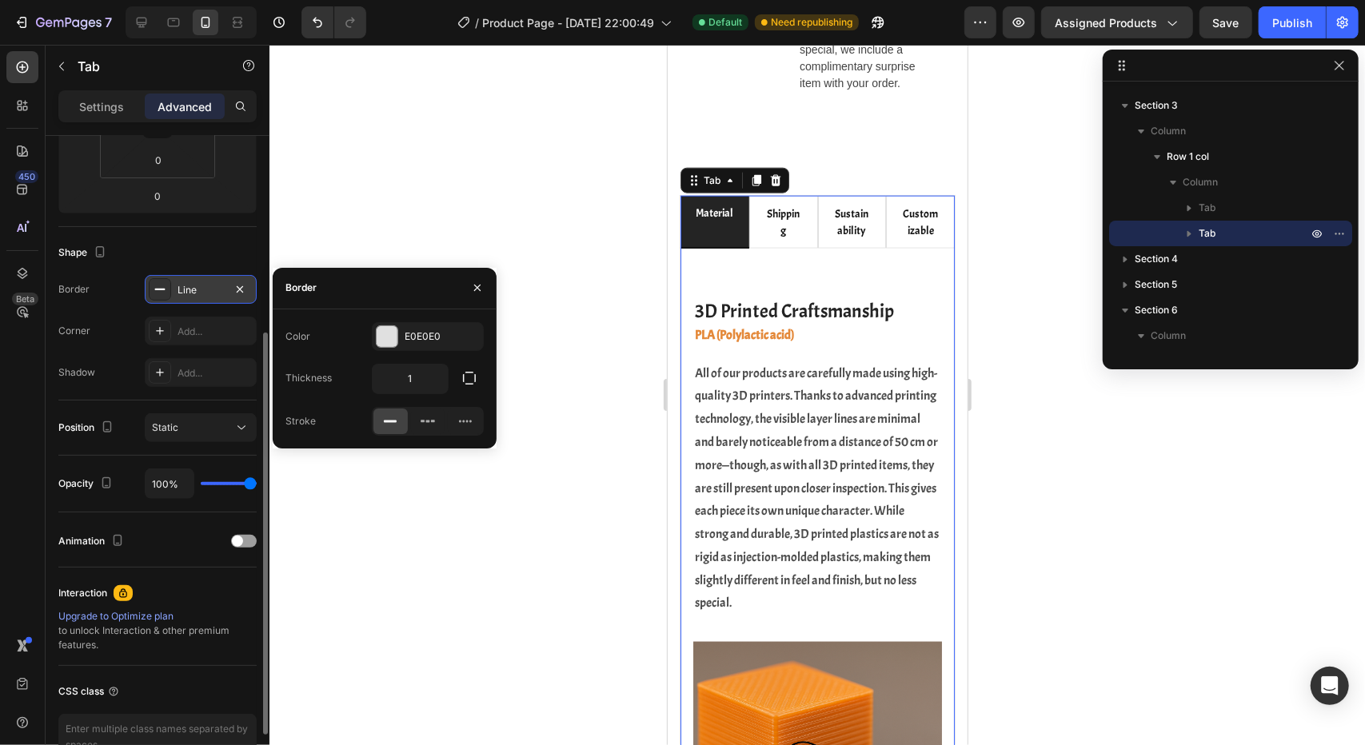
click at [194, 291] on div "Line" at bounding box center [201, 290] width 46 height 14
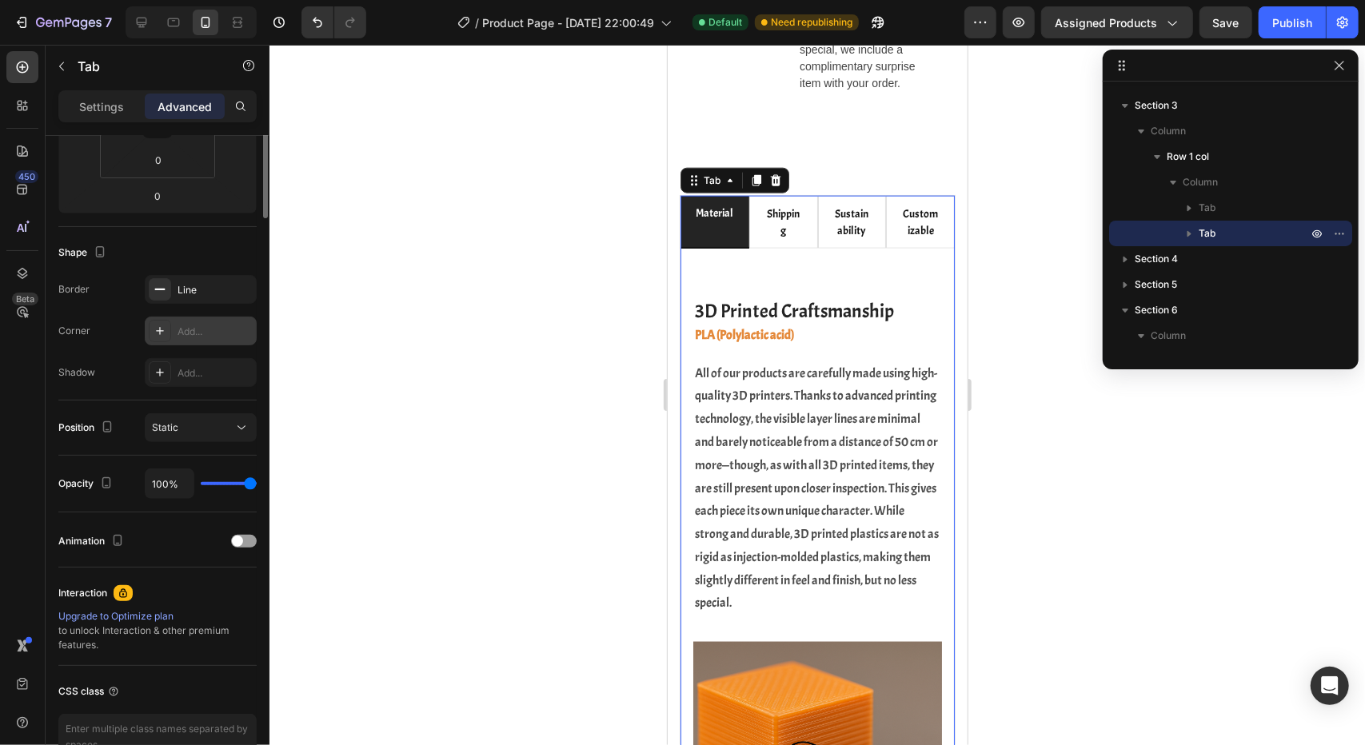
scroll to position [0, 0]
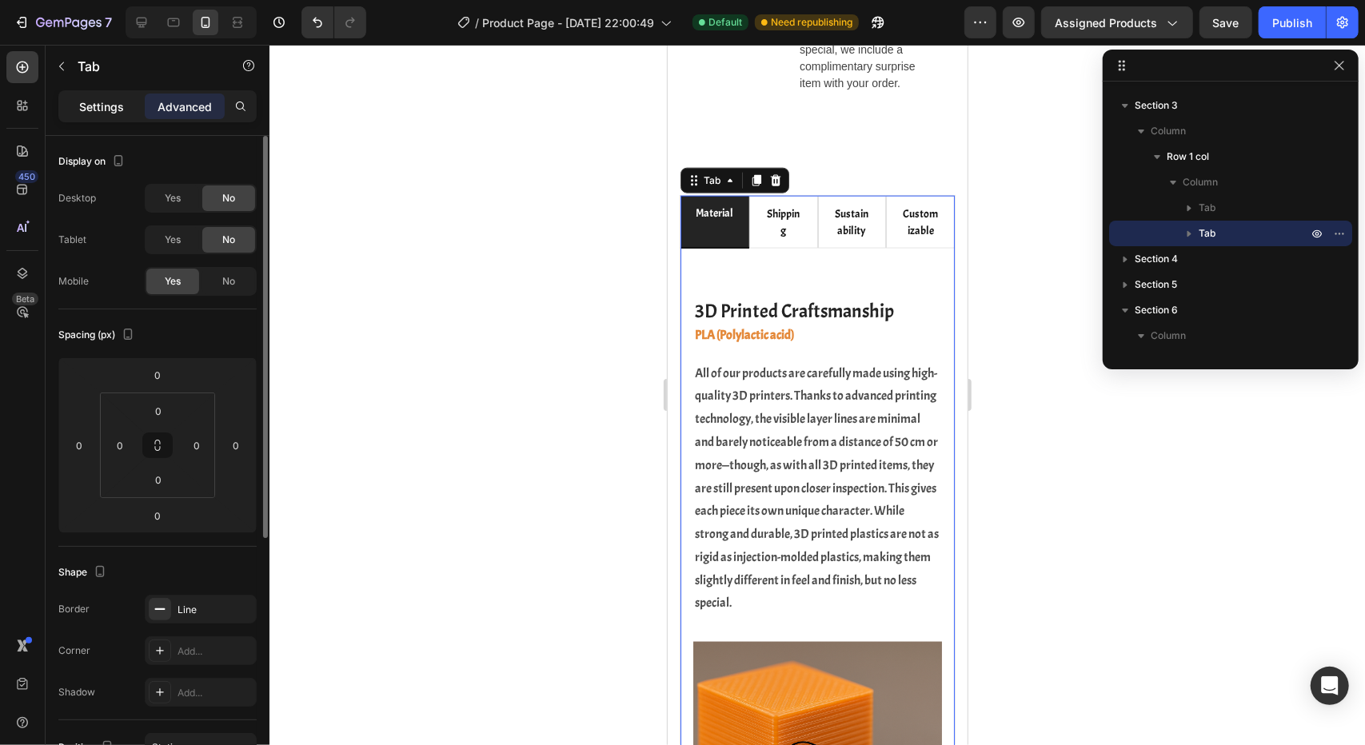
click at [96, 100] on p "Settings" at bounding box center [101, 106] width 45 height 17
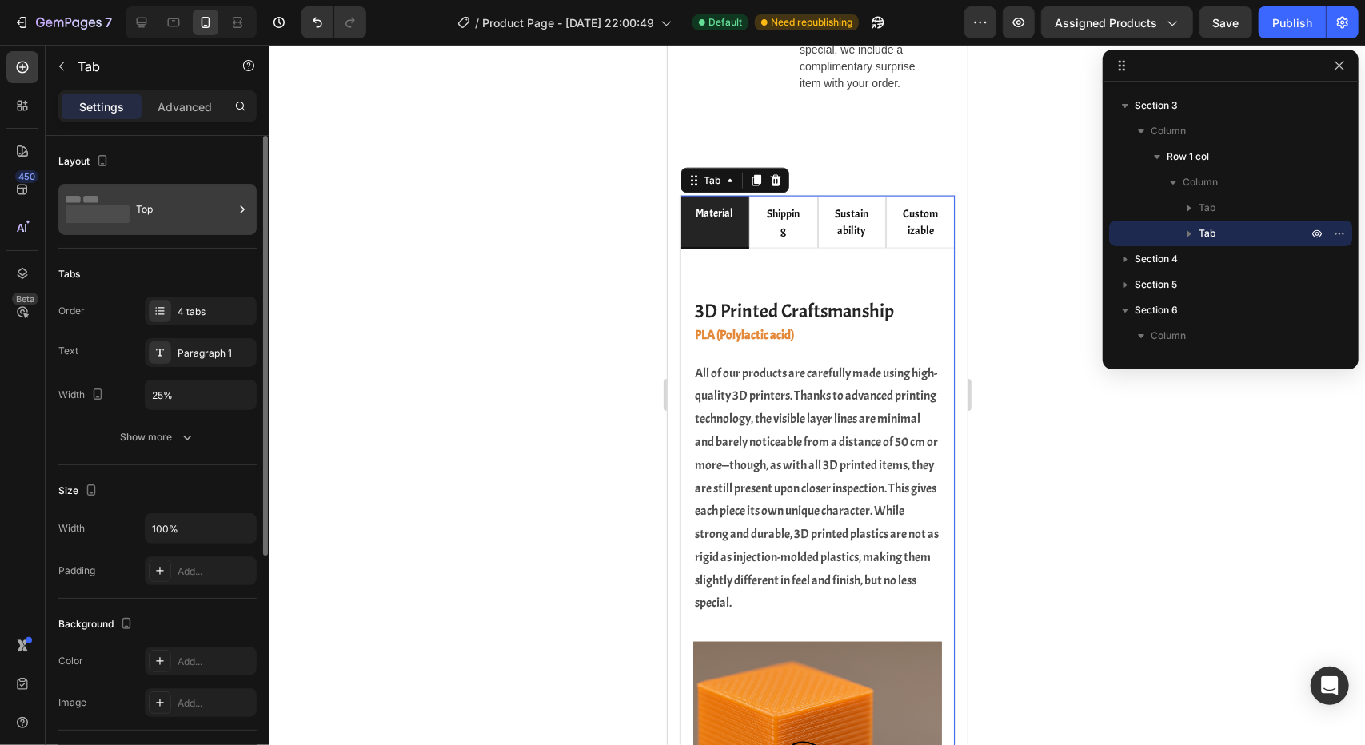
click at [179, 231] on div "Top" at bounding box center [157, 209] width 198 height 51
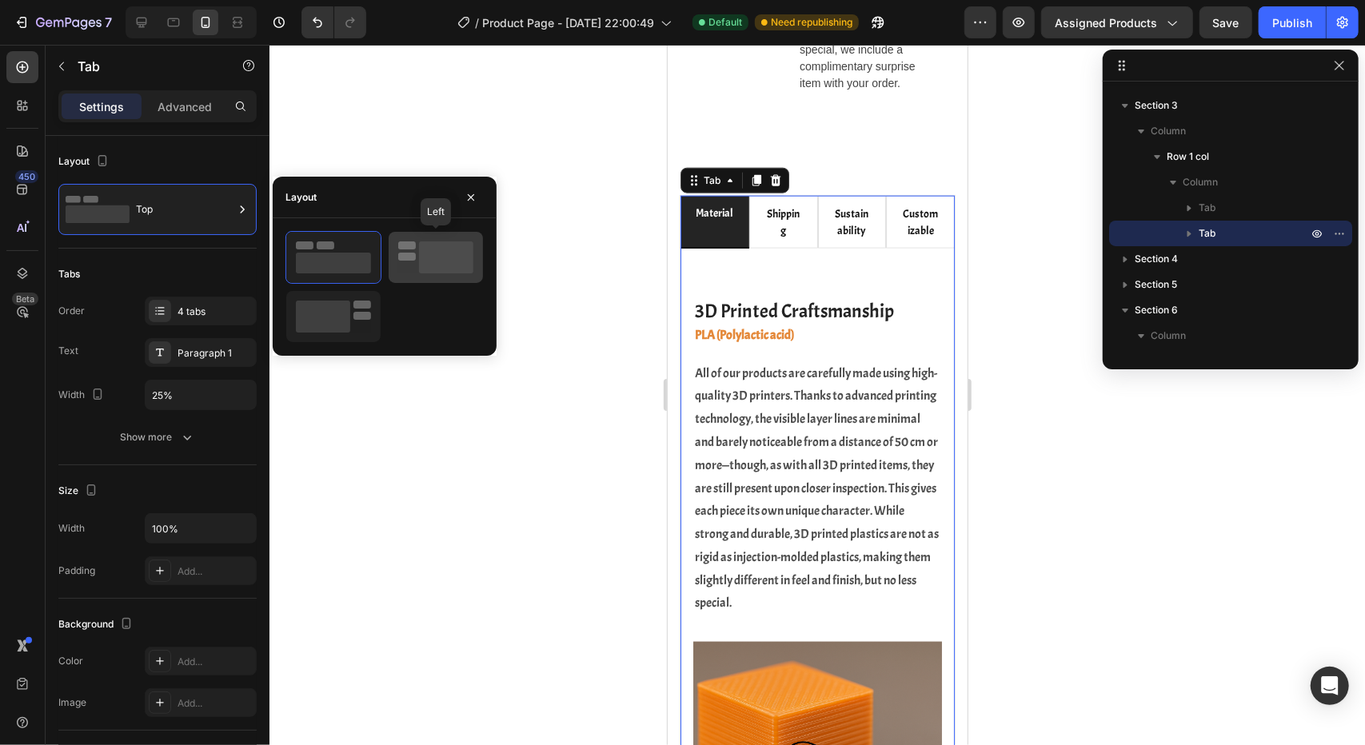
click at [427, 261] on rect at bounding box center [446, 257] width 54 height 32
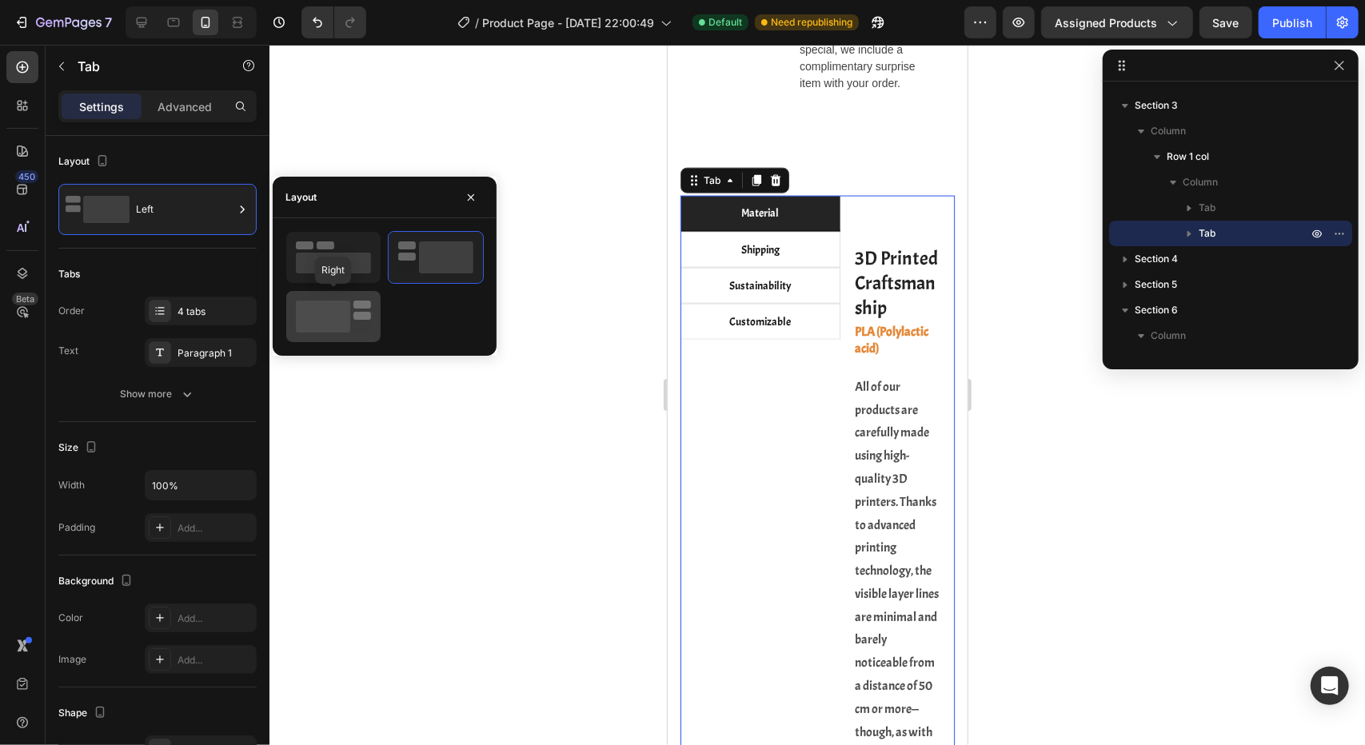
click at [364, 322] on icon at bounding box center [333, 317] width 75 height 32
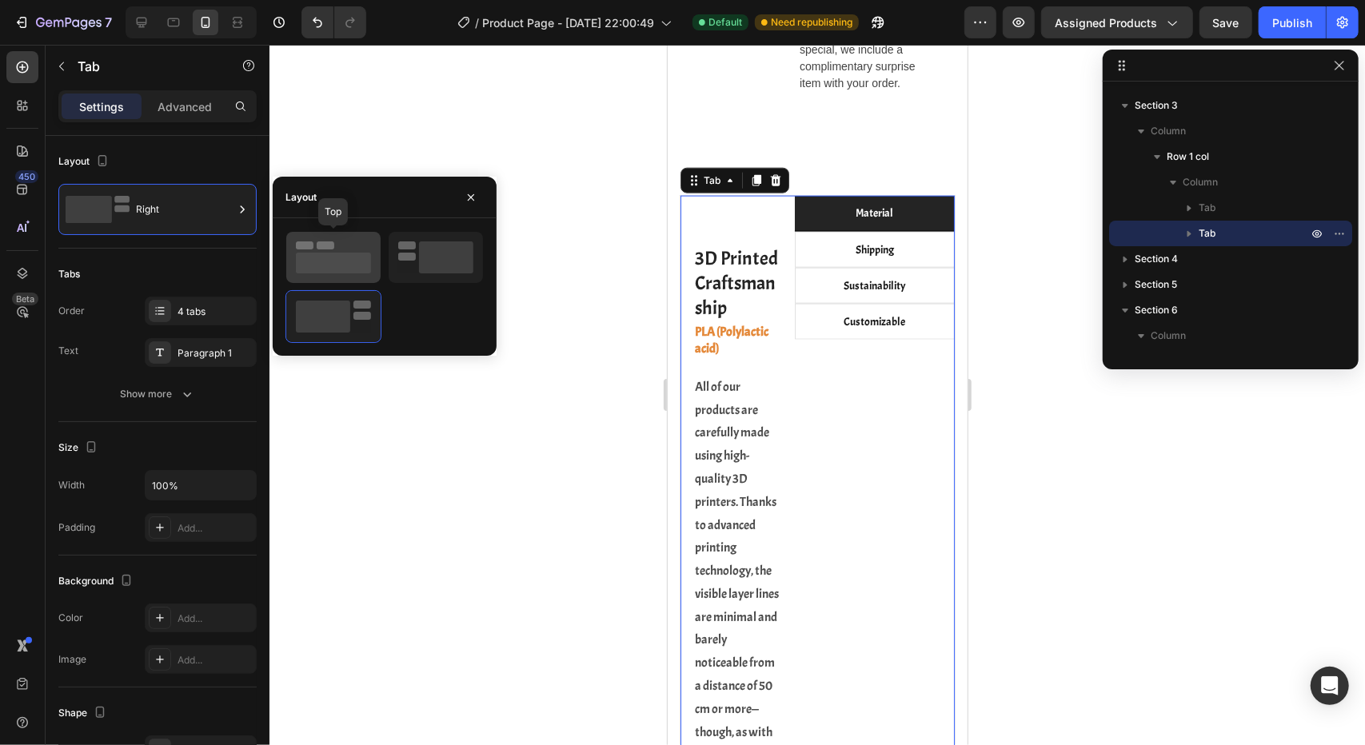
click at [353, 261] on rect at bounding box center [333, 263] width 75 height 21
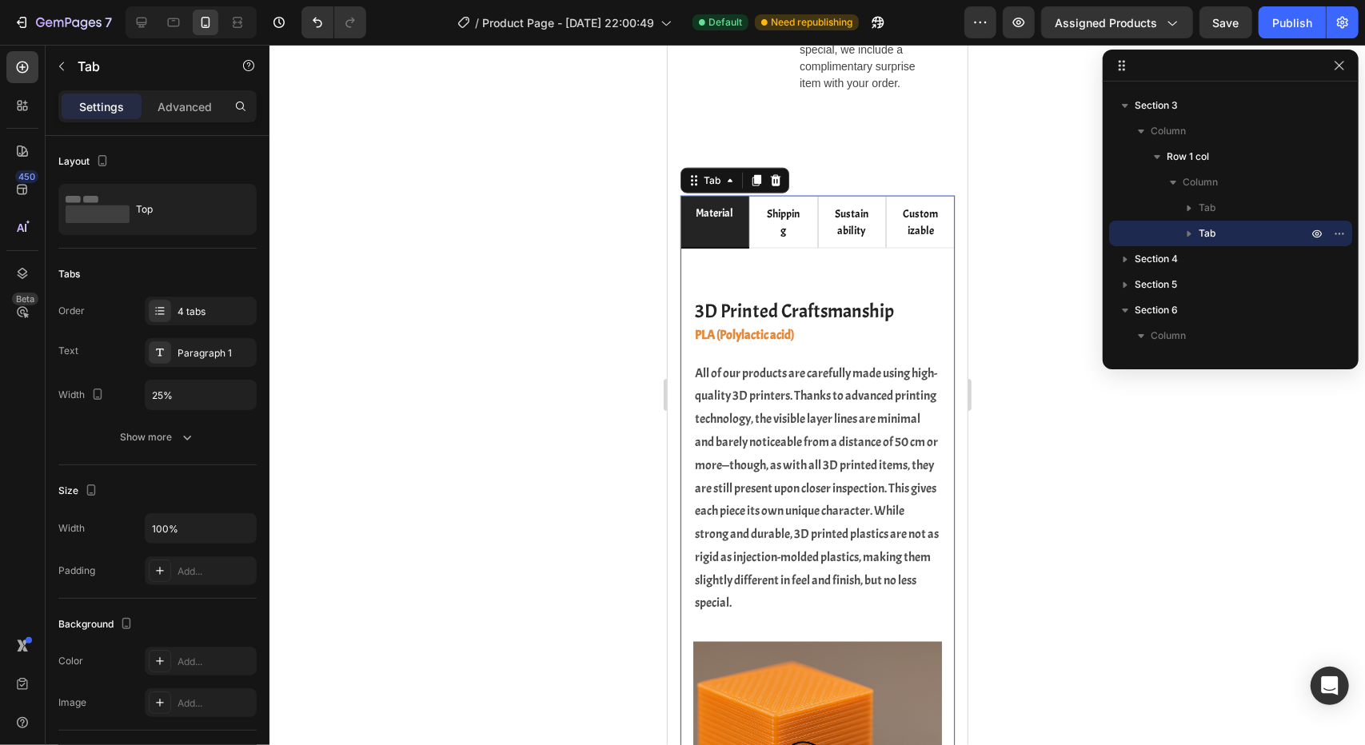
click at [724, 221] on p "material" at bounding box center [714, 212] width 38 height 17
click at [785, 238] on p "shipping" at bounding box center [782, 222] width 37 height 34
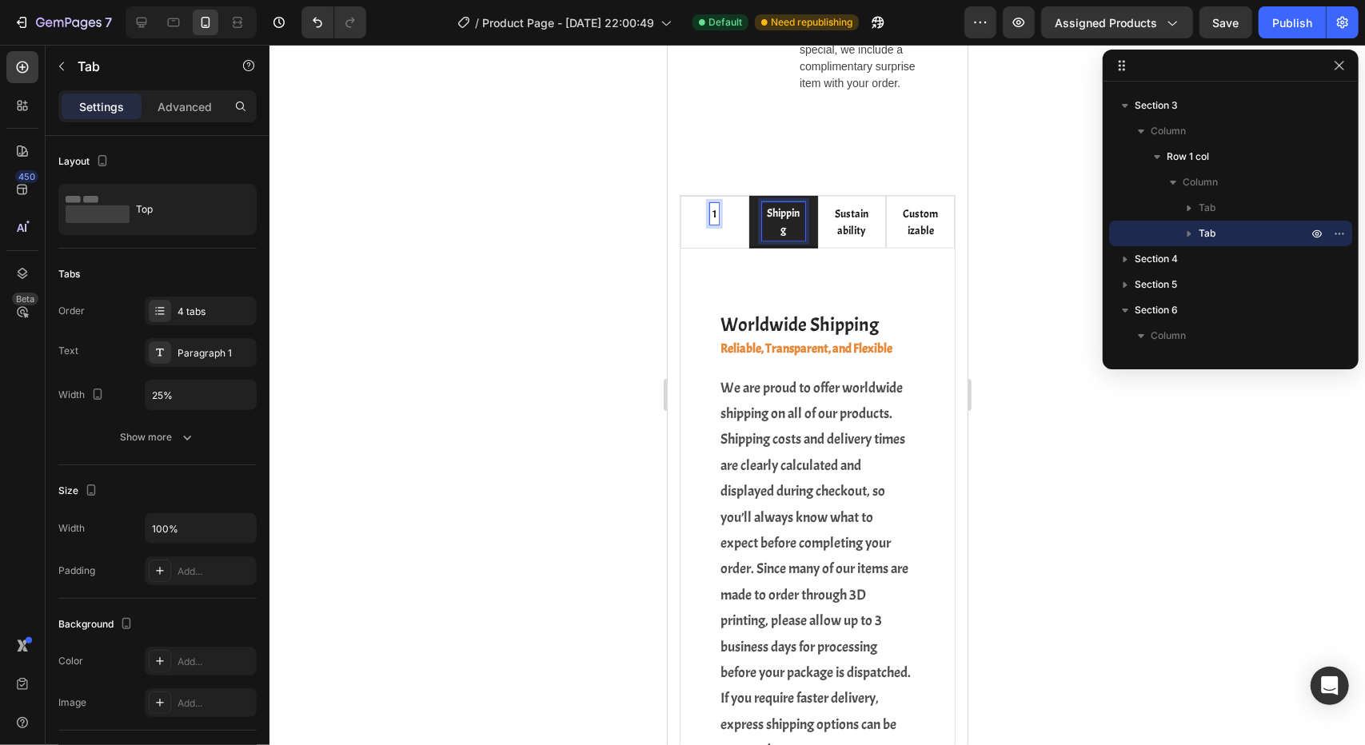
scroll to position [1306, 0]
click at [788, 238] on p "shipping 2" at bounding box center [783, 222] width 38 height 34
click at [850, 239] on p "sustainability" at bounding box center [851, 222] width 37 height 34
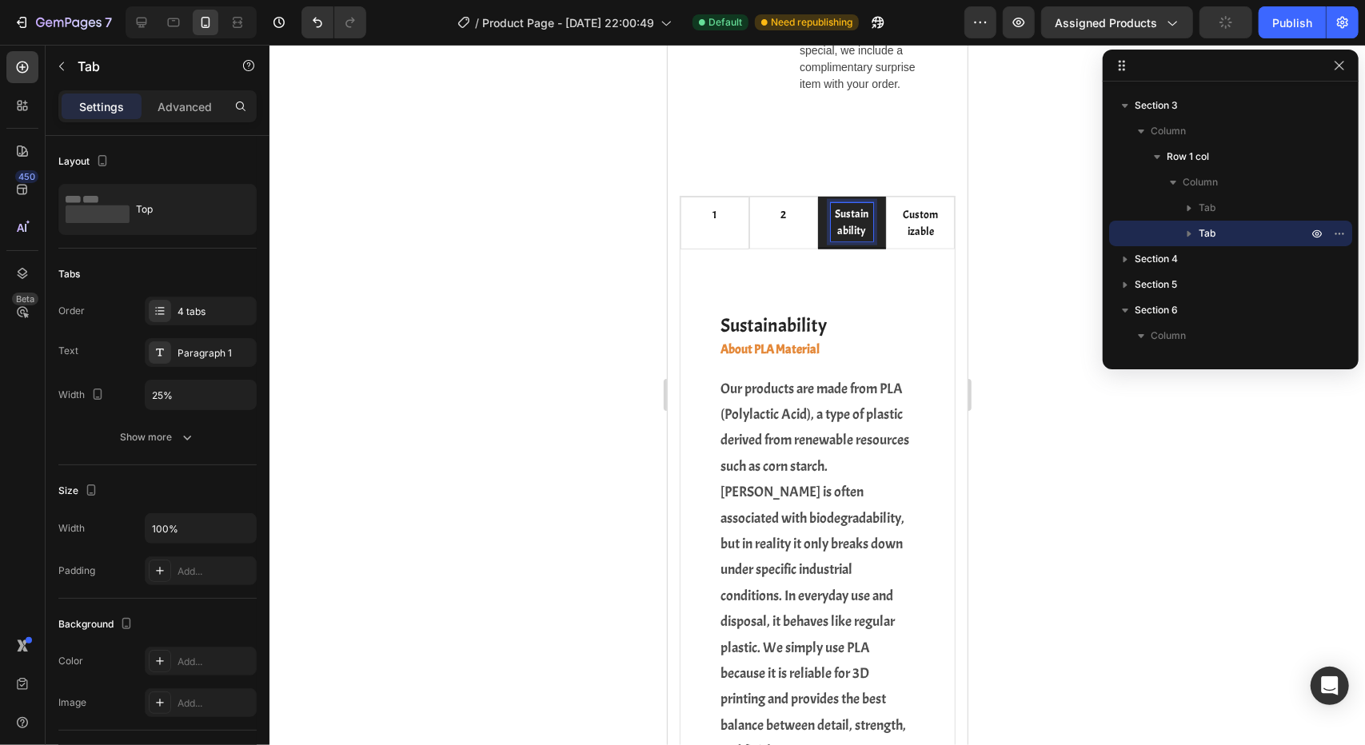
scroll to position [1305, 0]
click at [902, 240] on p "customizable" at bounding box center [919, 223] width 37 height 34
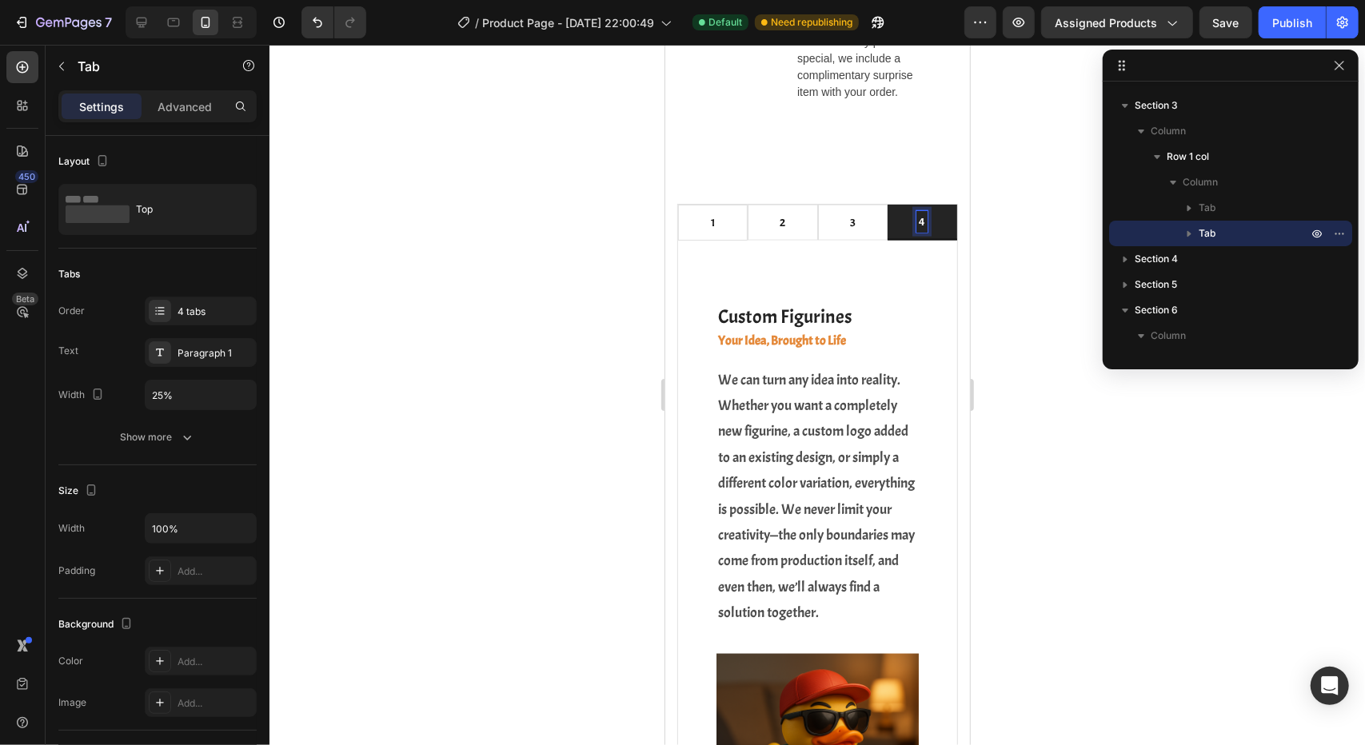
scroll to position [1278, 0]
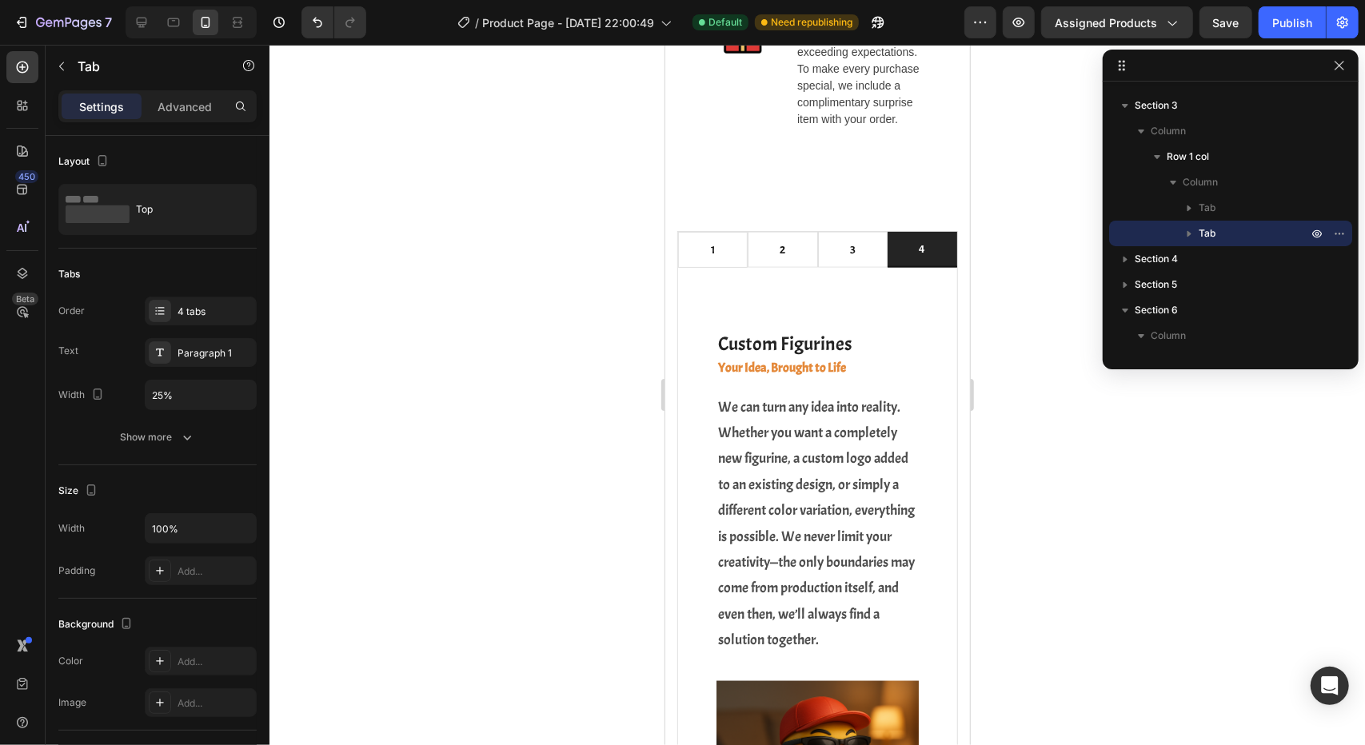
click at [1043, 323] on div at bounding box center [816, 395] width 1095 height 700
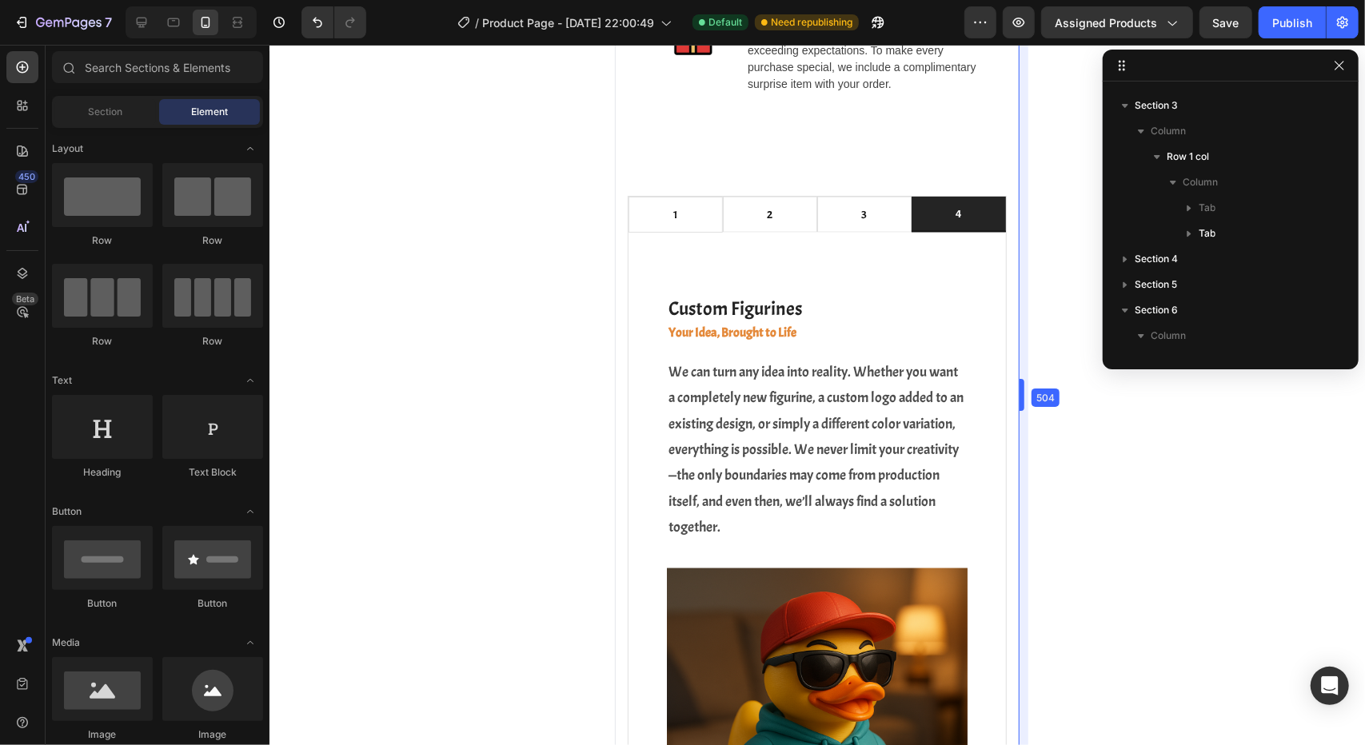
drag, startPoint x: 976, startPoint y: 314, endPoint x: 1055, endPoint y: 303, distance: 79.9
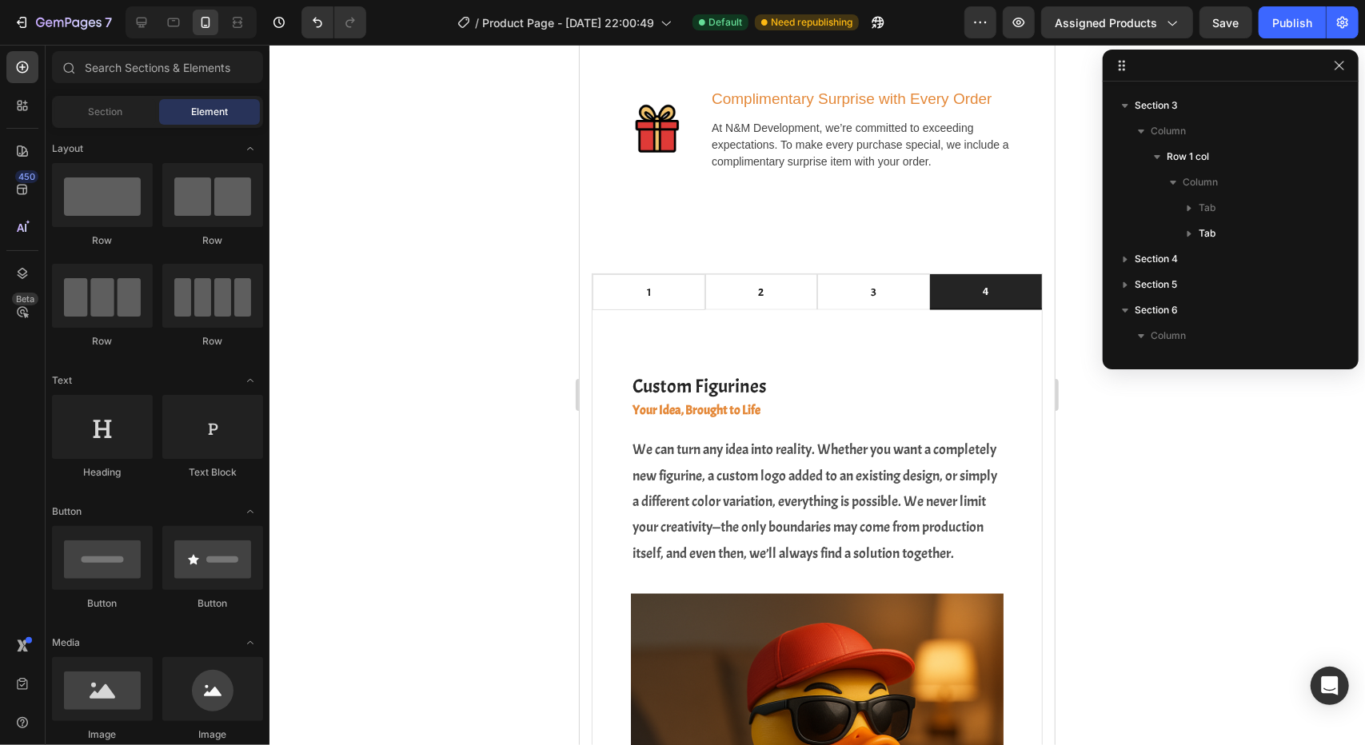
scroll to position [1445, 0]
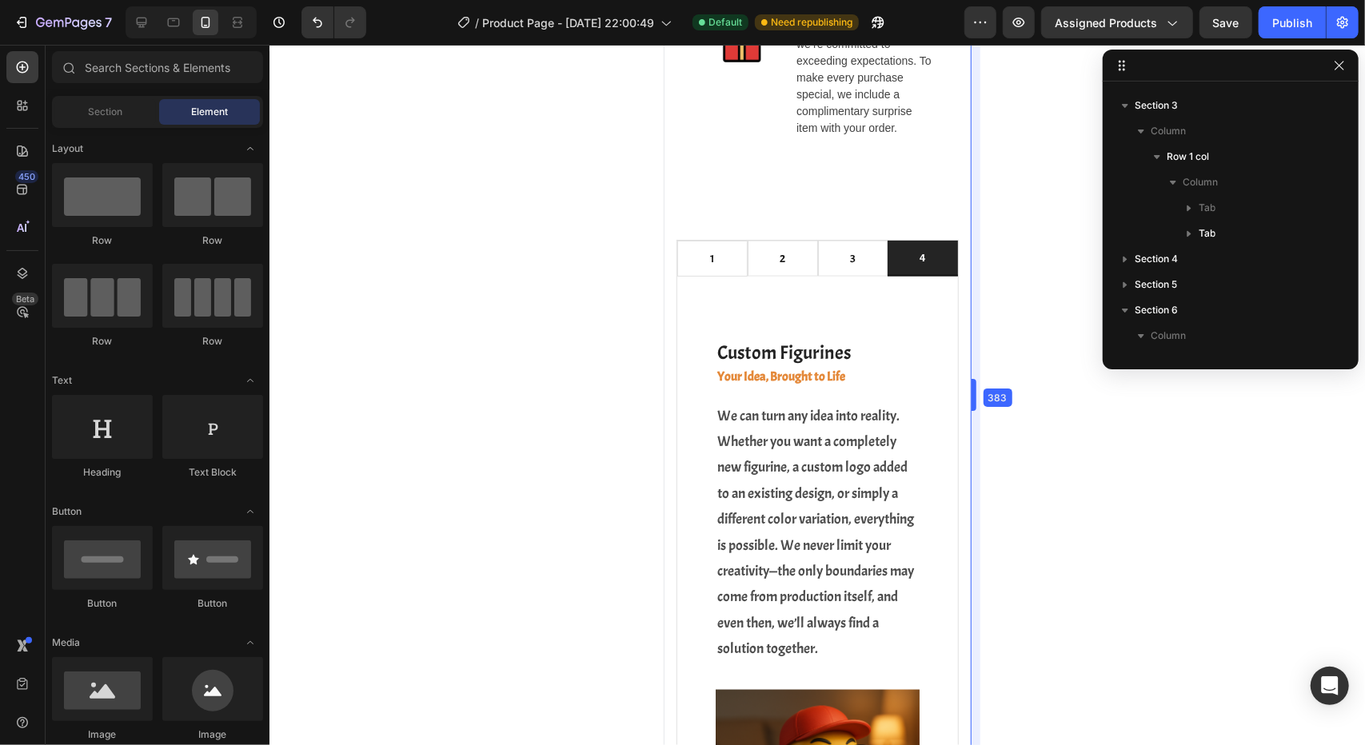
drag, startPoint x: 1057, startPoint y: 342, endPoint x: 967, endPoint y: 343, distance: 90.4
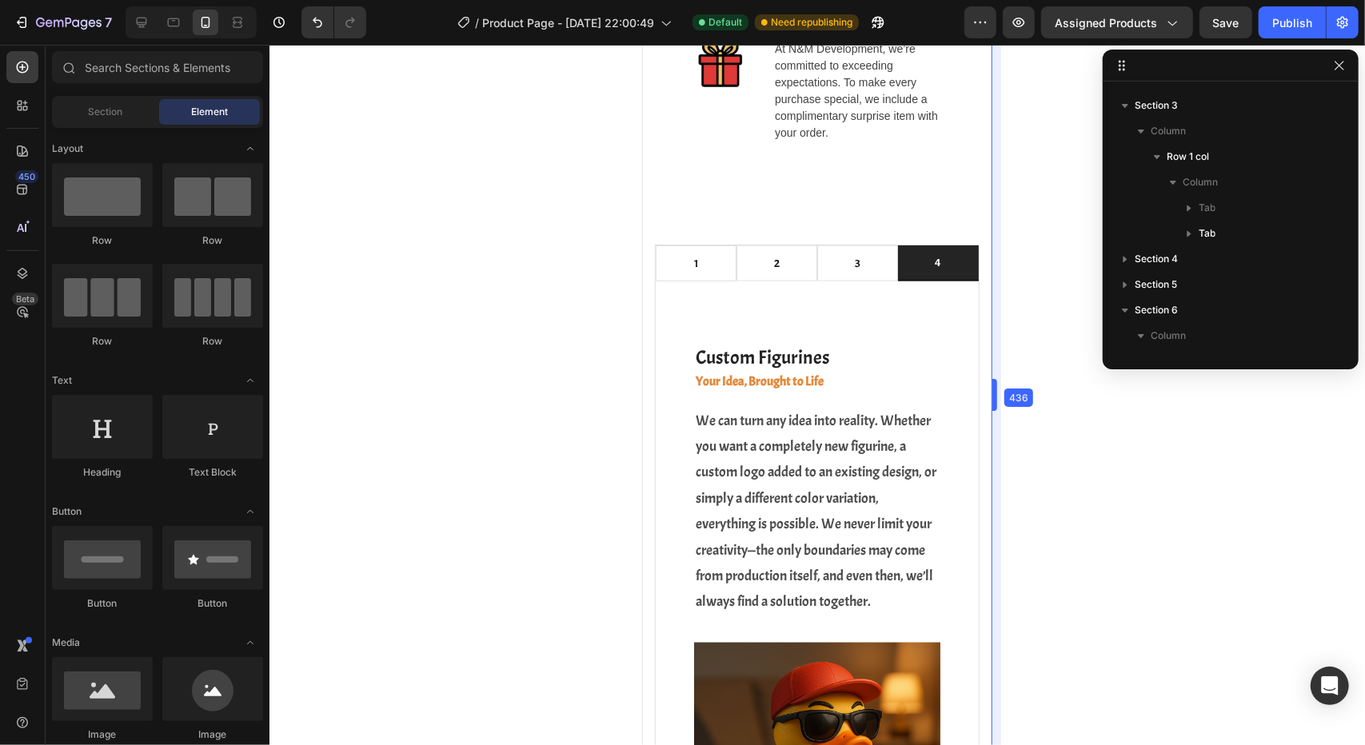
scroll to position [1292, 0]
drag, startPoint x: 947, startPoint y: 346, endPoint x: 342, endPoint y: 297, distance: 606.5
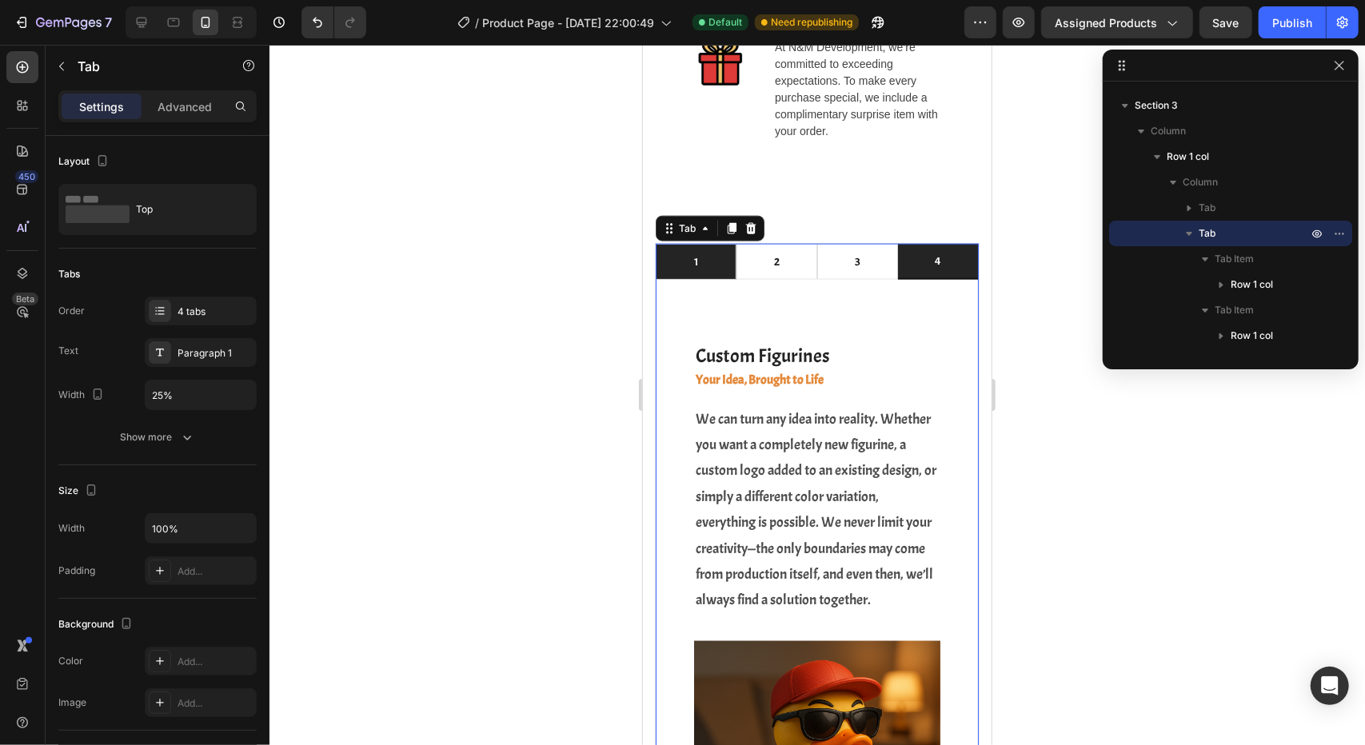
click at [703, 243] on li "1" at bounding box center [695, 261] width 81 height 36
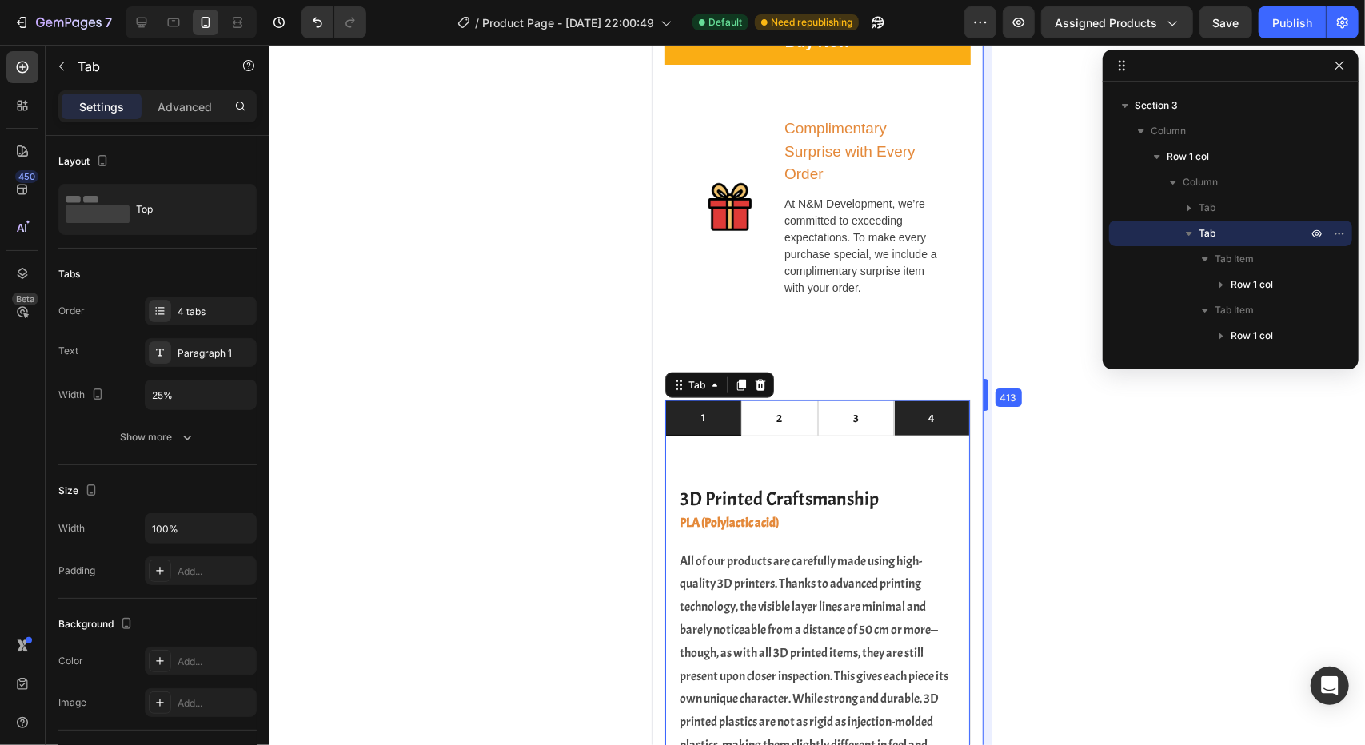
scroll to position [1127, 0]
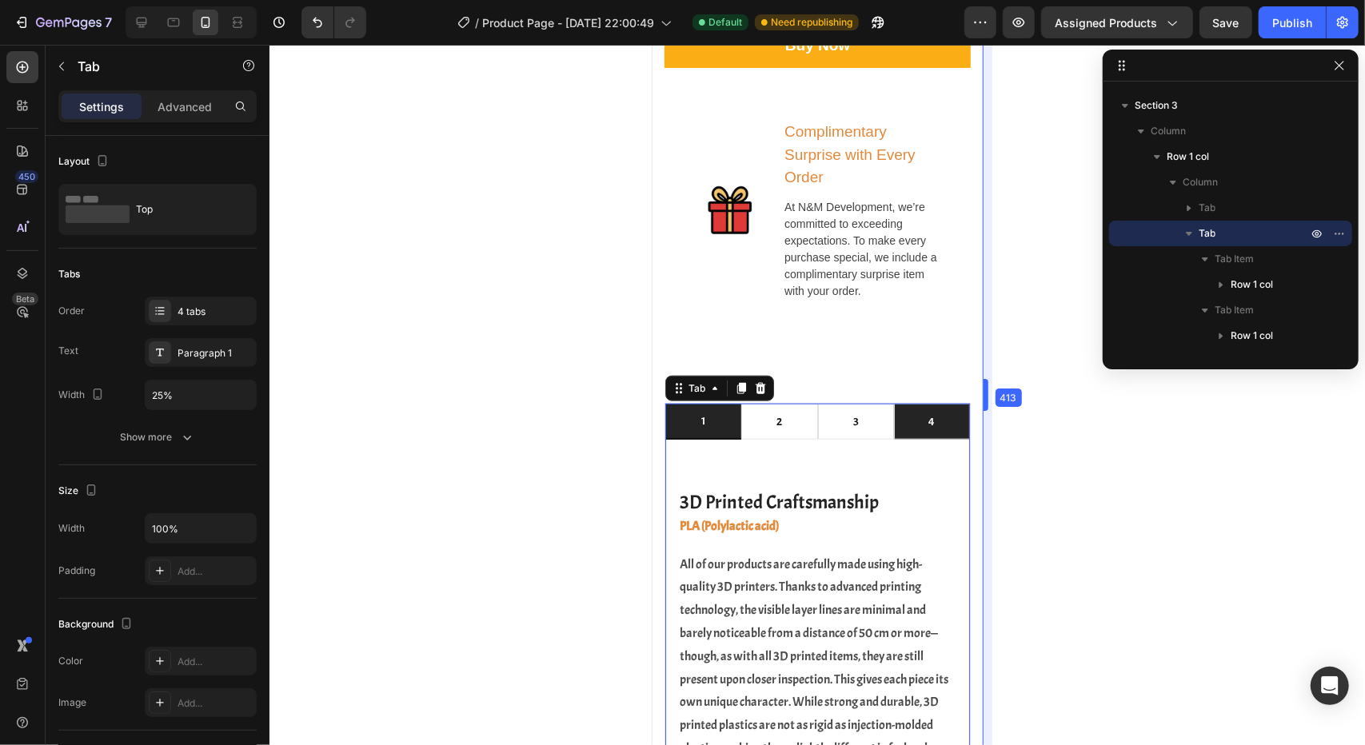
drag, startPoint x: 991, startPoint y: 273, endPoint x: 316, endPoint y: 228, distance: 677.2
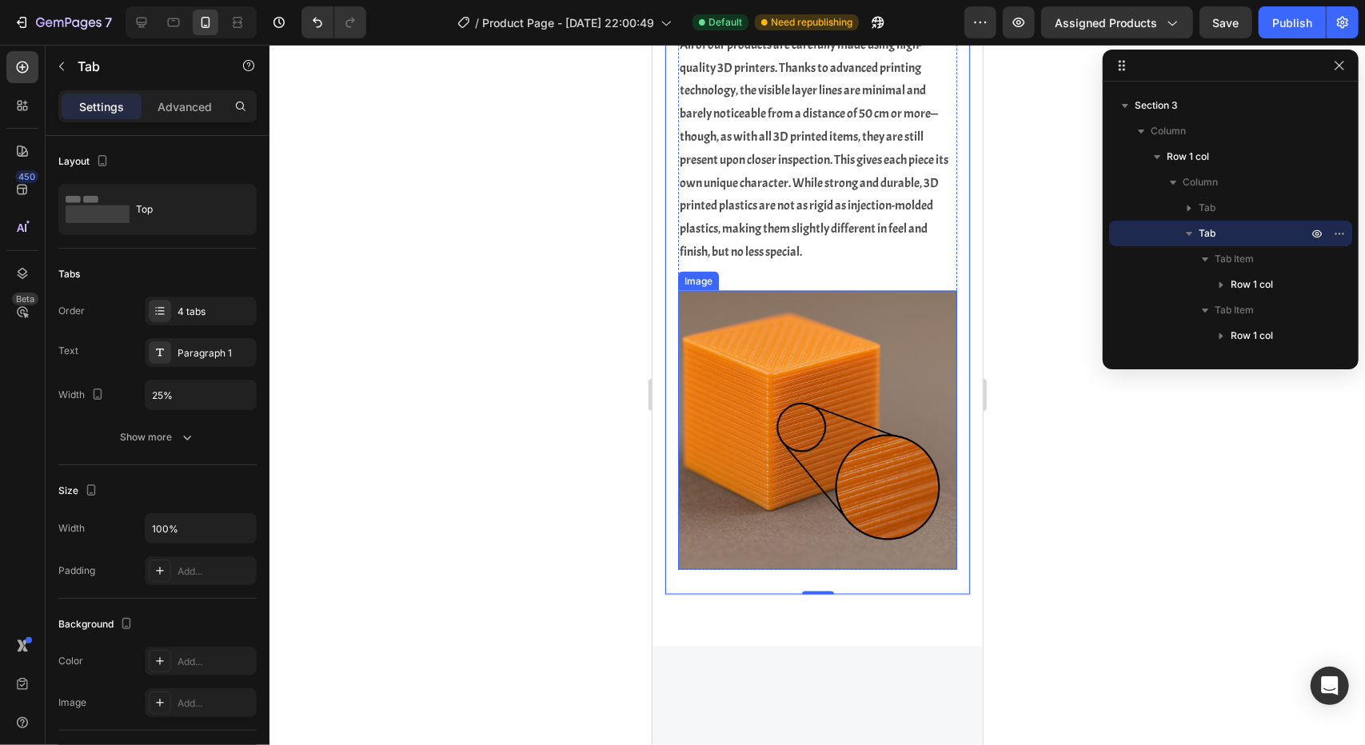
scroll to position [1447, 0]
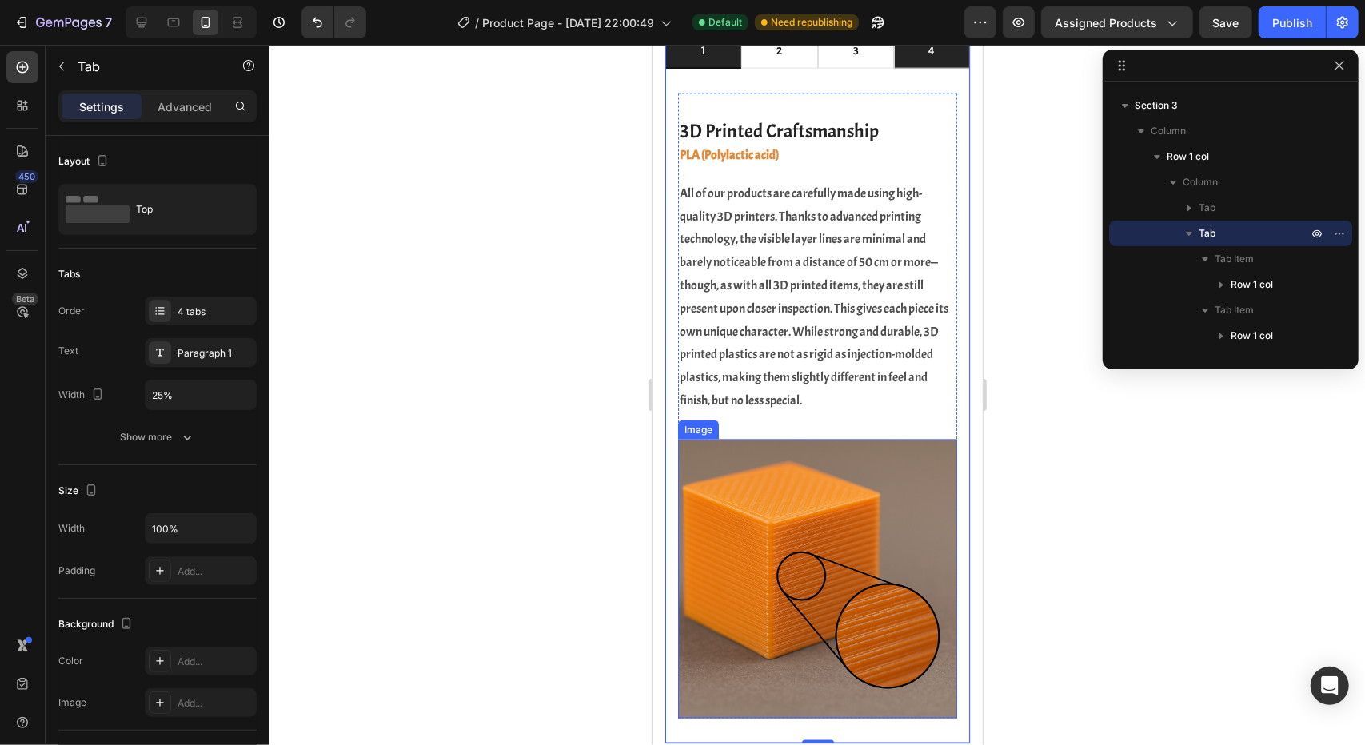
click at [749, 536] on img at bounding box center [816, 578] width 279 height 279
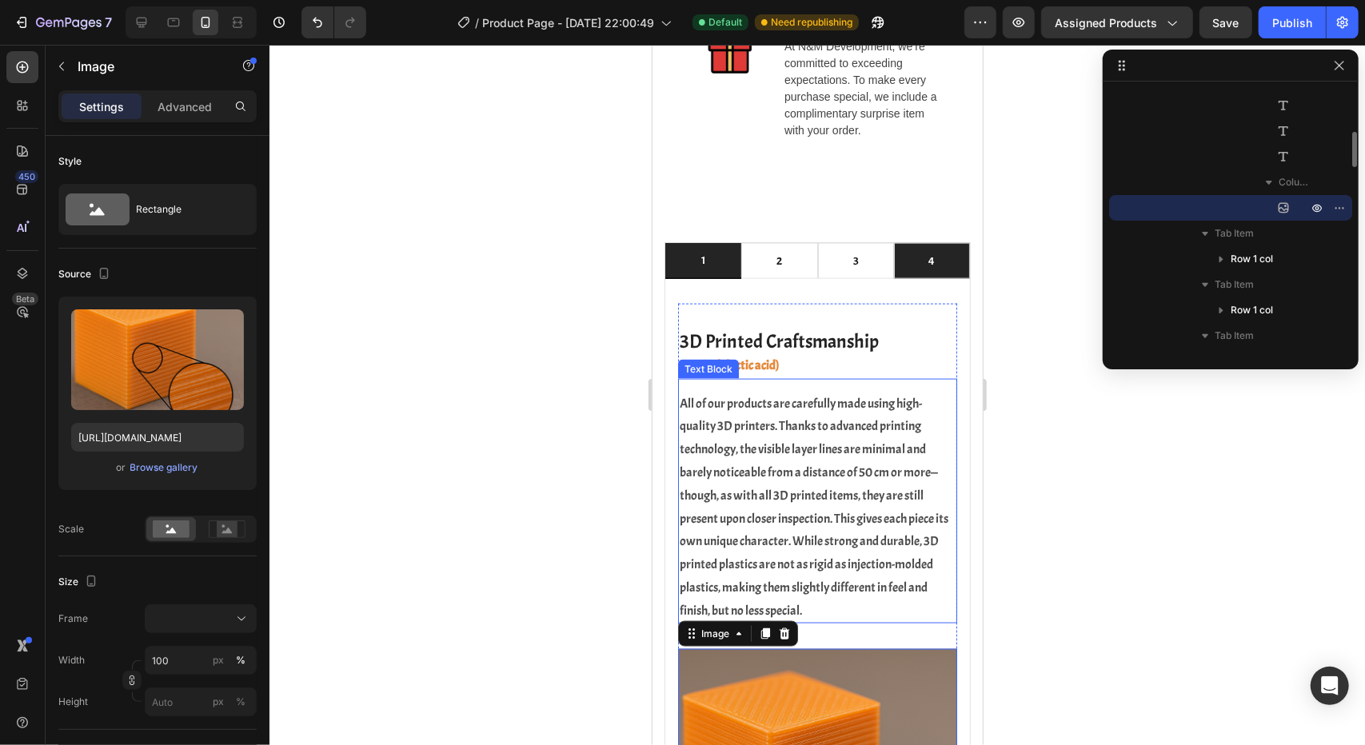
scroll to position [1321, 0]
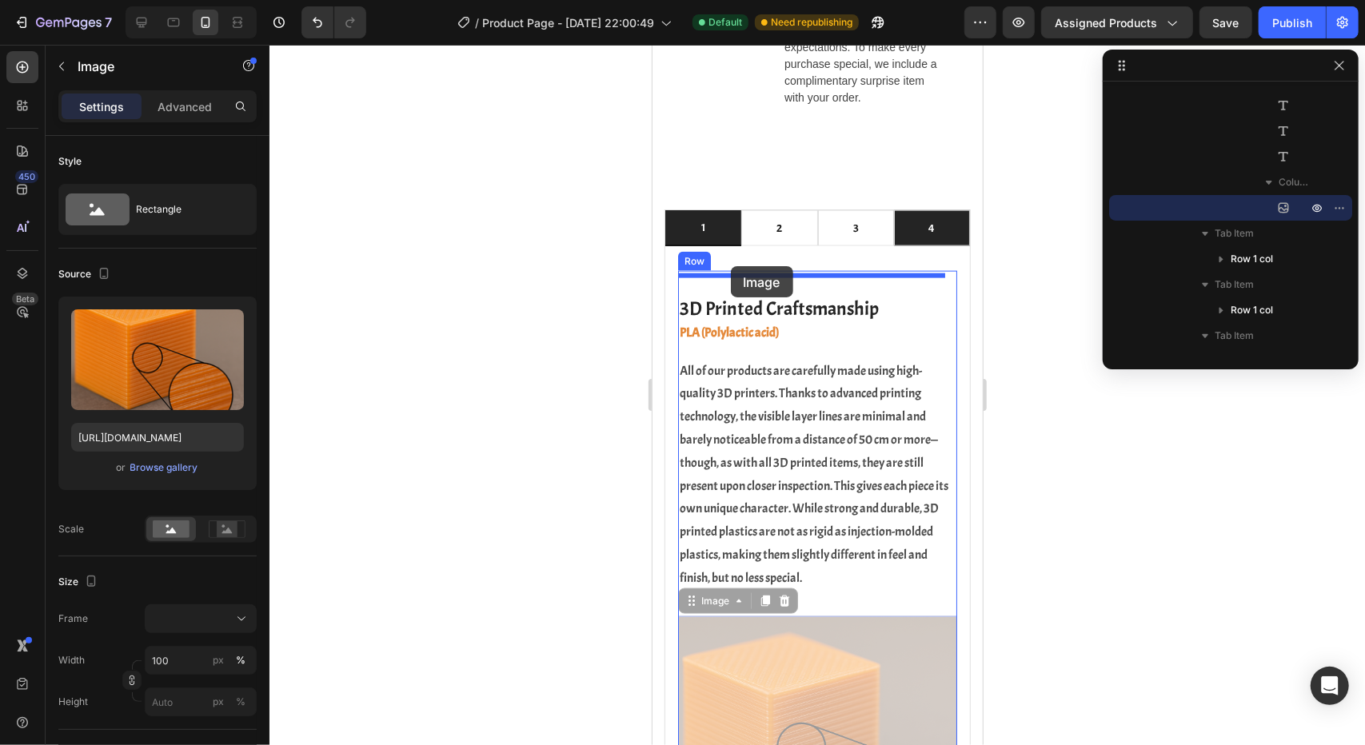
drag, startPoint x: 728, startPoint y: 615, endPoint x: 729, endPoint y: 264, distance: 351.0
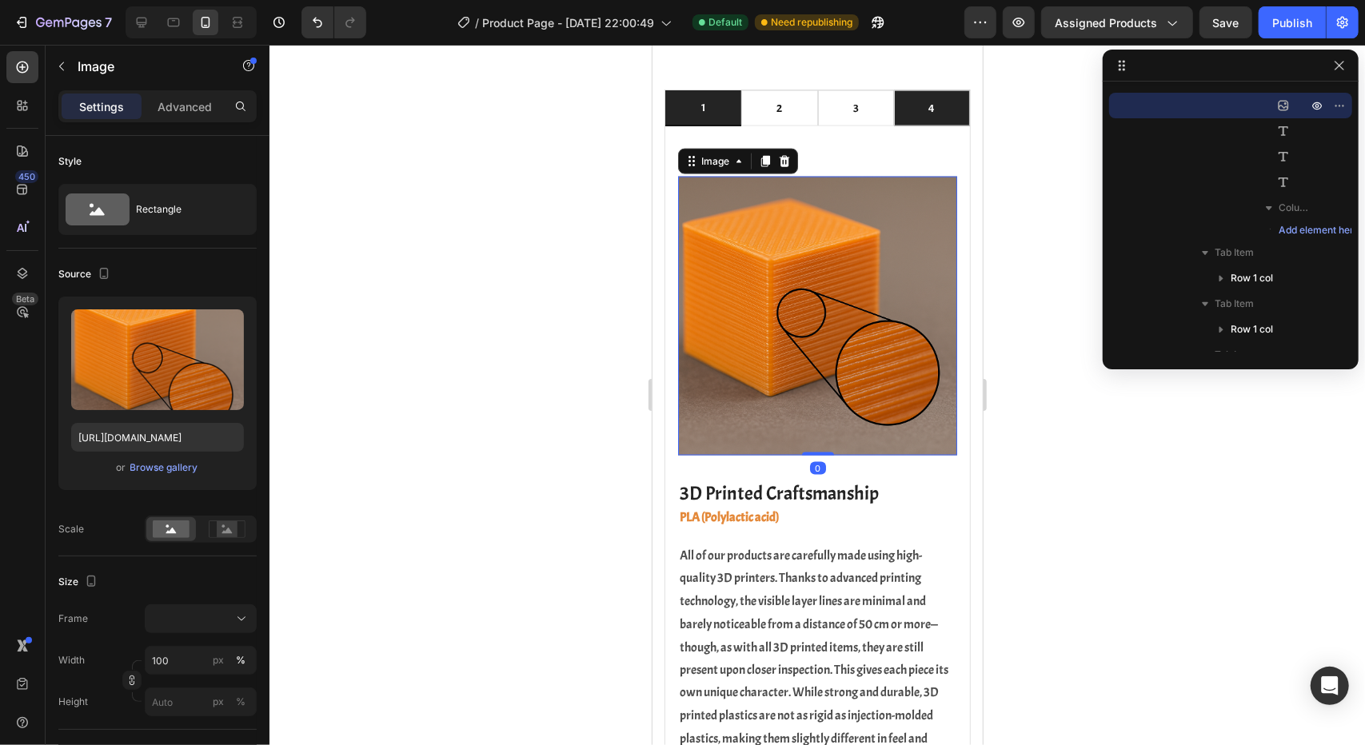
scroll to position [1481, 0]
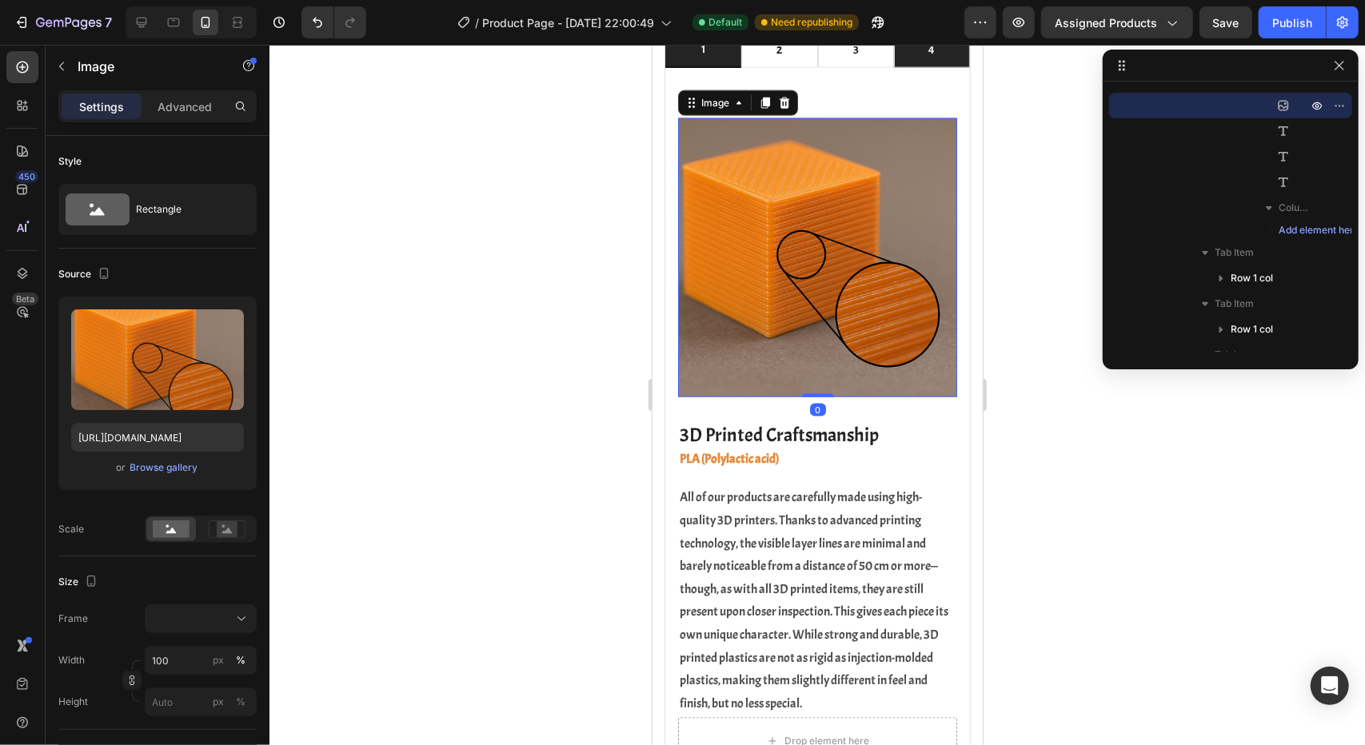
click at [1051, 440] on div at bounding box center [816, 395] width 1095 height 700
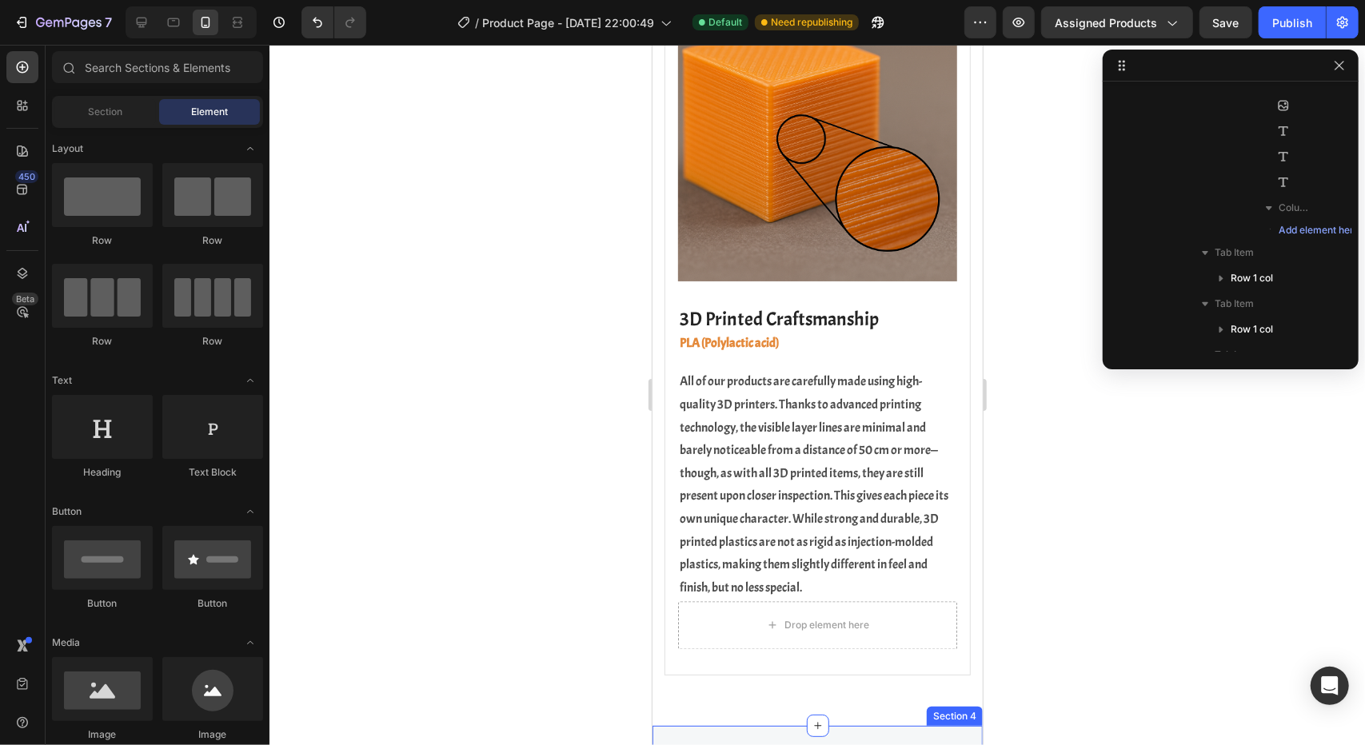
scroll to position [1721, 0]
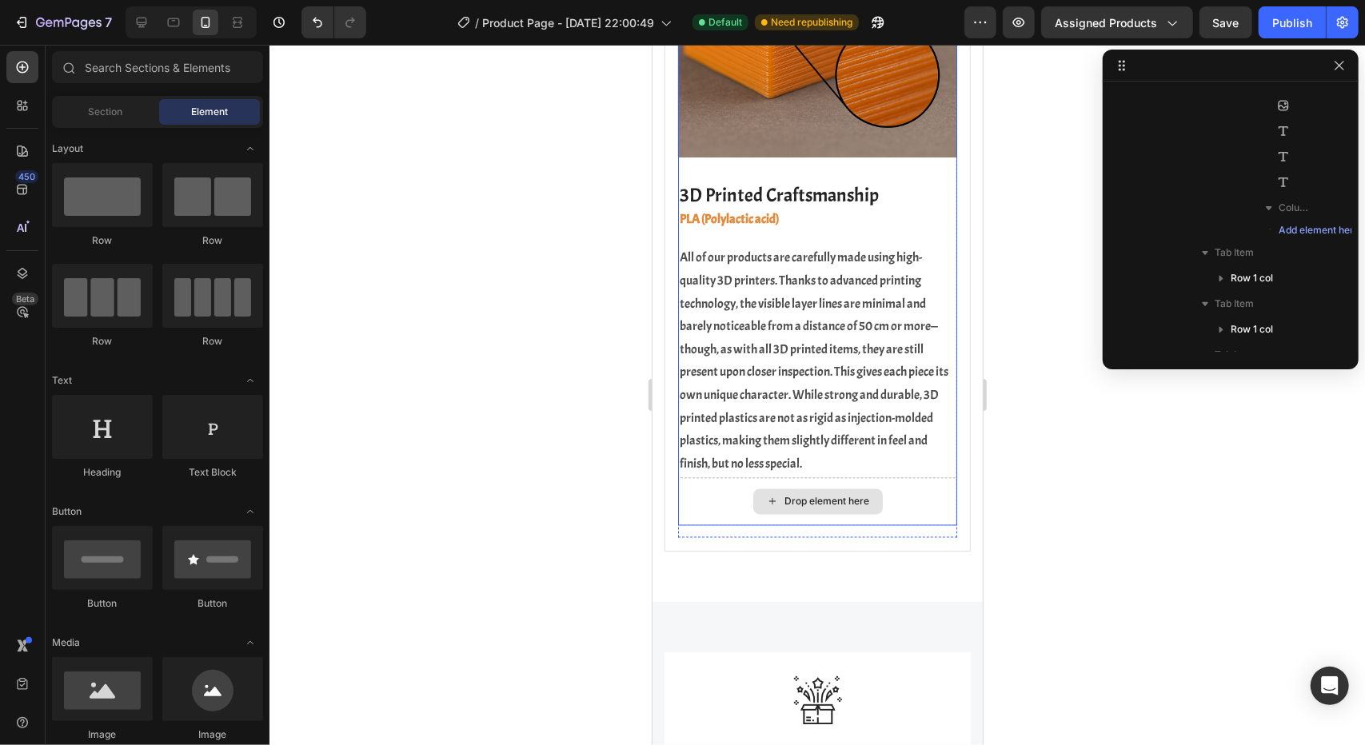
click at [902, 477] on div "Drop element here" at bounding box center [816, 501] width 279 height 48
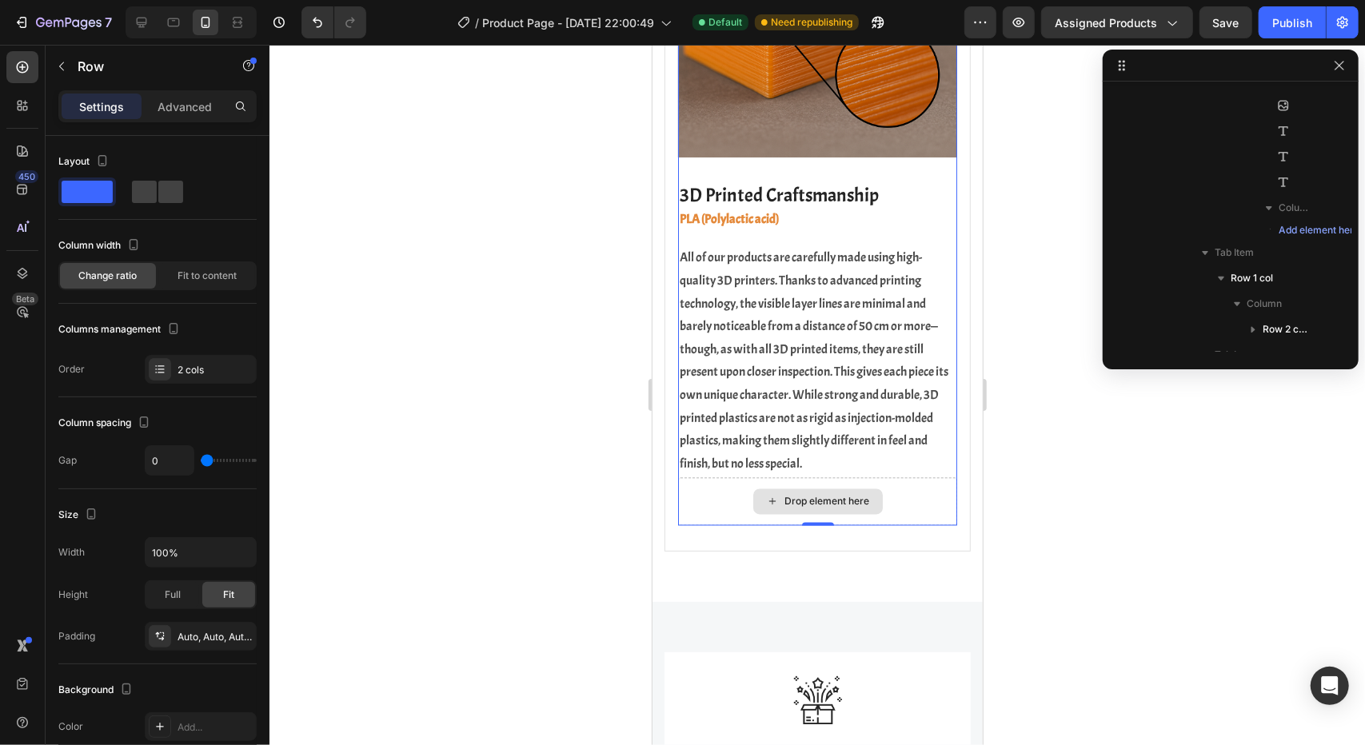
scroll to position [174, 0]
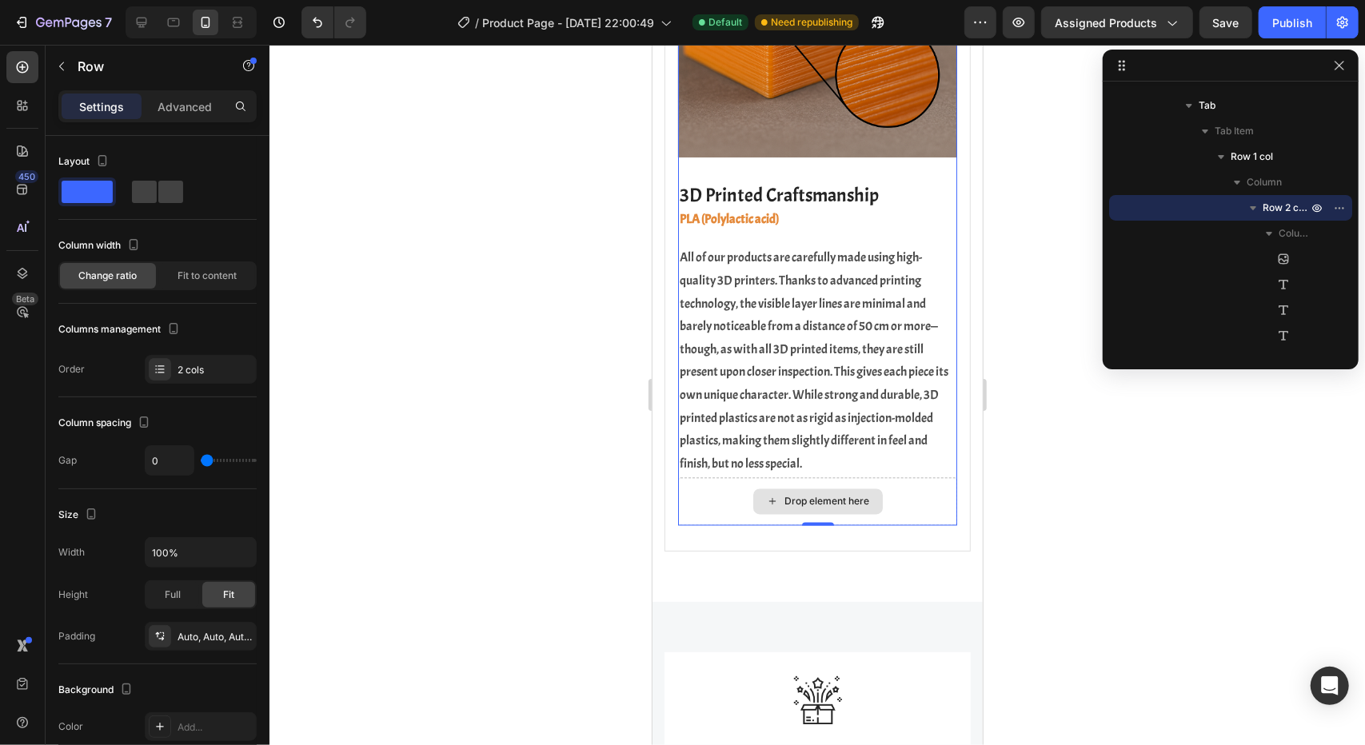
click at [723, 485] on div "Drop element here" at bounding box center [816, 501] width 279 height 48
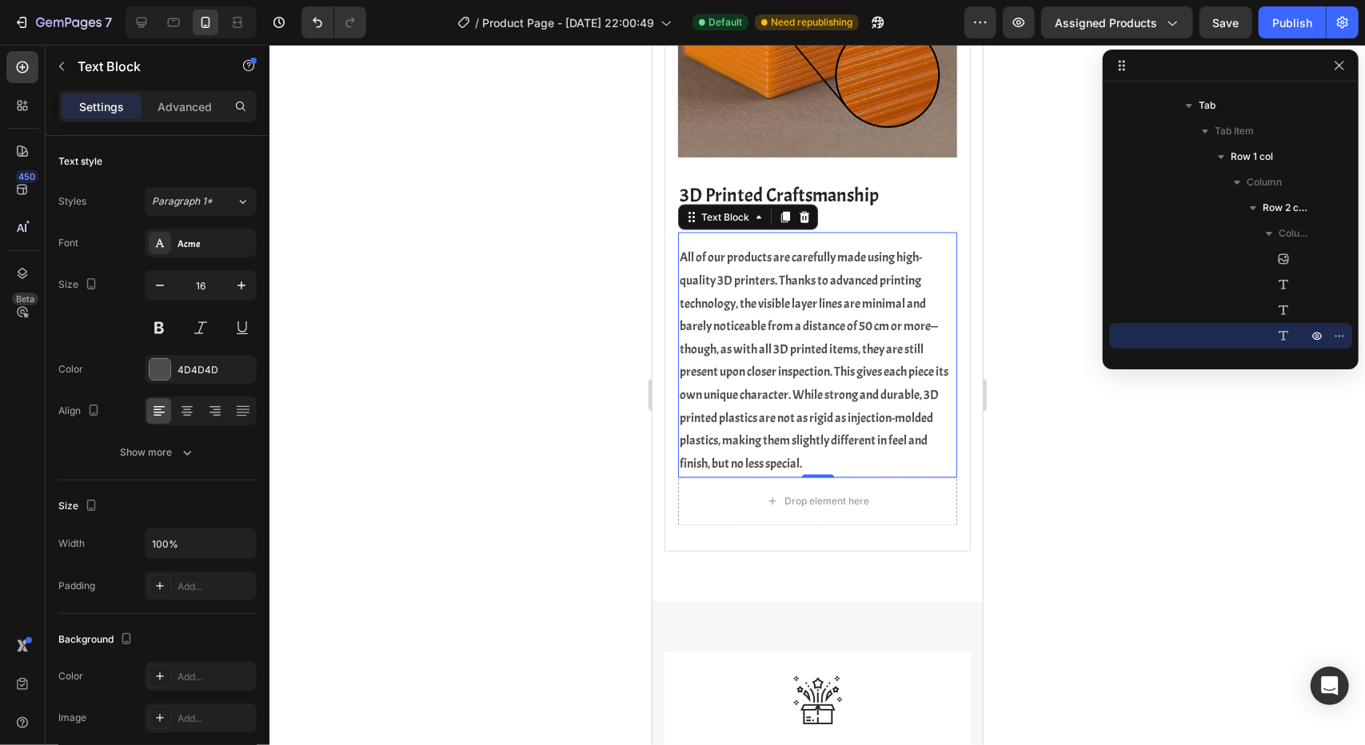
click at [759, 350] on p "All of our products are carefully made using high-quality 3D printers. Thanks t…" at bounding box center [817, 360] width 276 height 230
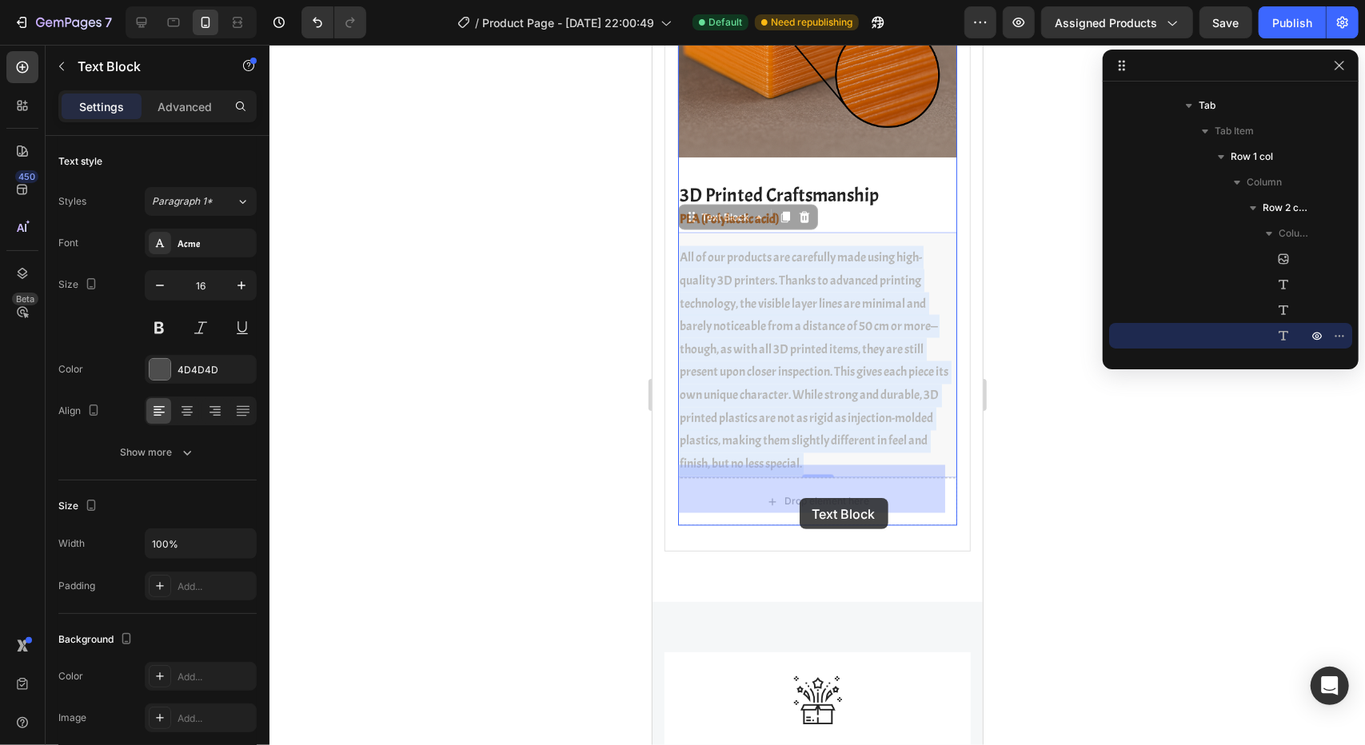
drag, startPoint x: 739, startPoint y: 307, endPoint x: 799, endPoint y: 497, distance: 199.5
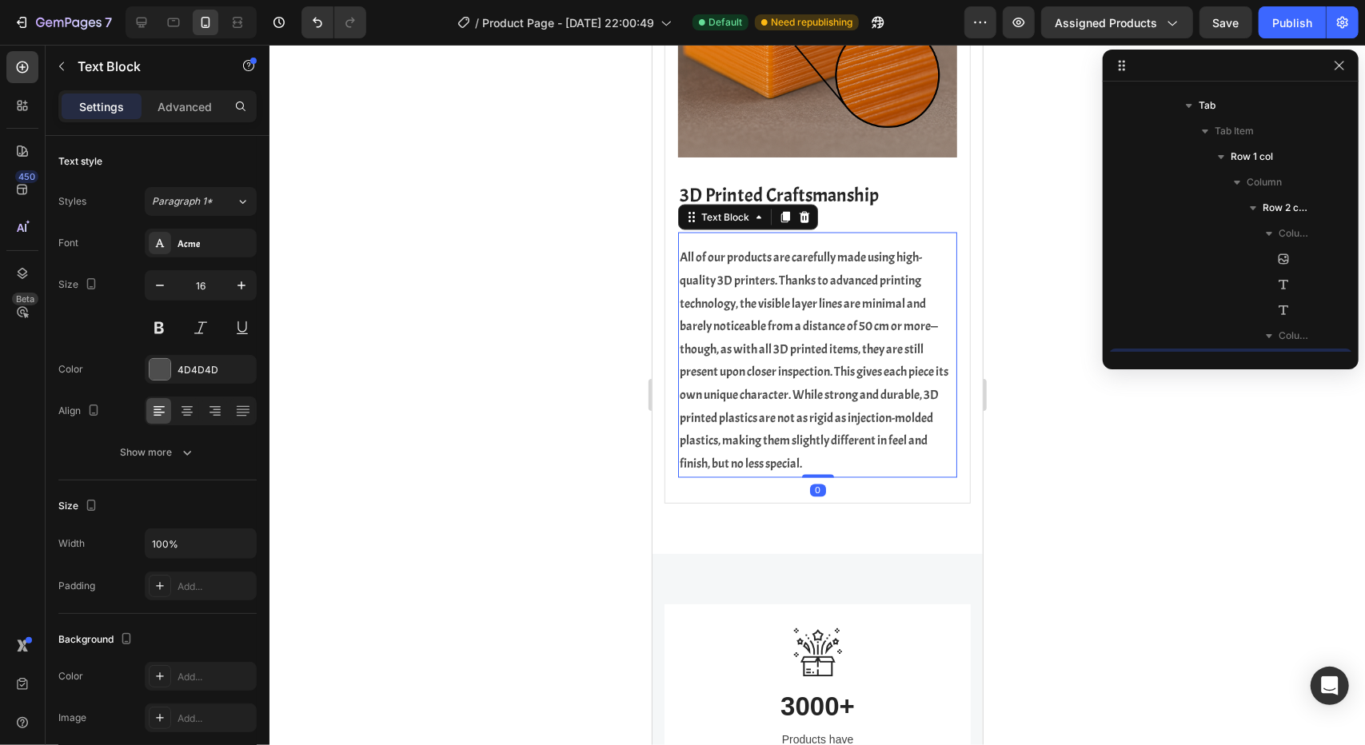
click at [1044, 530] on div at bounding box center [816, 395] width 1095 height 700
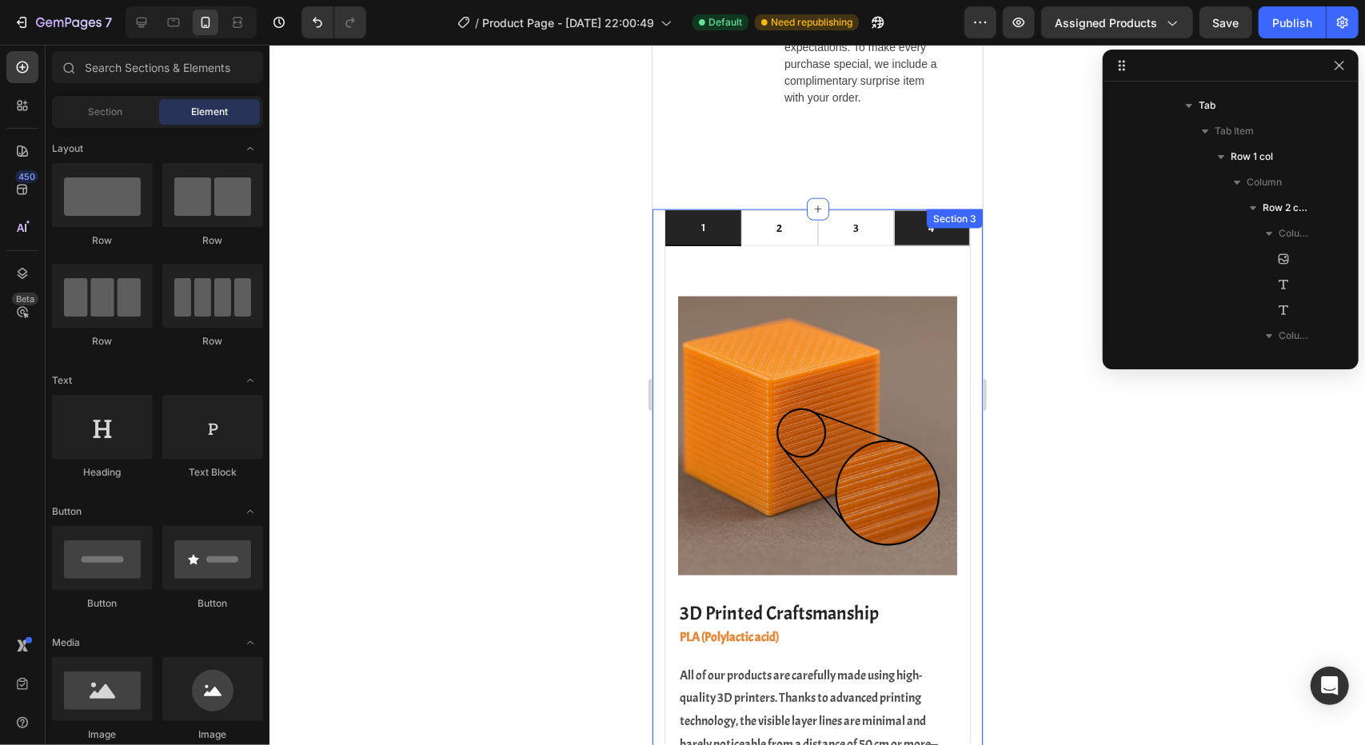
scroll to position [1354, 0]
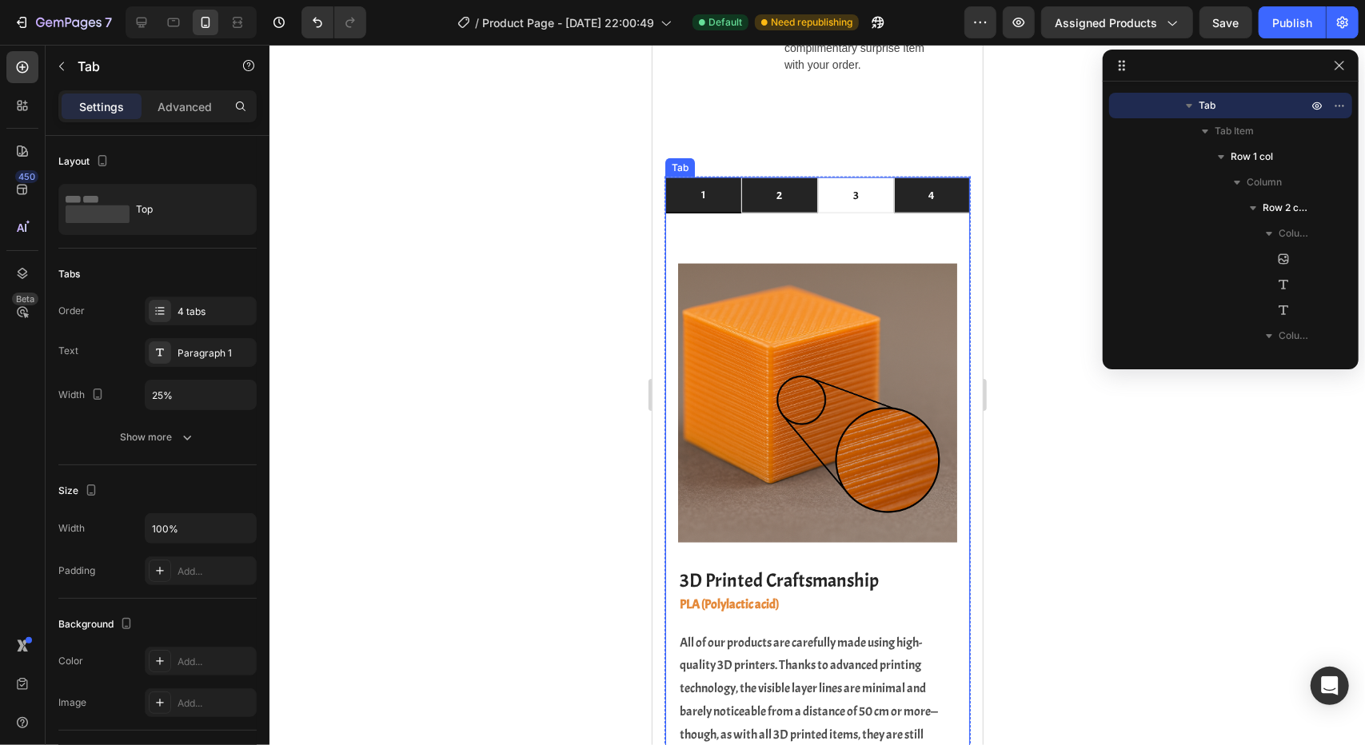
click at [785, 177] on li "2" at bounding box center [778, 195] width 76 height 36
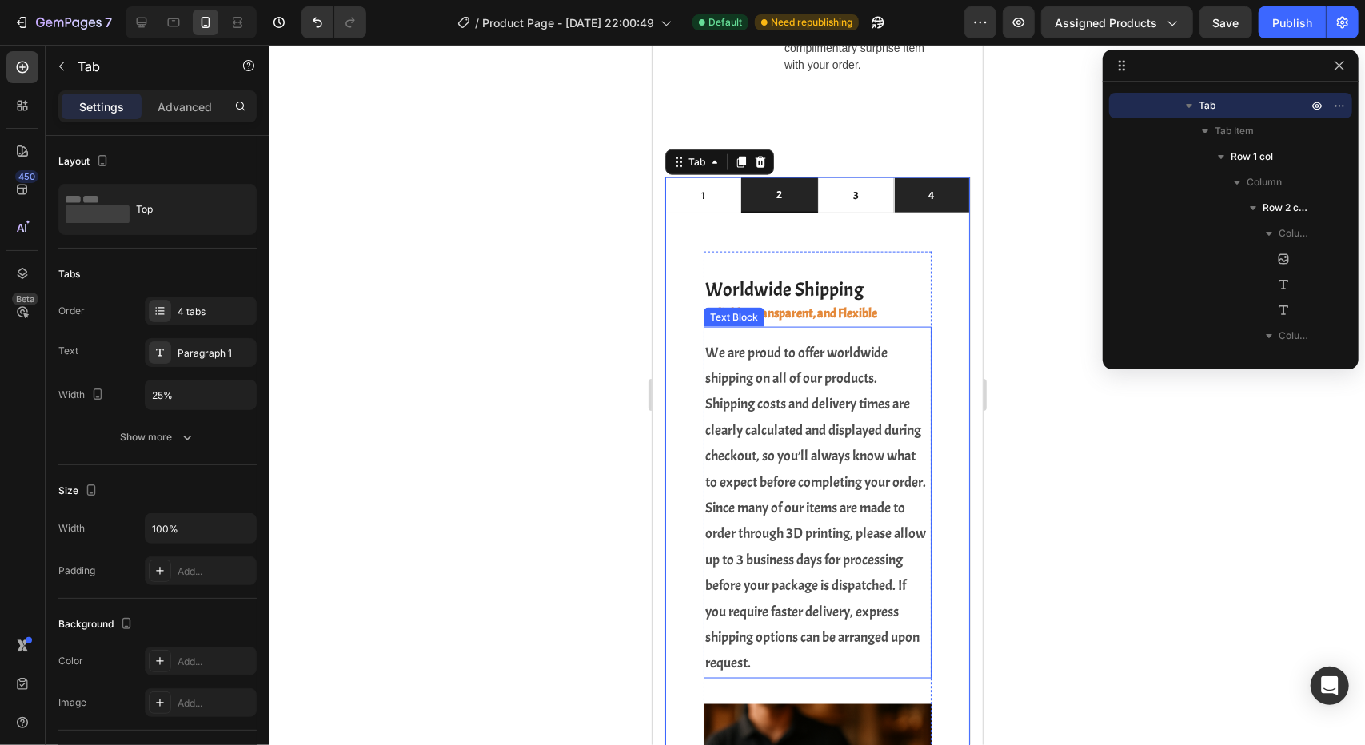
scroll to position [1514, 0]
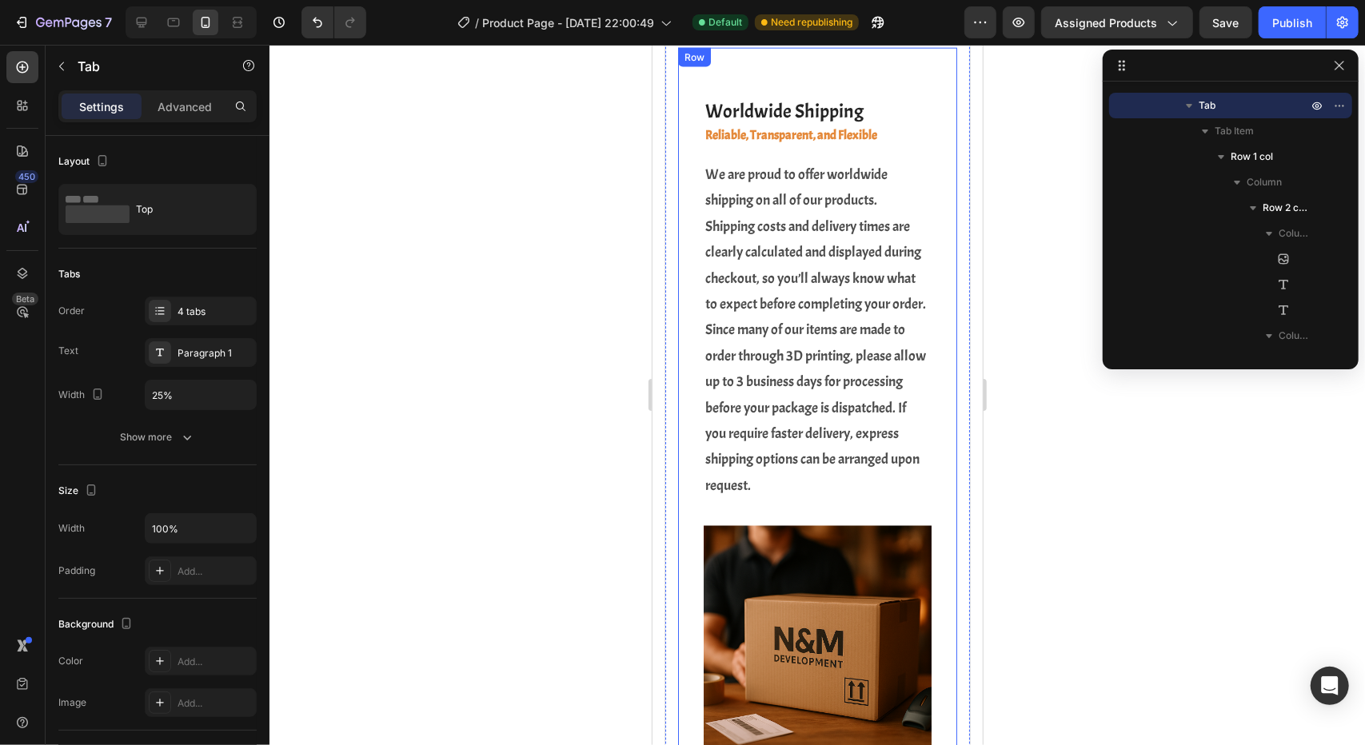
click at [696, 394] on div "Worldwide Shipping Heading Reliable, Transparent, and Flexible Heading We are p…" at bounding box center [816, 413] width 279 height 732
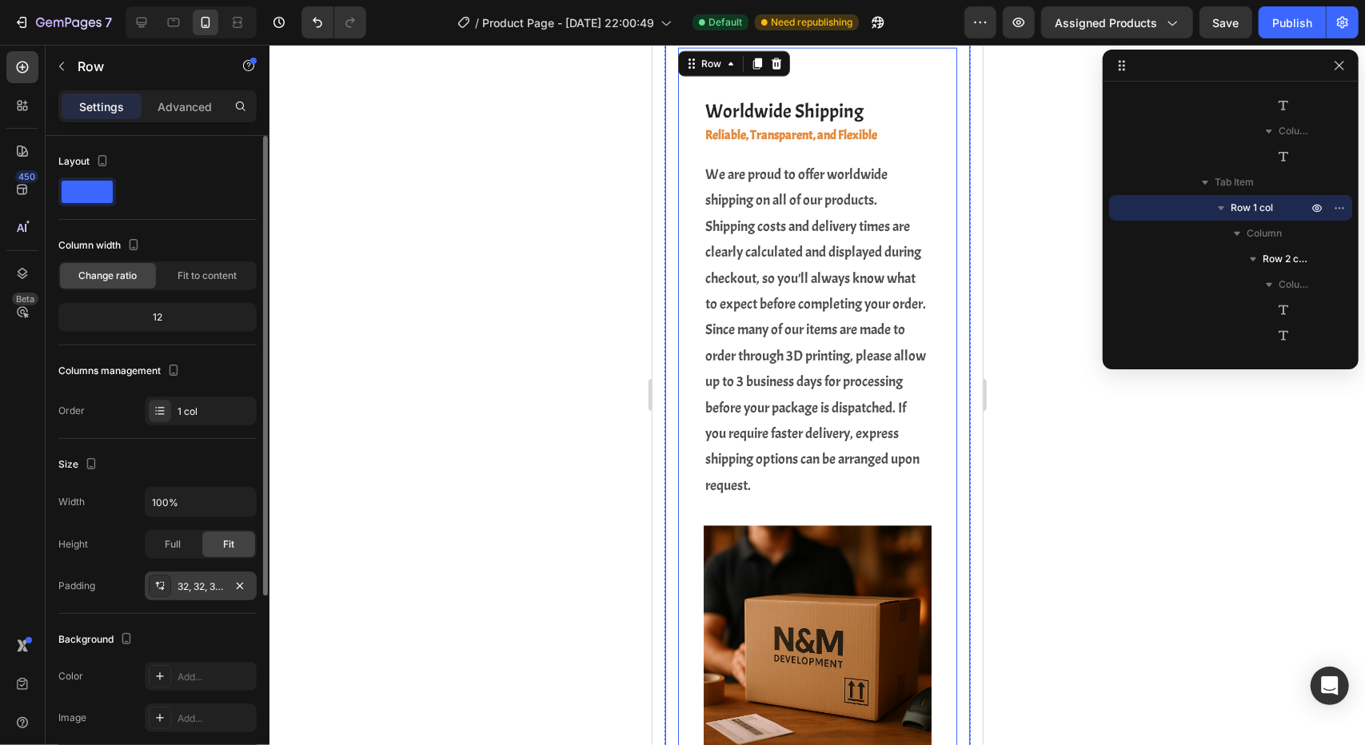
click at [170, 581] on div at bounding box center [160, 586] width 22 height 22
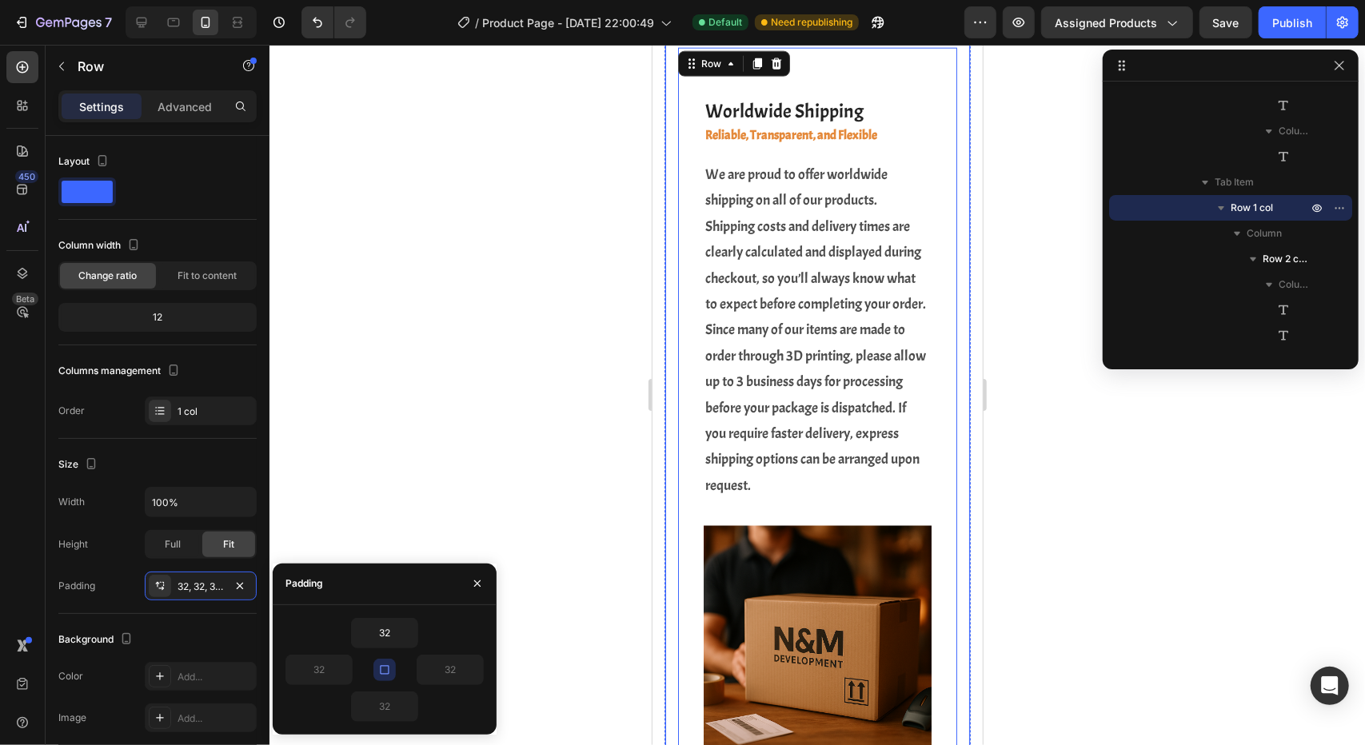
click at [385, 664] on icon "button" at bounding box center [384, 670] width 13 height 13
click at [387, 637] on input "32" at bounding box center [385, 633] width 66 height 29
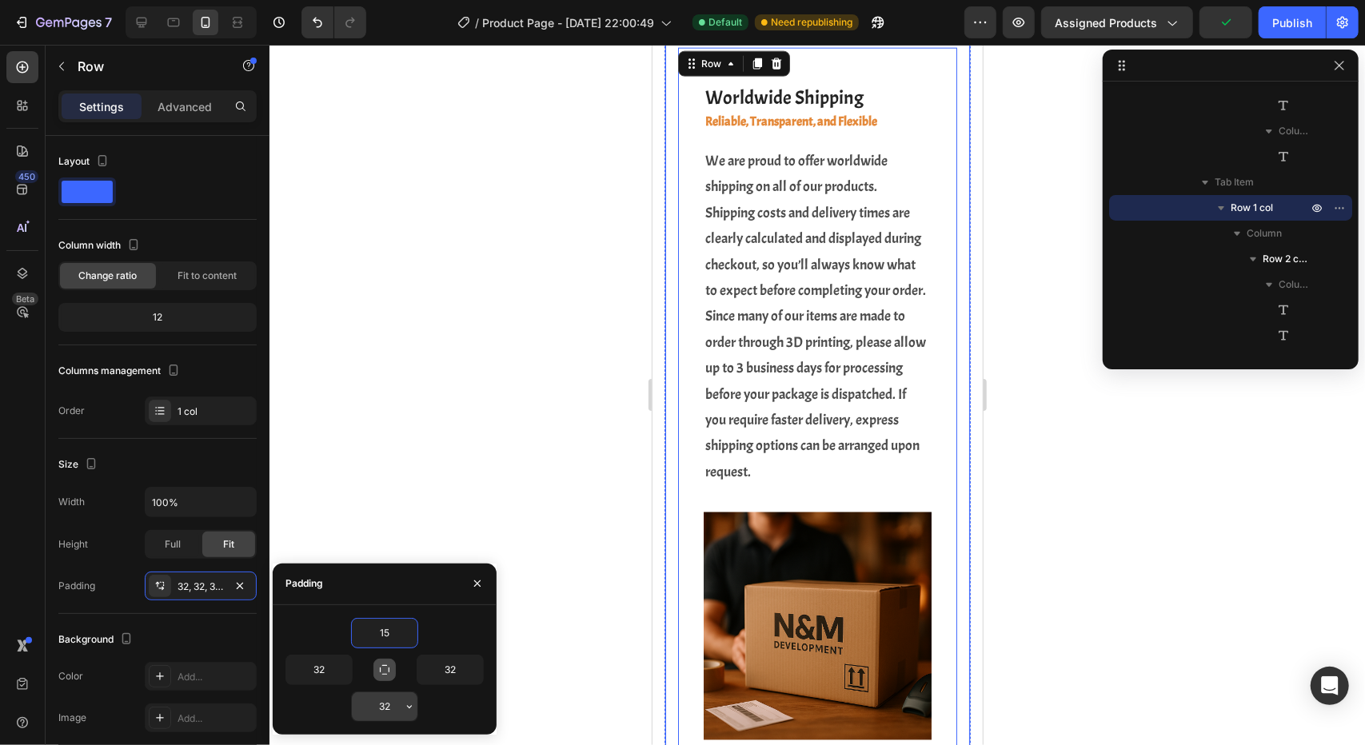
type input "15"
click at [393, 695] on input "32" at bounding box center [385, 706] width 66 height 29
type input "15"
click at [323, 668] on input "32" at bounding box center [319, 670] width 66 height 29
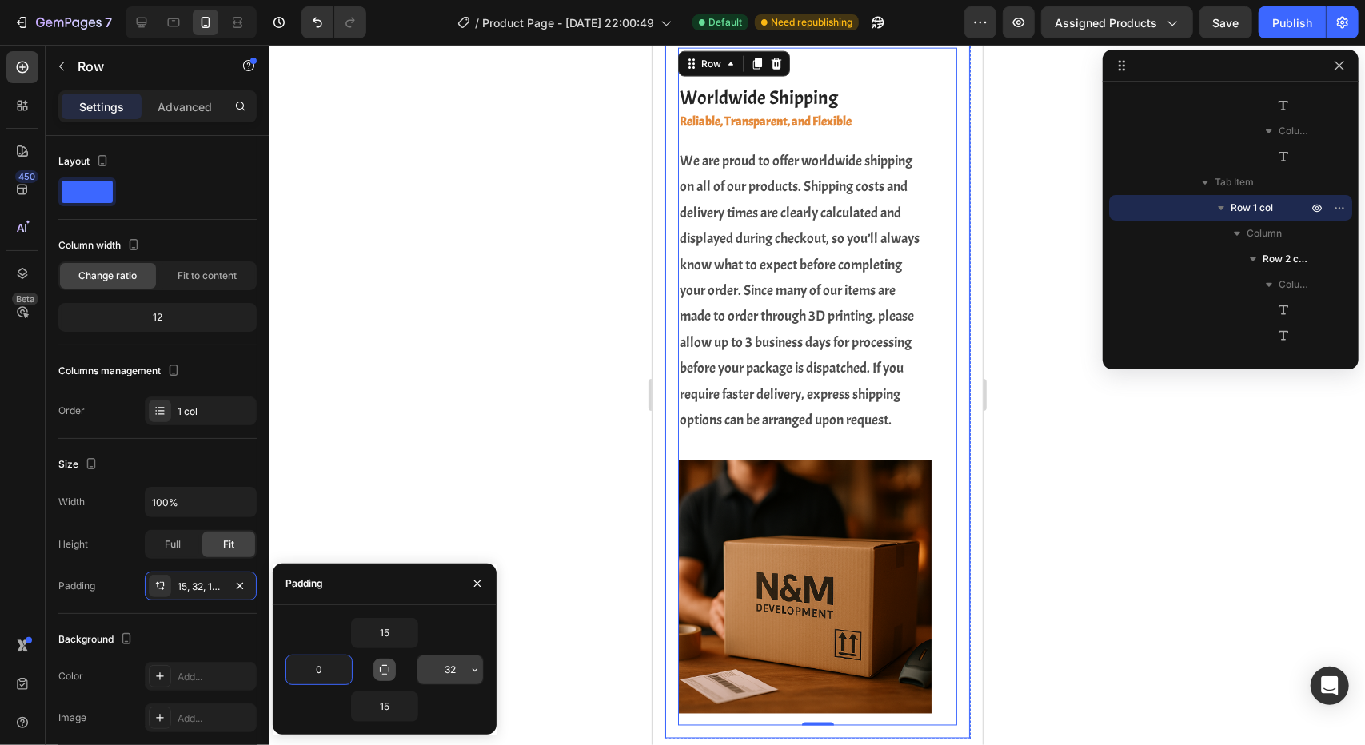
type input "0"
click at [454, 678] on input "32" at bounding box center [450, 670] width 66 height 29
type input "0"
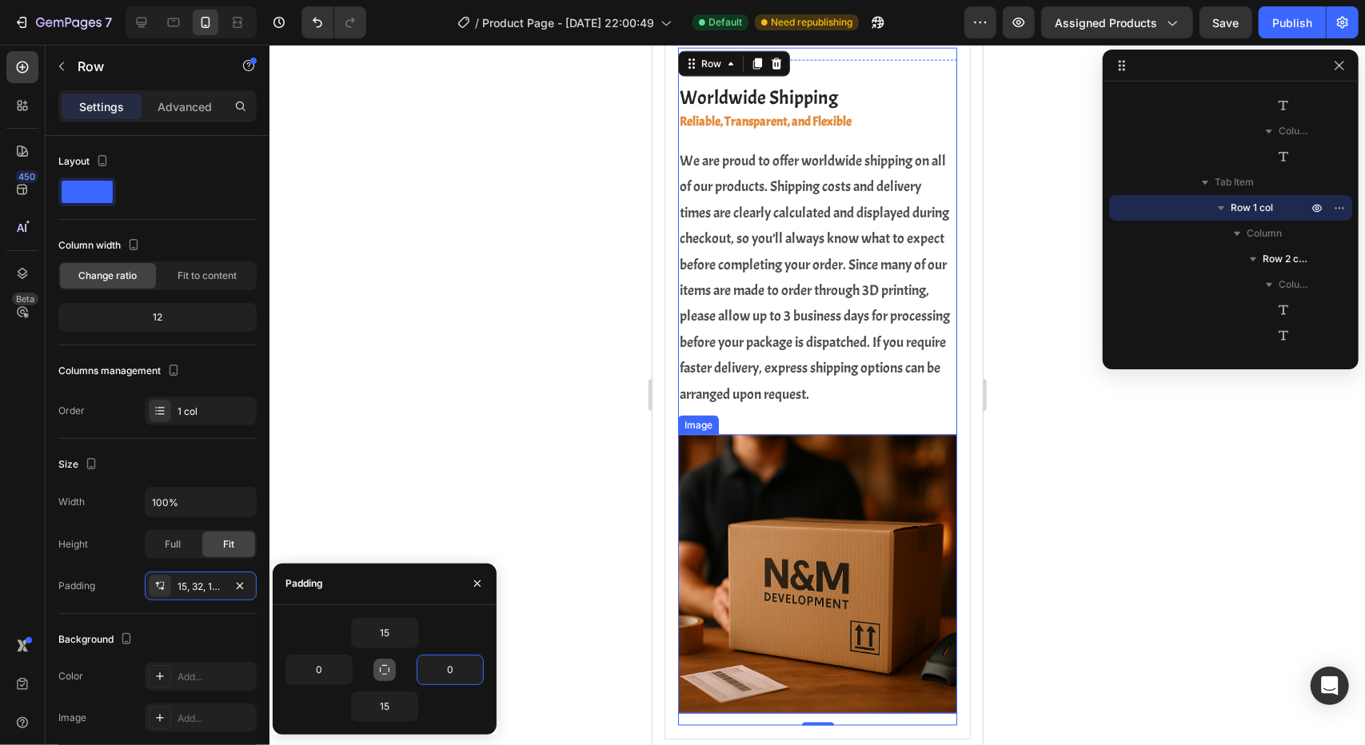
click at [772, 534] on img at bounding box center [816, 573] width 279 height 279
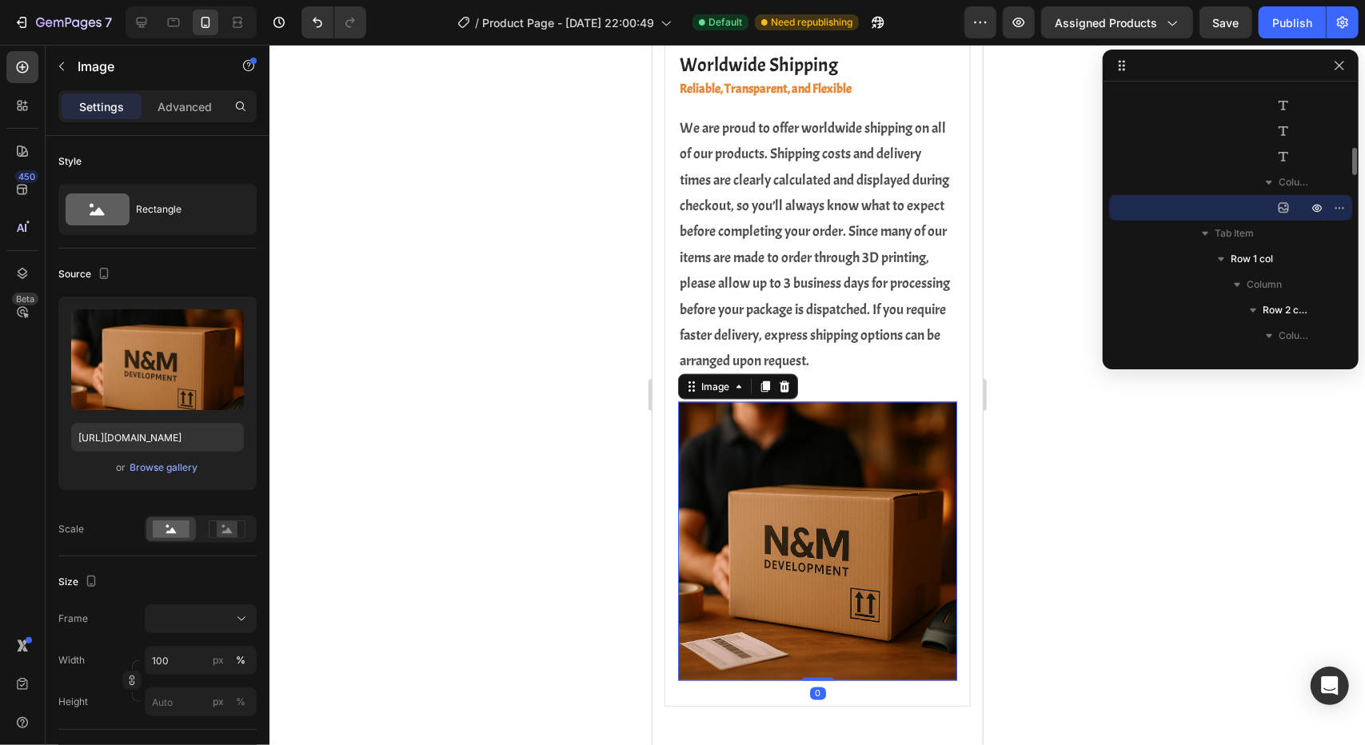
scroll to position [1354, 0]
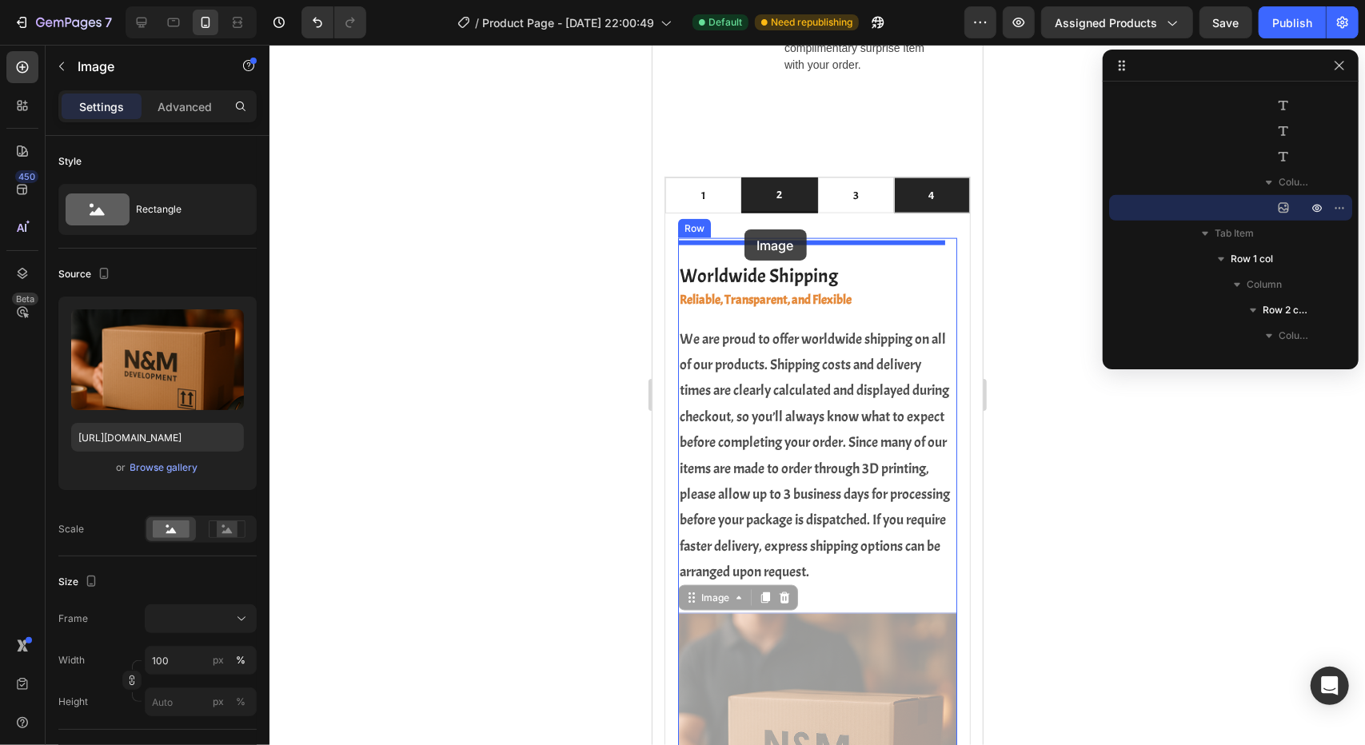
drag, startPoint x: 745, startPoint y: 652, endPoint x: 744, endPoint y: 229, distance: 423.0
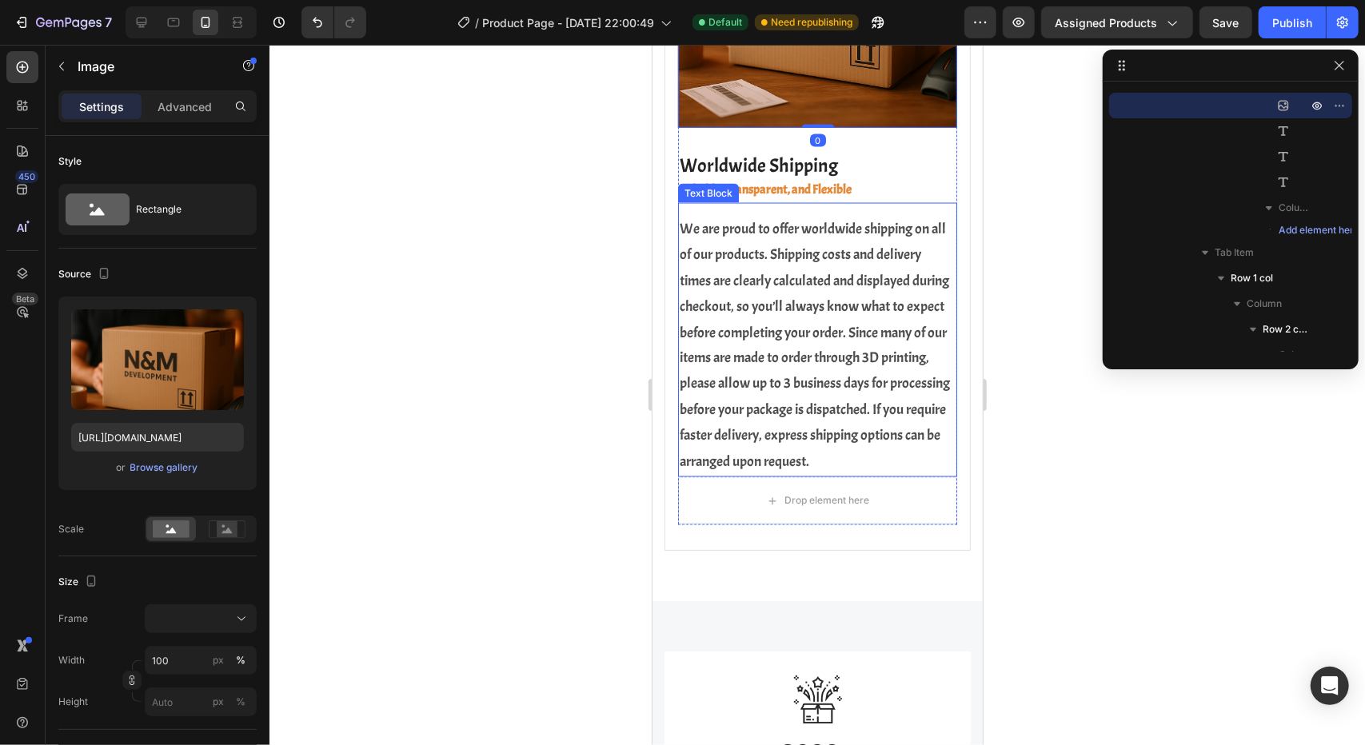
scroll to position [1754, 0]
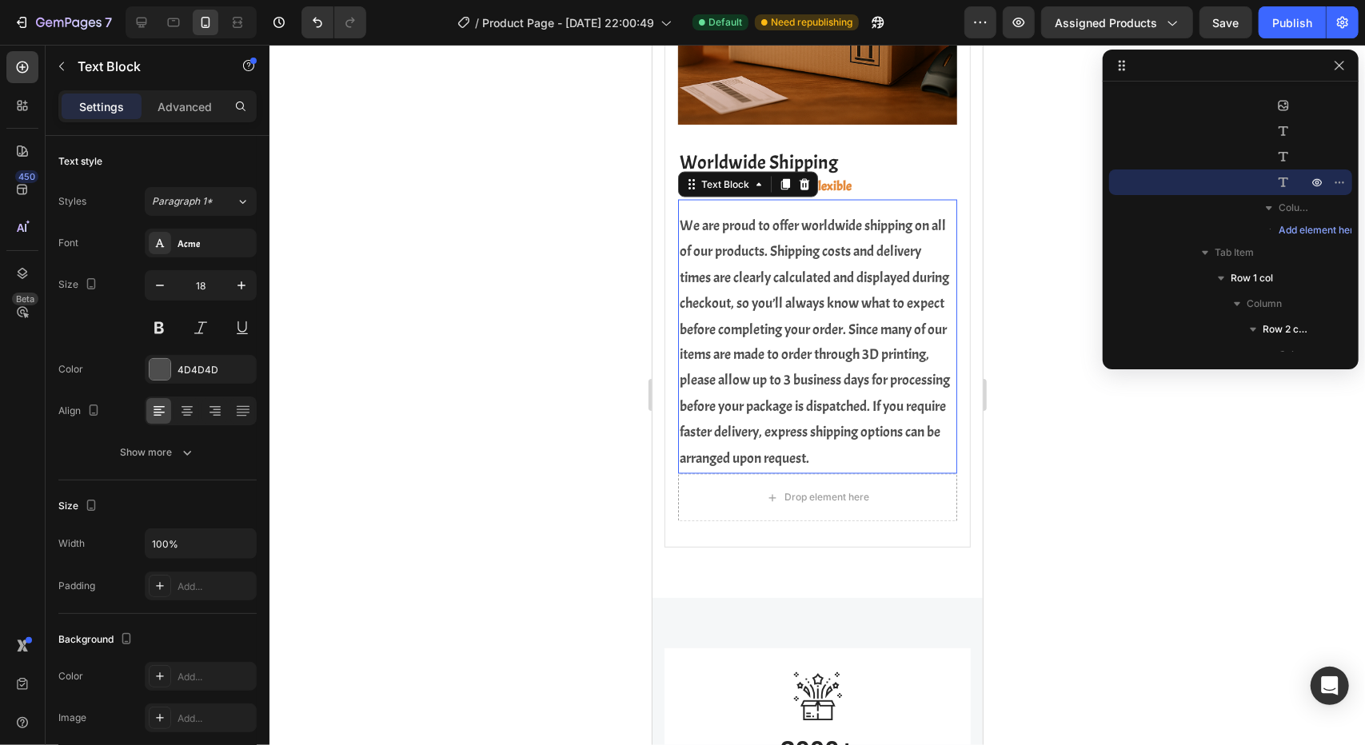
click at [768, 430] on p "We are proud to offer worldwide shipping on all of our products. Shipping costs…" at bounding box center [817, 342] width 276 height 259
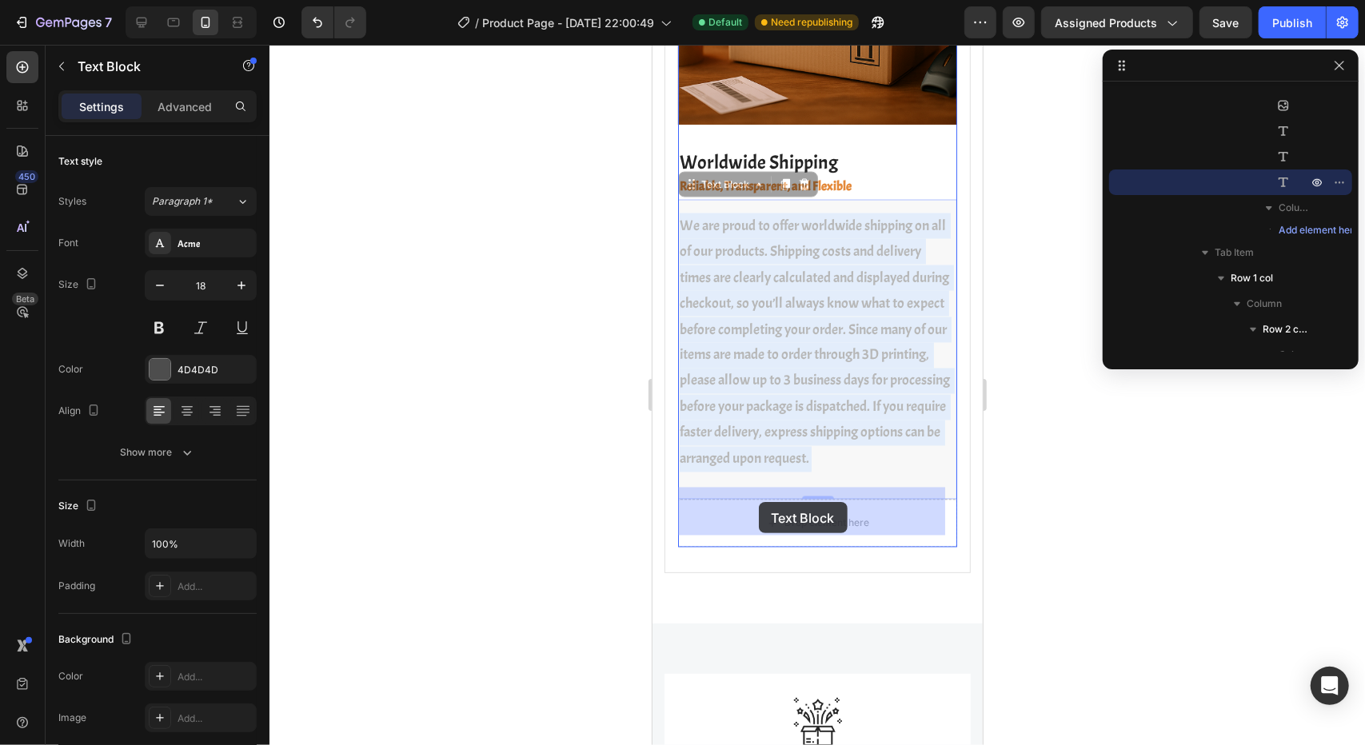
drag, startPoint x: 748, startPoint y: 348, endPoint x: 758, endPoint y: 501, distance: 153.8
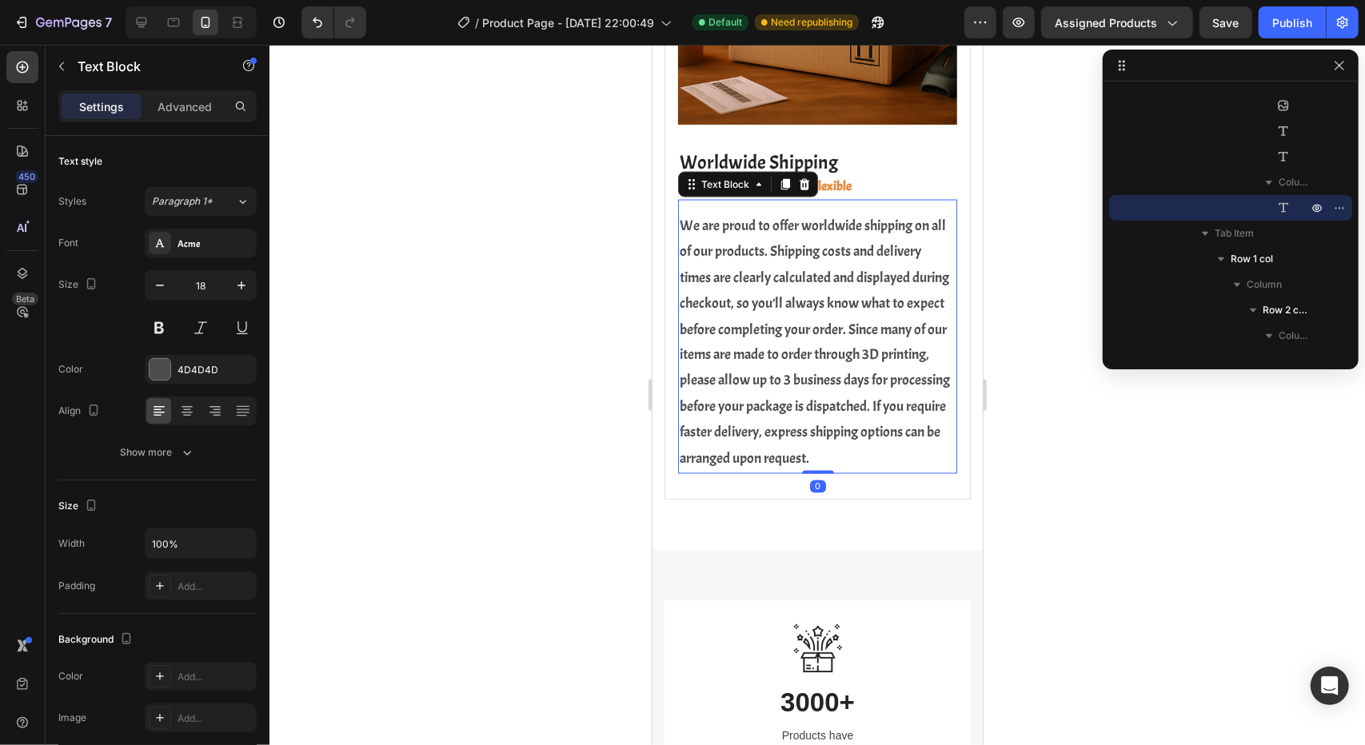
click at [1056, 455] on div at bounding box center [816, 395] width 1095 height 700
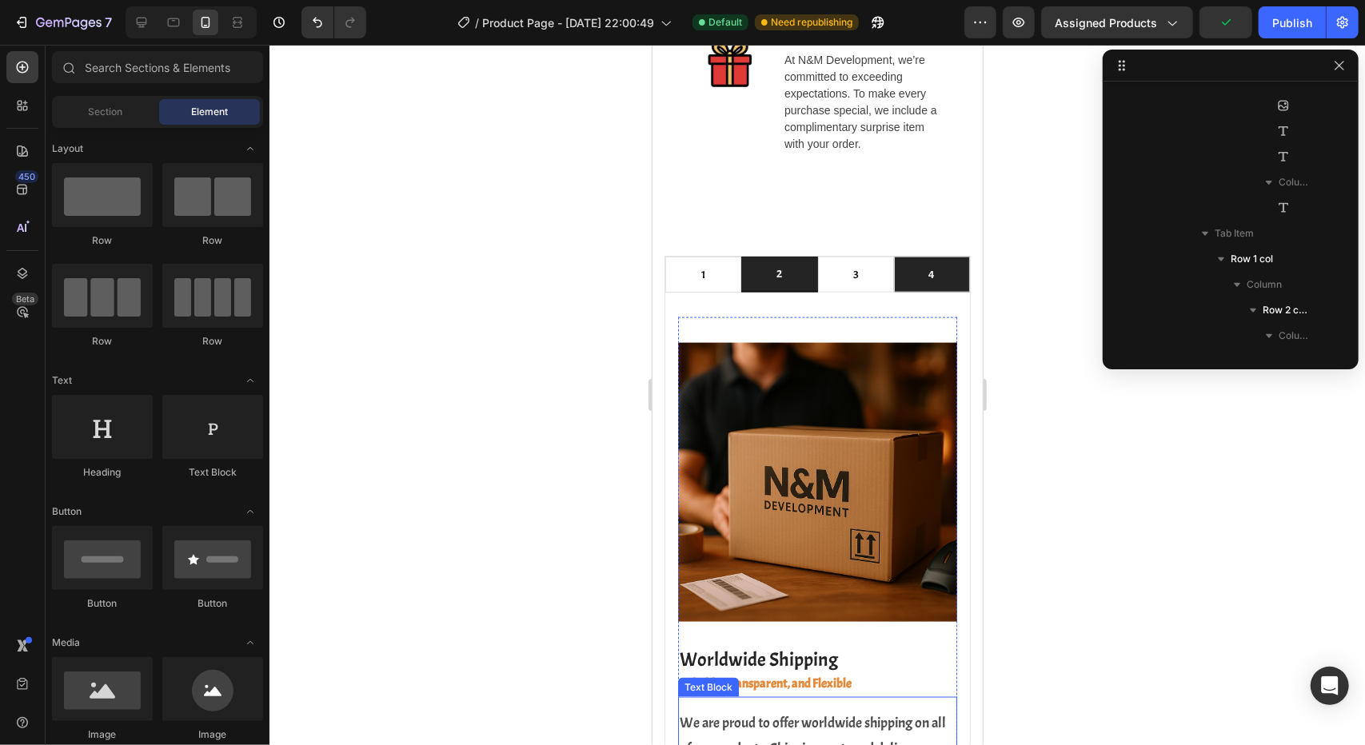
scroll to position [1274, 0]
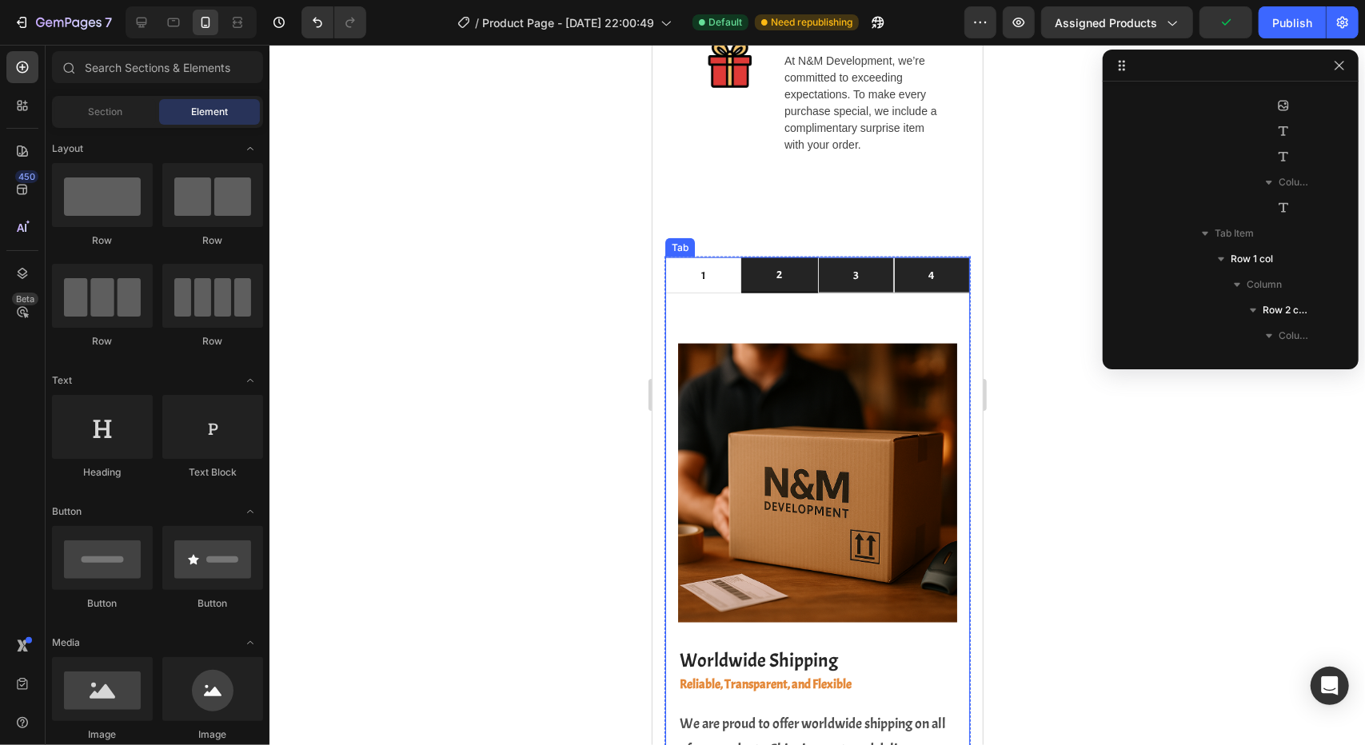
click at [851, 264] on div "3" at bounding box center [855, 275] width 10 height 22
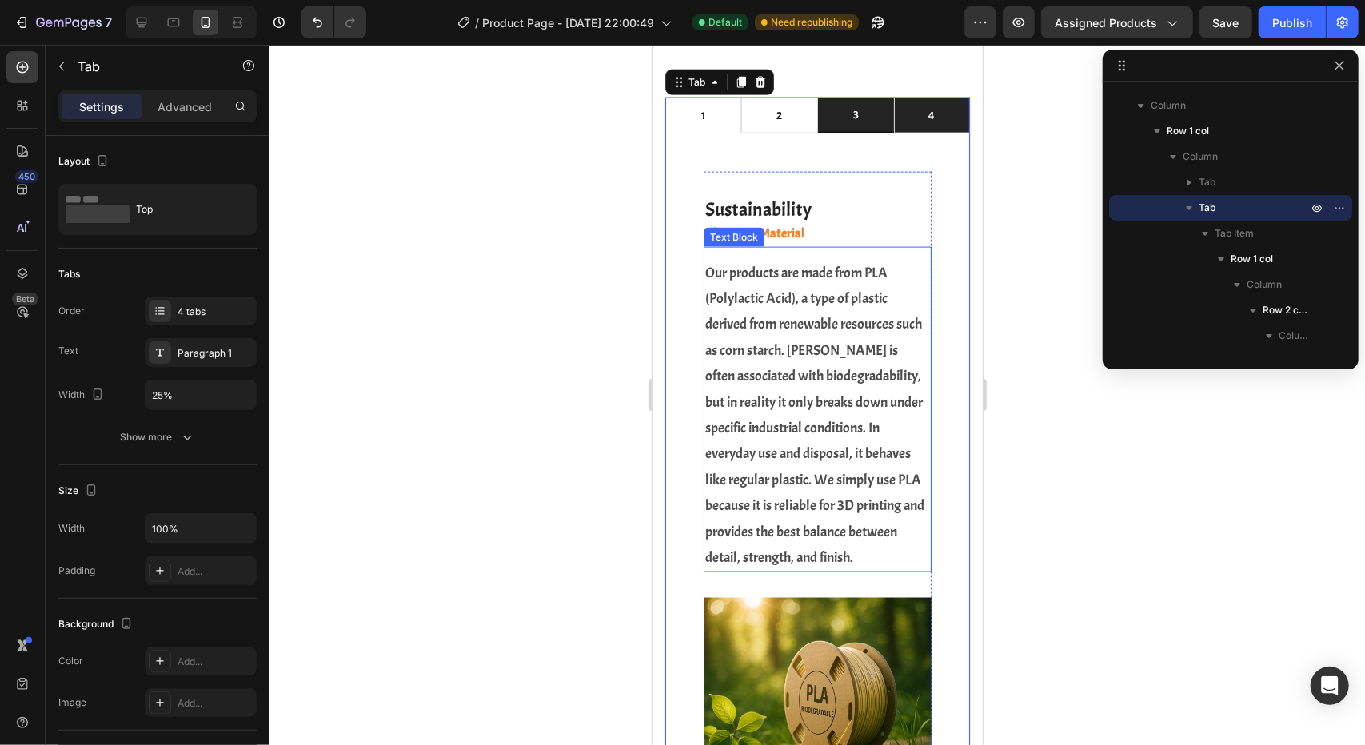
scroll to position [1354, 0]
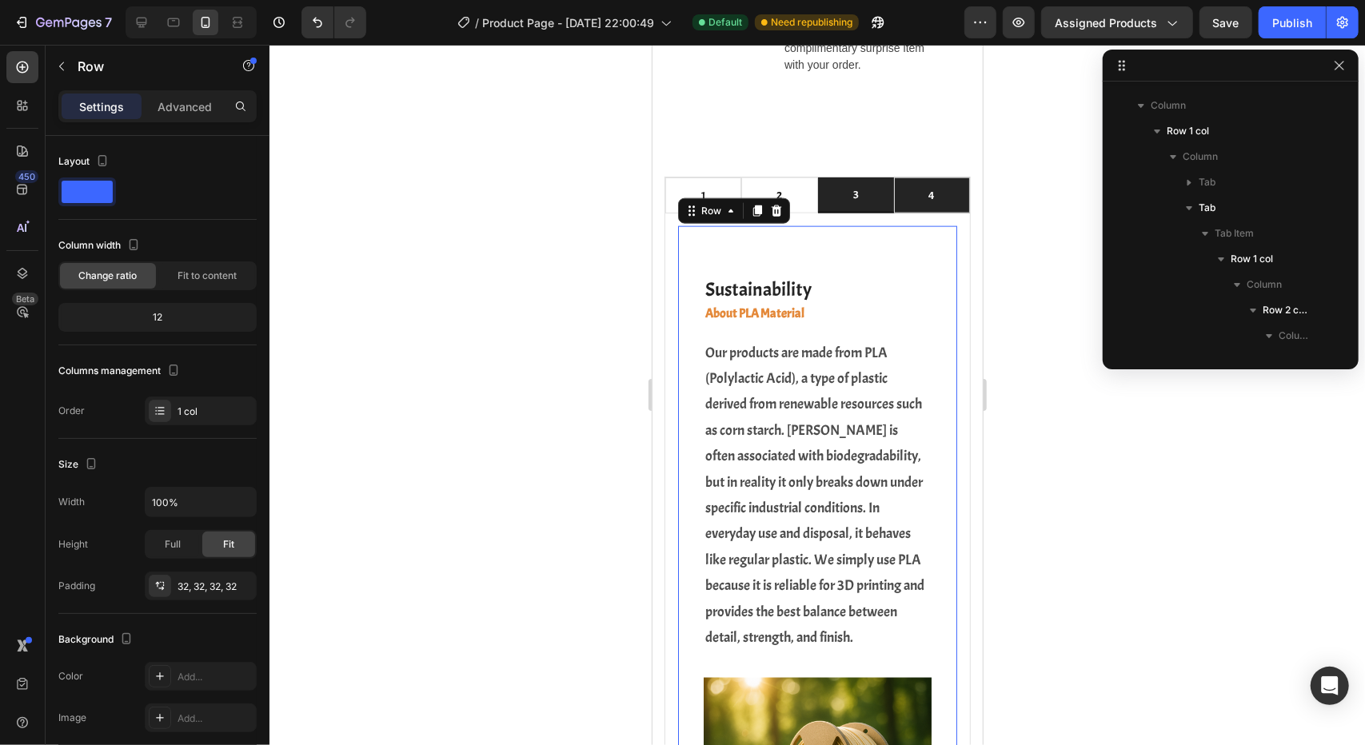
click at [691, 304] on div "Sustainability Heading About PLA Material Heading Our products are made from PL…" at bounding box center [816, 578] width 279 height 706
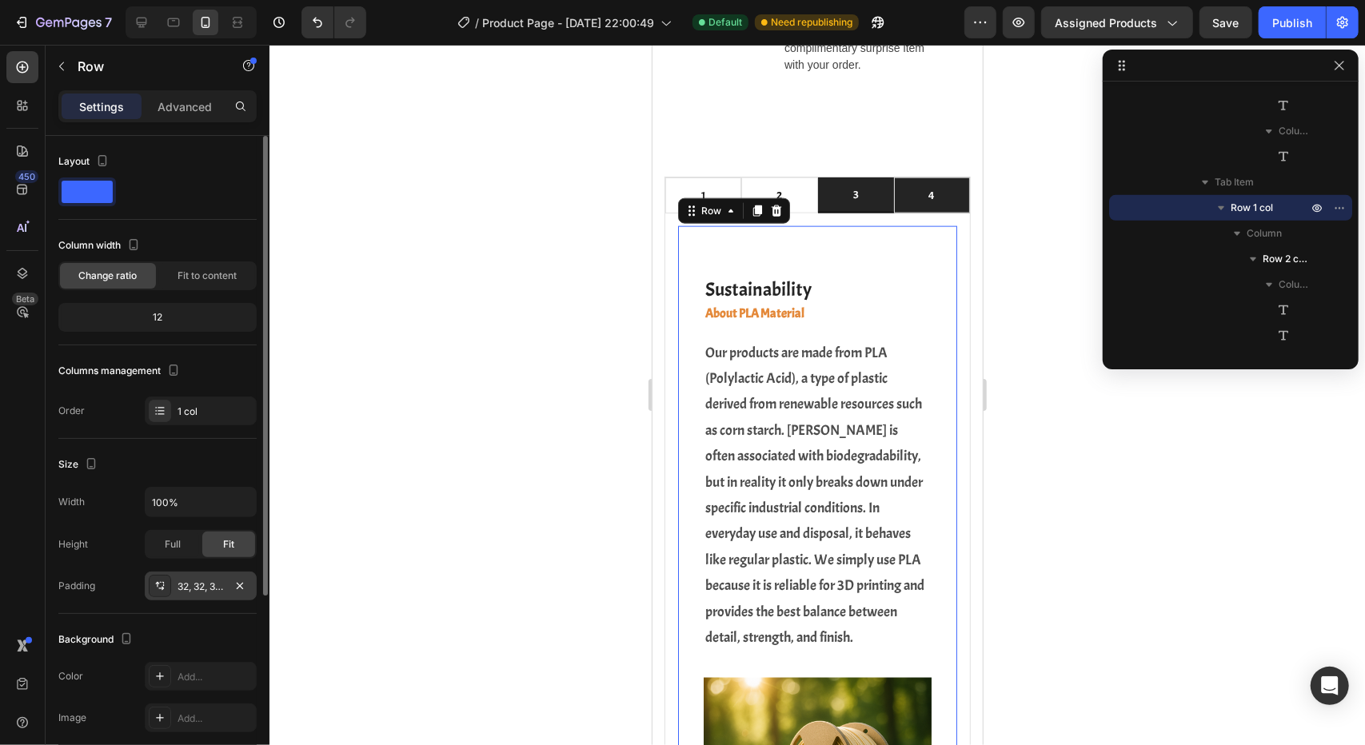
click at [203, 591] on div "32, 32, 32, 32" at bounding box center [201, 587] width 46 height 14
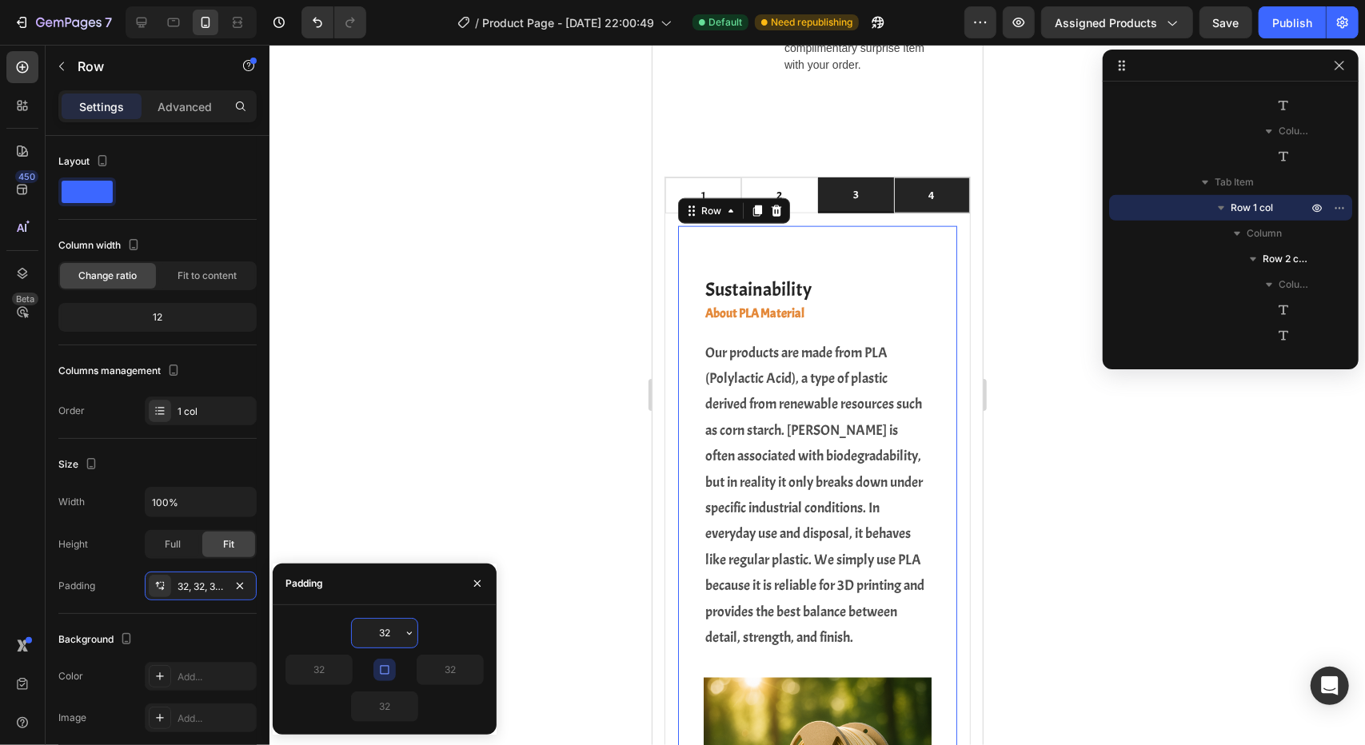
click at [390, 633] on input "32" at bounding box center [385, 633] width 66 height 29
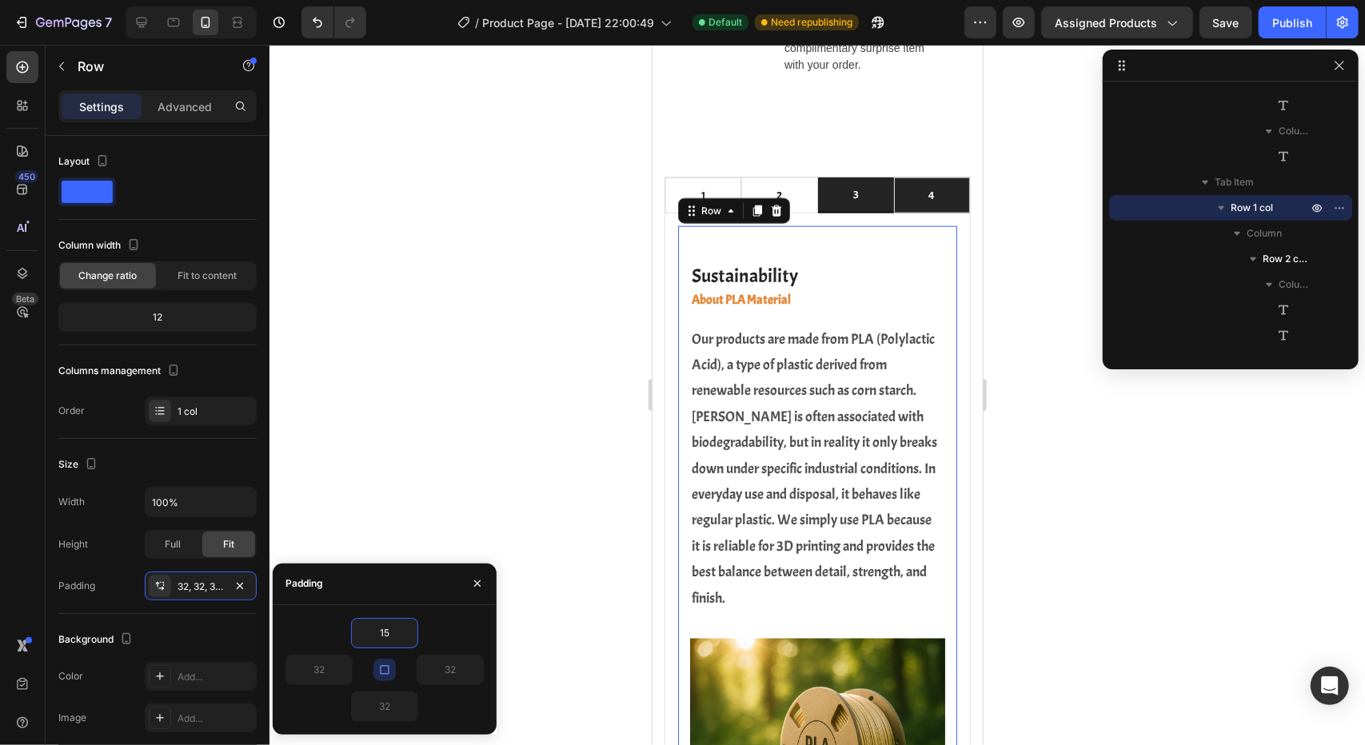
type input "15"
click at [386, 672] on icon "button" at bounding box center [384, 670] width 13 height 13
type input "15"
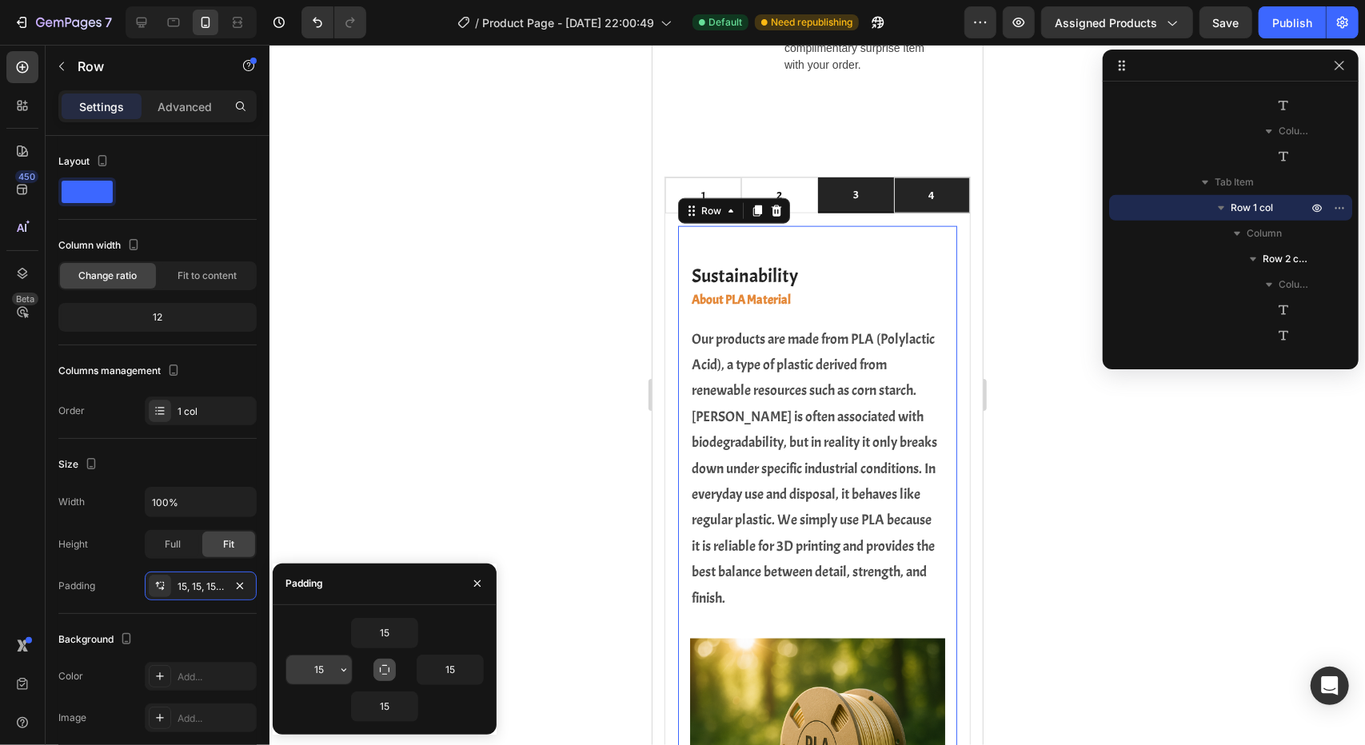
click at [325, 674] on input "15" at bounding box center [319, 670] width 66 height 29
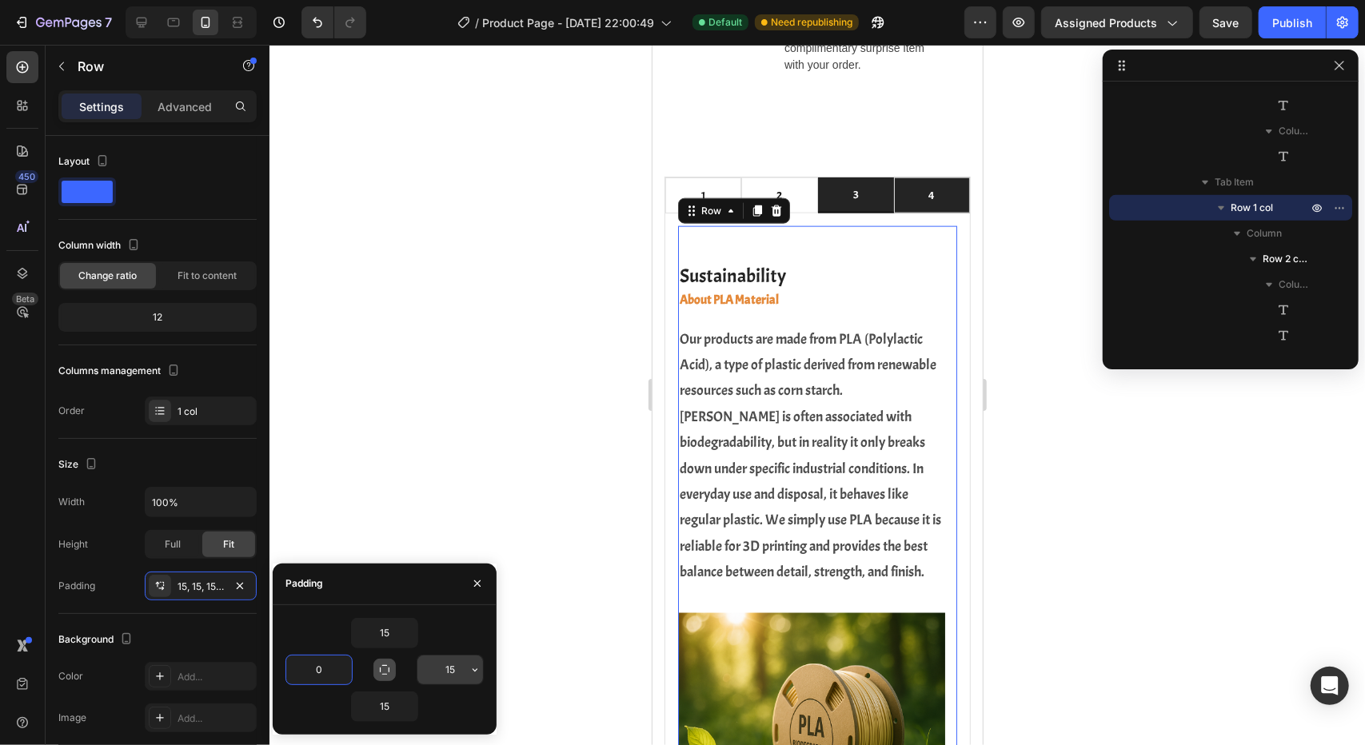
type input "0"
click at [459, 673] on input "15" at bounding box center [450, 670] width 66 height 29
type input "0"
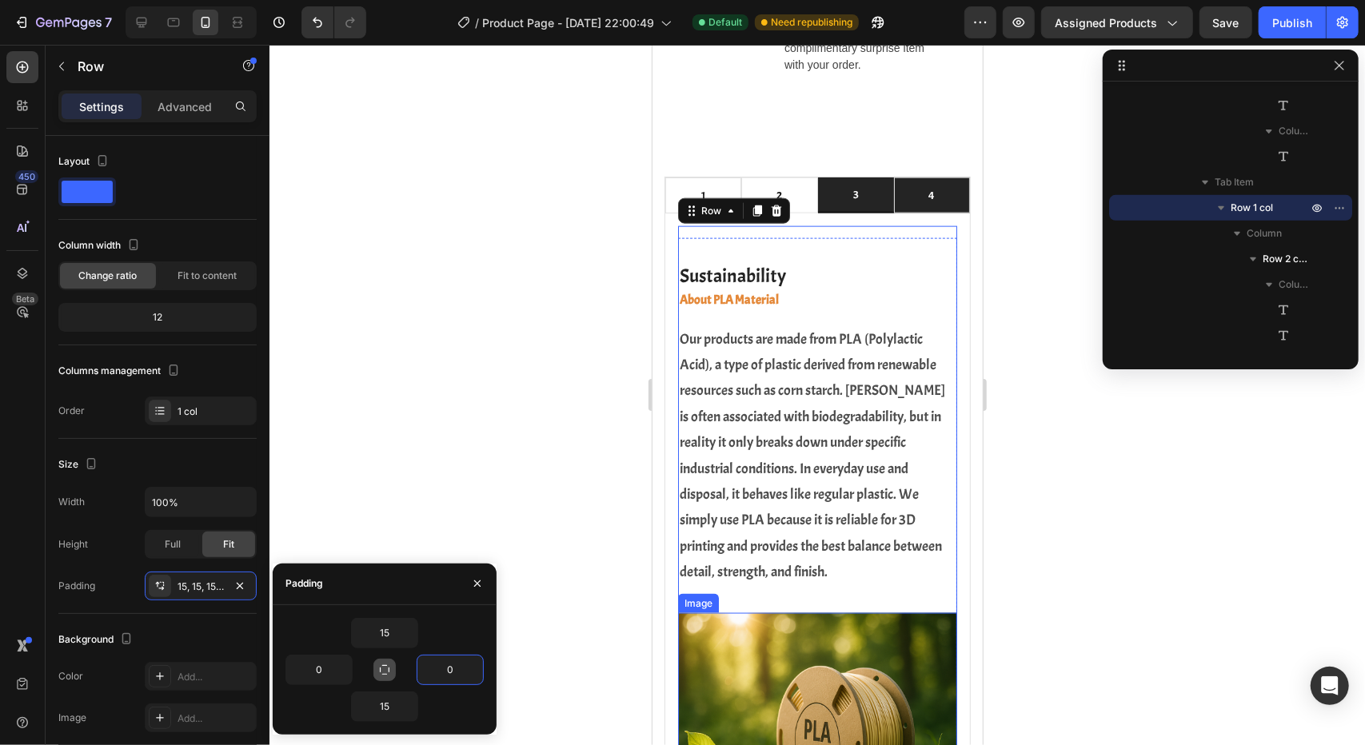
click at [782, 667] on img at bounding box center [816, 751] width 279 height 279
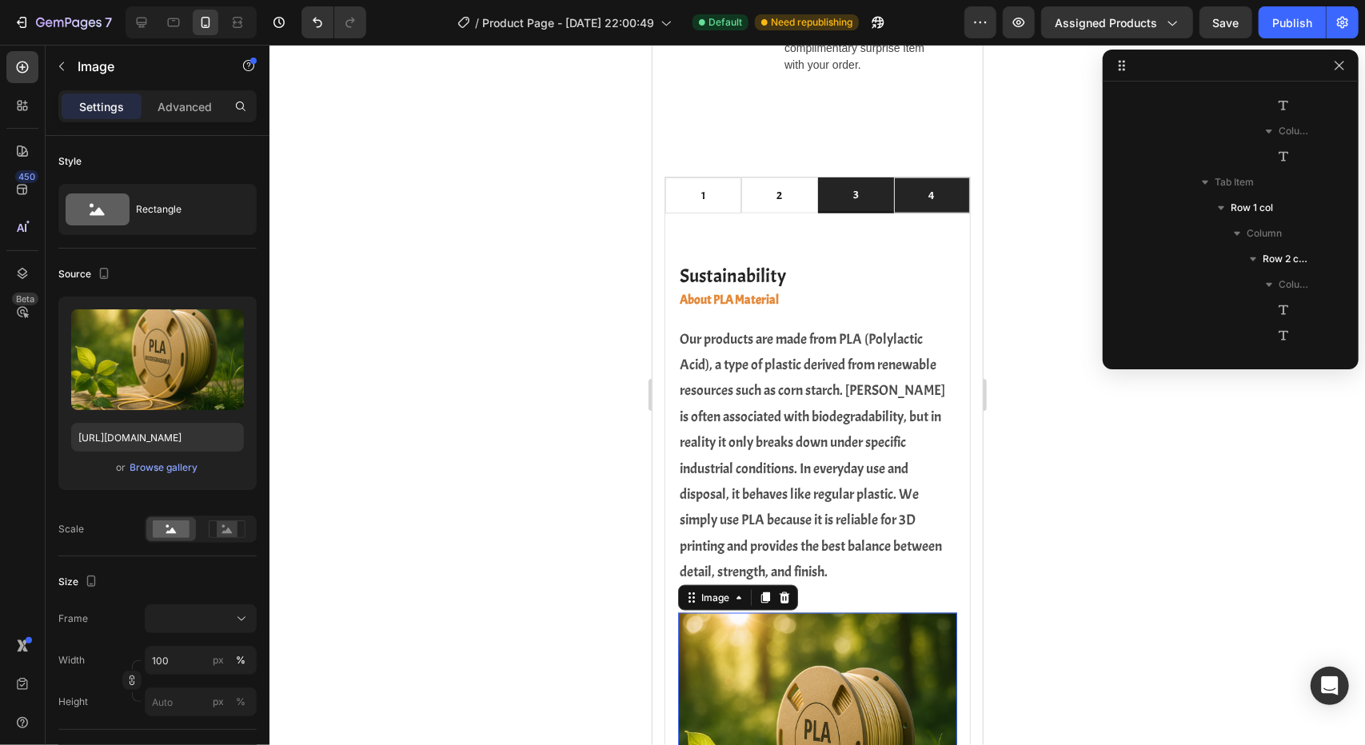
scroll to position [840, 0]
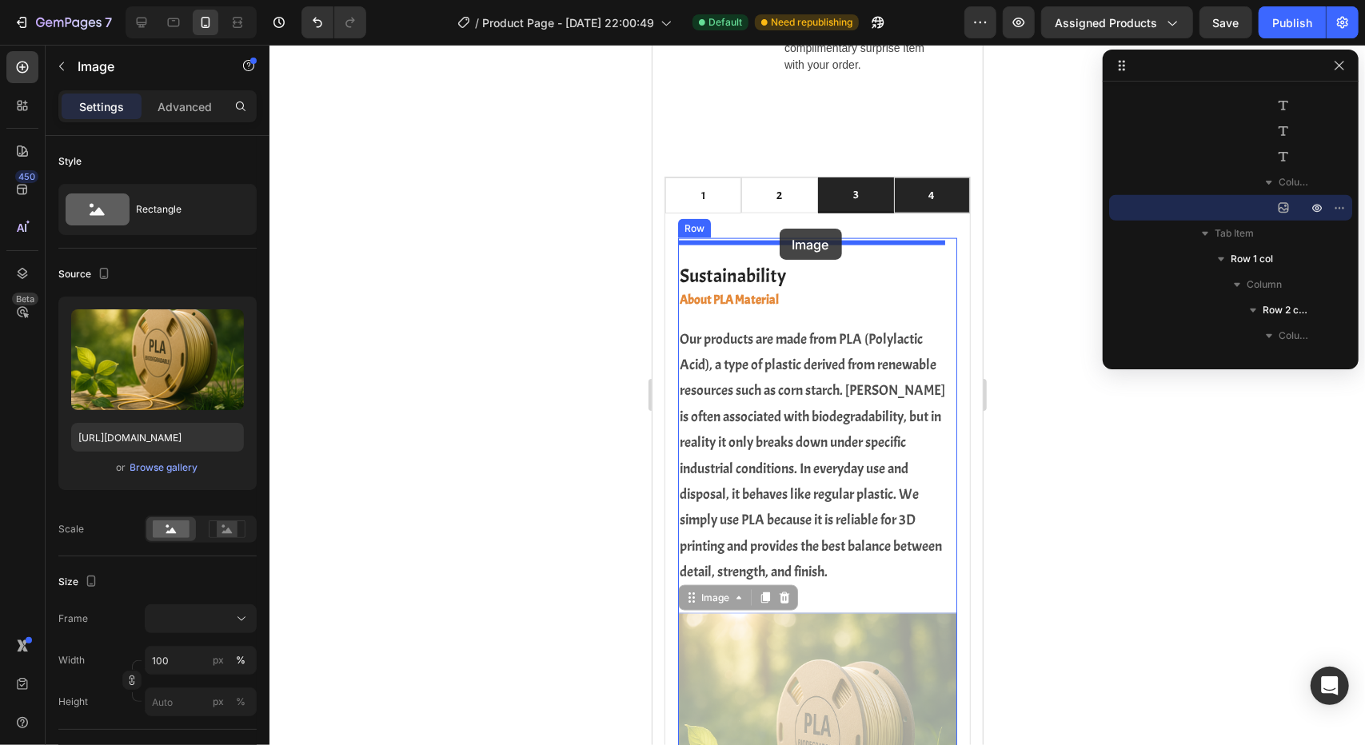
drag, startPoint x: 827, startPoint y: 665, endPoint x: 779, endPoint y: 228, distance: 440.0
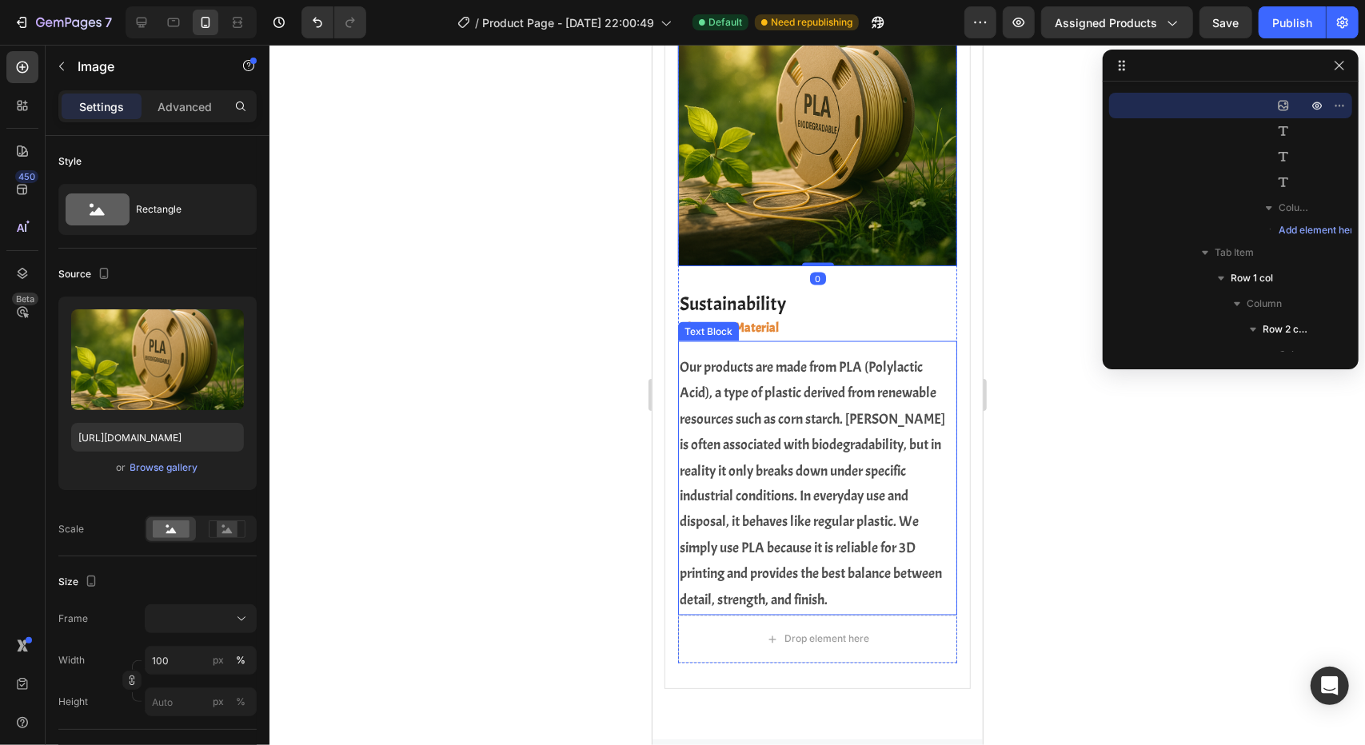
scroll to position [1674, 0]
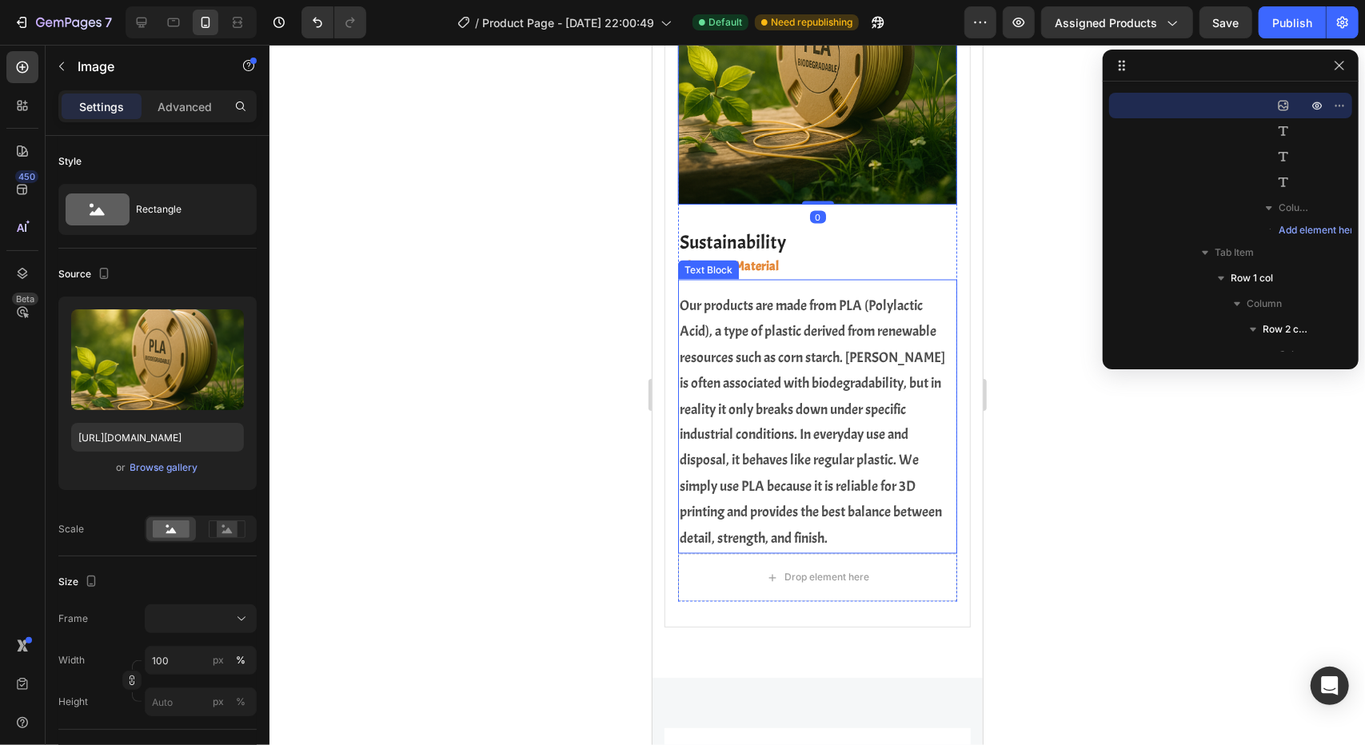
click at [776, 481] on p "Our products are made from PLA (Polylactic Acid), a type of plastic derived fro…" at bounding box center [817, 422] width 276 height 259
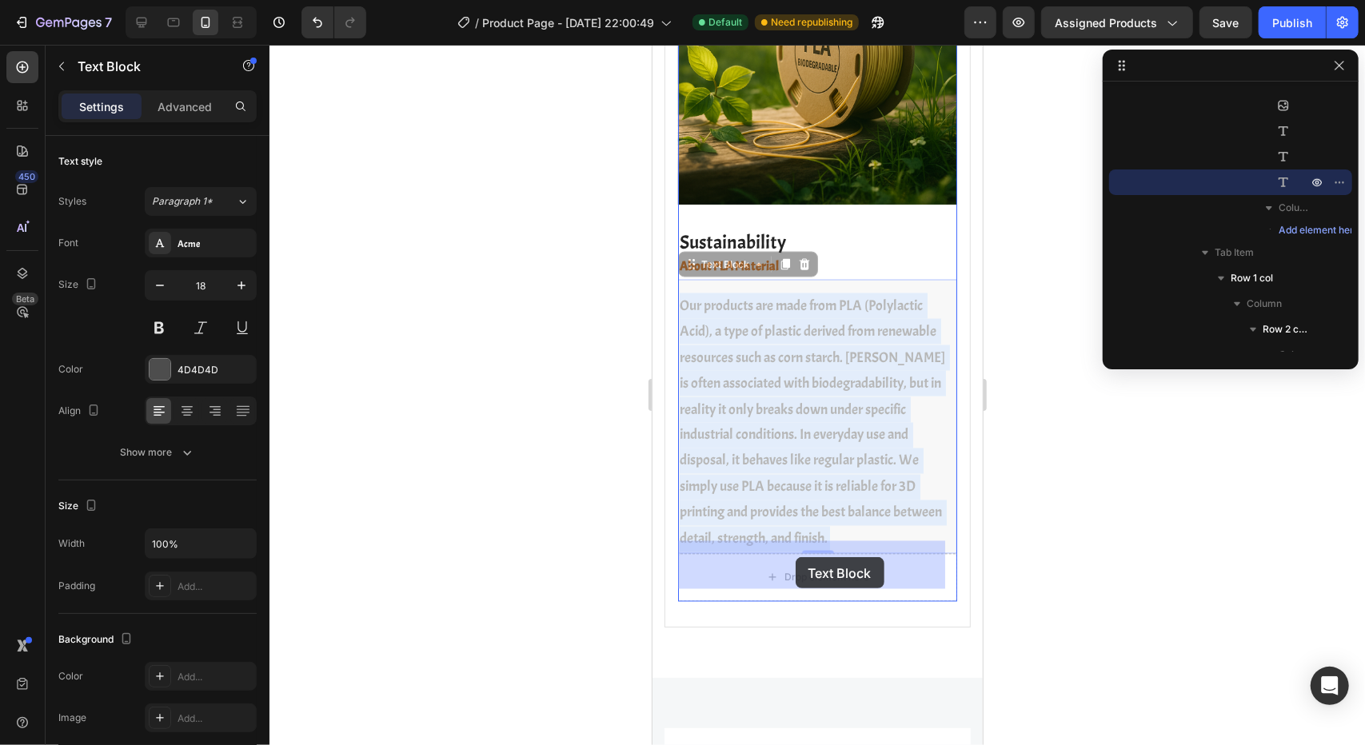
drag, startPoint x: 772, startPoint y: 488, endPoint x: 795, endPoint y: 557, distance: 72.3
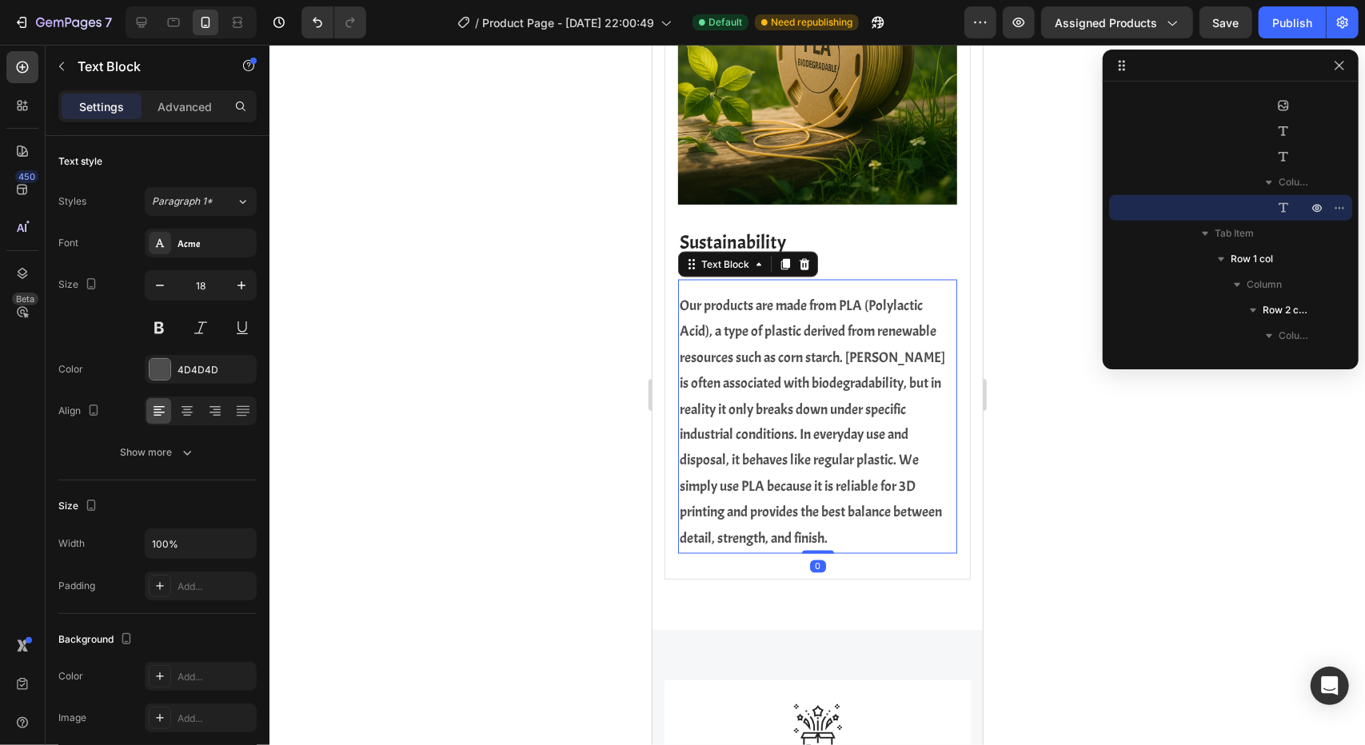
click at [1023, 463] on div at bounding box center [816, 395] width 1095 height 700
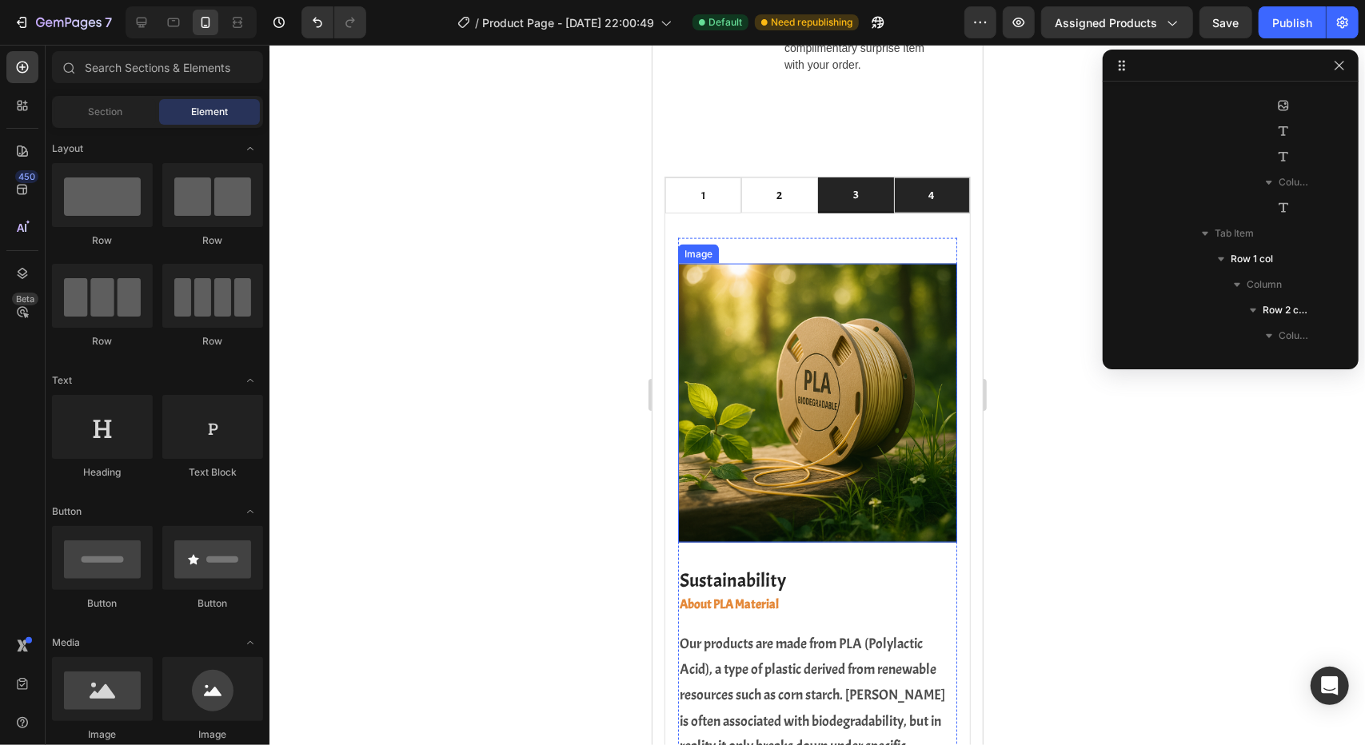
scroll to position [1386, 0]
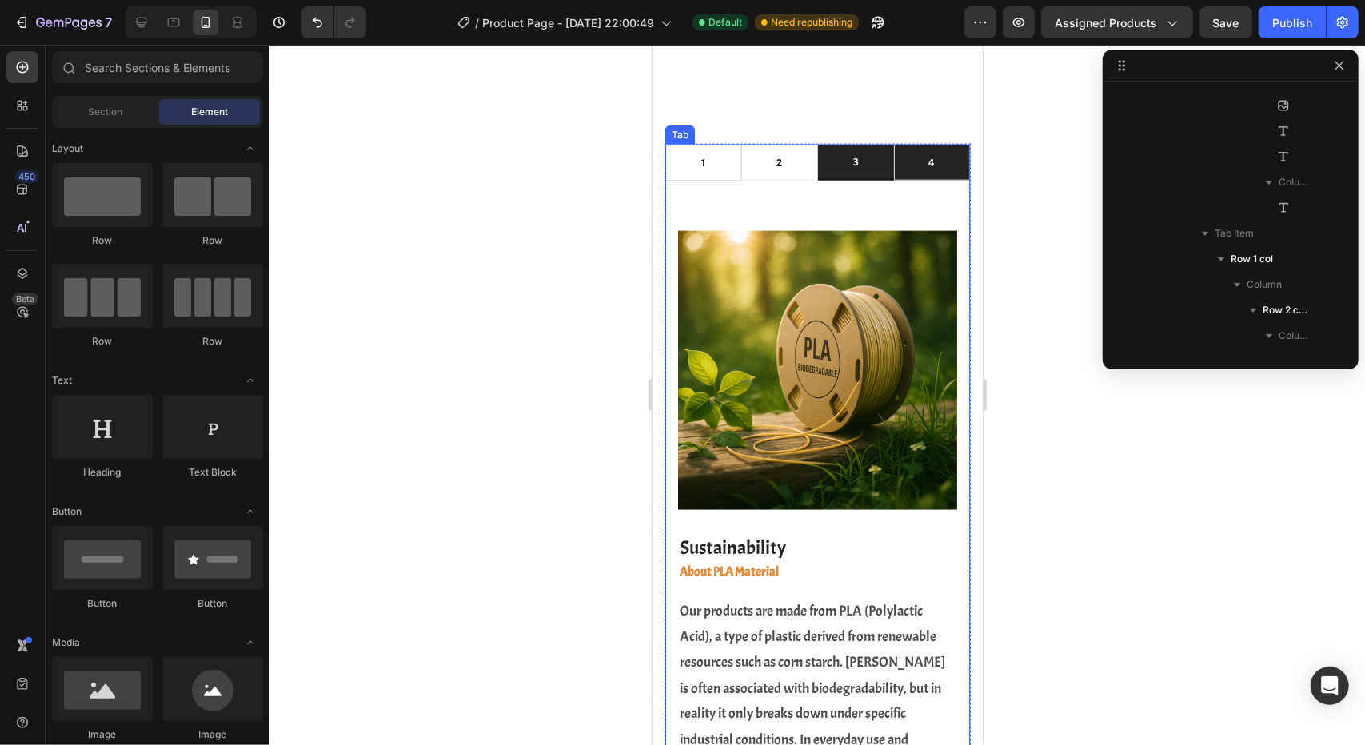
click at [902, 144] on li "4" at bounding box center [931, 162] width 76 height 36
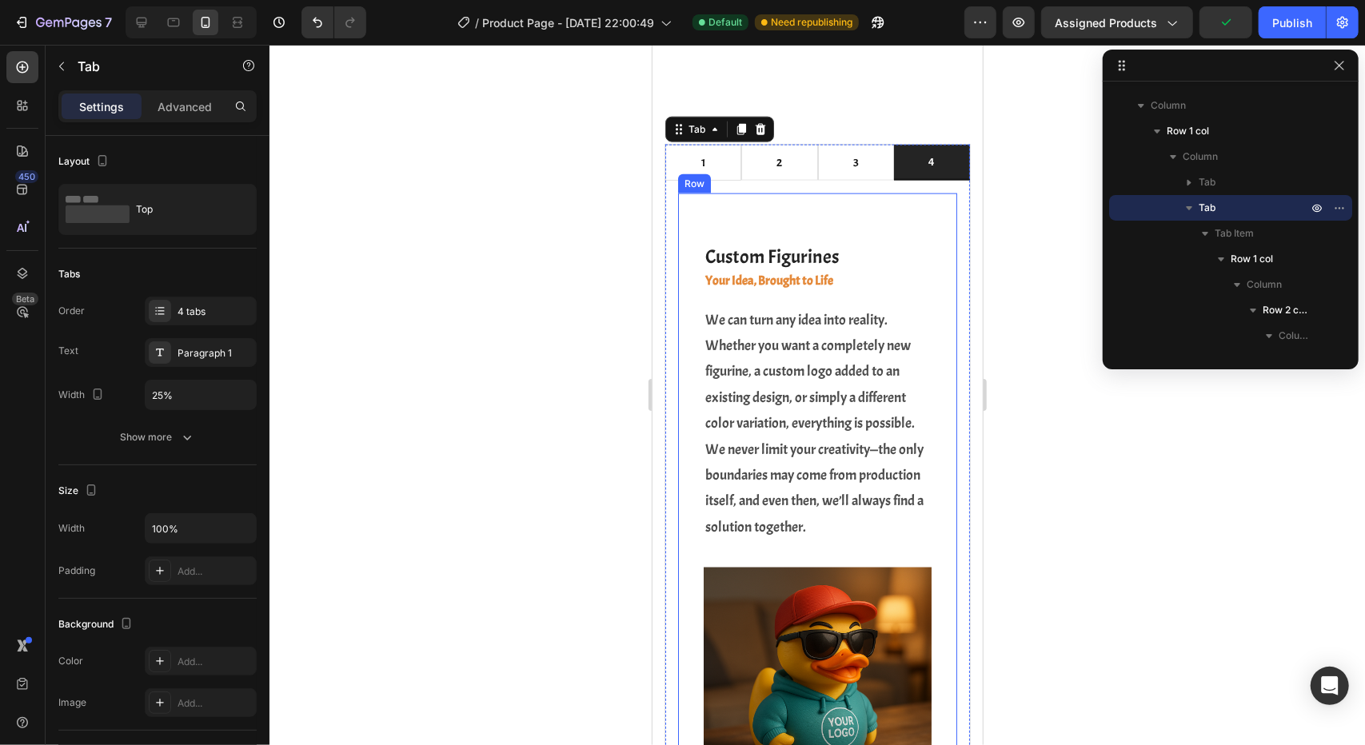
click at [686, 307] on div "Custom Figurines Heading Your Idea, Brought to Life Heading We can turn any ide…" at bounding box center [816, 509] width 279 height 632
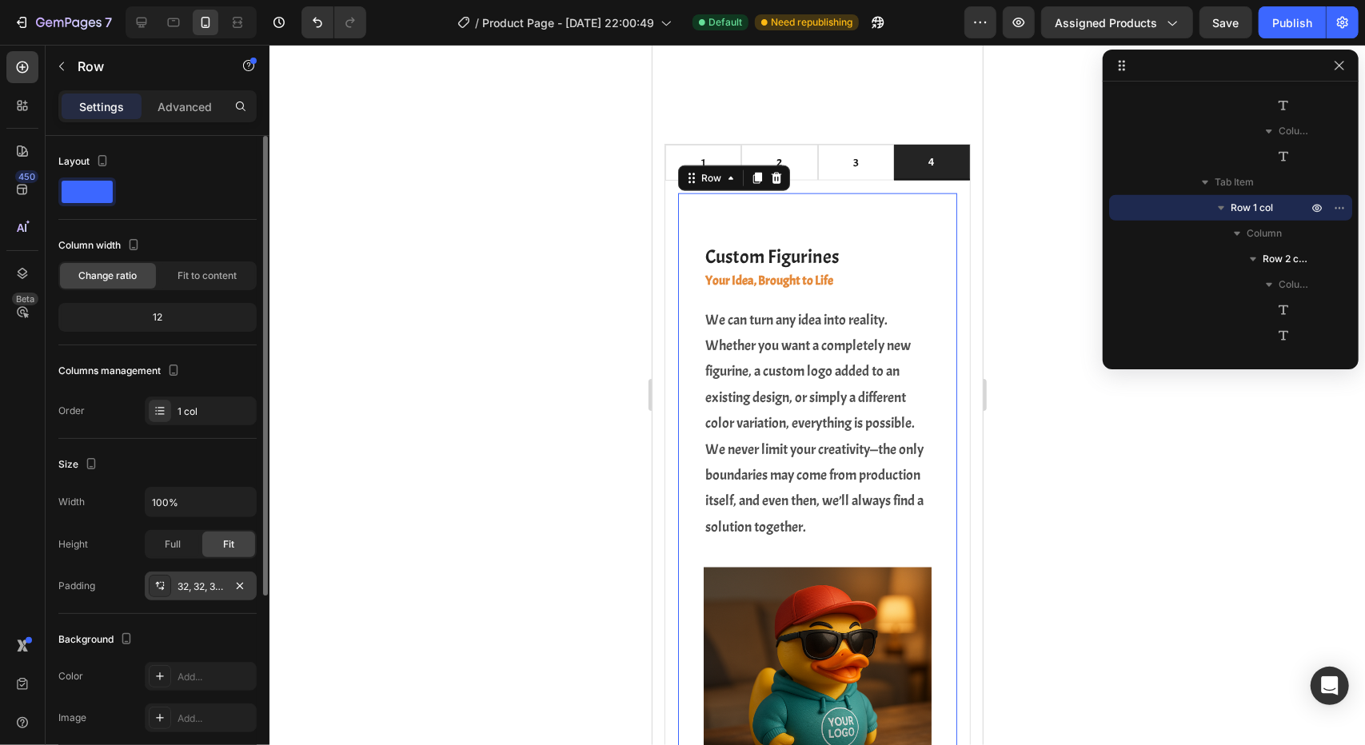
click at [217, 588] on div "32, 32, 32, 32" at bounding box center [201, 587] width 46 height 14
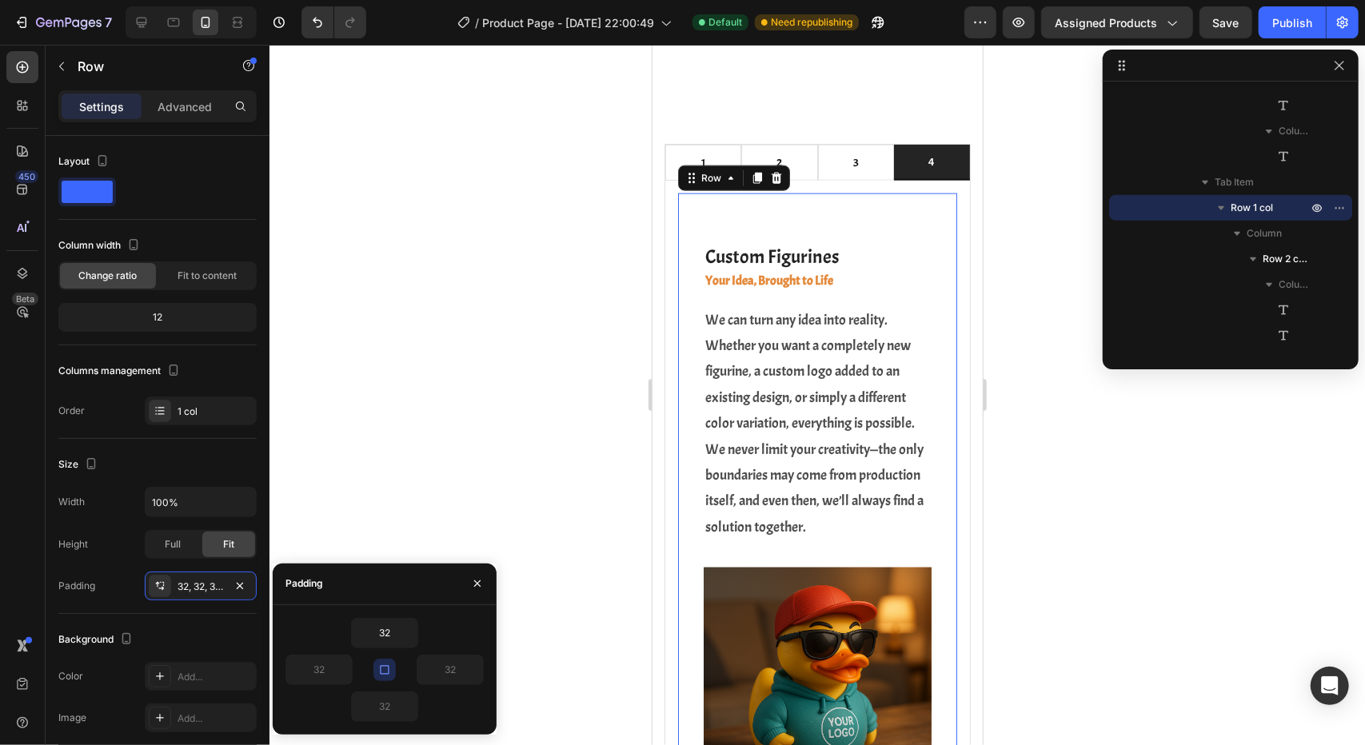
click at [384, 669] on icon "button" at bounding box center [384, 670] width 13 height 13
click at [384, 671] on icon "button" at bounding box center [384, 670] width 13 height 13
click at [385, 636] on input "32" at bounding box center [385, 633] width 66 height 29
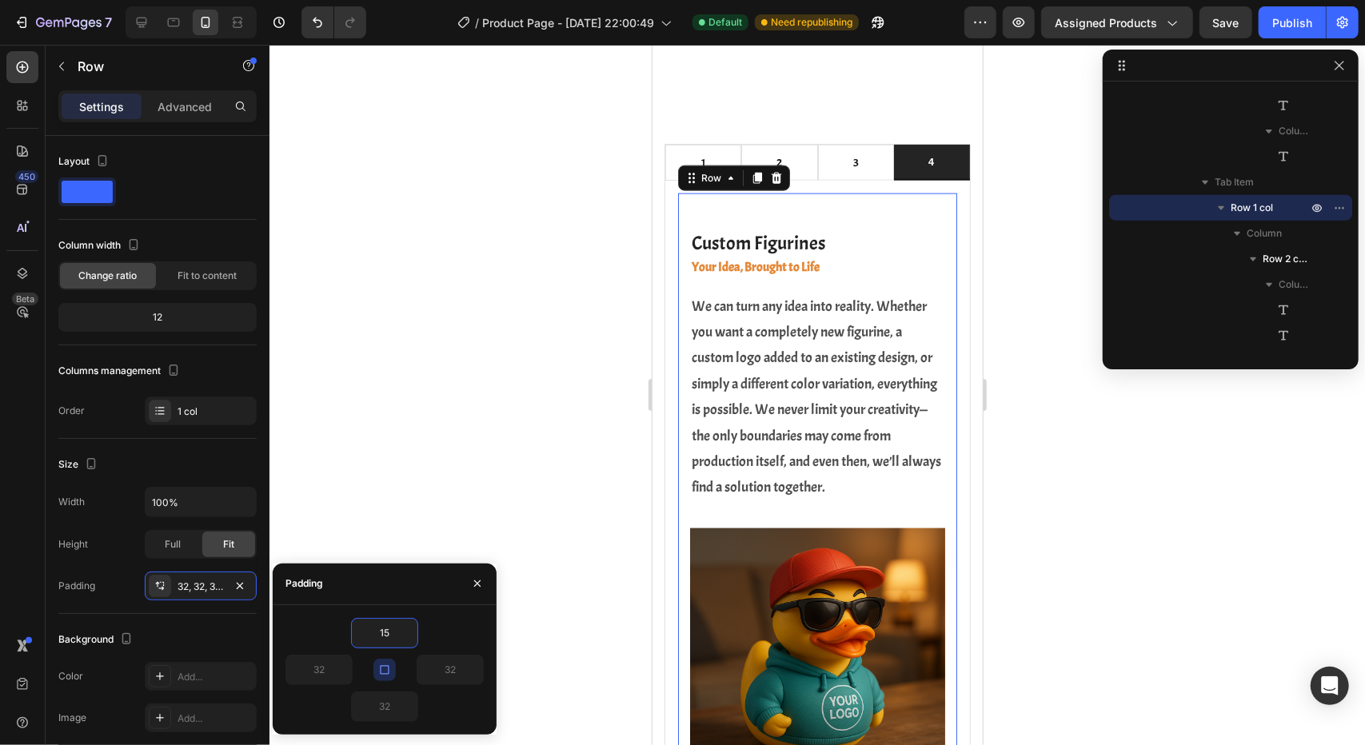
type input "15"
click at [388, 667] on icon "button" at bounding box center [384, 670] width 13 height 13
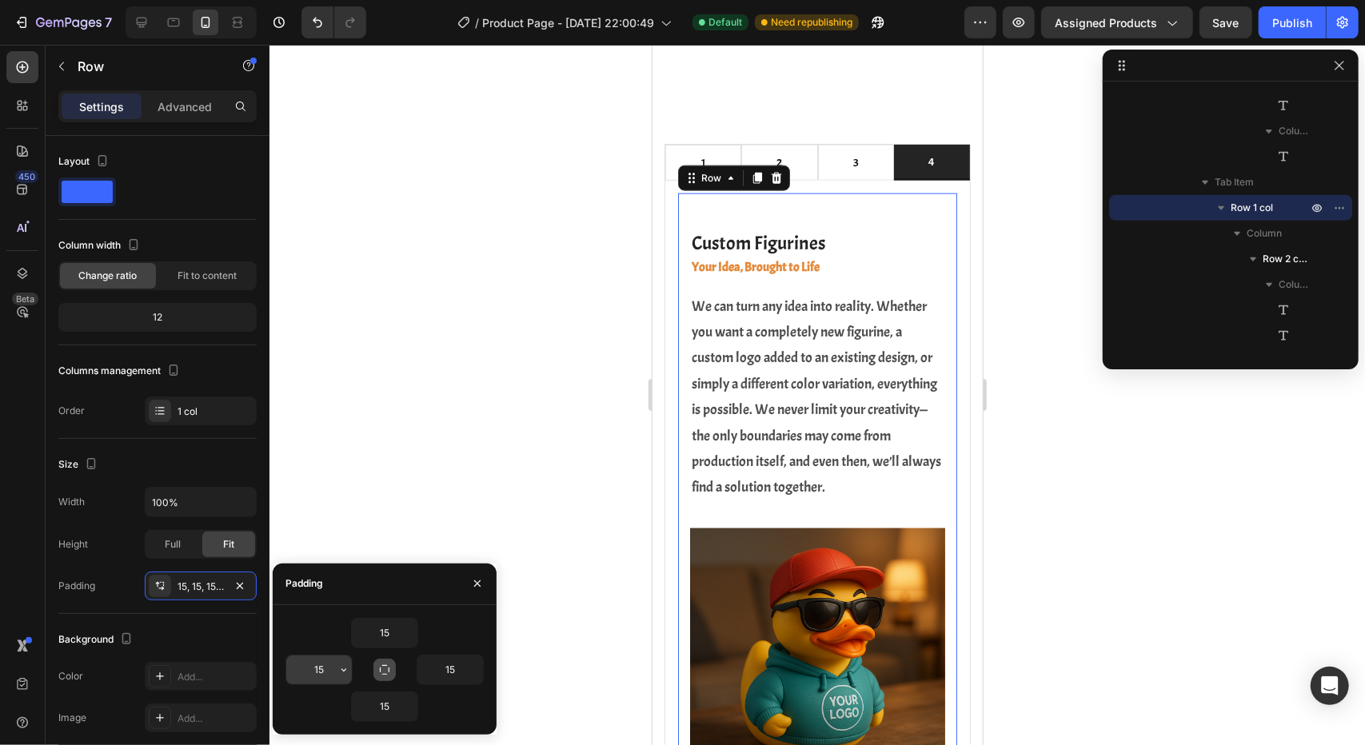
click at [333, 668] on input "15" at bounding box center [319, 670] width 66 height 29
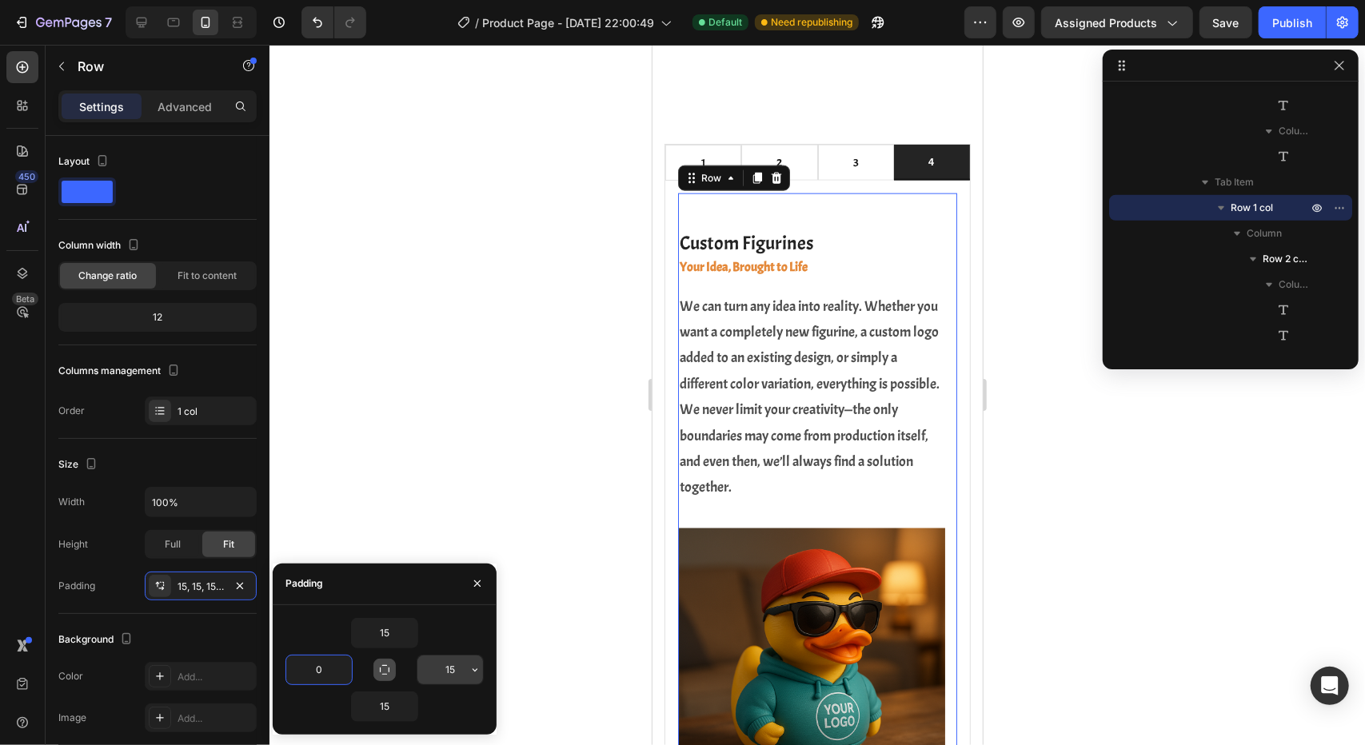
type input "0"
click at [453, 673] on input "15" at bounding box center [450, 670] width 66 height 29
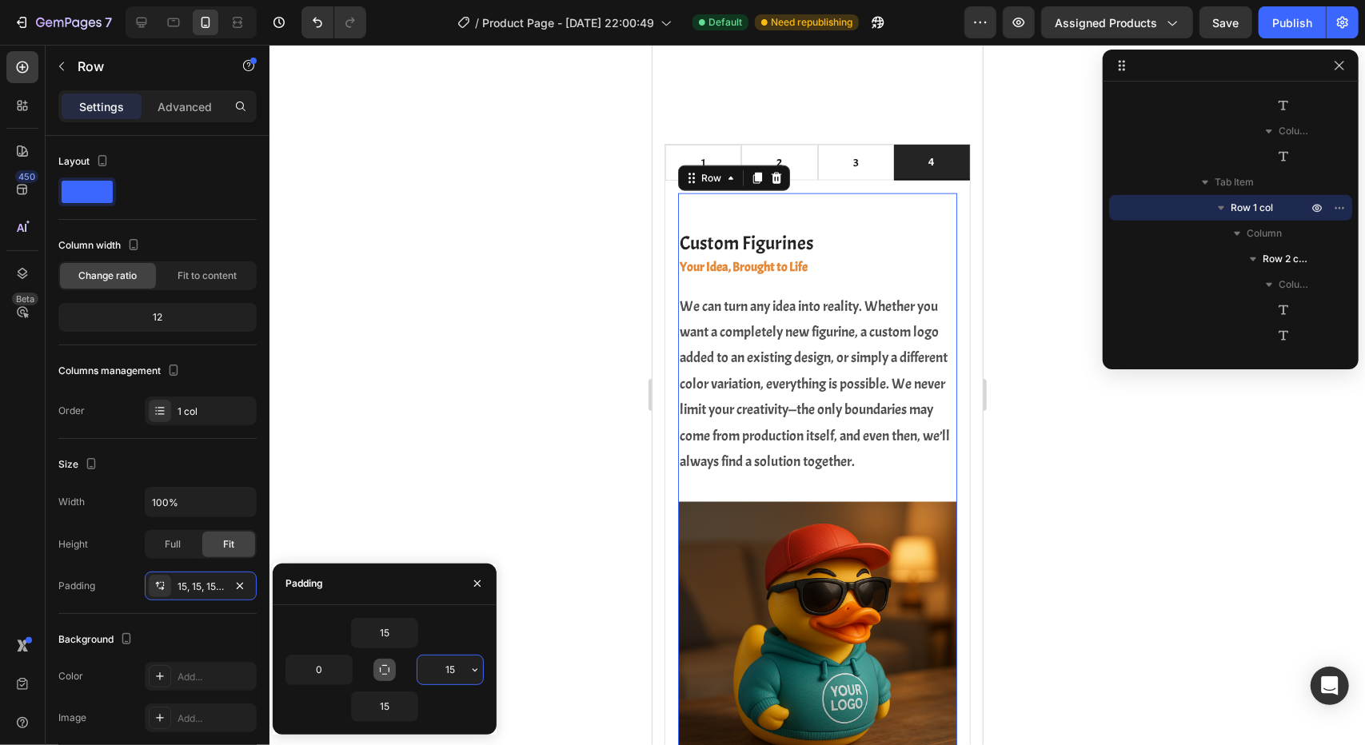
type input "0"
click at [817, 569] on img at bounding box center [816, 640] width 279 height 279
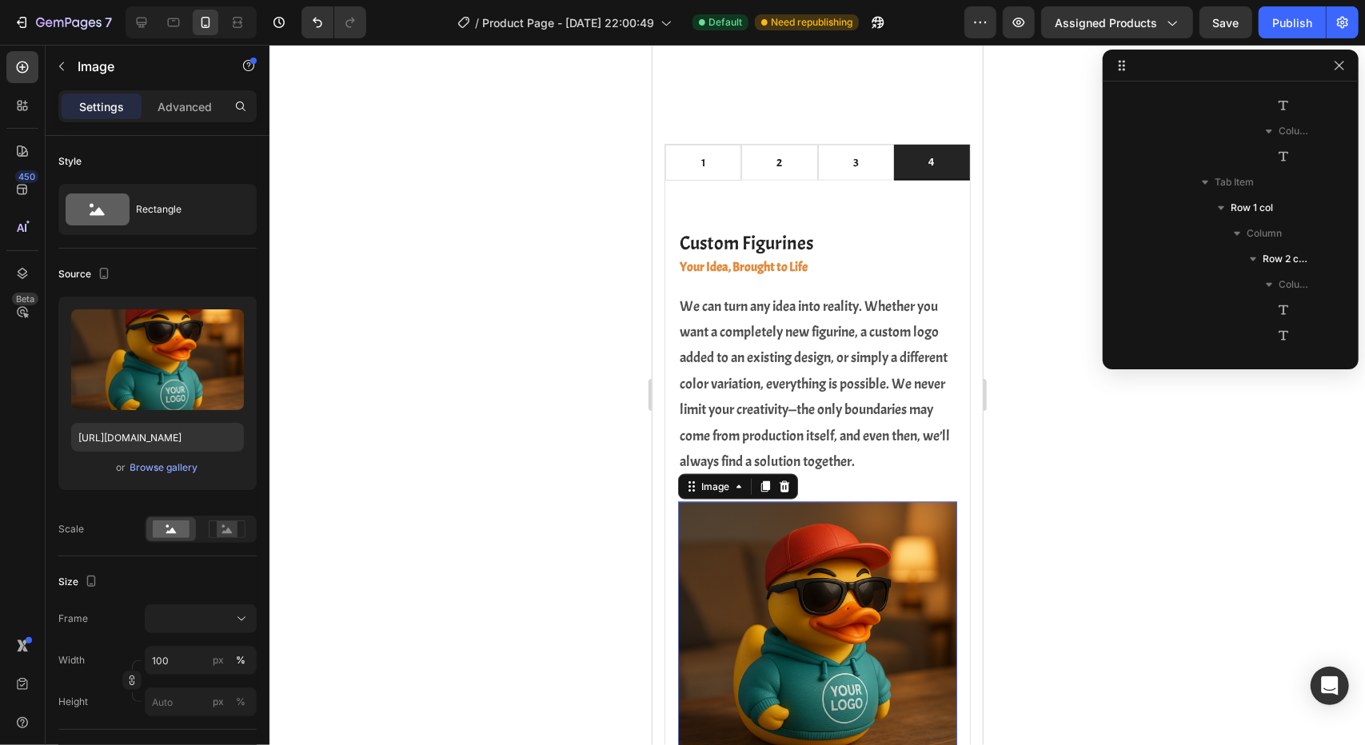
scroll to position [1095, 0]
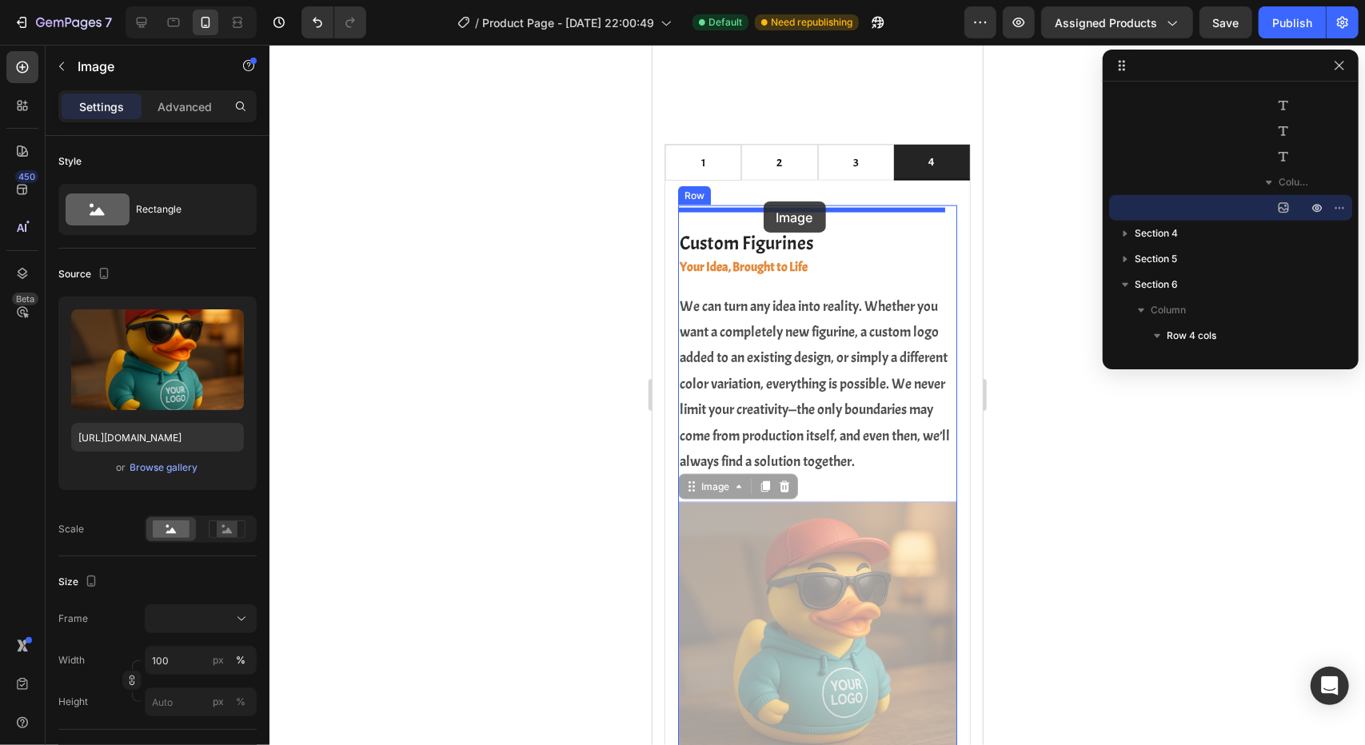
drag, startPoint x: 760, startPoint y: 620, endPoint x: 763, endPoint y: 201, distance: 419.8
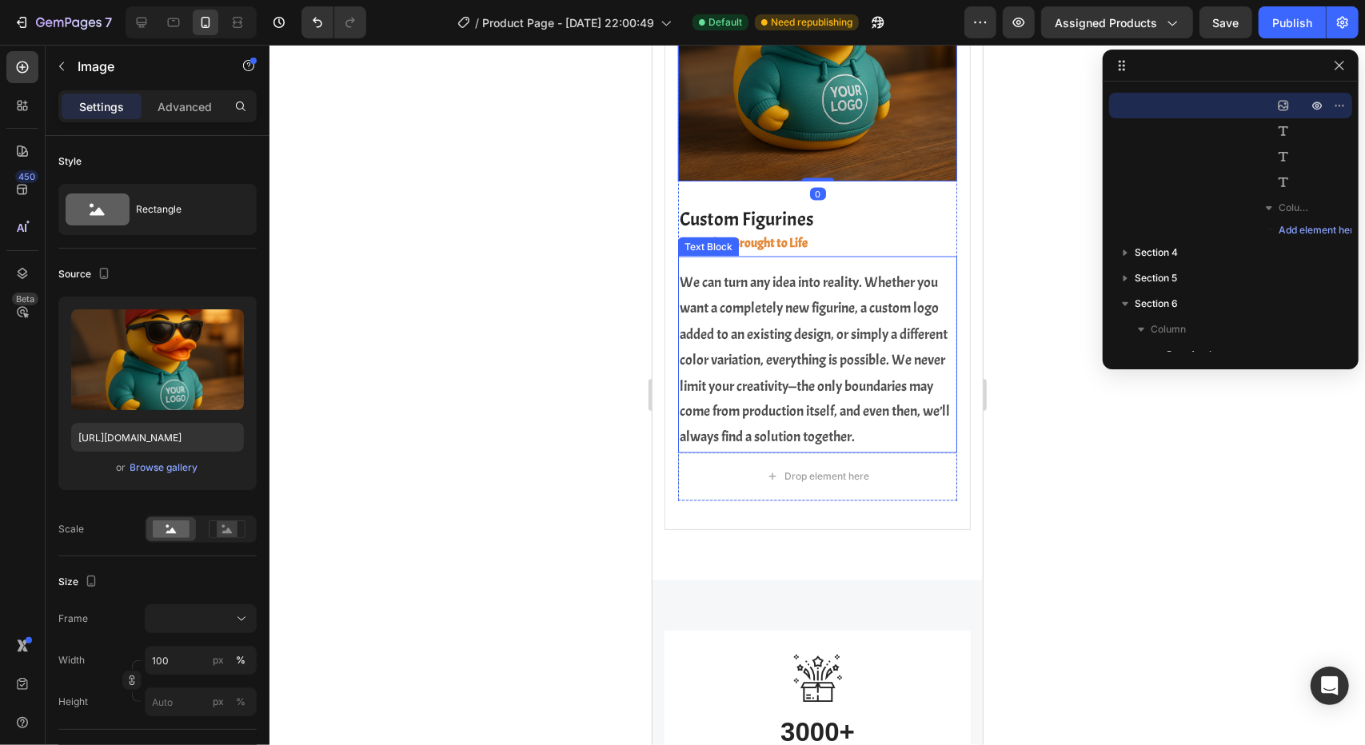
scroll to position [1706, 0]
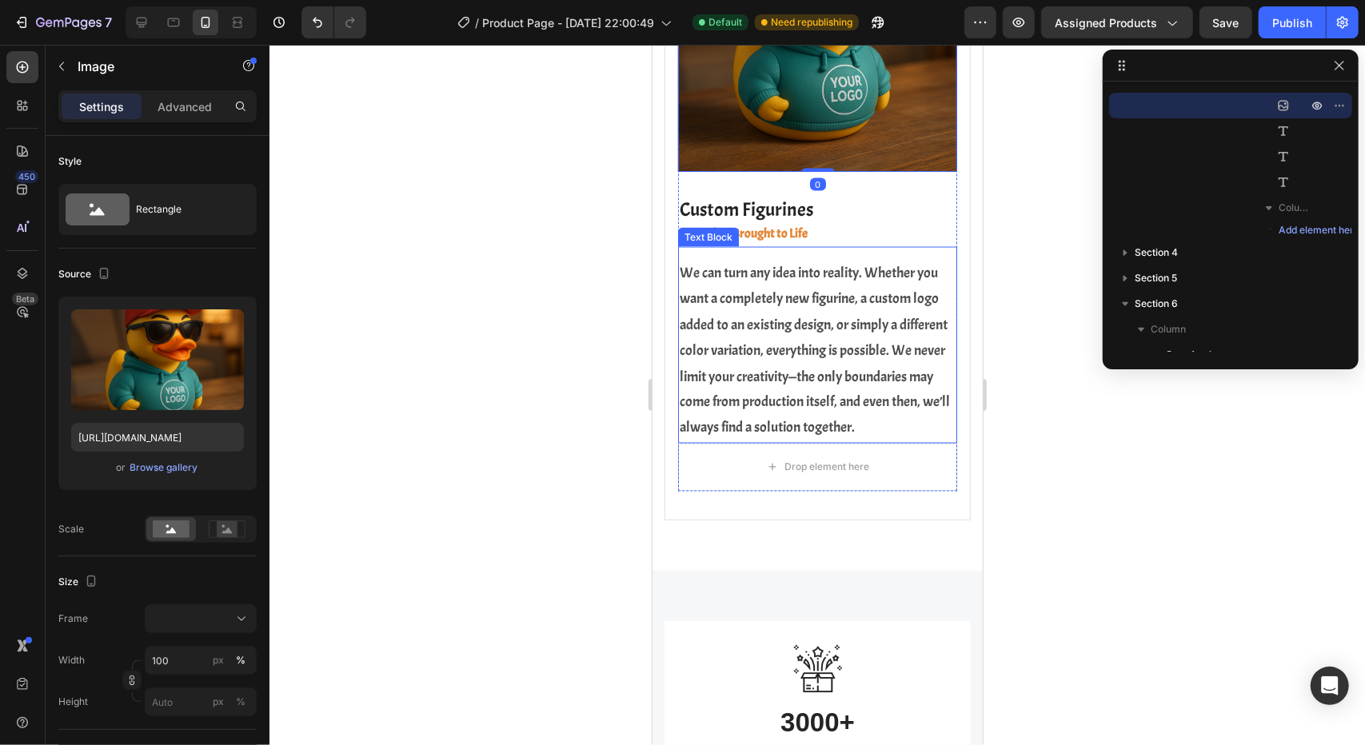
click at [788, 401] on p "We can turn any idea into reality. Whether you want a completely new figurine, …" at bounding box center [817, 351] width 276 height 182
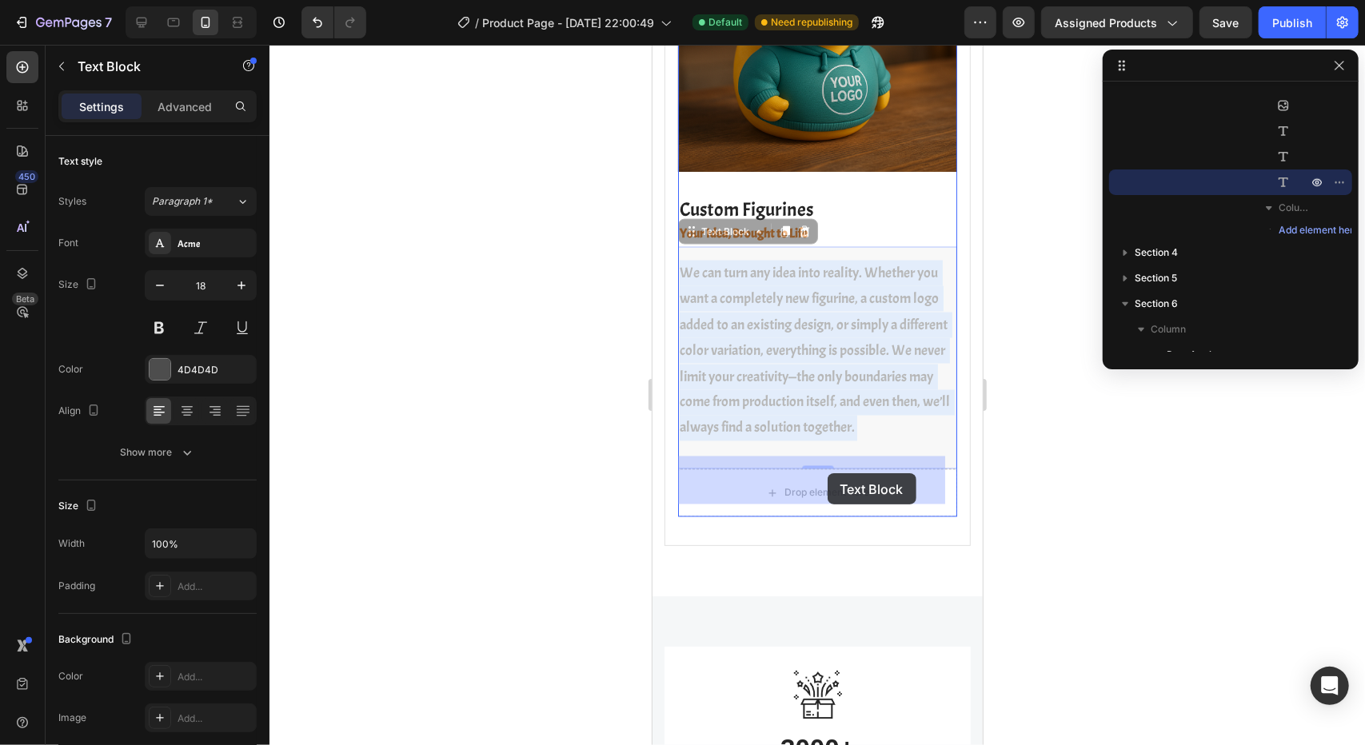
drag, startPoint x: 762, startPoint y: 369, endPoint x: 827, endPoint y: 473, distance: 121.8
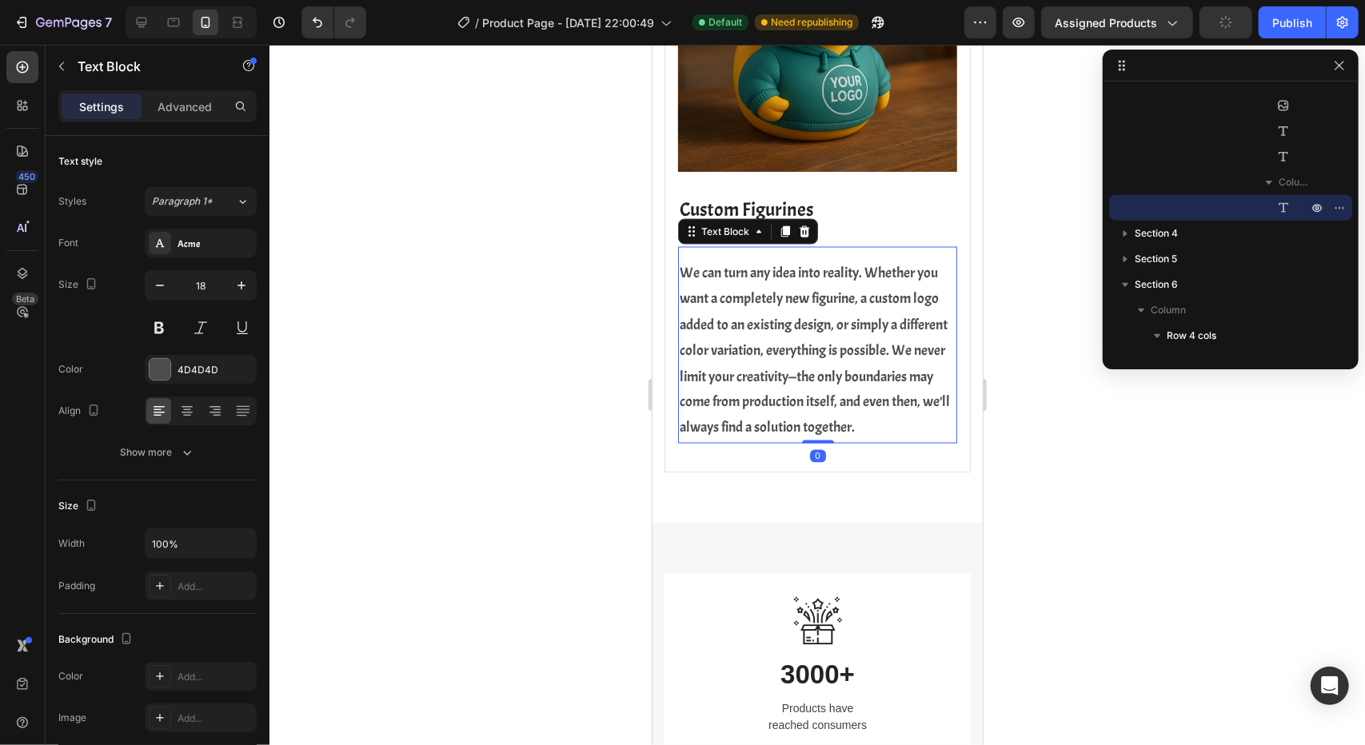
click at [1066, 486] on div at bounding box center [816, 395] width 1095 height 700
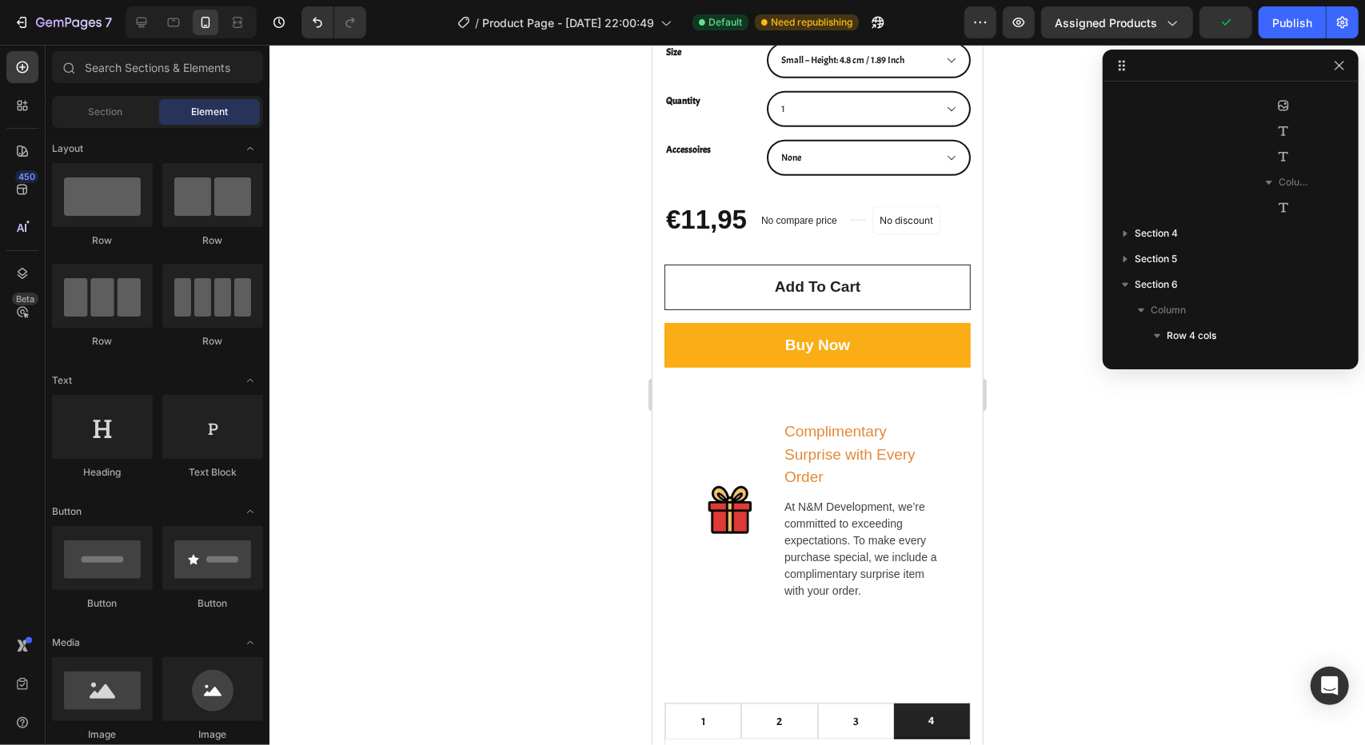
scroll to position [827, 0]
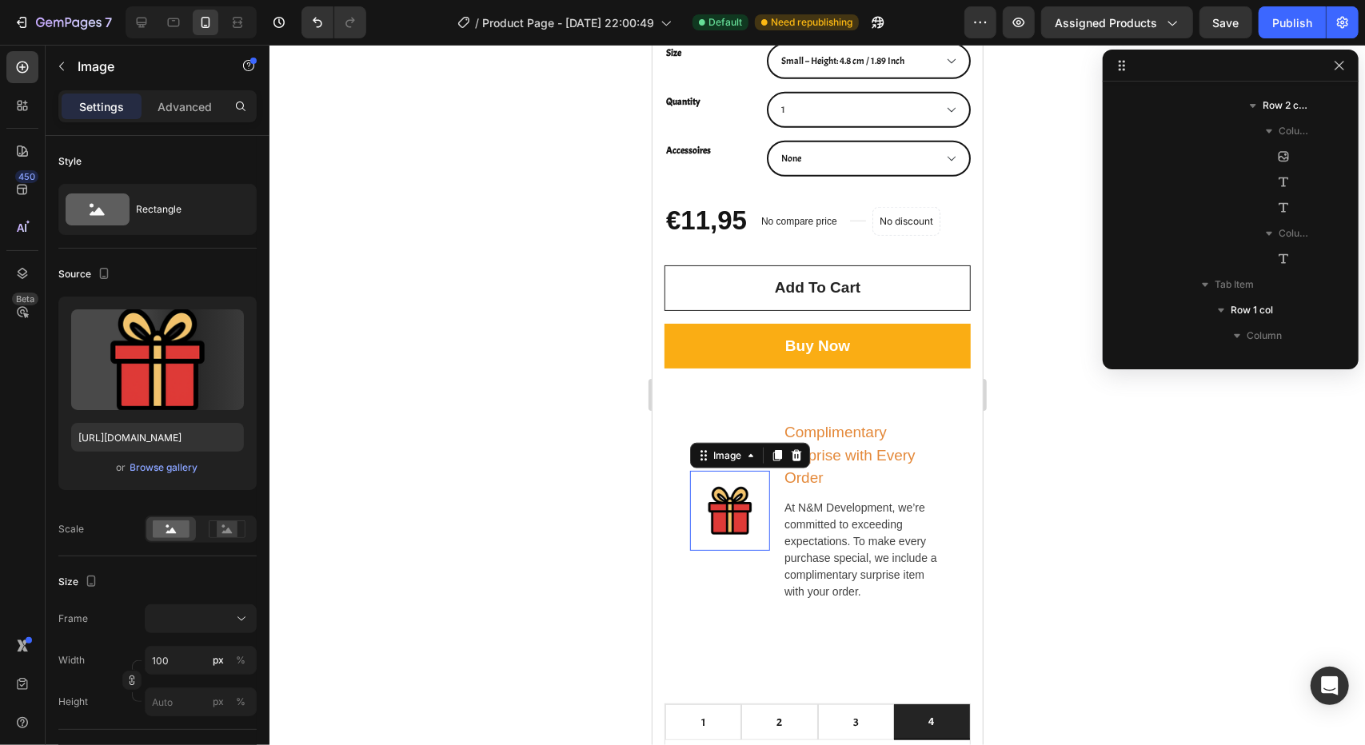
click at [740, 493] on img at bounding box center [729, 510] width 80 height 80
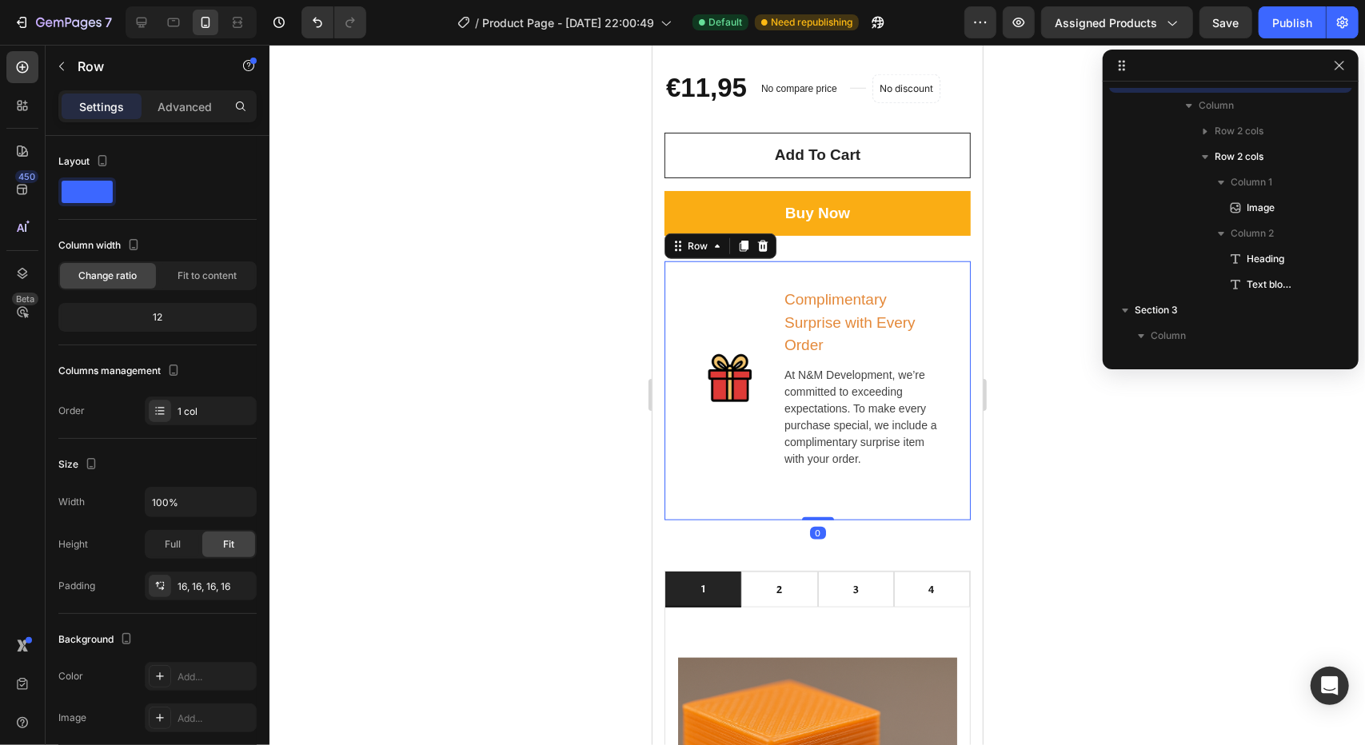
scroll to position [21, 0]
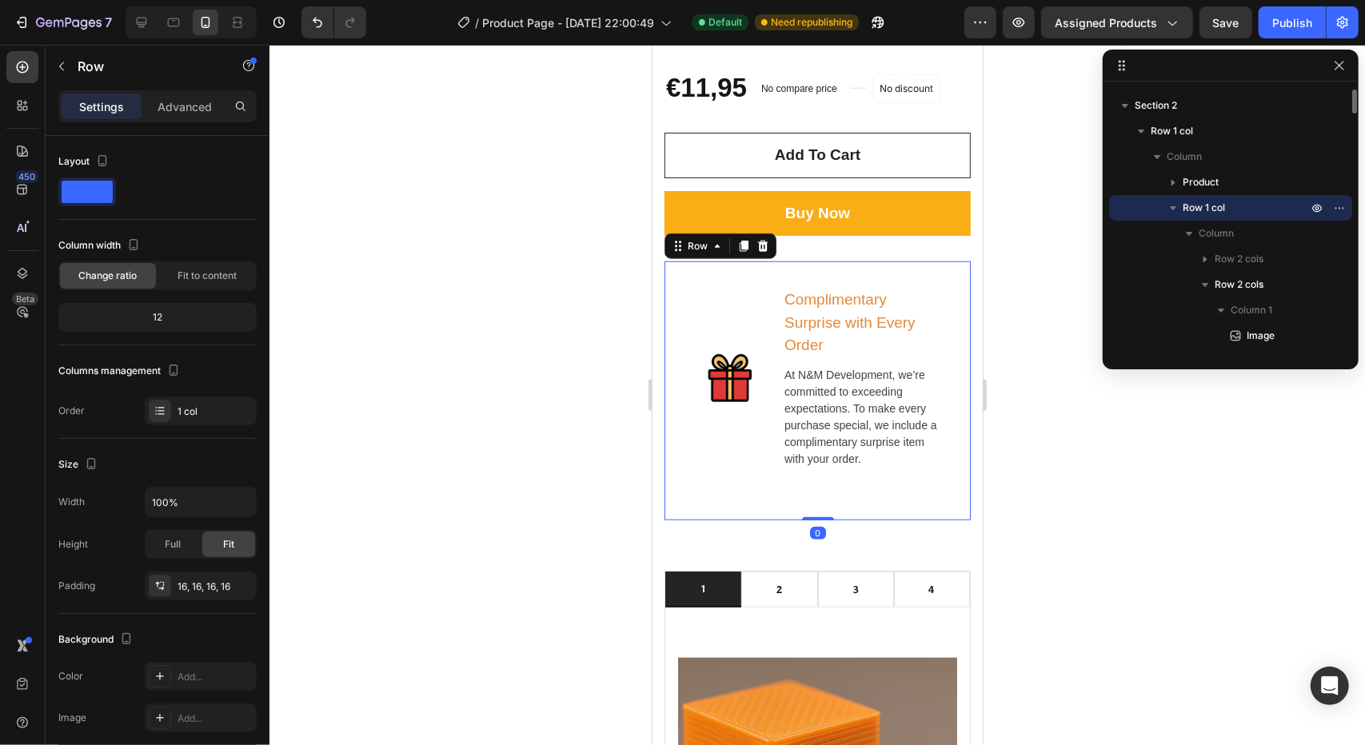
click at [744, 481] on div "Image Worldwide delivery Text block Shipped from the Netherlands Text block Row…" at bounding box center [816, 389] width 281 height 233
click at [179, 26] on icon at bounding box center [174, 22] width 16 height 16
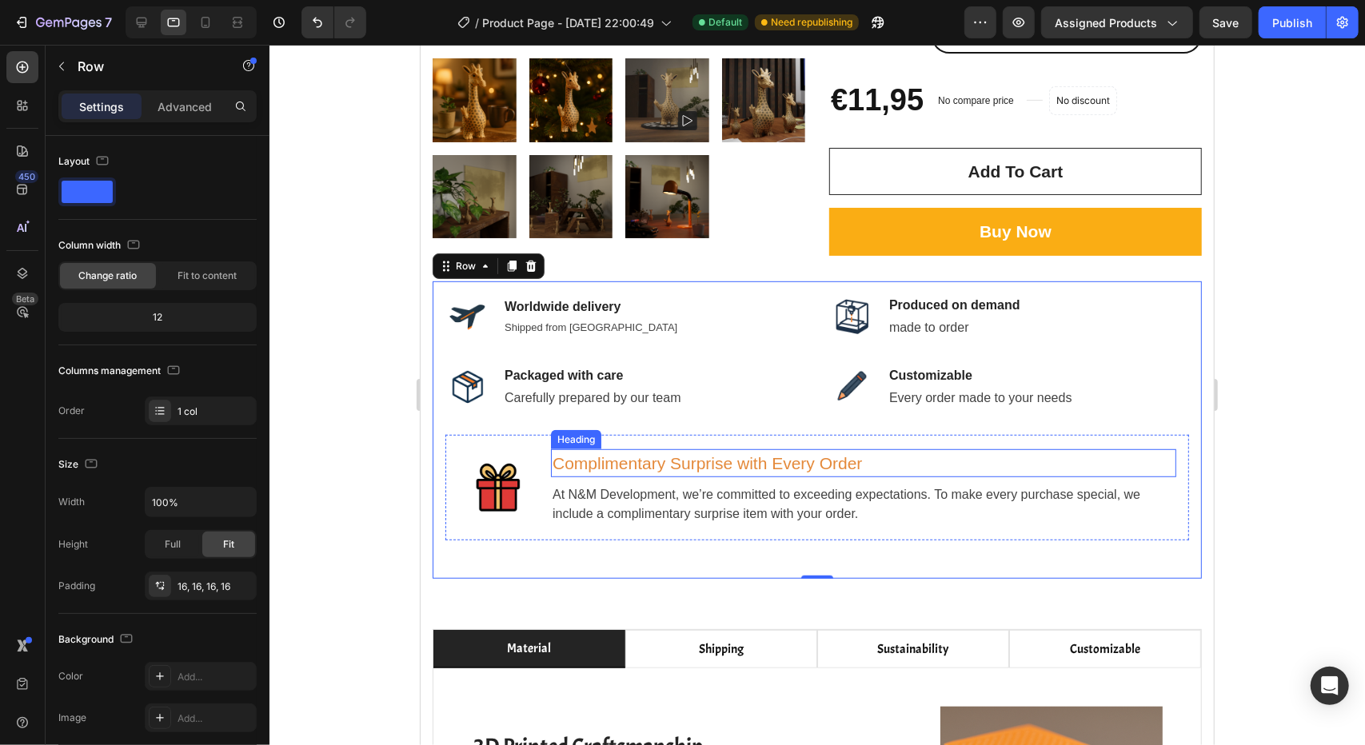
scroll to position [656, 0]
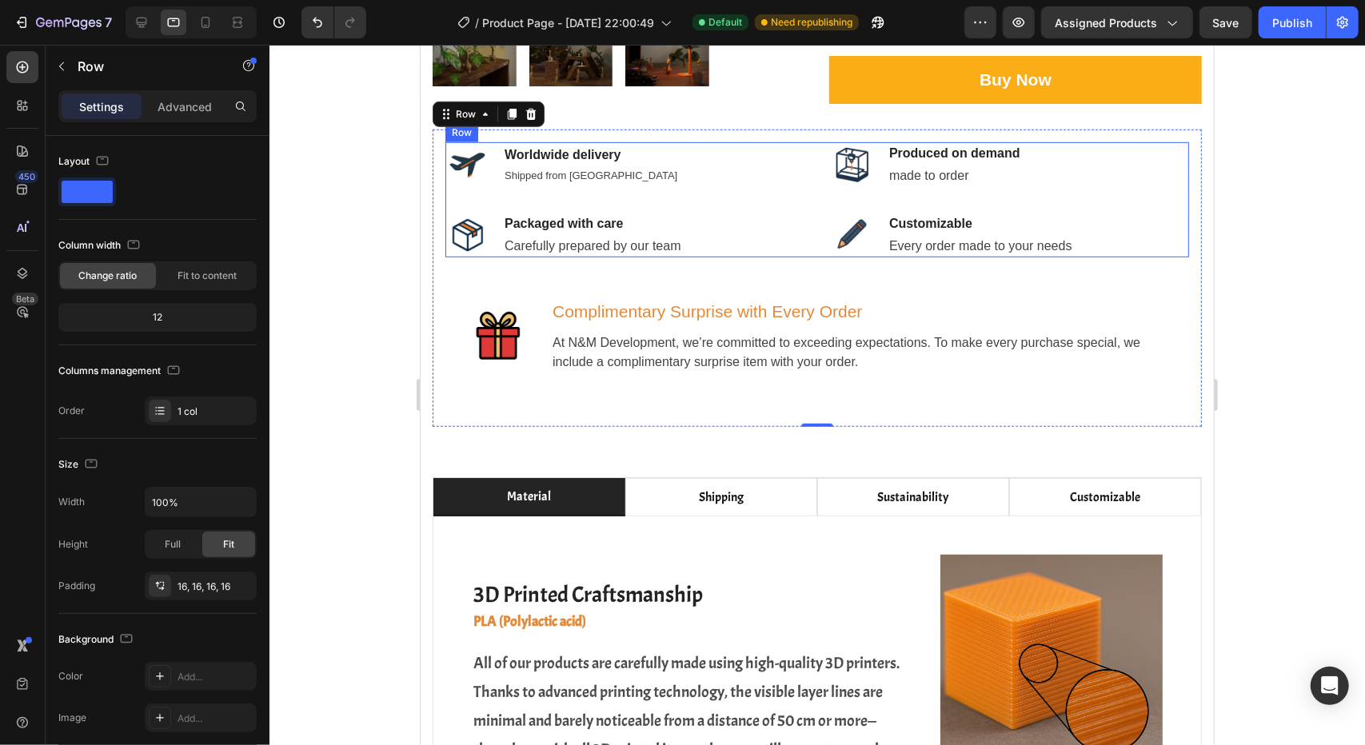
click at [779, 170] on div "Image Worldwide delivery Text block Shipped from the Netherlands Text block Row…" at bounding box center [624, 199] width 359 height 115
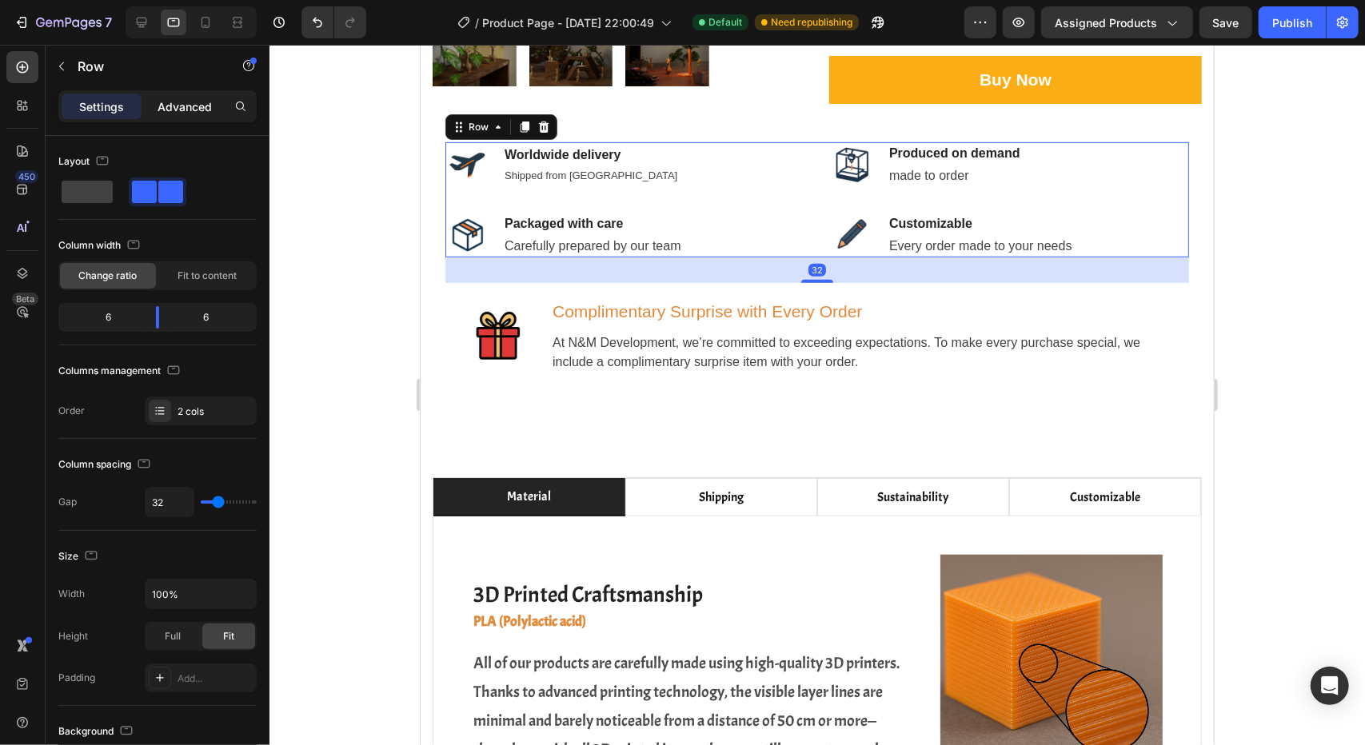
click at [194, 110] on p "Advanced" at bounding box center [185, 106] width 54 height 17
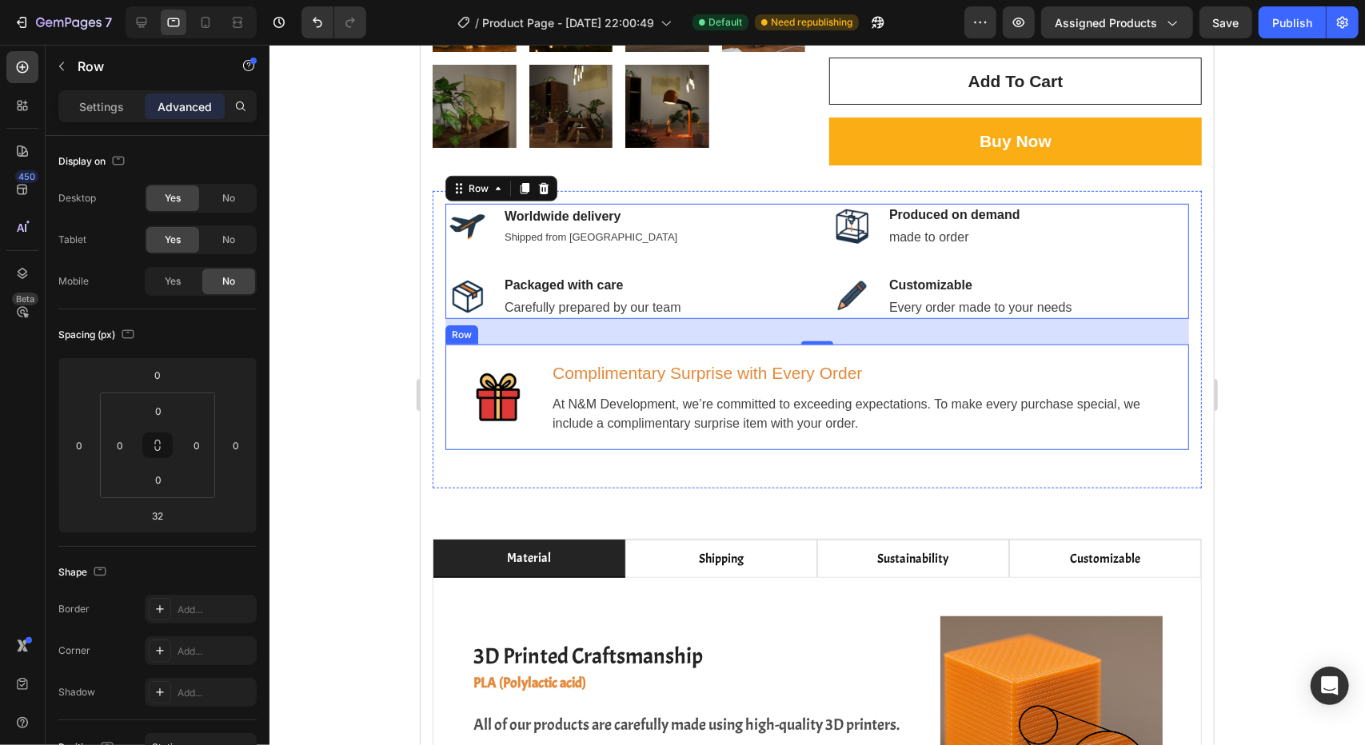
scroll to position [577, 0]
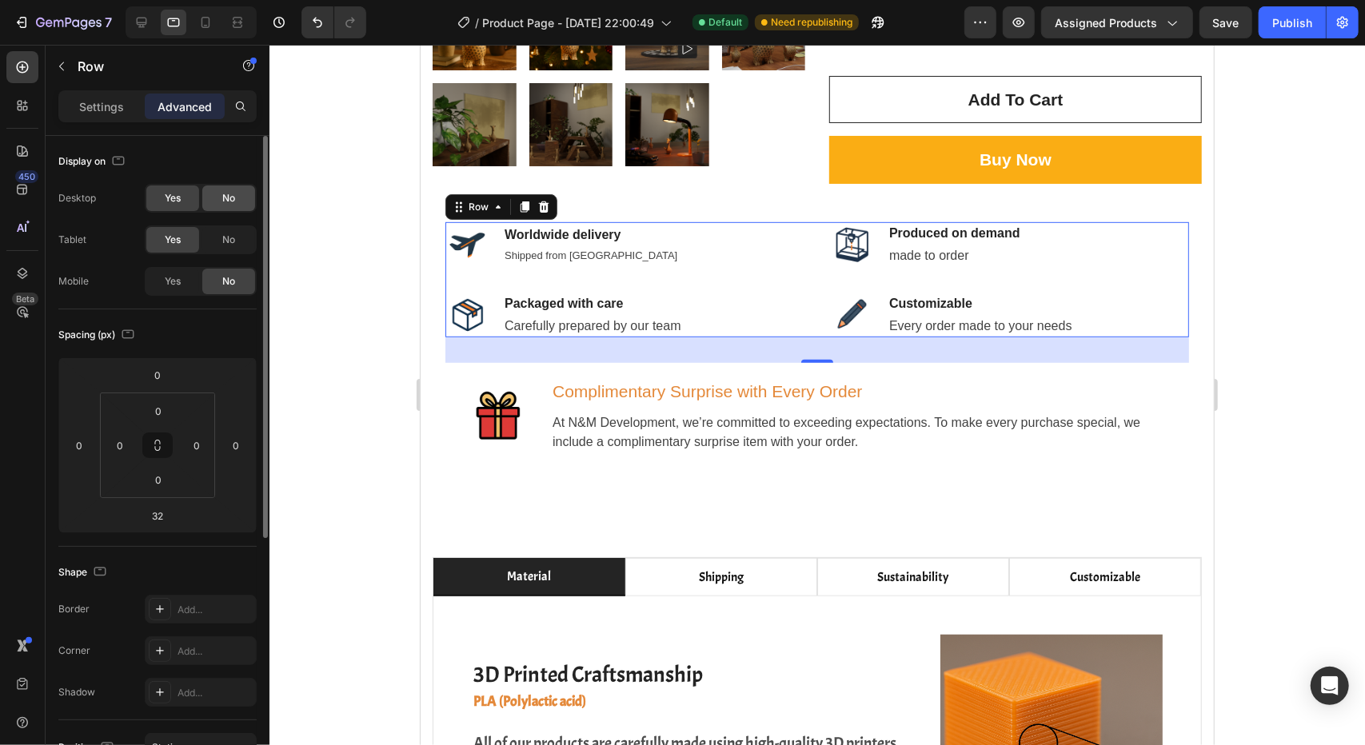
click at [229, 196] on span "No" at bounding box center [228, 198] width 13 height 14
click at [181, 285] on span "Yes" at bounding box center [173, 281] width 16 height 14
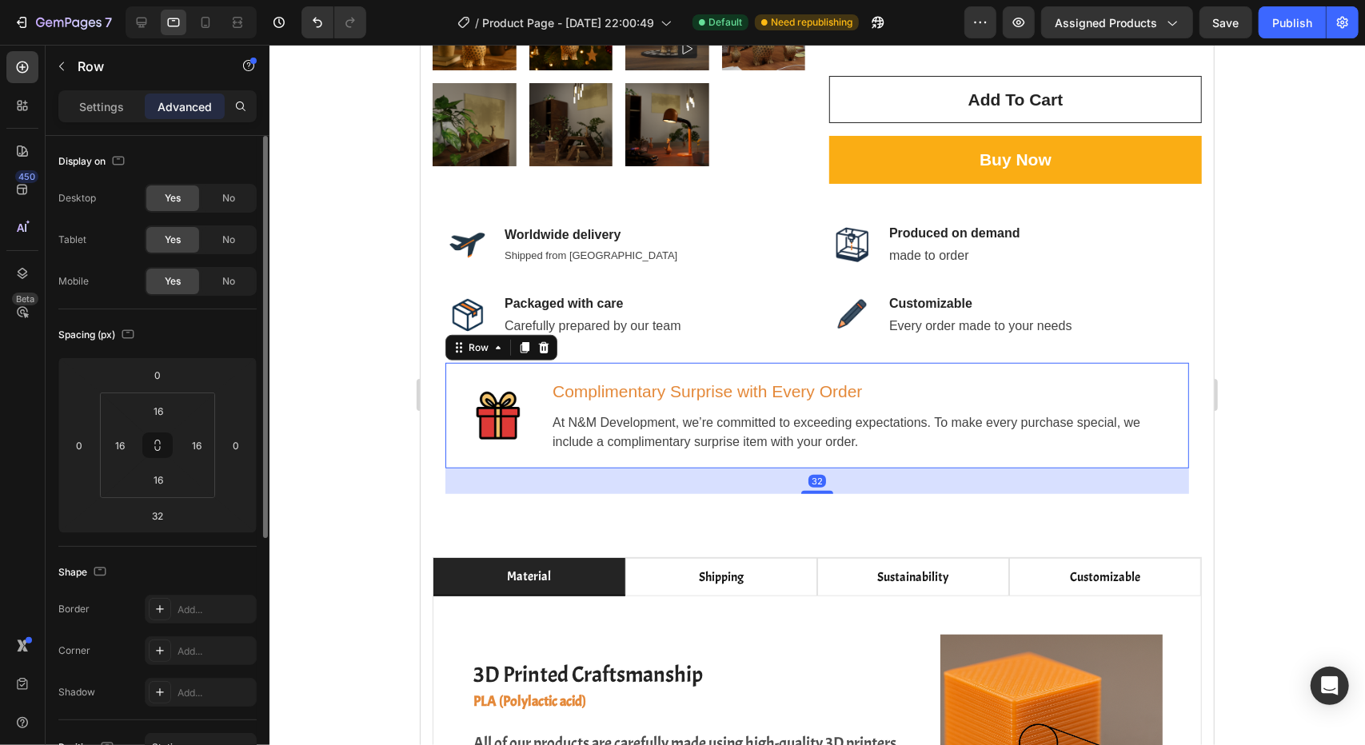
click at [445, 362] on div "Image Complimentary Surprise with Every Order Heading At N&M Development, we’re…" at bounding box center [817, 415] width 744 height 106
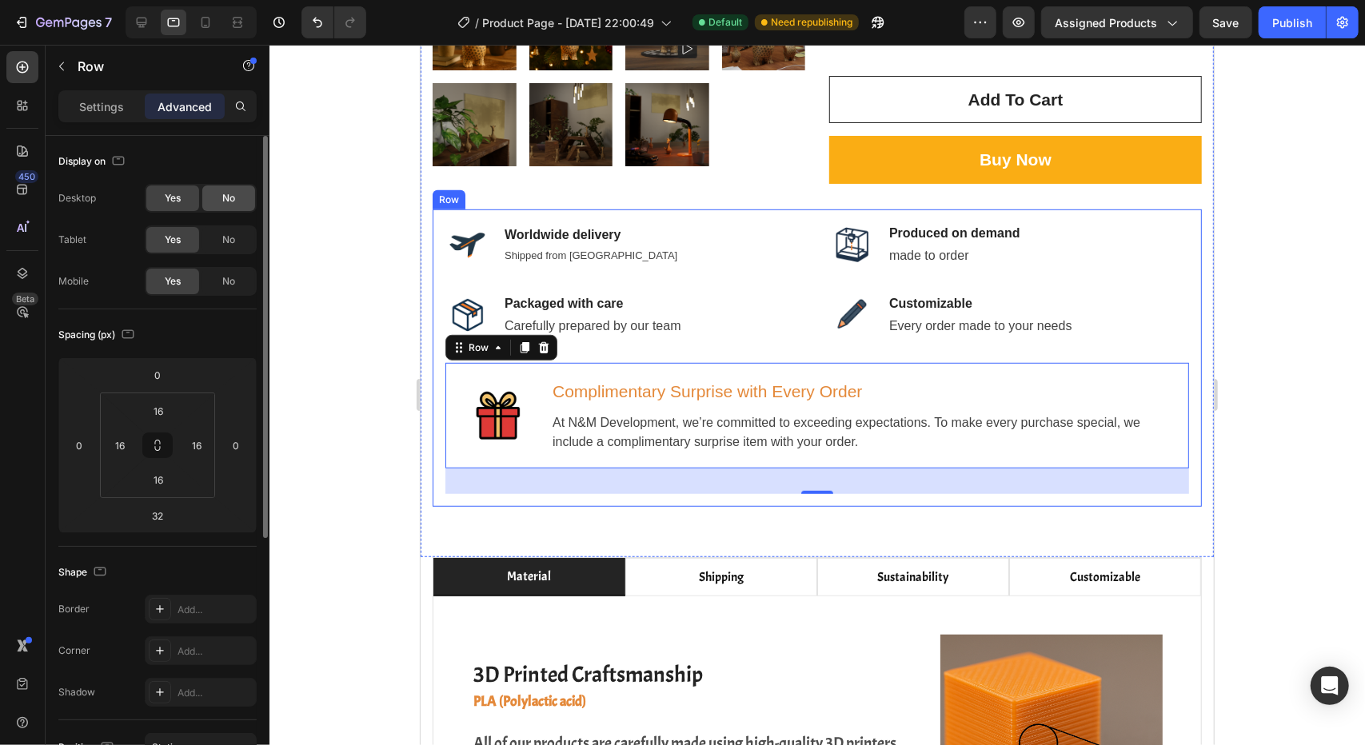
click at [233, 204] on span "No" at bounding box center [228, 198] width 13 height 14
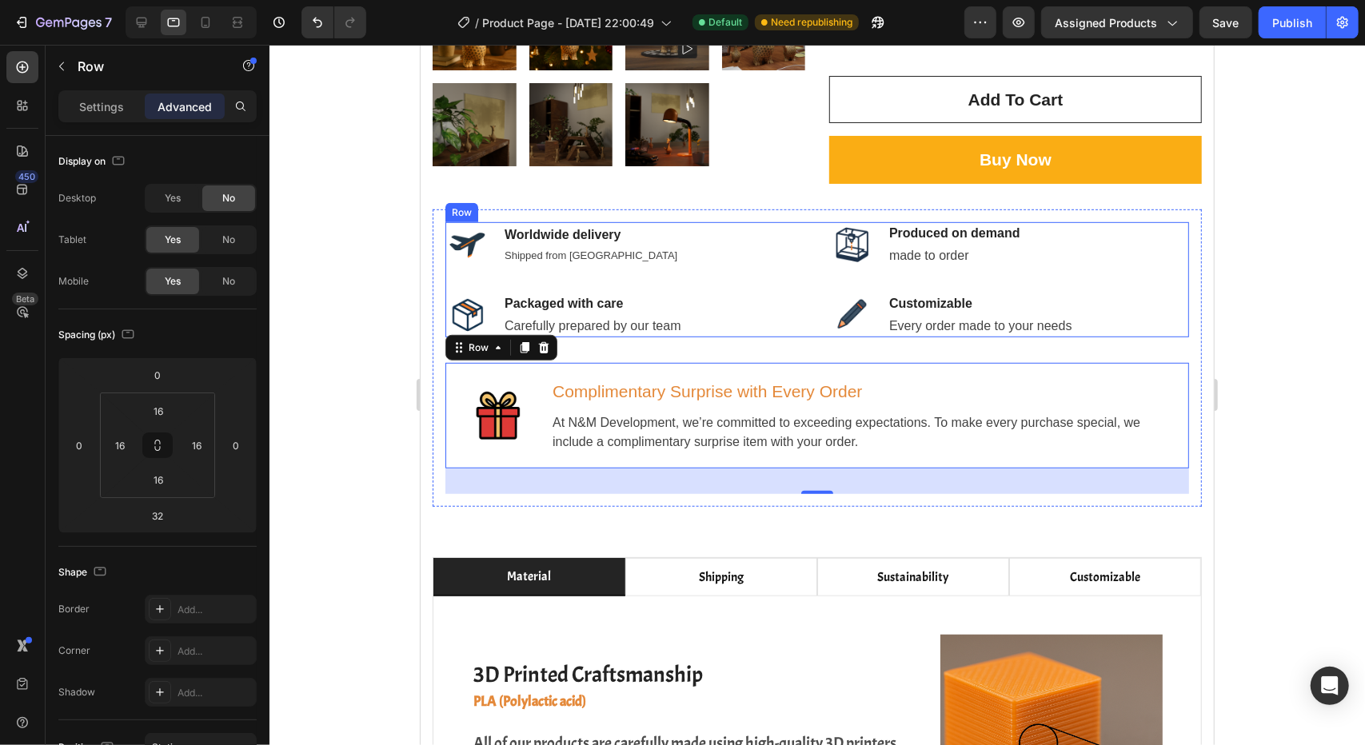
click at [752, 240] on div "Image Worldwide delivery Text block Shipped from the Netherlands Text block Row…" at bounding box center [624, 278] width 359 height 115
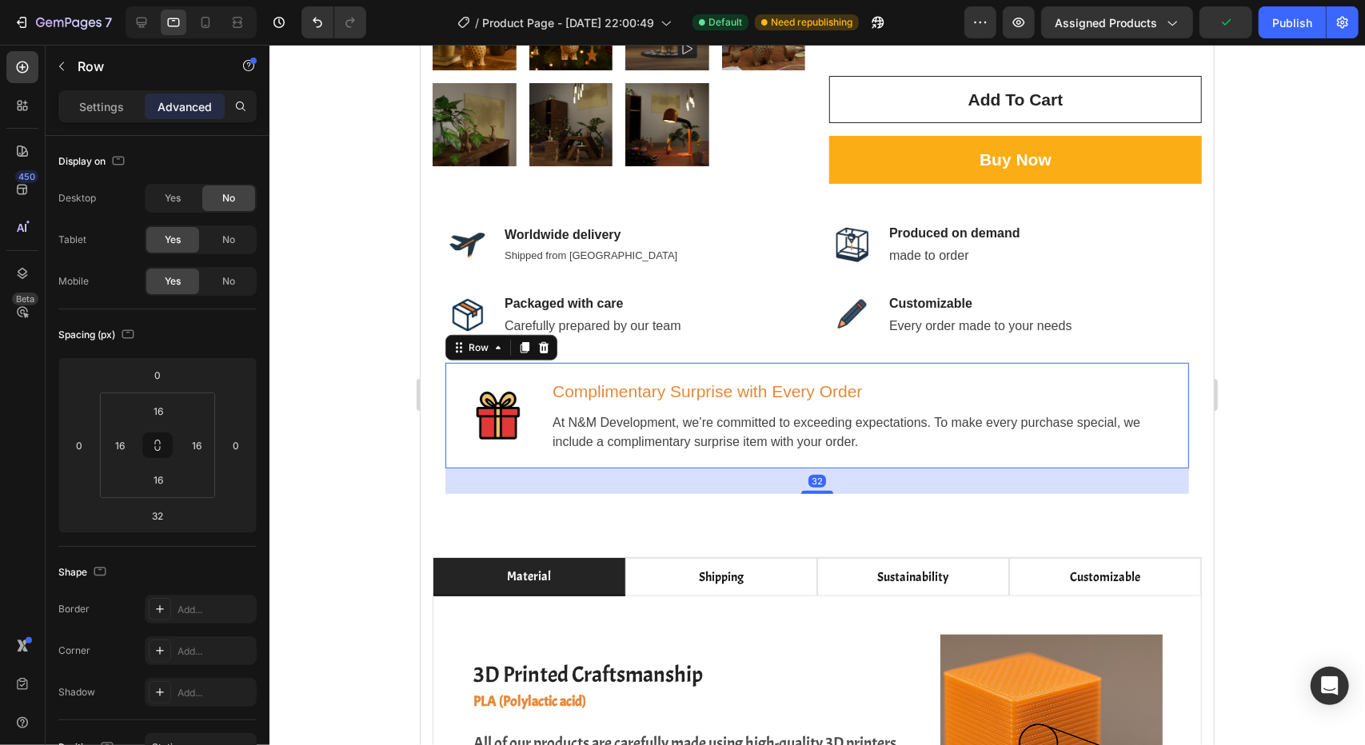
click at [745, 375] on div "Complimentary Surprise with Every Order Heading At N&M Development, we’re commi…" at bounding box center [862, 415] width 625 height 80
click at [207, 31] on div at bounding box center [206, 23] width 26 height 26
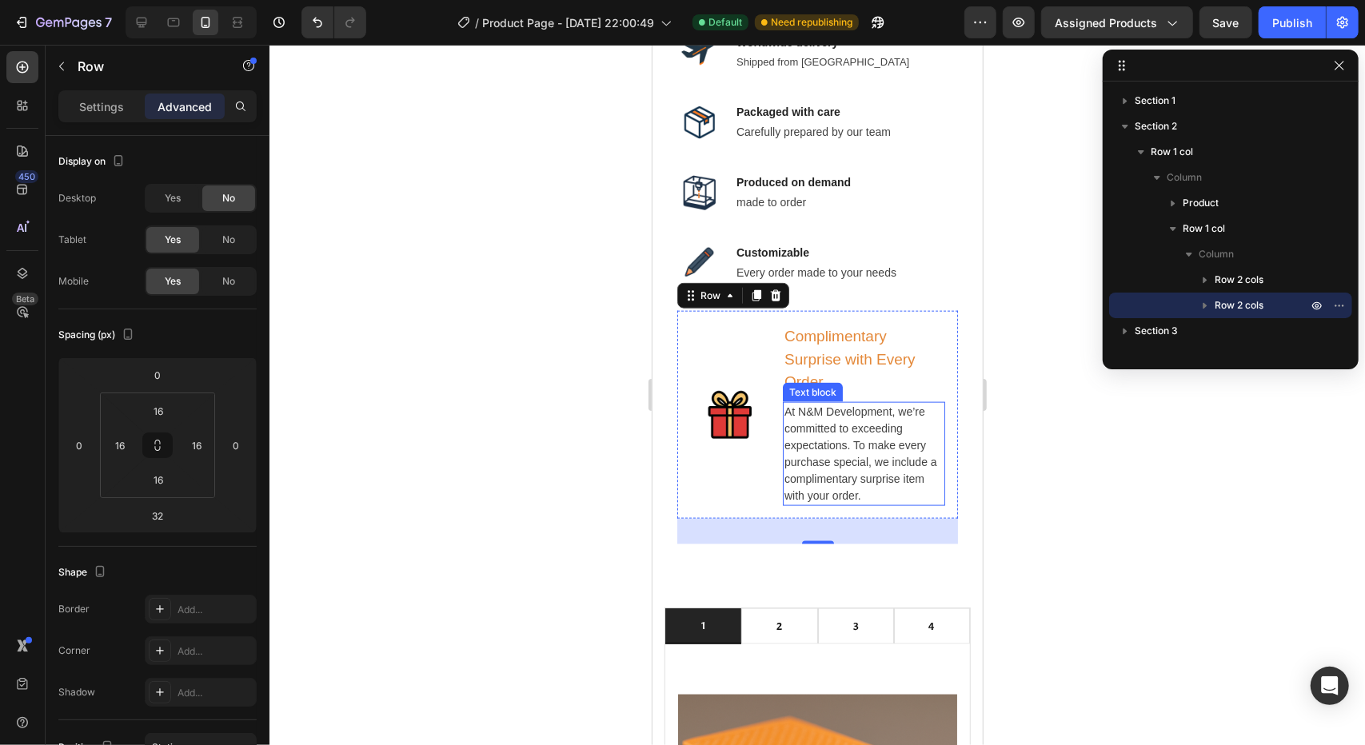
scroll to position [1236, 0]
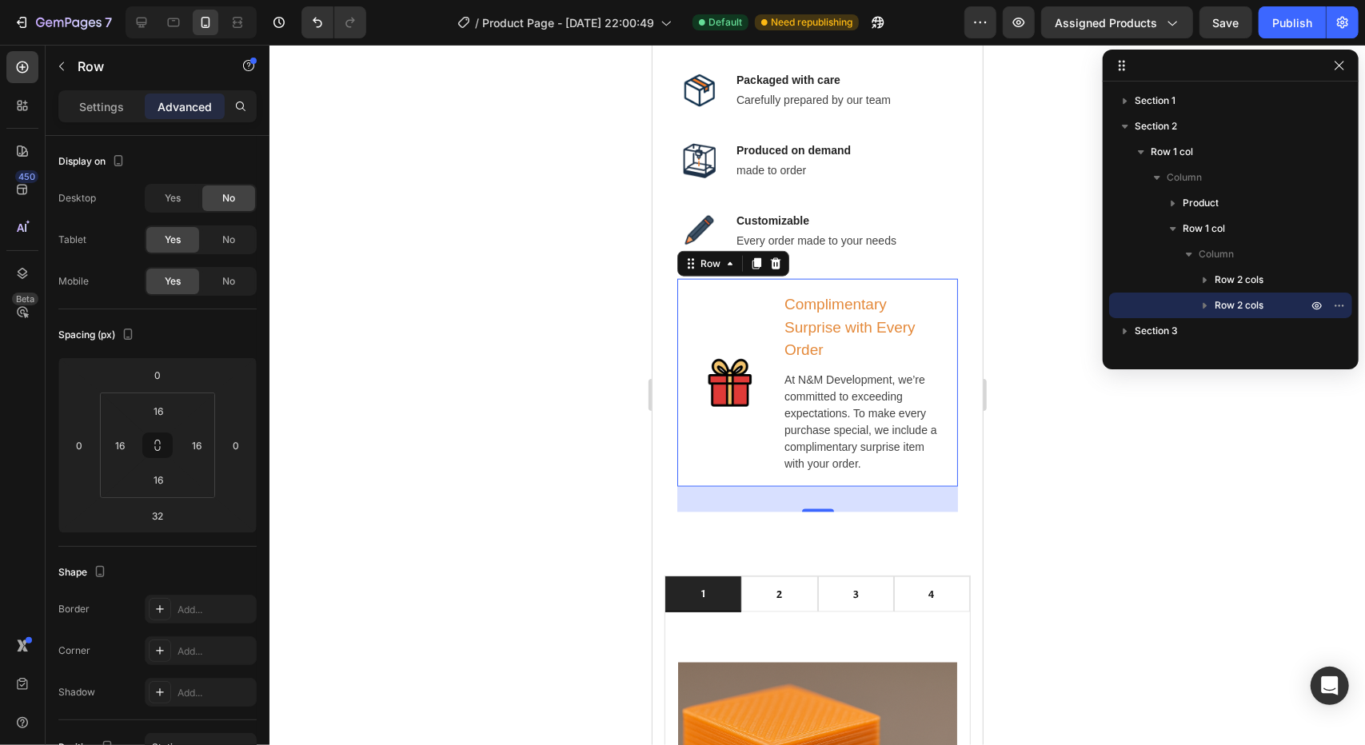
click at [740, 448] on div "Image" at bounding box center [729, 382] width 80 height 182
click at [89, 105] on p "Settings" at bounding box center [101, 106] width 45 height 17
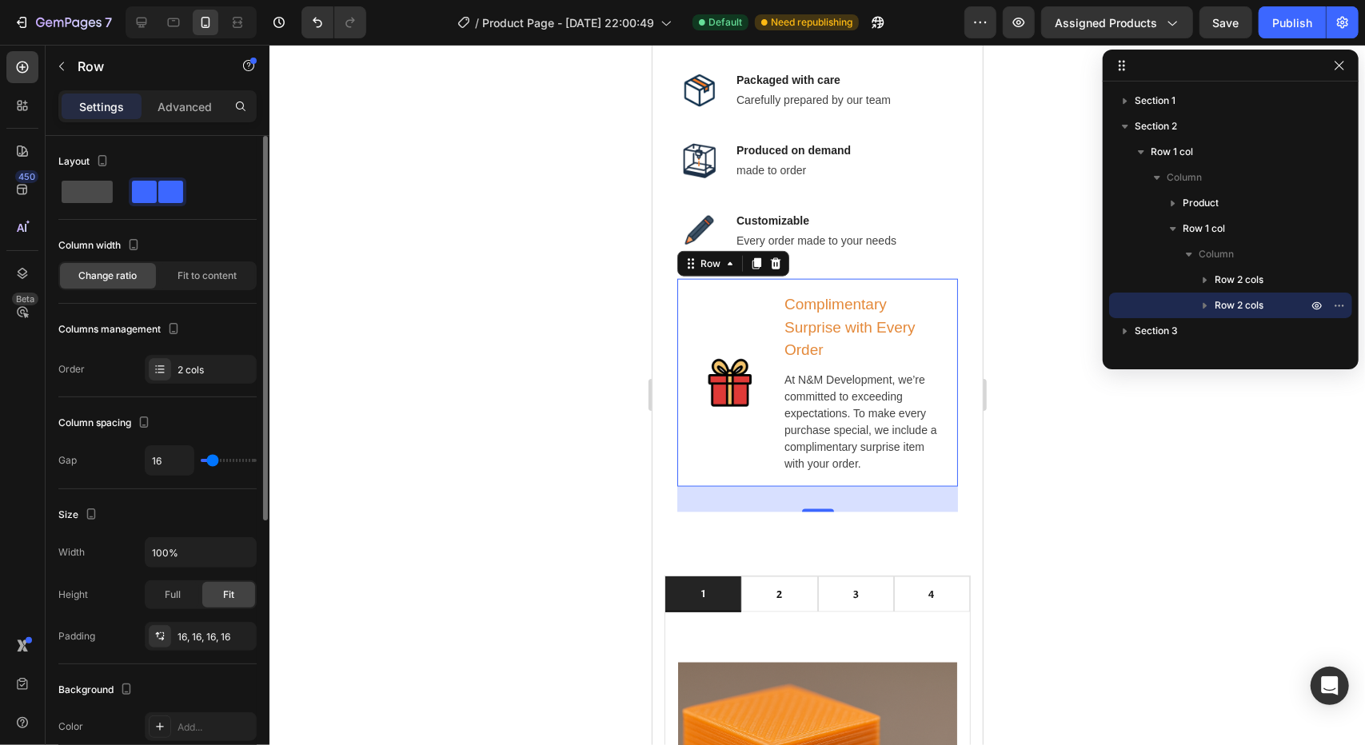
click at [94, 199] on span at bounding box center [87, 192] width 51 height 22
type input "0"
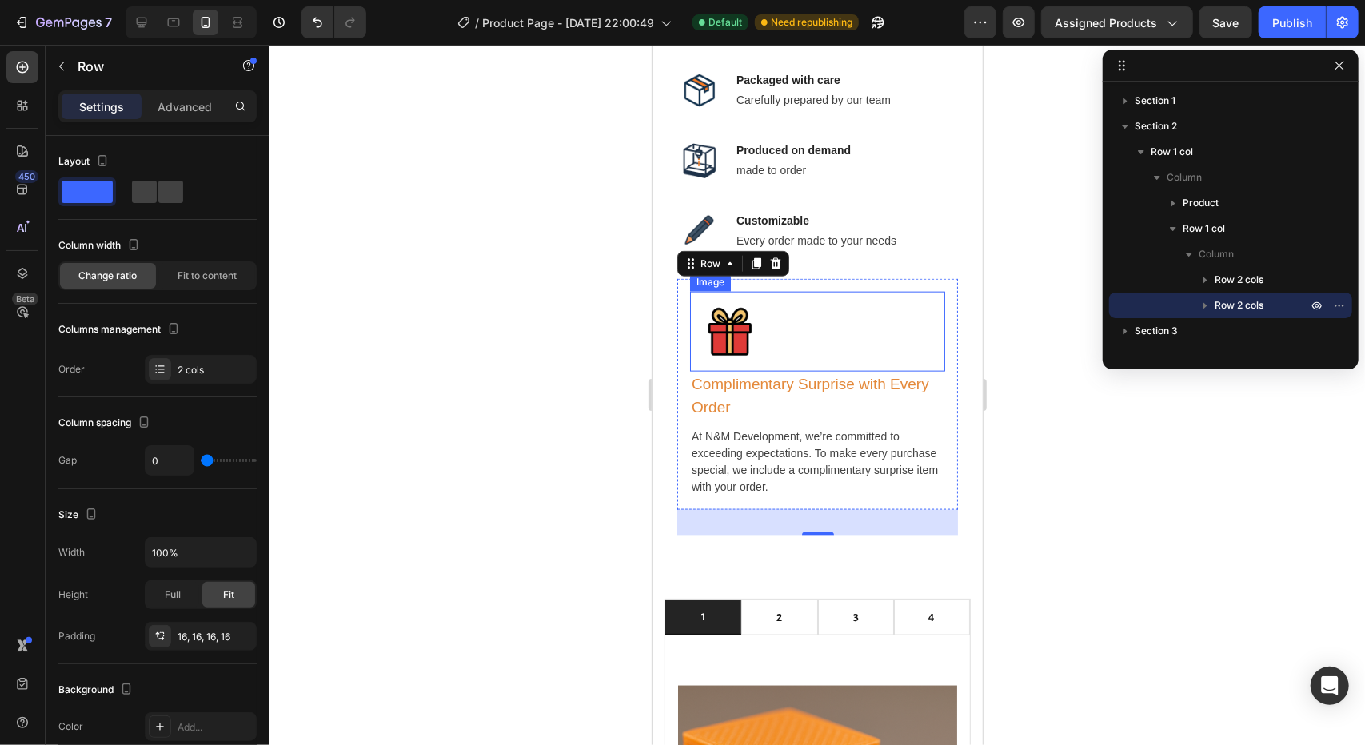
scroll to position [149, 0]
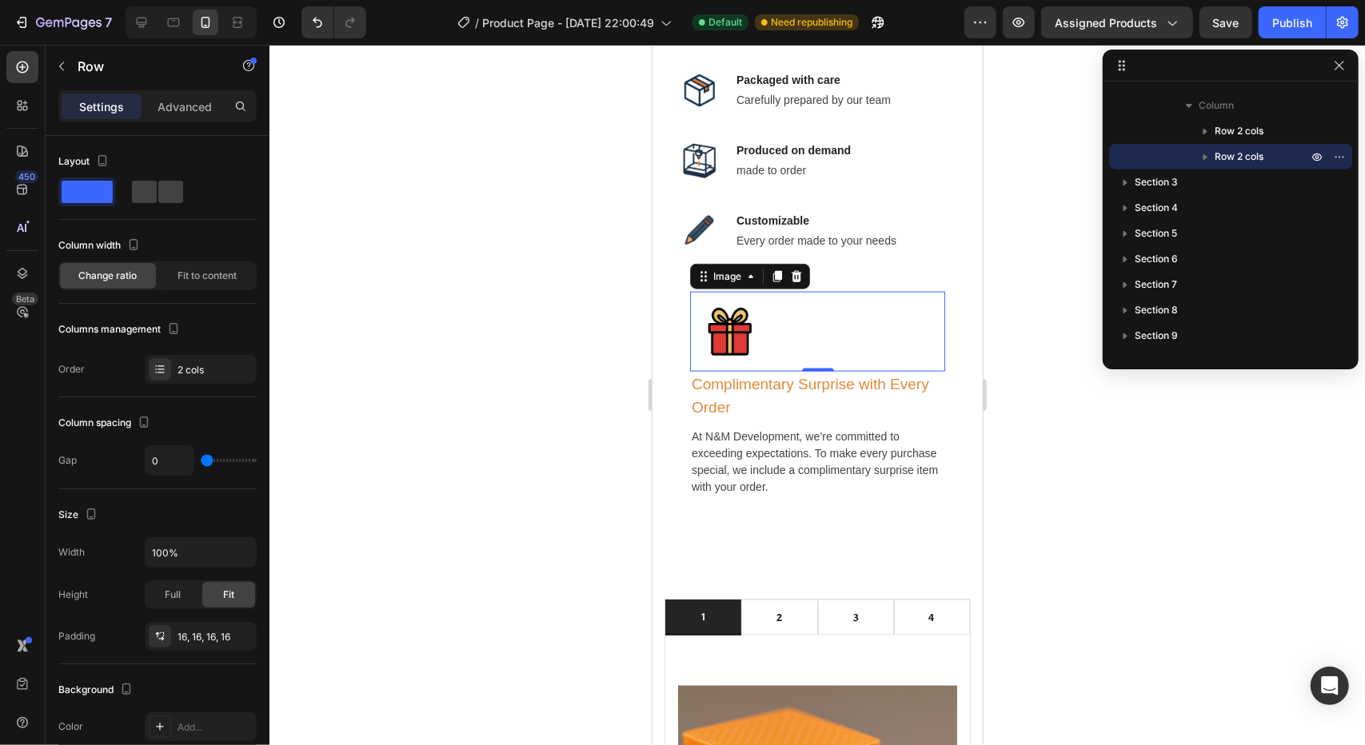
click at [753, 320] on img at bounding box center [729, 331] width 80 height 80
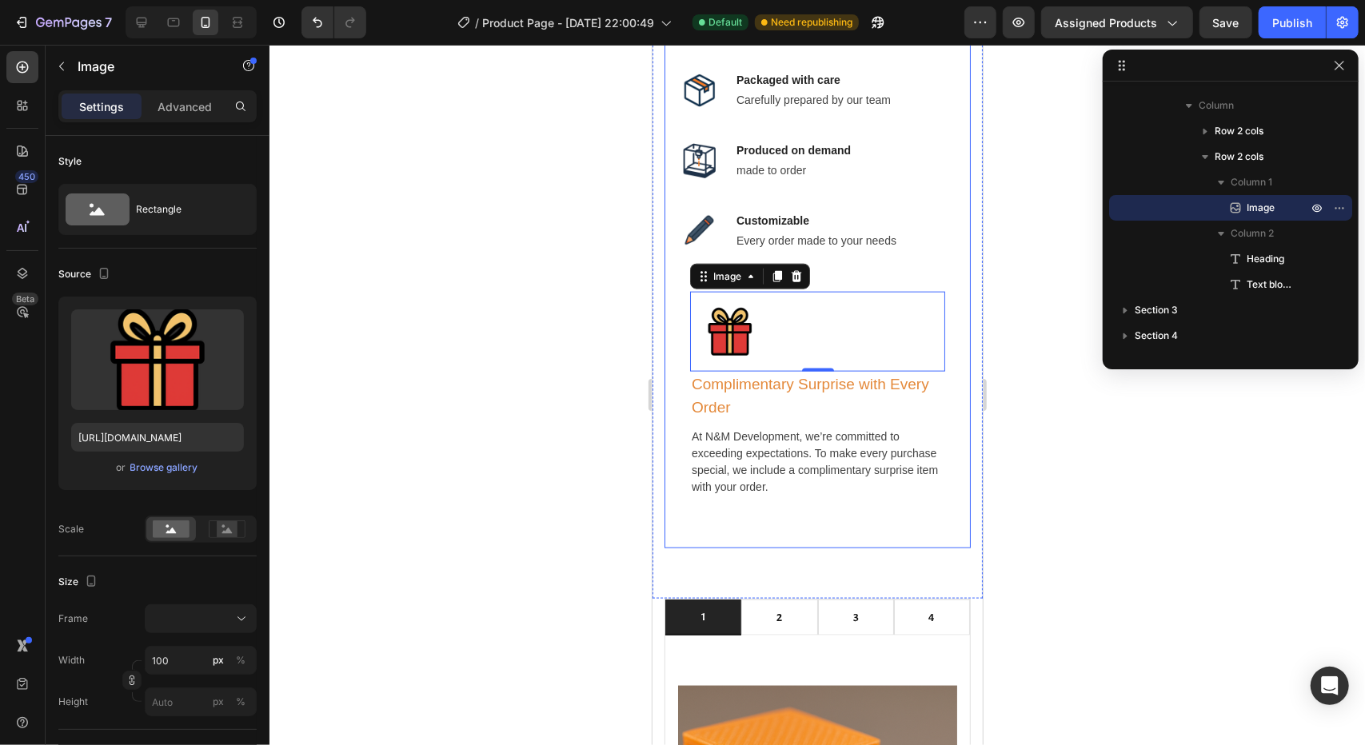
click at [1092, 469] on div at bounding box center [816, 395] width 1095 height 700
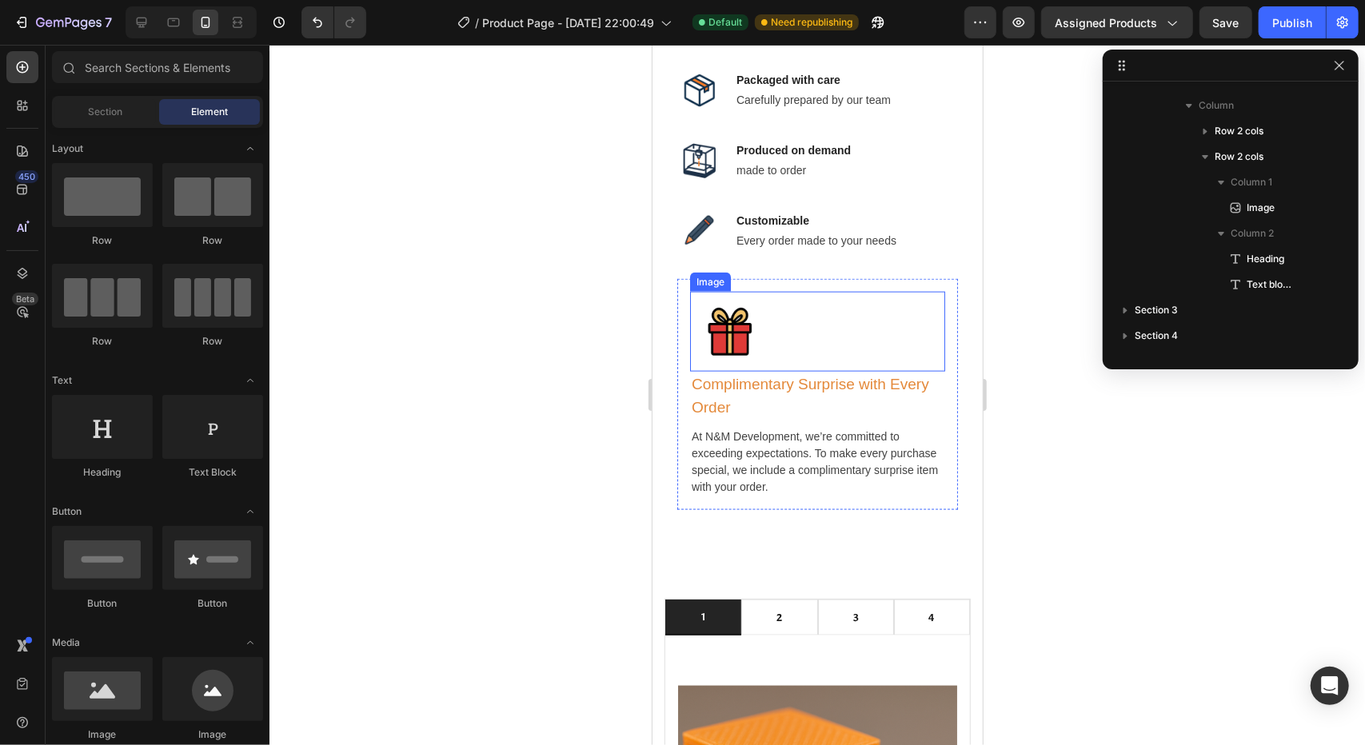
click at [726, 312] on img at bounding box center [729, 331] width 80 height 80
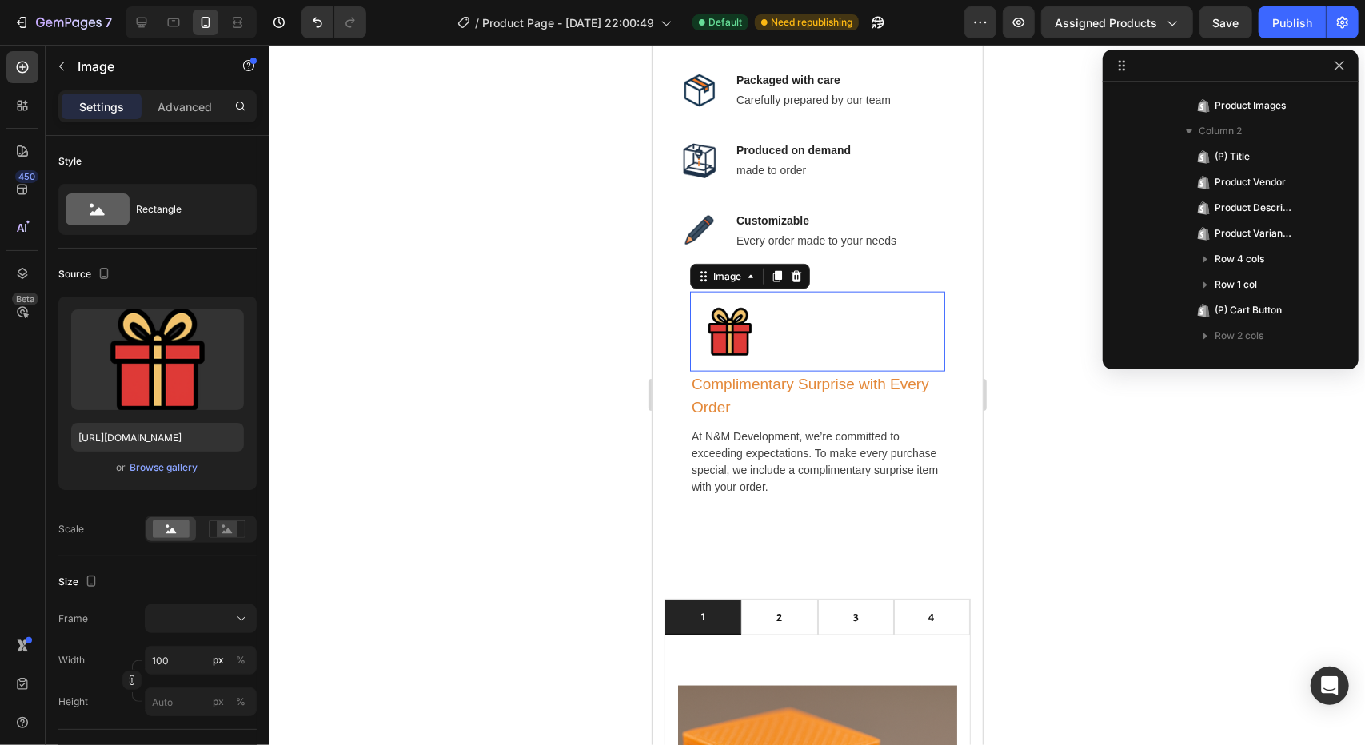
scroll to position [609, 0]
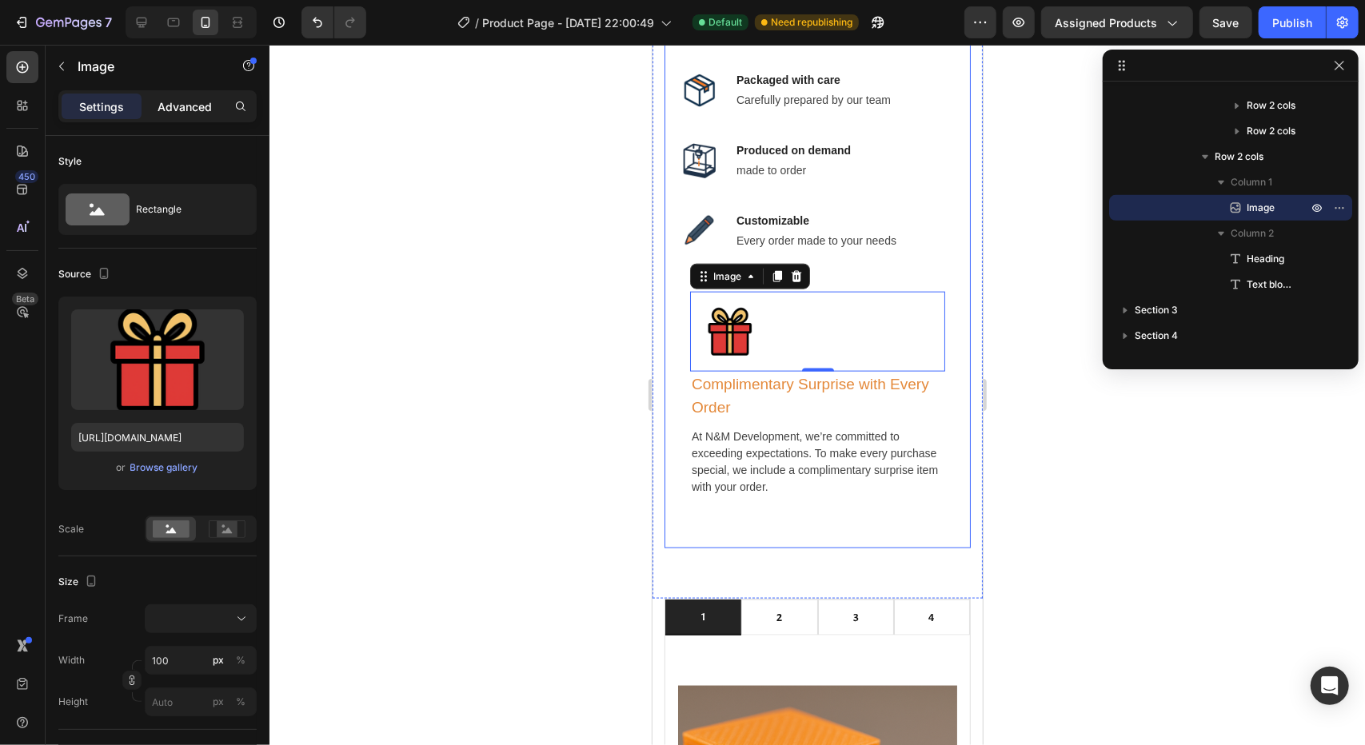
click at [173, 106] on p "Advanced" at bounding box center [185, 106] width 54 height 17
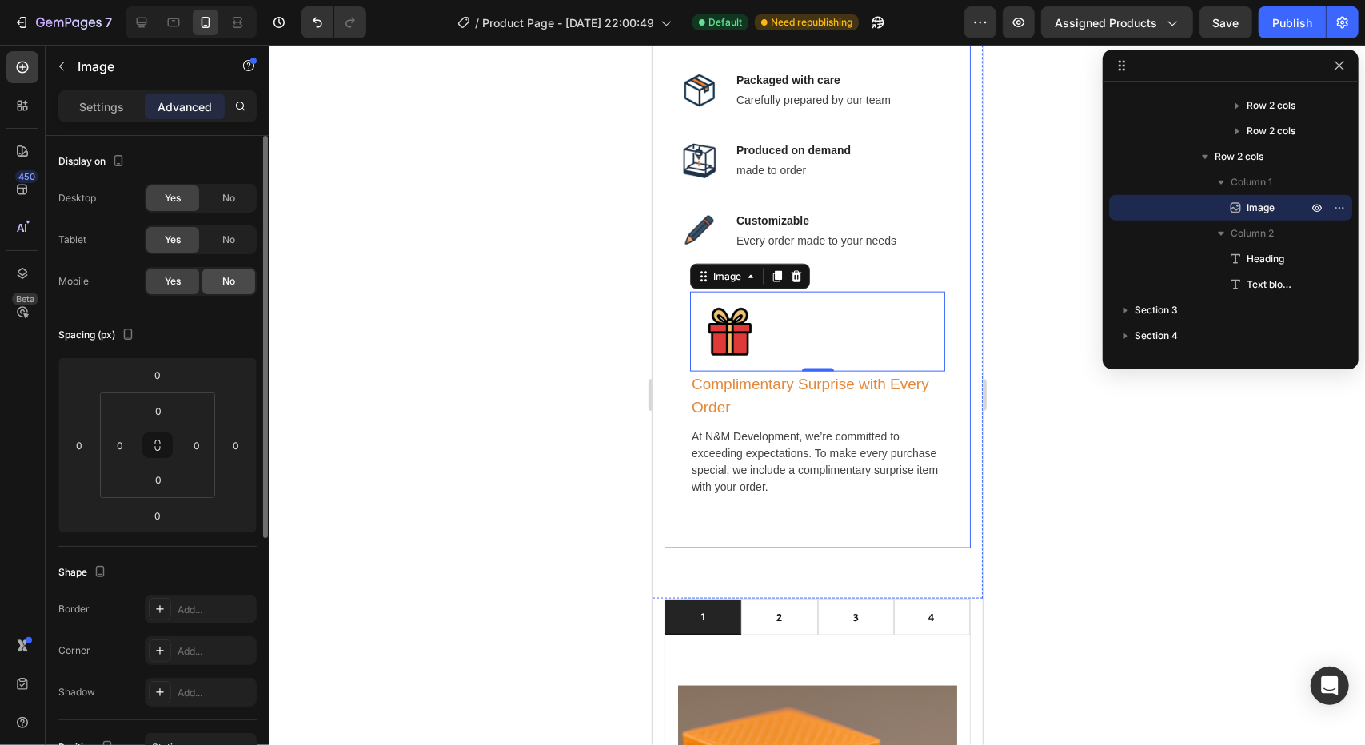
click at [233, 279] on span "No" at bounding box center [228, 281] width 13 height 14
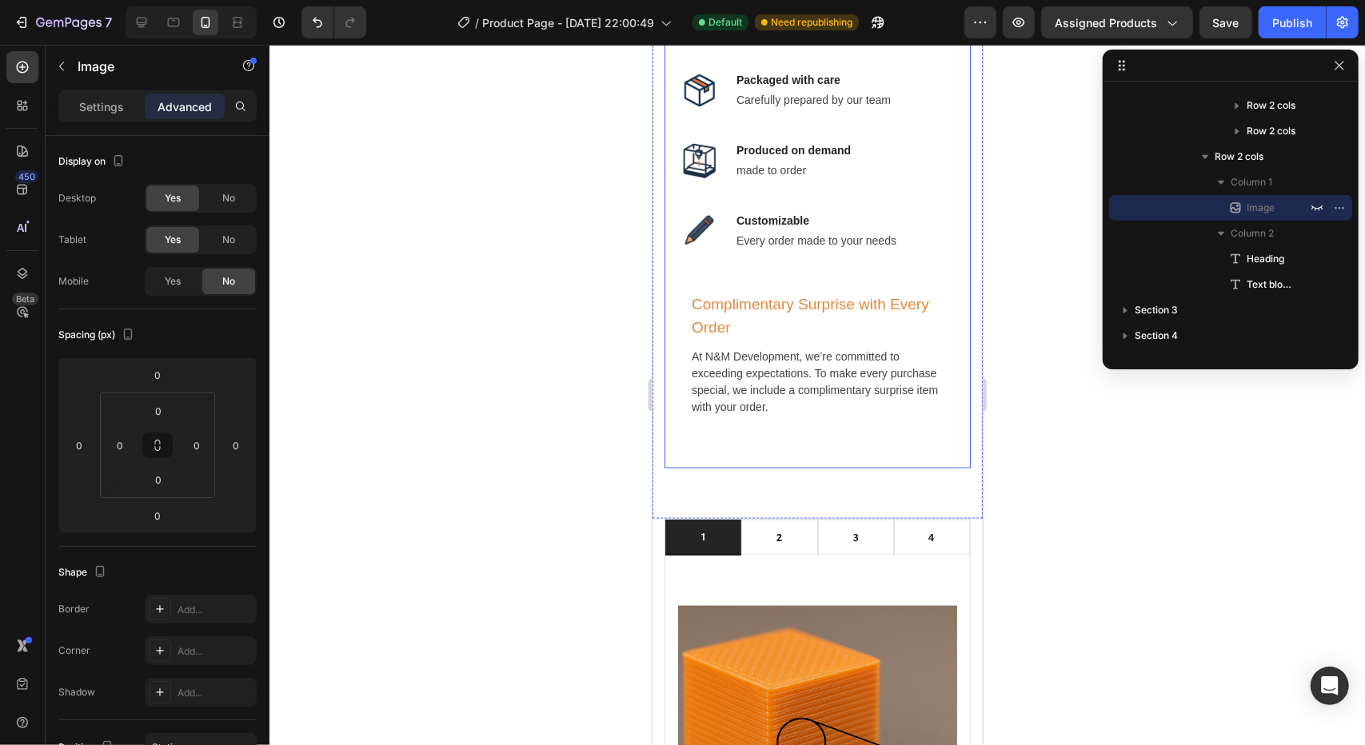
click at [544, 353] on div at bounding box center [816, 395] width 1095 height 700
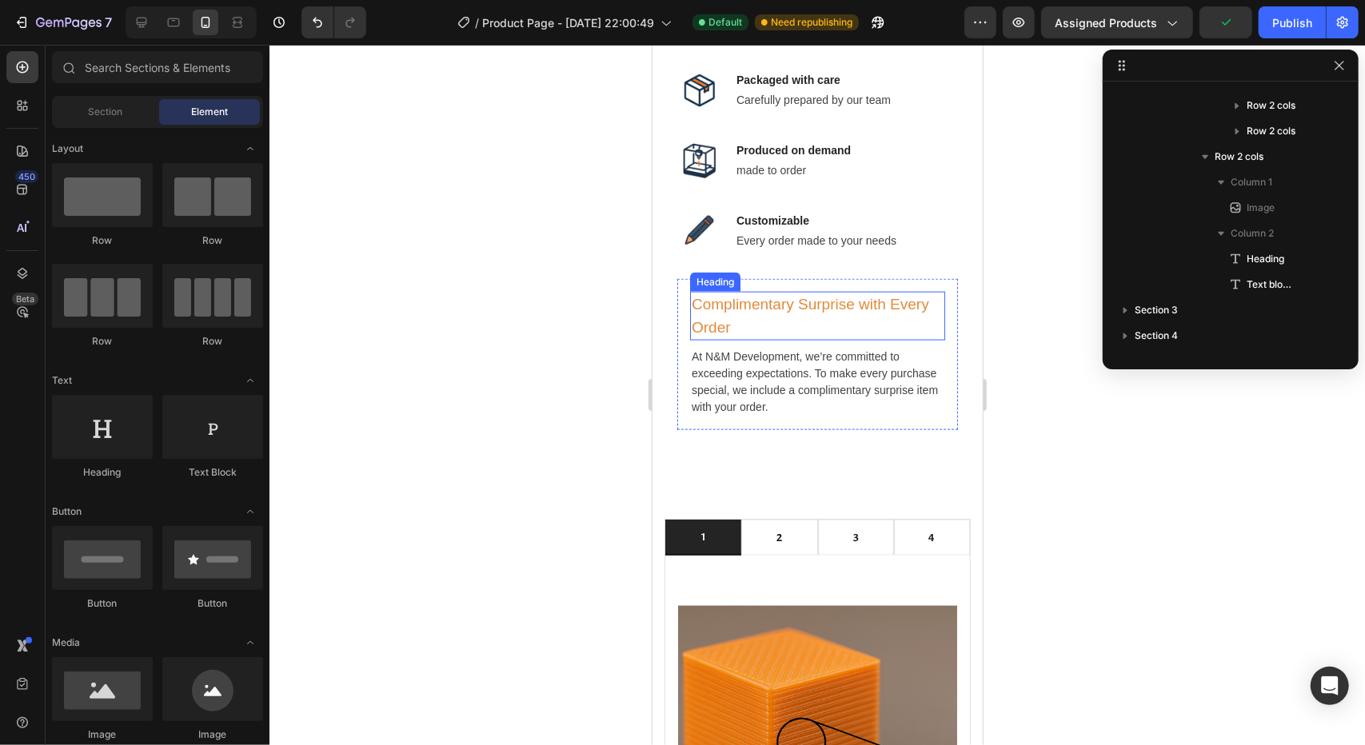
click at [736, 304] on h3 "Complimentary Surprise with Every Order" at bounding box center [816, 315] width 255 height 49
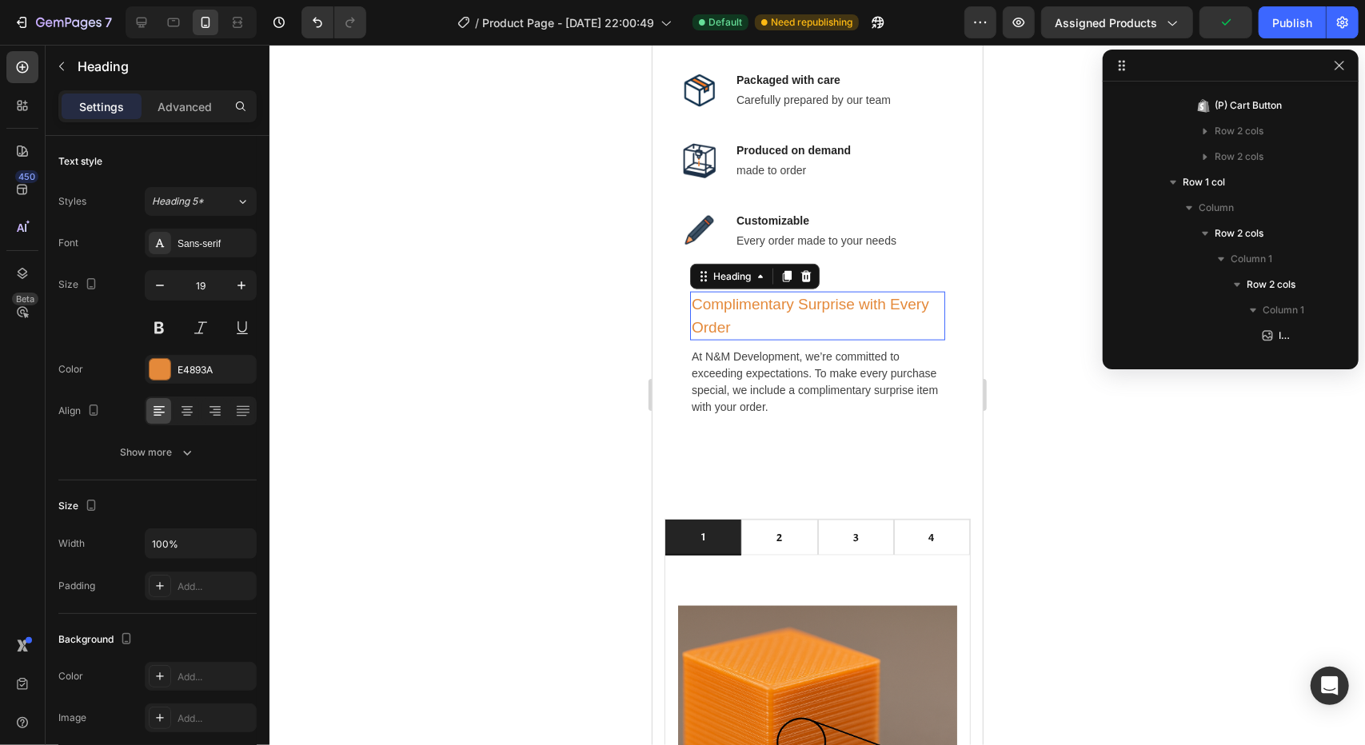
scroll to position [1428, 0]
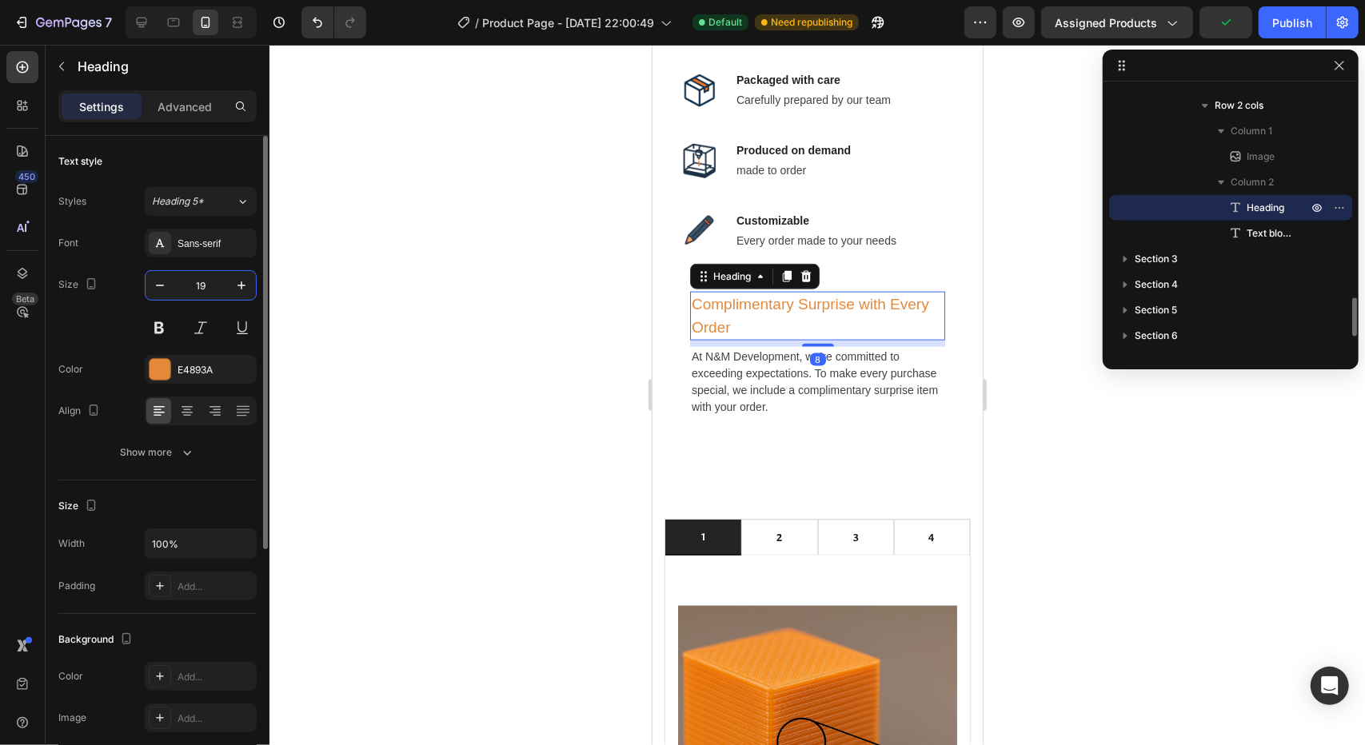
click at [202, 279] on input "19" at bounding box center [200, 285] width 53 height 29
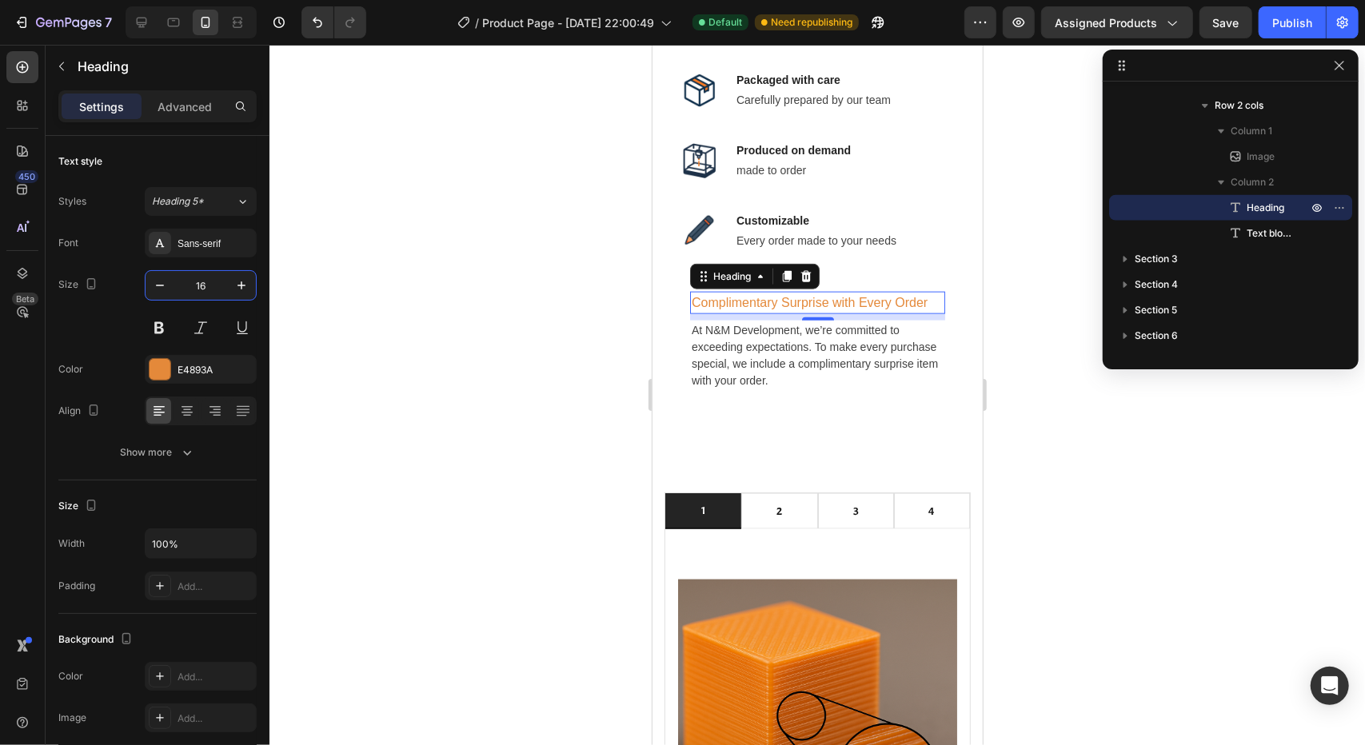
type input "16"
click at [466, 354] on div at bounding box center [816, 395] width 1095 height 700
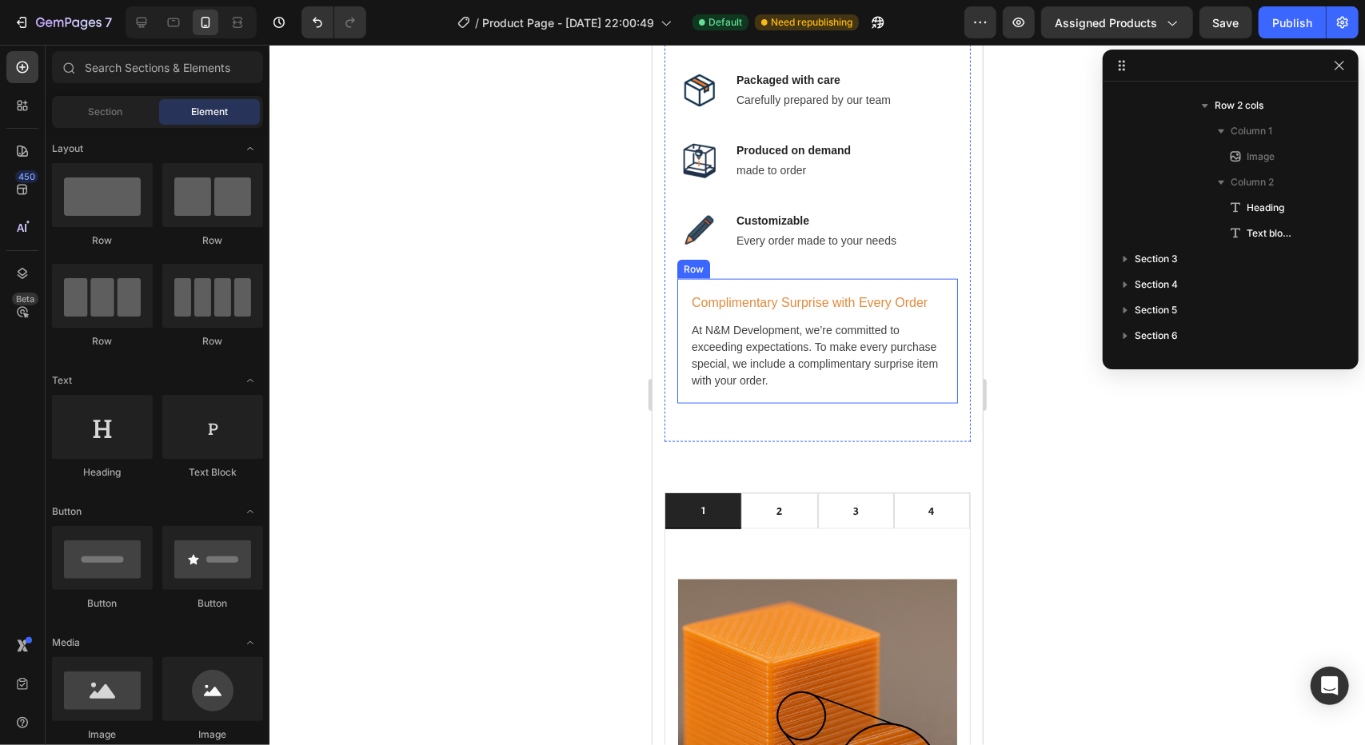
click at [682, 344] on div "Image Complimentary Surprise with Every Order Heading At N&M Development, we’re…" at bounding box center [816, 340] width 281 height 125
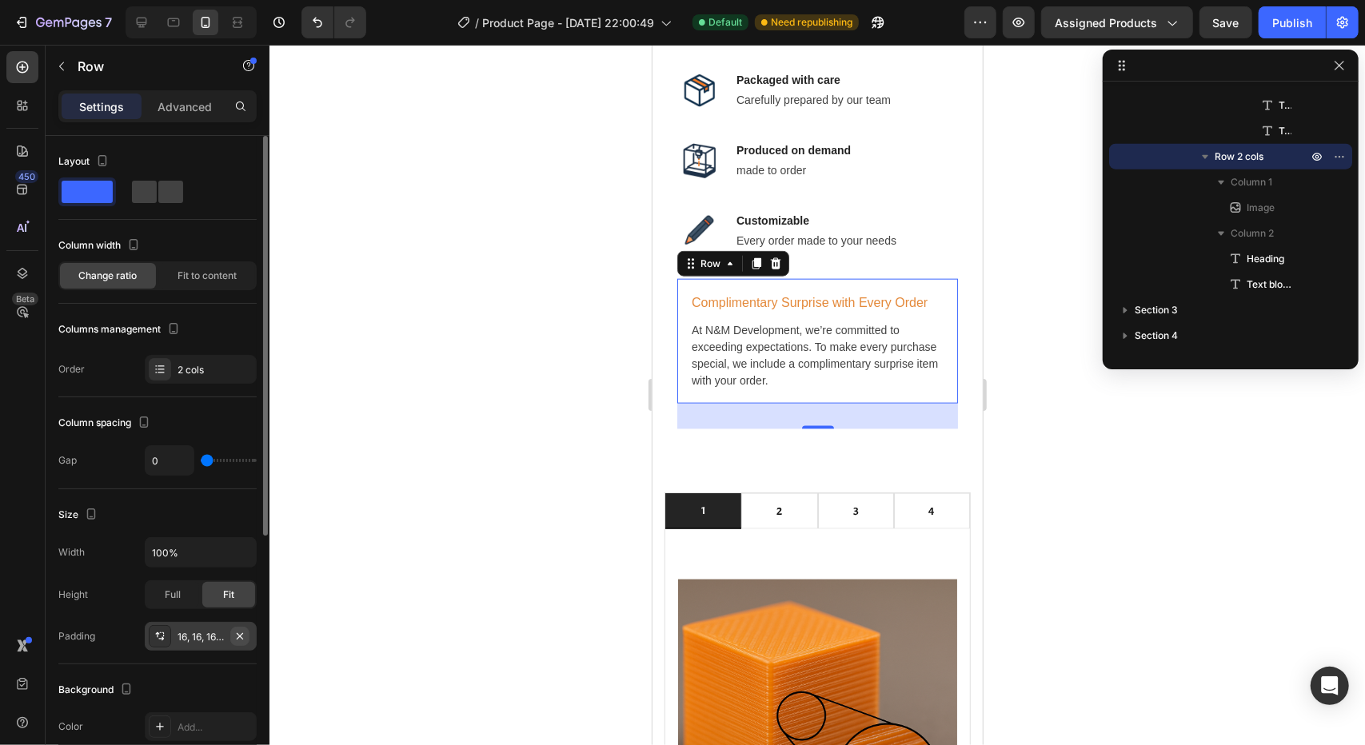
click at [244, 630] on icon "button" at bounding box center [239, 636] width 13 height 13
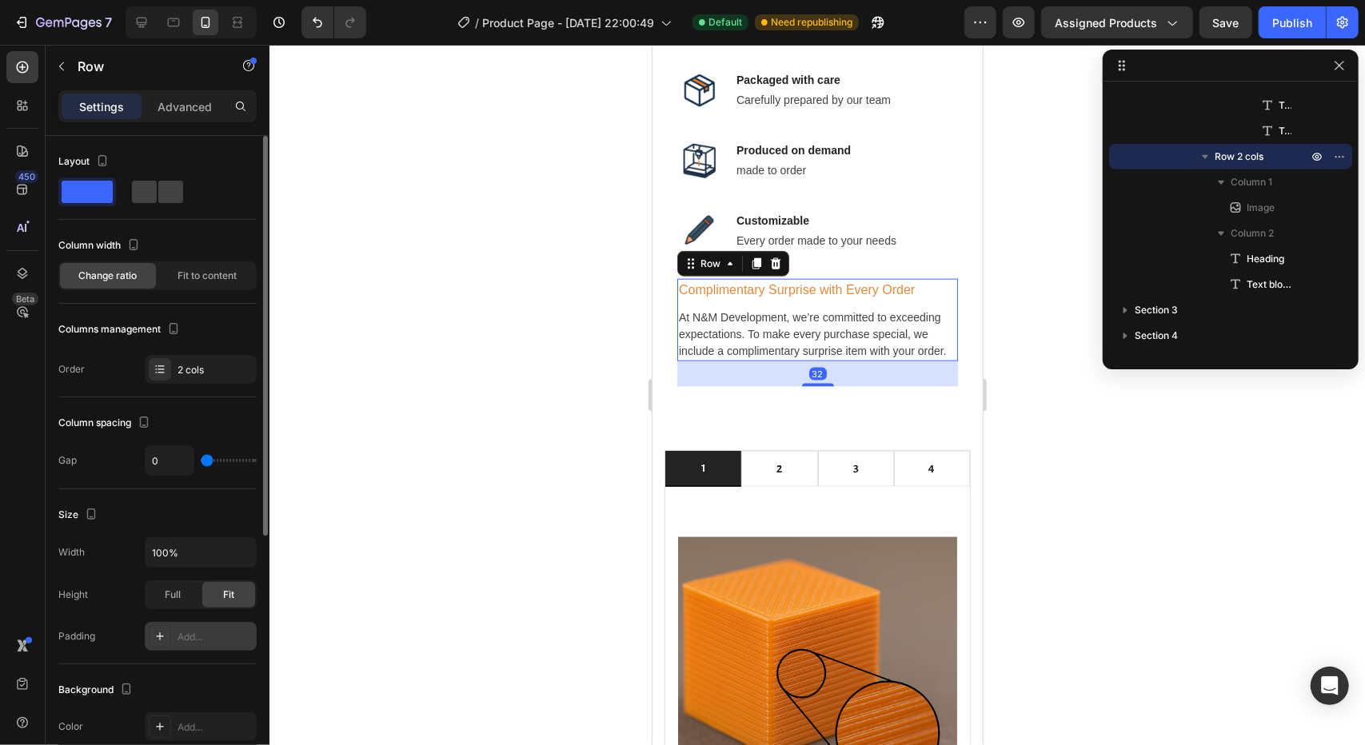
click at [515, 442] on div at bounding box center [816, 395] width 1095 height 700
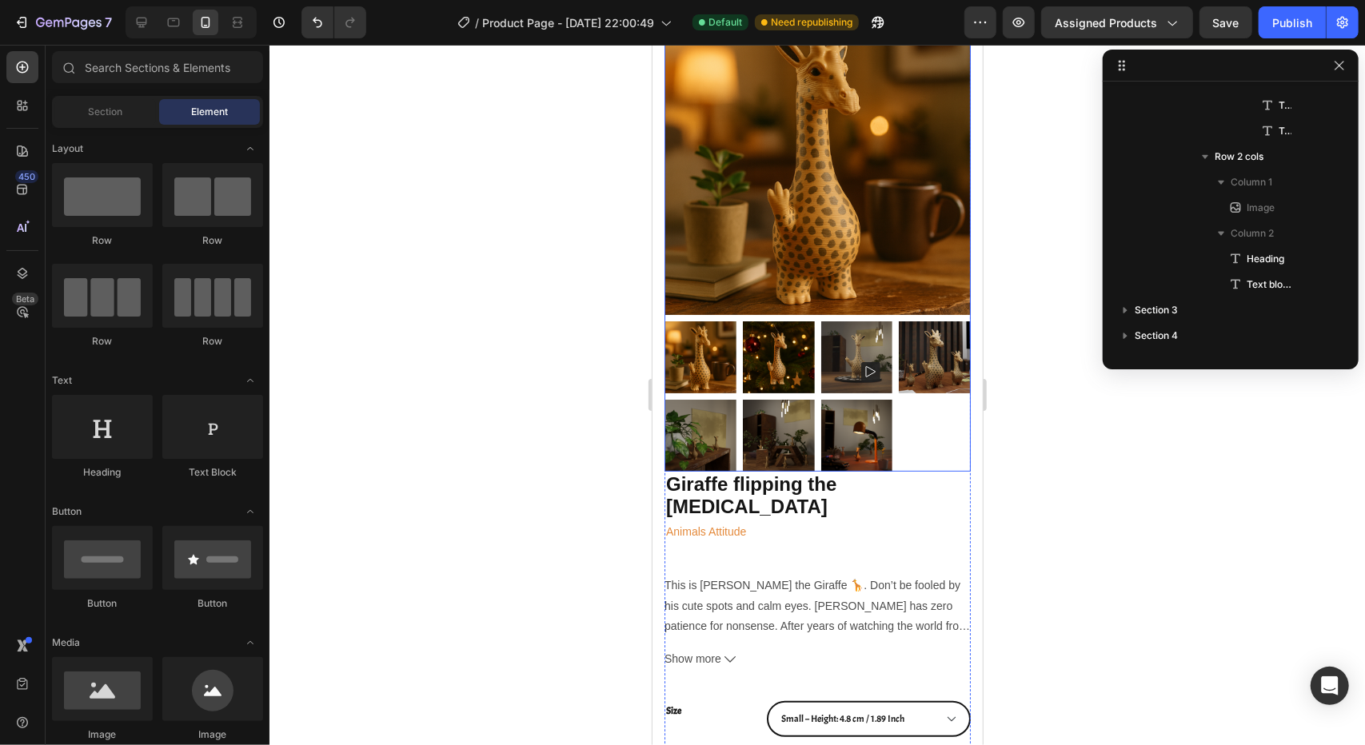
scroll to position [80, 0]
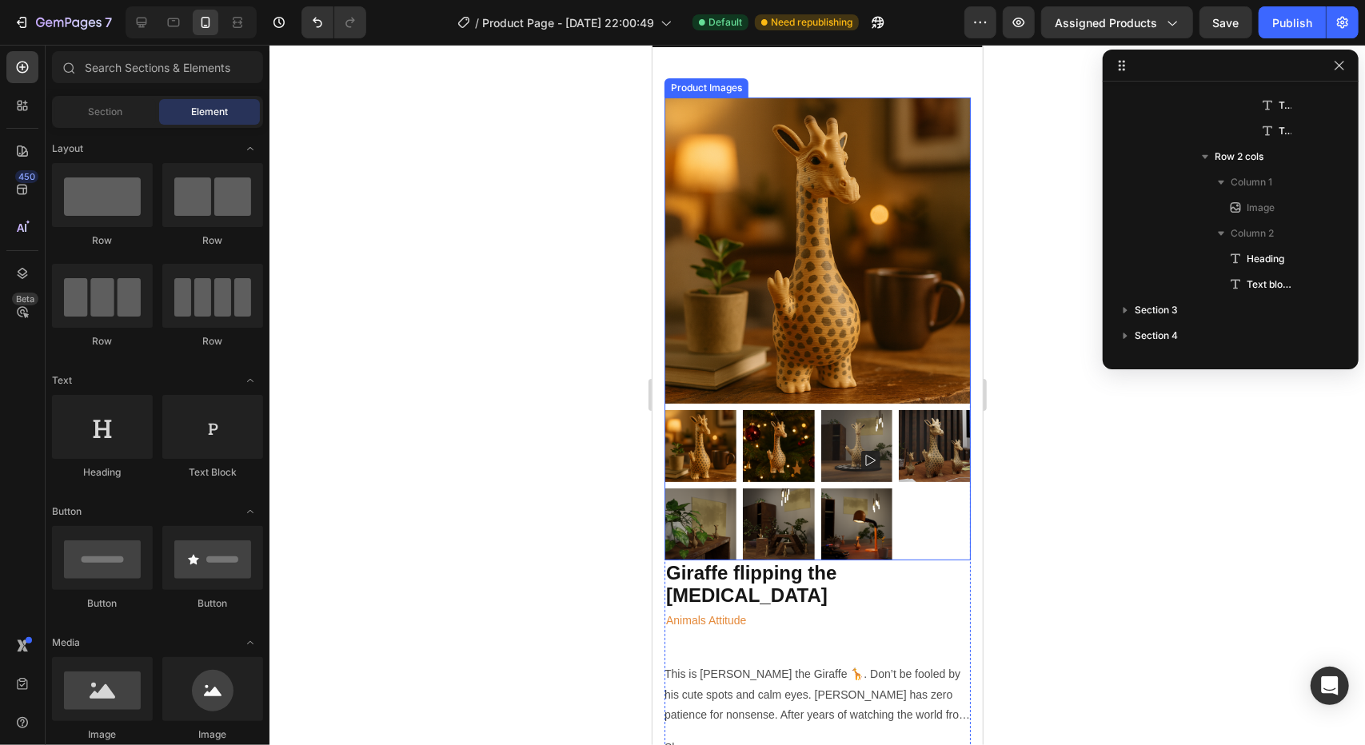
click at [697, 364] on img at bounding box center [817, 250] width 306 height 306
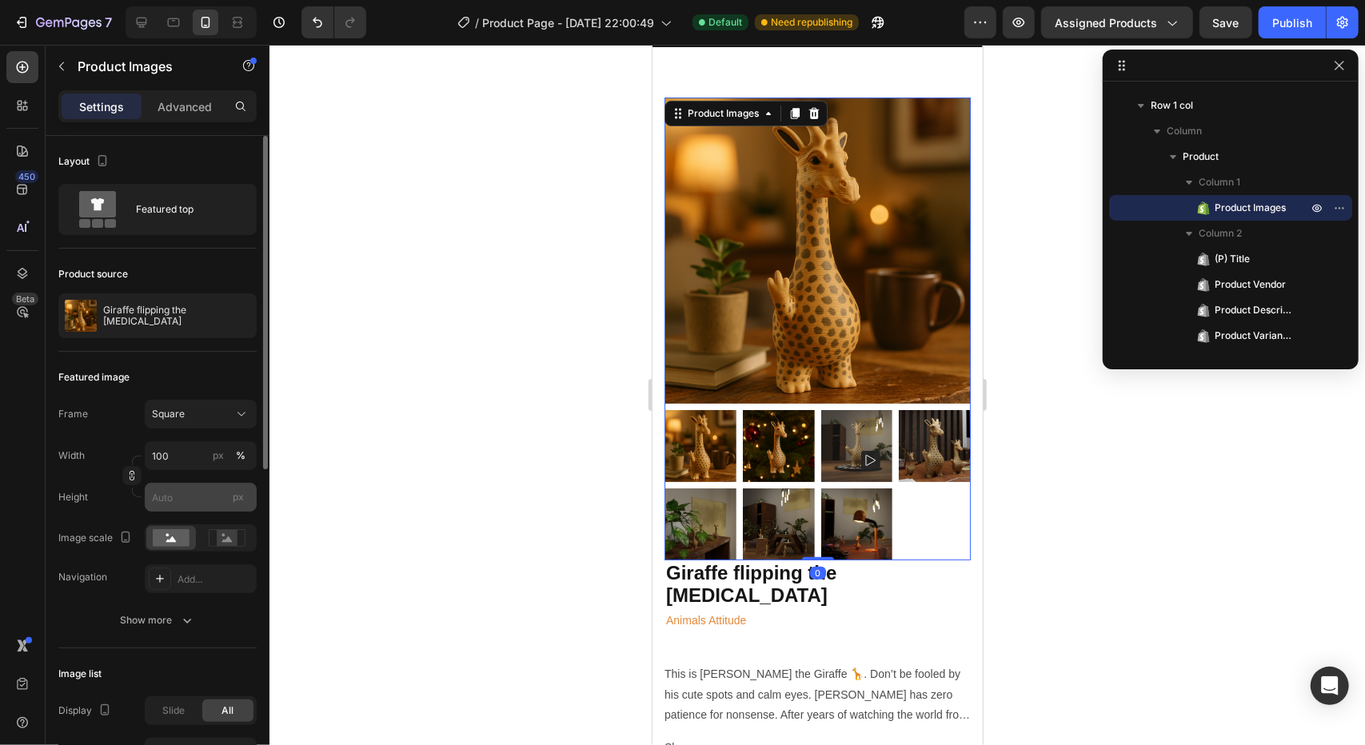
scroll to position [160, 0]
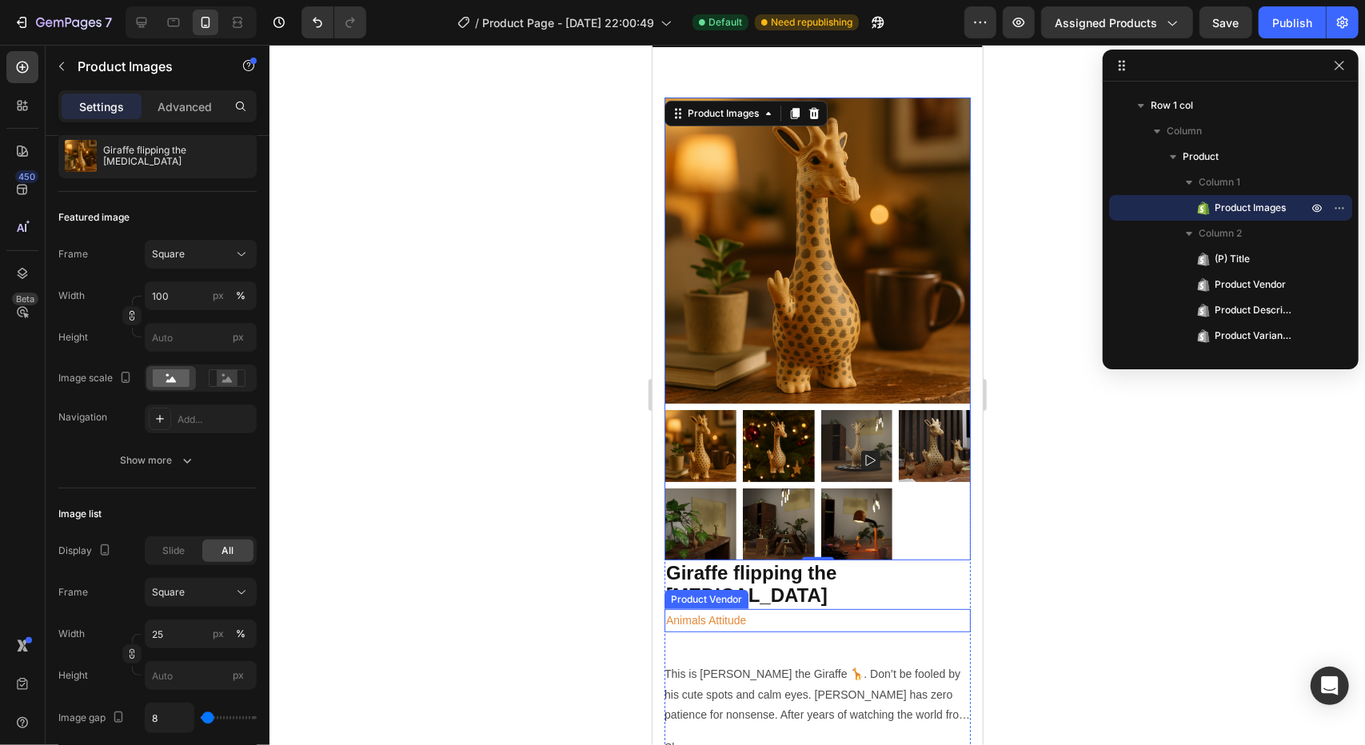
click at [718, 608] on h2 "Animals Attitude" at bounding box center [817, 619] width 306 height 23
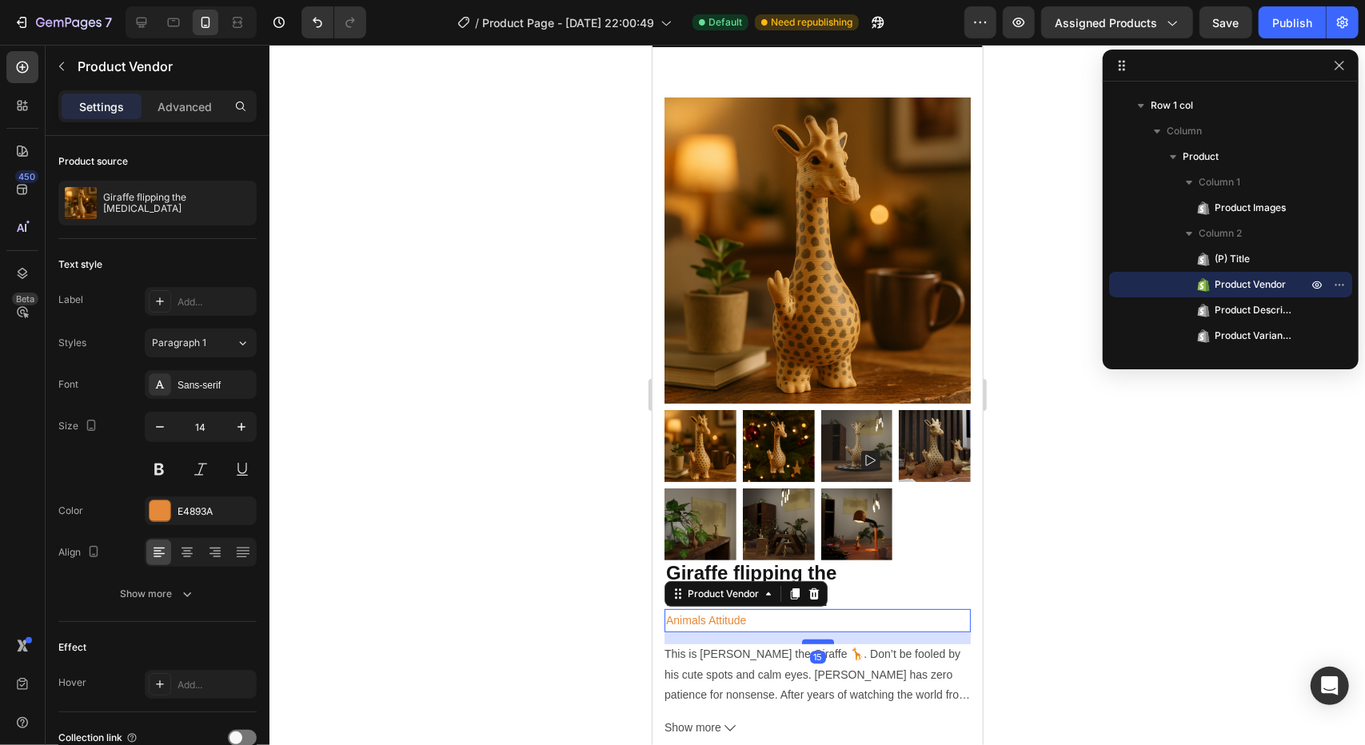
drag, startPoint x: 811, startPoint y: 642, endPoint x: 811, endPoint y: 622, distance: 20.0
click at [811, 639] on div at bounding box center [817, 641] width 32 height 5
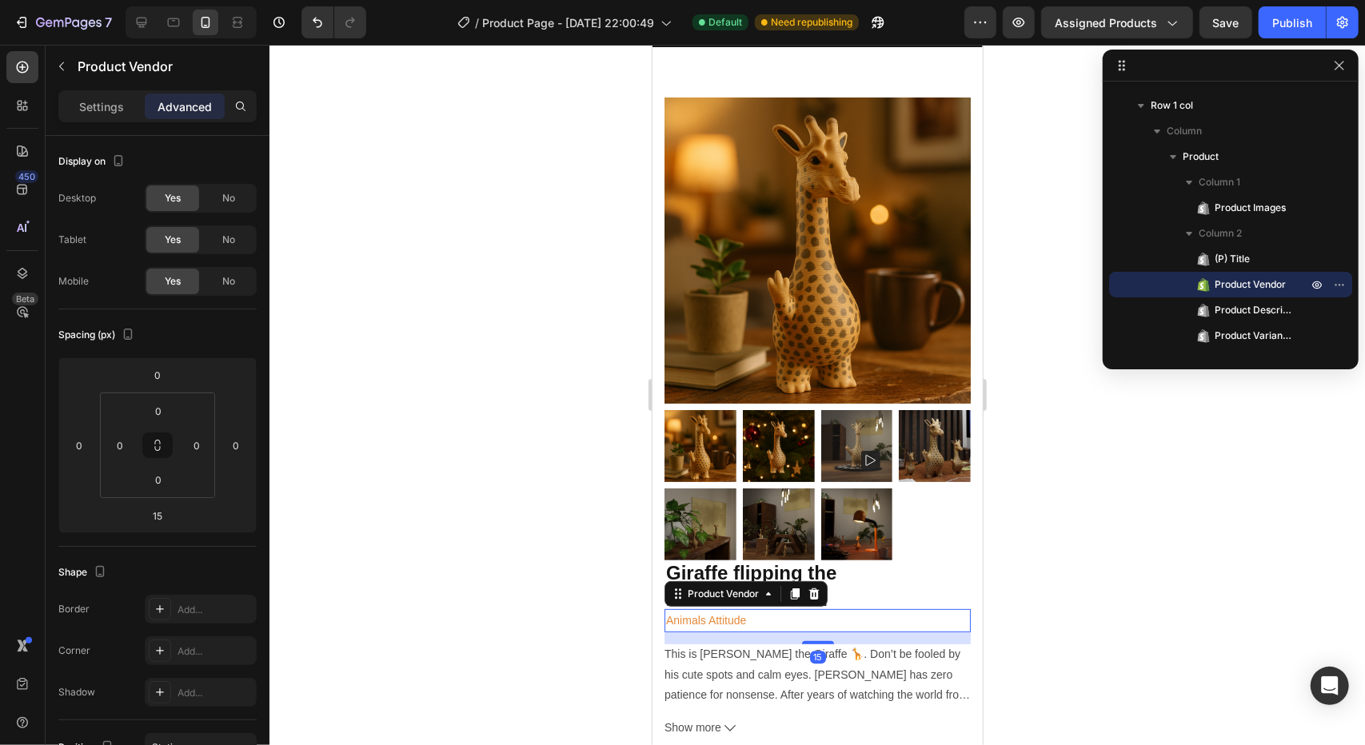
click at [1267, 656] on div at bounding box center [816, 395] width 1095 height 700
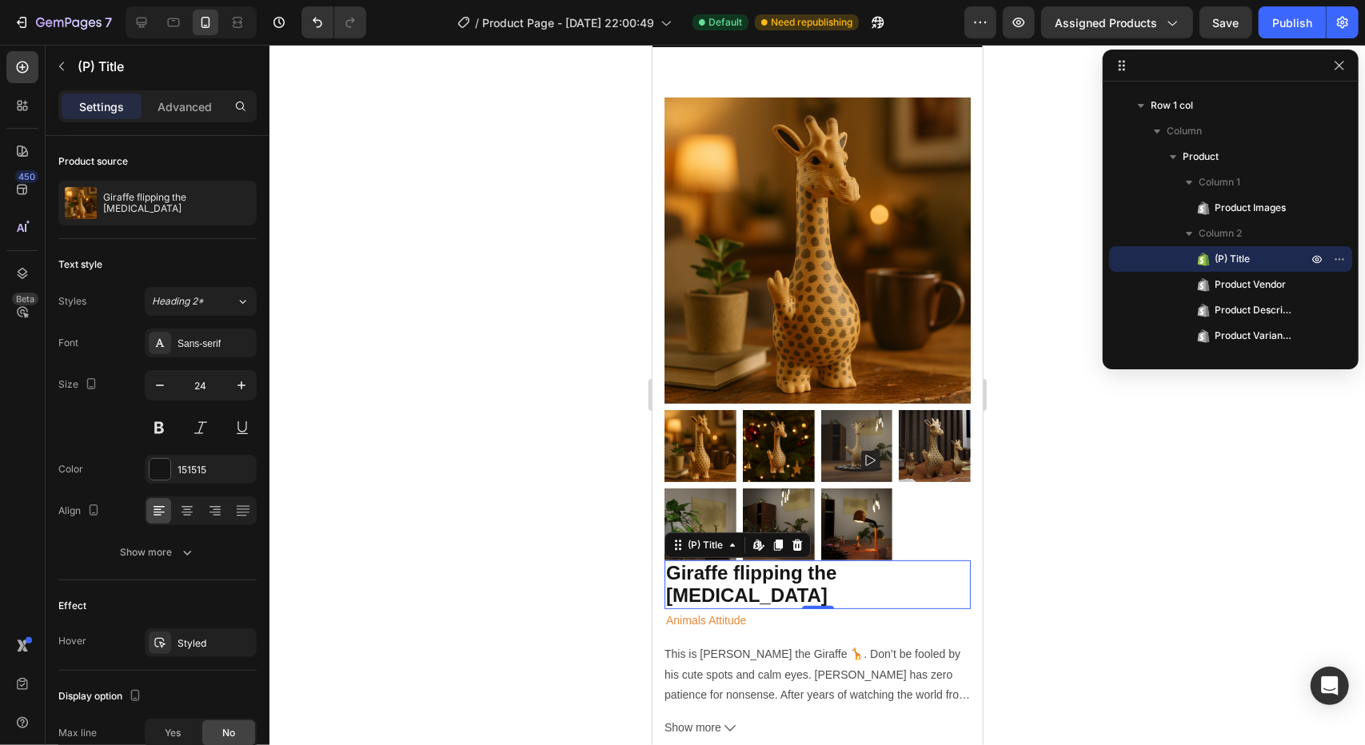
click at [888, 560] on h2 "Giraffe flipping the [MEDICAL_DATA]" at bounding box center [817, 585] width 306 height 50
click at [203, 378] on input "24" at bounding box center [200, 385] width 53 height 29
type input "20"
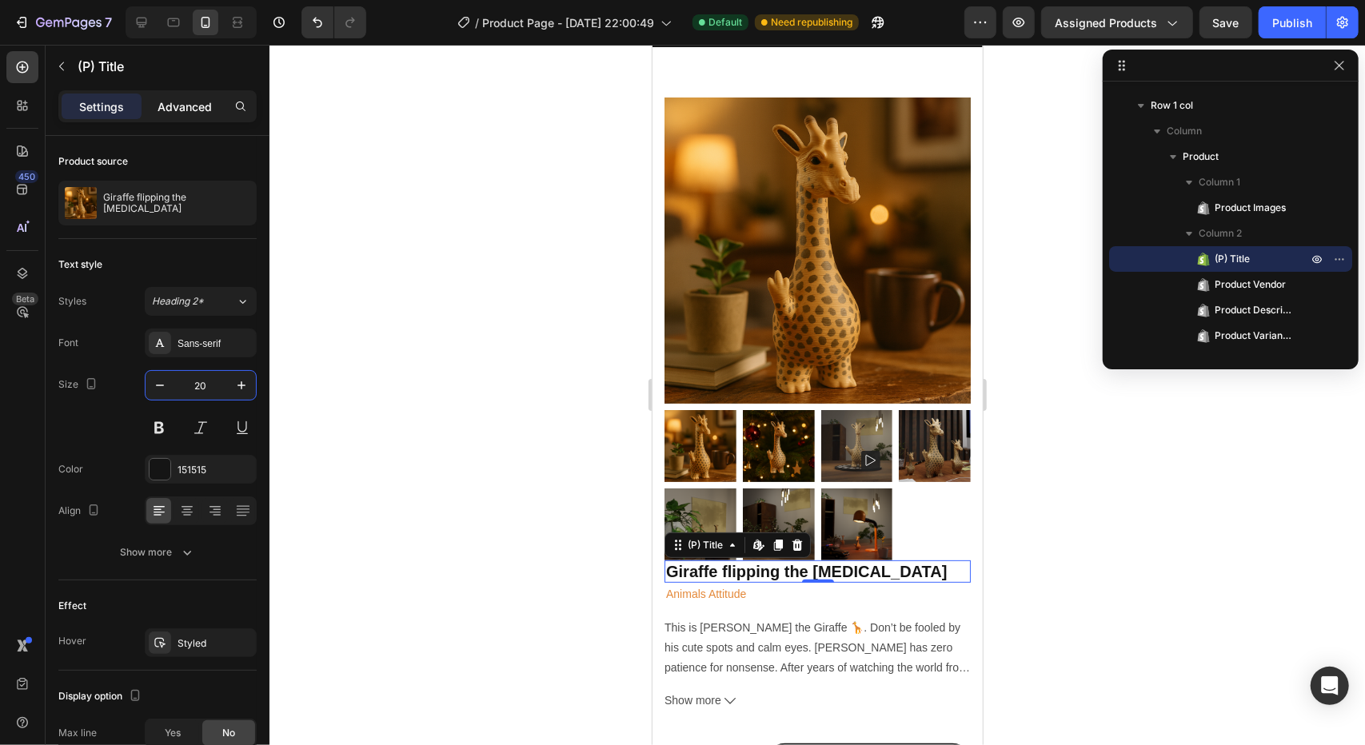
click at [196, 98] on p "Advanced" at bounding box center [185, 106] width 54 height 17
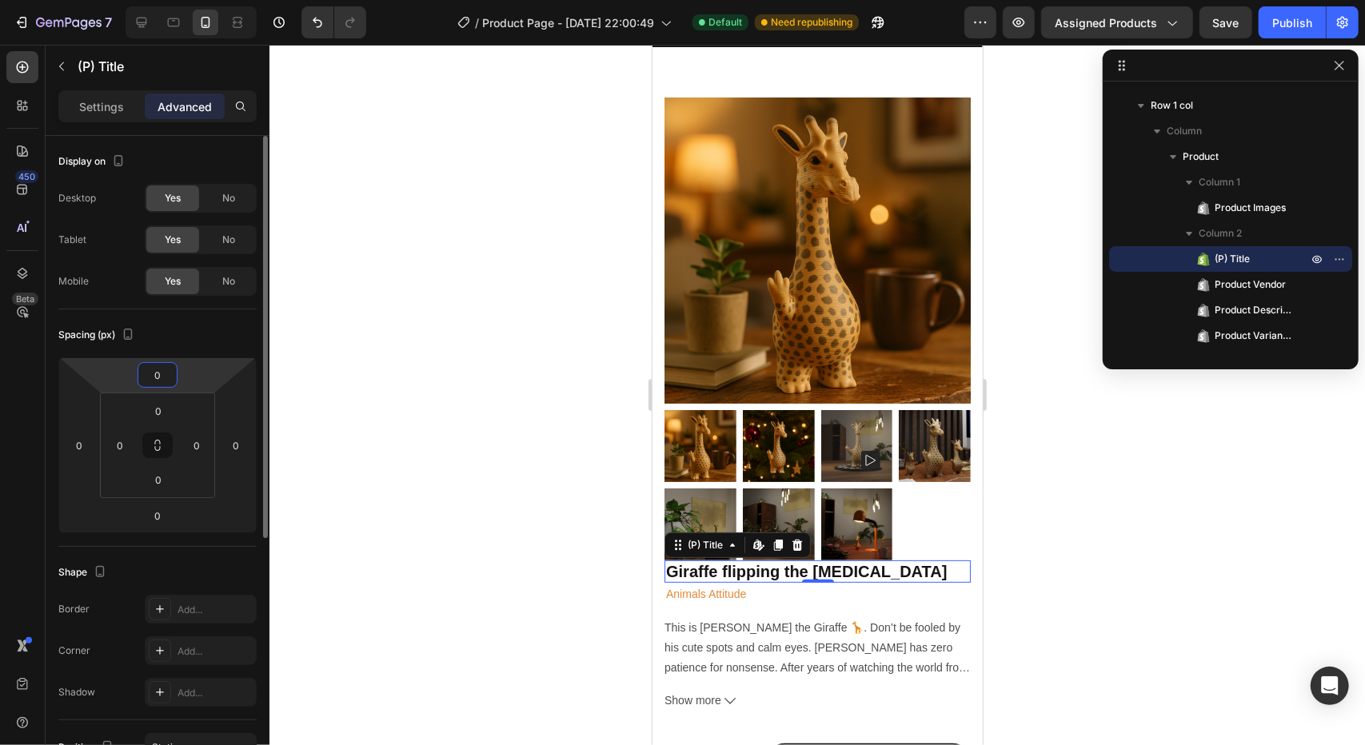
click at [165, 379] on input "0" at bounding box center [158, 375] width 32 height 24
type input "20"
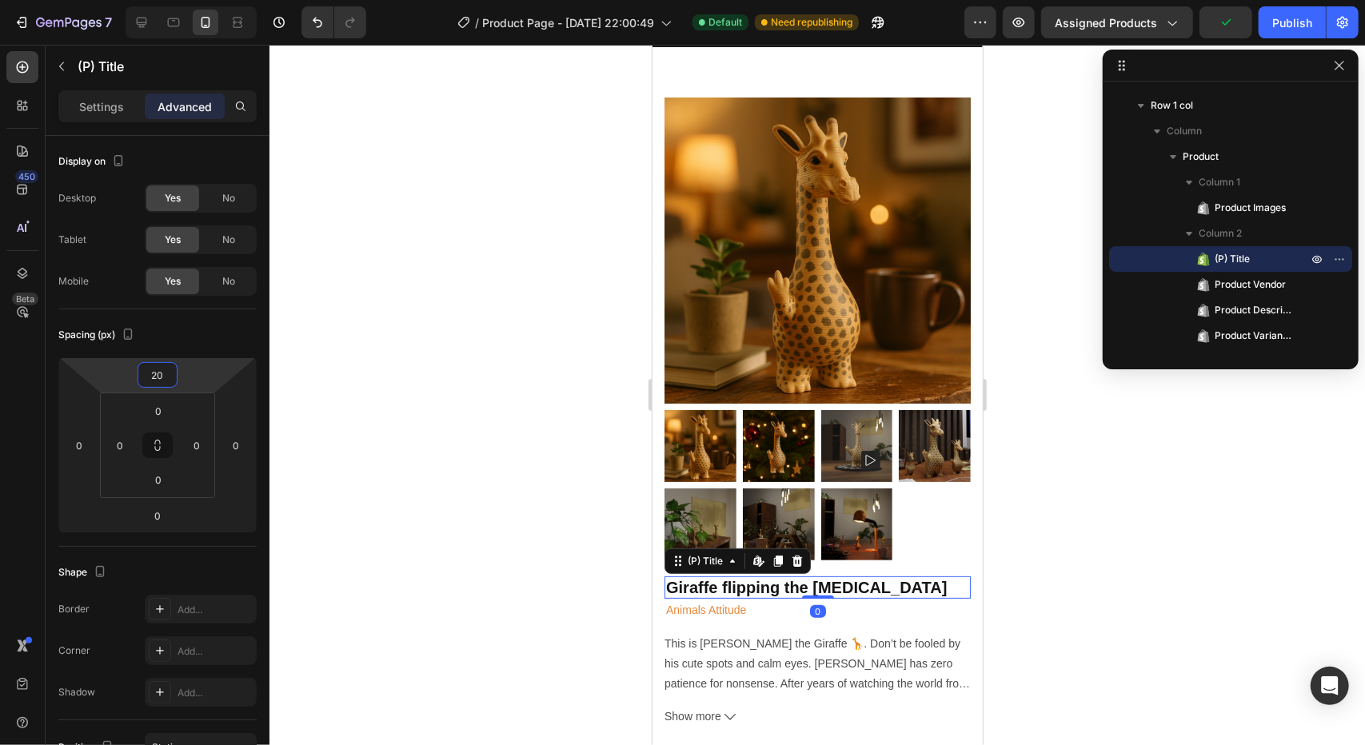
click at [438, 384] on div at bounding box center [816, 395] width 1095 height 700
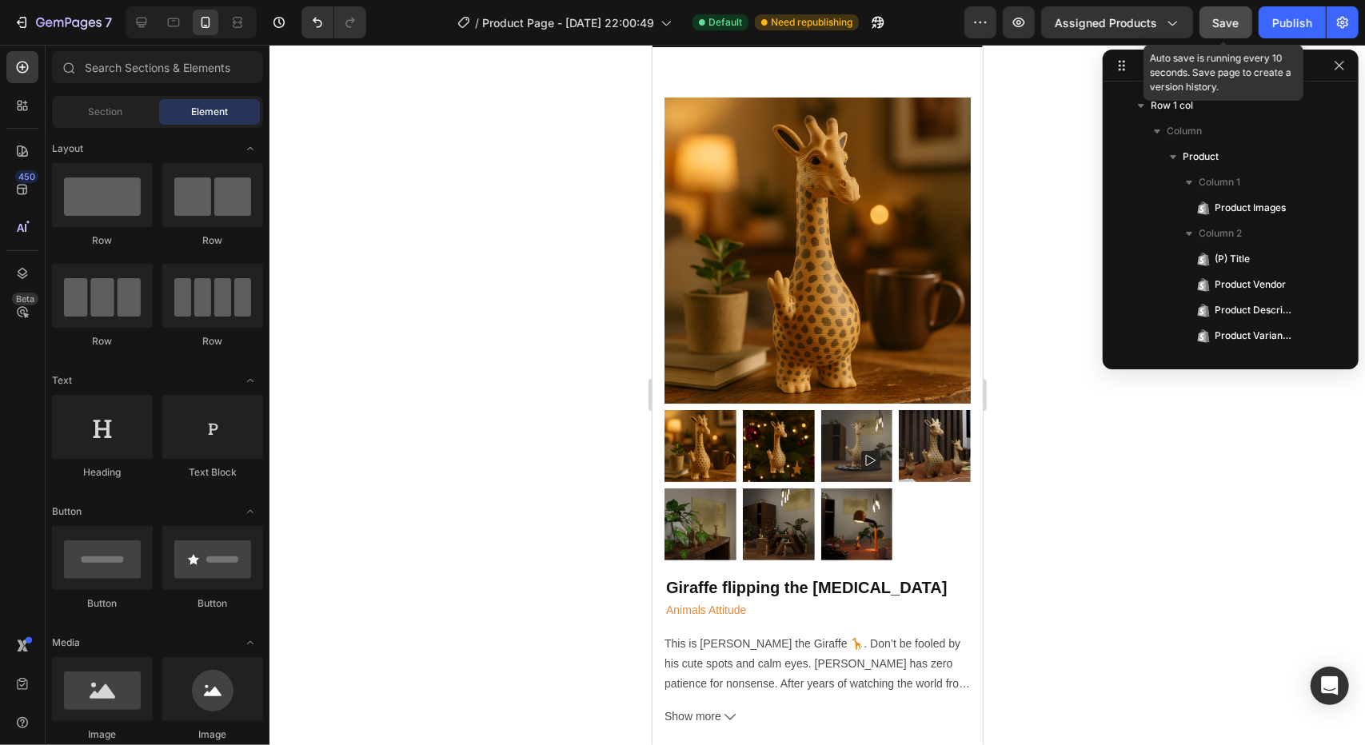
click at [1223, 32] on button "Save" at bounding box center [1225, 22] width 53 height 32
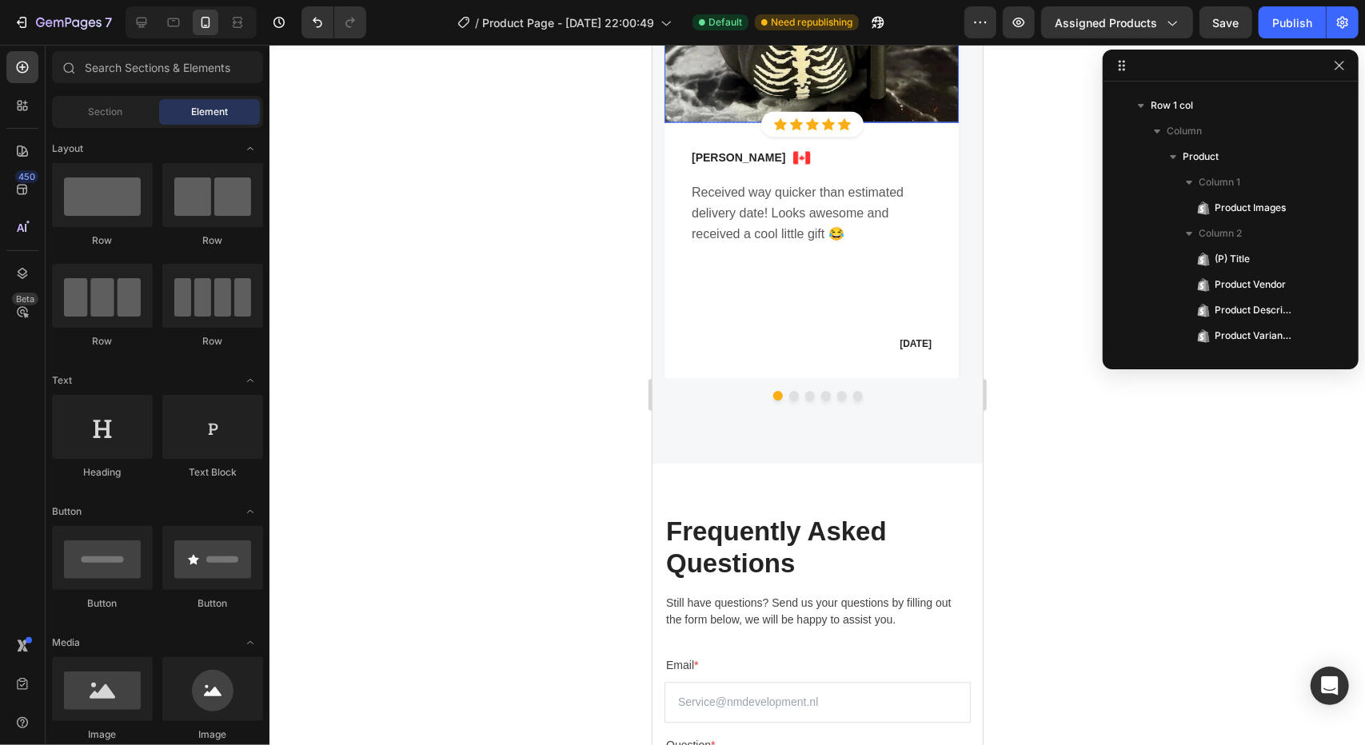
scroll to position [5997, 0]
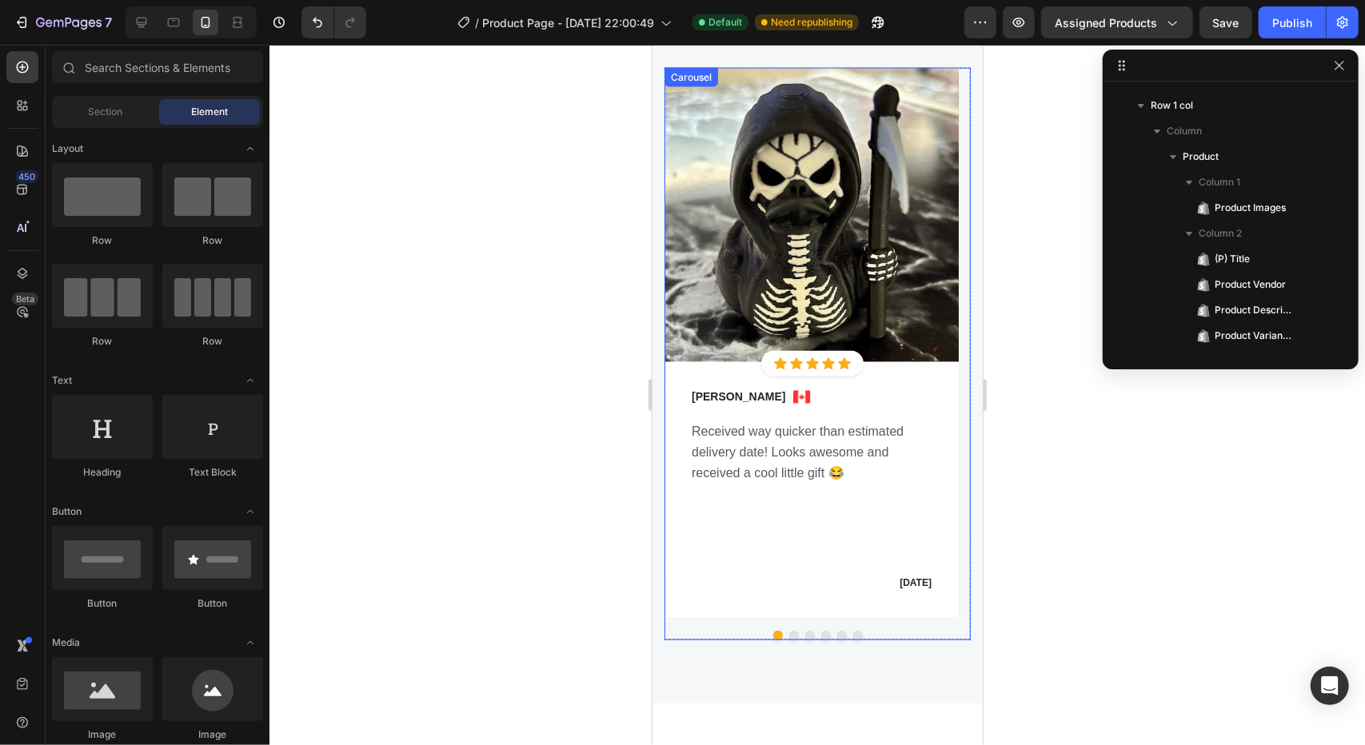
click at [752, 633] on div at bounding box center [817, 635] width 306 height 10
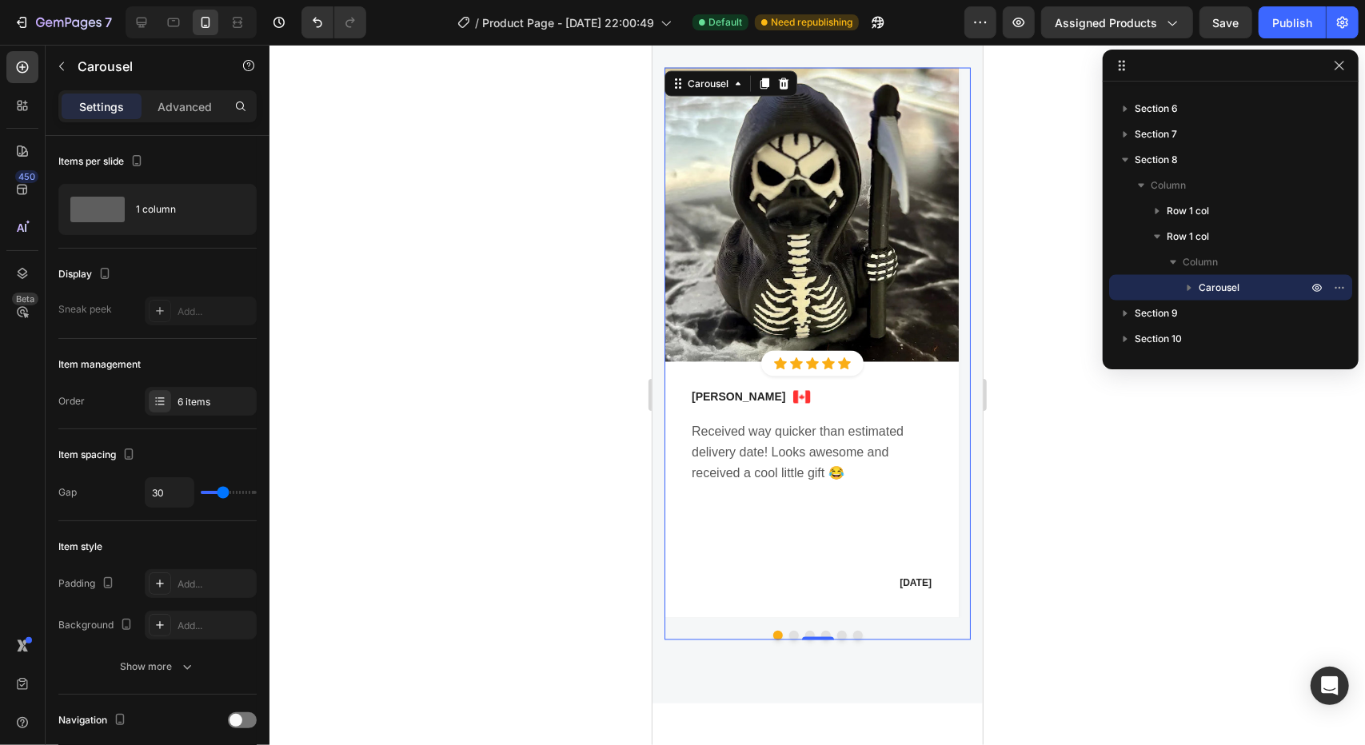
click at [788, 636] on button "Dot" at bounding box center [793, 635] width 10 height 10
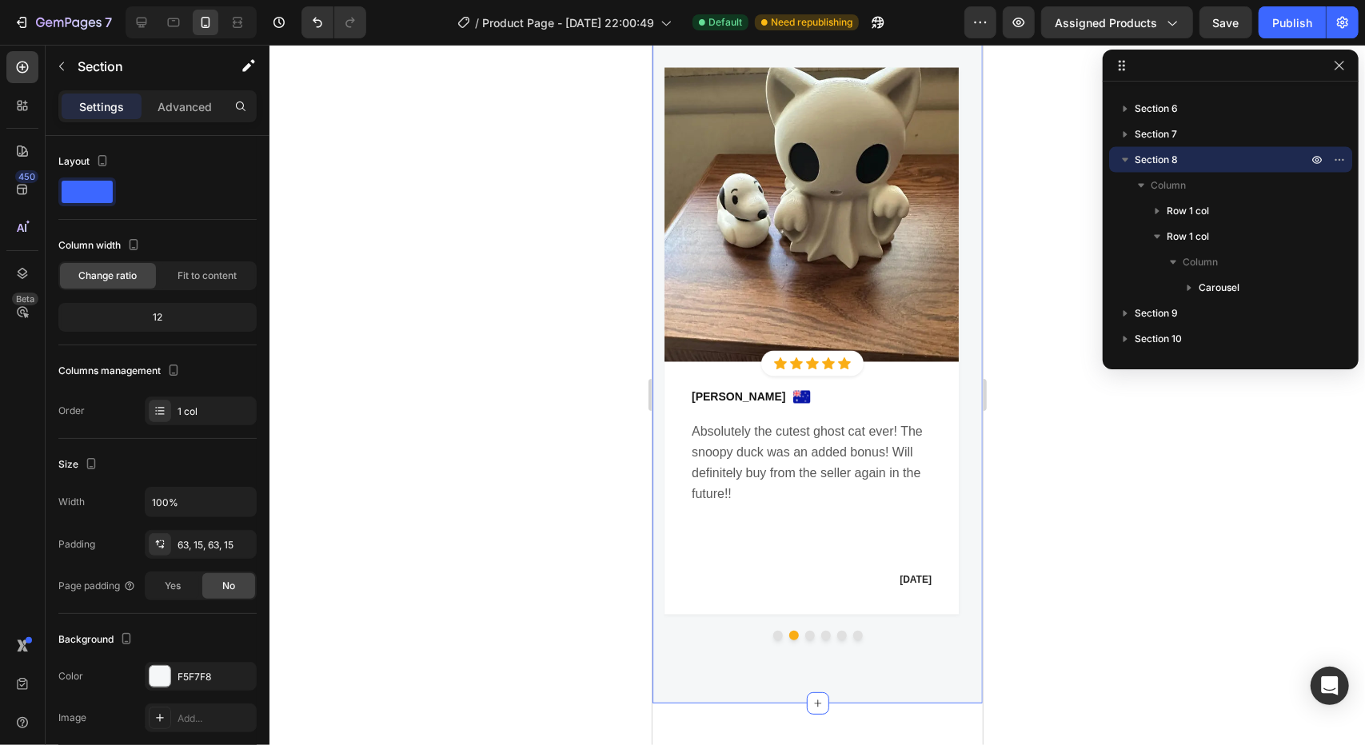
click at [714, 654] on div "Let's Hear What Our Customers Say Heading Row Image Icon Icon Icon Icon Icon Ic…" at bounding box center [817, 304] width 330 height 798
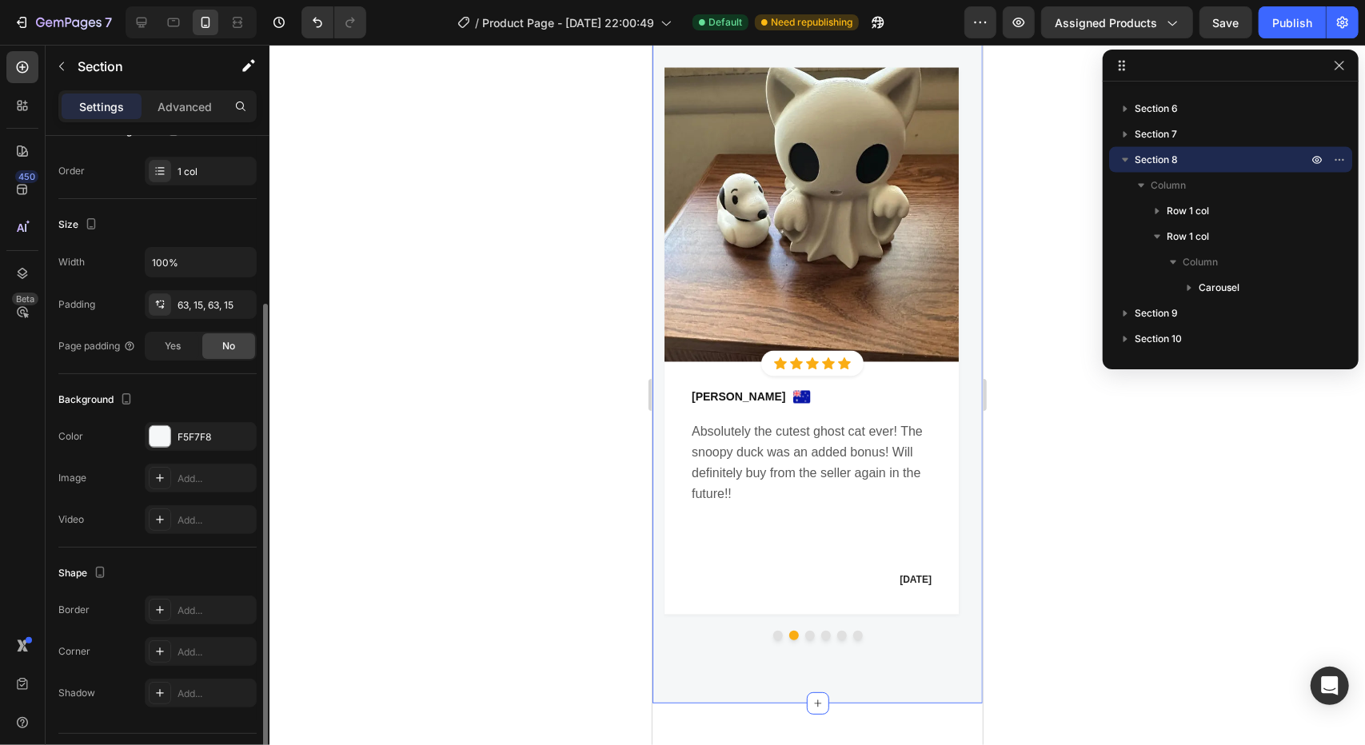
scroll to position [0, 0]
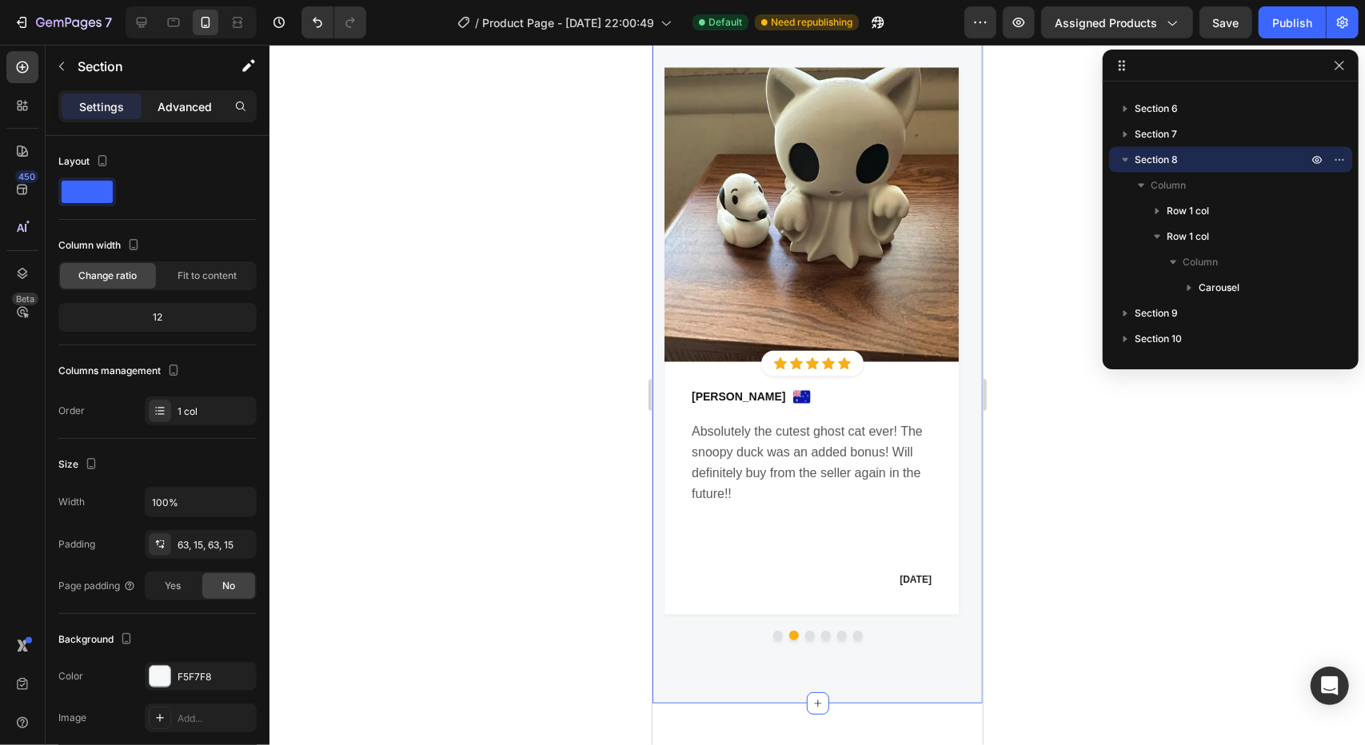
click at [181, 106] on p "Advanced" at bounding box center [185, 106] width 54 height 17
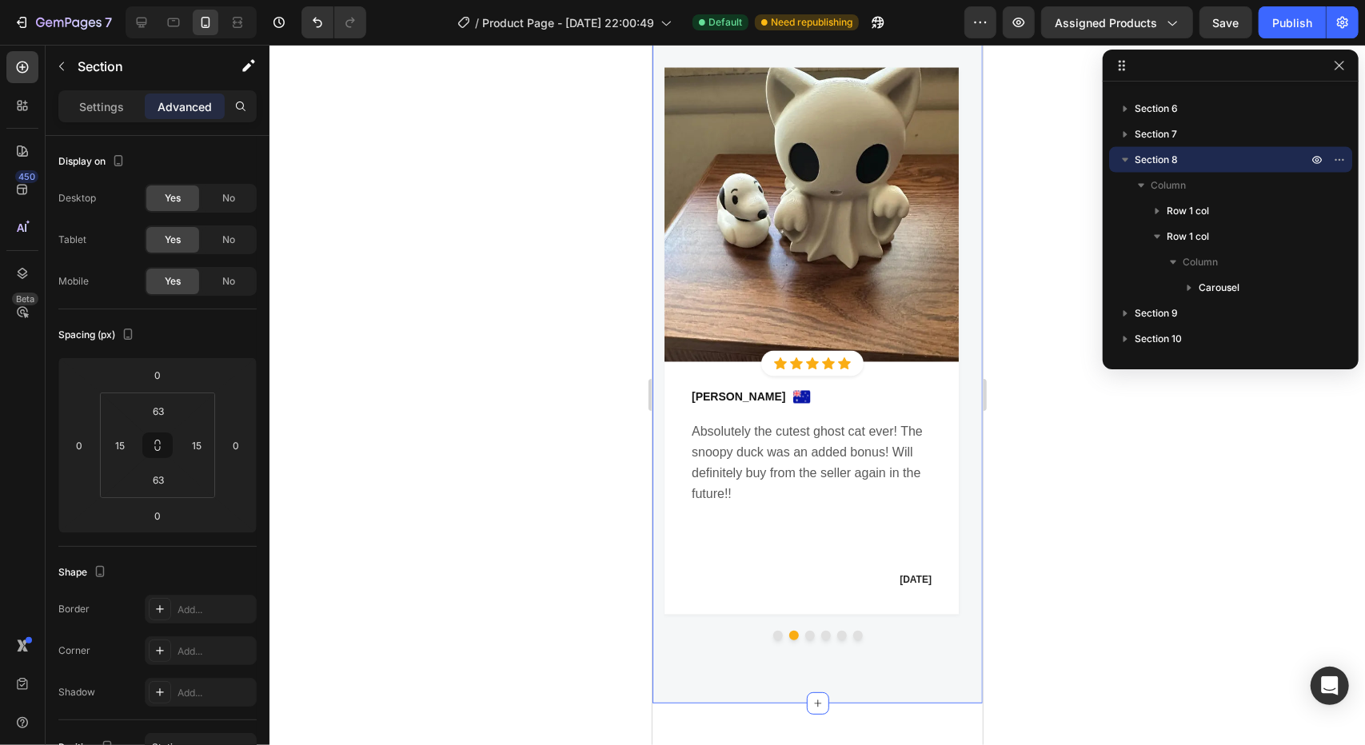
click at [960, 419] on div "Let's Hear What Our Customers Say Heading Row Image Icon Icon Icon Icon Icon Ic…" at bounding box center [817, 304] width 330 height 798
click at [106, 95] on div "Settings" at bounding box center [102, 107] width 80 height 26
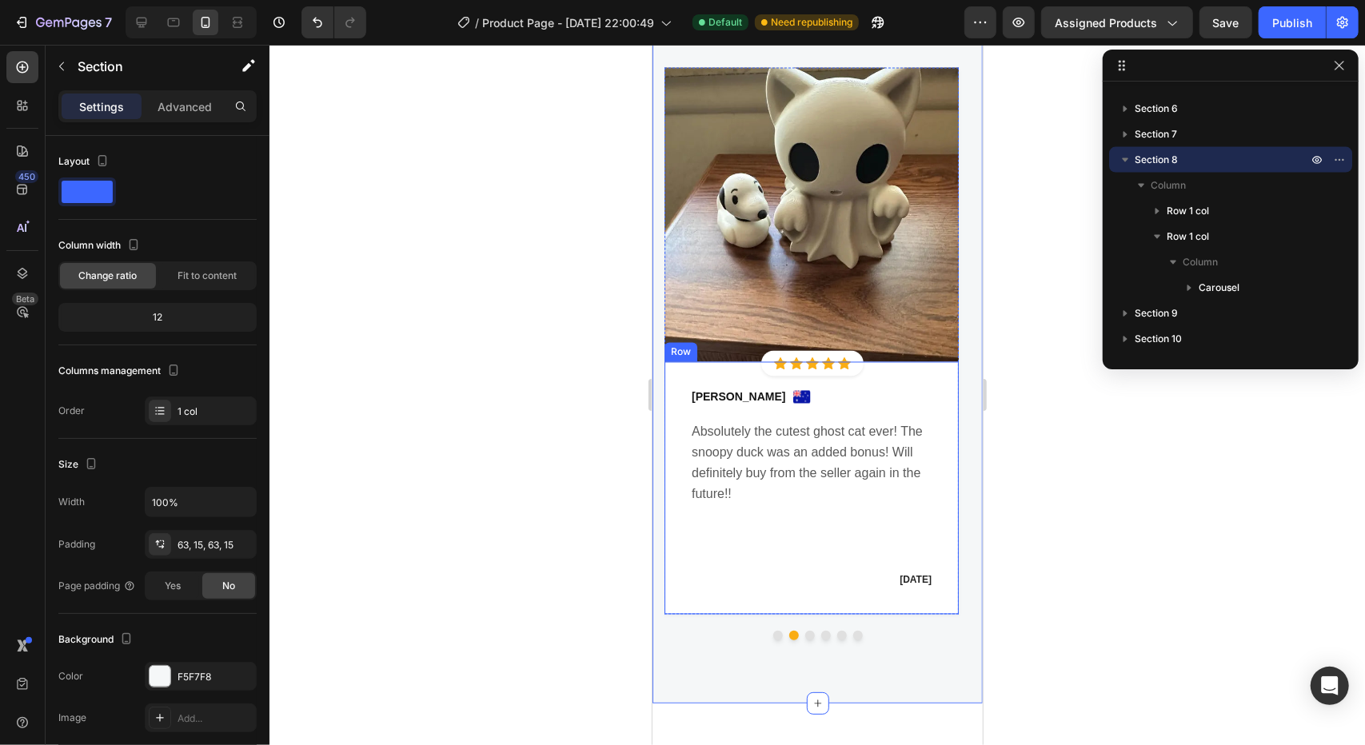
click at [848, 301] on img at bounding box center [811, 214] width 294 height 294
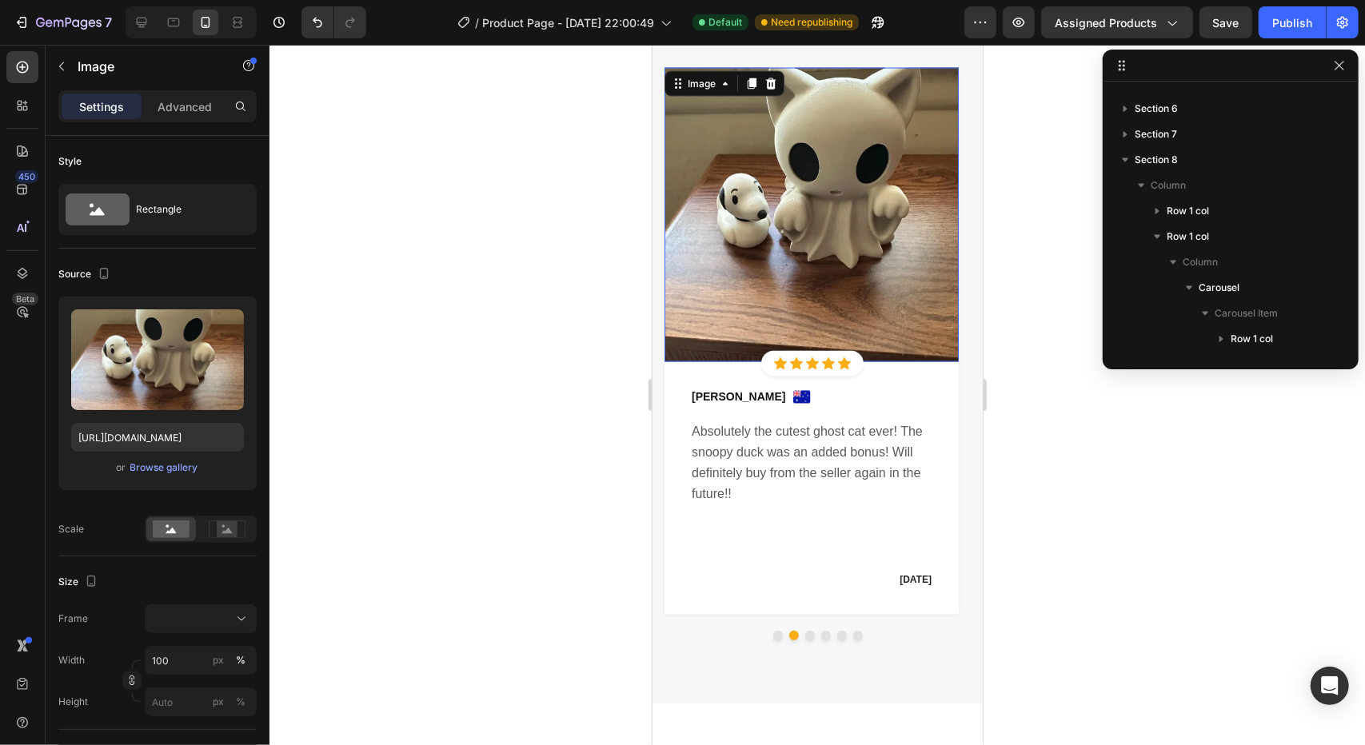
scroll to position [1991, 0]
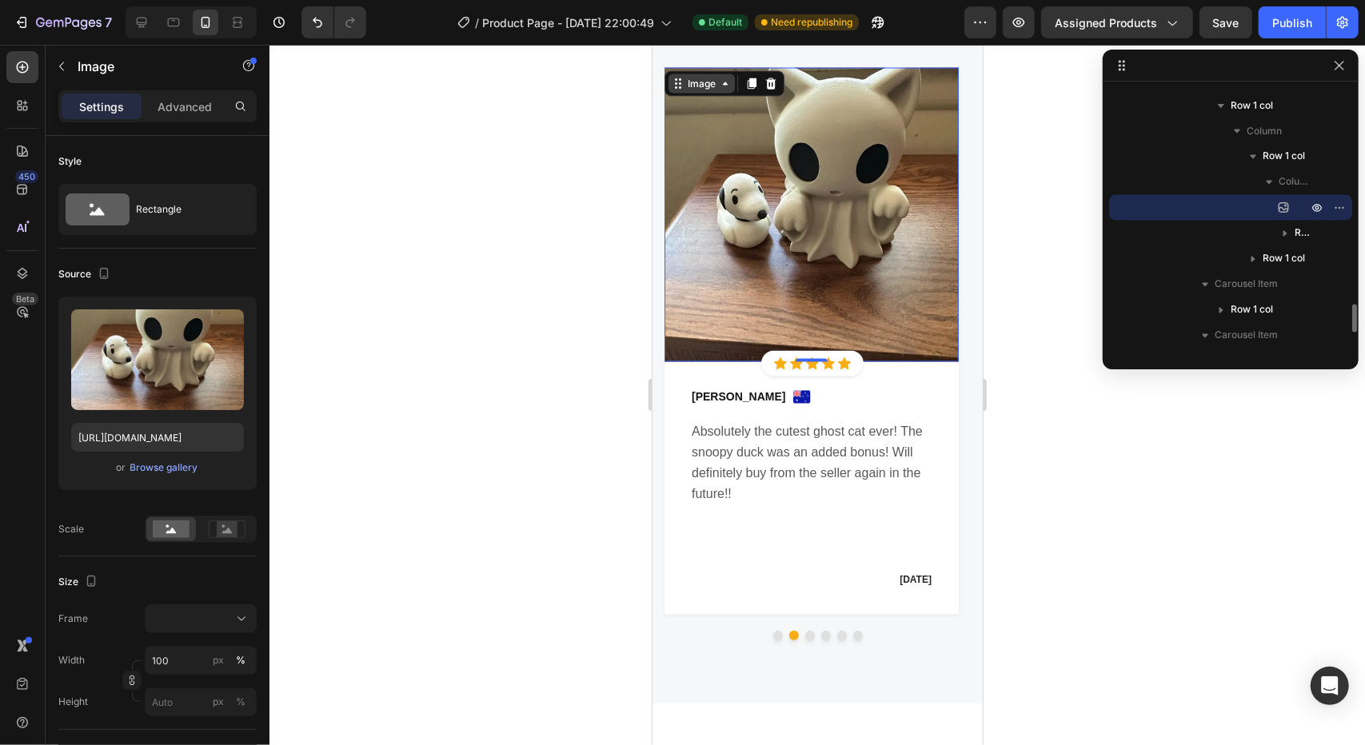
click at [708, 84] on div "Image" at bounding box center [701, 83] width 34 height 14
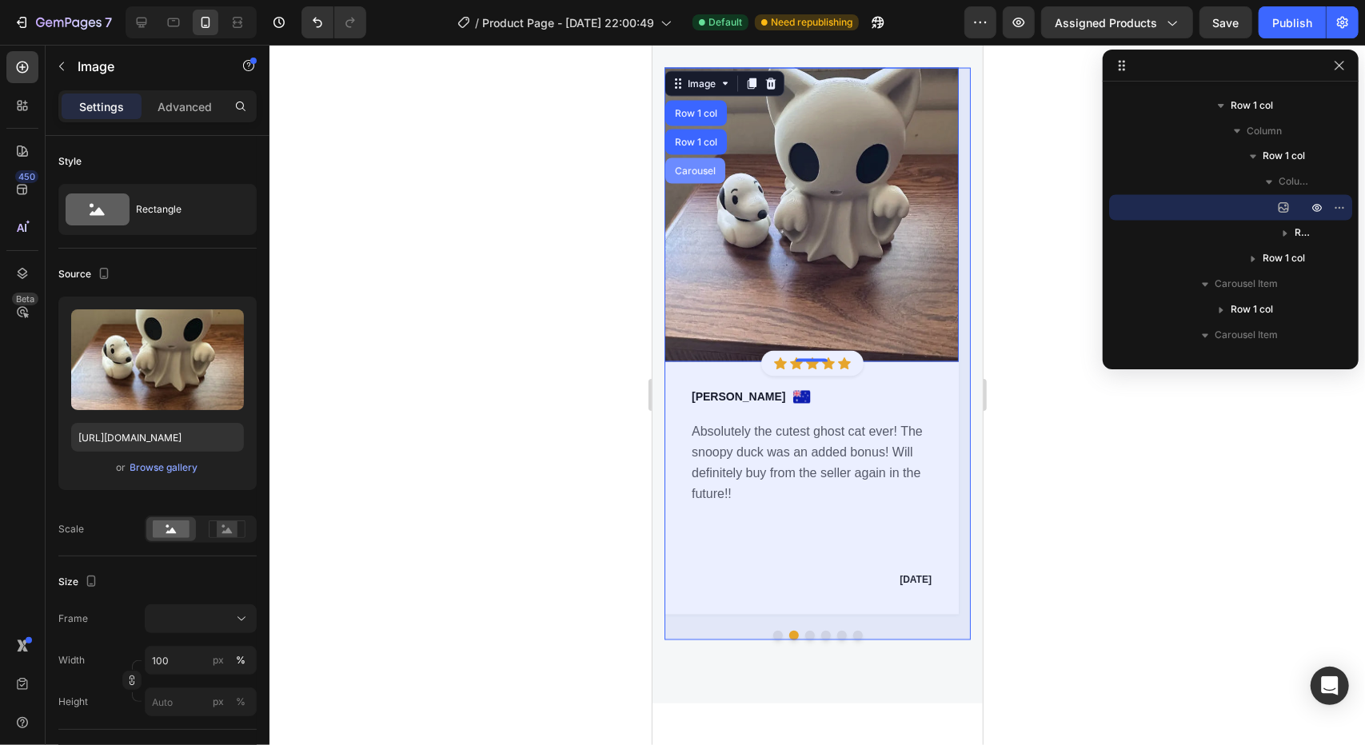
click at [688, 170] on div "Carousel" at bounding box center [694, 171] width 47 height 10
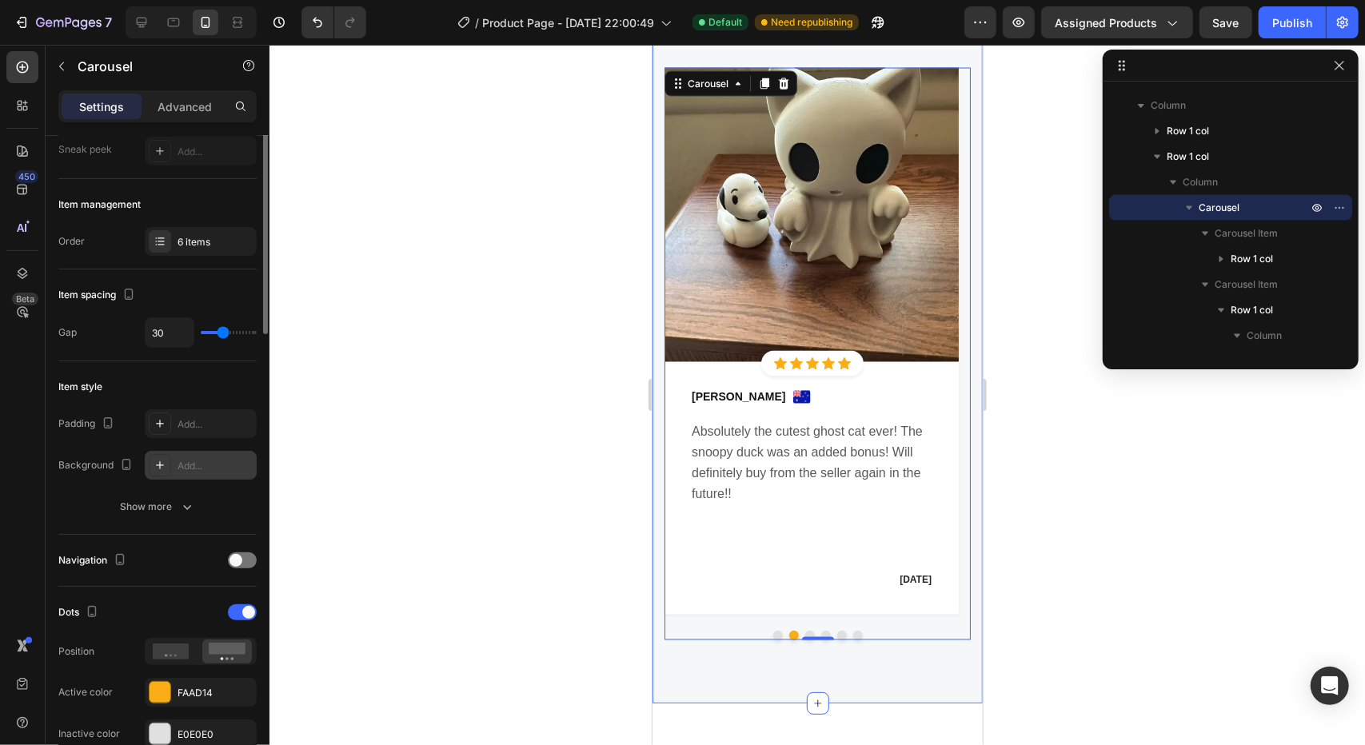
scroll to position [240, 0]
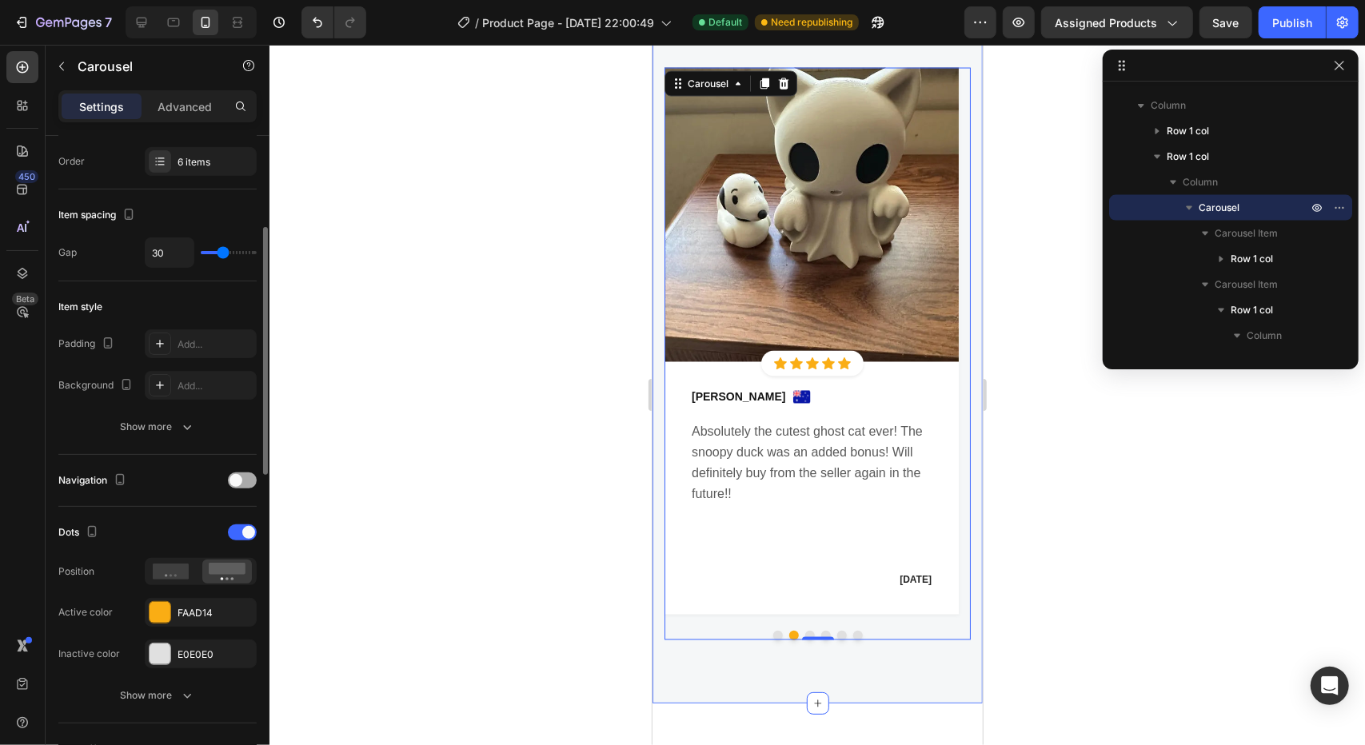
click at [239, 476] on span at bounding box center [235, 480] width 13 height 13
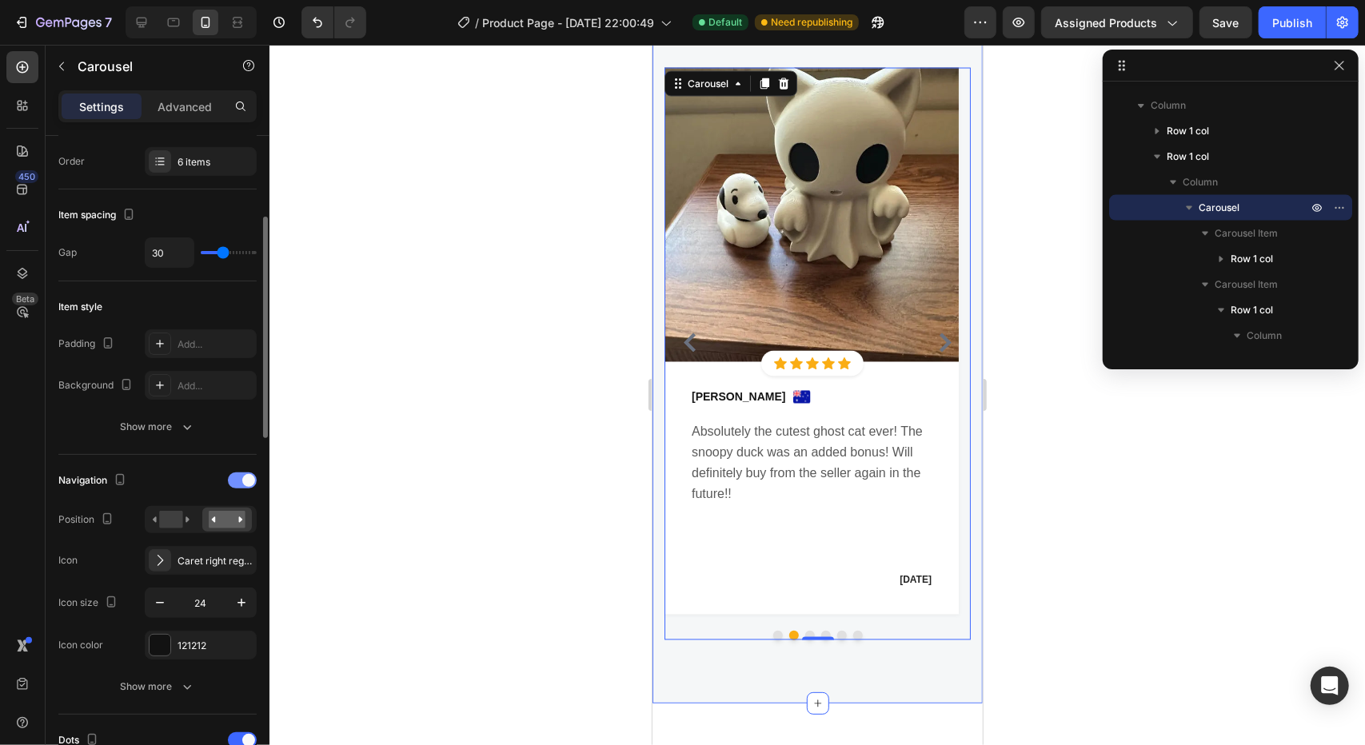
click at [239, 476] on div at bounding box center [242, 481] width 29 height 16
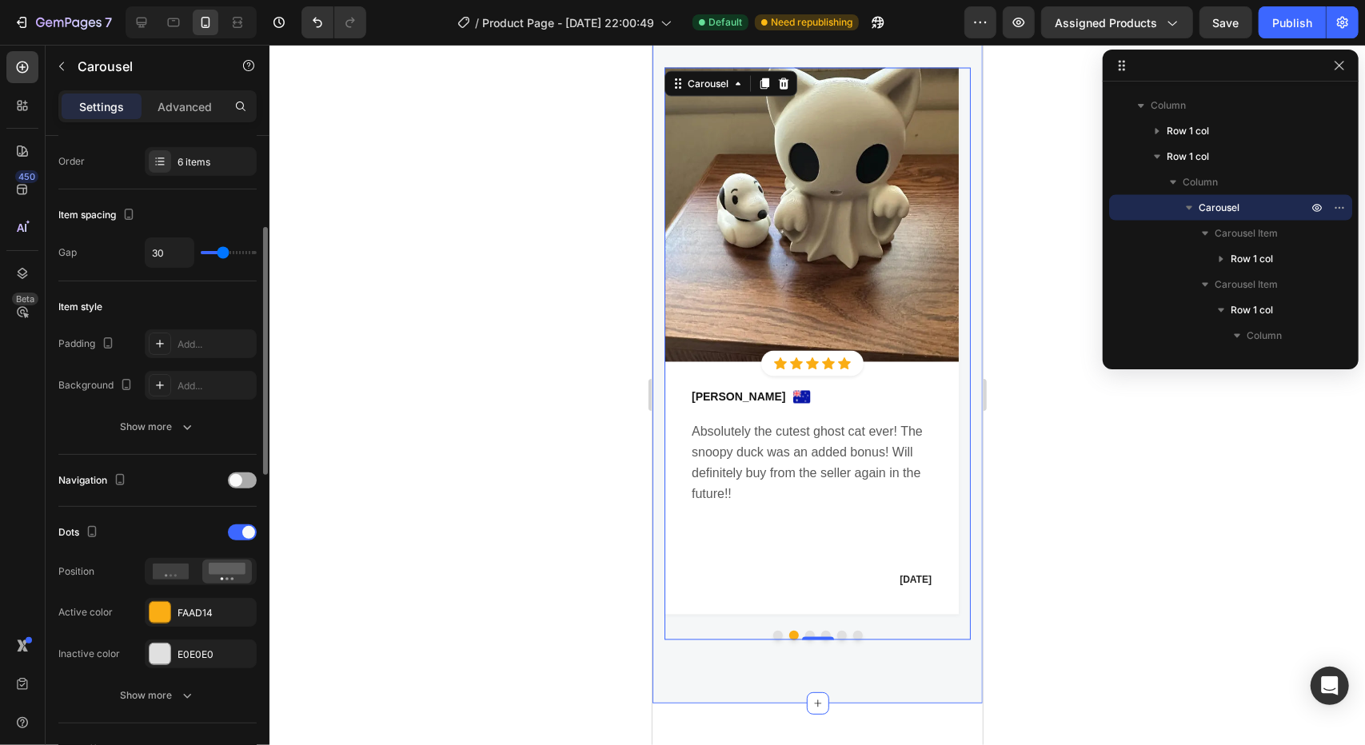
click at [239, 476] on span at bounding box center [235, 480] width 13 height 13
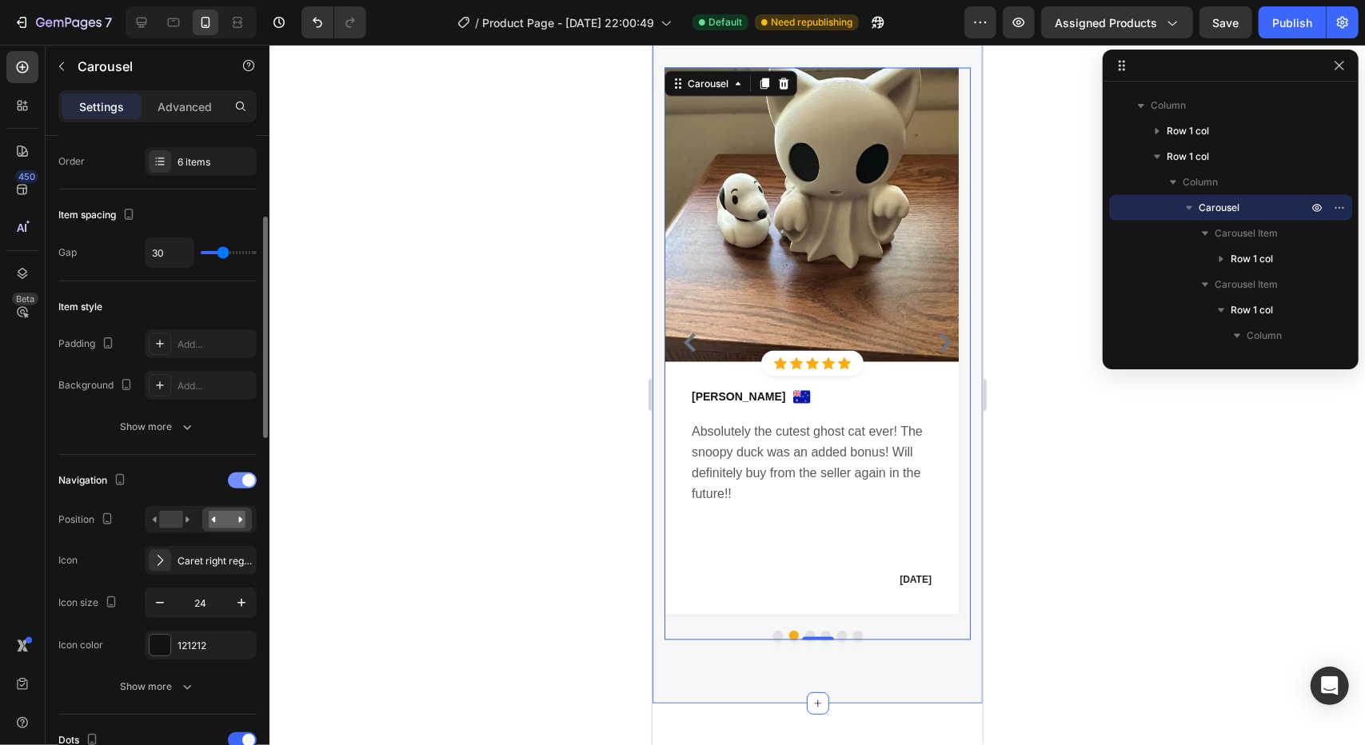
click at [239, 476] on div at bounding box center [242, 481] width 29 height 16
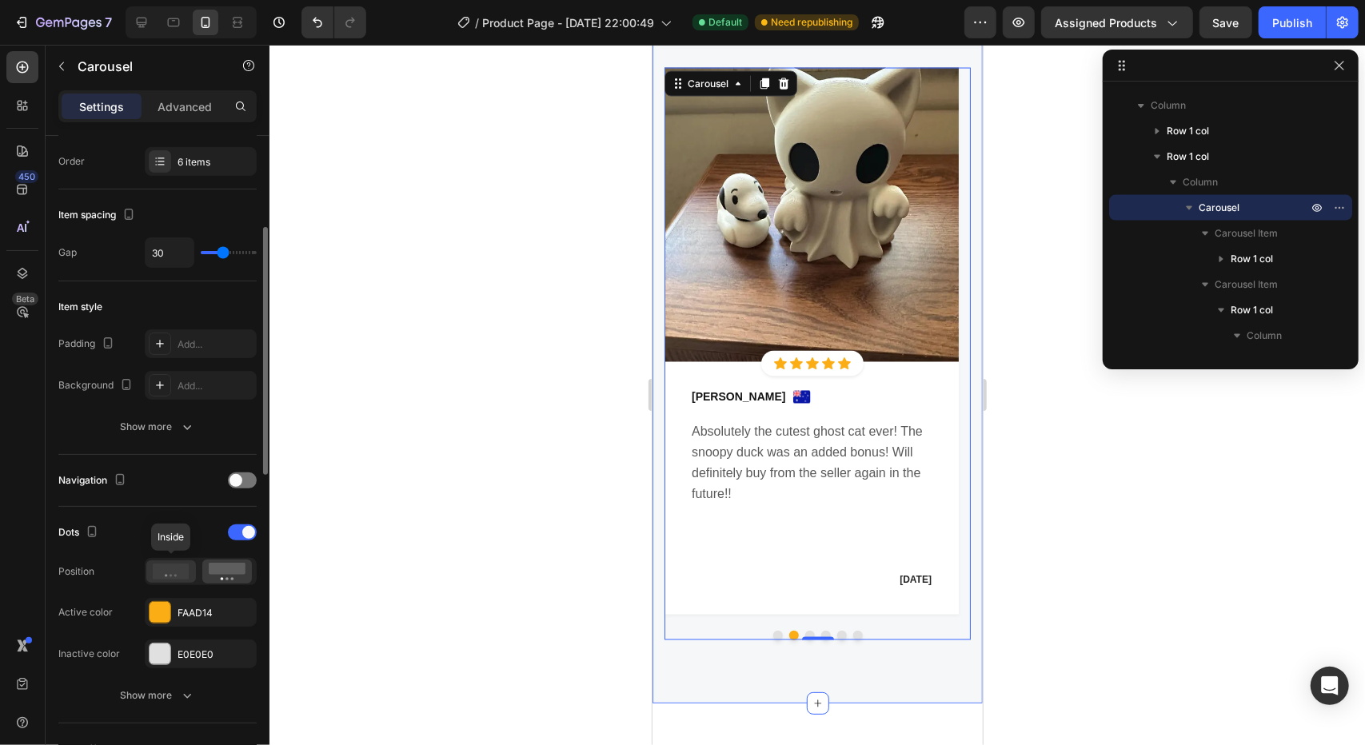
click at [180, 577] on icon at bounding box center [171, 572] width 37 height 16
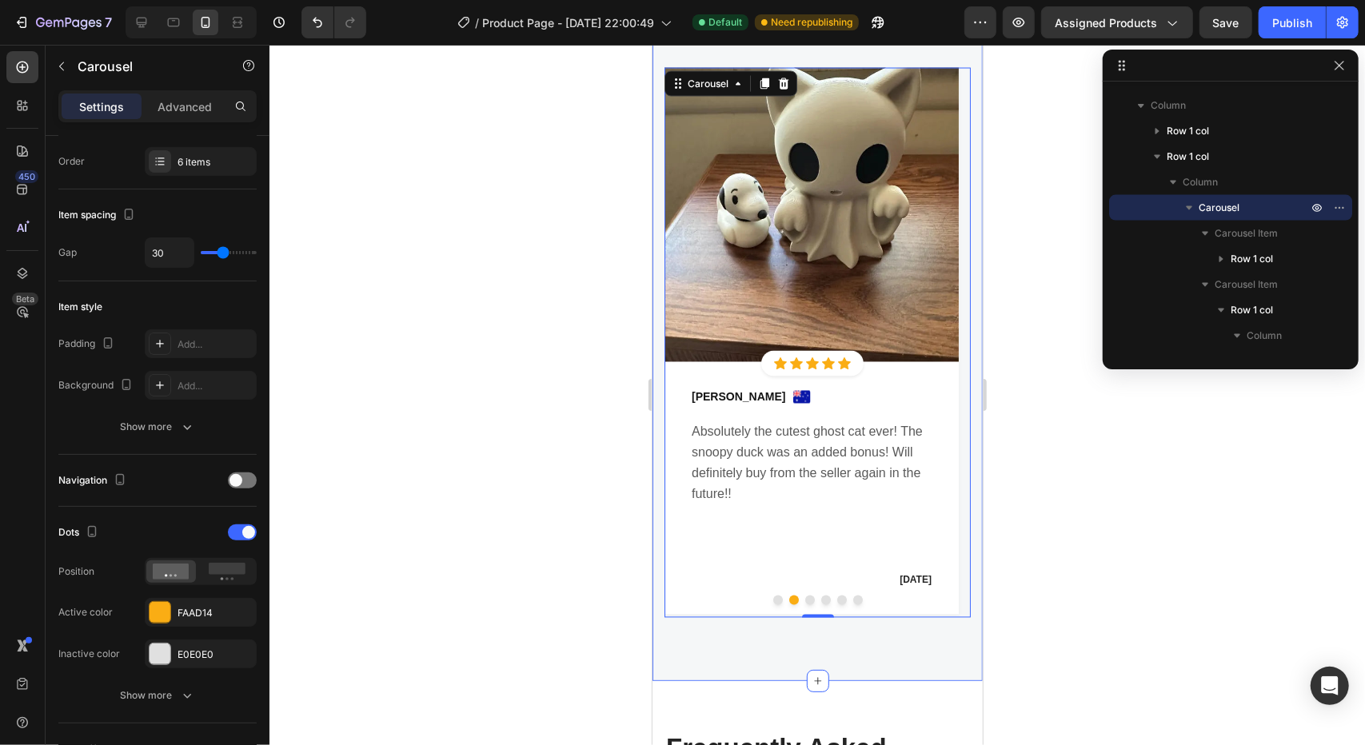
click at [492, 641] on div at bounding box center [816, 395] width 1095 height 700
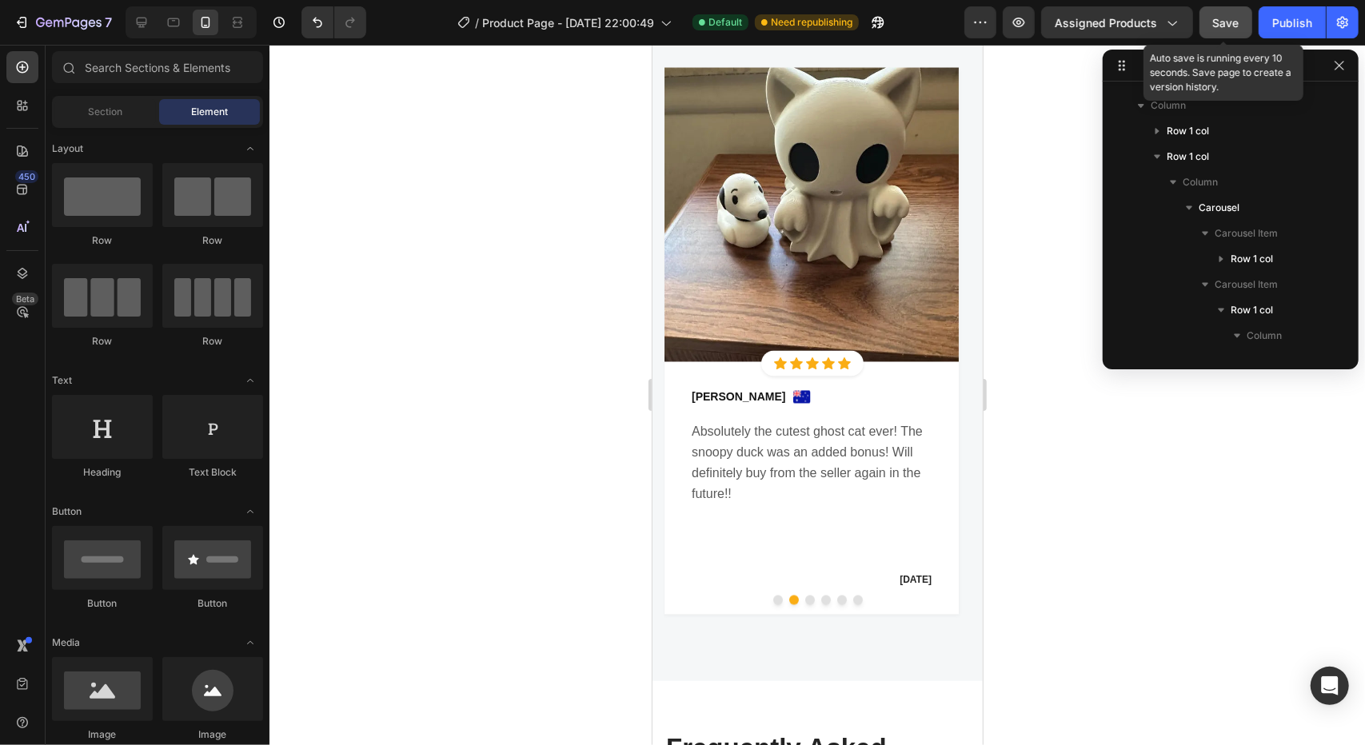
click at [1231, 32] on button "Save" at bounding box center [1225, 22] width 53 height 32
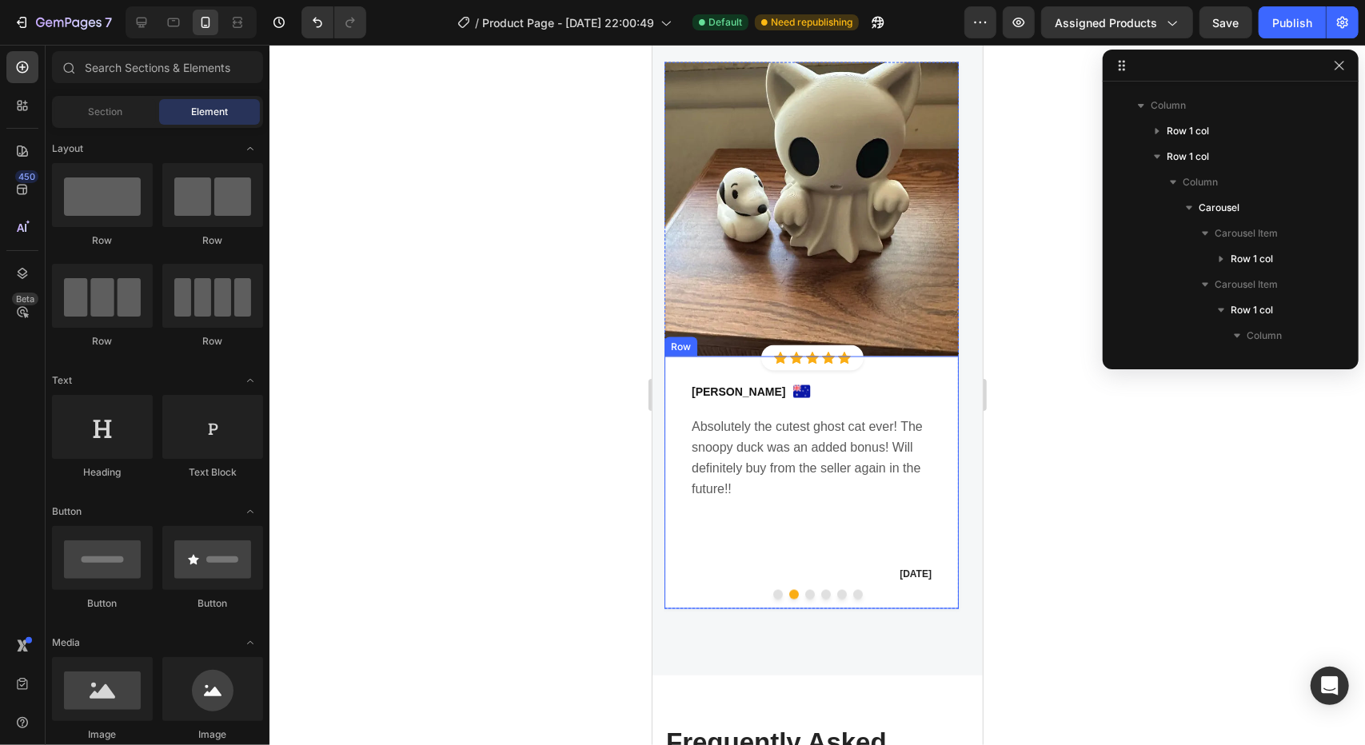
scroll to position [5597, 0]
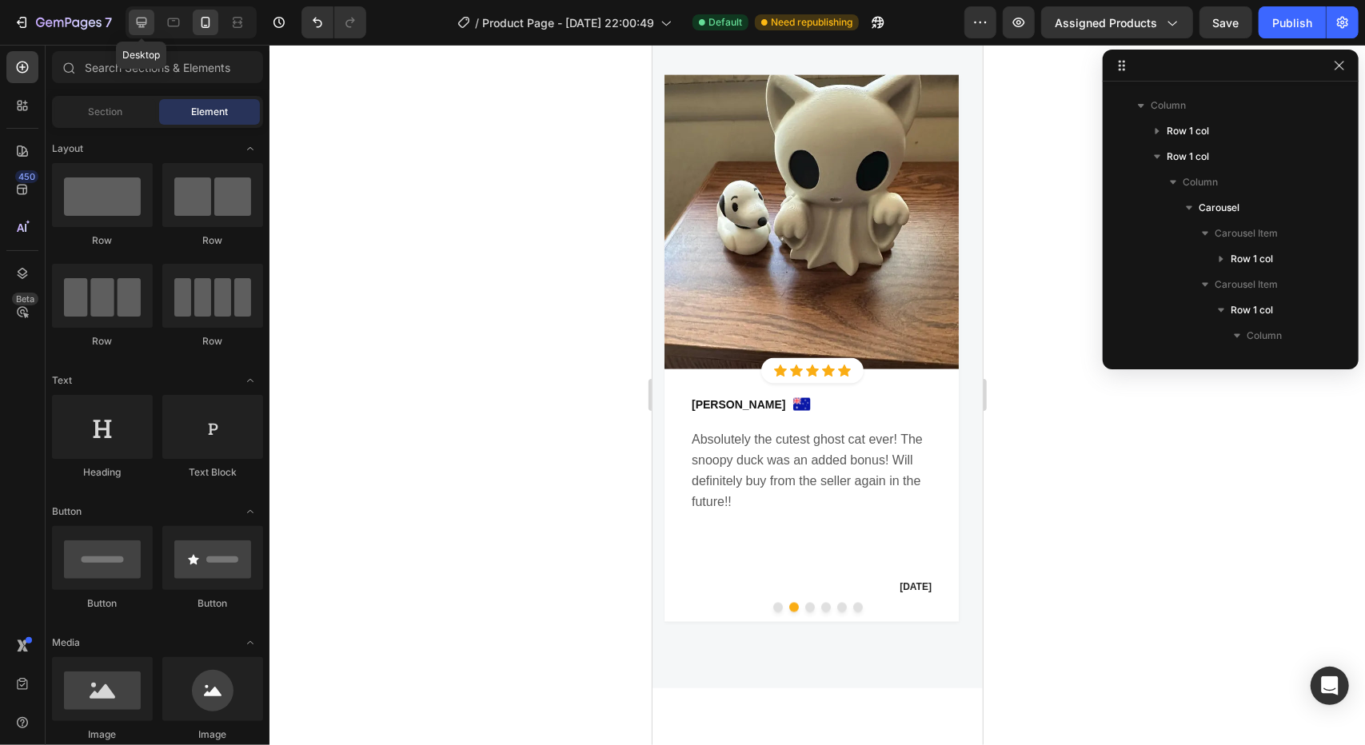
click at [139, 18] on icon at bounding box center [142, 22] width 16 height 16
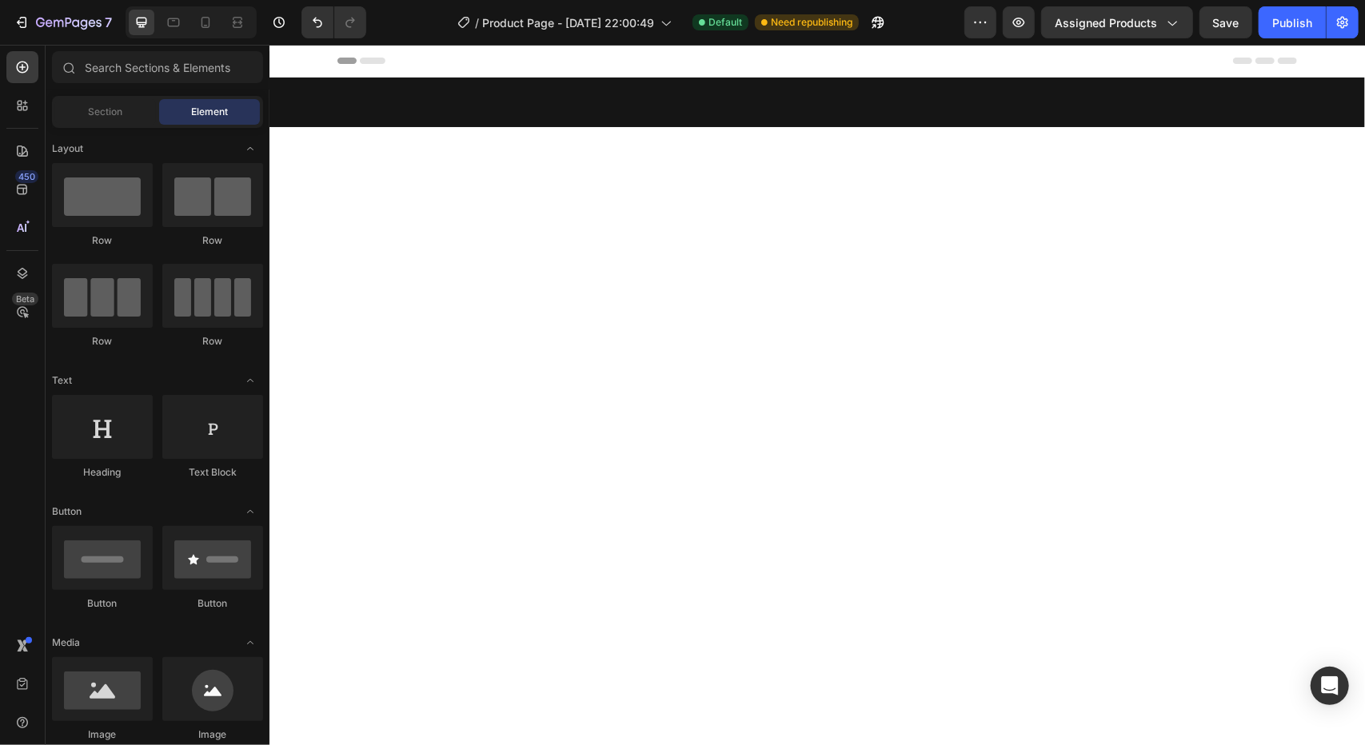
scroll to position [5597, 0]
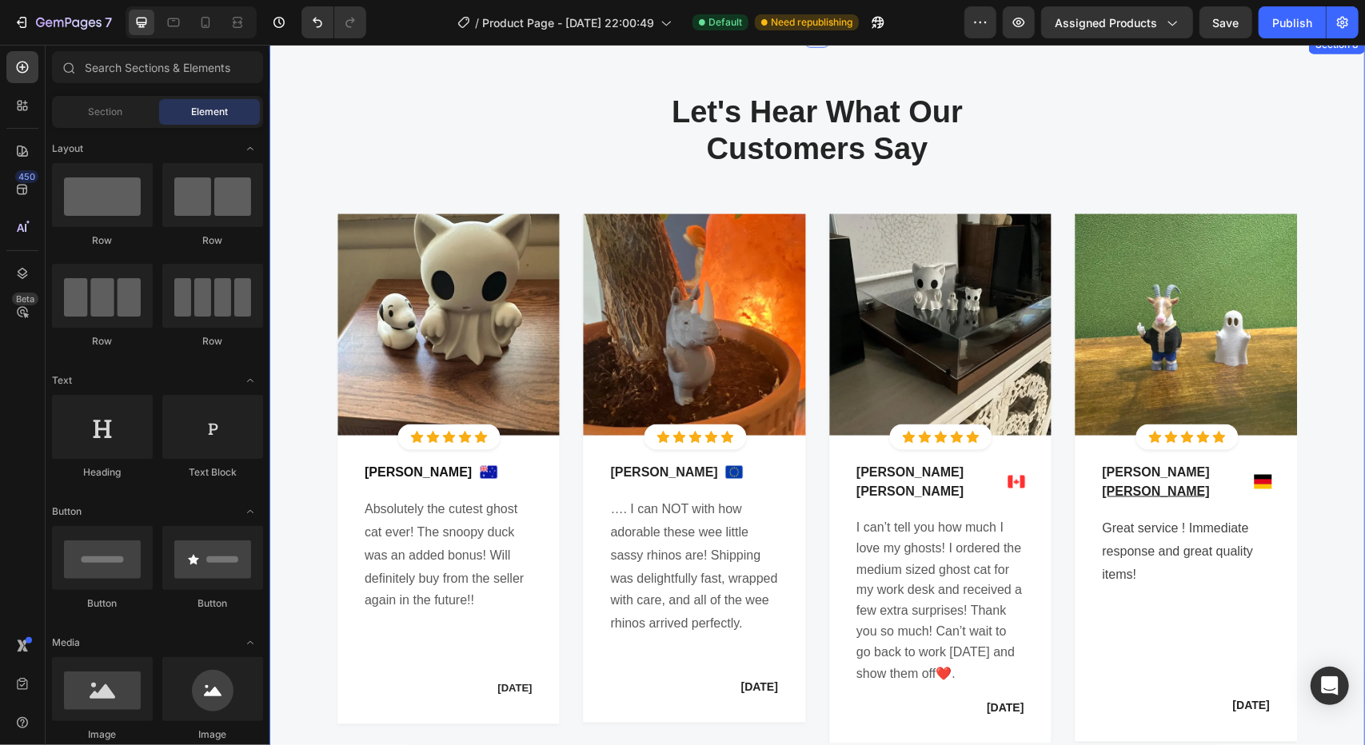
click at [803, 191] on div "Let's Hear What Our Customers Say Heading Row Image Icon Icon Icon Icon Icon Ic…" at bounding box center [816, 435] width 1071 height 686
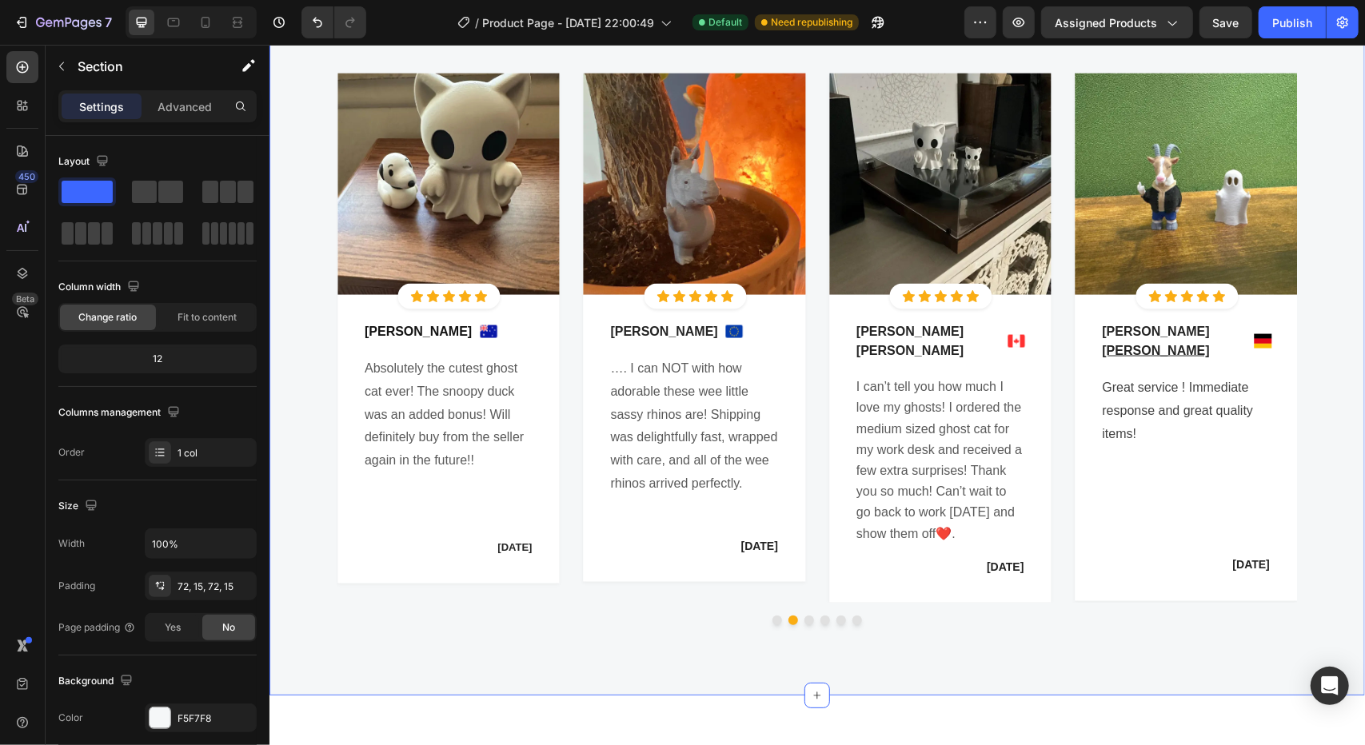
scroll to position [5677, 0]
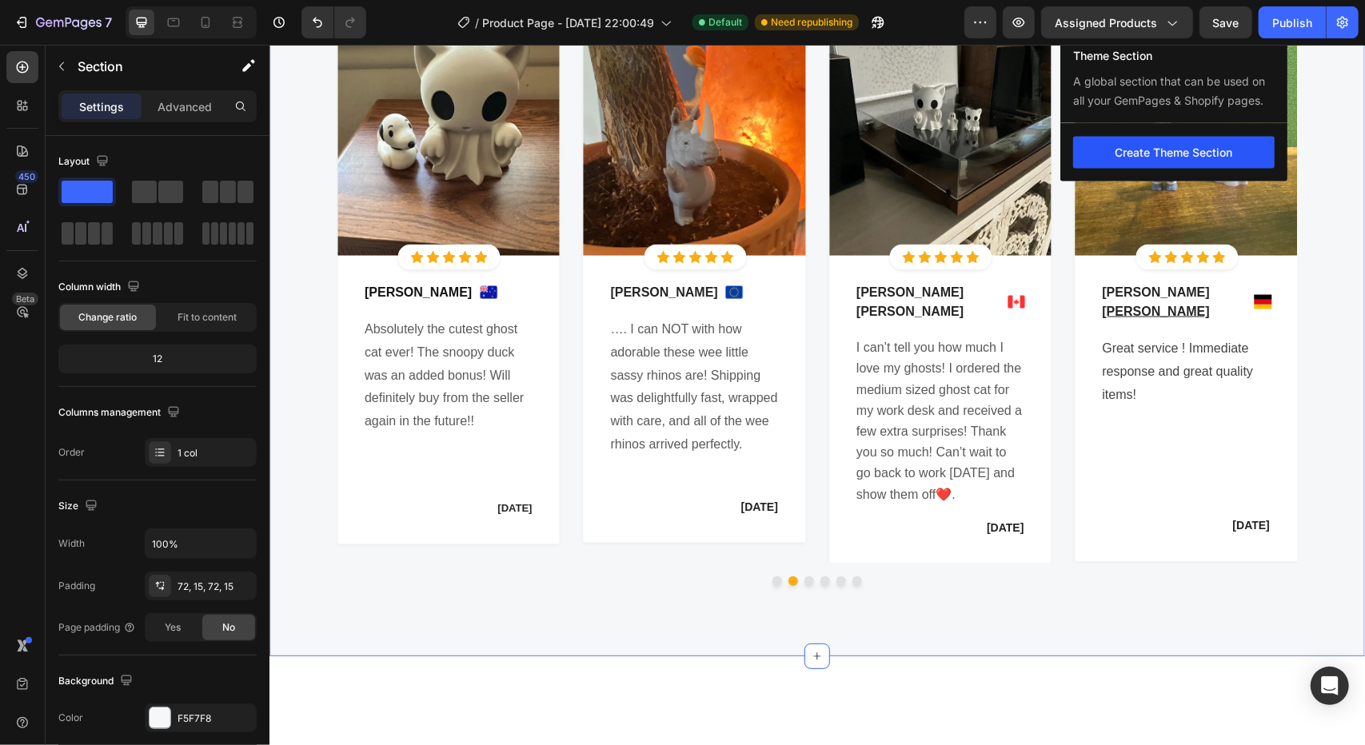
click at [1204, 168] on button "Create Theme Section" at bounding box center [1172, 152] width 201 height 32
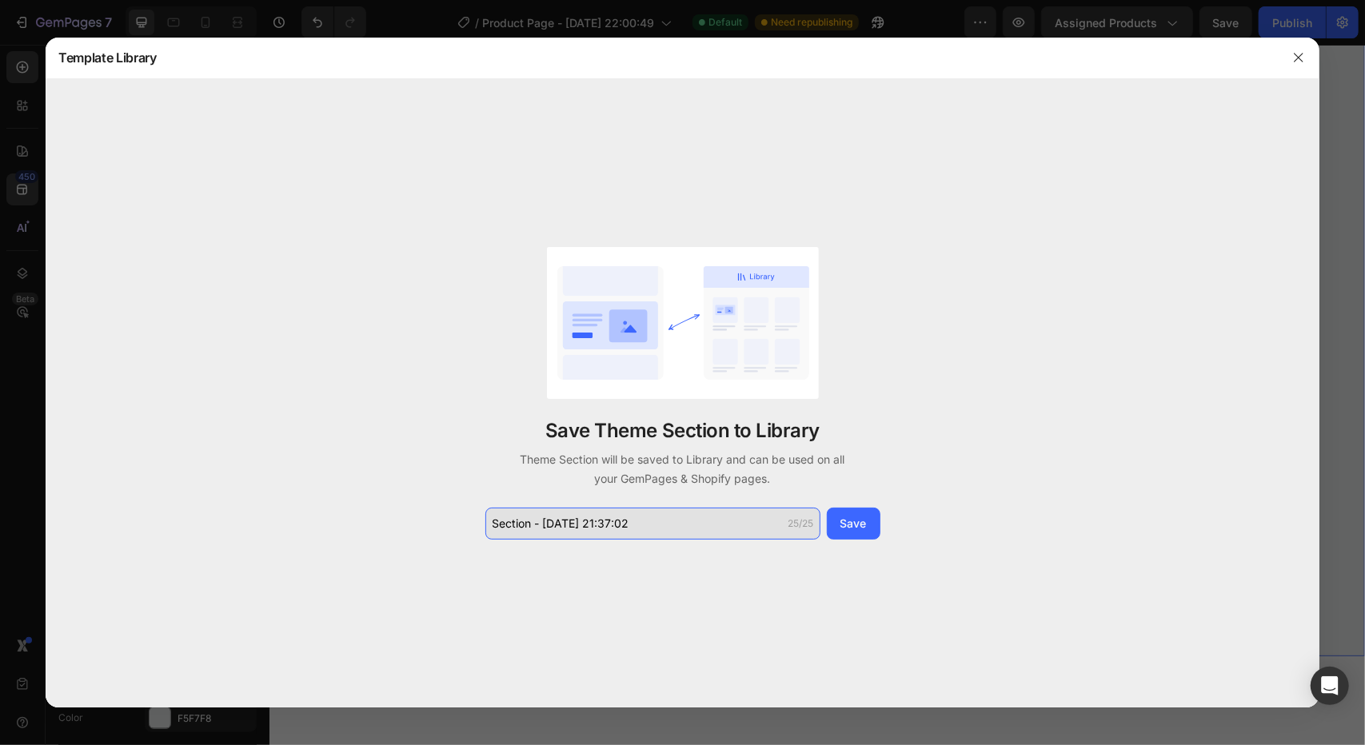
click at [700, 534] on input "Section - Aug 26 21:37:02" at bounding box center [652, 524] width 335 height 32
type input "reviews"
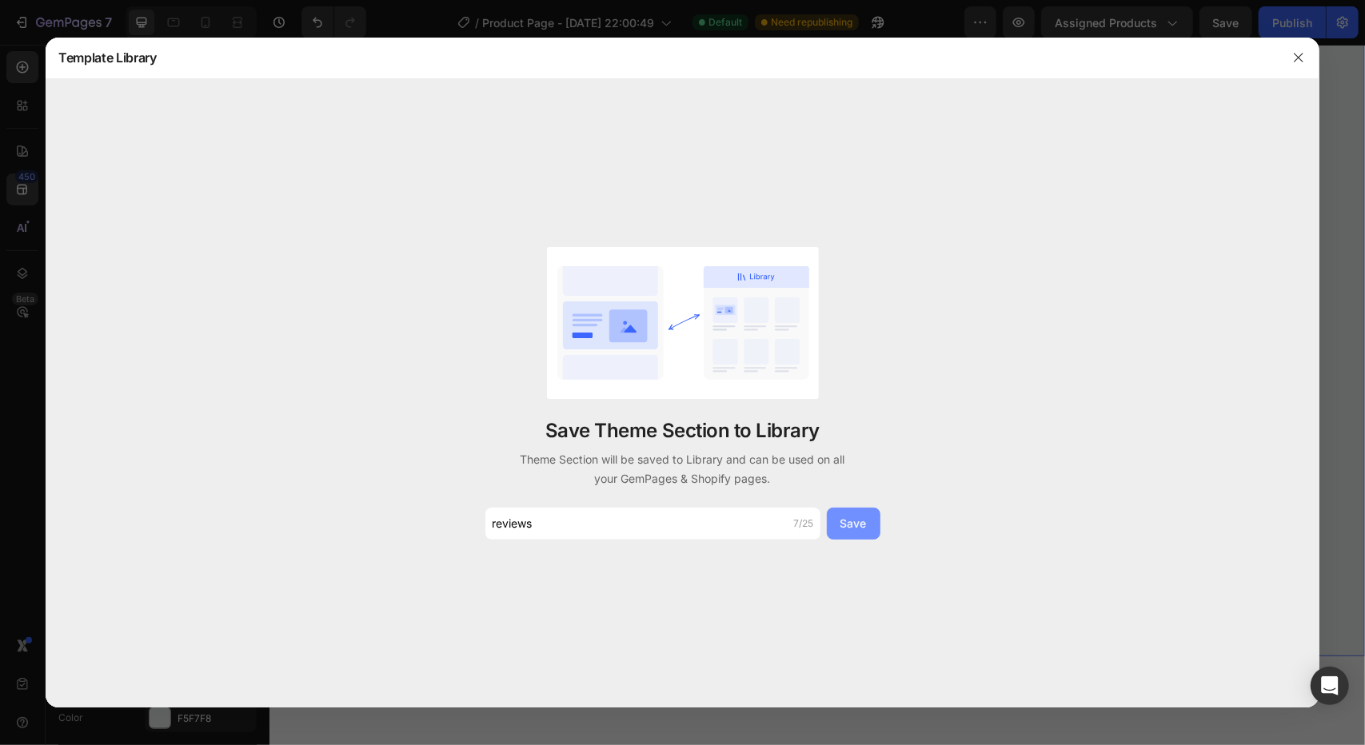
click at [867, 521] on button "Save" at bounding box center [854, 524] width 54 height 32
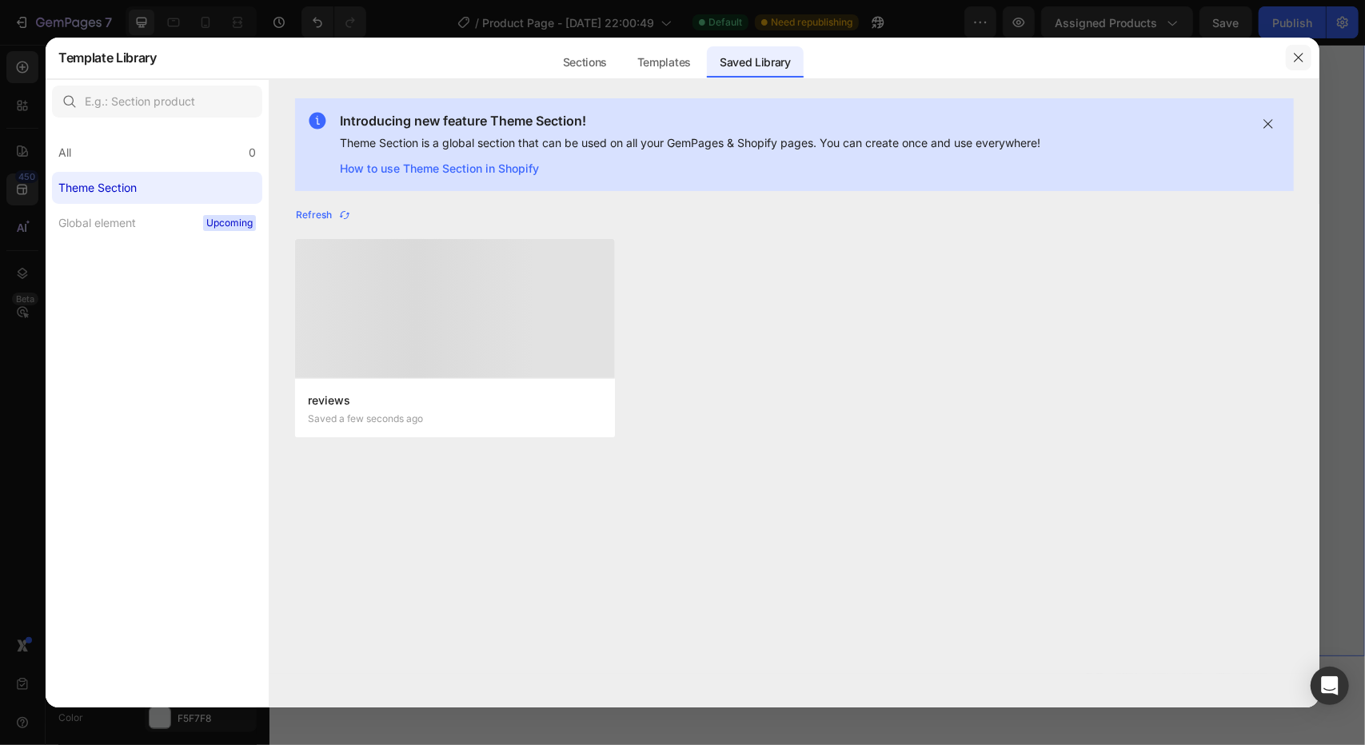
click at [1293, 63] on icon "button" at bounding box center [1298, 57] width 13 height 13
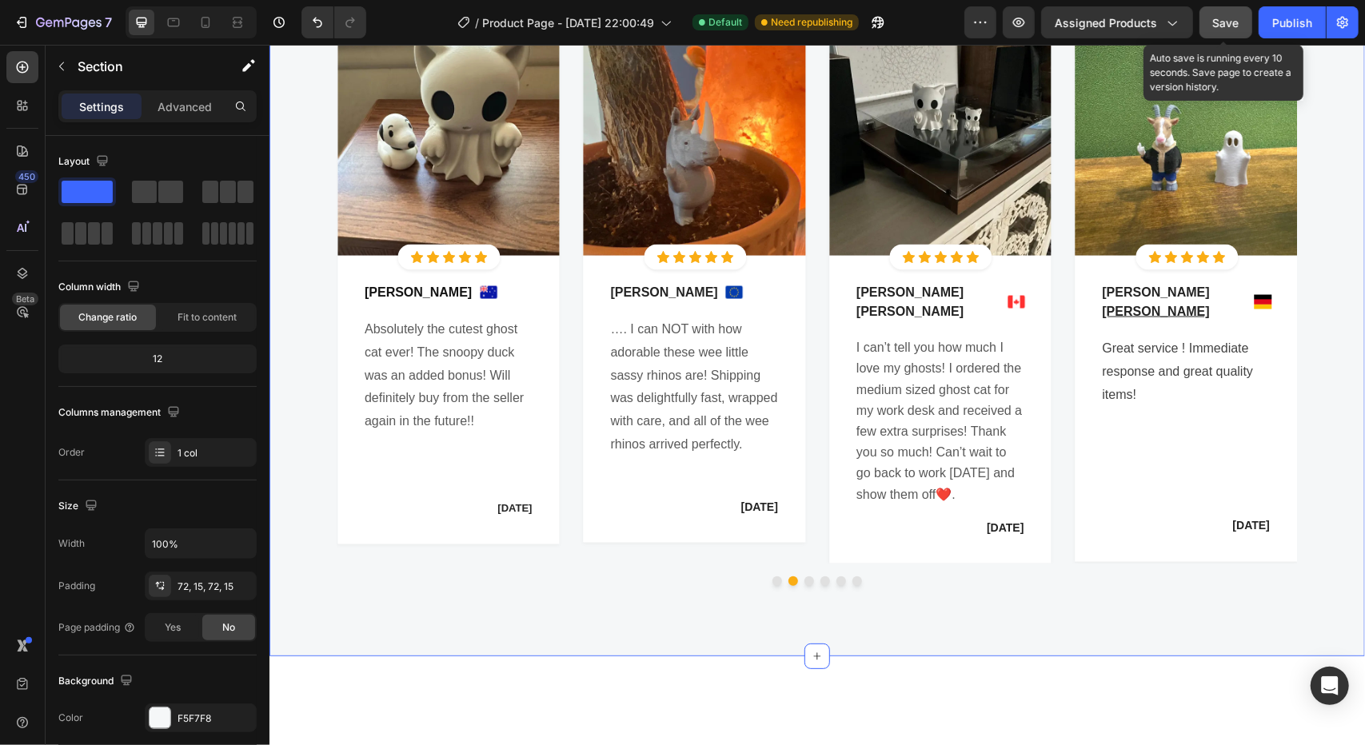
click at [1220, 14] on div "Save" at bounding box center [1226, 22] width 26 height 17
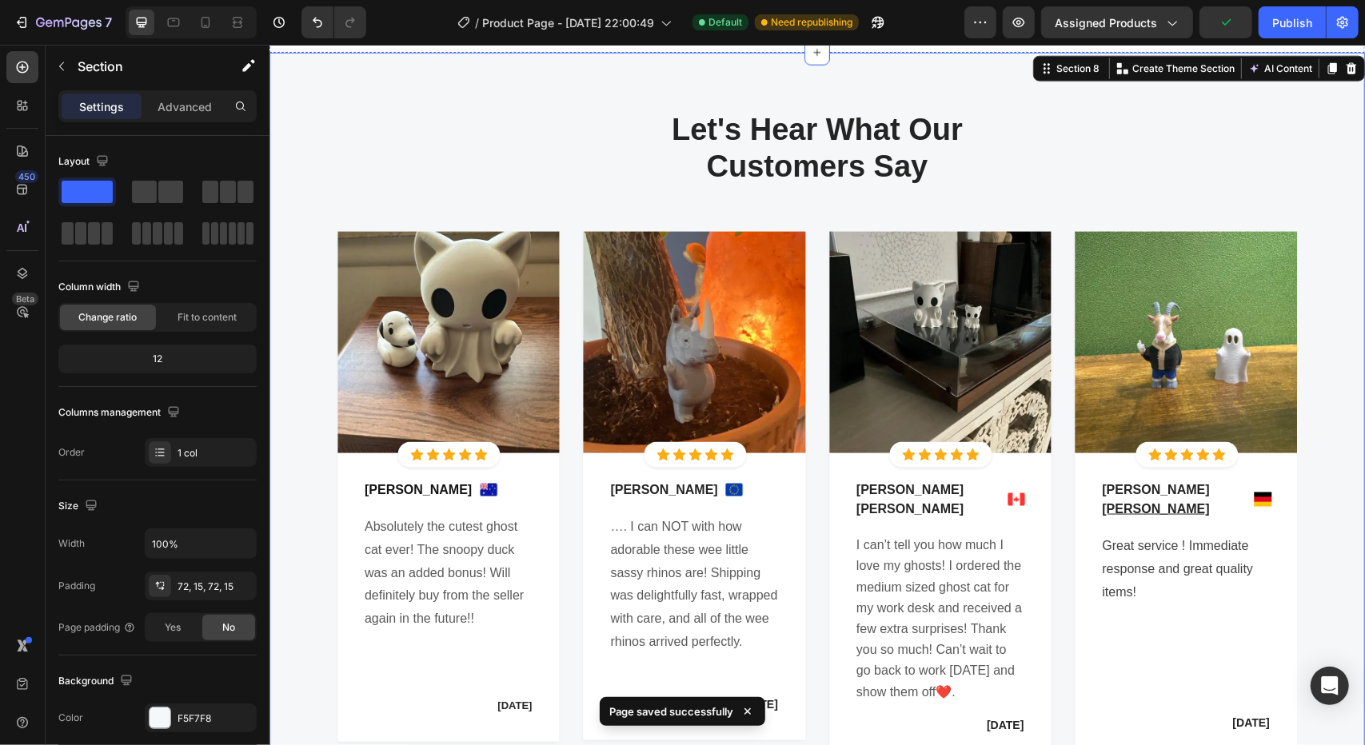
scroll to position [5437, 0]
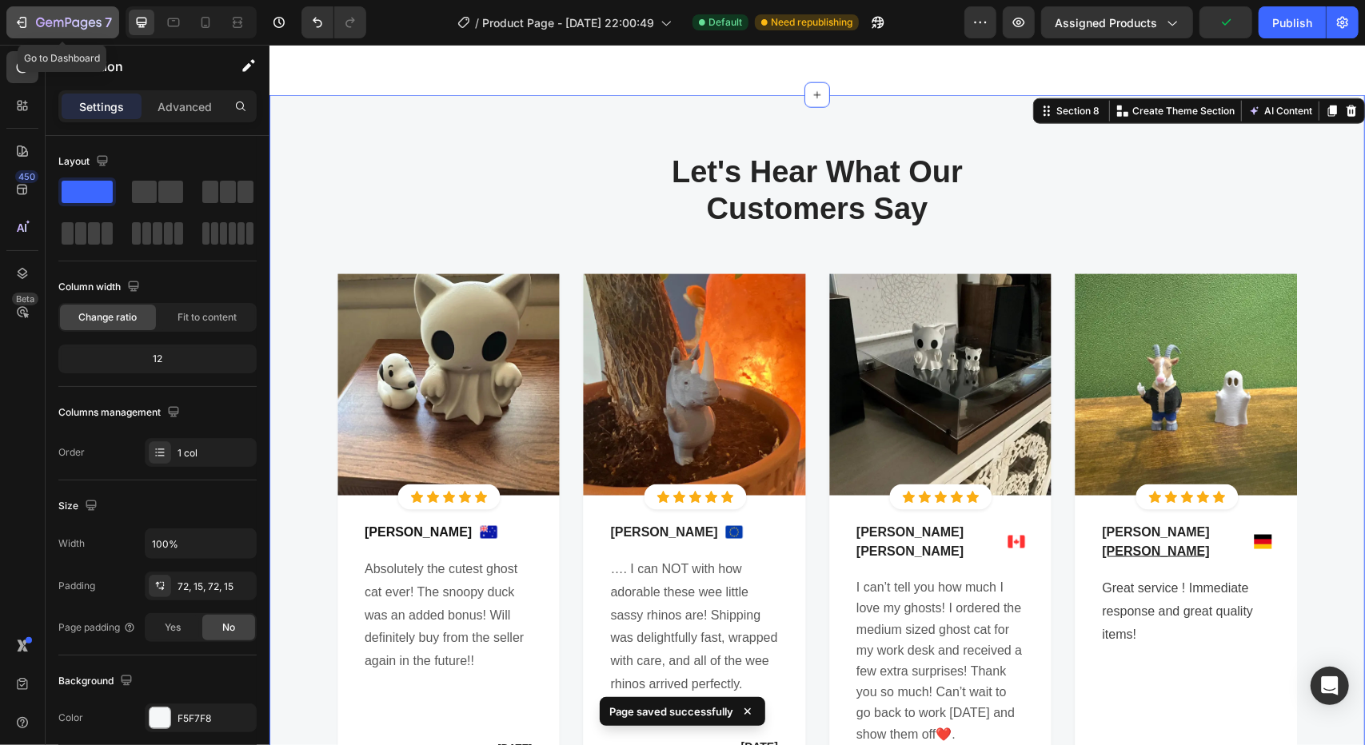
click at [42, 21] on icon "button" at bounding box center [69, 24] width 66 height 14
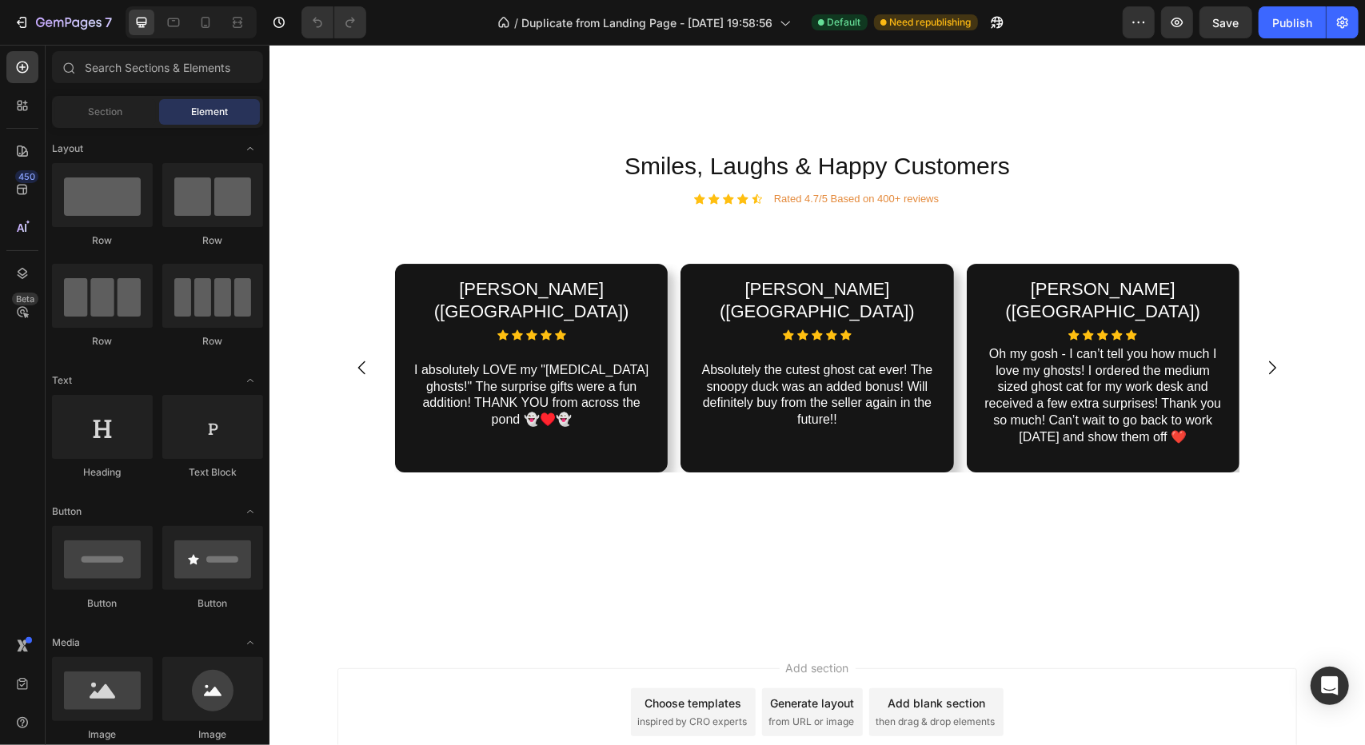
scroll to position [3225, 0]
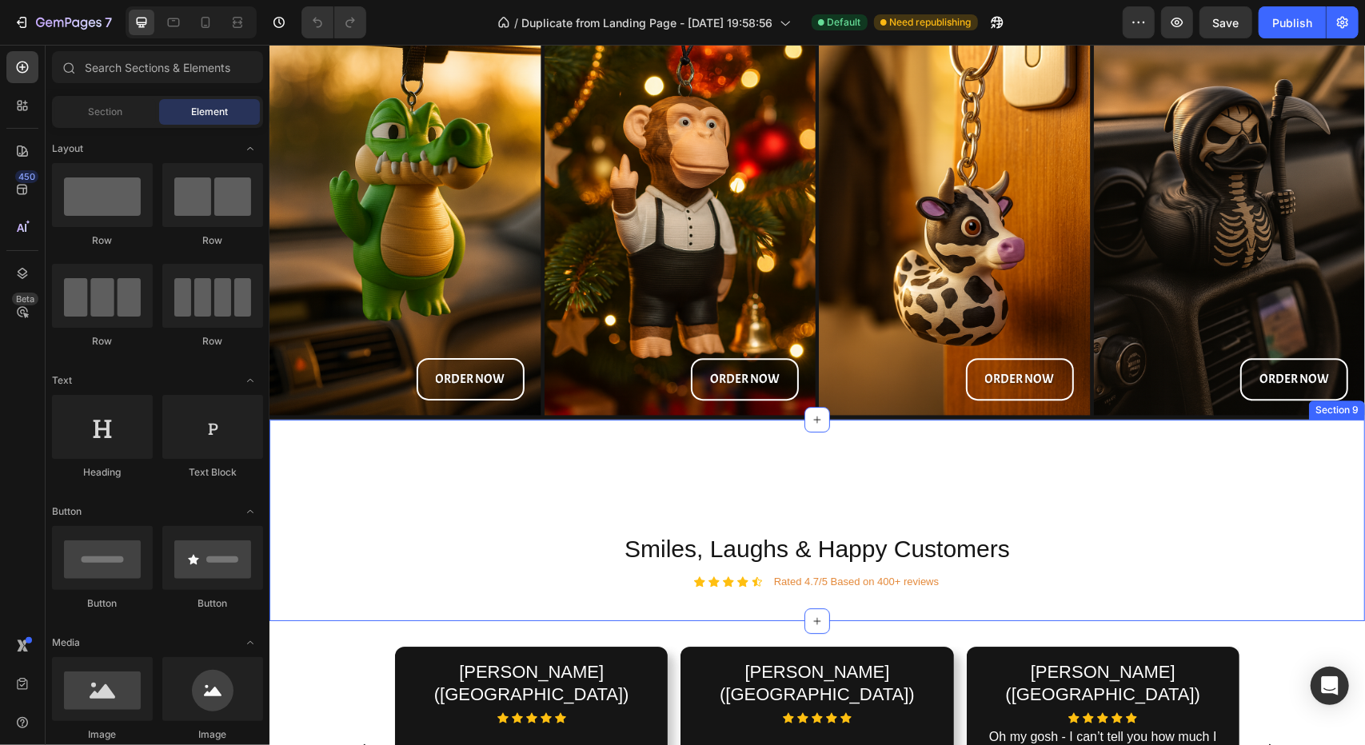
click at [307, 524] on div "Smiles, Laughs & Happy Customers Heading Icon Icon Icon Icon Icon Icon List Rat…" at bounding box center [816, 519] width 1095 height 201
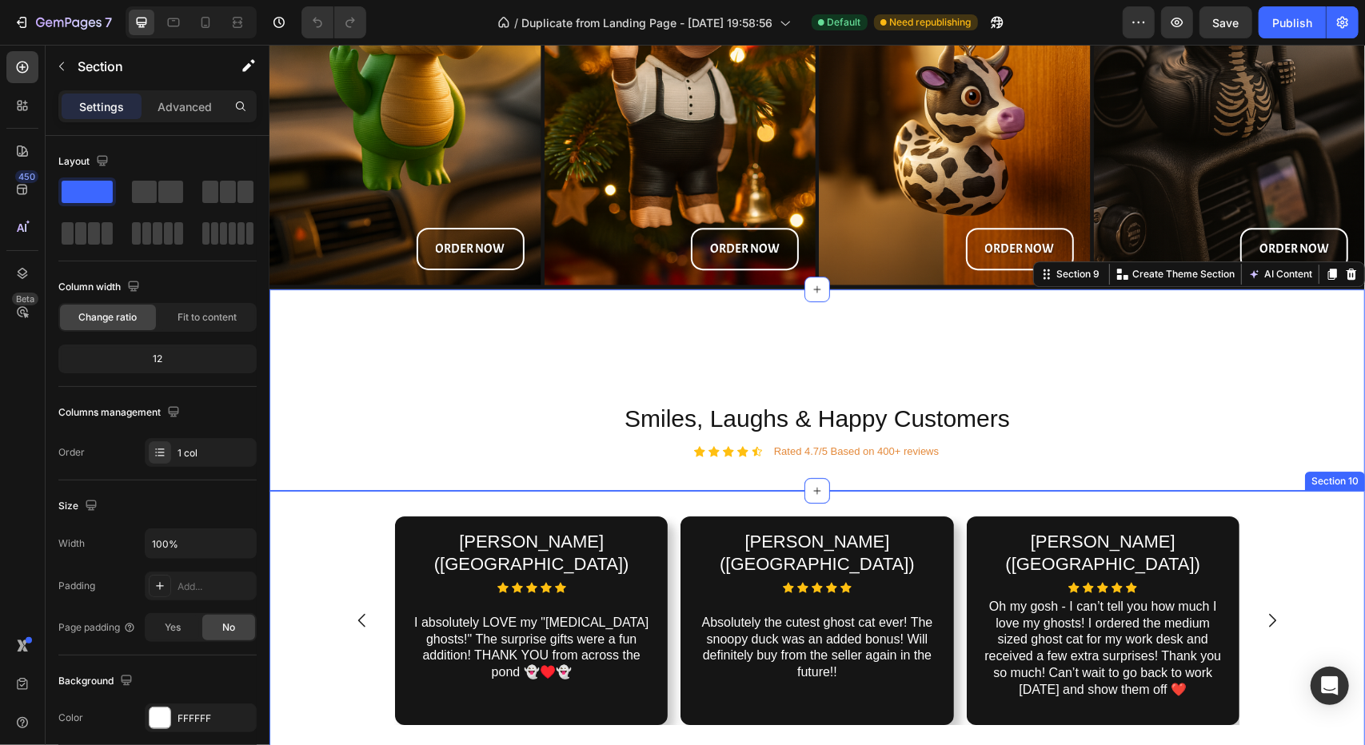
scroll to position [3465, 0]
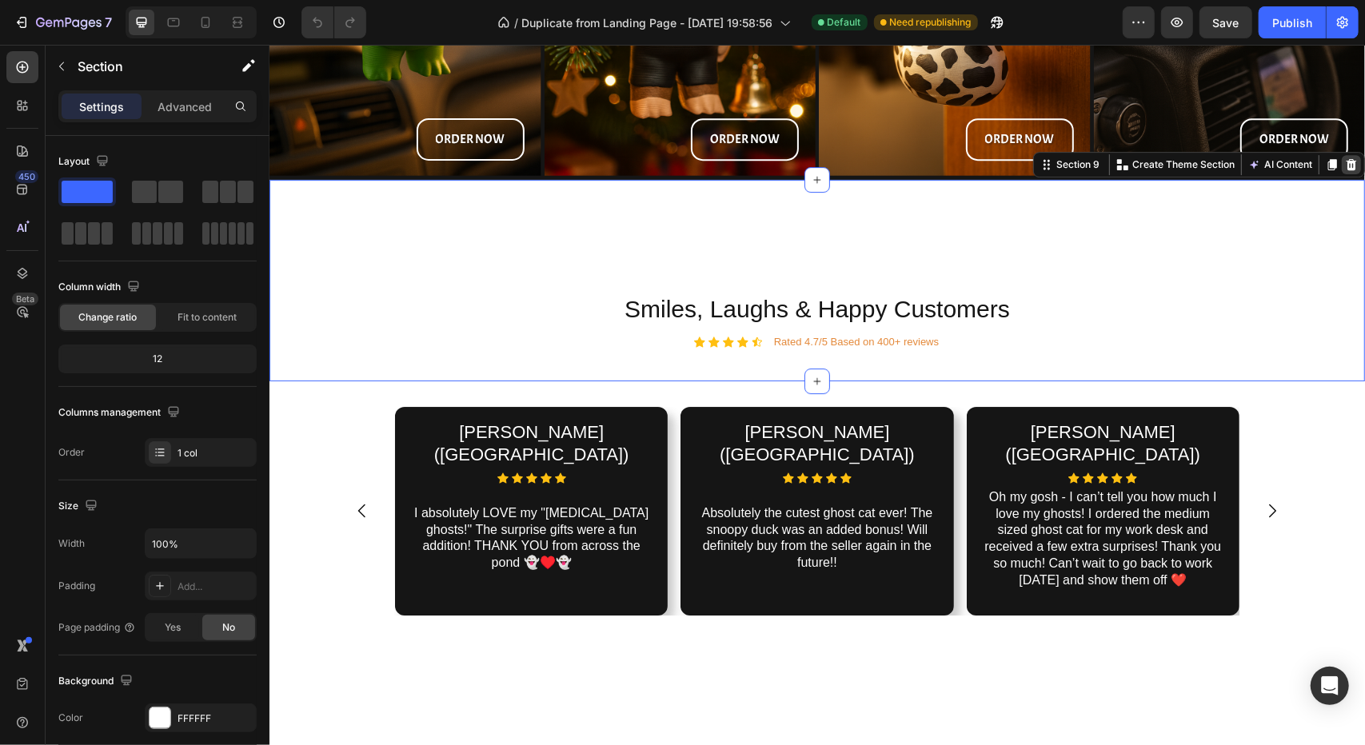
click at [1344, 158] on icon at bounding box center [1350, 164] width 13 height 13
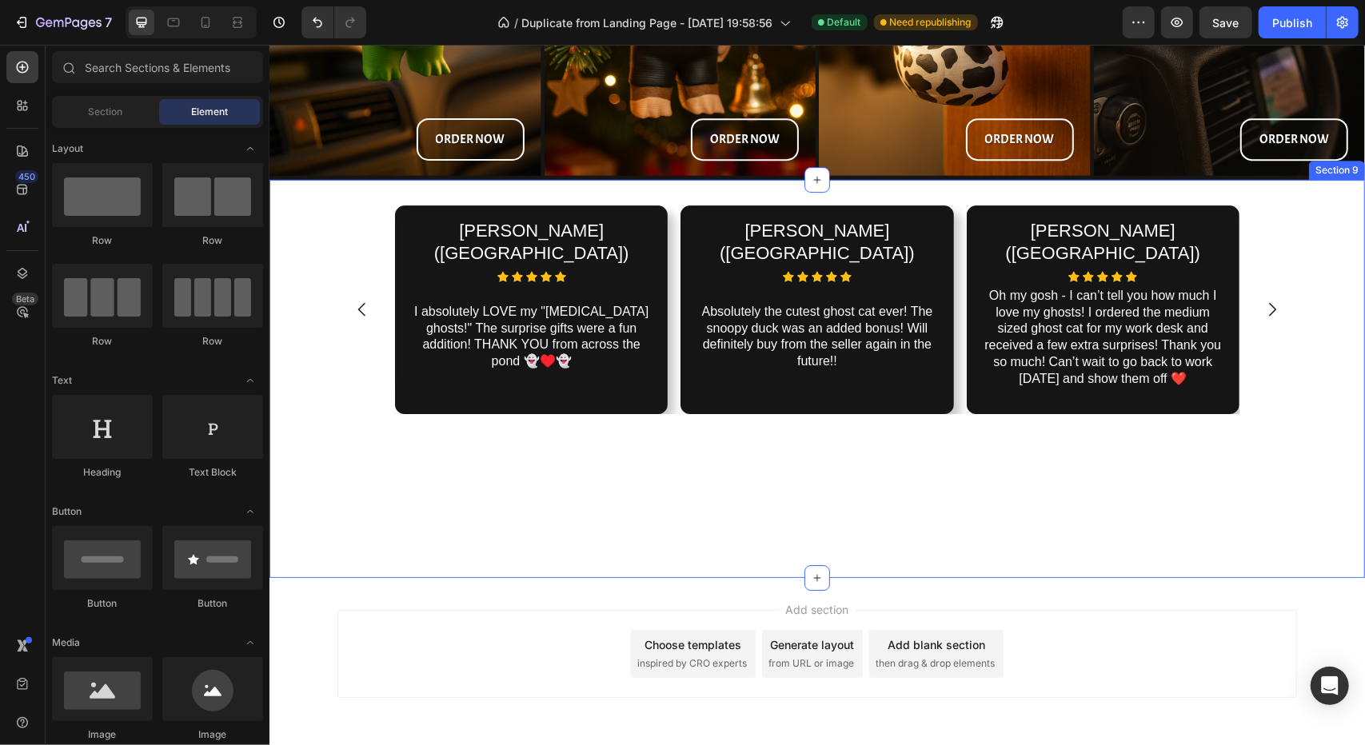
click at [1299, 275] on div "[PERSON_NAME] ([GEOGRAPHIC_DATA]) Heading Icon Icon Icon Icon Icon Icon List I …" at bounding box center [816, 315] width 1095 height 221
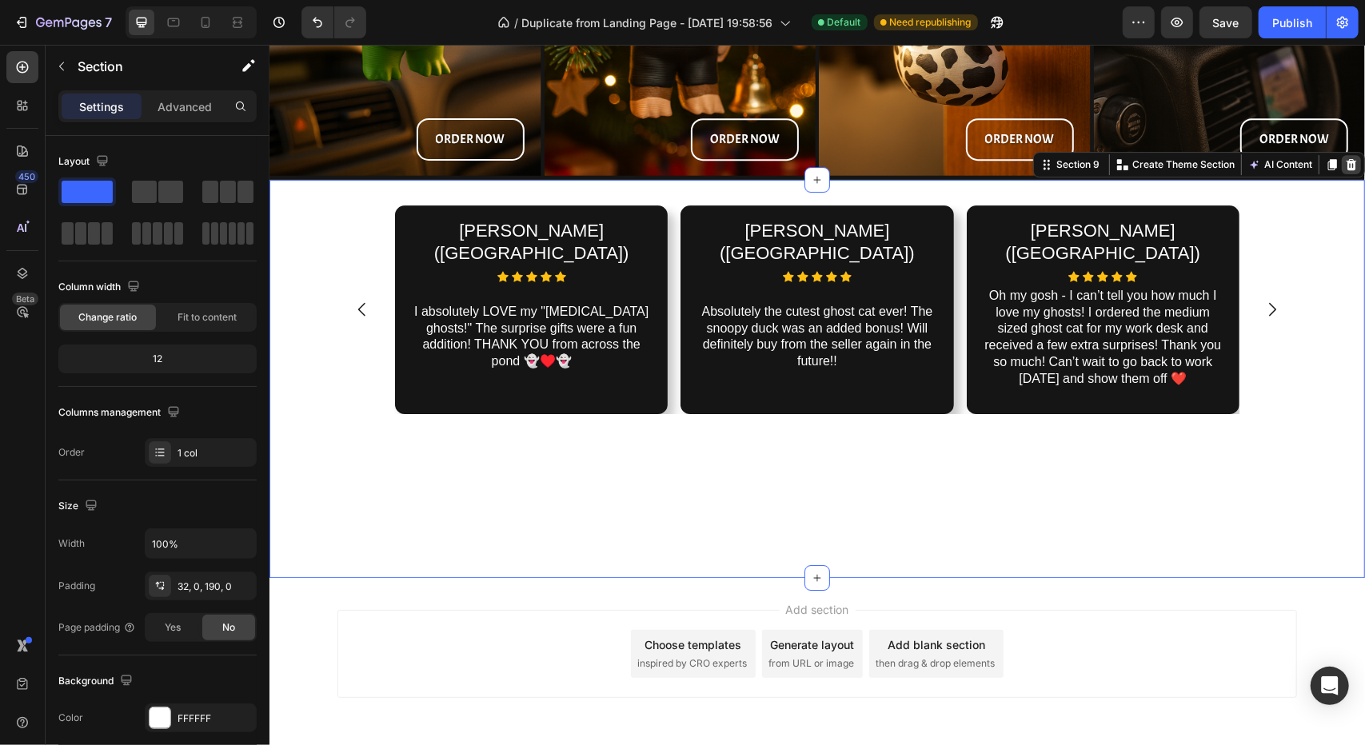
click at [1346, 165] on icon at bounding box center [1351, 163] width 10 height 11
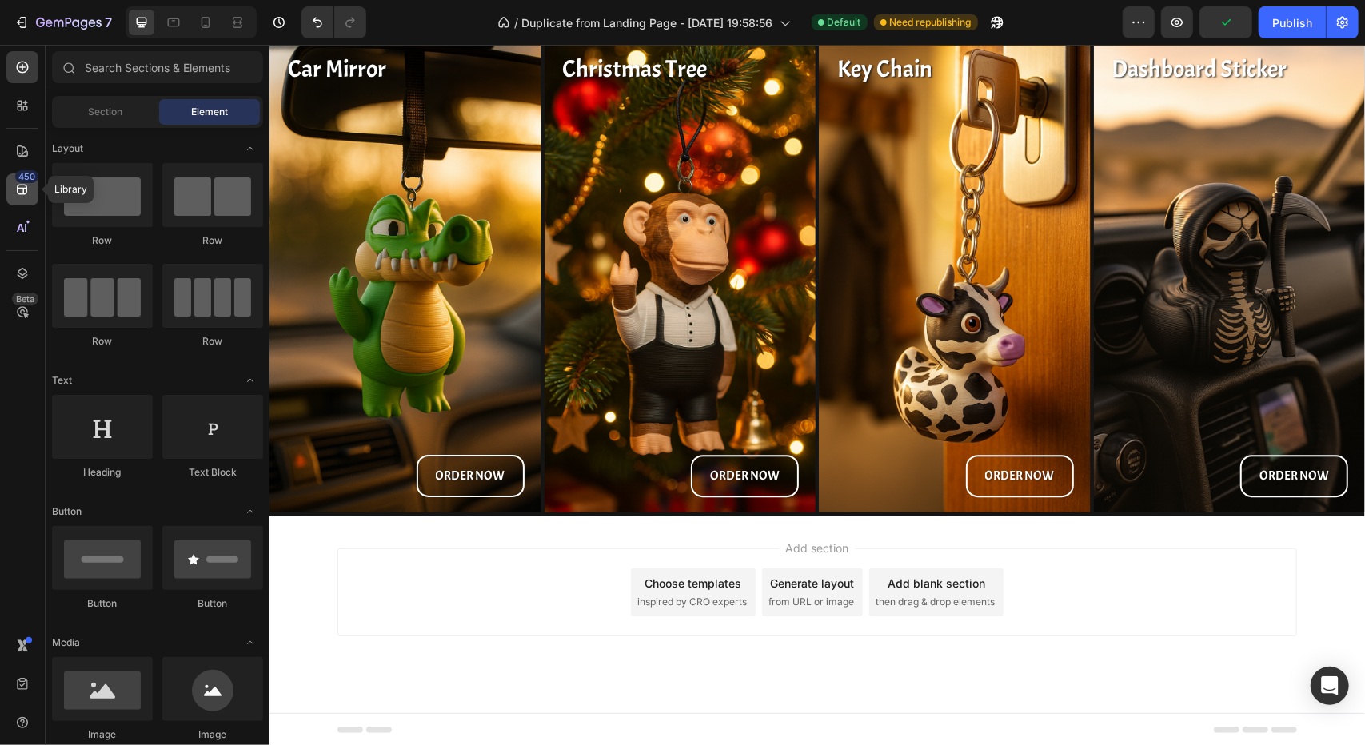
click at [19, 188] on icon at bounding box center [22, 190] width 10 height 10
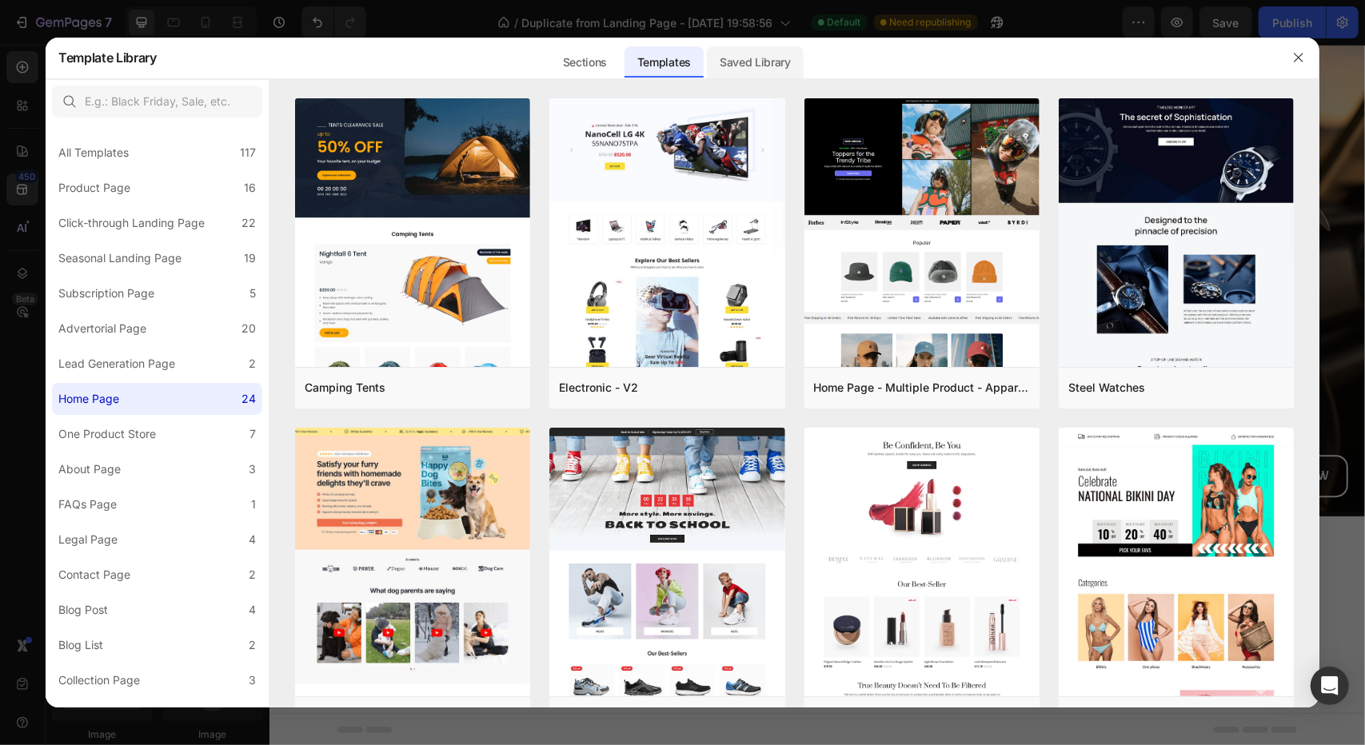
click at [747, 54] on div "Saved Library" at bounding box center [755, 62] width 97 height 32
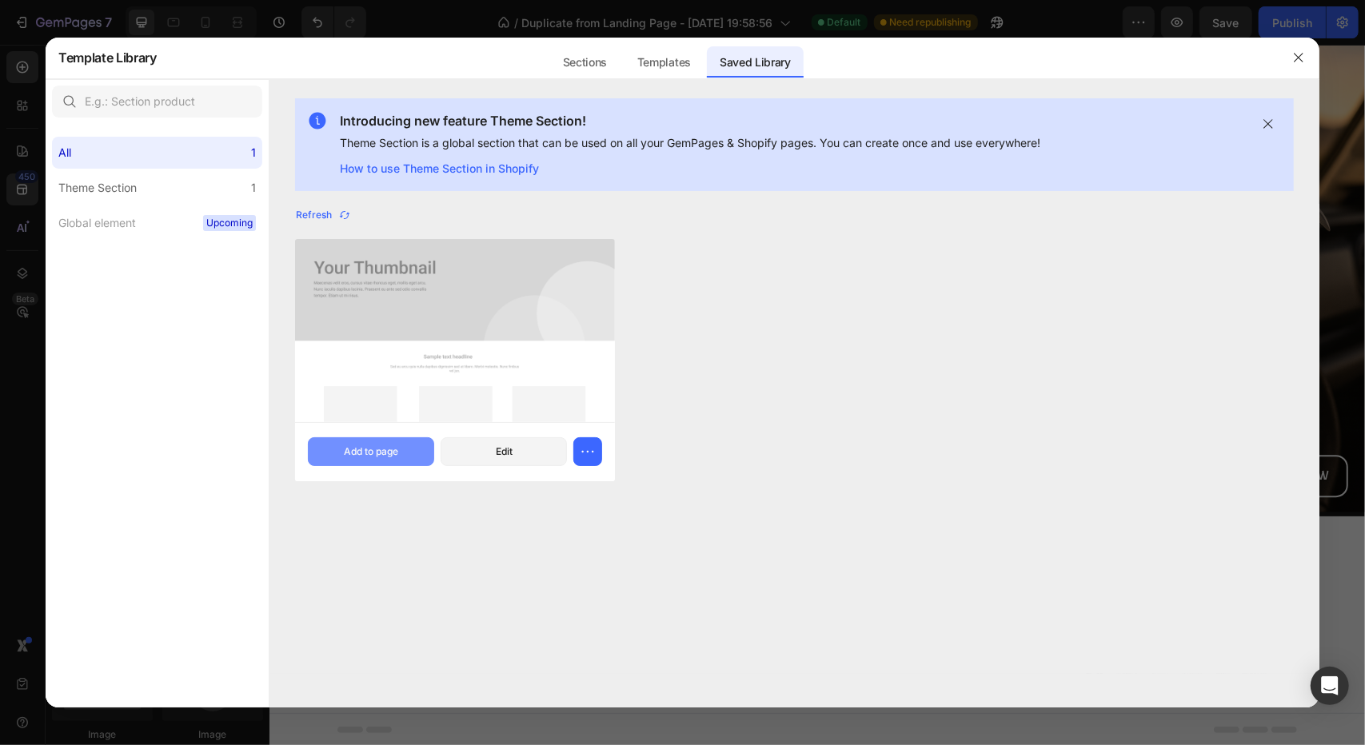
click at [394, 458] on div "Add to page" at bounding box center [371, 452] width 54 height 14
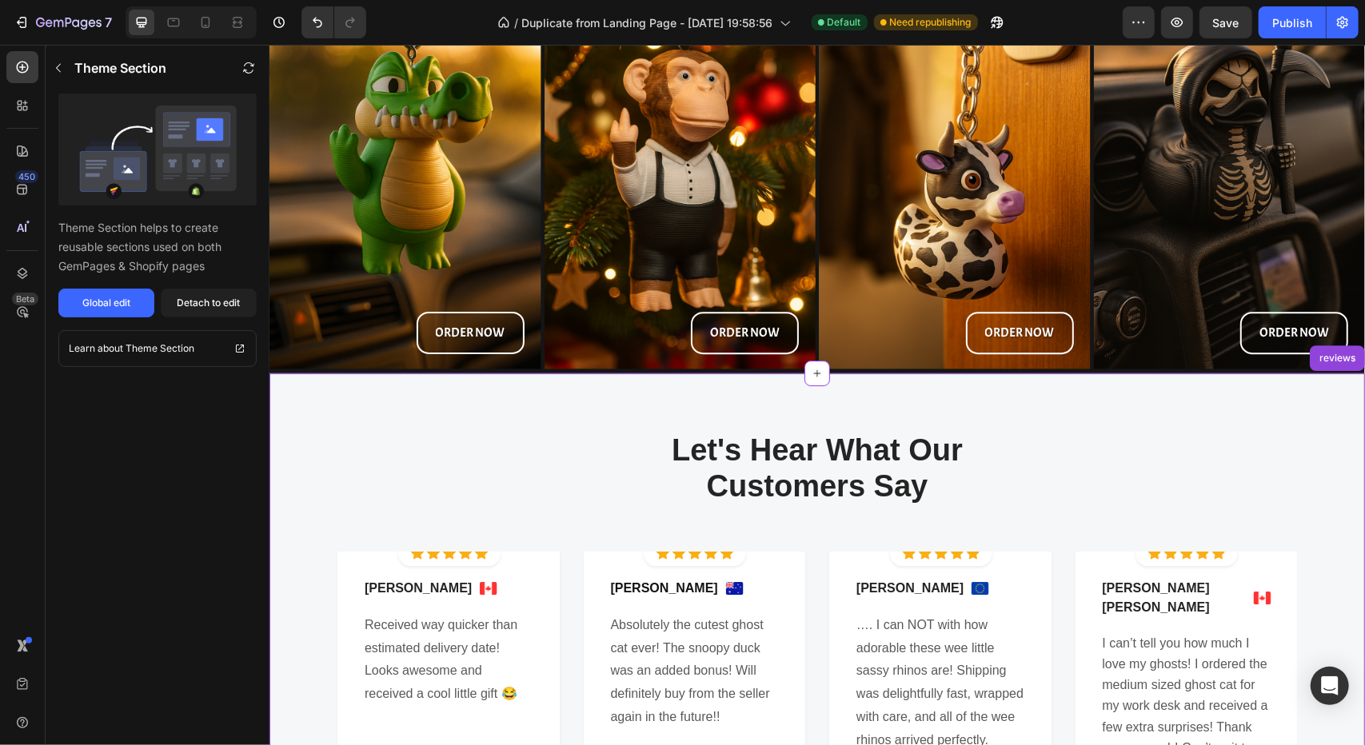
scroll to position [3270, 0]
click at [584, 419] on div "Let's Hear What Our Customers Say Heading Row Image Icon Icon Icon Icon Icon Ic…" at bounding box center [816, 662] width 1095 height 579
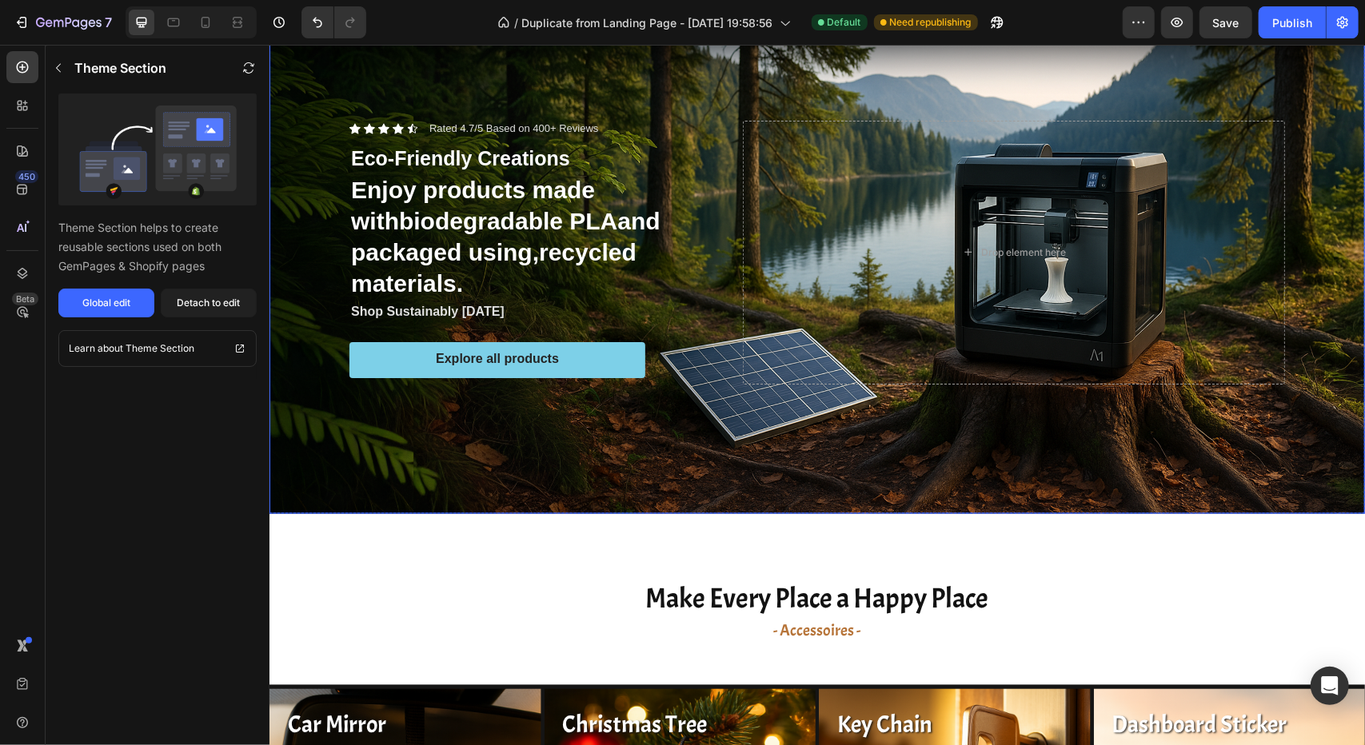
scroll to position [1751, 0]
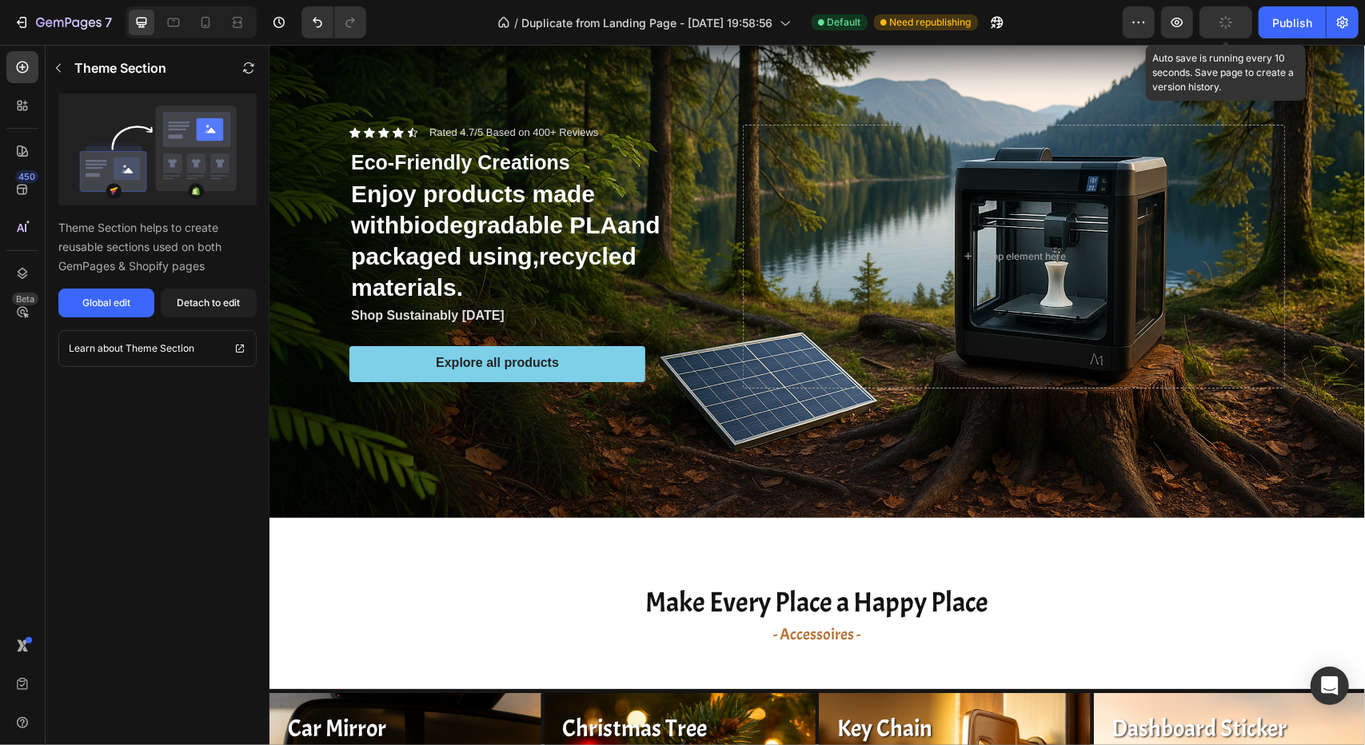
click at [1219, 19] on button "button" at bounding box center [1225, 22] width 53 height 32
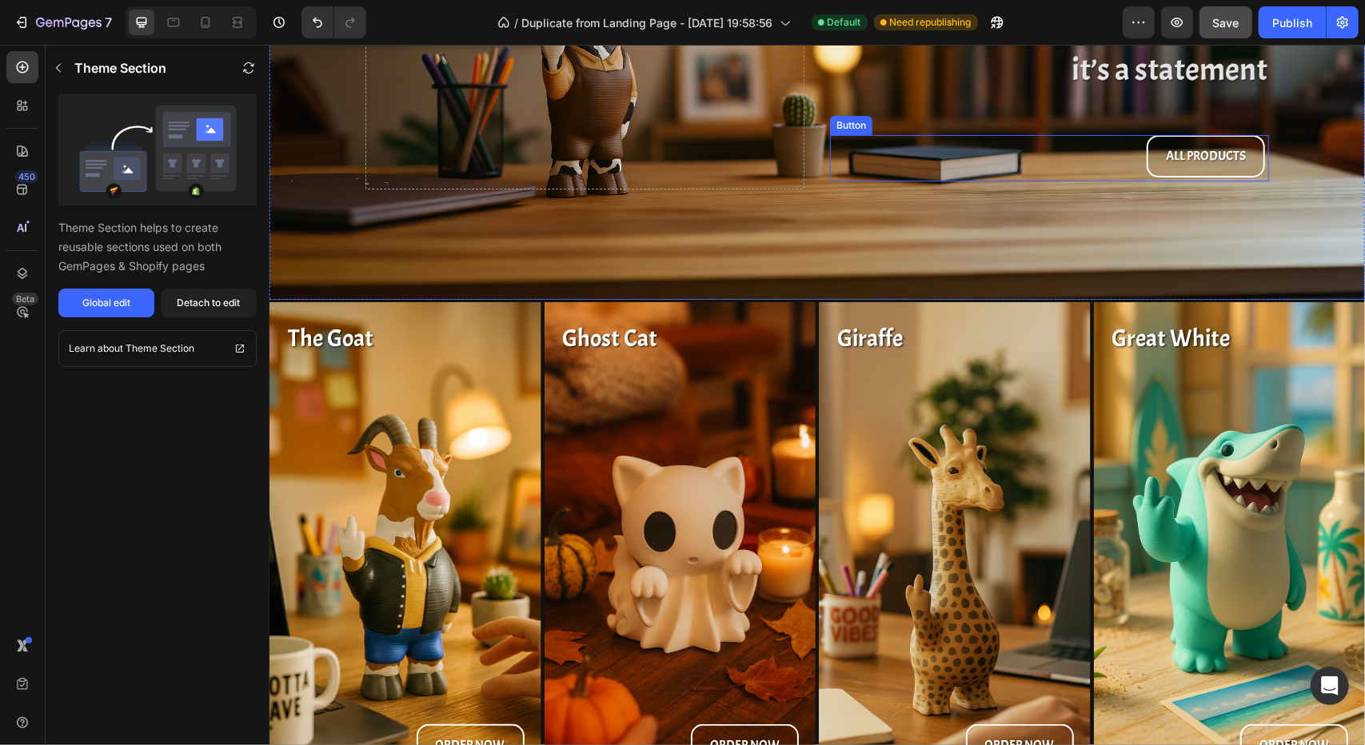
scroll to position [0, 0]
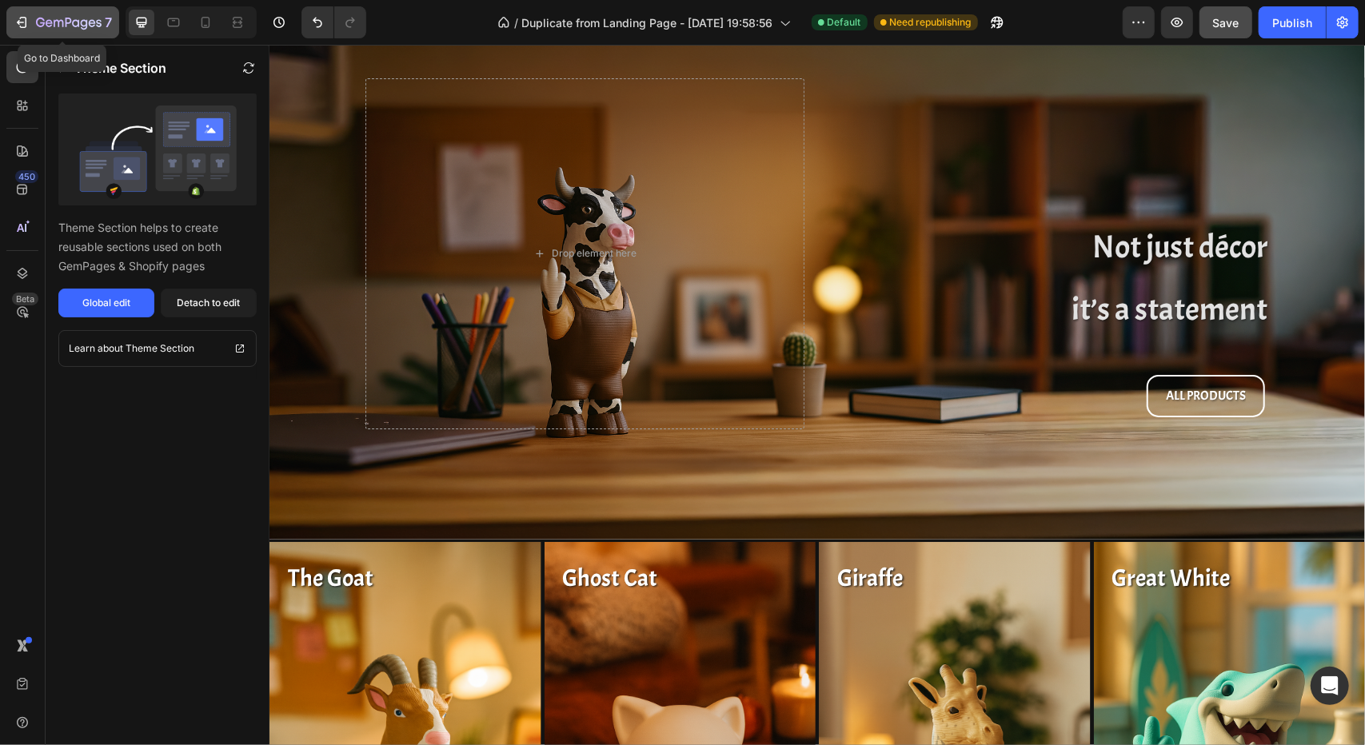
click at [74, 20] on icon "button" at bounding box center [75, 22] width 7 height 7
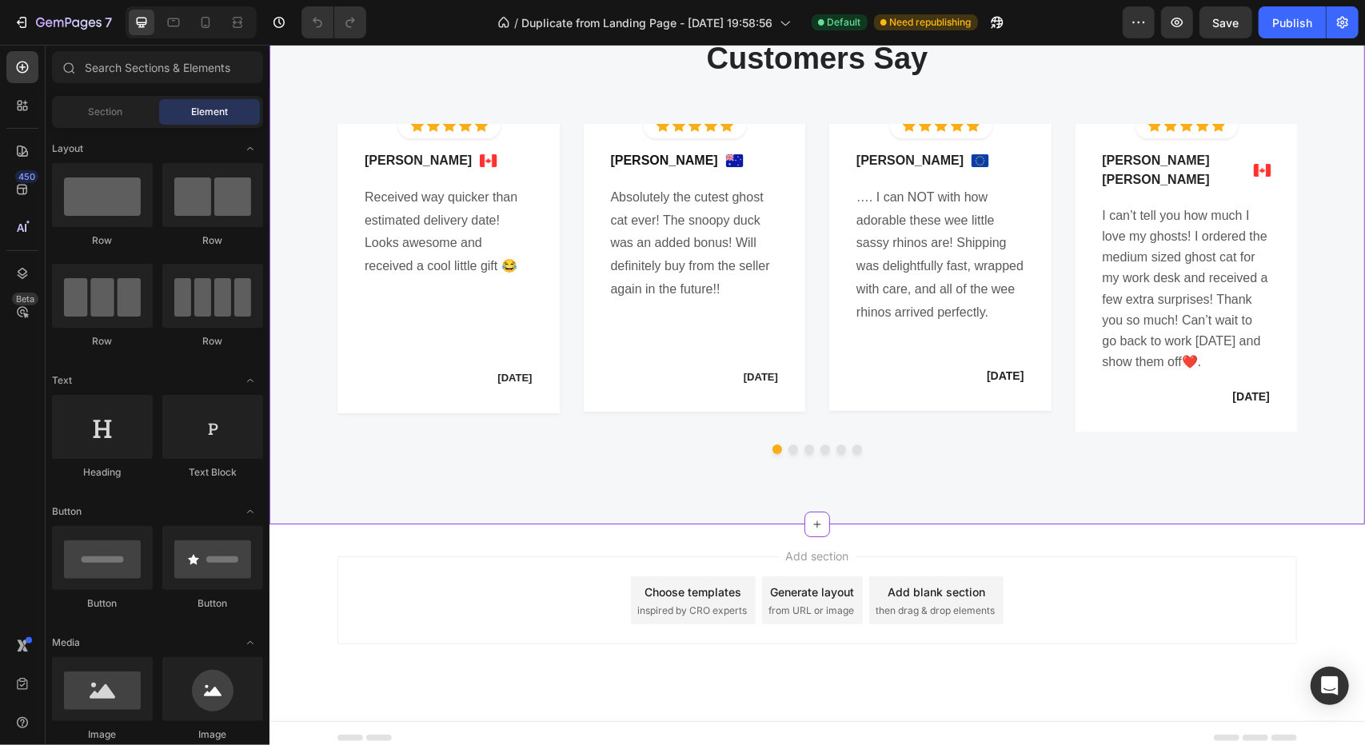
scroll to position [3510, 0]
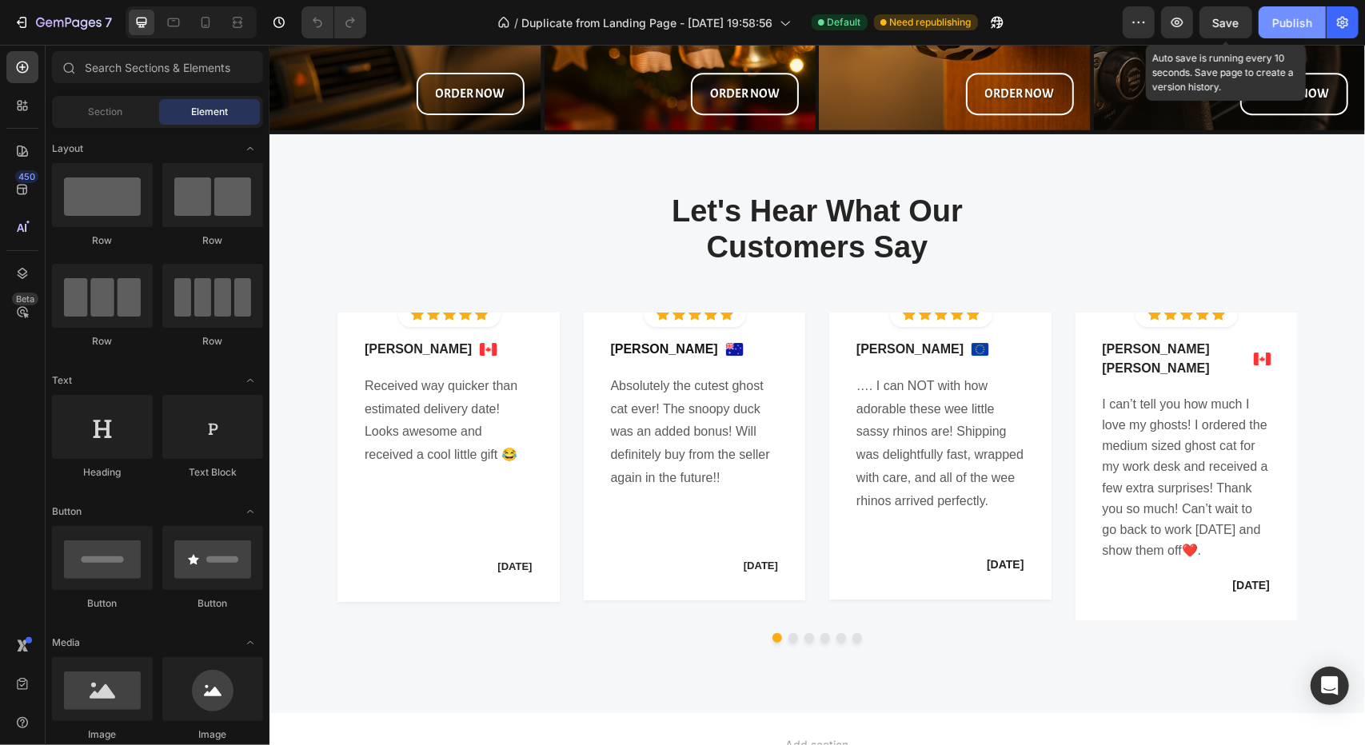
drag, startPoint x: 1233, startPoint y: 12, endPoint x: 1286, endPoint y: 14, distance: 52.8
click at [1235, 12] on button "Save" at bounding box center [1225, 22] width 53 height 32
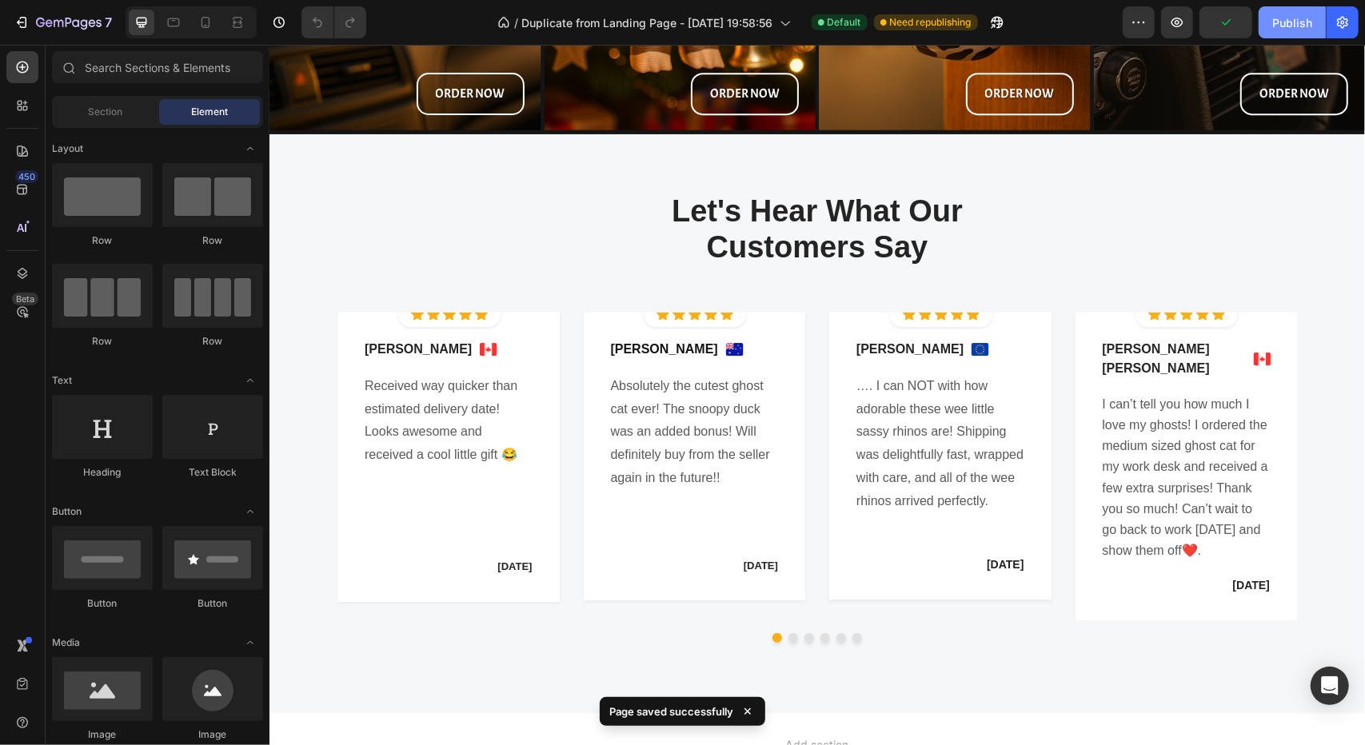
click at [1295, 14] on div "Publish" at bounding box center [1292, 22] width 40 height 17
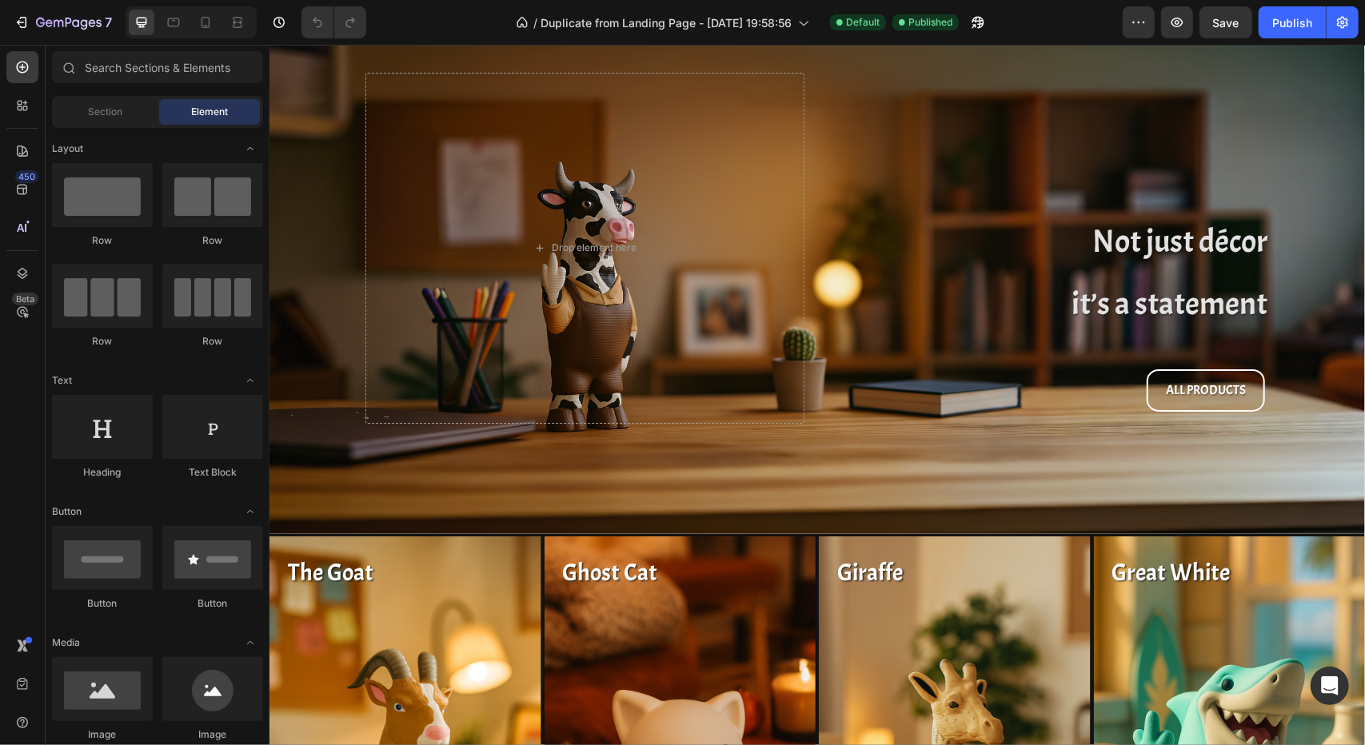
scroll to position [0, 0]
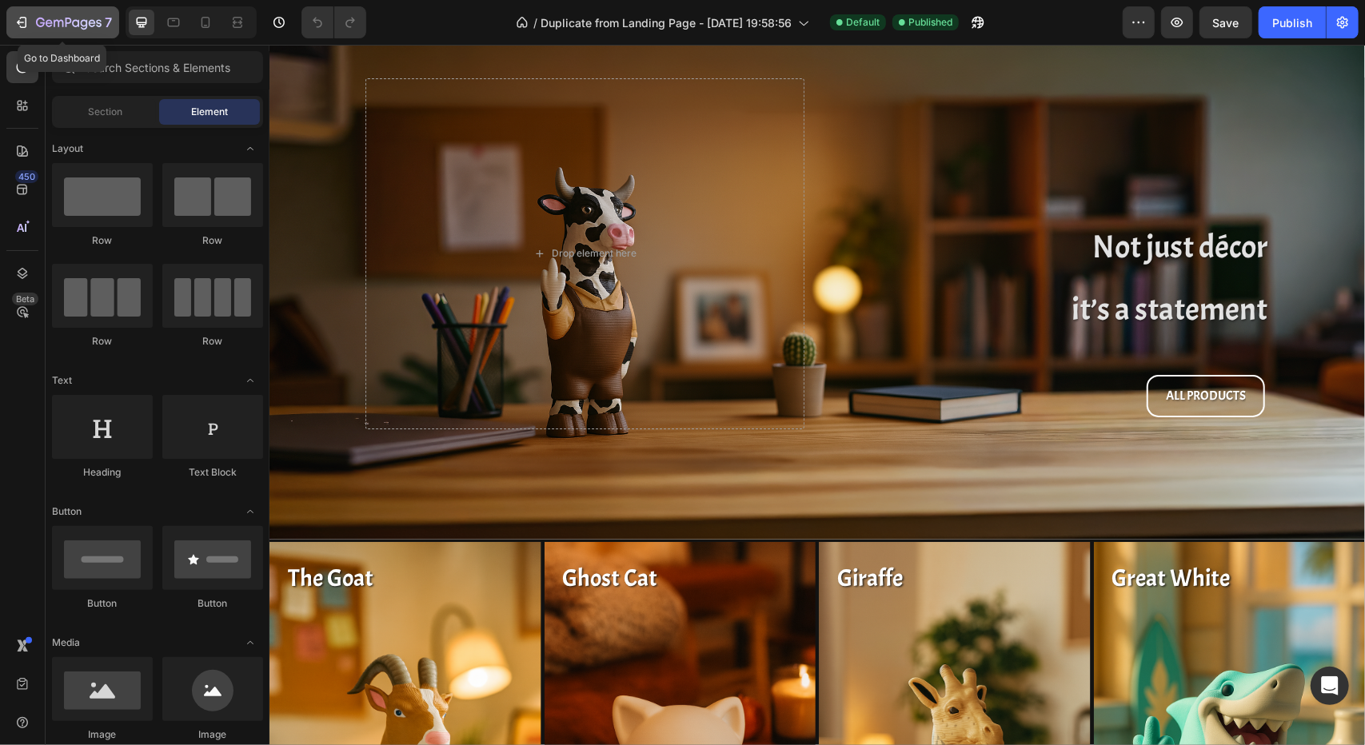
click at [59, 22] on icon "button" at bounding box center [69, 24] width 66 height 14
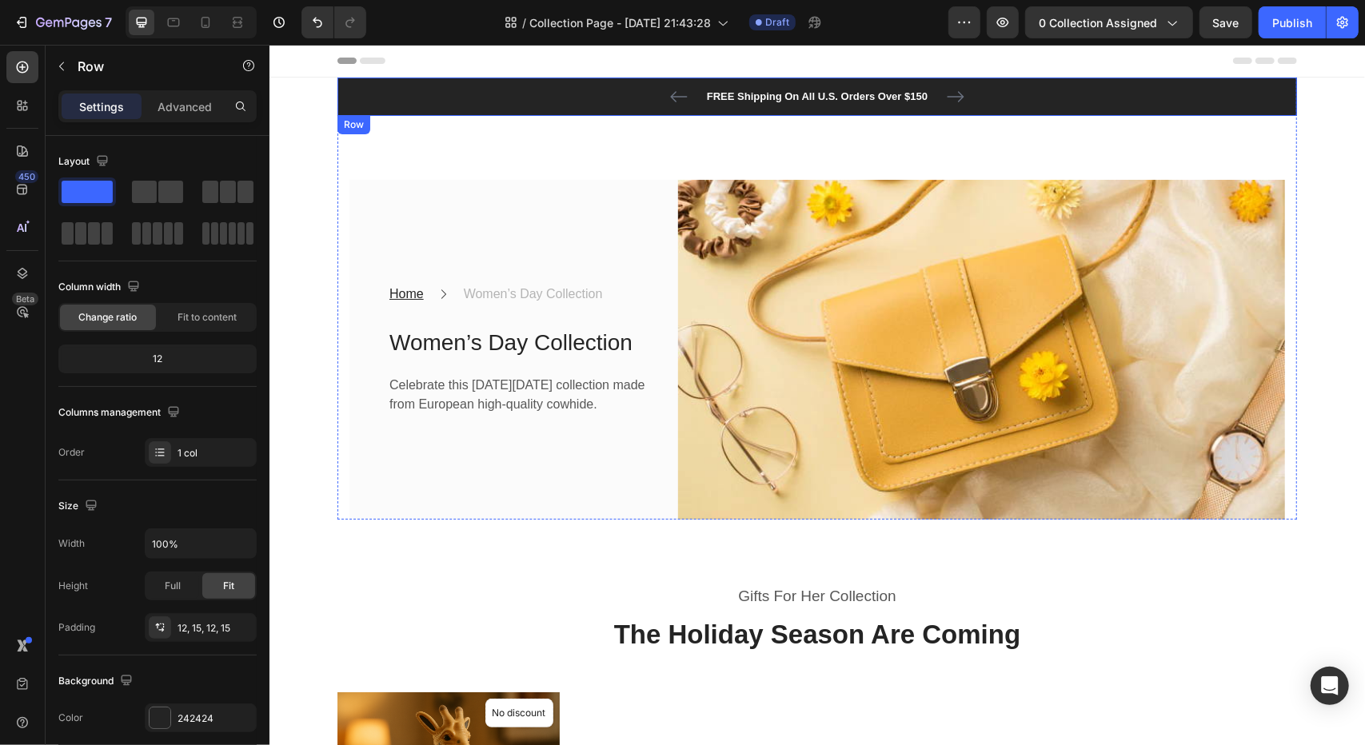
click at [466, 94] on div "FREE Shipping On All U.S. Orders Over $150 Text block 60-DAY FREE RETURNS Text …" at bounding box center [817, 95] width 936 height 19
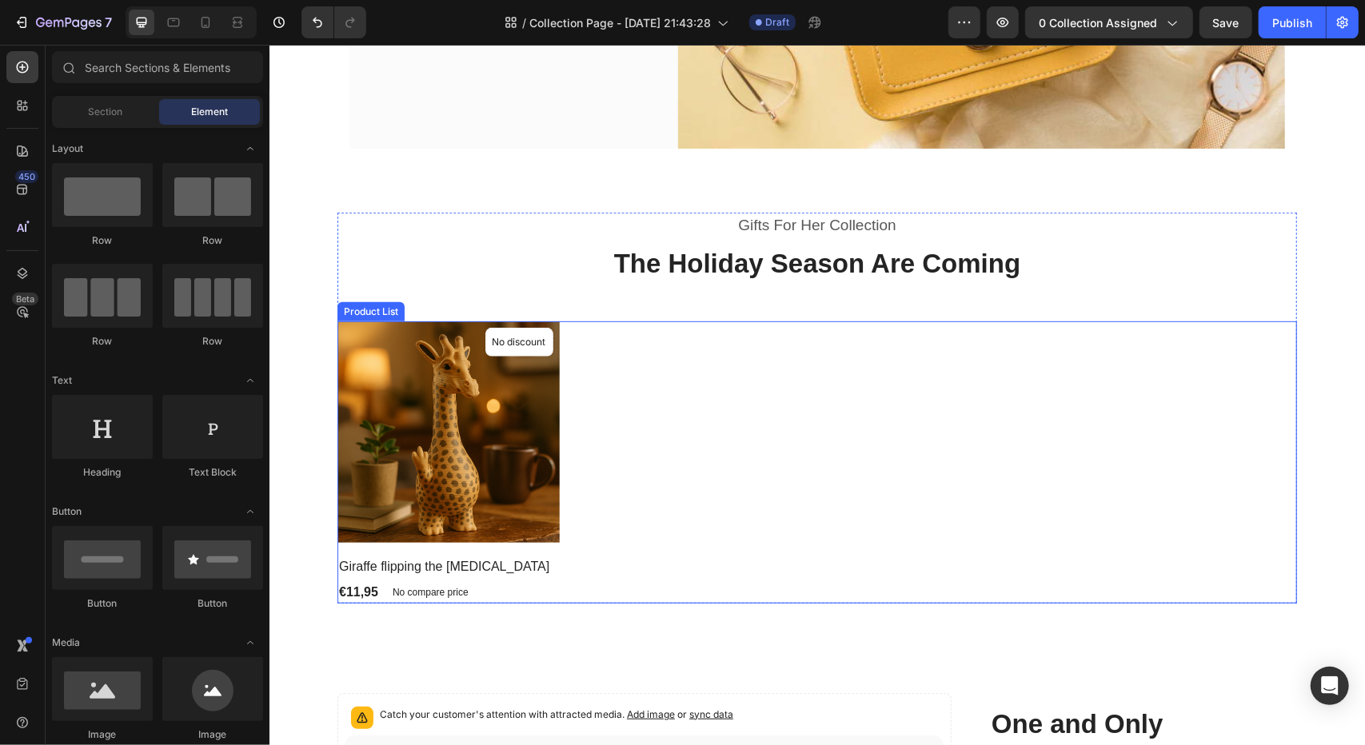
scroll to position [400, 0]
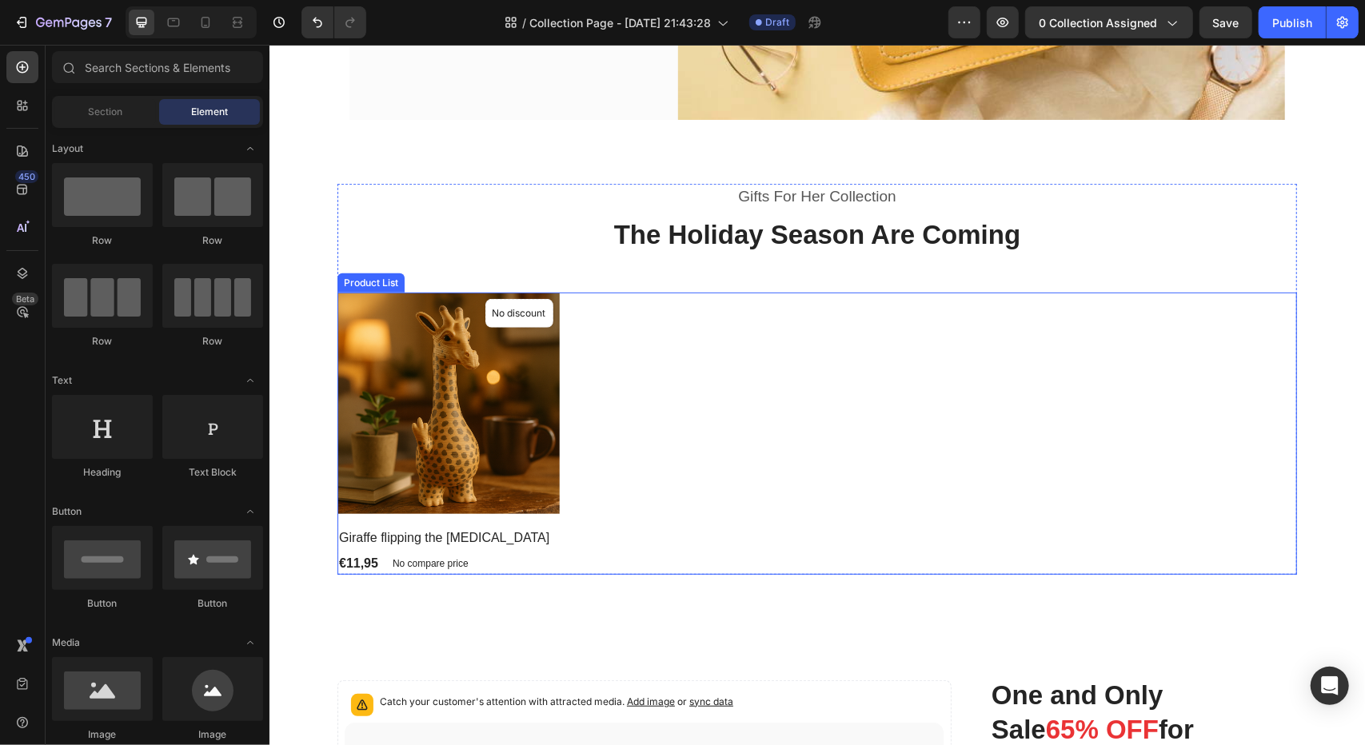
click at [873, 417] on div "Product Images & Gallery No discount Not be displayed when published Product Ba…" at bounding box center [817, 433] width 960 height 283
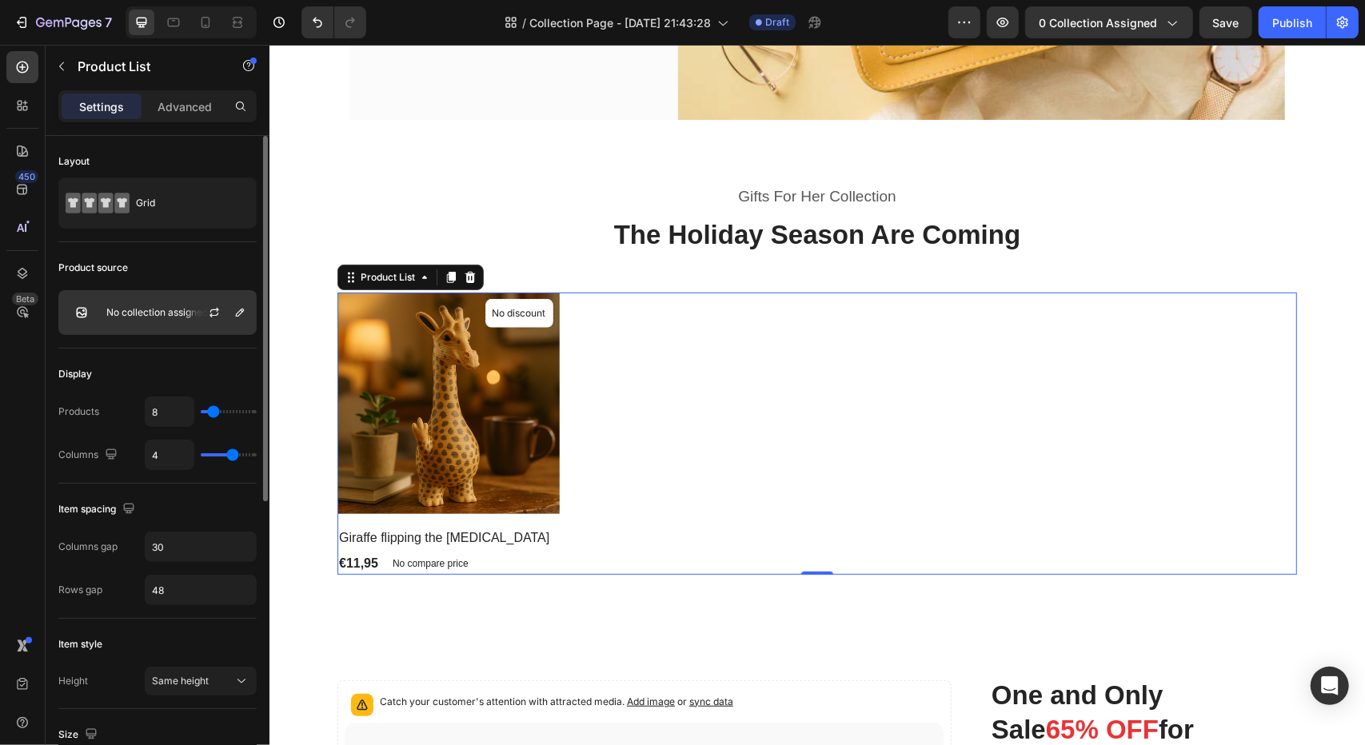
click at [158, 309] on p "No collection assigned" at bounding box center [157, 312] width 102 height 11
click at [235, 309] on icon "button" at bounding box center [239, 312] width 13 height 13
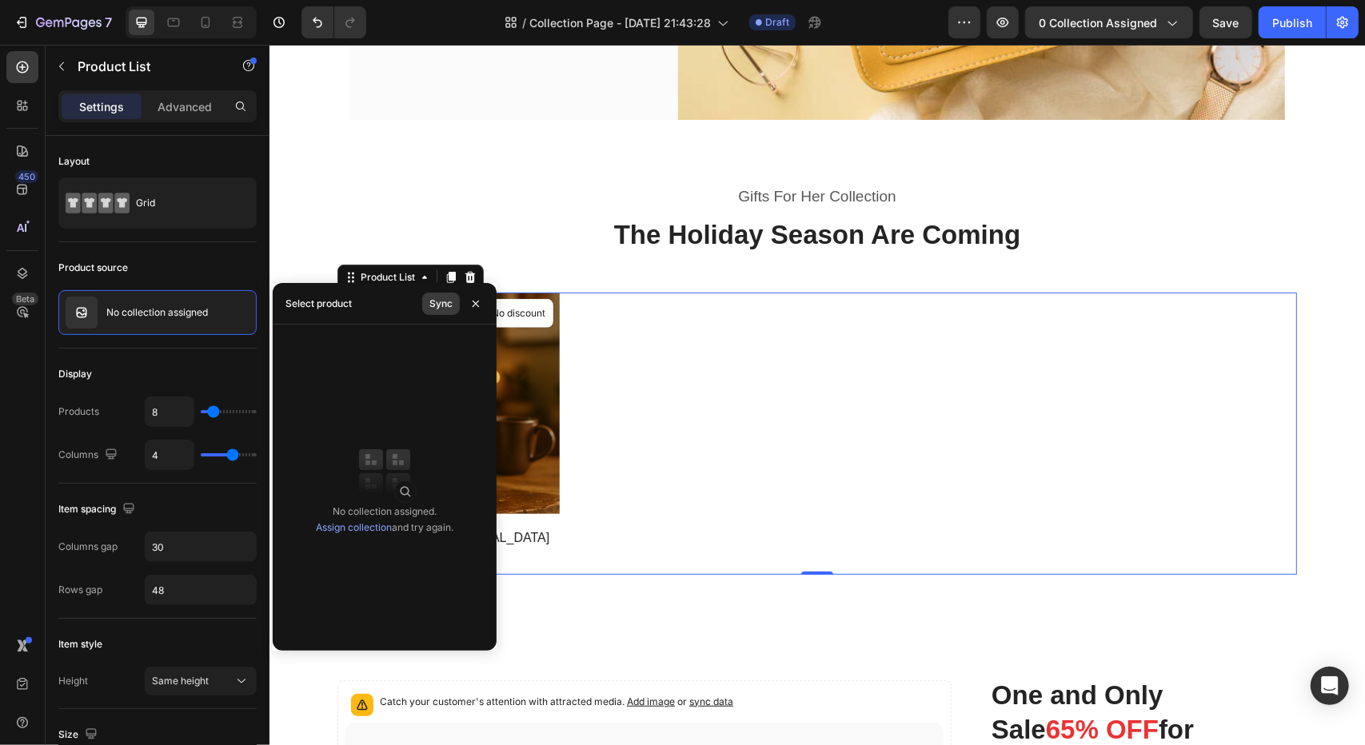
click at [447, 300] on div "Sync" at bounding box center [440, 304] width 23 height 14
click at [357, 530] on link "Assign collection" at bounding box center [354, 527] width 76 height 12
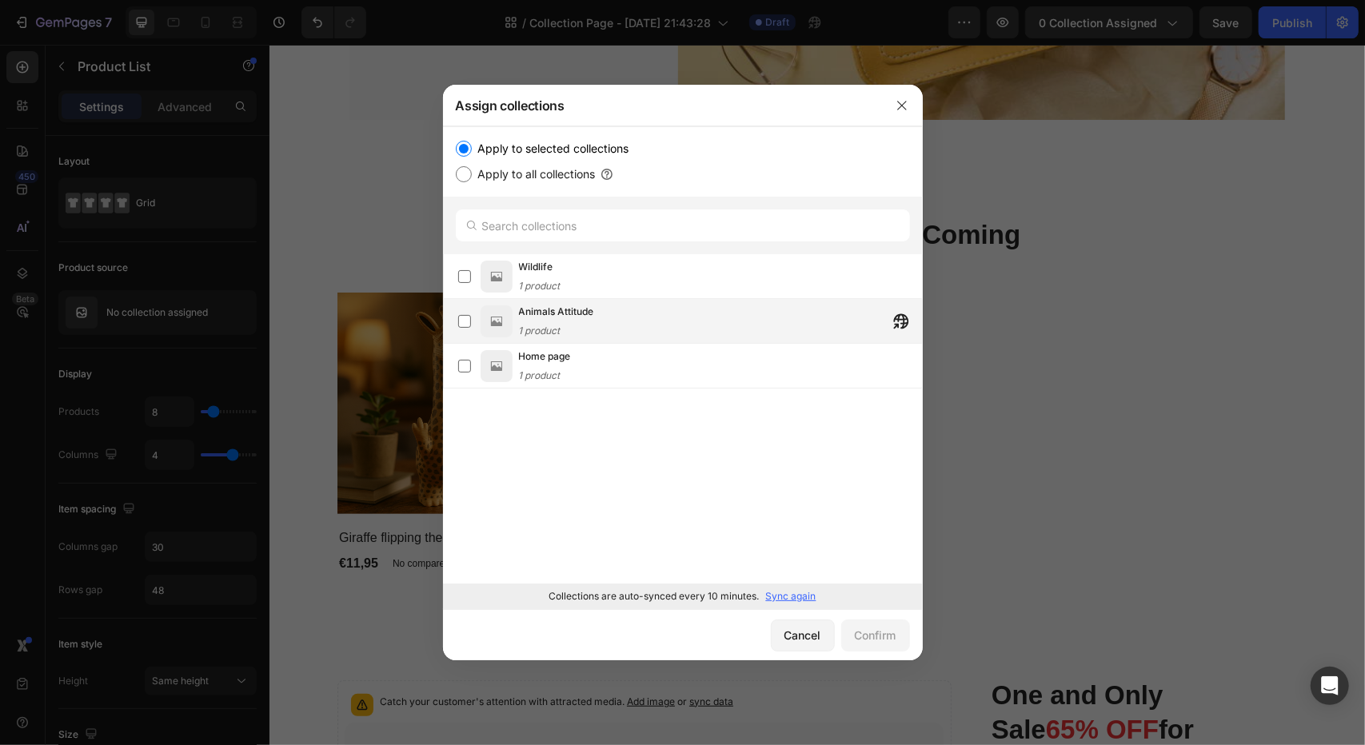
click at [566, 325] on div "Animals Attitude 1 product" at bounding box center [556, 321] width 75 height 35
click at [891, 637] on div "Confirm" at bounding box center [876, 635] width 42 height 17
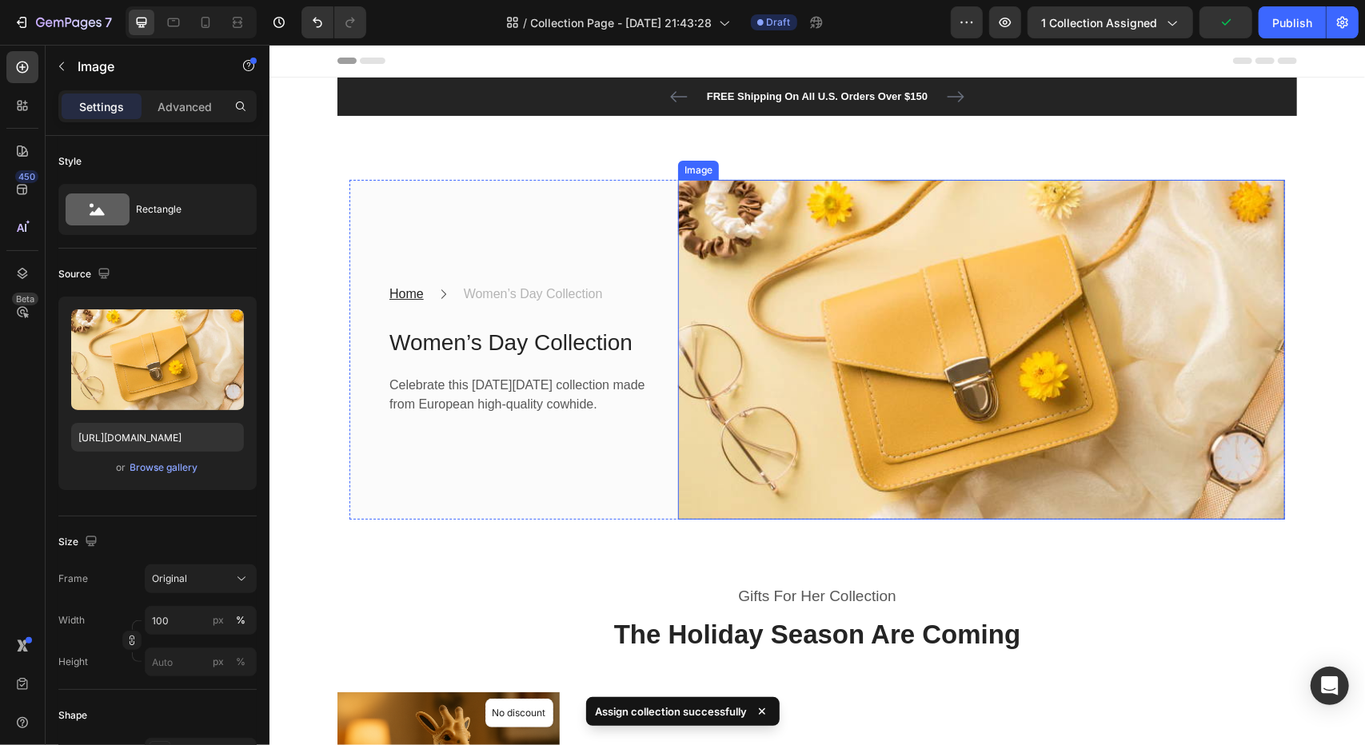
click at [763, 444] on img at bounding box center [980, 349] width 607 height 341
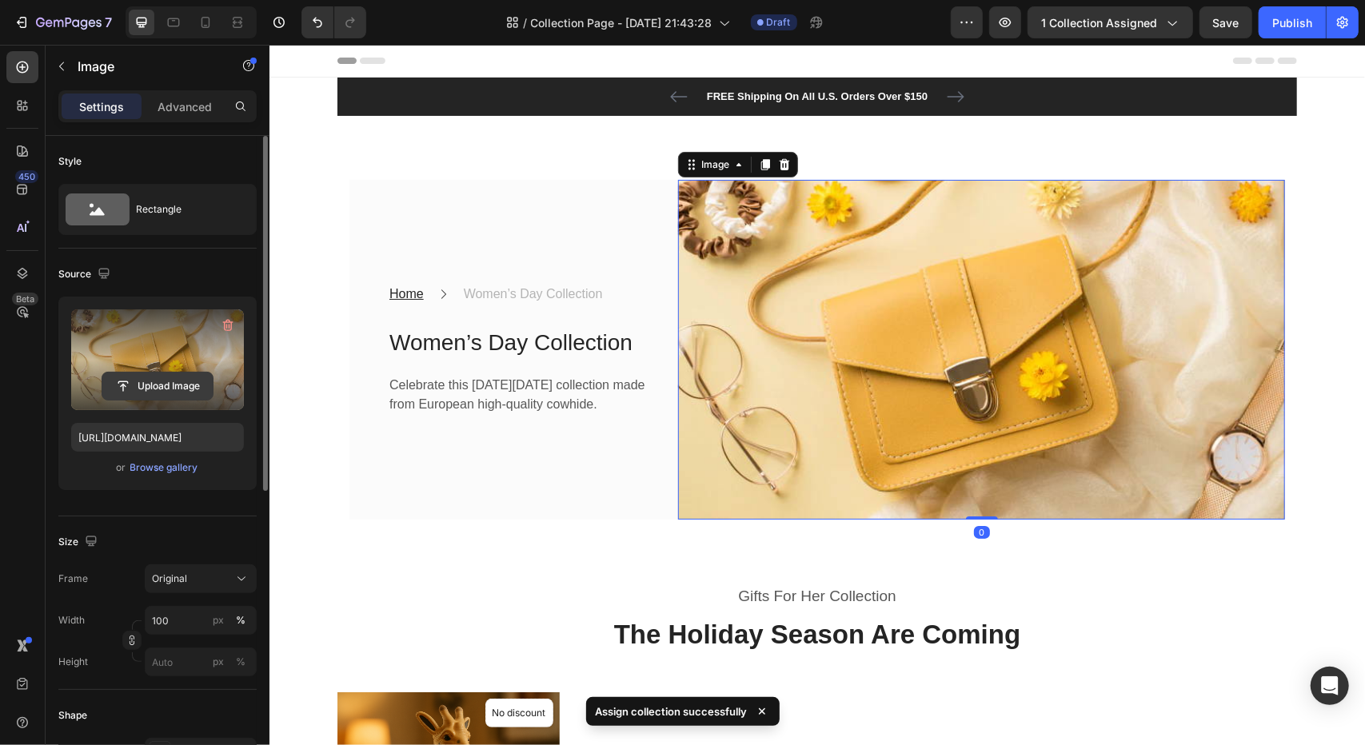
click at [166, 388] on input "file" at bounding box center [157, 386] width 110 height 27
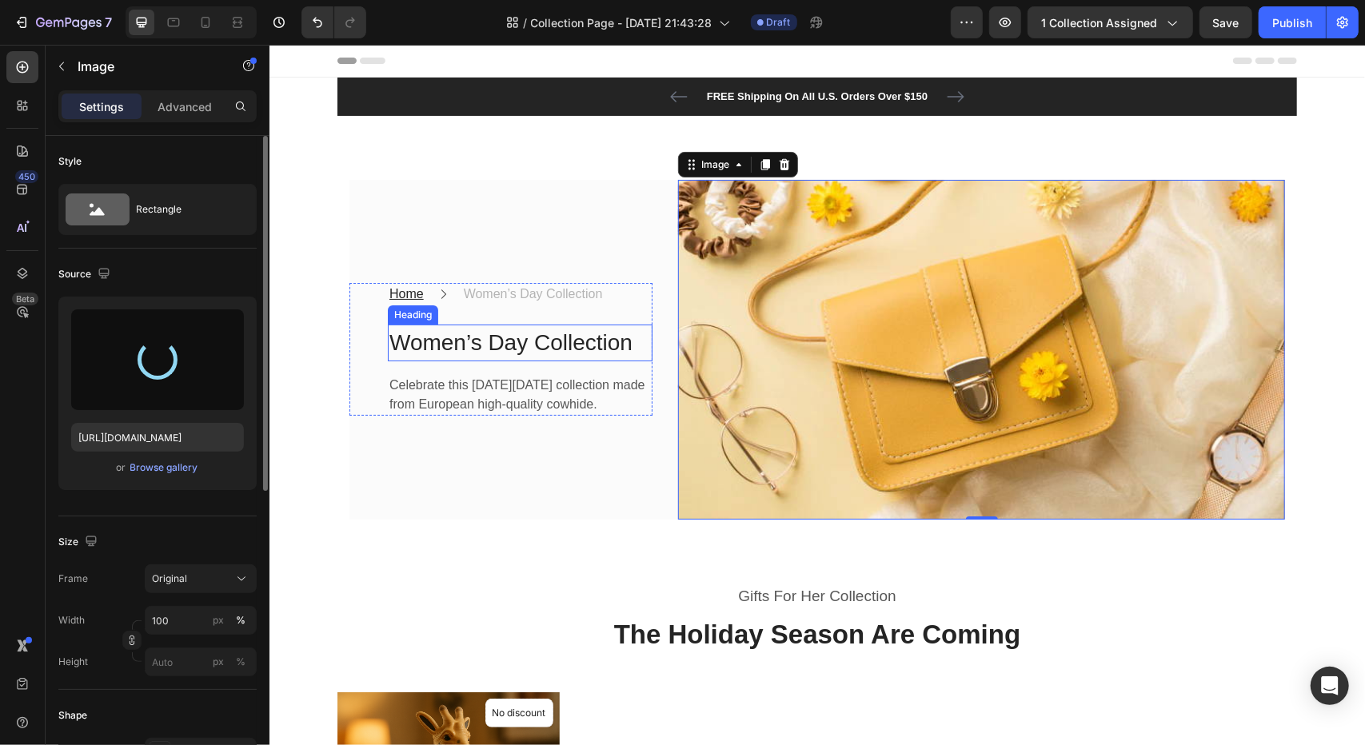
type input "[URL][DOMAIN_NAME]"
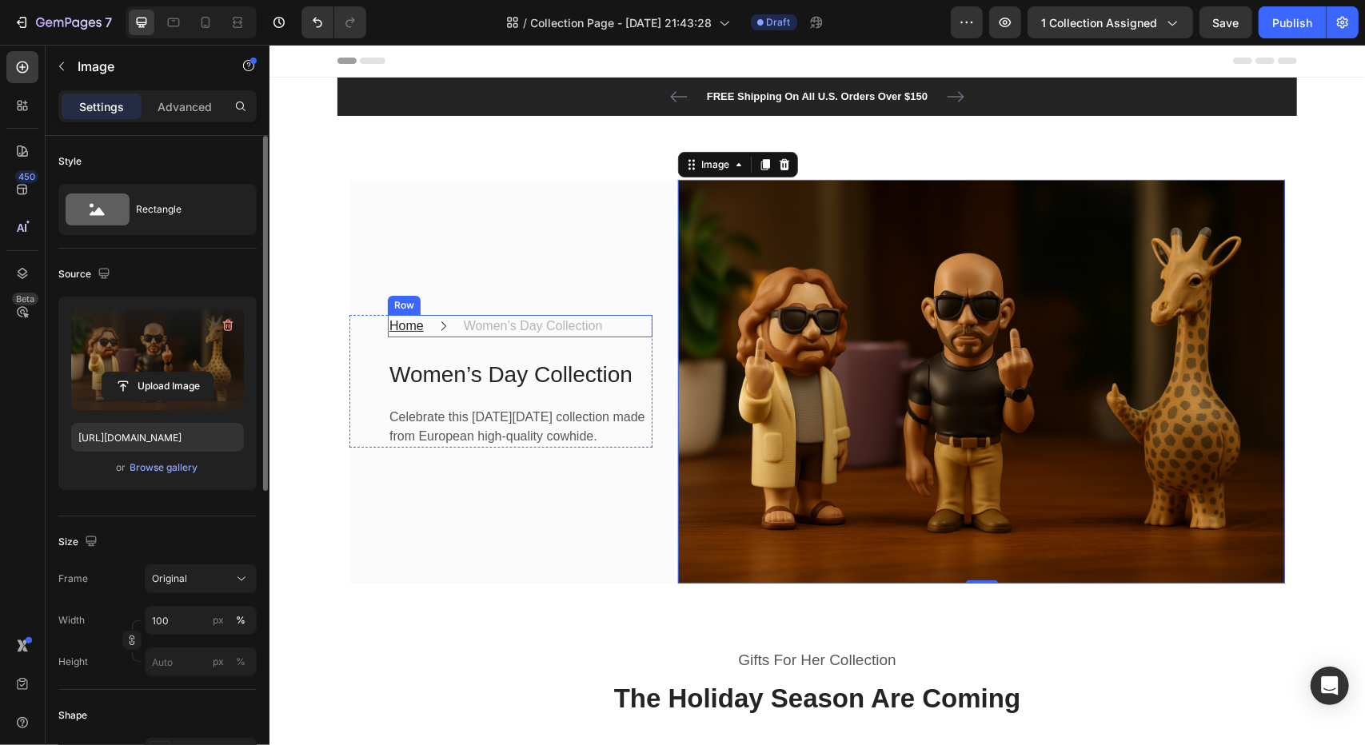
click at [437, 325] on div "Icon" at bounding box center [442, 325] width 11 height 22
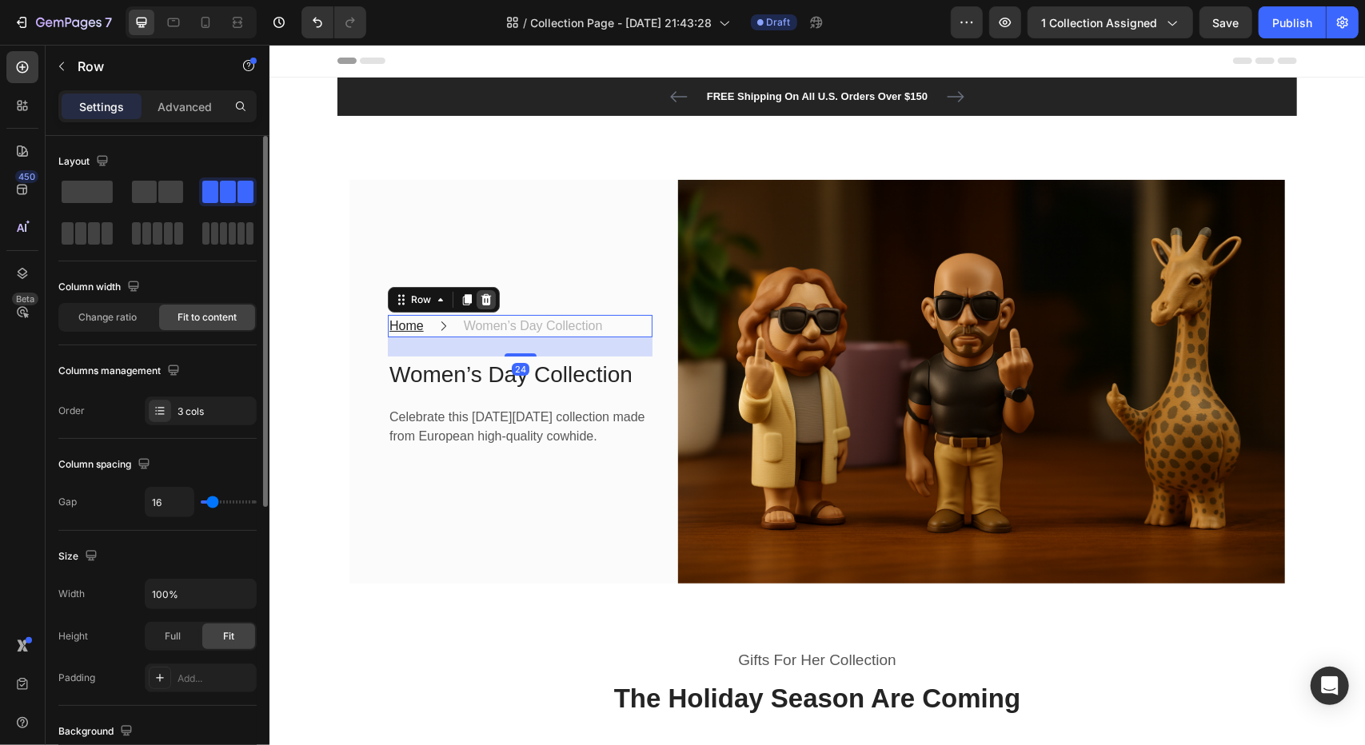
click at [479, 293] on icon at bounding box center [485, 299] width 13 height 13
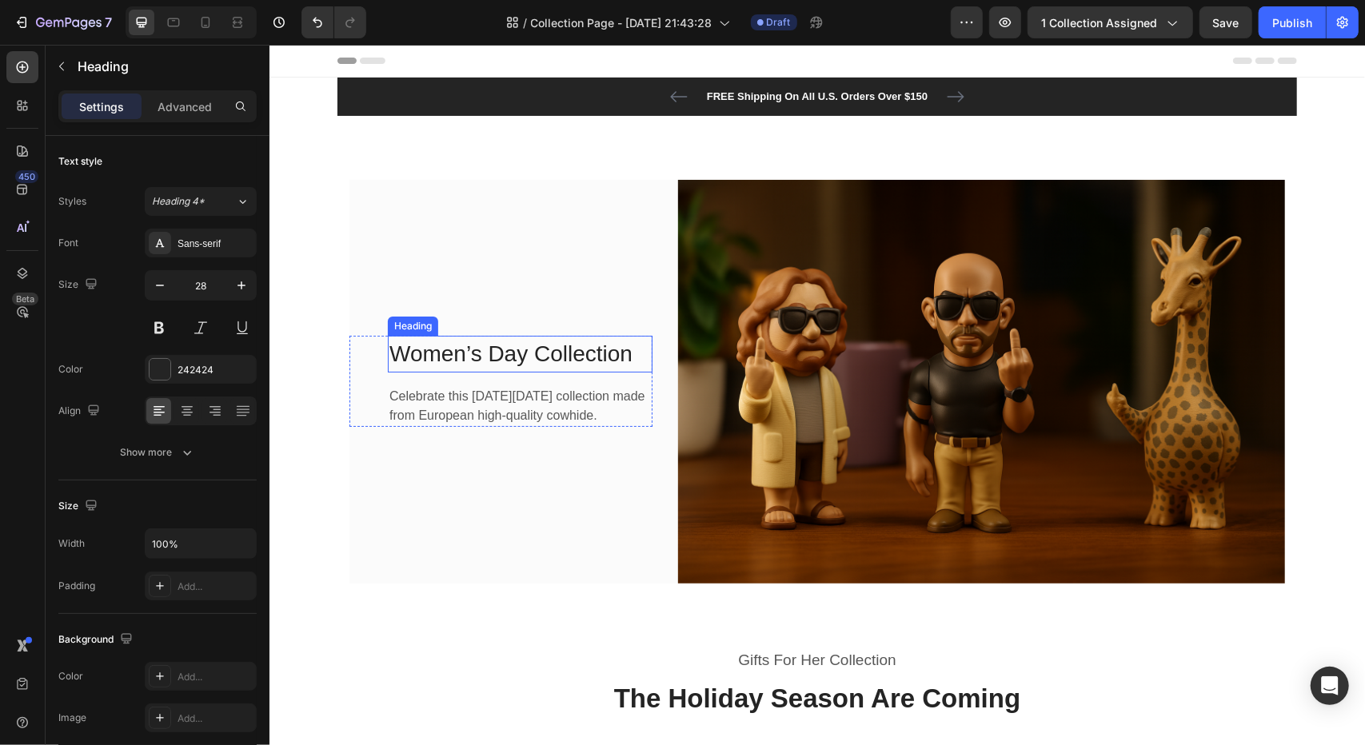
click at [557, 347] on p "Women’s Day Collection" at bounding box center [519, 354] width 261 height 34
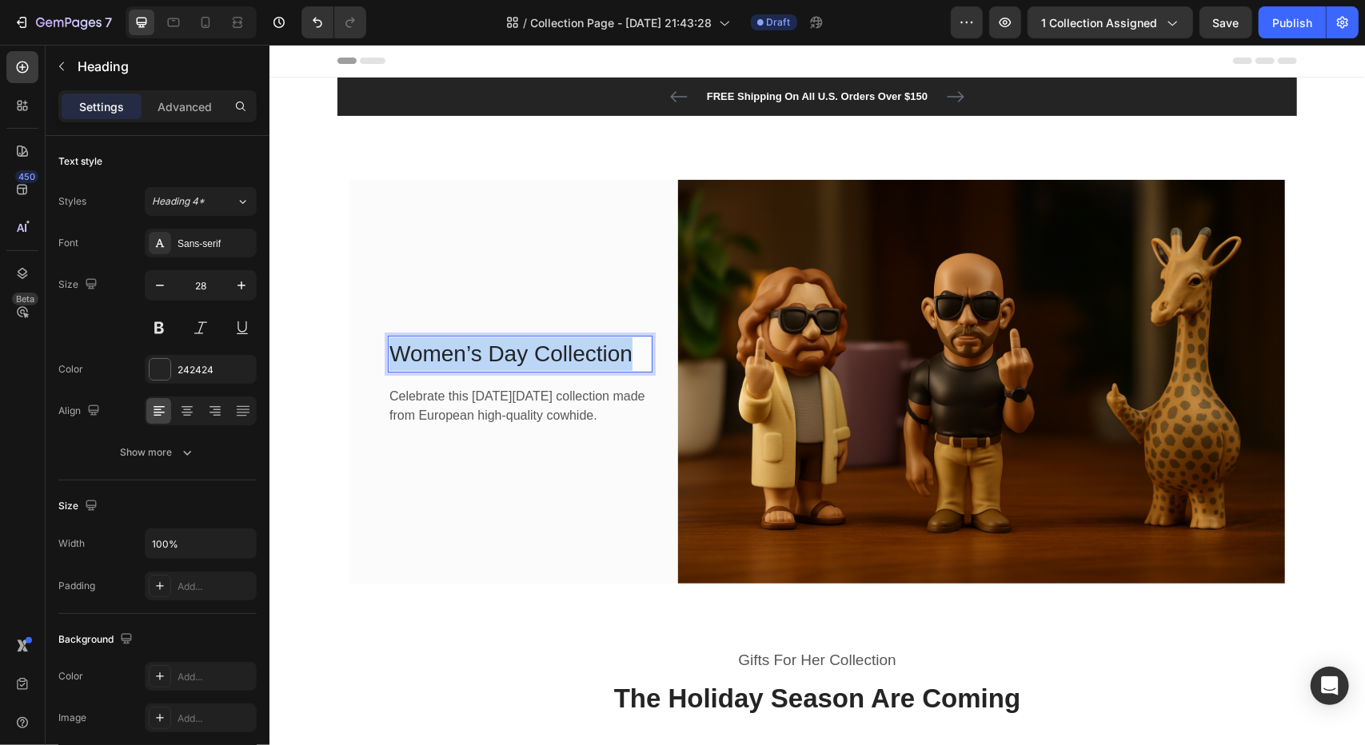
click at [556, 346] on p "Women’s Day Collection" at bounding box center [519, 354] width 261 height 34
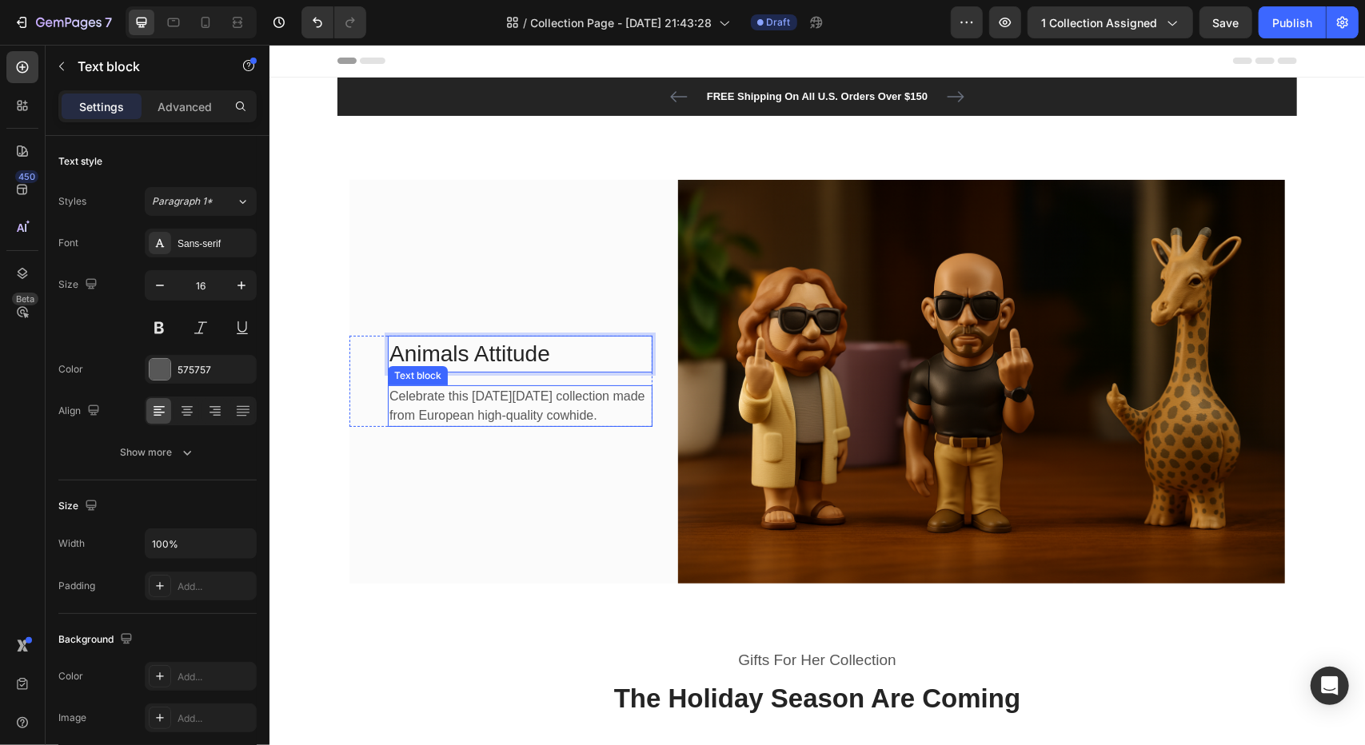
click at [534, 415] on p "Celebrate this [DATE][DATE] collection made from European high-quality cowhide." at bounding box center [519, 405] width 261 height 38
click at [529, 407] on p "Celebrate this [DATE][DATE] collection made from European high-quality cowhide." at bounding box center [519, 405] width 261 height 38
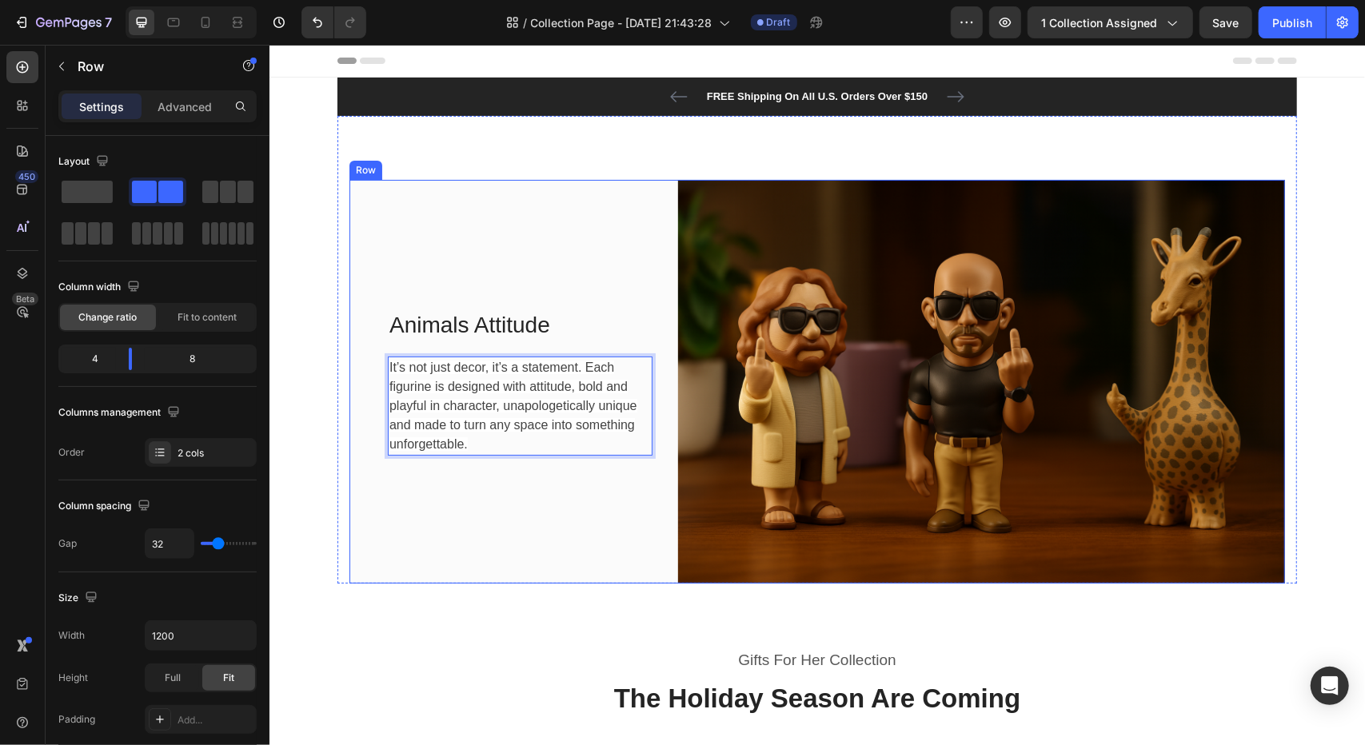
click at [501, 534] on div "Animals Attitude Heading It’s not just decor, it’s a statement. Each figurine i…" at bounding box center [500, 381] width 303 height 405
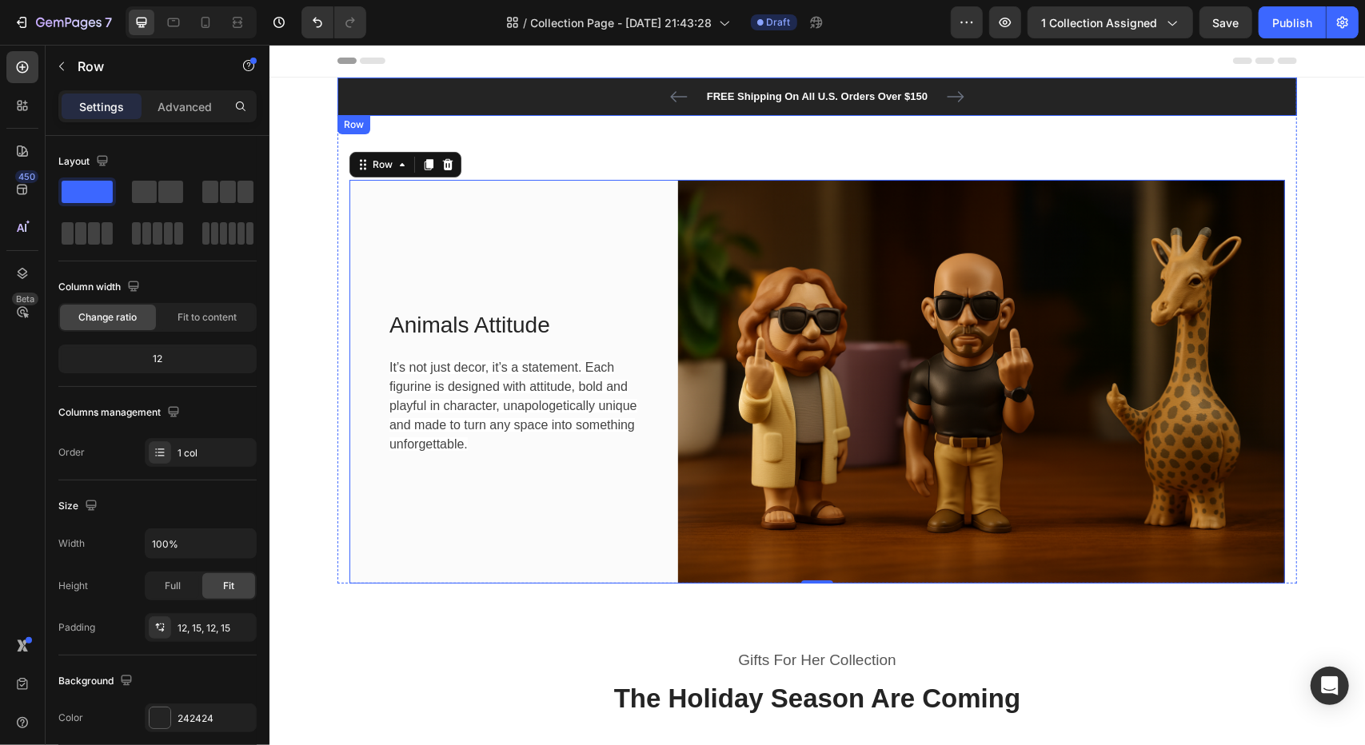
click at [1049, 94] on div "FREE Shipping On All U.S. Orders Over $150 Text block 60-DAY FREE RETURNS Text …" at bounding box center [817, 95] width 936 height 19
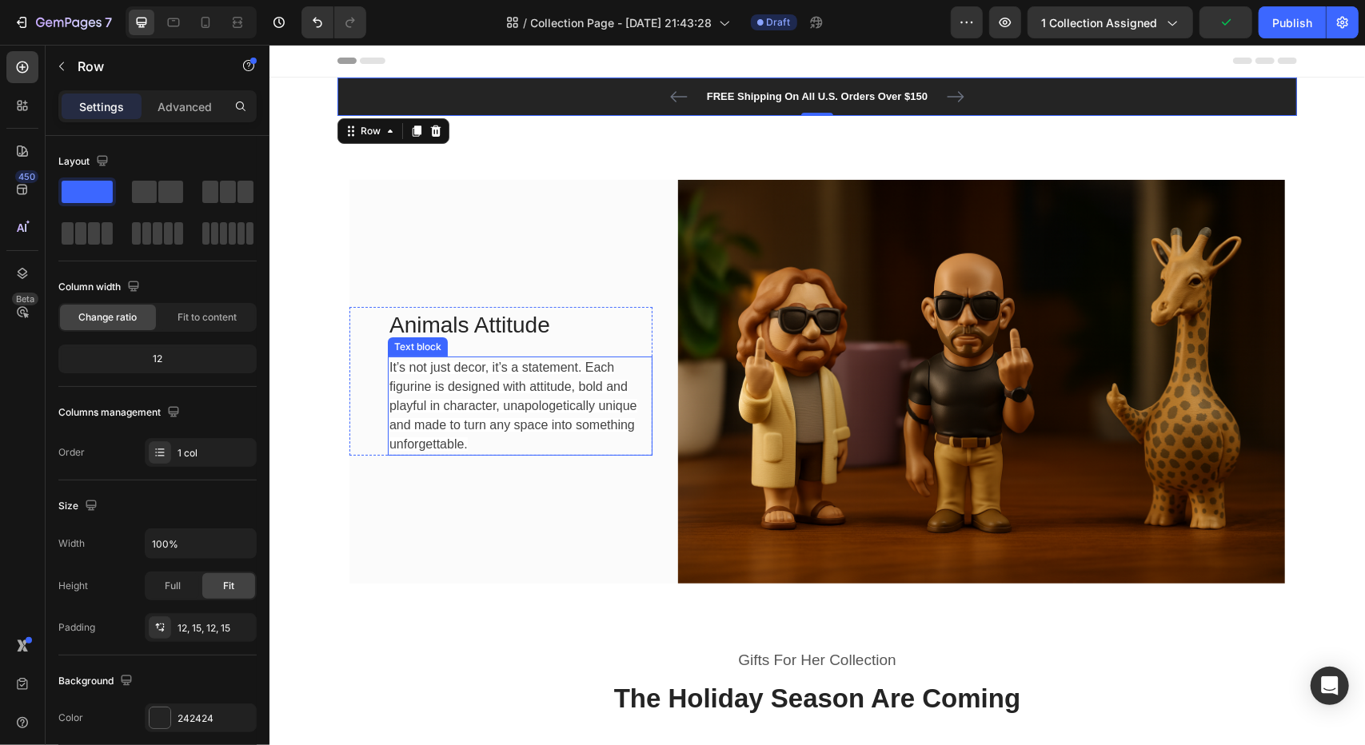
click at [532, 366] on span "It’s not just decor, it’s a statement. Each figurine is designed with attitude,…" at bounding box center [513, 405] width 248 height 90
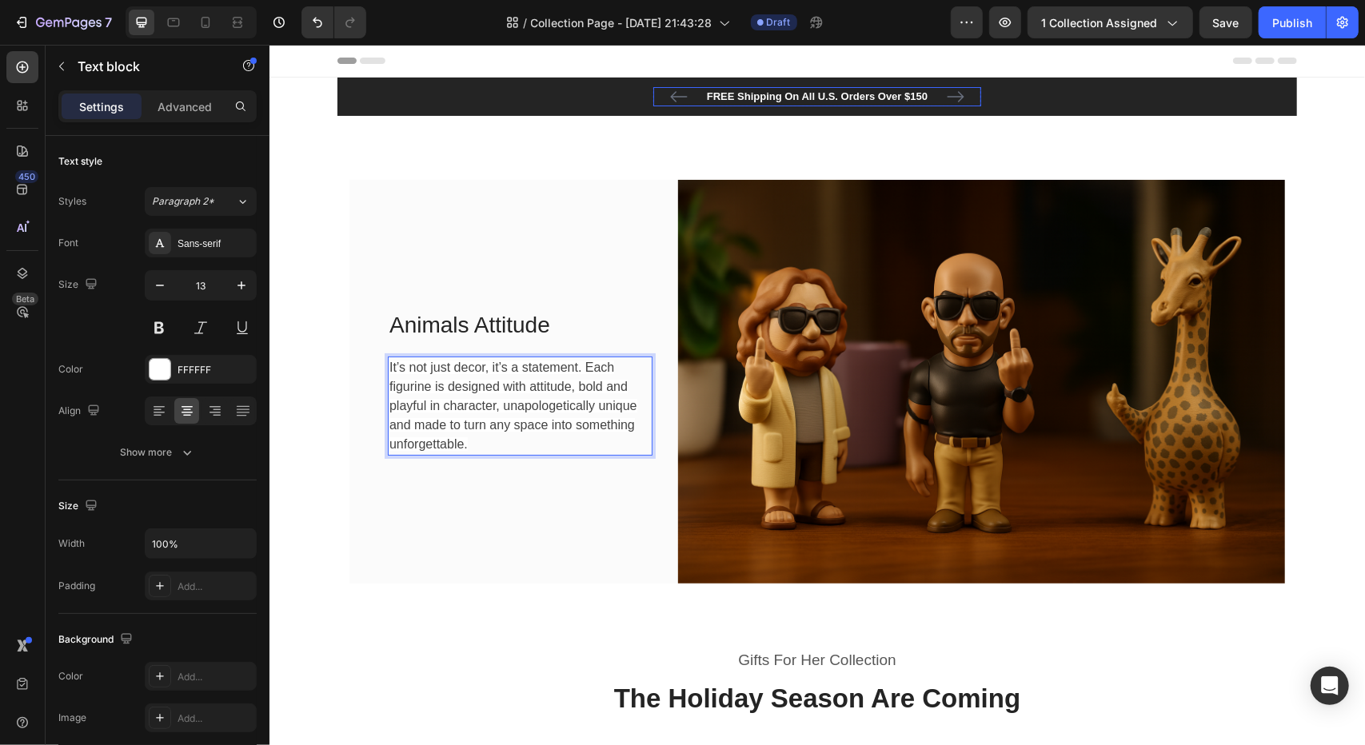
click at [900, 90] on p "FREE Shipping On All U.S. Orders Over $150" at bounding box center [816, 96] width 325 height 16
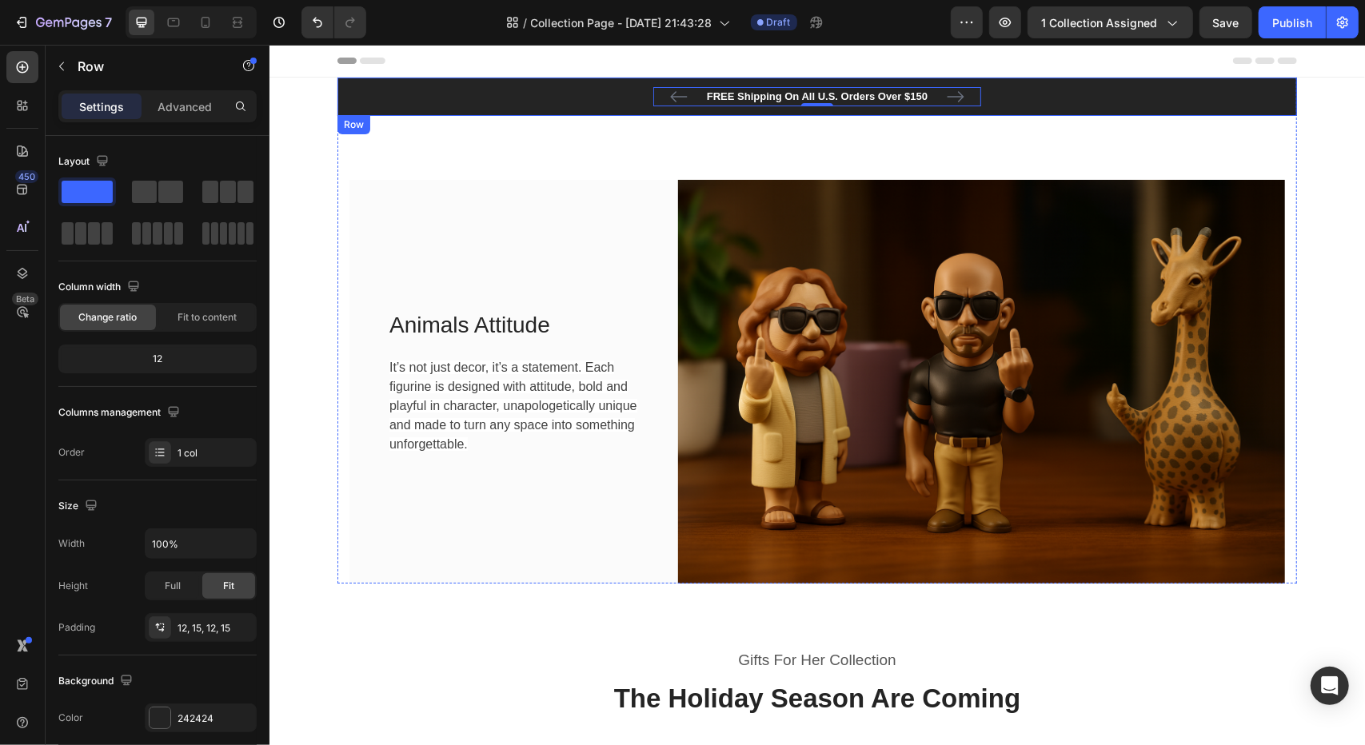
click at [1007, 96] on div "FREE Shipping On All U.S. Orders Over $150 Text block 0 60-DAY FREE RETURNS Tex…" at bounding box center [817, 95] width 936 height 19
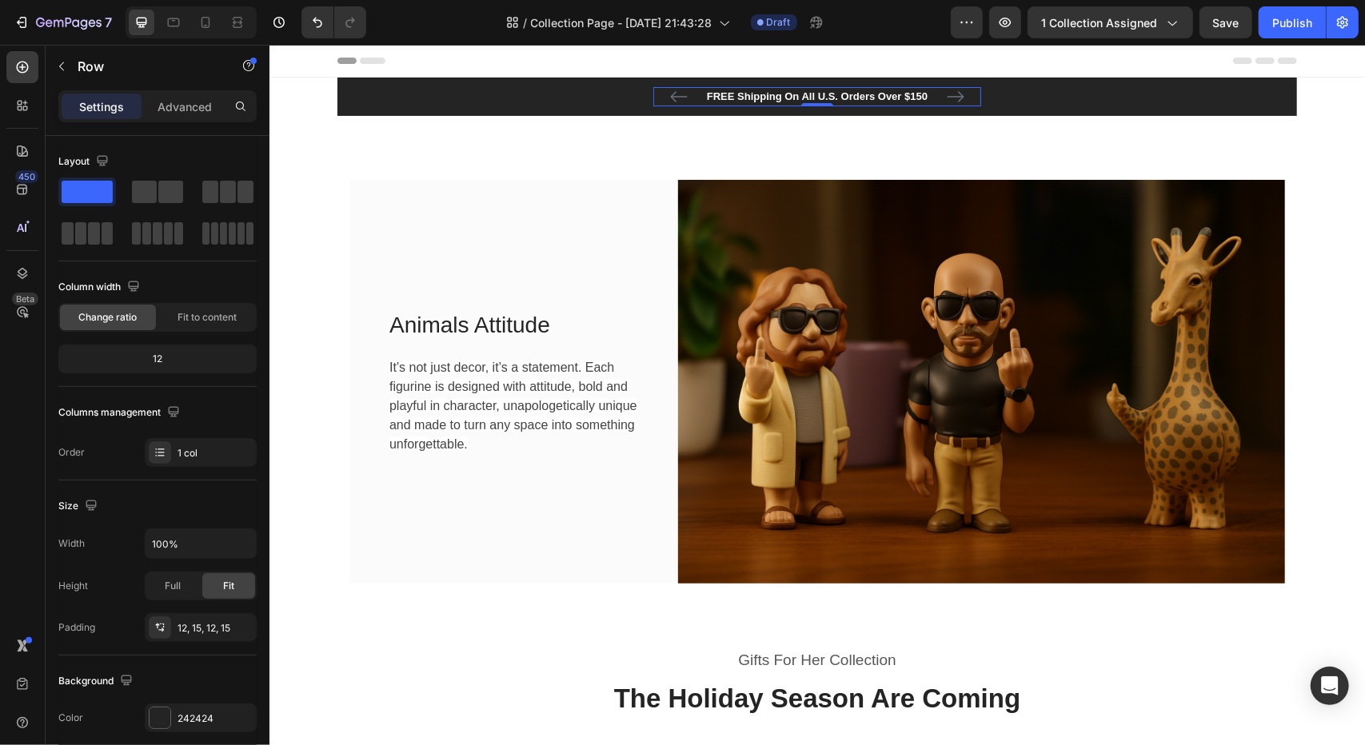
click at [928, 98] on p "FREE Shipping On All U.S. Orders Over $150" at bounding box center [816, 96] width 325 height 16
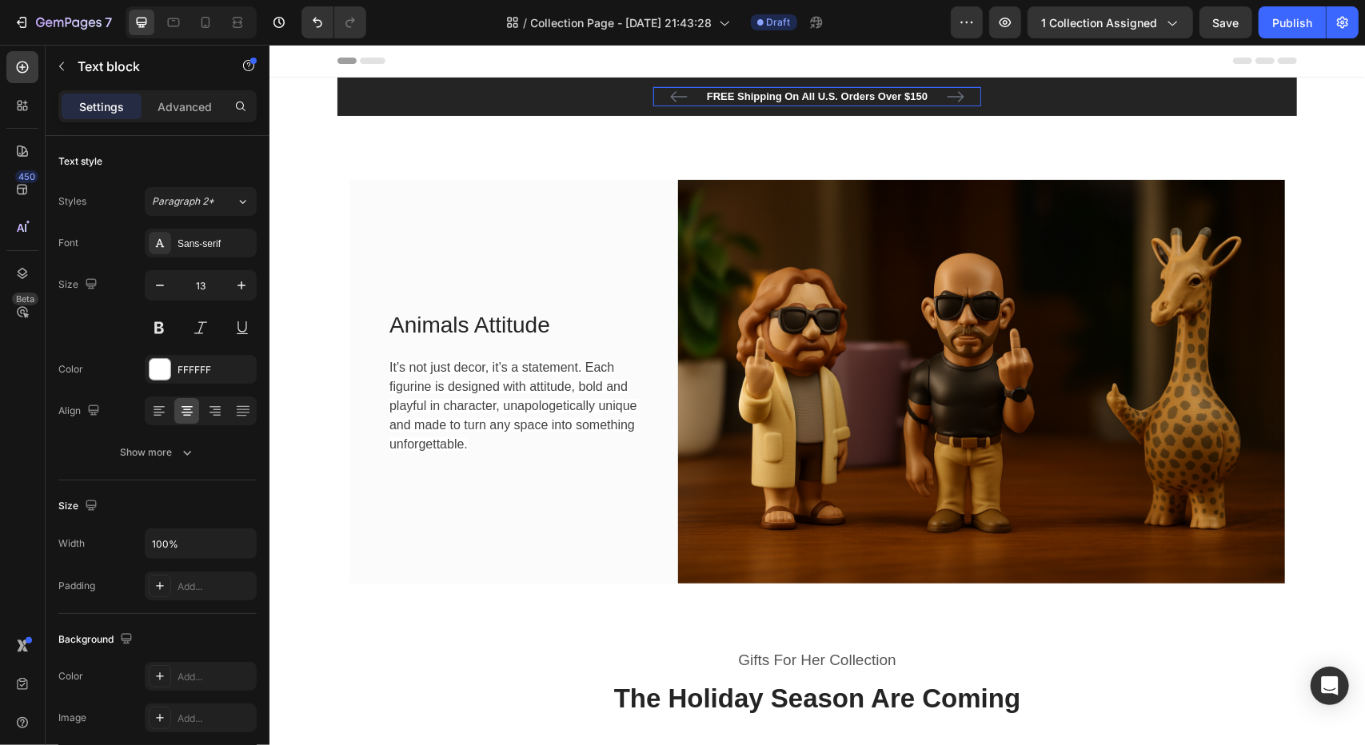
click at [928, 98] on p "FREE Shipping On All U.S. Orders Over $150" at bounding box center [816, 96] width 325 height 16
click at [572, 157] on div "Animals Attitude Heading It’s not just decor, it’s a statement. Each figurine i…" at bounding box center [817, 349] width 960 height 469
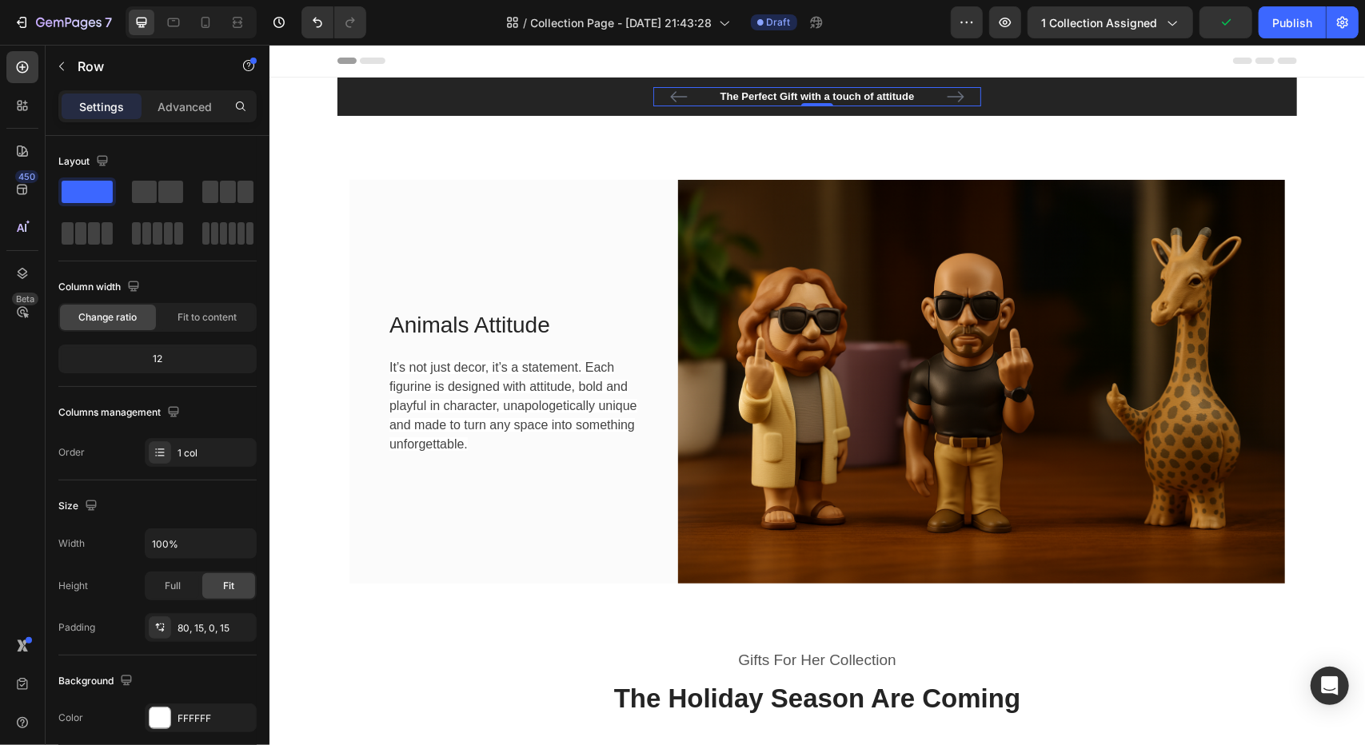
click at [800, 99] on p "The Perfect Gift with a touch of attitude" at bounding box center [816, 96] width 325 height 16
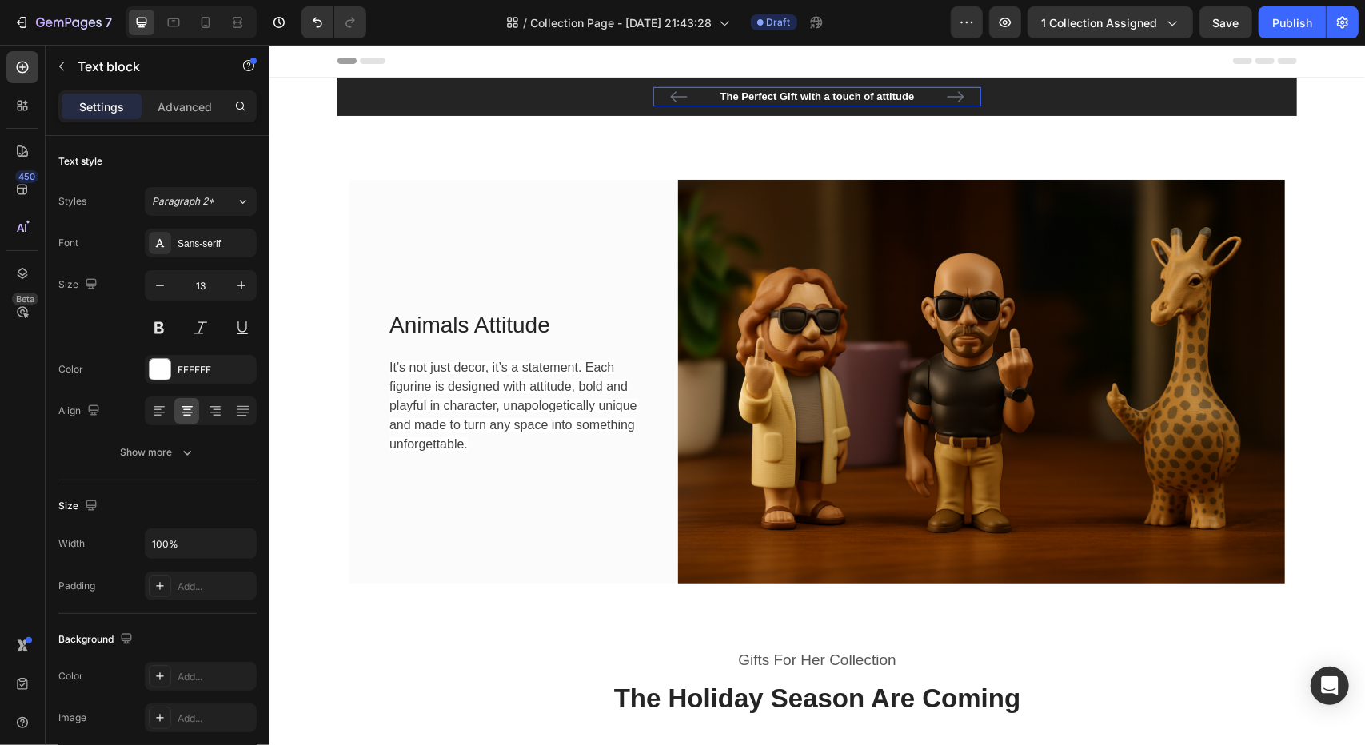
click at [736, 93] on p "The Perfect Gift with a touch of attitude" at bounding box center [816, 96] width 325 height 16
click at [796, 96] on p "The Perfect Gift with a touch of attitude" at bounding box center [816, 96] width 325 height 16
click at [788, 168] on div "Animals Attitude Heading It’s not just decor, it’s a statement. Each figurine i…" at bounding box center [817, 349] width 960 height 469
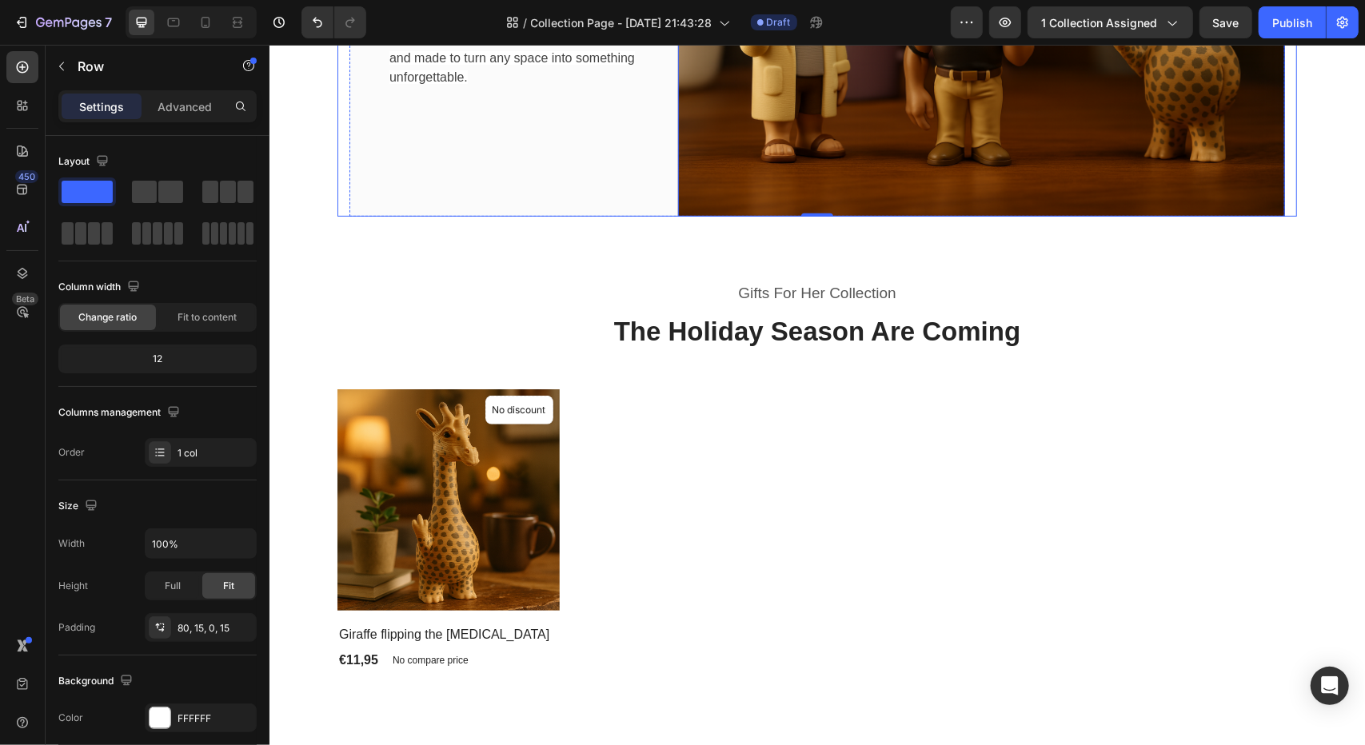
scroll to position [400, 0]
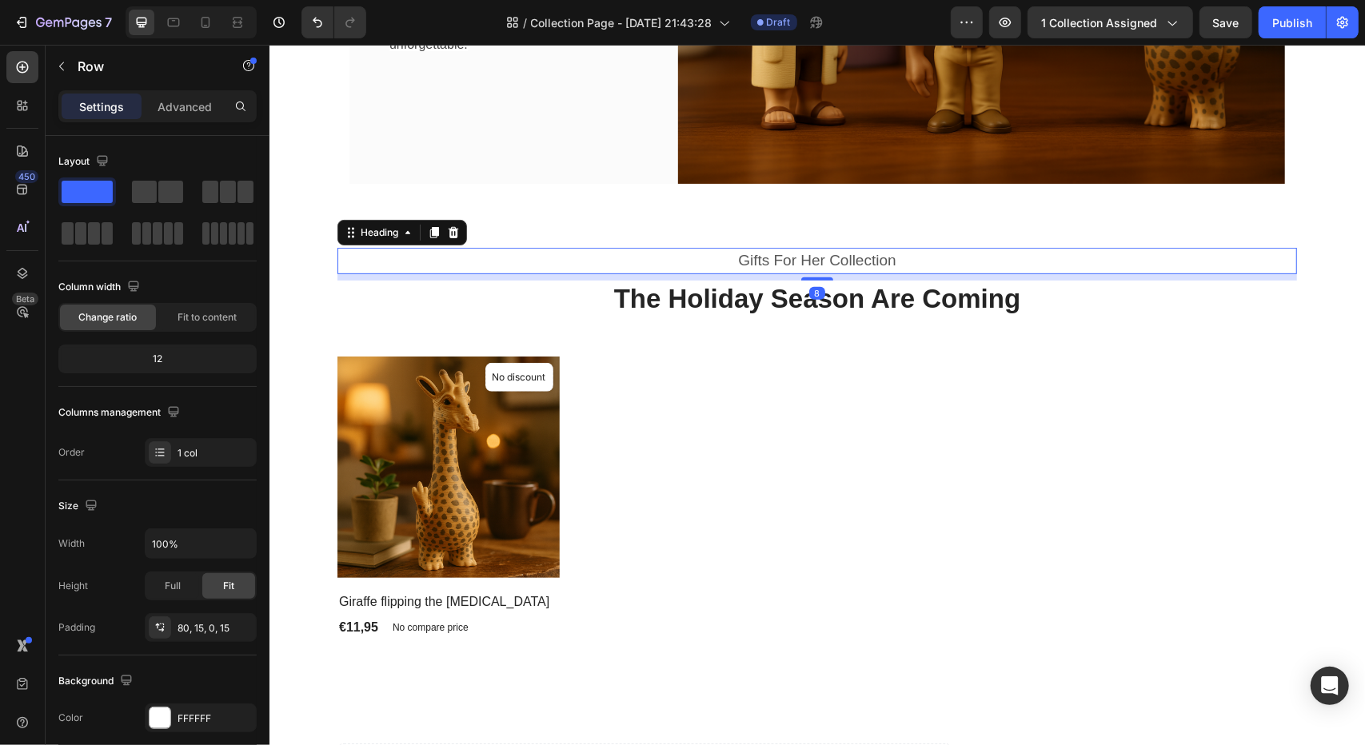
click at [796, 265] on p "Gifts For Her Collection" at bounding box center [816, 260] width 956 height 23
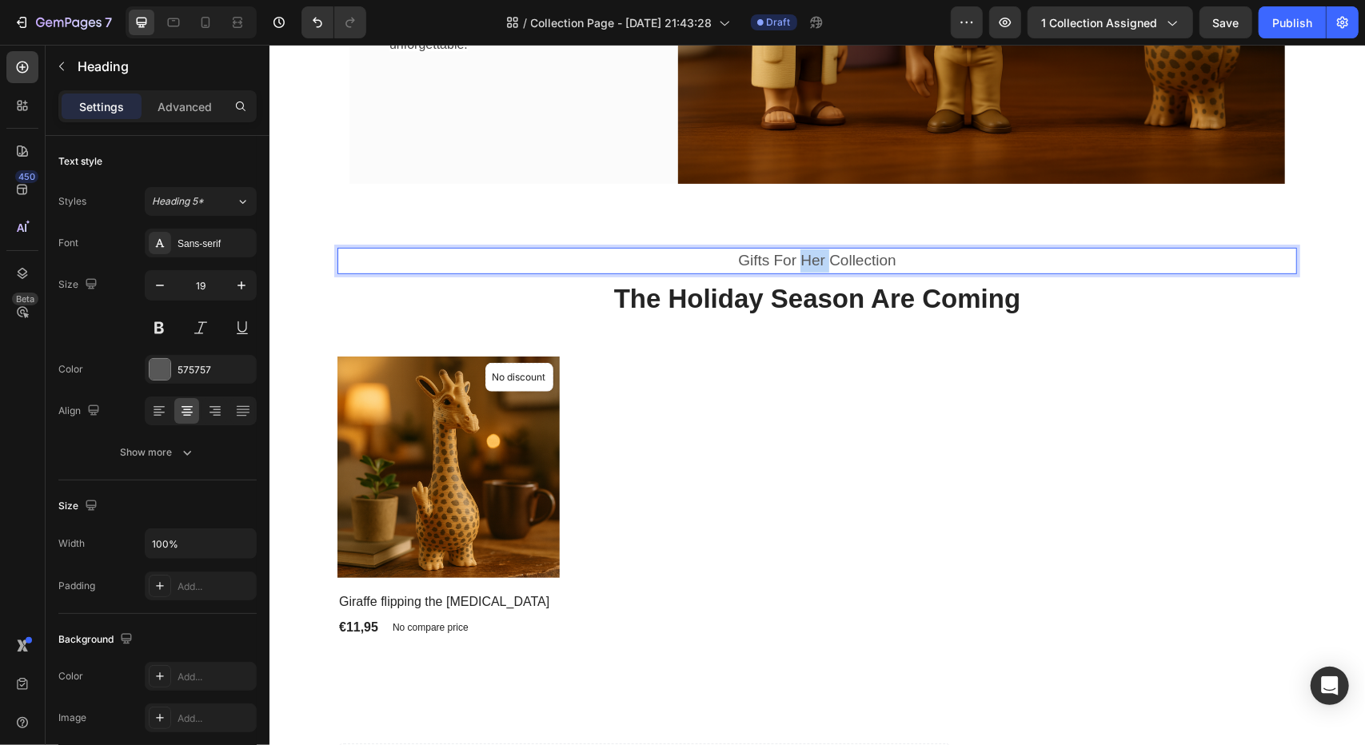
click at [796, 265] on p "Gifts For Her Collection" at bounding box center [816, 260] width 956 height 23
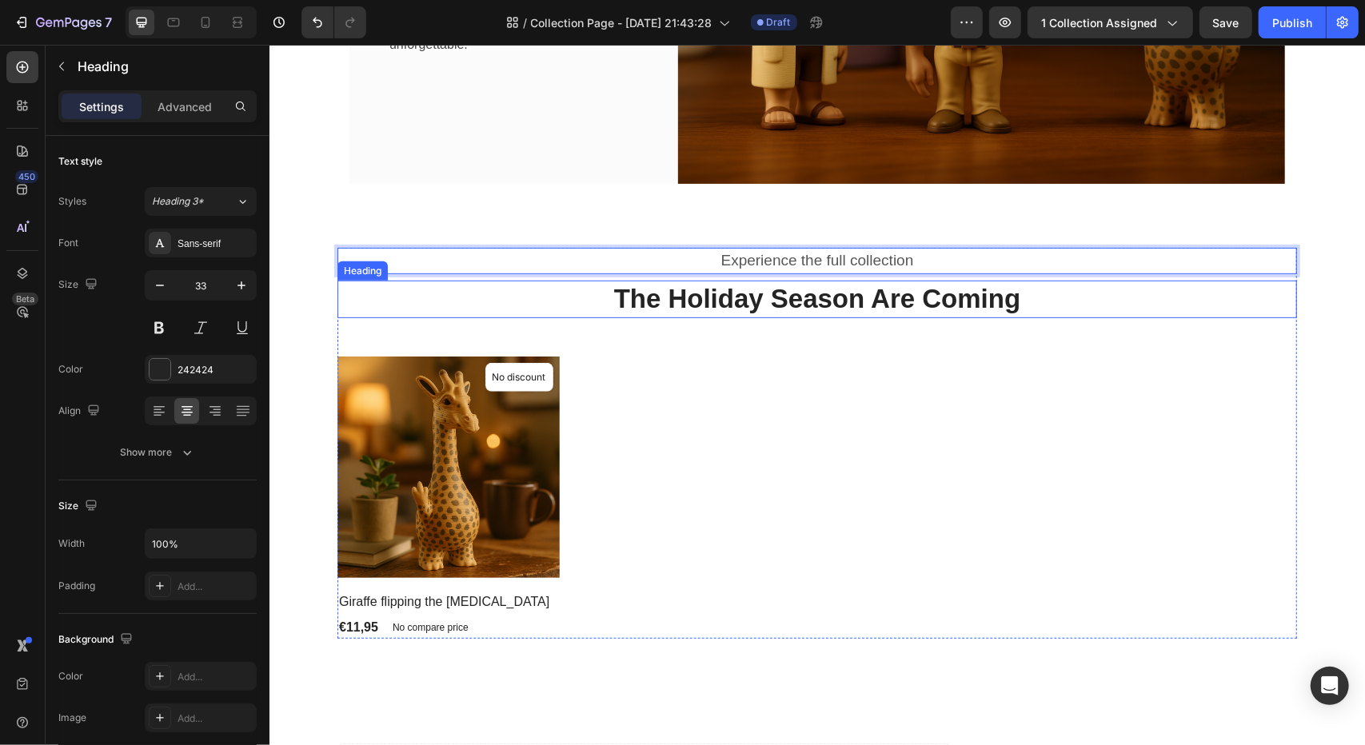
click at [808, 296] on p "The Holiday Season Are Coming" at bounding box center [816, 298] width 956 height 34
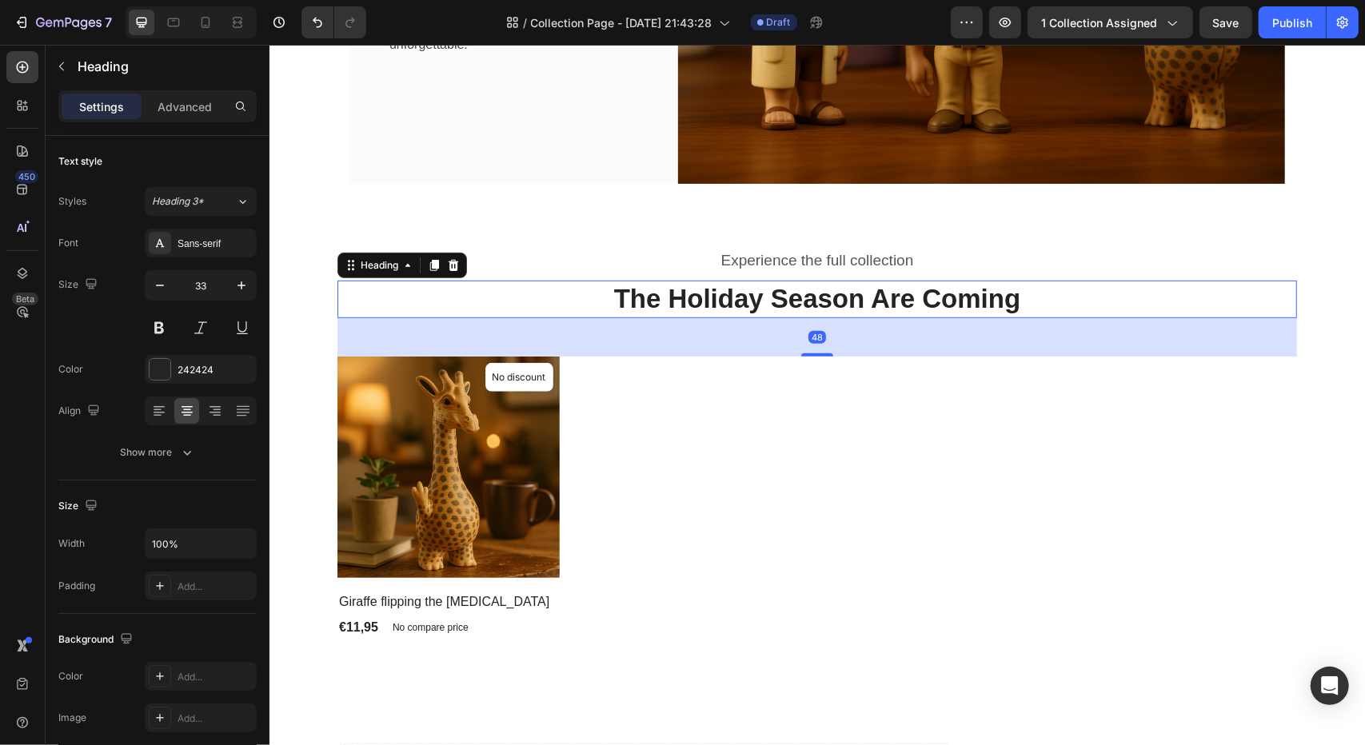
click at [808, 296] on p "The Holiday Season Are Coming" at bounding box center [816, 298] width 956 height 34
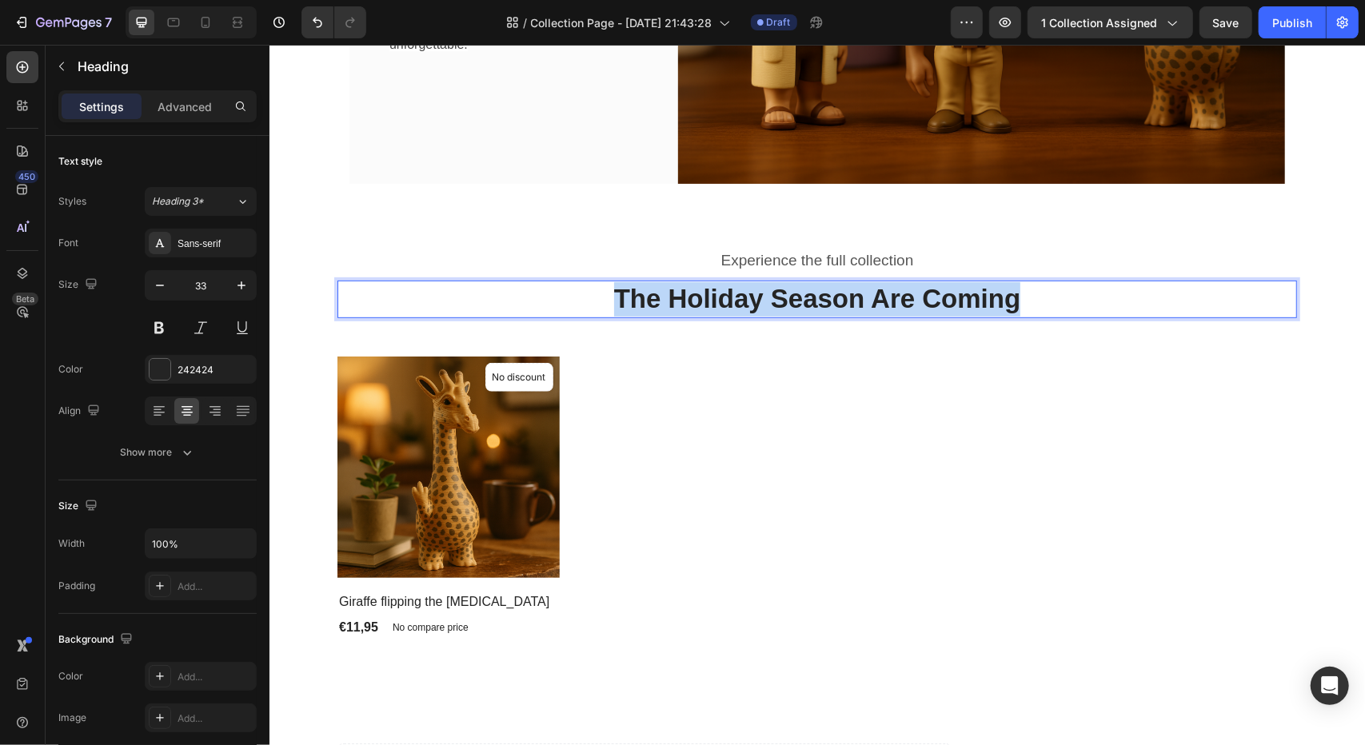
click at [808, 296] on p "The Holiday Season Are Coming" at bounding box center [816, 298] width 956 height 34
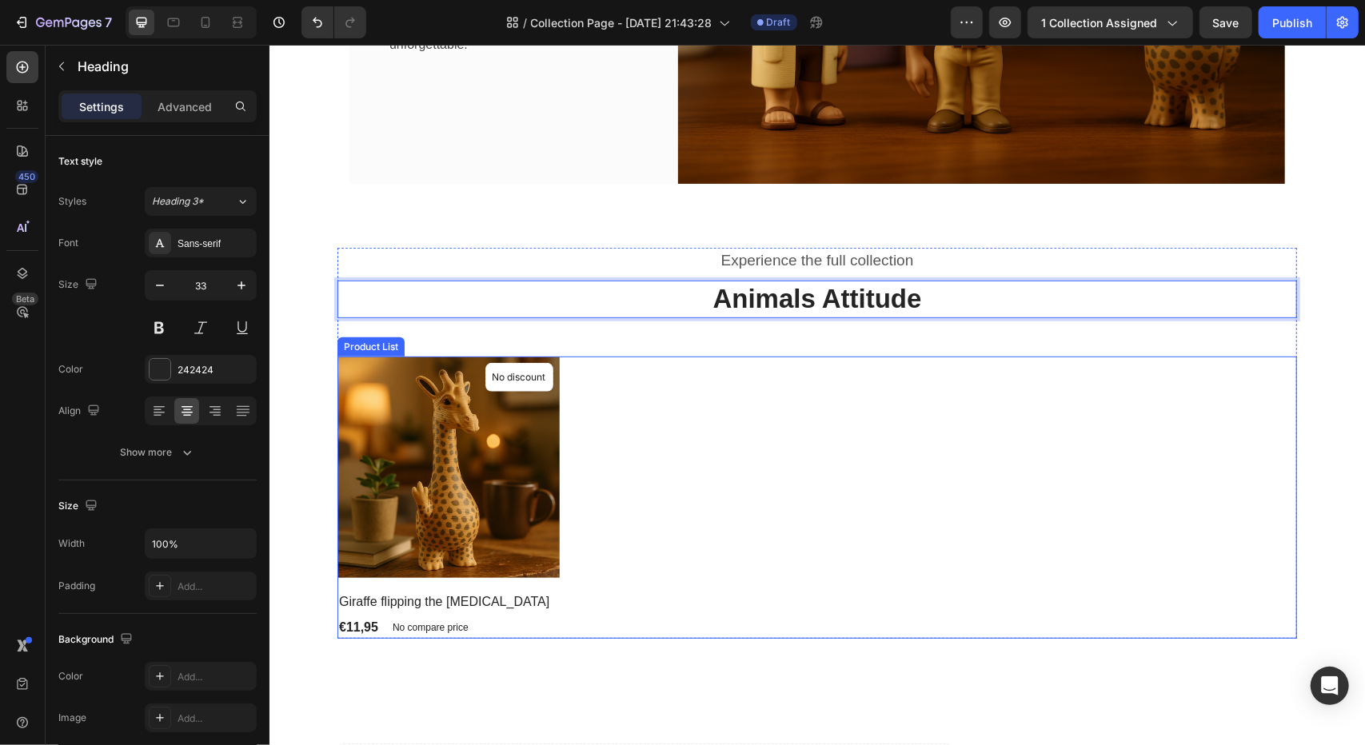
click at [769, 398] on div "Product Images & Gallery No discount Not be displayed when published Product Ba…" at bounding box center [817, 497] width 960 height 283
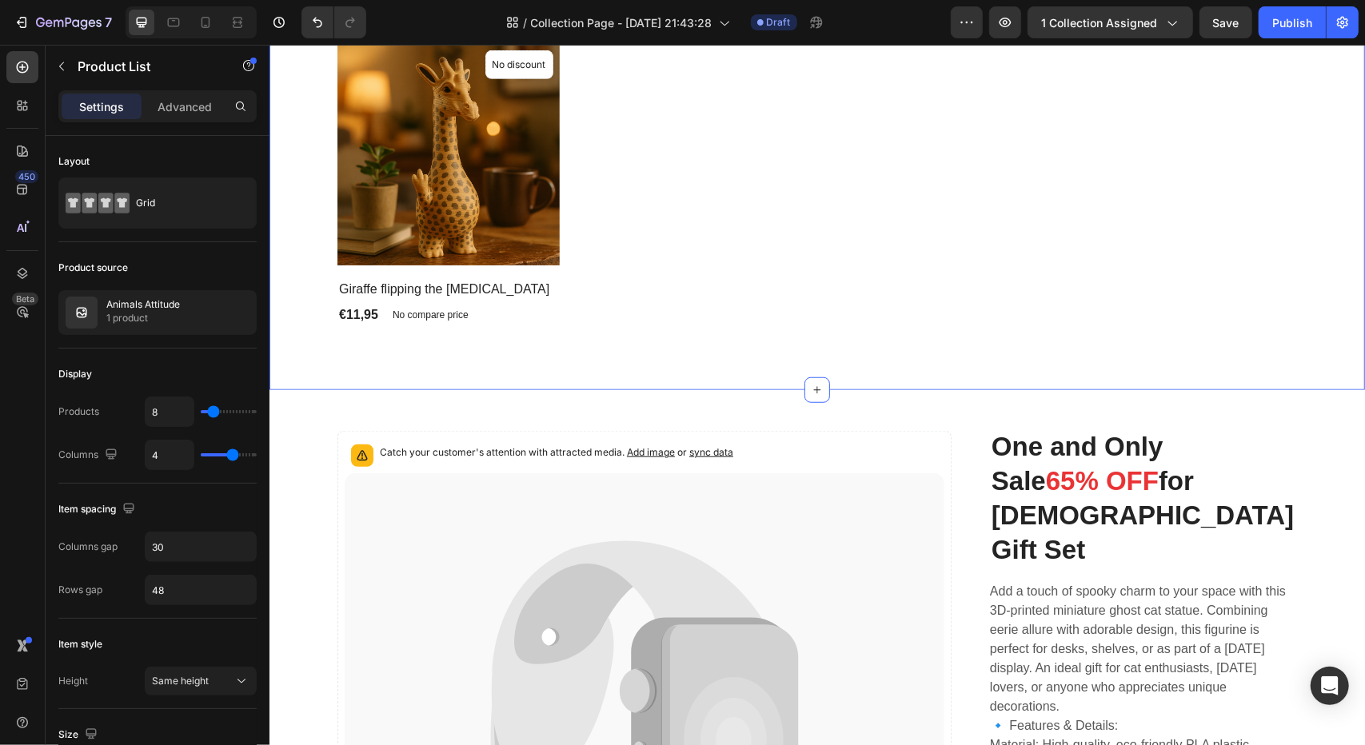
scroll to position [720, 0]
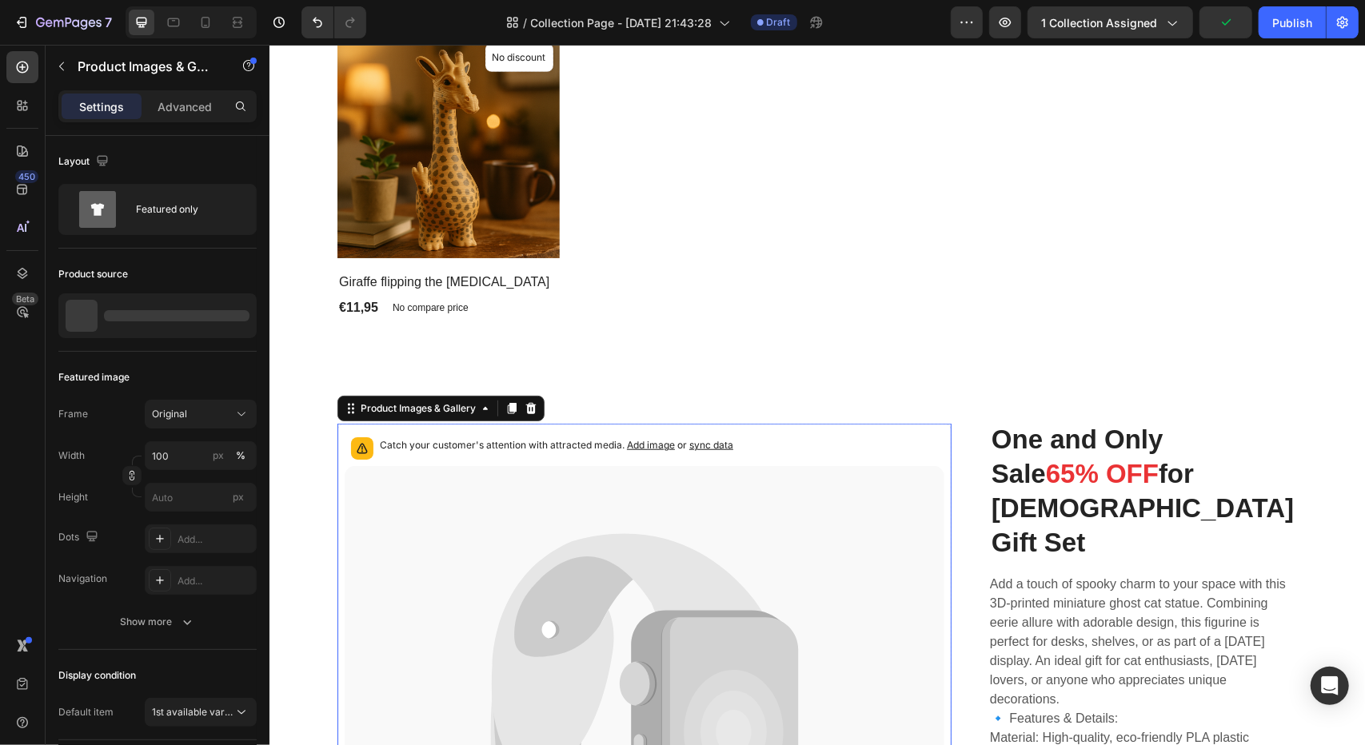
click at [472, 437] on p "Catch your customer's attention with attracted media. Add image or sync data" at bounding box center [555, 445] width 353 height 16
click at [462, 465] on icon at bounding box center [644, 730] width 600 height 531
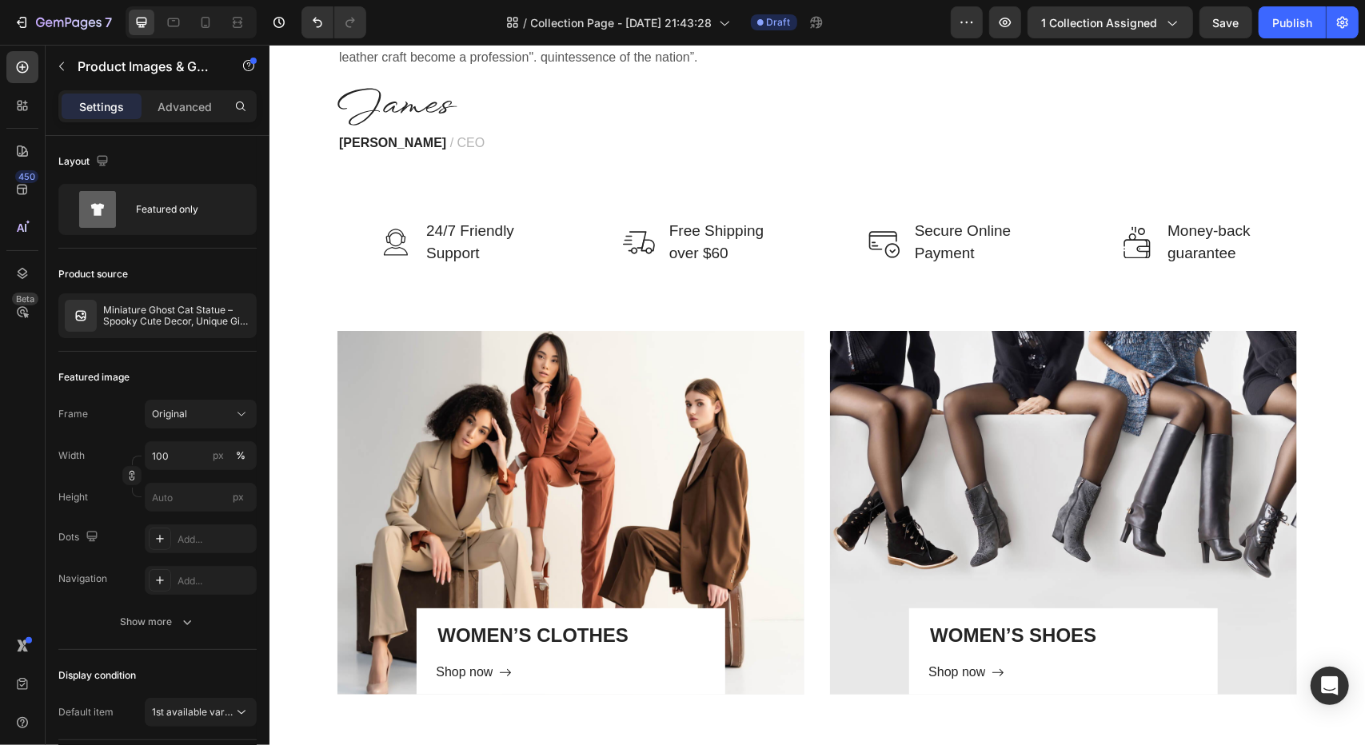
scroll to position [2326, 0]
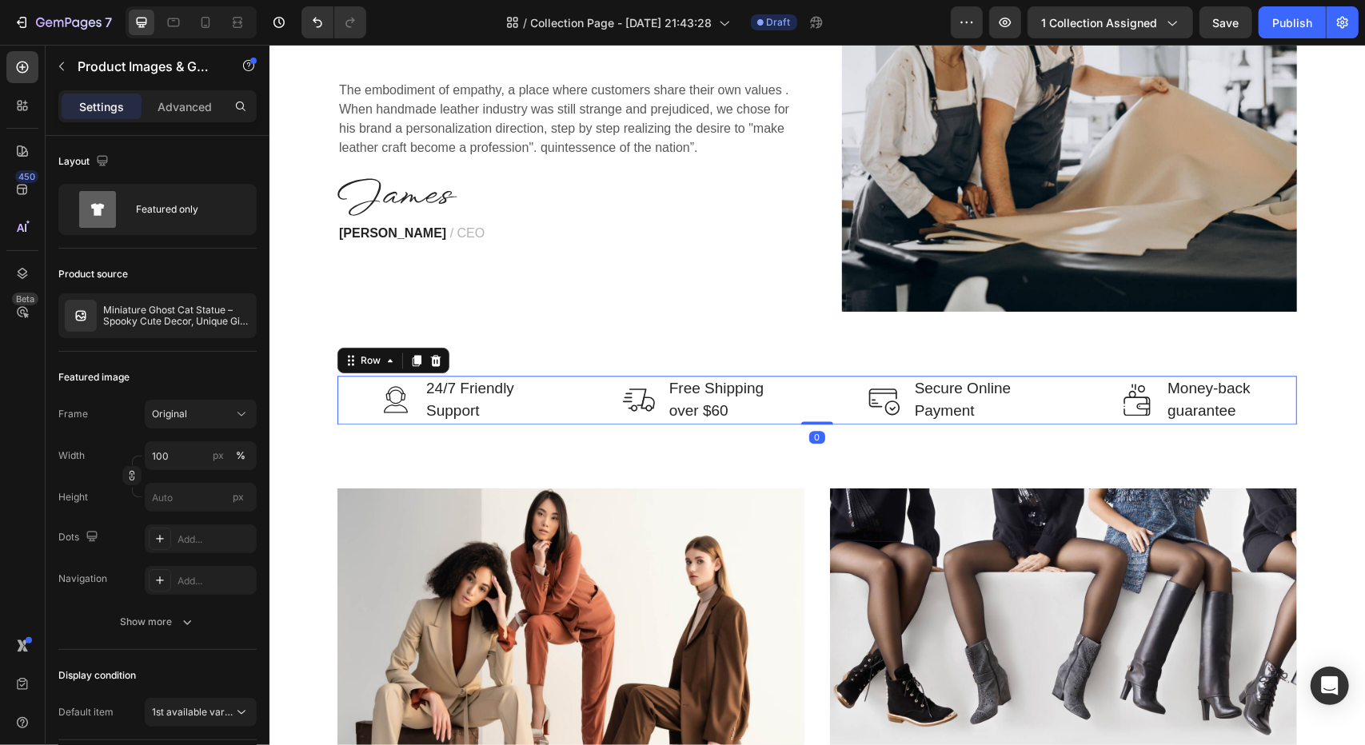
click at [563, 408] on div "Image 24/7 Friendly Support Text block Row Image Free Shipping over $60 Text bl…" at bounding box center [817, 399] width 960 height 49
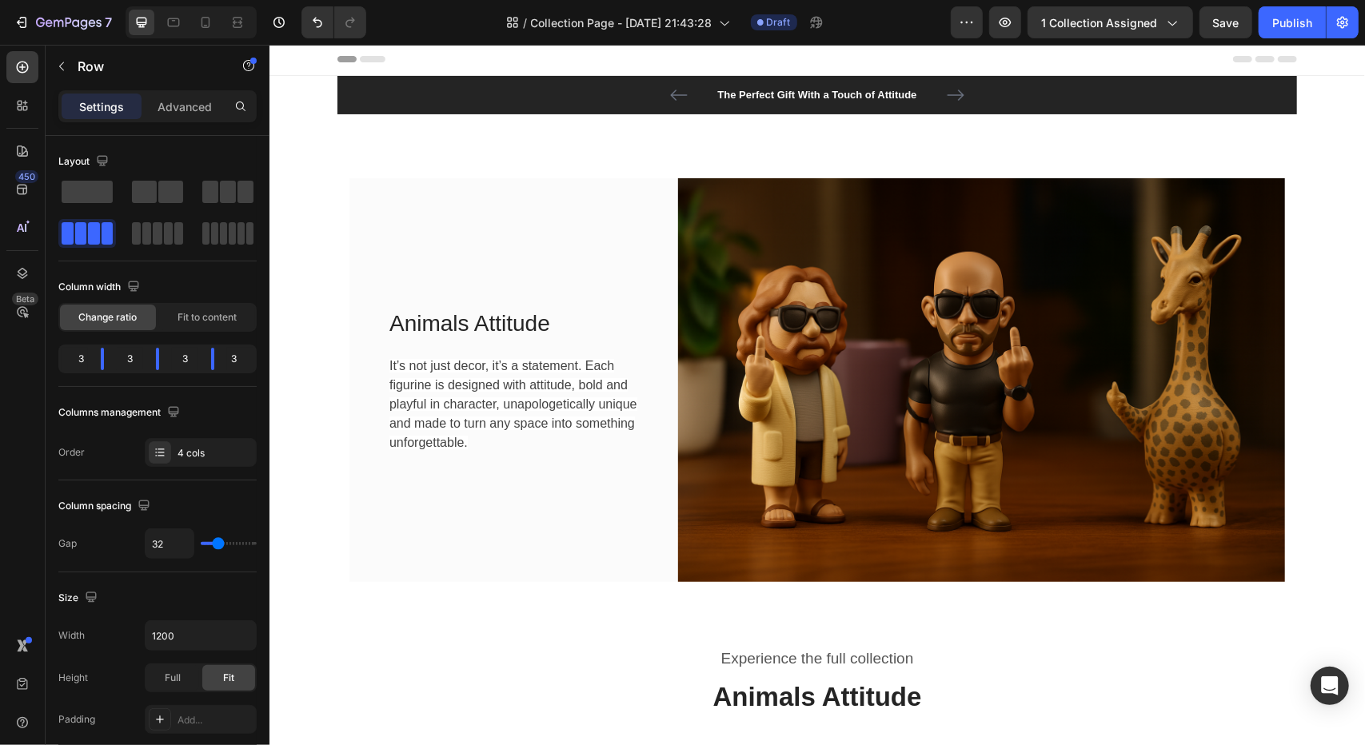
scroll to position [0, 0]
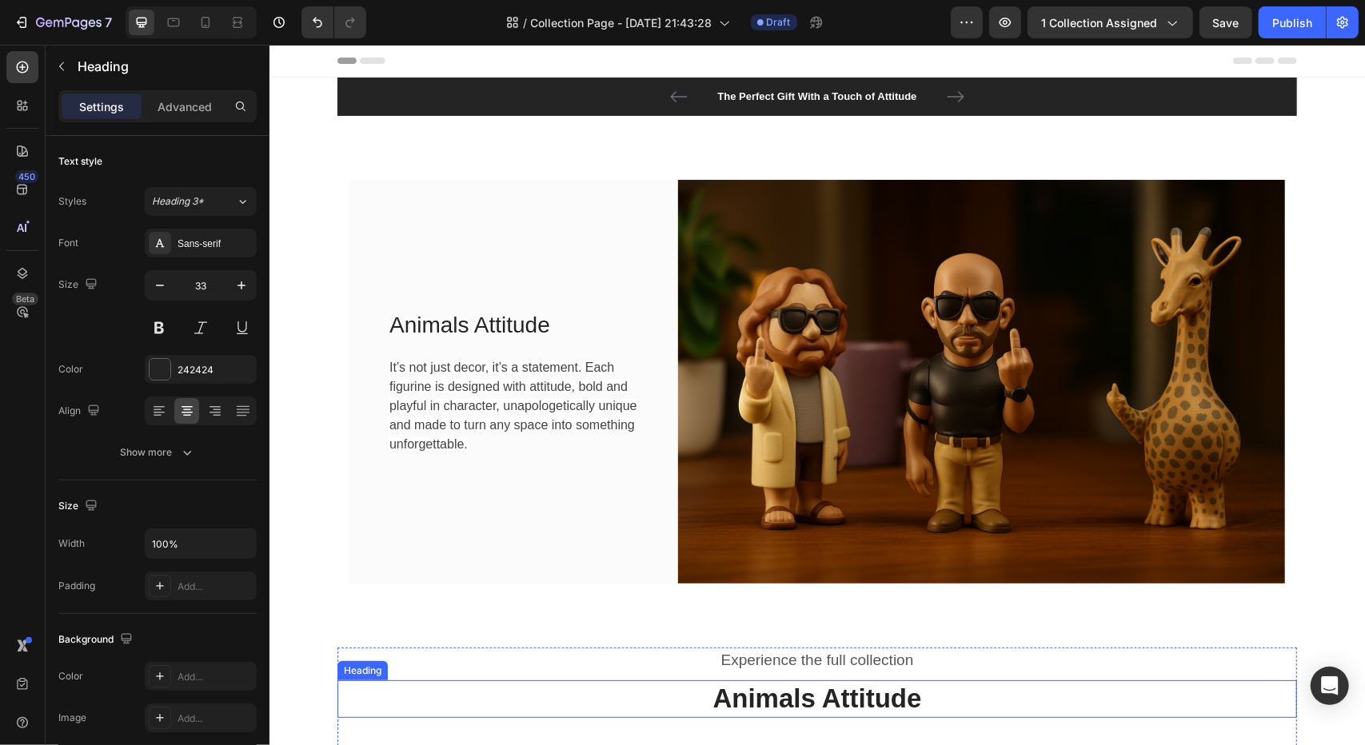
click at [921, 691] on h2 "Animals Attitude" at bounding box center [817, 699] width 960 height 38
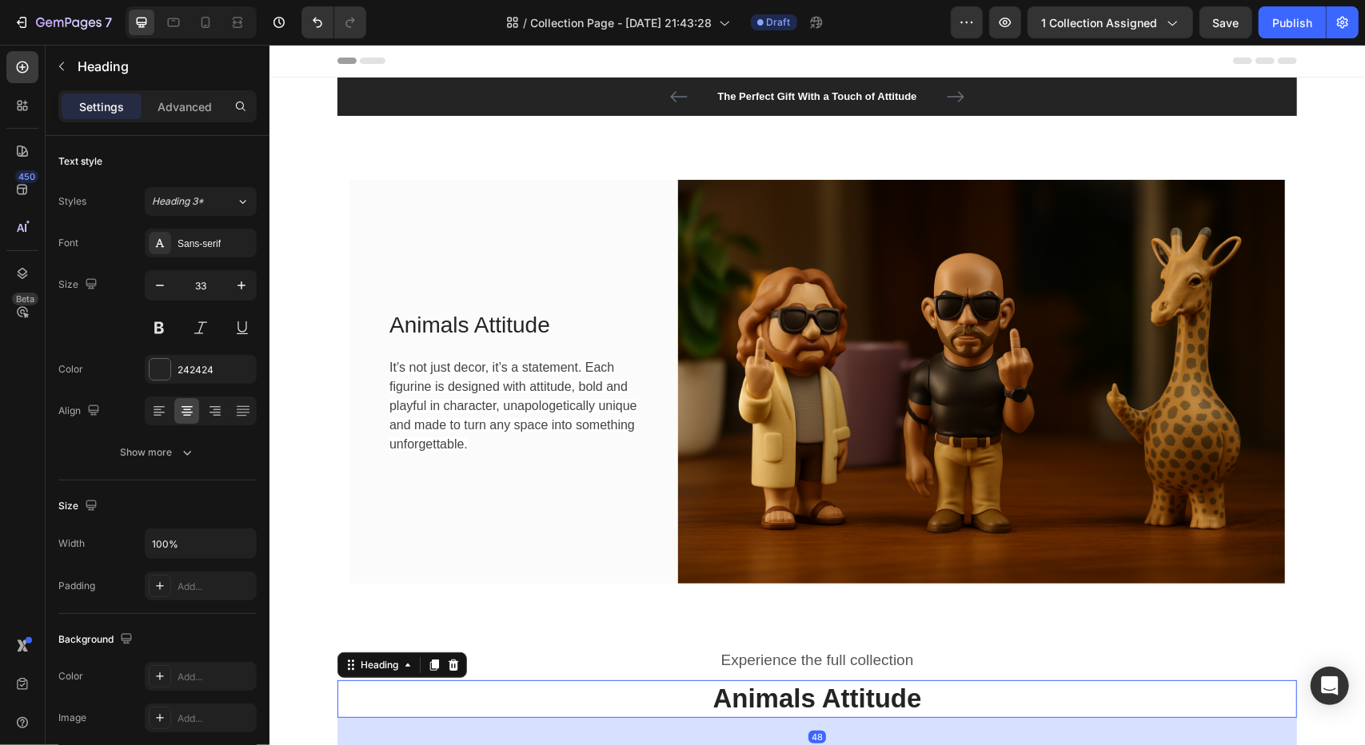
click at [921, 691] on h2 "Animals Attitude" at bounding box center [817, 699] width 960 height 38
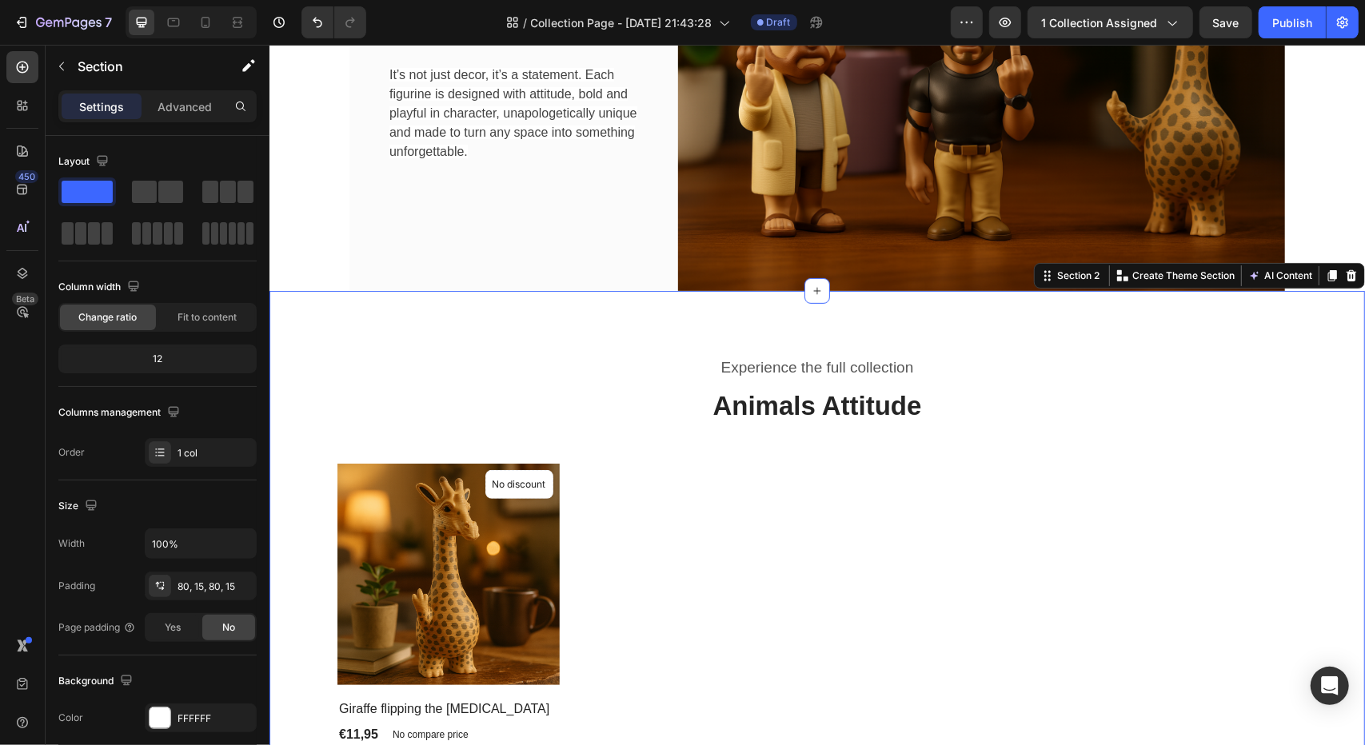
scroll to position [320, 0]
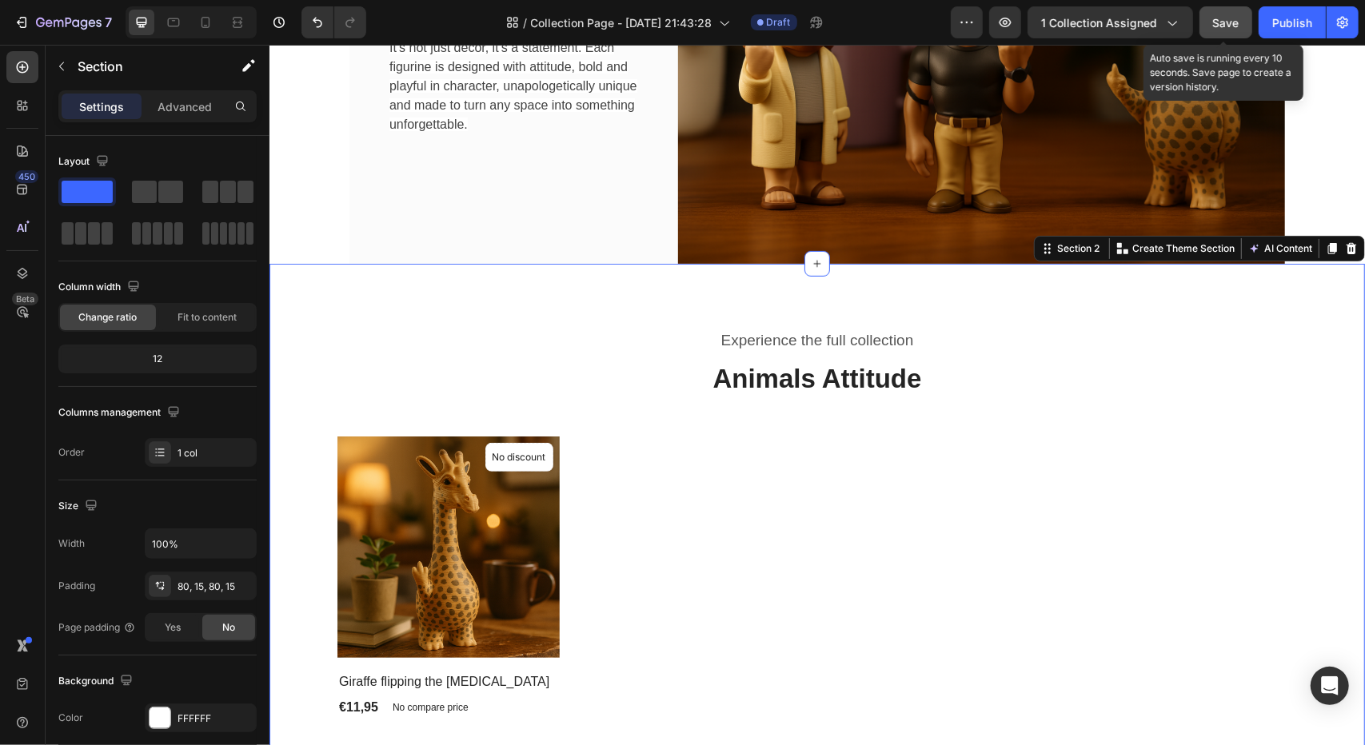
click at [1217, 34] on button "Save" at bounding box center [1225, 22] width 53 height 32
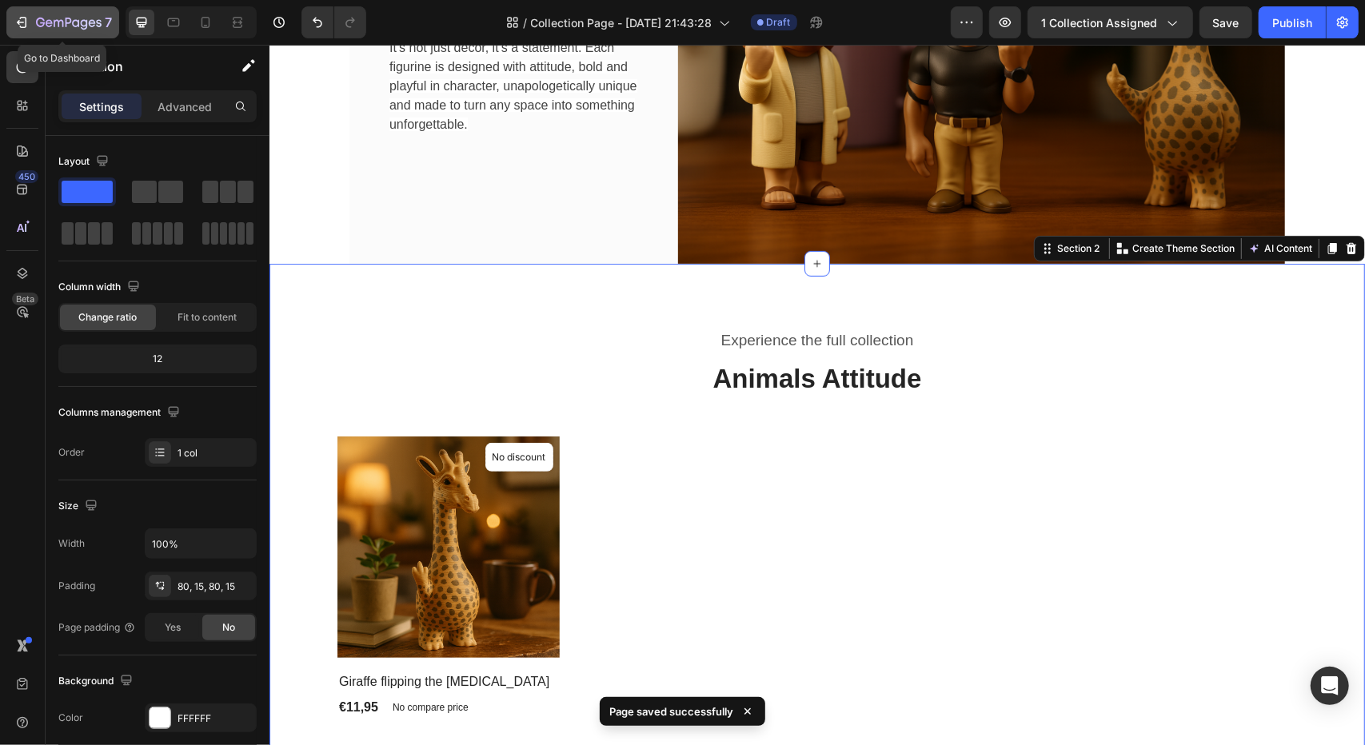
click at [31, 18] on div "7" at bounding box center [63, 22] width 98 height 19
